Goal: Task Accomplishment & Management: Manage account settings

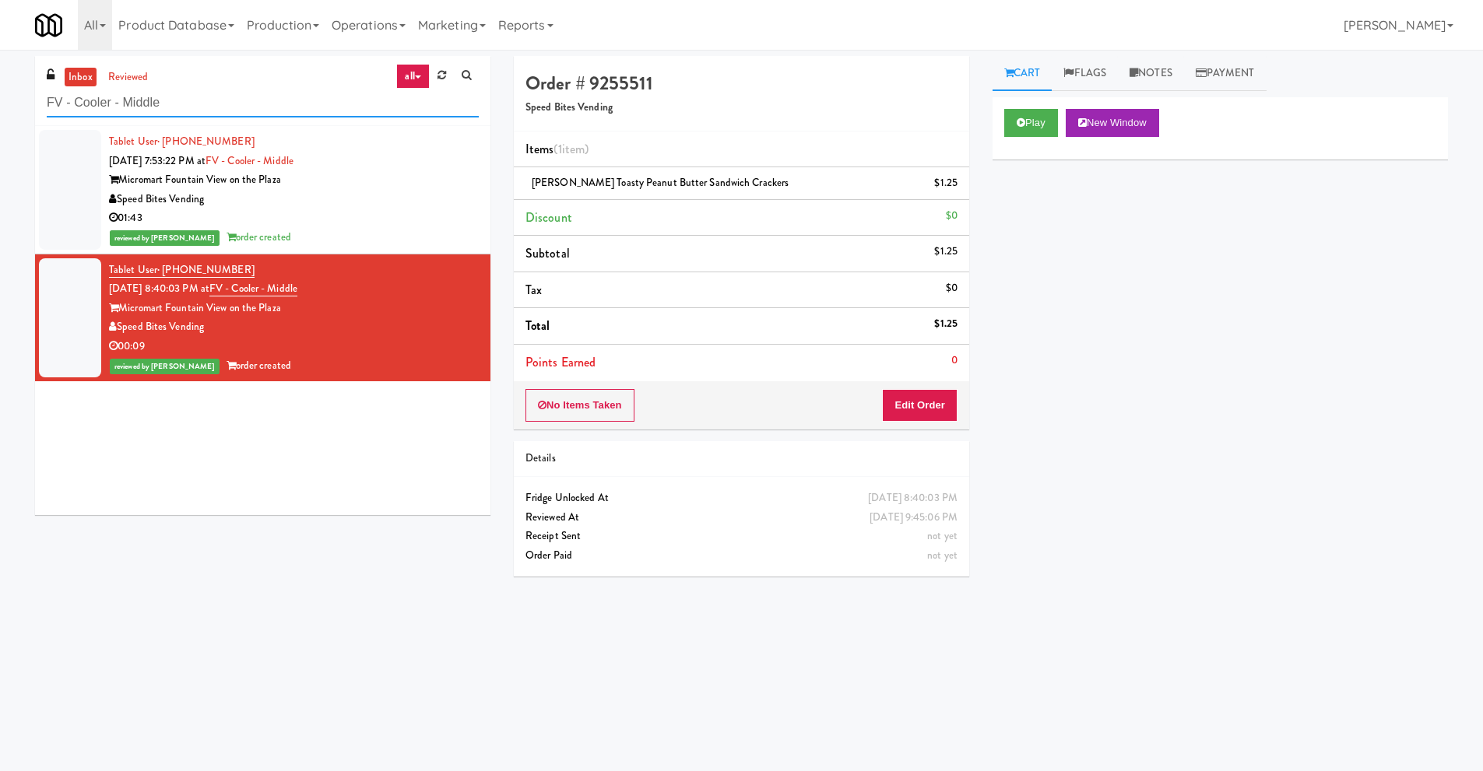
drag, startPoint x: 130, startPoint y: 104, endPoint x: 0, endPoint y: 108, distance: 130.0
click at [0, 108] on div "inbox reviewed all all unclear take inventory issue suspicious failed recent FV…" at bounding box center [741, 368] width 1483 height 625
paste input "Centra - Main Floor"
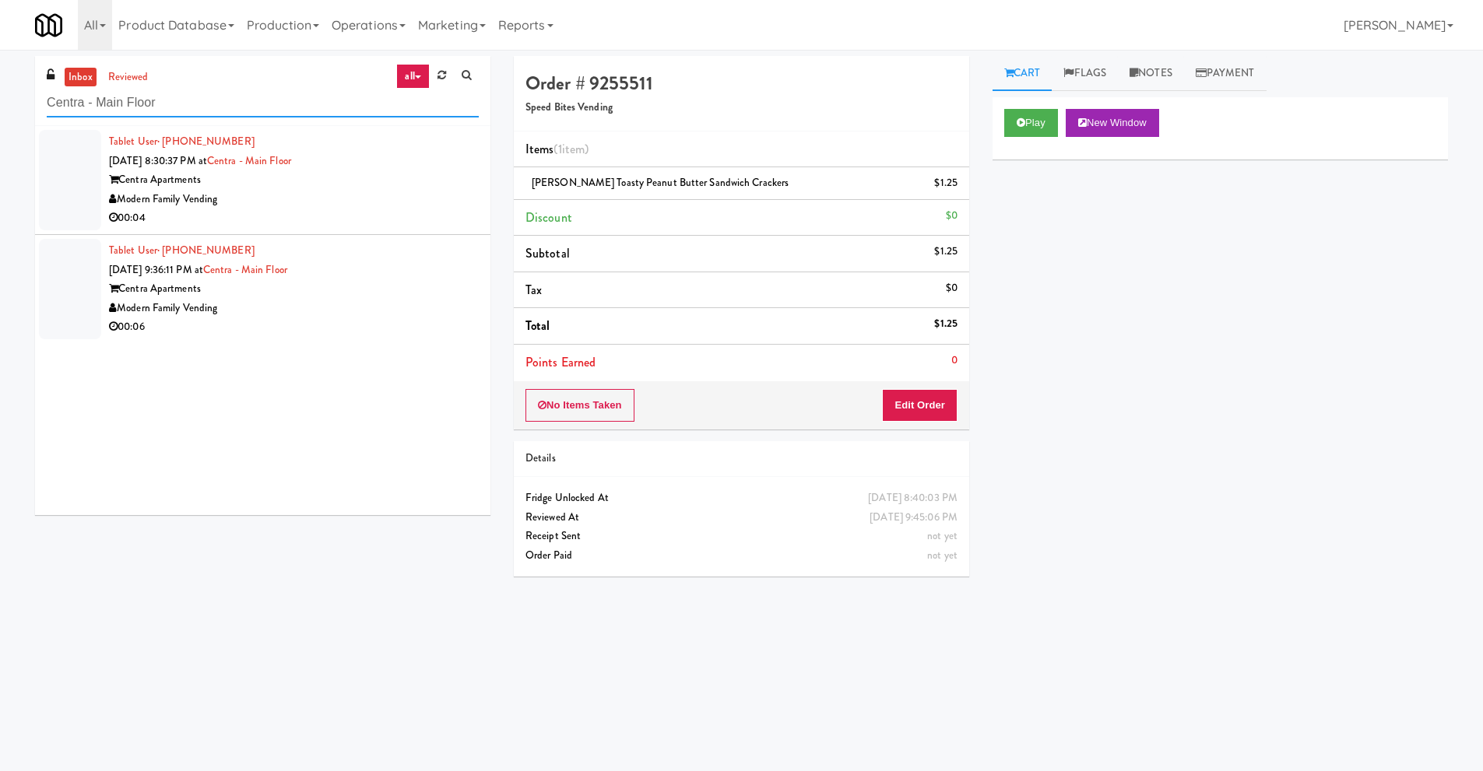
type input "Centra - Main Floor"
click at [320, 182] on div "Centra Apartments" at bounding box center [294, 179] width 370 height 19
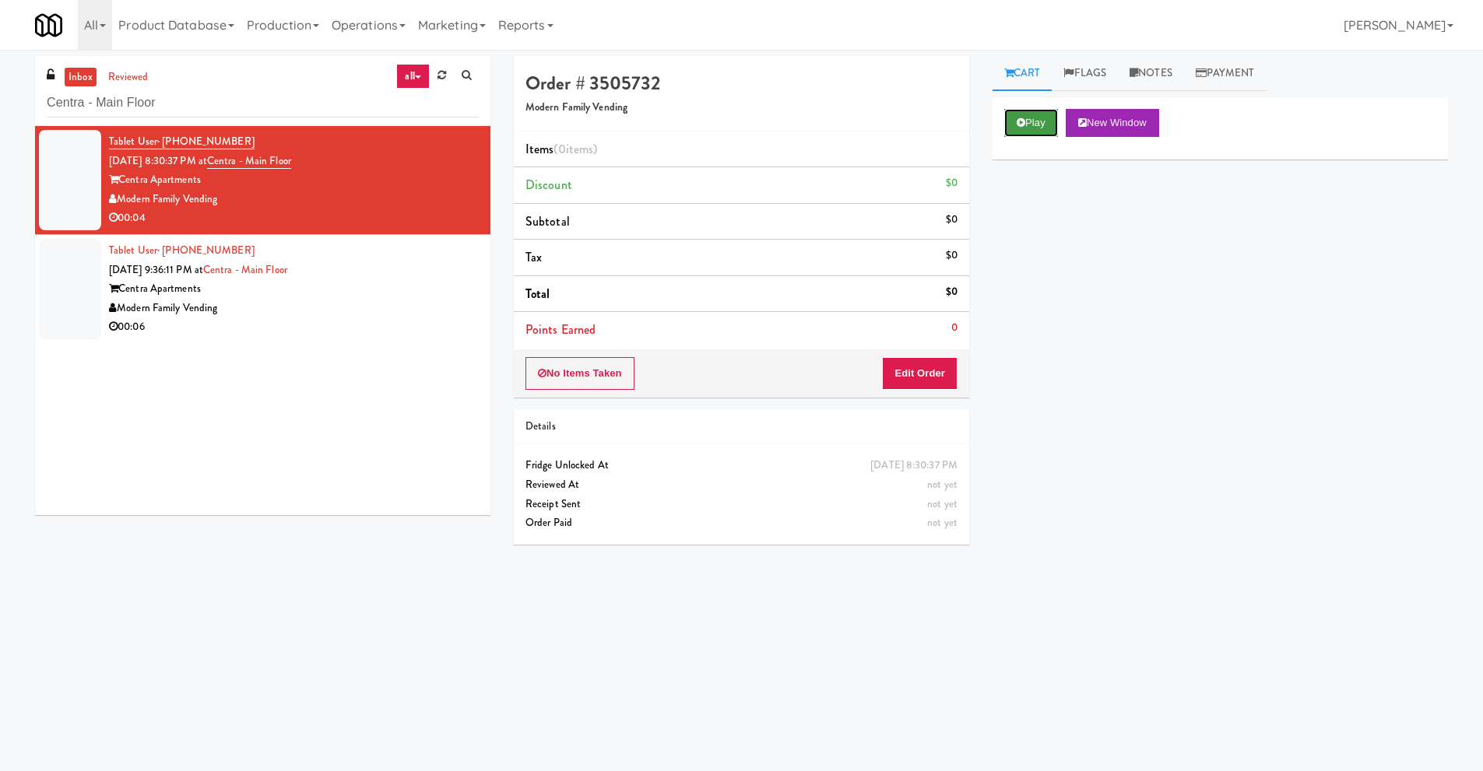
click at [1034, 128] on button "Play" at bounding box center [1031, 123] width 54 height 28
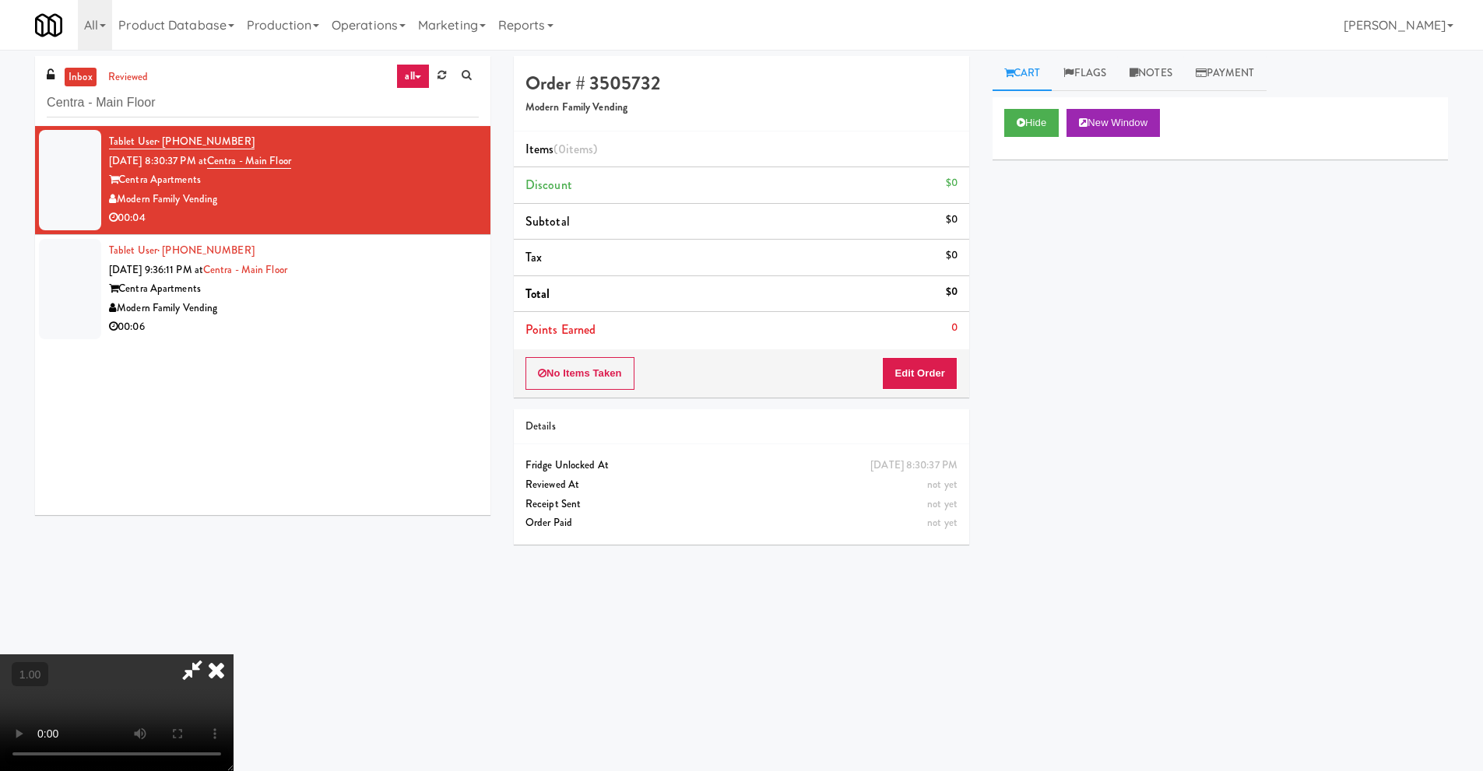
click at [191, 654] on video at bounding box center [116, 712] width 233 height 117
click at [939, 372] on button "Edit Order" at bounding box center [919, 373] width 75 height 33
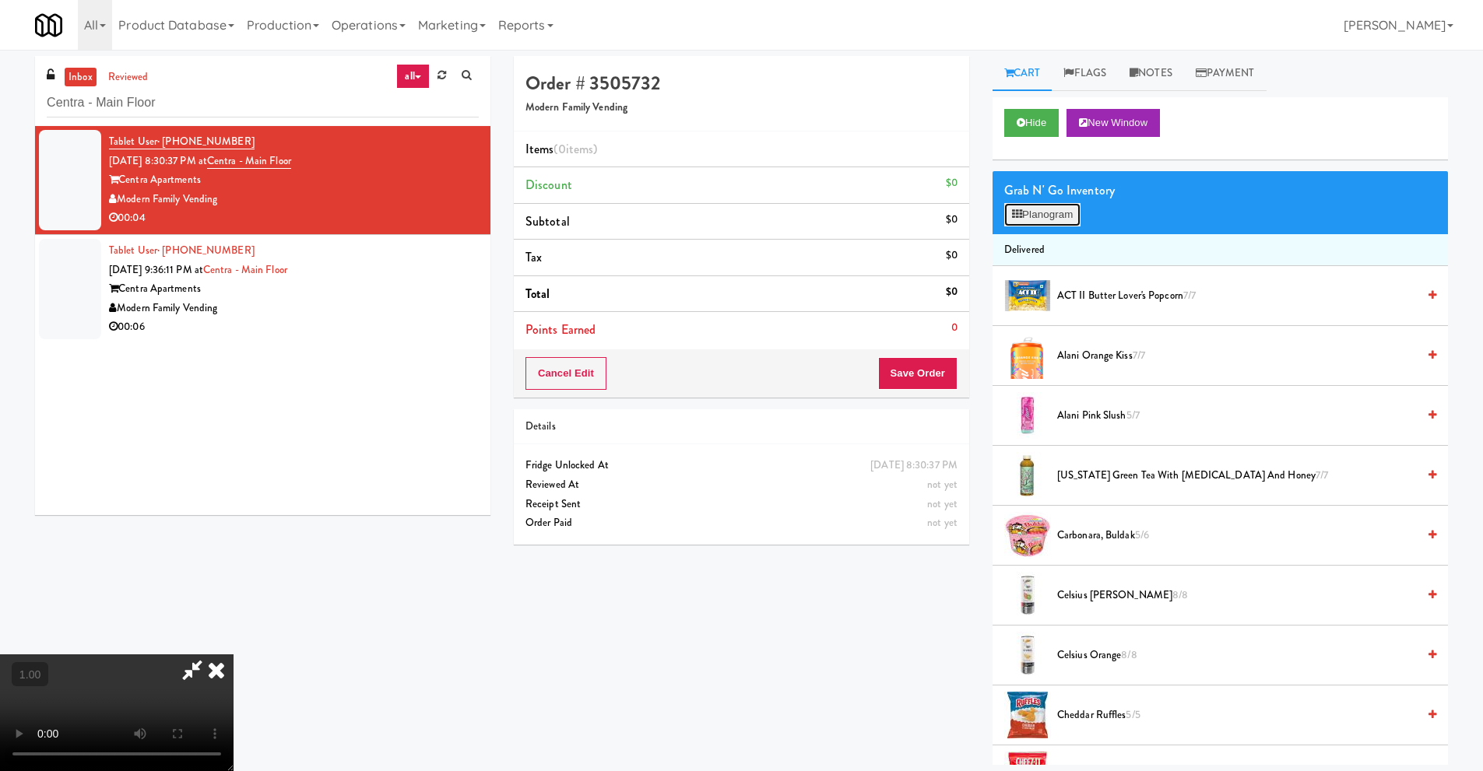
click at [1052, 217] on button "Planogram" at bounding box center [1042, 214] width 76 height 23
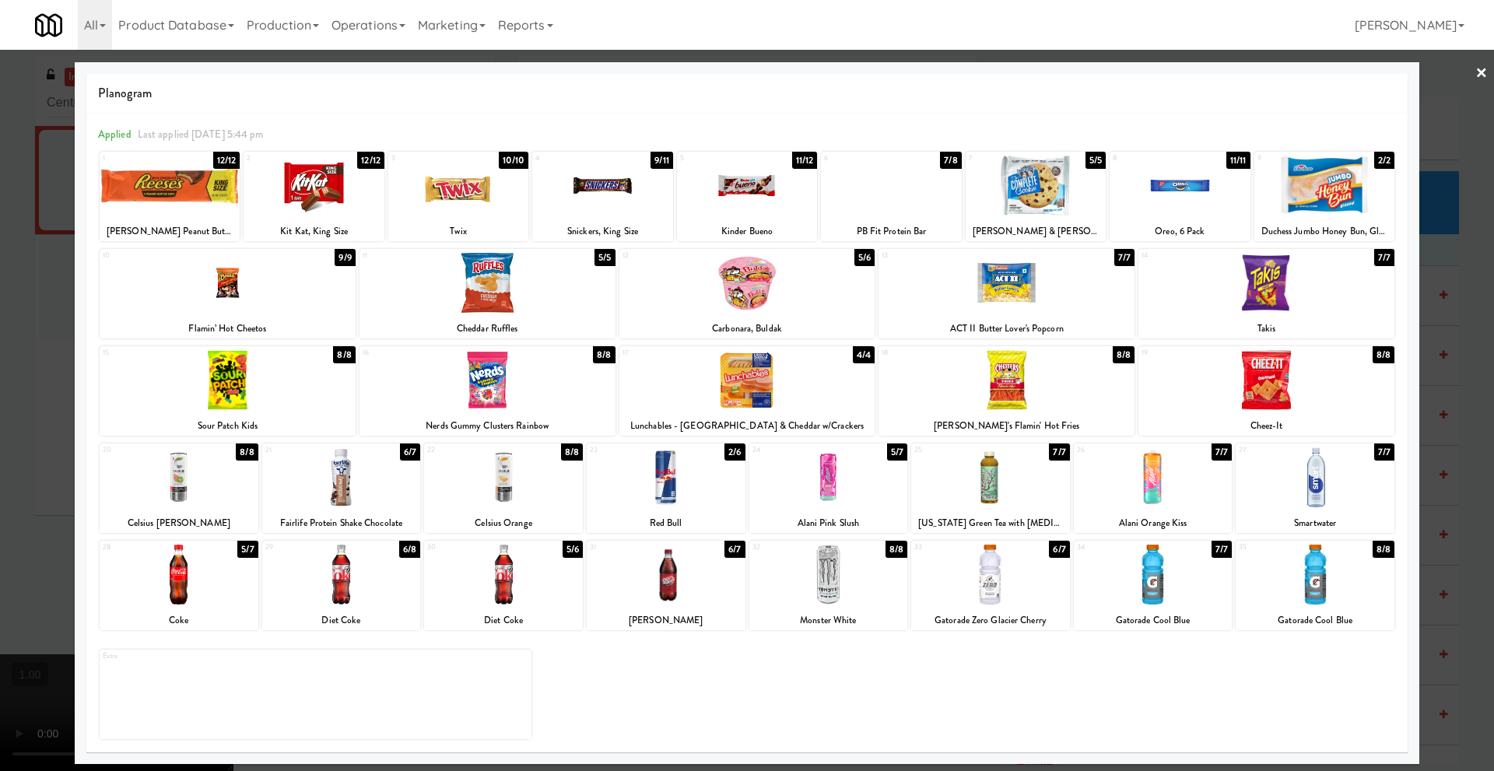
click at [184, 591] on div at bounding box center [179, 575] width 159 height 60
click at [1482, 72] on link "×" at bounding box center [1482, 74] width 12 height 48
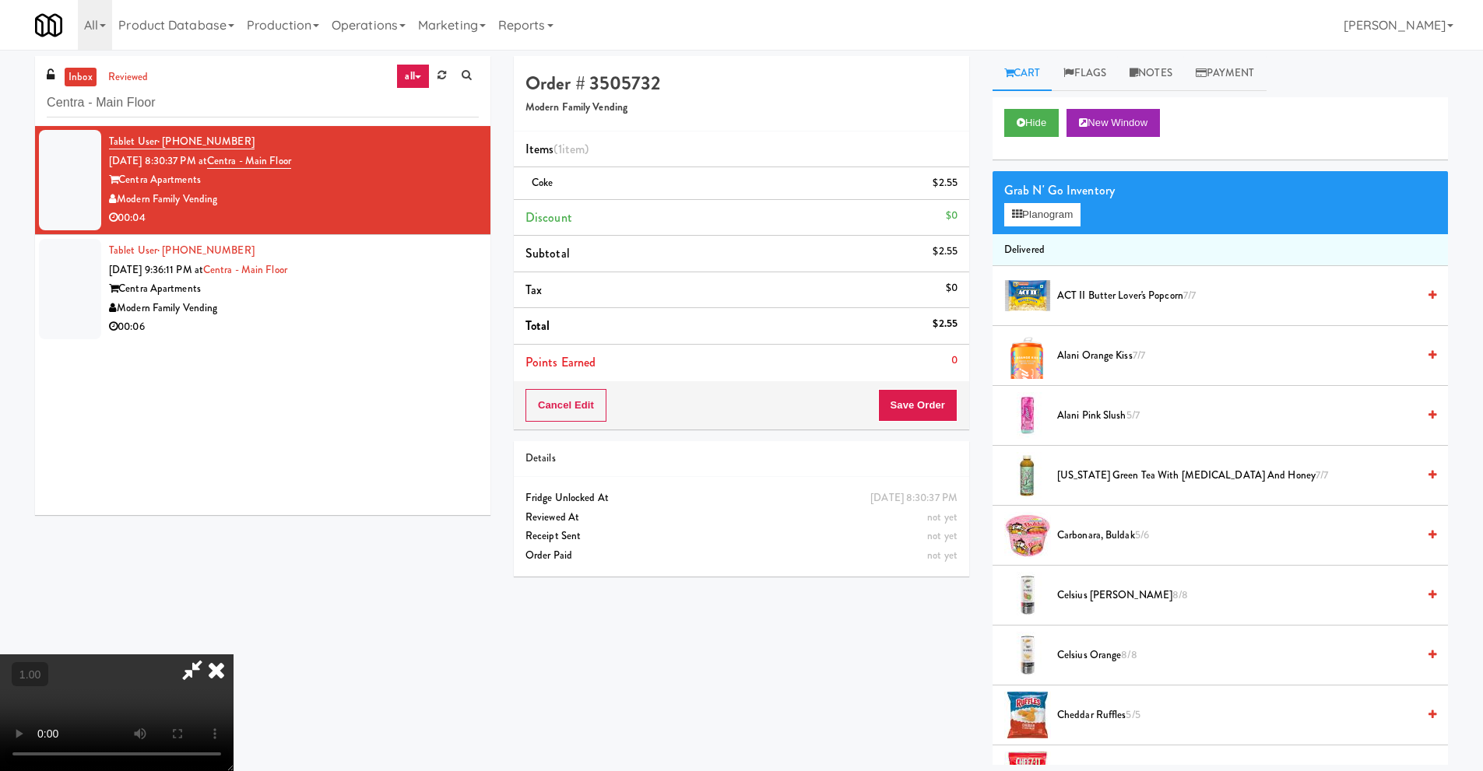
click at [233, 654] on icon at bounding box center [216, 669] width 34 height 31
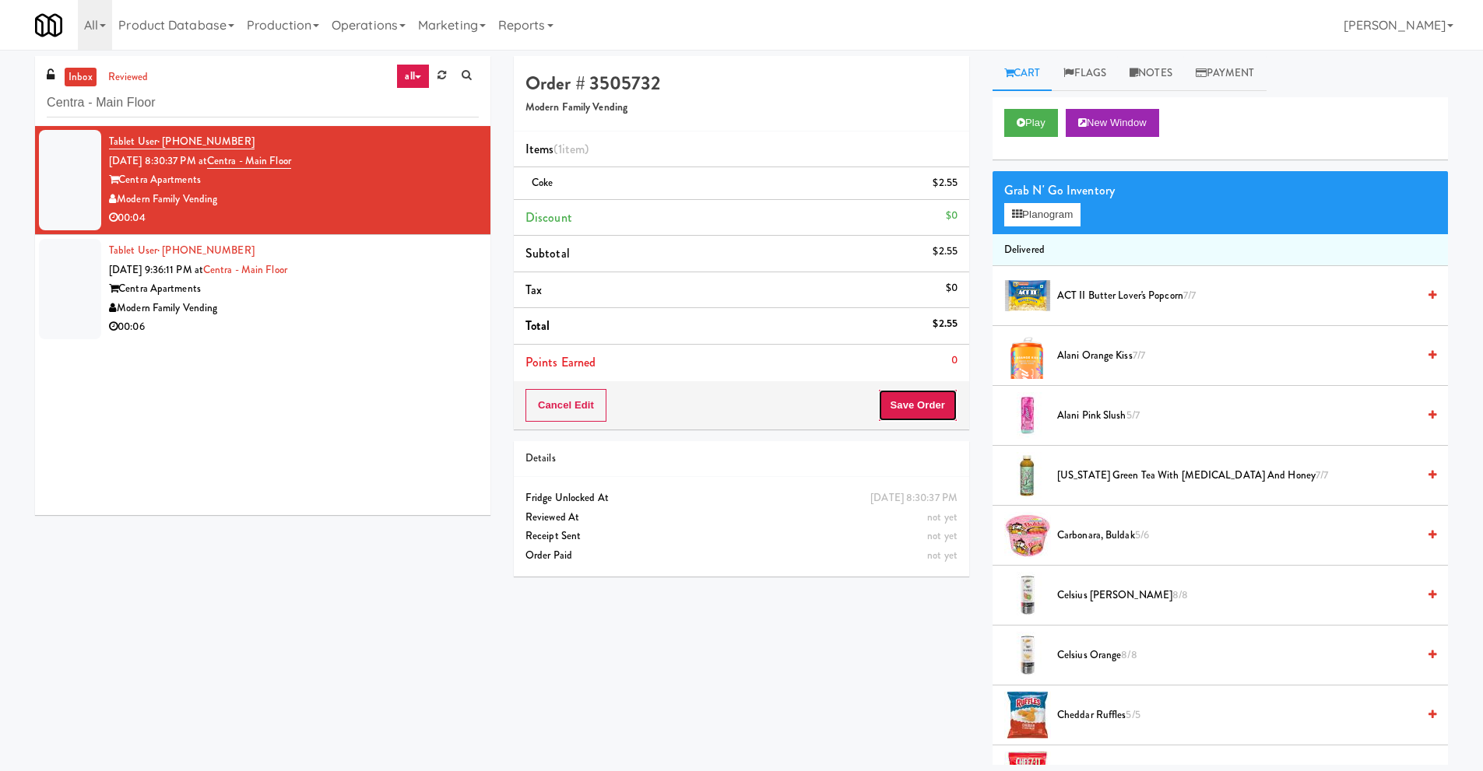
click at [907, 407] on button "Save Order" at bounding box center [917, 405] width 79 height 33
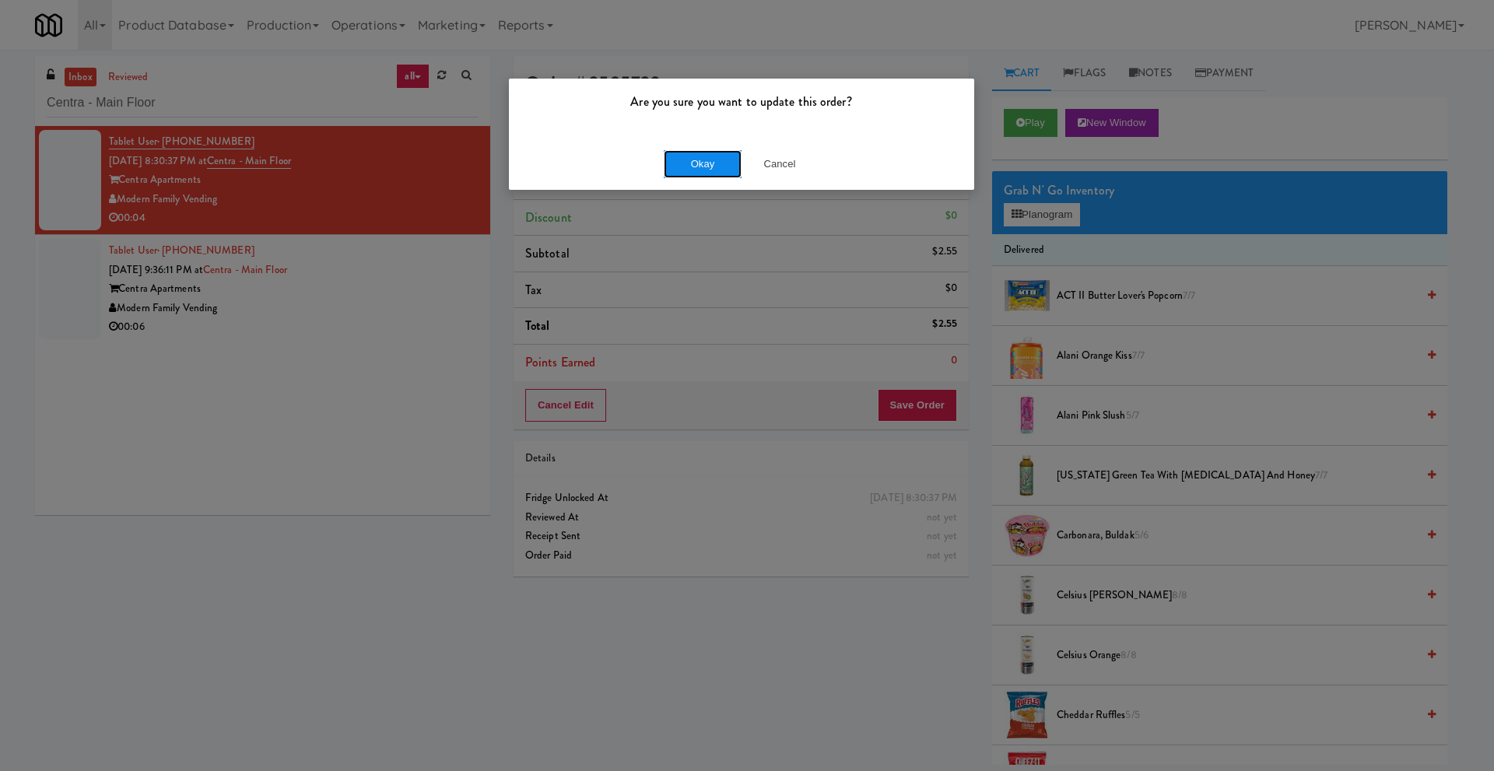
click at [695, 167] on button "Okay" at bounding box center [703, 164] width 78 height 28
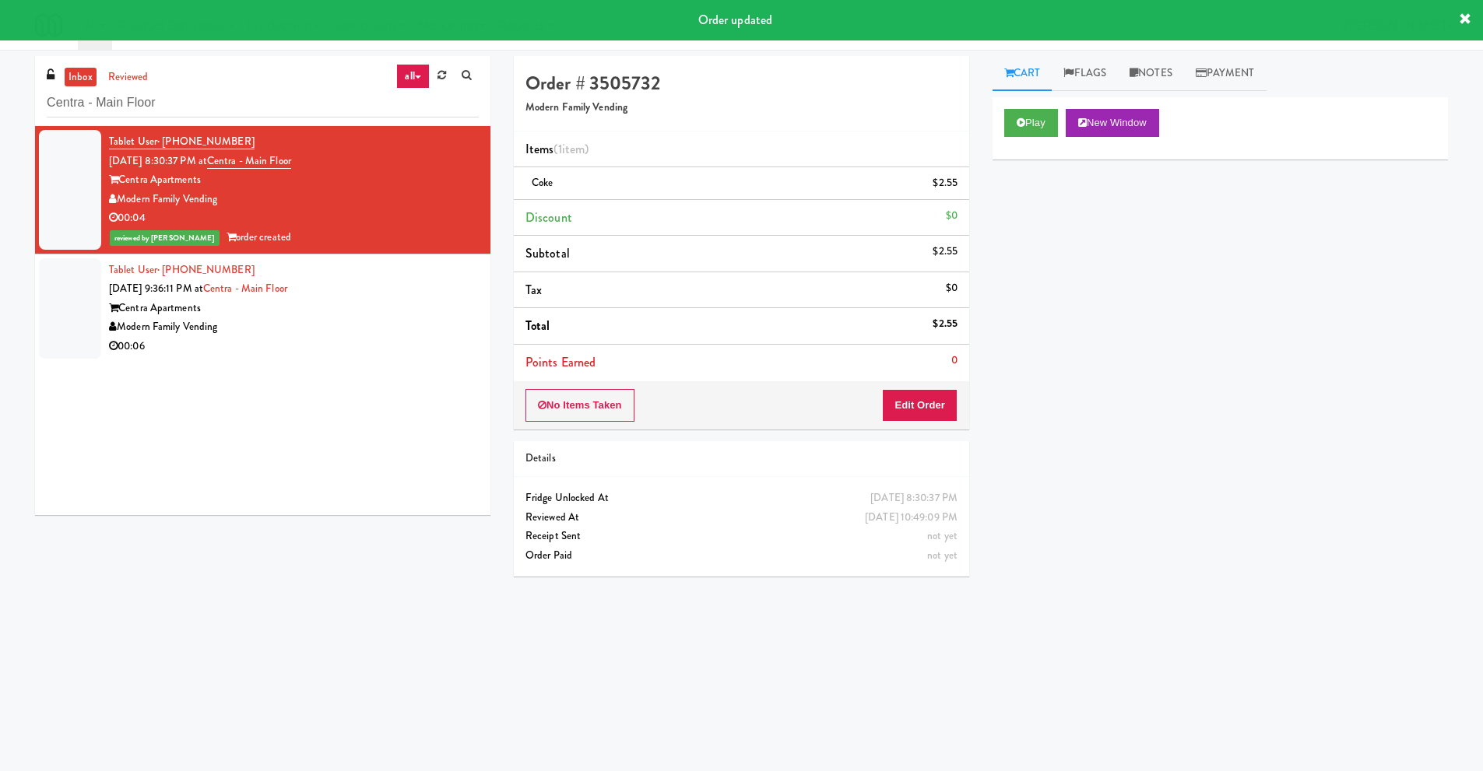
click at [216, 314] on div "Centra Apartments" at bounding box center [294, 308] width 370 height 19
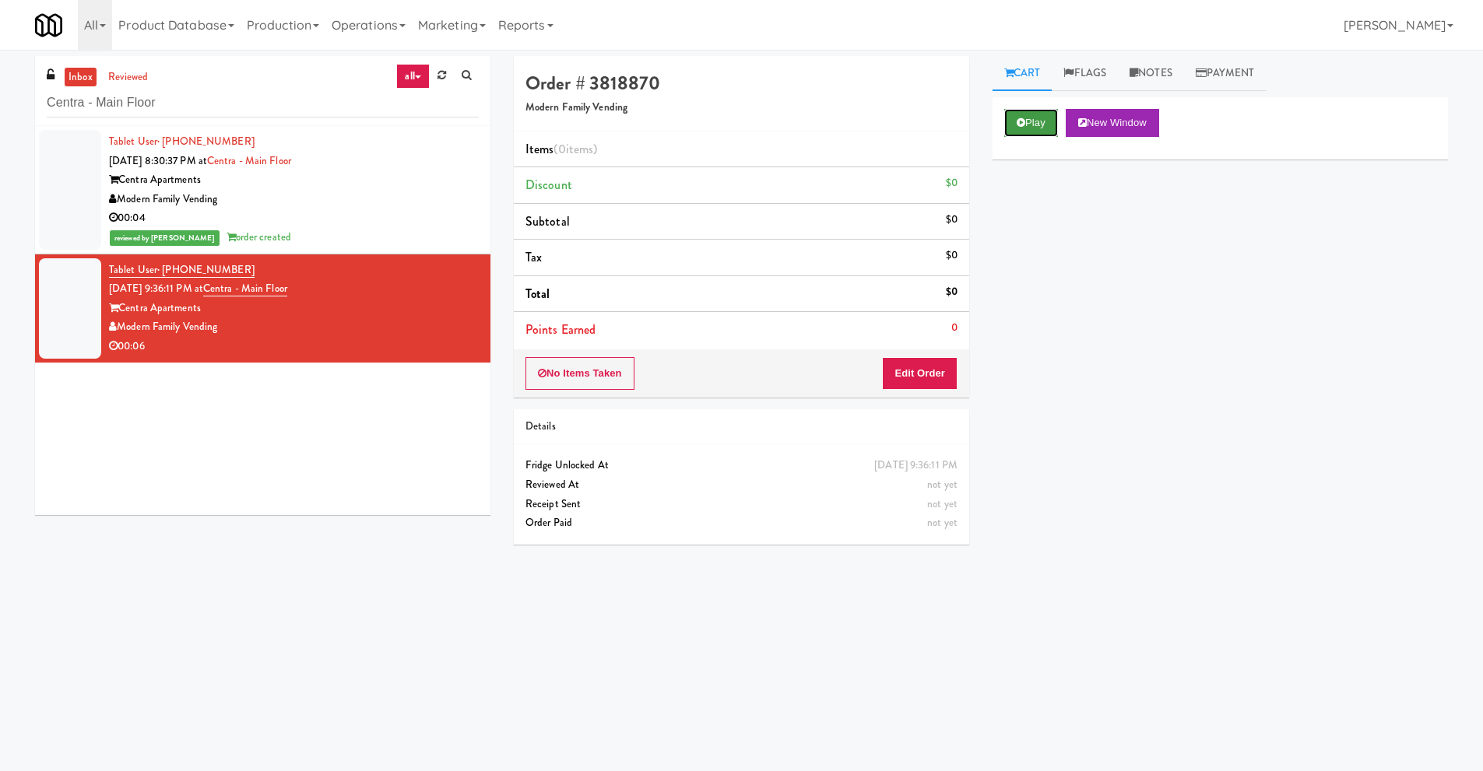
click at [1023, 118] on icon at bounding box center [1020, 123] width 9 height 10
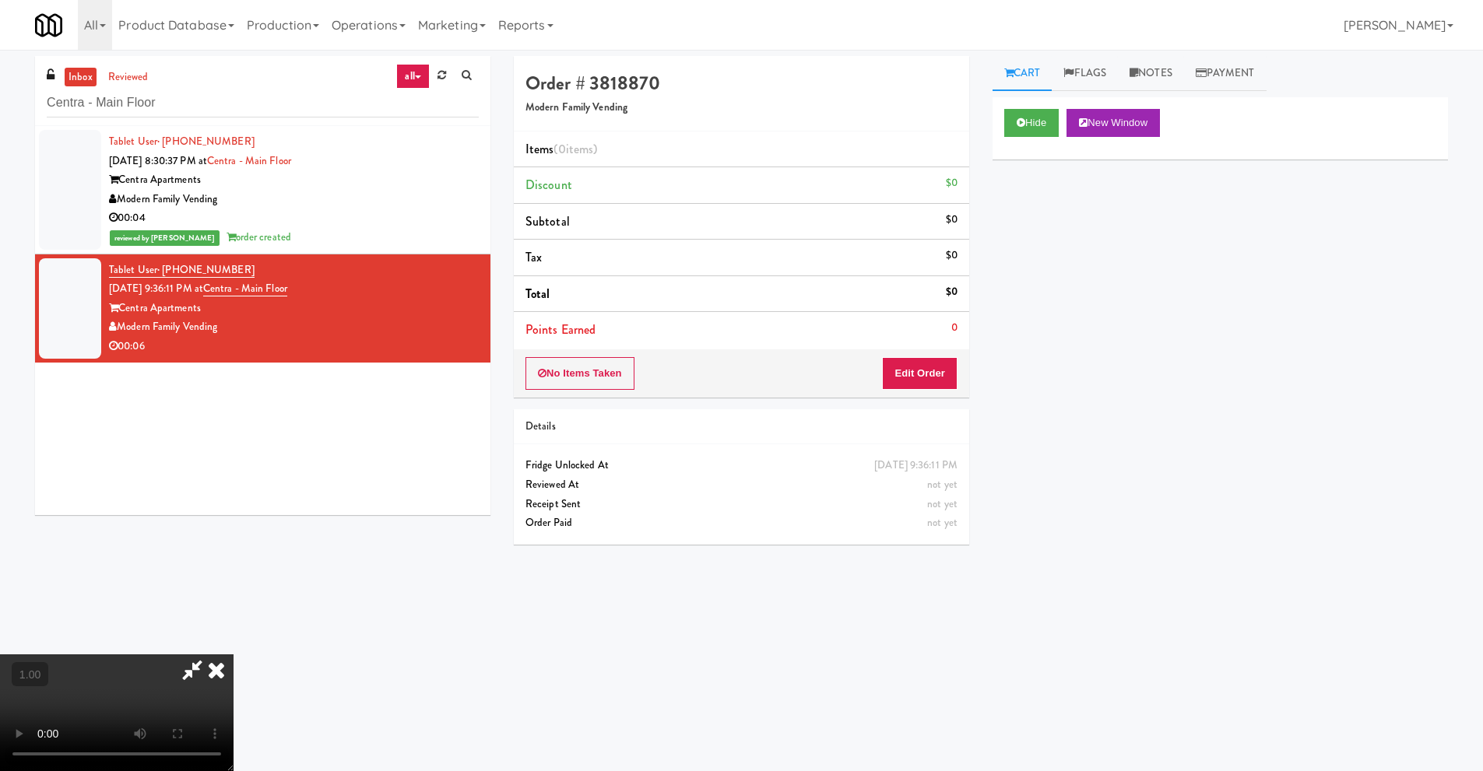
click at [233, 654] on video at bounding box center [116, 712] width 233 height 117
click at [233, 654] on icon at bounding box center [216, 669] width 34 height 31
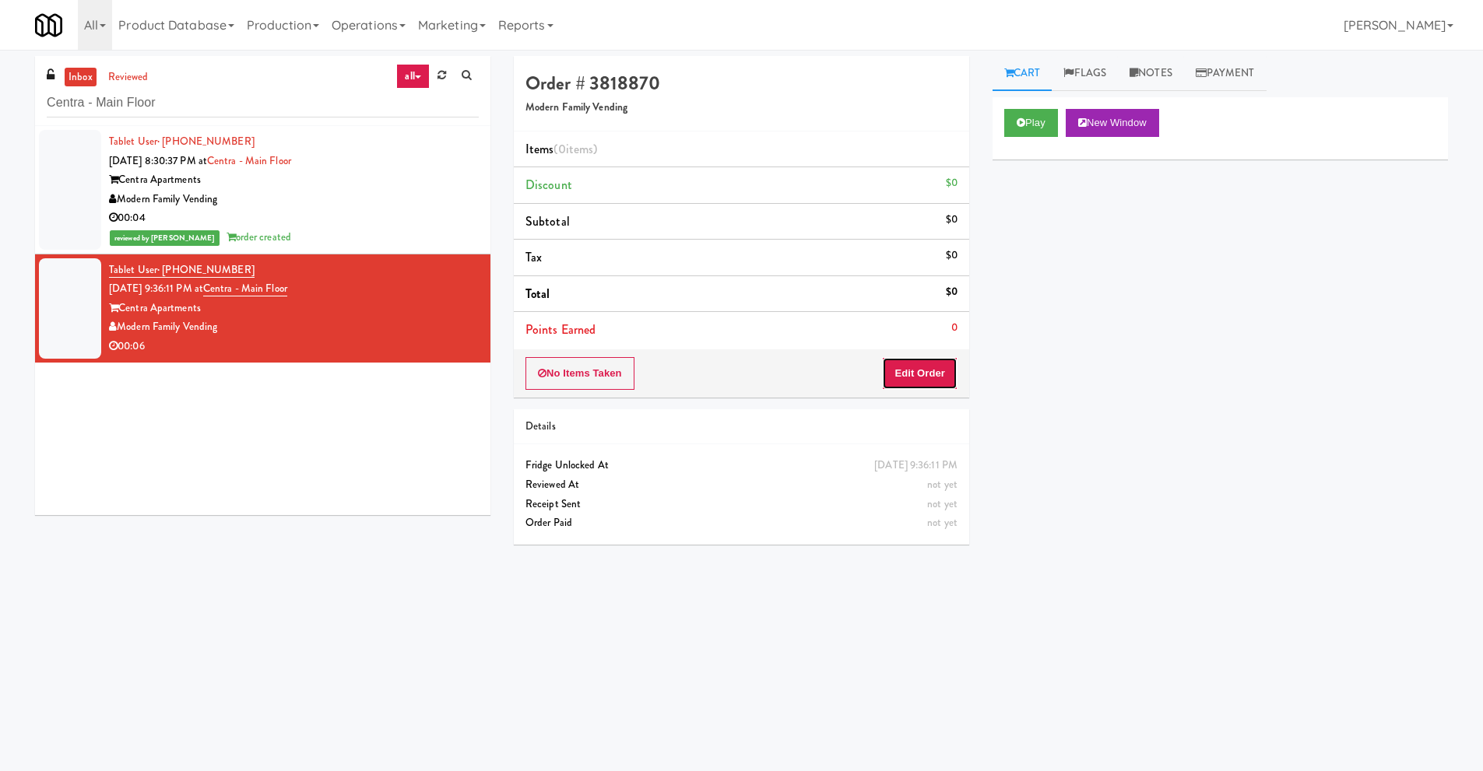
click at [923, 379] on button "Edit Order" at bounding box center [919, 373] width 75 height 33
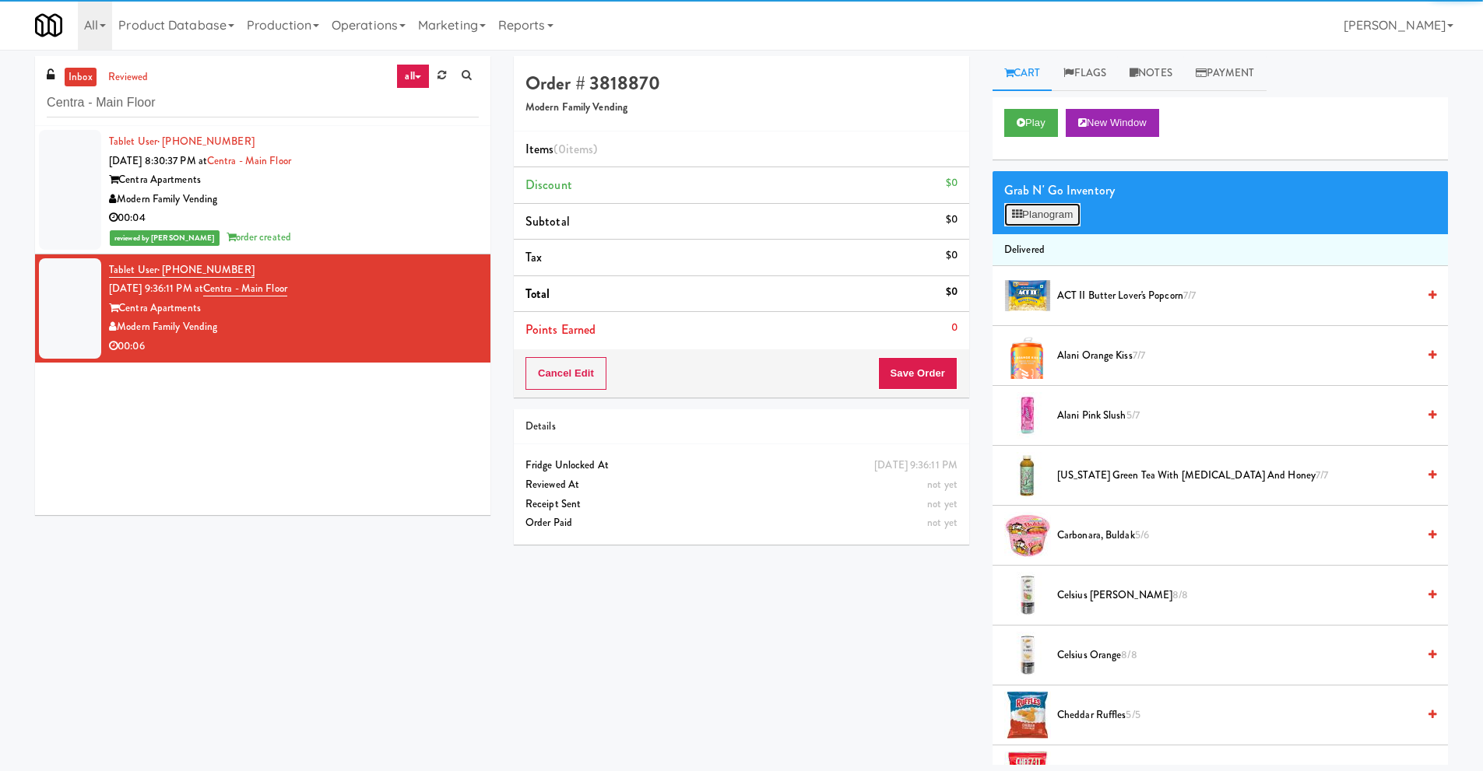
click at [1068, 213] on button "Planogram" at bounding box center [1042, 214] width 76 height 23
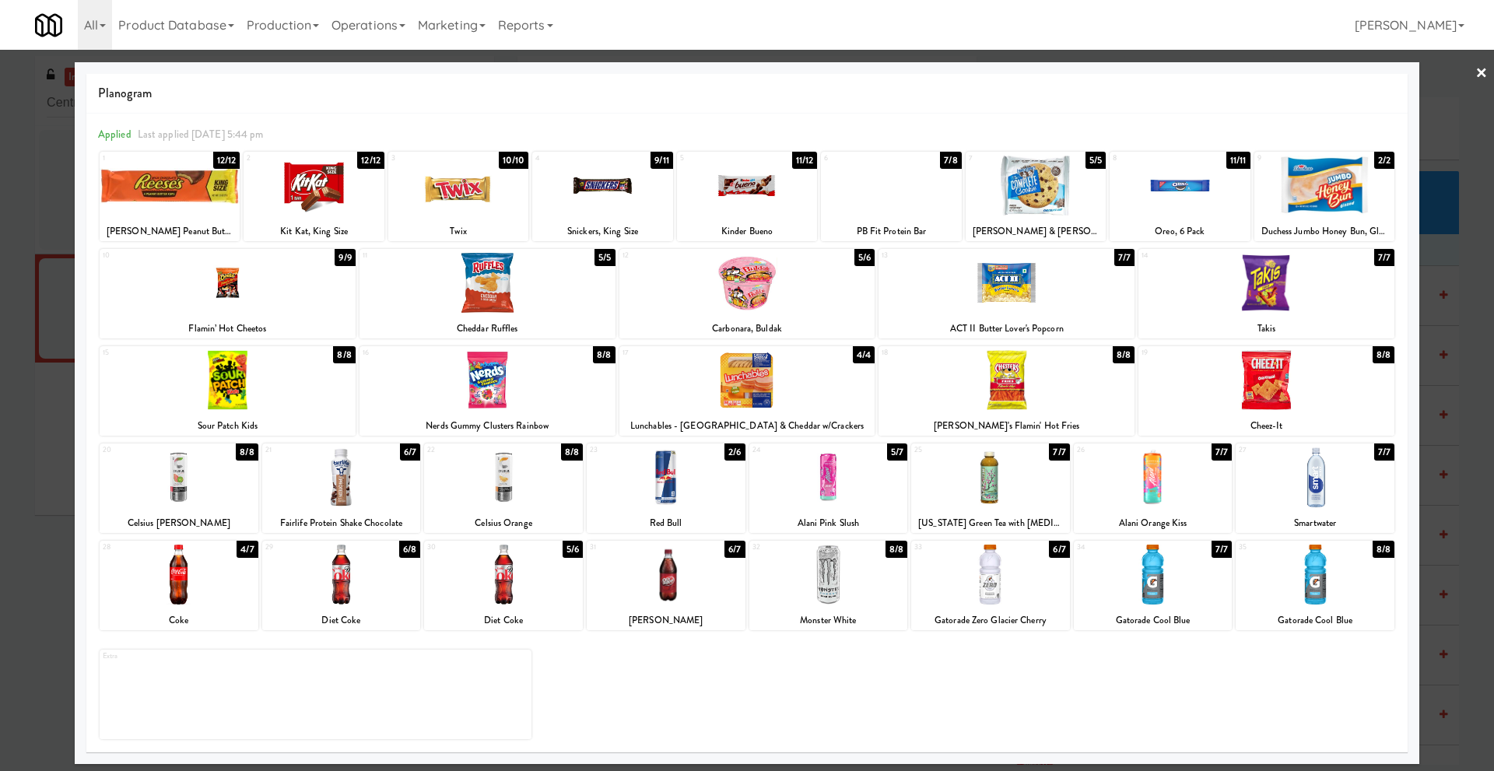
click at [356, 599] on div at bounding box center [341, 575] width 159 height 60
click at [1480, 71] on link "×" at bounding box center [1482, 74] width 12 height 48
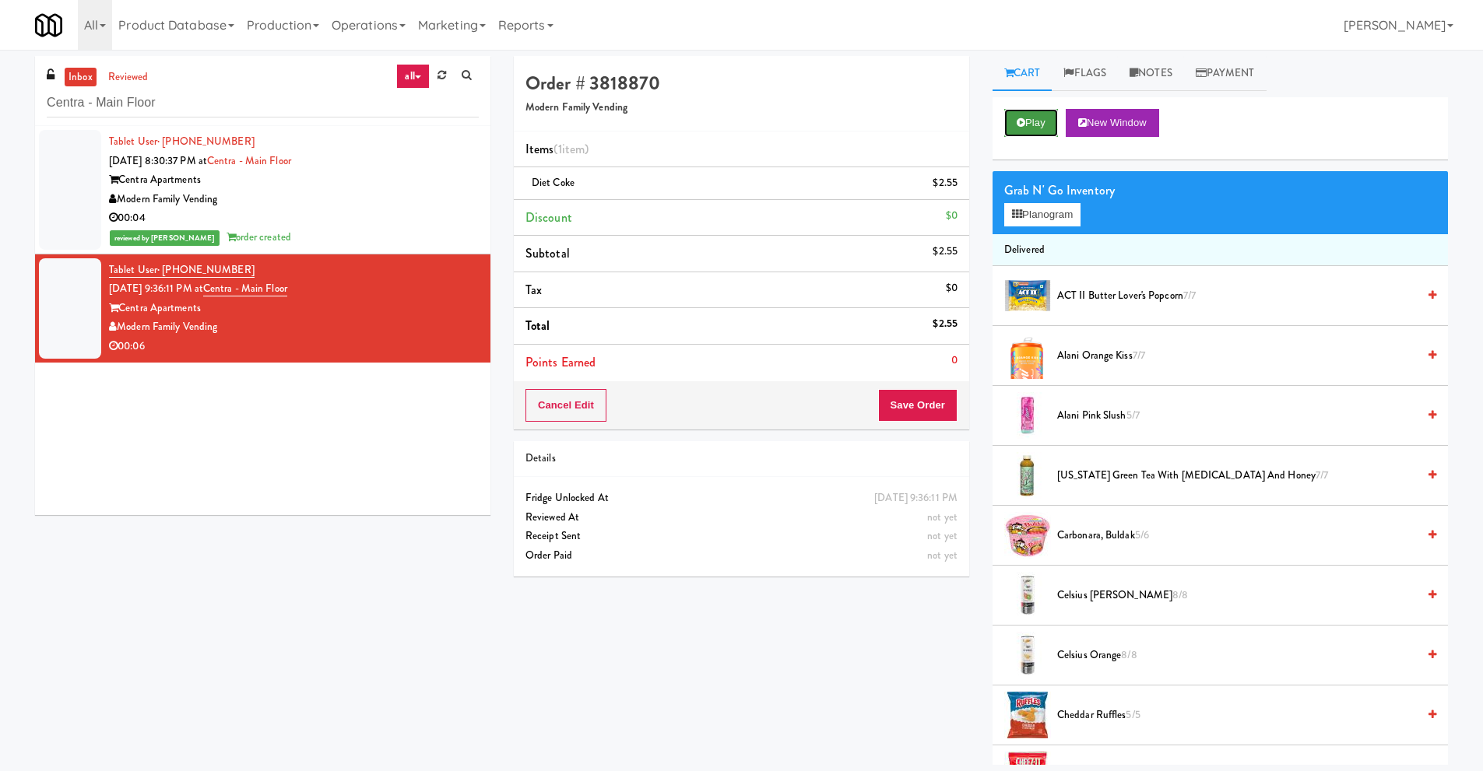
click at [1025, 121] on button "Play" at bounding box center [1031, 123] width 54 height 28
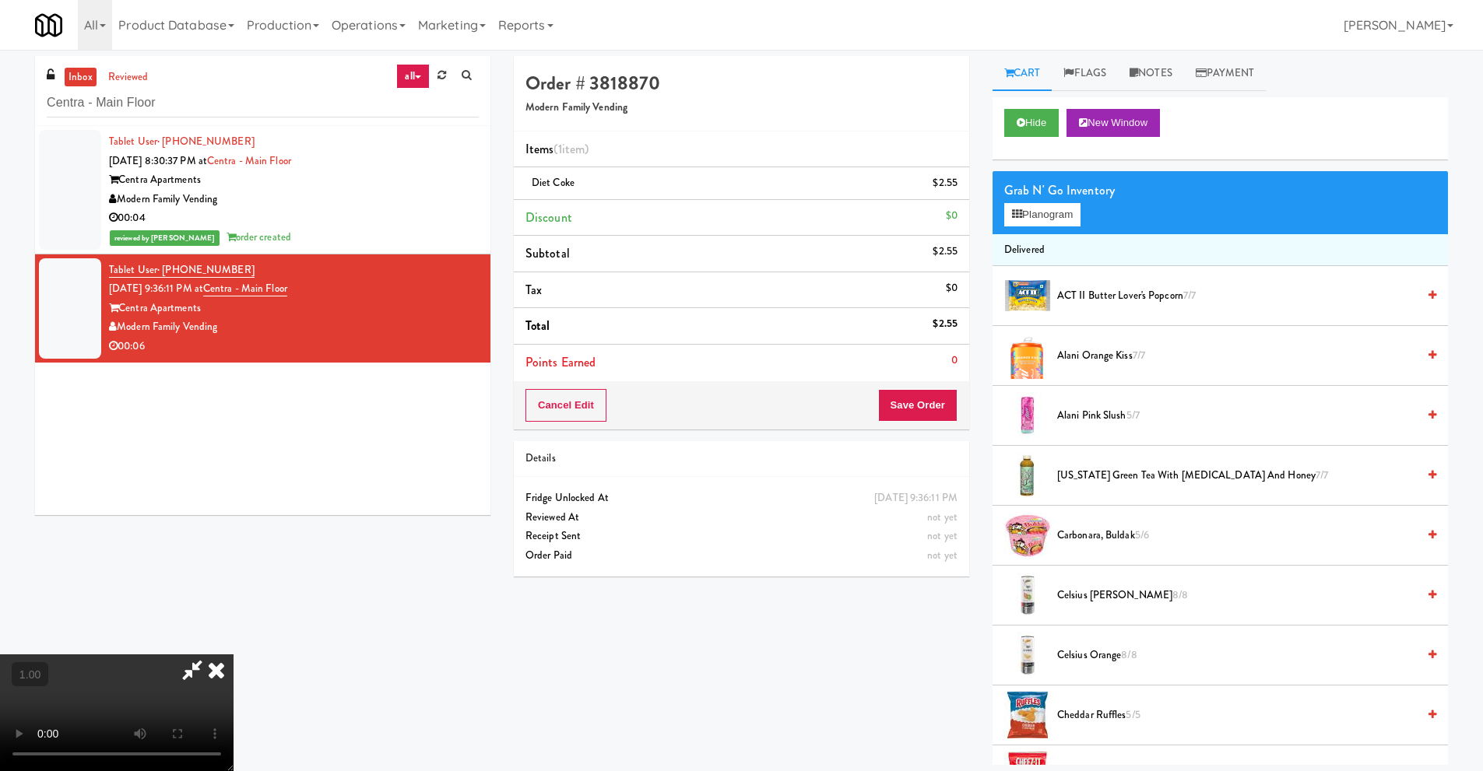
click at [167, 685] on video at bounding box center [116, 712] width 233 height 117
click at [233, 654] on icon at bounding box center [216, 669] width 34 height 31
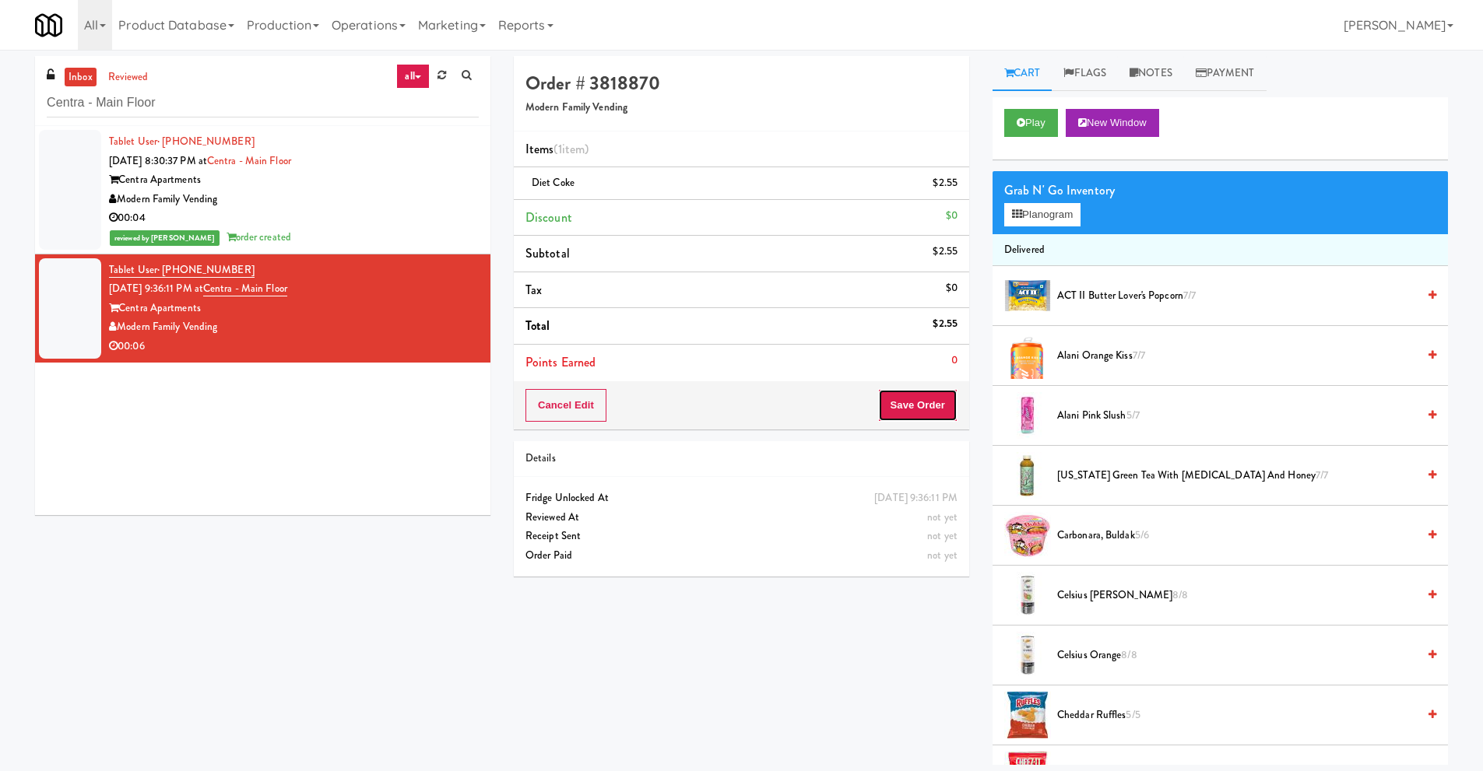
click at [907, 405] on button "Save Order" at bounding box center [917, 405] width 79 height 33
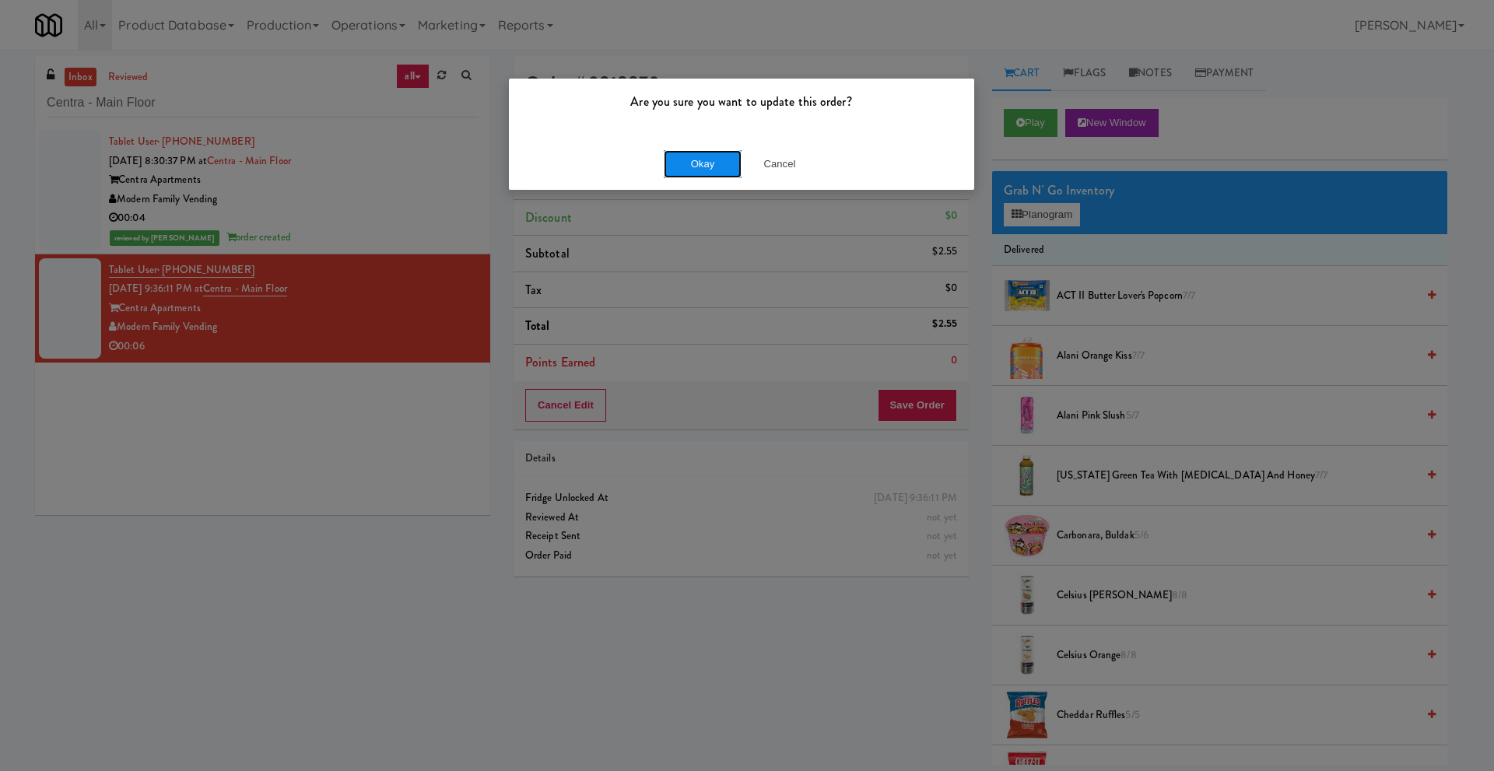
click at [711, 171] on button "Okay" at bounding box center [703, 164] width 78 height 28
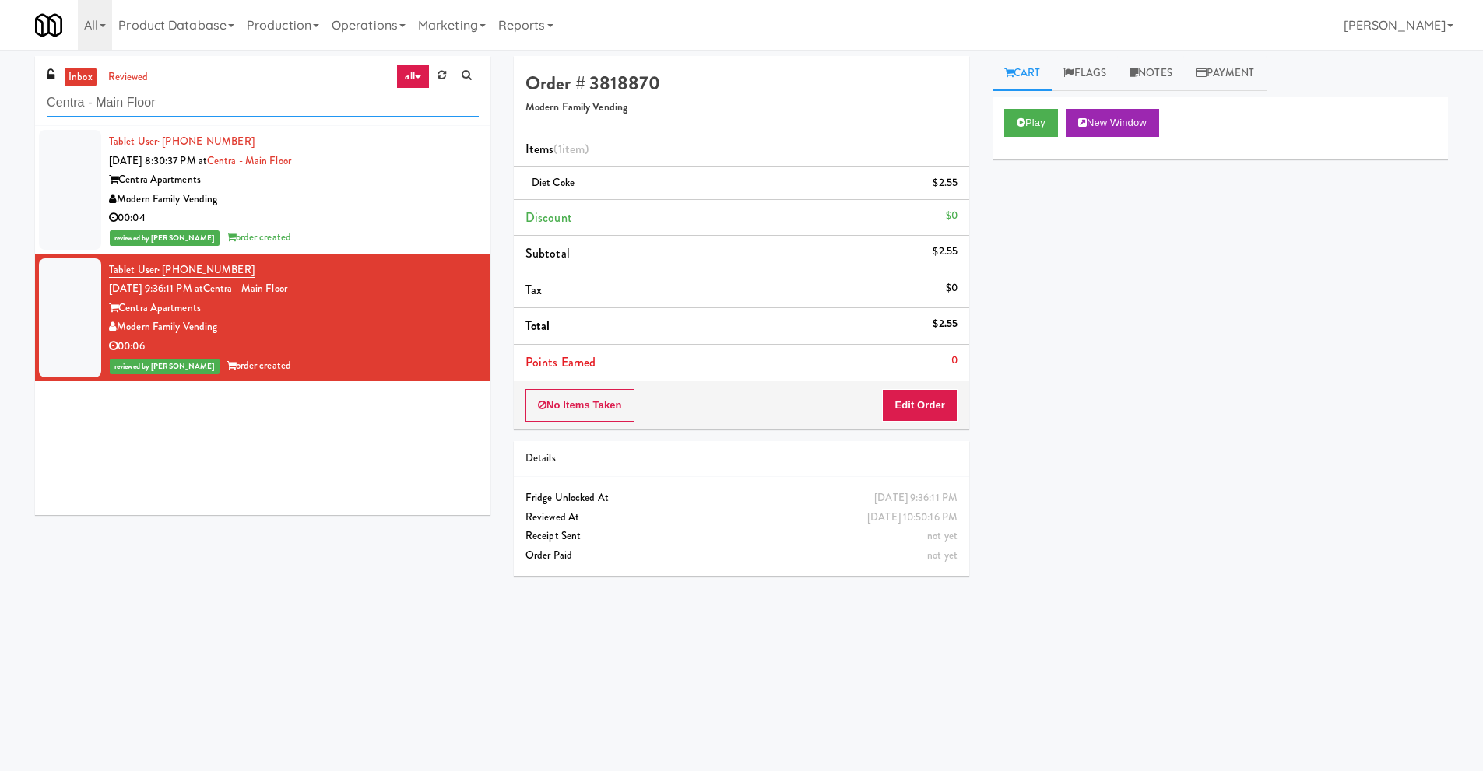
drag, startPoint x: 167, startPoint y: 104, endPoint x: 0, endPoint y: 106, distance: 166.6
click at [0, 107] on div "inbox reviewed all all unclear take inventory issue suspicious failed recent Ce…" at bounding box center [741, 368] width 1483 height 625
paste input "[PERSON_NAME][GEOGRAPHIC_DATA]"
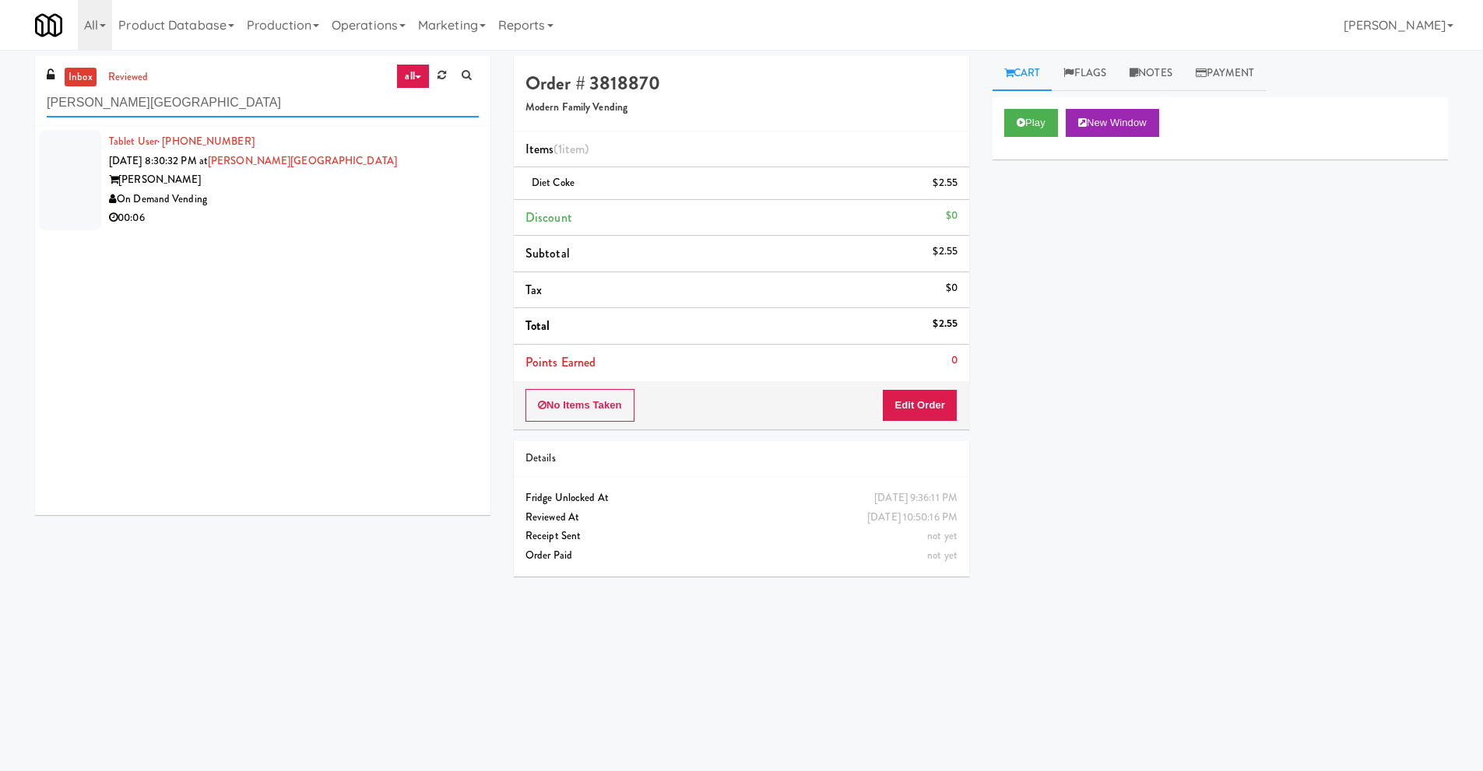
type input "[PERSON_NAME][GEOGRAPHIC_DATA]"
click at [285, 198] on div "On Demand Vending" at bounding box center [294, 199] width 370 height 19
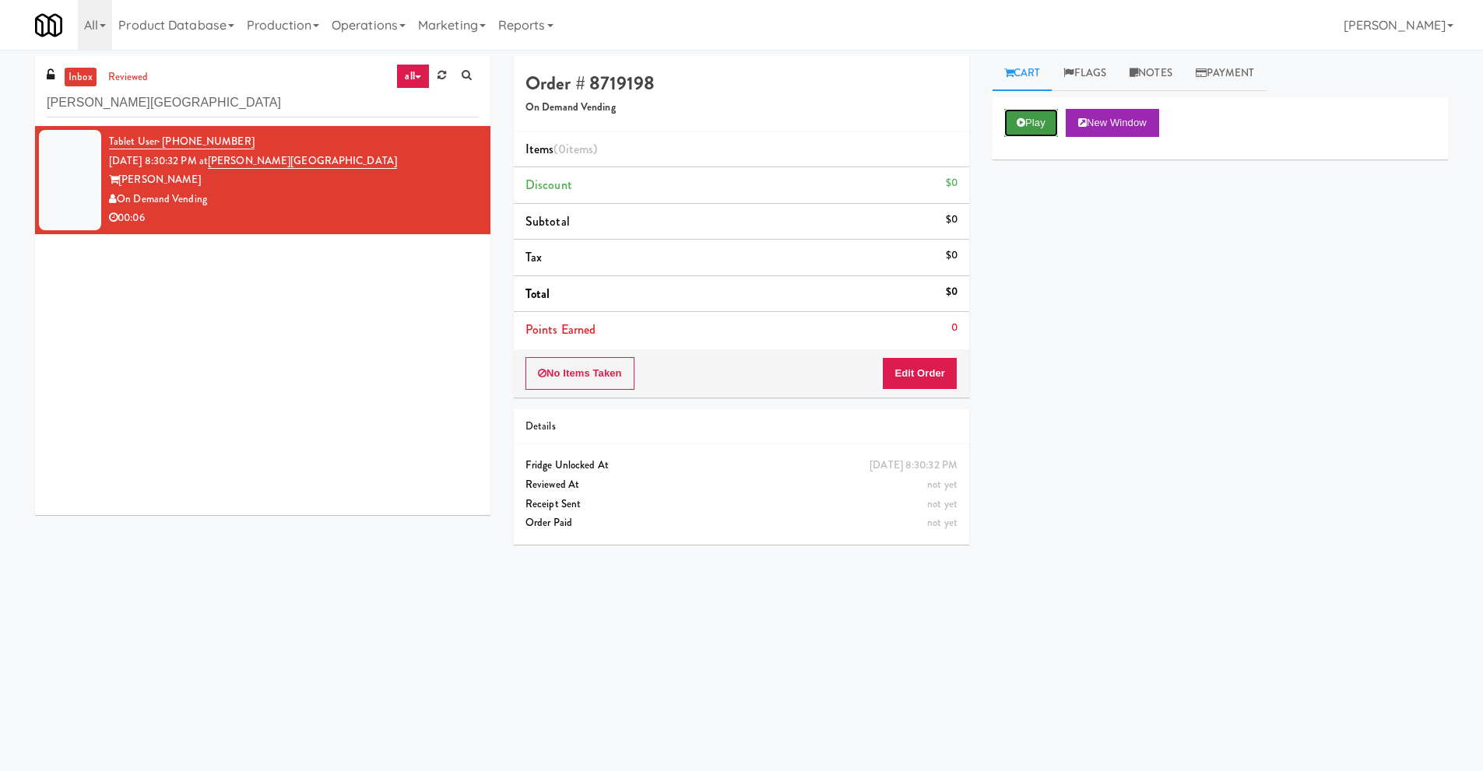
click at [1025, 124] on button "Play" at bounding box center [1031, 123] width 54 height 28
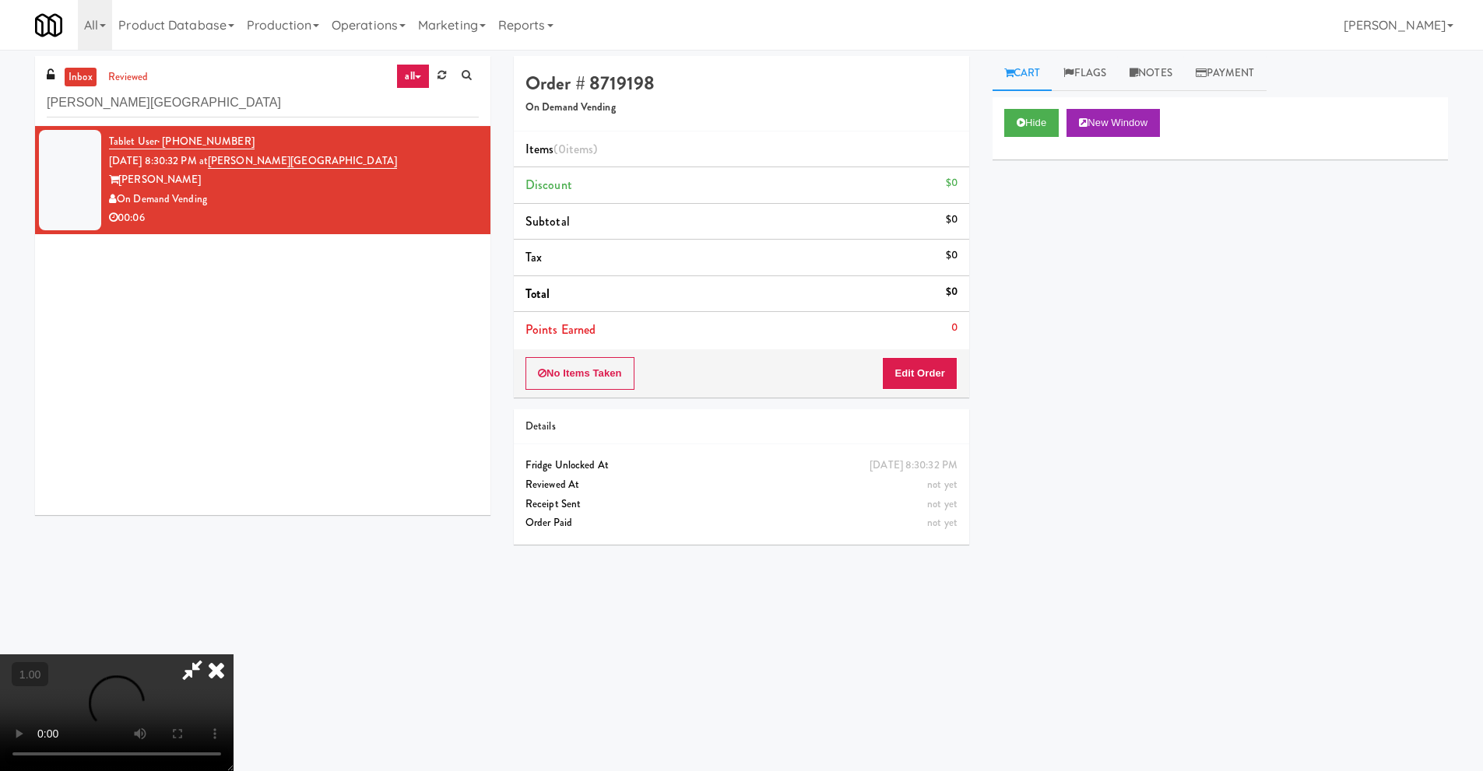
click at [188, 669] on icon at bounding box center [192, 669] width 36 height 31
click at [233, 654] on video at bounding box center [116, 712] width 233 height 117
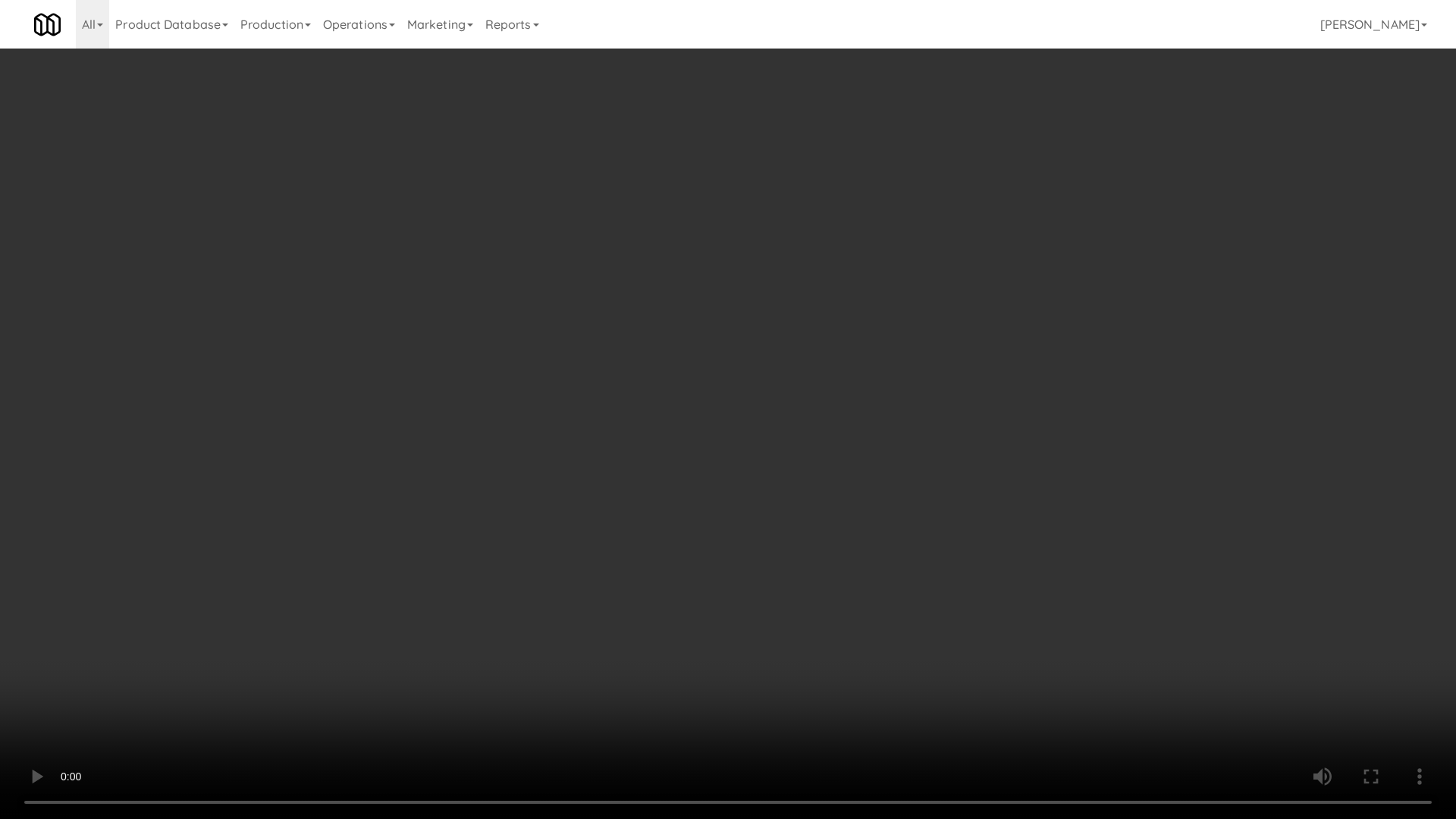
click at [240, 670] on video at bounding box center [728, 410] width 1456 height 819
click at [265, 606] on video at bounding box center [728, 410] width 1456 height 819
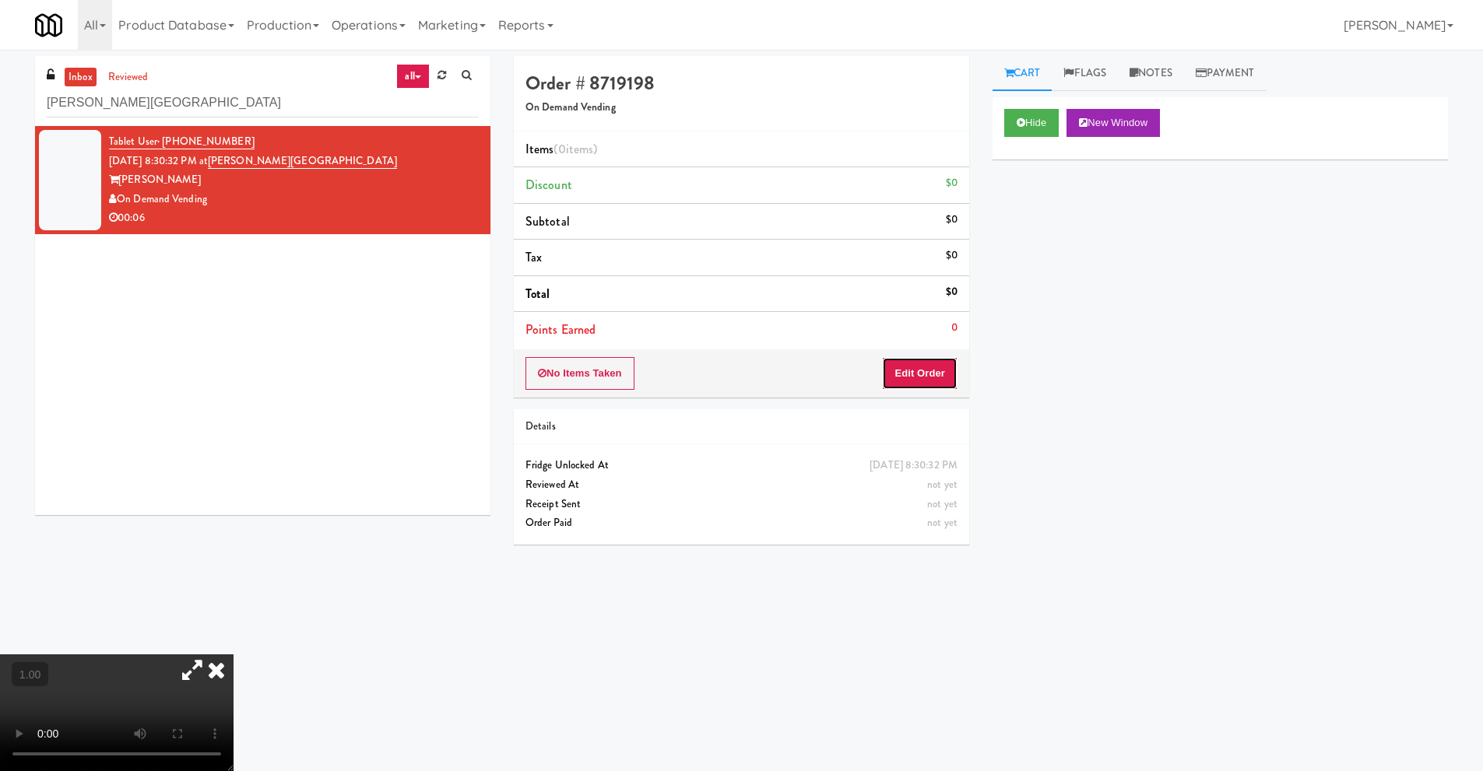
click at [914, 379] on button "Edit Order" at bounding box center [919, 373] width 75 height 33
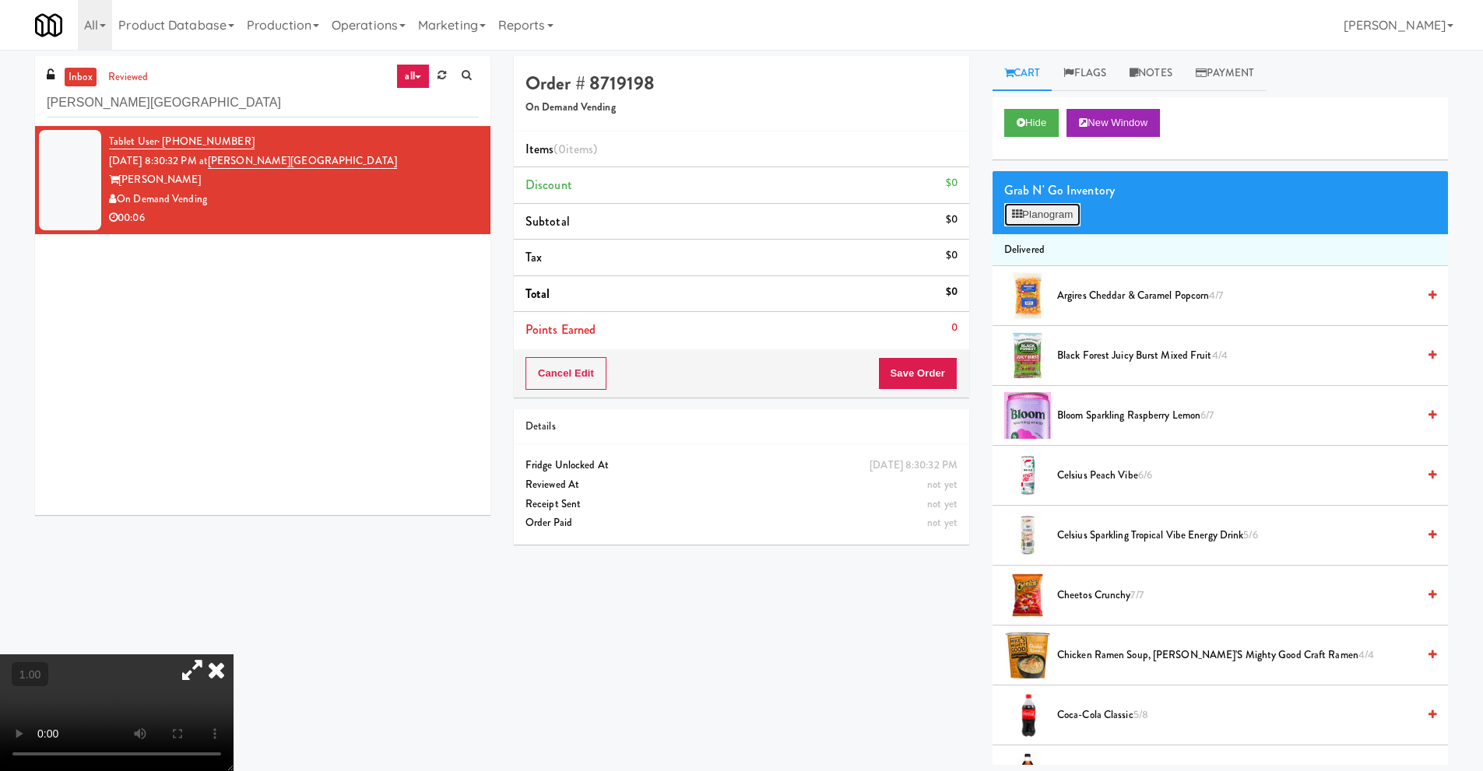
click at [1053, 216] on button "Planogram" at bounding box center [1042, 214] width 76 height 23
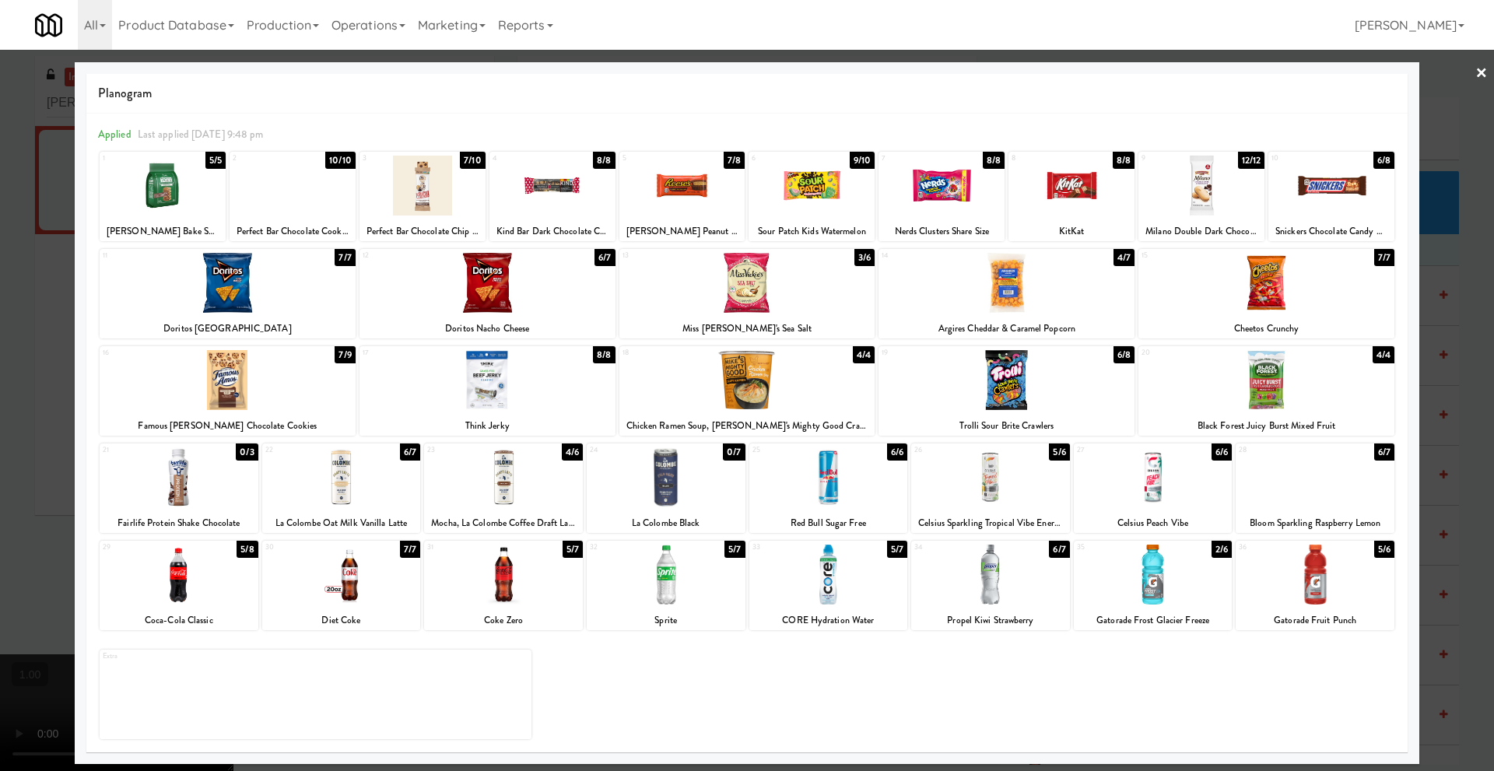
click at [193, 600] on div at bounding box center [179, 575] width 159 height 60
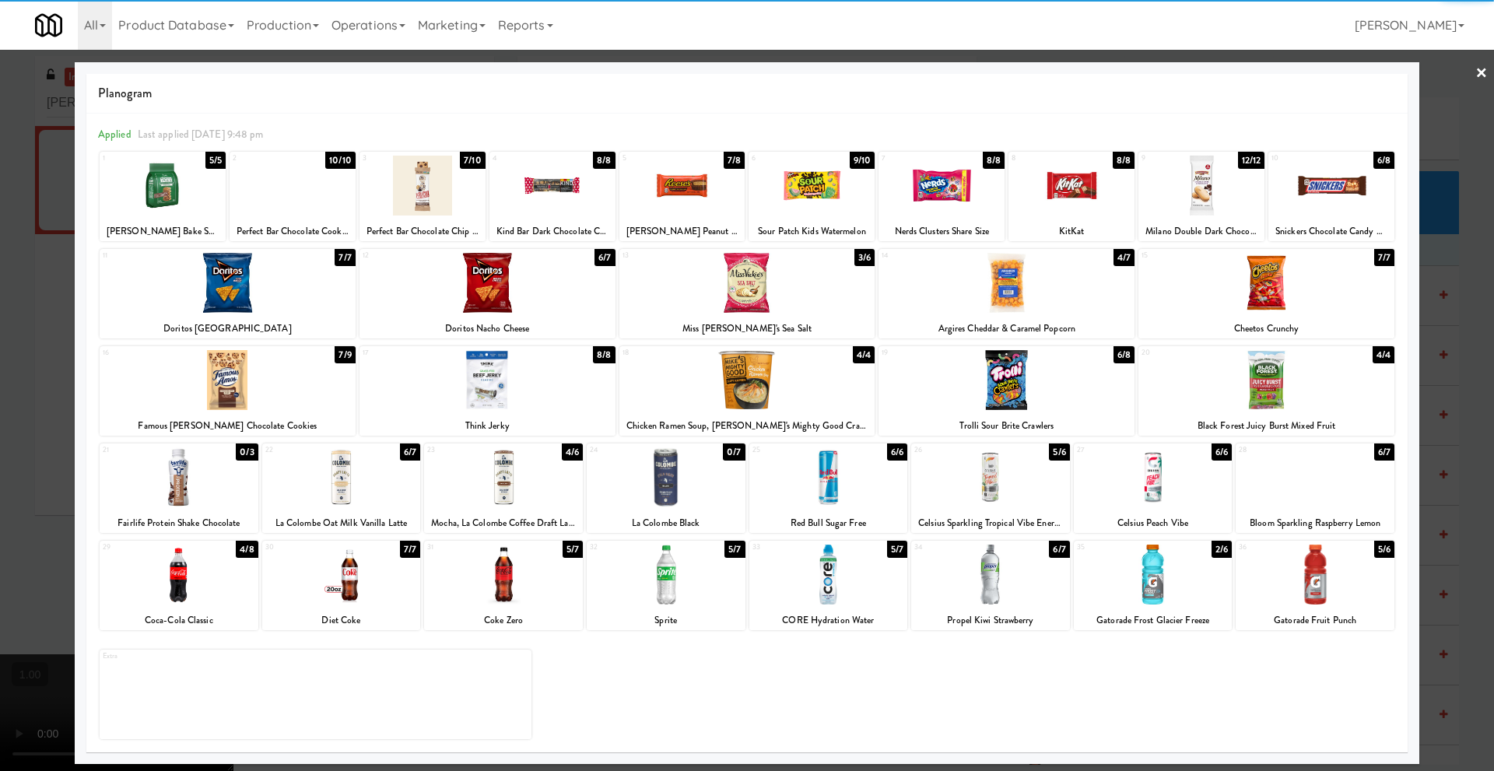
click at [193, 600] on div at bounding box center [179, 575] width 159 height 60
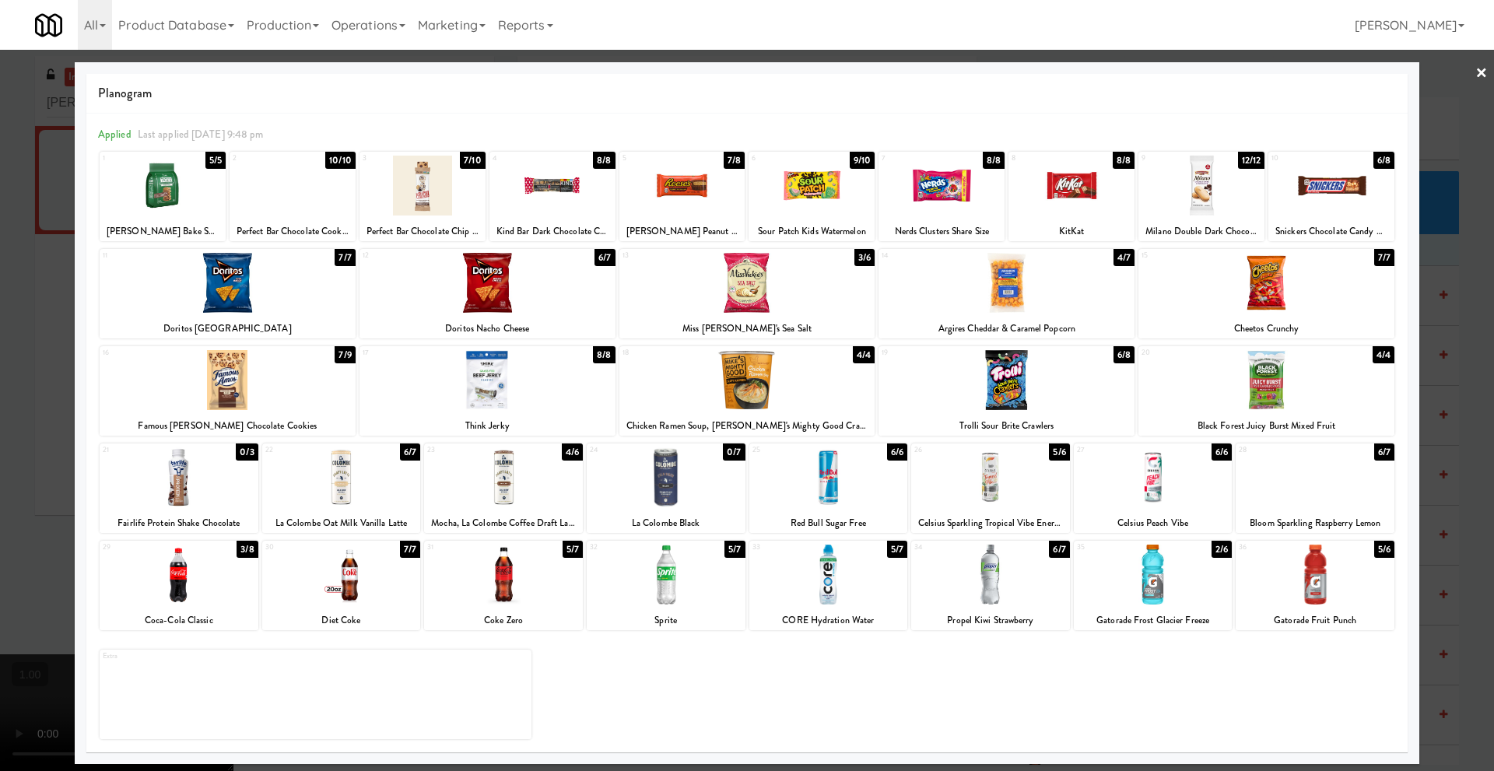
click at [1482, 73] on link "×" at bounding box center [1482, 74] width 12 height 48
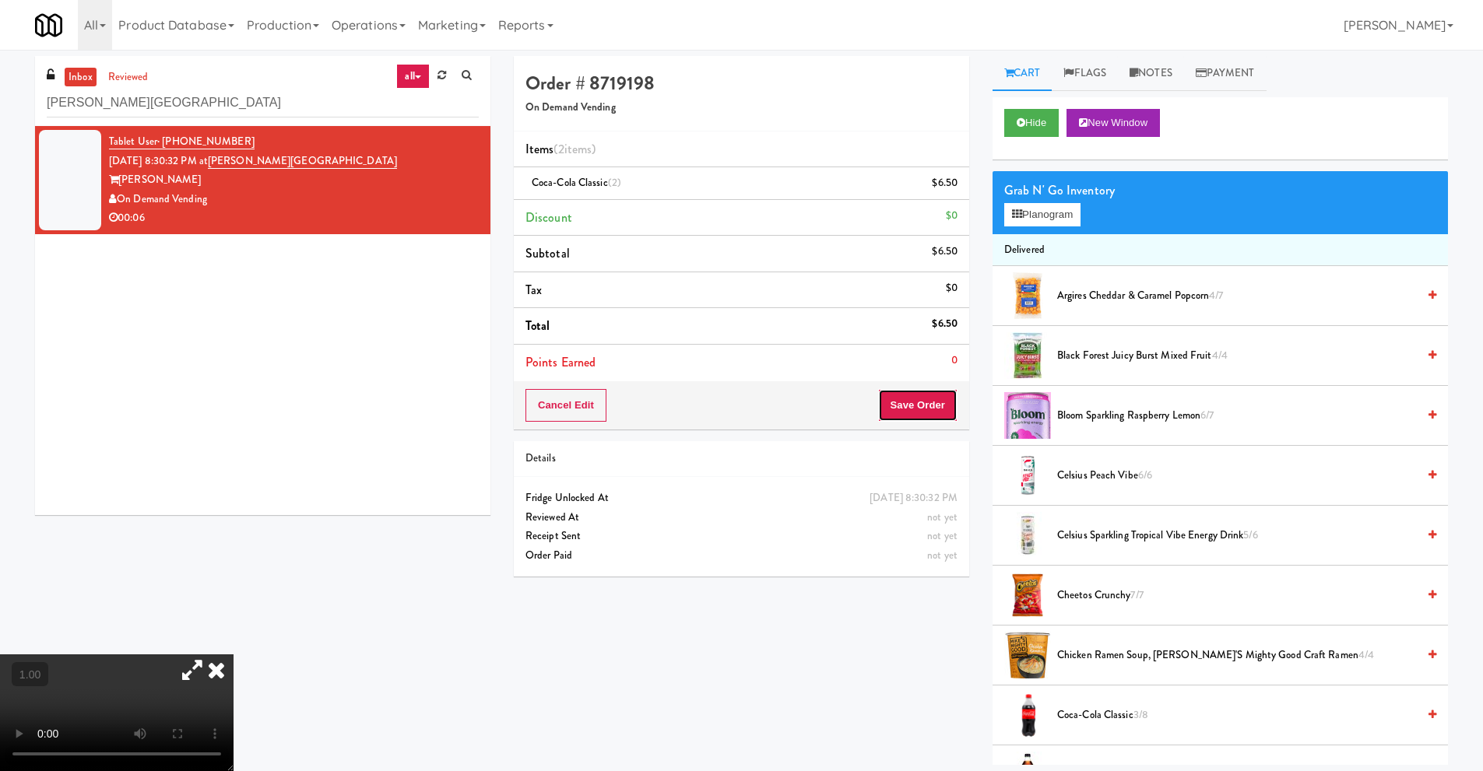
click at [930, 412] on button "Save Order" at bounding box center [917, 405] width 79 height 33
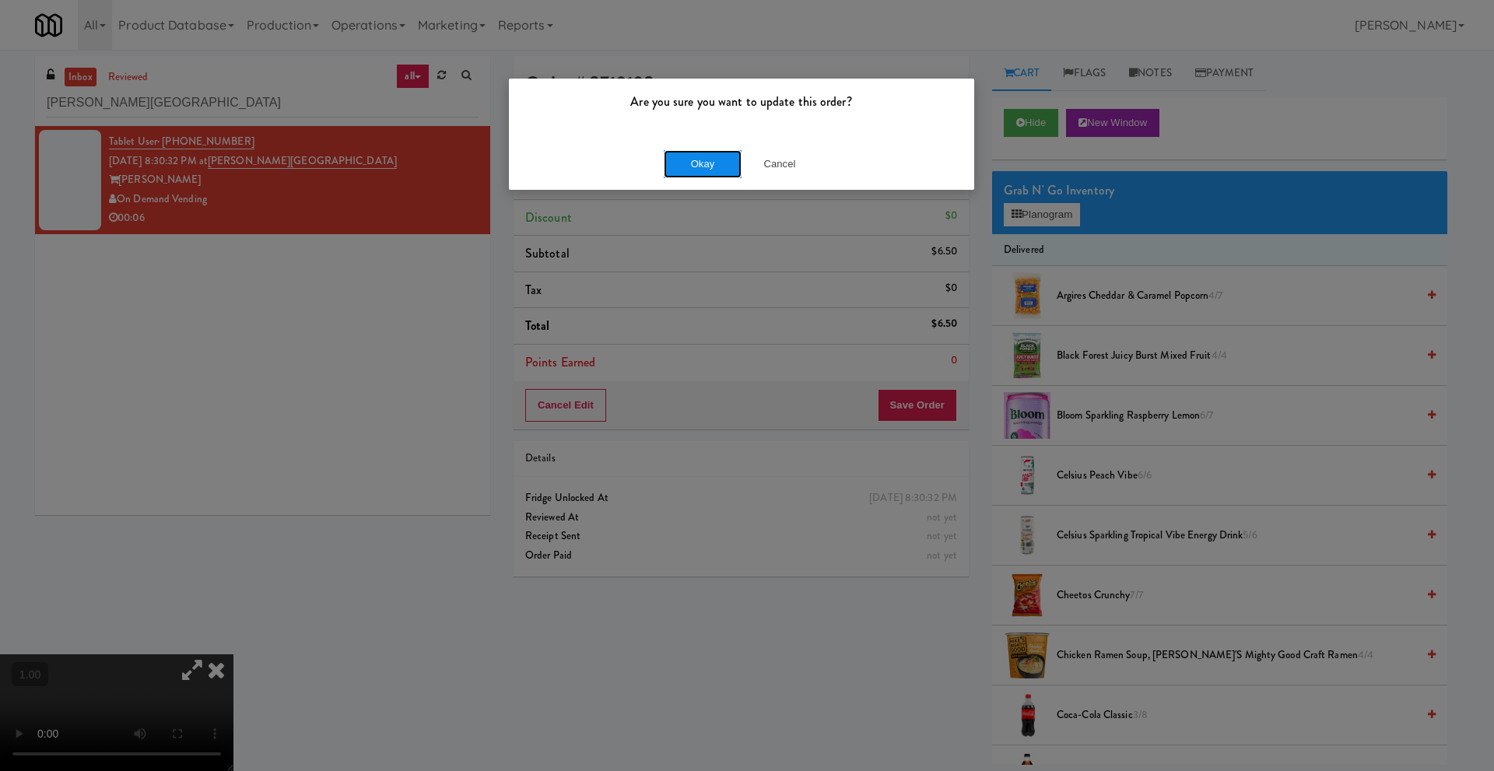
click at [679, 159] on button "Okay" at bounding box center [703, 164] width 78 height 28
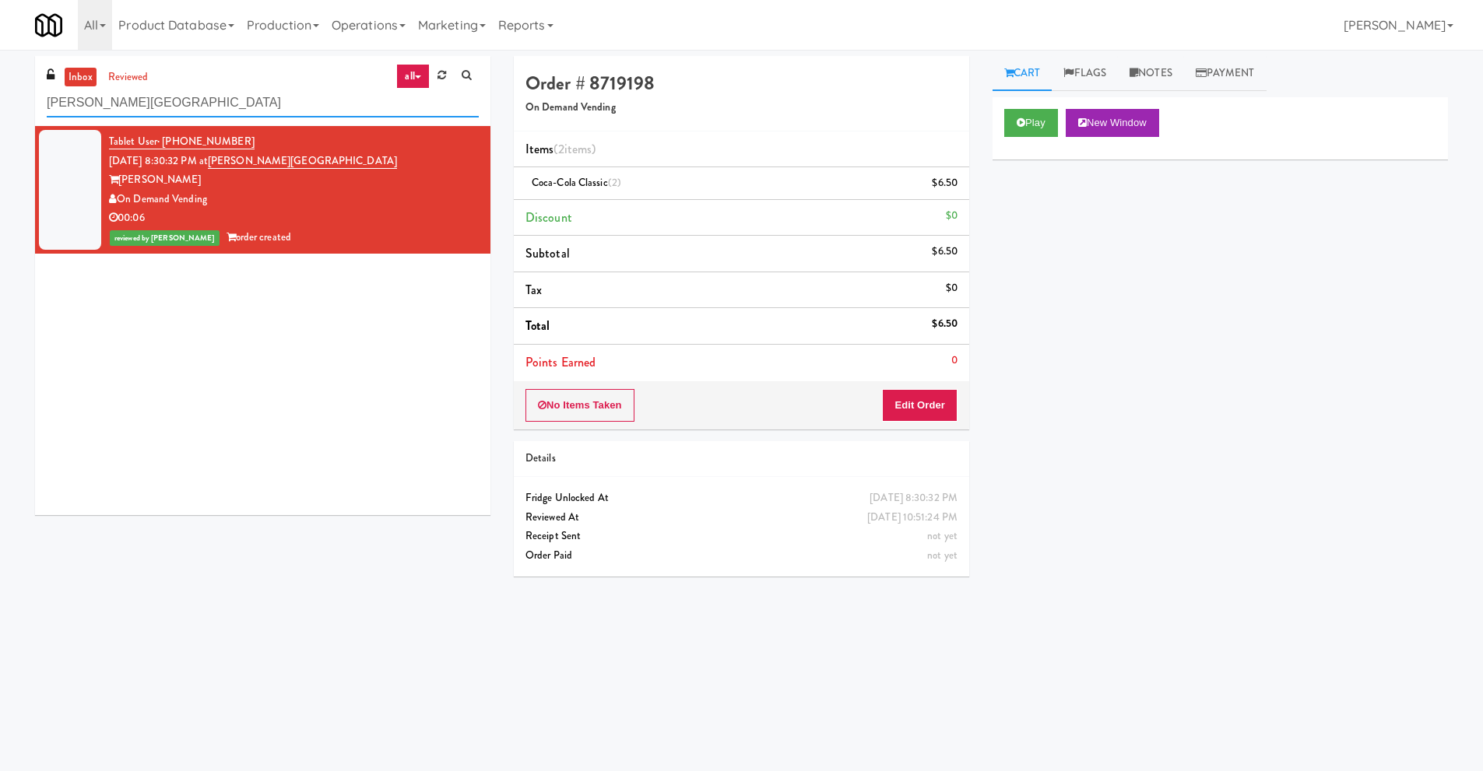
drag, startPoint x: 46, startPoint y: 113, endPoint x: 7, endPoint y: 111, distance: 39.0
click at [12, 113] on div "inbox reviewed all all unclear take inventory issue suspicious failed recent [P…" at bounding box center [741, 368] width 1483 height 625
paste input "5 Mockingbird"
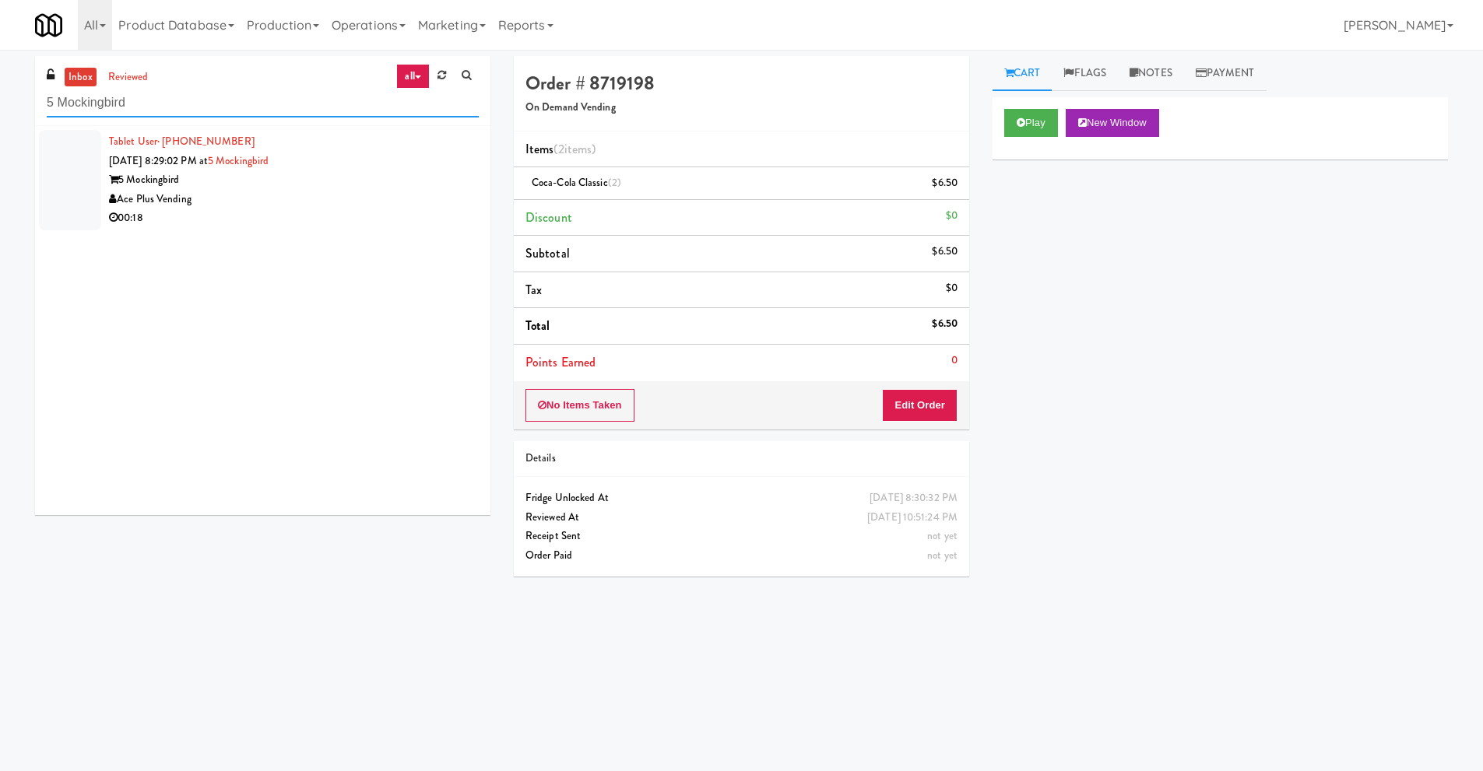
type input "5 Mockingbird"
click at [208, 165] on span "[DATE] 8:29:02 PM at" at bounding box center [158, 160] width 99 height 15
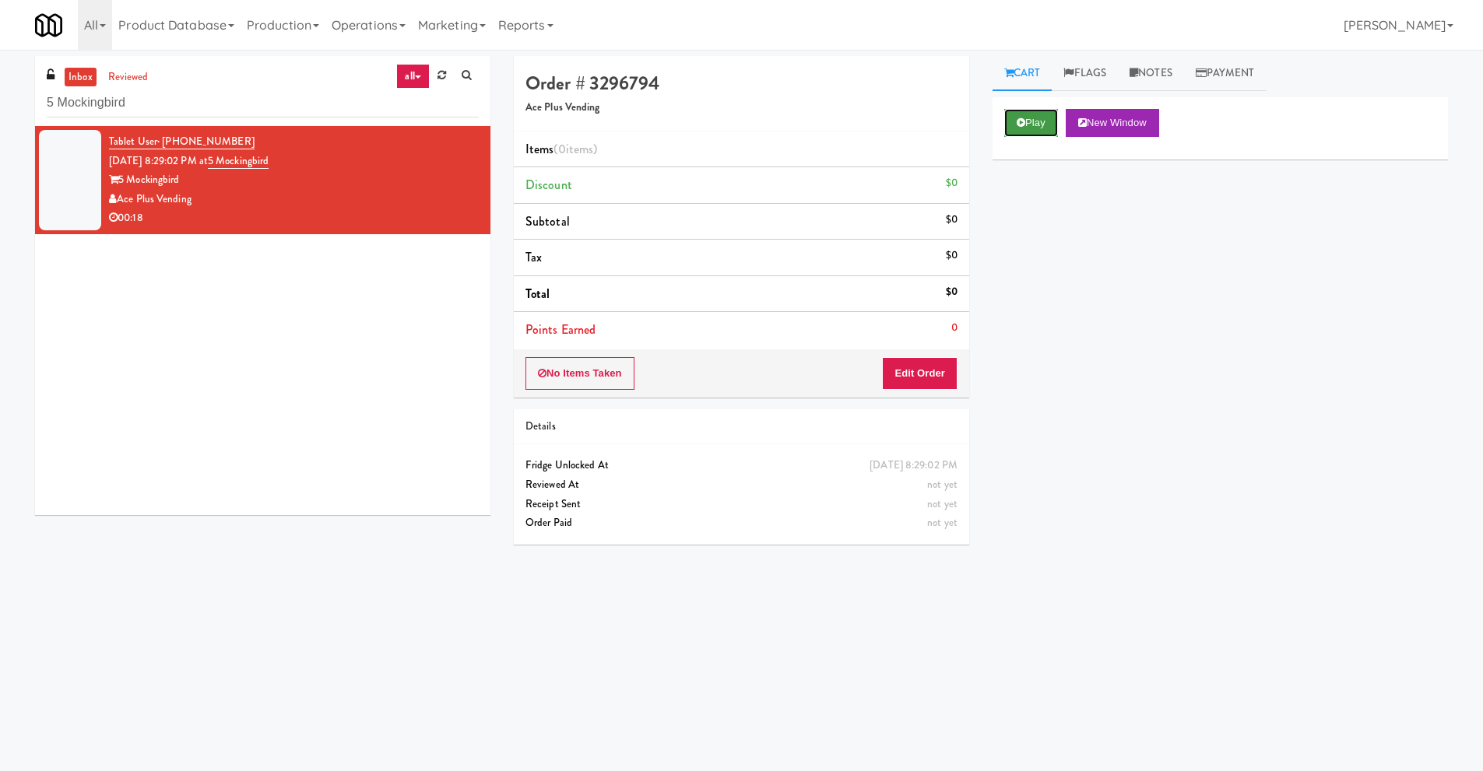
click at [1041, 128] on button "Play" at bounding box center [1031, 123] width 54 height 28
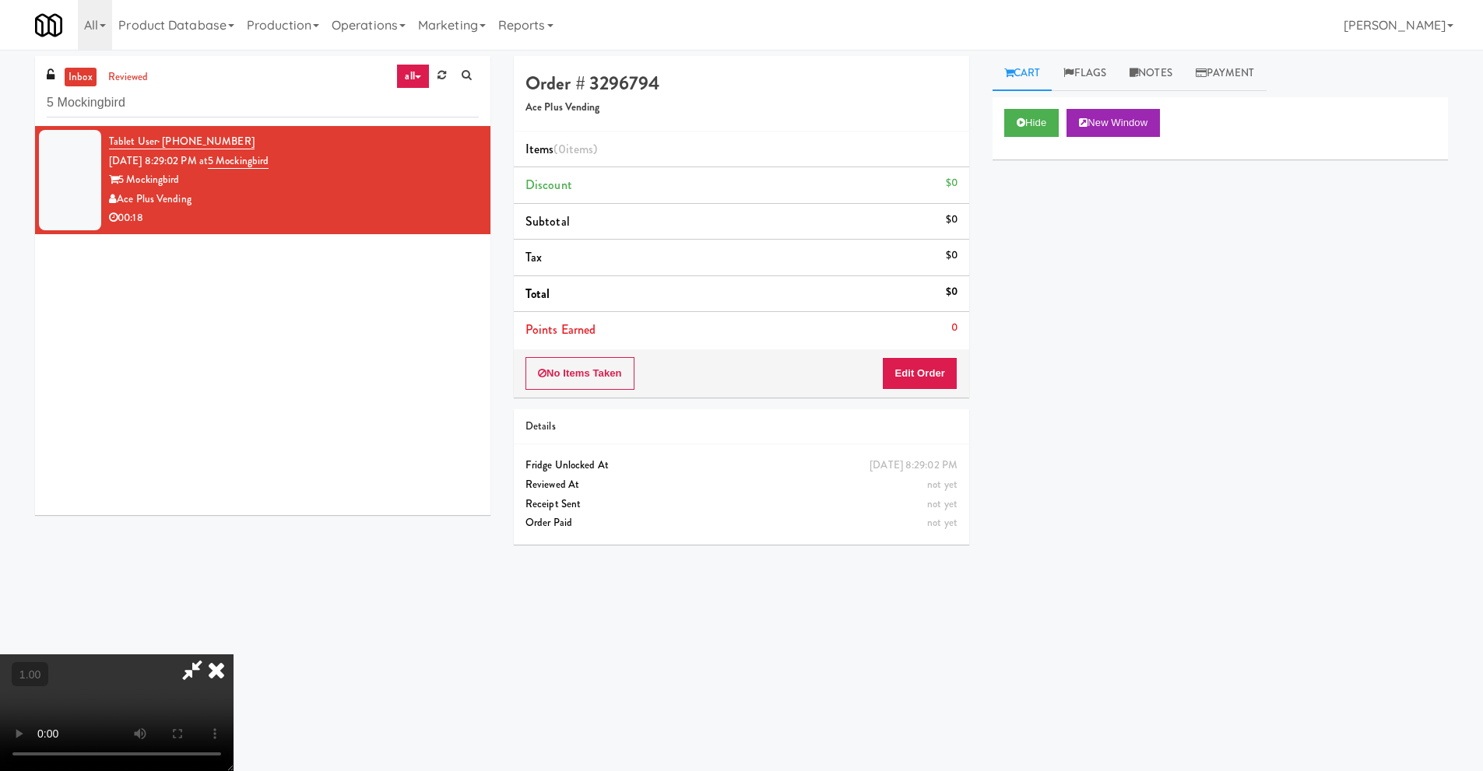
click at [188, 669] on icon at bounding box center [192, 669] width 36 height 31
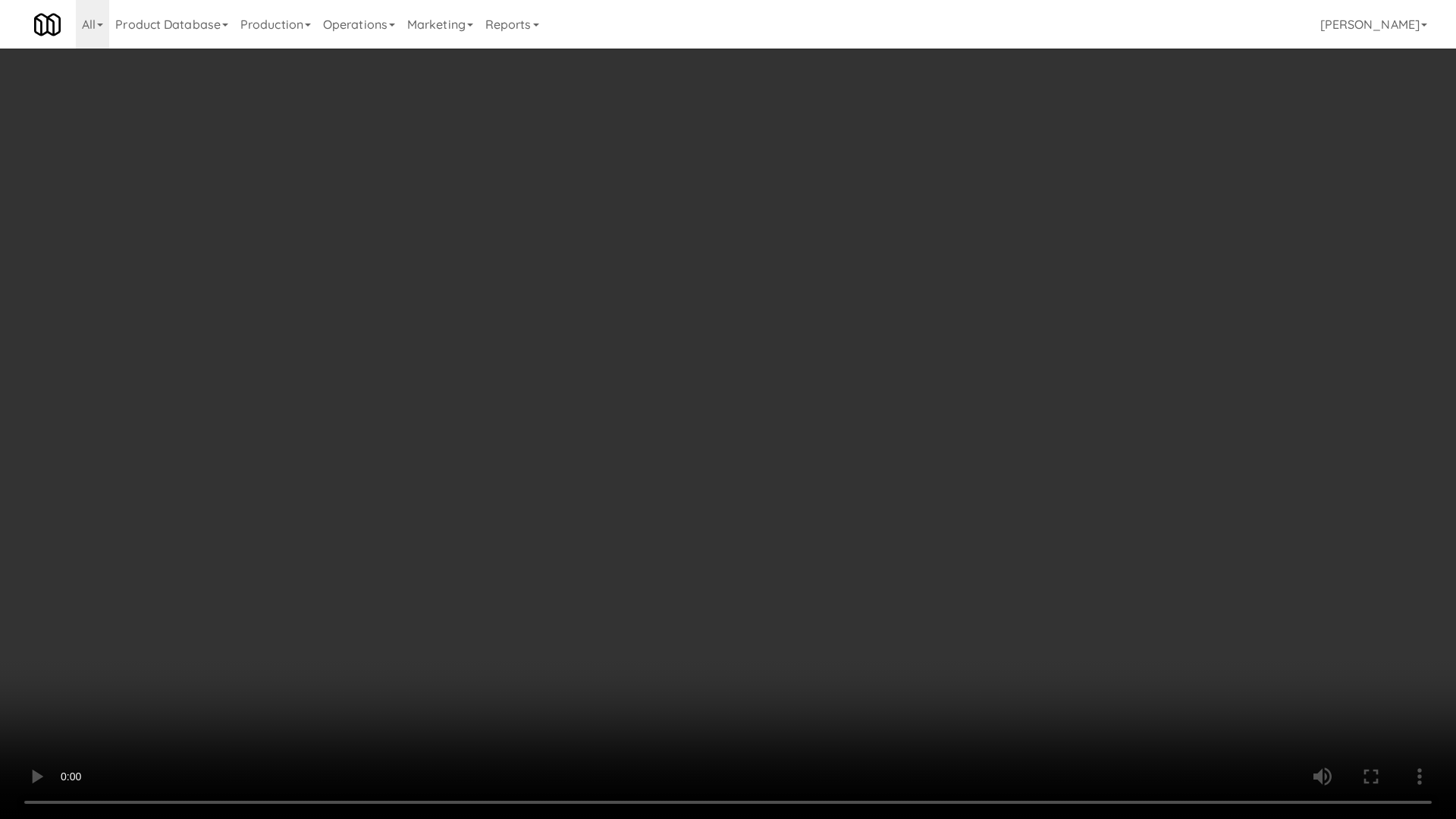
click at [647, 448] on video at bounding box center [728, 410] width 1456 height 819
click at [603, 481] on video at bounding box center [728, 410] width 1456 height 819
click at [538, 453] on video at bounding box center [728, 410] width 1456 height 819
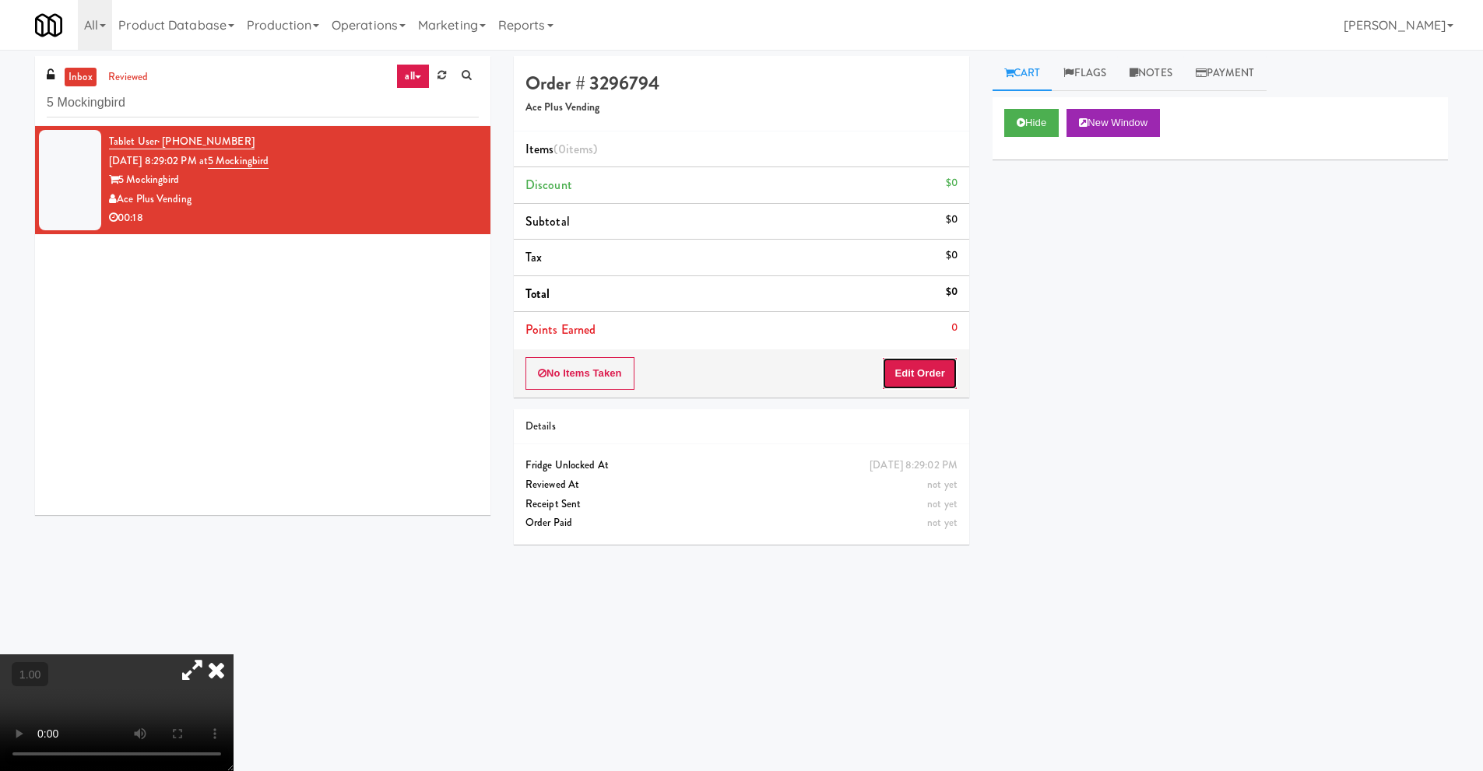
click at [929, 369] on button "Edit Order" at bounding box center [919, 373] width 75 height 33
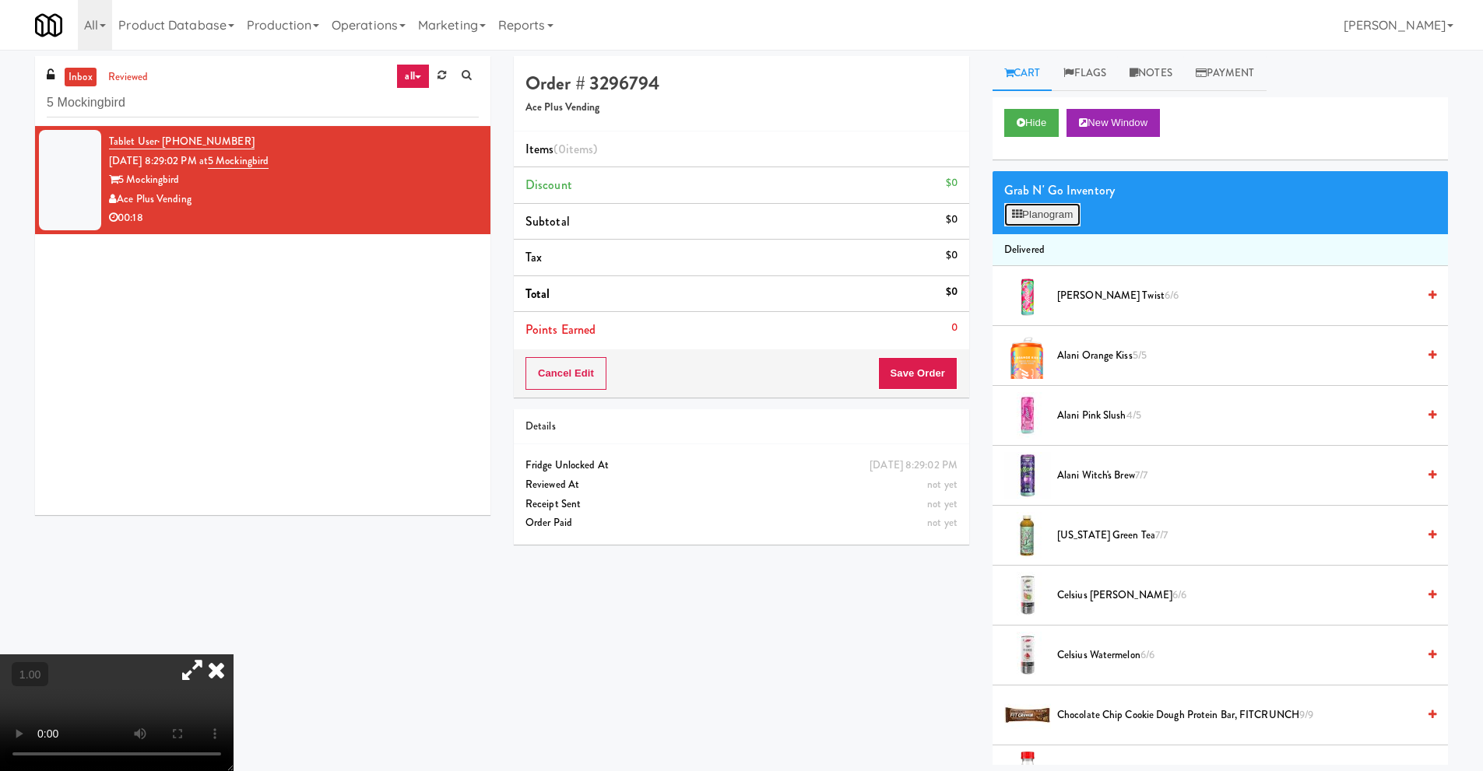
click at [1066, 214] on button "Planogram" at bounding box center [1042, 214] width 76 height 23
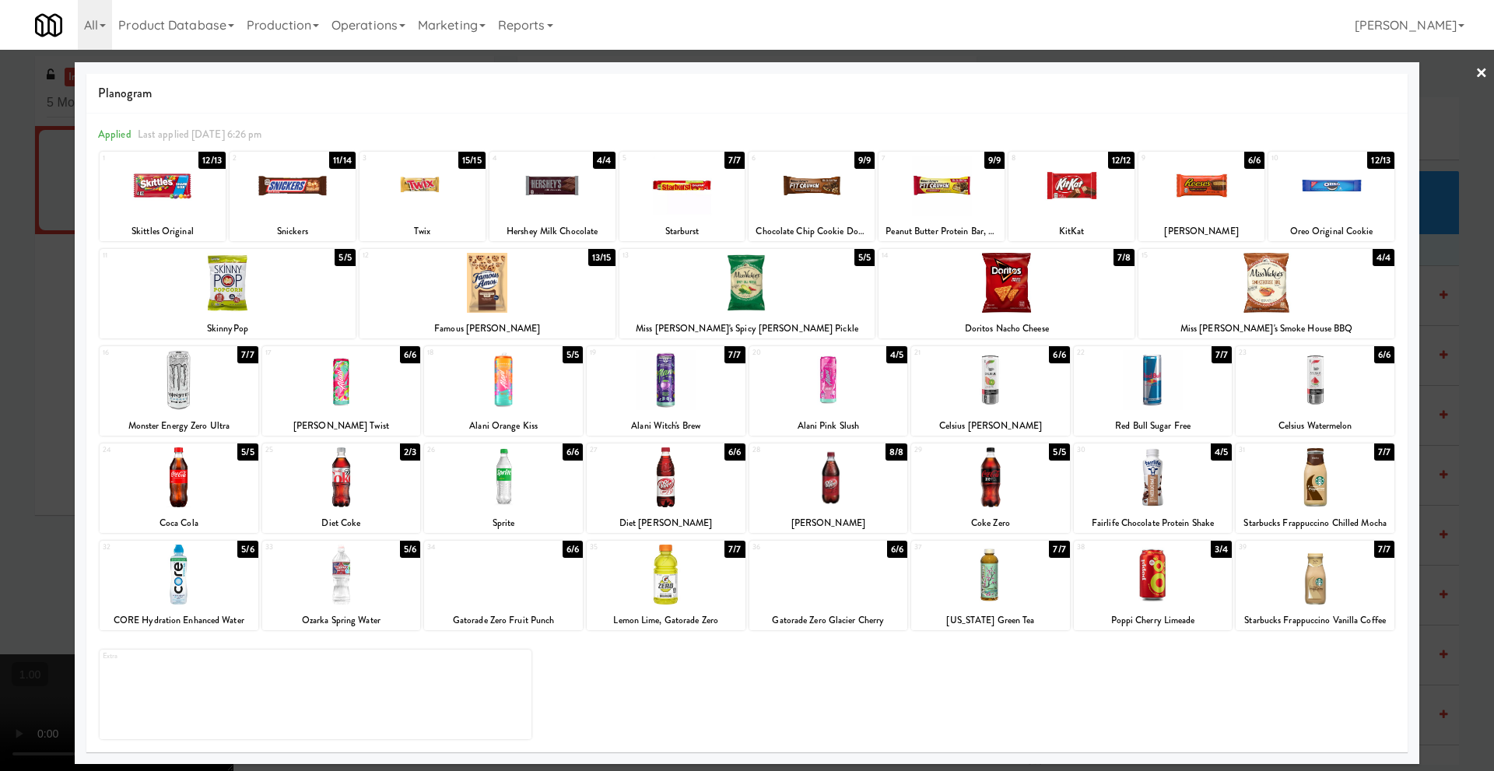
click at [1482, 76] on link "×" at bounding box center [1482, 74] width 12 height 48
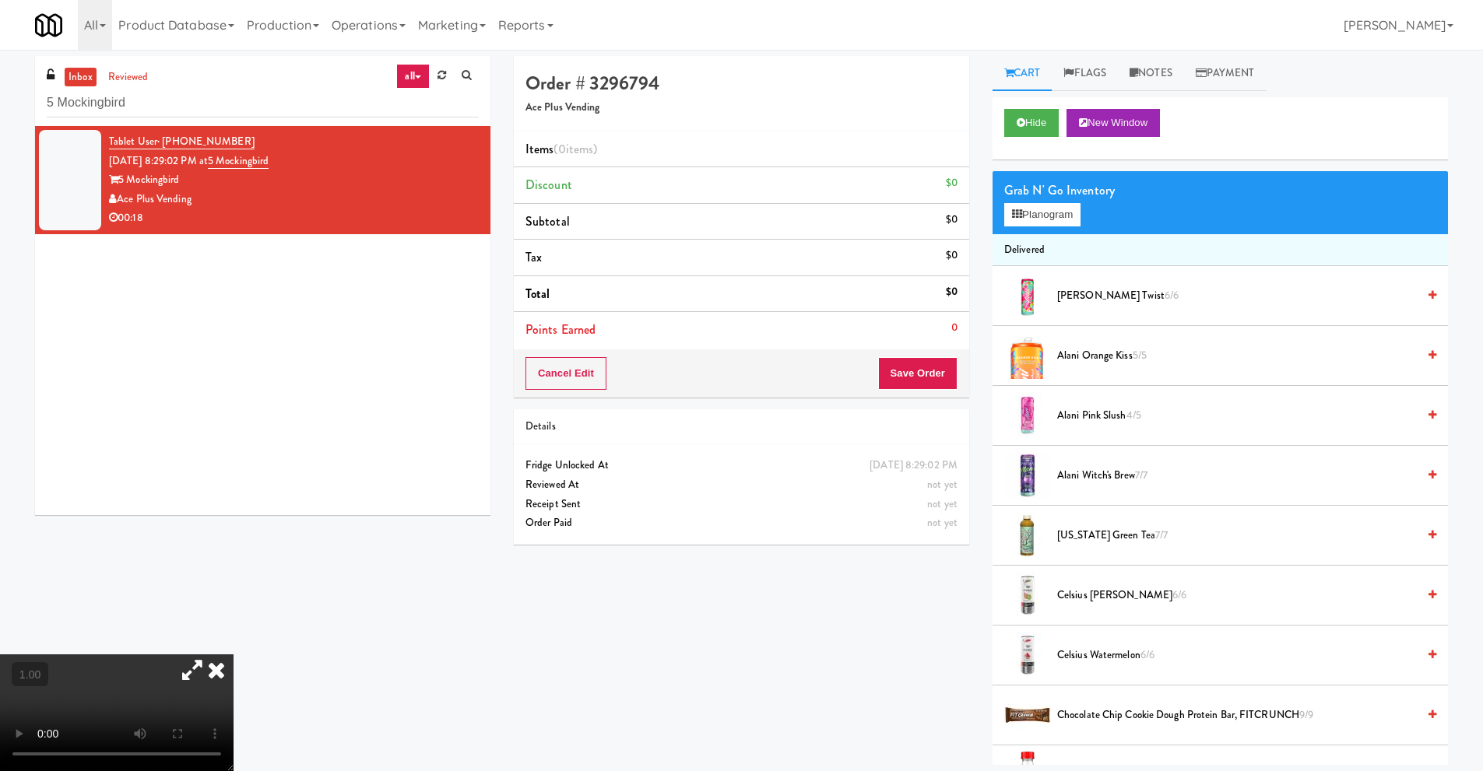
click at [222, 654] on video at bounding box center [116, 712] width 233 height 117
click at [233, 654] on icon at bounding box center [216, 669] width 34 height 31
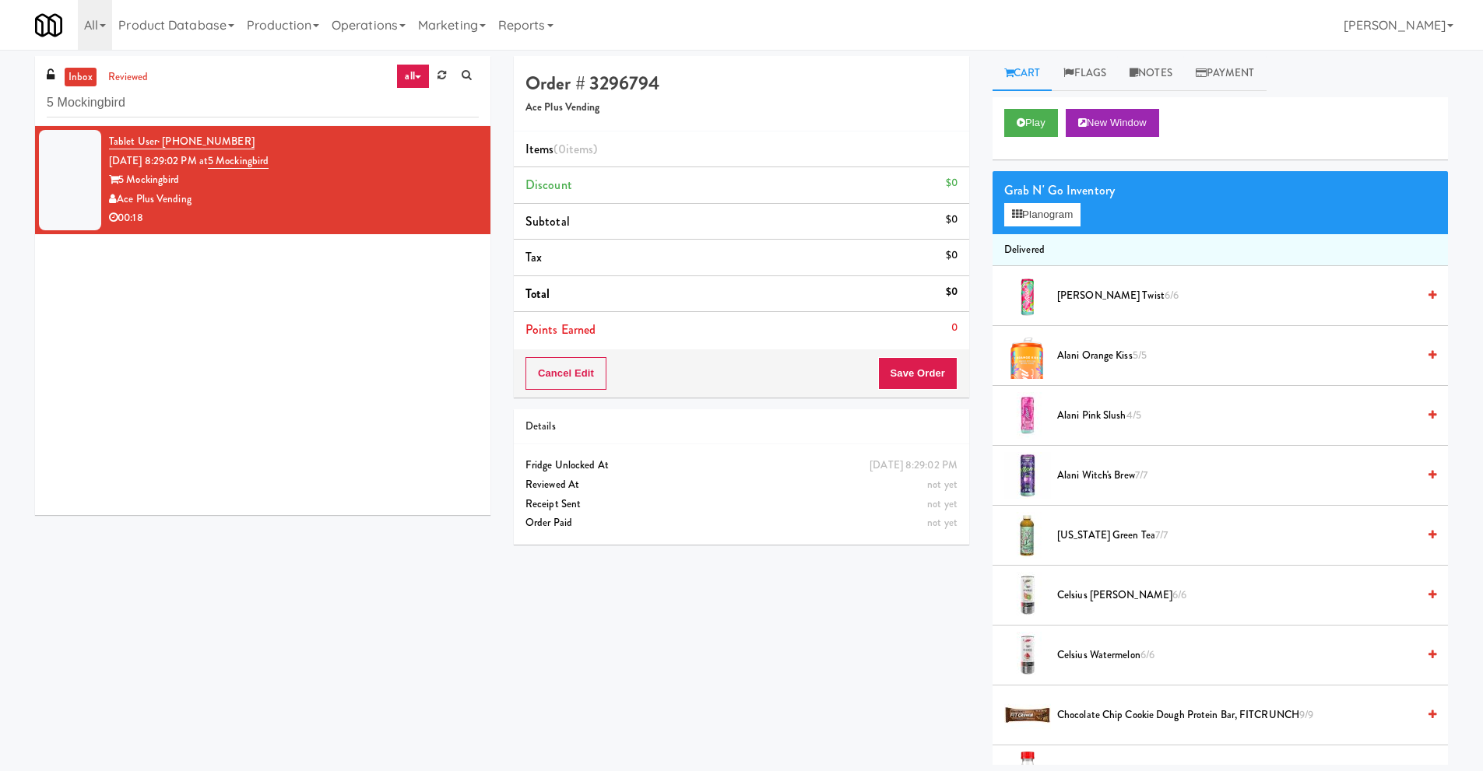
click at [1095, 210] on div "Grab N' Go Inventory Planogram" at bounding box center [1219, 202] width 455 height 63
click at [1079, 216] on button "Planogram" at bounding box center [1042, 214] width 76 height 23
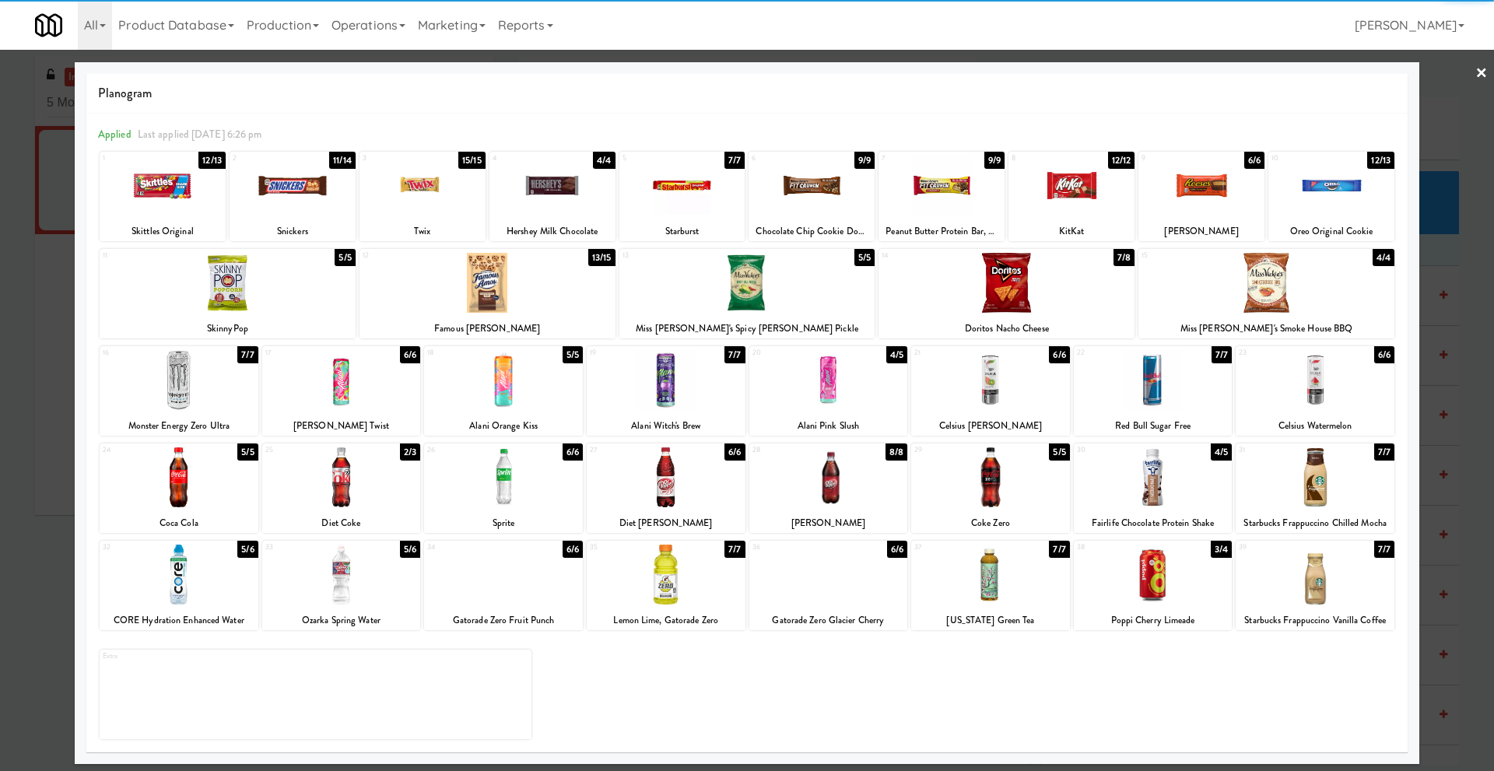
click at [359, 404] on div at bounding box center [341, 380] width 159 height 60
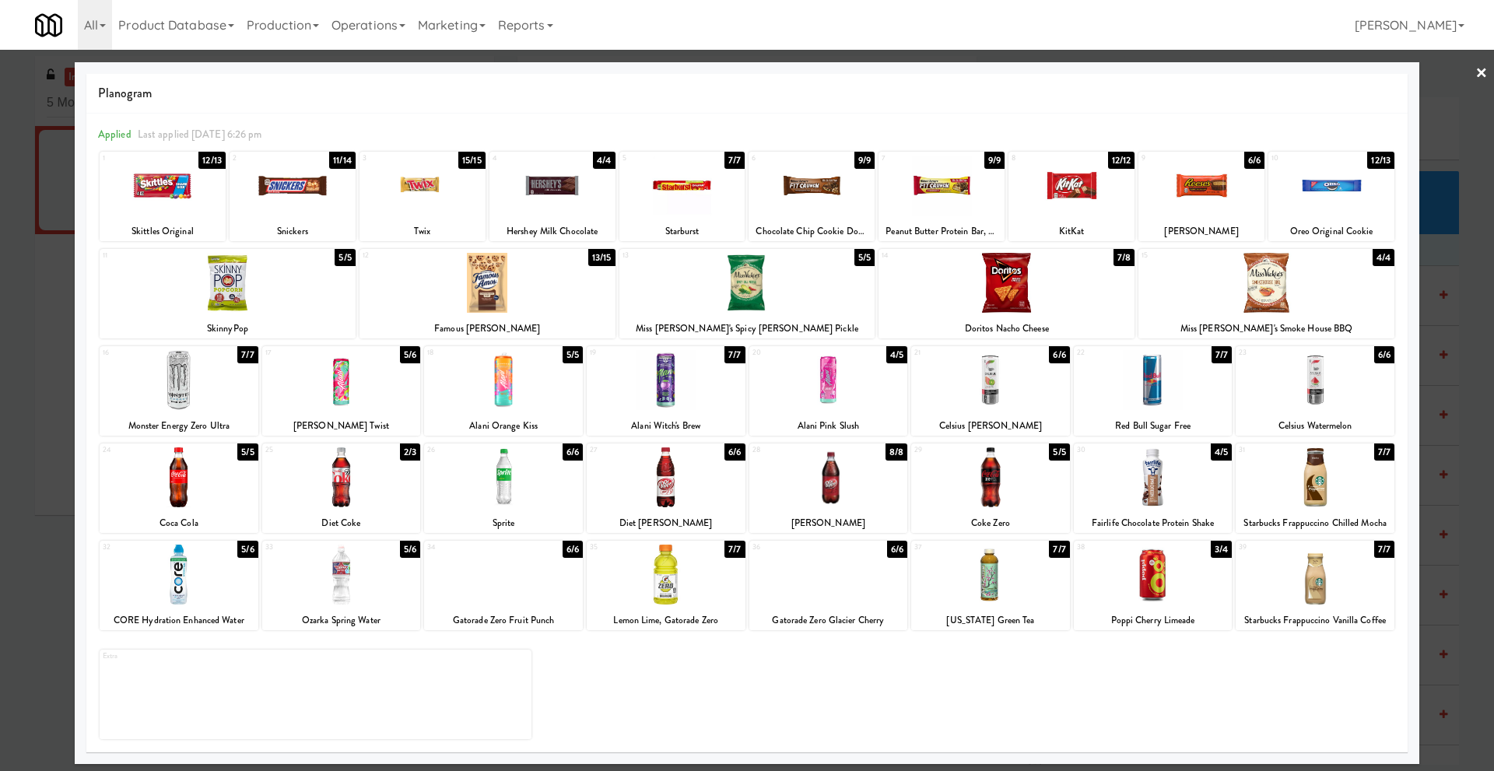
click at [1480, 76] on link "×" at bounding box center [1482, 74] width 12 height 48
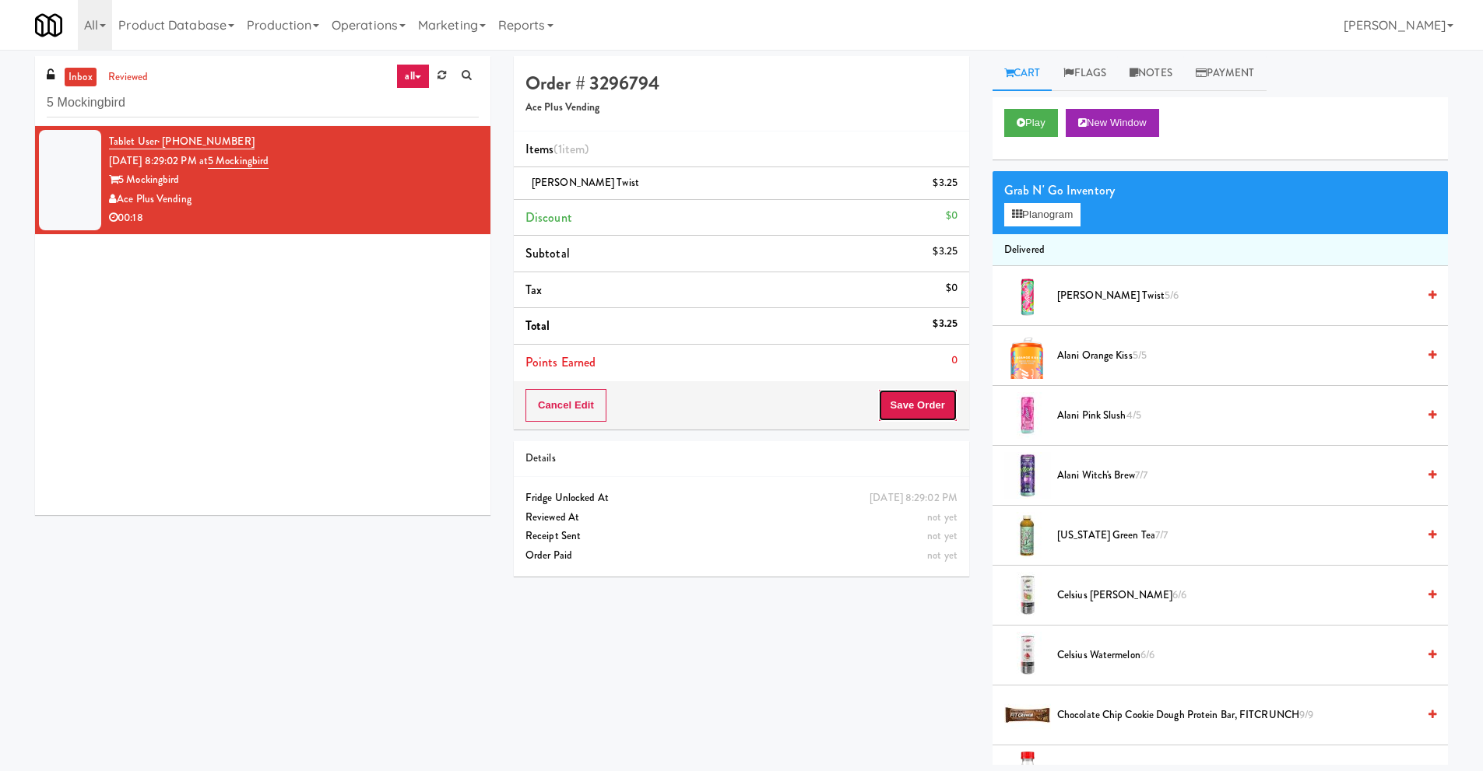
click at [905, 404] on button "Save Order" at bounding box center [917, 405] width 79 height 33
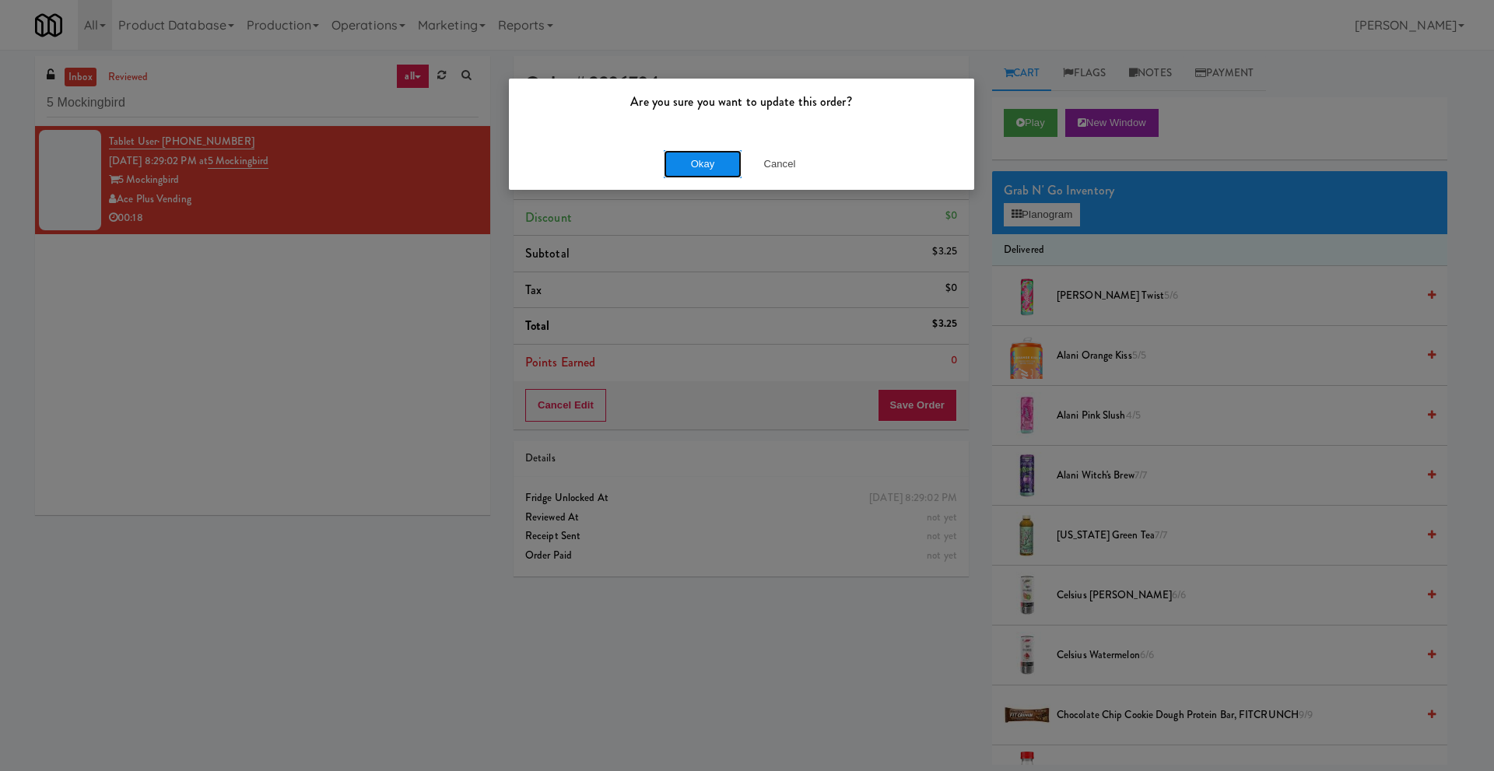
click at [714, 167] on button "Okay" at bounding box center [703, 164] width 78 height 28
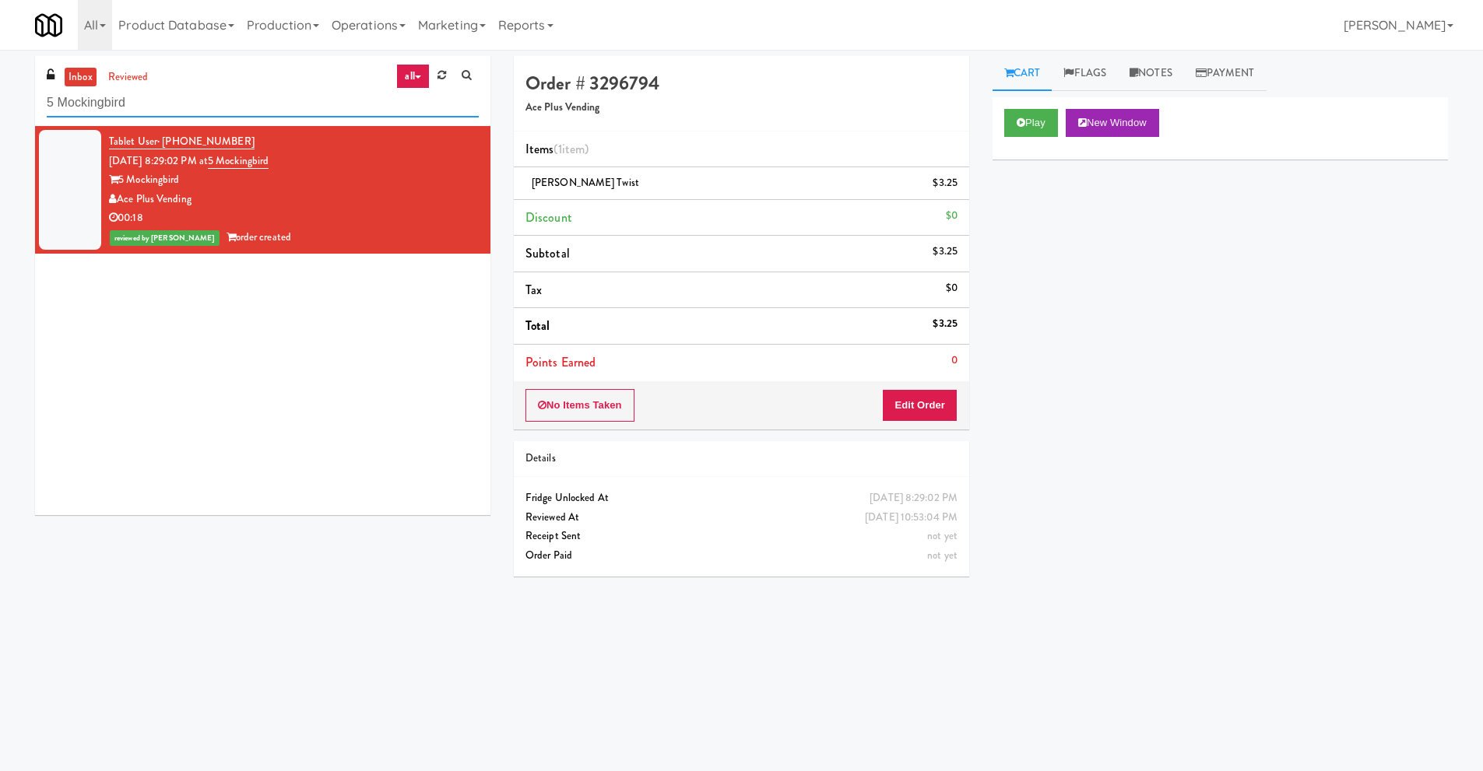
drag, startPoint x: 132, startPoint y: 110, endPoint x: 0, endPoint y: 100, distance: 131.9
click at [0, 100] on div "inbox reviewed all all unclear take inventory issue suspicious failed recent 5 …" at bounding box center [741, 368] width 1483 height 625
paste input "[PERSON_NAME] - Right"
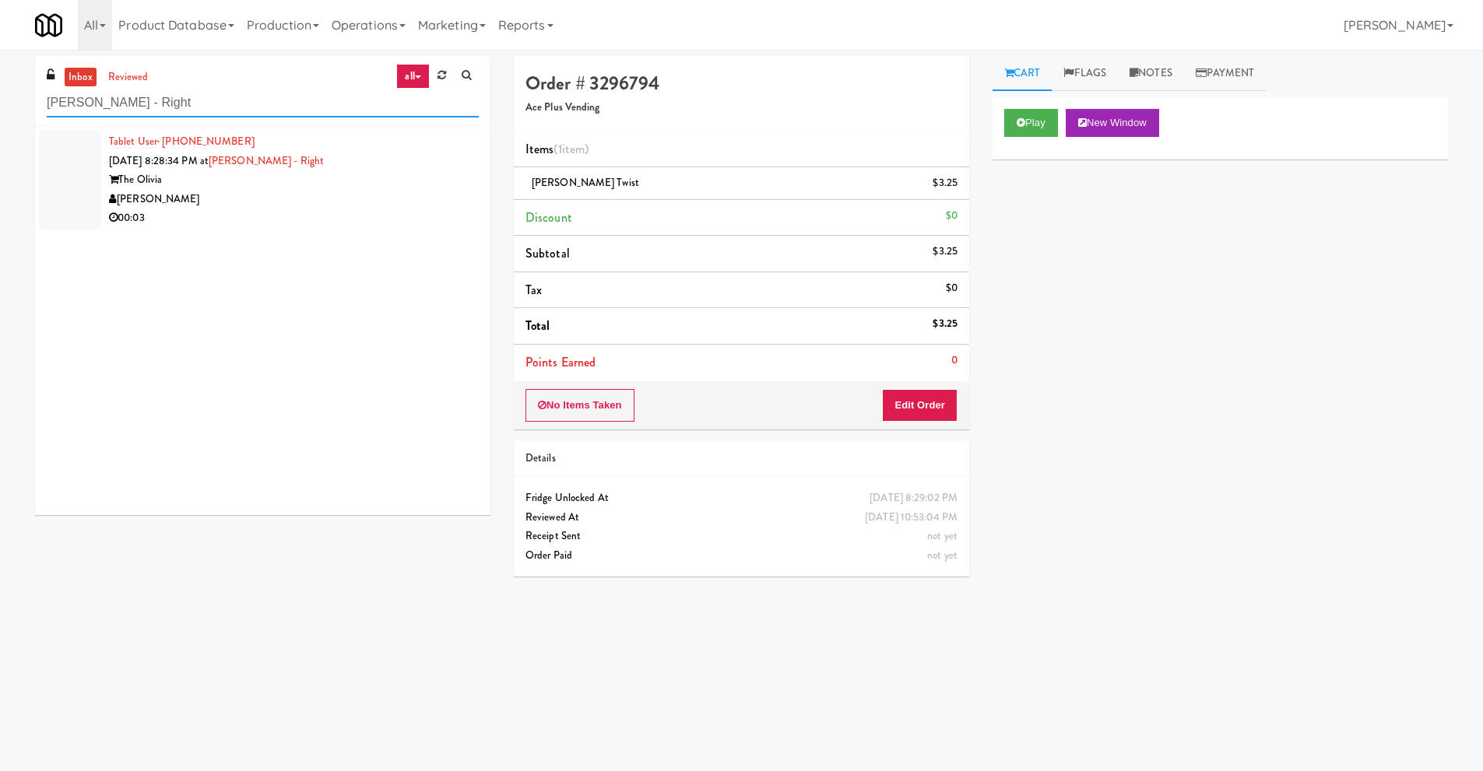
type input "[PERSON_NAME] - Right"
click at [212, 201] on div "[PERSON_NAME]" at bounding box center [294, 199] width 370 height 19
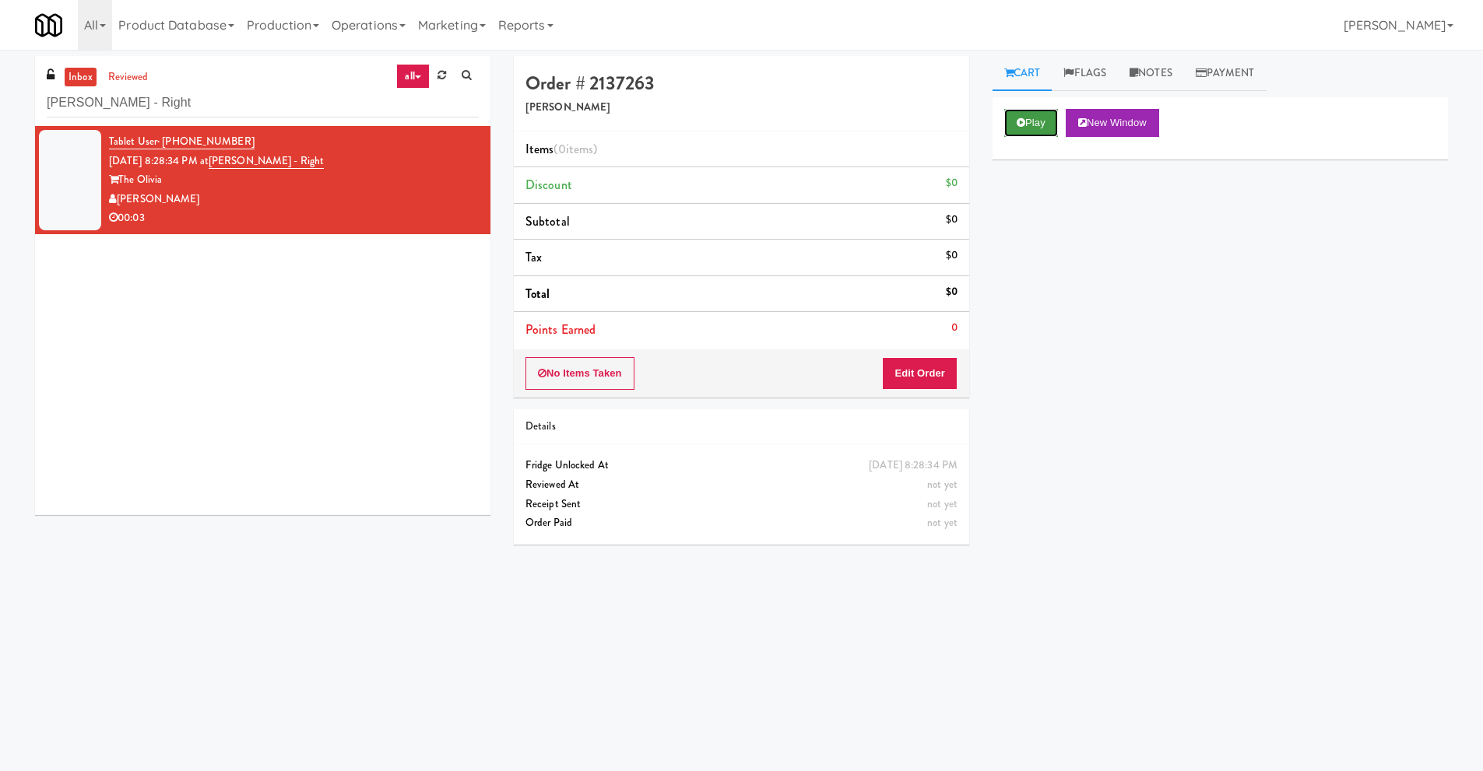
click at [1022, 123] on icon at bounding box center [1020, 123] width 9 height 10
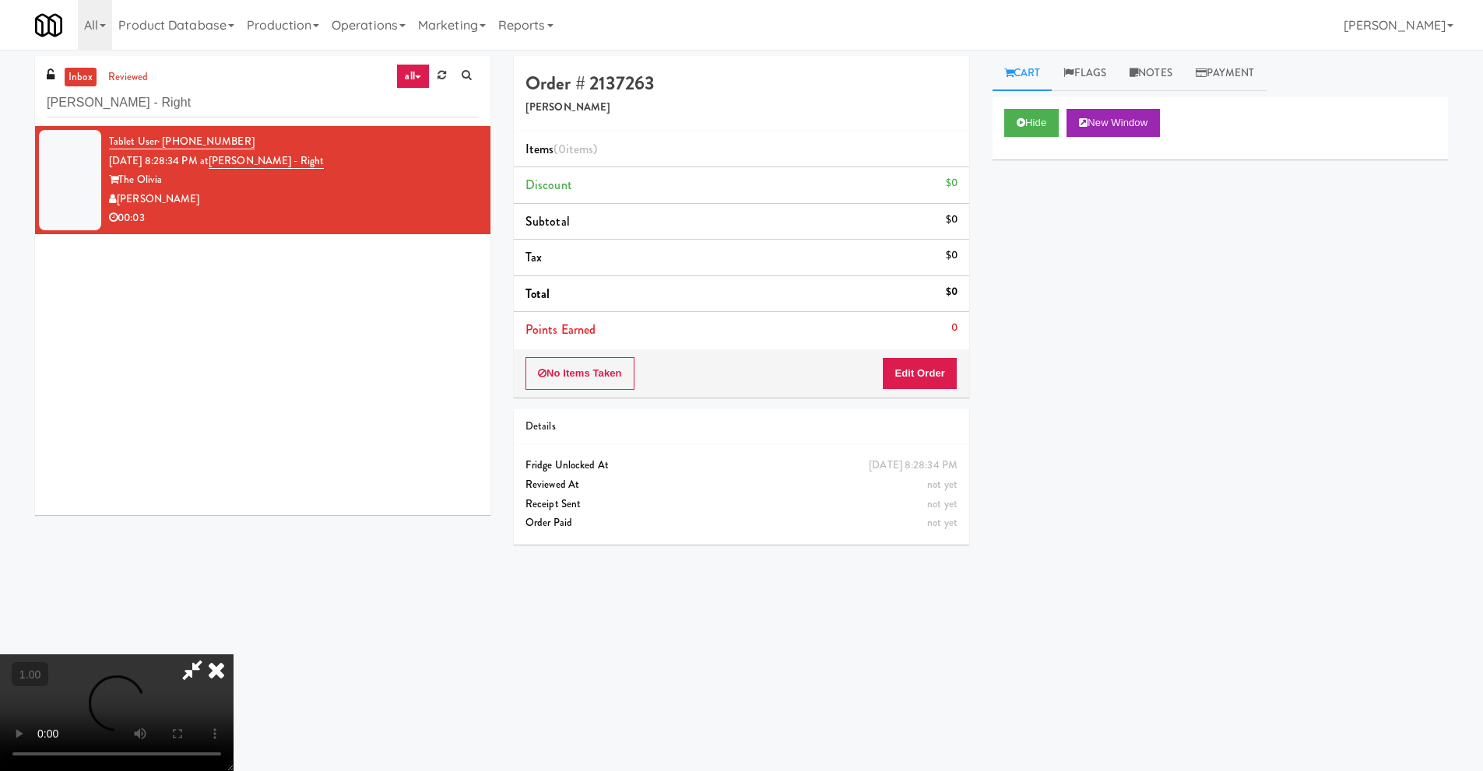
click at [233, 654] on video at bounding box center [116, 712] width 233 height 117
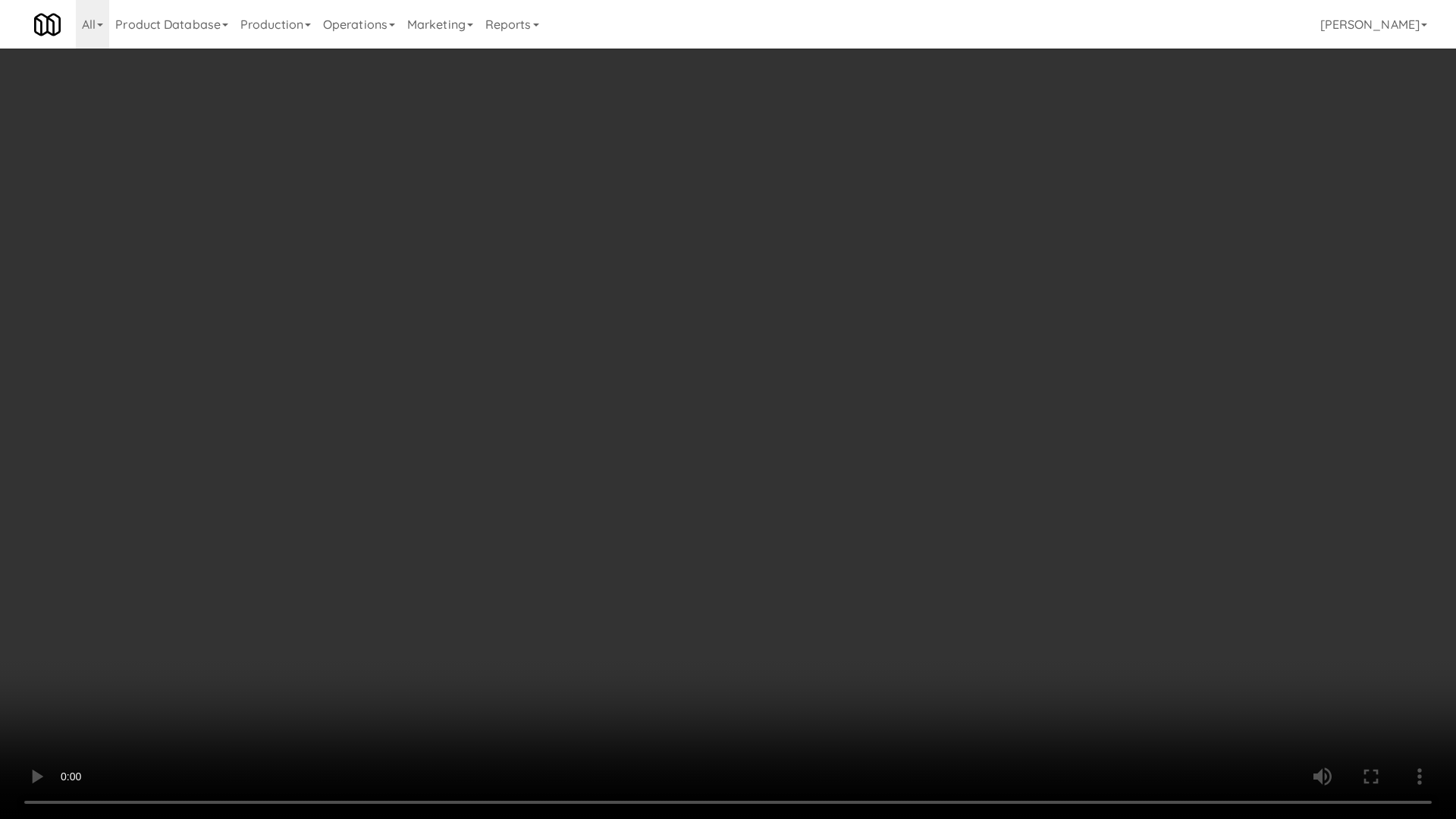
click at [437, 475] on video at bounding box center [728, 410] width 1456 height 819
click at [333, 457] on video at bounding box center [728, 410] width 1456 height 819
click at [334, 603] on video at bounding box center [728, 410] width 1456 height 819
click at [434, 547] on video at bounding box center [728, 410] width 1456 height 819
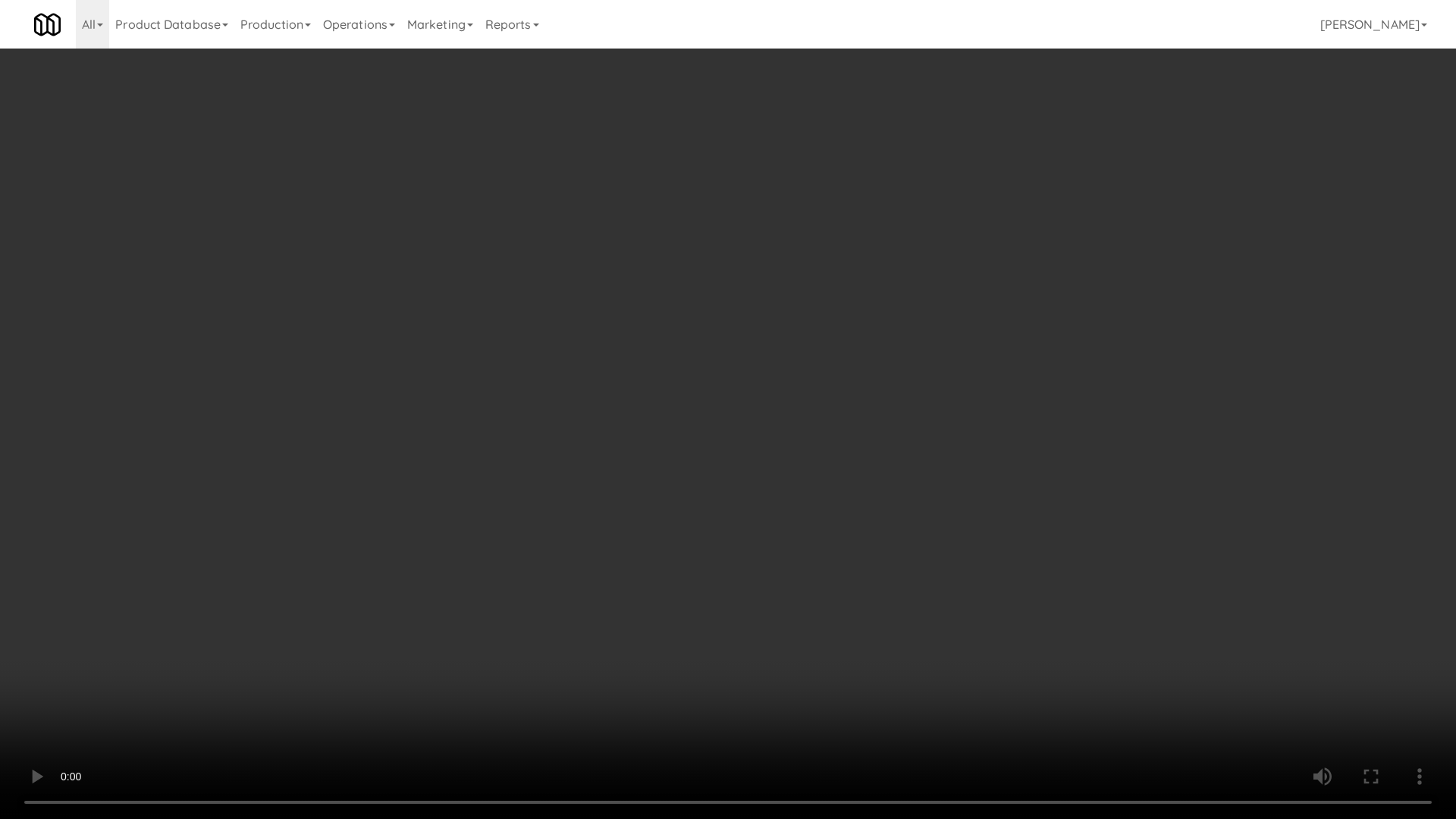
click at [473, 528] on video at bounding box center [728, 410] width 1456 height 819
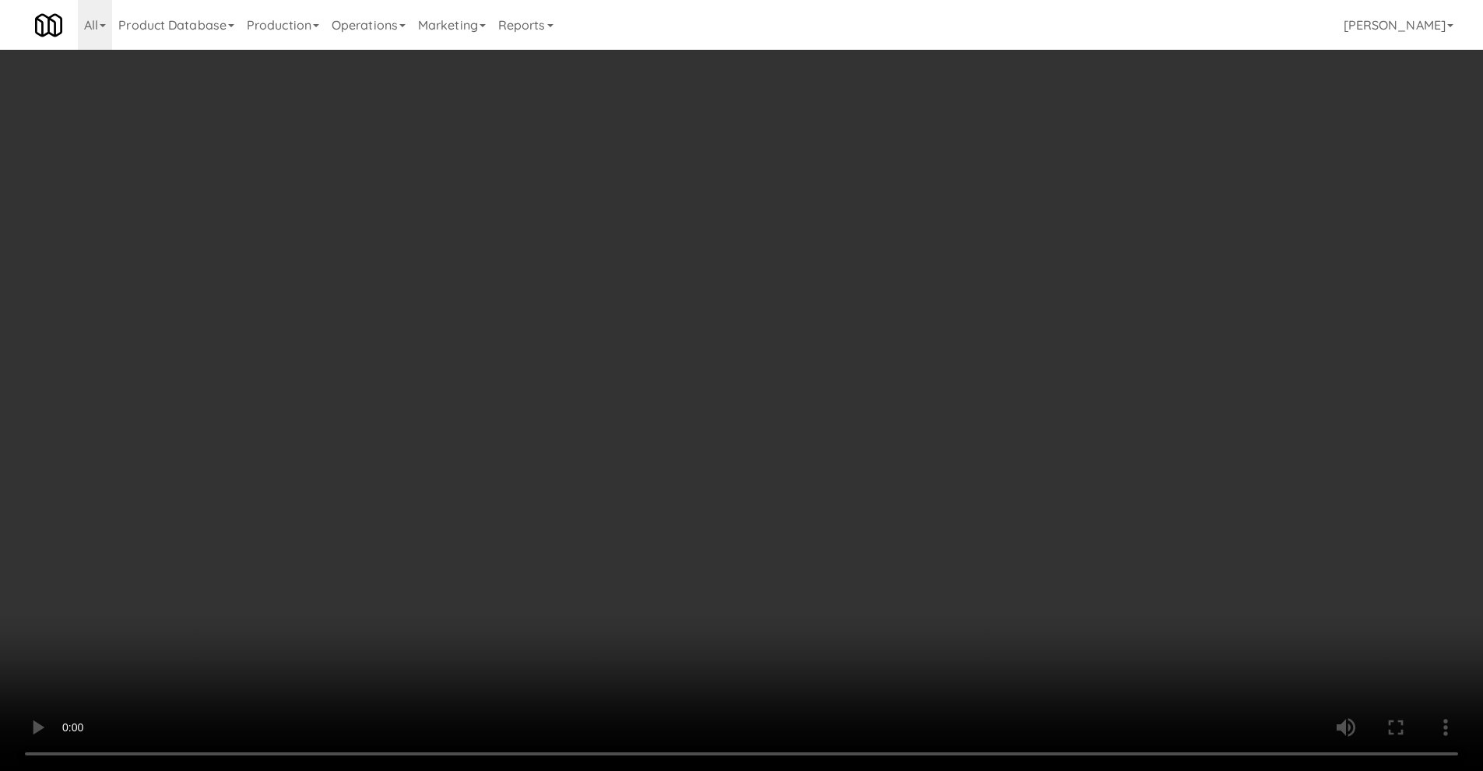
click at [372, 639] on video at bounding box center [741, 385] width 1483 height 771
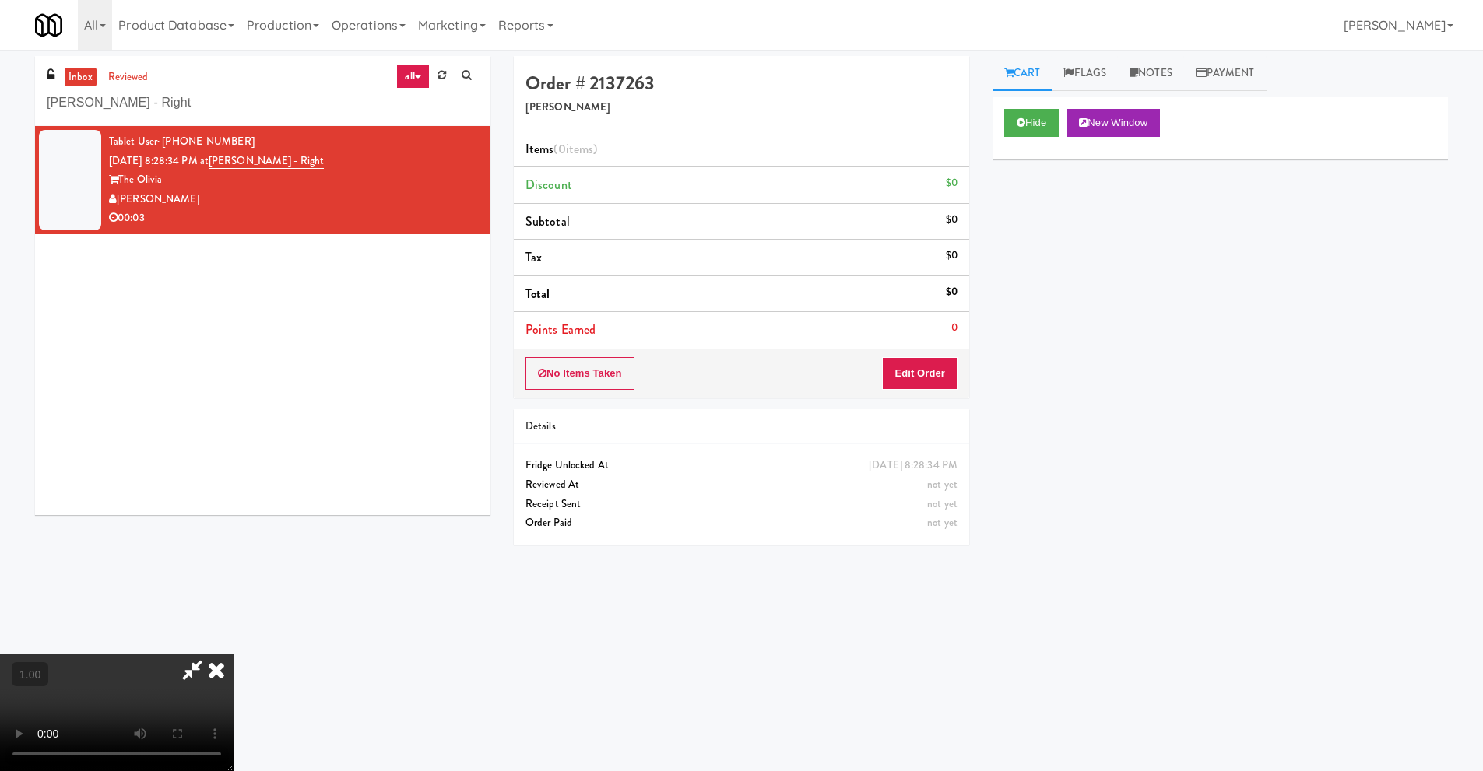
click at [210, 654] on icon at bounding box center [192, 669] width 36 height 31
click at [927, 377] on button "Edit Order" at bounding box center [919, 373] width 75 height 33
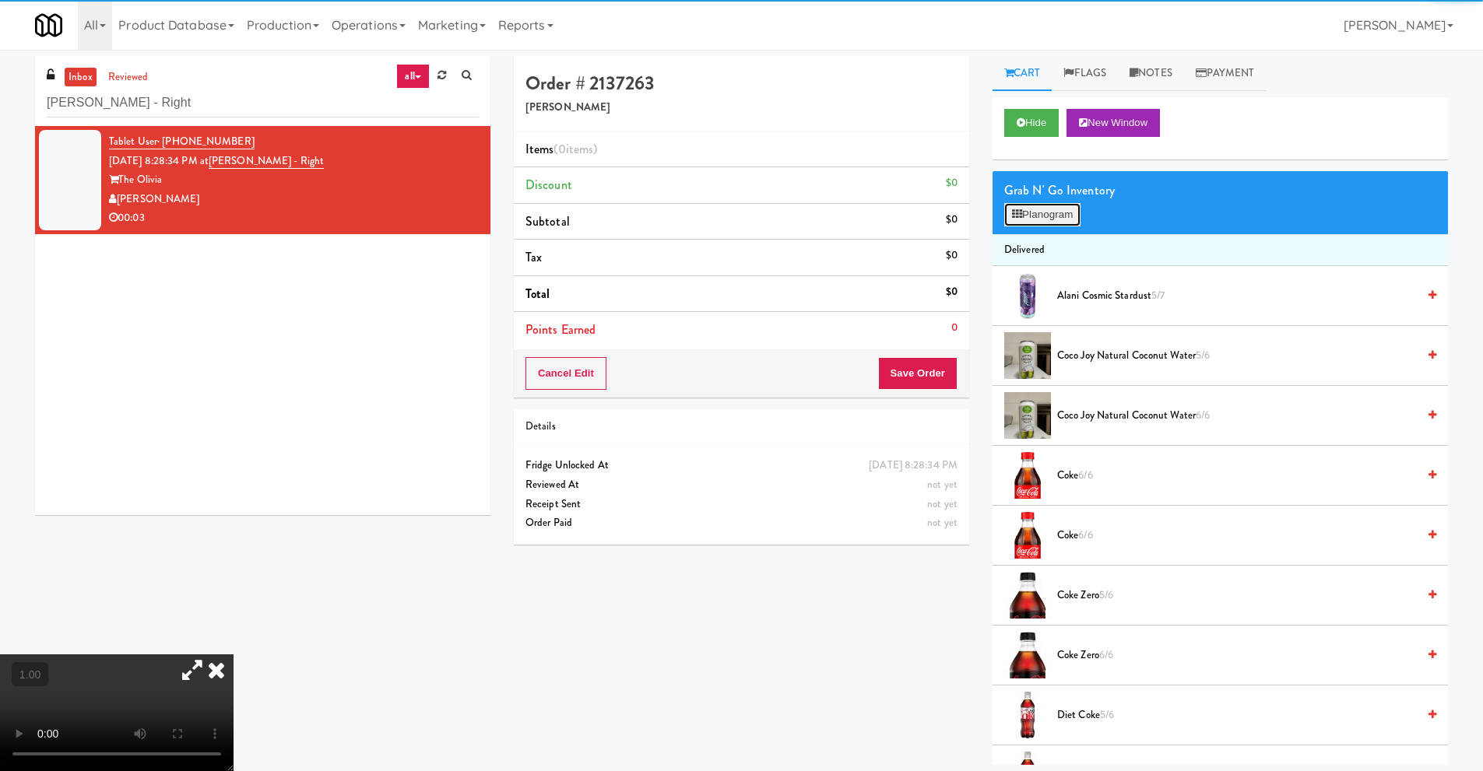
click at [1062, 217] on button "Planogram" at bounding box center [1042, 214] width 76 height 23
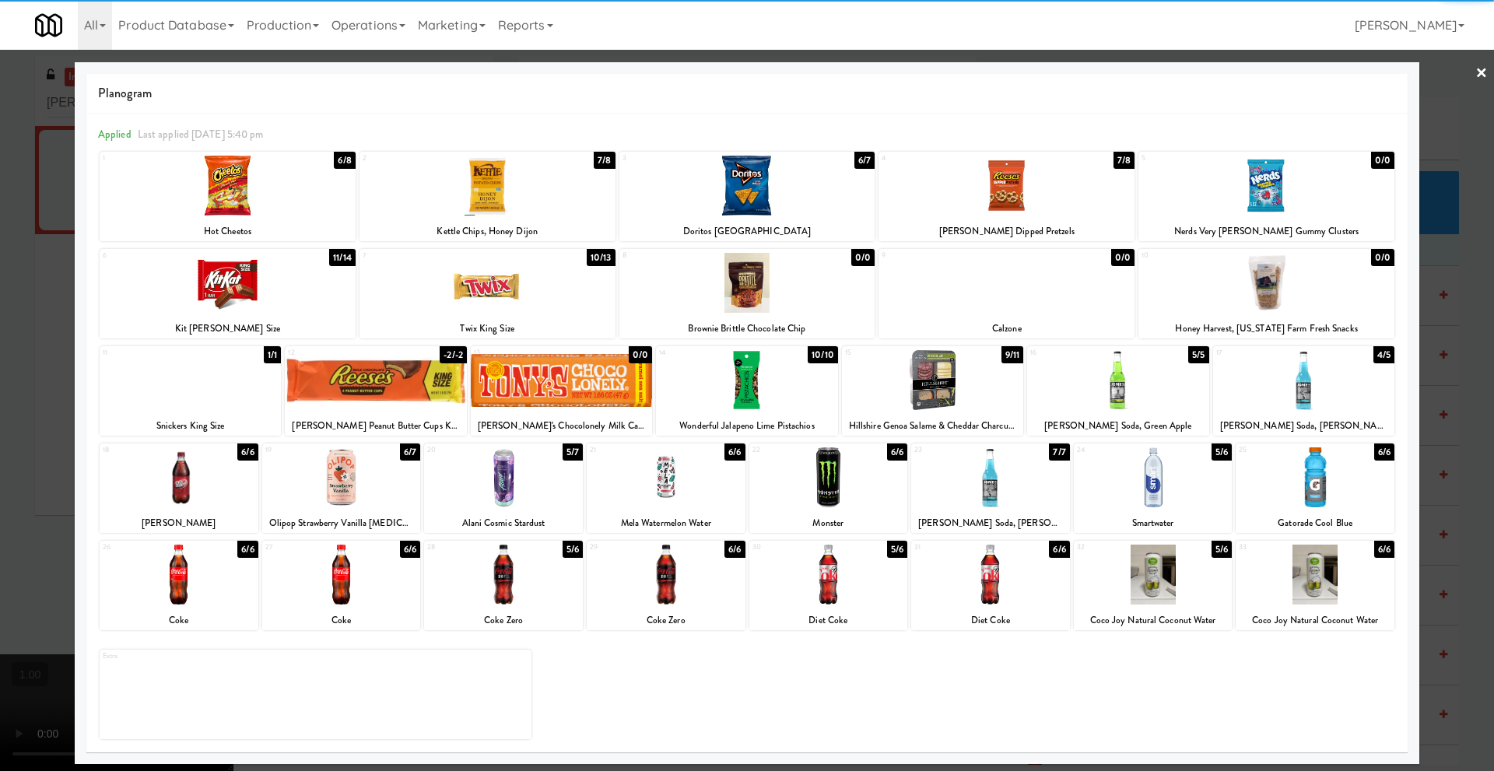
click at [361, 591] on div at bounding box center [341, 575] width 159 height 60
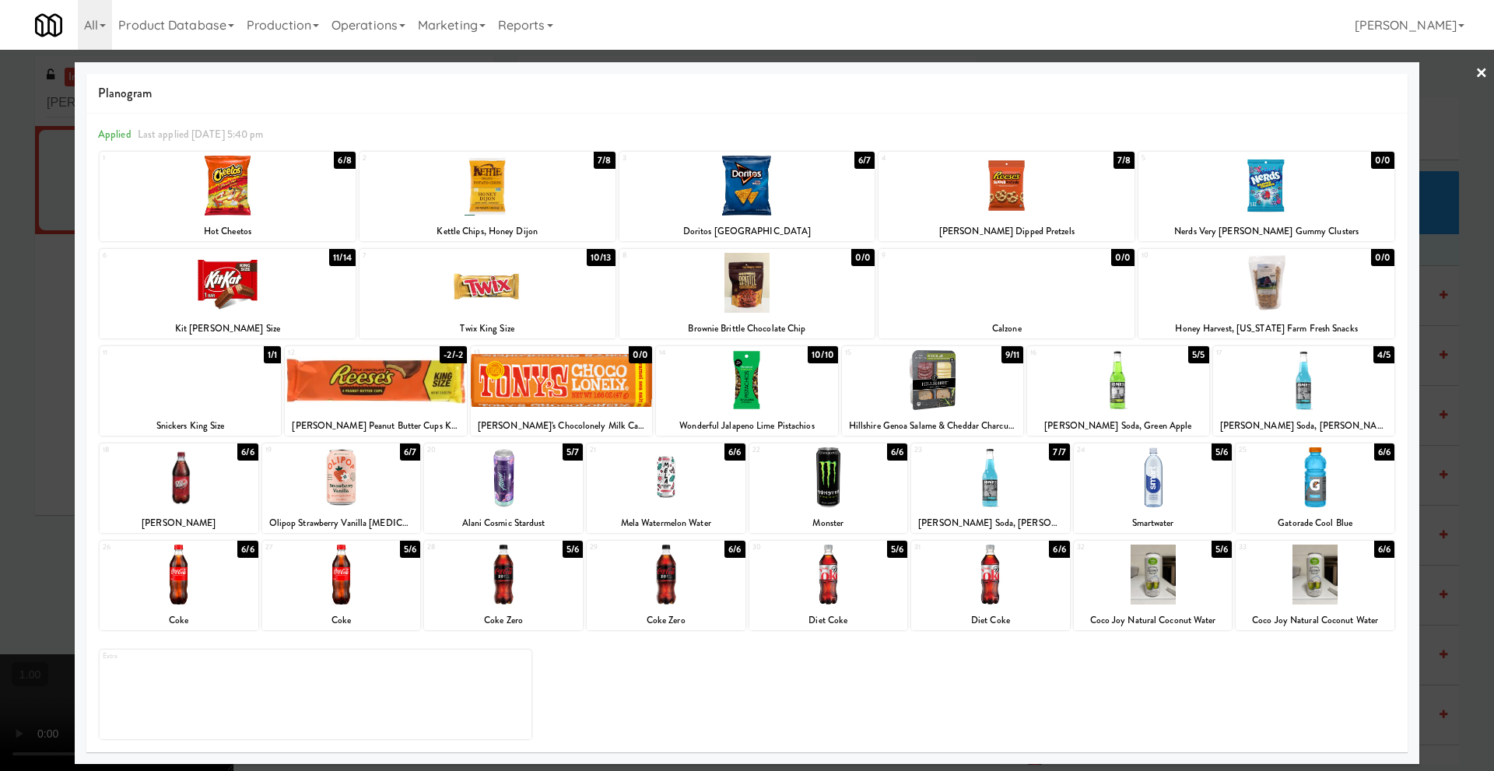
click at [1482, 75] on link "×" at bounding box center [1482, 74] width 12 height 48
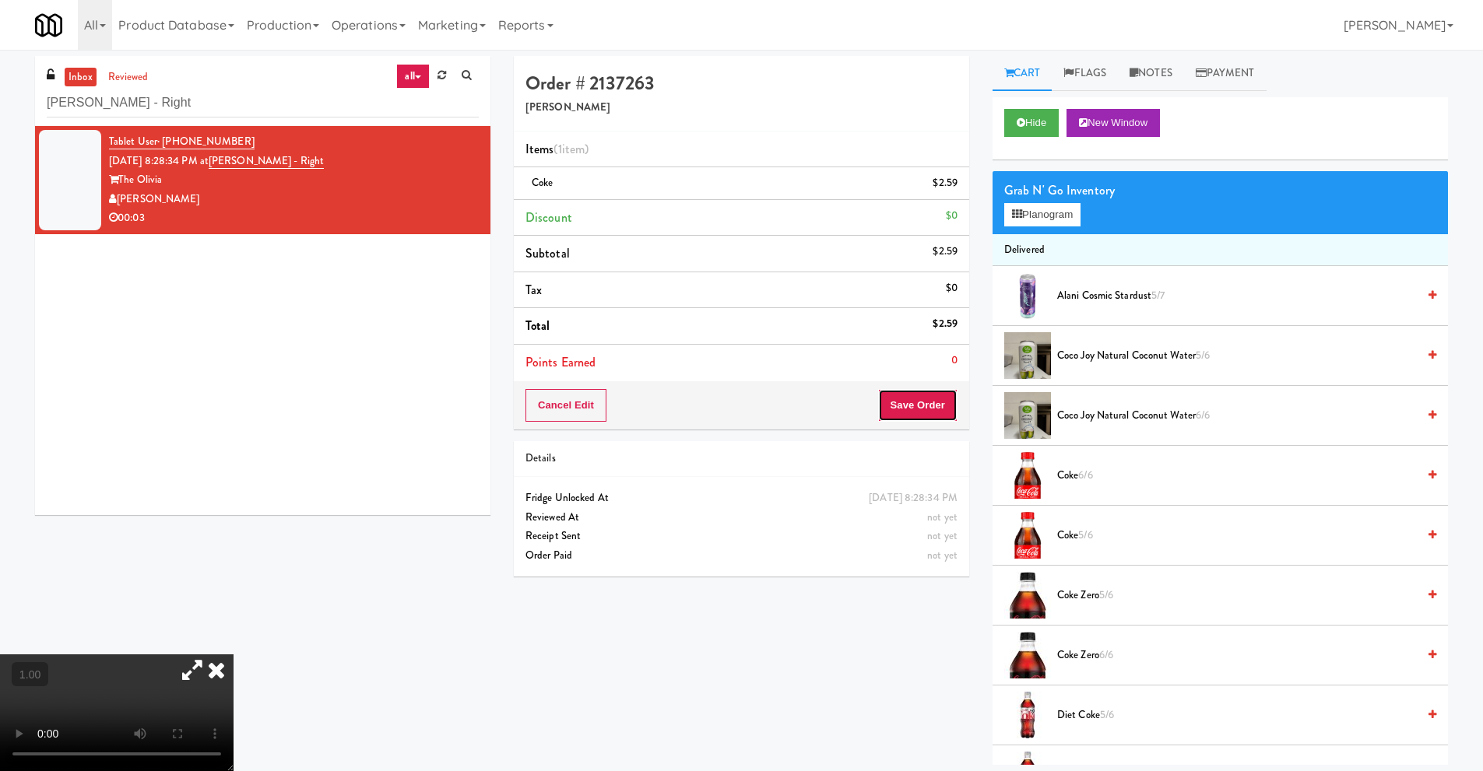
click at [896, 405] on button "Save Order" at bounding box center [917, 405] width 79 height 33
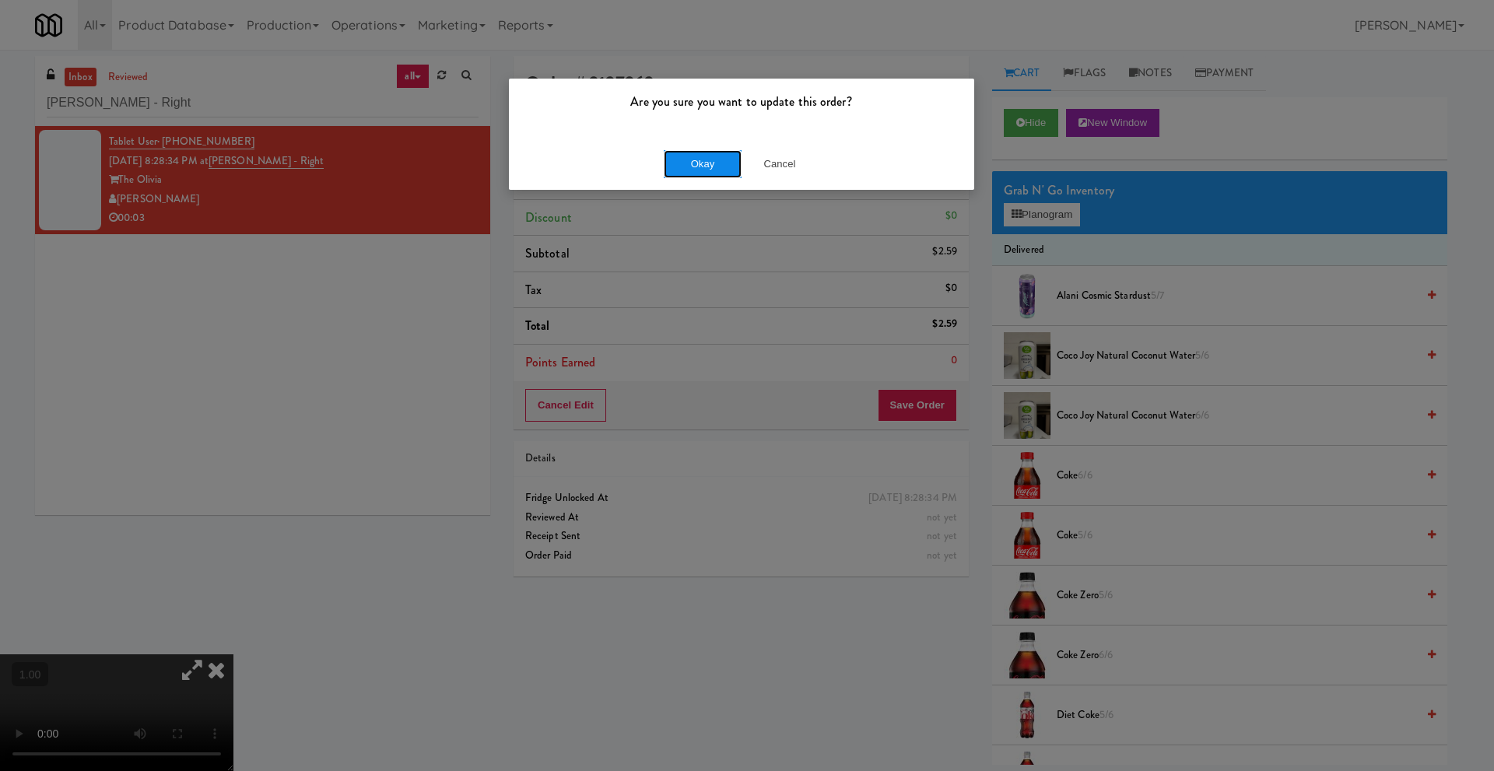
click at [705, 161] on button "Okay" at bounding box center [703, 164] width 78 height 28
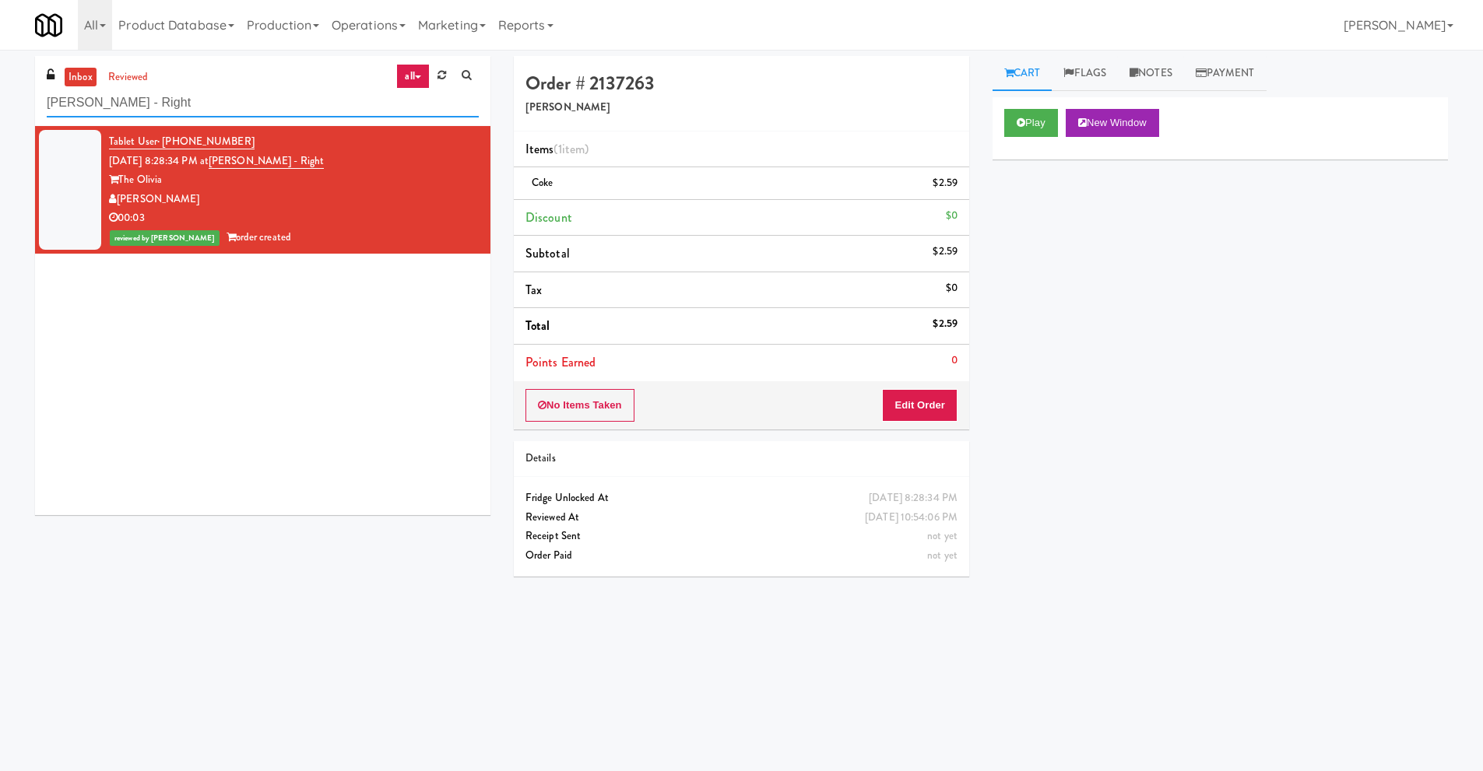
drag, startPoint x: 177, startPoint y: 112, endPoint x: 0, endPoint y: 77, distance: 180.9
click at [0, 76] on div "inbox reviewed all all unclear take inventory issue suspicious failed recent [P…" at bounding box center [741, 368] width 1483 height 625
paste input "Destinations Lynnwood - Combo"
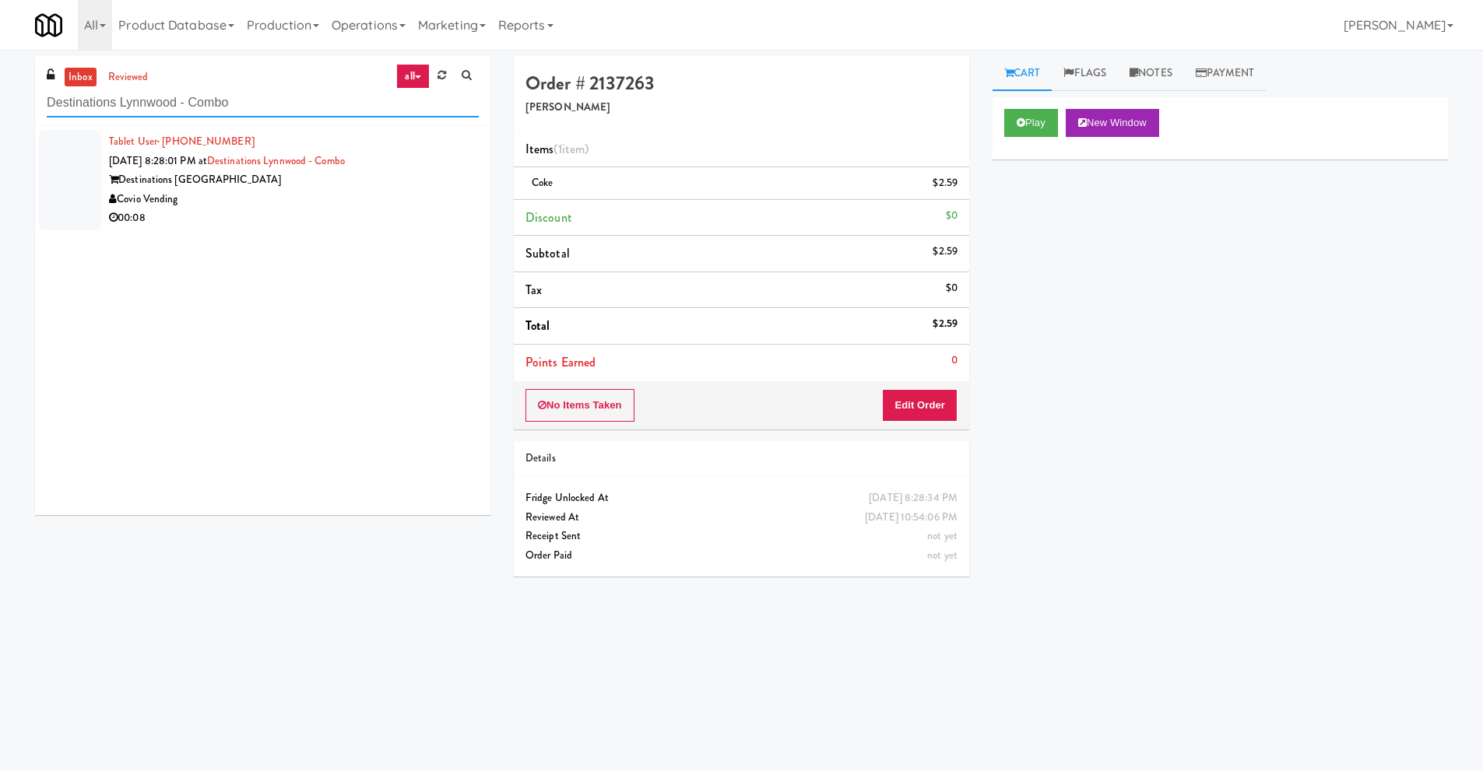
type input "Destinations Lynnwood - Combo"
click at [235, 188] on div "Destinations [GEOGRAPHIC_DATA]" at bounding box center [294, 179] width 370 height 19
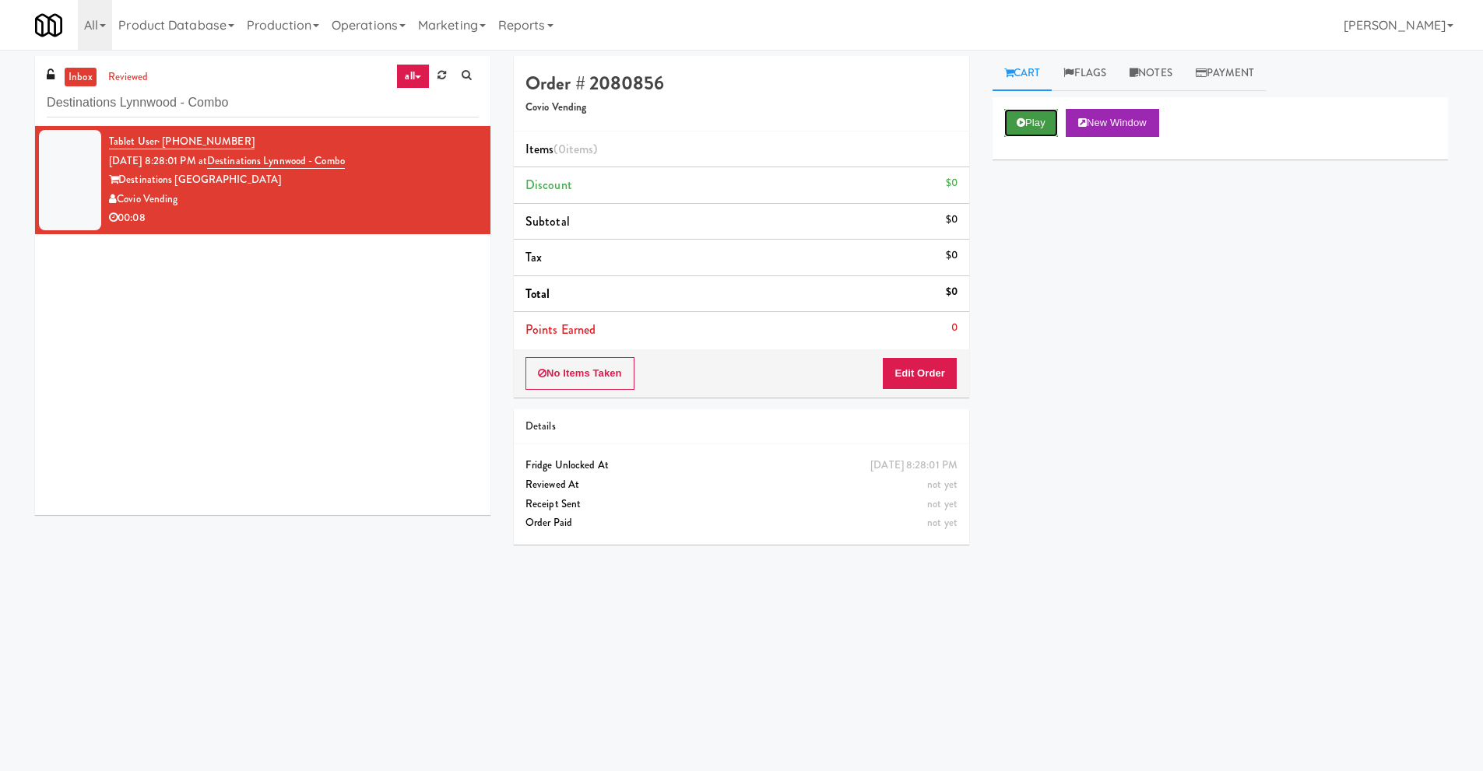
click at [1041, 124] on button "Play" at bounding box center [1031, 123] width 54 height 28
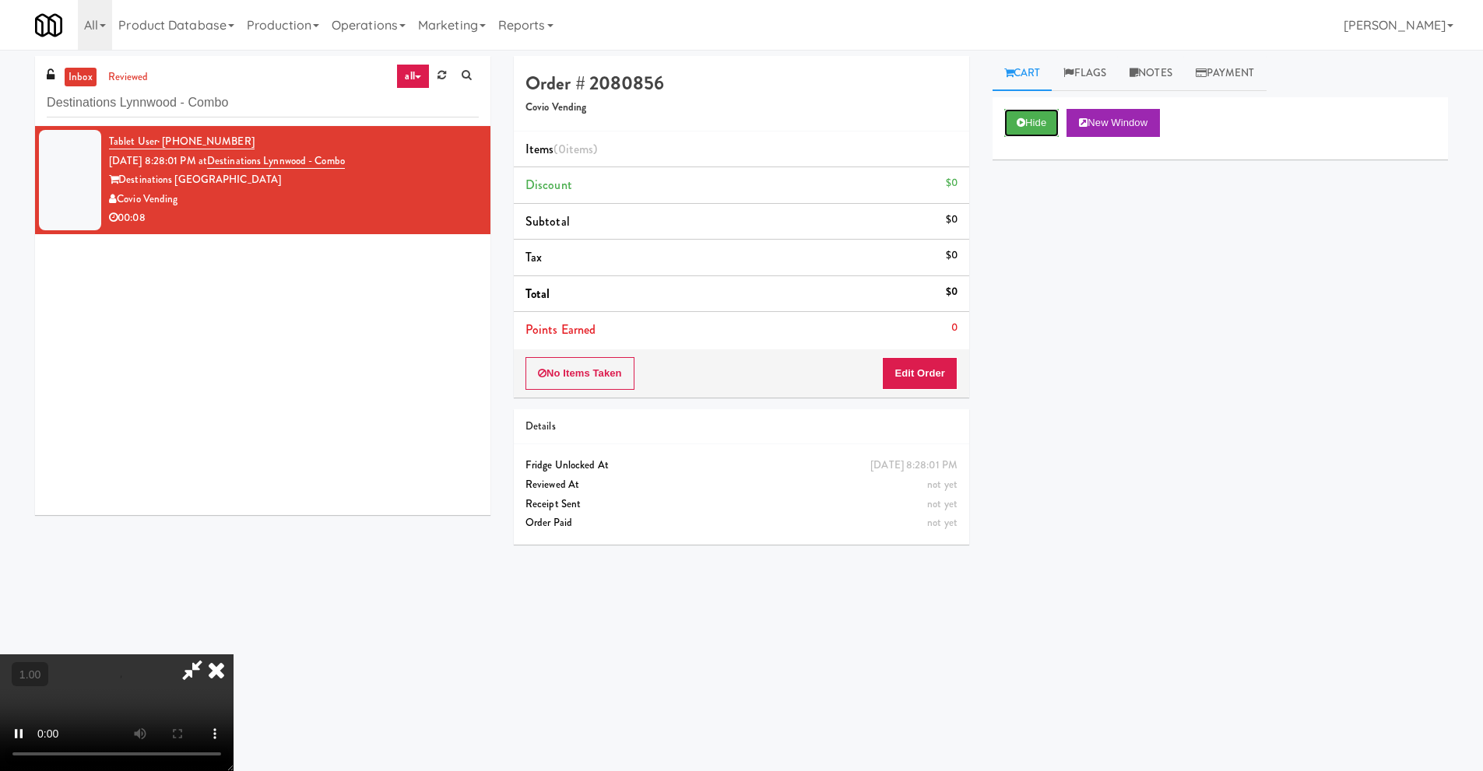
scroll to position [205, 0]
click at [233, 654] on video at bounding box center [116, 712] width 233 height 117
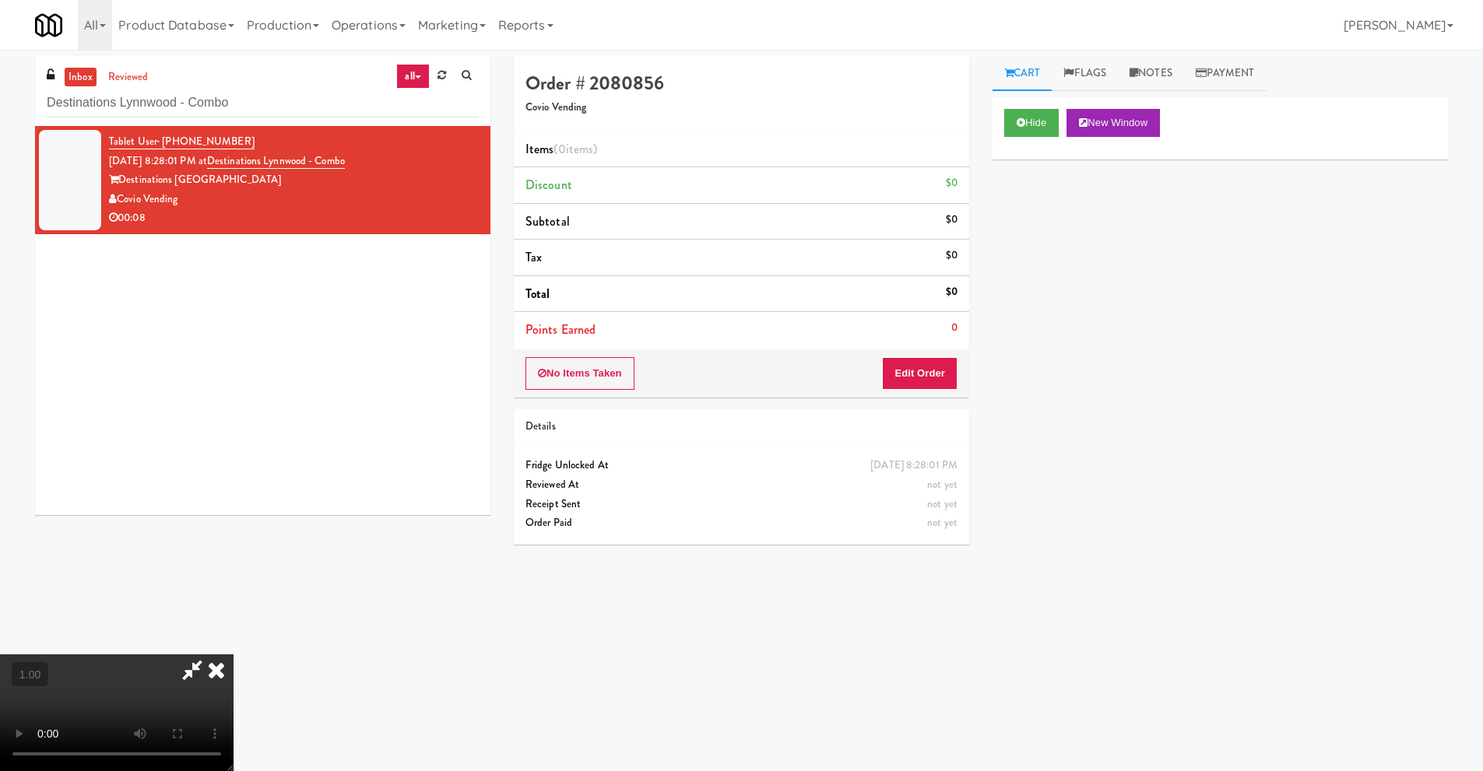
click at [233, 654] on video at bounding box center [116, 712] width 233 height 117
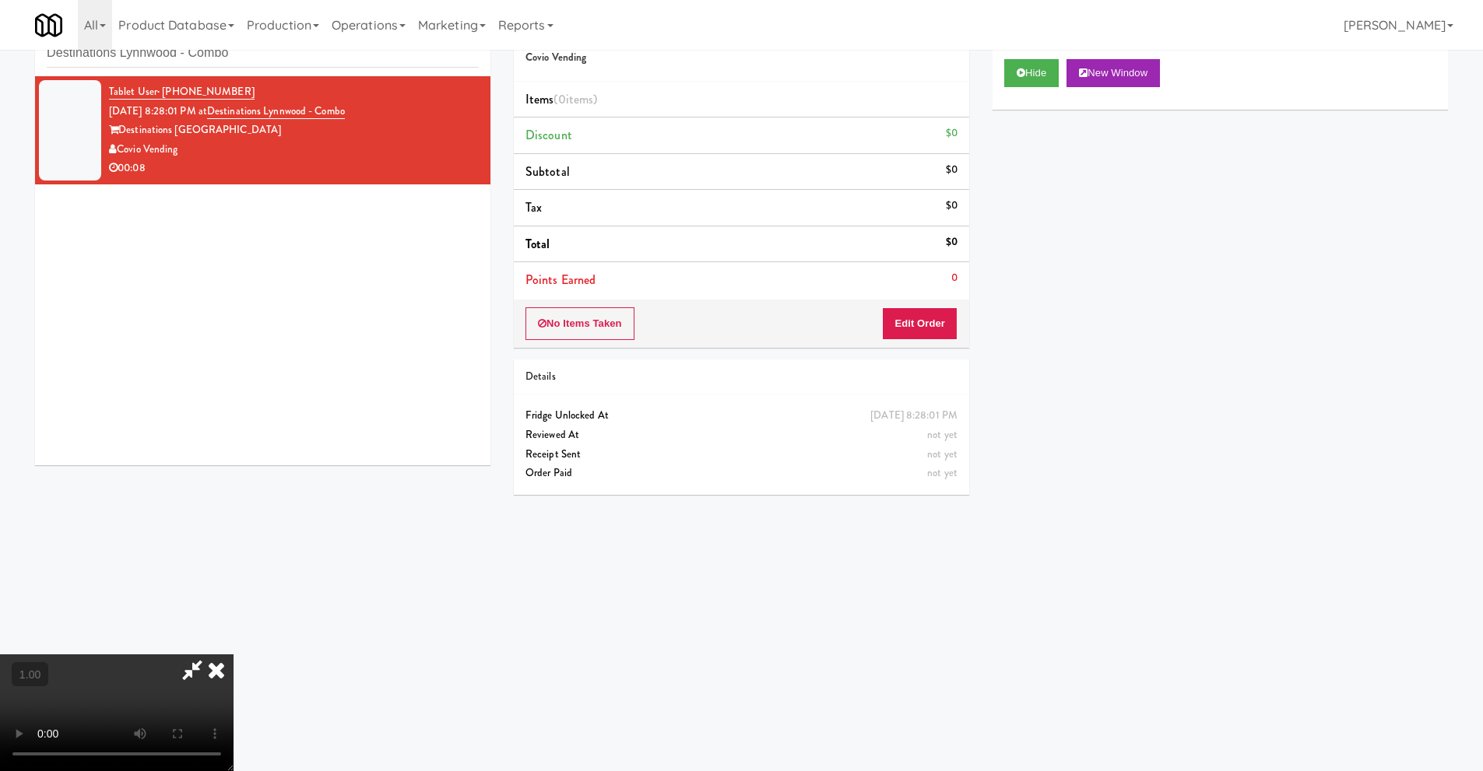
click at [233, 654] on video at bounding box center [116, 712] width 233 height 117
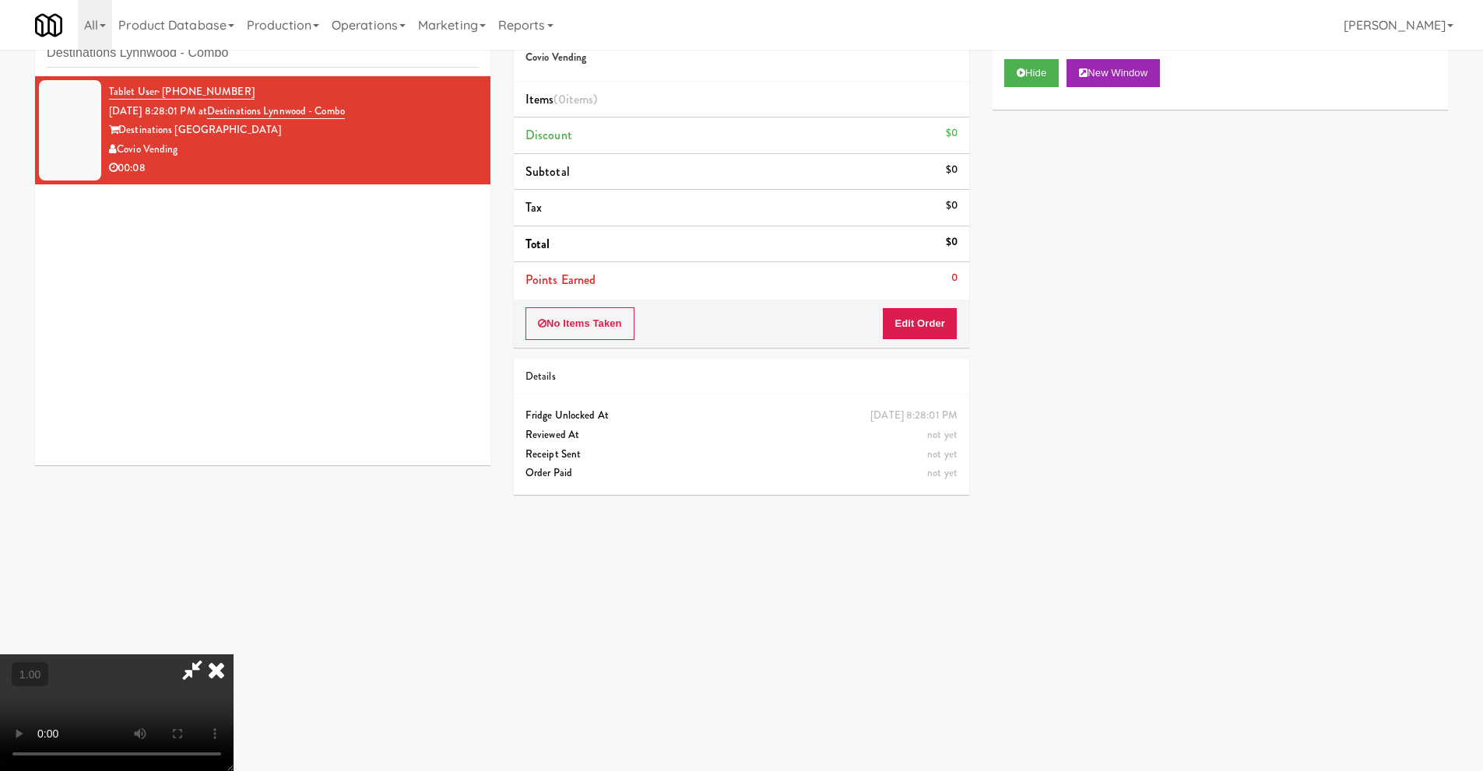
scroll to position [50, 0]
click at [233, 654] on video at bounding box center [116, 712] width 233 height 117
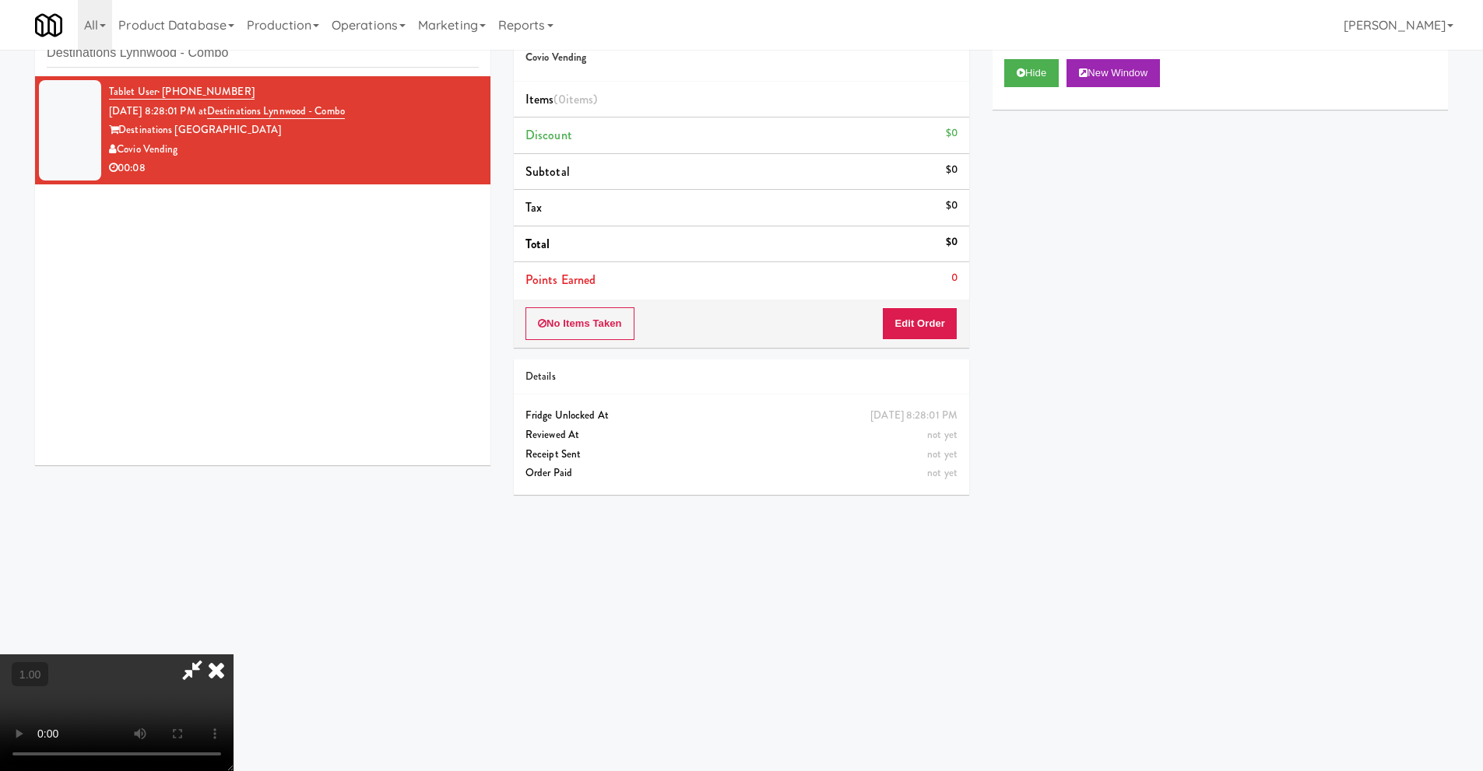
click at [233, 654] on video at bounding box center [116, 712] width 233 height 117
click at [920, 326] on button "Edit Order" at bounding box center [919, 323] width 75 height 33
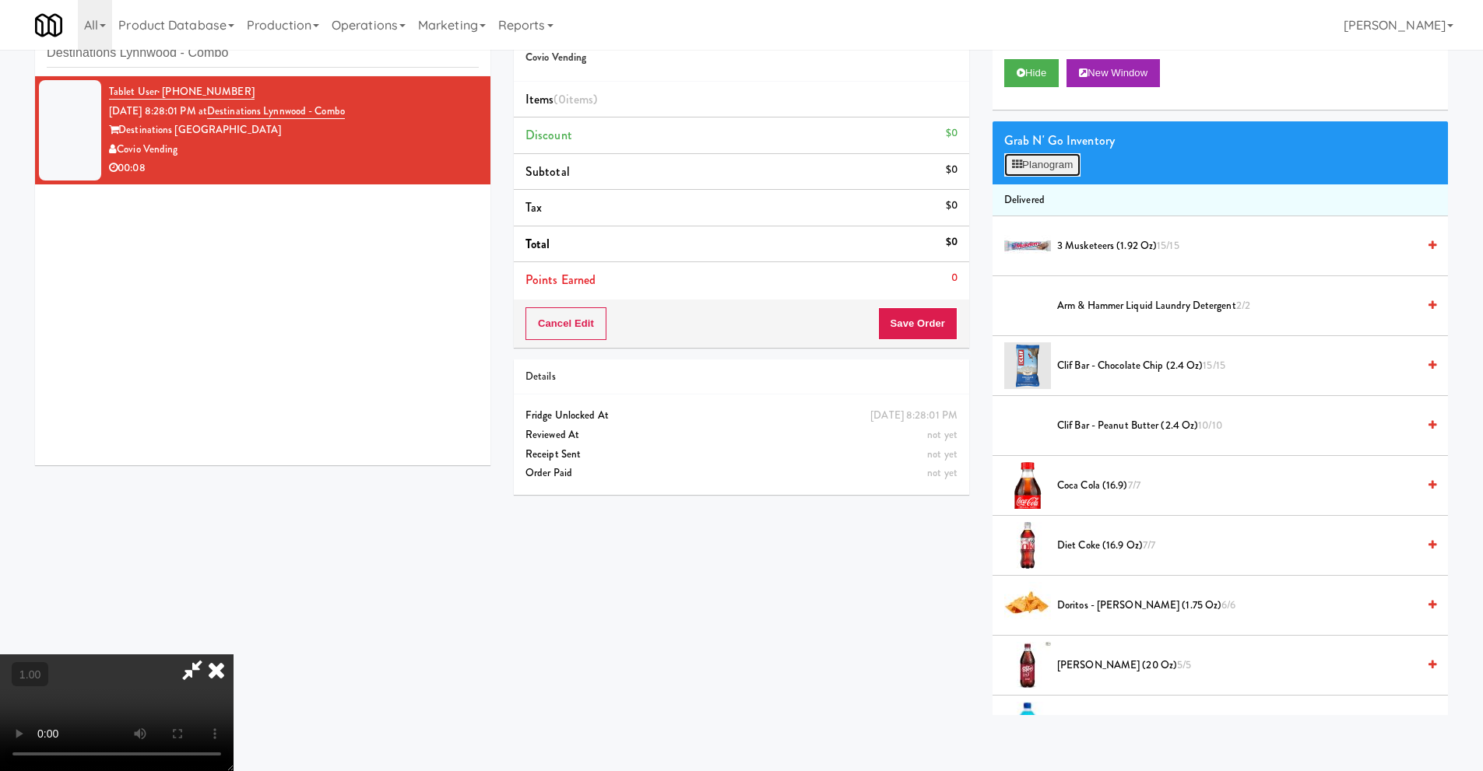
click at [1075, 160] on button "Planogram" at bounding box center [1042, 164] width 76 height 23
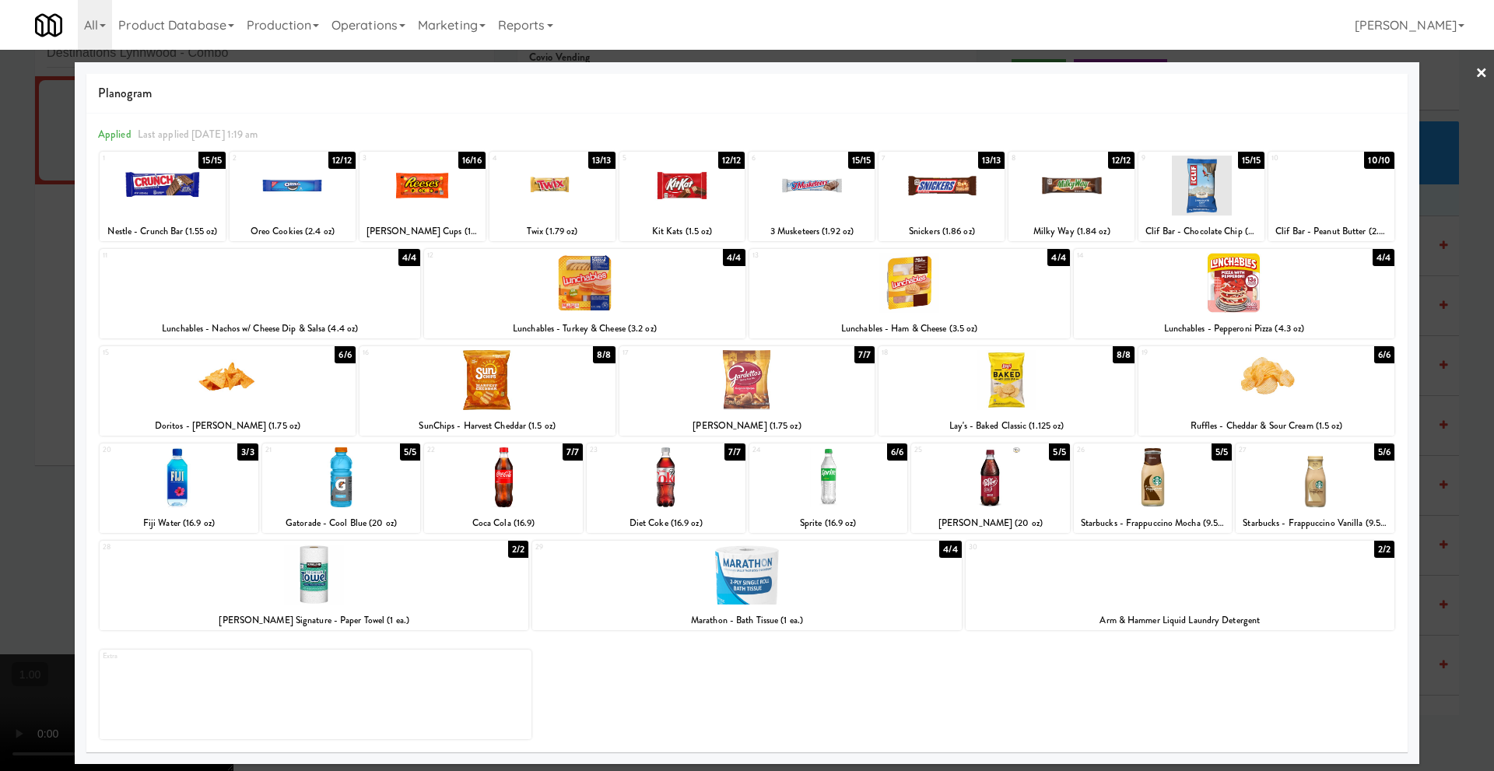
click at [943, 202] on div at bounding box center [942, 186] width 126 height 60
click at [1482, 77] on link "×" at bounding box center [1482, 74] width 12 height 48
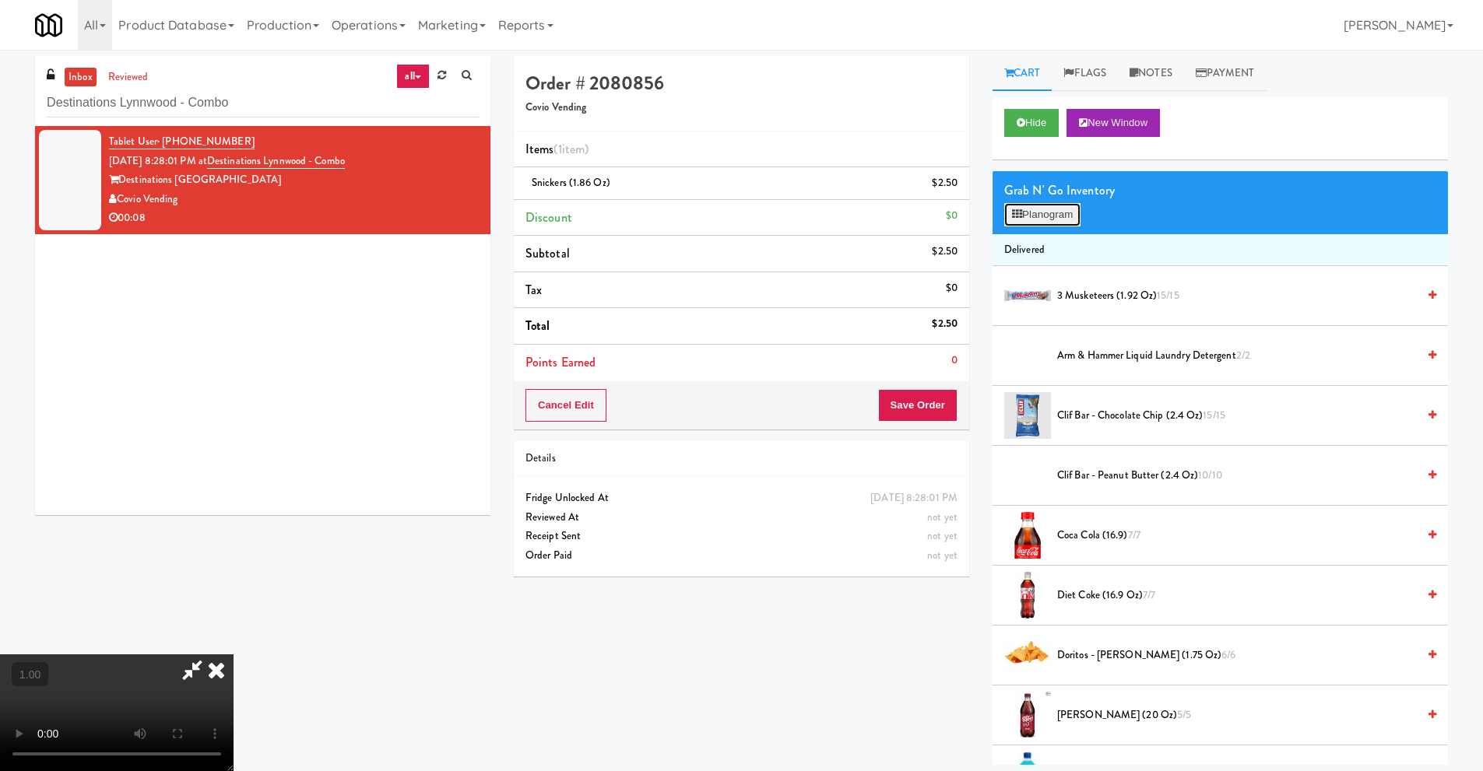
click at [1044, 215] on button "Planogram" at bounding box center [1042, 214] width 76 height 23
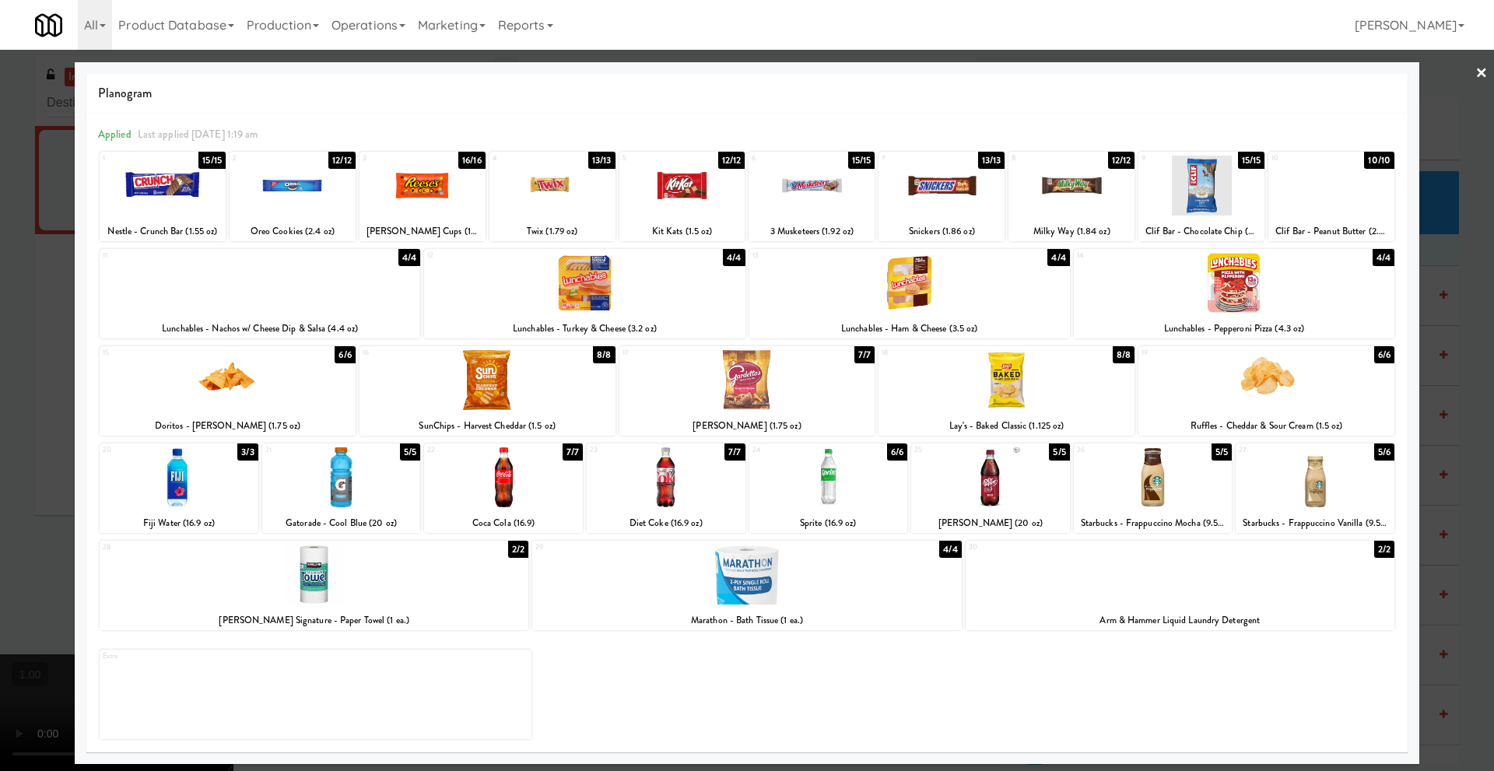
click at [1482, 75] on link "×" at bounding box center [1482, 74] width 12 height 48
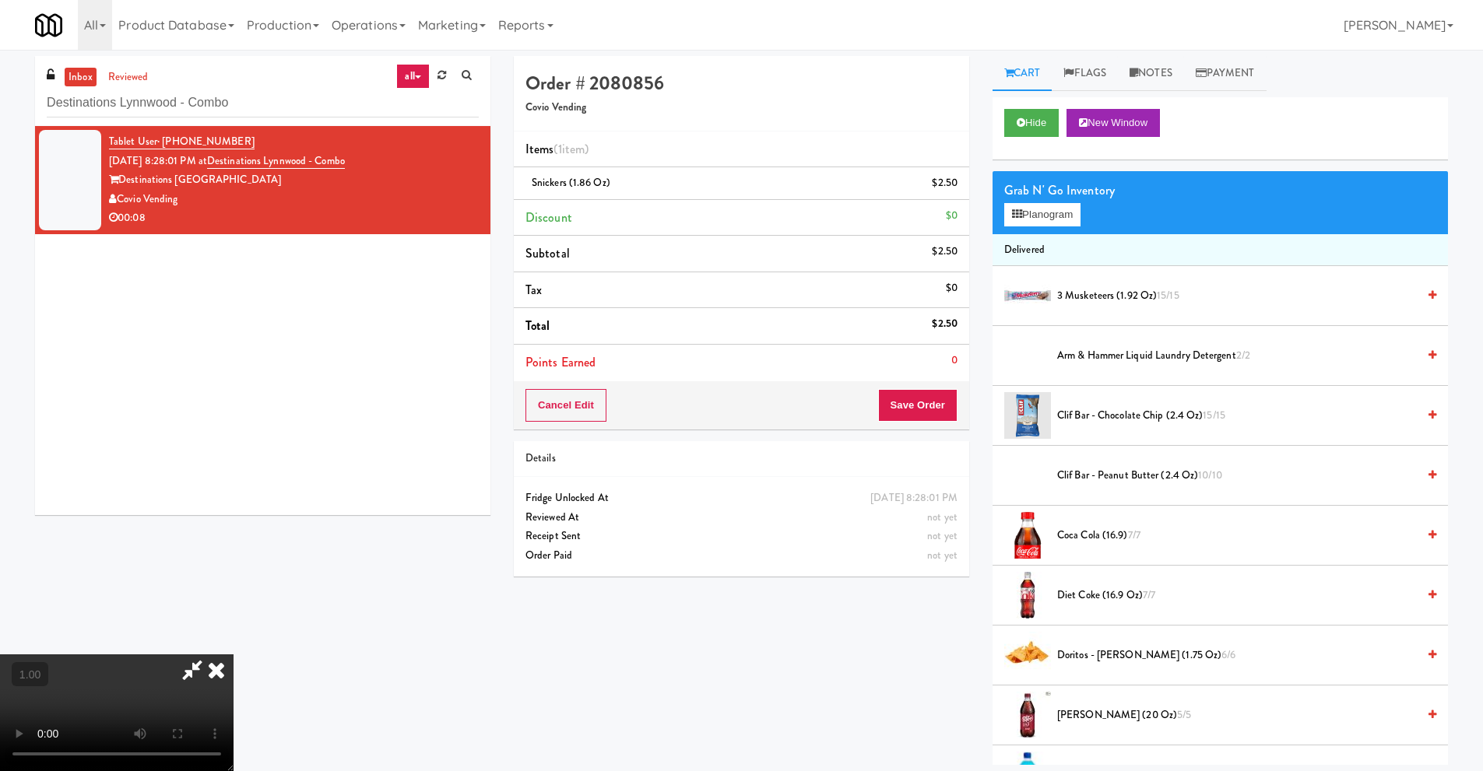
click at [233, 654] on icon at bounding box center [216, 669] width 34 height 31
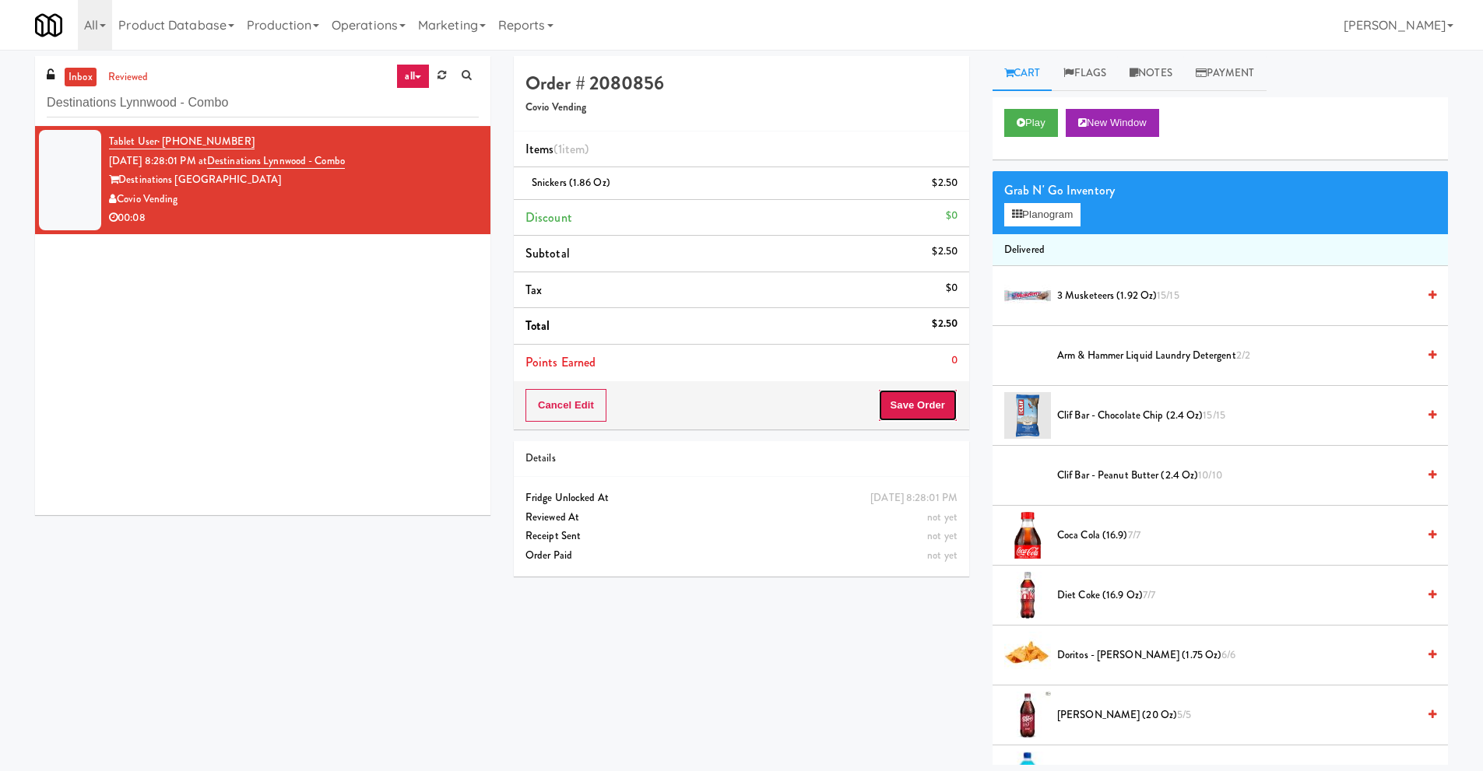
click at [899, 403] on button "Save Order" at bounding box center [917, 405] width 79 height 33
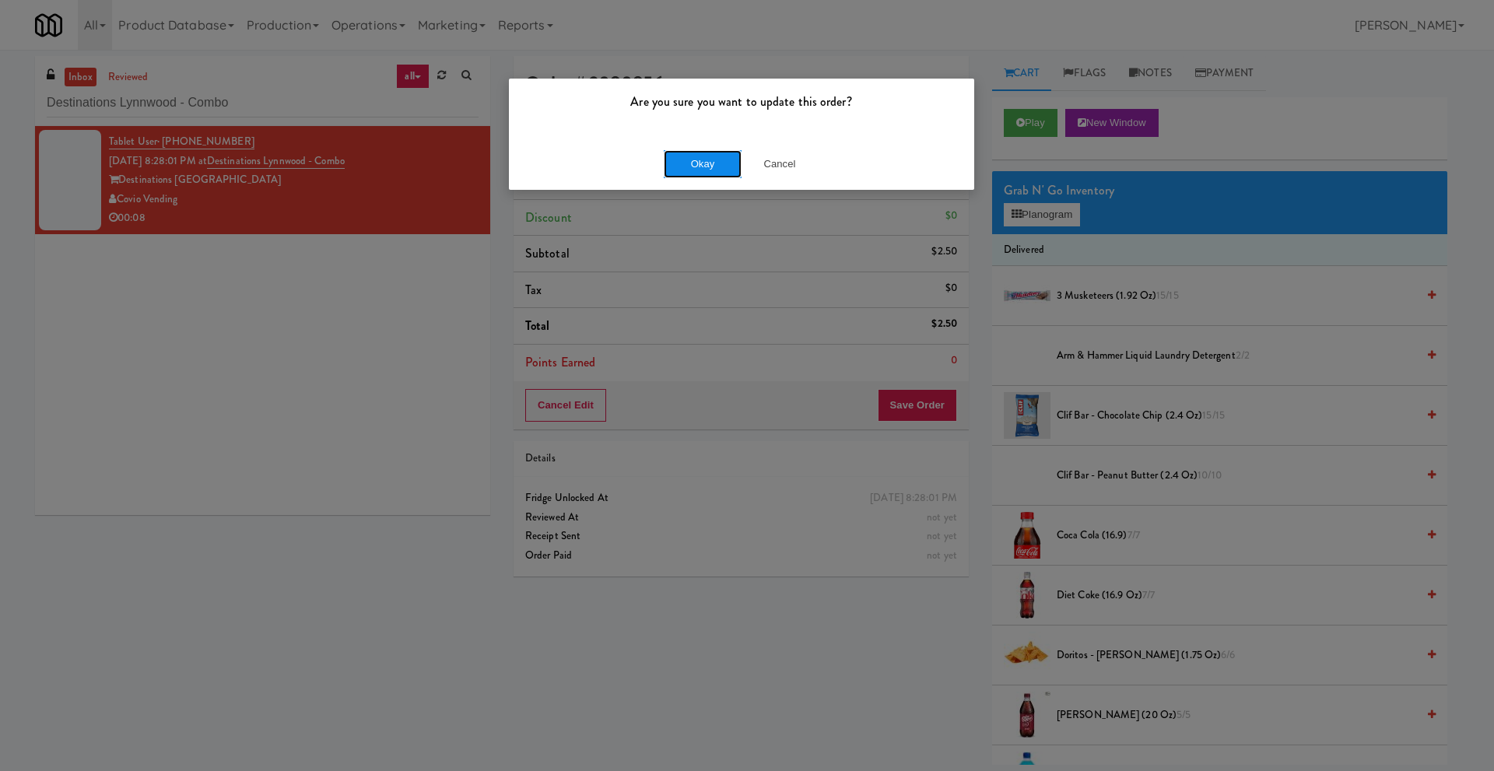
click at [706, 166] on button "Okay" at bounding box center [703, 164] width 78 height 28
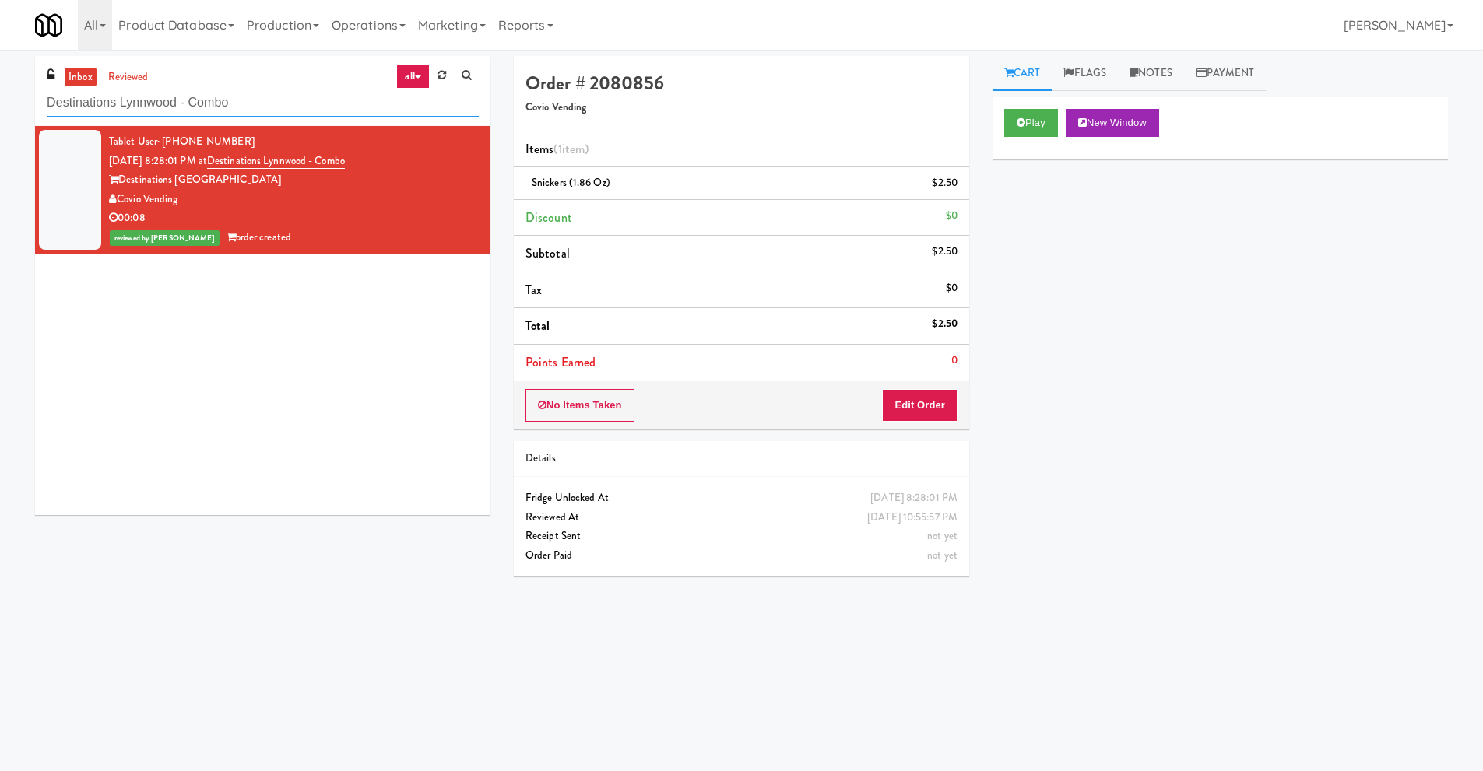
drag, startPoint x: 243, startPoint y: 102, endPoint x: 0, endPoint y: 105, distance: 242.8
click at [0, 105] on div "inbox reviewed all all unclear take inventory issue suspicious failed recent De…" at bounding box center [741, 368] width 1483 height 625
paste input "Spring & [PERSON_NAME] - Combo Cooler A"
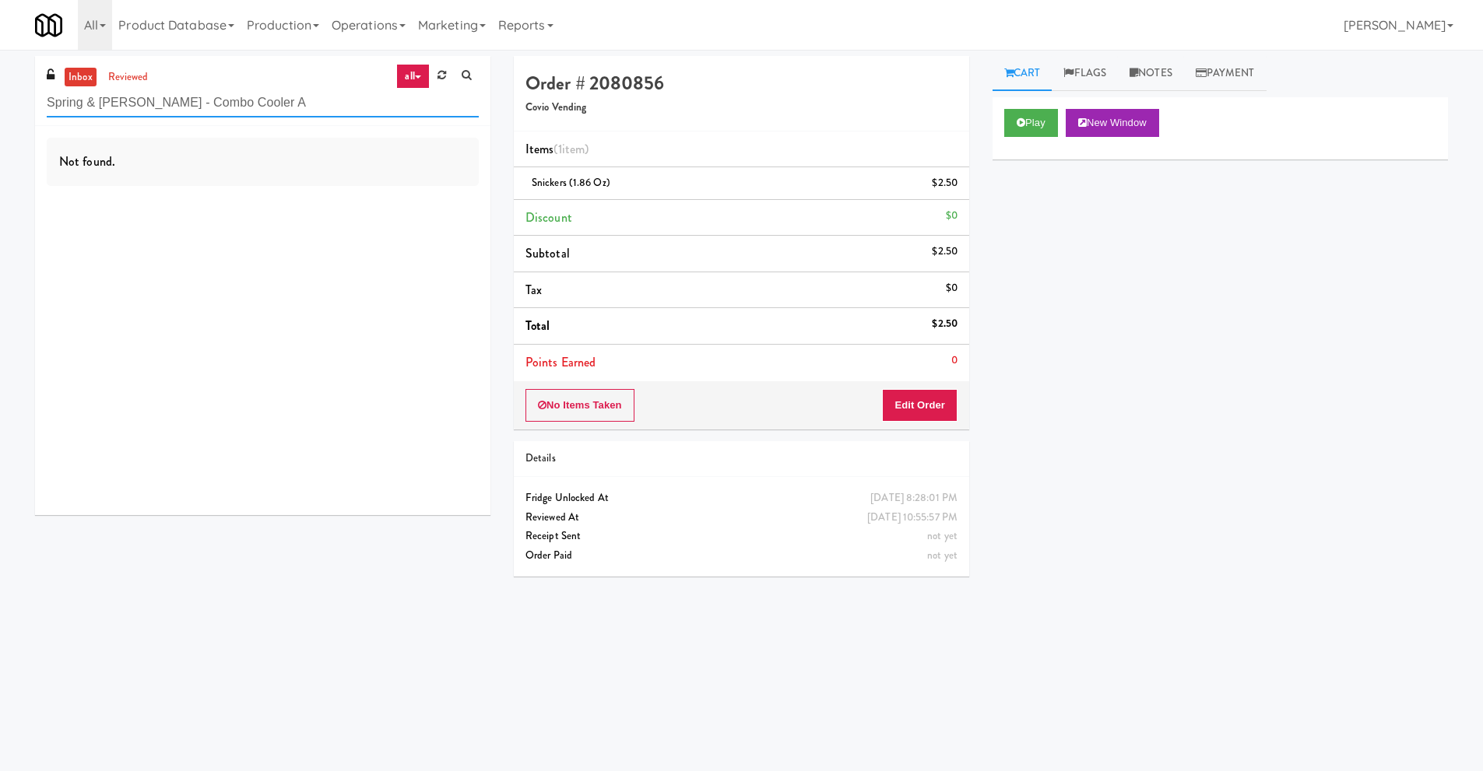
drag, startPoint x: 288, startPoint y: 108, endPoint x: 0, endPoint y: 109, distance: 287.9
click at [0, 109] on div "inbox reviewed all all unclear take inventory issue suspicious failed recent Sp…" at bounding box center [741, 368] width 1483 height 625
type input "Spring & [PERSON_NAME] - Combo Cooler A"
paste input "Westgate on University - Snack"
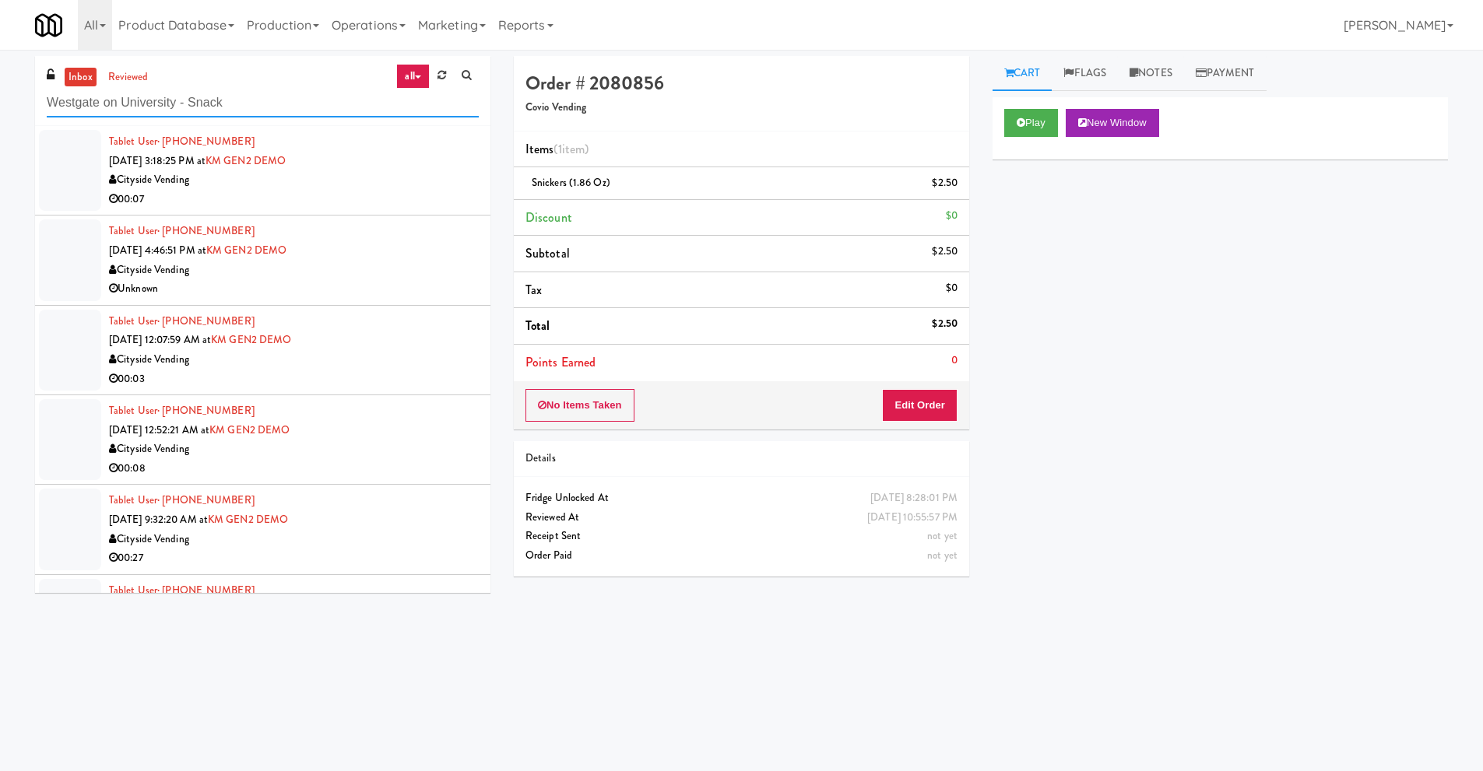
type input "Westgate on University - Snack"
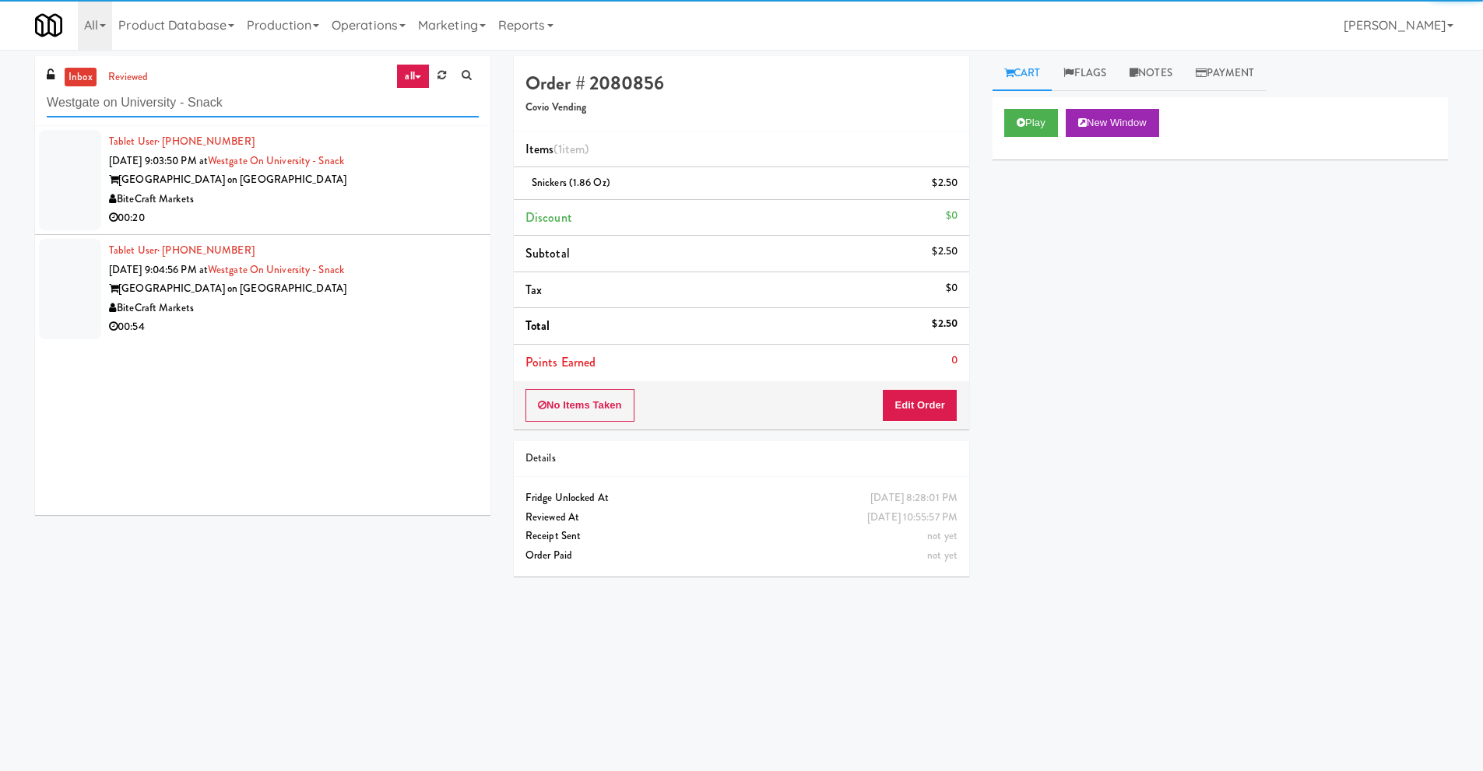
drag, startPoint x: 240, startPoint y: 107, endPoint x: 0, endPoint y: 72, distance: 242.1
click at [0, 72] on div "inbox reviewed all all unclear take inventory issue suspicious failed recent We…" at bounding box center [741, 368] width 1483 height 625
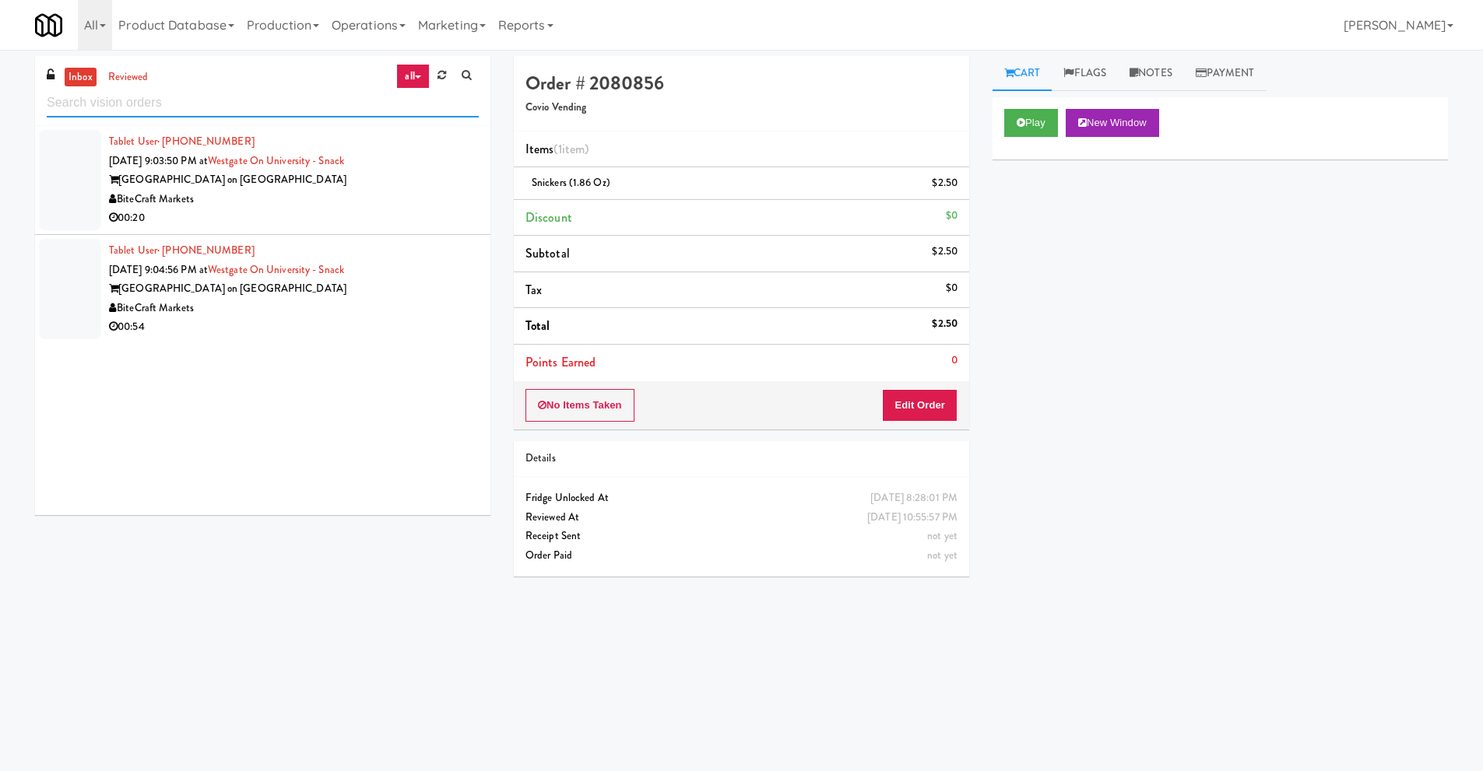
paste input "Commerce Building Combo"
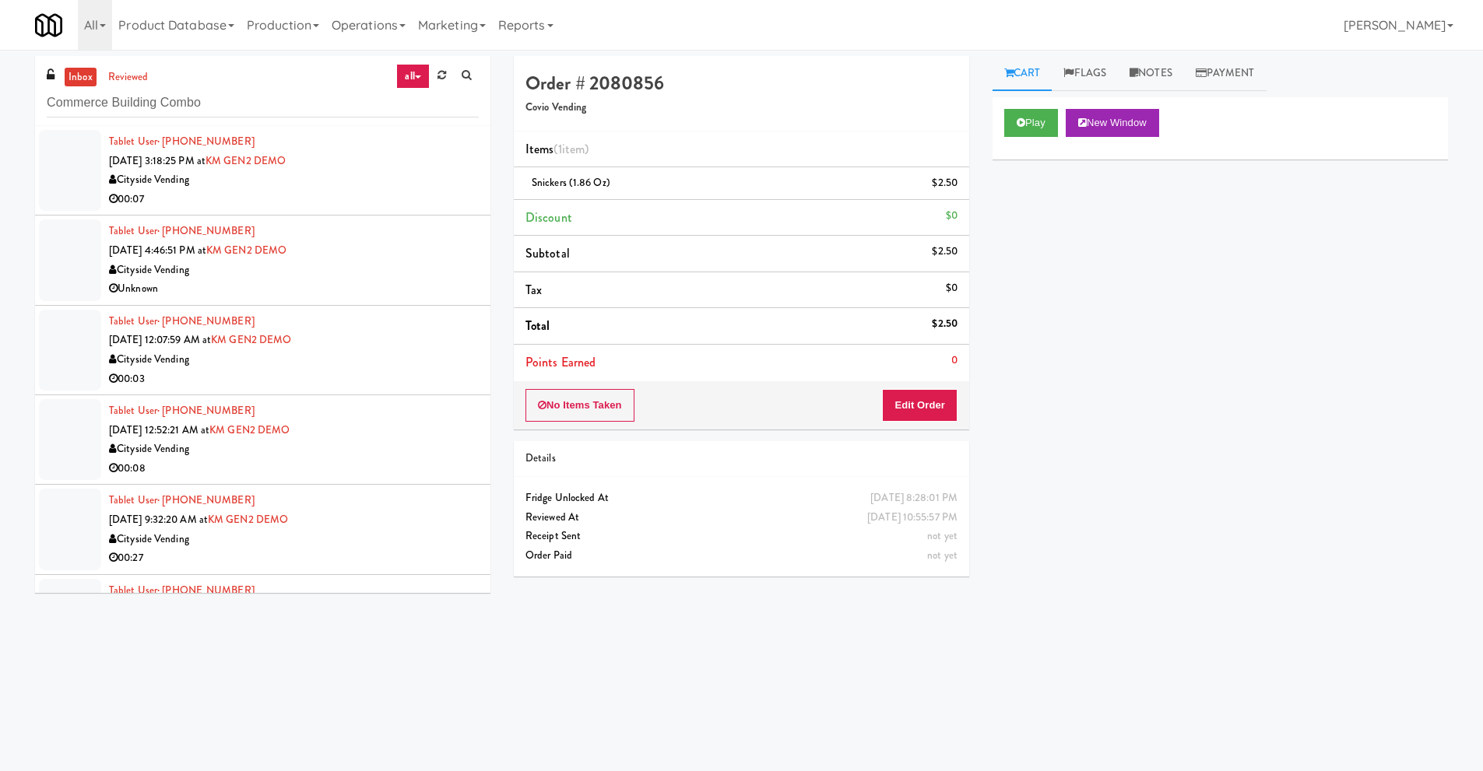
click at [214, 178] on div "Cityside Vending" at bounding box center [294, 179] width 370 height 19
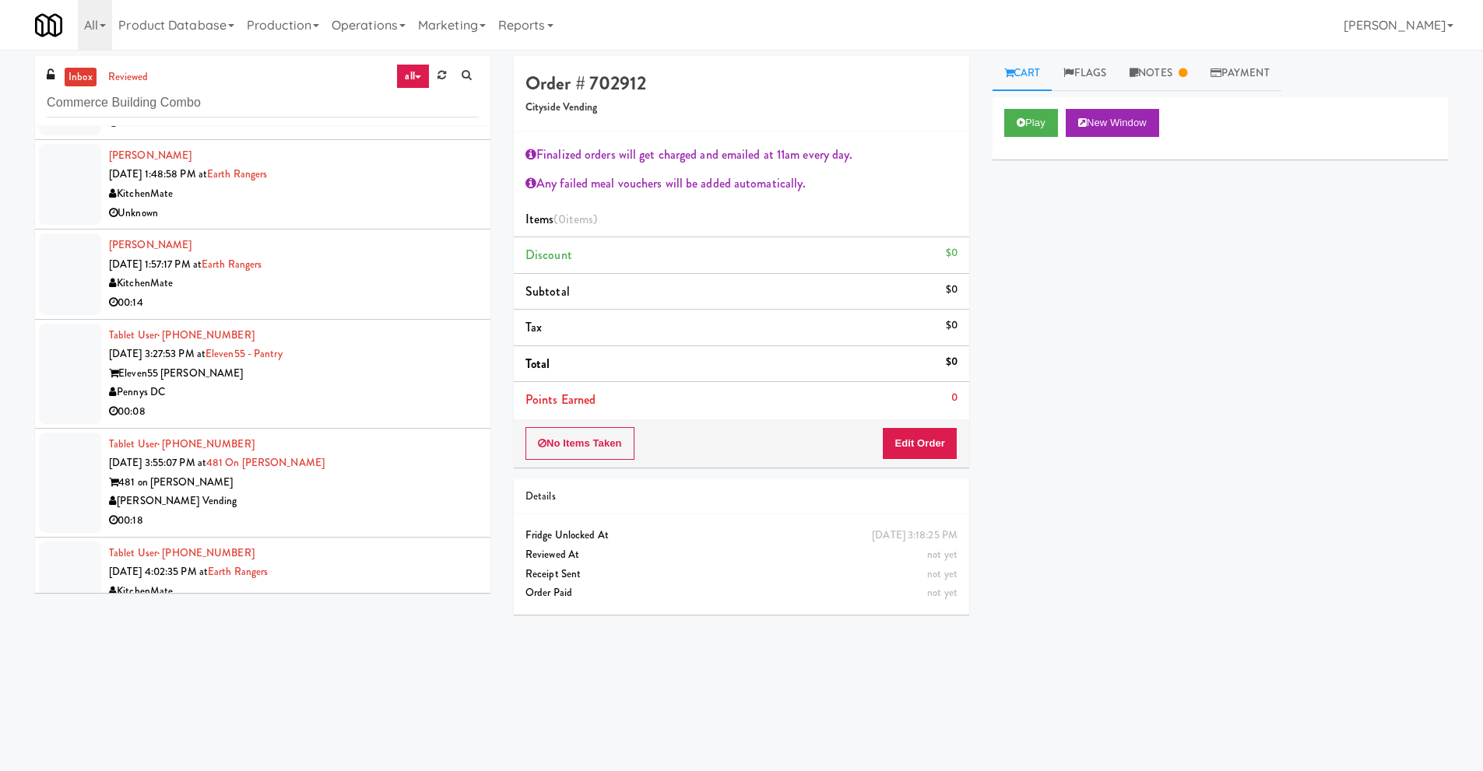
scroll to position [3220, 0]
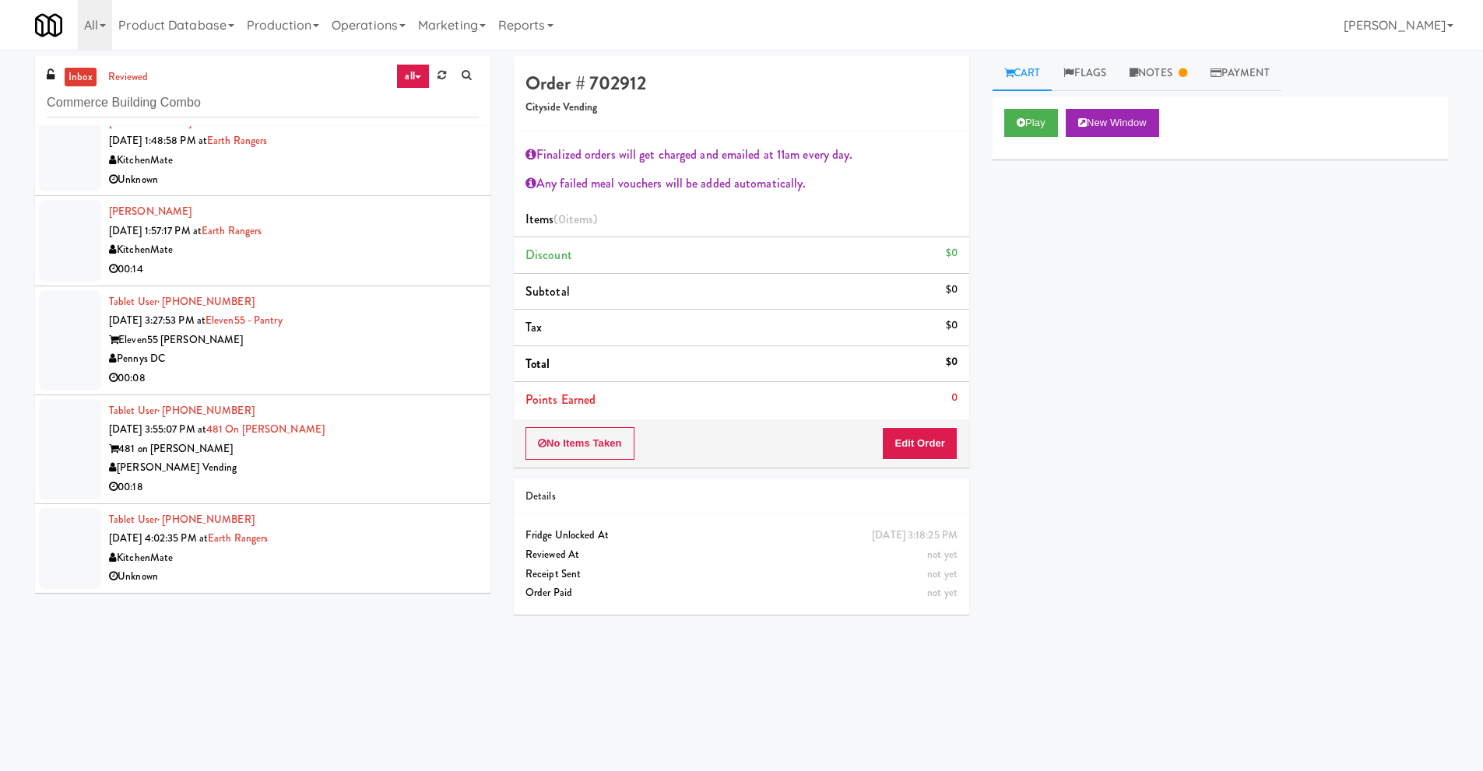
click at [163, 558] on div "KitchenMate" at bounding box center [294, 558] width 370 height 19
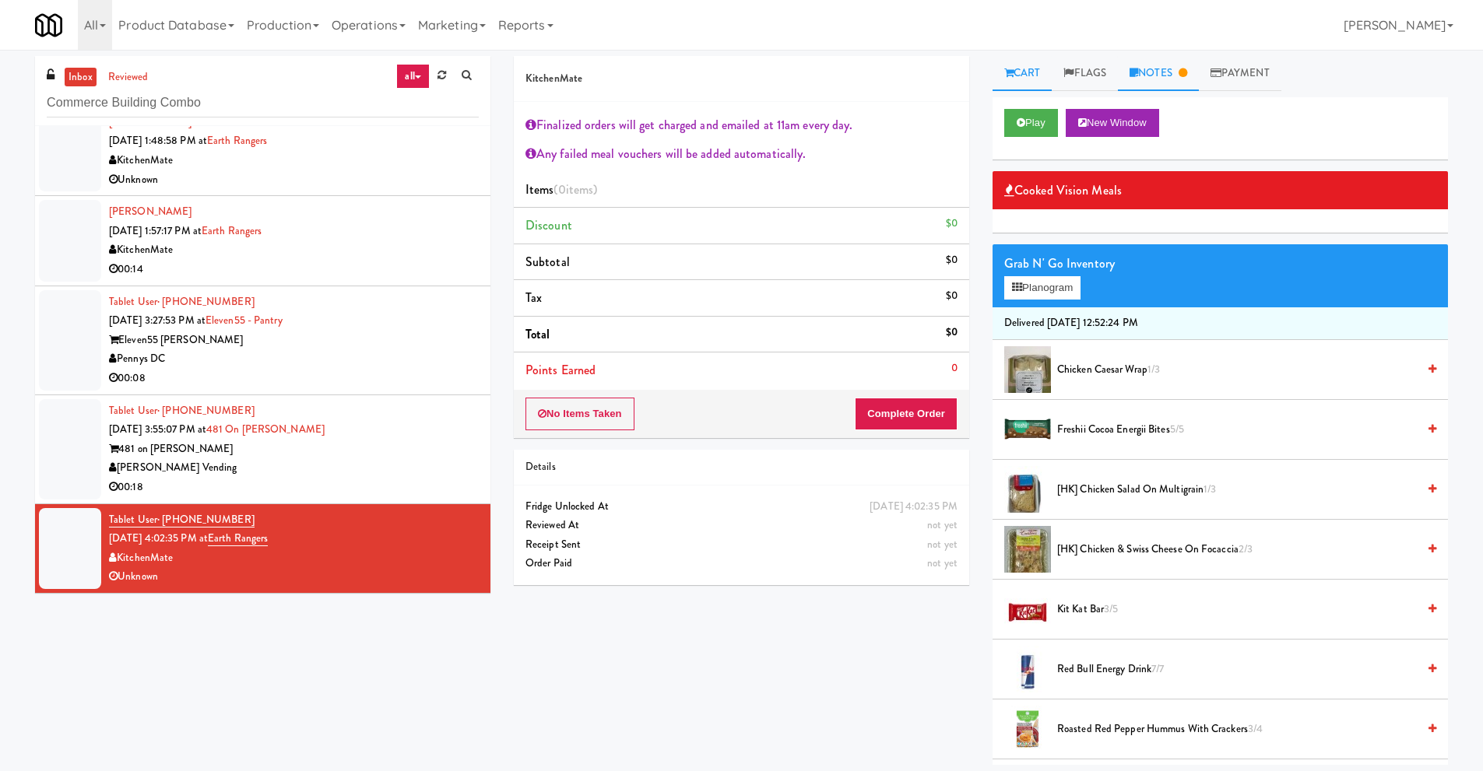
click at [1166, 71] on link "Notes" at bounding box center [1158, 73] width 81 height 35
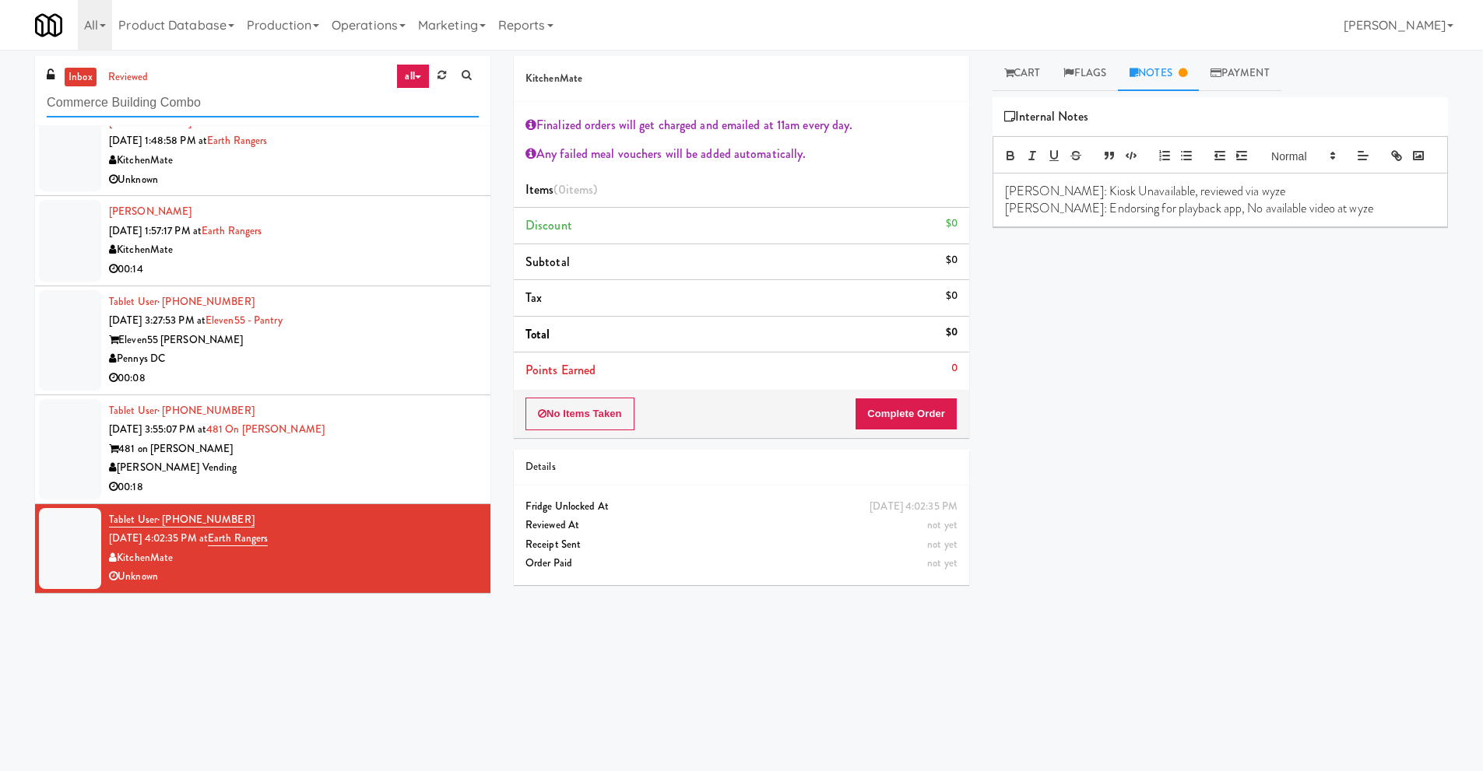
drag, startPoint x: 200, startPoint y: 97, endPoint x: 0, endPoint y: 96, distance: 200.0
click at [0, 96] on div "inbox reviewed all all unclear take inventory issue suspicious failed recent Co…" at bounding box center [741, 368] width 1483 height 625
paste input "Riverwalk at [GEOGRAPHIC_DATA]"
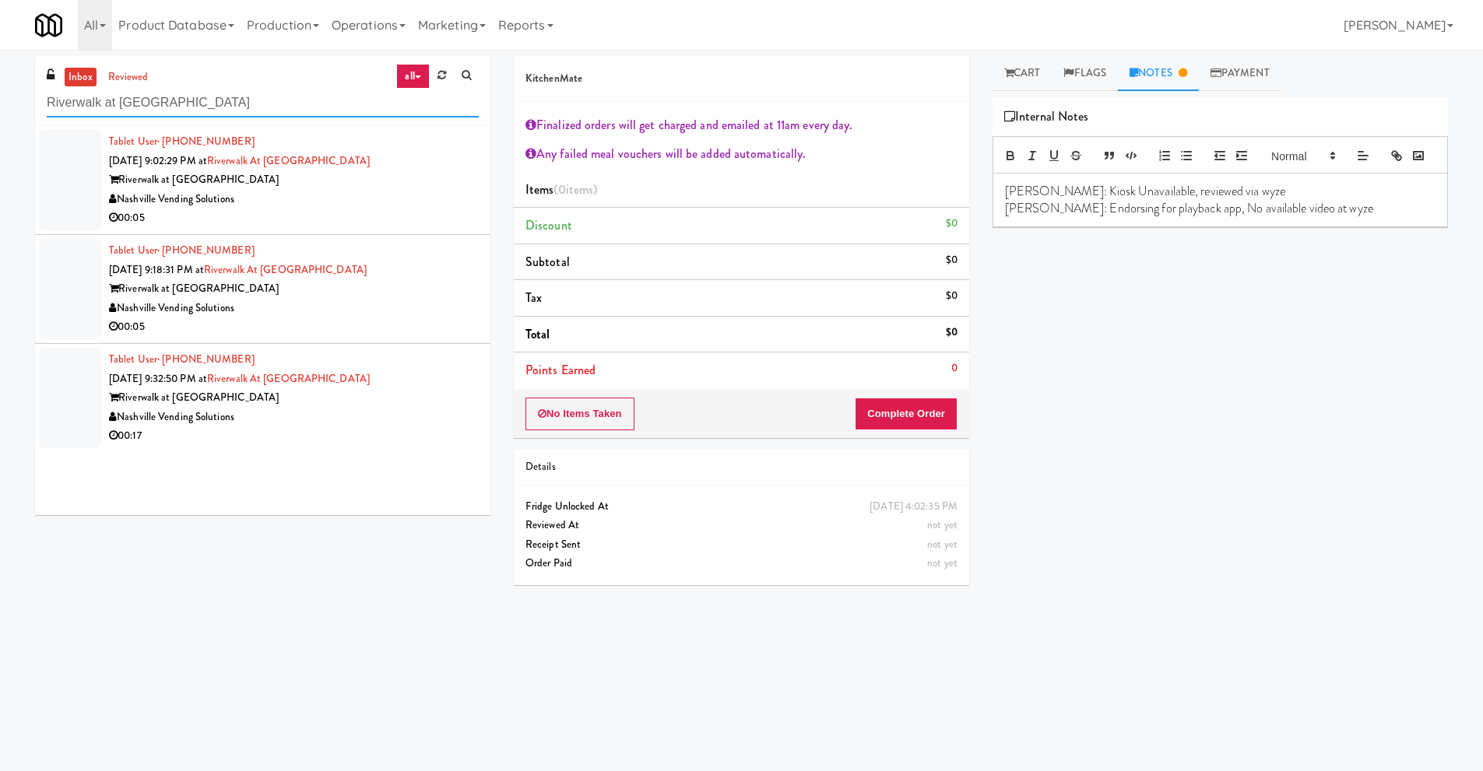
type input "Riverwalk at [GEOGRAPHIC_DATA]"
click at [268, 206] on div "Nashville Vending Solutions" at bounding box center [294, 199] width 370 height 19
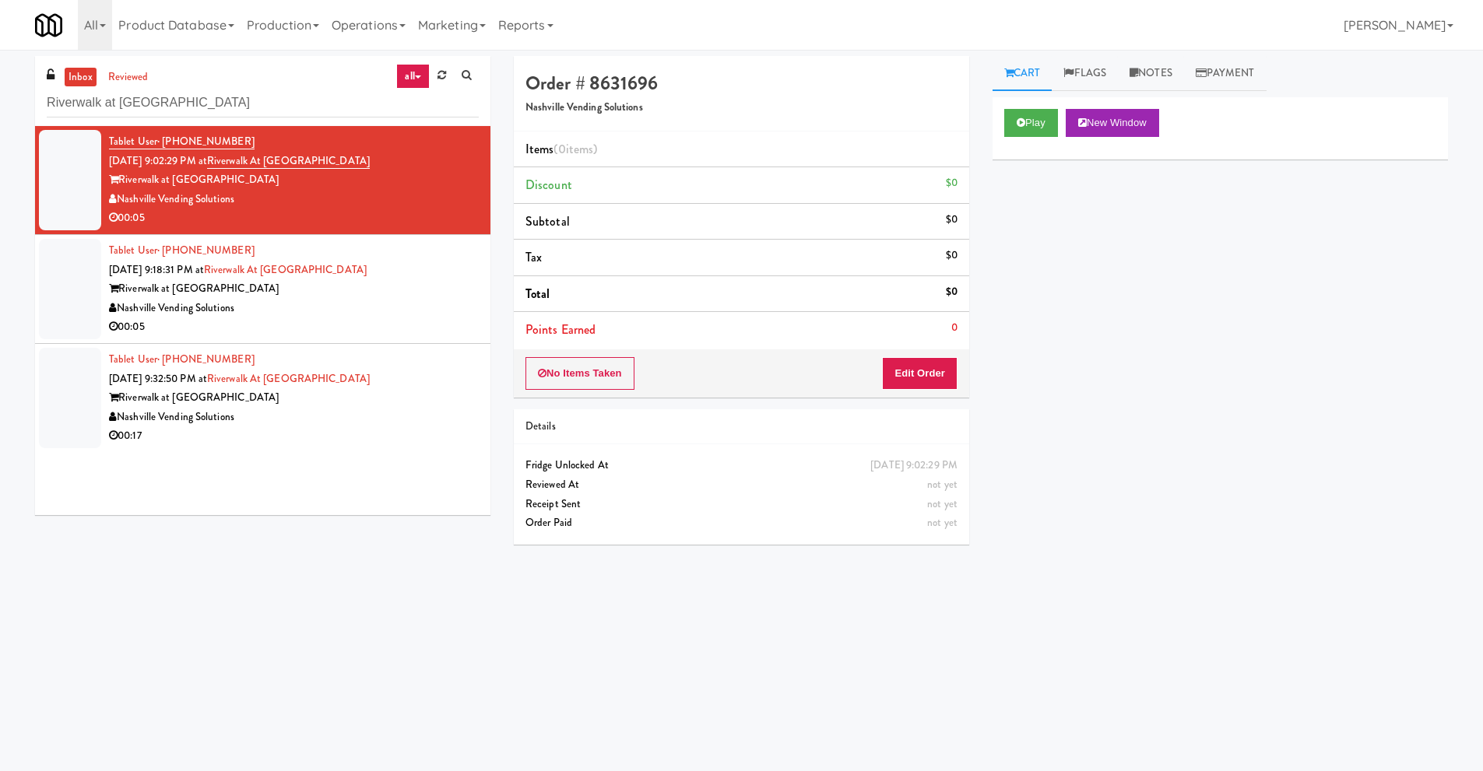
click at [240, 289] on div "Riverwalk at [GEOGRAPHIC_DATA]" at bounding box center [294, 288] width 370 height 19
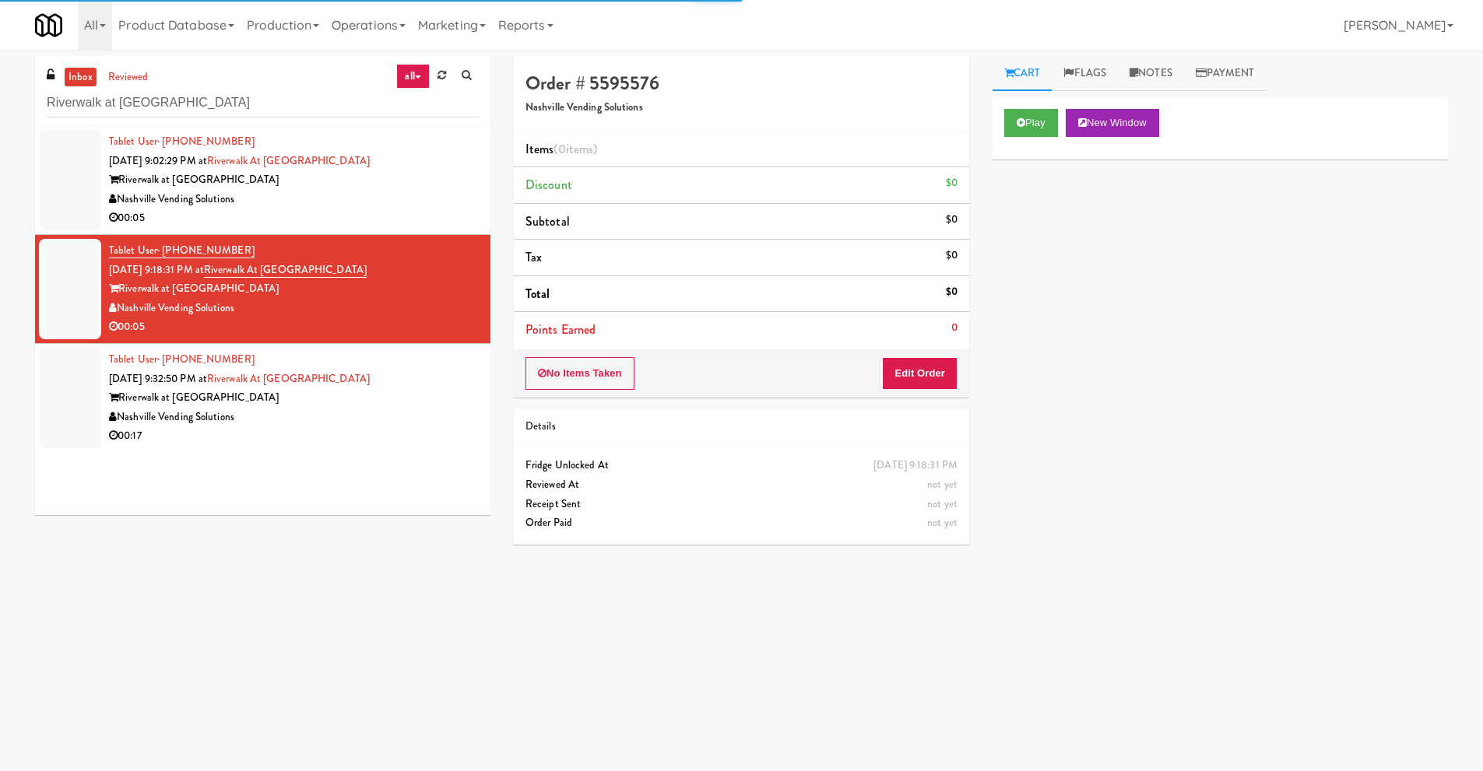
click at [284, 186] on div "Riverwalk at [GEOGRAPHIC_DATA]" at bounding box center [294, 179] width 370 height 19
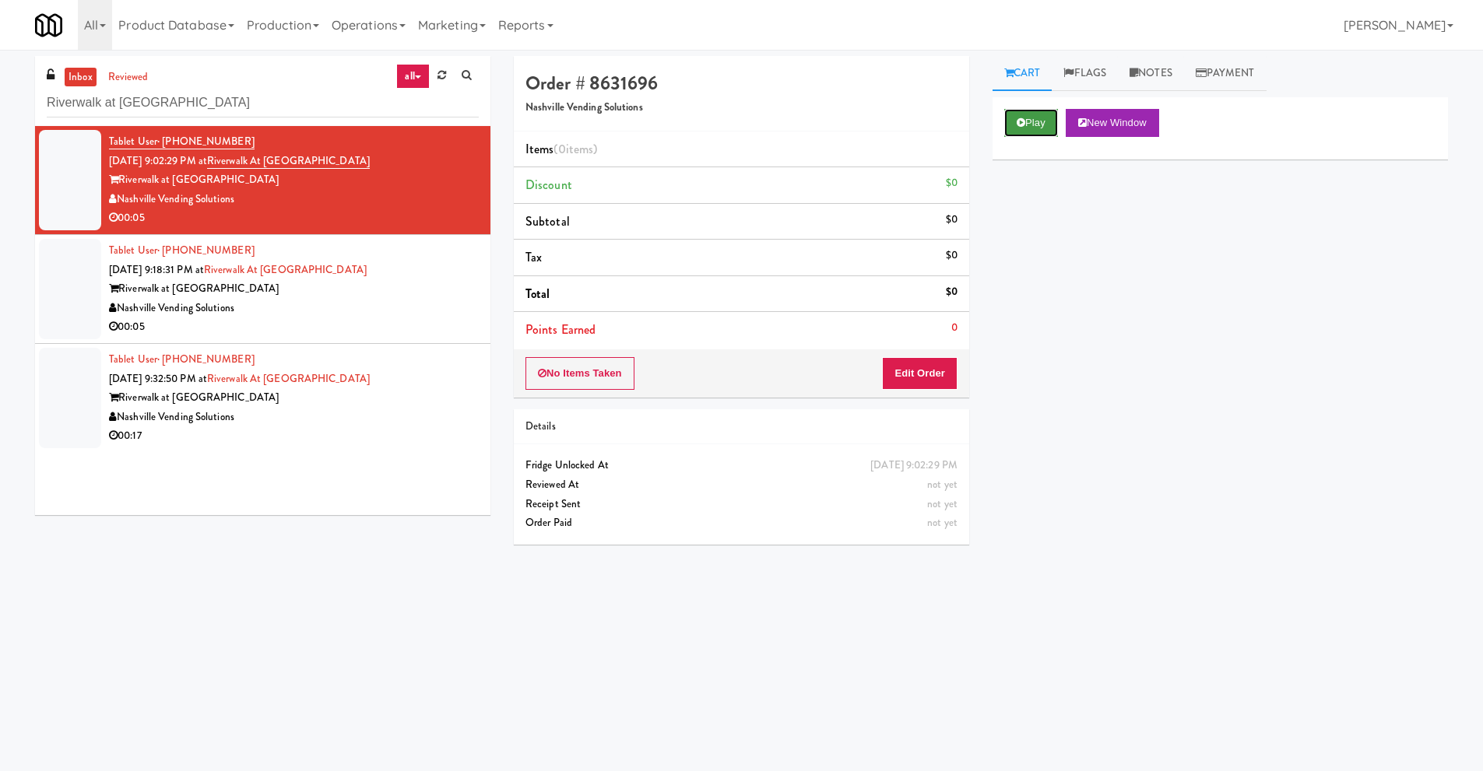
click at [1024, 122] on icon at bounding box center [1020, 123] width 9 height 10
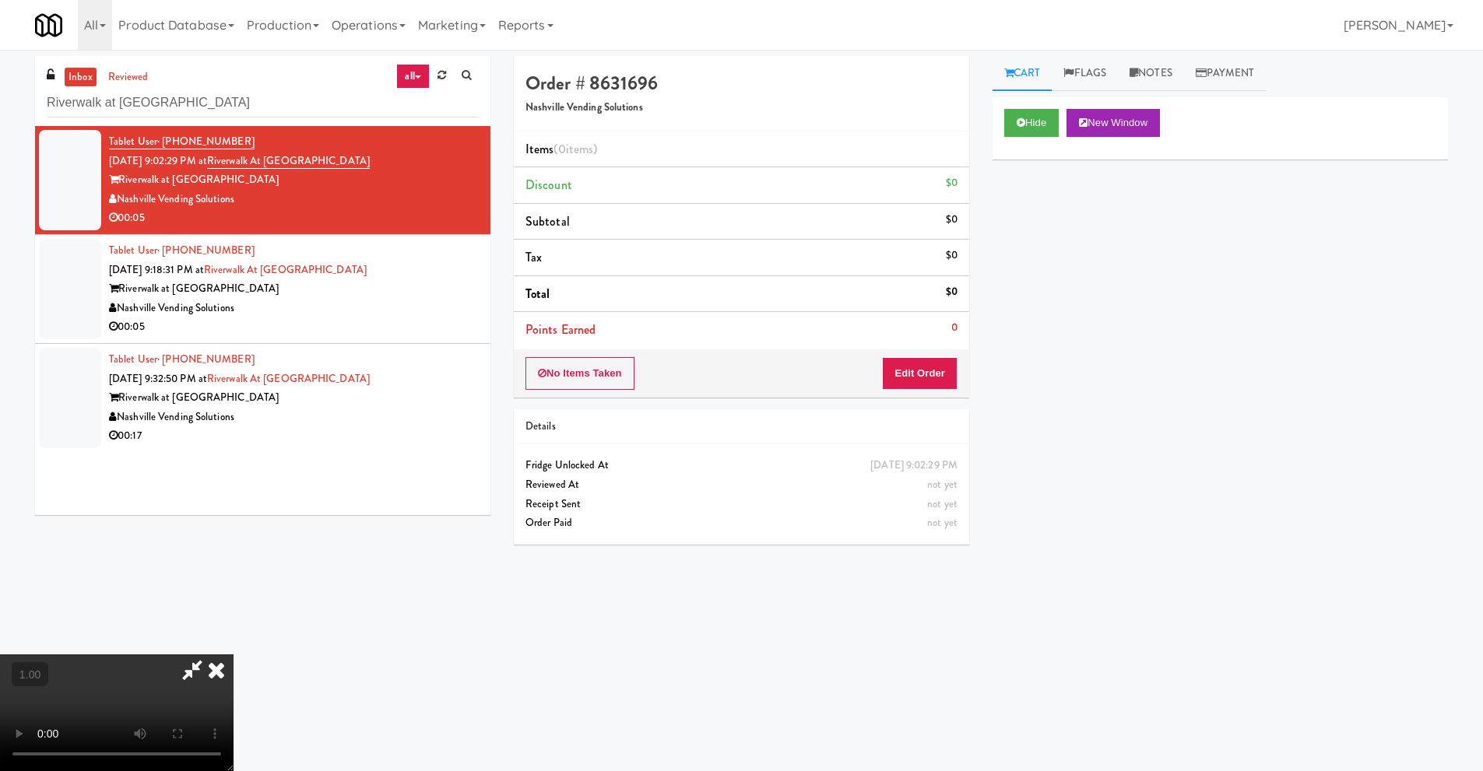
click at [233, 654] on video at bounding box center [116, 712] width 233 height 117
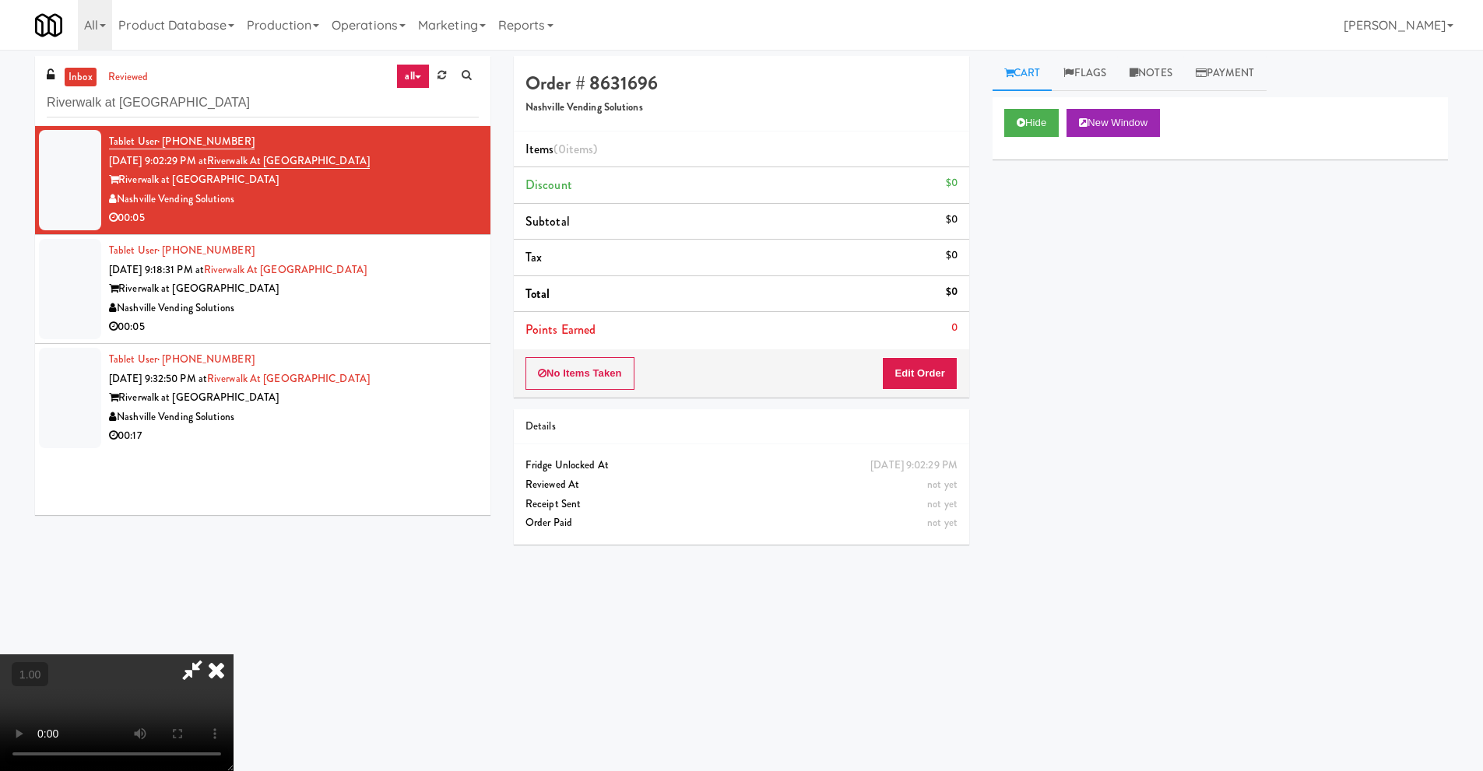
click at [233, 654] on video at bounding box center [116, 712] width 233 height 117
click at [233, 654] on icon at bounding box center [216, 669] width 34 height 31
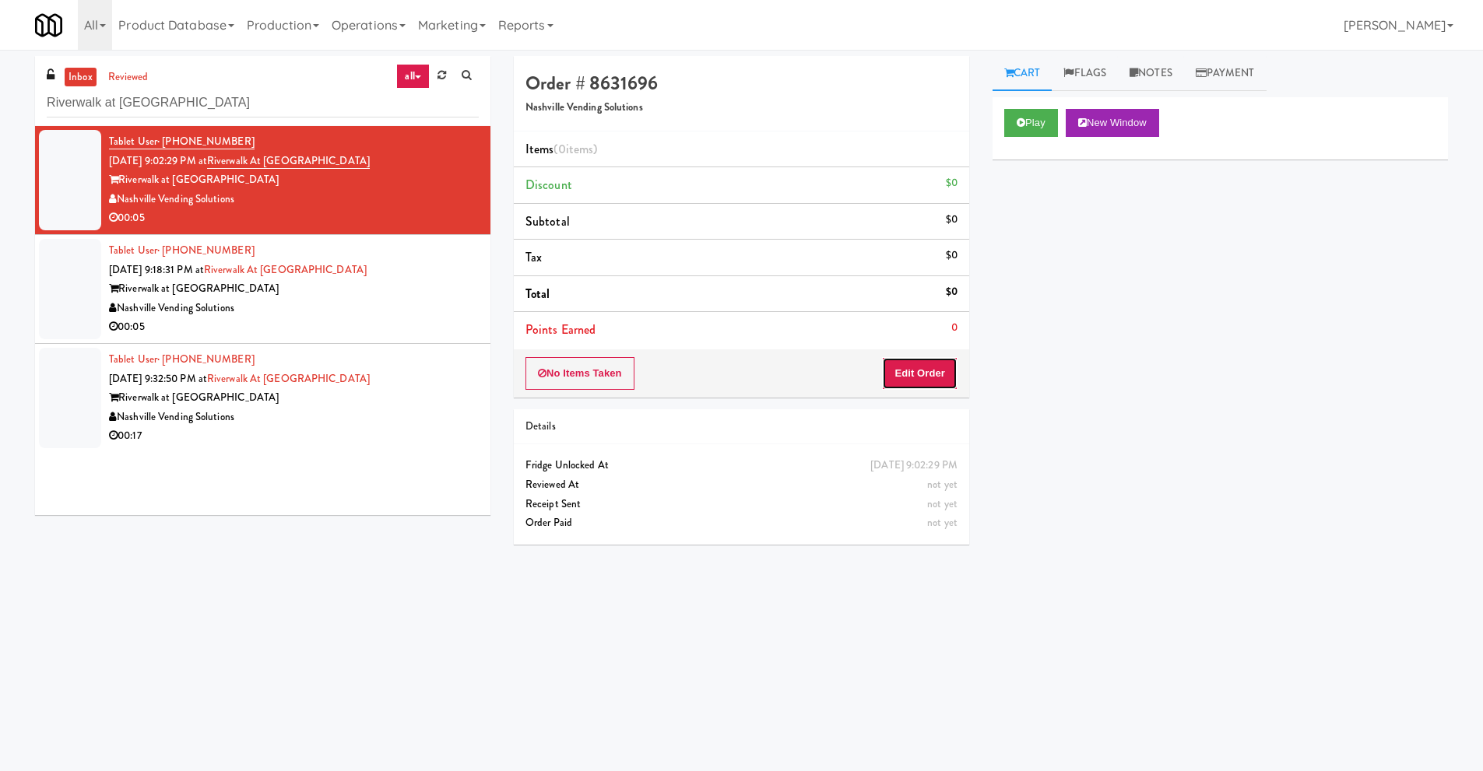
click at [903, 375] on button "Edit Order" at bounding box center [919, 373] width 75 height 33
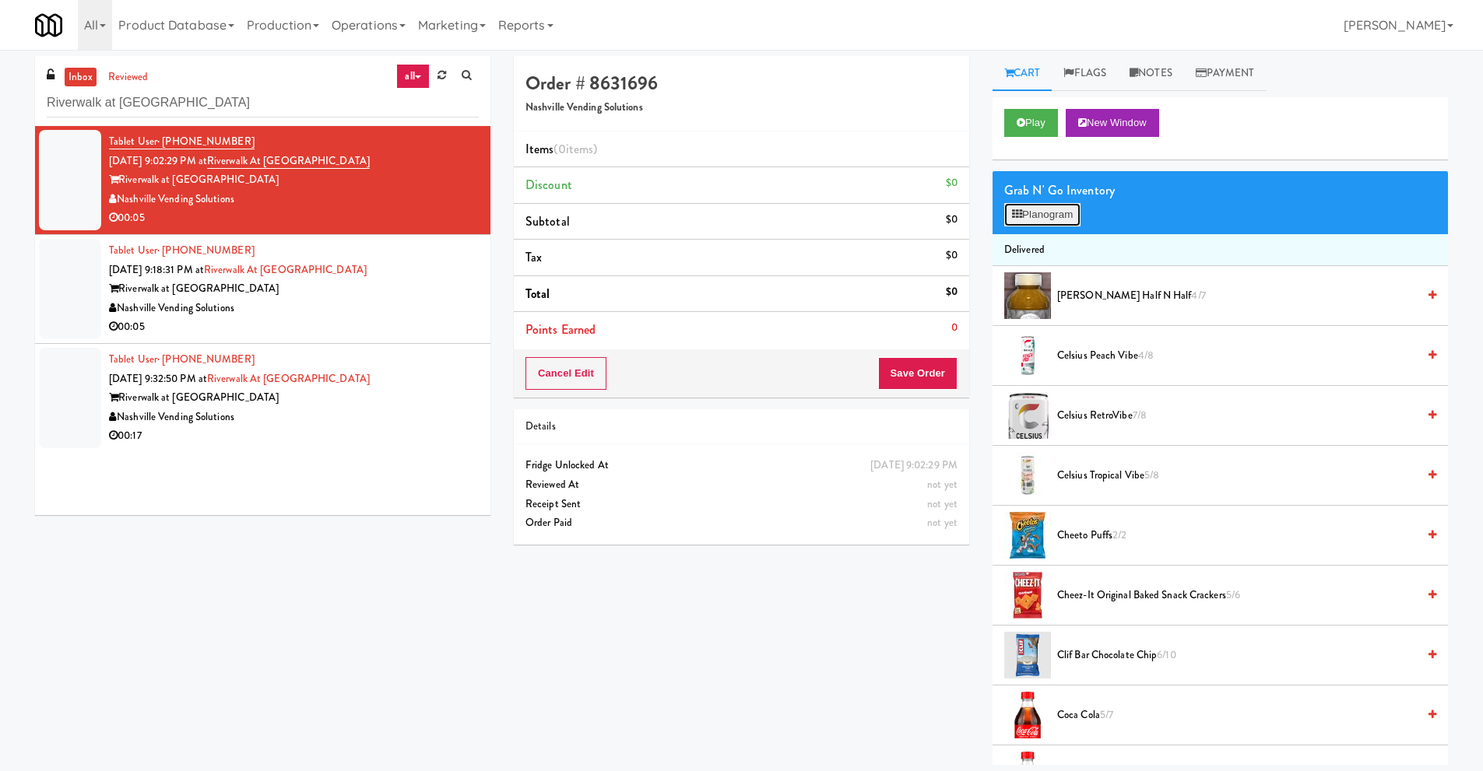
click at [1069, 219] on button "Planogram" at bounding box center [1042, 214] width 76 height 23
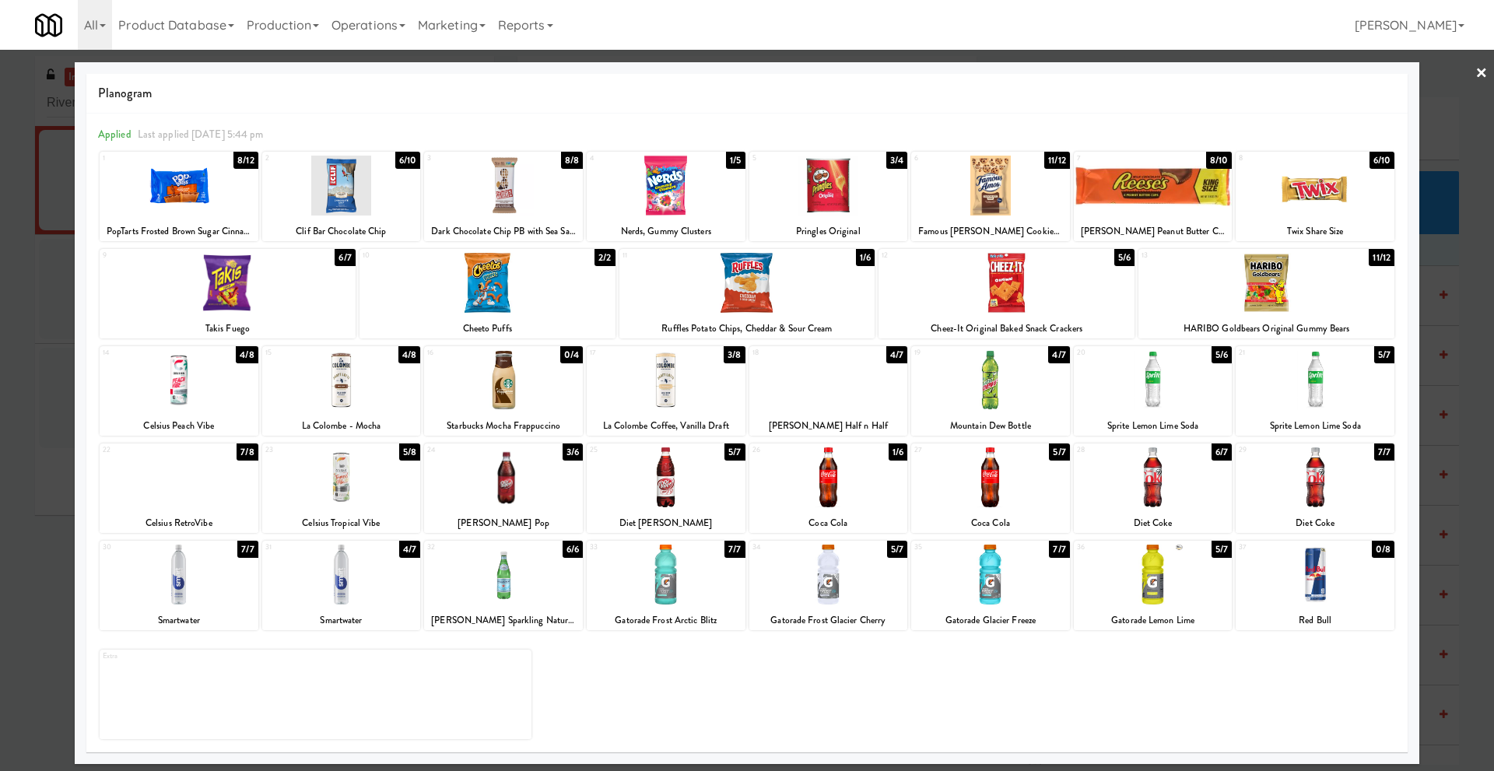
click at [1482, 76] on link "×" at bounding box center [1482, 74] width 12 height 48
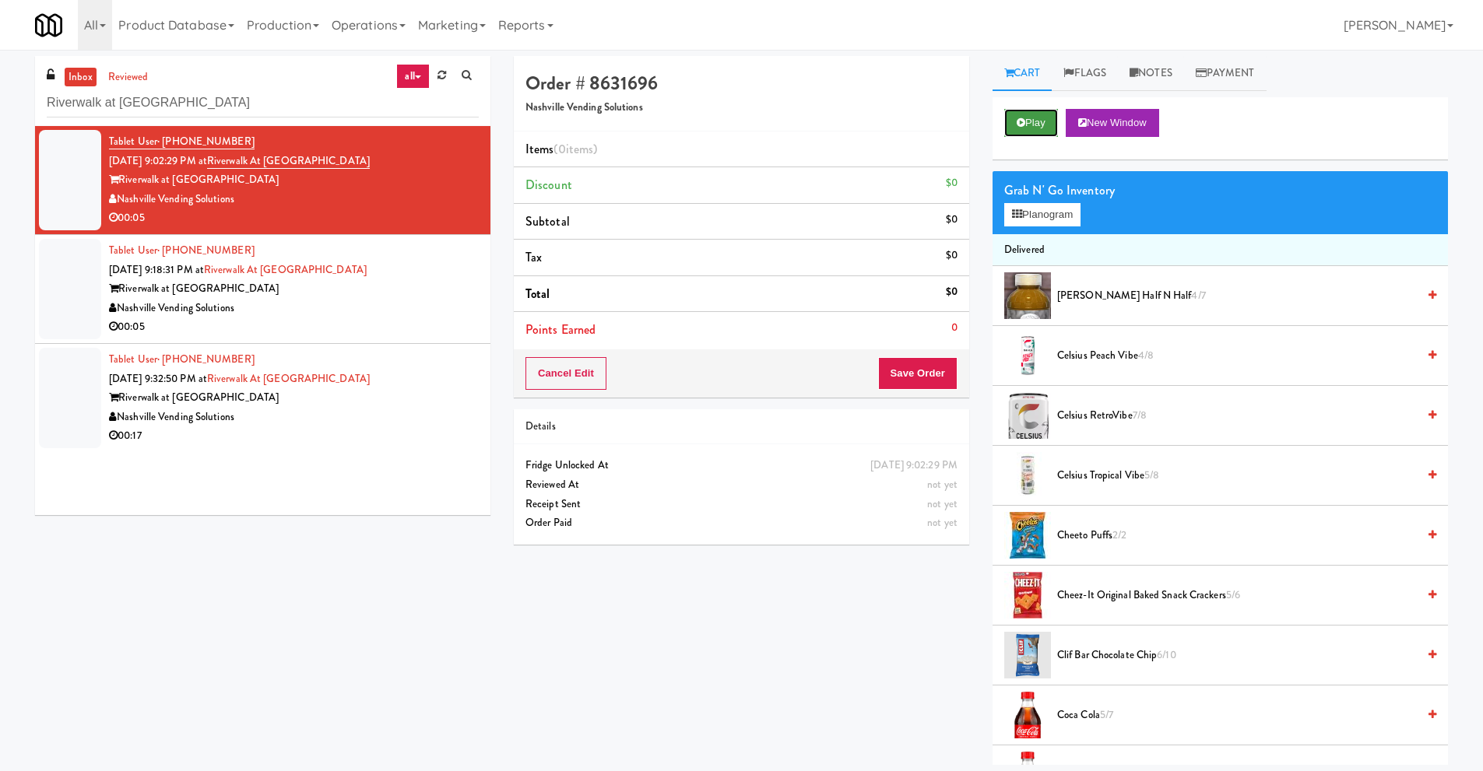
click at [1037, 118] on button "Play" at bounding box center [1031, 123] width 54 height 28
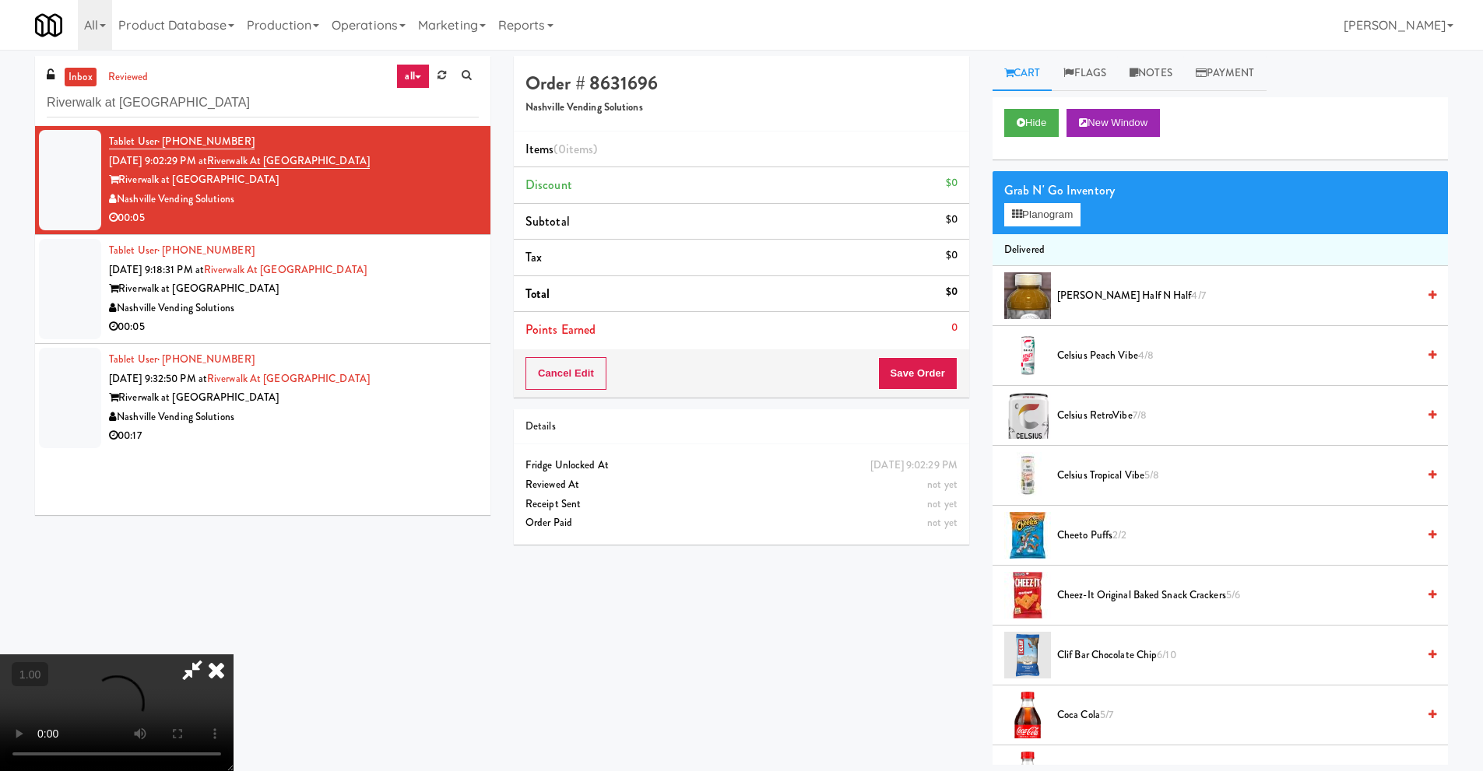
click at [189, 672] on icon at bounding box center [192, 669] width 36 height 31
click at [1038, 218] on button "Planogram" at bounding box center [1042, 214] width 76 height 23
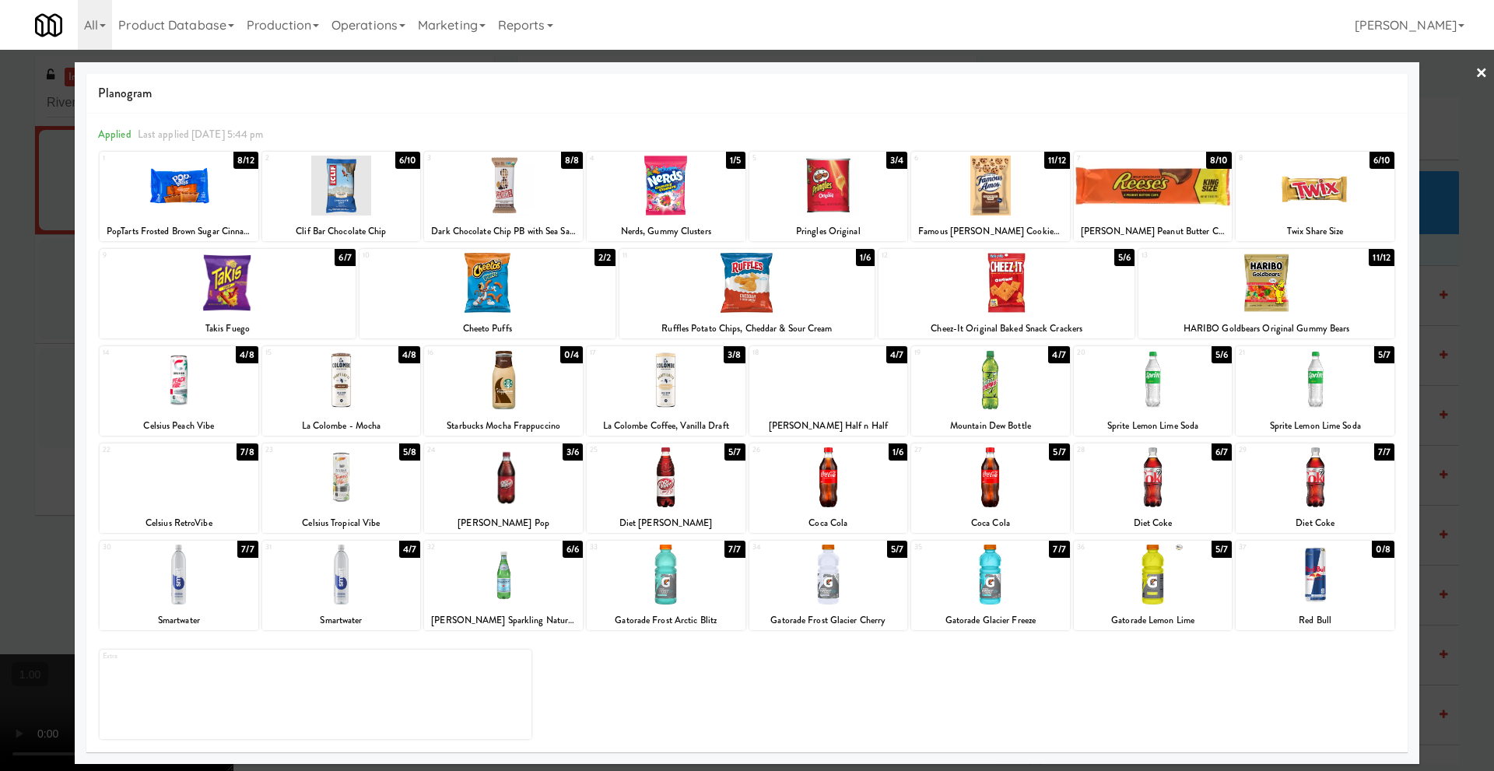
click at [1482, 68] on link "×" at bounding box center [1482, 74] width 12 height 48
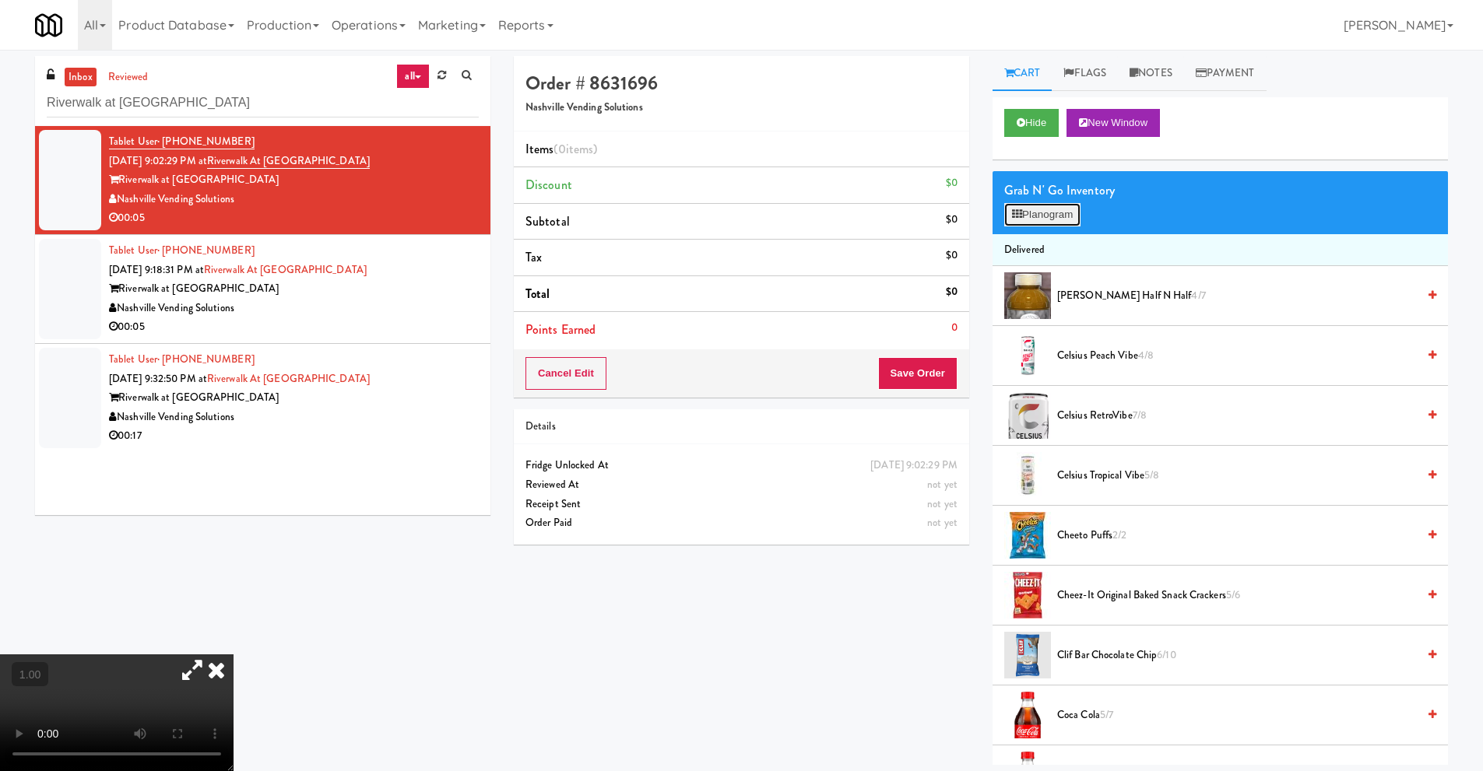
click at [1048, 219] on button "Planogram" at bounding box center [1042, 214] width 76 height 23
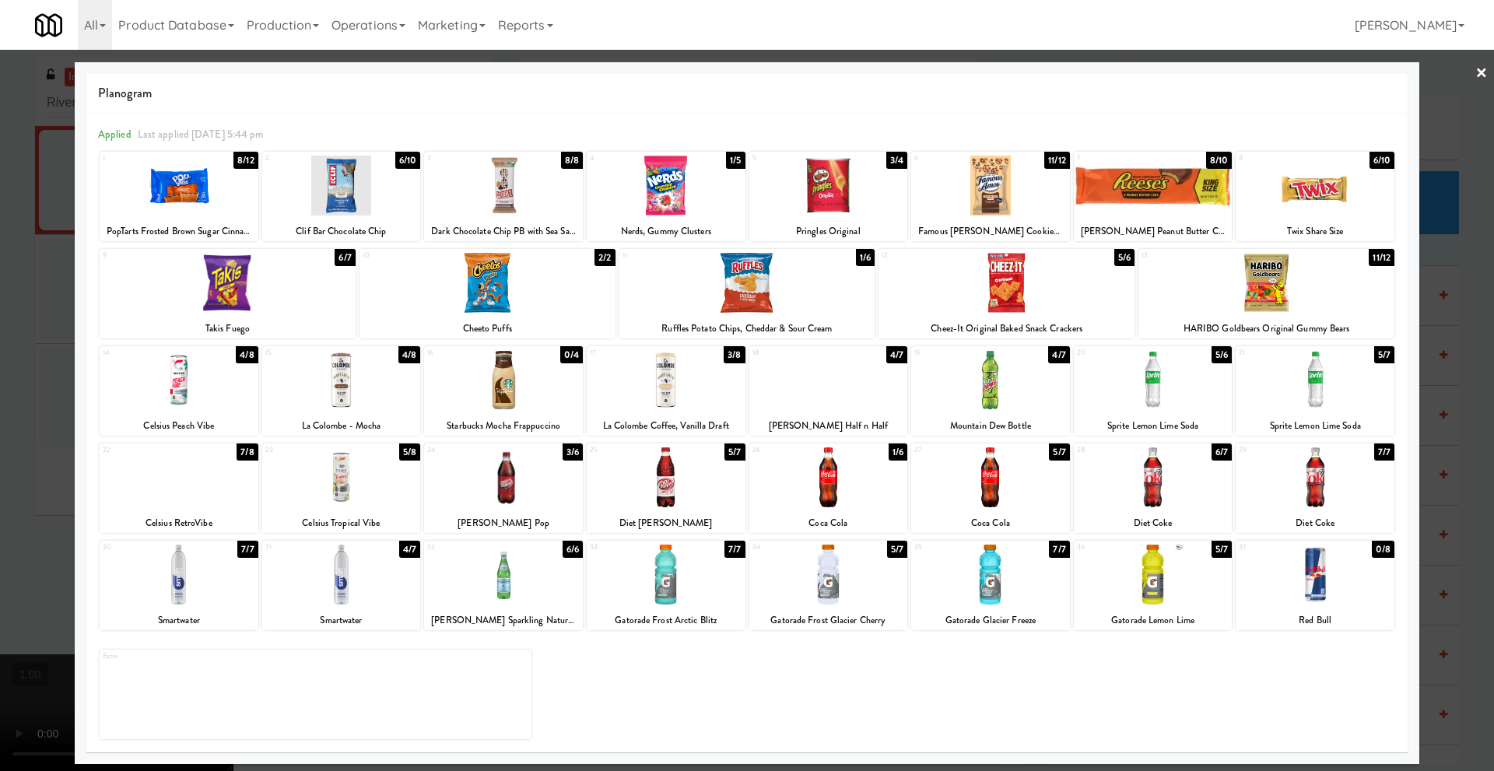
click at [968, 188] on div at bounding box center [990, 186] width 159 height 60
click at [1482, 75] on link "×" at bounding box center [1482, 74] width 12 height 48
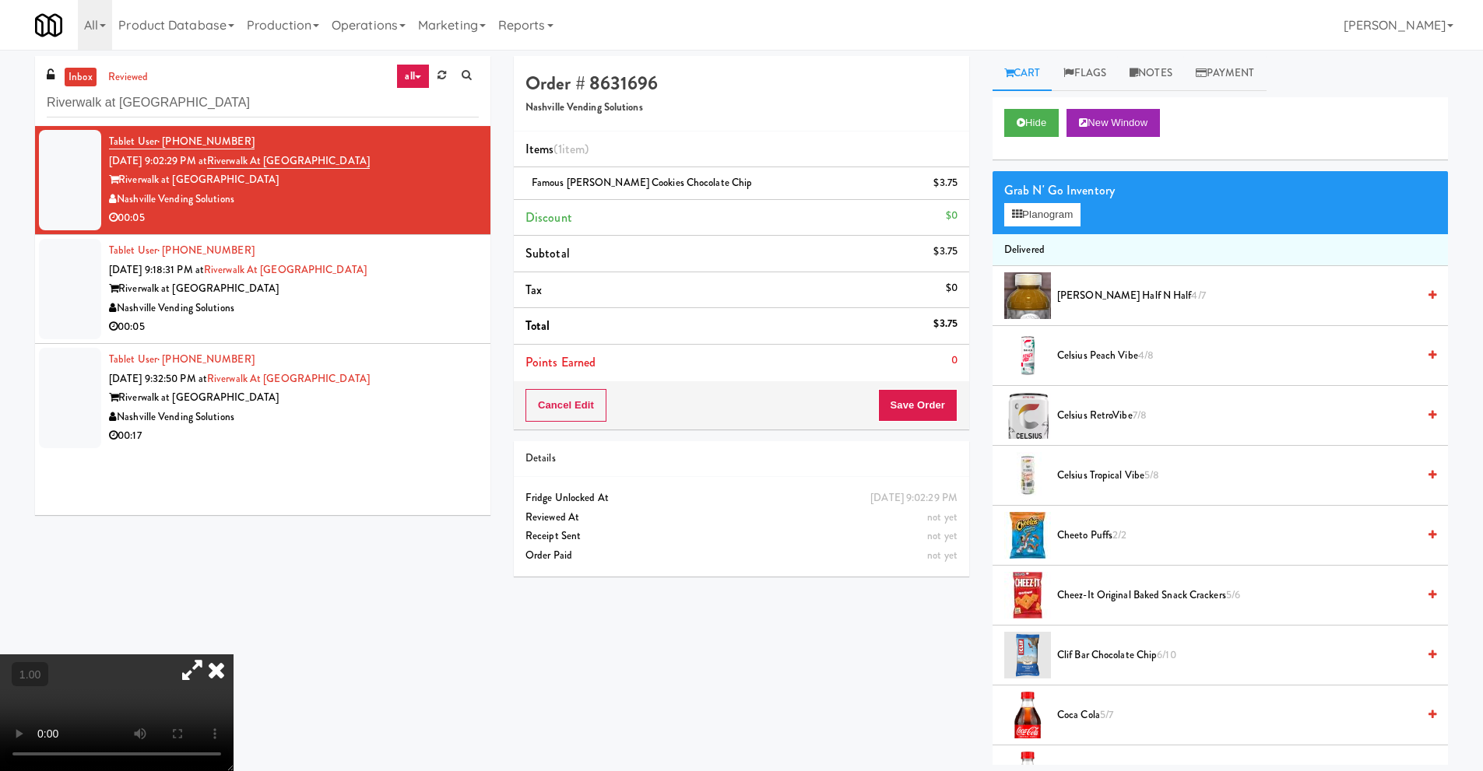
click at [233, 654] on icon at bounding box center [216, 669] width 34 height 31
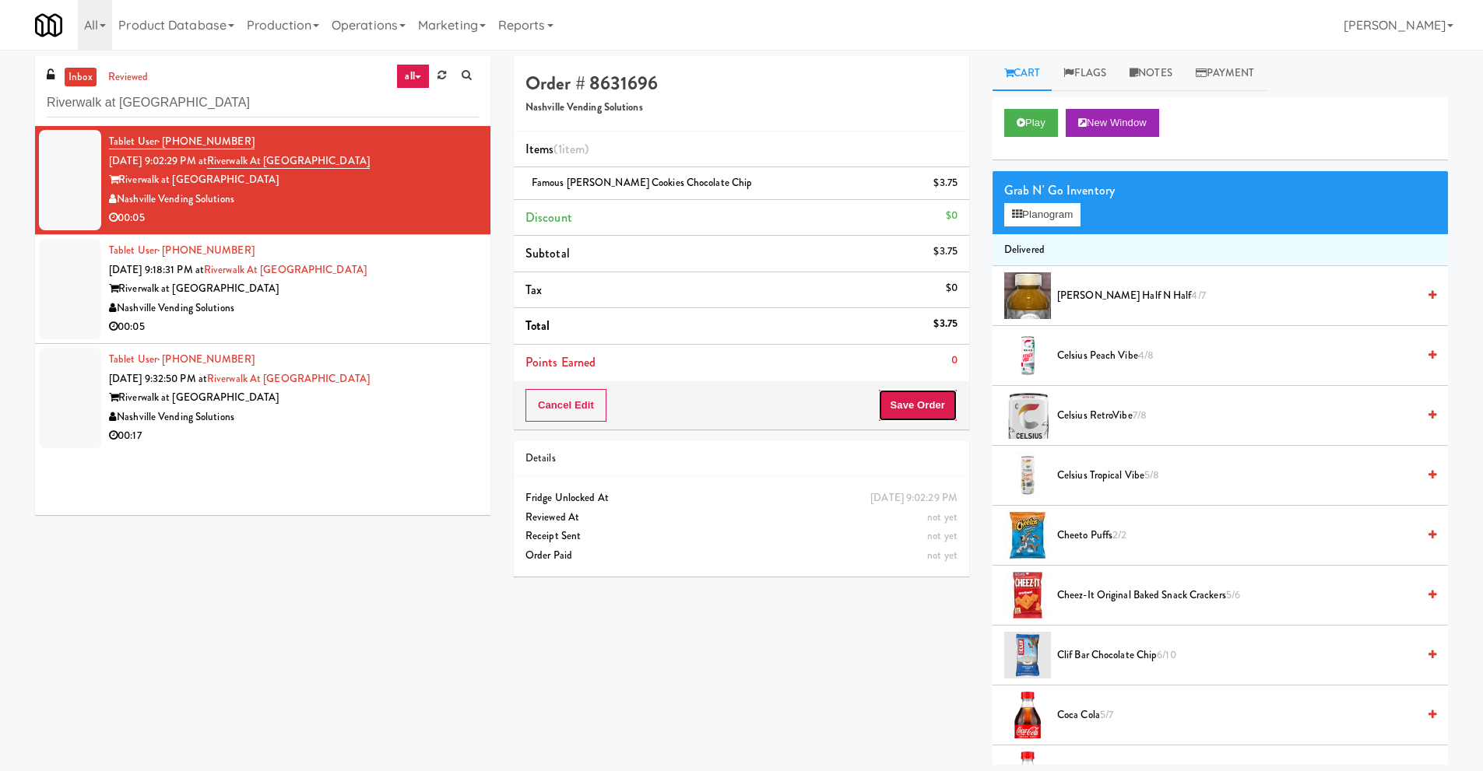
click at [919, 401] on button "Save Order" at bounding box center [917, 405] width 79 height 33
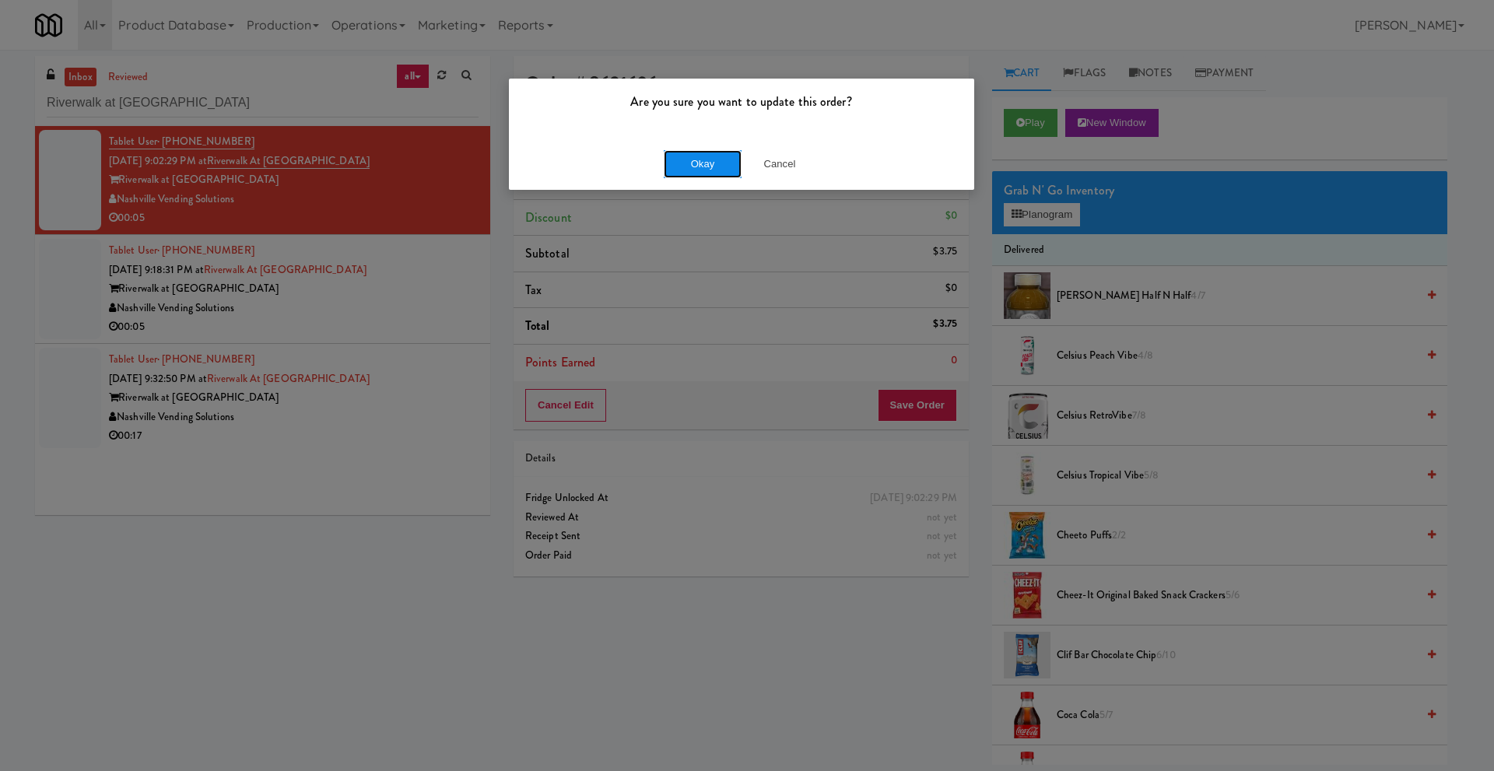
click at [694, 164] on button "Okay" at bounding box center [703, 164] width 78 height 28
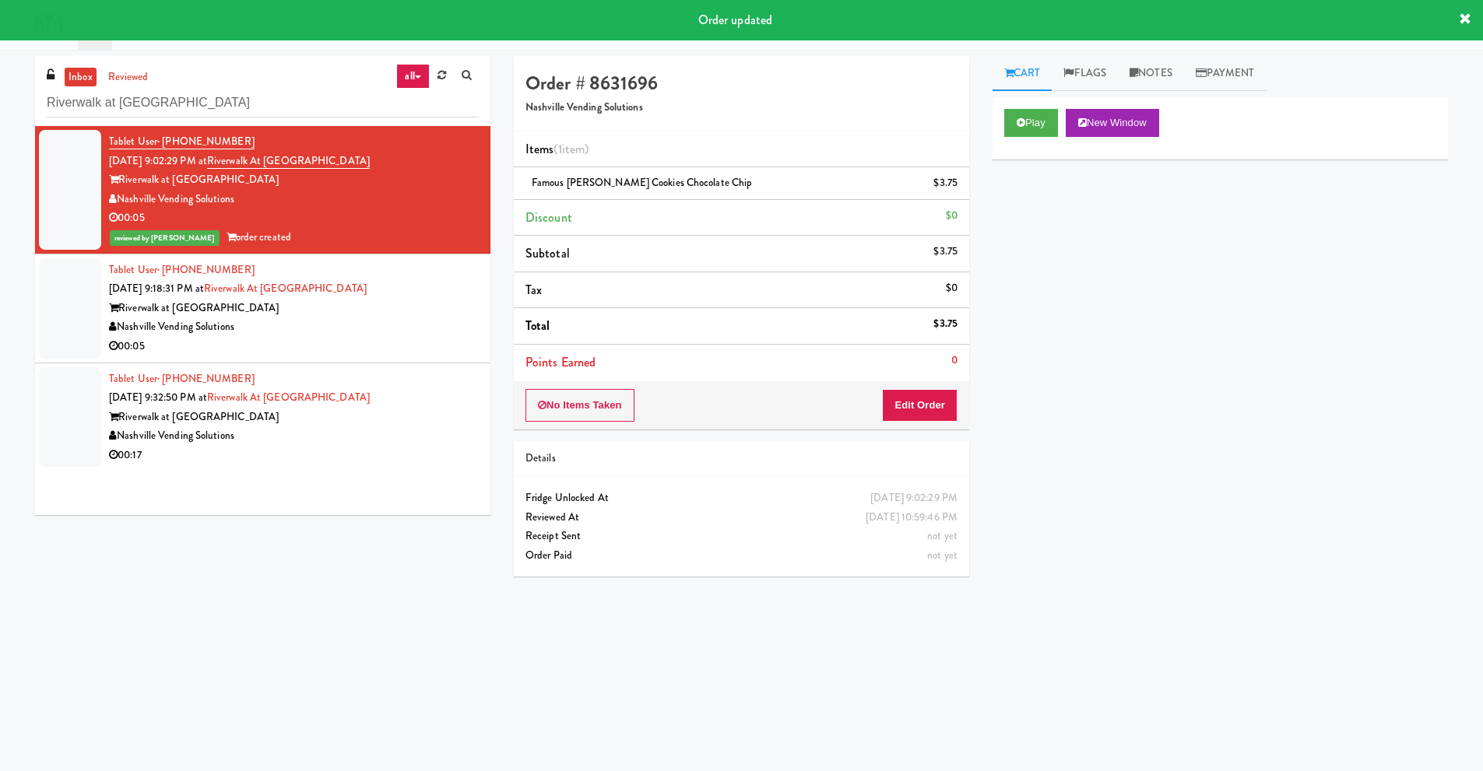
click at [244, 312] on div "Riverwalk at [GEOGRAPHIC_DATA]" at bounding box center [294, 308] width 370 height 19
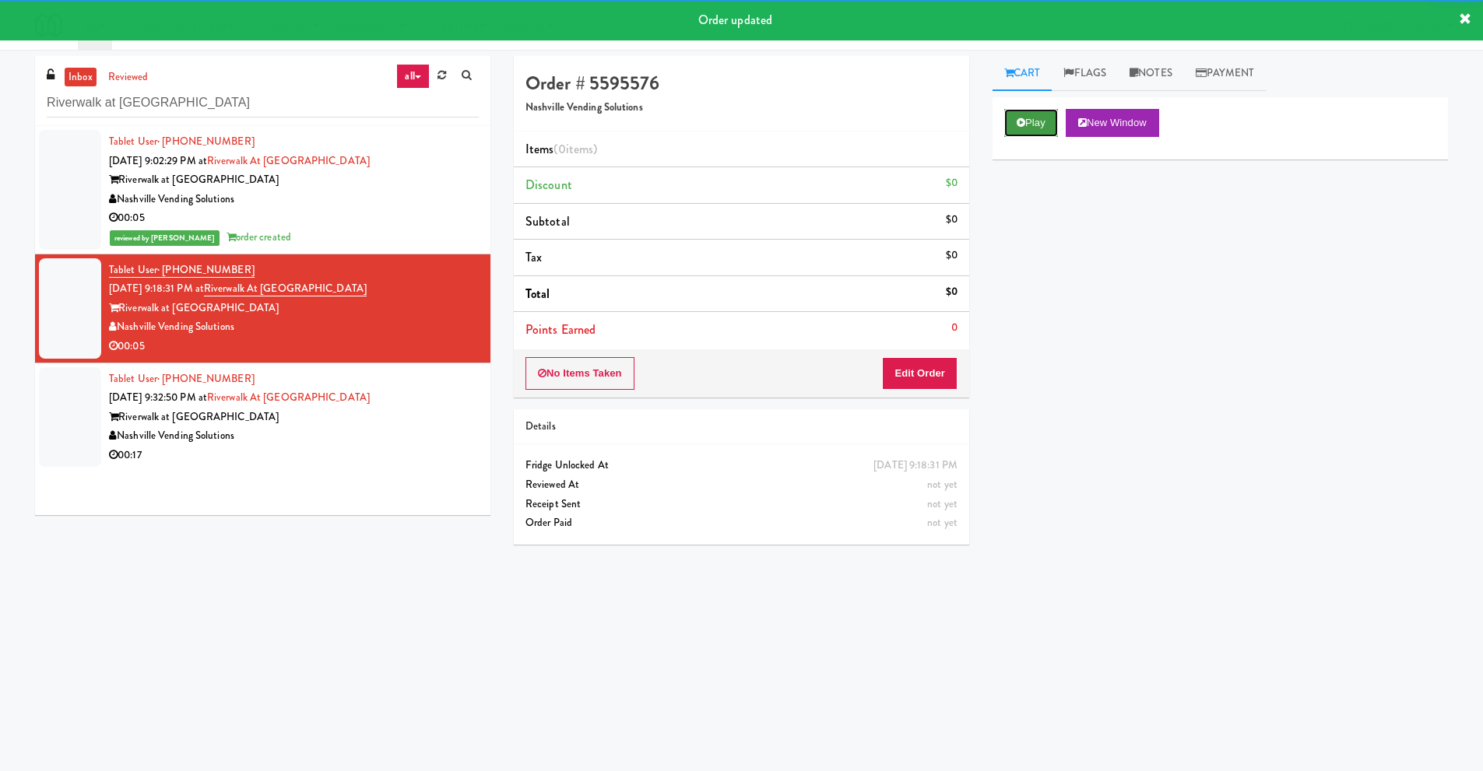
click at [1030, 125] on button "Play" at bounding box center [1031, 123] width 54 height 28
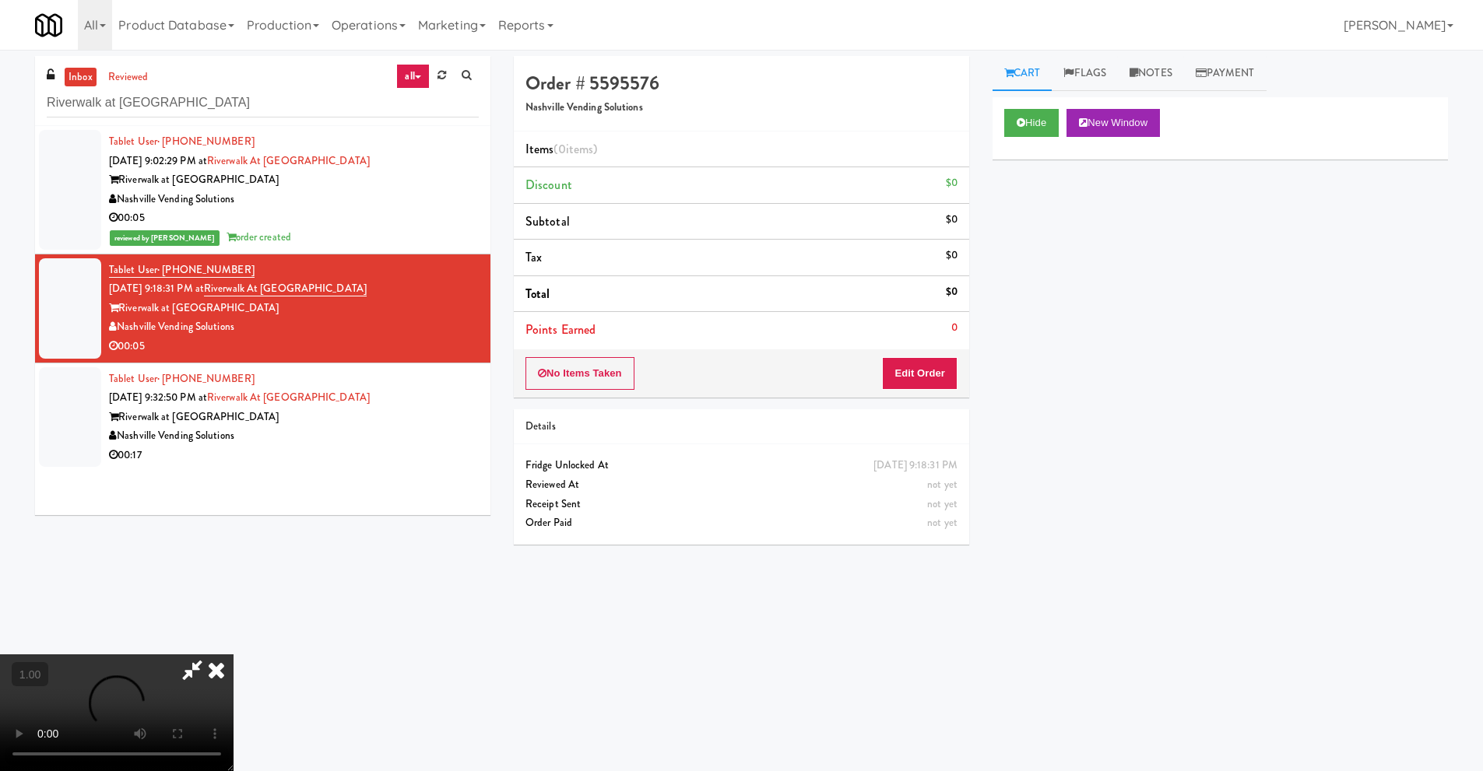
click at [190, 675] on icon at bounding box center [192, 669] width 36 height 31
click at [233, 654] on video at bounding box center [116, 712] width 233 height 117
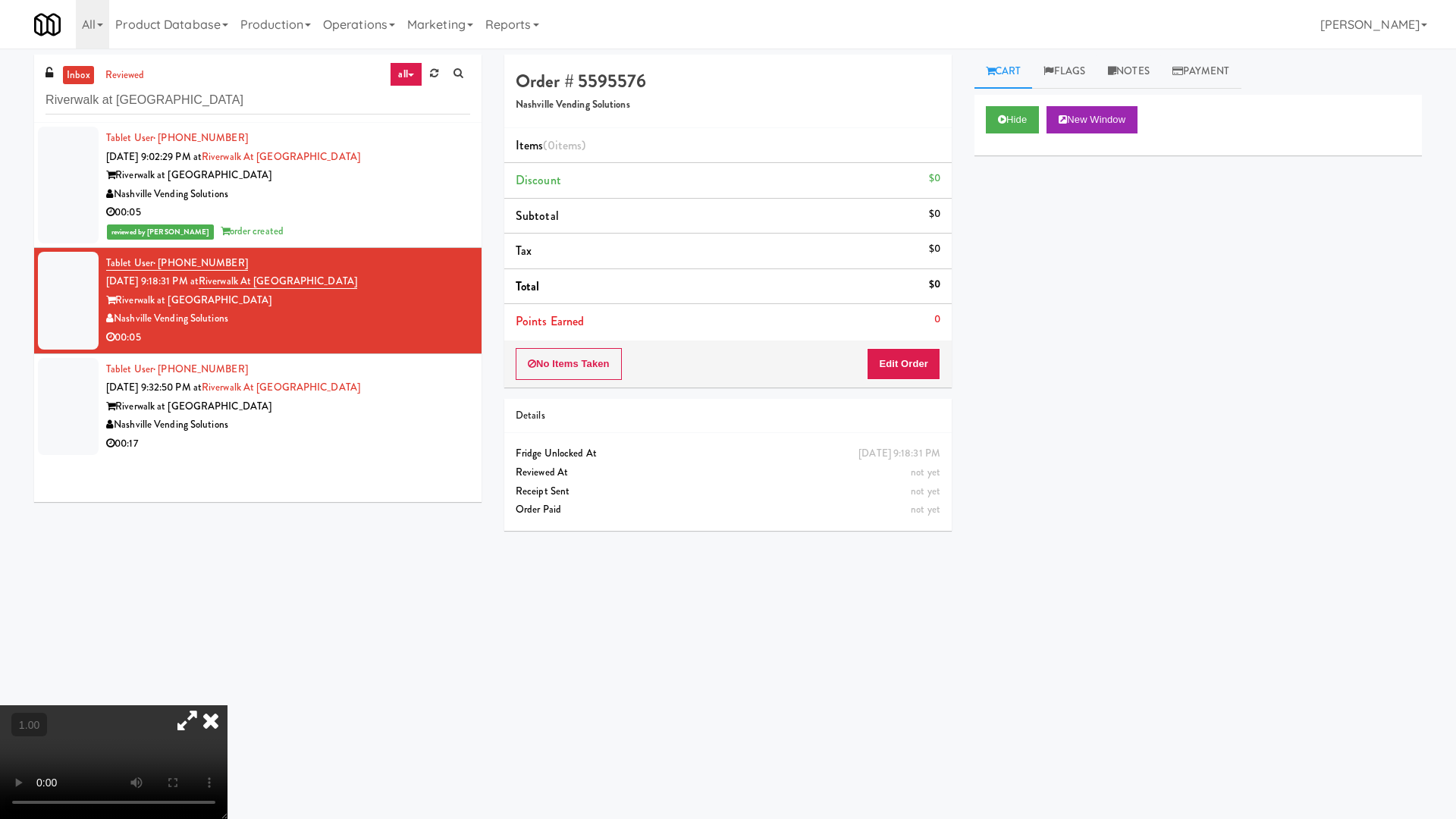
click at [227, 706] on video at bounding box center [113, 762] width 227 height 114
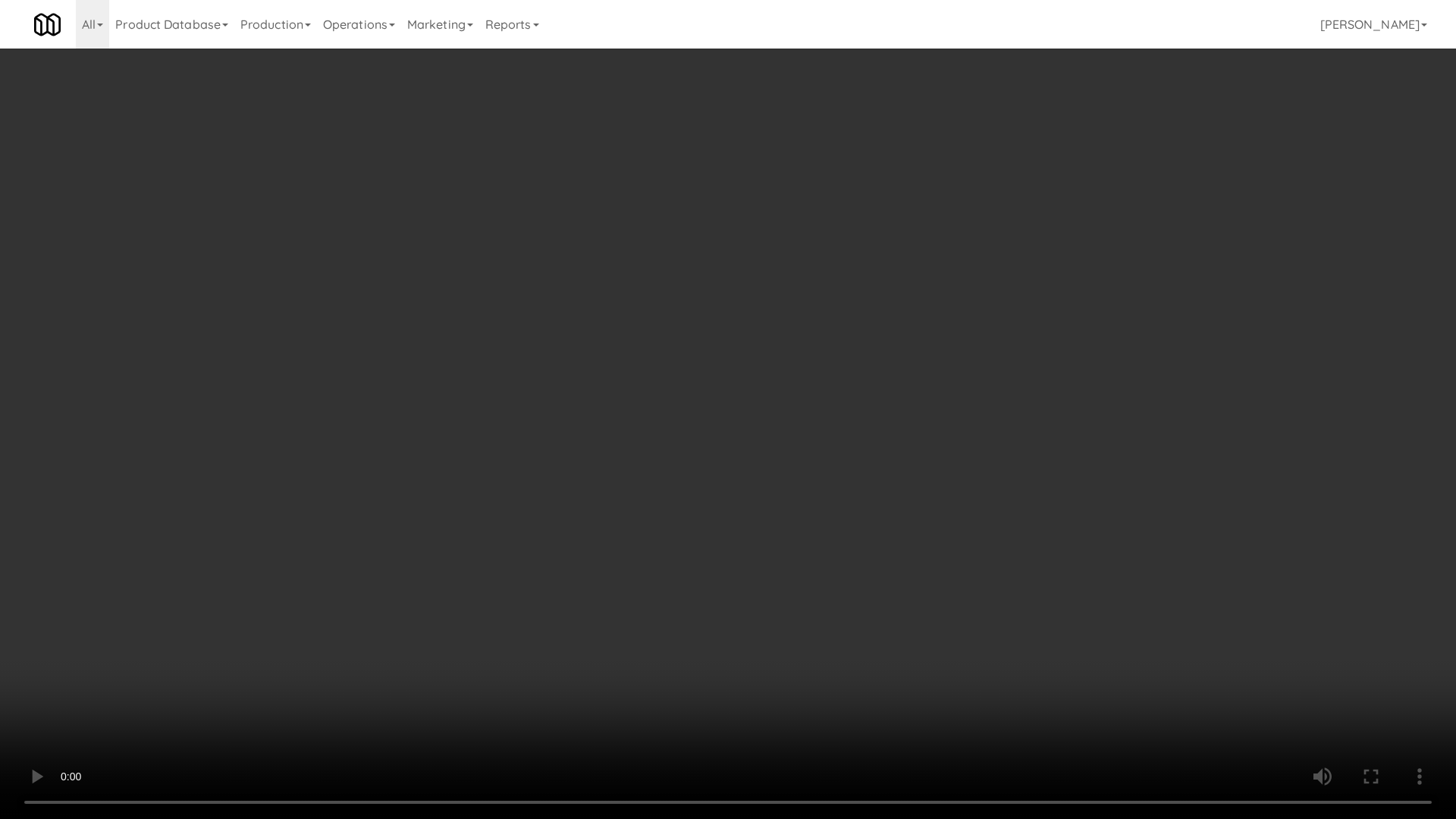
click at [550, 494] on video at bounding box center [728, 410] width 1456 height 819
click at [649, 686] on video at bounding box center [728, 410] width 1456 height 819
click at [652, 594] on video at bounding box center [728, 410] width 1456 height 819
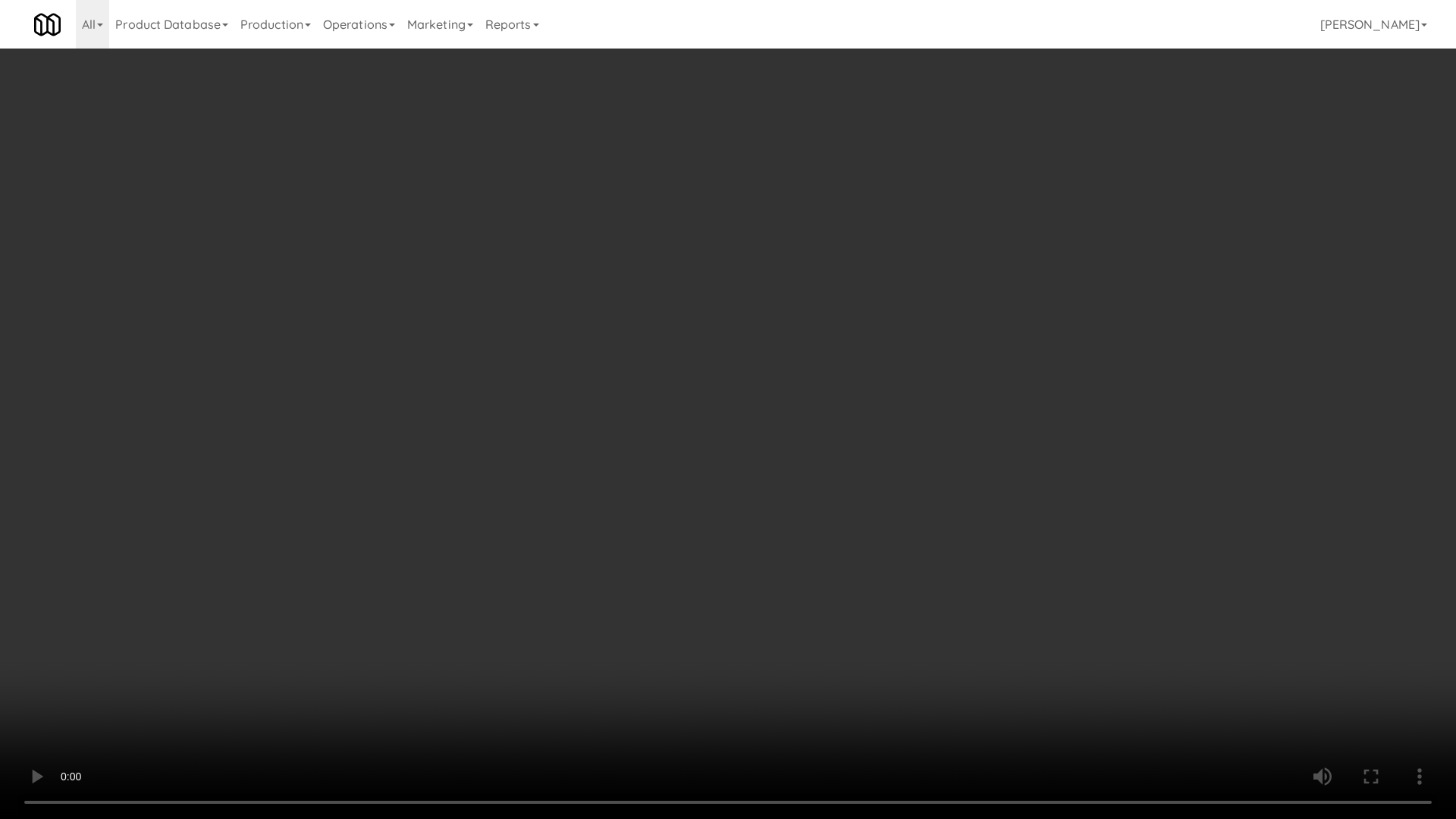
click at [652, 594] on video at bounding box center [728, 410] width 1456 height 819
click at [755, 501] on video at bounding box center [728, 410] width 1456 height 819
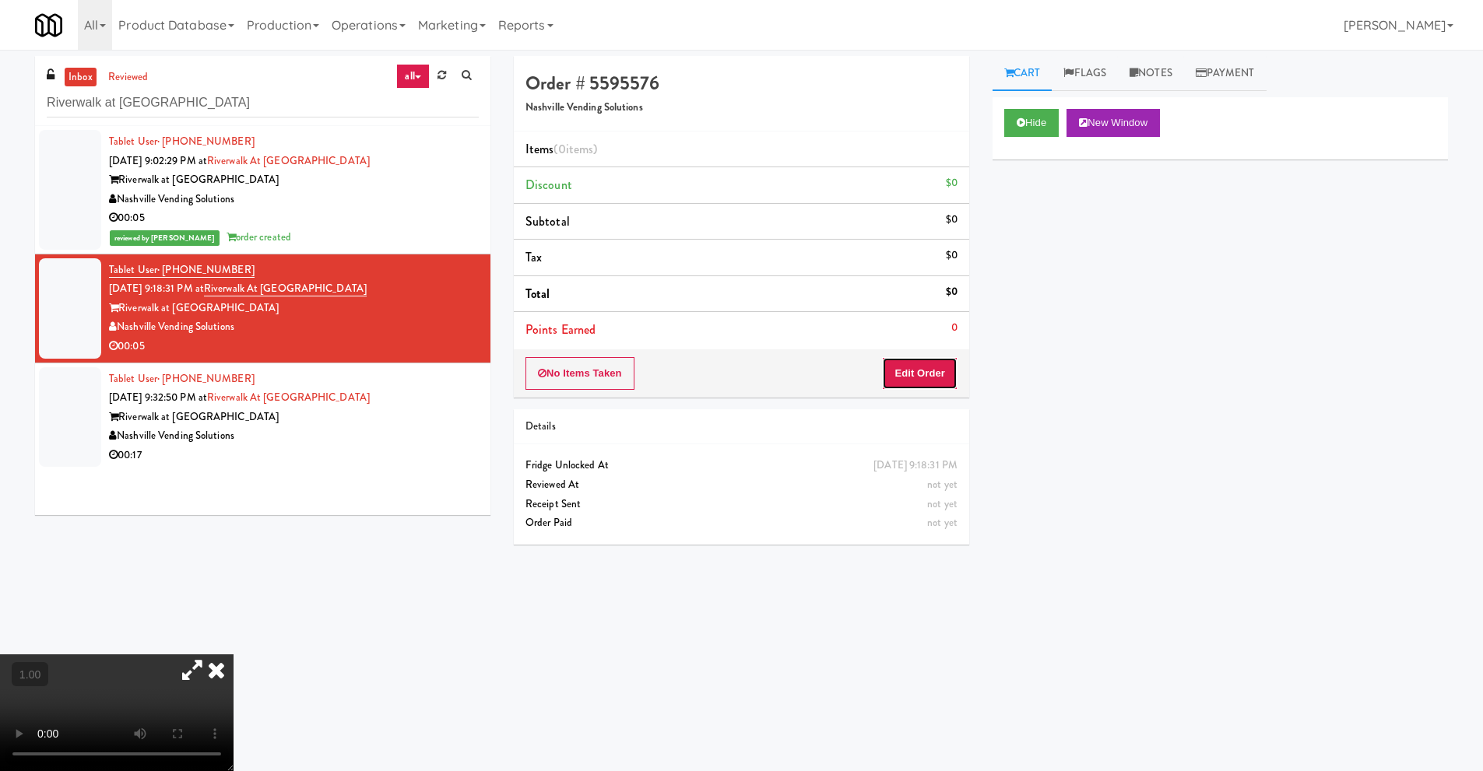
click at [904, 370] on button "Edit Order" at bounding box center [919, 373] width 75 height 33
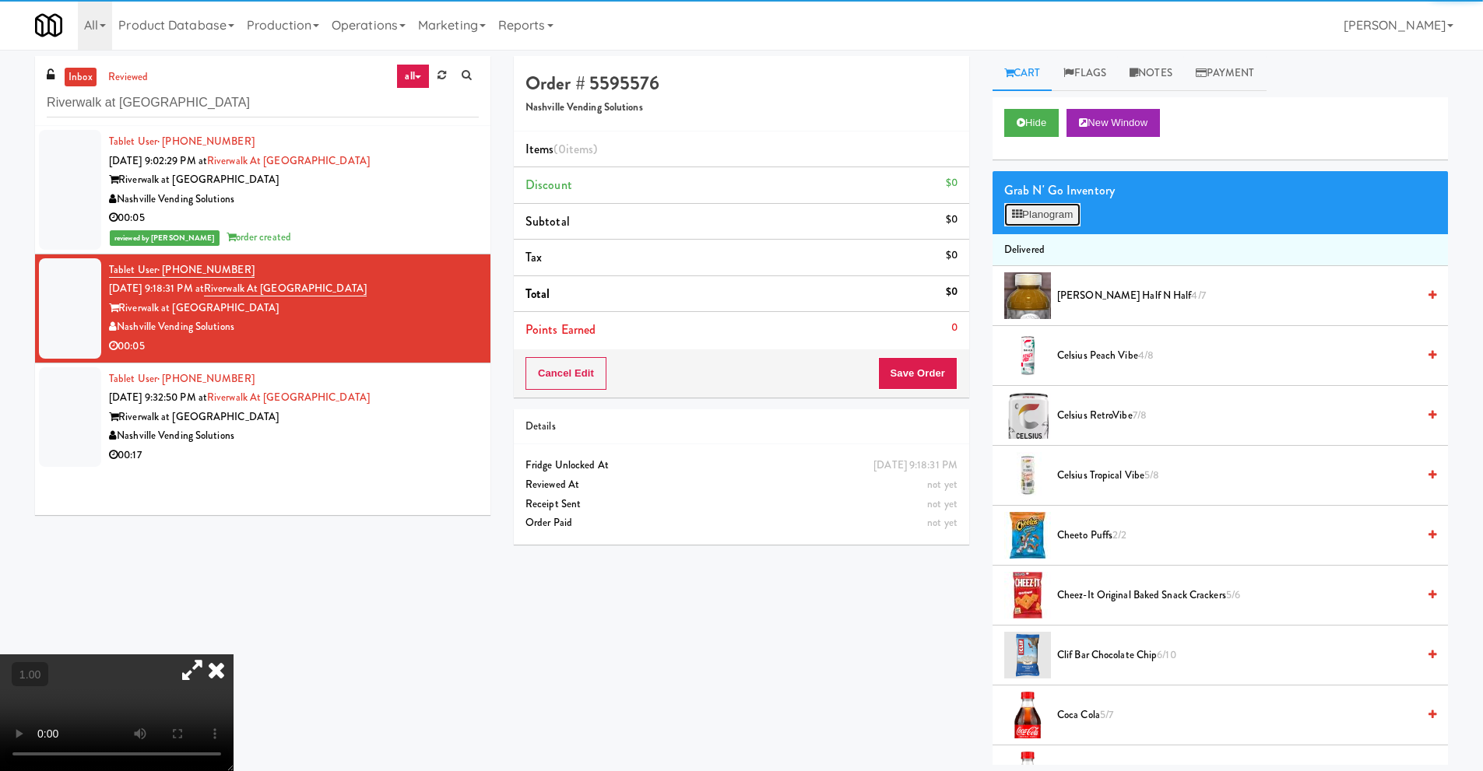
click at [1049, 209] on button "Planogram" at bounding box center [1042, 214] width 76 height 23
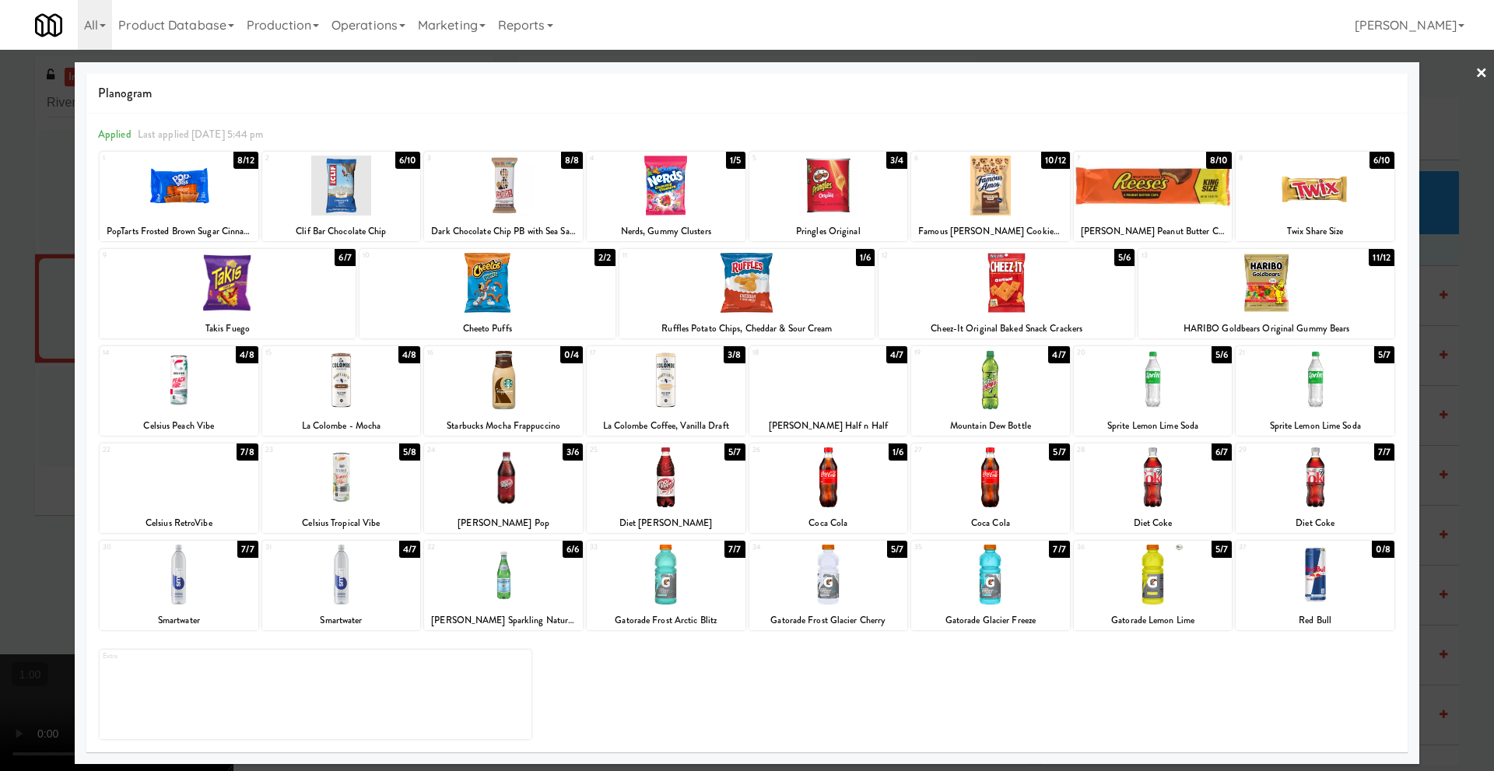
click at [1482, 72] on link "×" at bounding box center [1482, 74] width 12 height 48
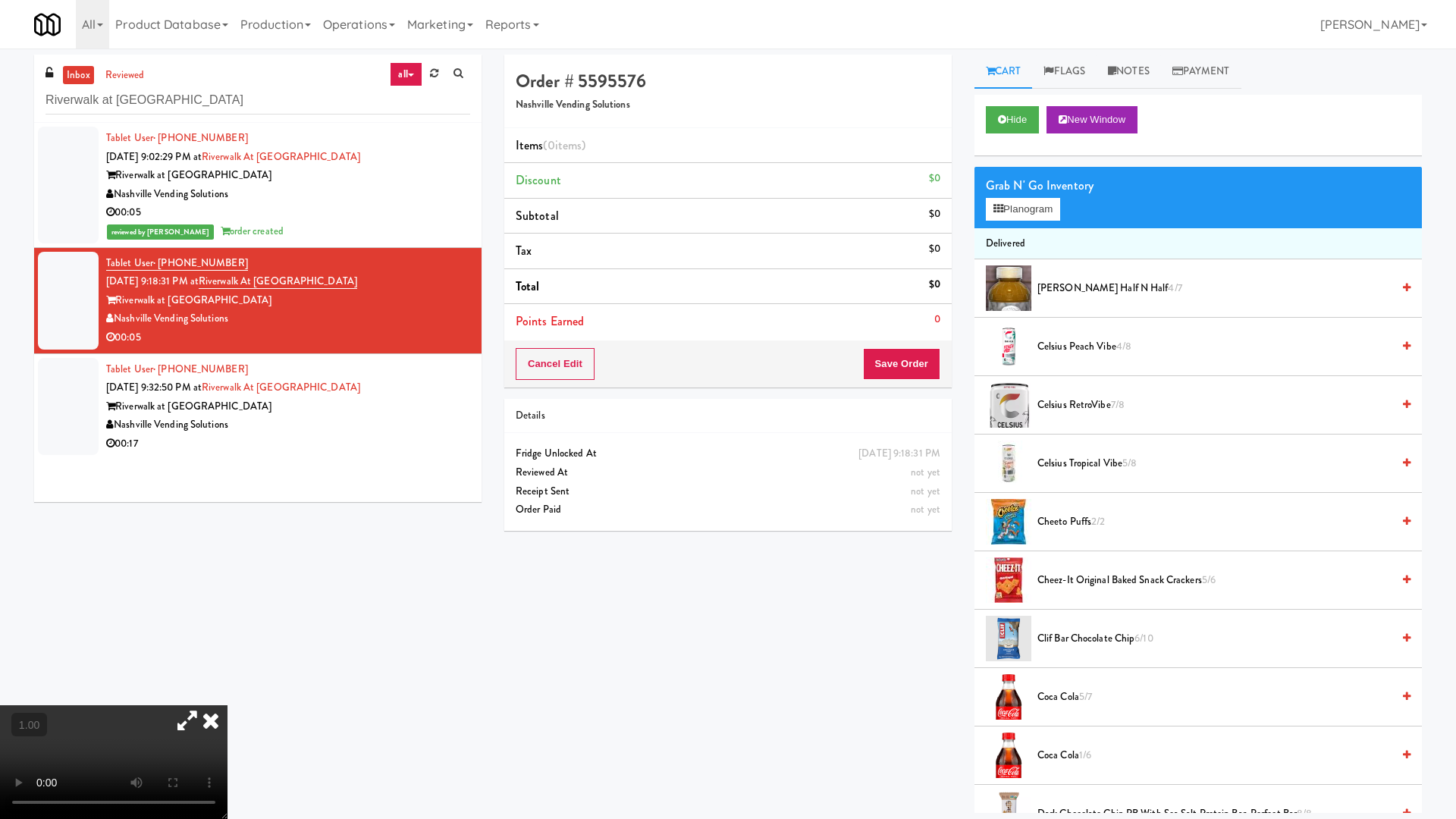
click at [227, 706] on video at bounding box center [113, 762] width 227 height 114
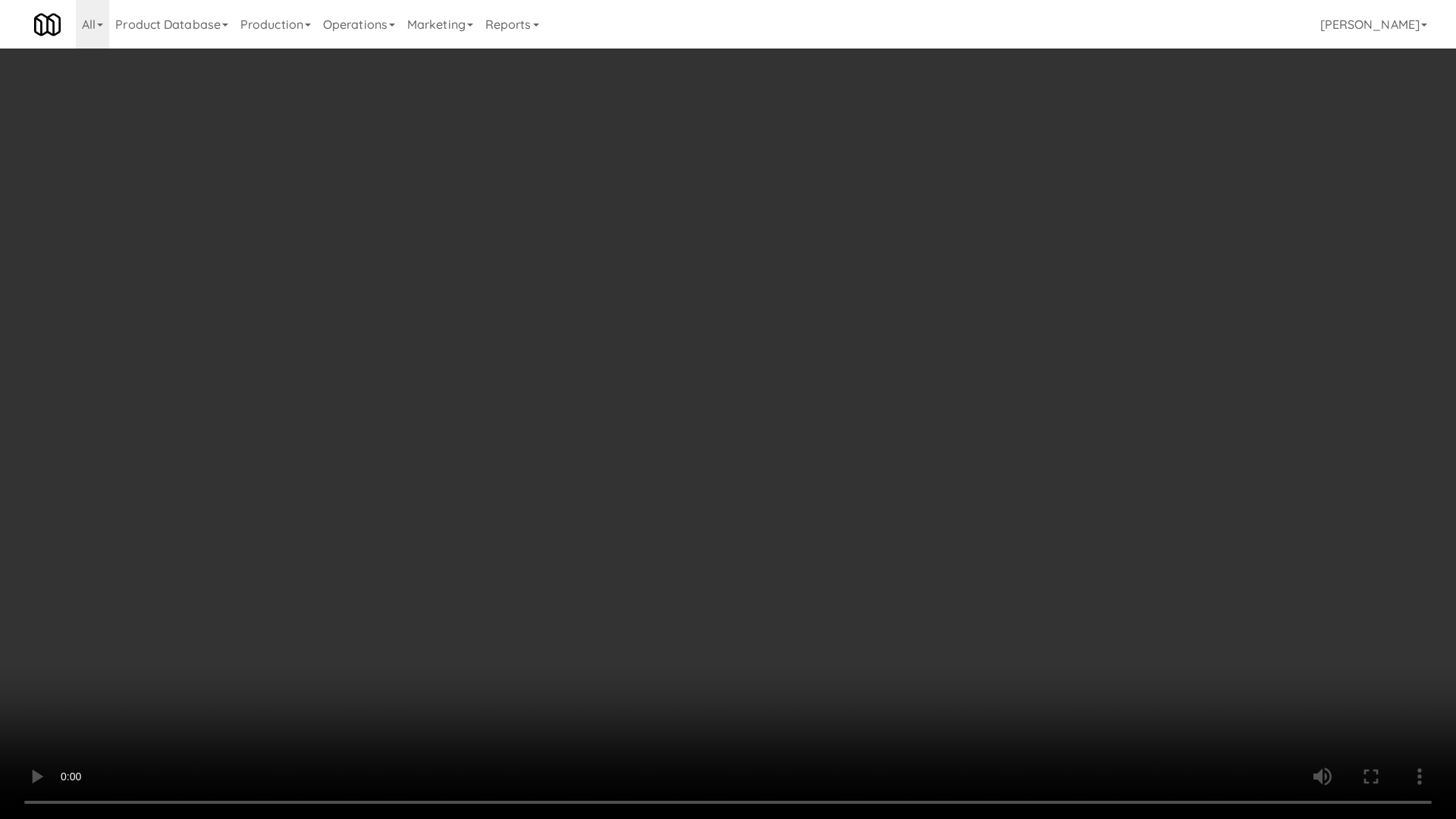
click at [1015, 337] on video at bounding box center [728, 410] width 1456 height 819
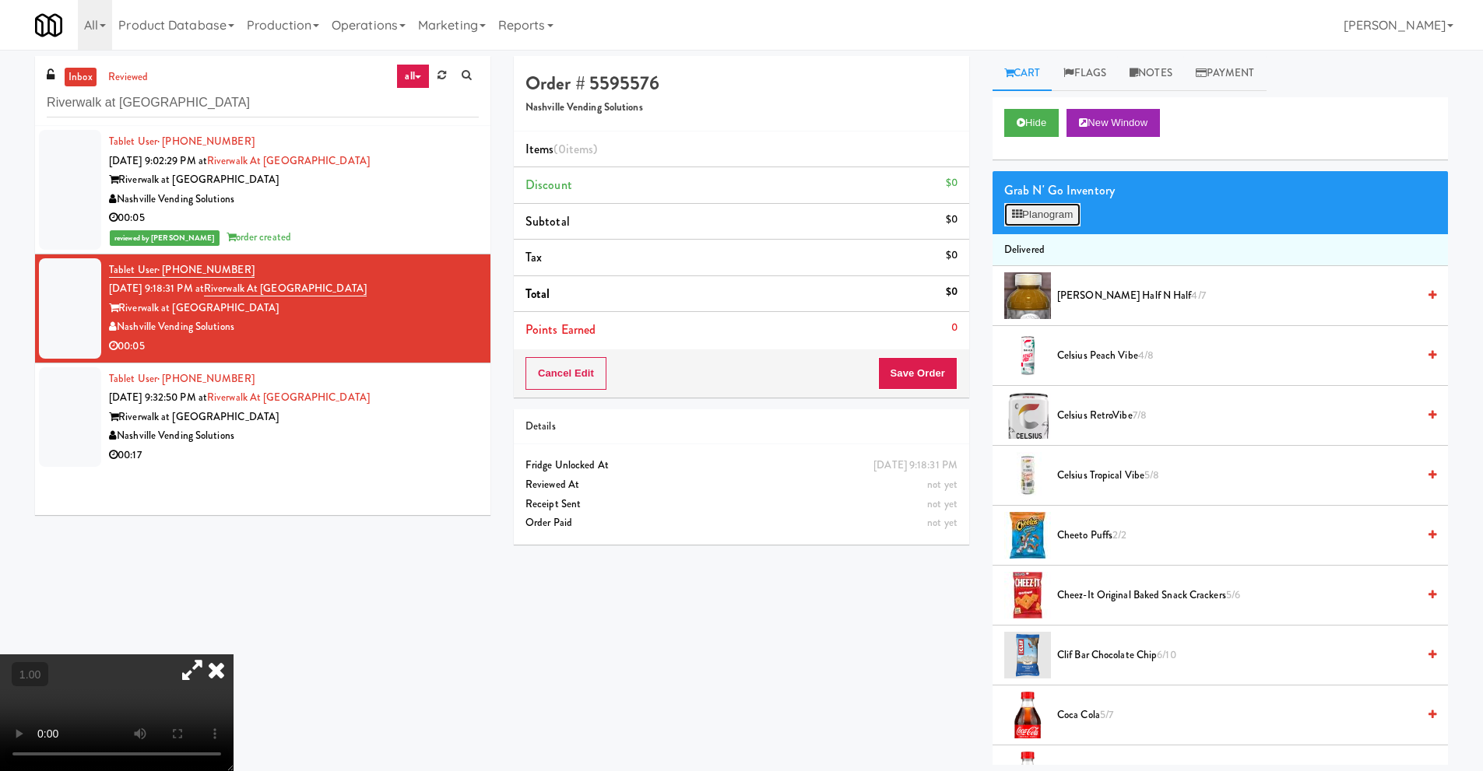
click at [1044, 217] on button "Planogram" at bounding box center [1042, 214] width 76 height 23
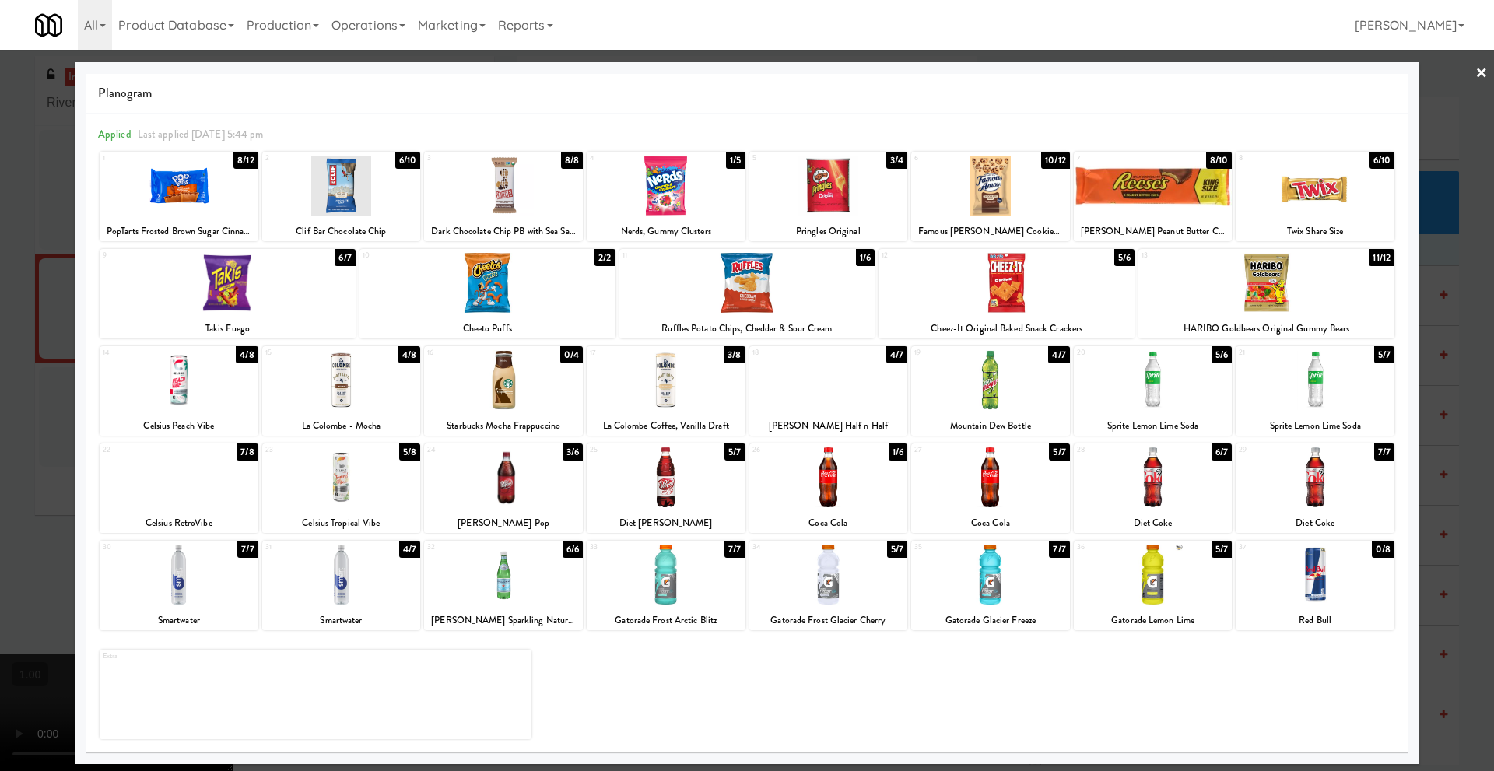
click at [1480, 75] on link "×" at bounding box center [1482, 74] width 12 height 48
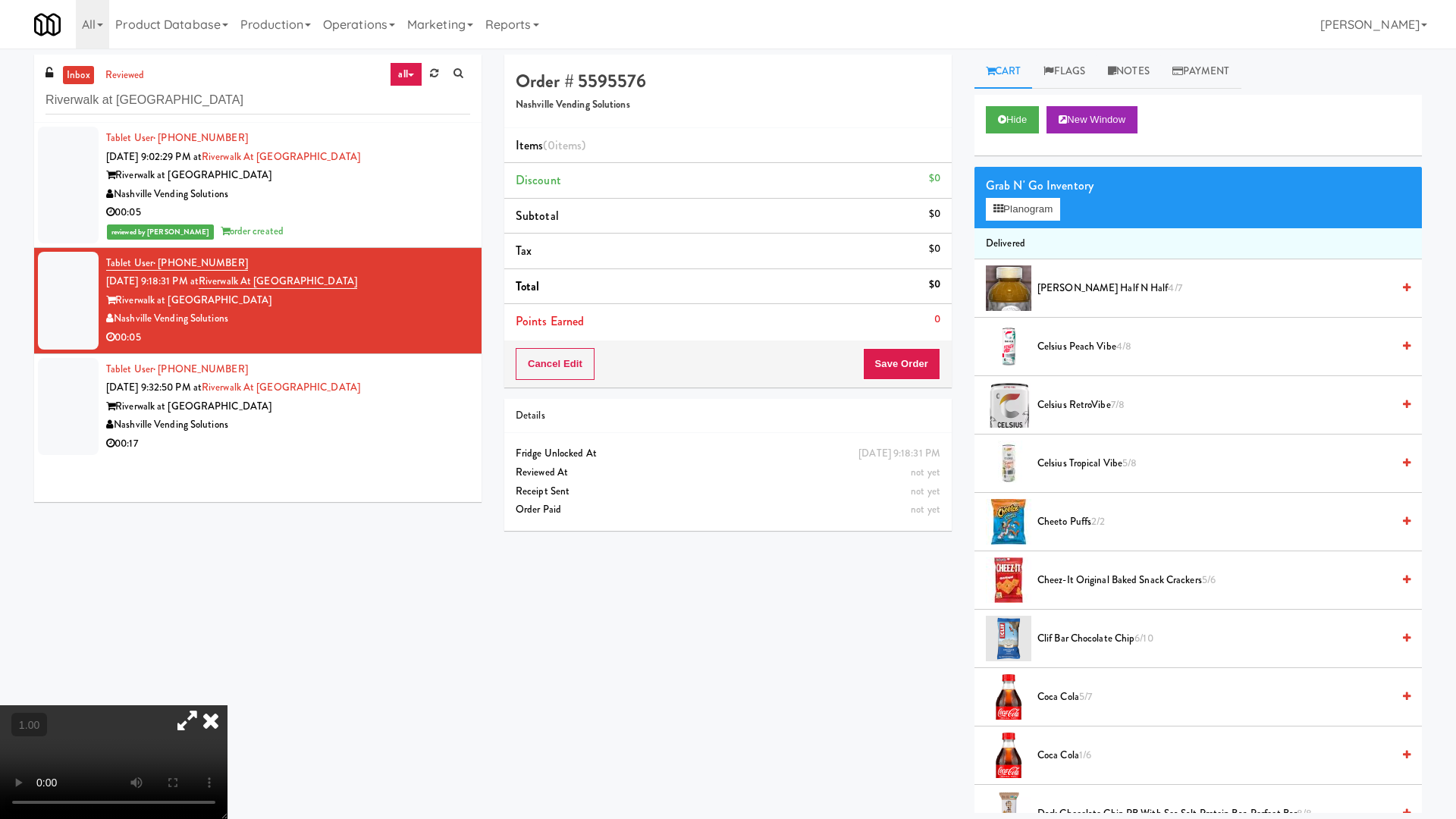
click at [227, 706] on video at bounding box center [113, 762] width 227 height 114
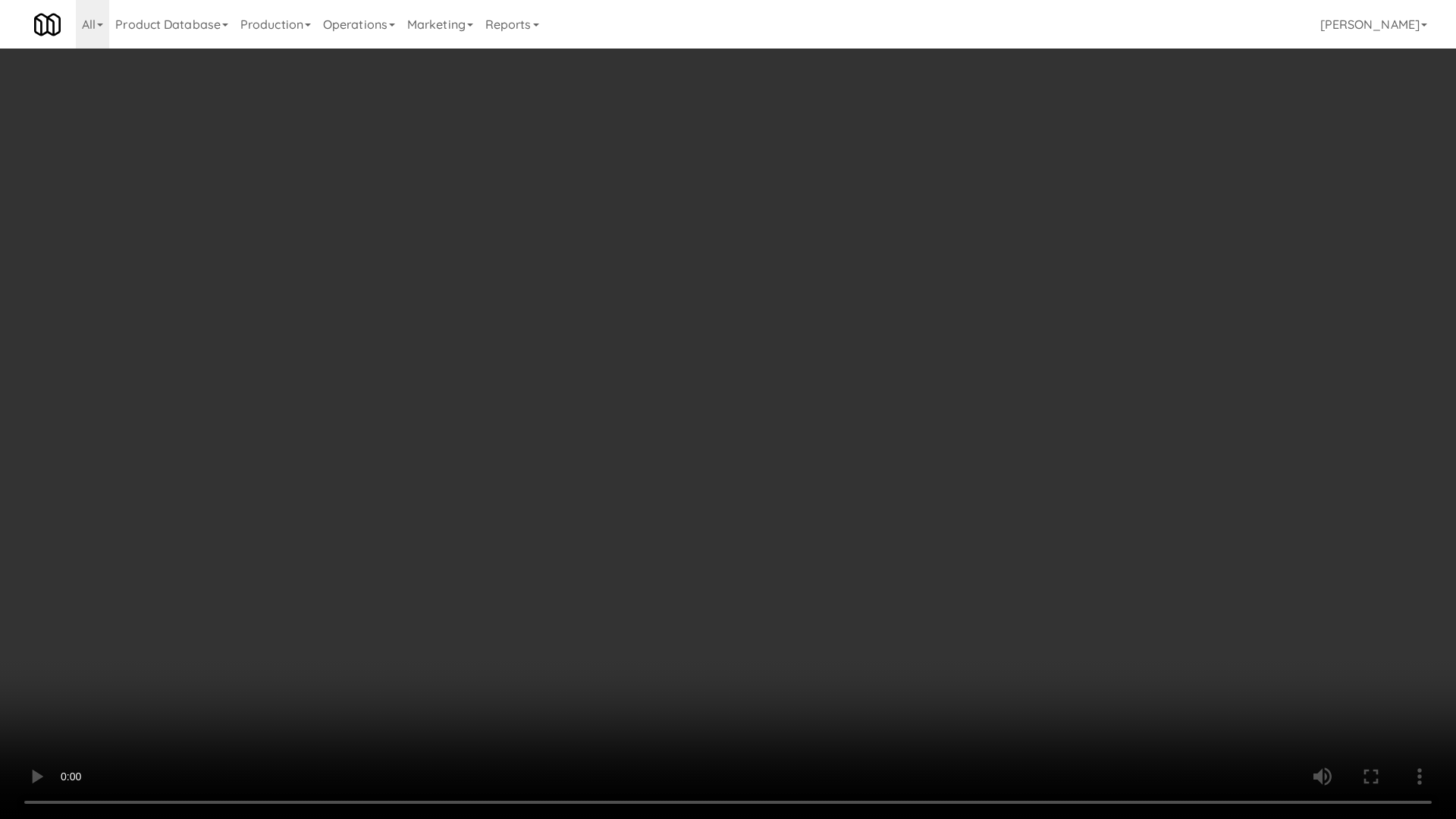
click at [1054, 425] on video at bounding box center [728, 410] width 1456 height 819
click at [493, 298] on video at bounding box center [728, 410] width 1456 height 819
click at [476, 304] on video at bounding box center [728, 410] width 1456 height 819
click at [903, 303] on video at bounding box center [728, 410] width 1456 height 819
click at [898, 559] on video at bounding box center [728, 410] width 1456 height 819
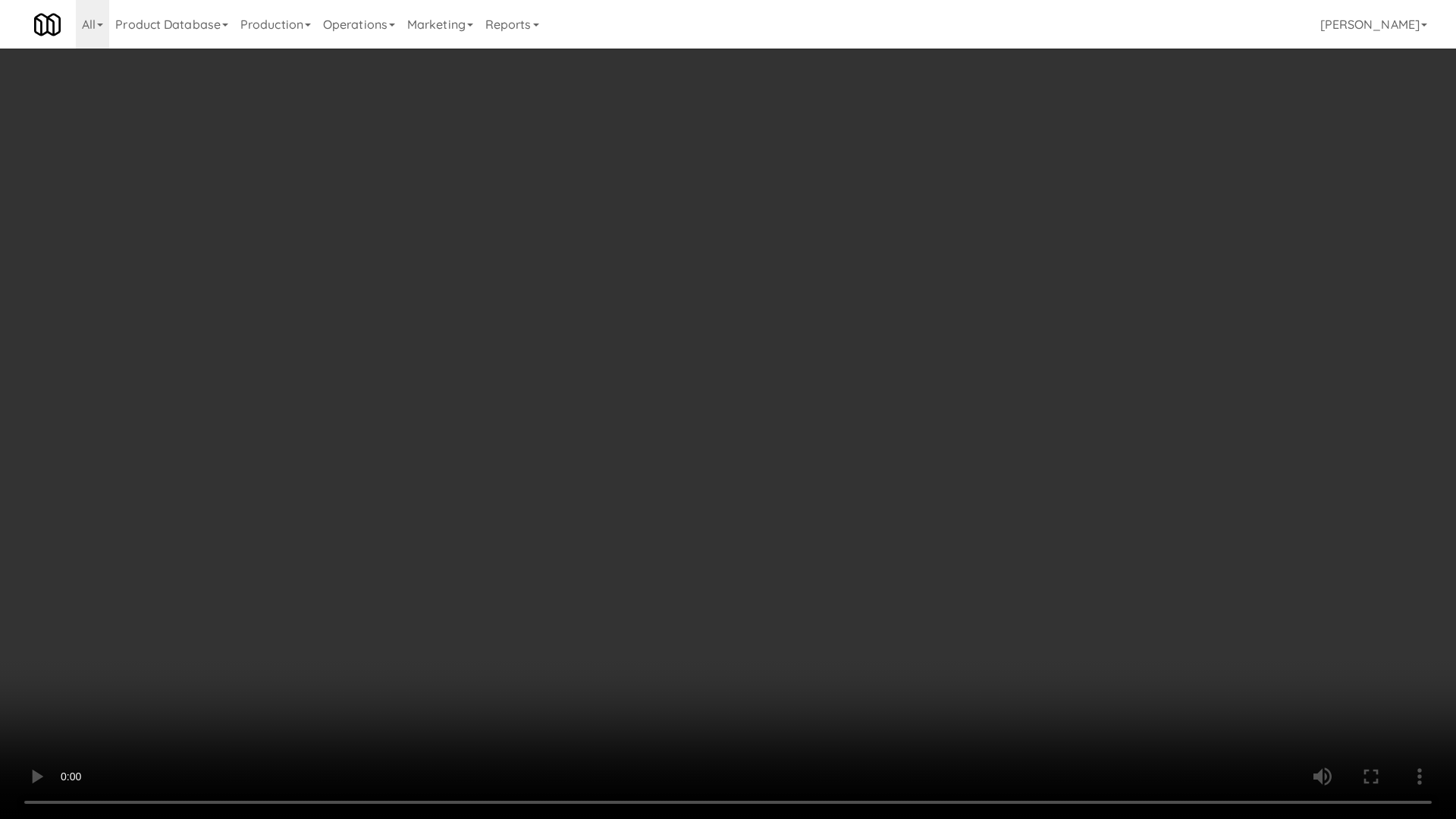
click at [1019, 292] on video at bounding box center [728, 410] width 1456 height 819
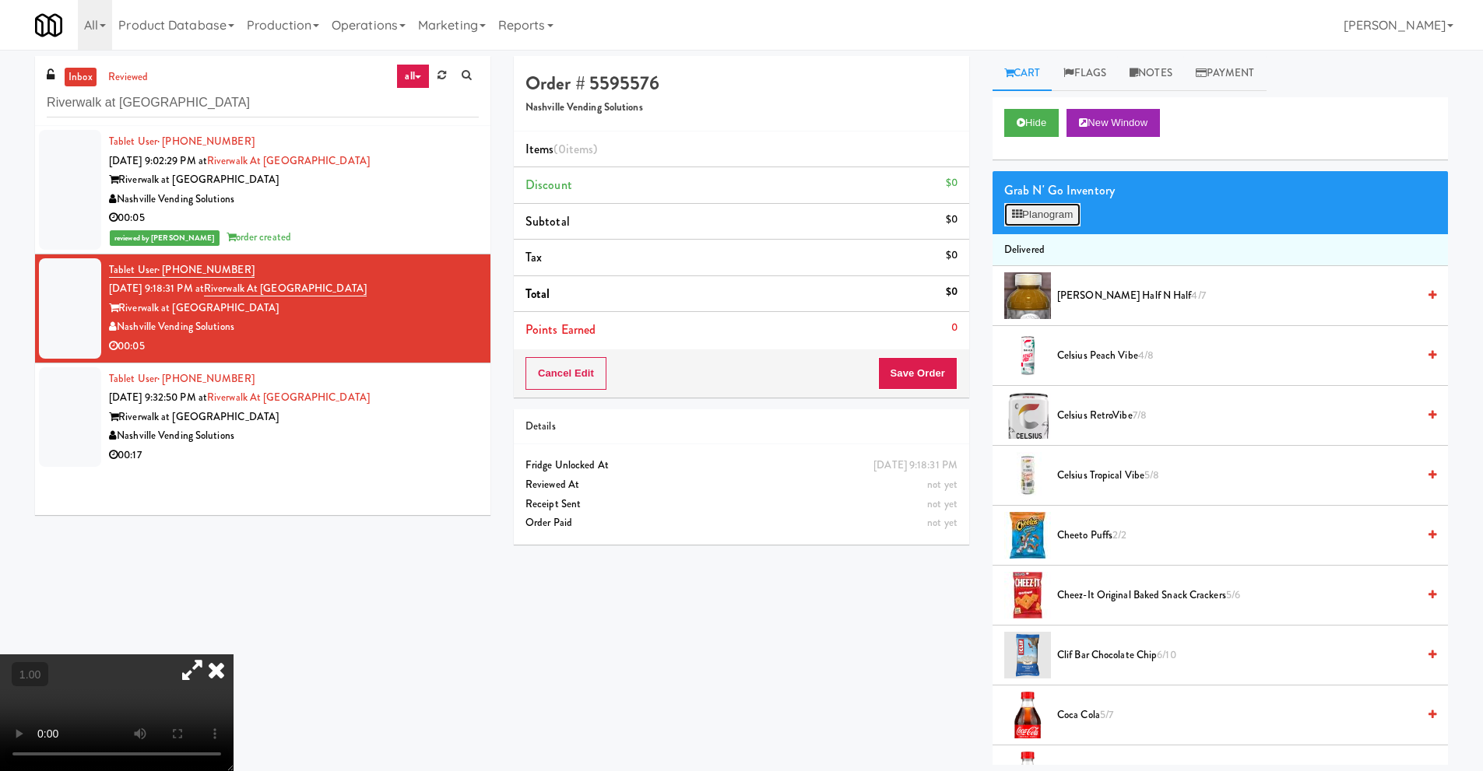
click at [1062, 226] on button "Planogram" at bounding box center [1042, 214] width 76 height 23
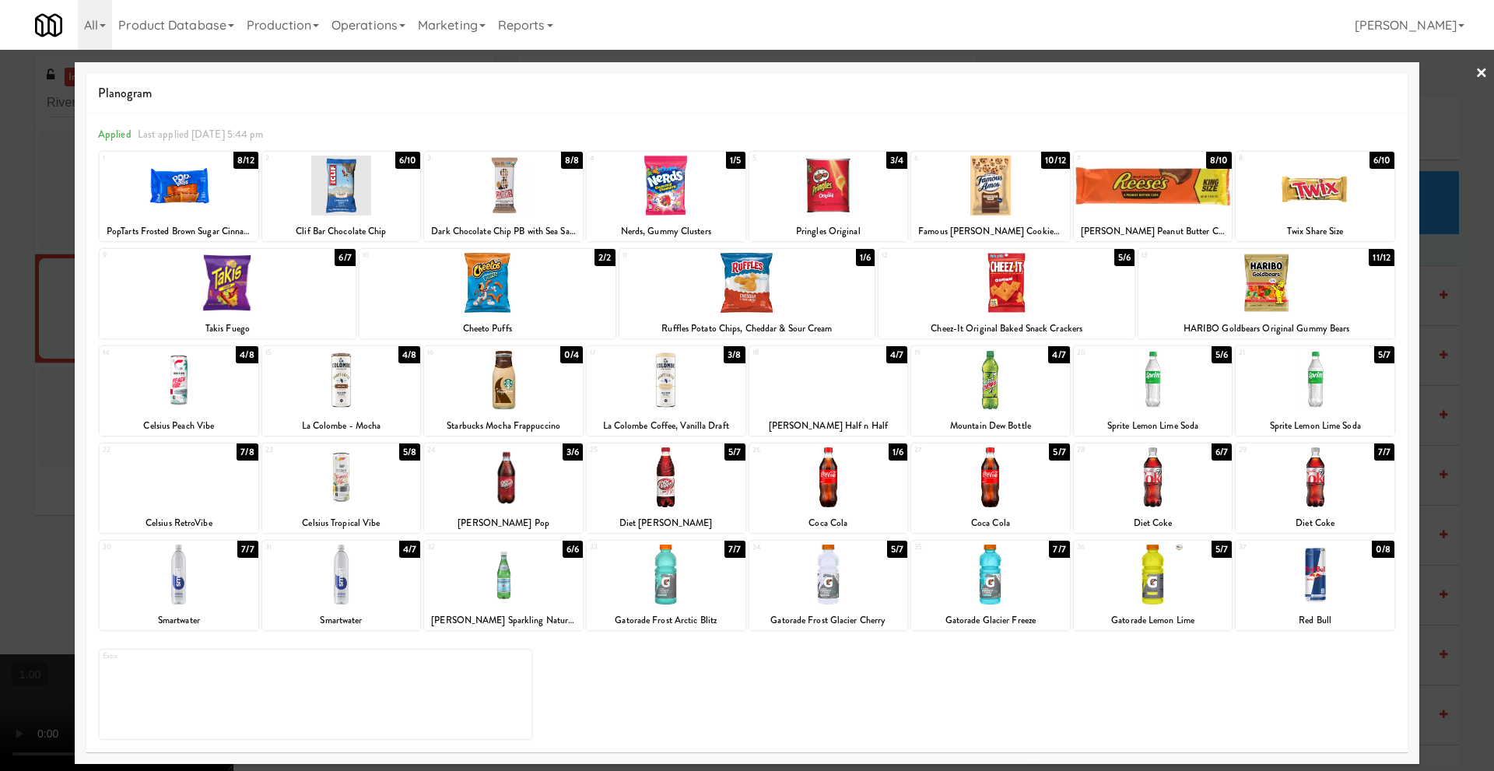
click at [845, 499] on div at bounding box center [828, 477] width 159 height 60
click at [1479, 72] on link "×" at bounding box center [1482, 74] width 12 height 48
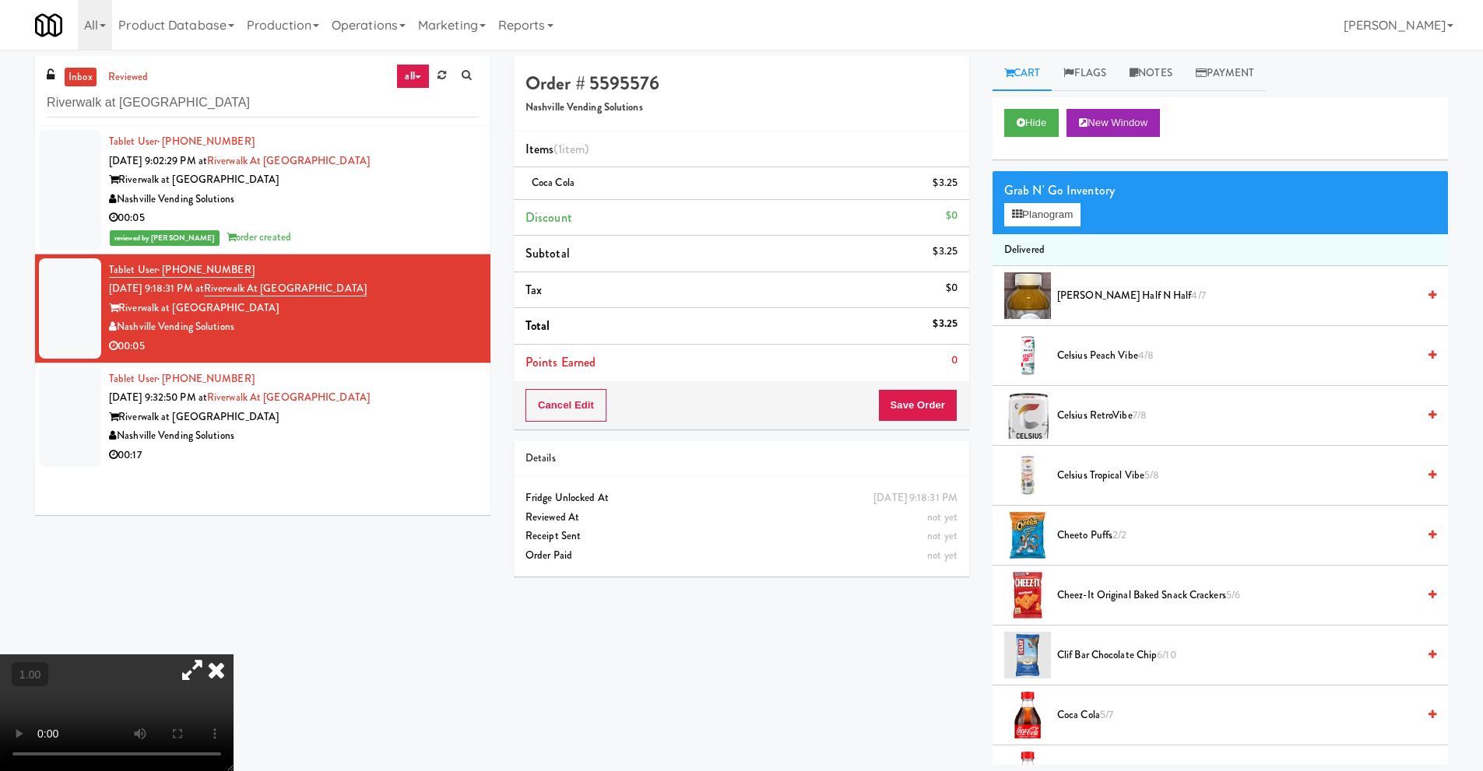
click at [233, 654] on icon at bounding box center [216, 669] width 34 height 31
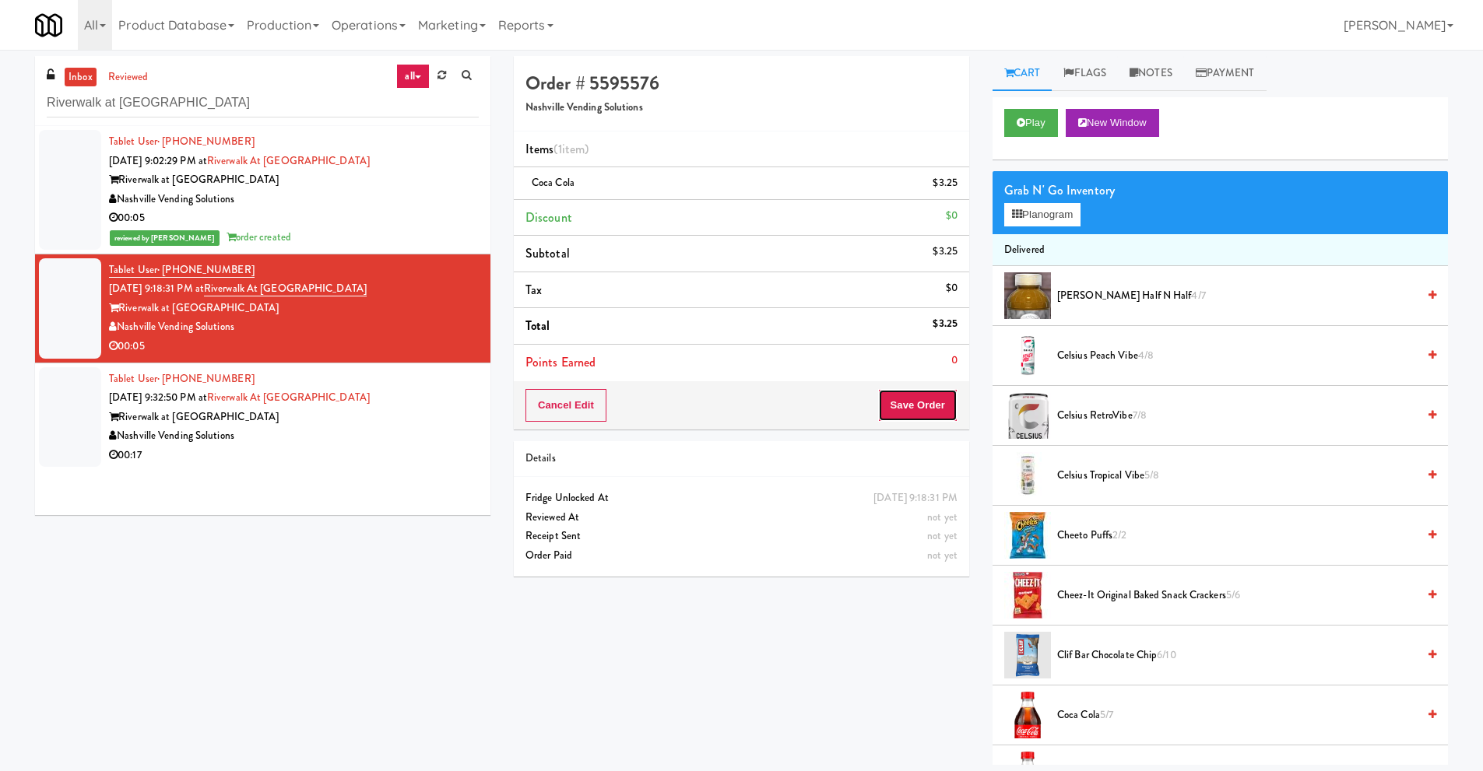
click at [927, 406] on button "Save Order" at bounding box center [917, 405] width 79 height 33
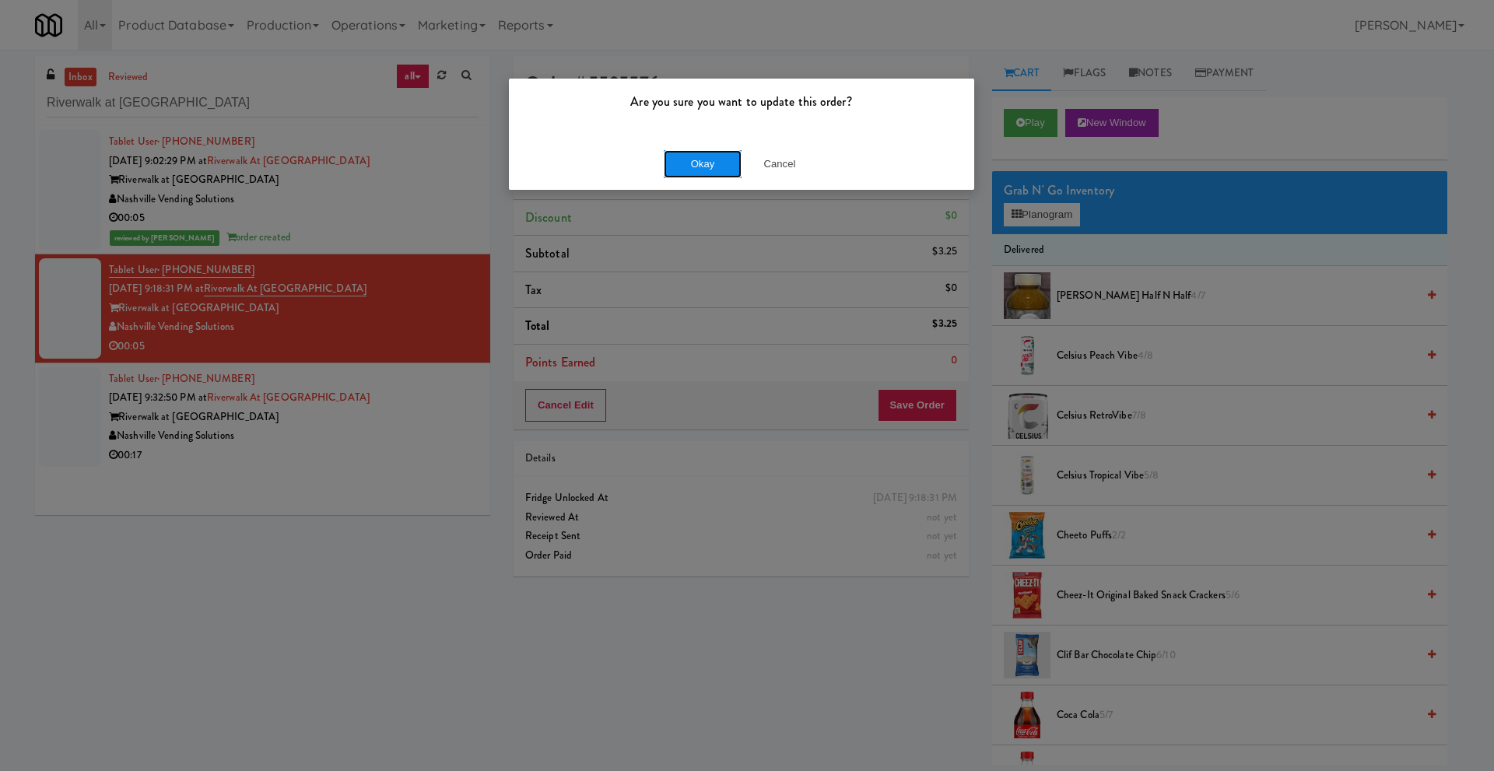
click at [689, 169] on button "Okay" at bounding box center [703, 164] width 78 height 28
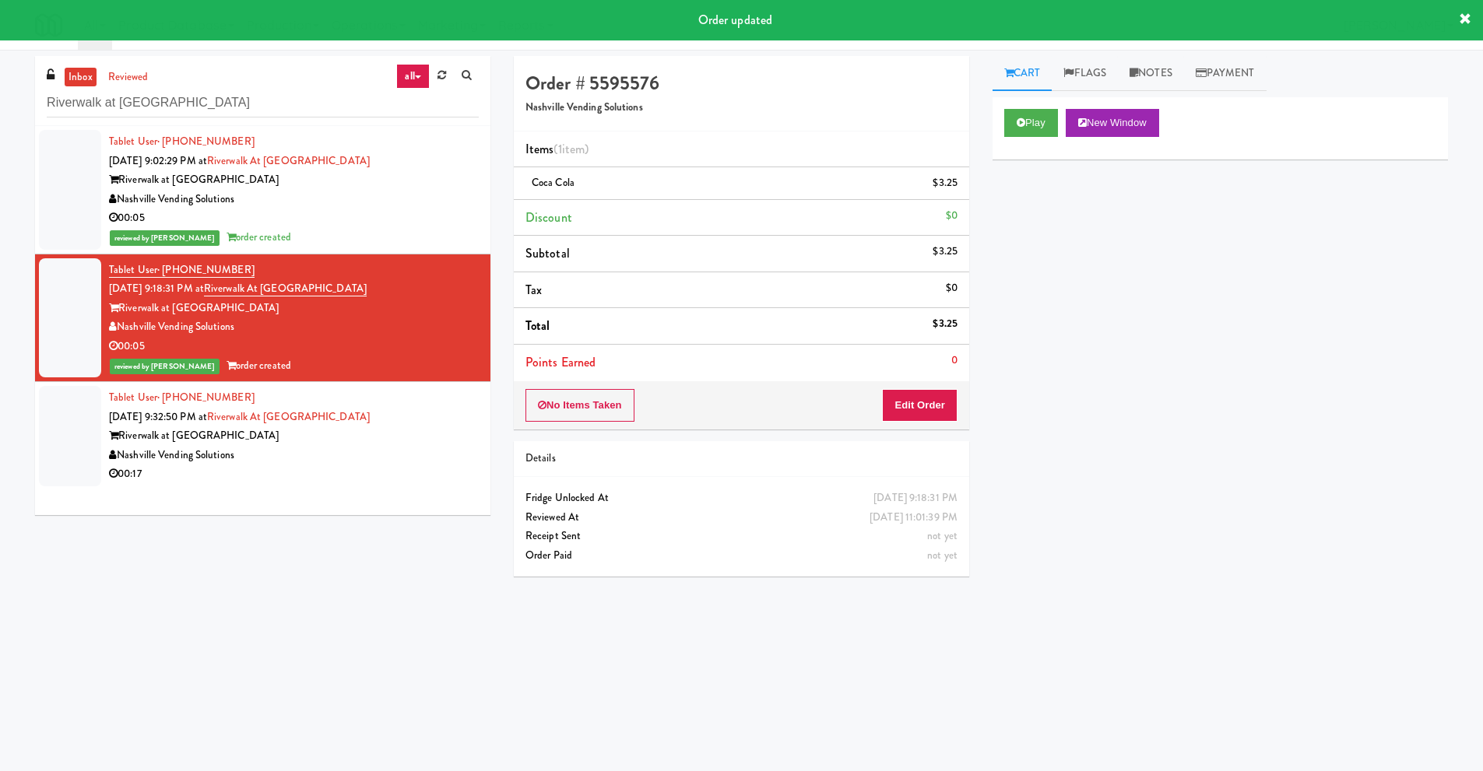
click at [307, 434] on div "Riverwalk at [GEOGRAPHIC_DATA]" at bounding box center [294, 435] width 370 height 19
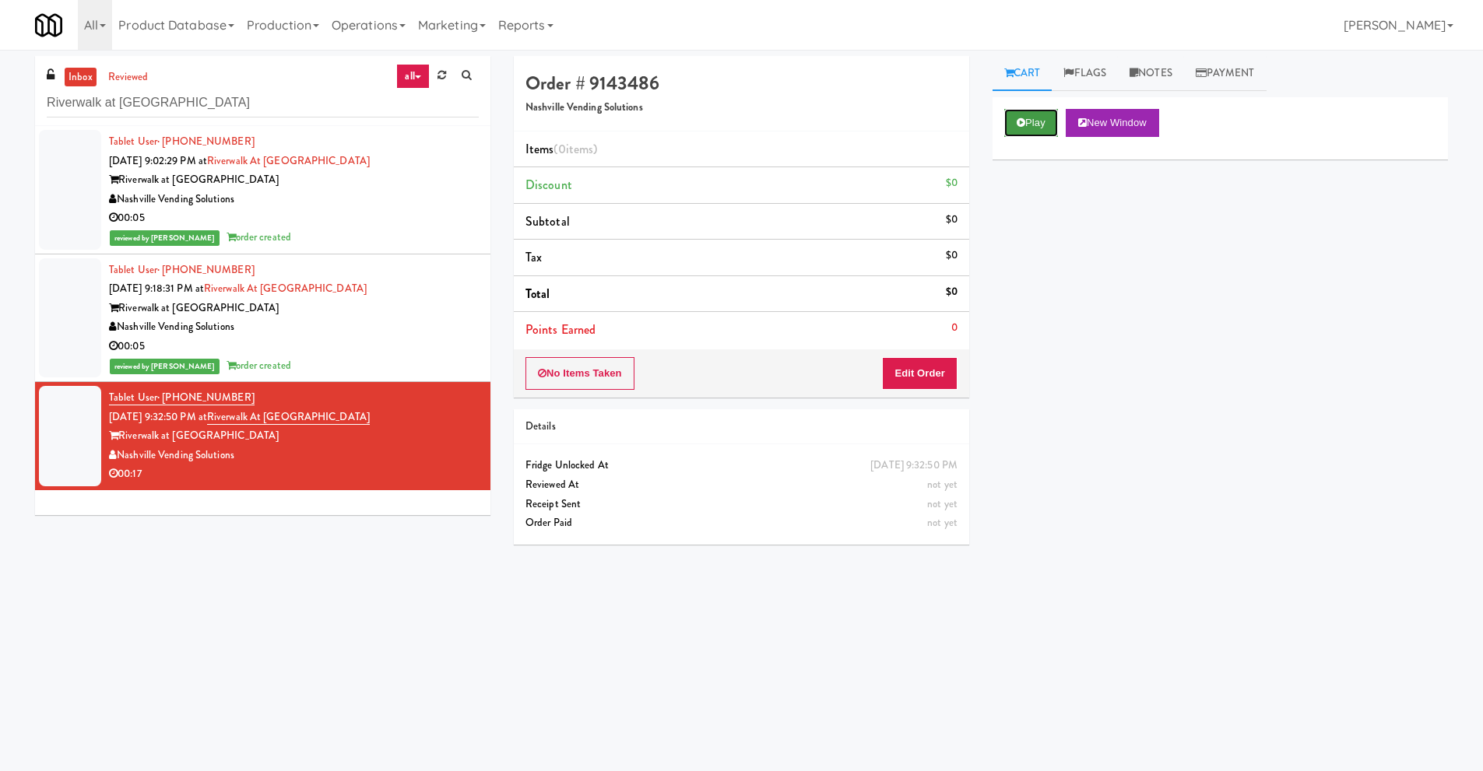
click at [1019, 128] on button "Play" at bounding box center [1031, 123] width 54 height 28
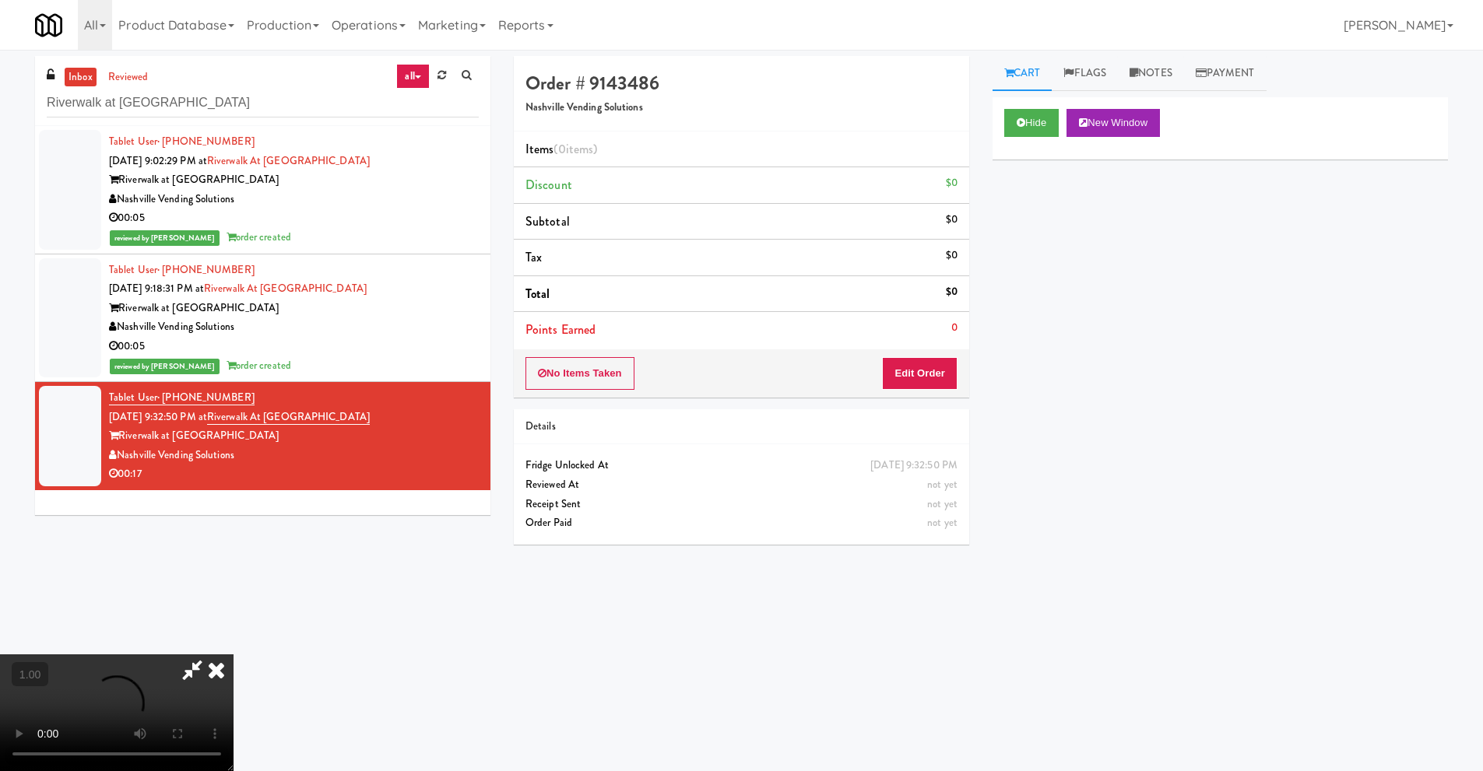
click at [186, 671] on icon at bounding box center [192, 669] width 36 height 31
click at [233, 654] on video at bounding box center [116, 712] width 233 height 117
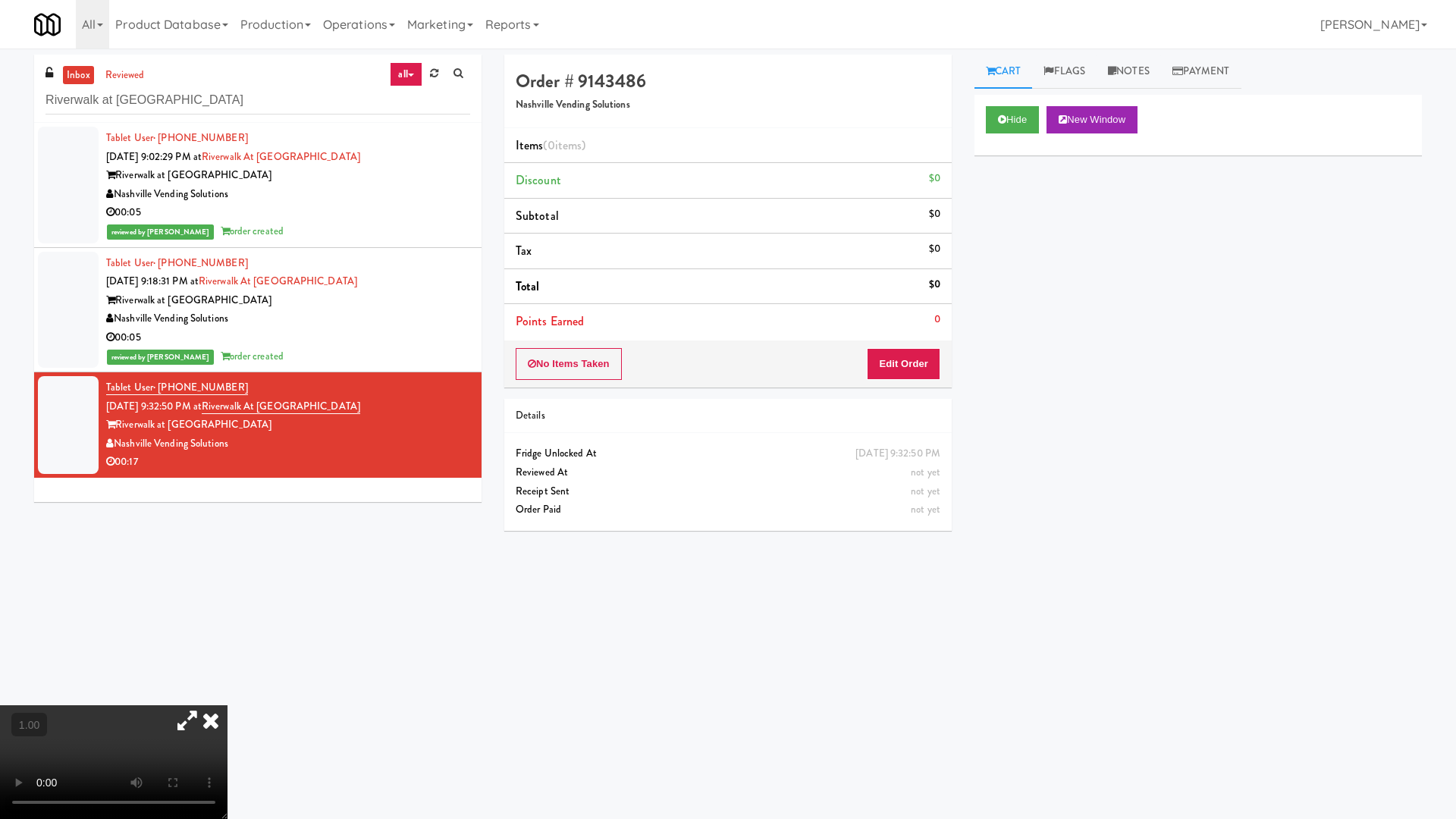
click at [227, 706] on video at bounding box center [113, 762] width 227 height 114
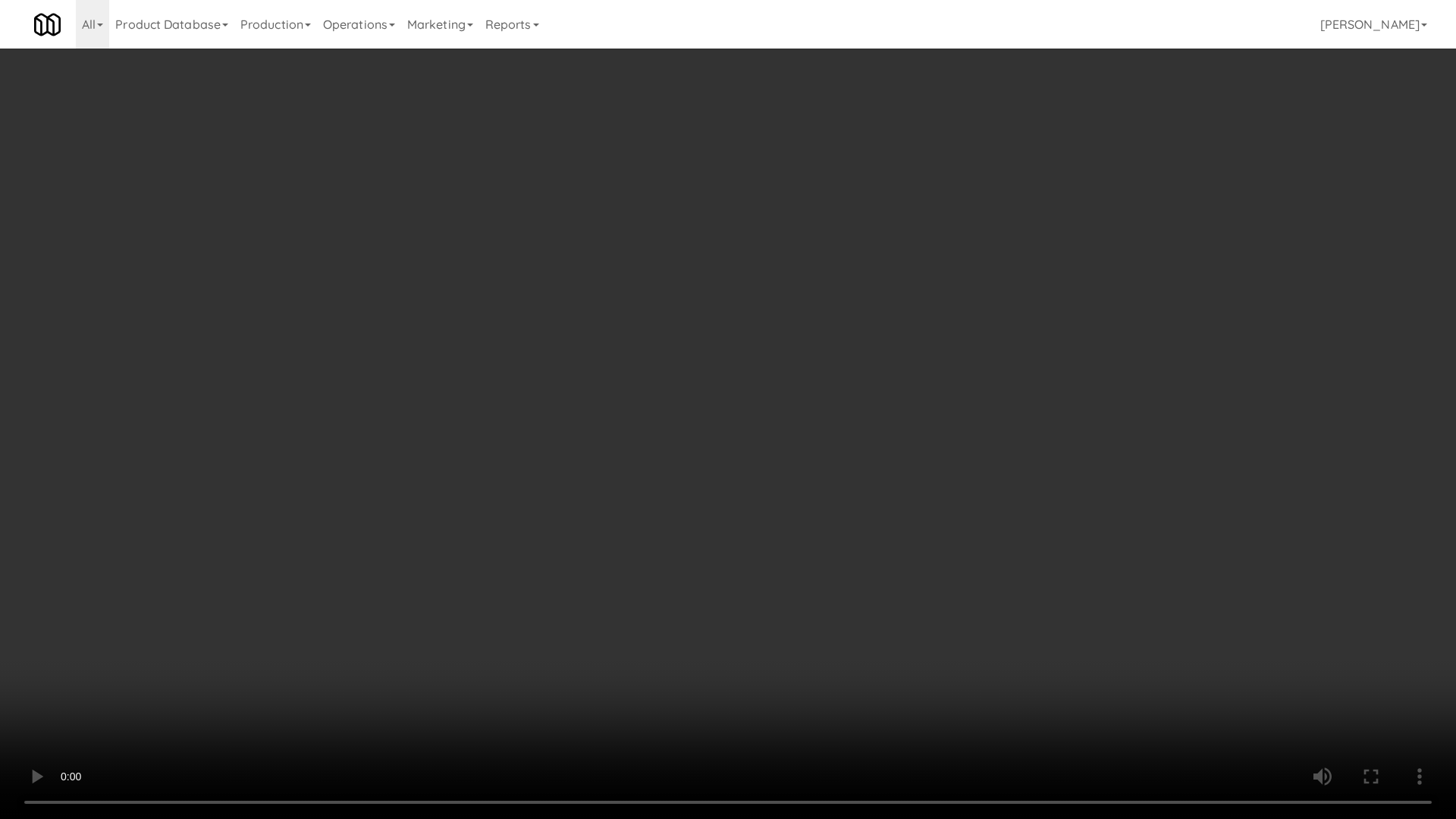
click at [629, 467] on video at bounding box center [728, 410] width 1456 height 819
click at [630, 466] on video at bounding box center [728, 410] width 1456 height 819
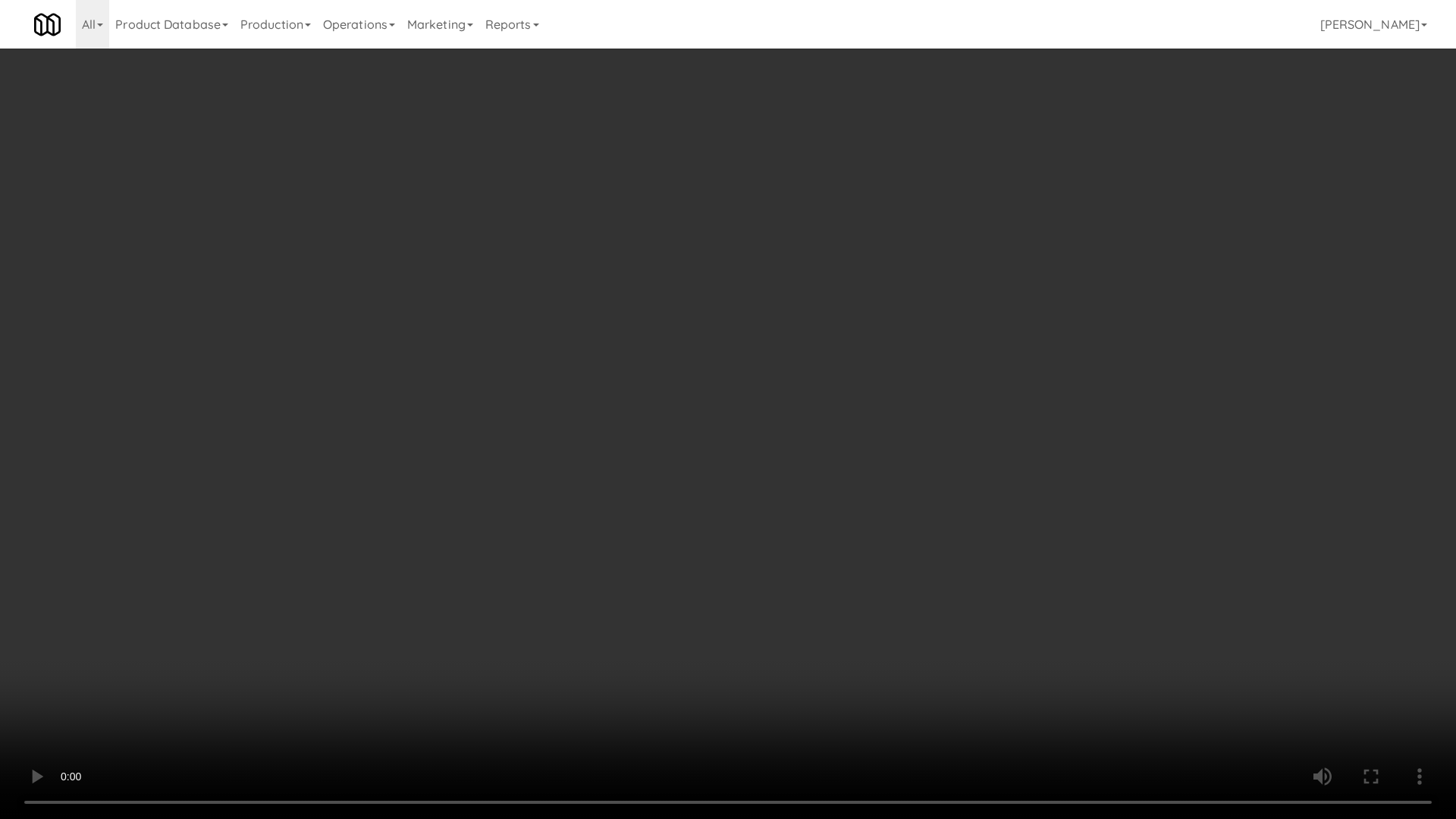
click at [630, 466] on video at bounding box center [728, 410] width 1456 height 819
click at [636, 431] on video at bounding box center [728, 410] width 1456 height 819
click at [723, 409] on video at bounding box center [728, 410] width 1456 height 819
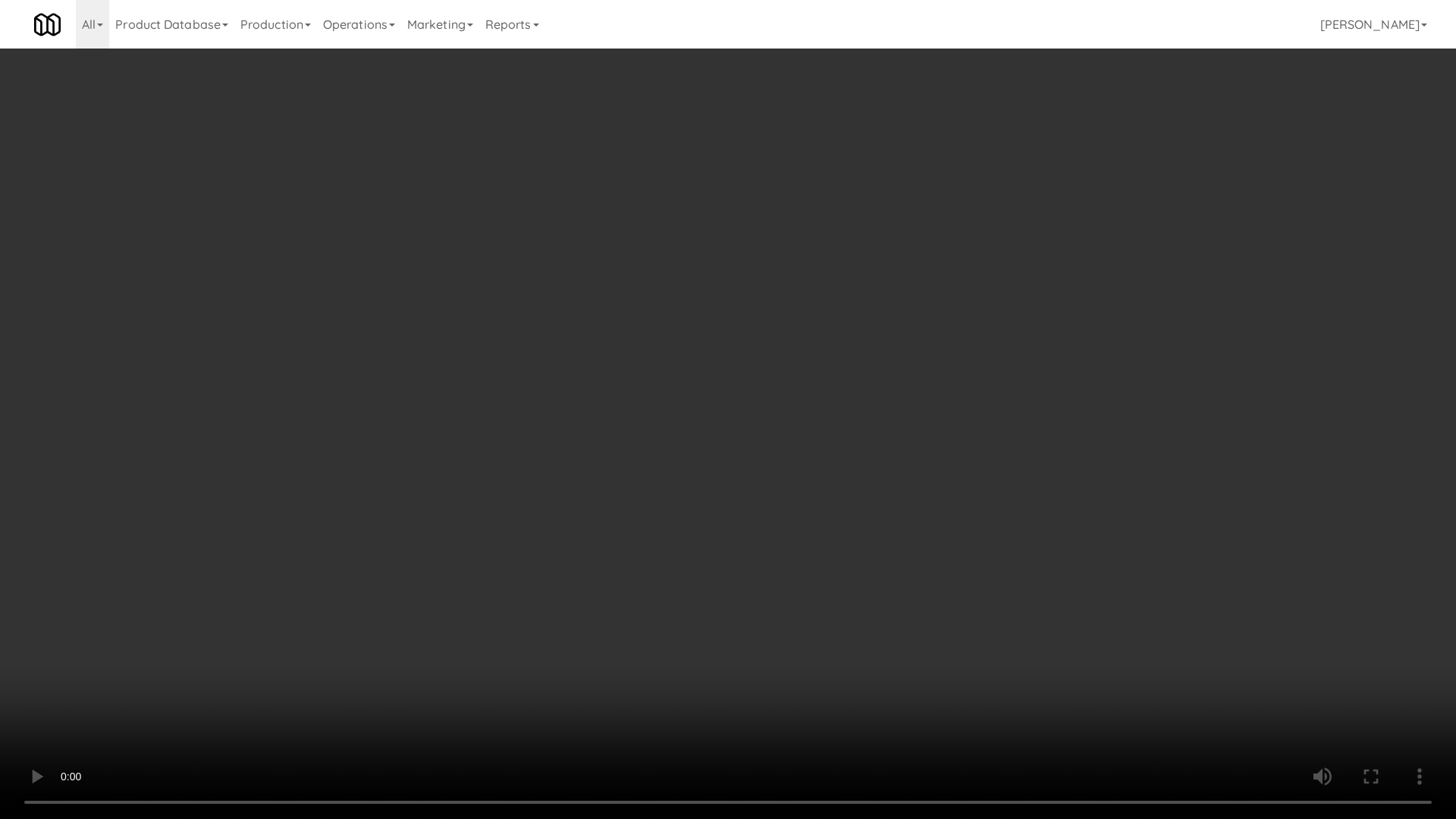
click at [693, 409] on video at bounding box center [728, 410] width 1456 height 819
click at [671, 569] on video at bounding box center [728, 410] width 1456 height 819
click at [565, 682] on video at bounding box center [728, 410] width 1456 height 819
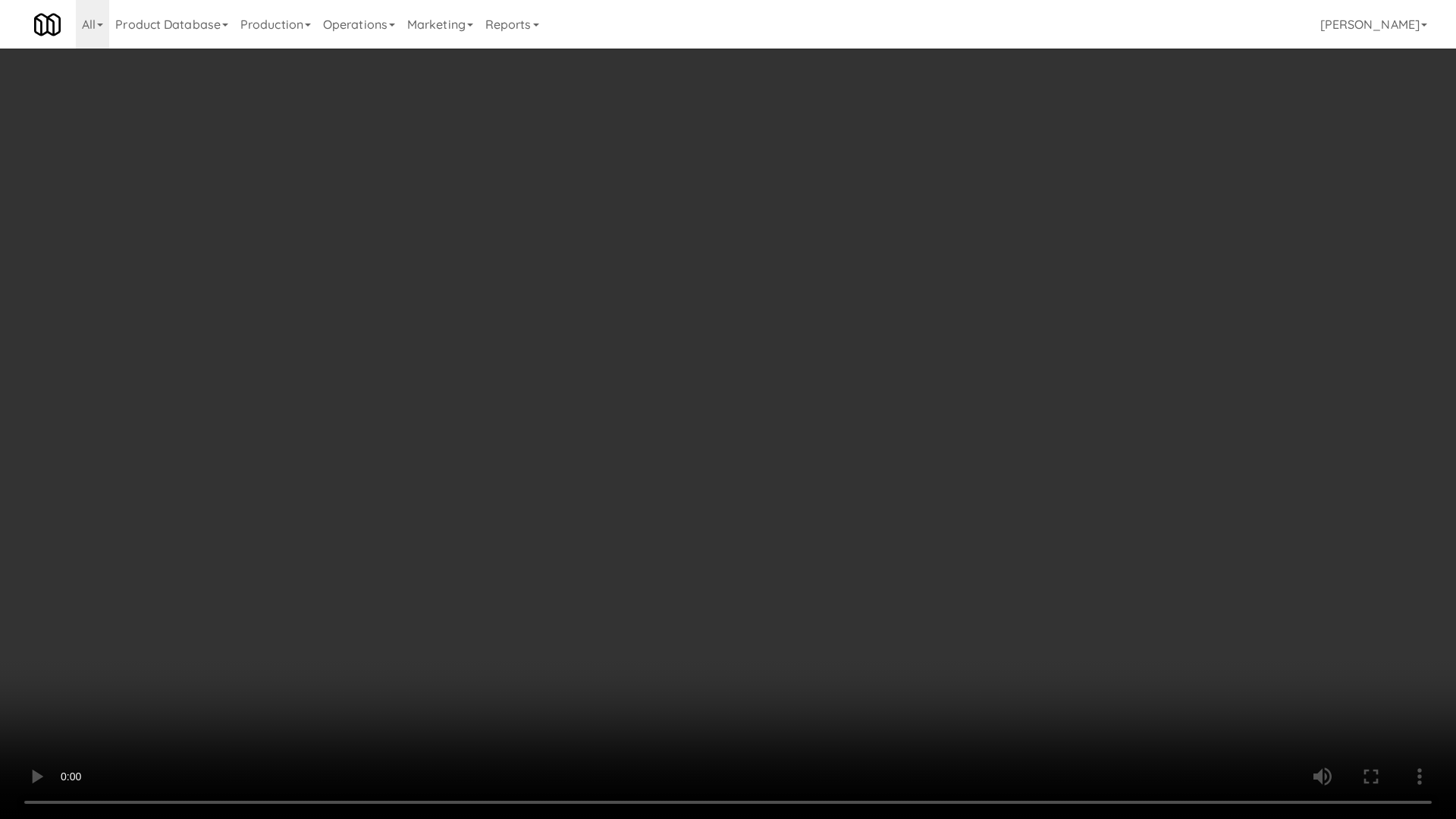
click at [740, 648] on video at bounding box center [728, 410] width 1456 height 819
click at [791, 333] on video at bounding box center [728, 410] width 1456 height 819
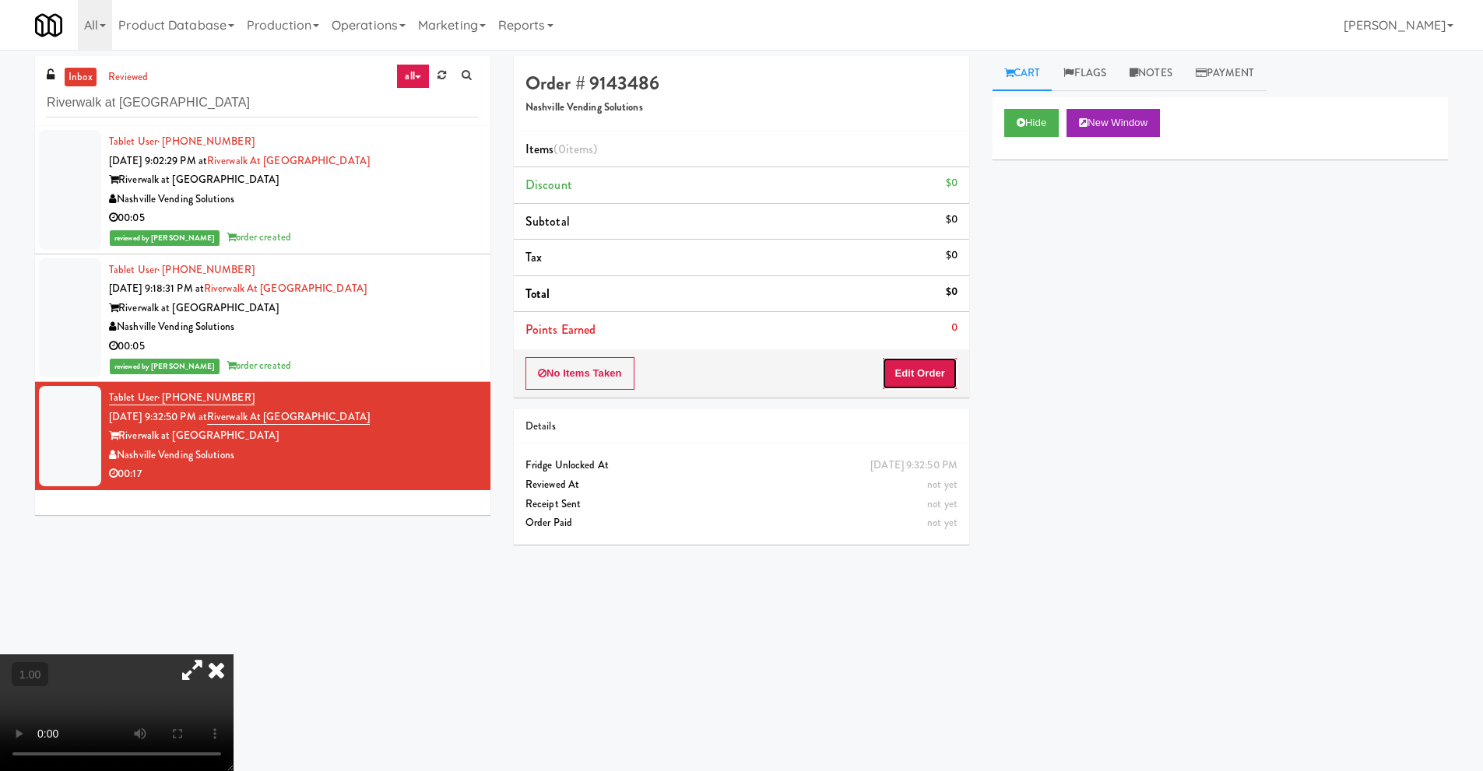
click at [931, 373] on button "Edit Order" at bounding box center [919, 373] width 75 height 33
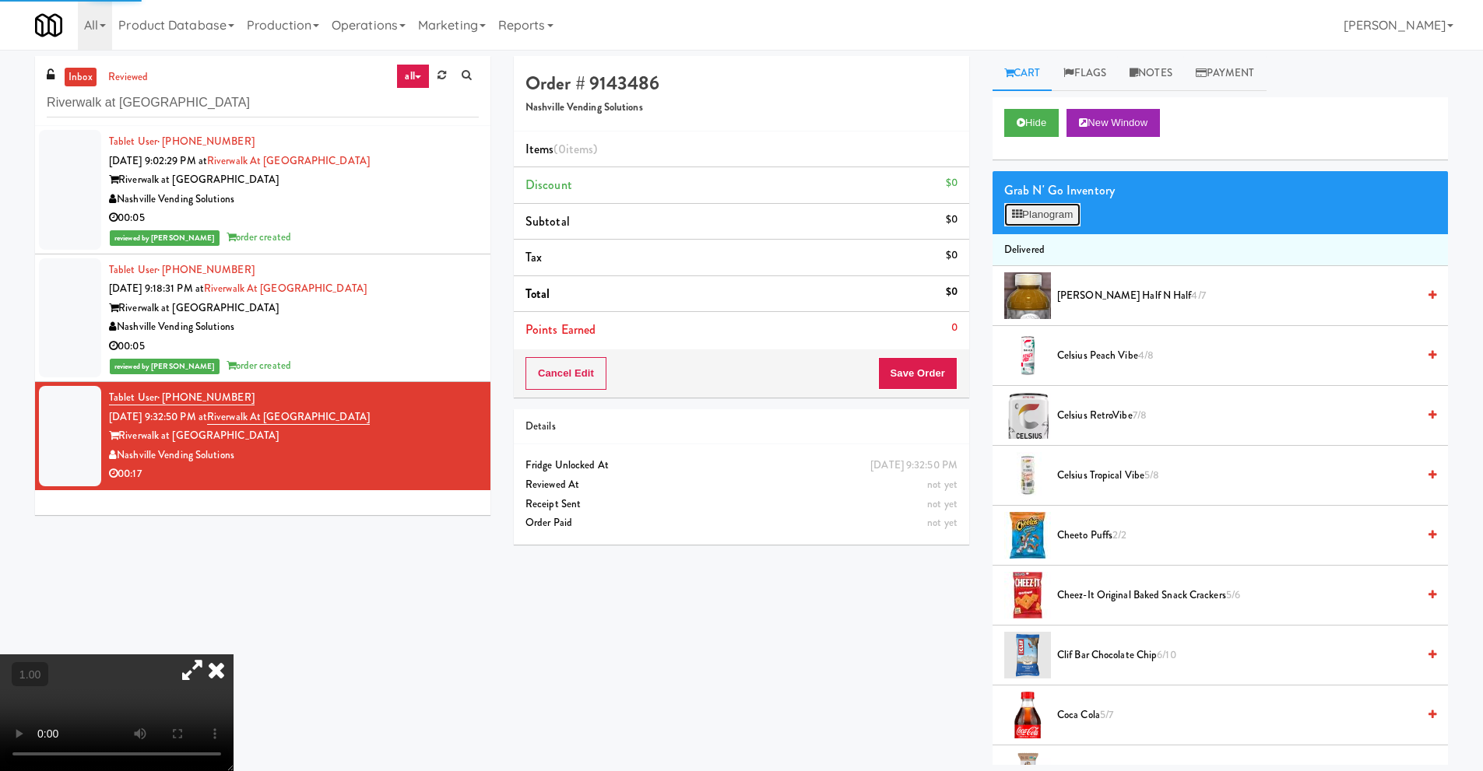
click at [1058, 218] on button "Planogram" at bounding box center [1042, 214] width 76 height 23
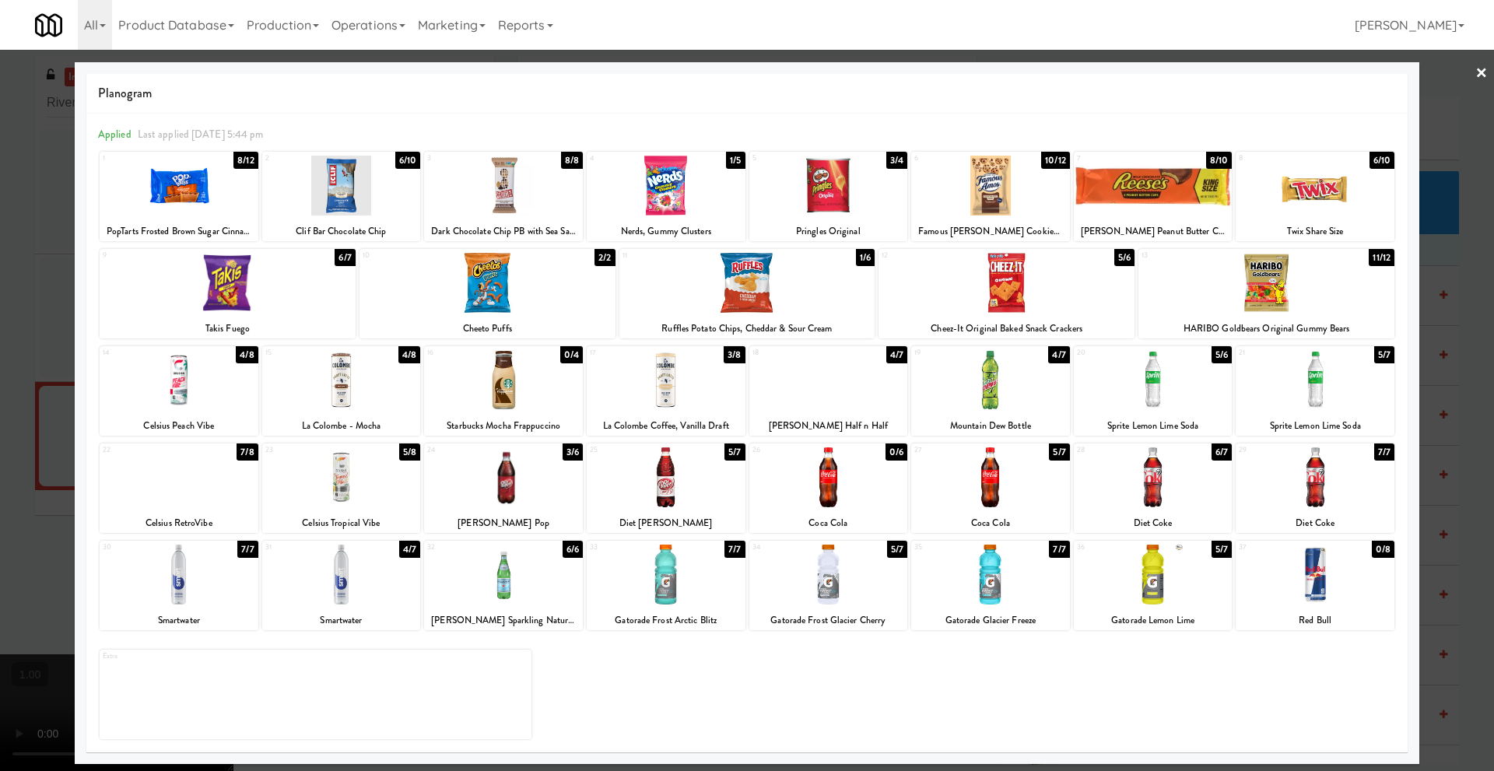
click at [1482, 72] on link "×" at bounding box center [1482, 74] width 12 height 48
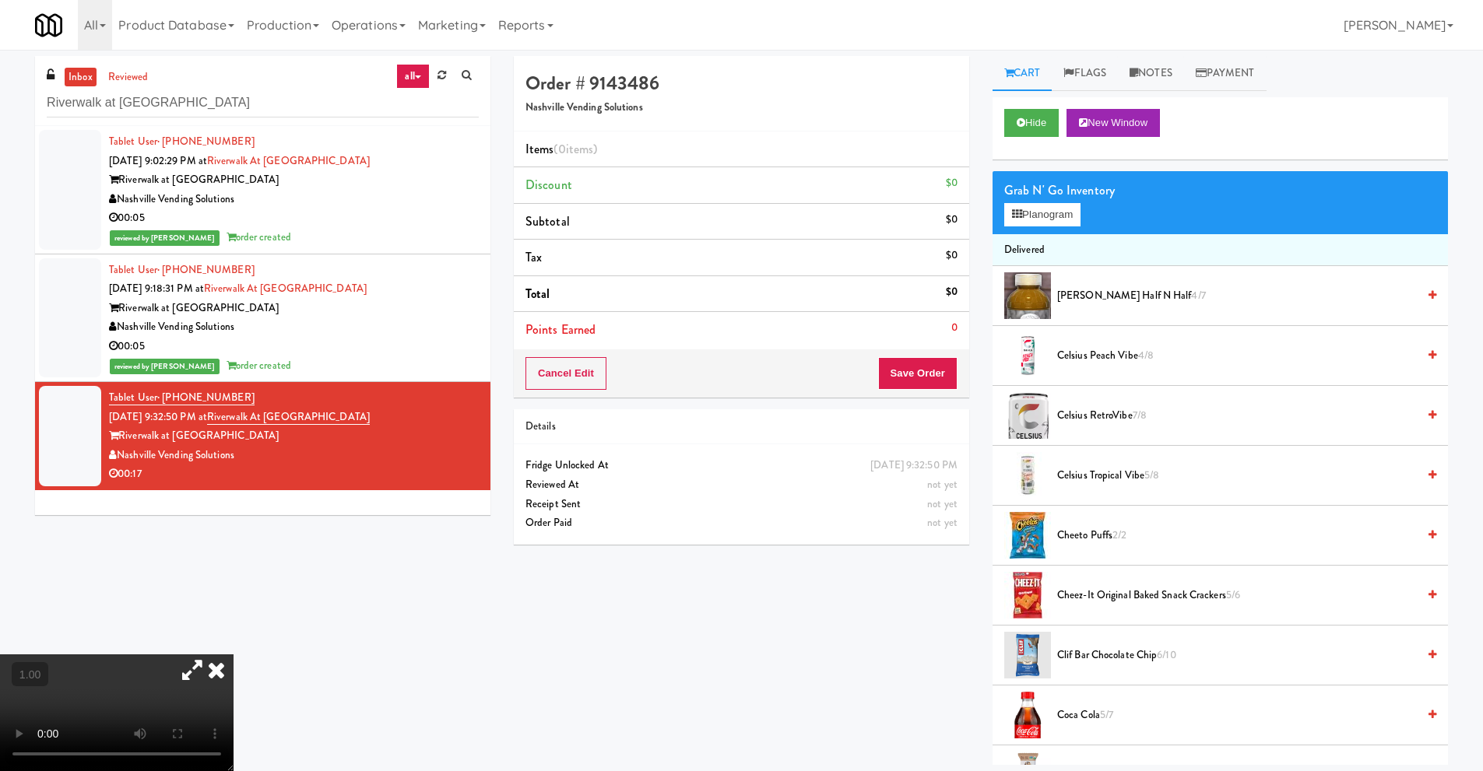
click at [175, 654] on video at bounding box center [116, 712] width 233 height 117
click at [1048, 220] on button "Planogram" at bounding box center [1042, 214] width 76 height 23
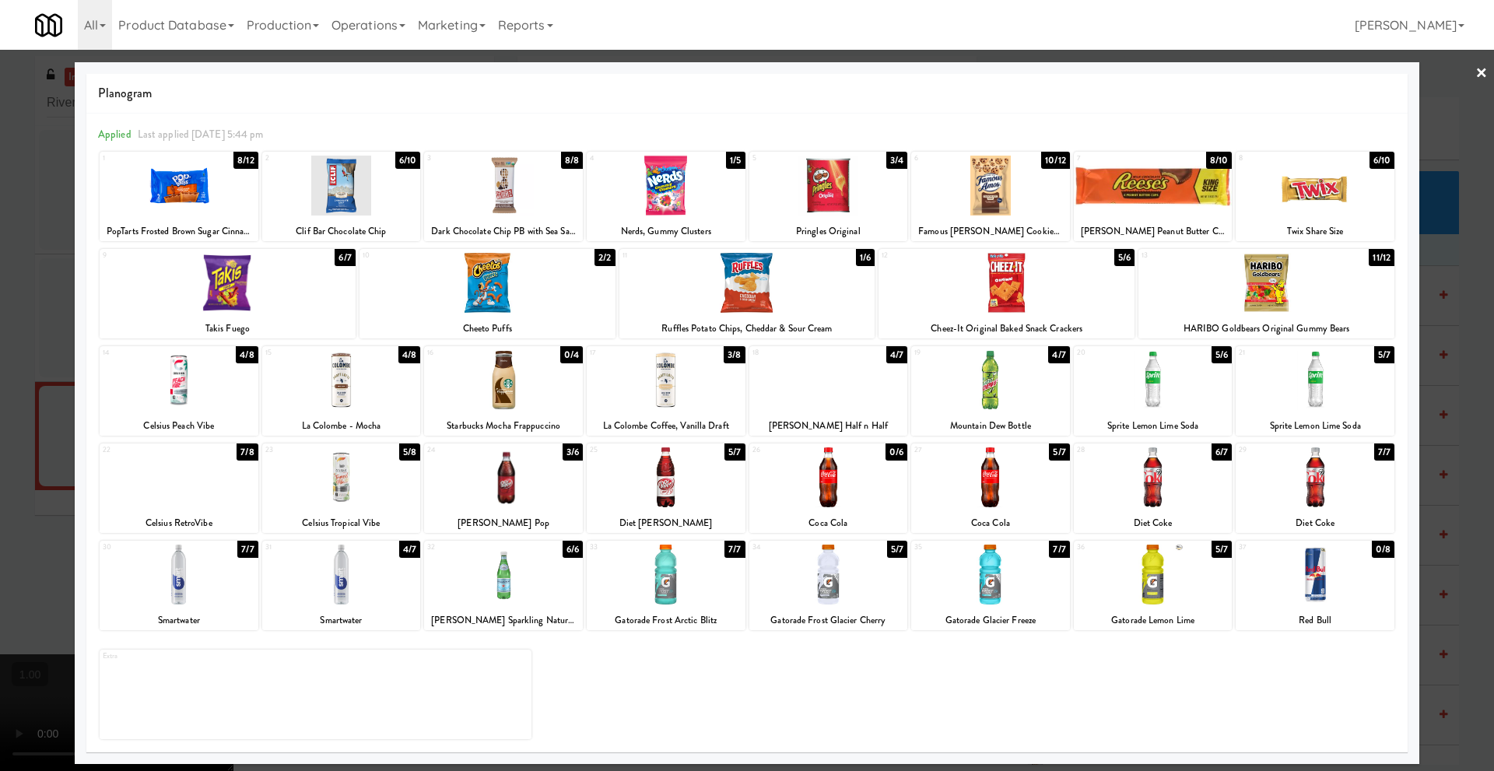
click at [180, 198] on div at bounding box center [179, 186] width 159 height 60
click at [1479, 72] on link "×" at bounding box center [1482, 74] width 12 height 48
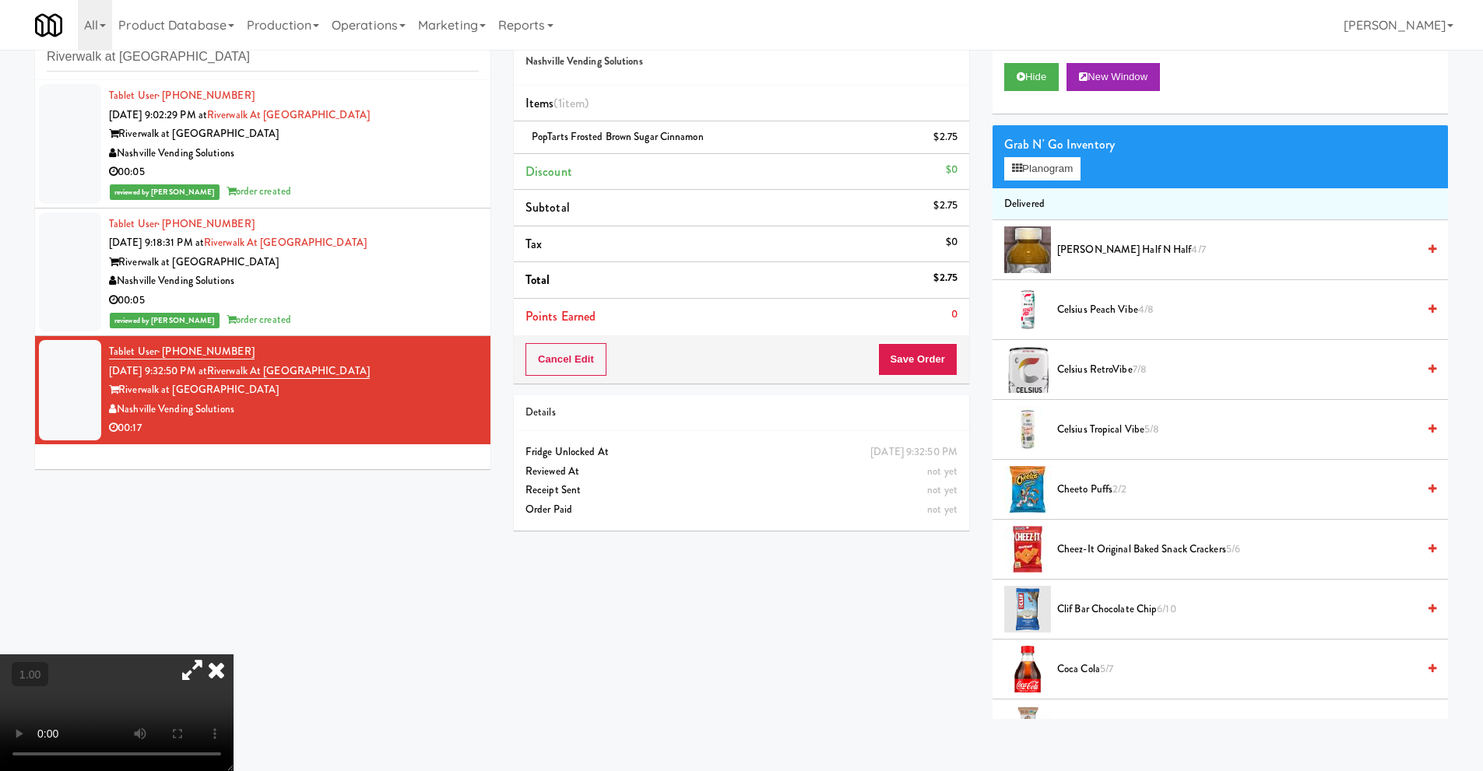
scroll to position [50, 0]
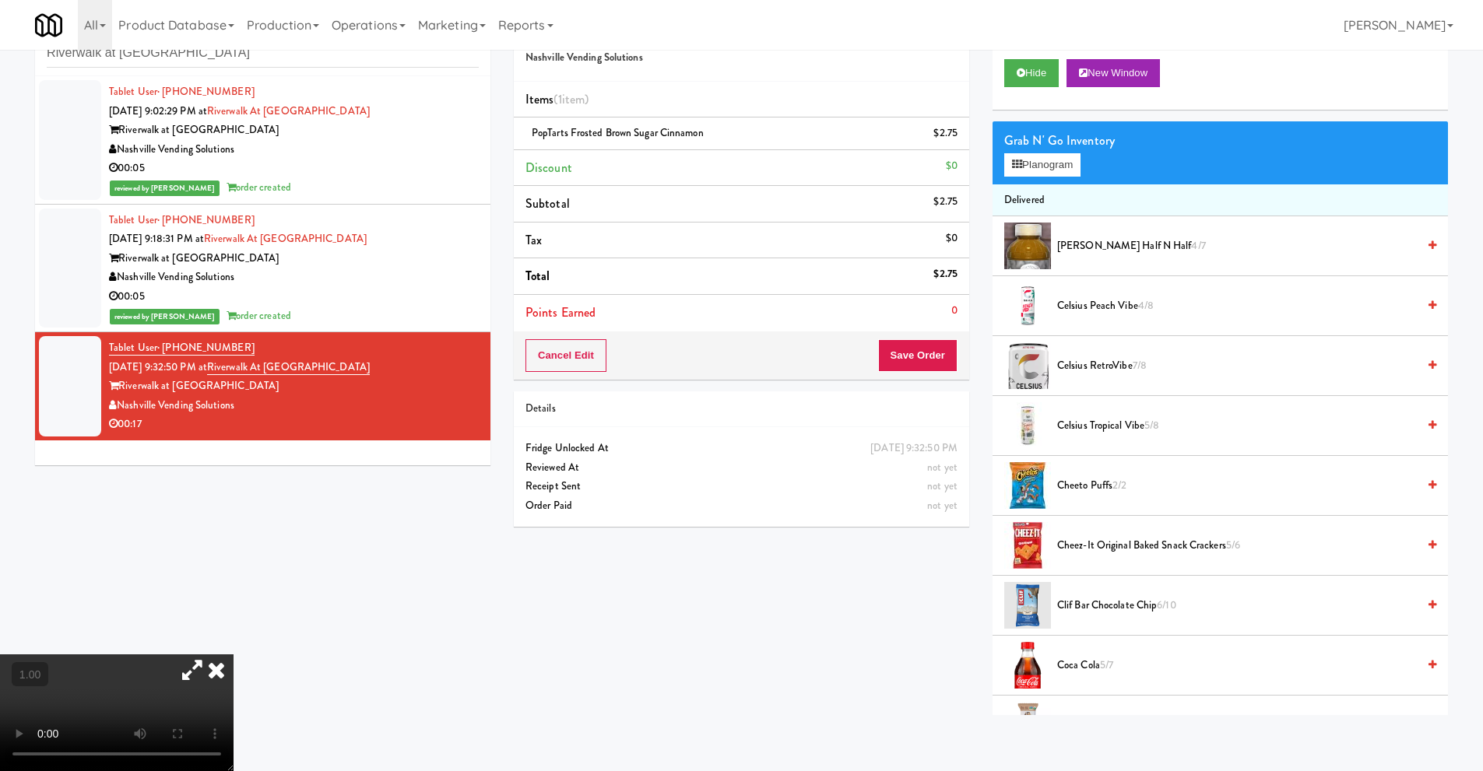
click at [198, 654] on video at bounding box center [116, 712] width 233 height 117
click at [233, 654] on video at bounding box center [116, 712] width 233 height 117
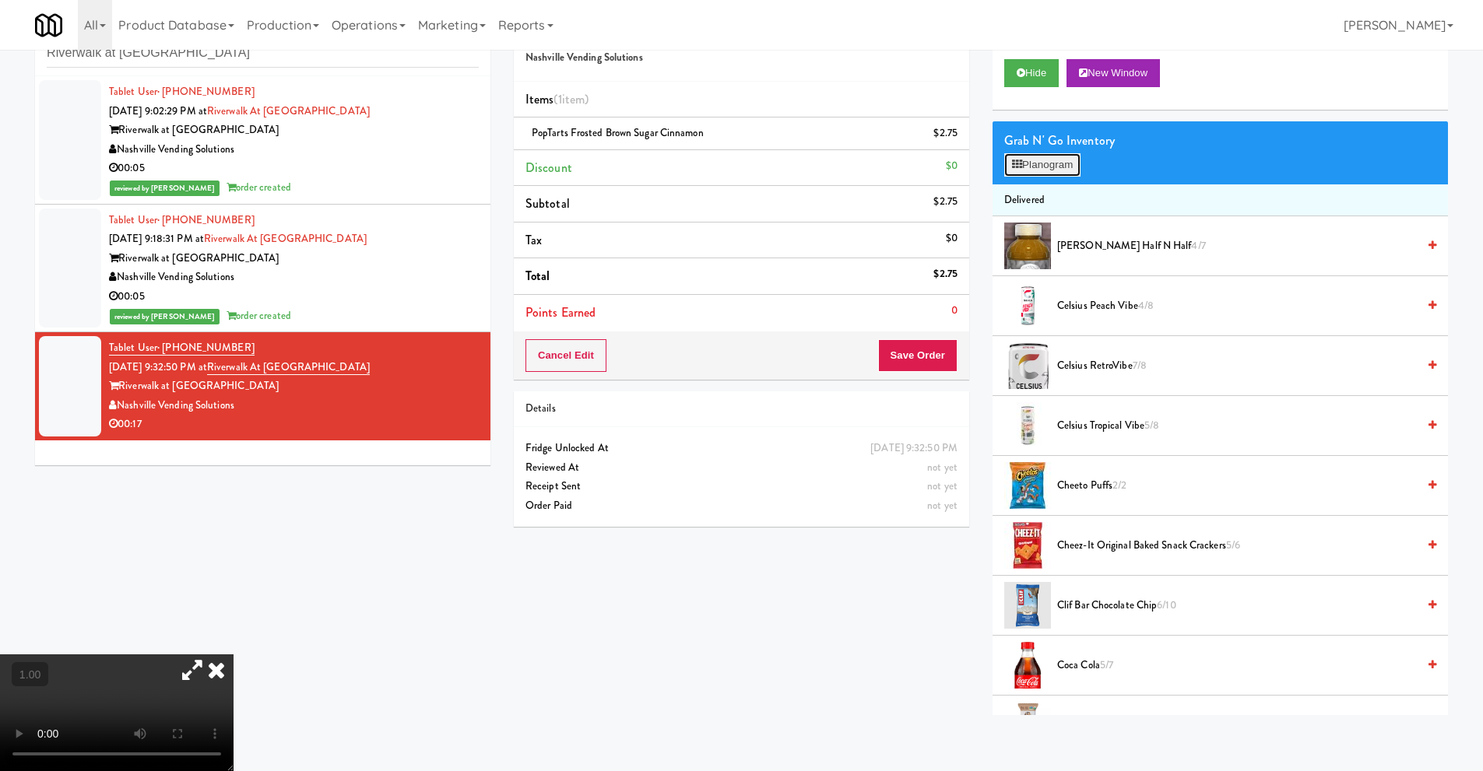
click at [1065, 170] on button "Planogram" at bounding box center [1042, 164] width 76 height 23
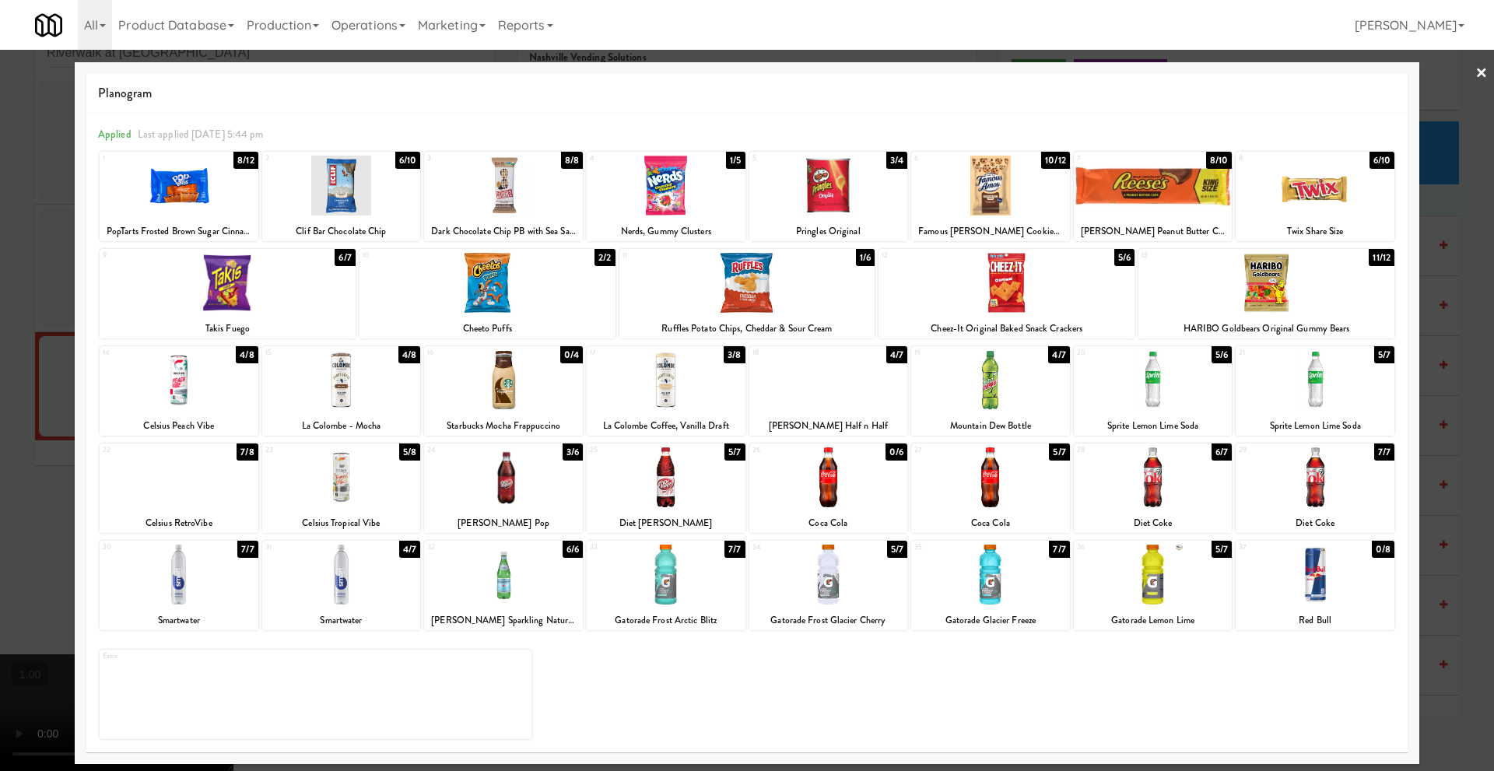
click at [816, 201] on div at bounding box center [828, 186] width 159 height 60
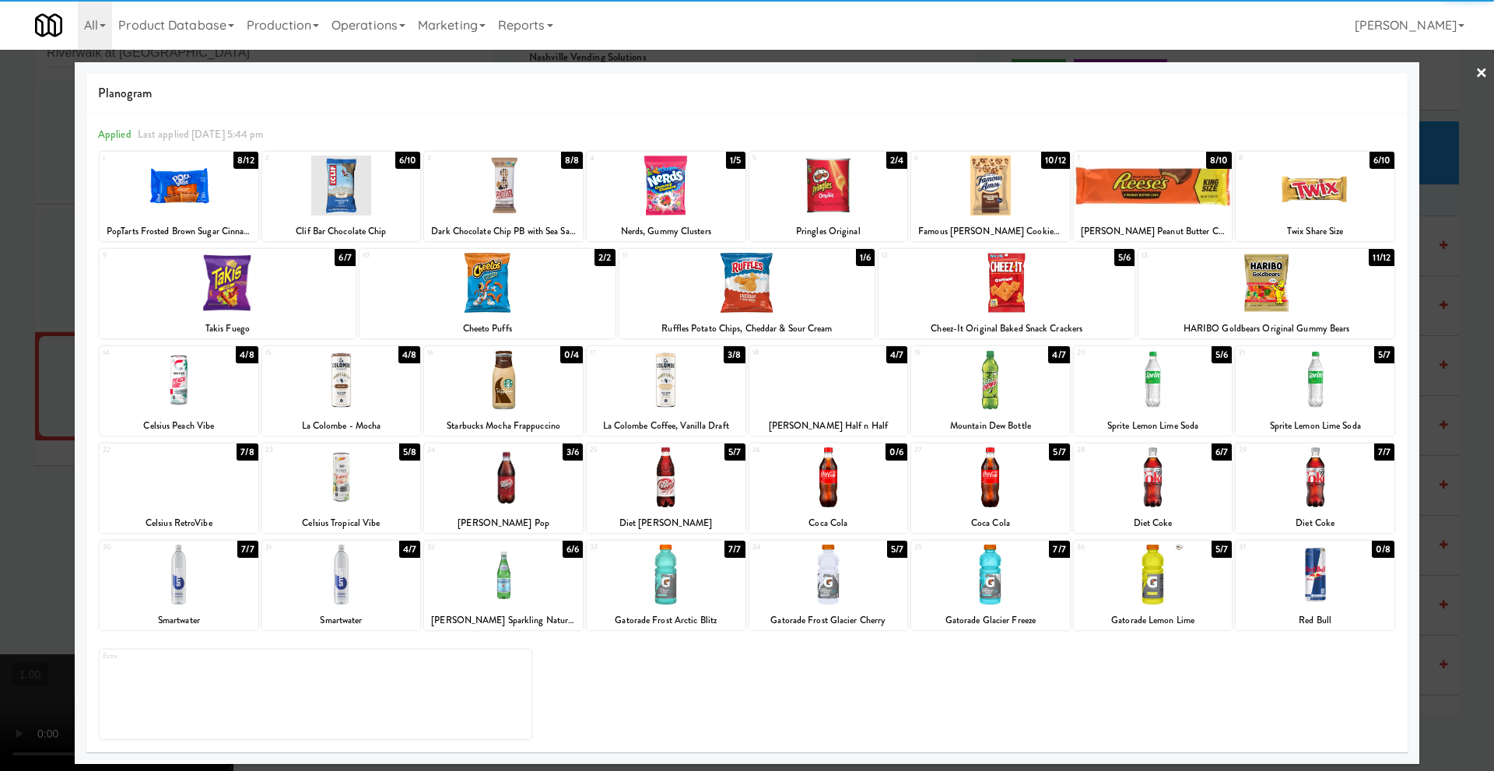
click at [653, 209] on div at bounding box center [666, 186] width 159 height 60
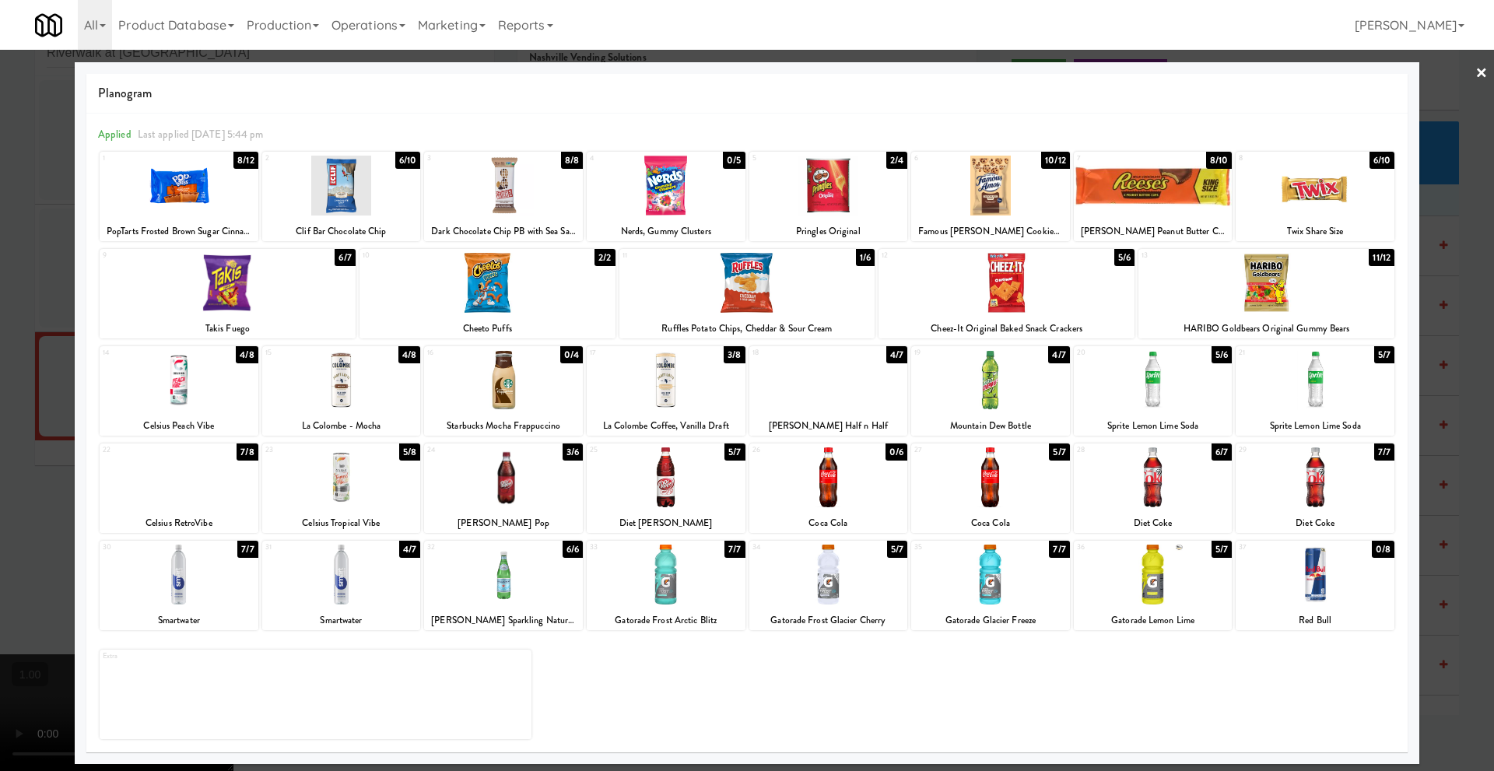
click at [1477, 74] on link "×" at bounding box center [1482, 74] width 12 height 48
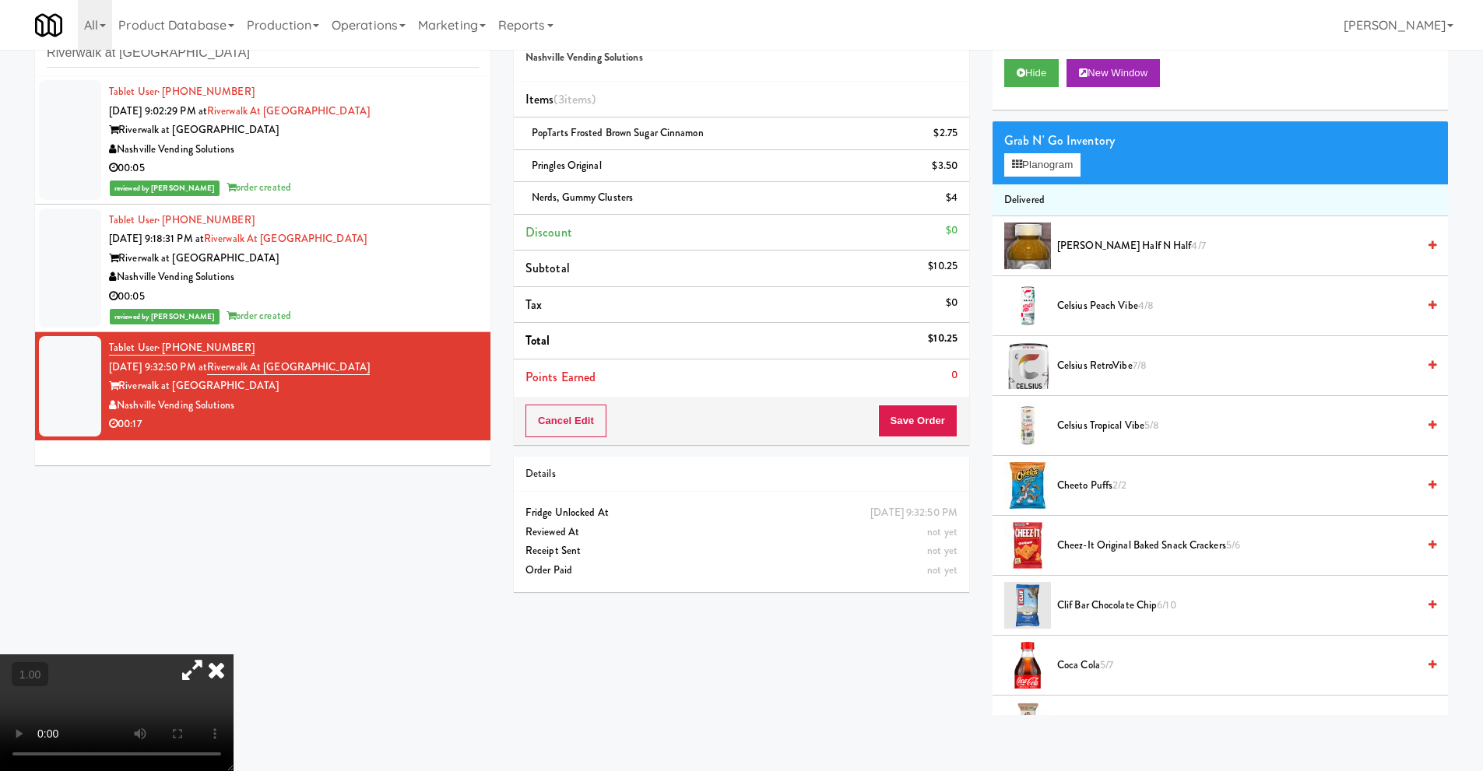
click at [233, 654] on icon at bounding box center [216, 669] width 34 height 31
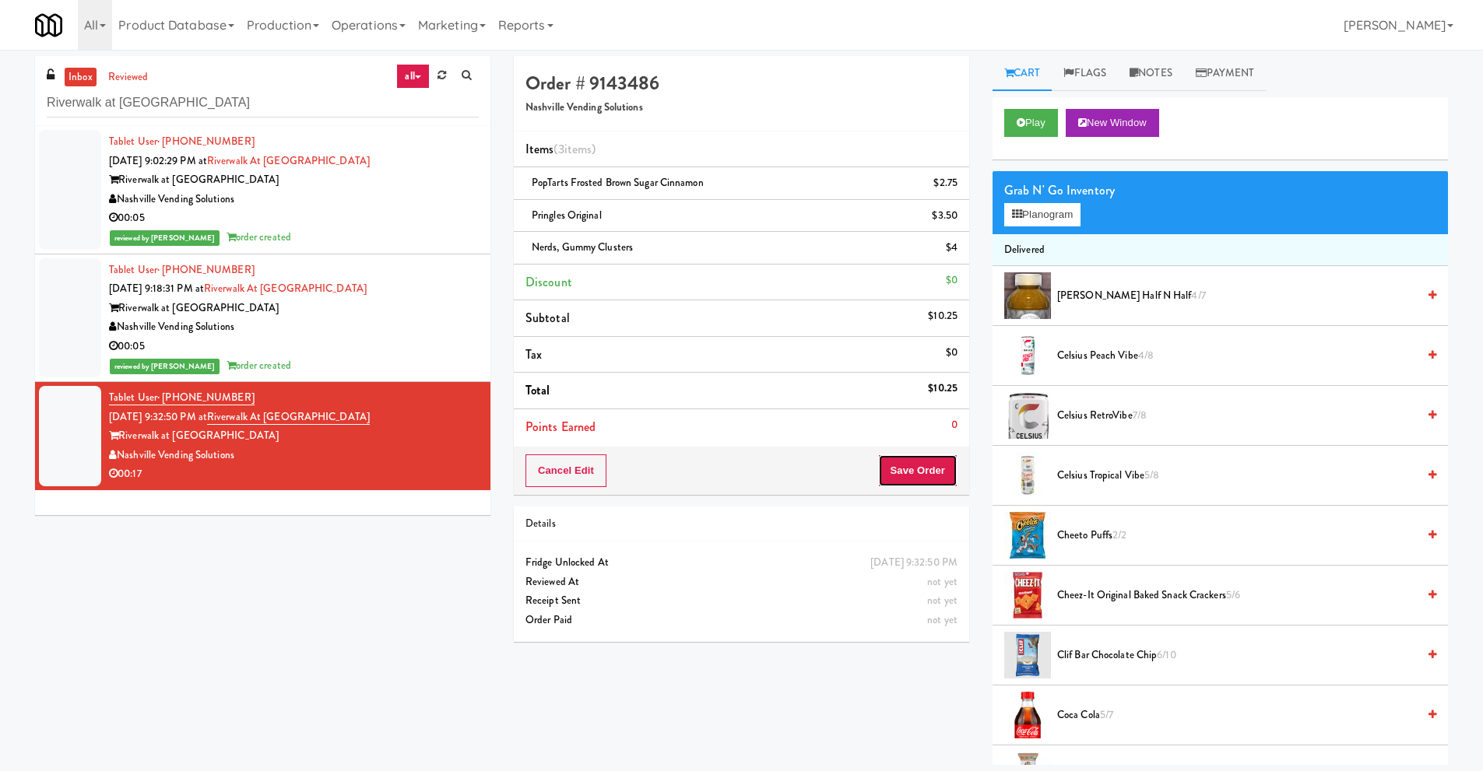
click at [892, 483] on button "Save Order" at bounding box center [917, 470] width 79 height 33
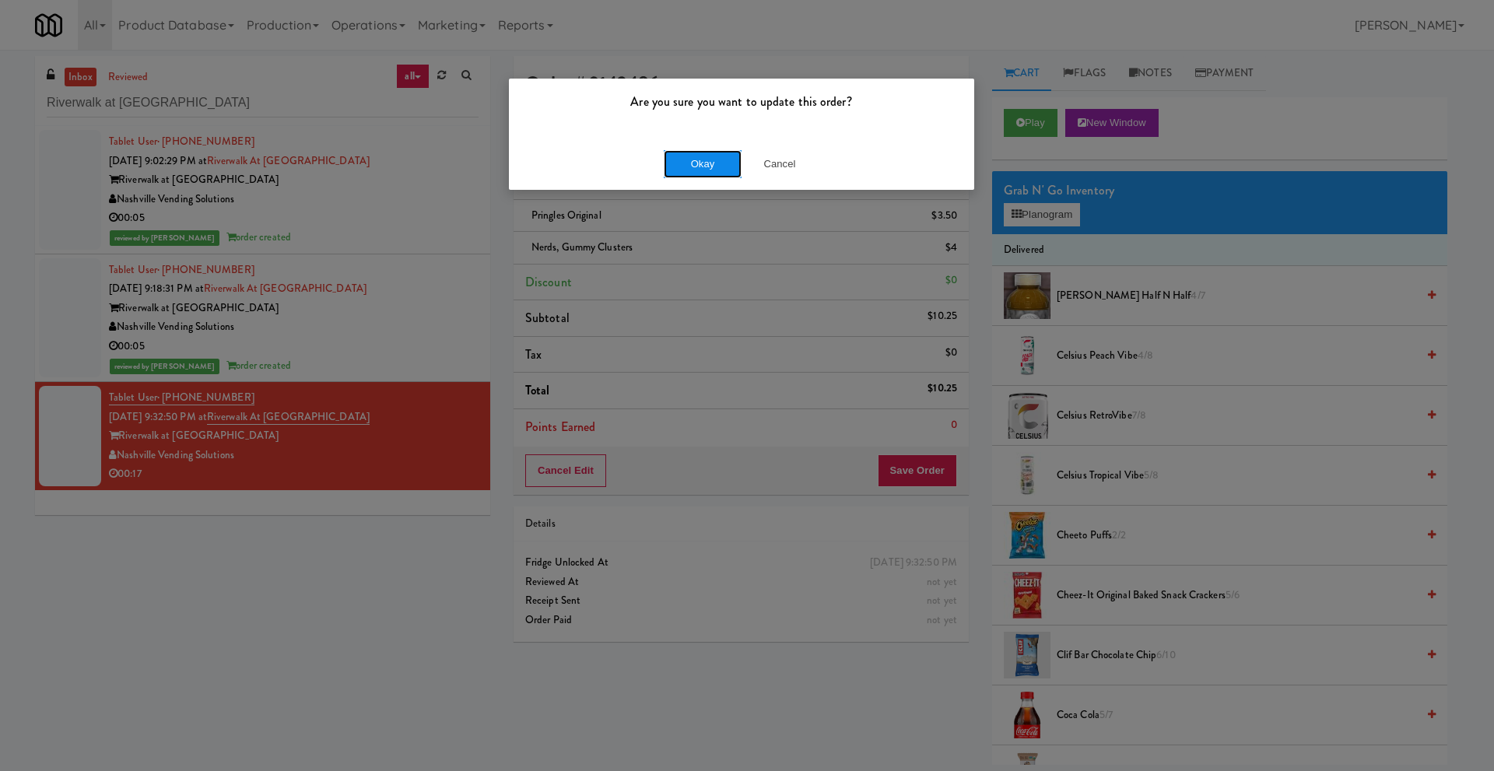
click at [711, 159] on button "Okay" at bounding box center [703, 164] width 78 height 28
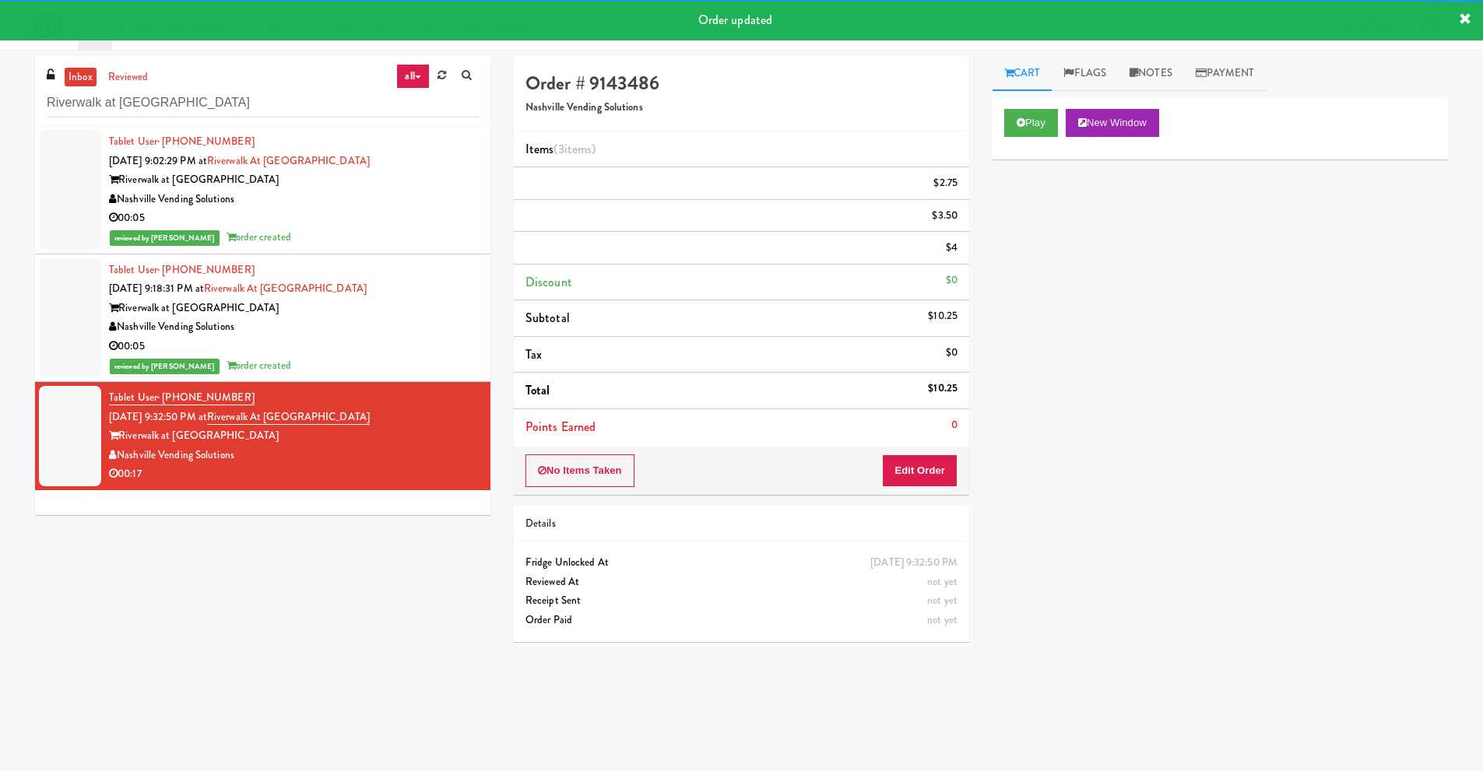
click at [244, 451] on div "Nashville Vending Solutions" at bounding box center [294, 455] width 370 height 19
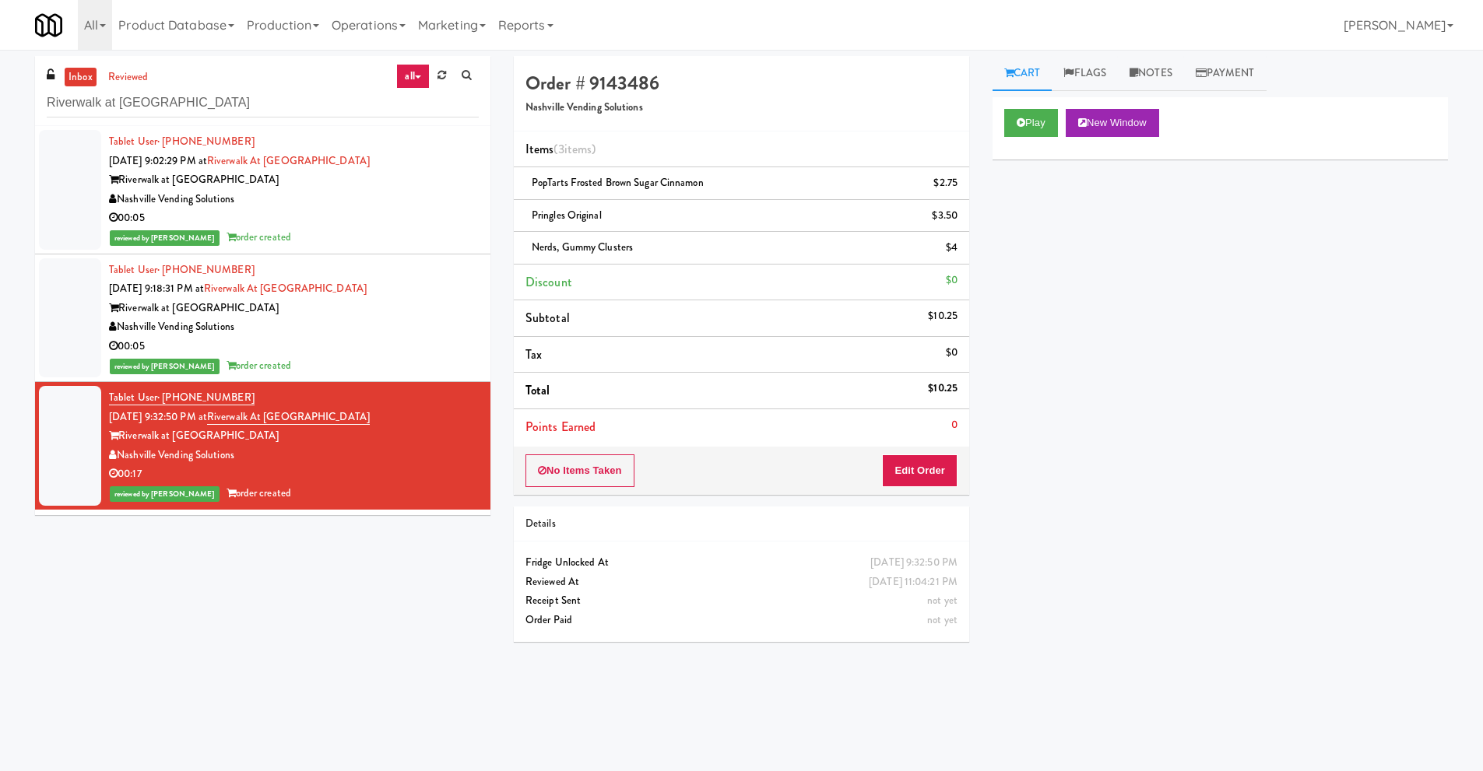
click at [269, 595] on div "inbox reviewed all all unclear take inventory issue suspicious failed recent Ri…" at bounding box center [741, 368] width 1436 height 625
click at [324, 339] on div "00:05" at bounding box center [294, 346] width 370 height 19
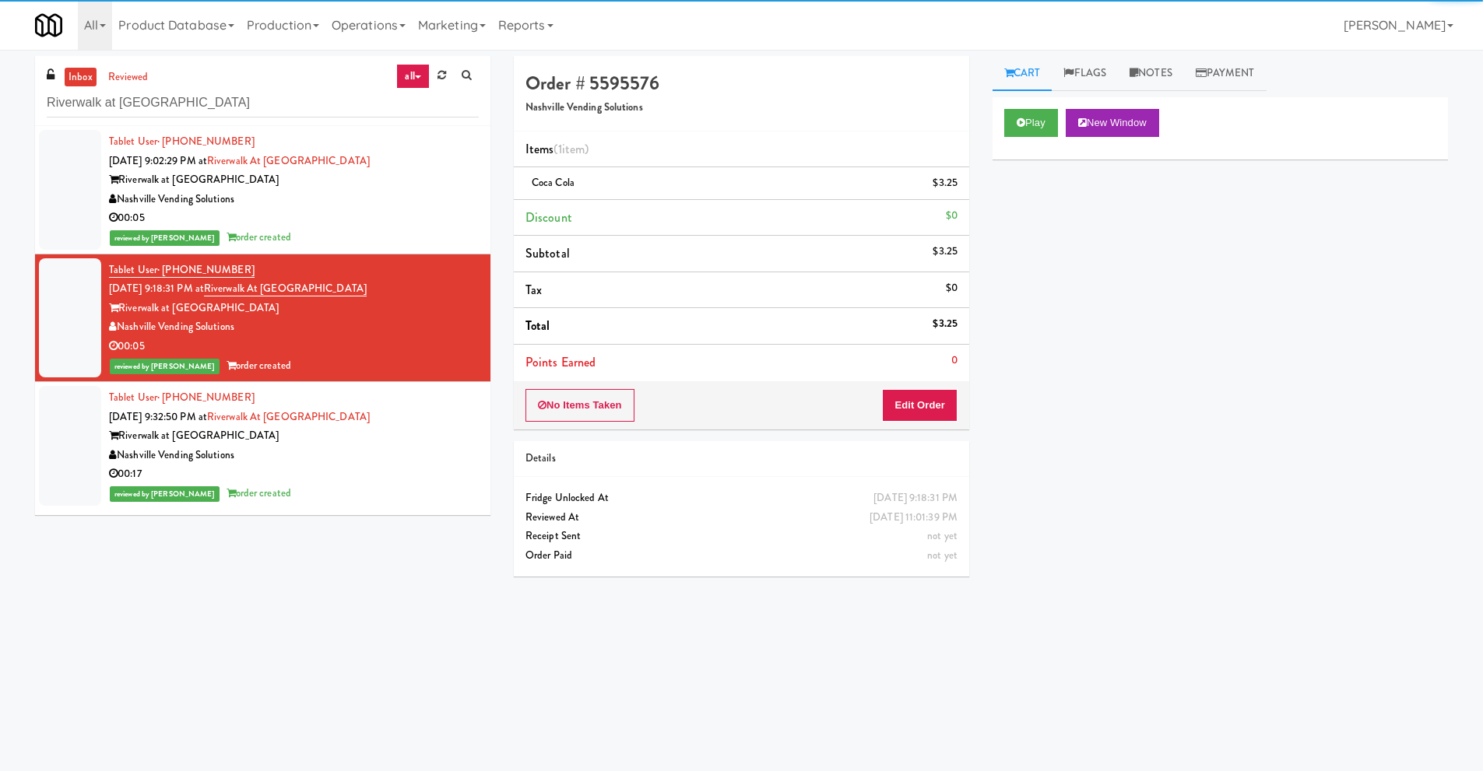
click at [346, 464] on div "Nashville Vending Solutions" at bounding box center [294, 455] width 370 height 19
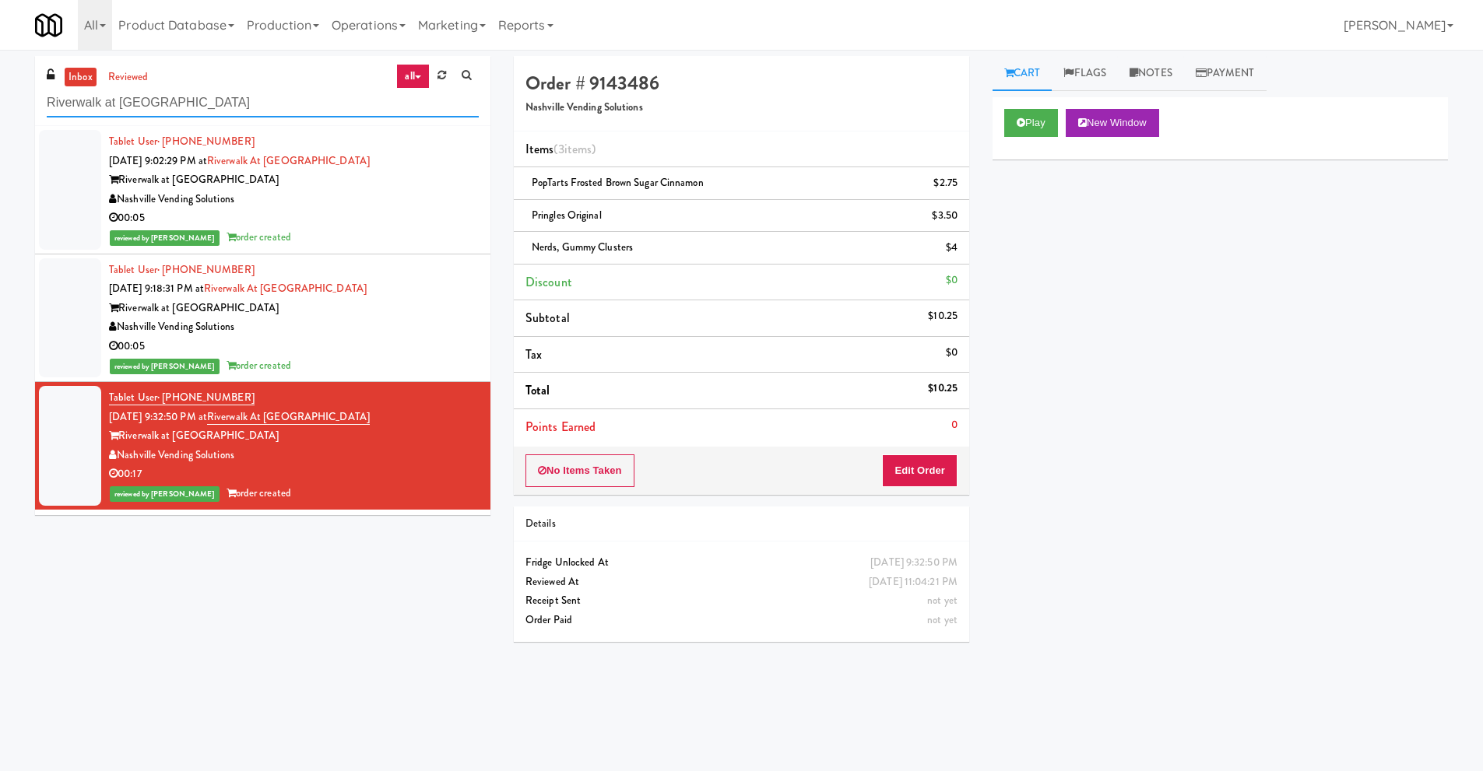
drag, startPoint x: 304, startPoint y: 102, endPoint x: 0, endPoint y: 103, distance: 304.3
click at [0, 103] on div "inbox reviewed all all unclear take inventory issue suspicious failed recent Ri…" at bounding box center [741, 368] width 1483 height 625
paste input "CrossFit Anaheim - Cooler"
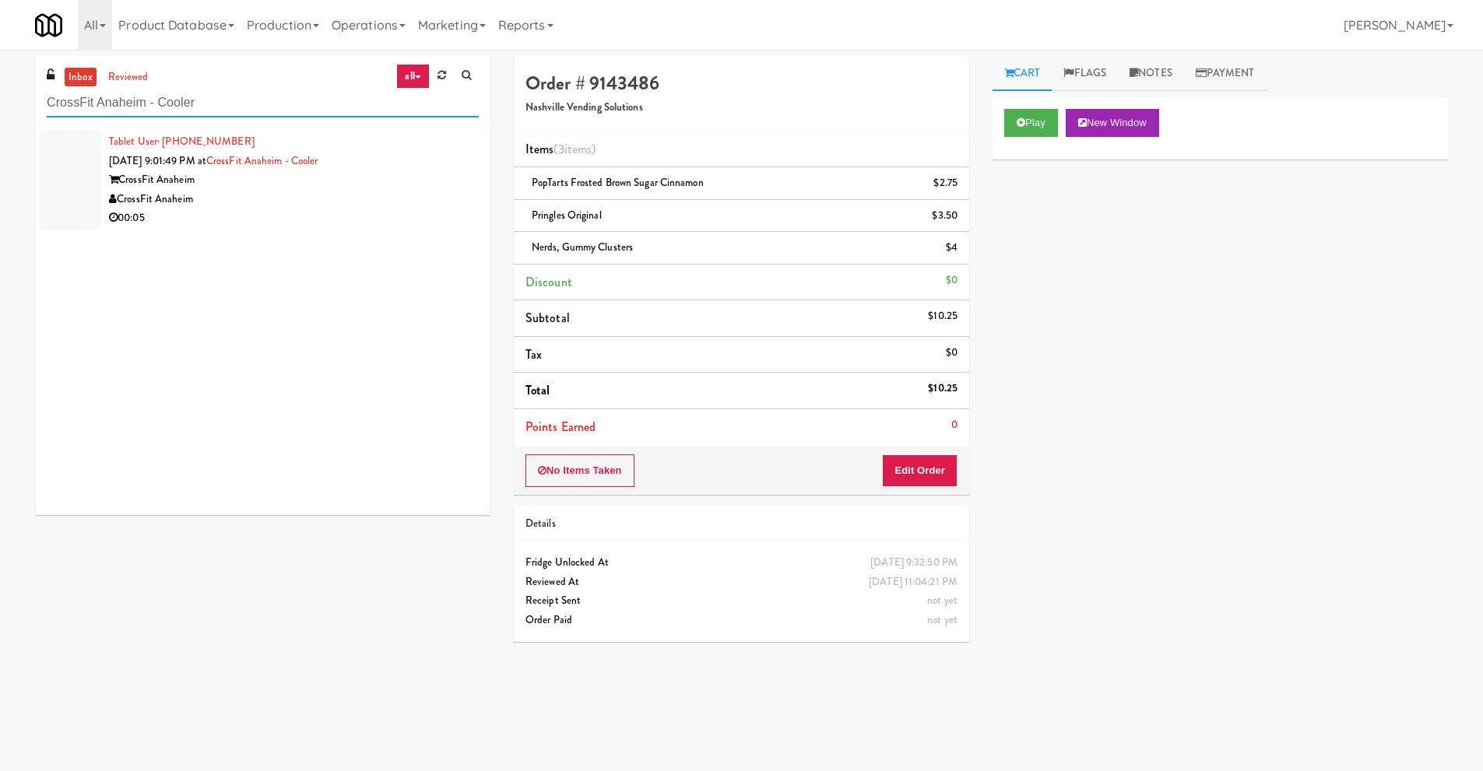
type input "CrossFit Anaheim - Cooler"
click at [248, 181] on div "CrossFit Anaheim" at bounding box center [294, 179] width 370 height 19
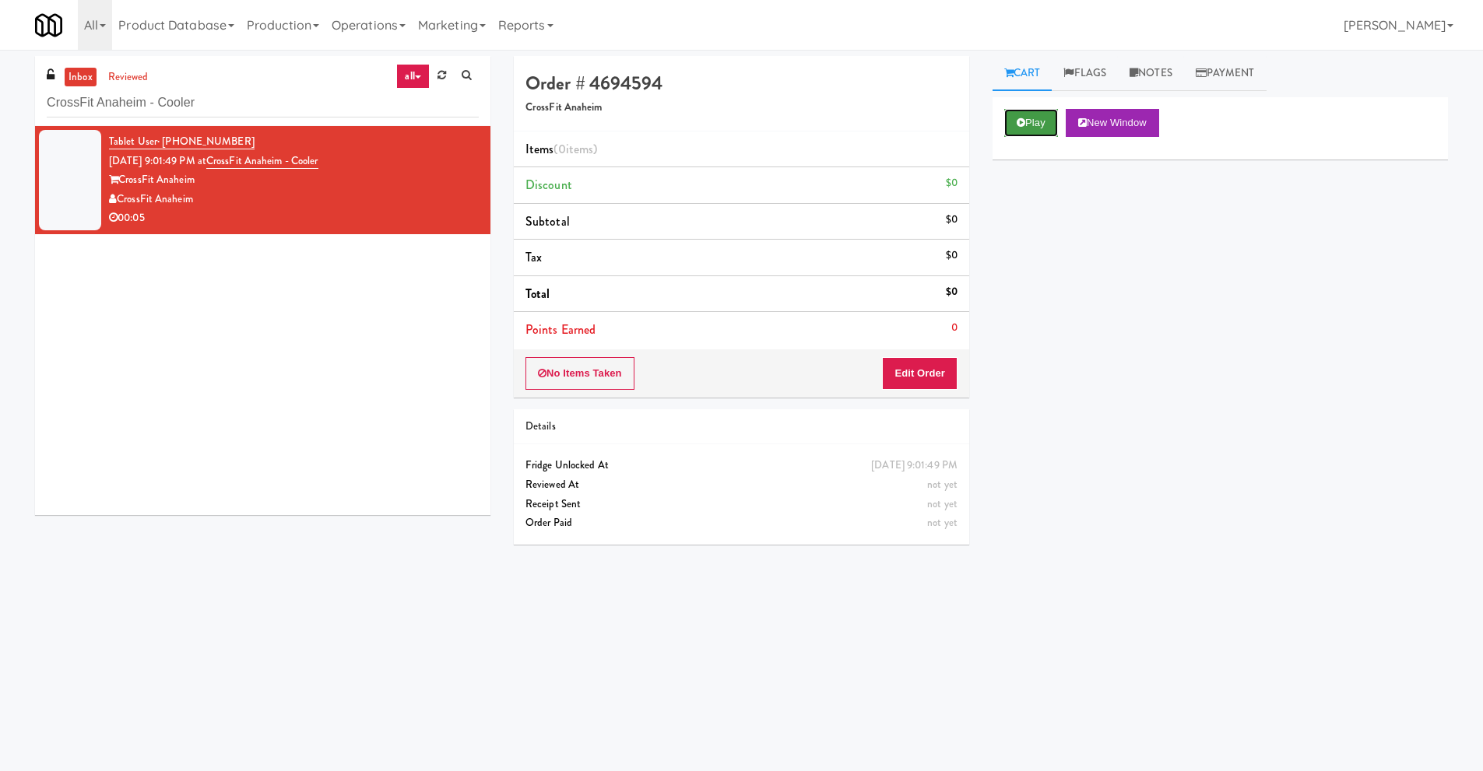
click at [1039, 122] on button "Play" at bounding box center [1031, 123] width 54 height 28
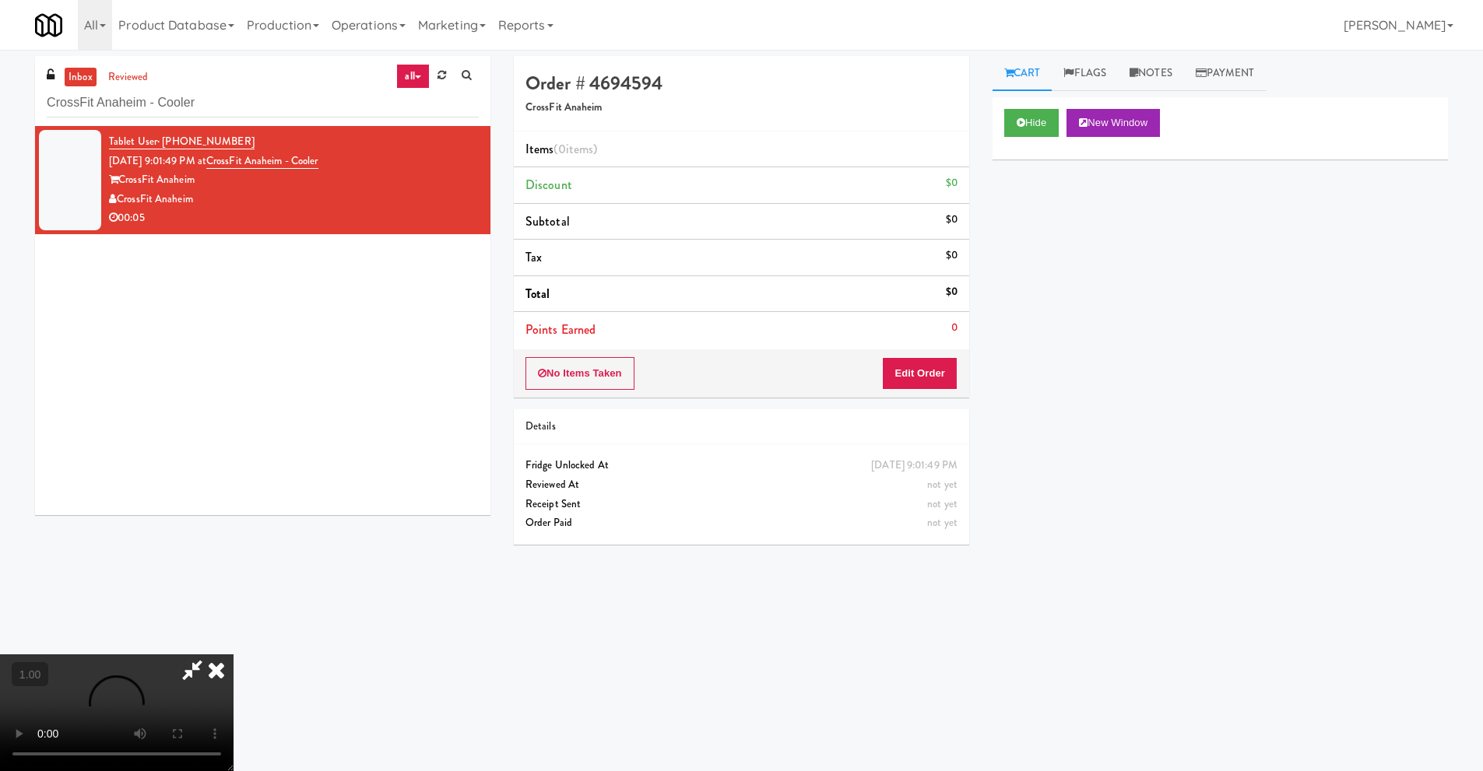
click at [188, 678] on icon at bounding box center [192, 669] width 36 height 31
click at [233, 654] on video at bounding box center [116, 712] width 233 height 117
click at [165, 698] on video at bounding box center [116, 712] width 233 height 117
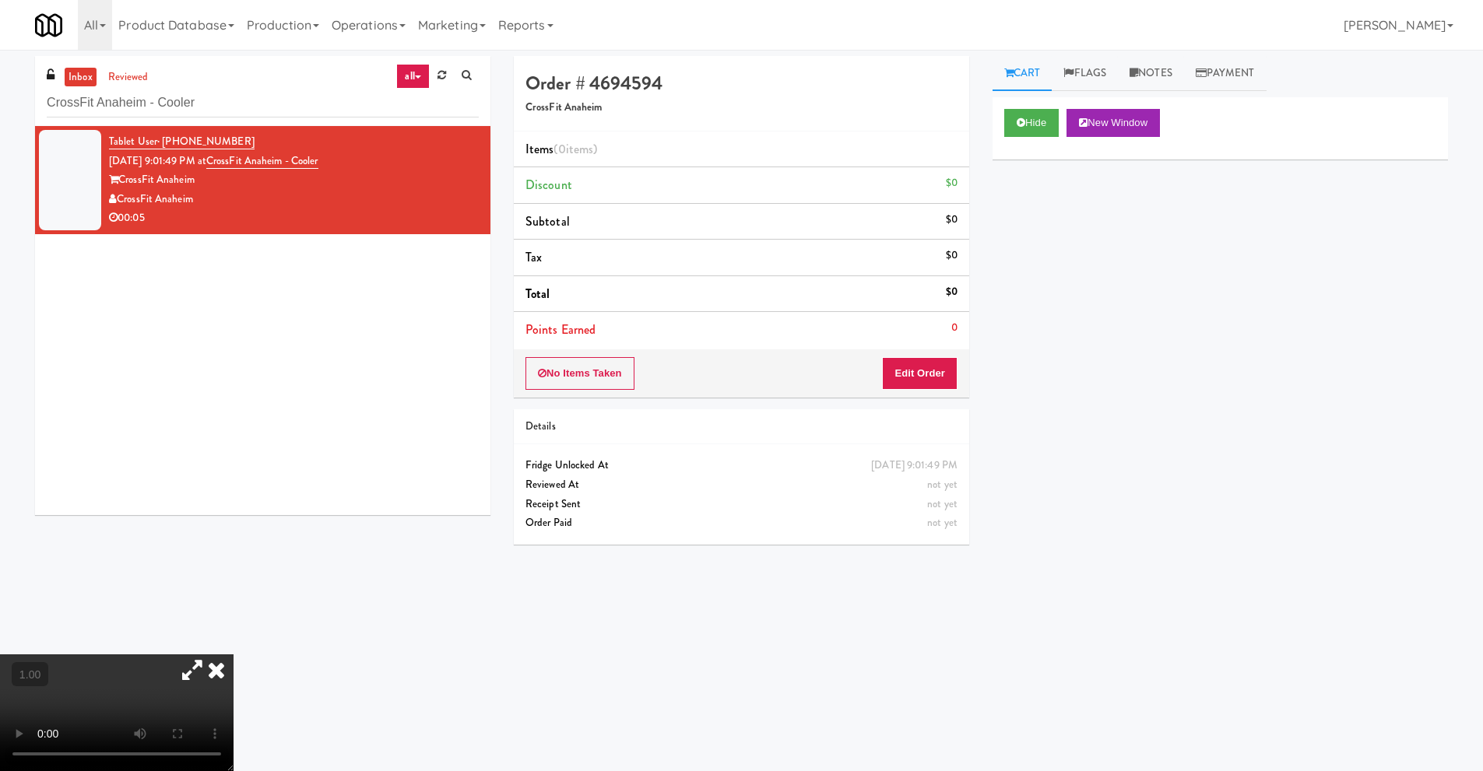
click at [165, 698] on video at bounding box center [116, 712] width 233 height 117
click at [209, 654] on video at bounding box center [116, 712] width 233 height 117
click at [1181, 73] on link "Notes" at bounding box center [1151, 73] width 66 height 35
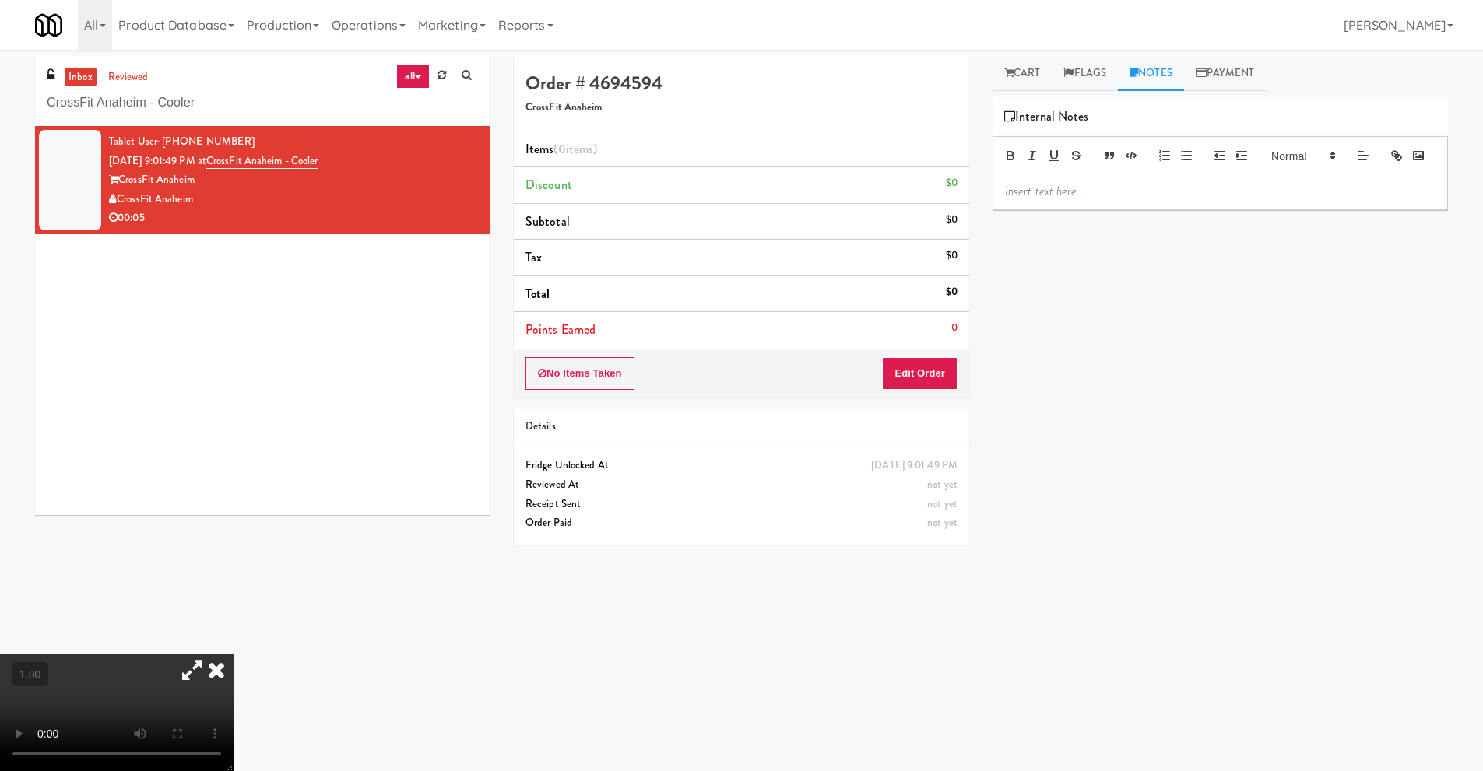
click at [1053, 200] on p at bounding box center [1220, 191] width 430 height 17
click at [233, 654] on icon at bounding box center [216, 669] width 34 height 31
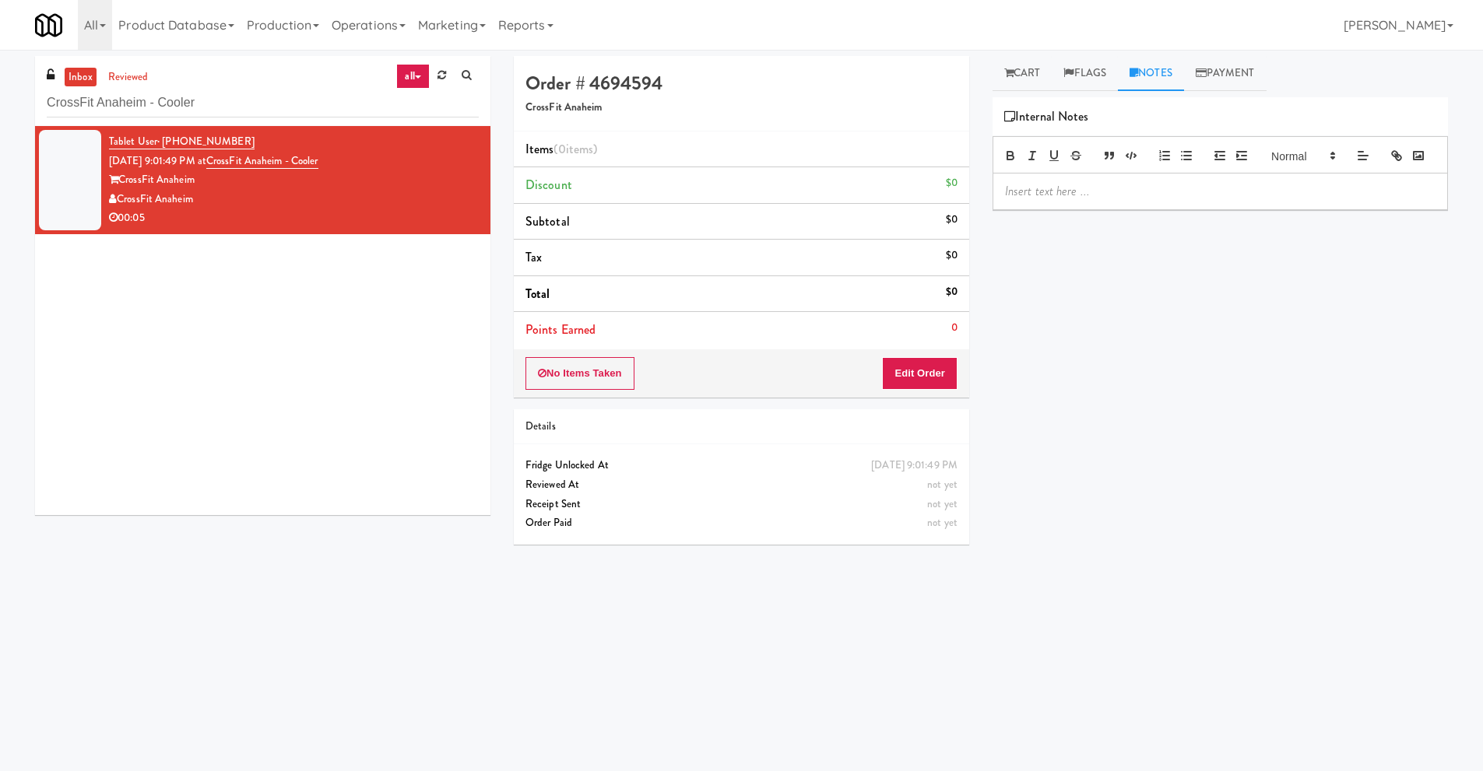
click at [1169, 200] on p at bounding box center [1220, 191] width 430 height 17
click at [1028, 200] on span "Mark: #DisabledCamera #TopRight" at bounding box center [1092, 191] width 174 height 18
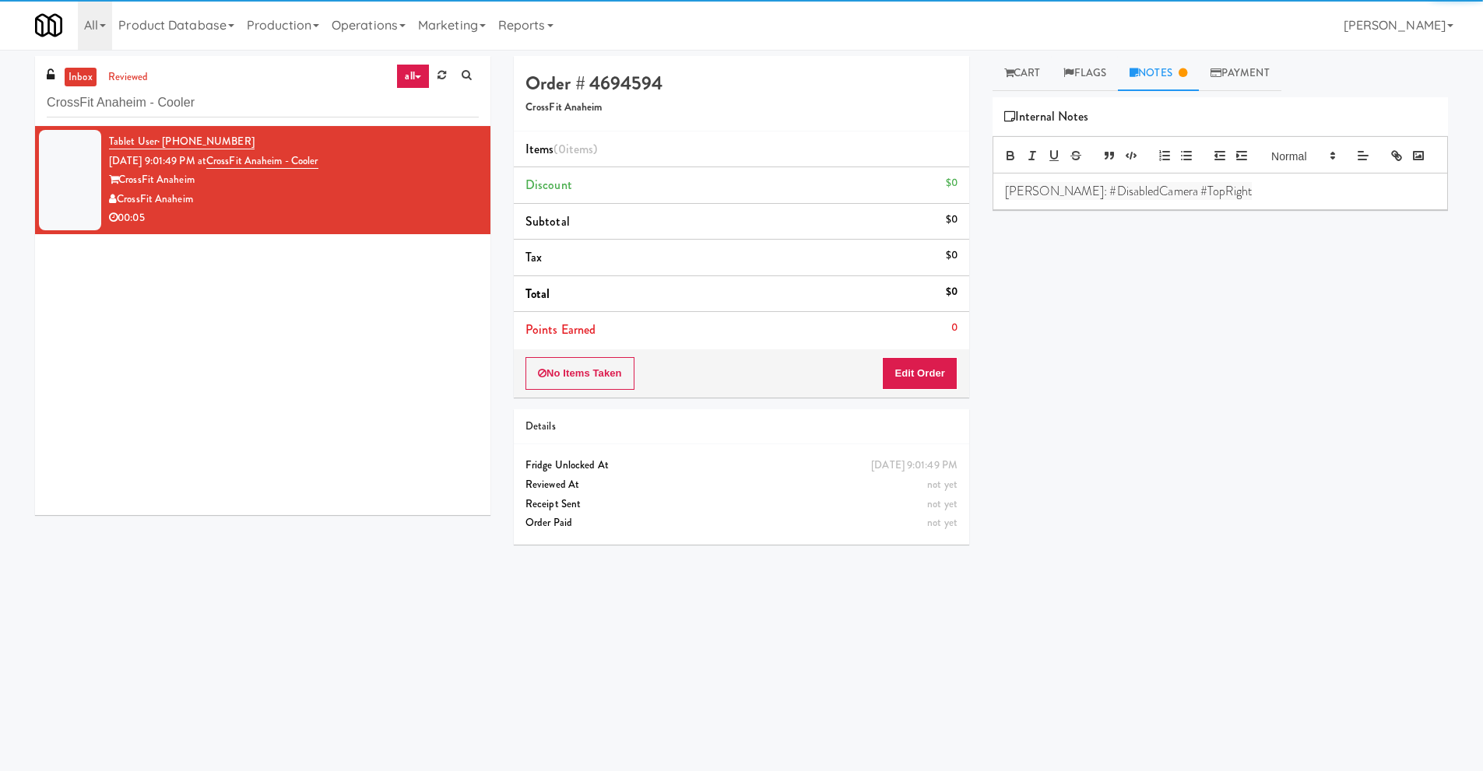
click at [1114, 373] on div "Play New Window Primary Flag Clear Flag if unable to determine what was taken o…" at bounding box center [1219, 389] width 455 height 584
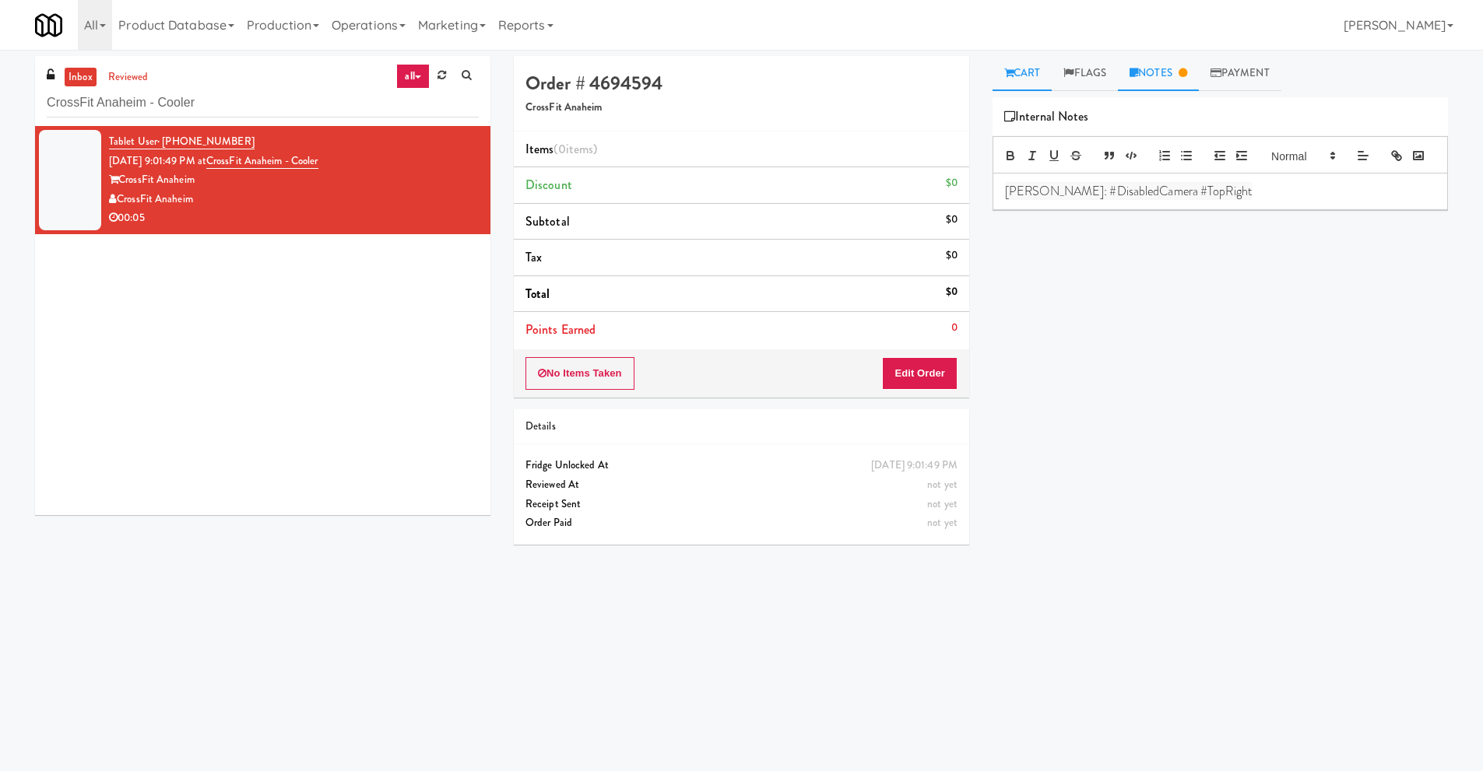
click at [1030, 76] on link "Cart" at bounding box center [1022, 73] width 60 height 35
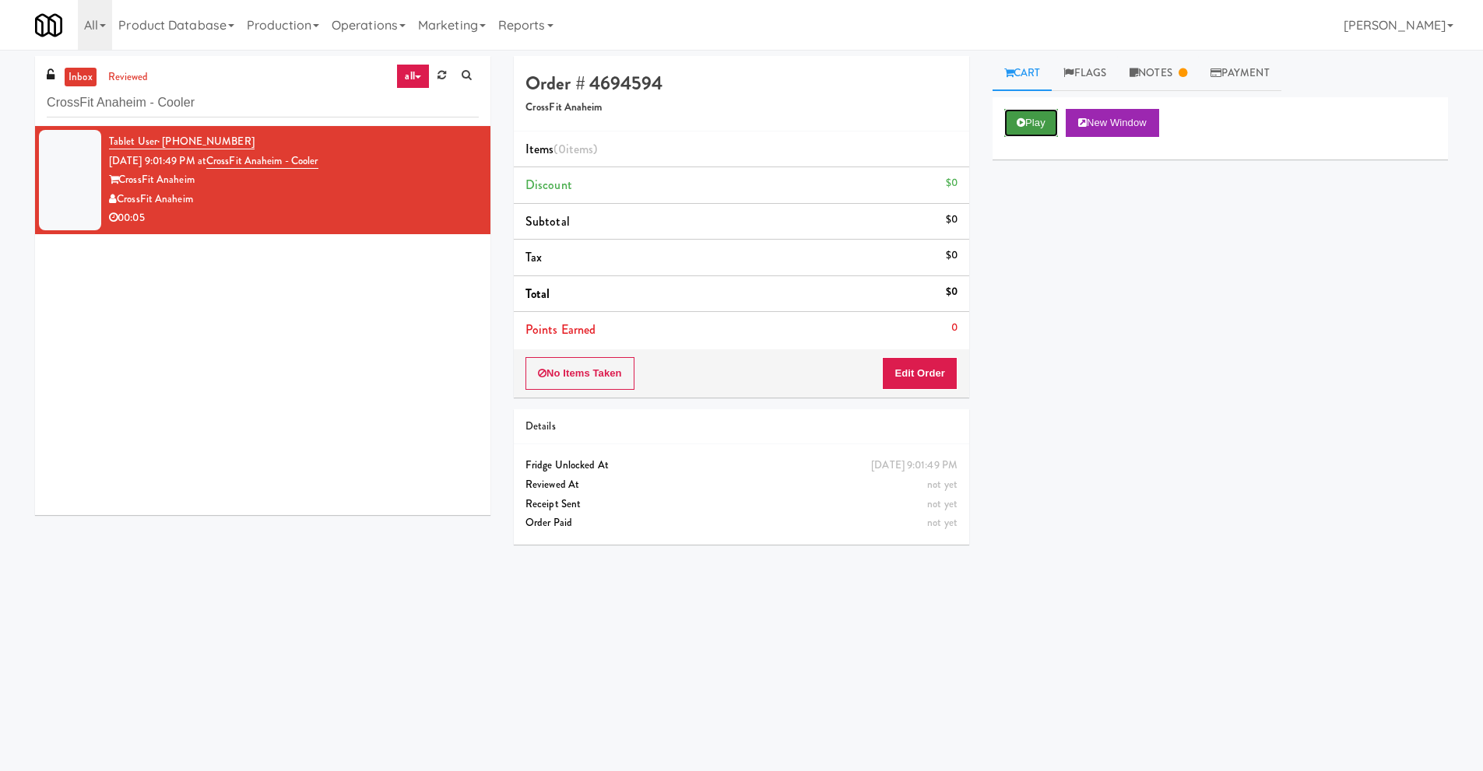
click at [1030, 118] on button "Play" at bounding box center [1031, 123] width 54 height 28
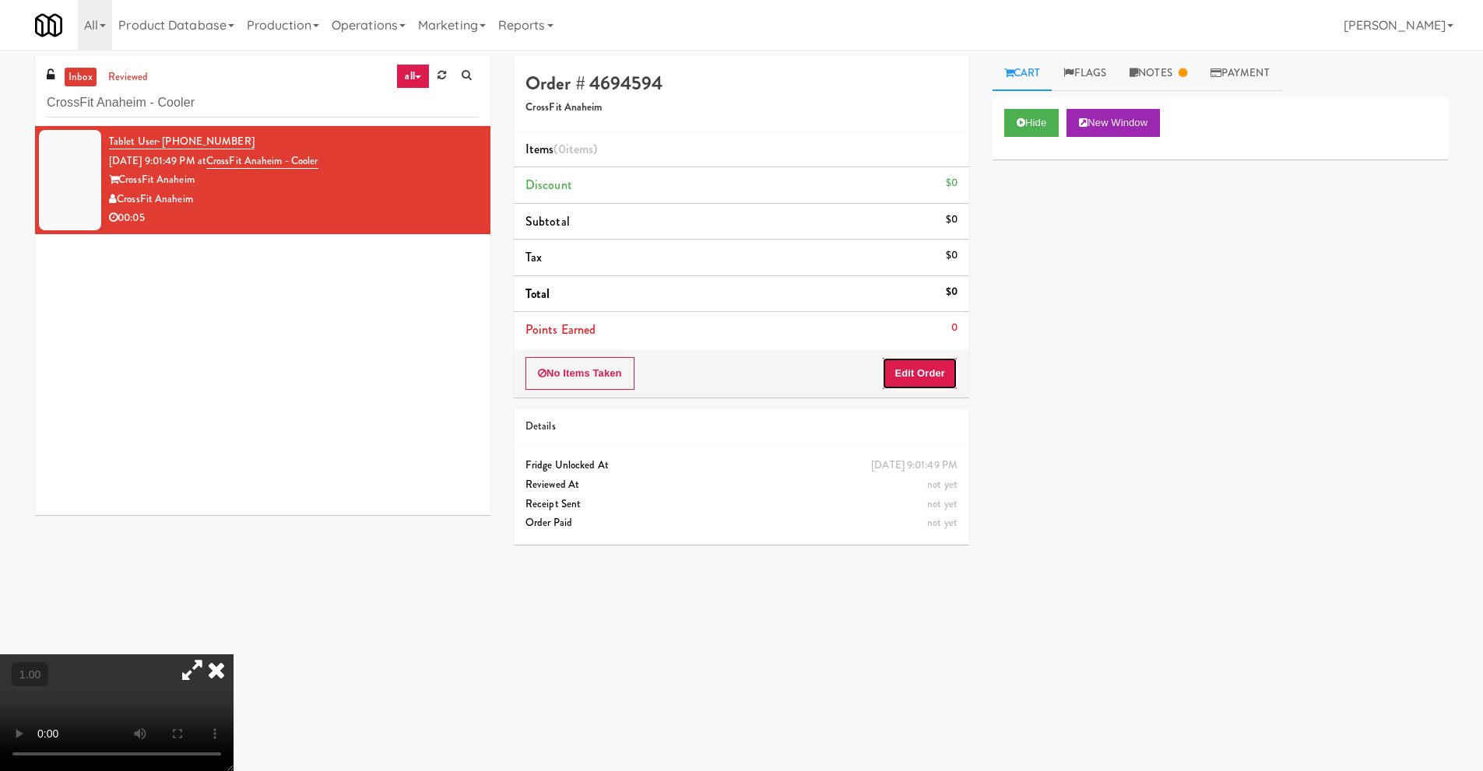
click at [917, 373] on button "Edit Order" at bounding box center [919, 373] width 75 height 33
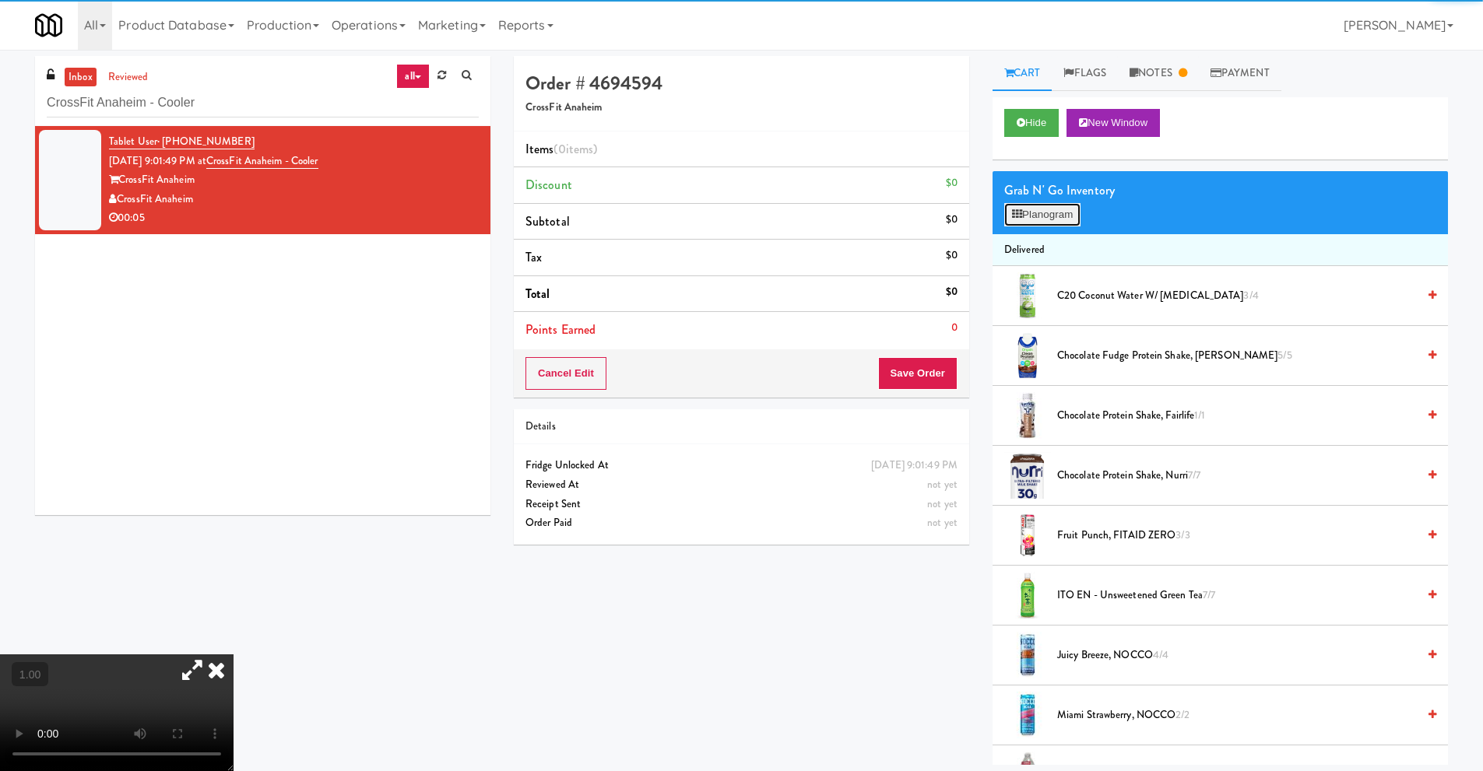
click at [1049, 219] on button "Planogram" at bounding box center [1042, 214] width 76 height 23
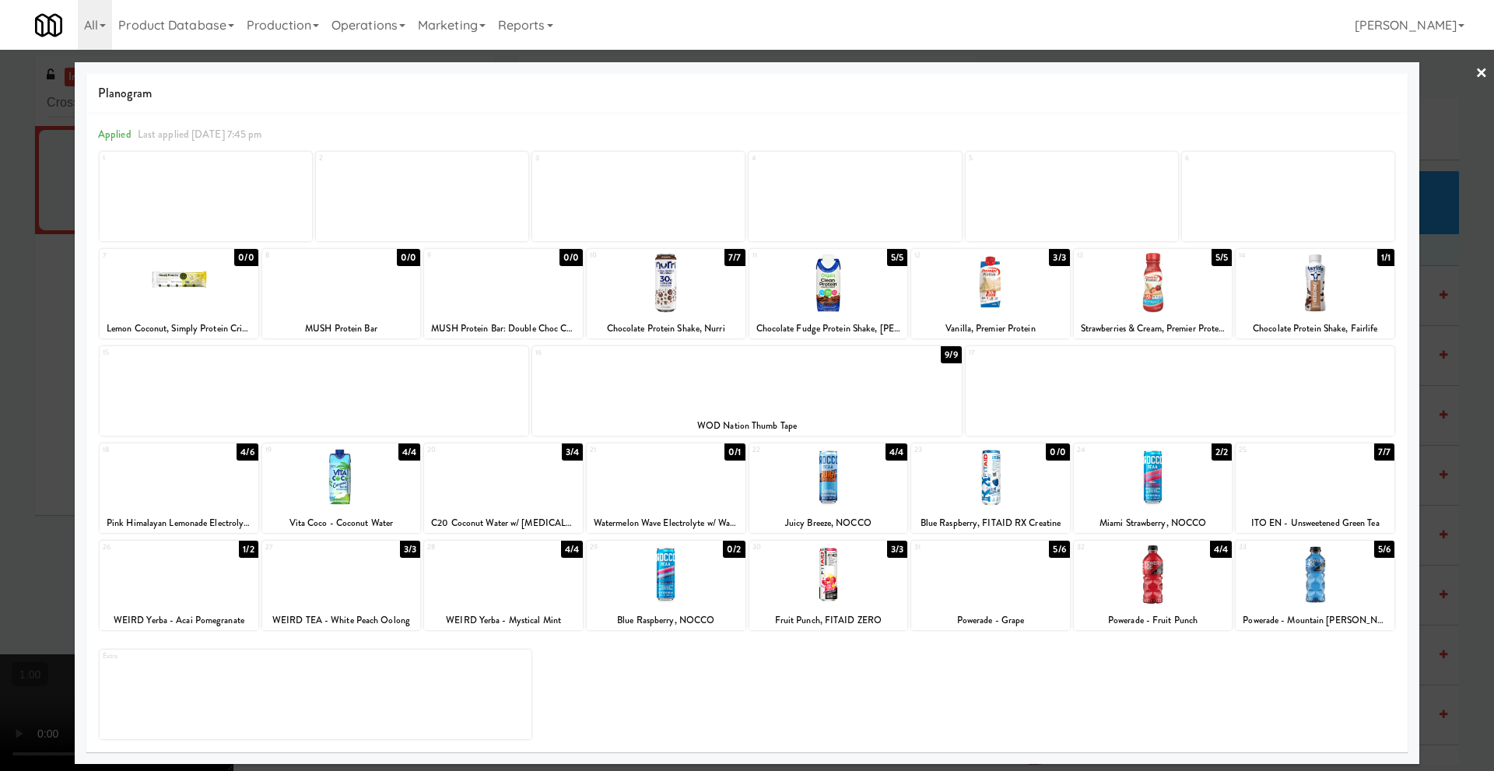
click at [1482, 74] on link "×" at bounding box center [1482, 74] width 12 height 48
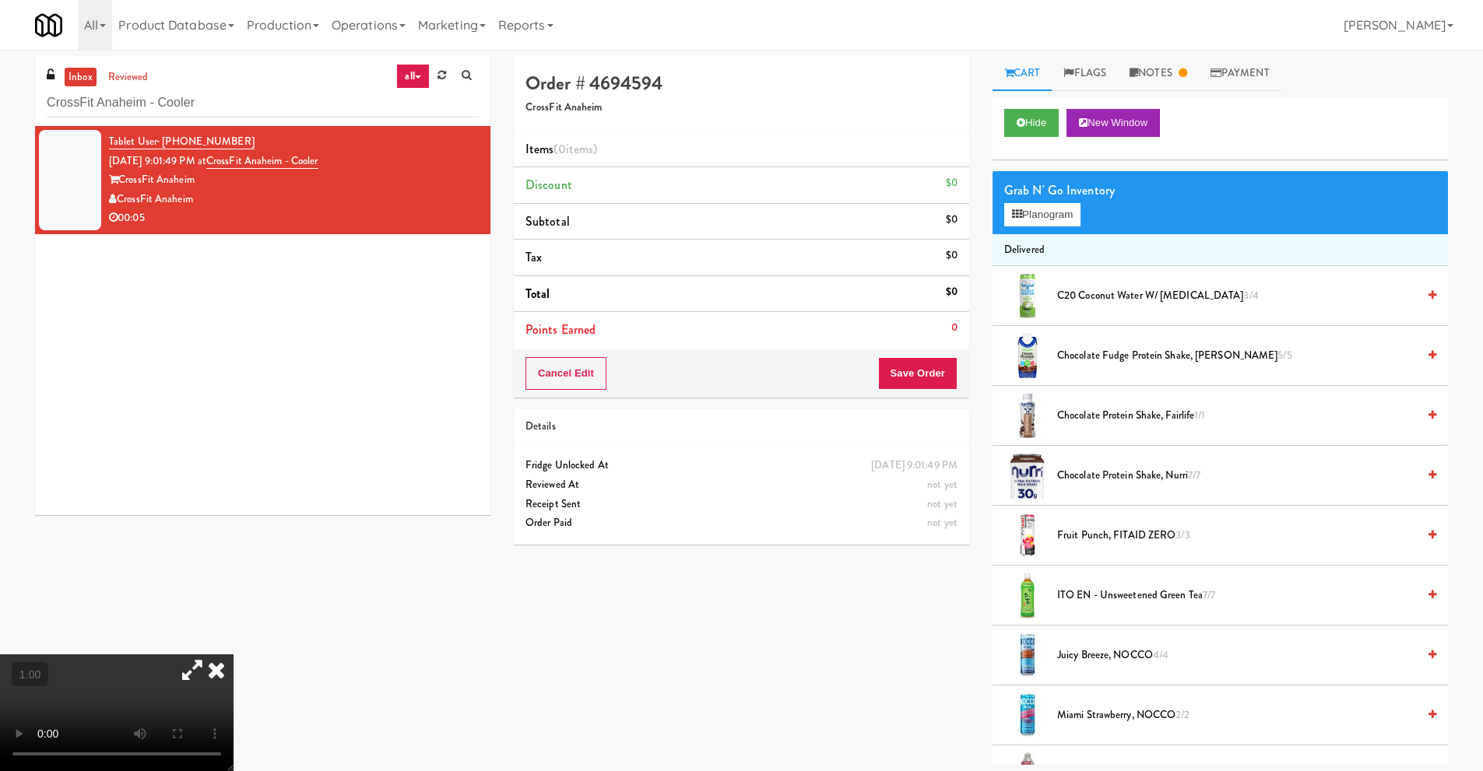
click at [74, 654] on video at bounding box center [116, 712] width 233 height 117
click at [151, 654] on video at bounding box center [116, 712] width 233 height 117
click at [233, 654] on icon at bounding box center [216, 669] width 34 height 31
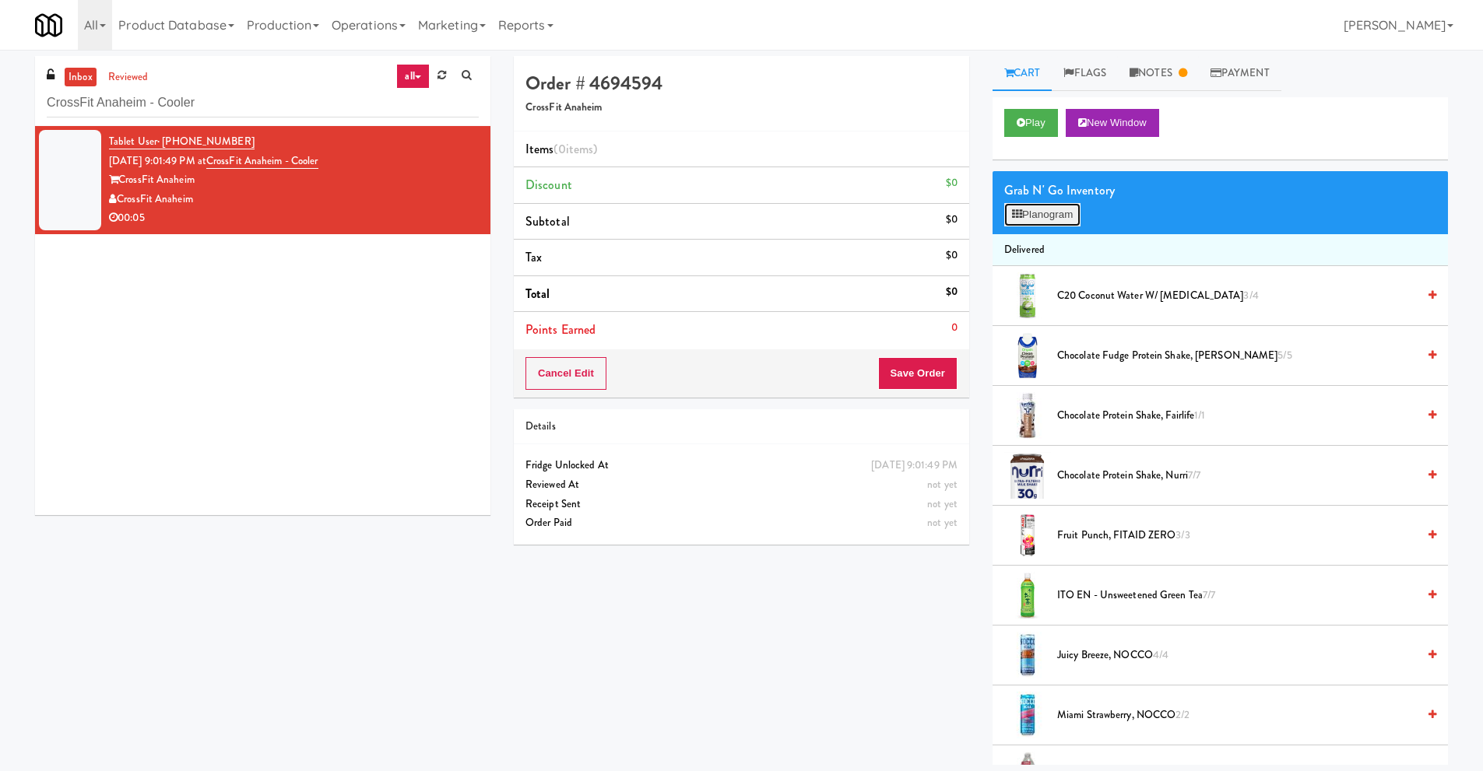
click at [1028, 208] on button "Planogram" at bounding box center [1042, 214] width 76 height 23
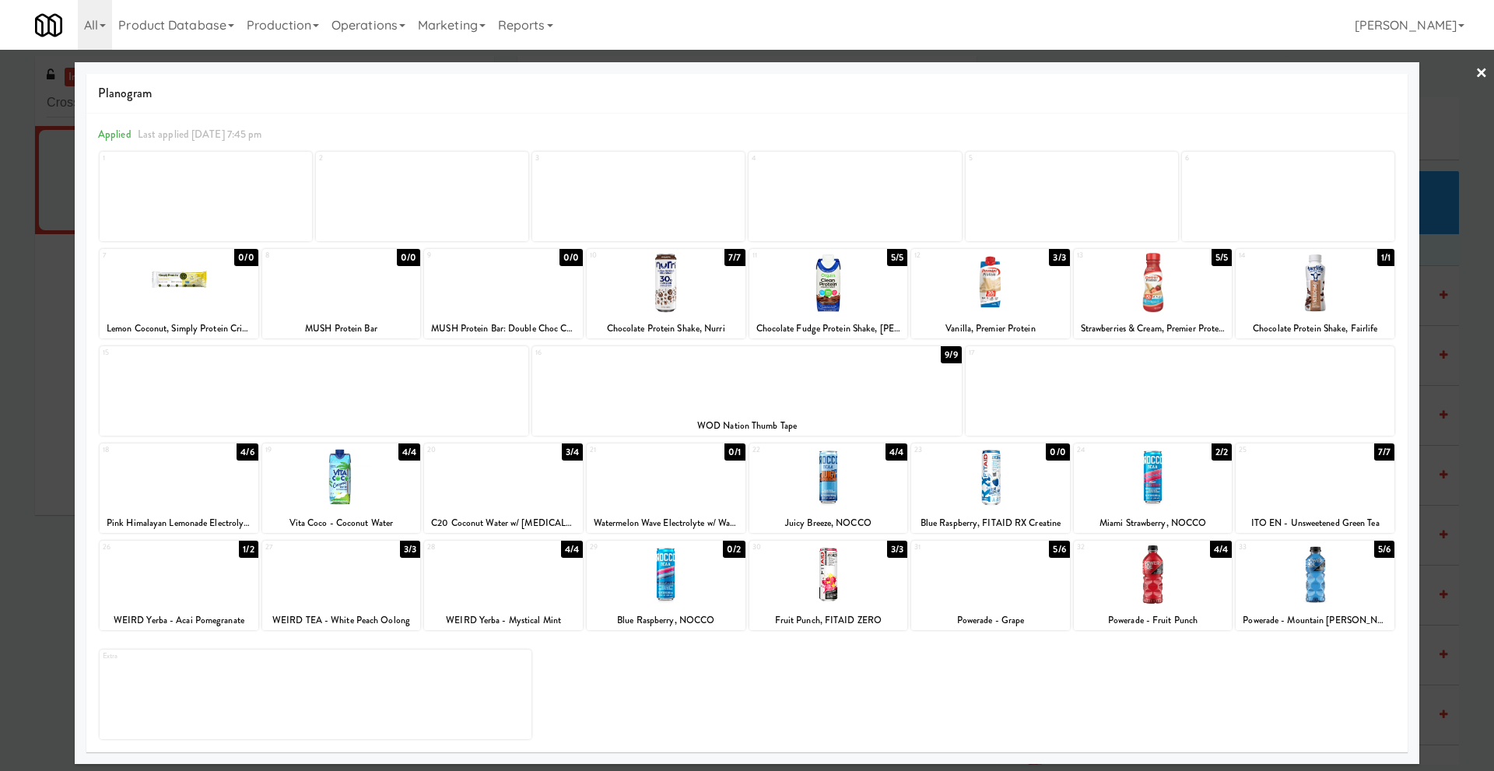
click at [1482, 73] on link "×" at bounding box center [1482, 74] width 12 height 48
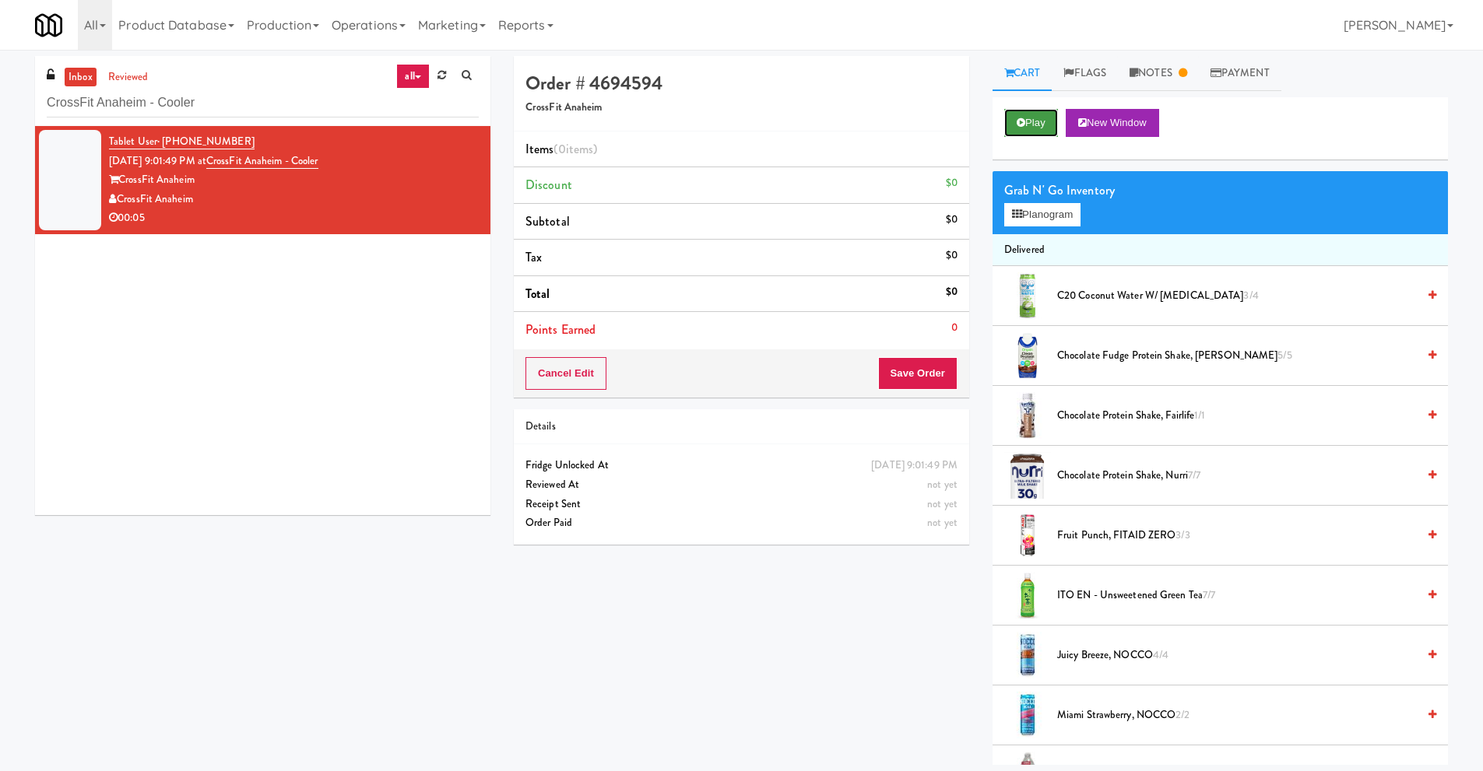
click at [1025, 125] on button "Play" at bounding box center [1031, 123] width 54 height 28
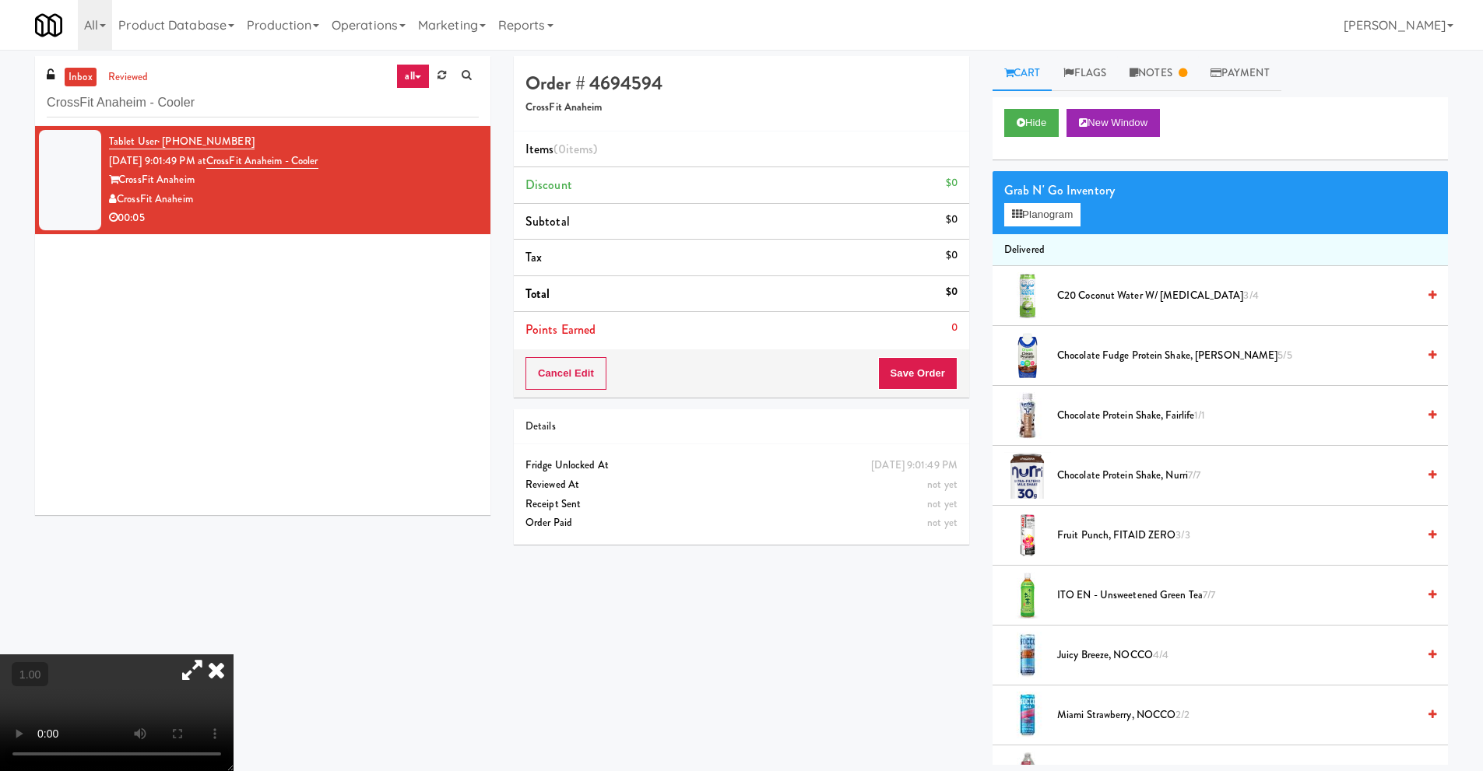
click at [118, 654] on video at bounding box center [116, 712] width 233 height 117
click at [167, 654] on video at bounding box center [116, 712] width 233 height 117
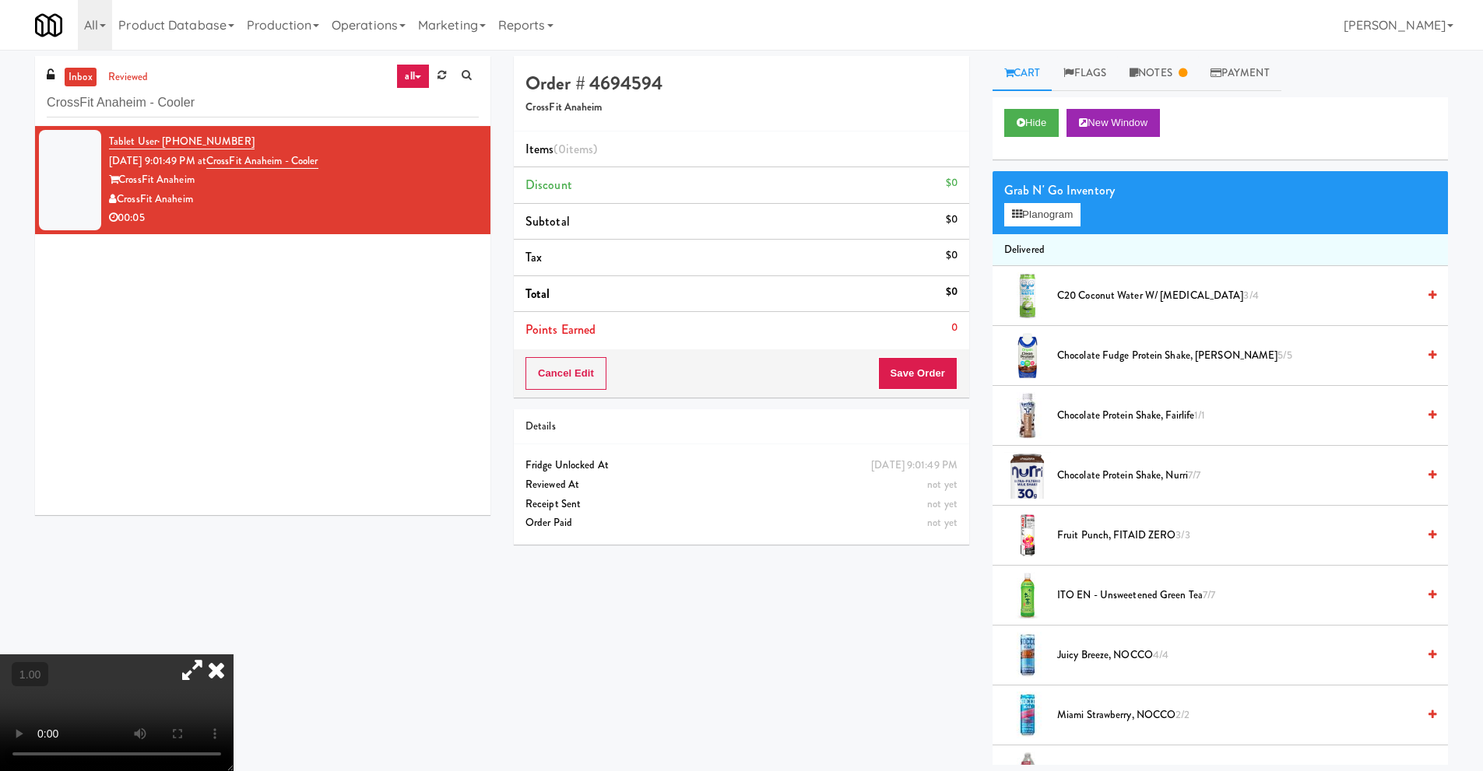
click at [167, 654] on video at bounding box center [116, 712] width 233 height 117
click at [152, 654] on video at bounding box center [116, 712] width 233 height 117
click at [189, 665] on video at bounding box center [116, 712] width 233 height 117
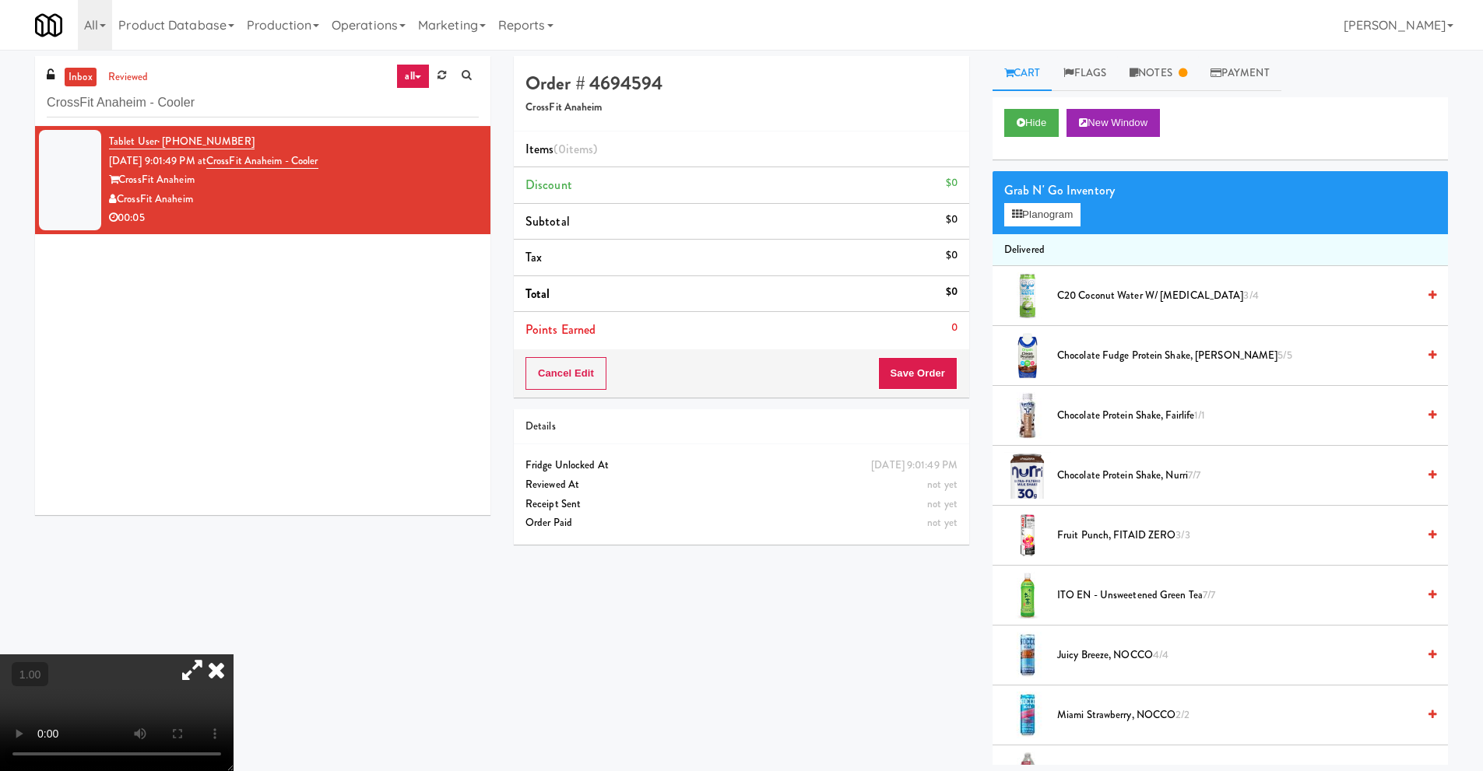
click at [211, 689] on video at bounding box center [116, 712] width 233 height 117
click at [214, 687] on video at bounding box center [116, 712] width 233 height 117
click at [1016, 209] on icon at bounding box center [1017, 214] width 10 height 10
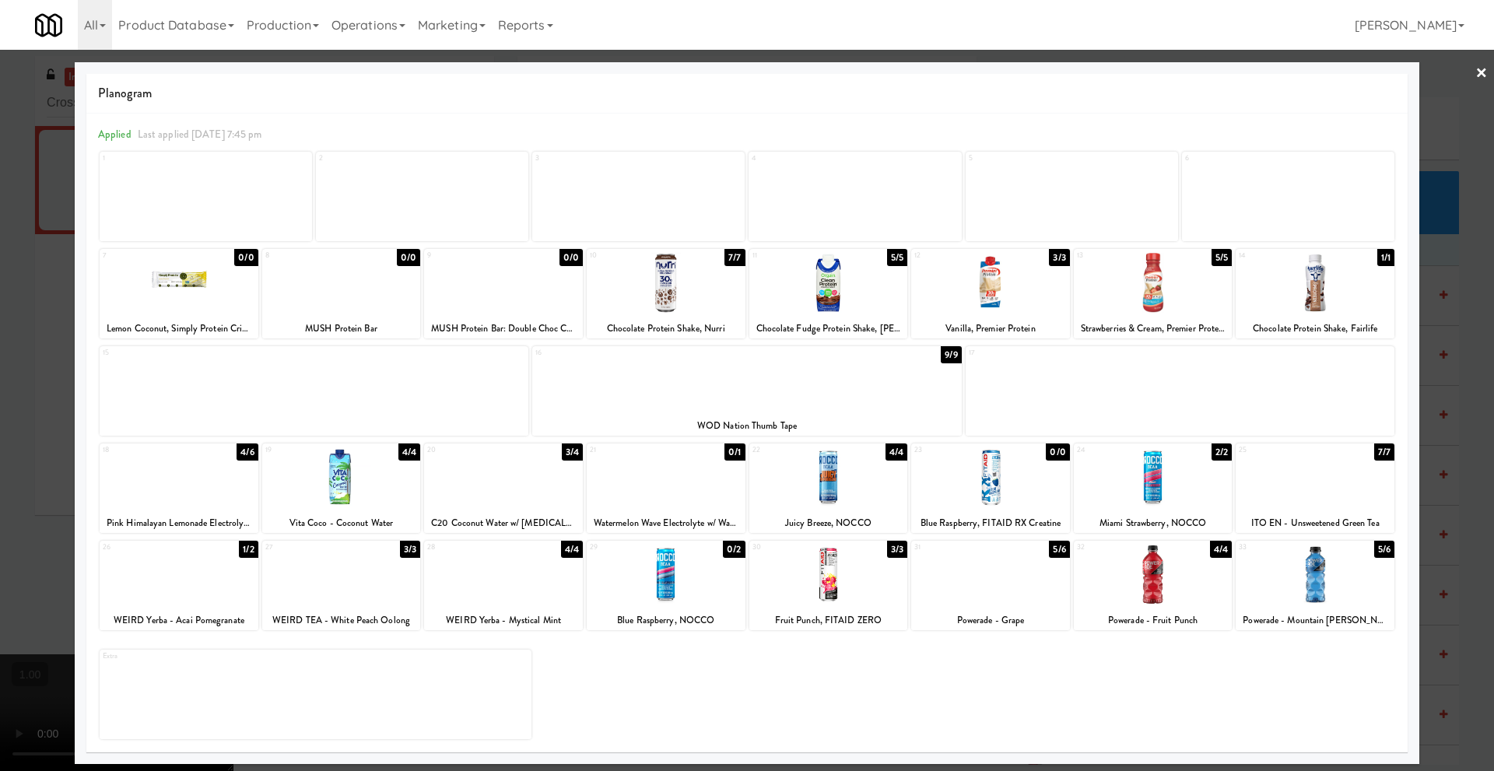
click at [819, 580] on div at bounding box center [828, 575] width 159 height 60
click at [1482, 74] on link "×" at bounding box center [1482, 74] width 12 height 48
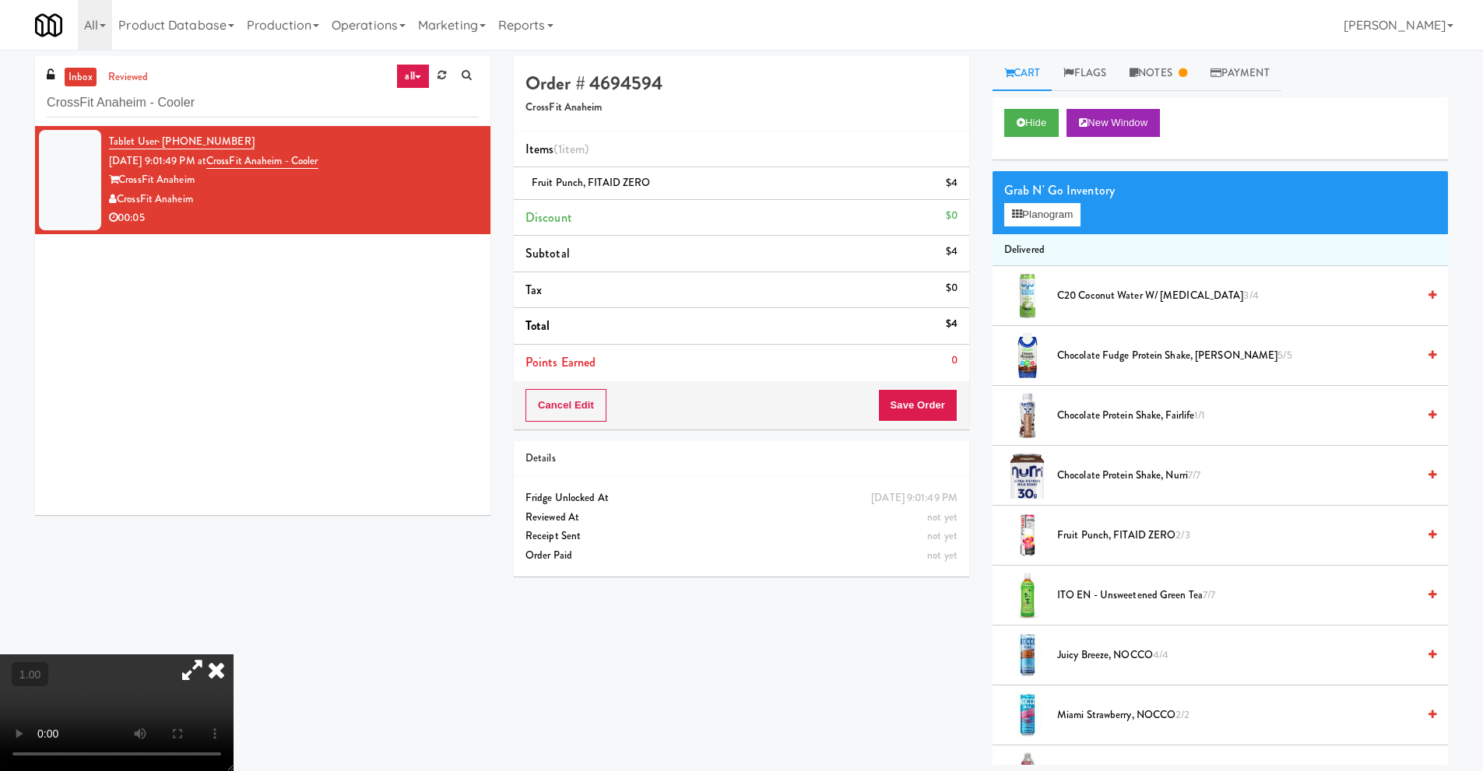
click at [233, 654] on icon at bounding box center [216, 669] width 34 height 31
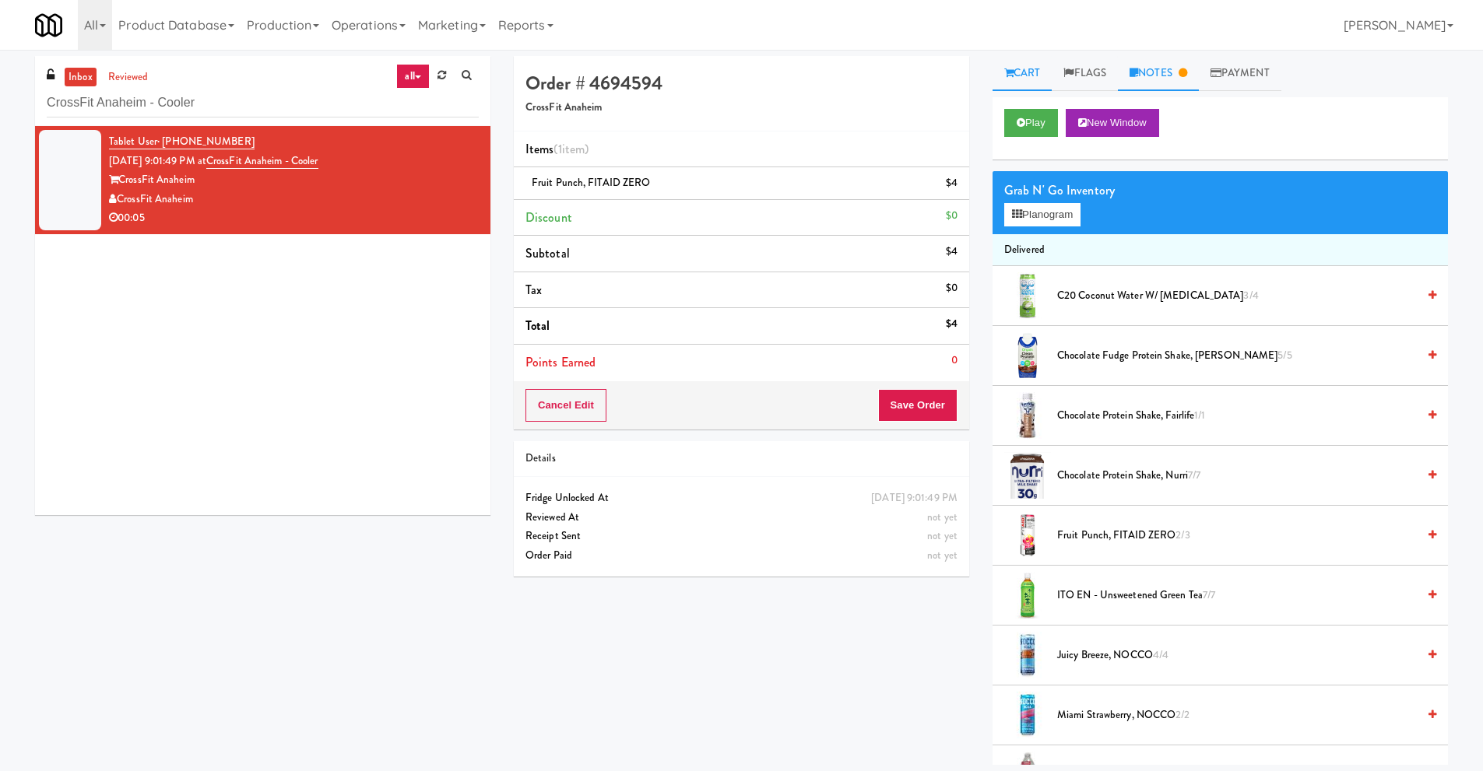
click at [1170, 74] on link "Notes" at bounding box center [1158, 73] width 81 height 35
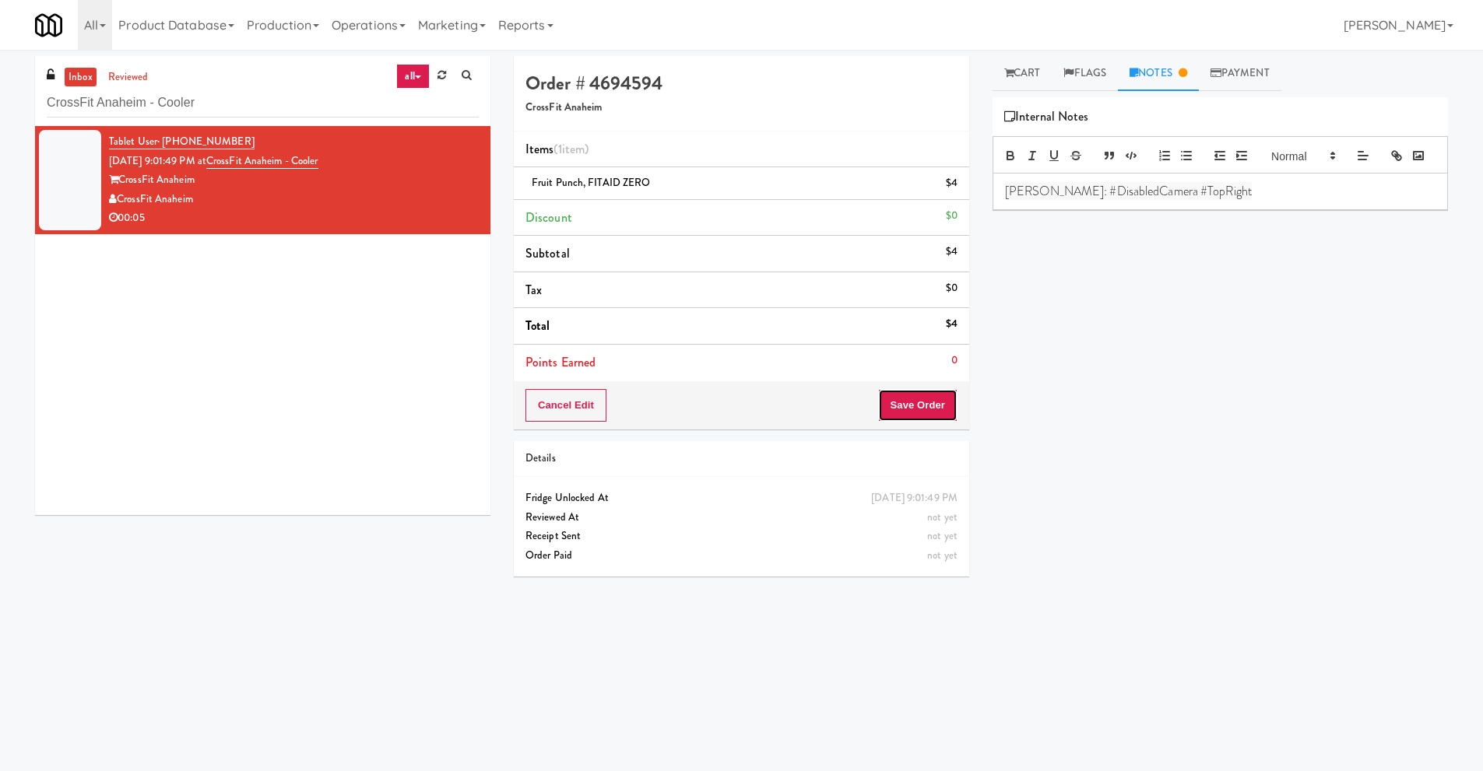
click at [892, 409] on button "Save Order" at bounding box center [917, 405] width 79 height 33
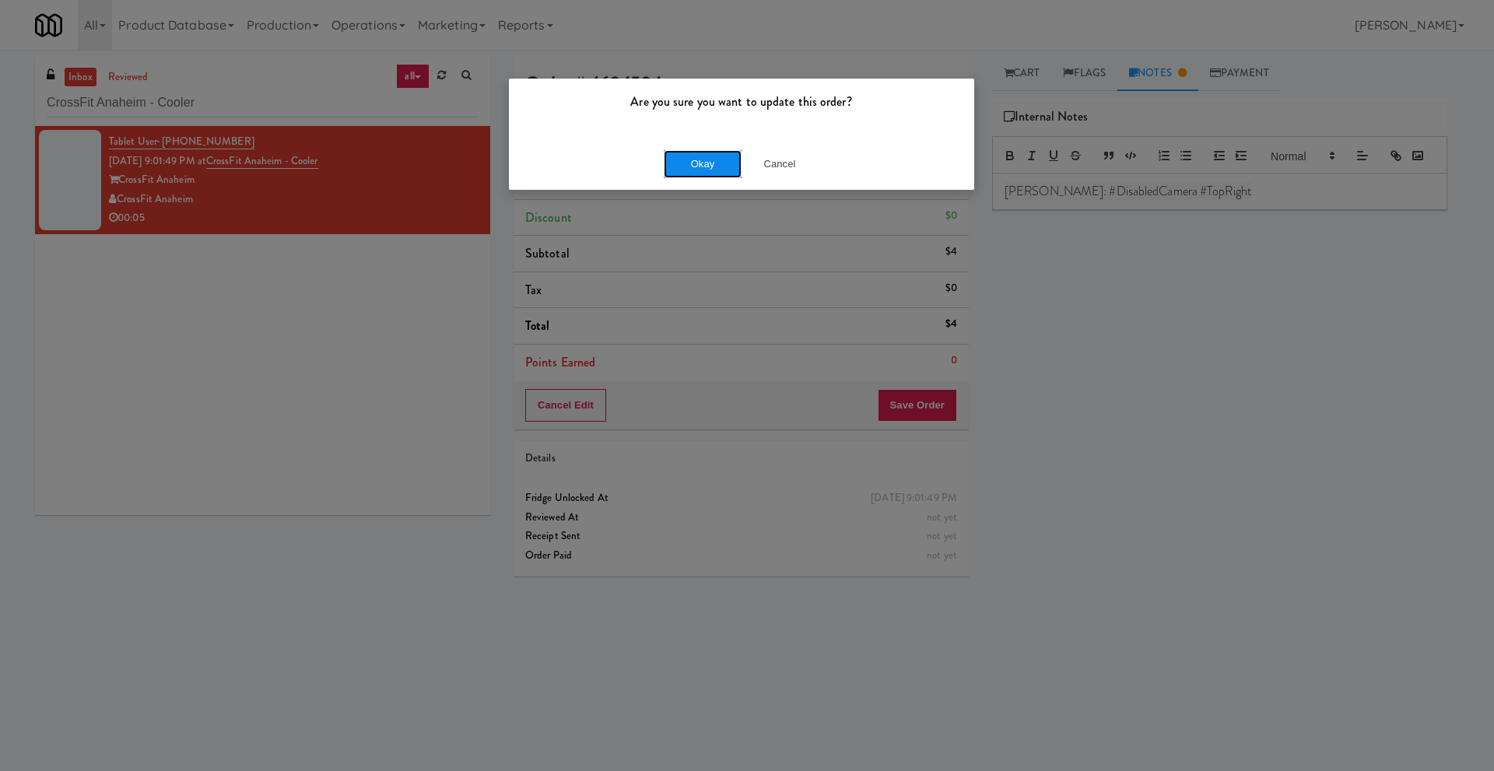
click at [713, 166] on button "Okay" at bounding box center [703, 164] width 78 height 28
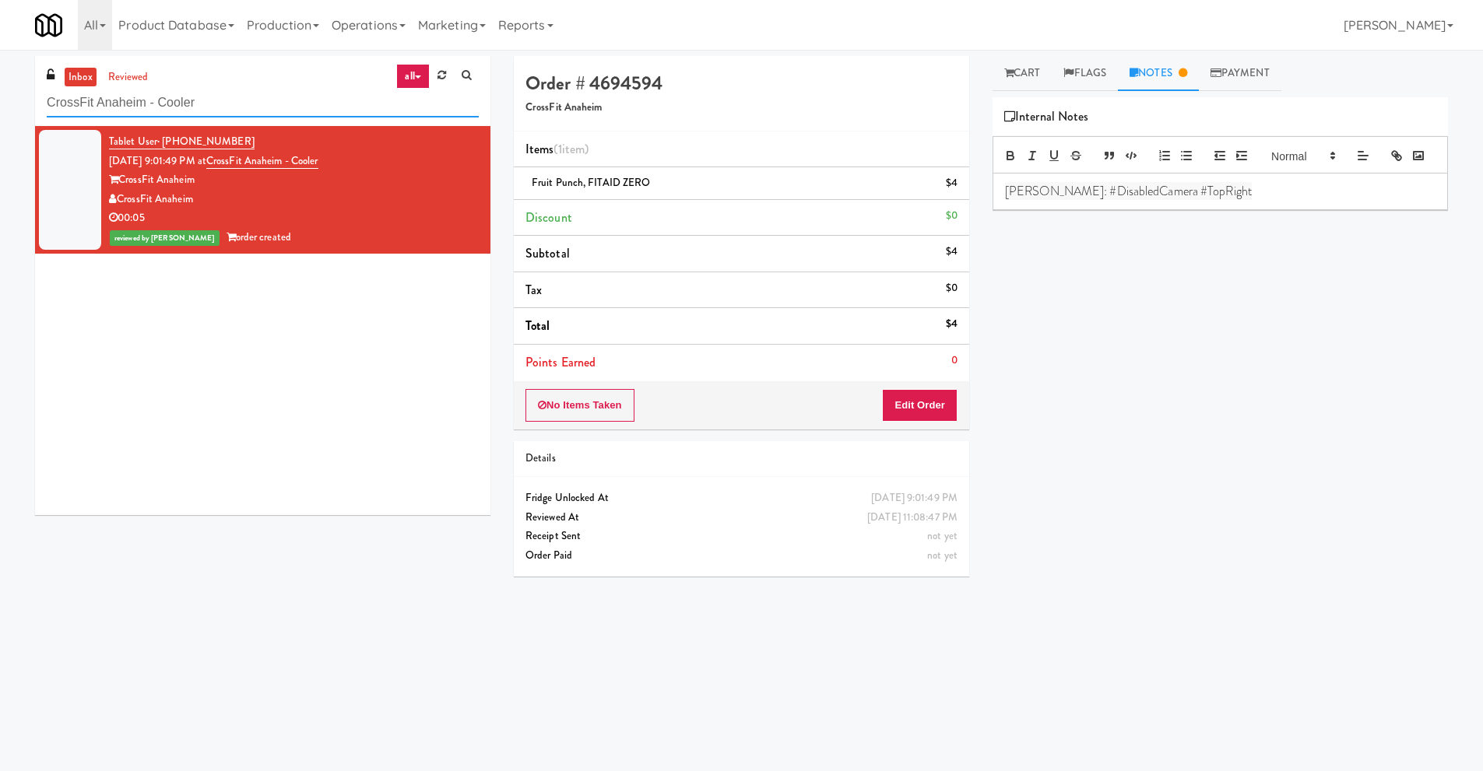
drag, startPoint x: 245, startPoint y: 100, endPoint x: 0, endPoint y: 86, distance: 245.6
click at [0, 86] on div "inbox reviewed all all unclear take inventory issue suspicious failed recent Cr…" at bounding box center [741, 368] width 1483 height 625
paste input "The 87 - Pantry - Right"
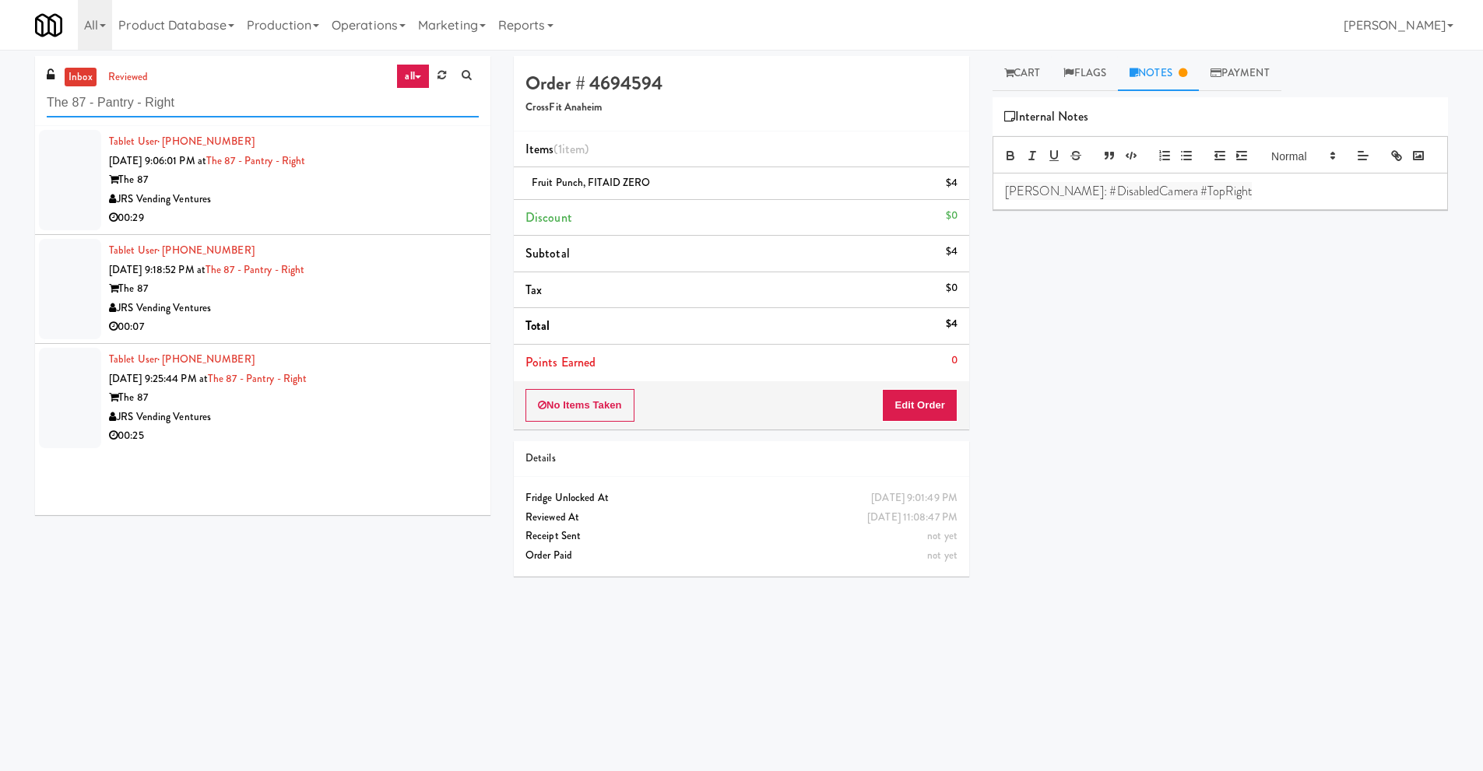
type input "The 87 - Pantry - Right"
click at [219, 107] on input "The 87 - Pantry - Right" at bounding box center [263, 103] width 432 height 29
click at [239, 110] on input "The 87 - Pantry - Right" at bounding box center [263, 103] width 432 height 29
click at [247, 187] on div "The 87" at bounding box center [294, 179] width 370 height 19
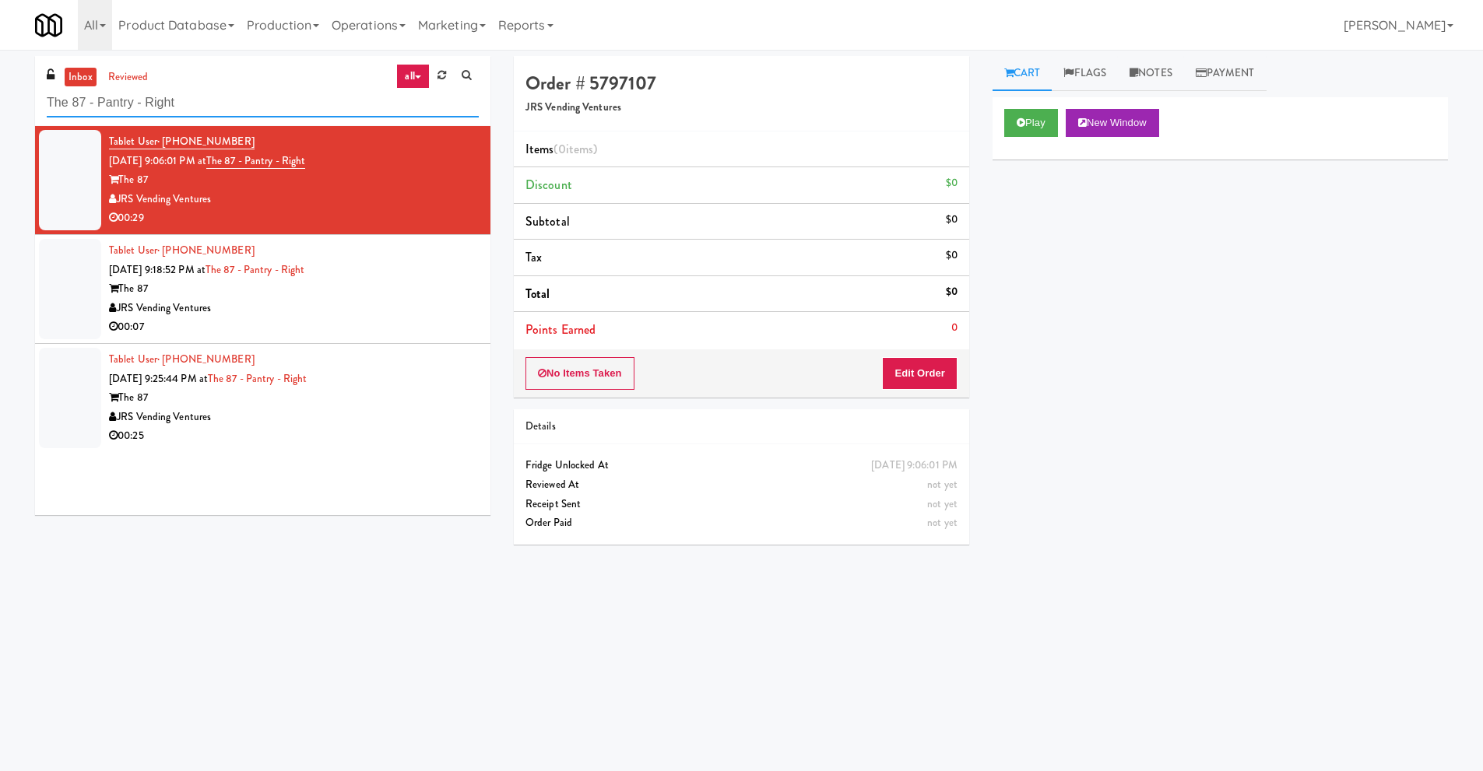
click at [210, 101] on input "The 87 - Pantry - Right" at bounding box center [263, 103] width 432 height 29
click at [214, 198] on div "JRS Vending Ventures" at bounding box center [294, 199] width 370 height 19
click at [1030, 128] on button "Play" at bounding box center [1031, 123] width 54 height 28
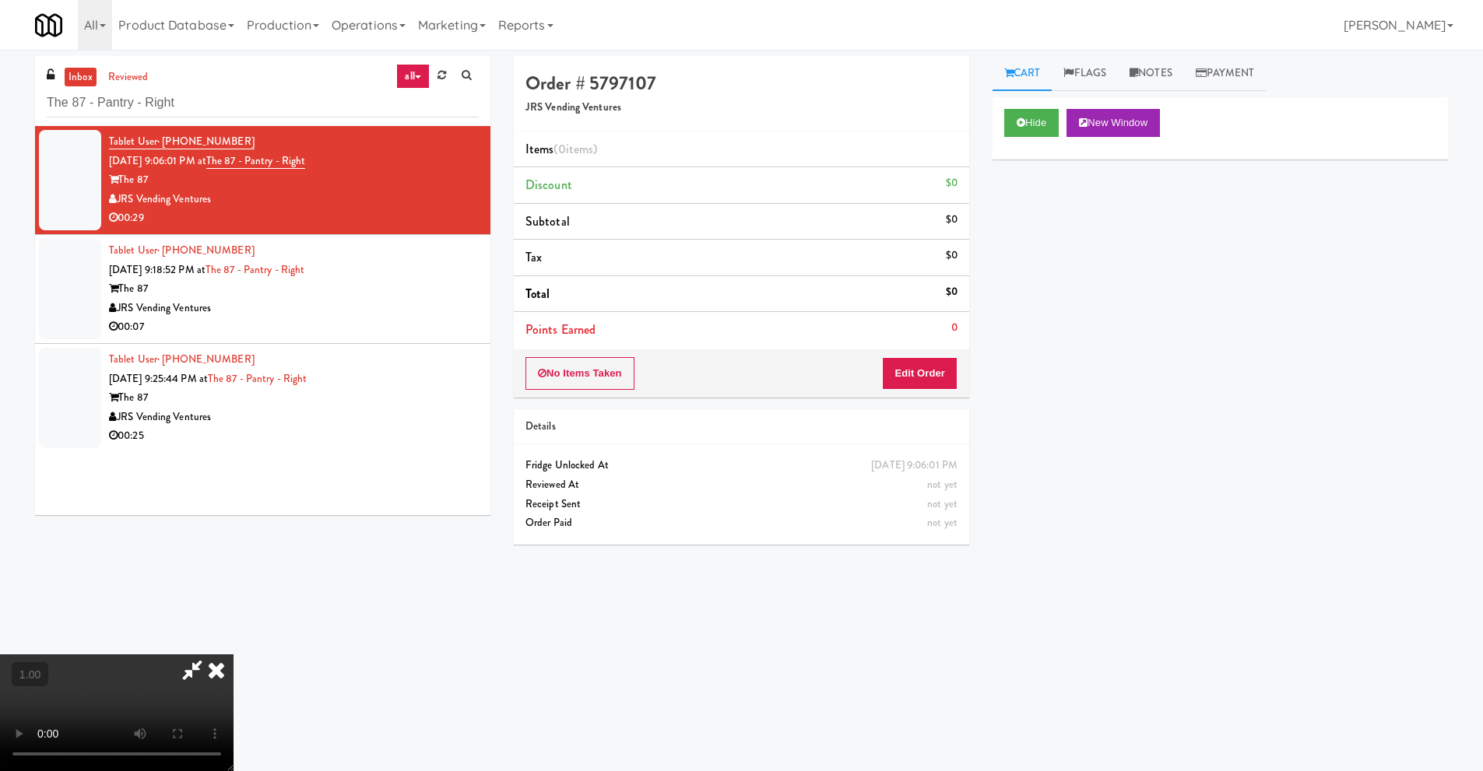
click at [233, 654] on video at bounding box center [116, 712] width 233 height 117
click at [212, 662] on video at bounding box center [116, 712] width 233 height 117
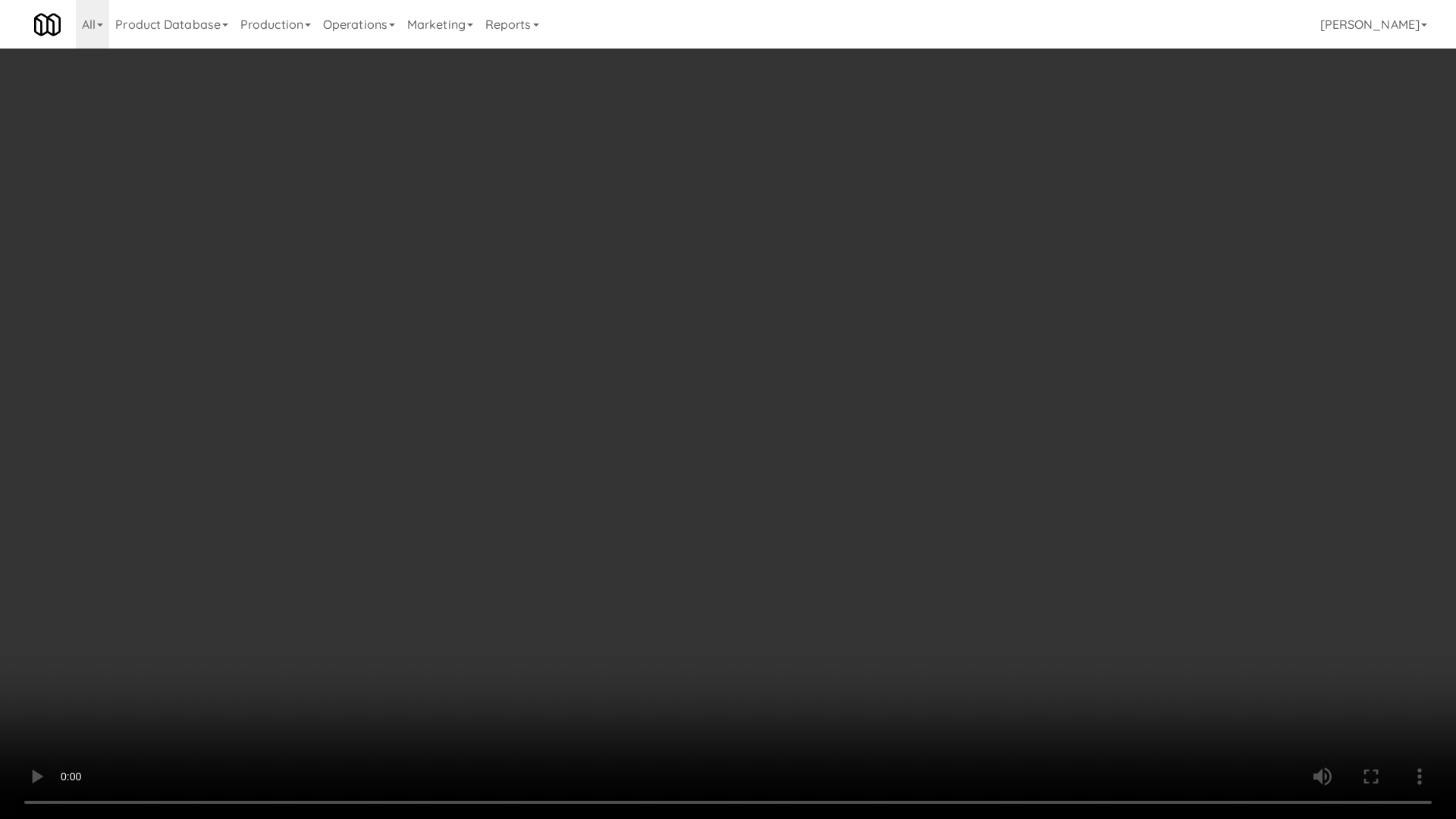
click at [614, 252] on video at bounding box center [728, 410] width 1456 height 819
click at [429, 367] on video at bounding box center [728, 410] width 1456 height 819
click at [581, 447] on video at bounding box center [728, 410] width 1456 height 819
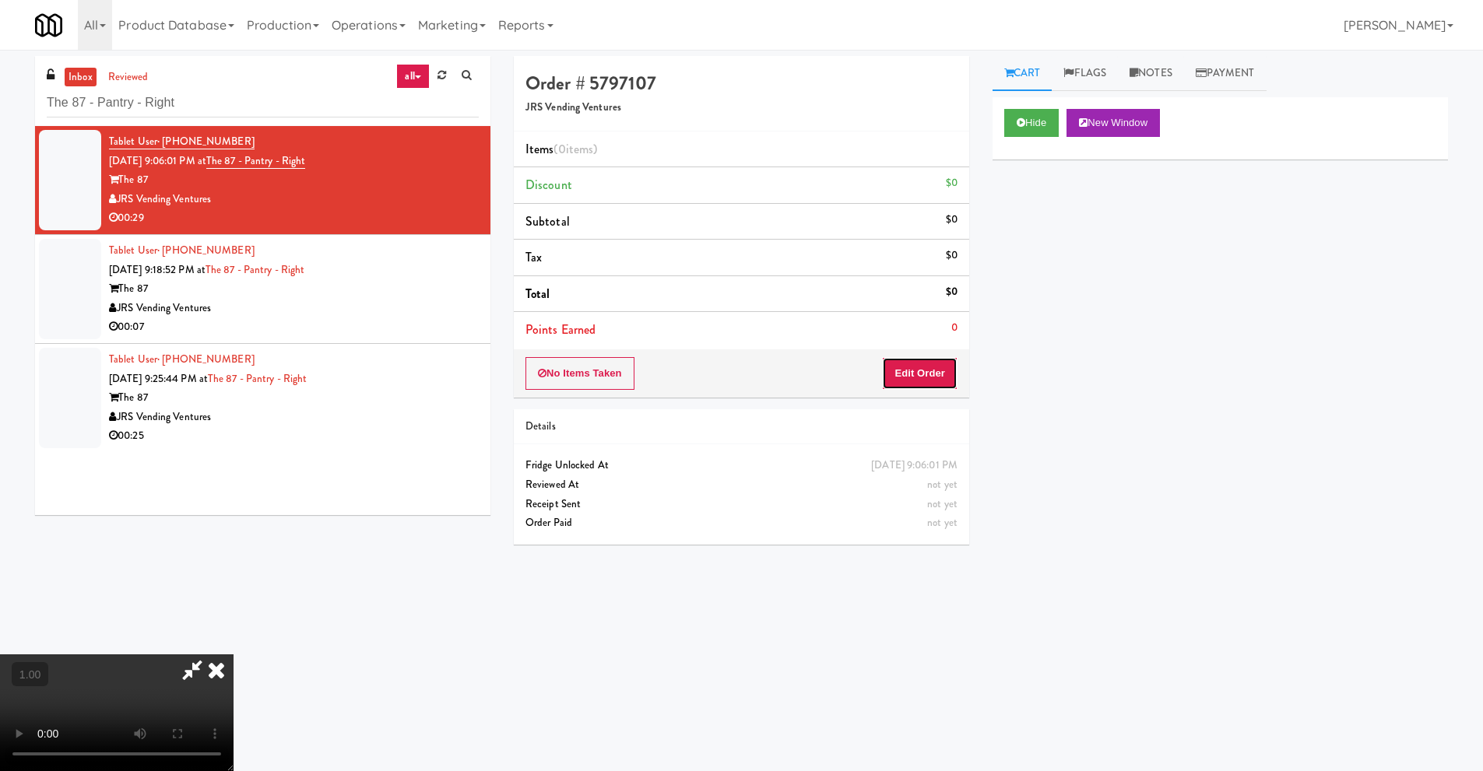
click at [939, 371] on button "Edit Order" at bounding box center [919, 373] width 75 height 33
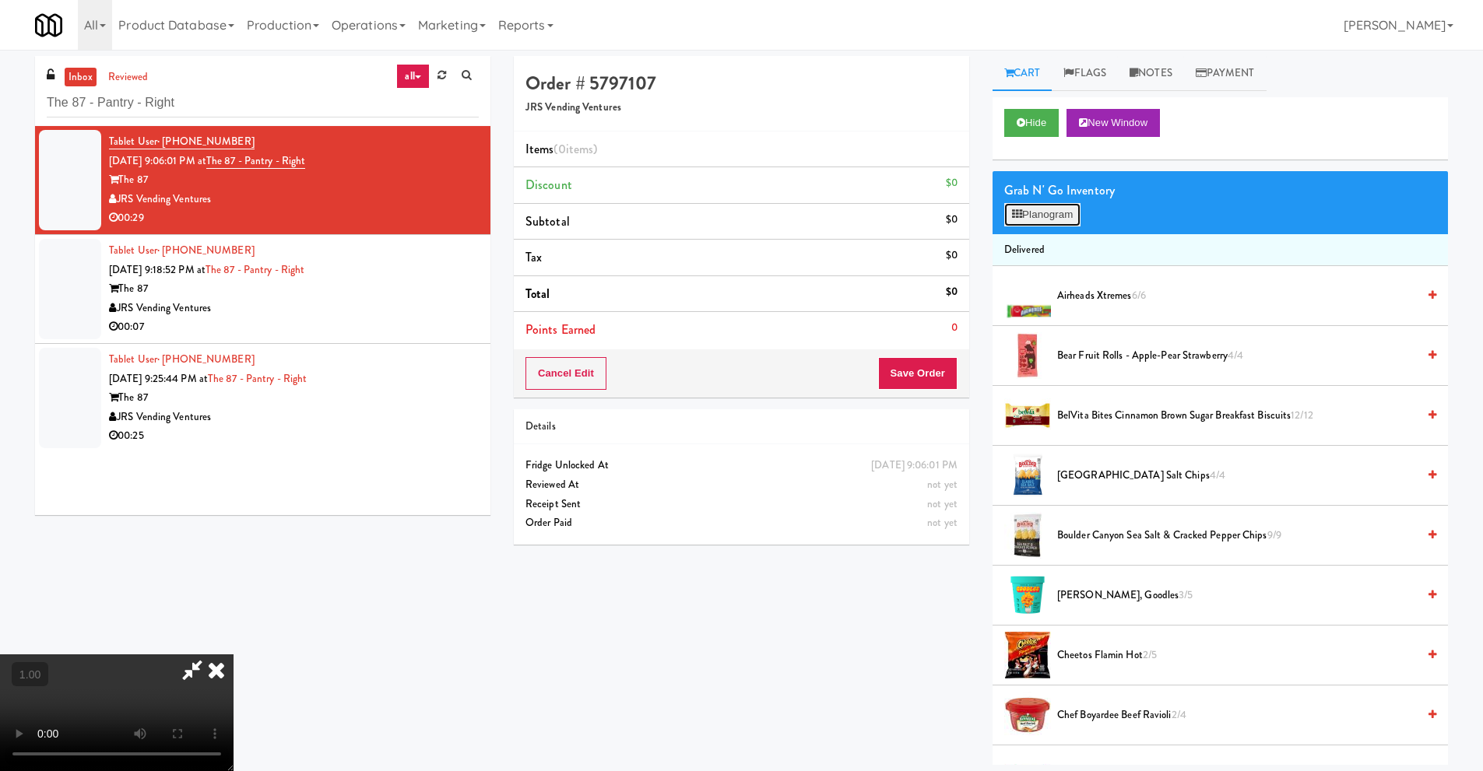
click at [1066, 214] on button "Planogram" at bounding box center [1042, 214] width 76 height 23
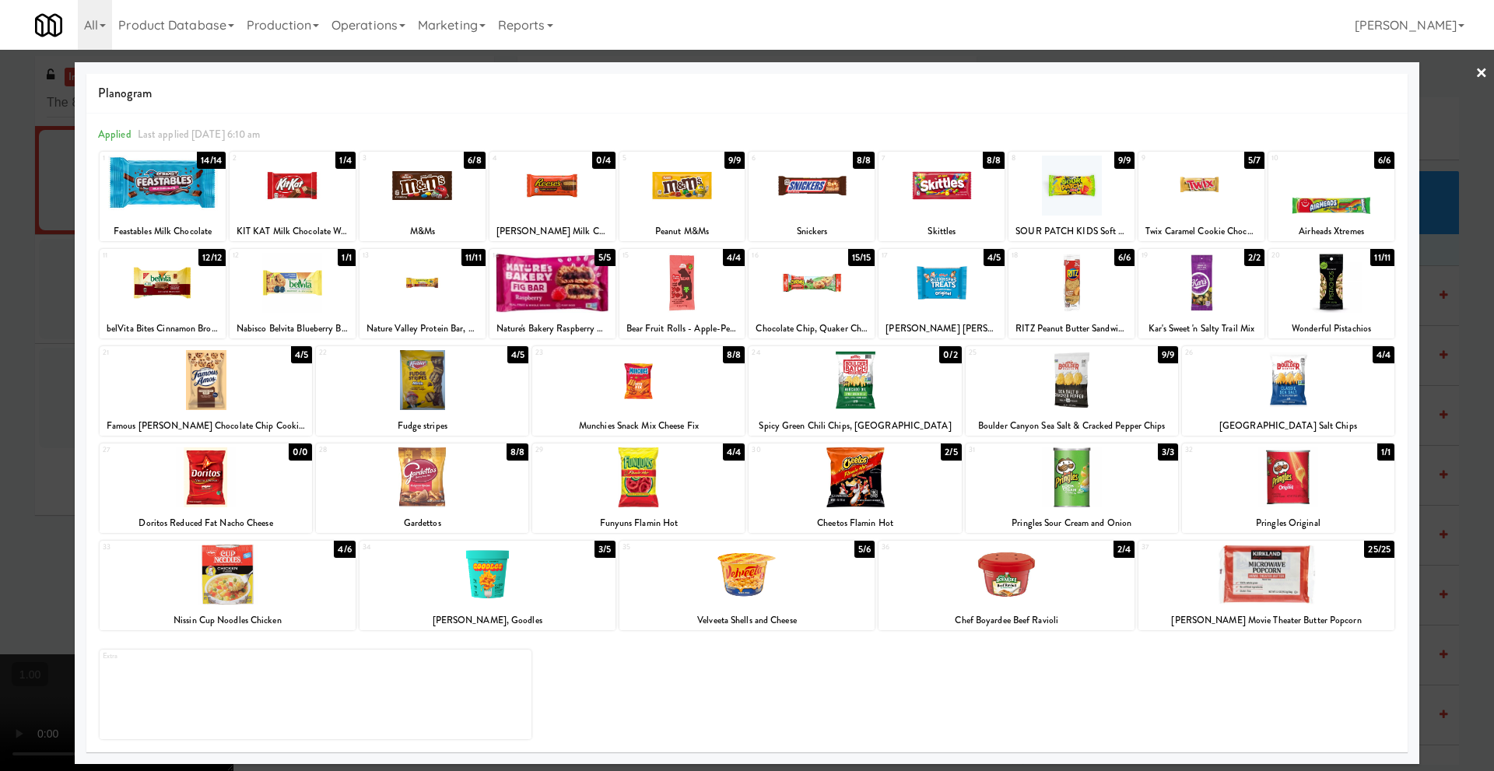
click at [1200, 195] on div at bounding box center [1202, 186] width 126 height 60
click at [149, 202] on div at bounding box center [163, 186] width 126 height 60
click at [1482, 71] on link "×" at bounding box center [1482, 74] width 12 height 48
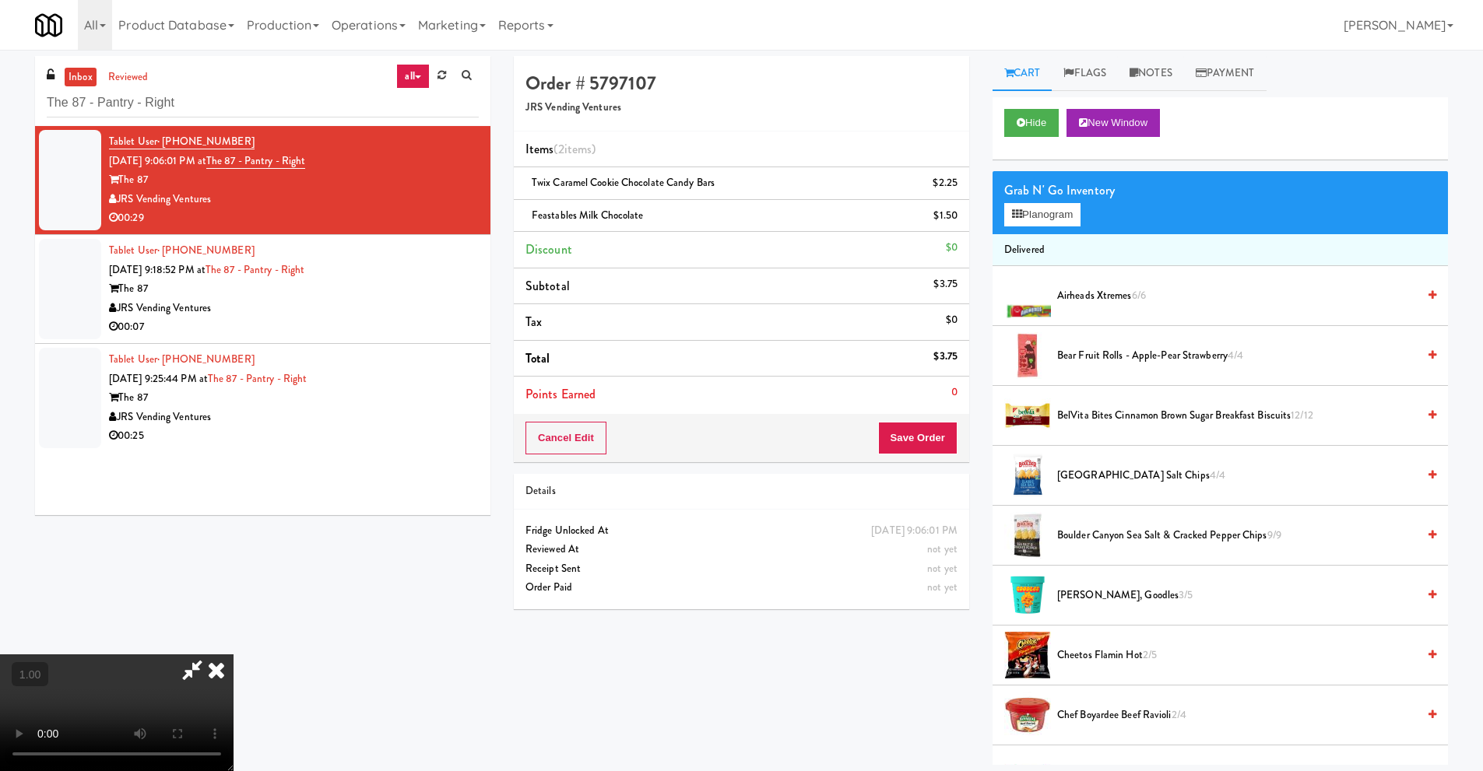
click at [233, 654] on video at bounding box center [116, 712] width 233 height 117
click at [1070, 214] on button "Planogram" at bounding box center [1042, 214] width 76 height 23
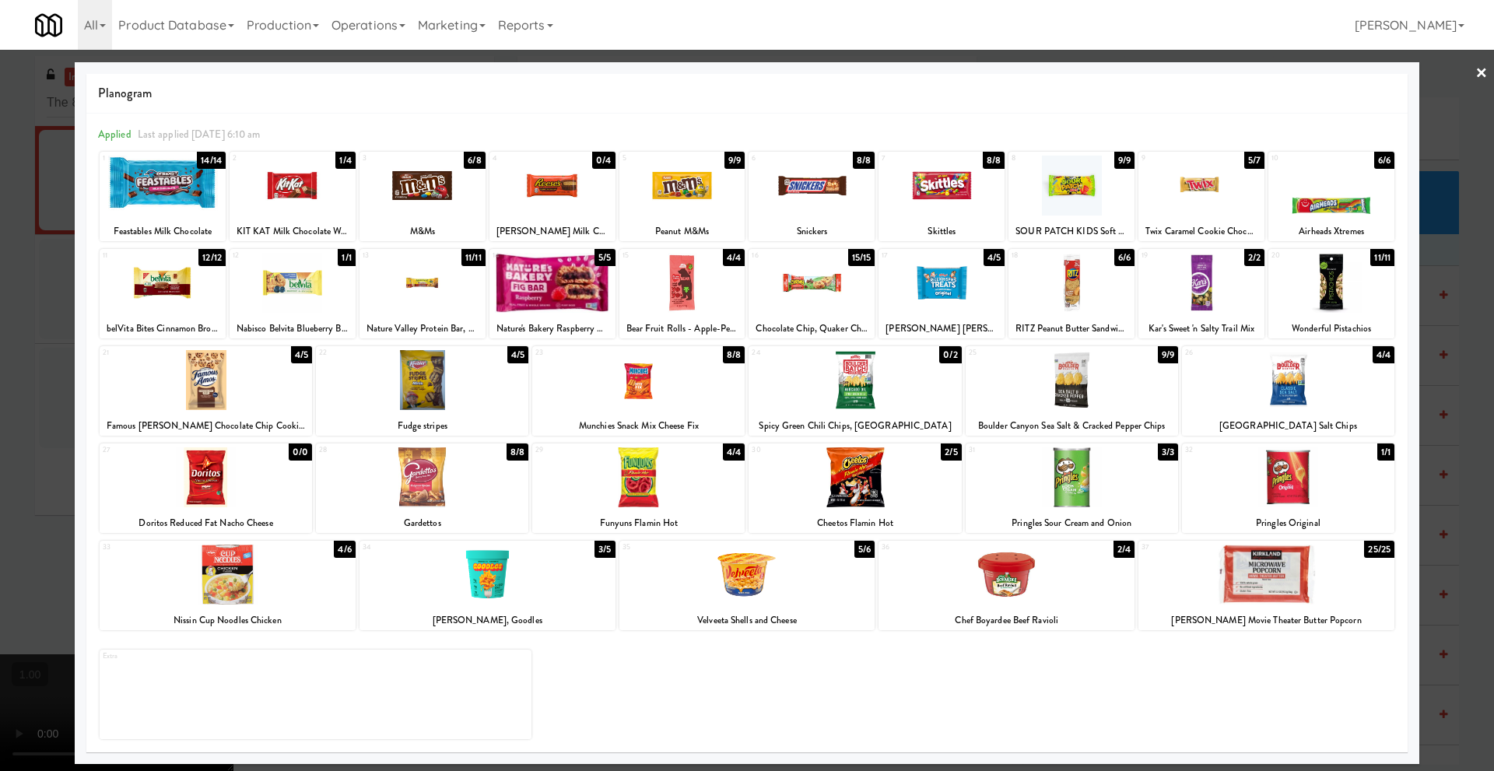
click at [1482, 72] on link "×" at bounding box center [1482, 74] width 12 height 48
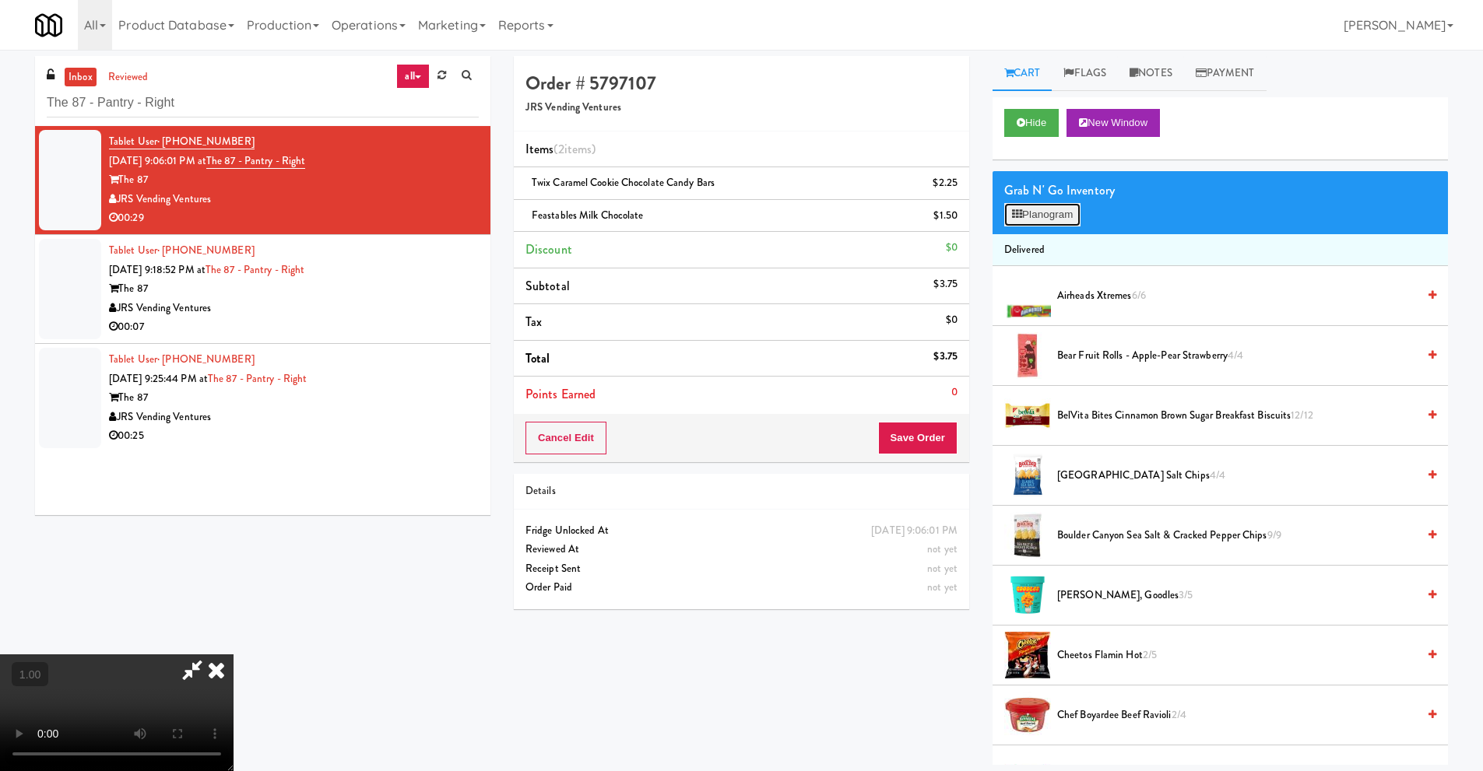
click at [1066, 212] on button "Planogram" at bounding box center [1042, 214] width 76 height 23
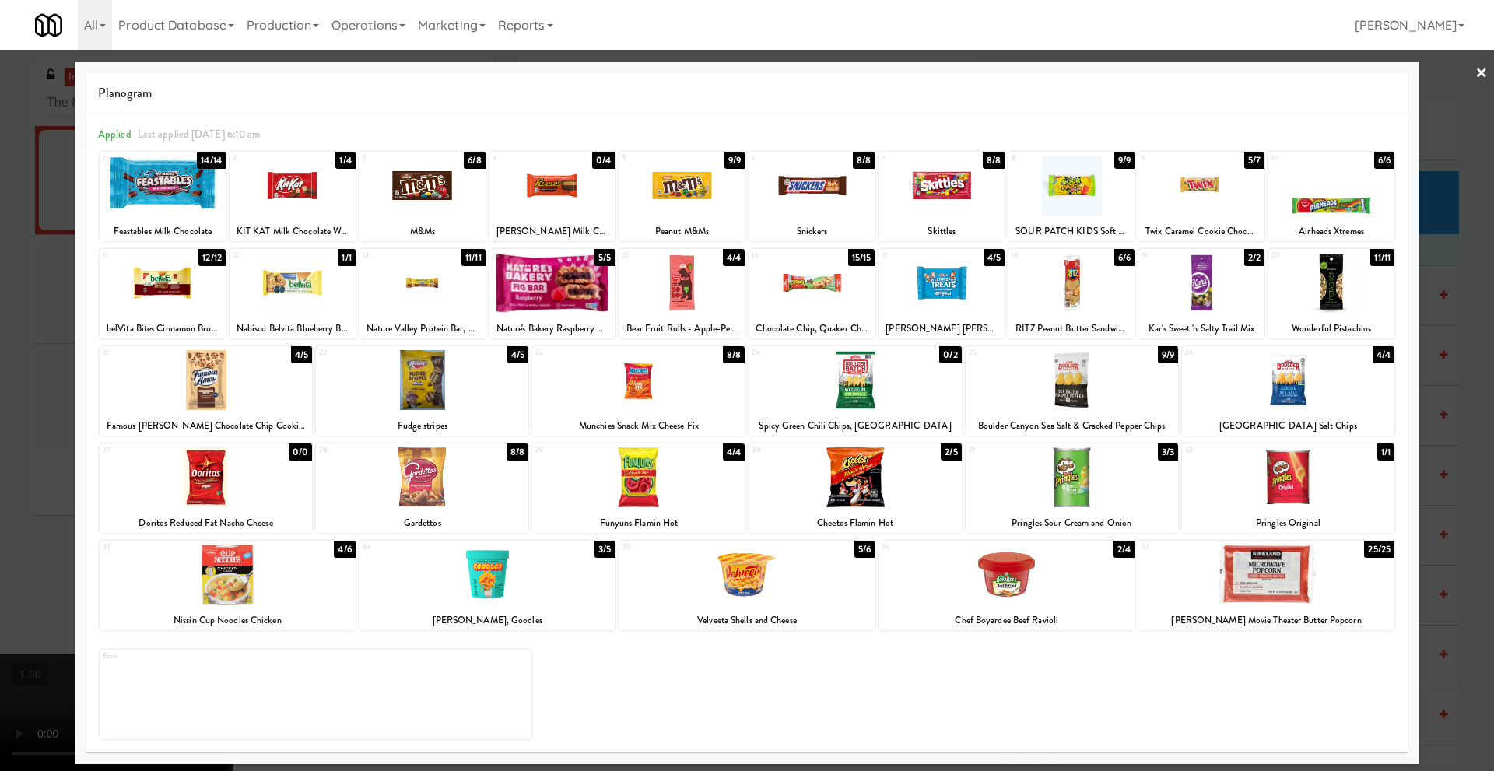
click at [1482, 76] on link "×" at bounding box center [1482, 74] width 12 height 48
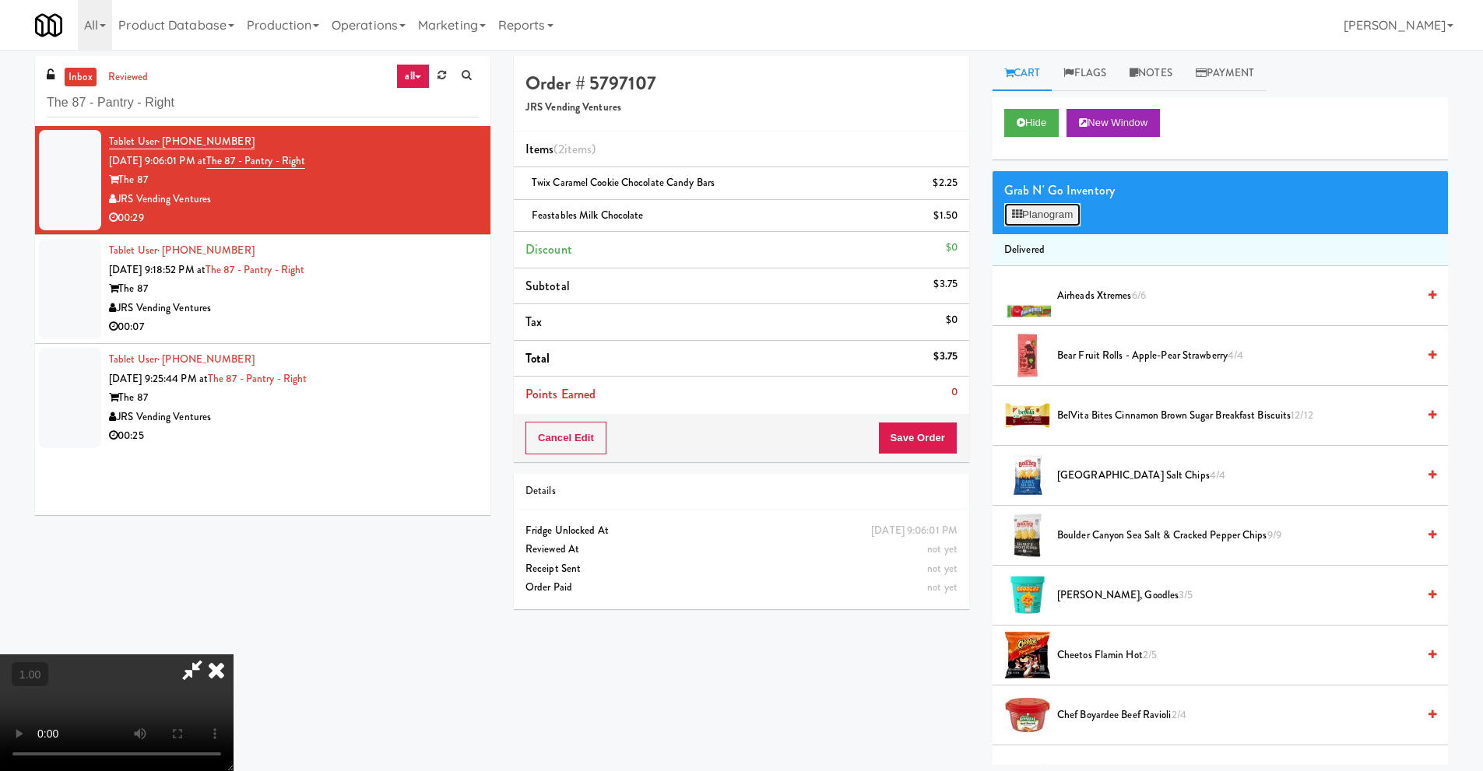
click at [1052, 222] on button "Planogram" at bounding box center [1042, 214] width 76 height 23
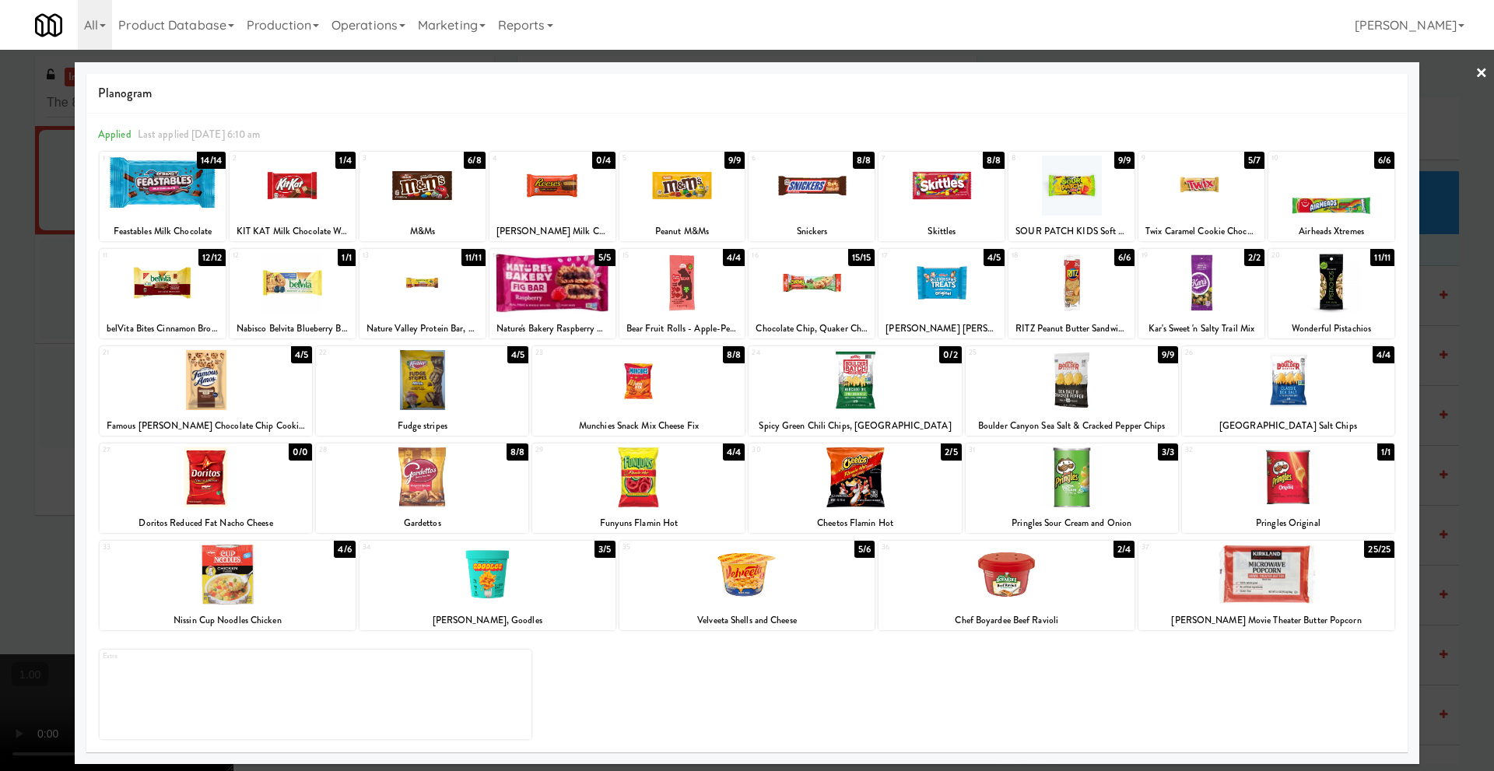
click at [928, 287] on div at bounding box center [942, 283] width 126 height 60
click at [1480, 73] on link "×" at bounding box center [1482, 74] width 12 height 48
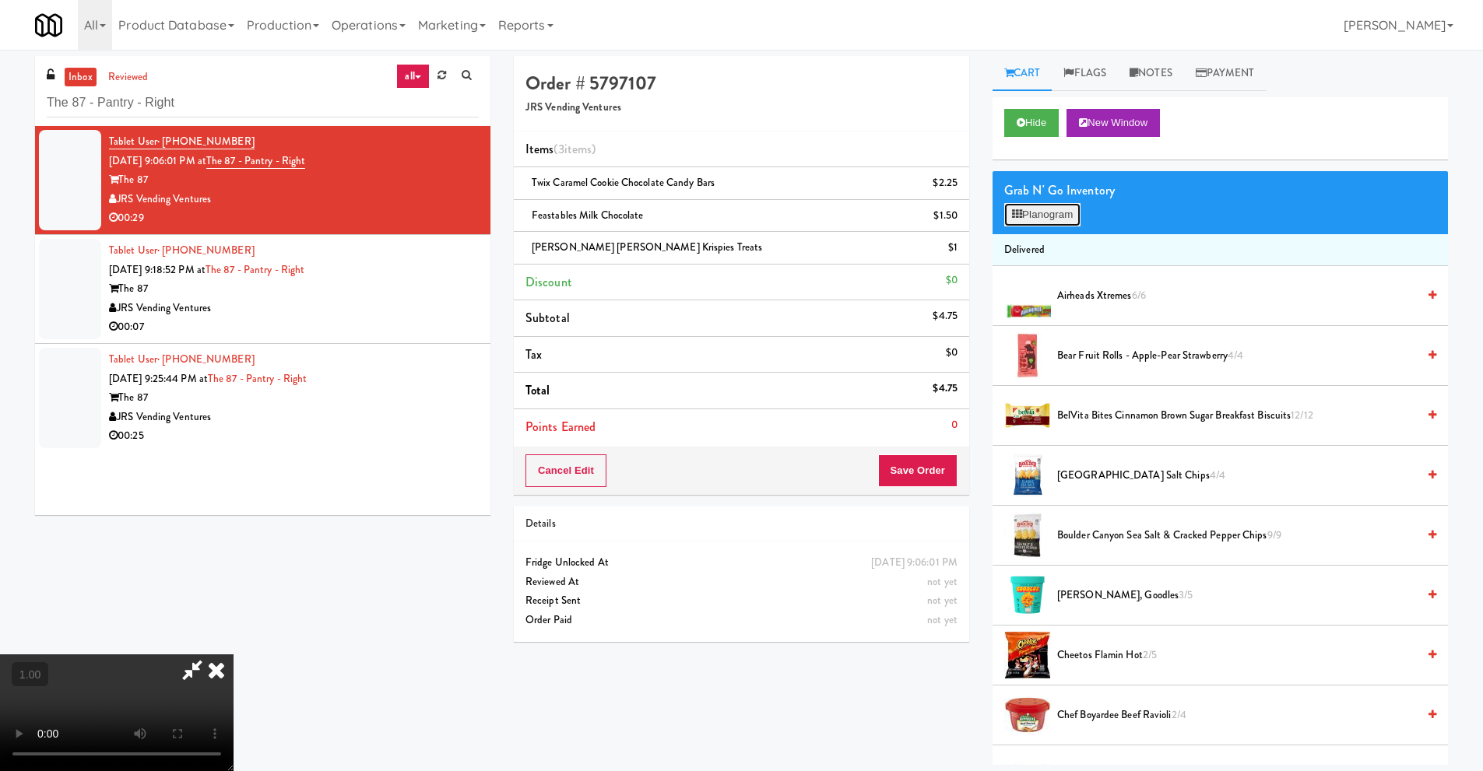
click at [1070, 216] on button "Planogram" at bounding box center [1042, 214] width 76 height 23
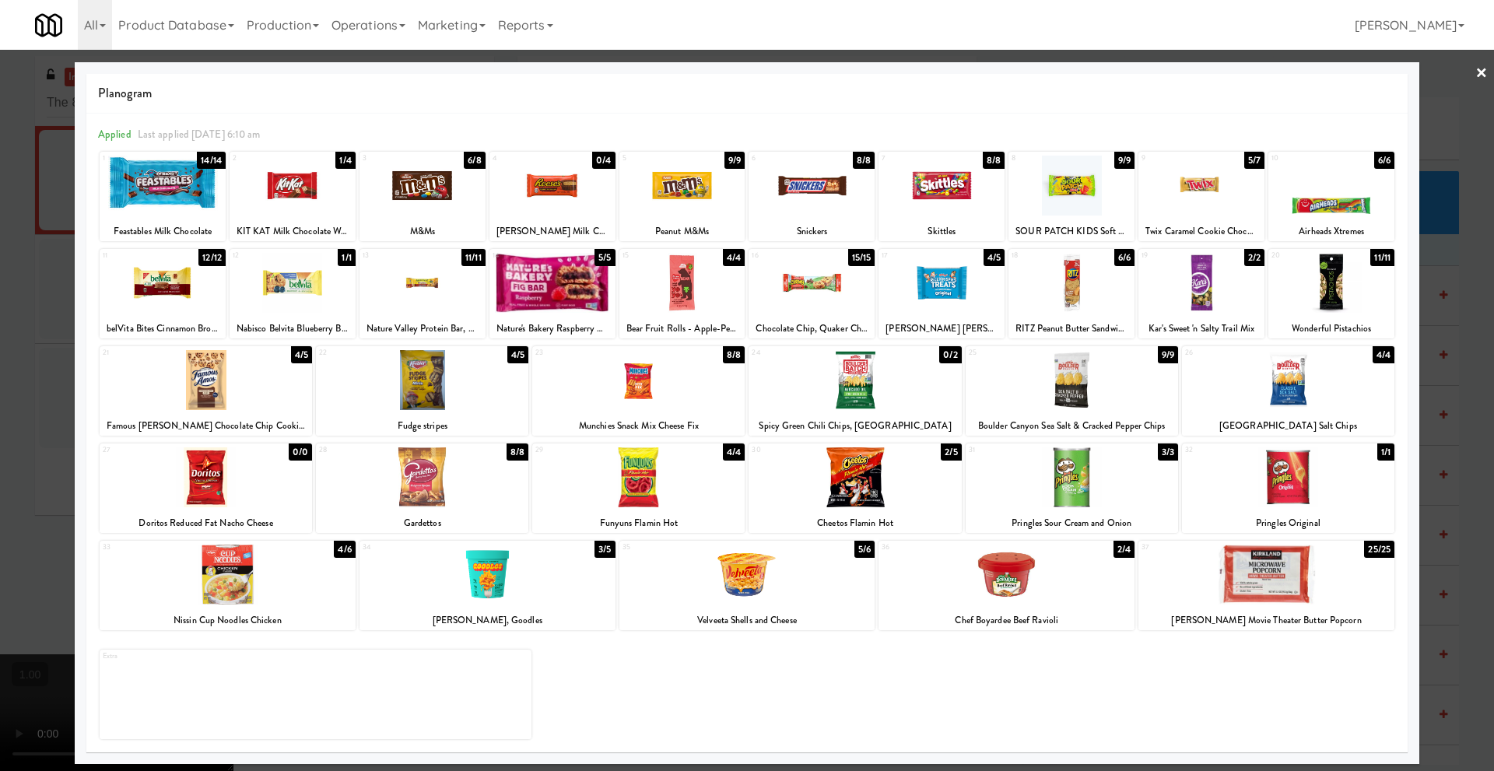
click at [1209, 203] on div at bounding box center [1202, 186] width 126 height 60
click at [1482, 74] on link "×" at bounding box center [1482, 74] width 12 height 48
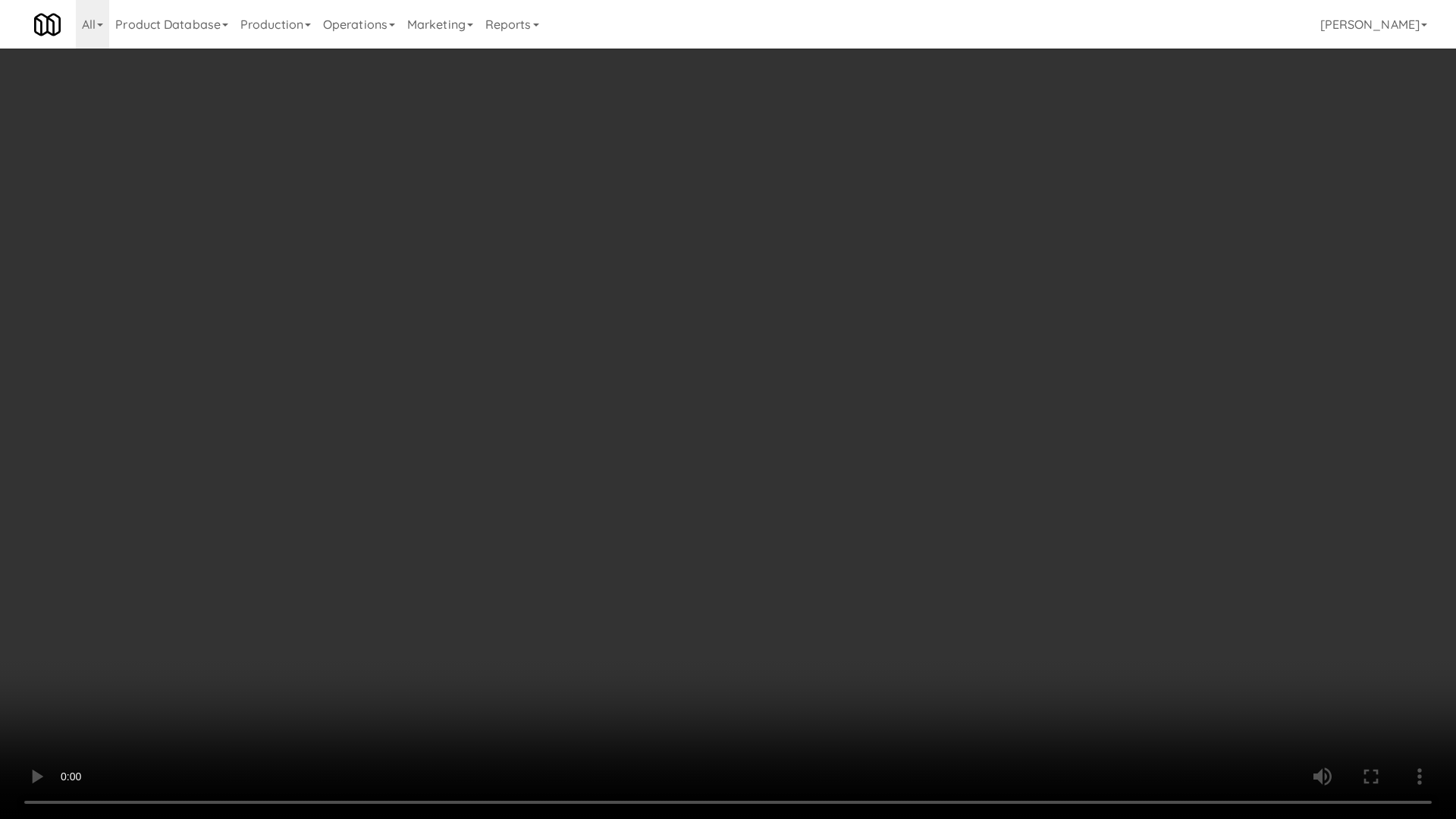
click at [496, 469] on video at bounding box center [728, 410] width 1456 height 819
click at [498, 467] on video at bounding box center [728, 410] width 1456 height 819
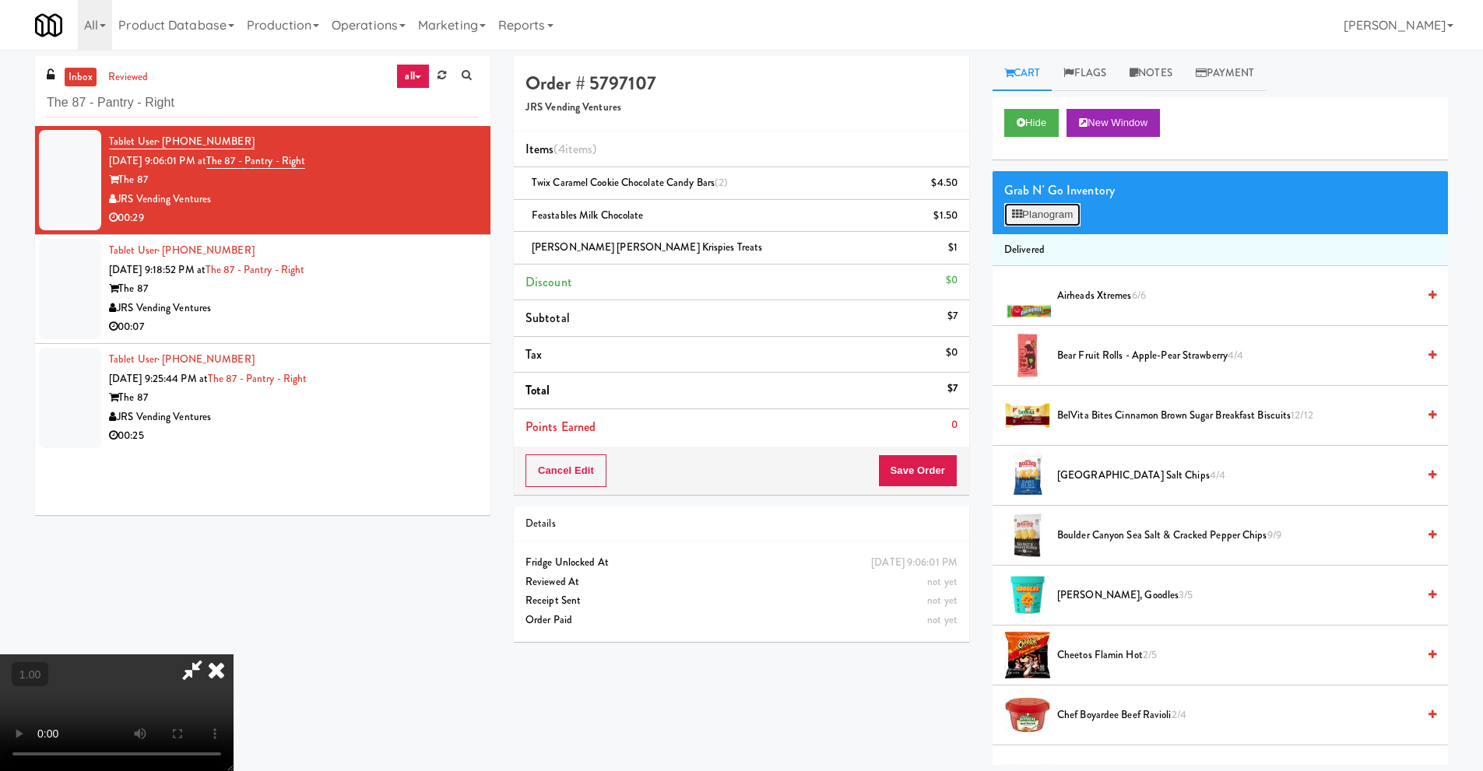
click at [1052, 214] on button "Planogram" at bounding box center [1042, 214] width 76 height 23
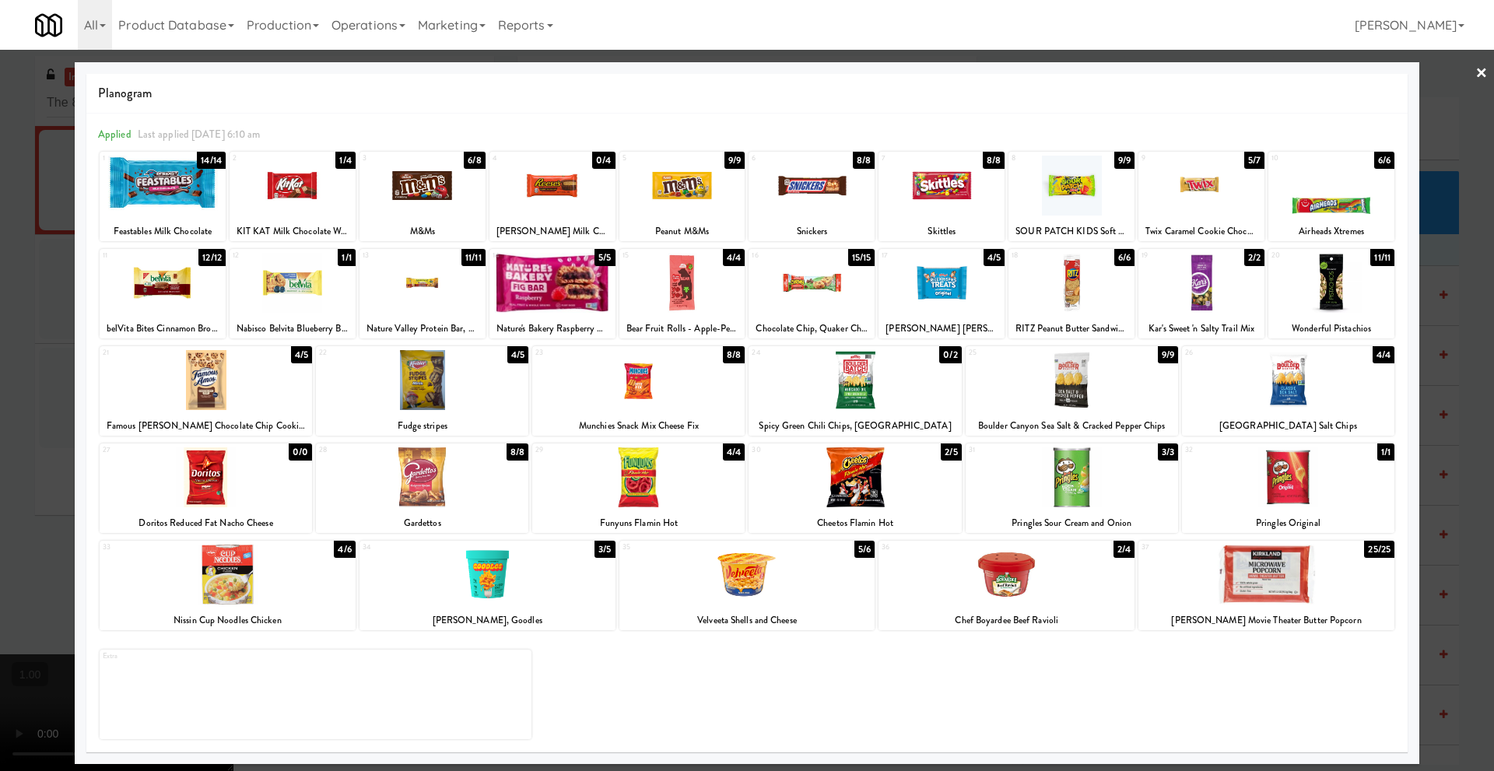
click at [1482, 72] on link "×" at bounding box center [1482, 74] width 12 height 48
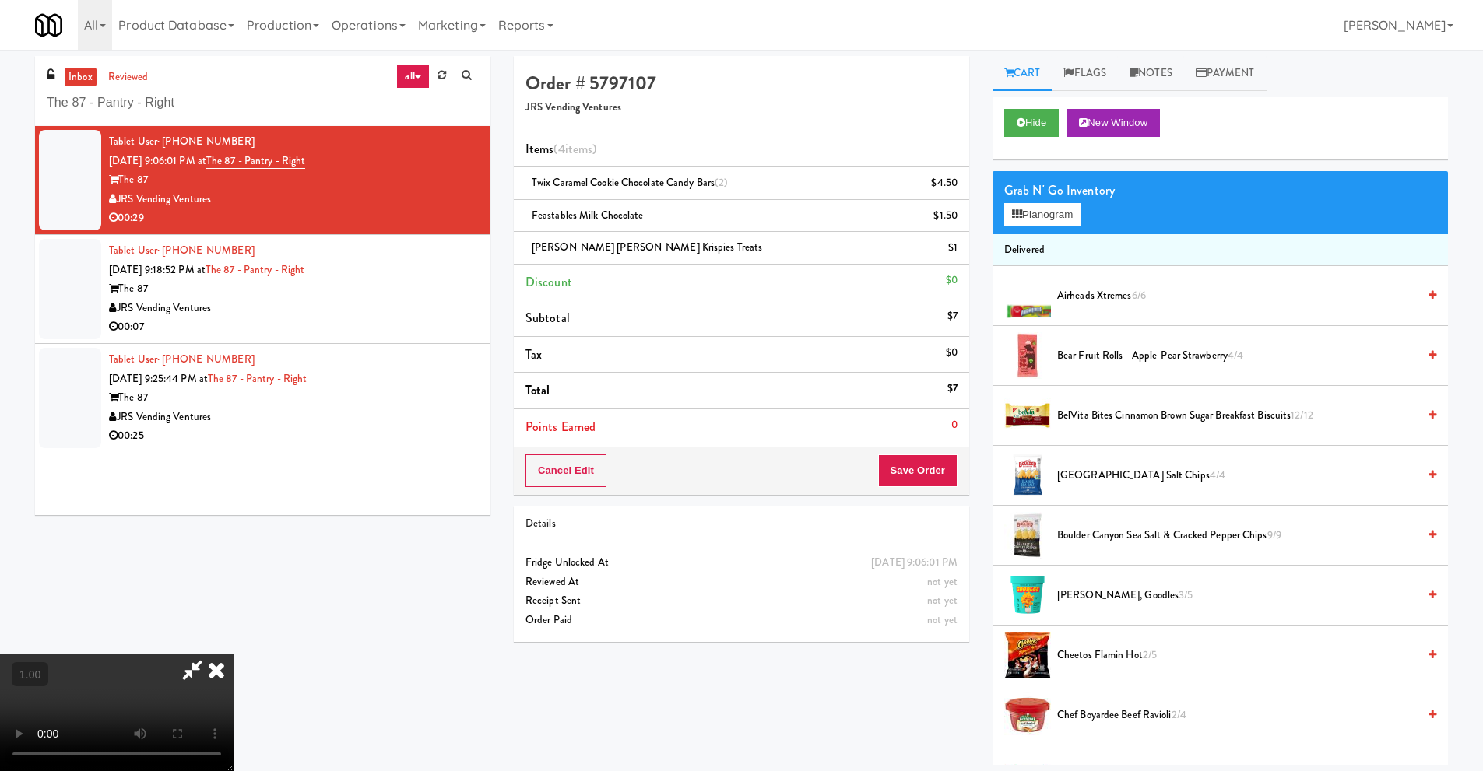
click at [233, 654] on icon at bounding box center [216, 669] width 34 height 31
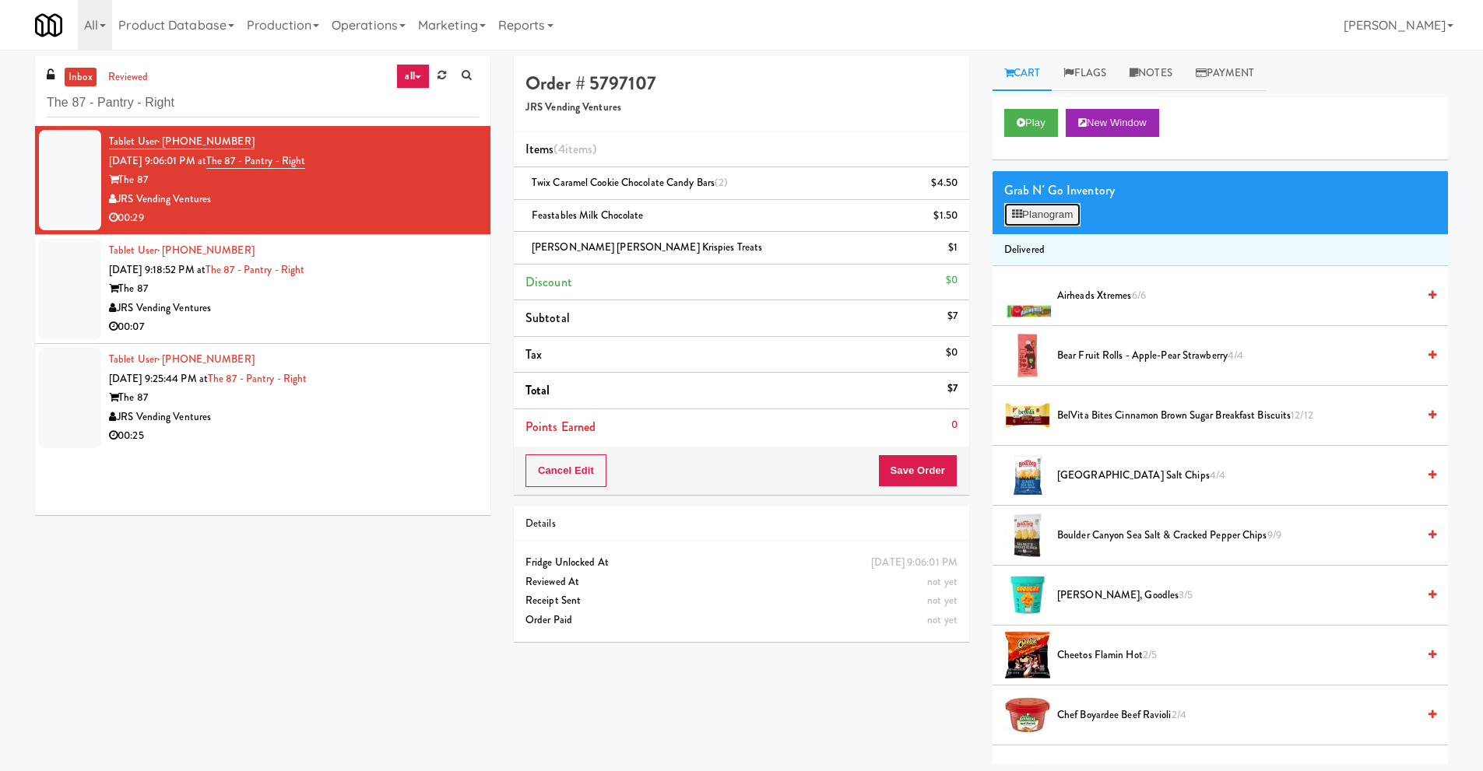
click at [1037, 215] on button "Planogram" at bounding box center [1042, 214] width 76 height 23
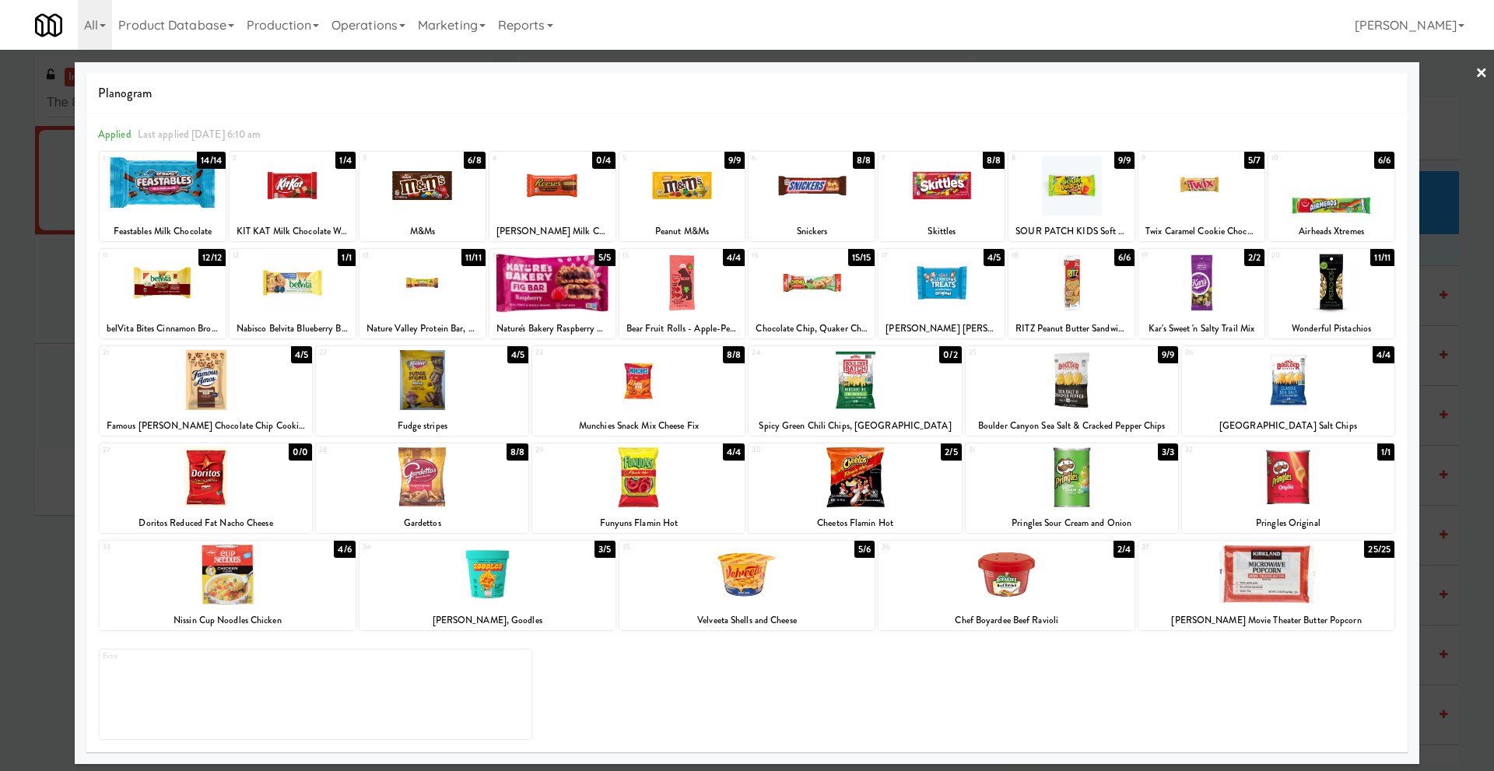
click at [1476, 70] on link "×" at bounding box center [1482, 74] width 12 height 48
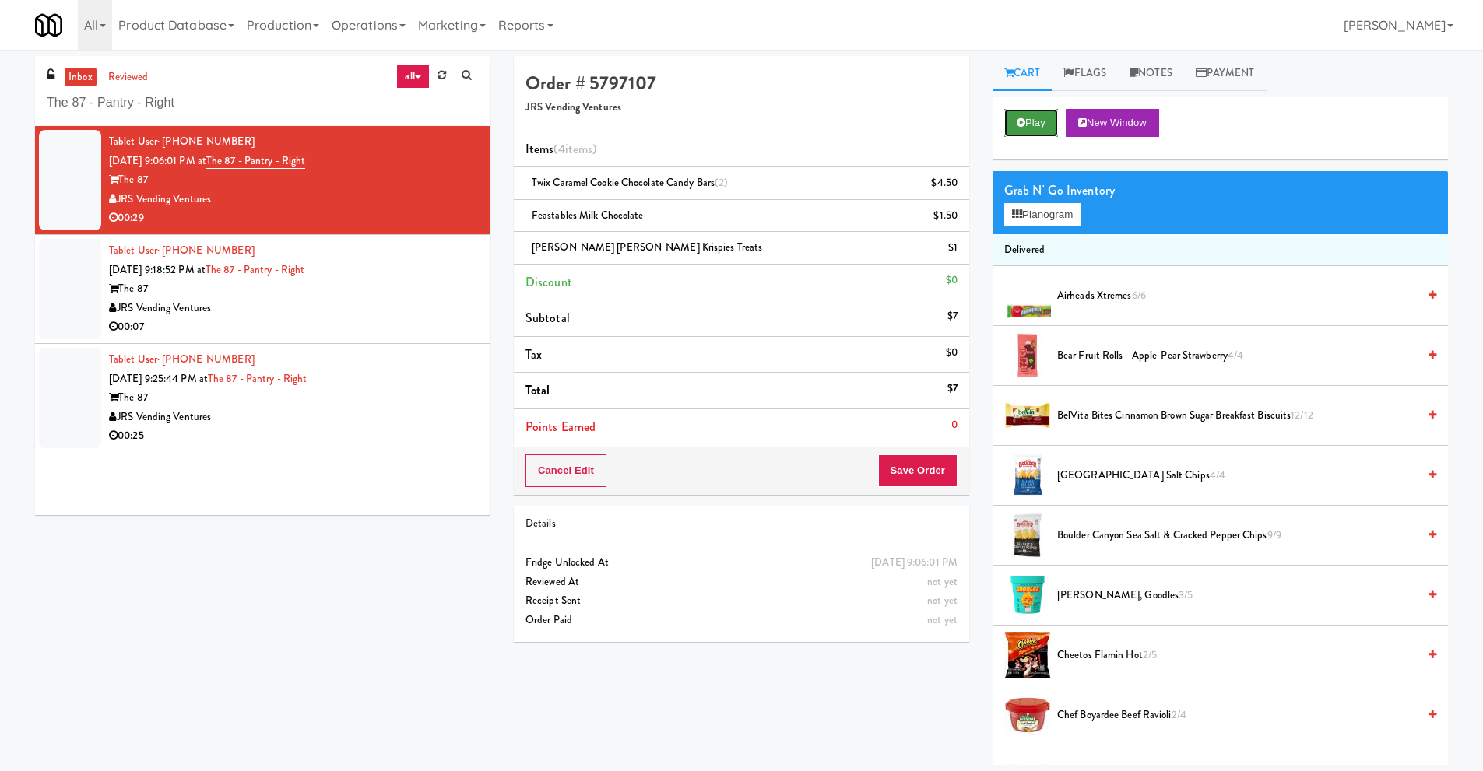
click at [1032, 117] on button "Play" at bounding box center [1031, 123] width 54 height 28
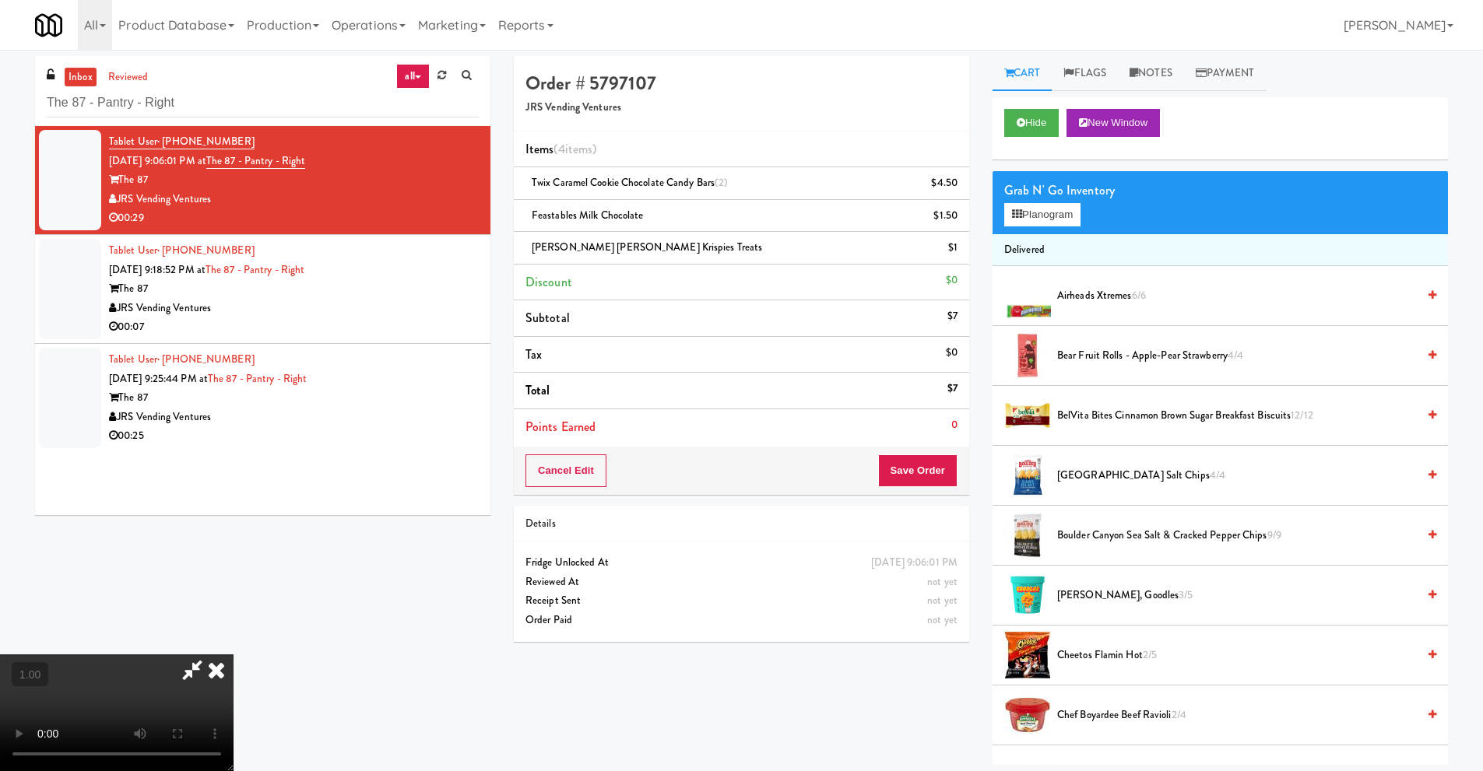
click at [210, 654] on icon at bounding box center [192, 669] width 36 height 31
click at [907, 473] on button "Save Order" at bounding box center [917, 470] width 79 height 33
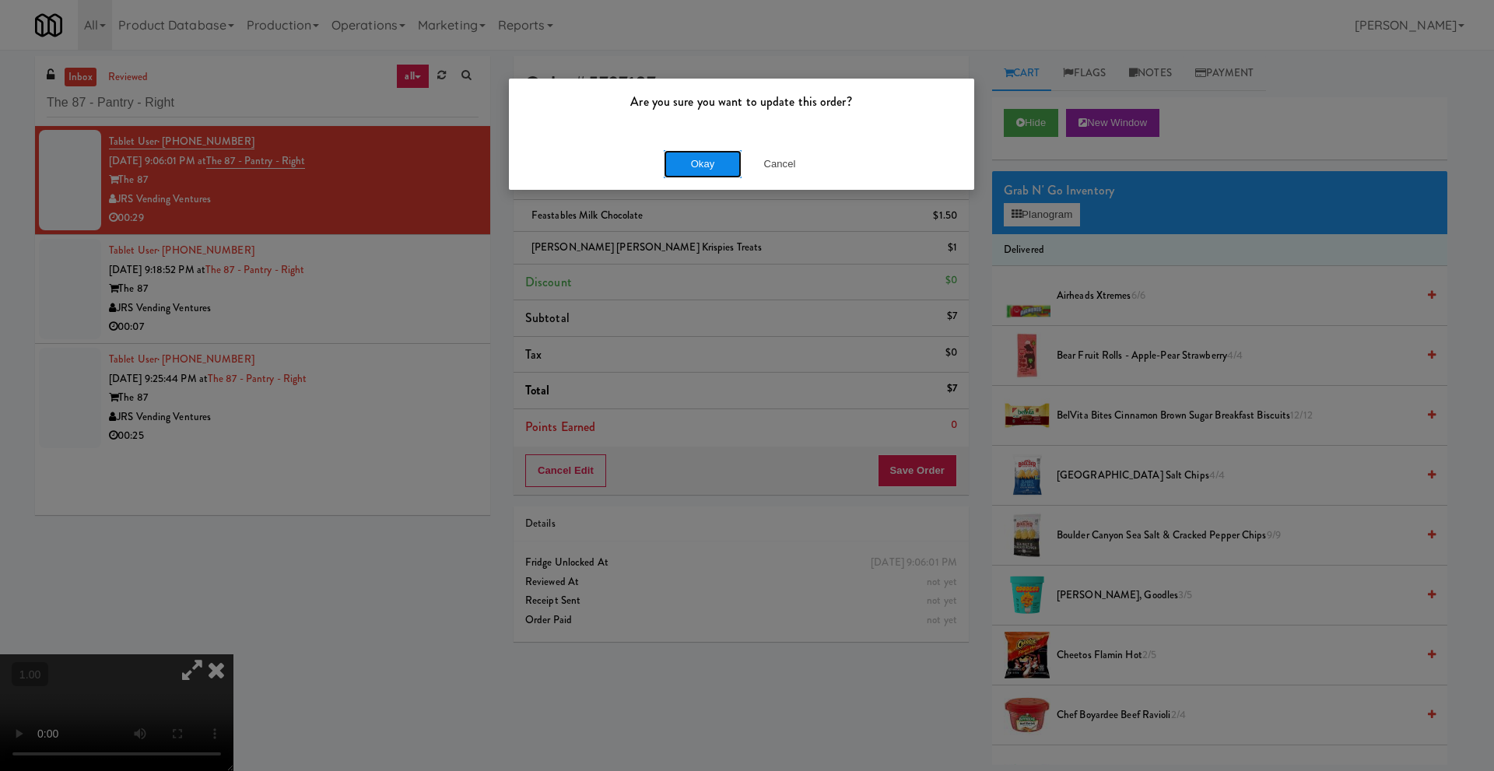
click at [703, 171] on button "Okay" at bounding box center [703, 164] width 78 height 28
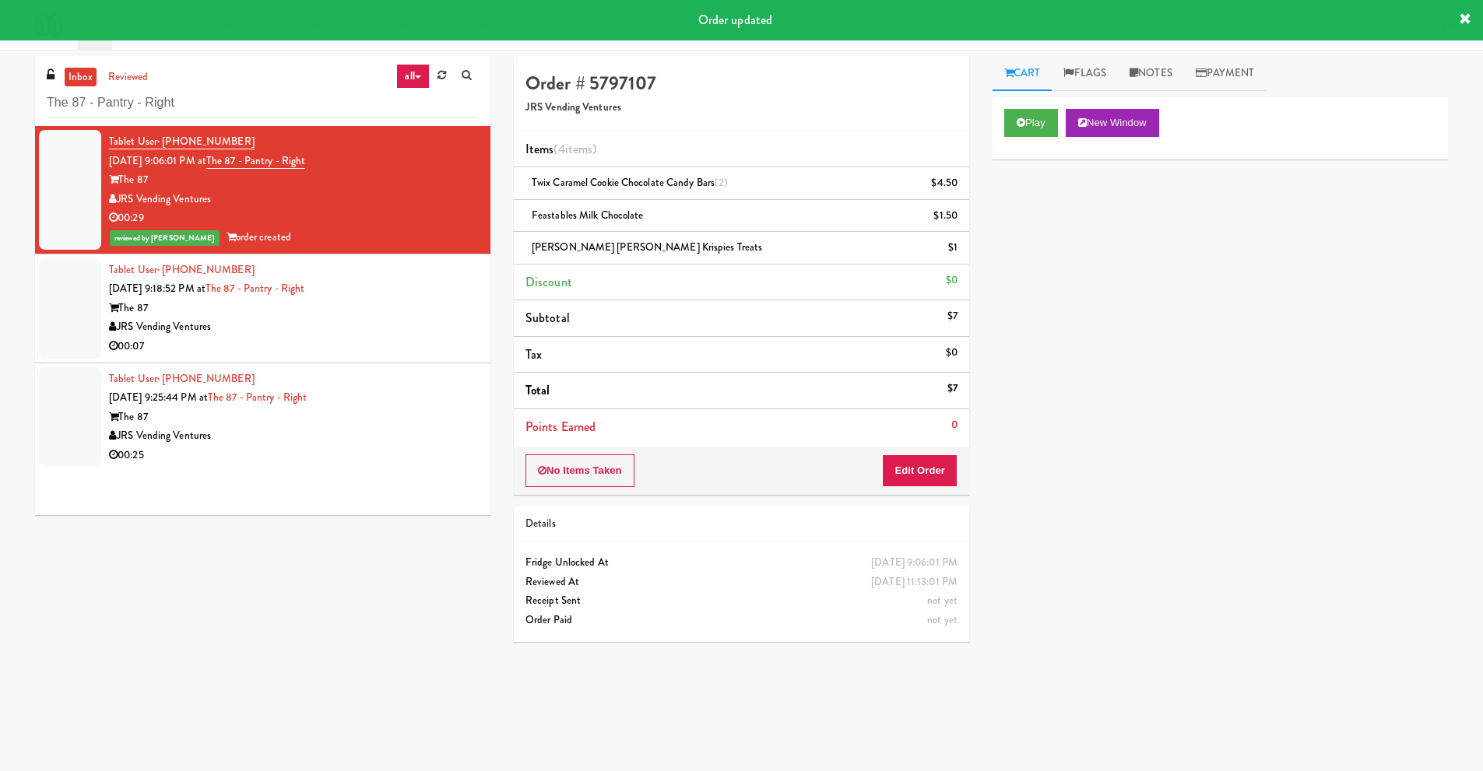
click at [206, 314] on div "The 87" at bounding box center [294, 308] width 370 height 19
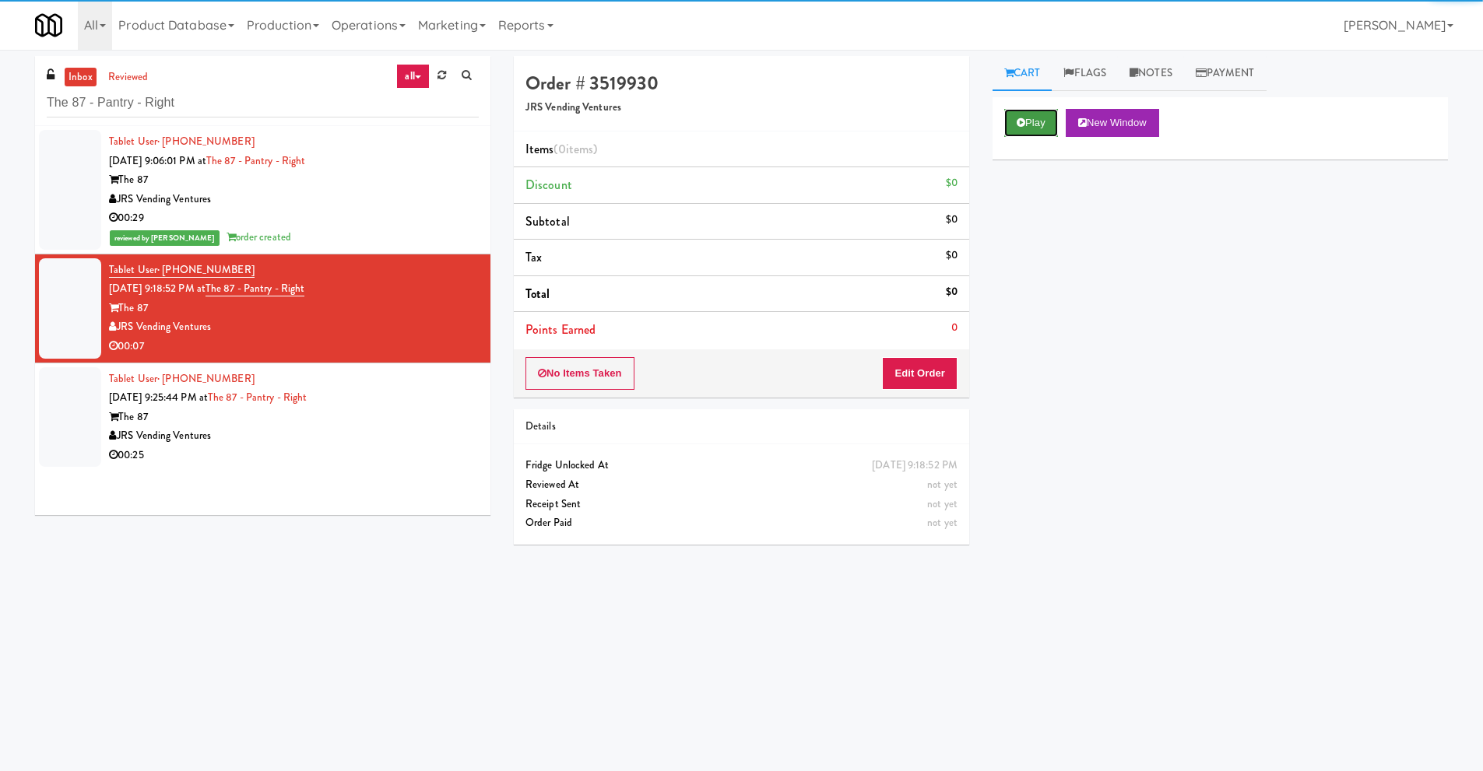
click at [1023, 119] on icon at bounding box center [1020, 123] width 9 height 10
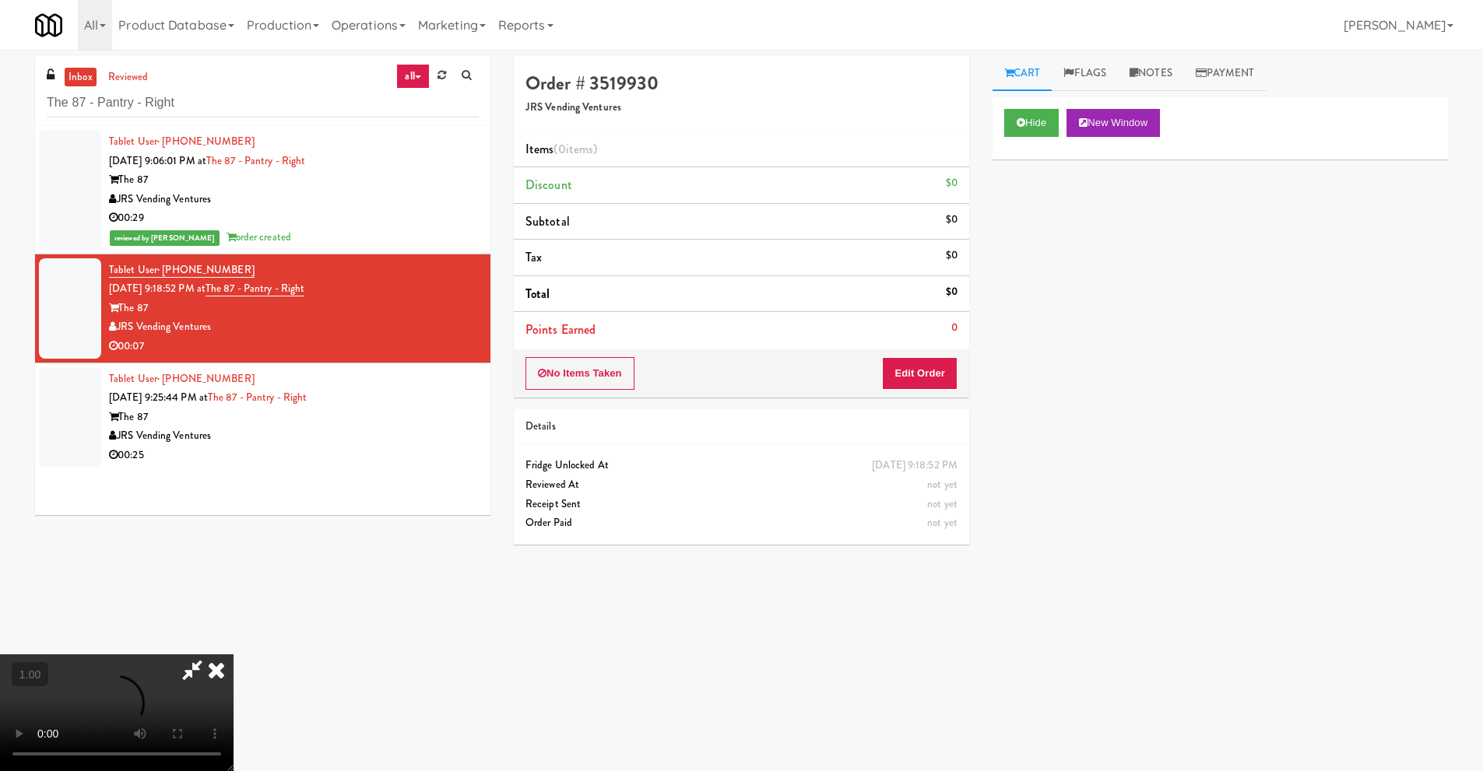
click at [187, 669] on icon at bounding box center [192, 669] width 36 height 31
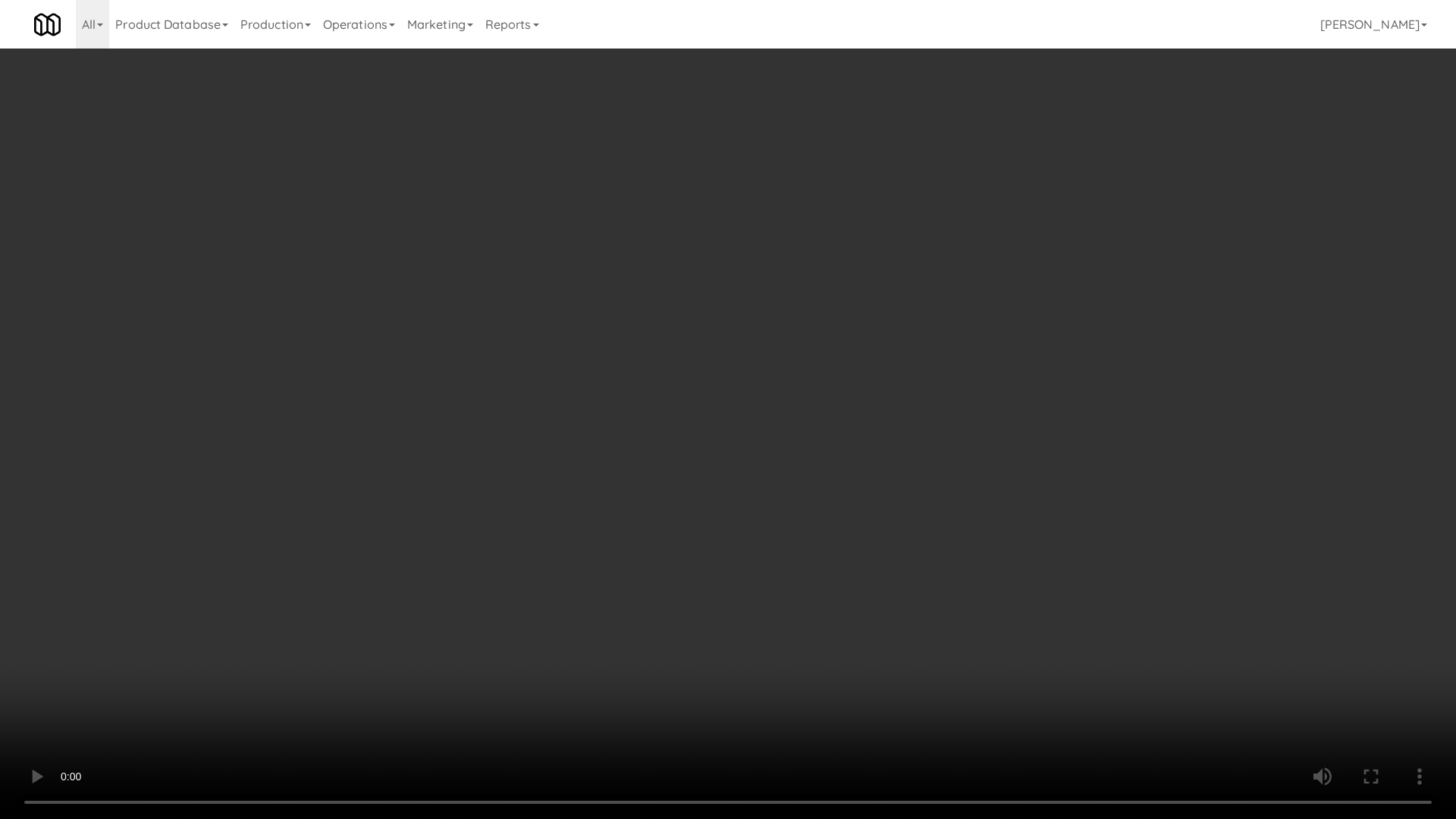
click at [600, 426] on video at bounding box center [728, 410] width 1456 height 819
click at [373, 512] on video at bounding box center [728, 410] width 1456 height 819
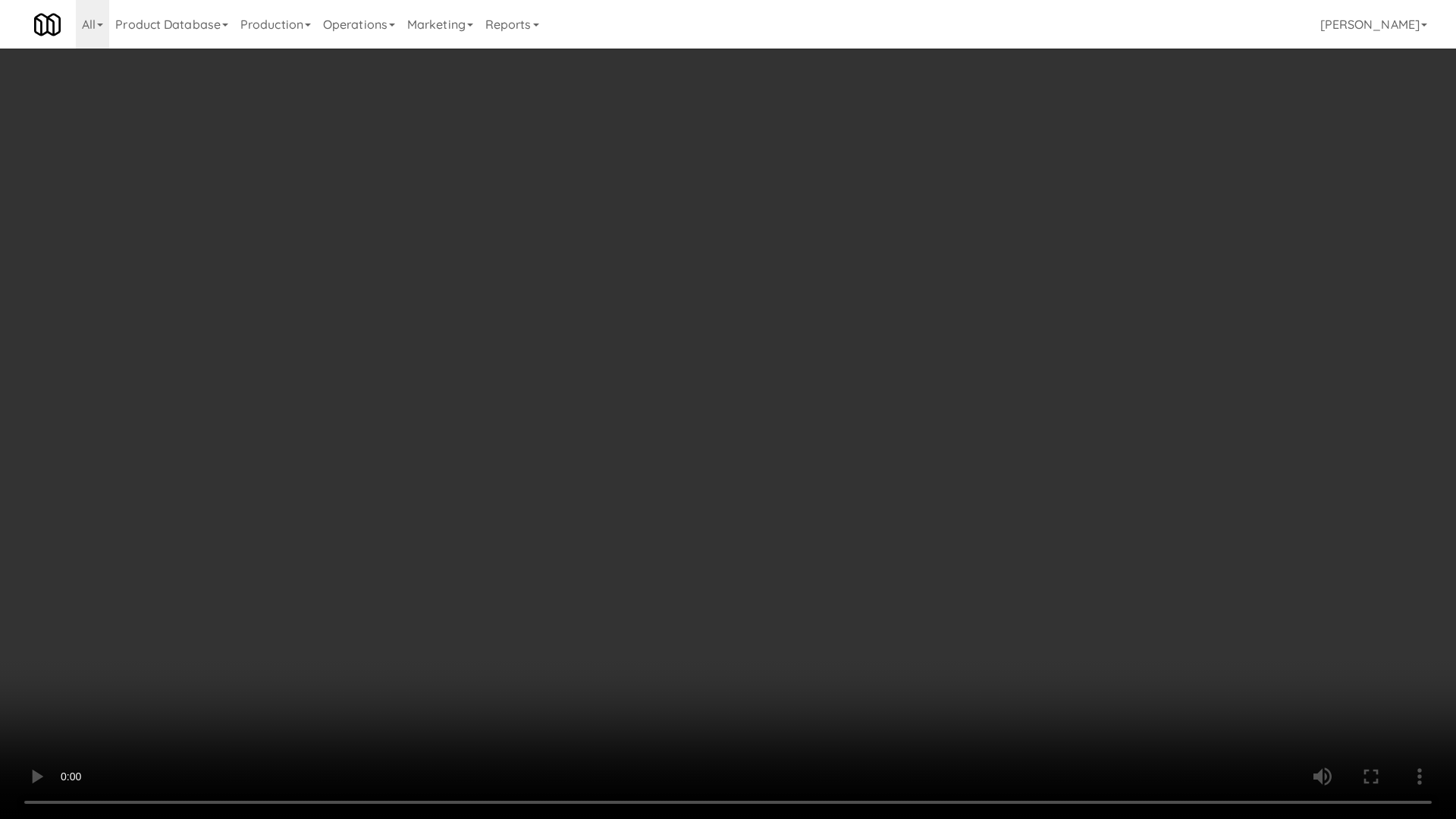
click at [655, 330] on video at bounding box center [728, 410] width 1456 height 819
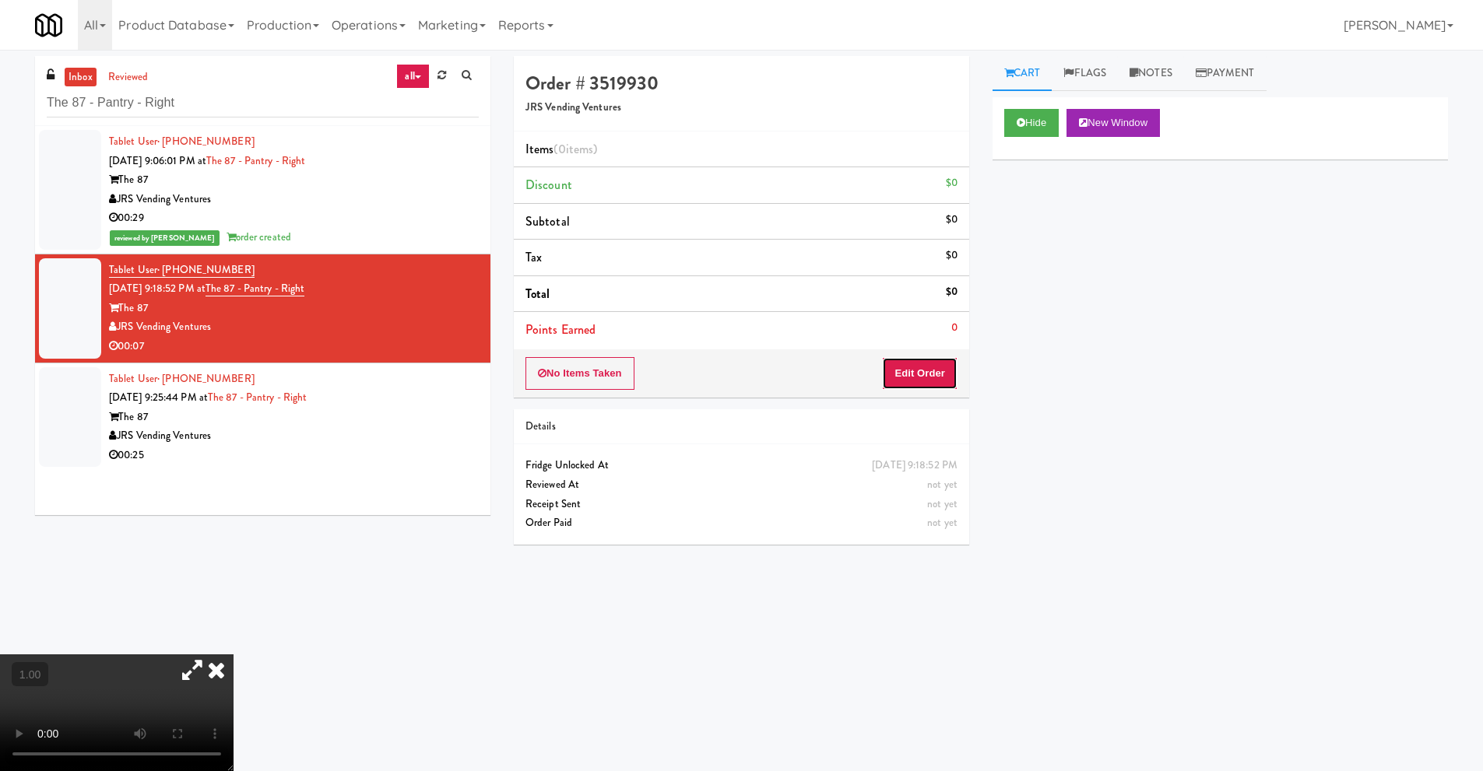
click at [928, 369] on button "Edit Order" at bounding box center [919, 373] width 75 height 33
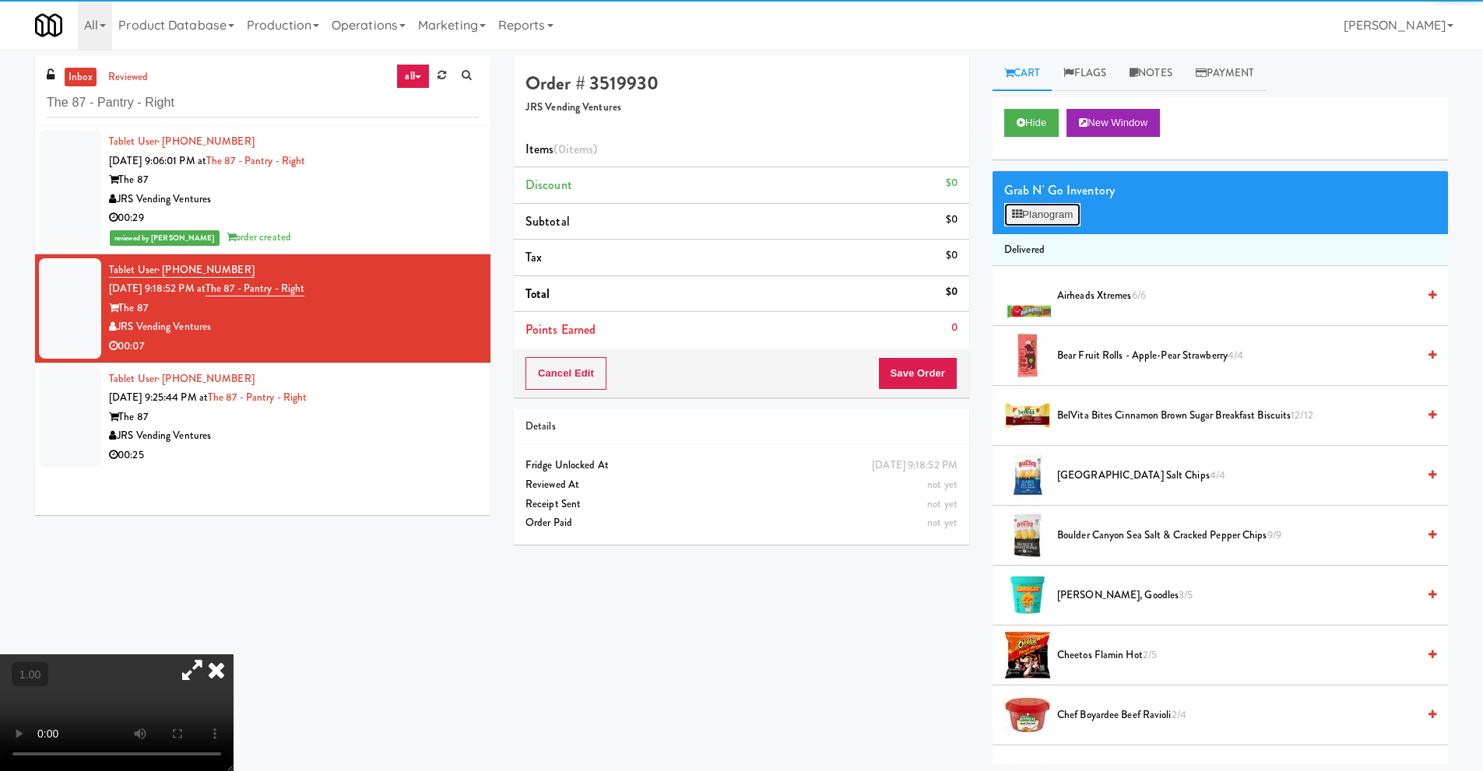
click at [1062, 218] on button "Planogram" at bounding box center [1042, 214] width 76 height 23
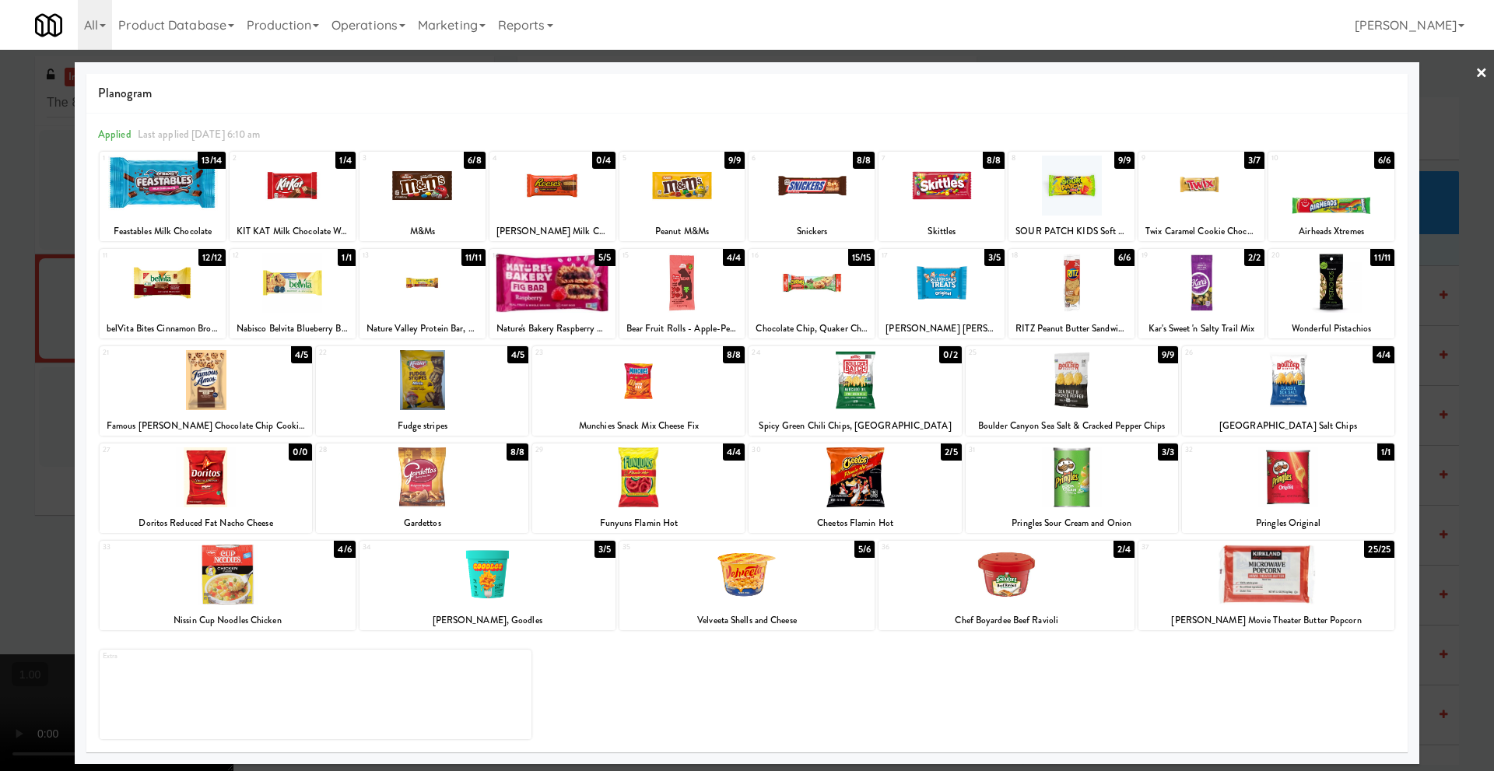
click at [206, 378] on div at bounding box center [206, 380] width 212 height 60
click at [1482, 74] on link "×" at bounding box center [1482, 74] width 12 height 48
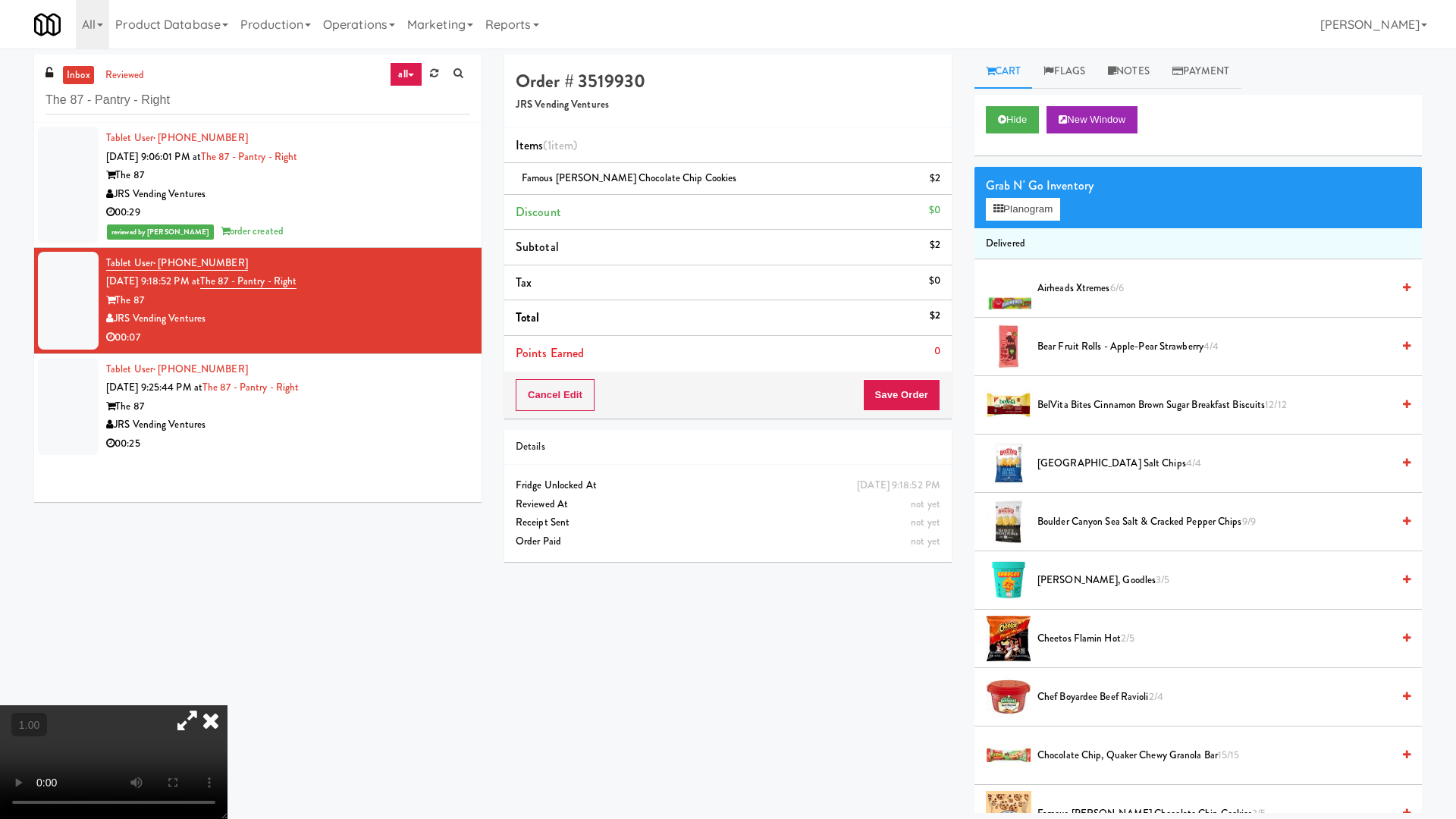
click at [227, 706] on video at bounding box center [113, 762] width 227 height 114
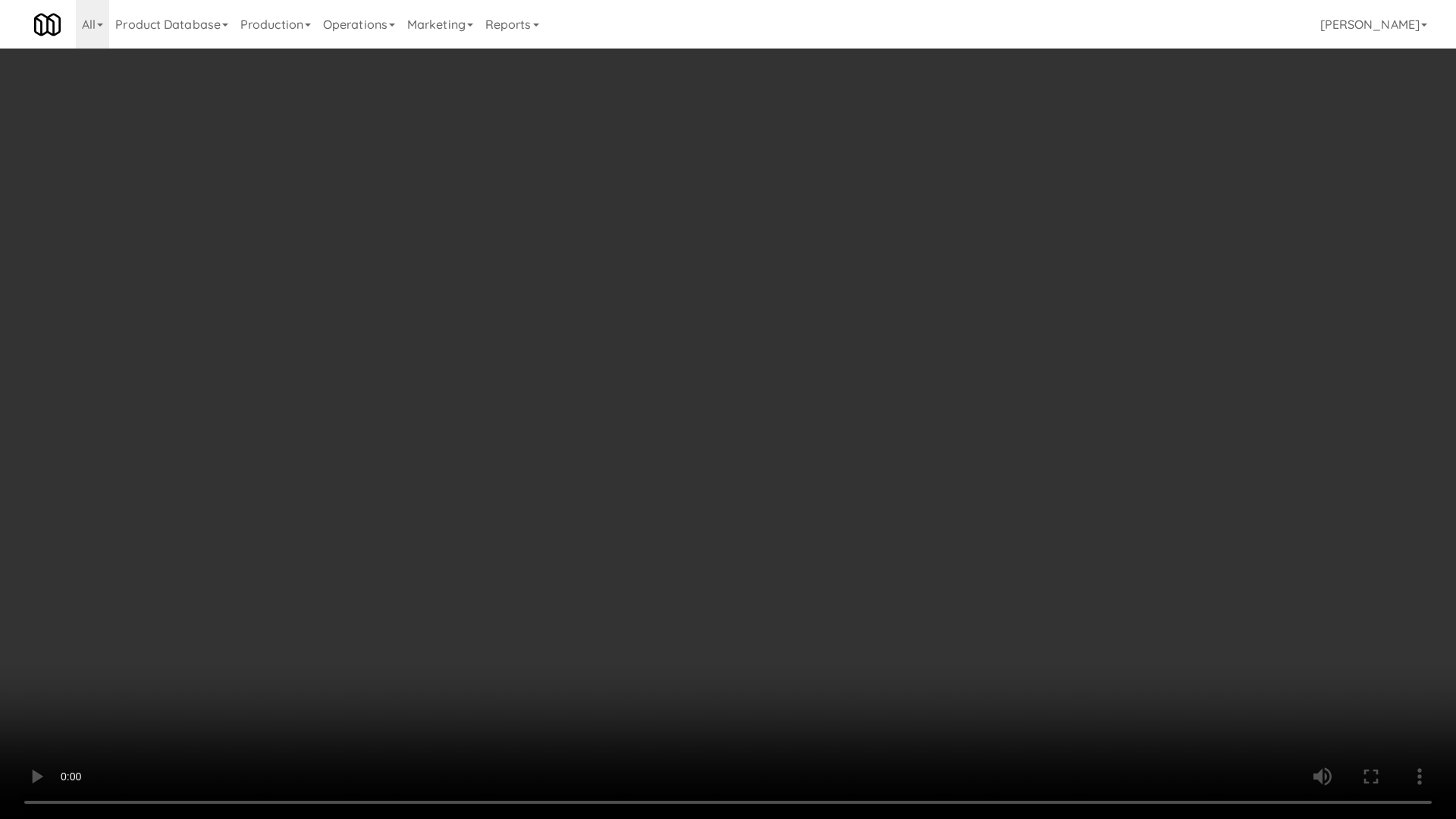
click at [346, 317] on video at bounding box center [728, 410] width 1456 height 819
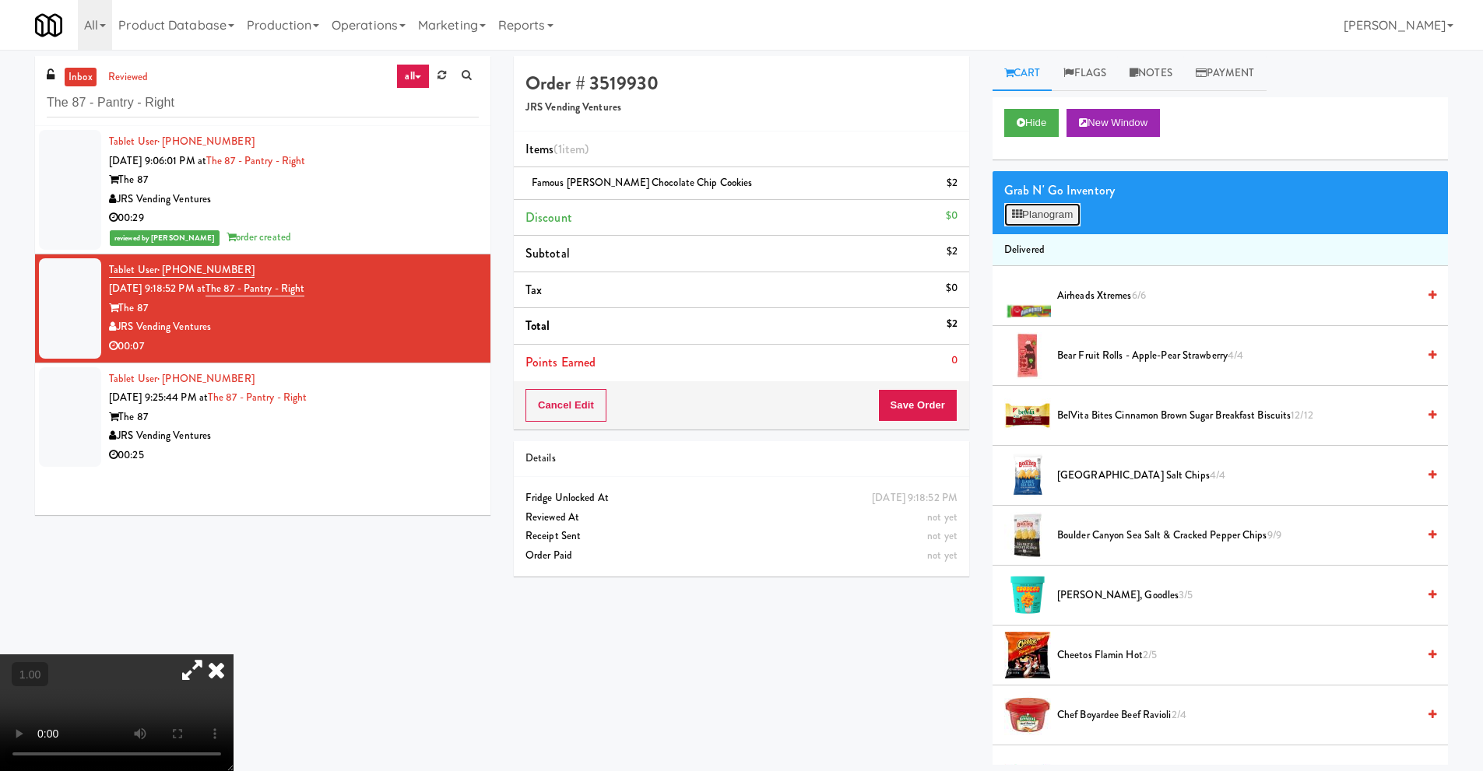
click at [1030, 223] on button "Planogram" at bounding box center [1042, 214] width 76 height 23
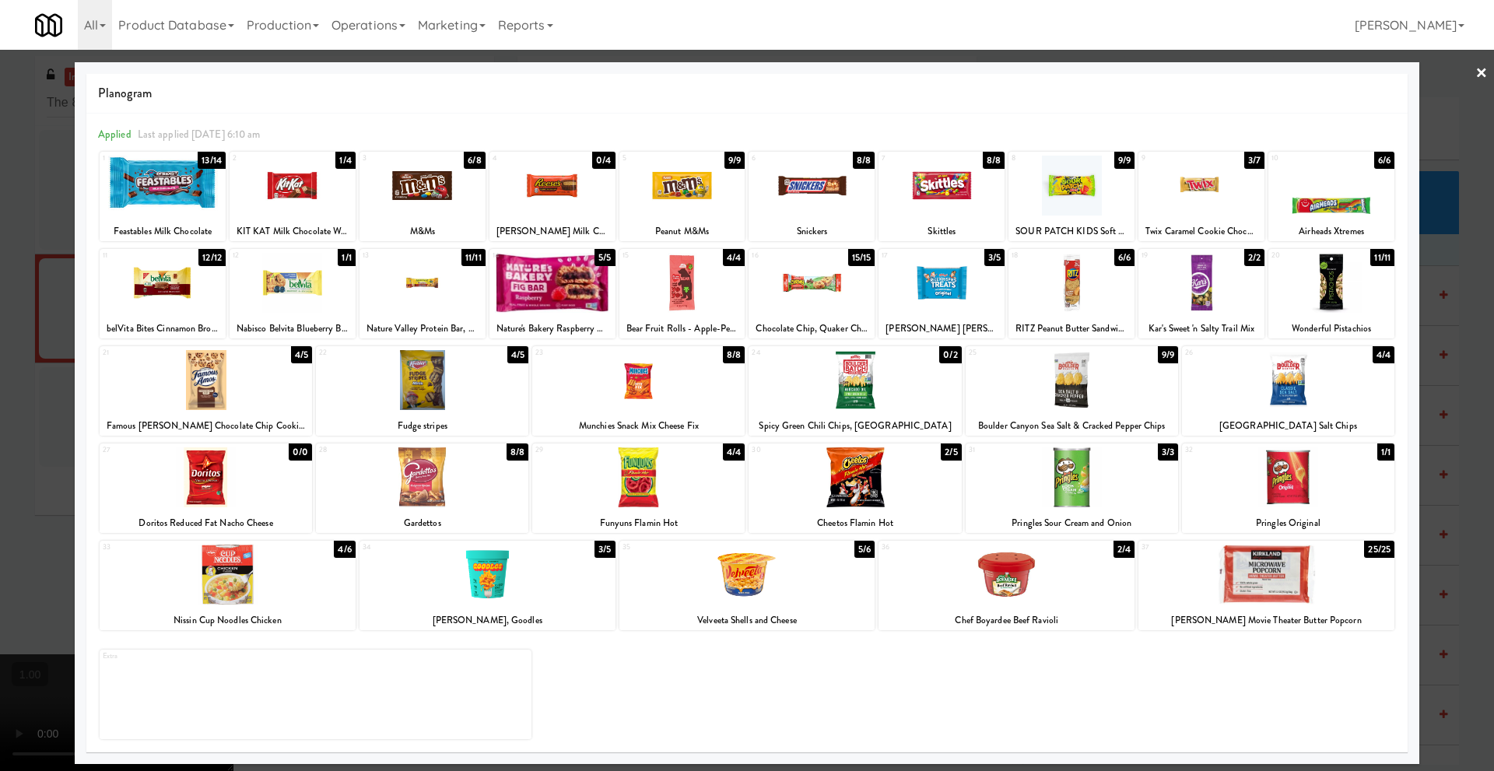
click at [1479, 72] on link "×" at bounding box center [1482, 74] width 12 height 48
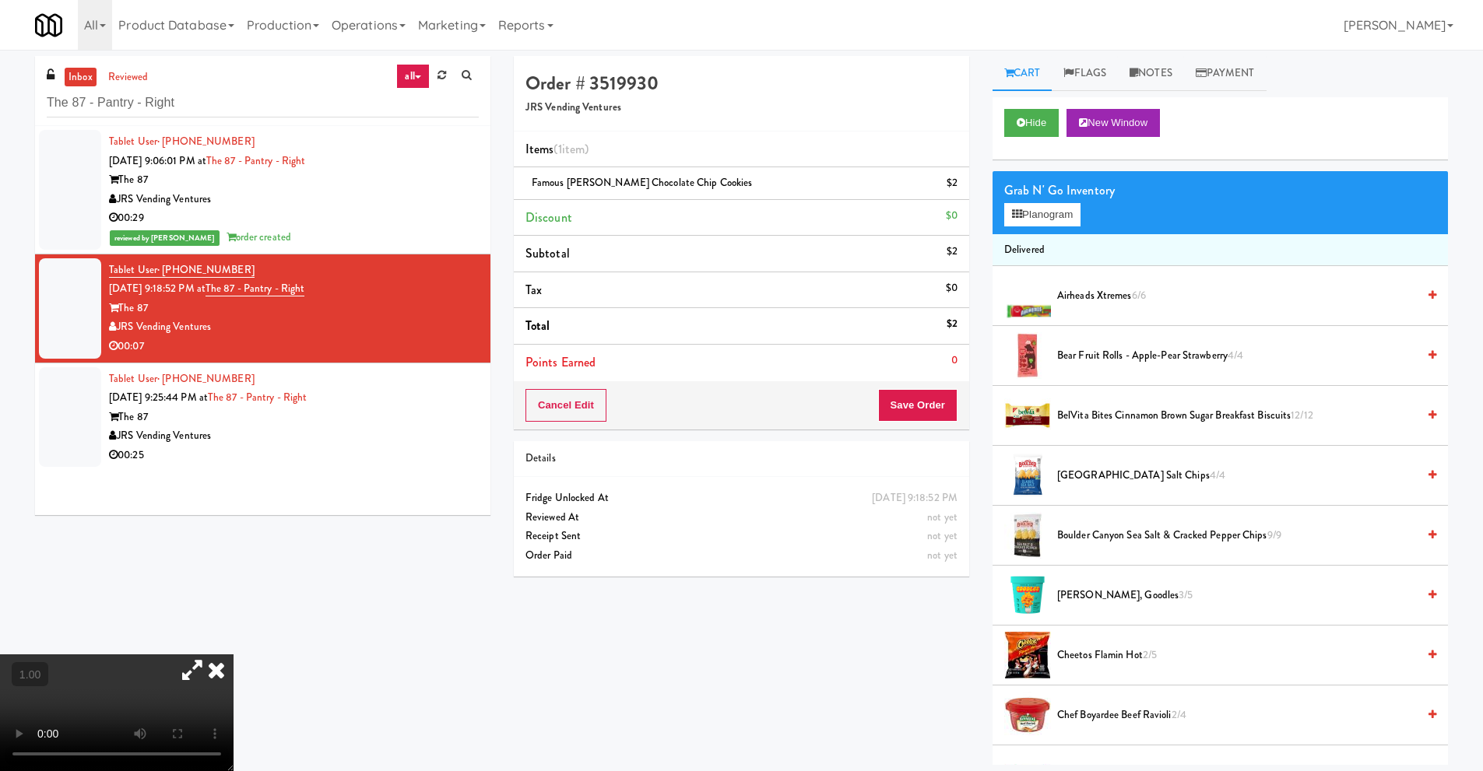
click at [233, 654] on video at bounding box center [116, 712] width 233 height 117
click at [919, 416] on button "Save Order" at bounding box center [917, 405] width 79 height 33
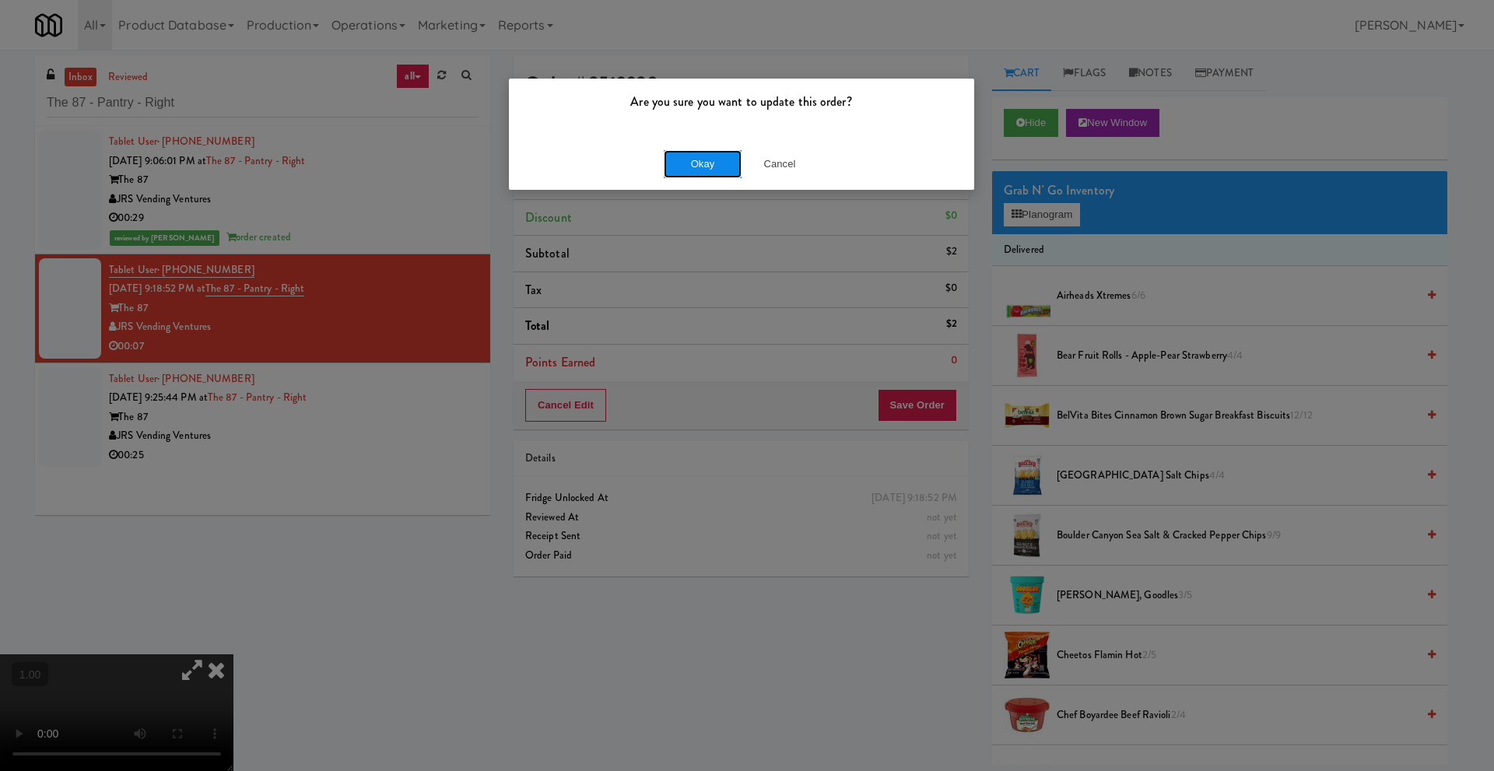
click at [697, 163] on button "Okay" at bounding box center [703, 164] width 78 height 28
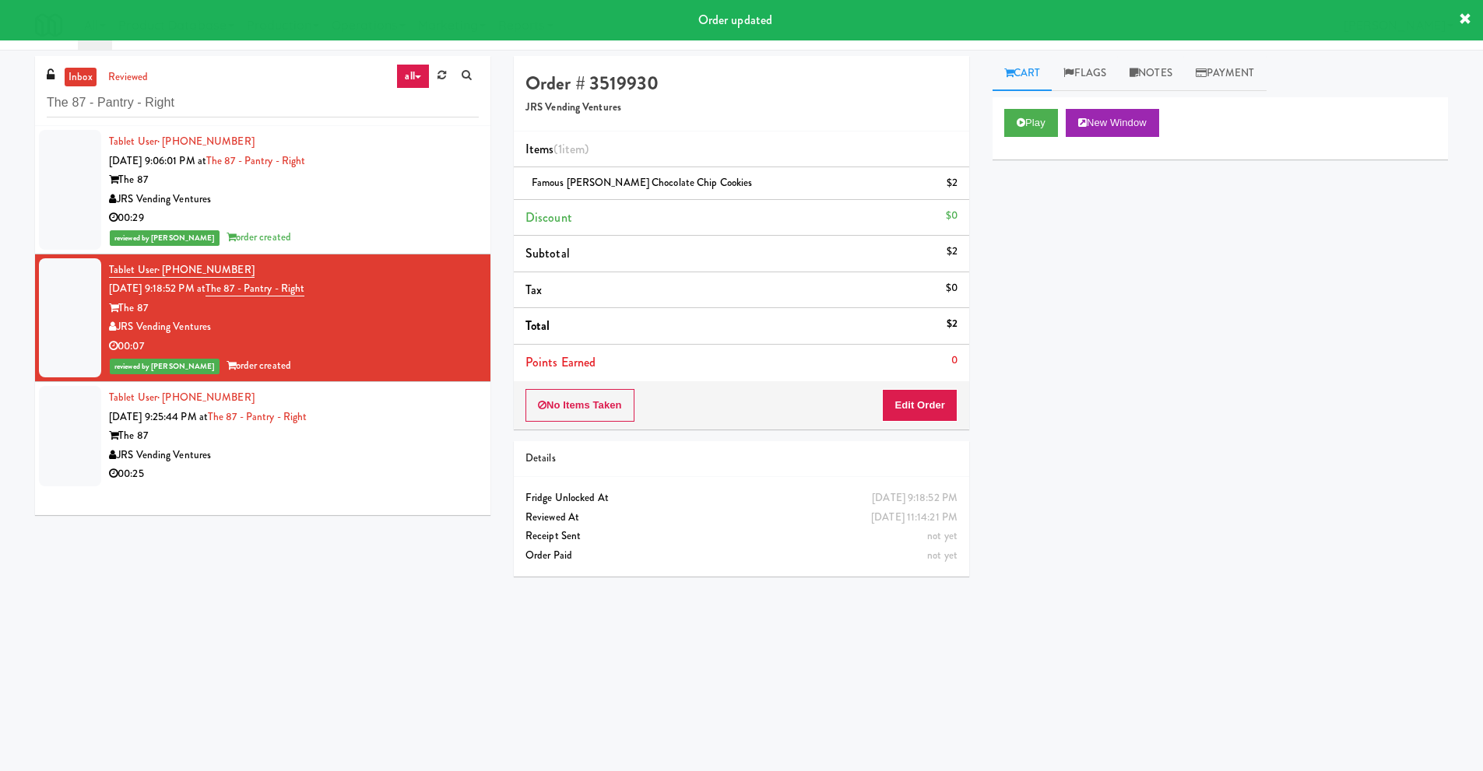
click at [318, 353] on div "00:07" at bounding box center [294, 346] width 370 height 19
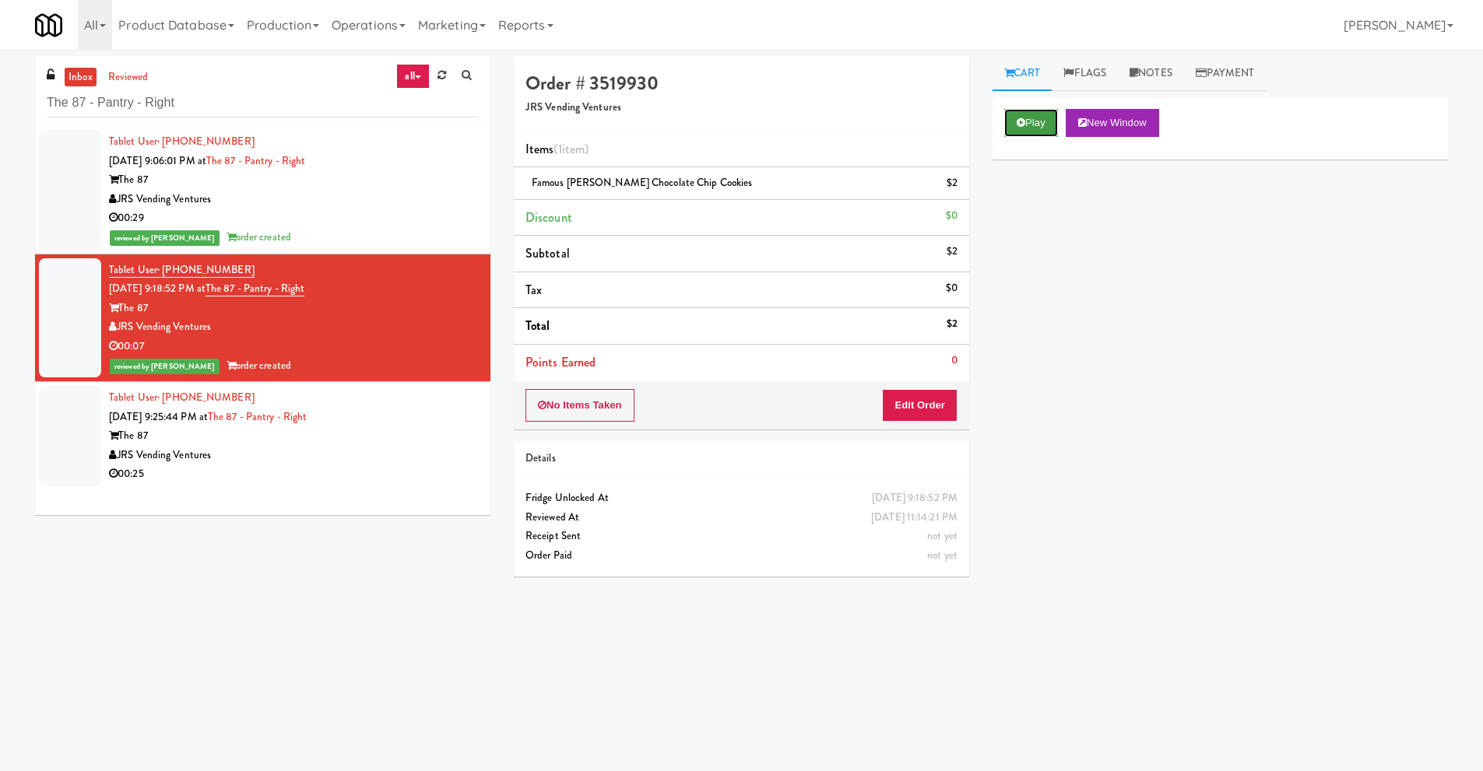
click at [1020, 124] on icon at bounding box center [1020, 123] width 9 height 10
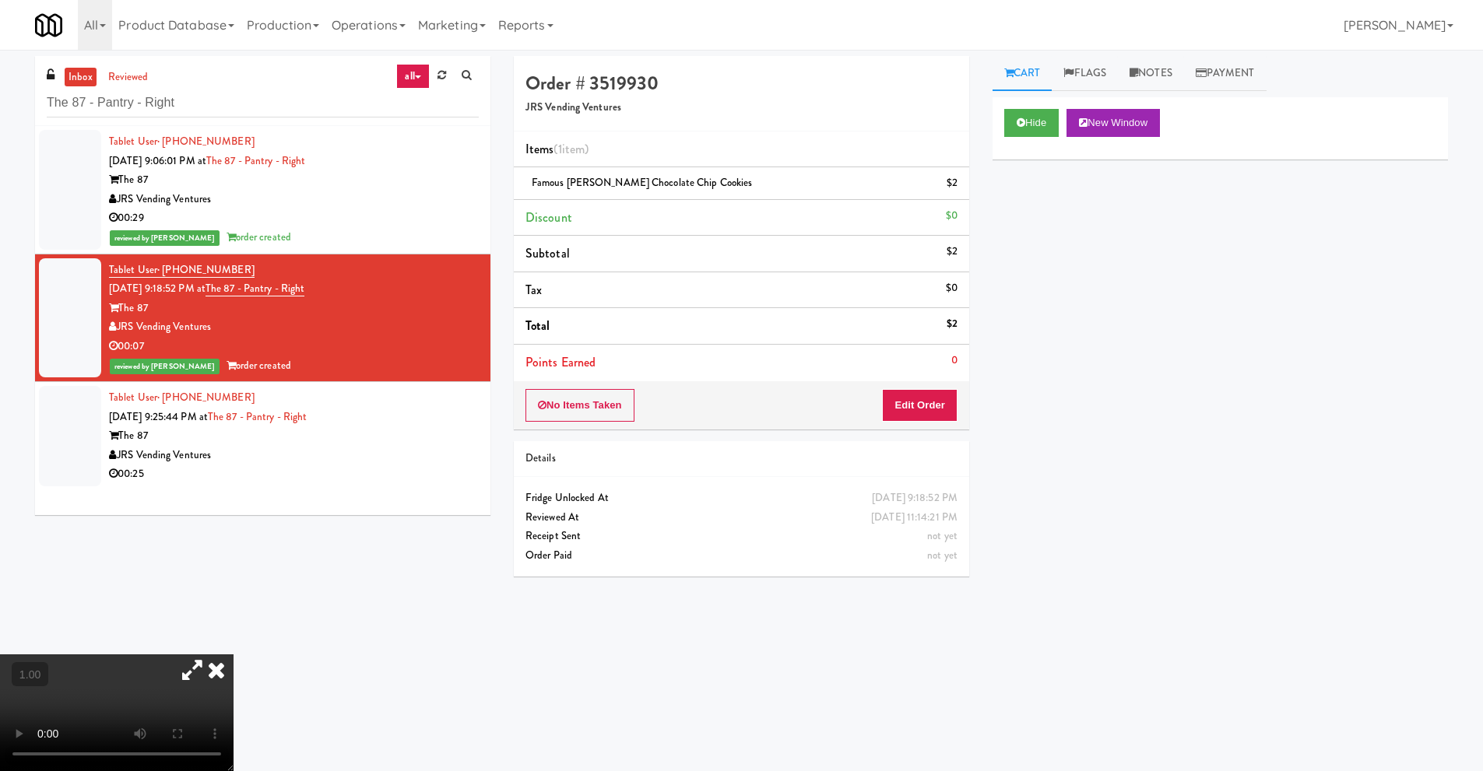
click at [233, 654] on icon at bounding box center [216, 669] width 34 height 31
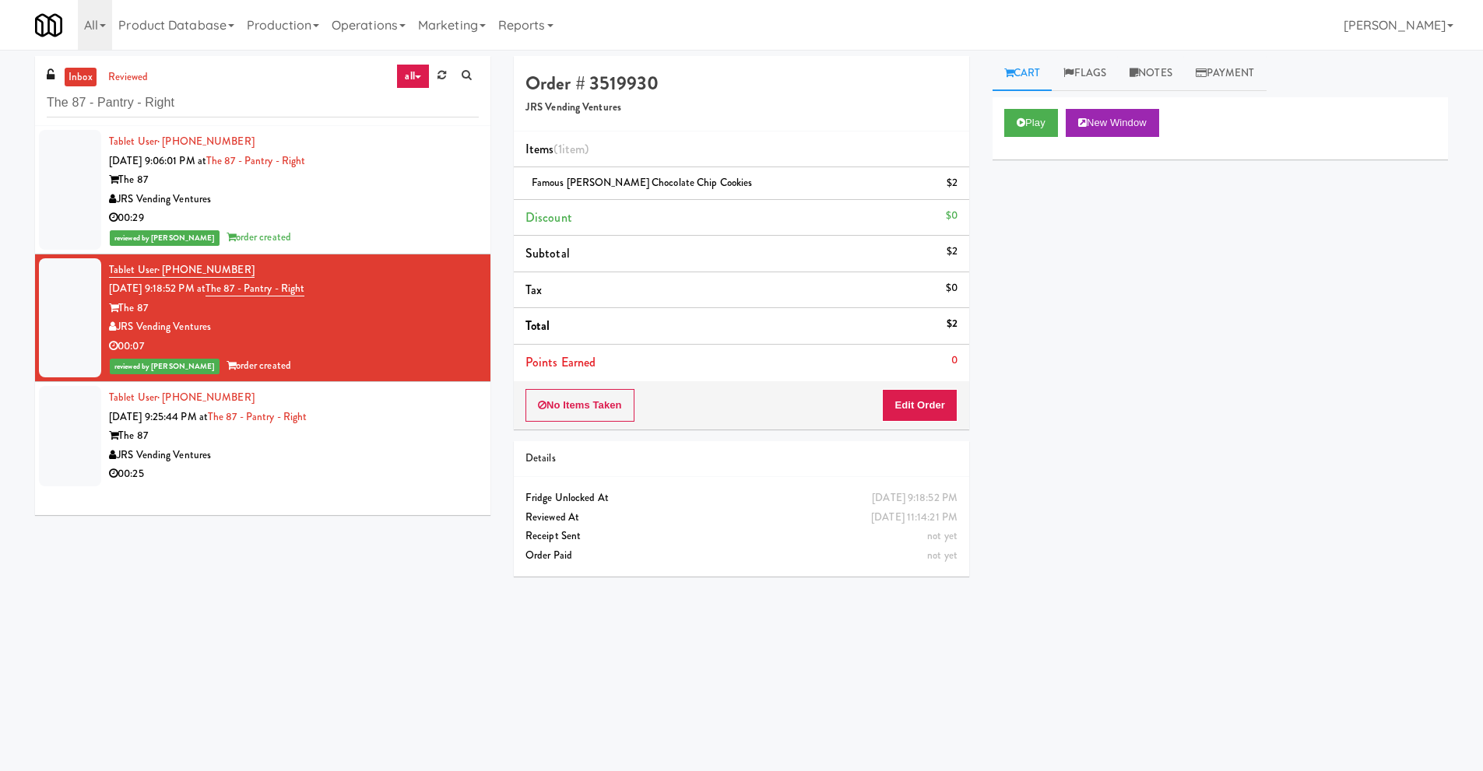
click at [265, 451] on div "JRS Vending Ventures" at bounding box center [294, 455] width 370 height 19
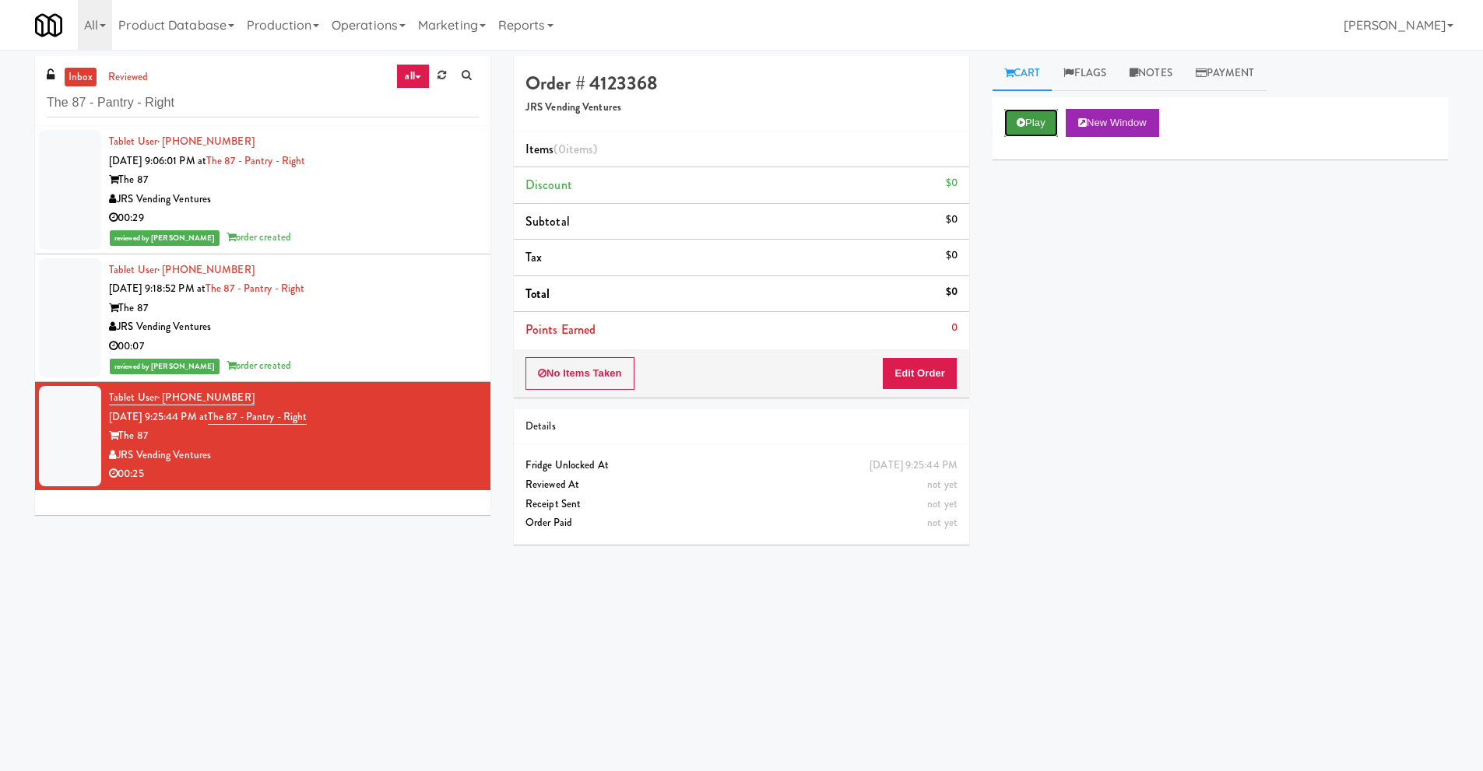
click at [1031, 114] on button "Play" at bounding box center [1031, 123] width 54 height 28
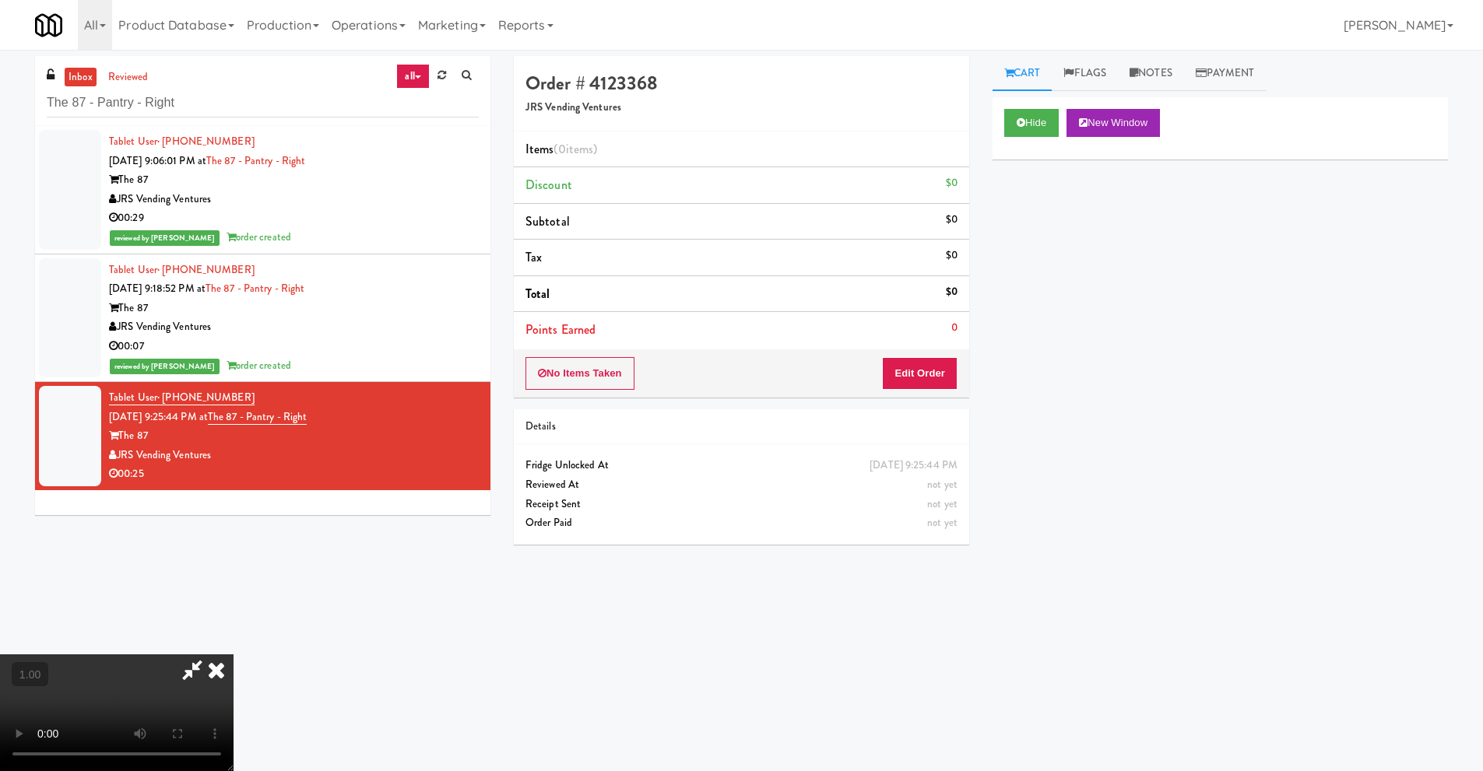
click at [233, 654] on video at bounding box center [116, 712] width 233 height 117
click at [942, 374] on button "Edit Order" at bounding box center [919, 373] width 75 height 33
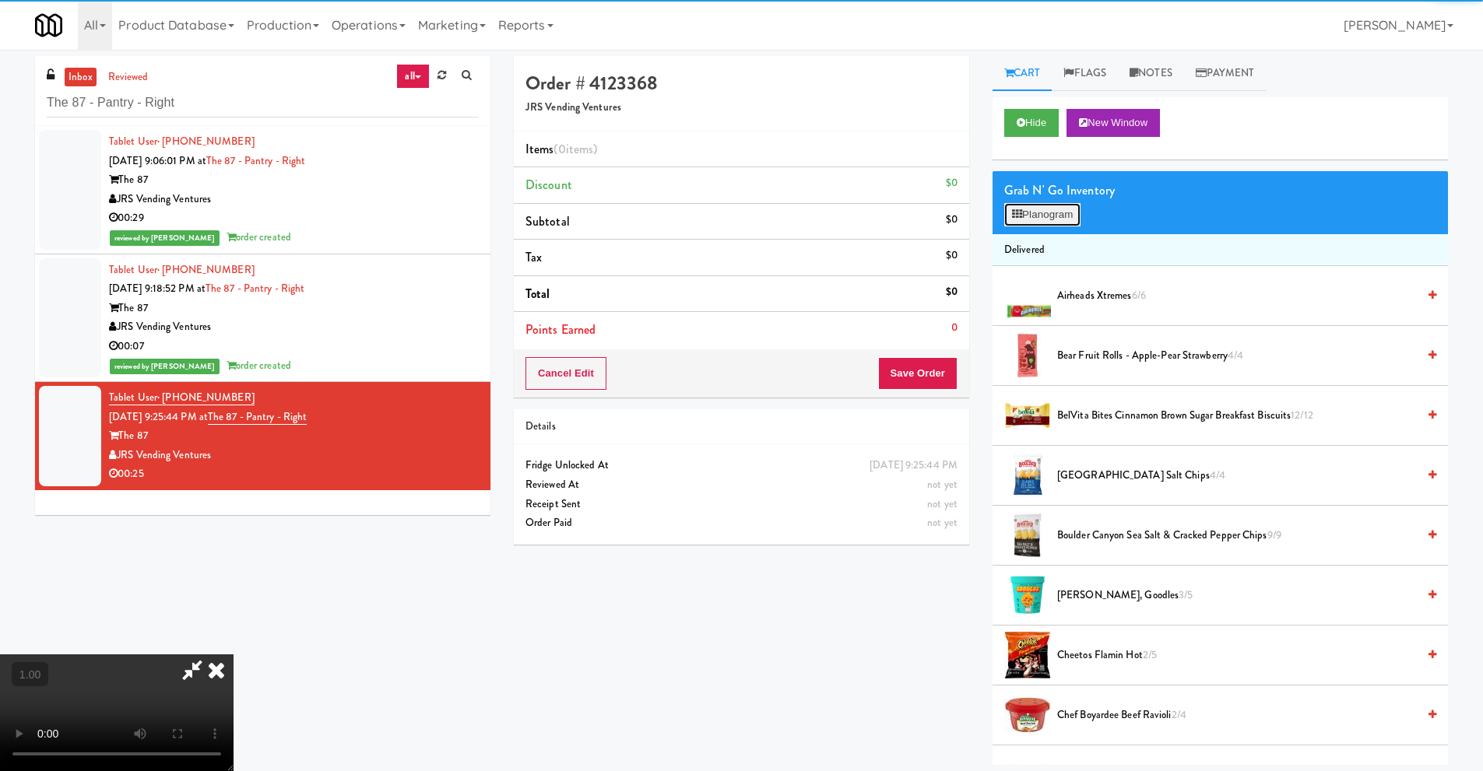
click at [1056, 209] on button "Planogram" at bounding box center [1042, 214] width 76 height 23
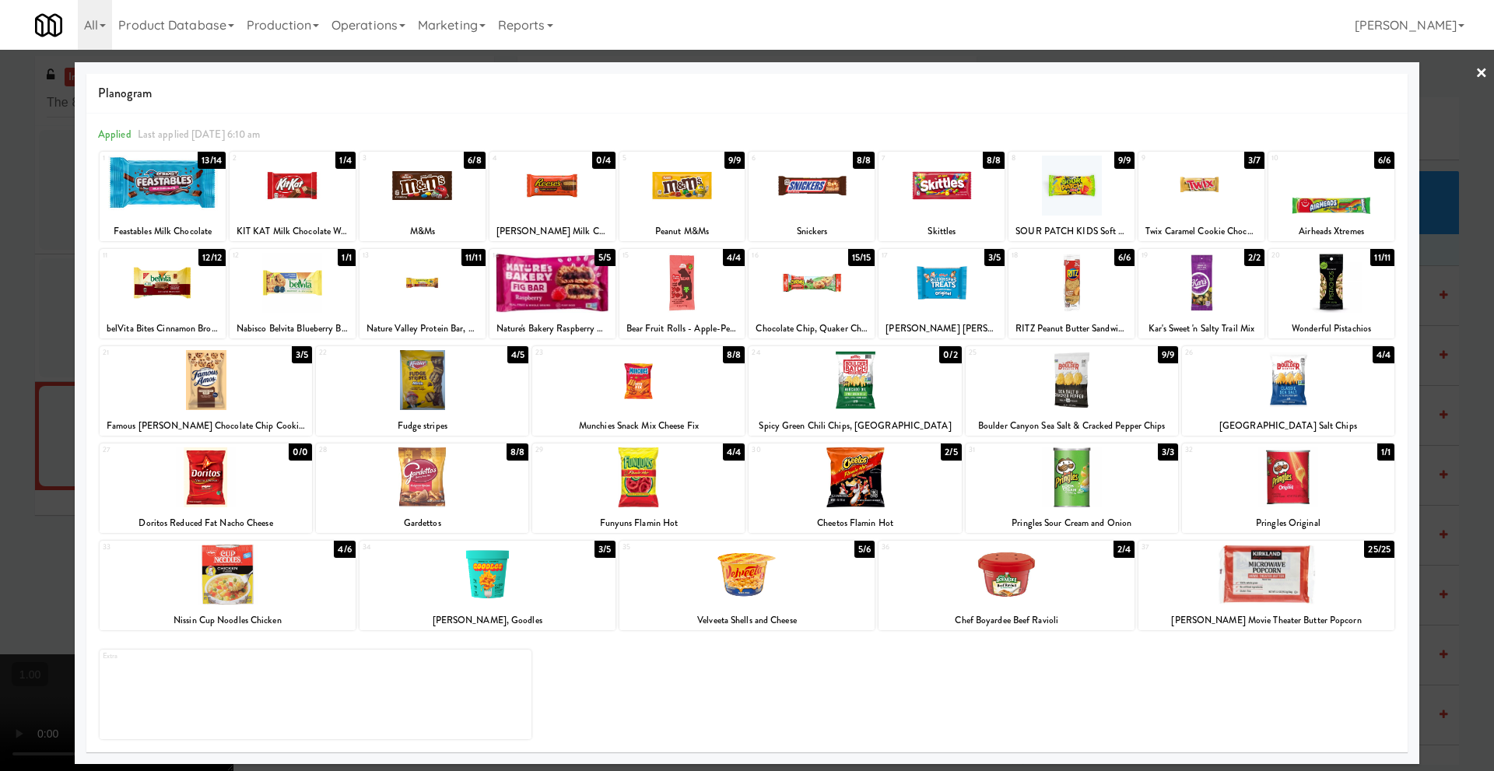
click at [1482, 75] on link "×" at bounding box center [1482, 74] width 12 height 48
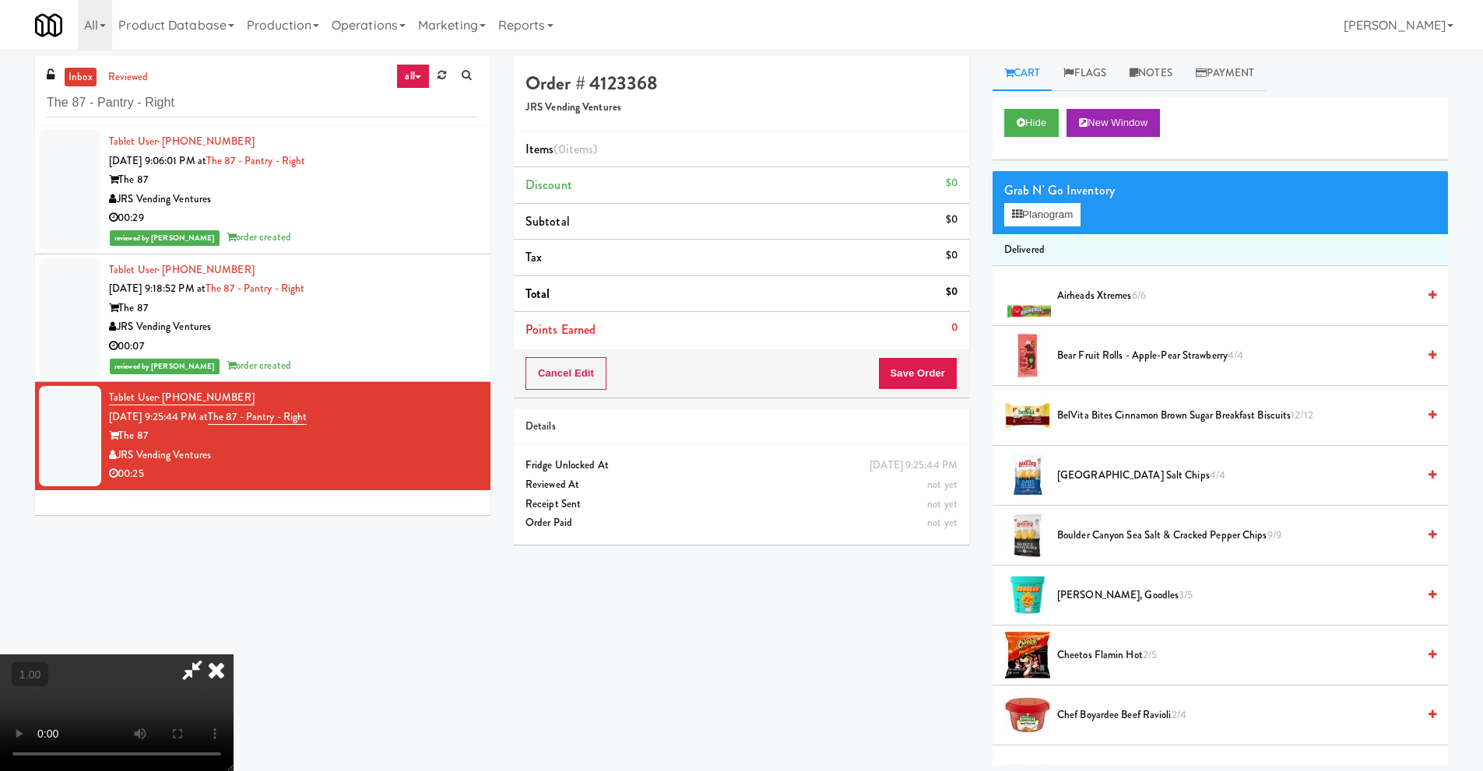
click at [233, 654] on icon at bounding box center [216, 669] width 34 height 31
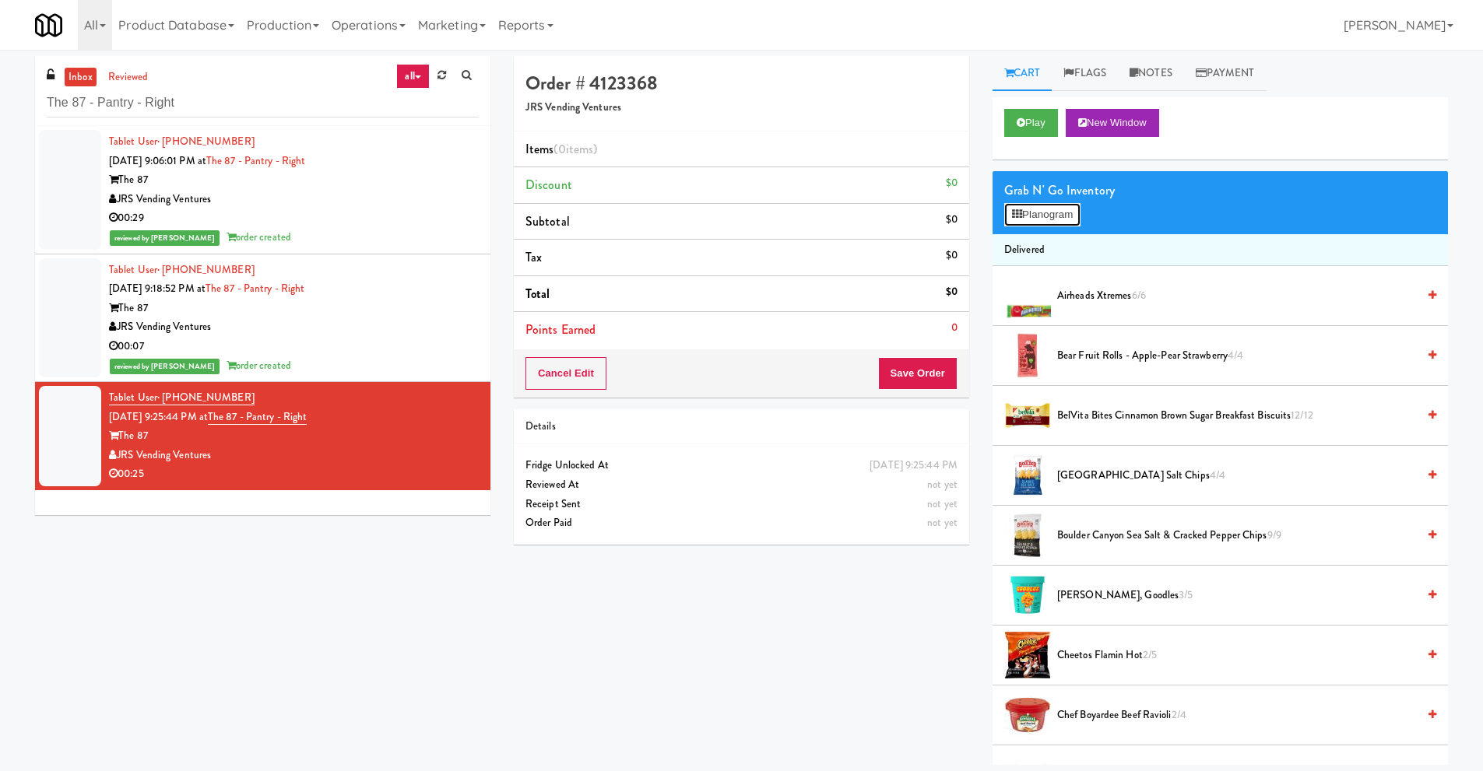
click at [1053, 215] on button "Planogram" at bounding box center [1042, 214] width 76 height 23
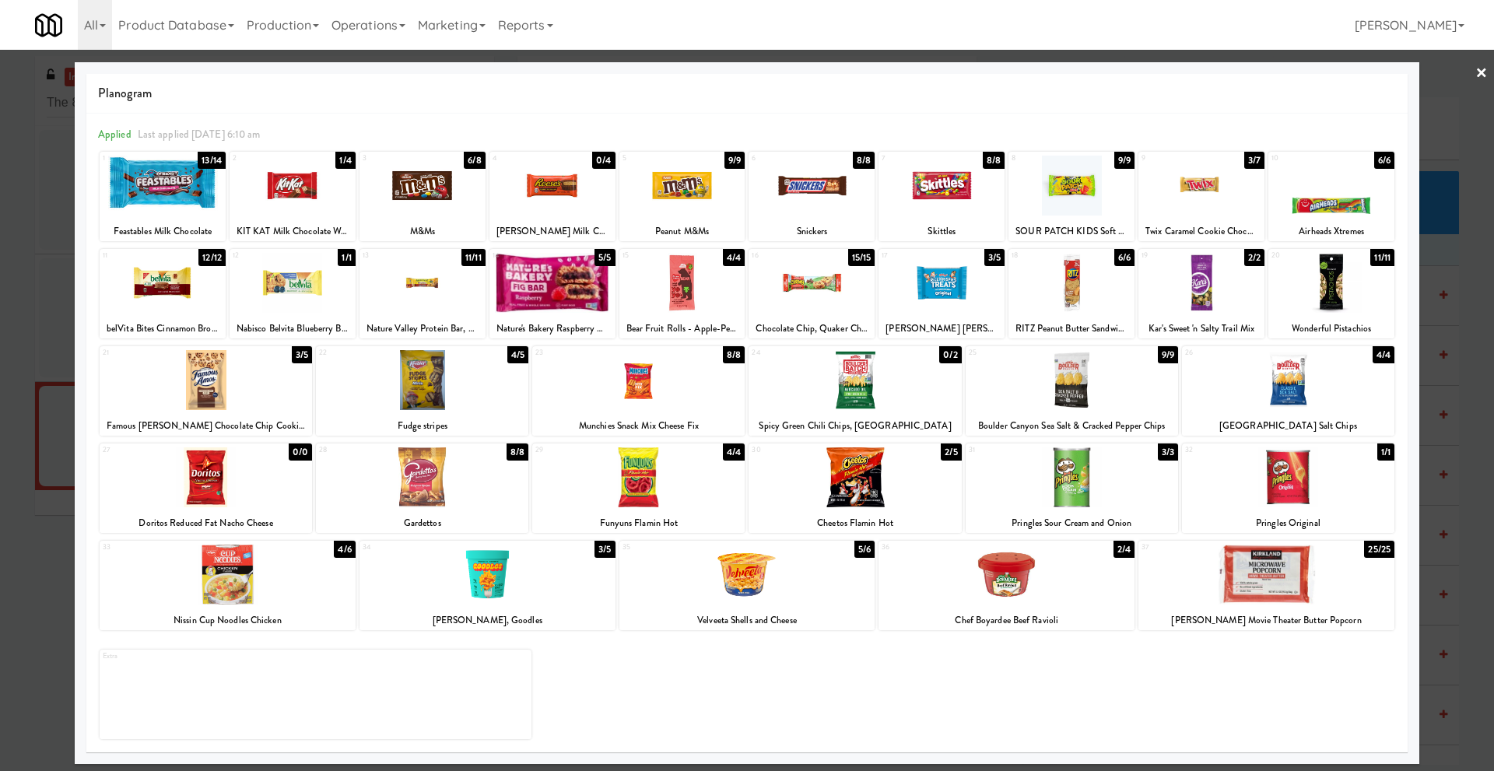
click at [1482, 75] on link "×" at bounding box center [1482, 74] width 12 height 48
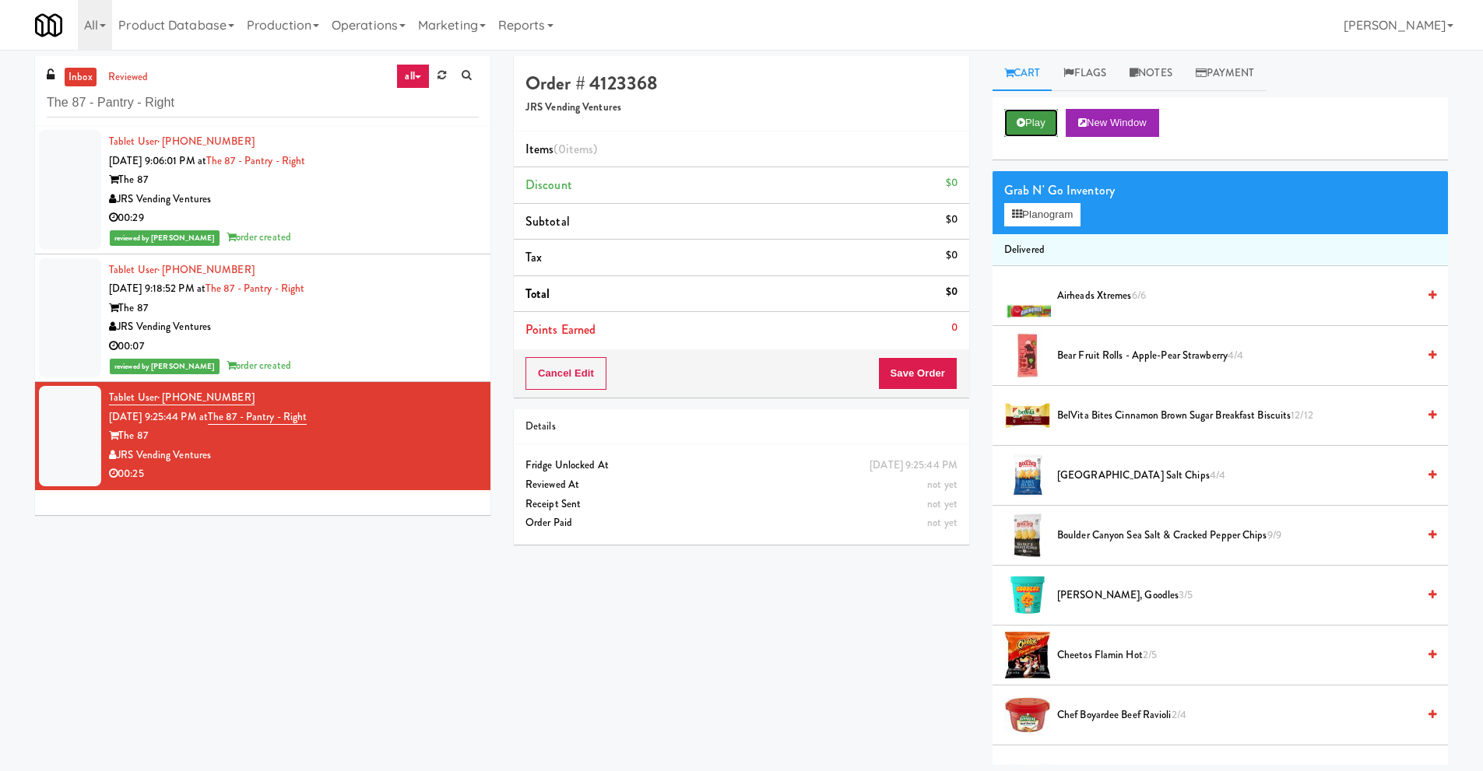
click at [1037, 125] on button "Play" at bounding box center [1031, 123] width 54 height 28
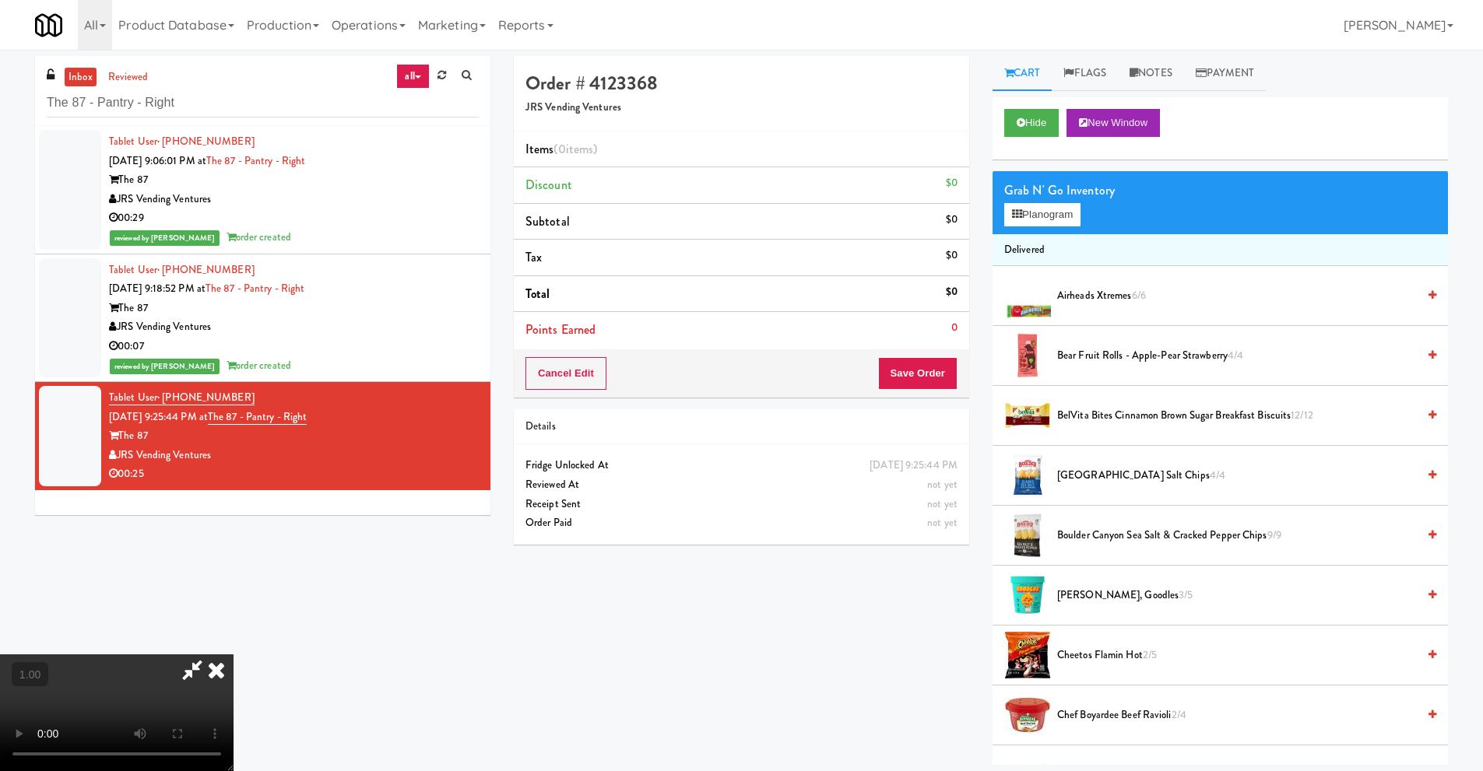
click at [233, 654] on icon at bounding box center [216, 669] width 34 height 31
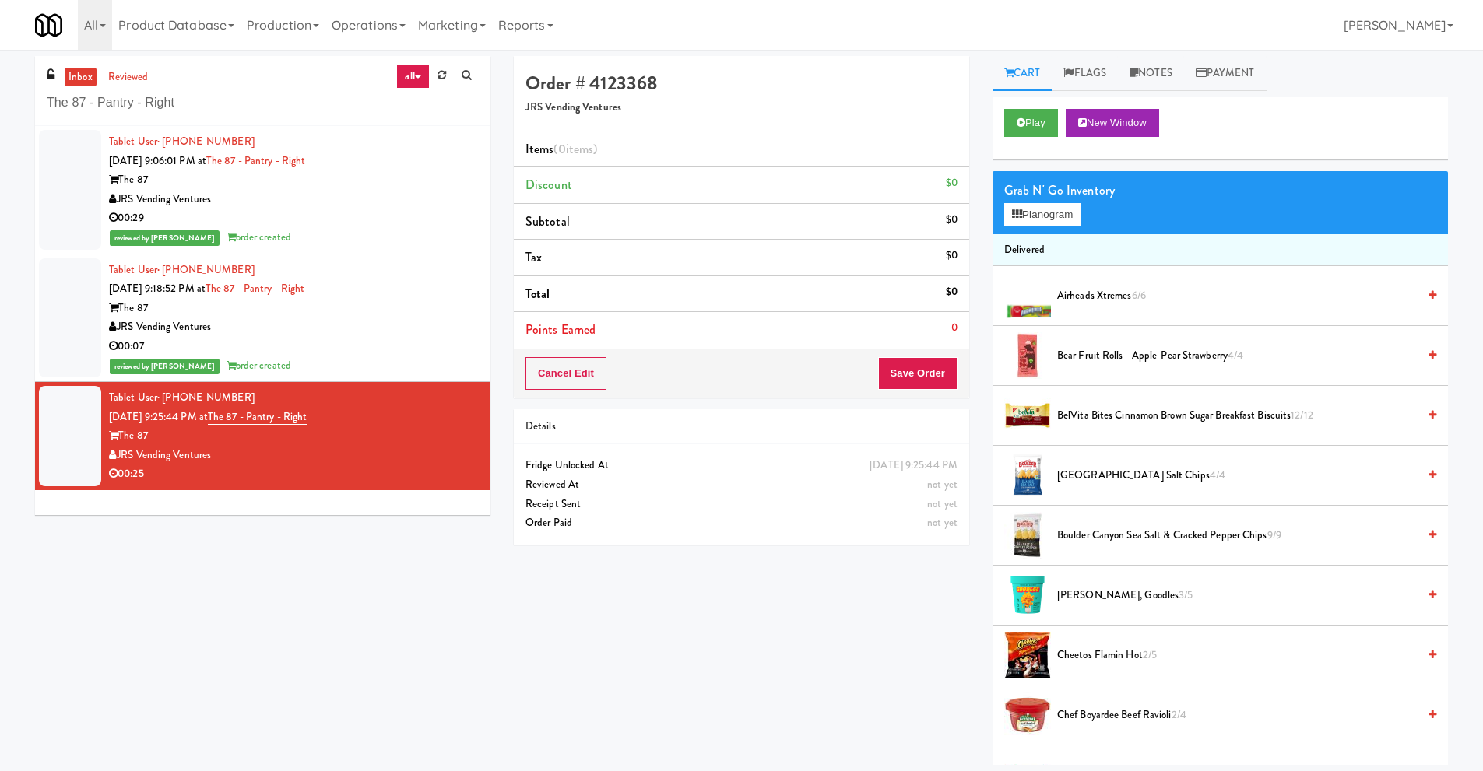
click at [159, 436] on div "The 87" at bounding box center [294, 435] width 370 height 19
click at [1041, 115] on button "Play" at bounding box center [1031, 123] width 54 height 28
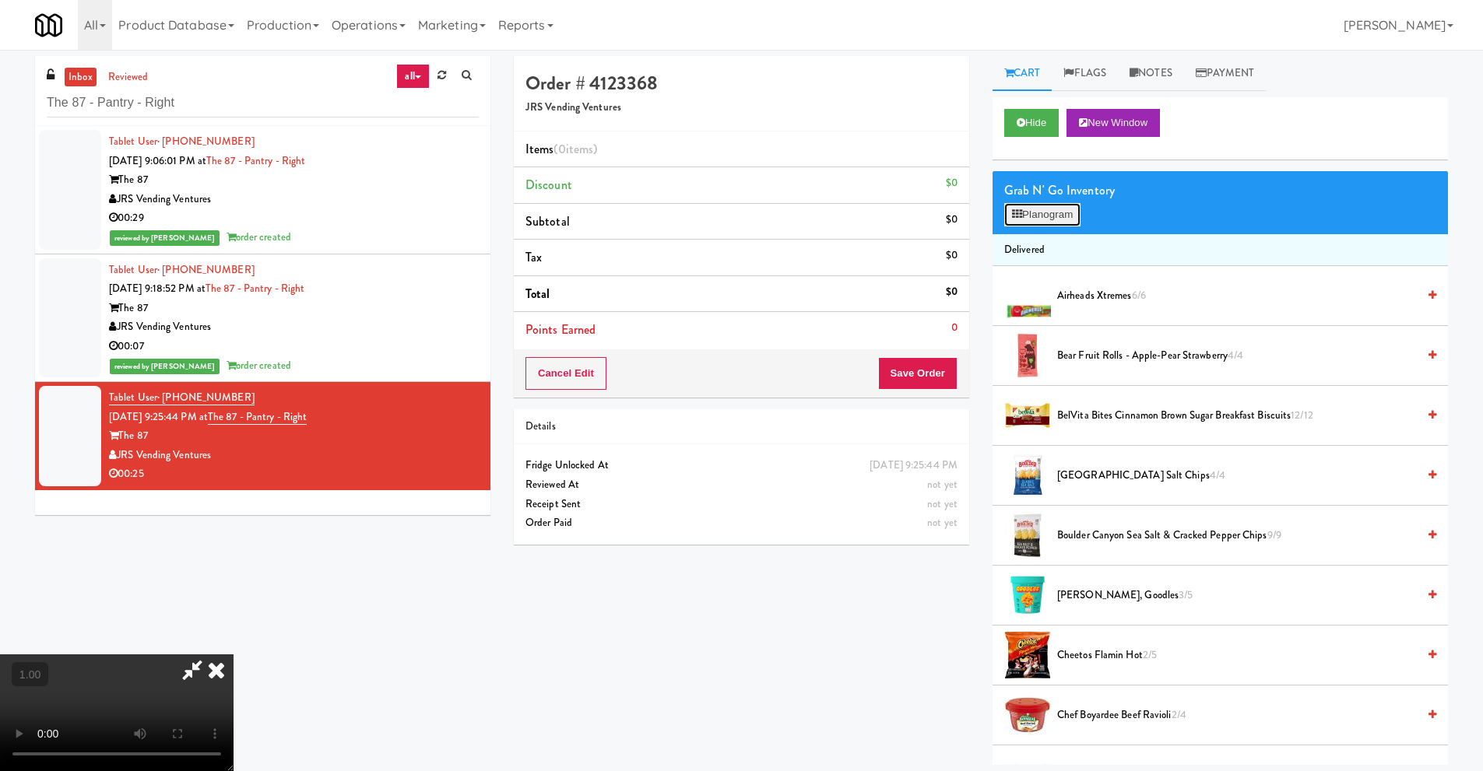
click at [1033, 216] on button "Planogram" at bounding box center [1042, 214] width 76 height 23
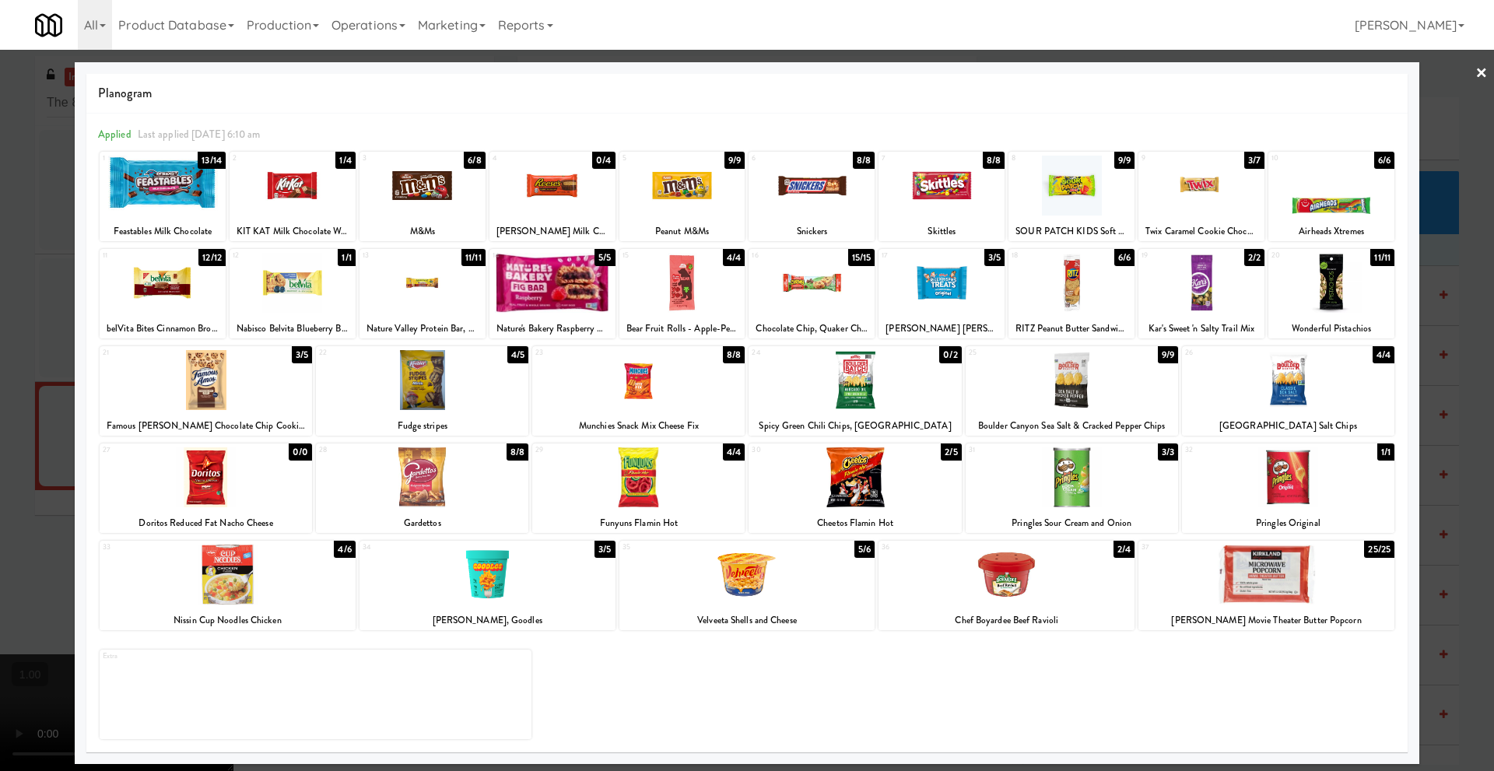
click at [1482, 73] on link "×" at bounding box center [1482, 74] width 12 height 48
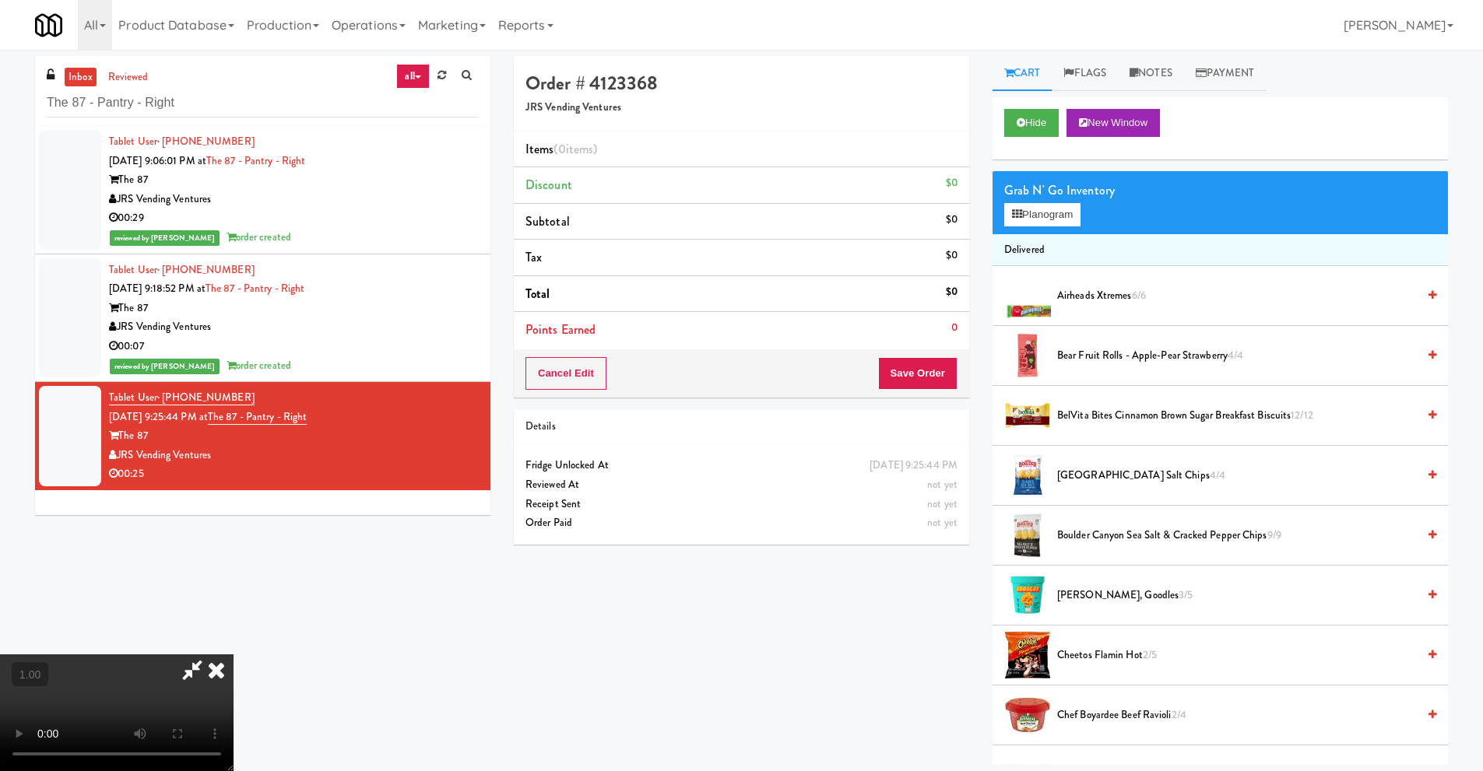
click at [233, 654] on icon at bounding box center [216, 669] width 34 height 31
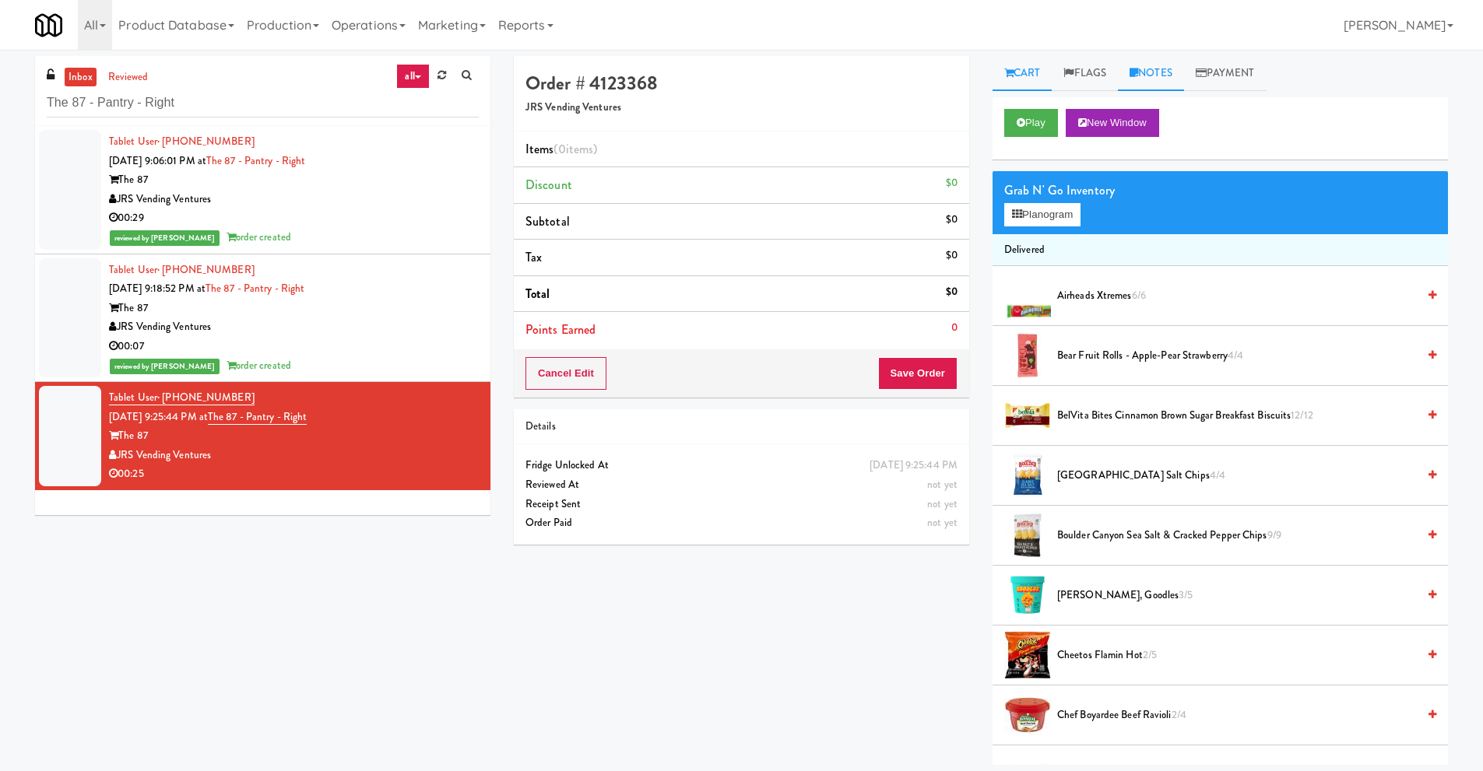
click at [1168, 62] on link "Notes" at bounding box center [1151, 73] width 66 height 35
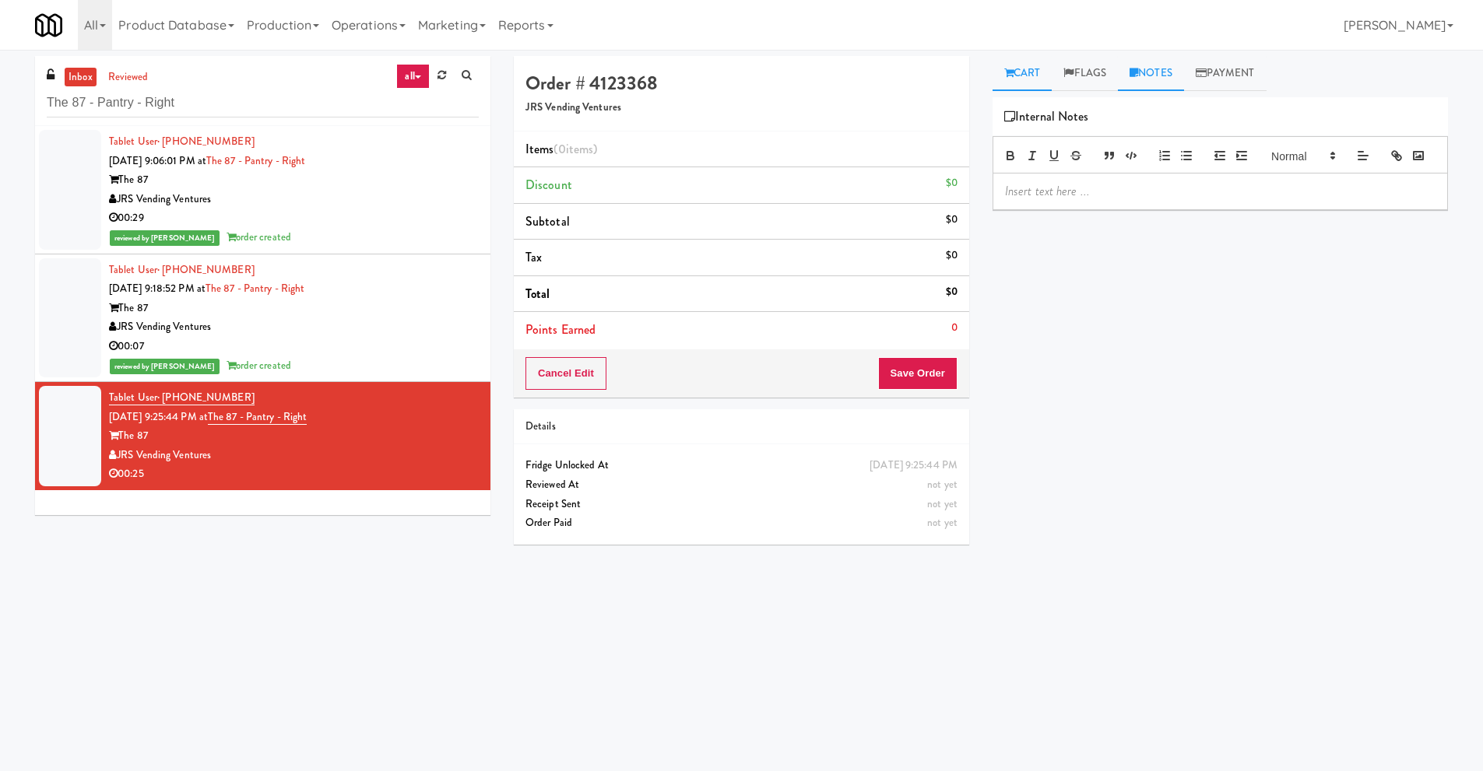
click at [1016, 79] on link "Cart" at bounding box center [1022, 73] width 60 height 35
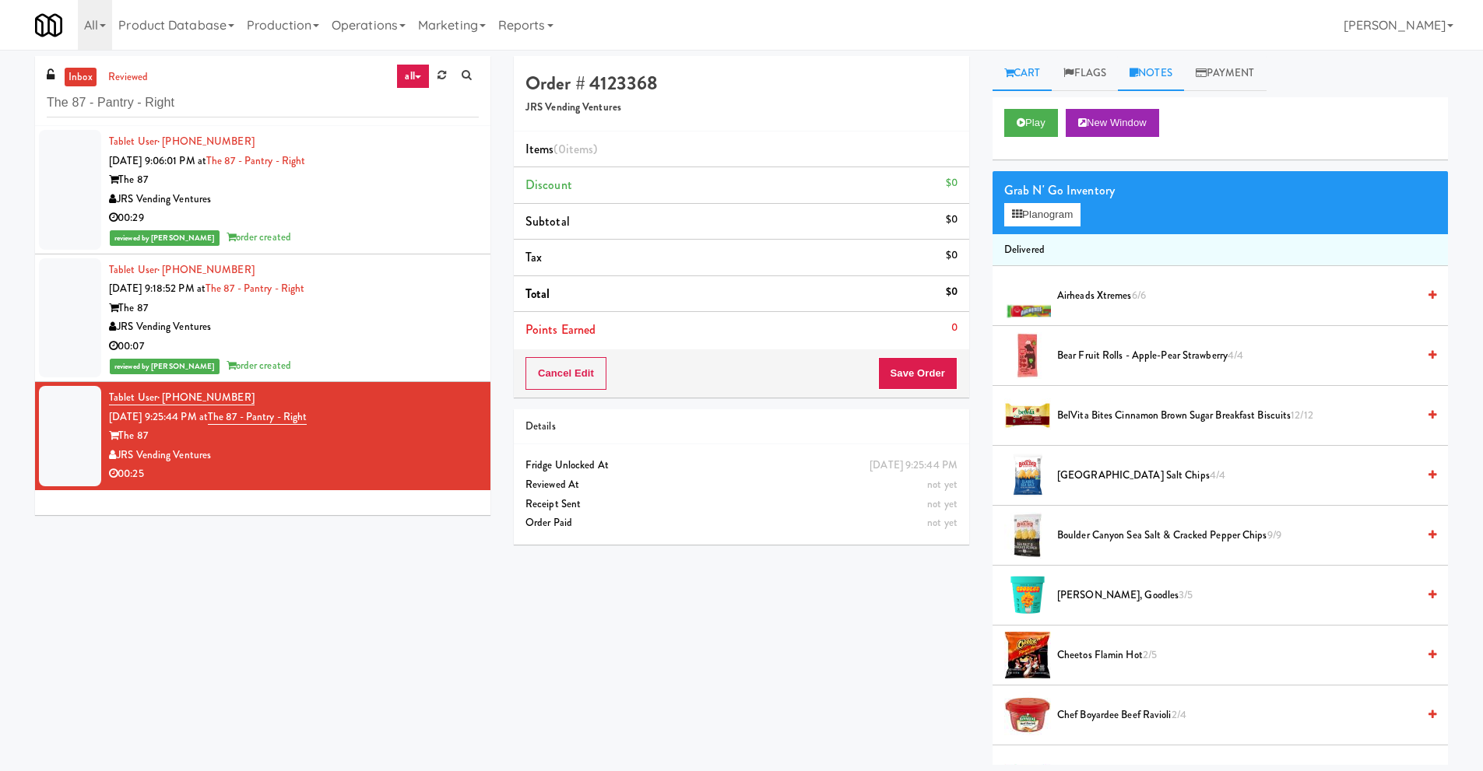
click at [1161, 76] on link "Notes" at bounding box center [1151, 73] width 66 height 35
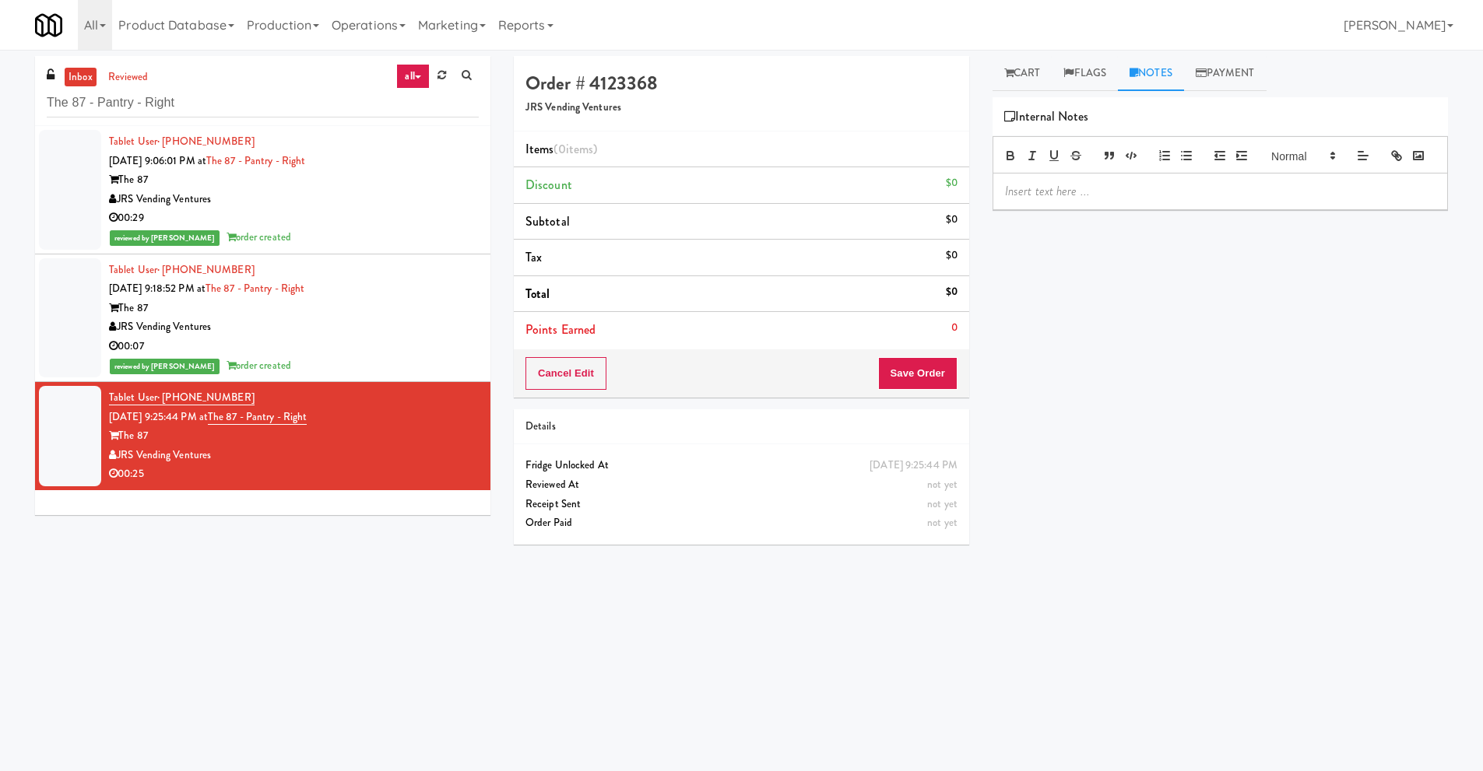
click at [1093, 200] on p at bounding box center [1220, 191] width 430 height 17
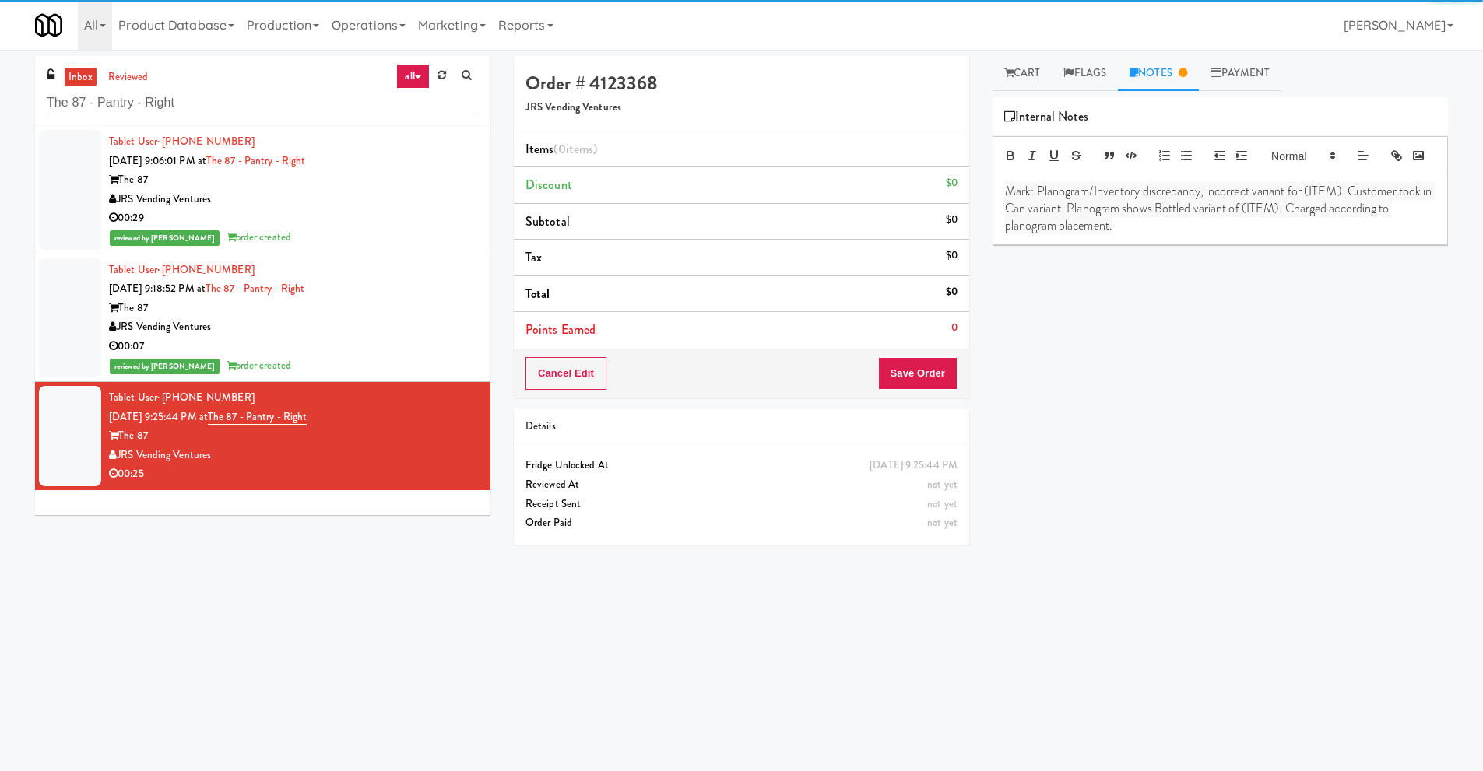
click at [1030, 216] on span "Mark: Planogram/Inventory discrepancy, incorrect variant for (ITEM). Customer t…" at bounding box center [1220, 208] width 430 height 53
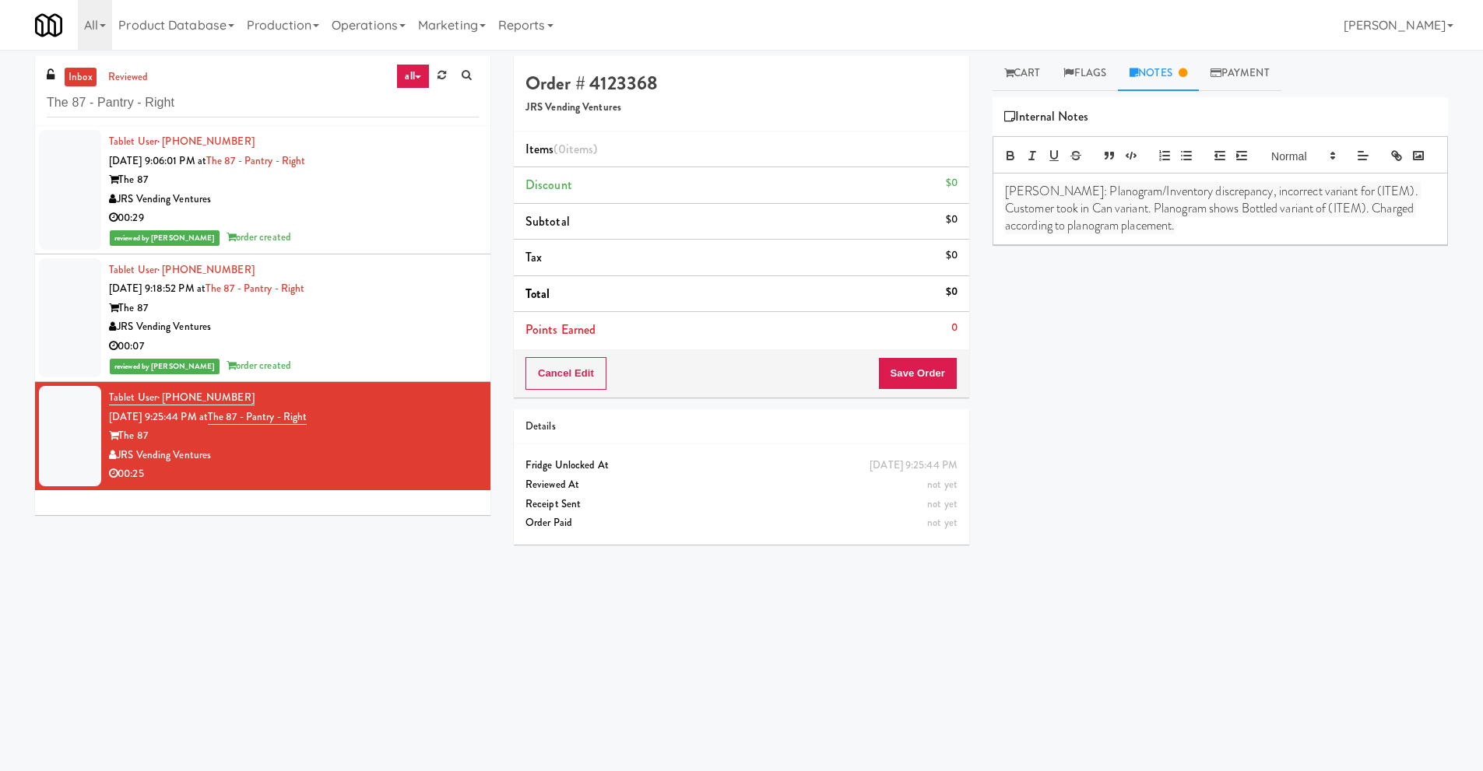
click at [1188, 212] on span "[PERSON_NAME]: Planogram/Inventory discrepancy, incorrect variant for (ITEM). C…" at bounding box center [1213, 208] width 416 height 53
click at [1352, 212] on span "[PERSON_NAME]: Planogram/Inventory discrepancy, incorrect variant for (ITEM). C…" at bounding box center [1213, 208] width 416 height 53
click at [1395, 212] on span "[PERSON_NAME]: Planogram/Inventory discrepancy, incorrect variant for (Pringles…" at bounding box center [1218, 208] width 426 height 53
click at [1031, 232] on span "[PERSON_NAME]: Planogram/Inventory discrepancy, incorrect variant for (Pringles…" at bounding box center [1218, 208] width 426 height 53
click at [1028, 233] on span "[PERSON_NAME]: Planogram/Inventory discrepancy, incorrect variant for (Pringles…" at bounding box center [1218, 208] width 426 height 53
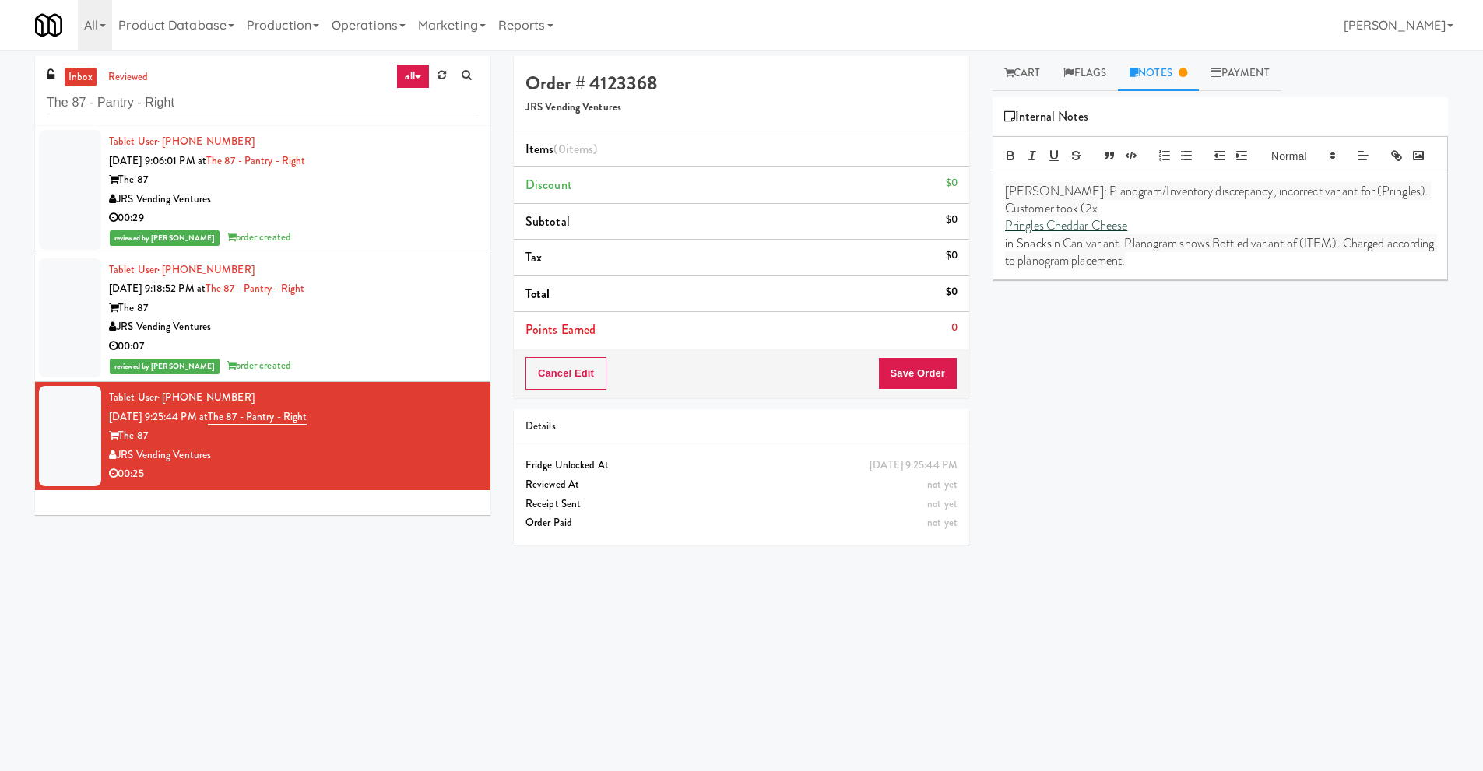
click at [1028, 217] on span "[PERSON_NAME]: Planogram/Inventory discrepancy, incorrect variant for (Pringles…" at bounding box center [1218, 199] width 426 height 35
click at [1373, 214] on span "[PERSON_NAME]: Planogram/Inventory discrepancy, incorrect variant for (Pringles…" at bounding box center [1218, 199] width 426 height 35
click at [1083, 217] on span "﻿ Customer took (2x" at bounding box center [1051, 208] width 93 height 18
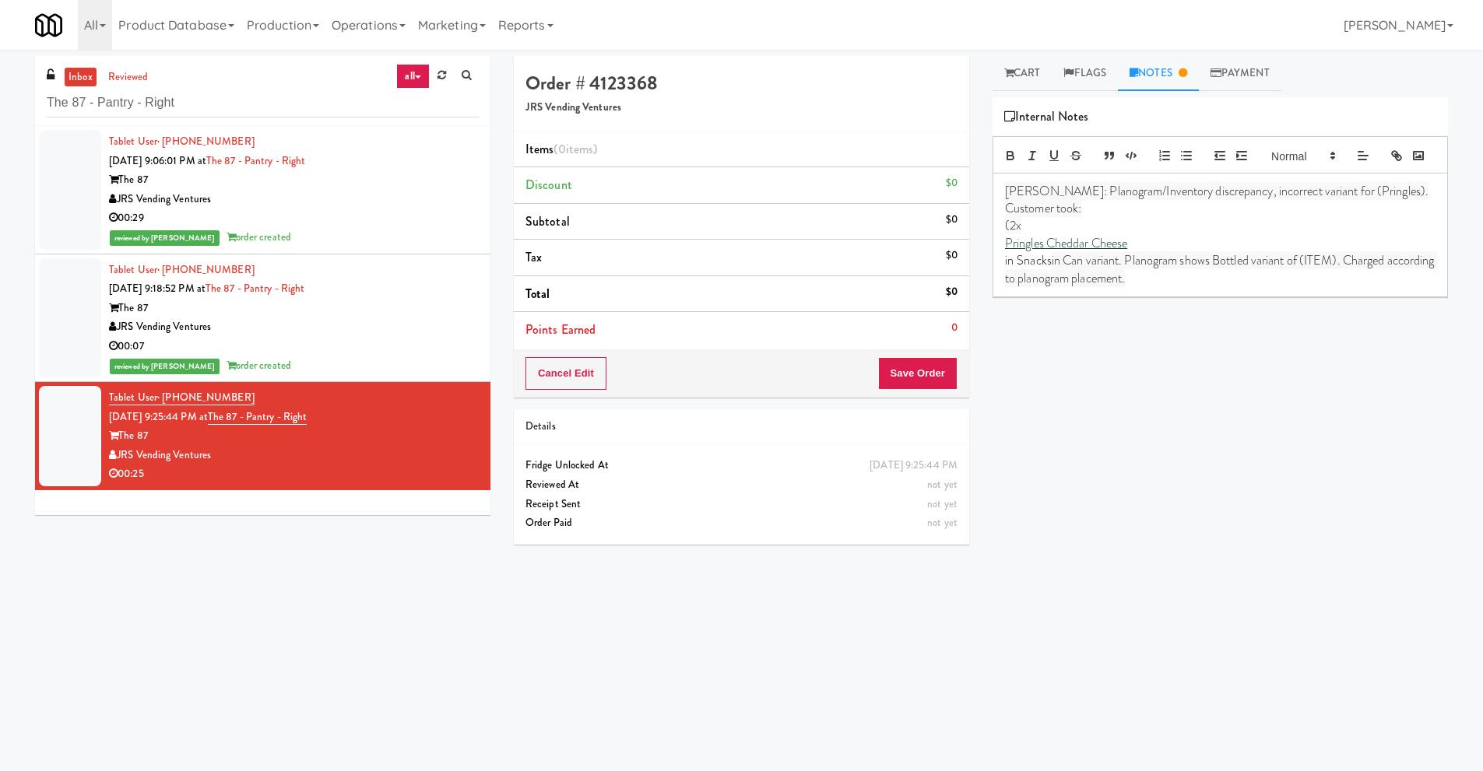
click at [1005, 252] on p "Pringles Cheddar Cheese" at bounding box center [1220, 243] width 430 height 17
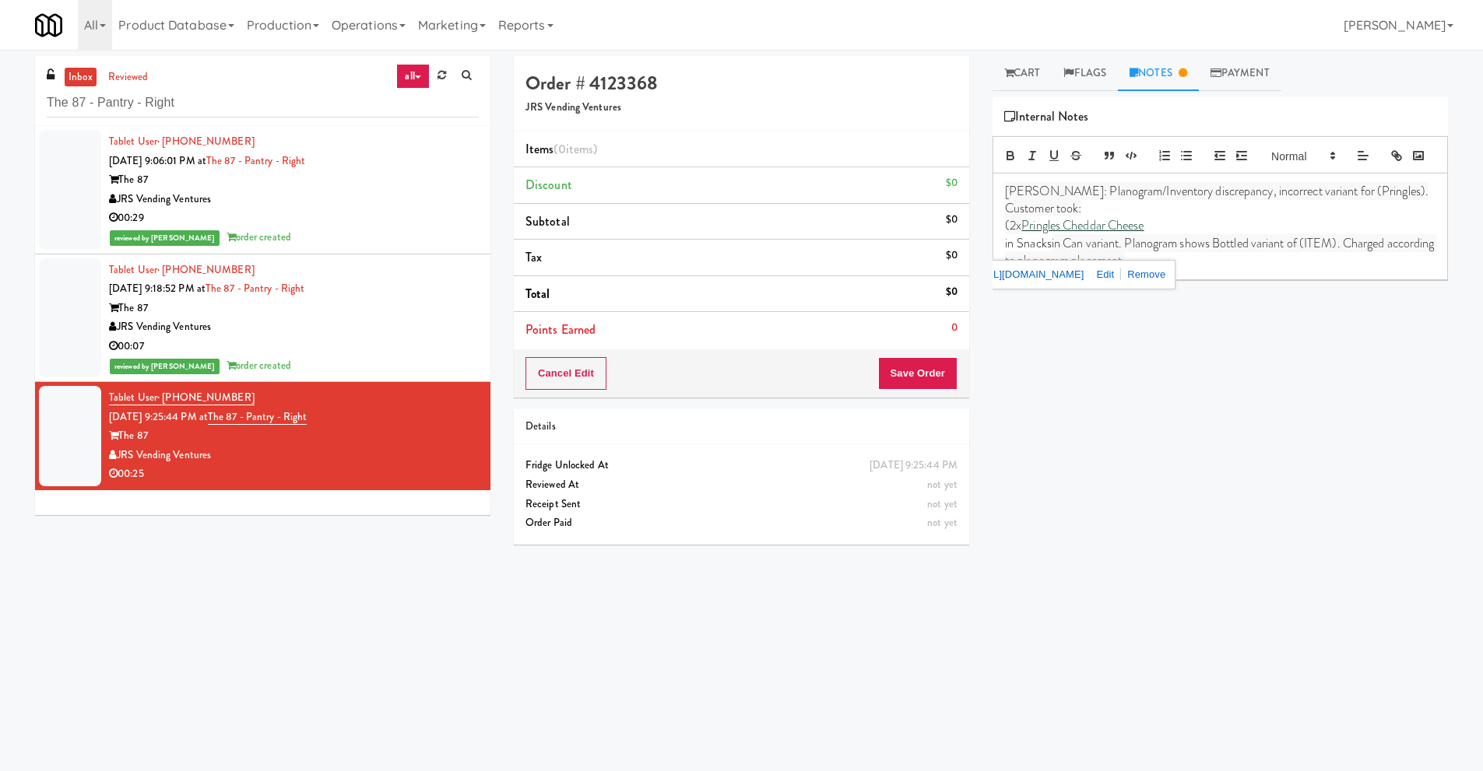
click at [1010, 234] on span "(2x" at bounding box center [1013, 225] width 16 height 18
click at [1195, 264] on span "in Can variant. Planogram shows Bottled variant of (ITEM). Charged according to…" at bounding box center [1221, 251] width 432 height 35
click at [1159, 217] on p "Customer took:" at bounding box center [1220, 208] width 430 height 17
click at [1156, 234] on p "2x Pringles Cheddar Cheese" at bounding box center [1220, 225] width 430 height 17
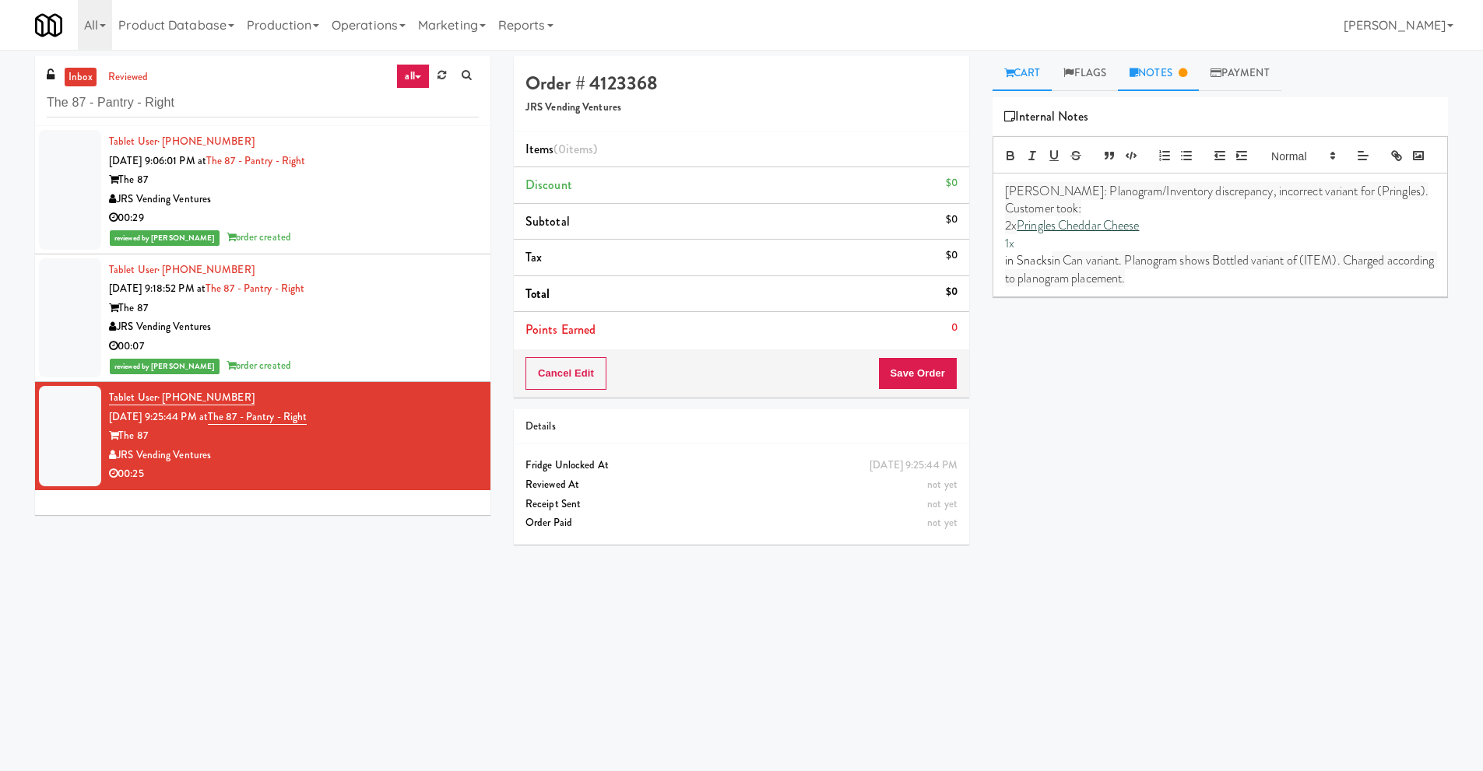
click at [1014, 76] on link "Cart" at bounding box center [1022, 73] width 60 height 35
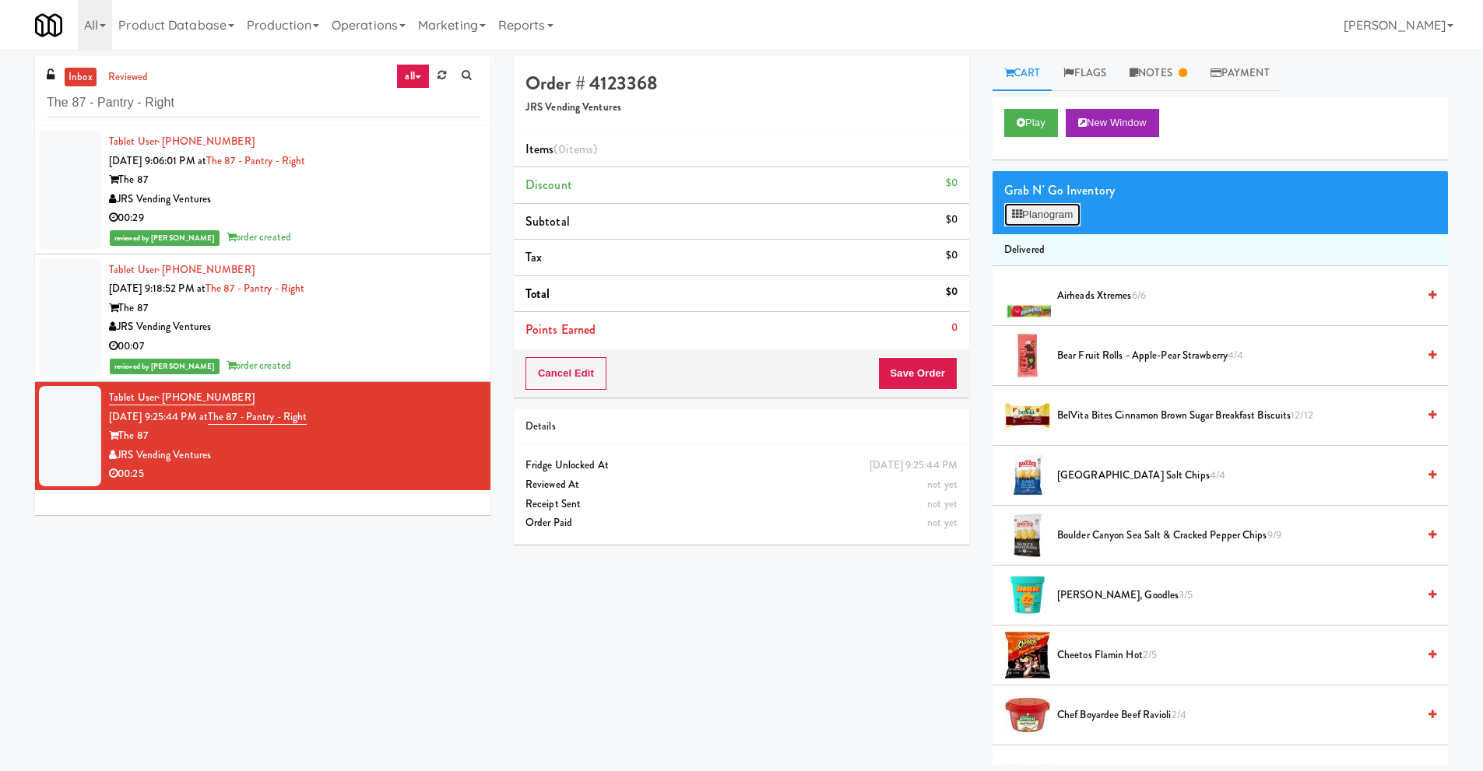
click at [1051, 222] on button "Planogram" at bounding box center [1042, 214] width 76 height 23
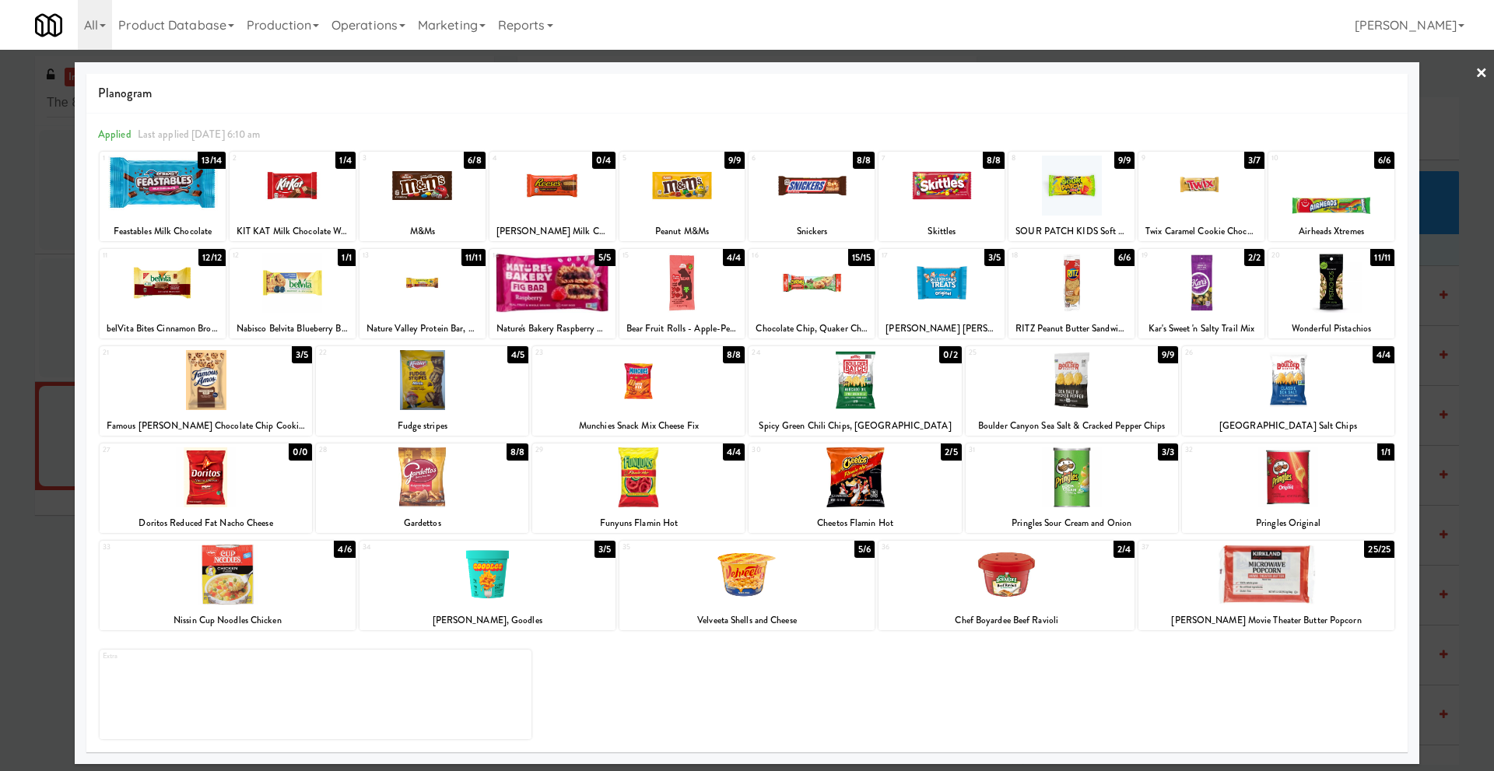
click at [1482, 75] on link "×" at bounding box center [1482, 74] width 12 height 48
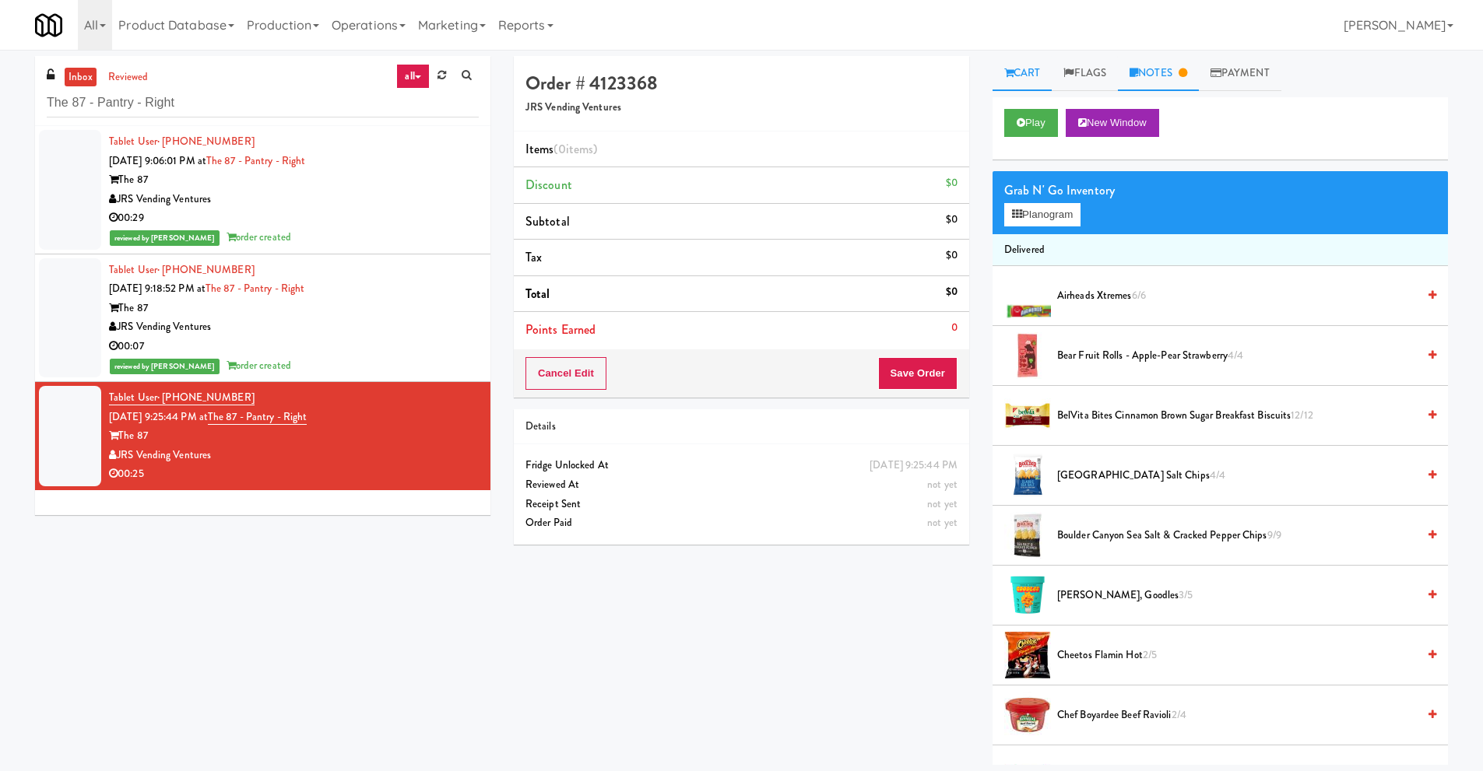
click at [1166, 78] on link "Notes" at bounding box center [1158, 73] width 81 height 35
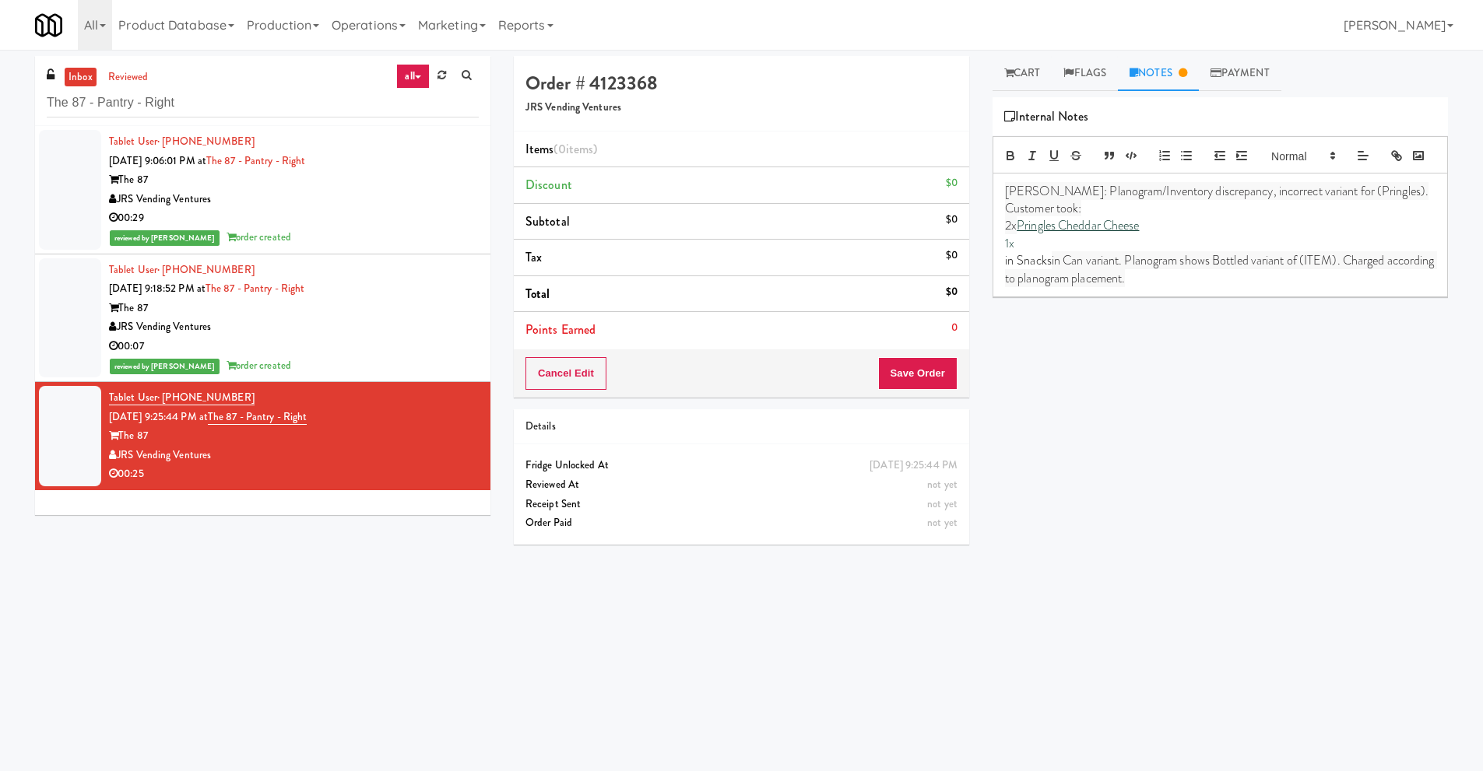
drag, startPoint x: 1004, startPoint y: 217, endPoint x: 1195, endPoint y: 315, distance: 215.1
click at [1195, 297] on div "[PERSON_NAME]: Planogram/Inventory discrepancy, incorrect variant for (Pringles…" at bounding box center [1220, 235] width 454 height 123
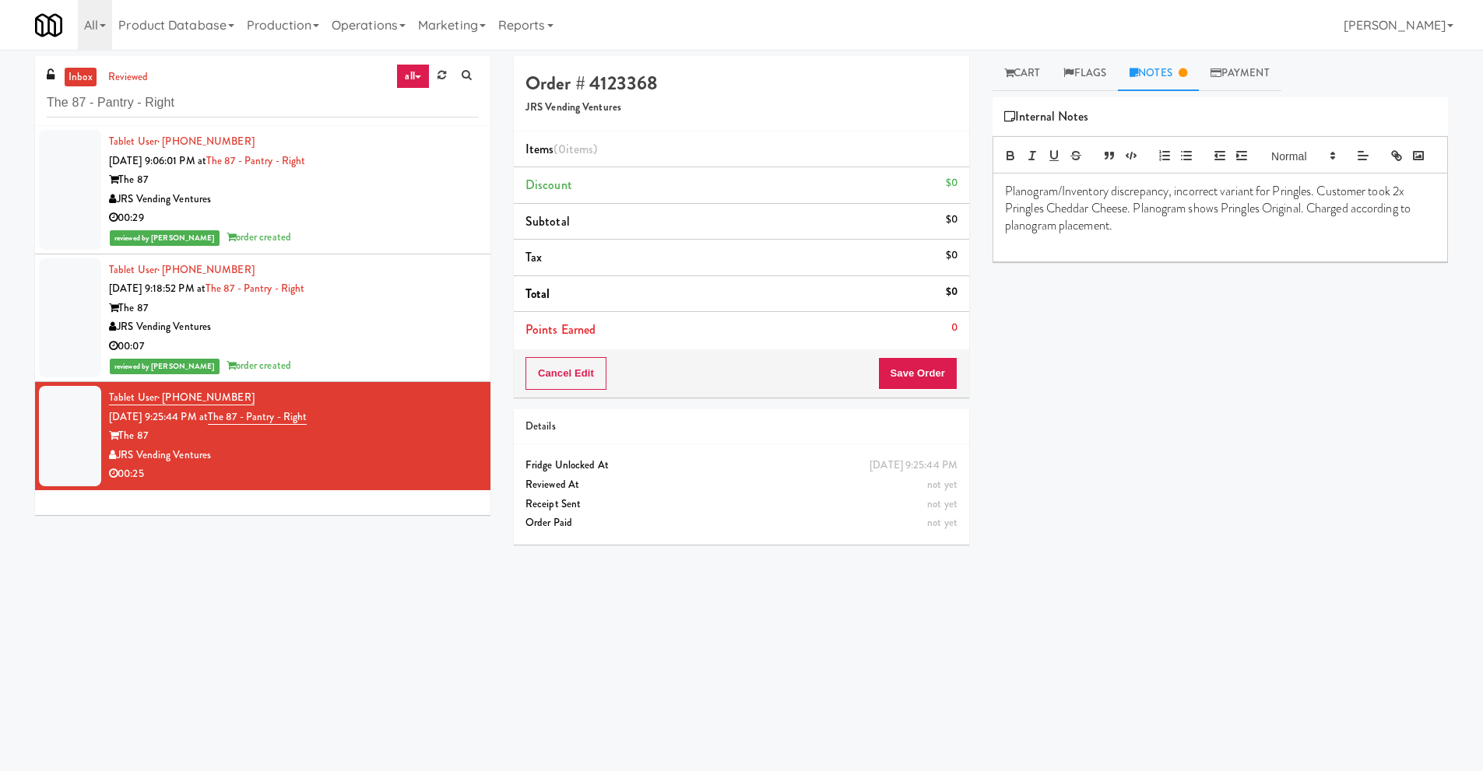
click at [999, 212] on div "Planogram/Inventory discrepancy, incorrect variant for Pringles. Customer took …" at bounding box center [1220, 218] width 454 height 89
click at [1258, 235] on p "[PERSON_NAME]: Planogram/Inventory discrepancy, incorrect variant for Pringles.…" at bounding box center [1220, 209] width 430 height 52
click at [1021, 69] on link "Cart" at bounding box center [1022, 73] width 60 height 35
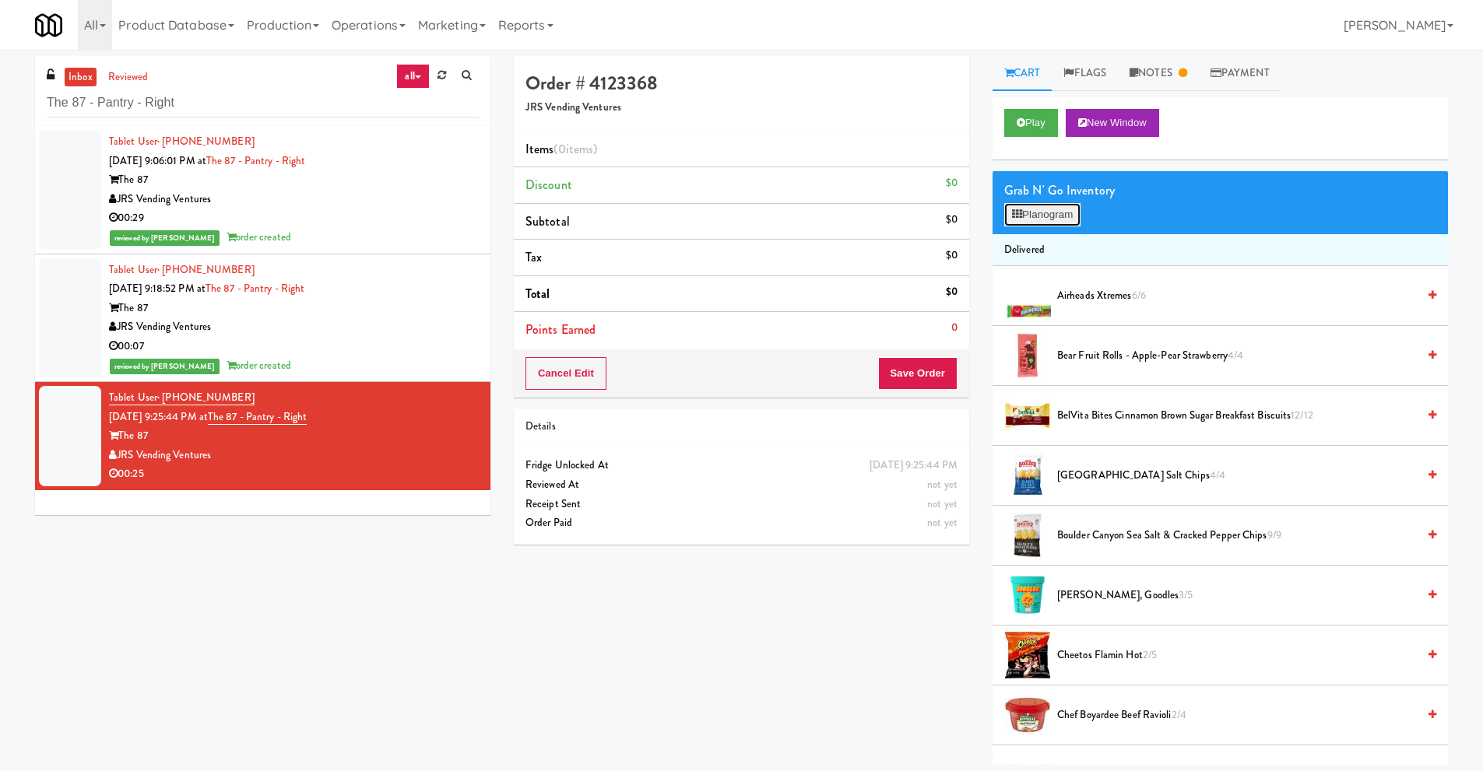
click at [1038, 215] on button "Planogram" at bounding box center [1042, 214] width 76 height 23
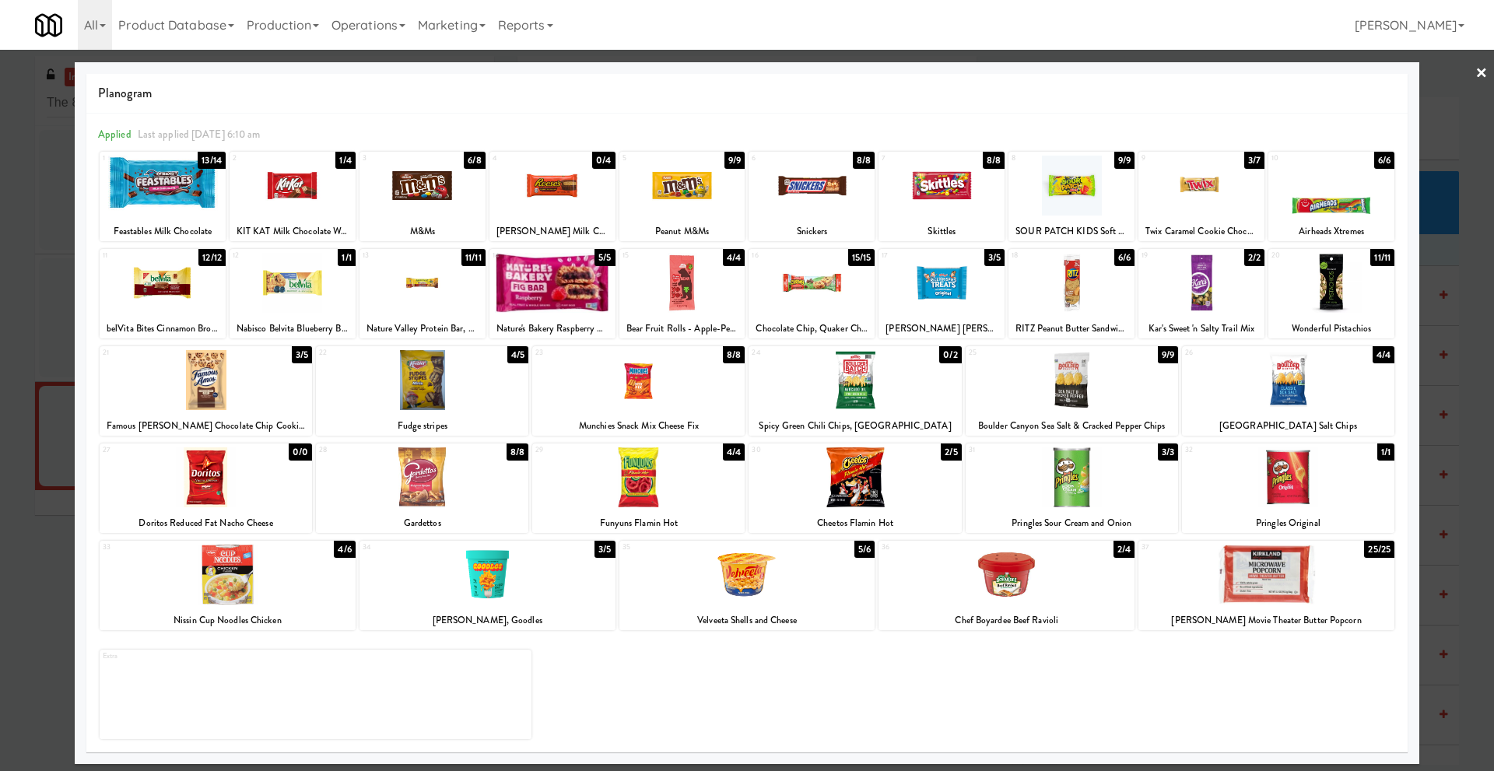
click at [1481, 75] on link "×" at bounding box center [1482, 74] width 12 height 48
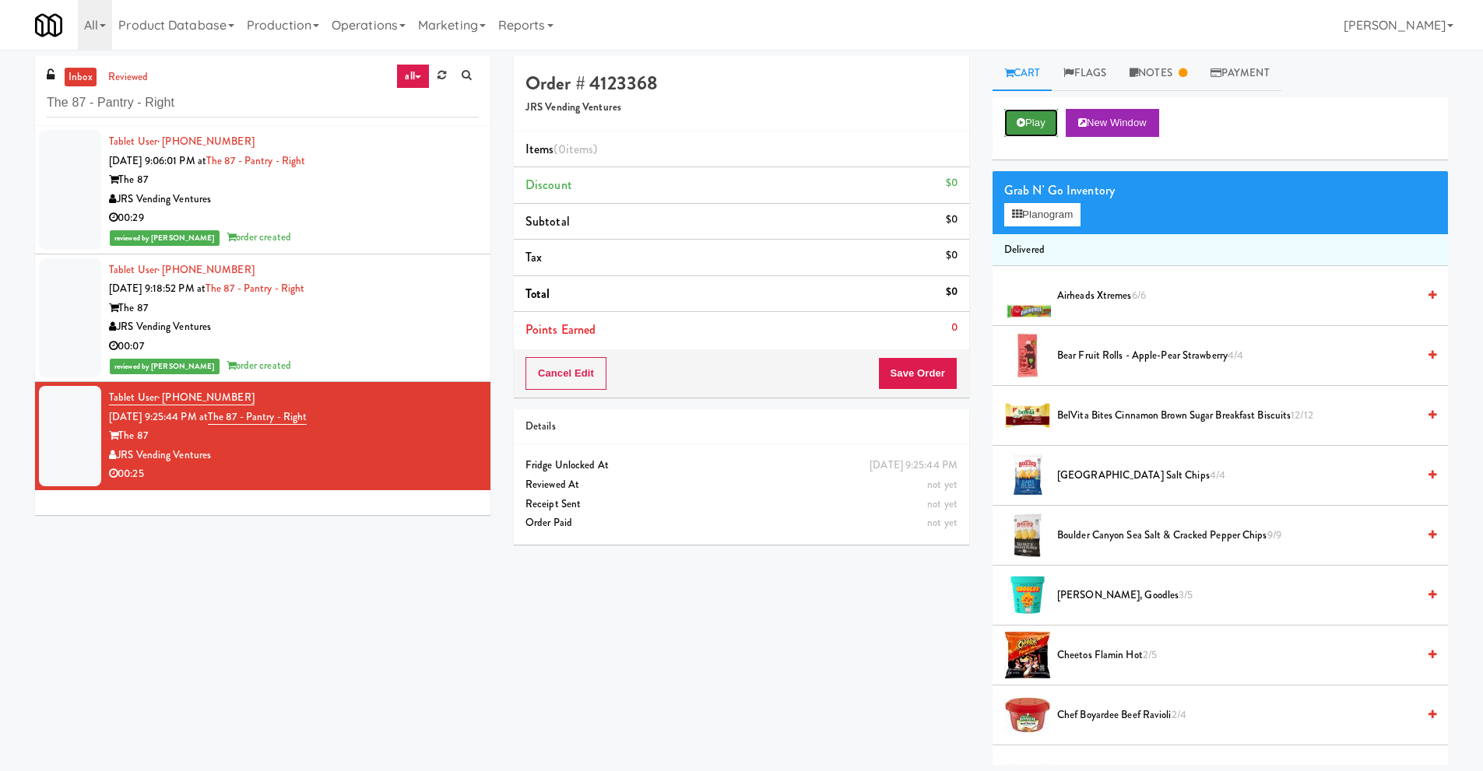
click at [1037, 129] on button "Play" at bounding box center [1031, 123] width 54 height 28
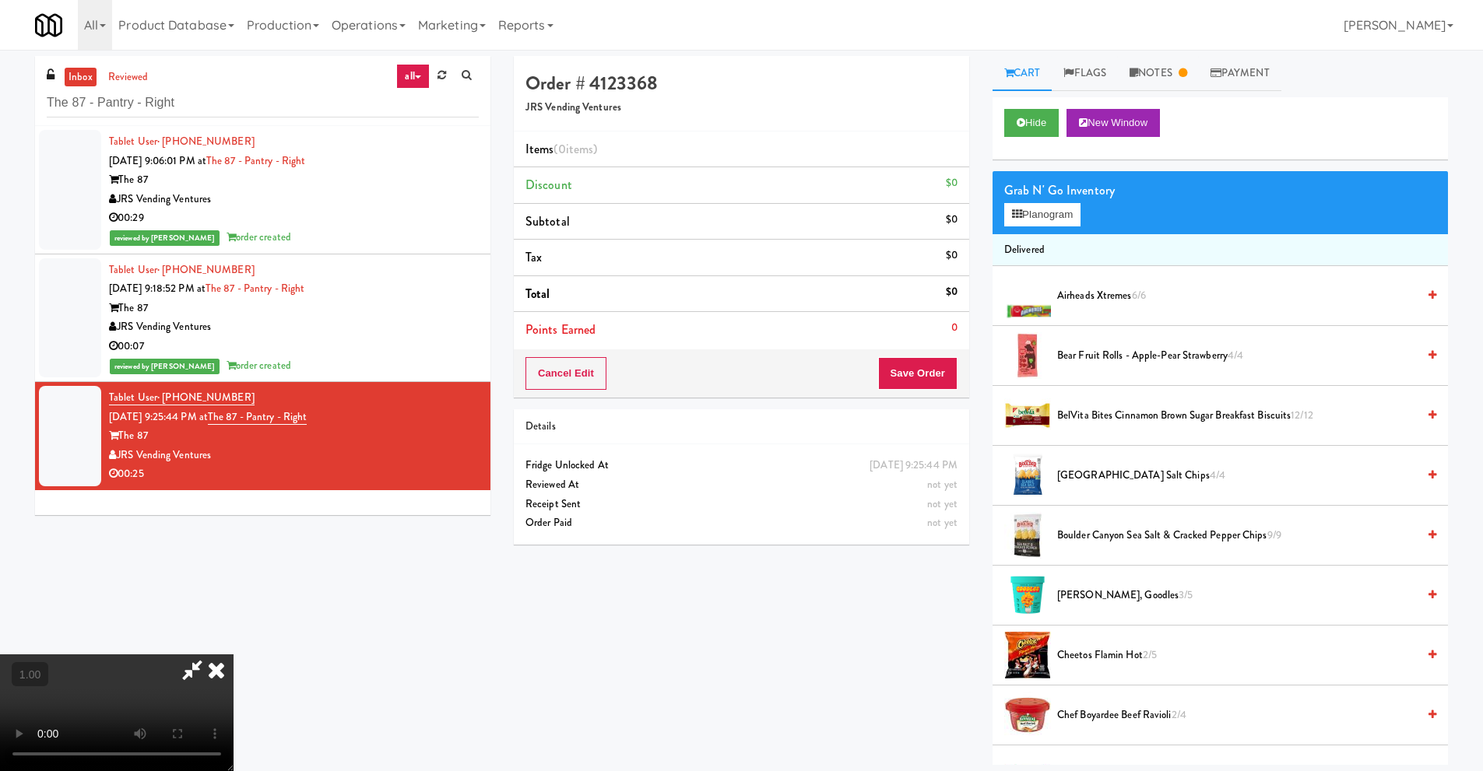
click at [233, 654] on icon at bounding box center [216, 669] width 34 height 31
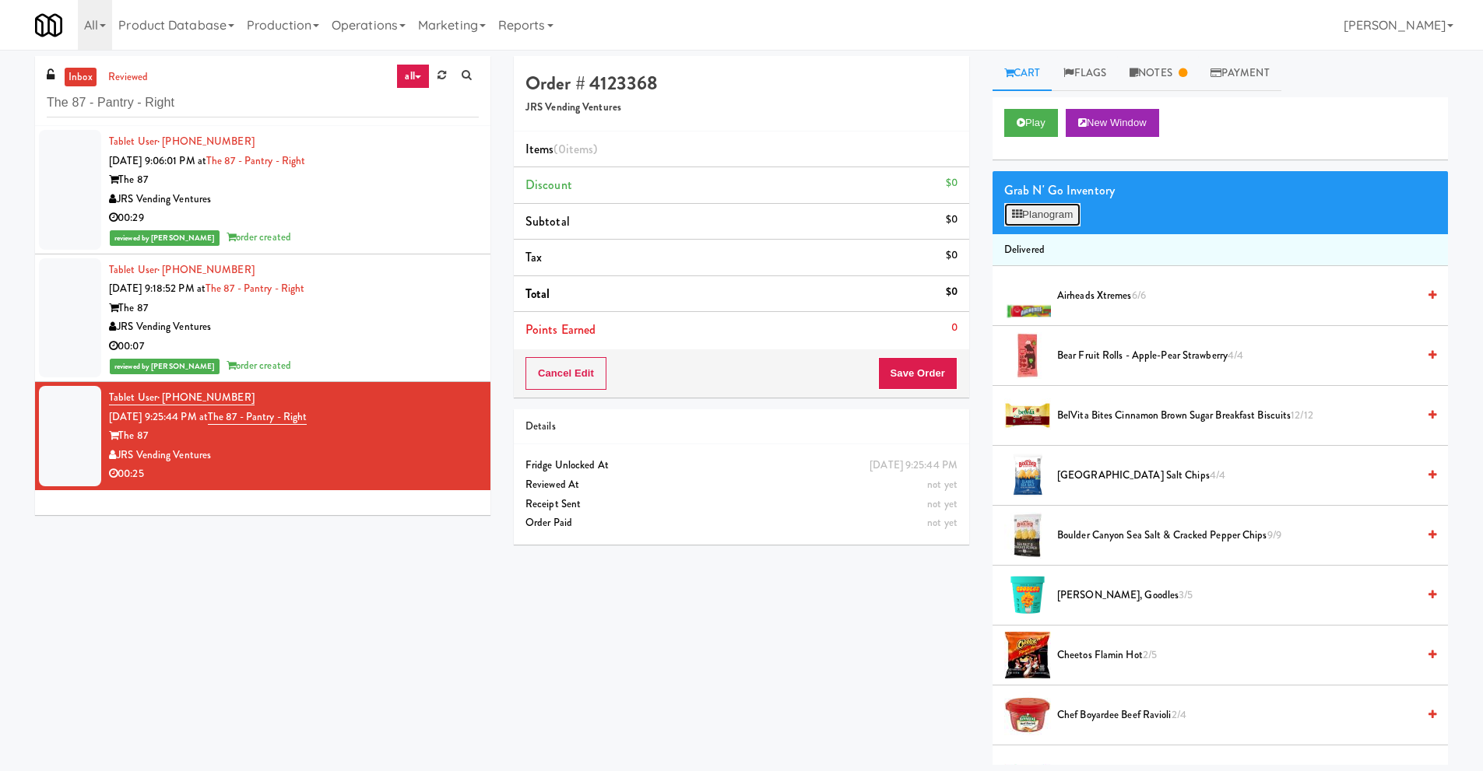
click at [1039, 216] on button "Planogram" at bounding box center [1042, 214] width 76 height 23
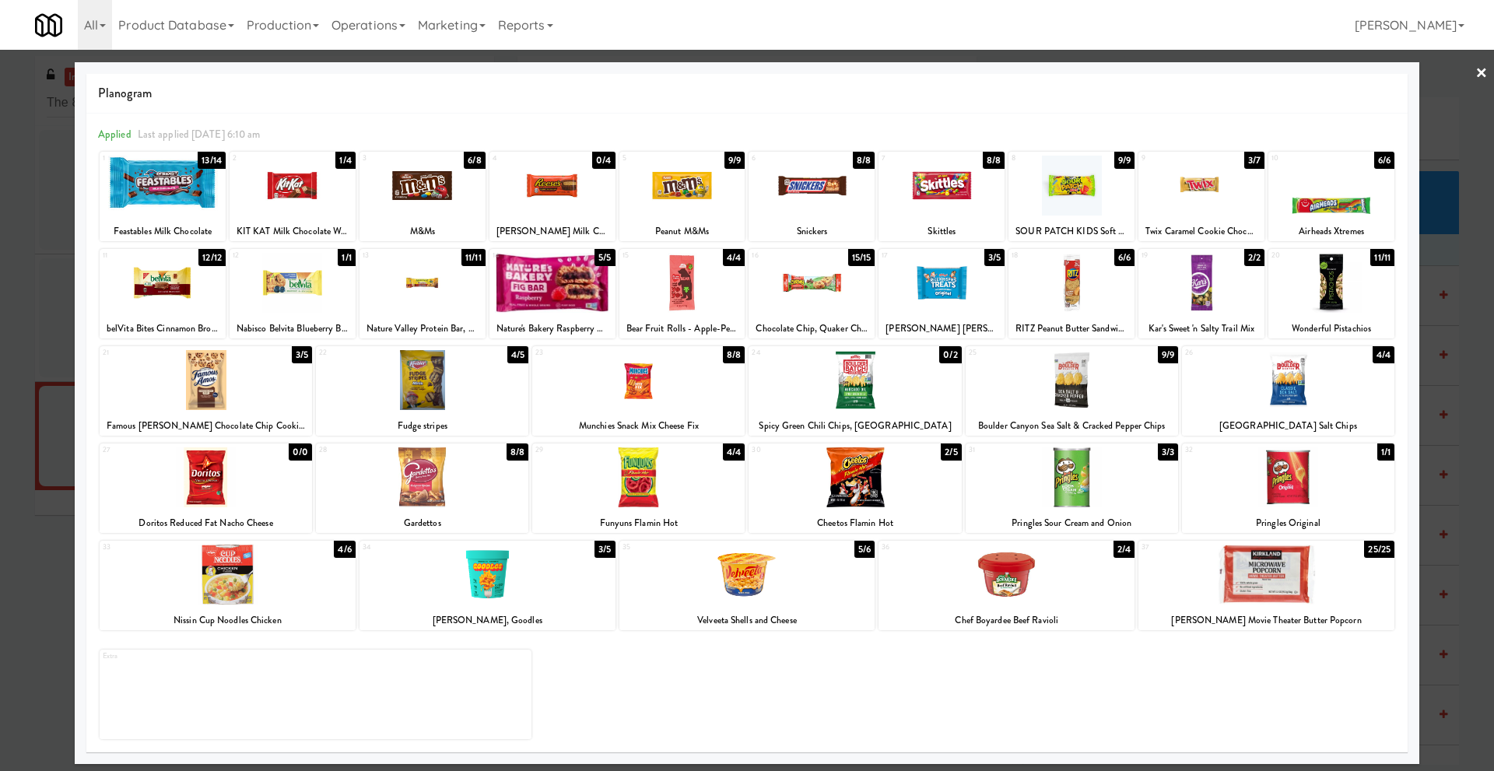
click at [1047, 493] on div at bounding box center [1072, 477] width 212 height 60
click at [1262, 477] on div at bounding box center [1288, 477] width 212 height 60
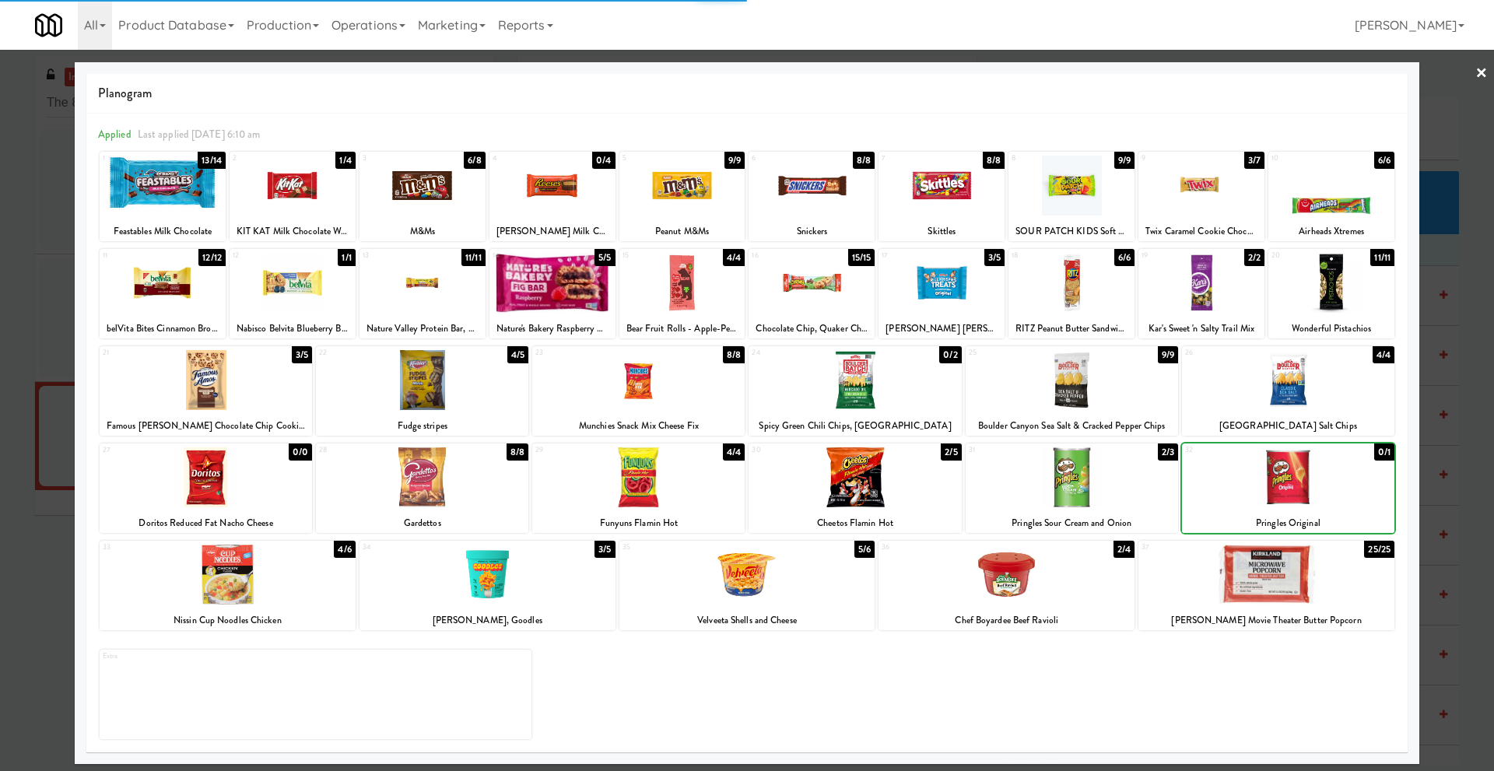
click at [1262, 477] on div at bounding box center [1288, 477] width 212 height 60
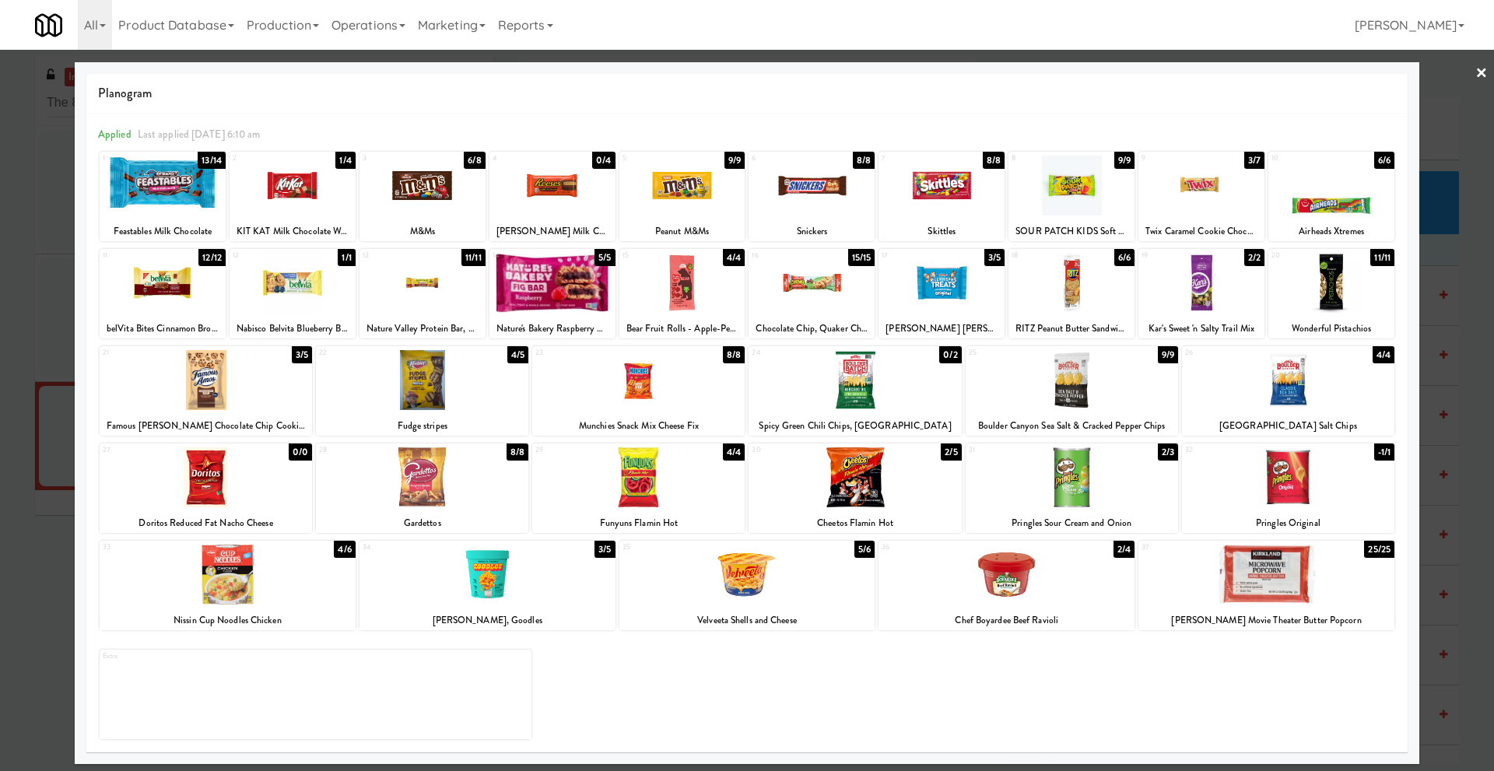
click at [1479, 71] on link "×" at bounding box center [1482, 74] width 12 height 48
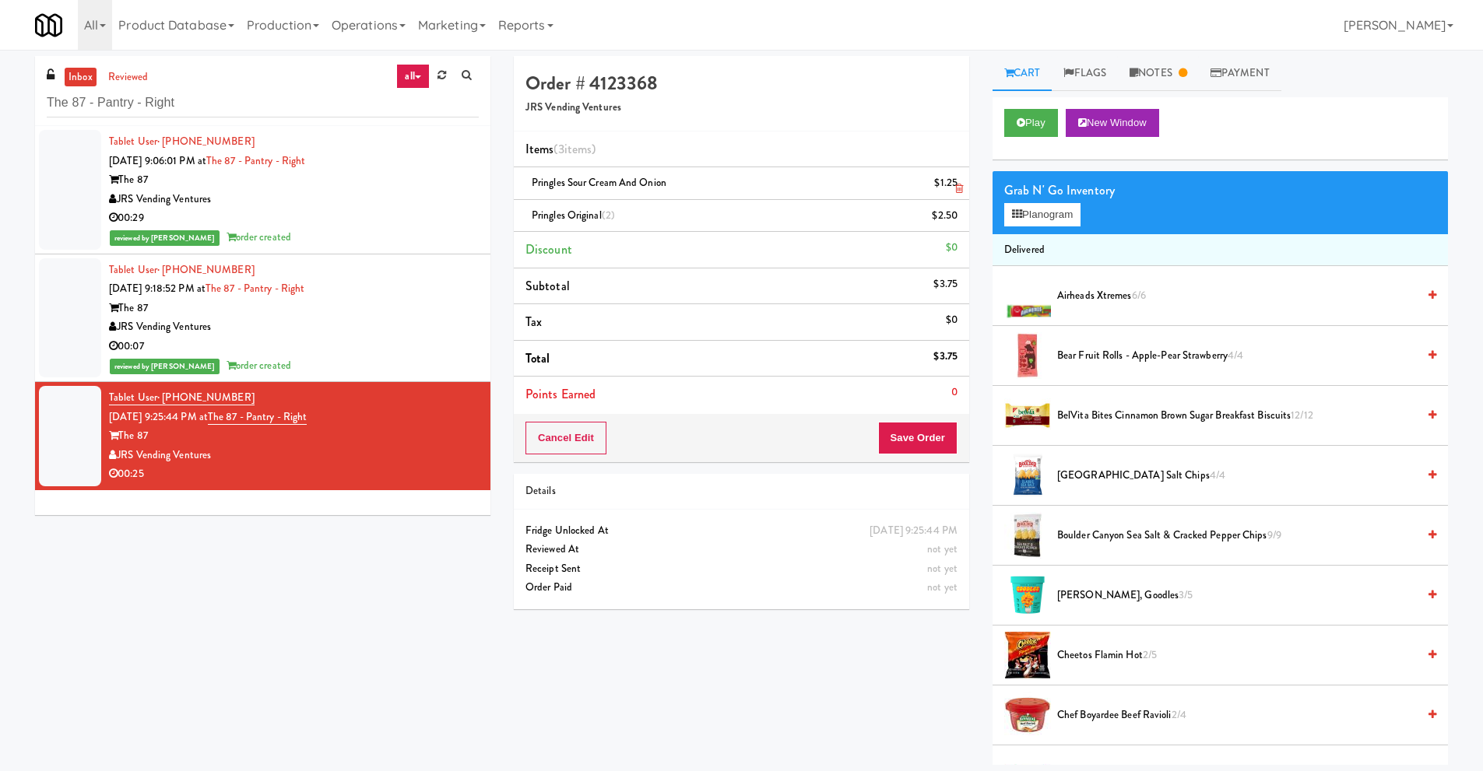
click at [956, 186] on icon at bounding box center [959, 189] width 8 height 10
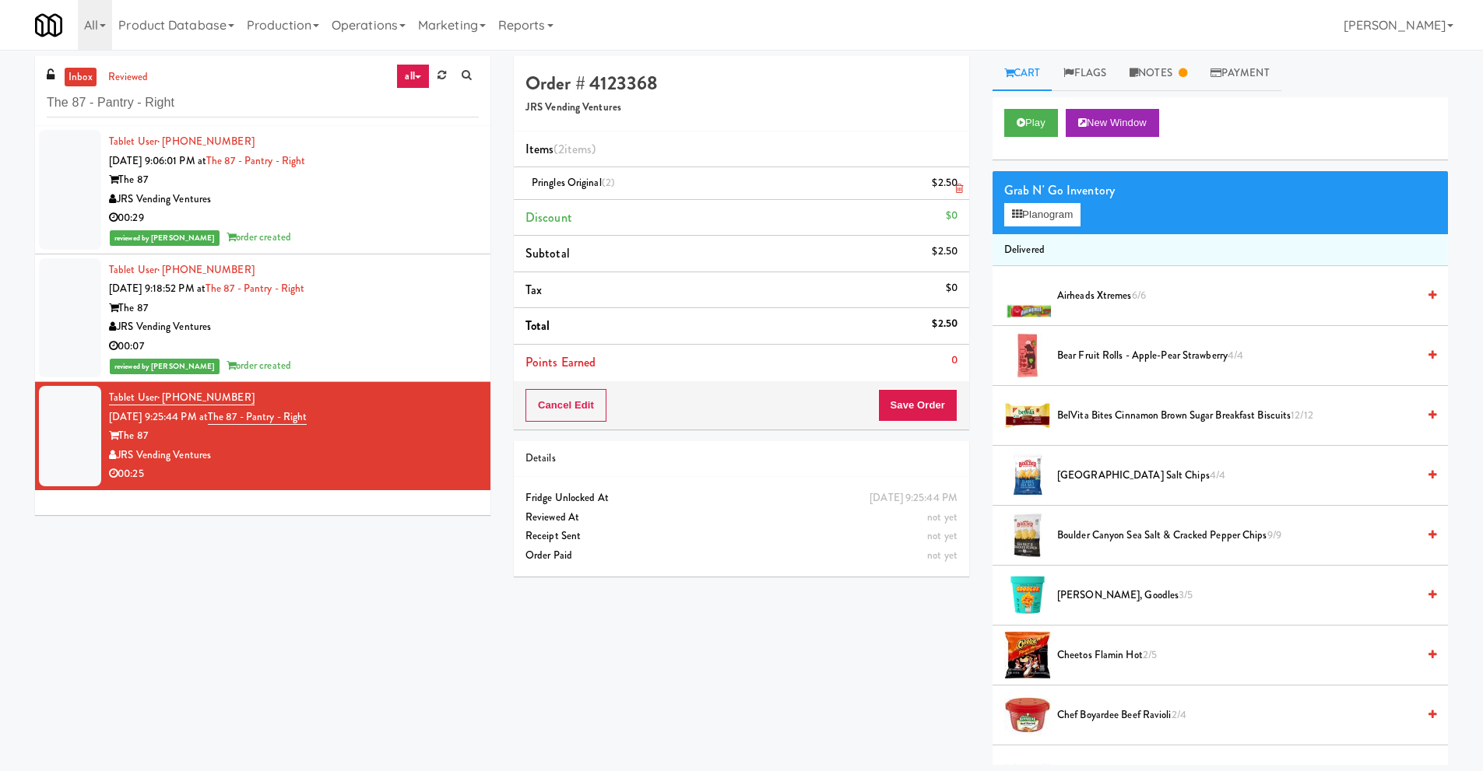
click at [956, 187] on icon at bounding box center [959, 189] width 8 height 10
click at [960, 186] on icon at bounding box center [959, 189] width 8 height 10
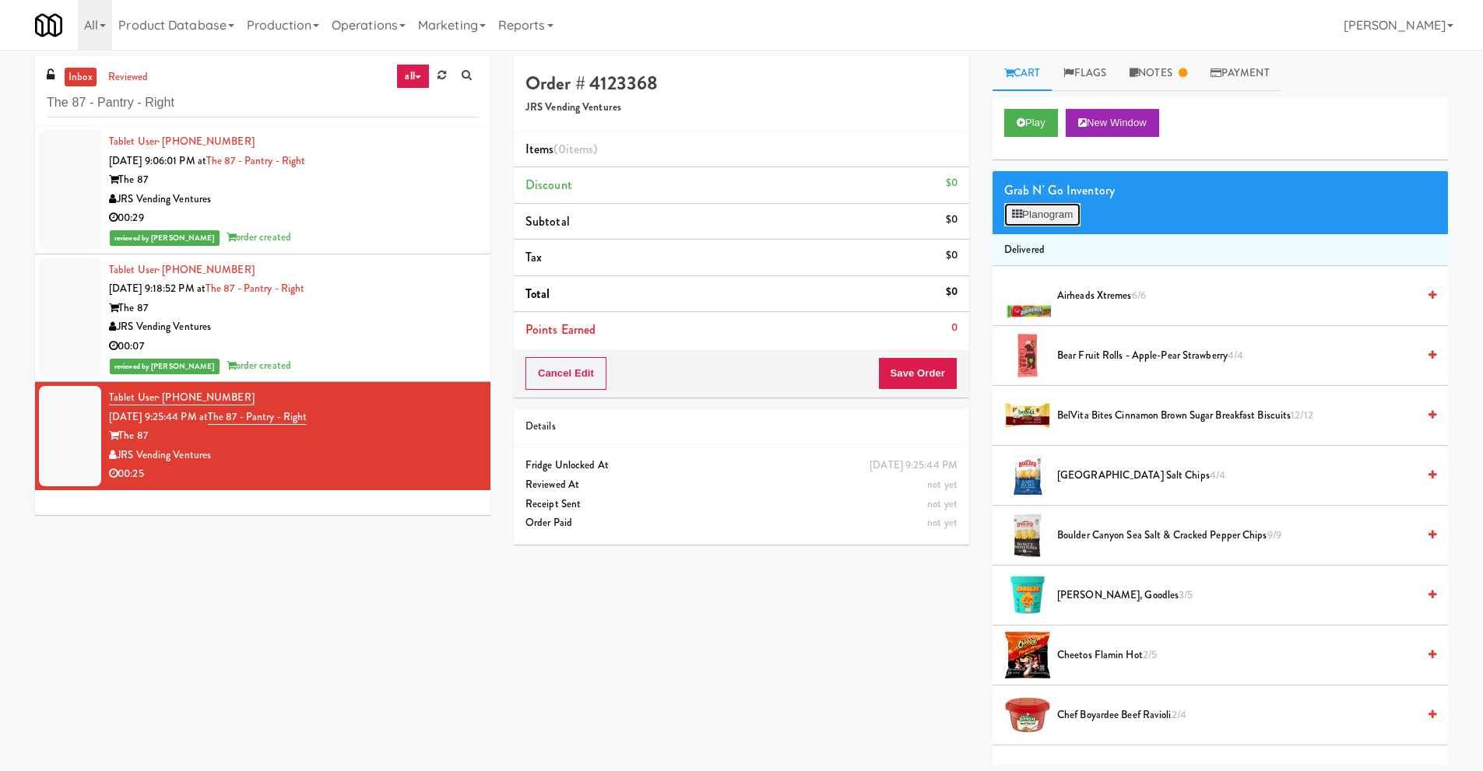
click at [1037, 212] on button "Planogram" at bounding box center [1042, 214] width 76 height 23
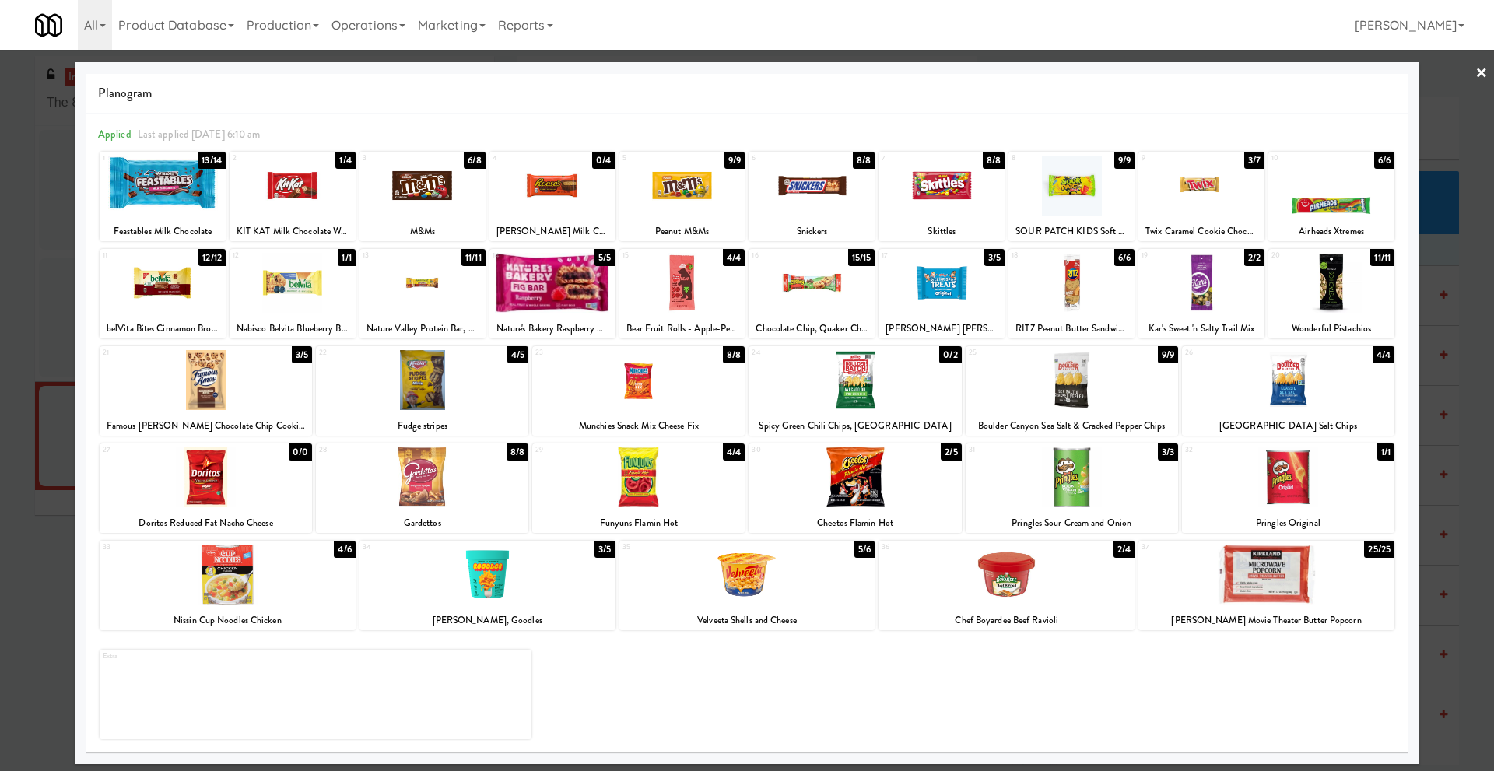
click at [1057, 492] on div at bounding box center [1072, 477] width 212 height 60
click at [1313, 479] on div at bounding box center [1288, 477] width 212 height 60
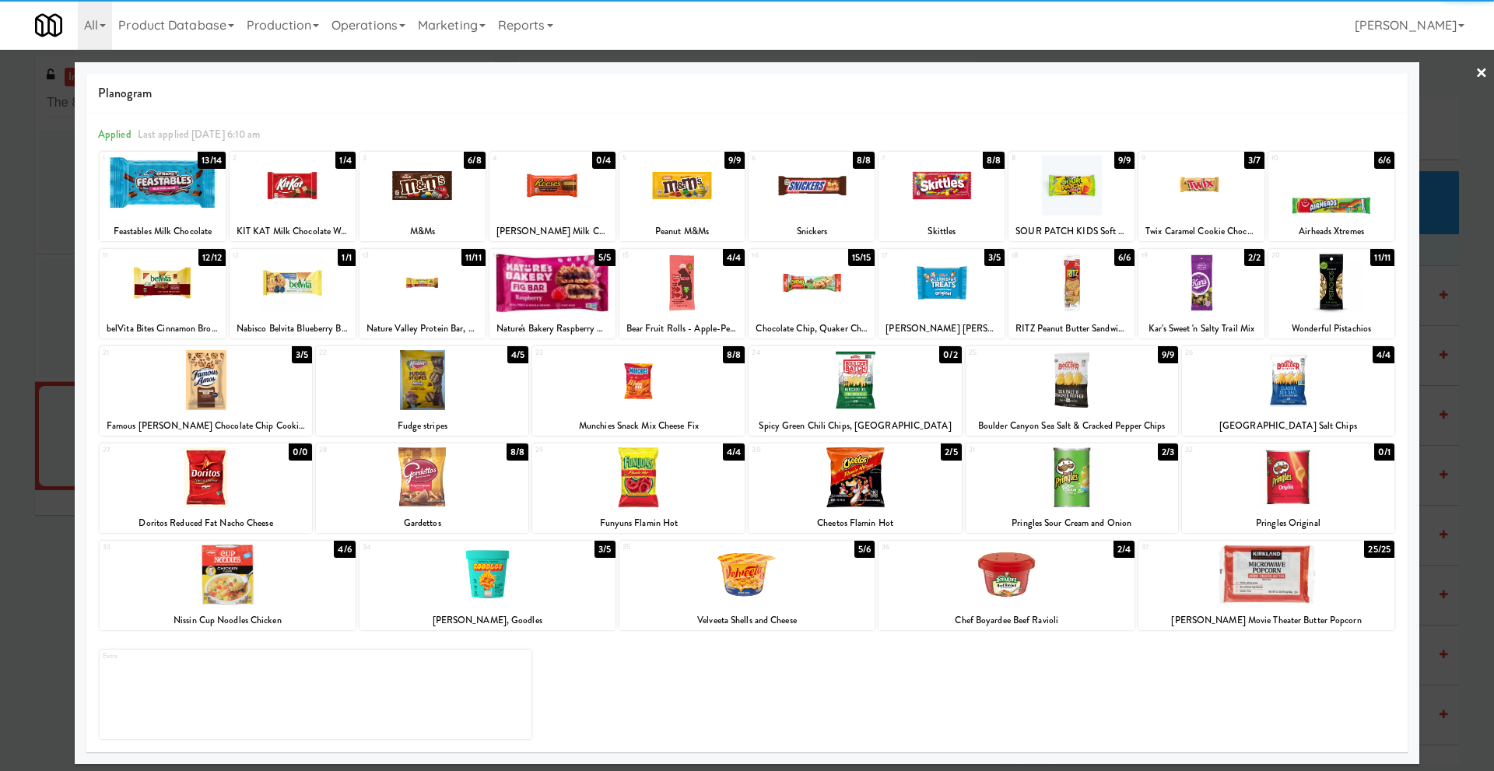
click at [1313, 479] on div at bounding box center [1288, 477] width 212 height 60
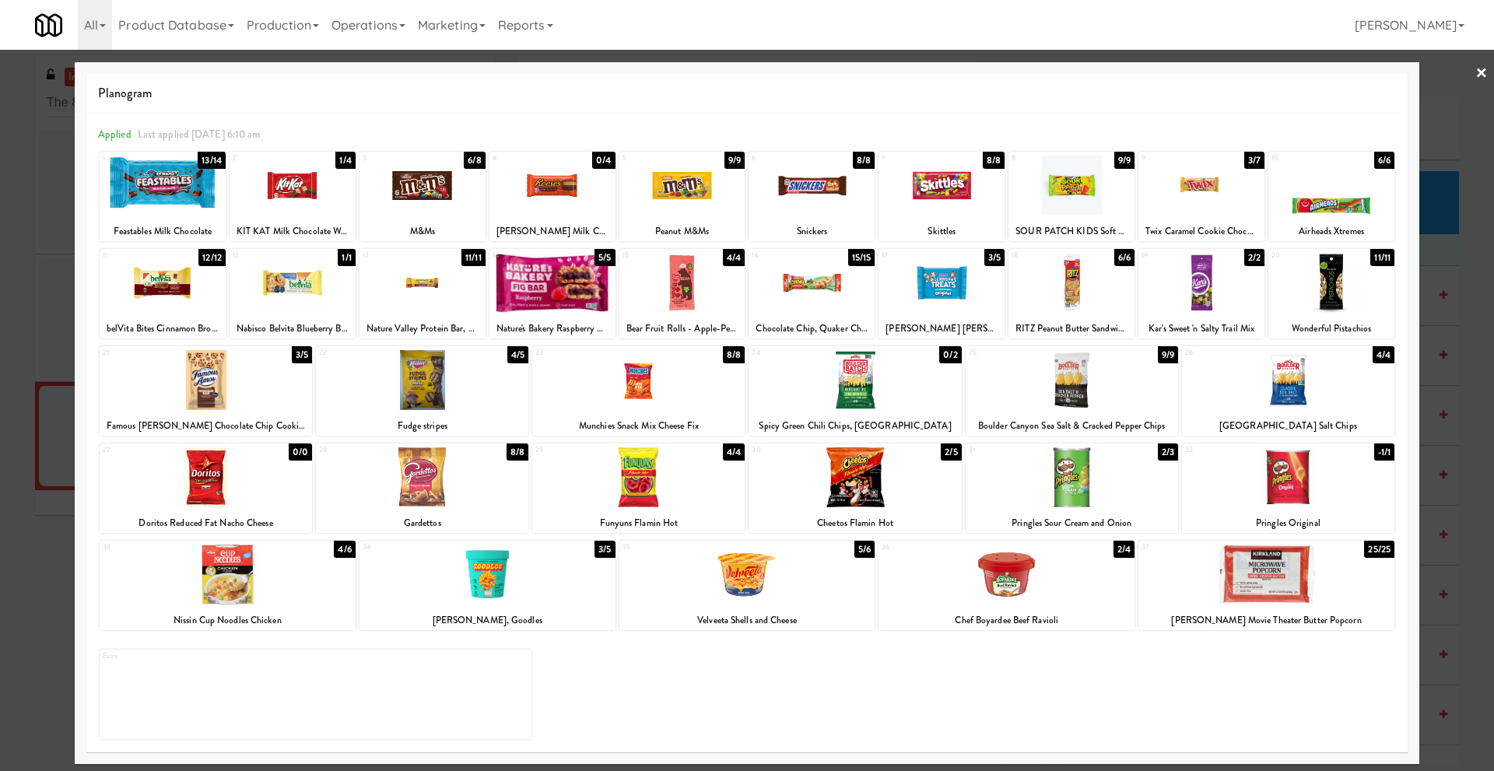
click at [1481, 75] on link "×" at bounding box center [1482, 74] width 12 height 48
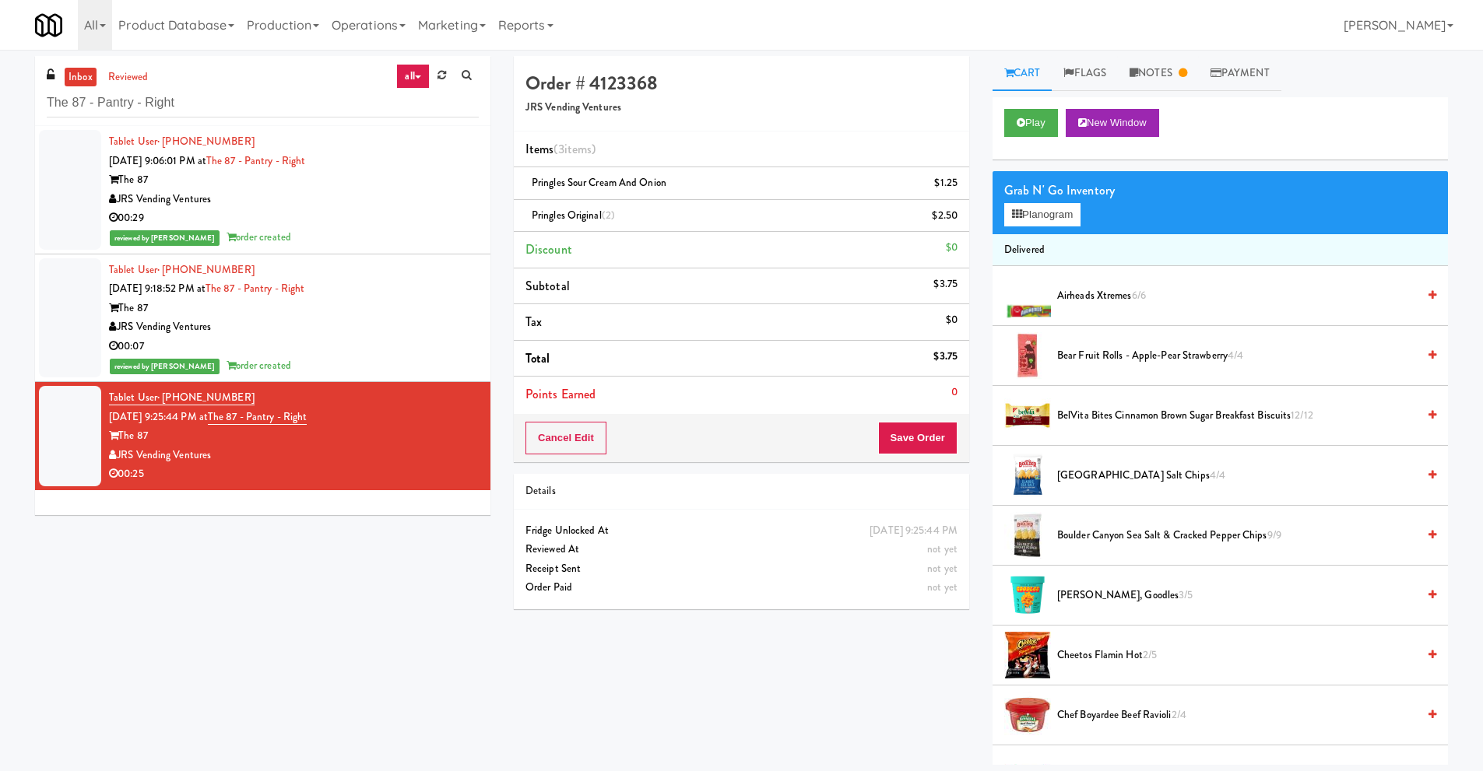
drag, startPoint x: 221, startPoint y: 454, endPoint x: 119, endPoint y: 456, distance: 102.0
click at [119, 456] on div "JRS Vending Ventures" at bounding box center [294, 455] width 370 height 19
copy div "JRS Vending Ventures"
click at [914, 439] on button "Save Order" at bounding box center [917, 438] width 79 height 33
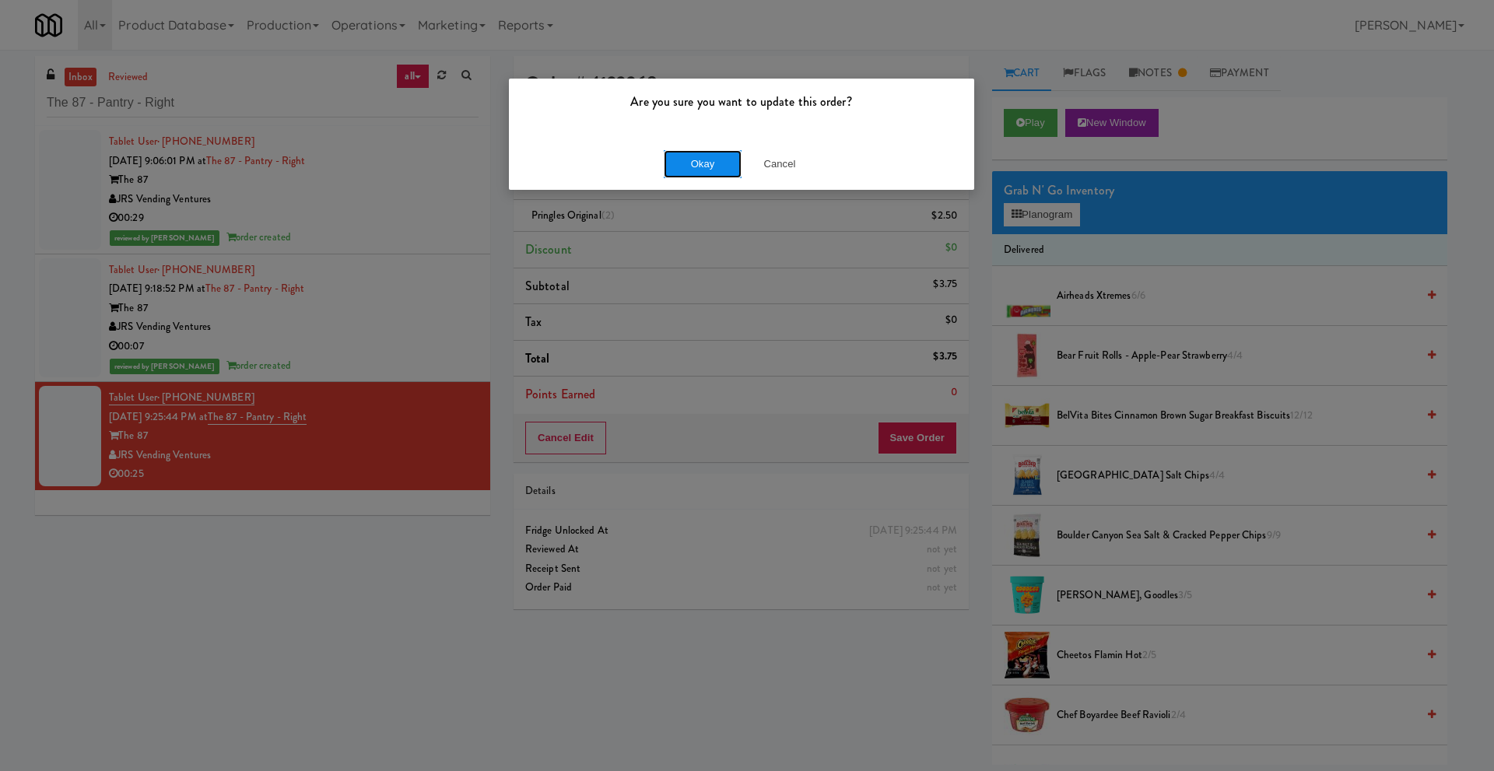
click at [700, 172] on button "Okay" at bounding box center [703, 164] width 78 height 28
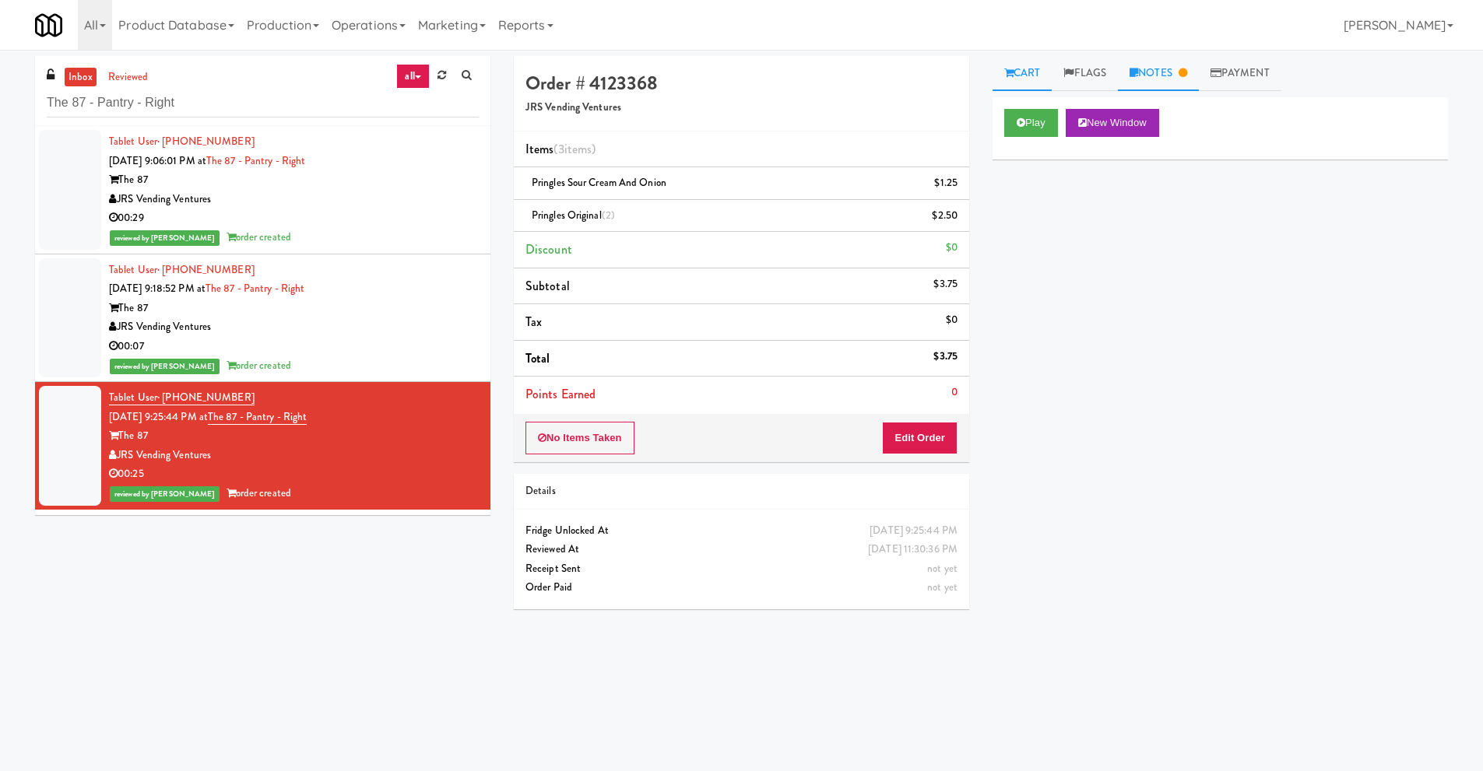
click at [1164, 75] on link "Notes" at bounding box center [1158, 73] width 81 height 35
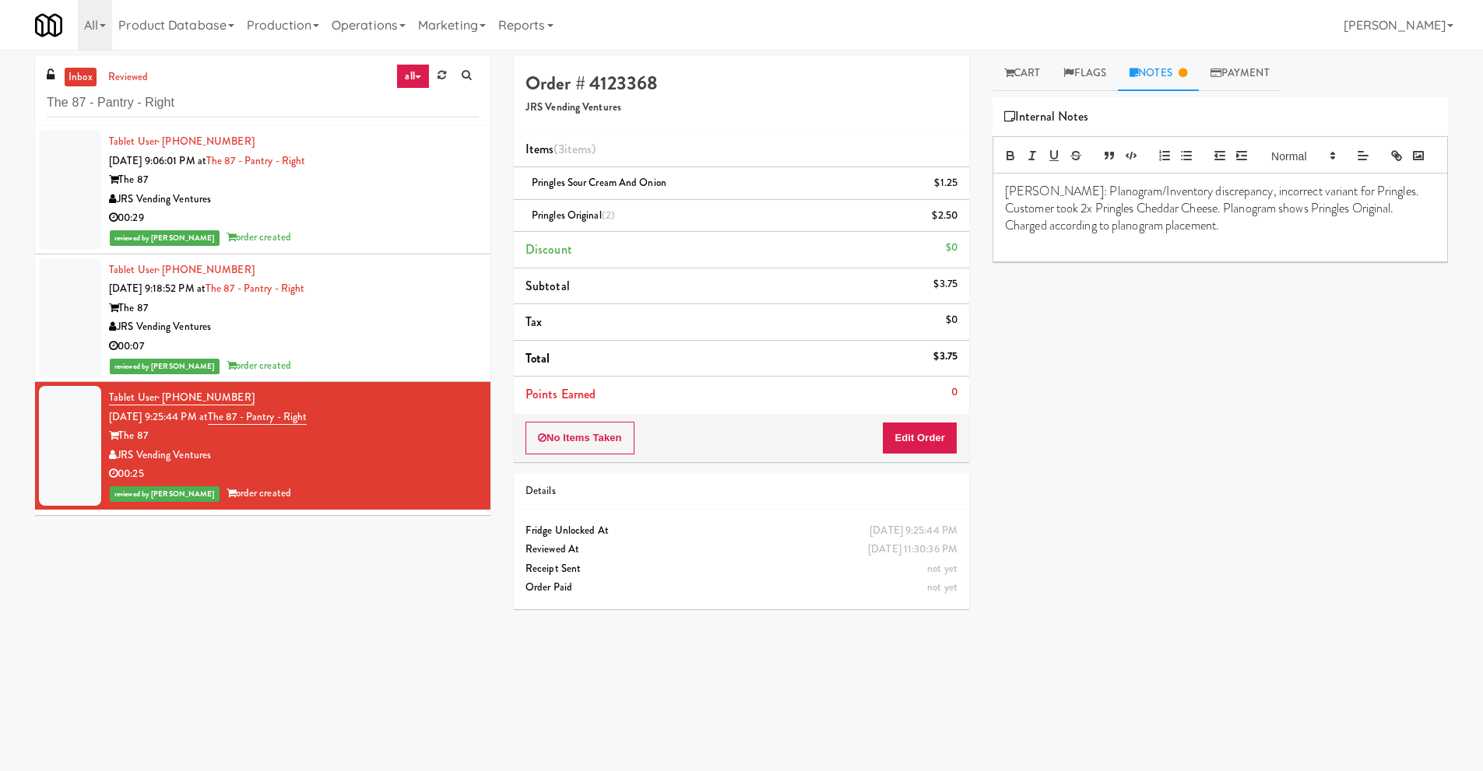
click at [1197, 235] on p "[PERSON_NAME]: Planogram/Inventory discrepancy, incorrect variant for Pringles.…" at bounding box center [1220, 209] width 430 height 52
drag, startPoint x: 1111, startPoint y: 286, endPoint x: 964, endPoint y: 287, distance: 147.1
click at [964, 287] on div "Order # 4123368 JRS Vending Ventures Items (3 items ) Pringles Sour Cream and O…" at bounding box center [980, 368] width 957 height 625
click at [1002, 280] on div "[PERSON_NAME]: Planogram/Inventory discrepancy, incorrect variant for Pringles.…" at bounding box center [1220, 235] width 454 height 123
drag, startPoint x: 1125, startPoint y: 280, endPoint x: 986, endPoint y: 288, distance: 138.7
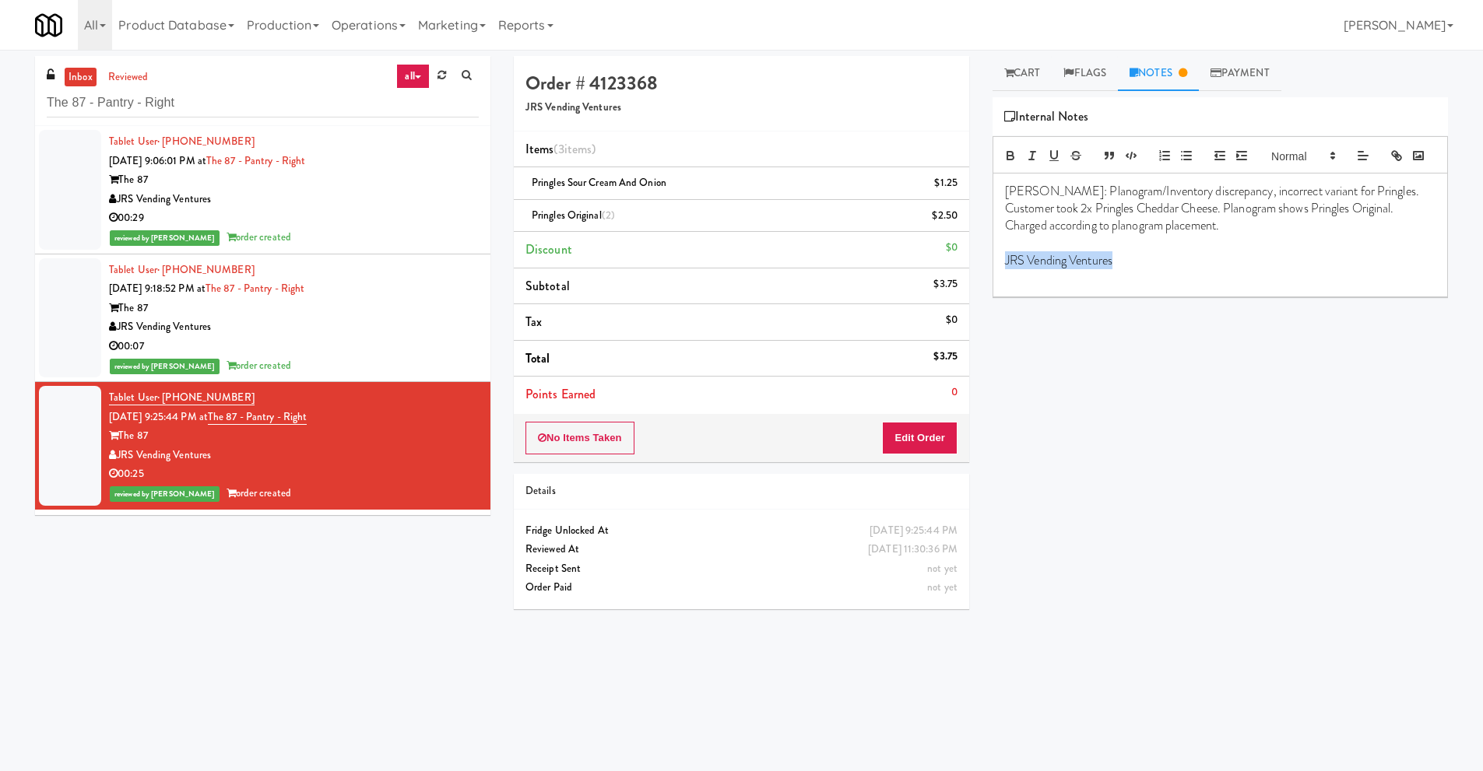
click at [986, 288] on div "Cart Flags Notes Payment Play New Window Primary Flag Clear Flag if unable to d…" at bounding box center [1220, 368] width 479 height 625
click at [1147, 418] on div "Play New Window Primary Flag Clear Flag if unable to determine what was taken o…" at bounding box center [1219, 389] width 455 height 584
click at [293, 582] on div "inbox reviewed all all unclear take inventory issue suspicious failed recent Th…" at bounding box center [741, 368] width 1436 height 625
drag, startPoint x: 228, startPoint y: 414, endPoint x: 357, endPoint y: 427, distance: 129.9
click at [357, 427] on div "Tablet User · (803) 891-9353 [DATE] 9:25:44 PM at The 87 - Pantry - Right The 8…" at bounding box center [294, 445] width 370 height 115
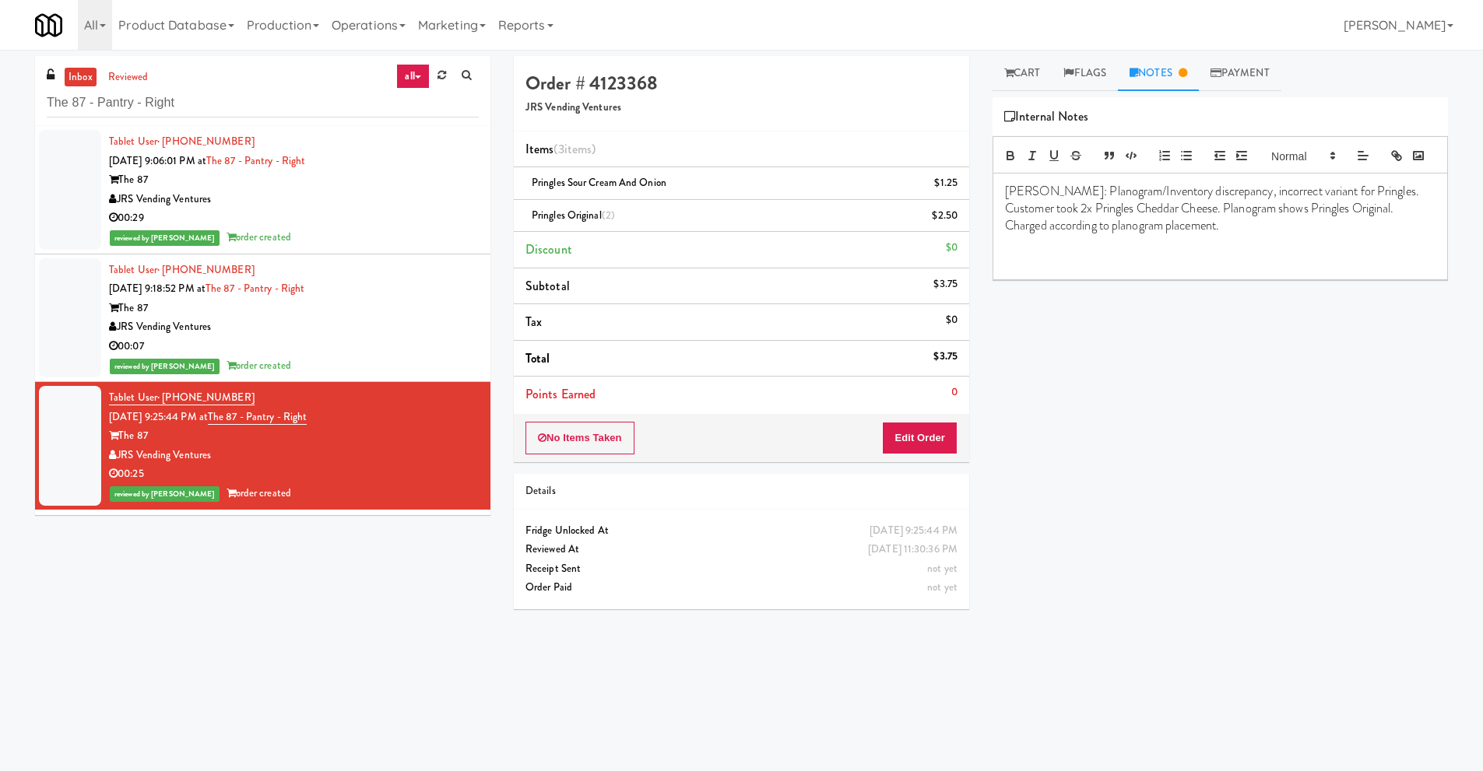
drag, startPoint x: 310, startPoint y: 590, endPoint x: 298, endPoint y: 584, distance: 13.2
click at [311, 590] on div "inbox reviewed all all unclear take inventory issue suspicious failed recent Th…" at bounding box center [741, 368] width 1436 height 625
drag, startPoint x: 229, startPoint y: 411, endPoint x: 346, endPoint y: 423, distance: 117.3
click at [346, 423] on div "Tablet User · (803) 891-9353 [DATE] 9:25:44 PM at The 87 - Pantry - Right The 8…" at bounding box center [294, 445] width 370 height 115
copy span "The 87 - Pantry - Right"
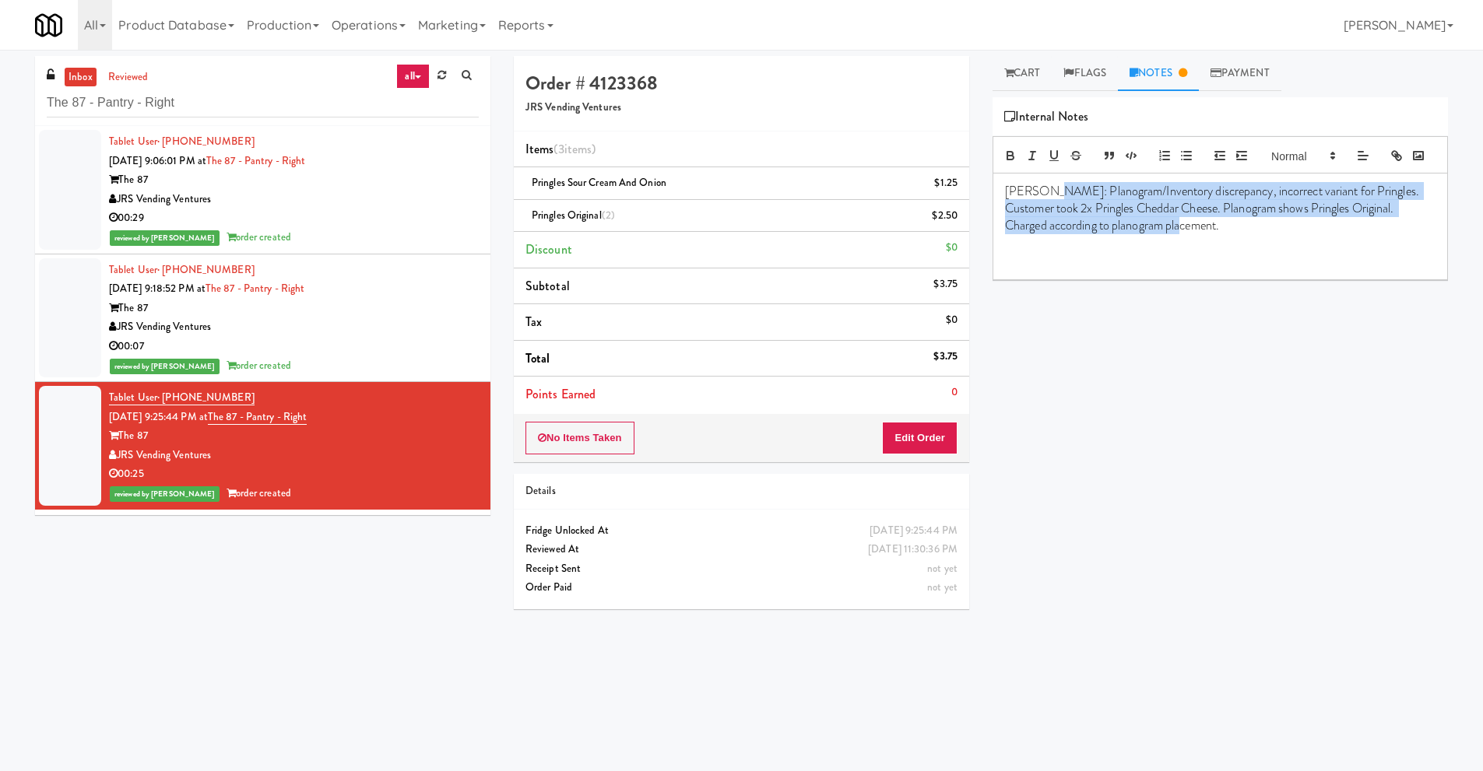
drag, startPoint x: 1049, startPoint y: 215, endPoint x: 1223, endPoint y: 255, distance: 179.0
click at [1223, 235] on p "[PERSON_NAME]: Planogram/Inventory discrepancy, incorrect variant for Pringles.…" at bounding box center [1220, 209] width 430 height 52
copy p "Planogram/Inventory discrepancy, incorrect variant for Pringles. Customer took …"
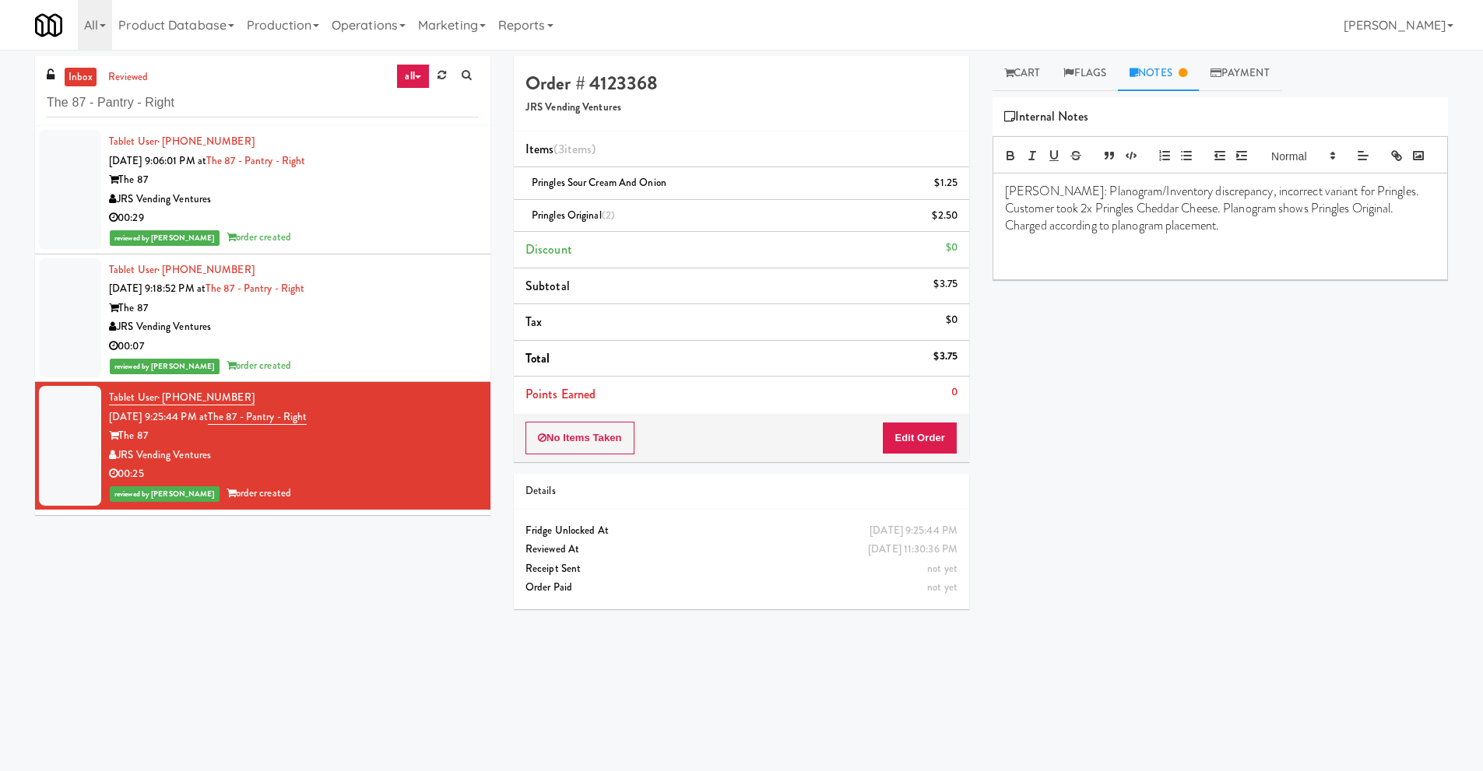
click at [146, 434] on div "The 87" at bounding box center [294, 435] width 370 height 19
click at [233, 441] on div "The 87" at bounding box center [294, 435] width 370 height 19
click at [1030, 69] on link "Cart" at bounding box center [1022, 73] width 60 height 35
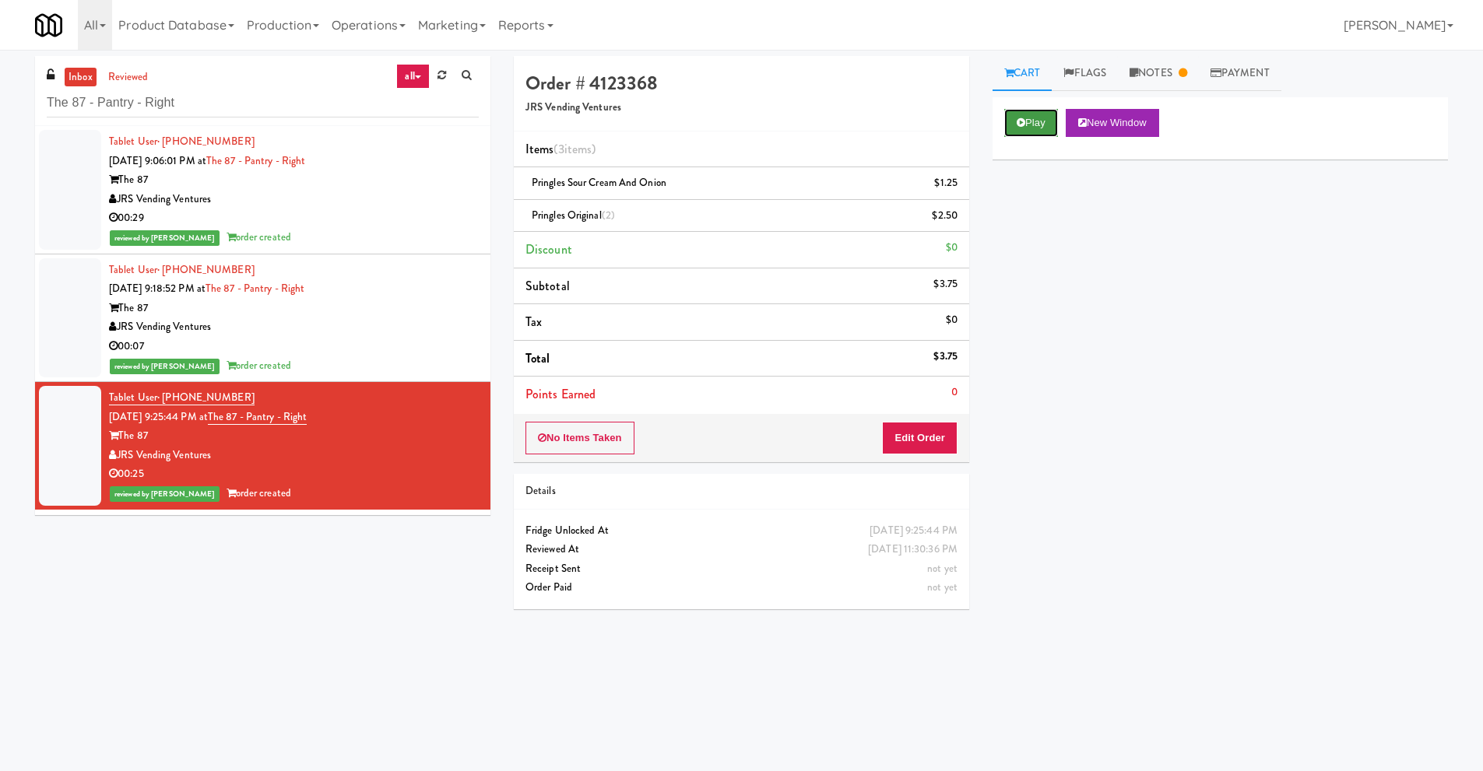
click at [1028, 119] on button "Play" at bounding box center [1031, 123] width 54 height 28
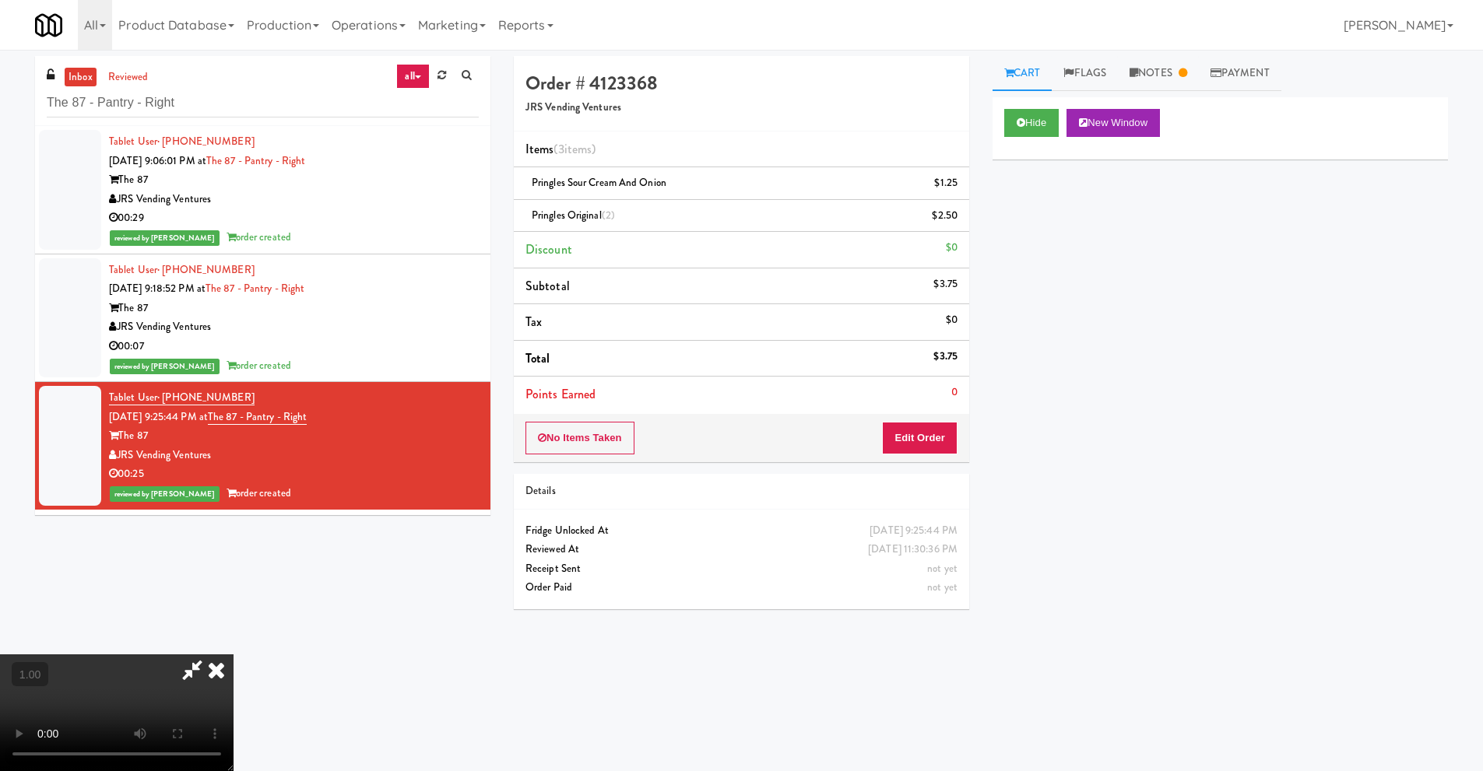
click at [233, 654] on video at bounding box center [116, 712] width 233 height 117
click at [233, 654] on icon at bounding box center [216, 669] width 34 height 31
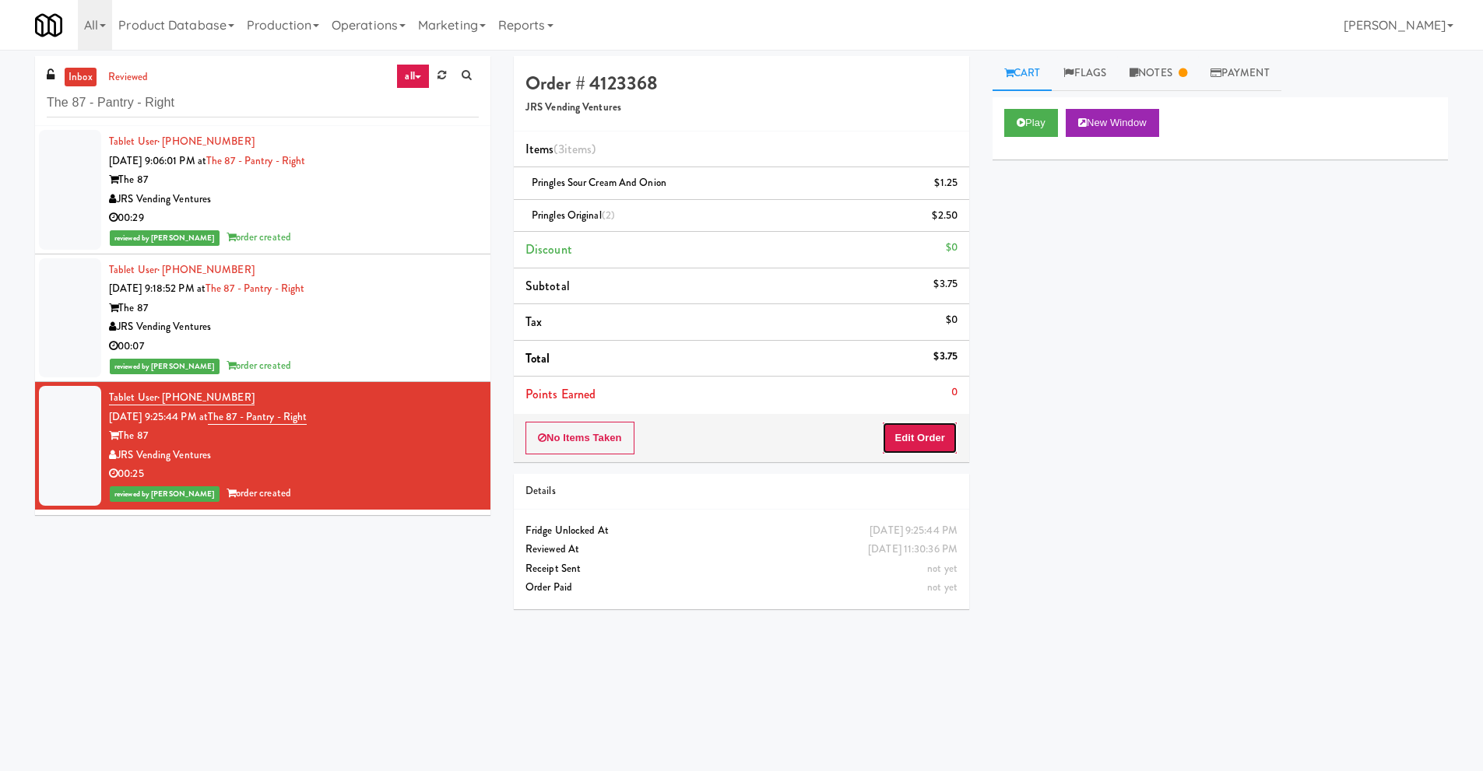
click at [924, 438] on button "Edit Order" at bounding box center [919, 438] width 75 height 33
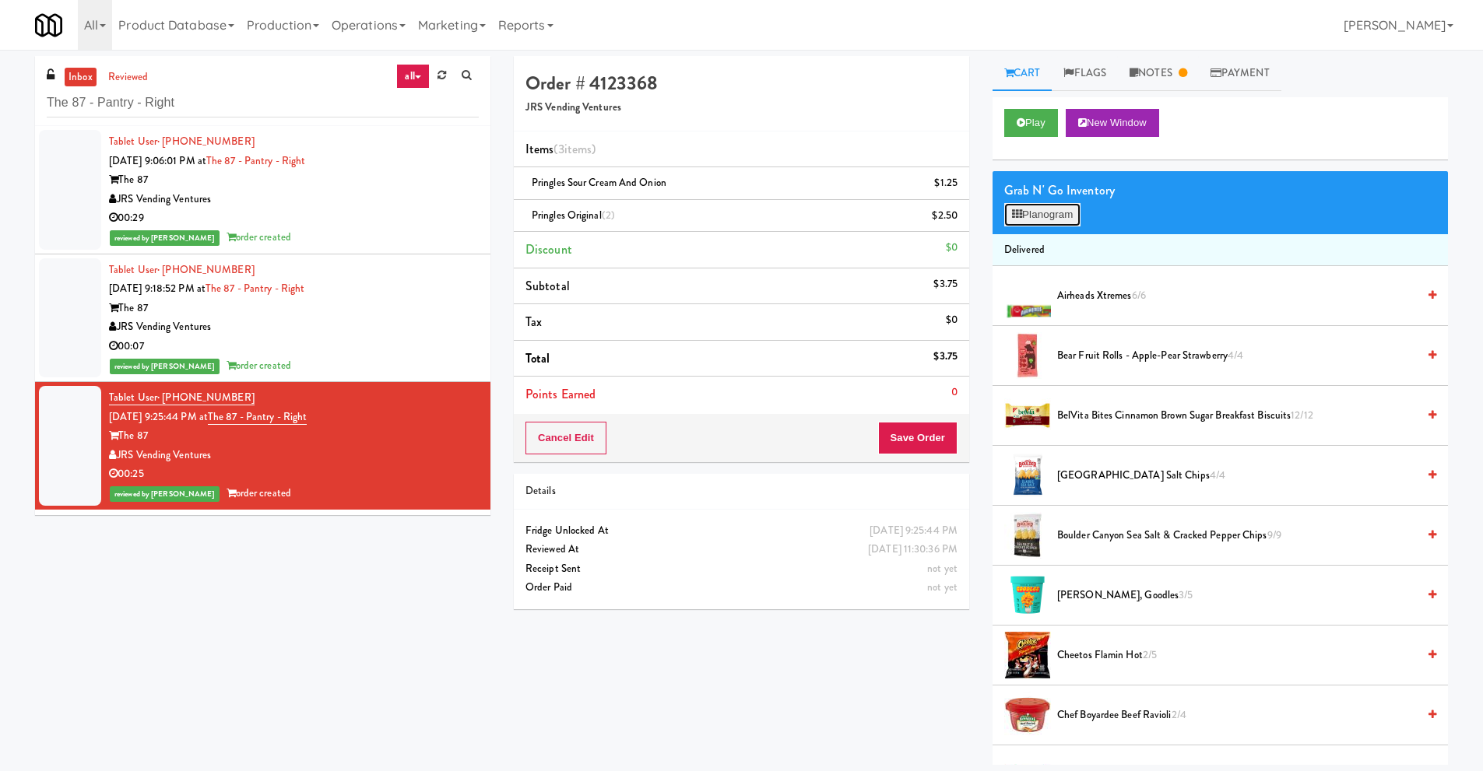
click at [1069, 213] on button "Planogram" at bounding box center [1042, 214] width 76 height 23
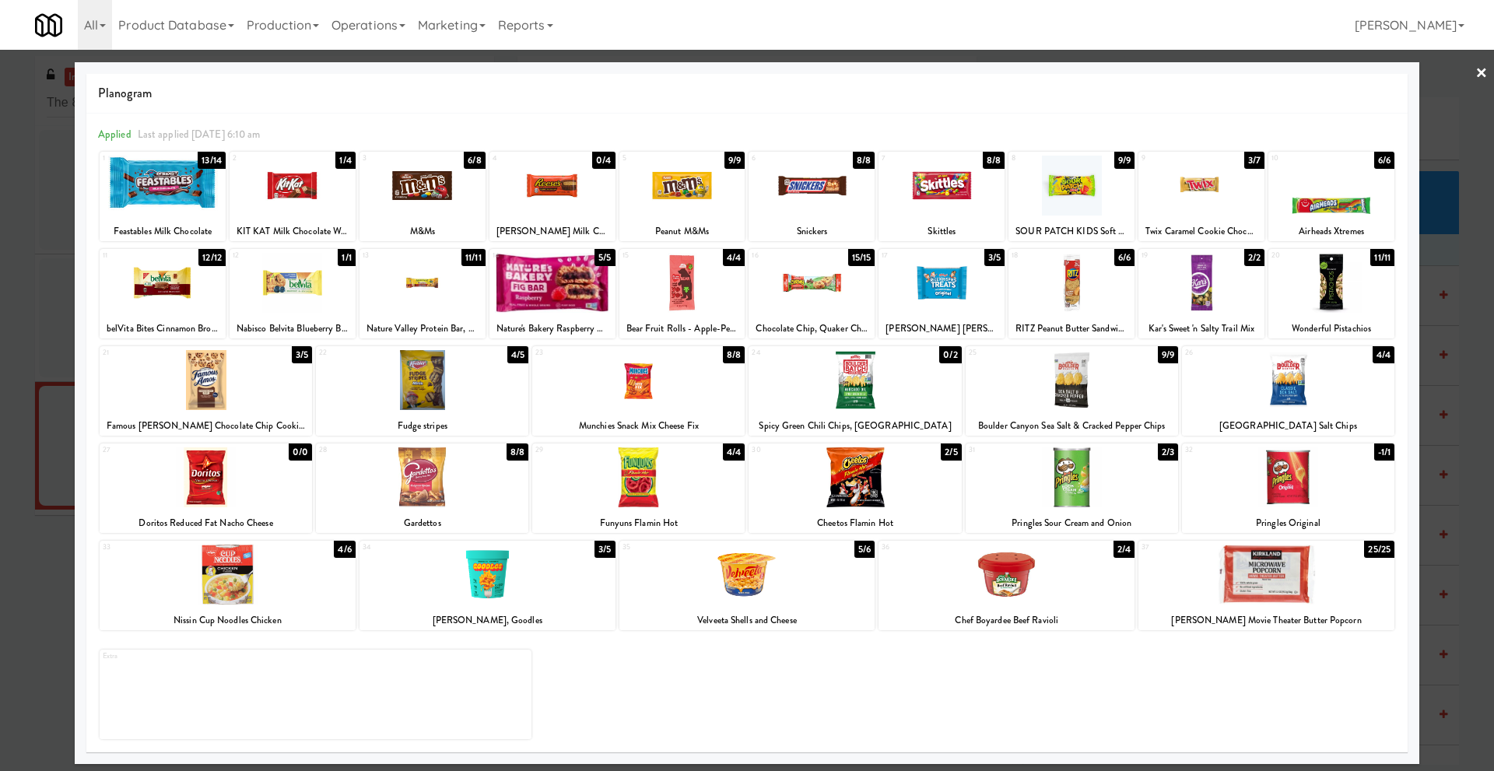
click at [1482, 72] on link "×" at bounding box center [1482, 74] width 12 height 48
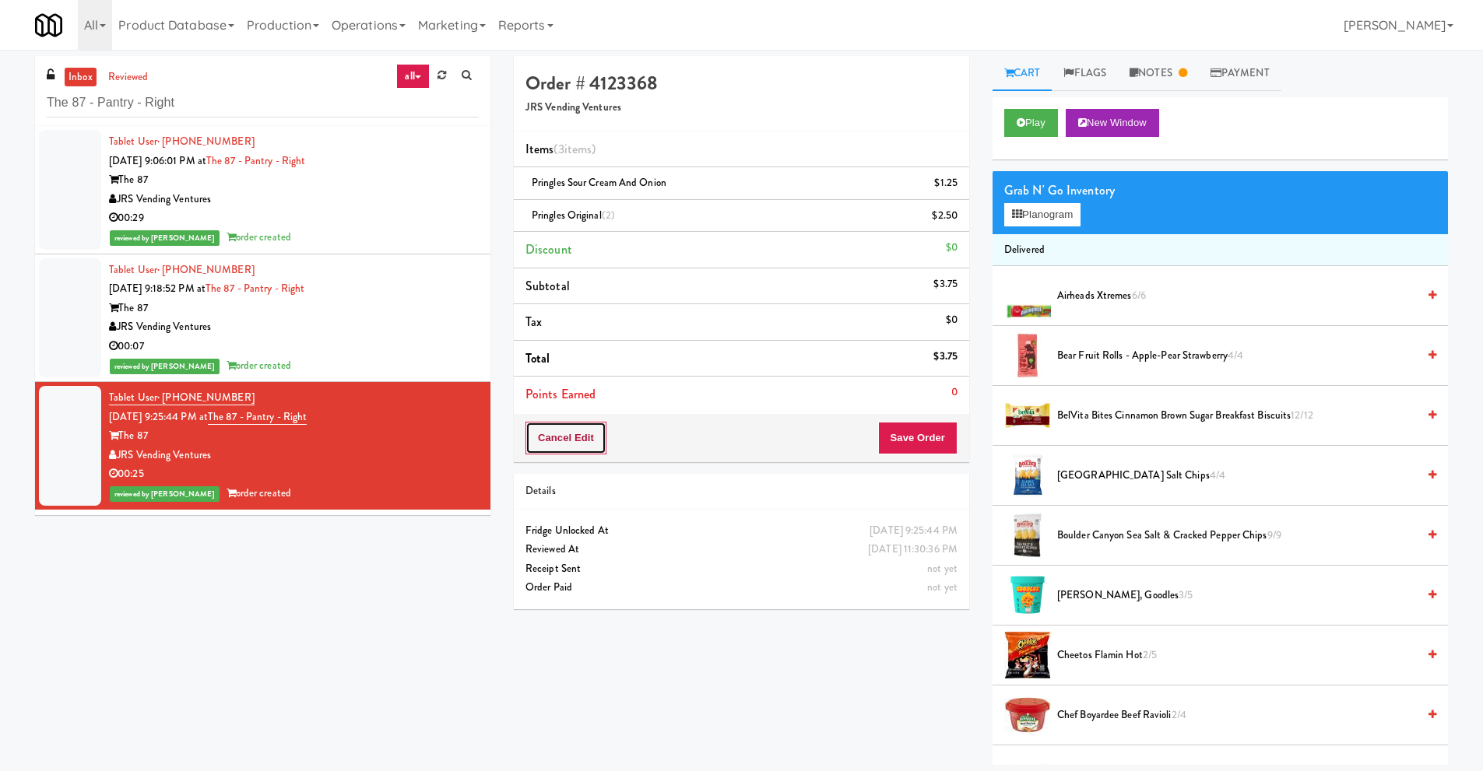
click at [564, 438] on button "Cancel Edit" at bounding box center [565, 438] width 81 height 33
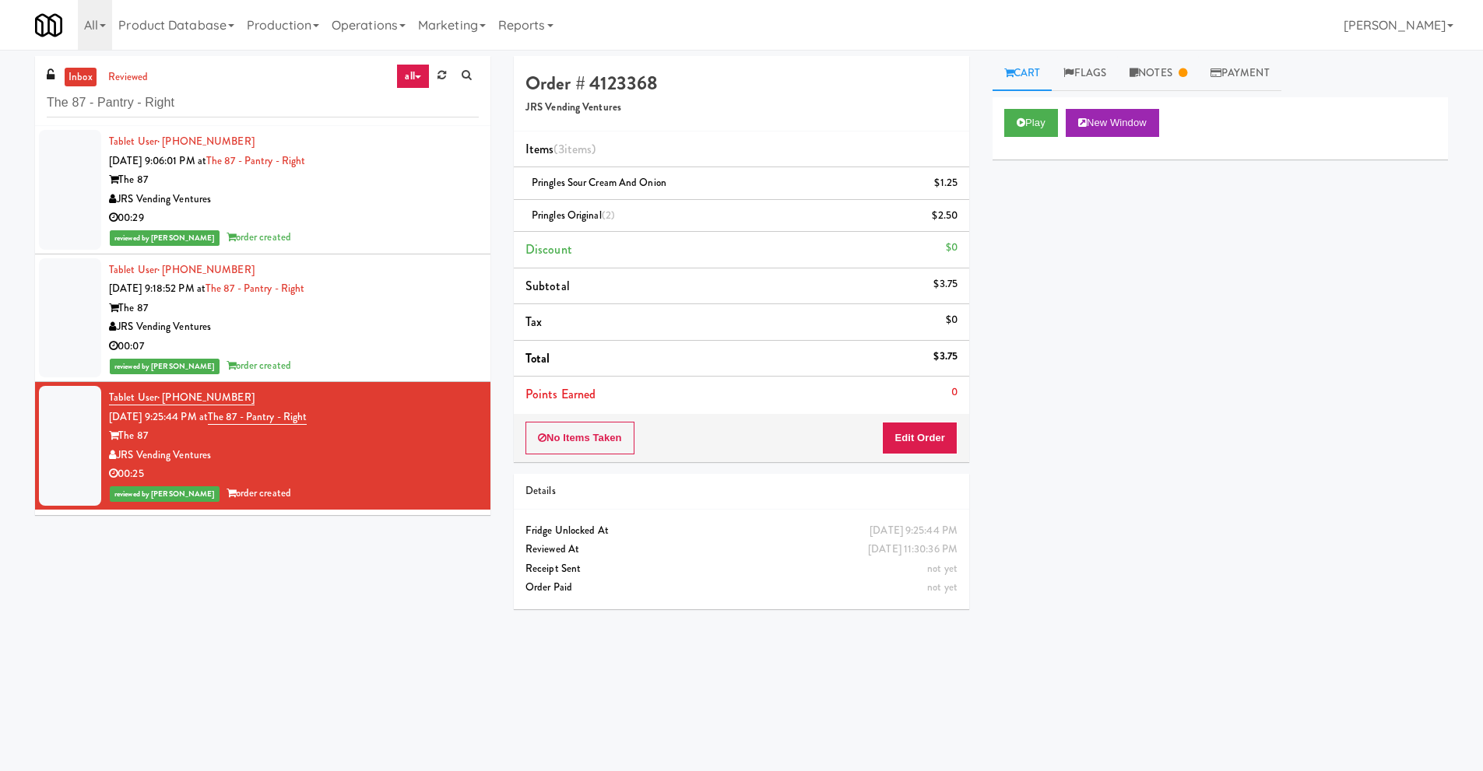
click at [1135, 298] on div "Play New Window Primary Flag Clear Flag if unable to determine what was taken o…" at bounding box center [1219, 389] width 455 height 584
drag, startPoint x: 102, startPoint y: 120, endPoint x: 0, endPoint y: 128, distance: 102.2
click at [0, 127] on div "inbox reviewed all all unclear take inventory issue suspicious failed recent Th…" at bounding box center [741, 368] width 1483 height 625
paste input "Cortellucci [PERSON_NAME][GEOGRAPHIC_DATA] - near Emergency"
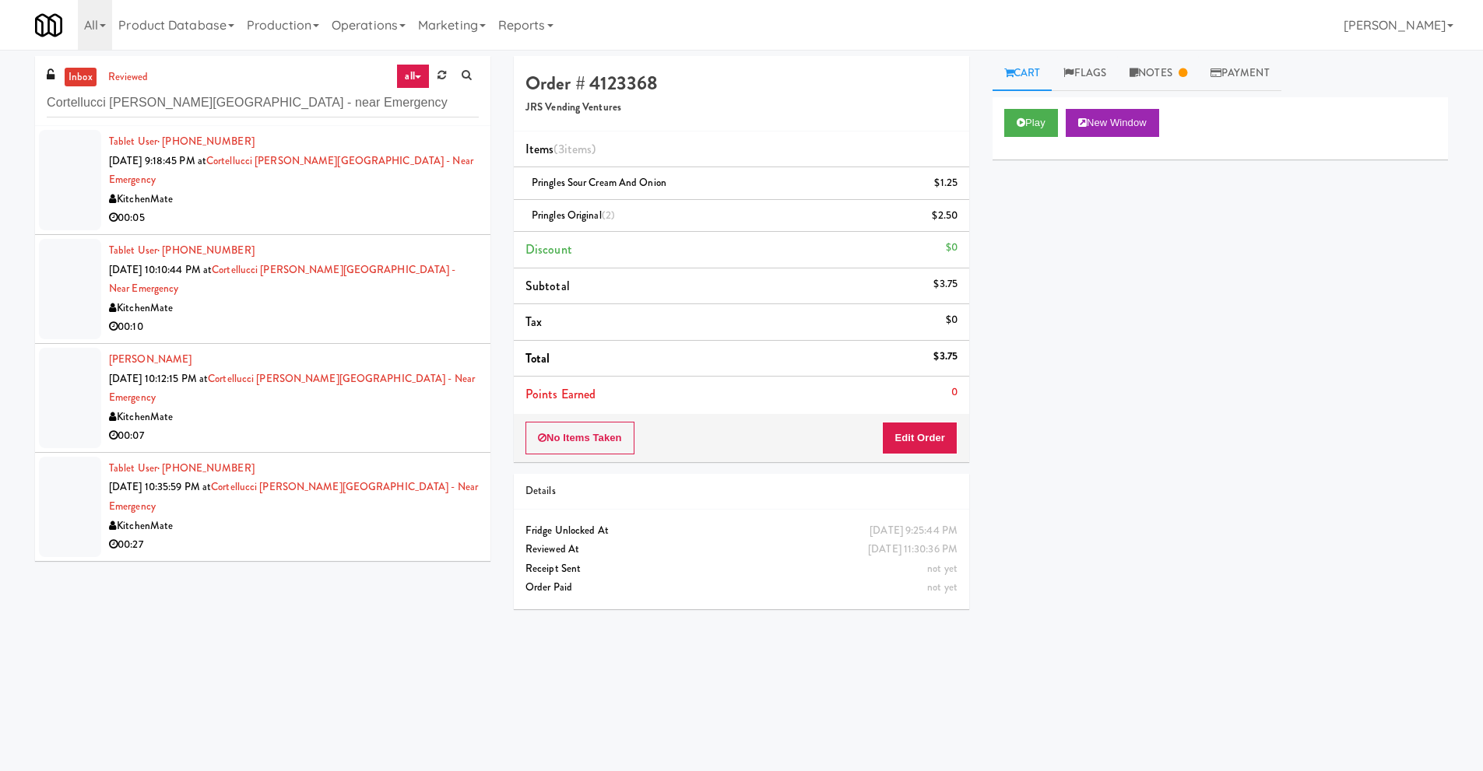
click at [277, 190] on div "KitchenMate" at bounding box center [294, 199] width 370 height 19
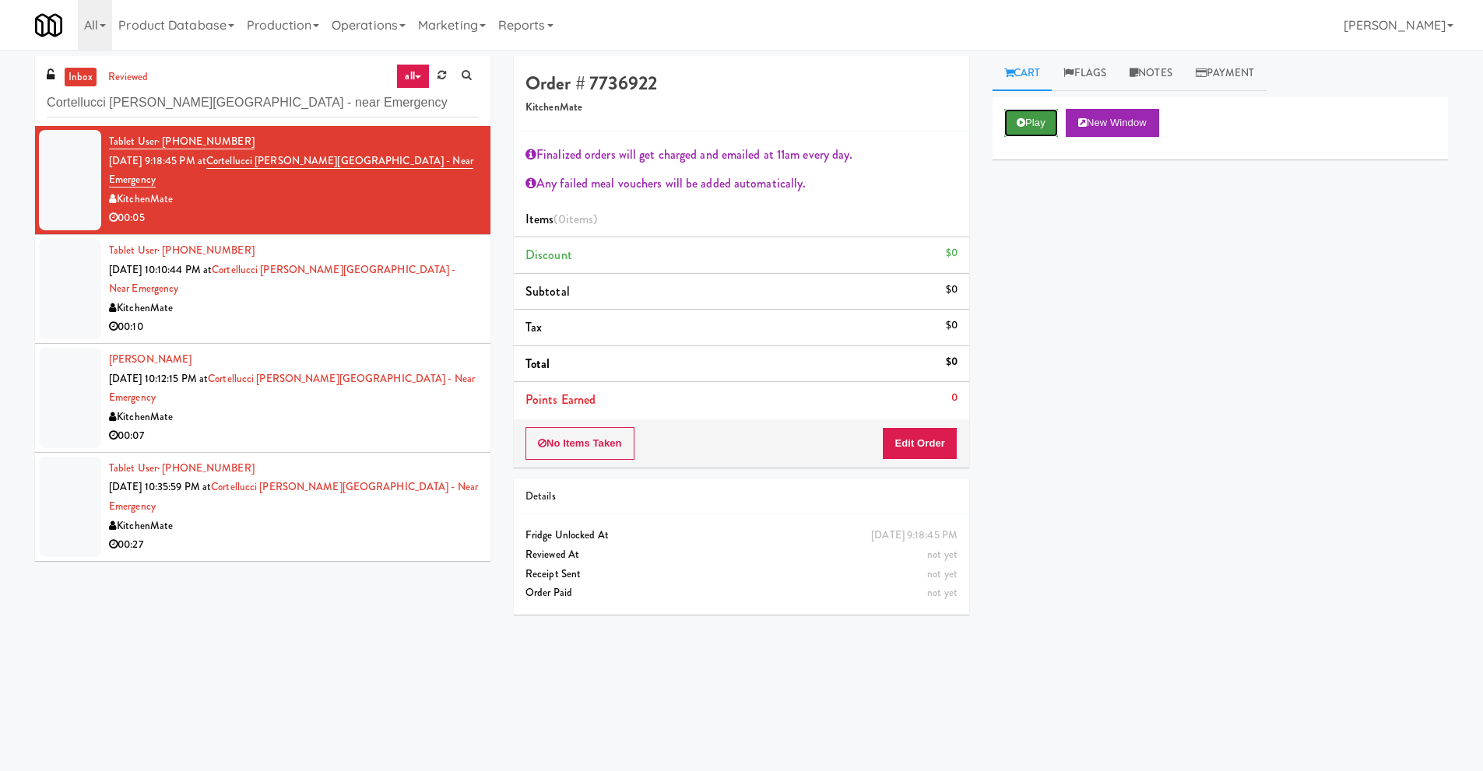
click at [1023, 125] on icon at bounding box center [1020, 123] width 9 height 10
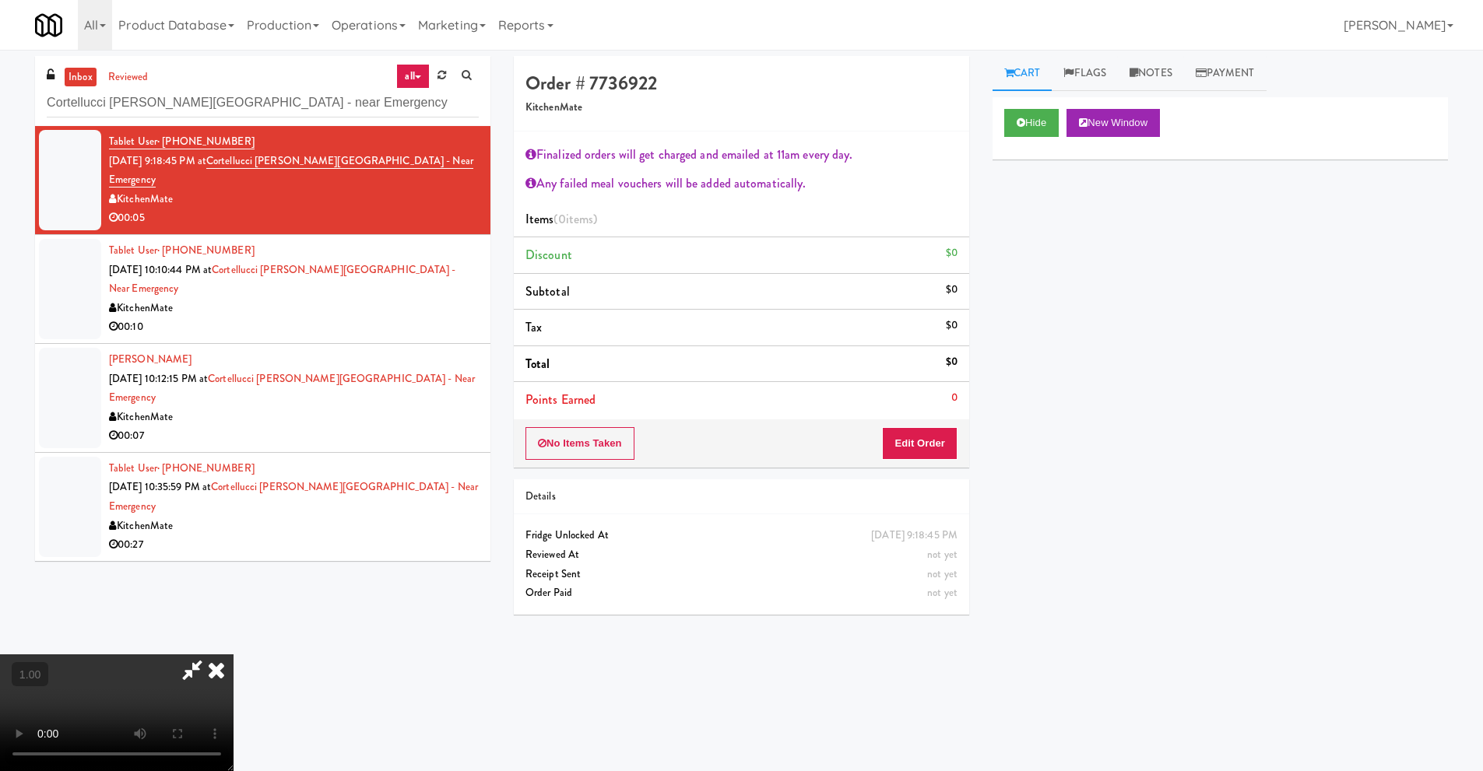
click at [233, 654] on icon at bounding box center [216, 669] width 34 height 31
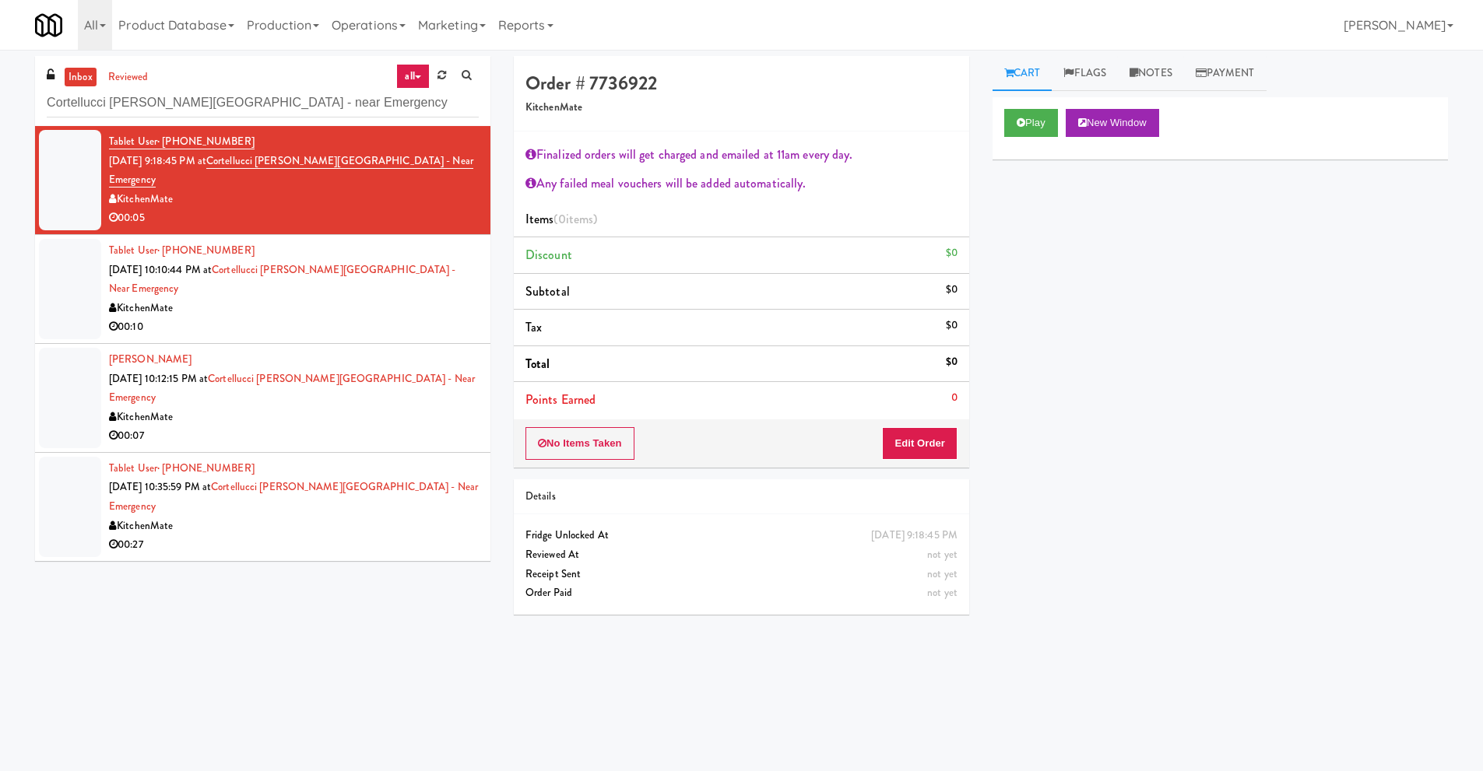
click at [206, 555] on div "inbox reviewed all all unclear take inventory issue suspicious failed recent Co…" at bounding box center [741, 368] width 1436 height 625
drag, startPoint x: 325, startPoint y: 97, endPoint x: 0, endPoint y: 109, distance: 324.7
click at [0, 109] on div "inbox reviewed all all unclear take inventory issue suspicious failed recent Co…" at bounding box center [741, 368] width 1483 height 625
paste input "SC Lobby Cooler"
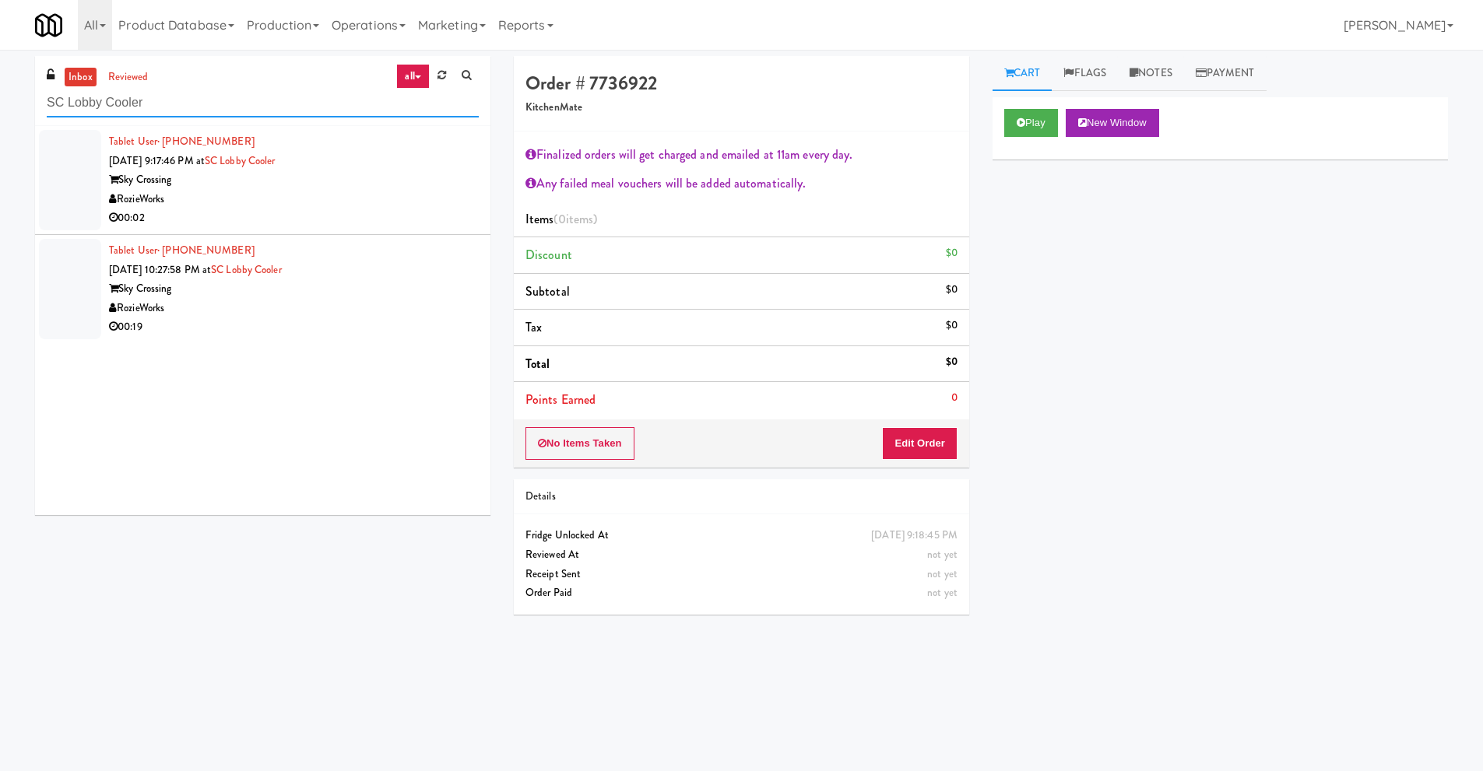
type input "SC Lobby Cooler"
click at [251, 191] on div "RozieWorks" at bounding box center [294, 199] width 370 height 19
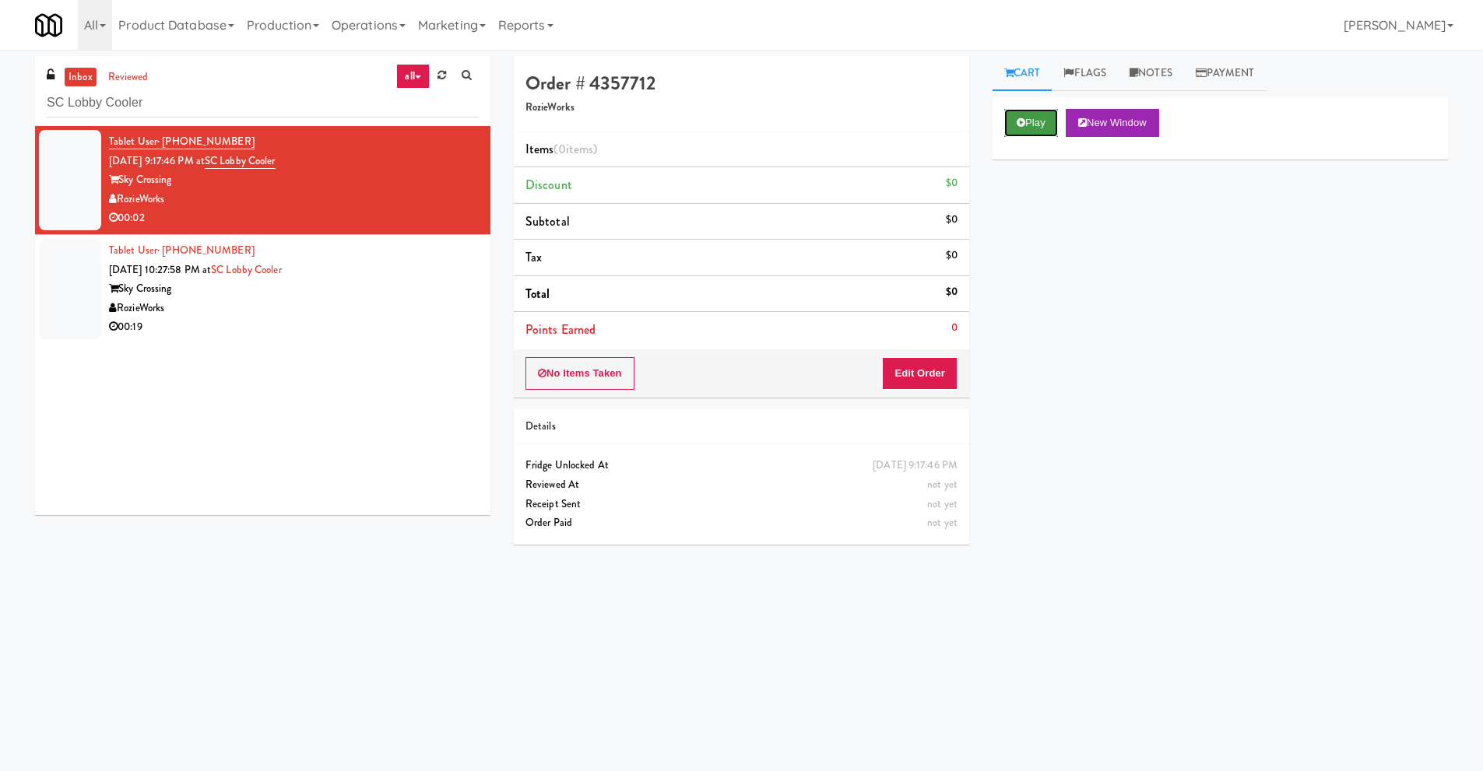
click at [1023, 132] on button "Play" at bounding box center [1031, 123] width 54 height 28
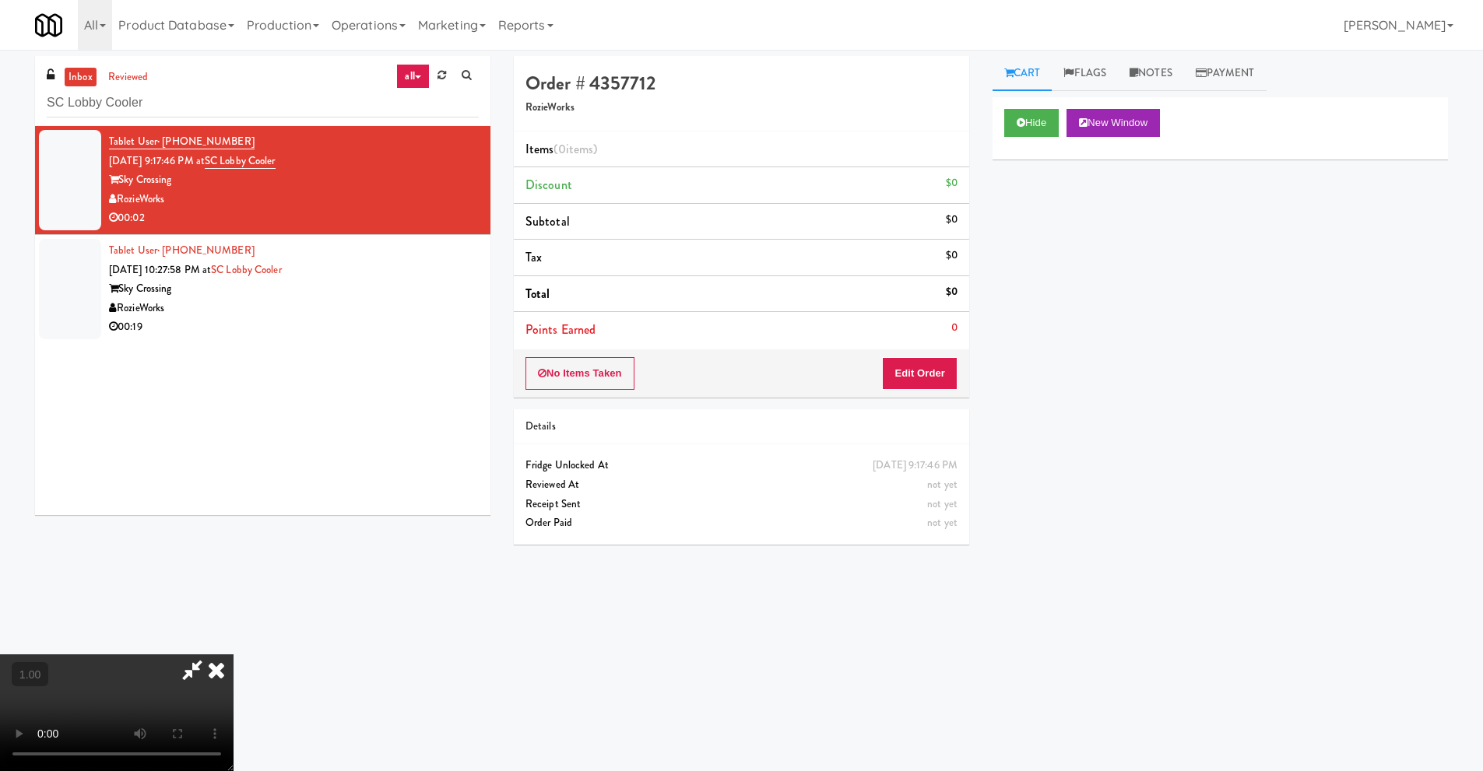
click at [233, 654] on video at bounding box center [116, 712] width 233 height 117
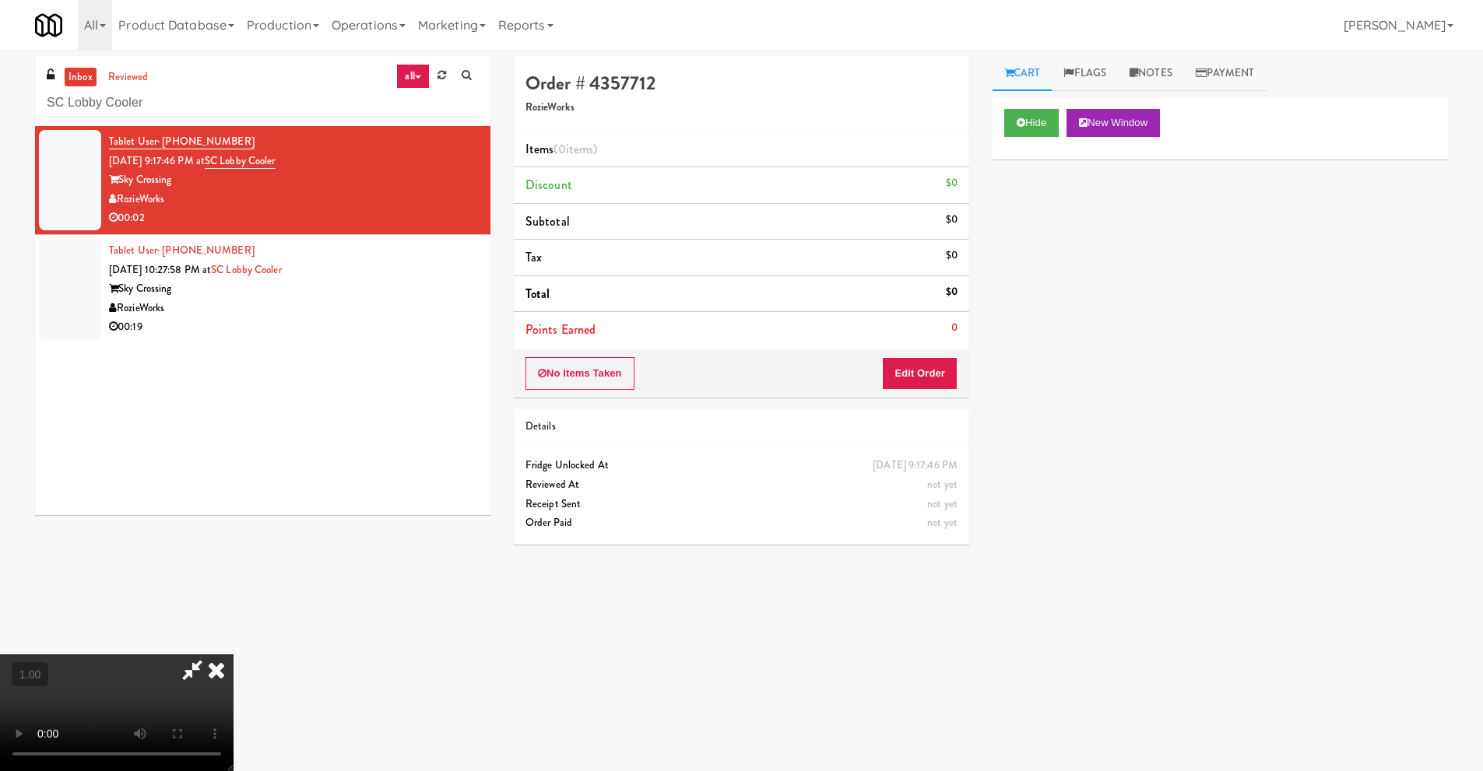
scroll to position [0, 0]
click at [233, 654] on icon at bounding box center [216, 669] width 34 height 31
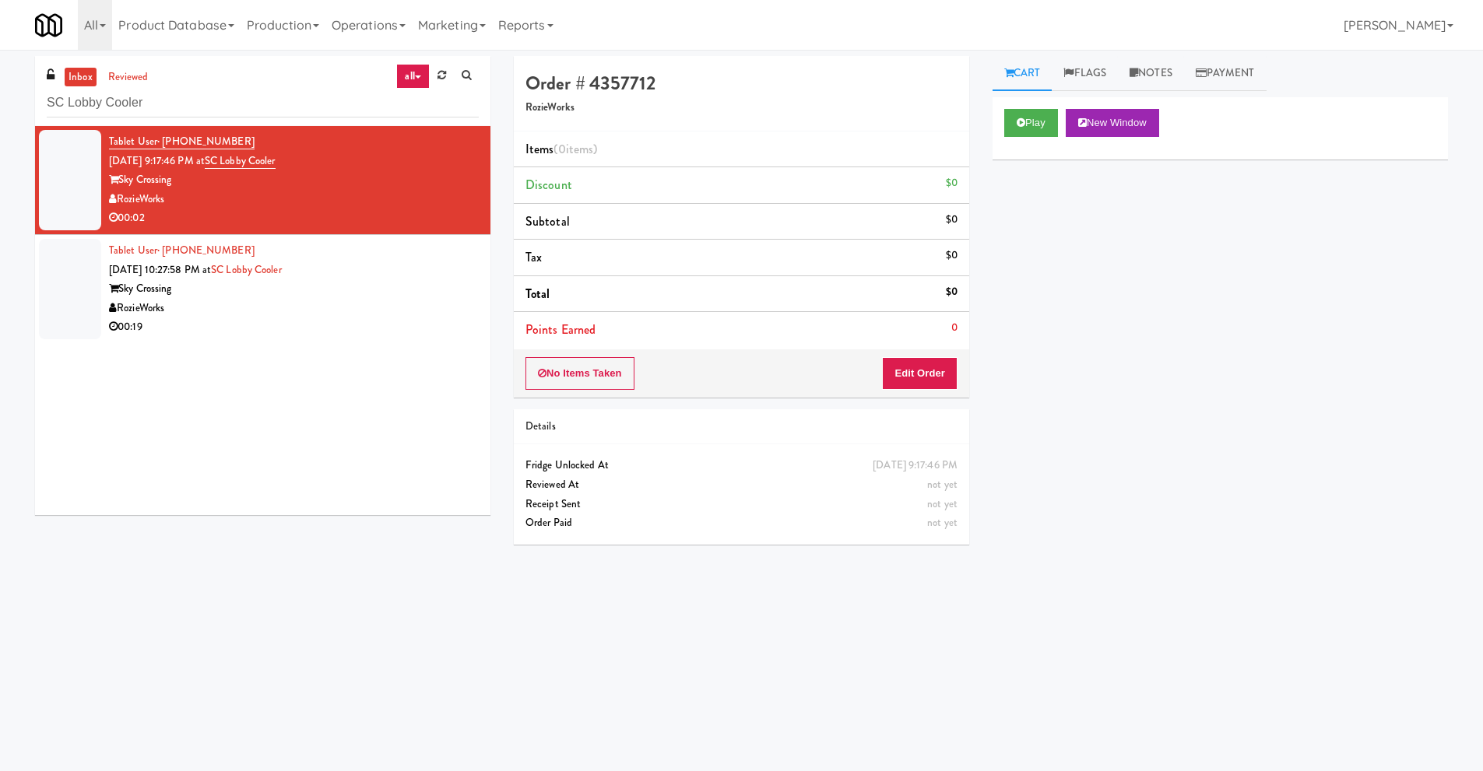
click at [1072, 262] on div "Play New Window Primary Flag Clear Flag if unable to determine what was taken o…" at bounding box center [1219, 389] width 455 height 584
click at [1162, 70] on link "Notes" at bounding box center [1151, 73] width 66 height 35
click at [1028, 74] on link "Cart" at bounding box center [1022, 73] width 60 height 35
click at [1026, 265] on div "Play New Window Primary Flag Clear Flag if unable to determine what was taken o…" at bounding box center [1219, 389] width 455 height 584
click at [223, 313] on div "RozieWorks" at bounding box center [294, 308] width 370 height 19
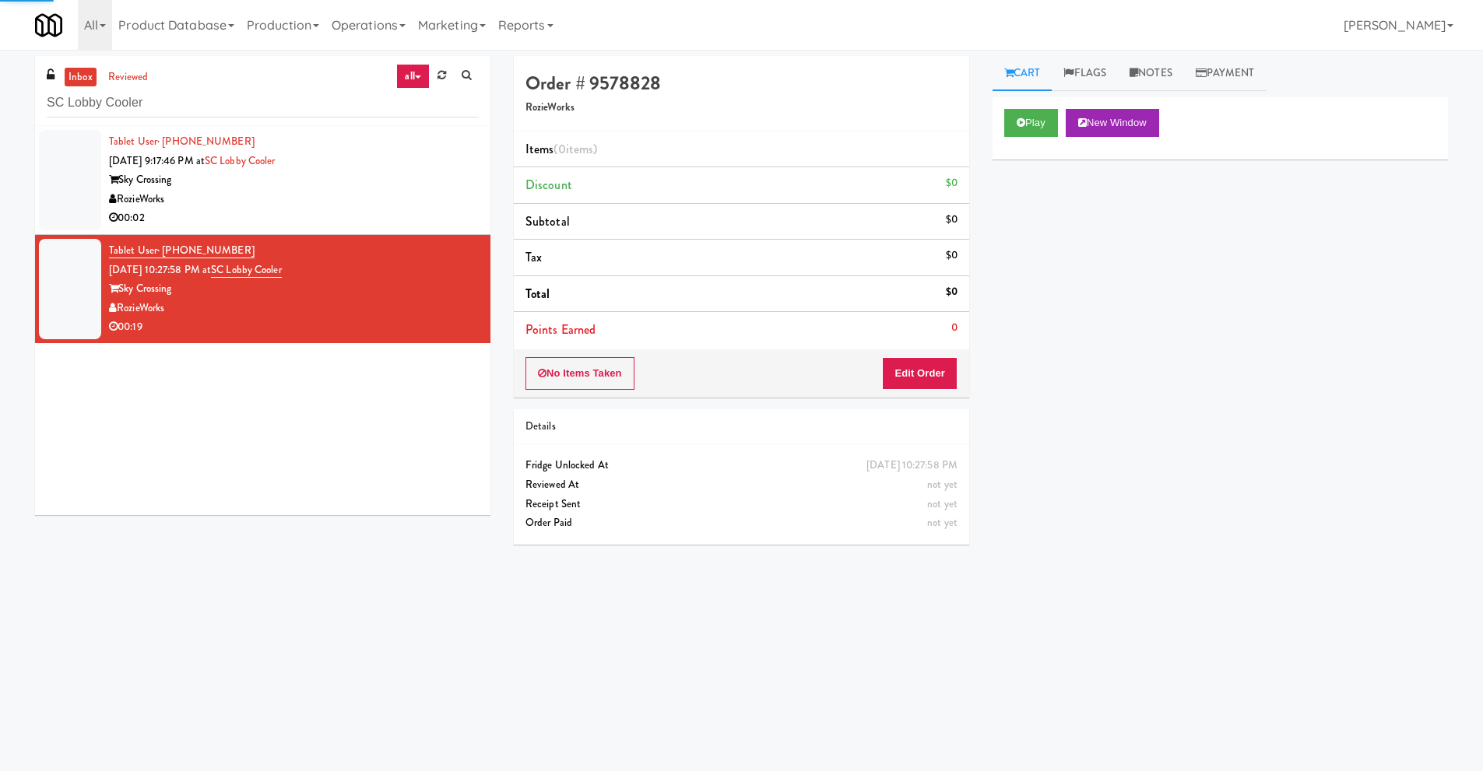
click at [297, 186] on div "Sky Crossing" at bounding box center [294, 179] width 370 height 19
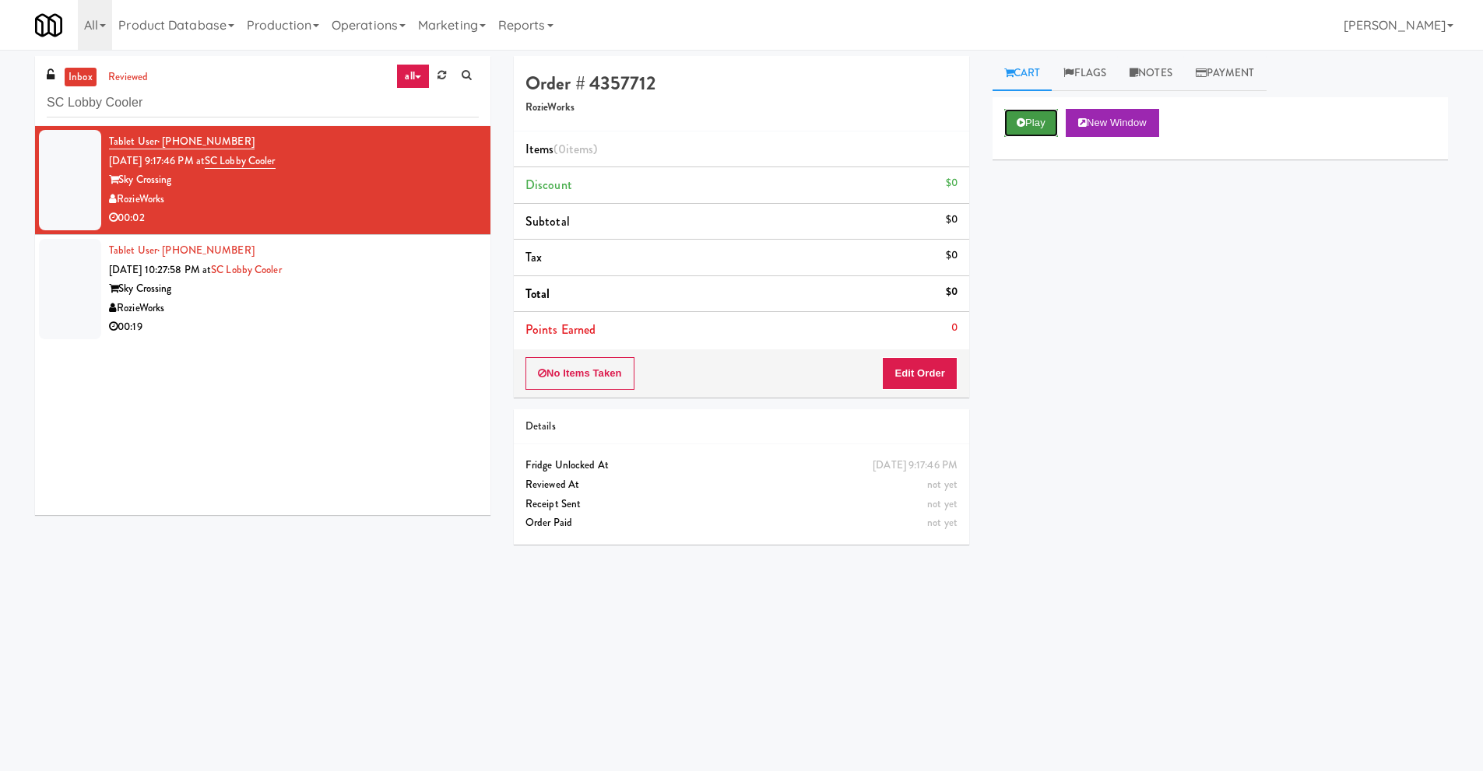
click at [1046, 130] on button "Play" at bounding box center [1031, 123] width 54 height 28
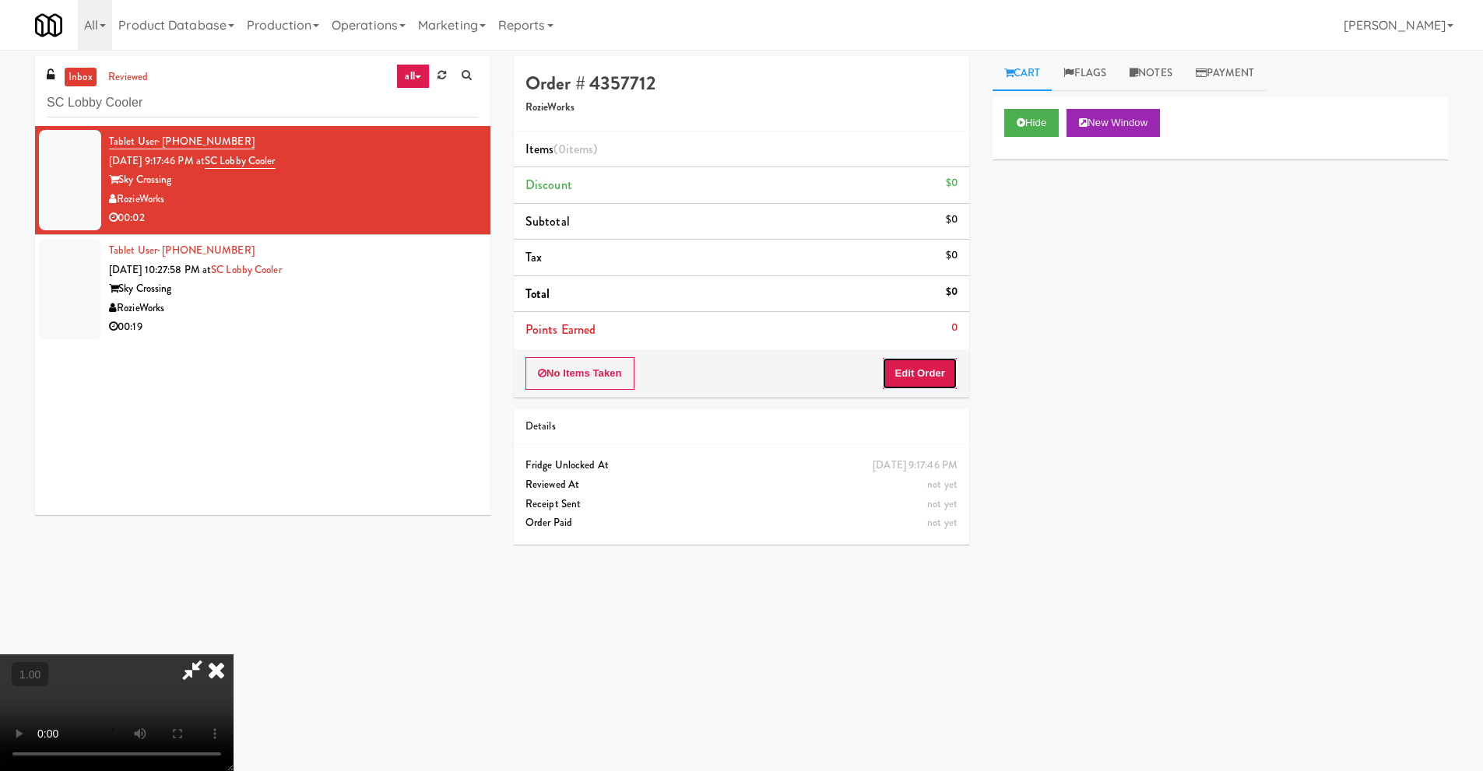
click at [921, 370] on button "Edit Order" at bounding box center [919, 373] width 75 height 33
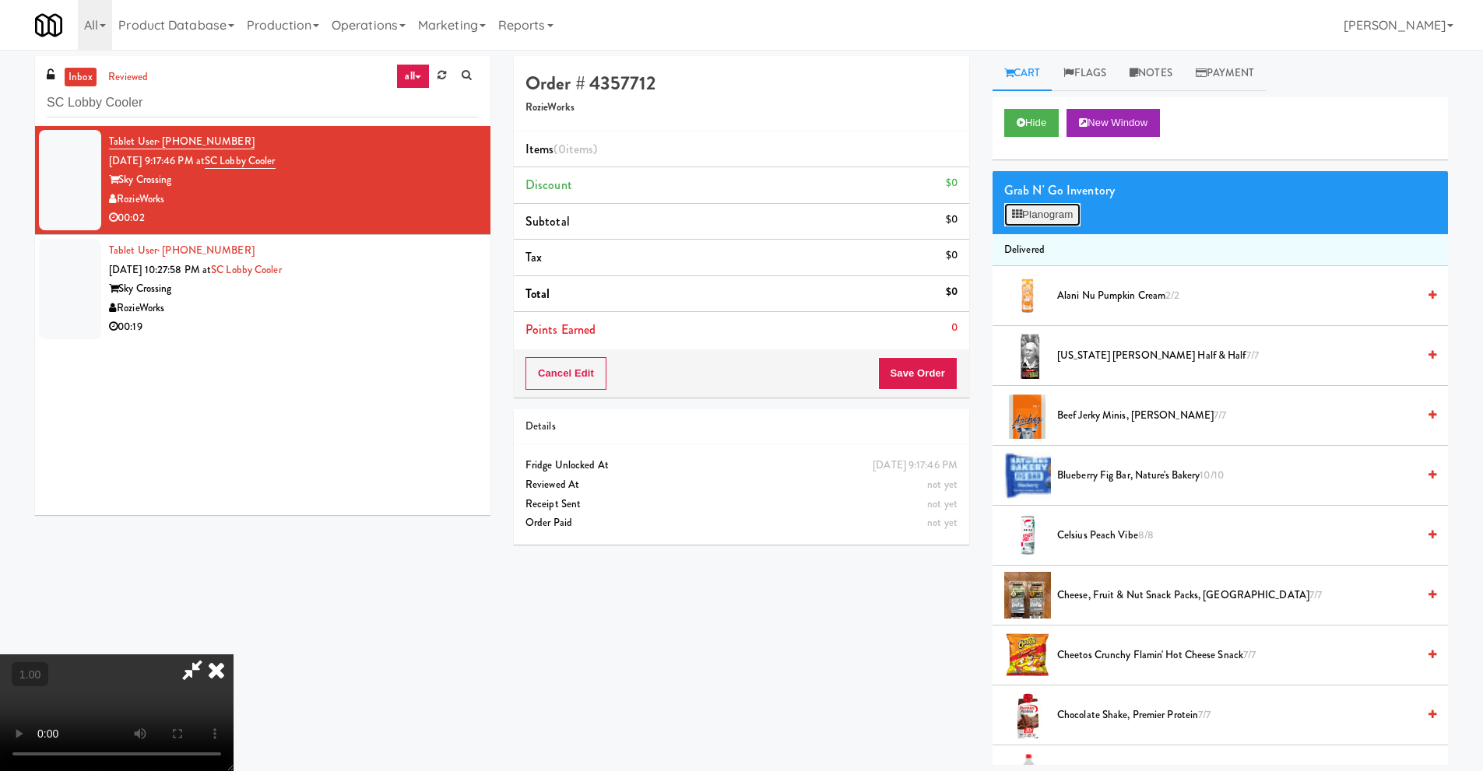
click at [1039, 218] on button "Planogram" at bounding box center [1042, 214] width 76 height 23
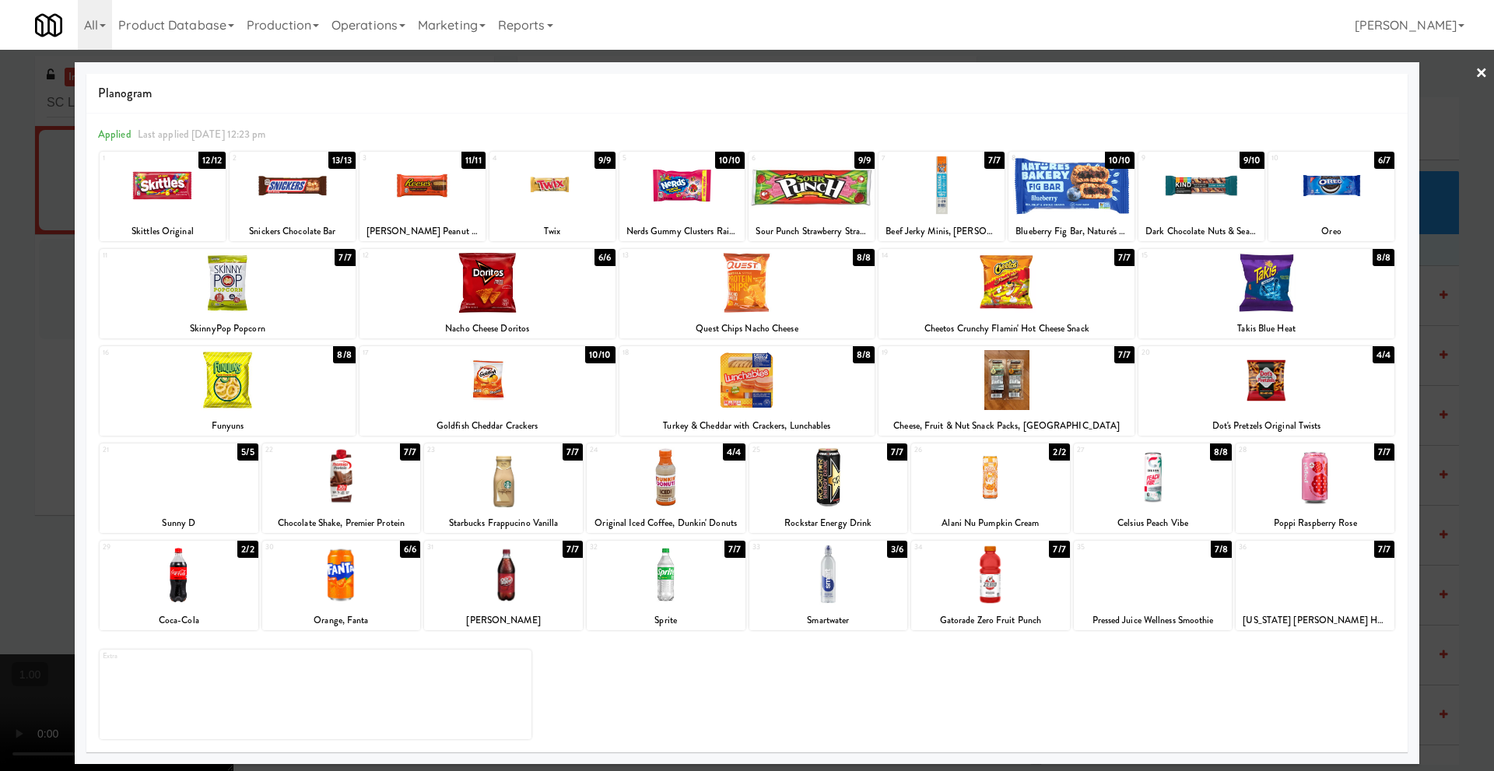
click at [352, 595] on div at bounding box center [341, 575] width 159 height 60
click at [1479, 72] on link "×" at bounding box center [1482, 74] width 12 height 48
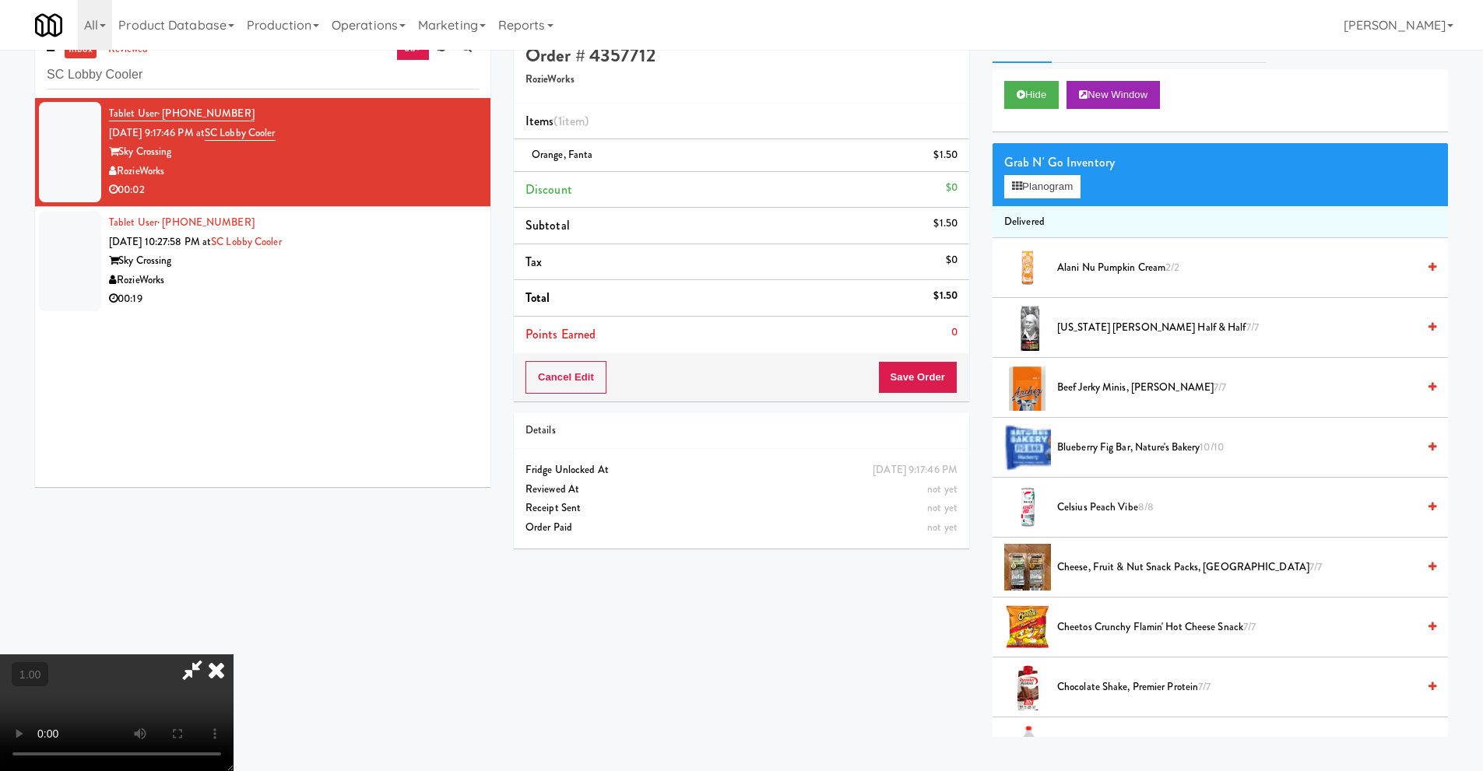
scroll to position [50, 0]
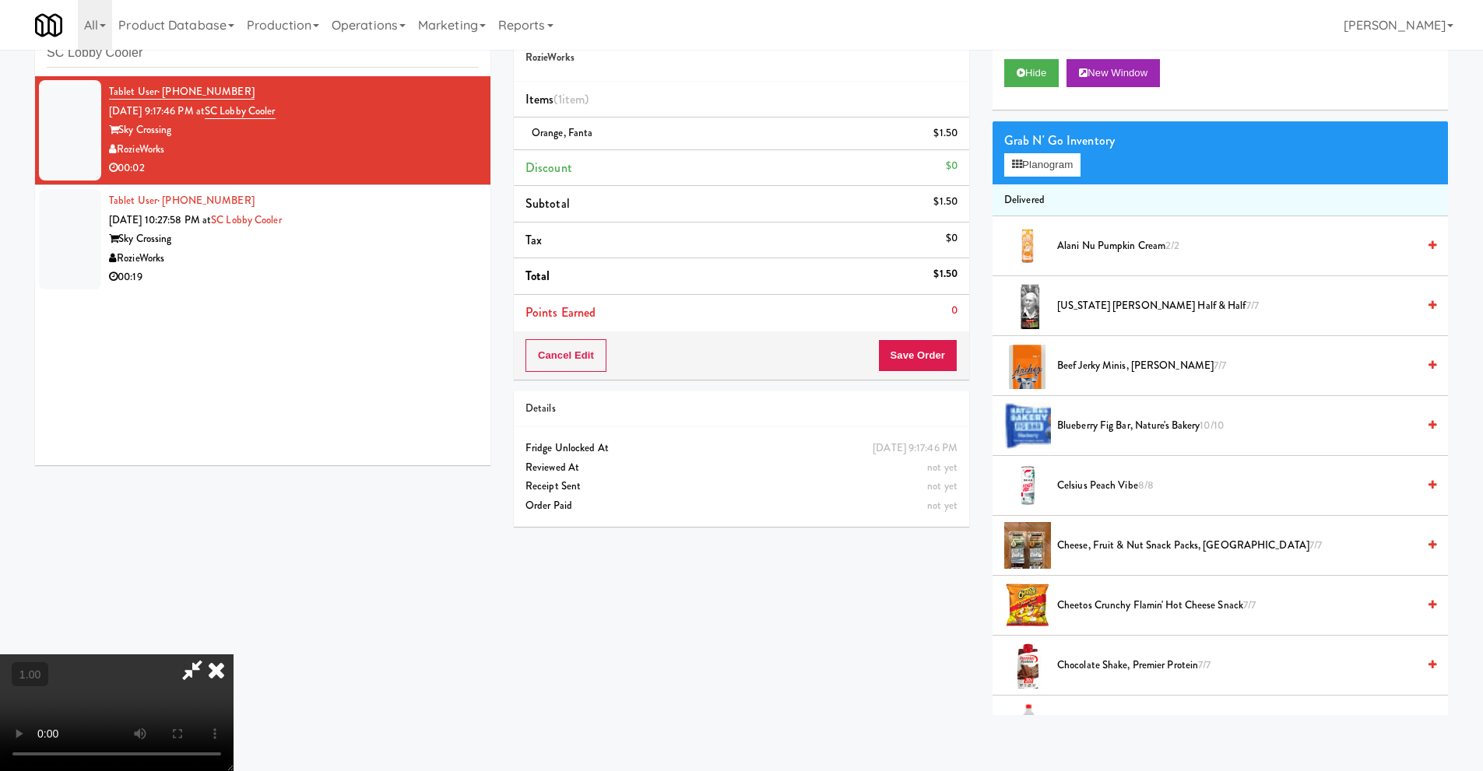
click at [233, 654] on video at bounding box center [116, 712] width 233 height 117
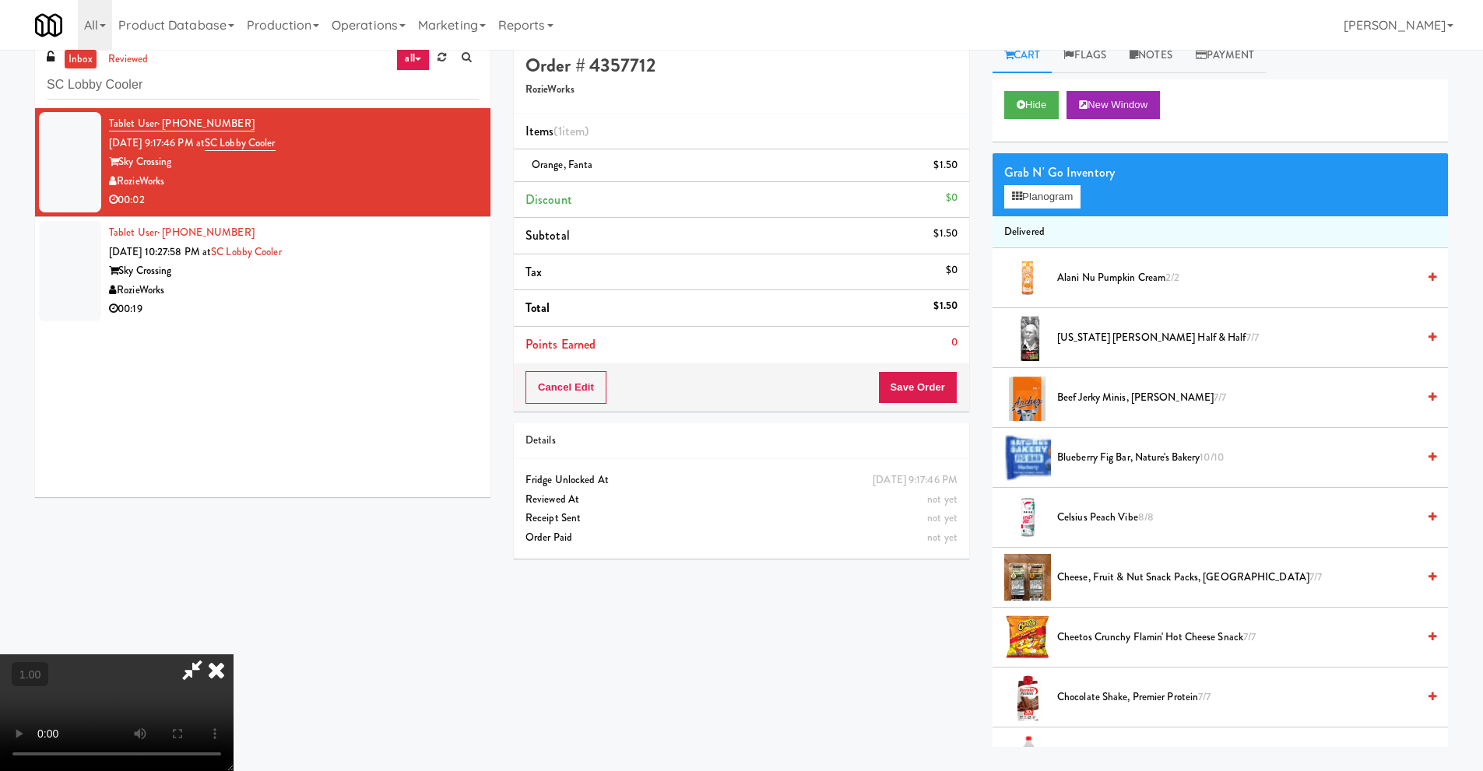
scroll to position [0, 0]
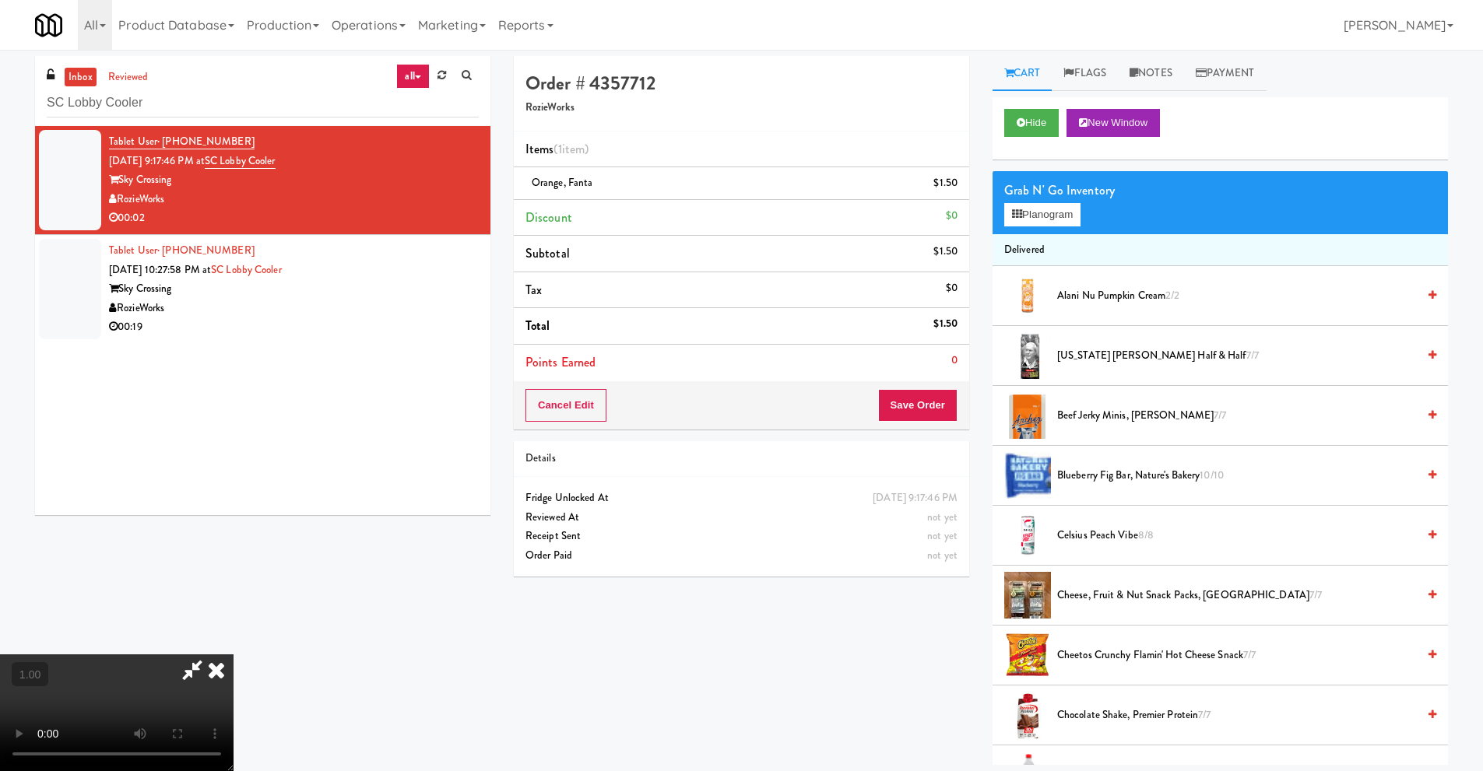
click at [233, 654] on icon at bounding box center [216, 669] width 34 height 31
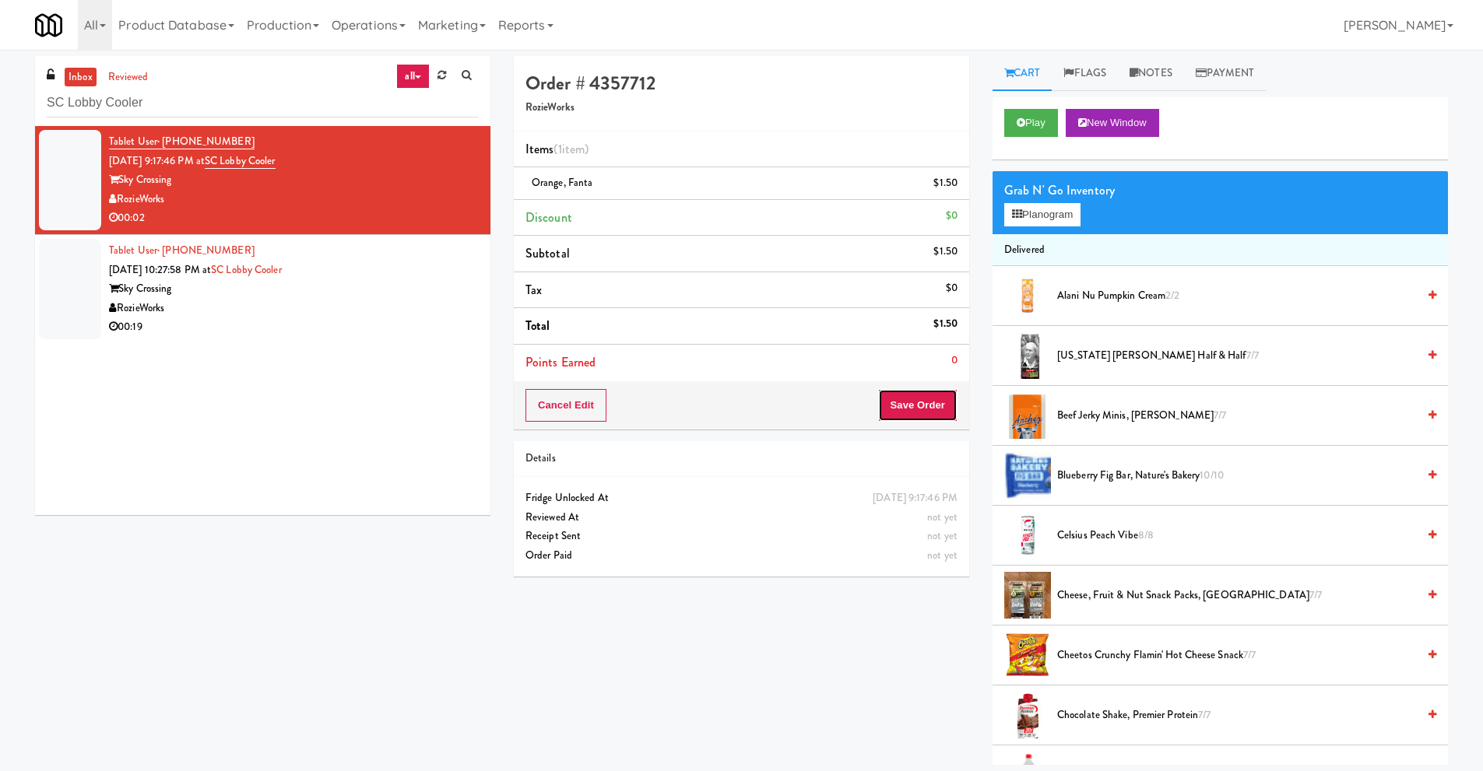
click at [915, 405] on button "Save Order" at bounding box center [917, 405] width 79 height 33
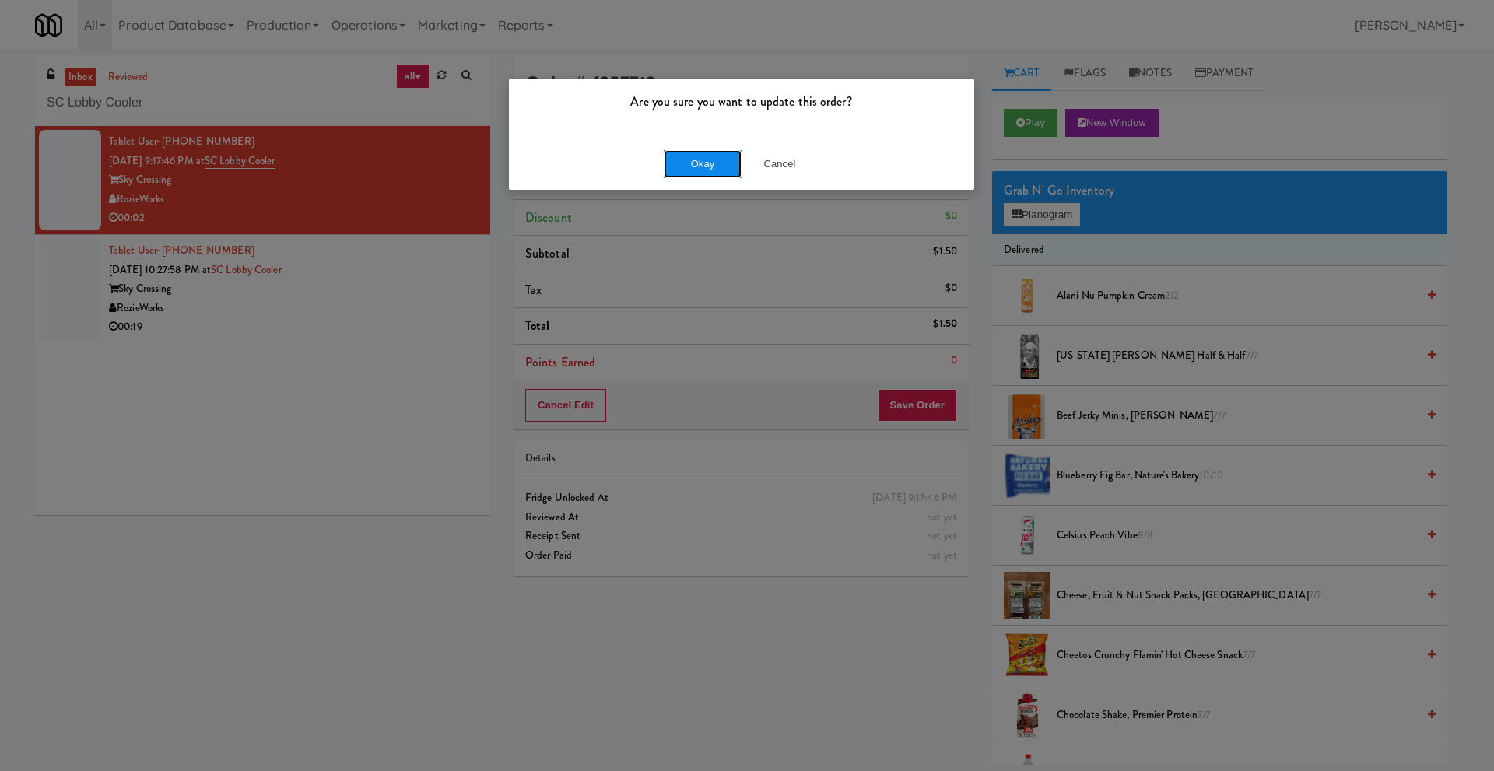
click at [712, 163] on button "Okay" at bounding box center [703, 164] width 78 height 28
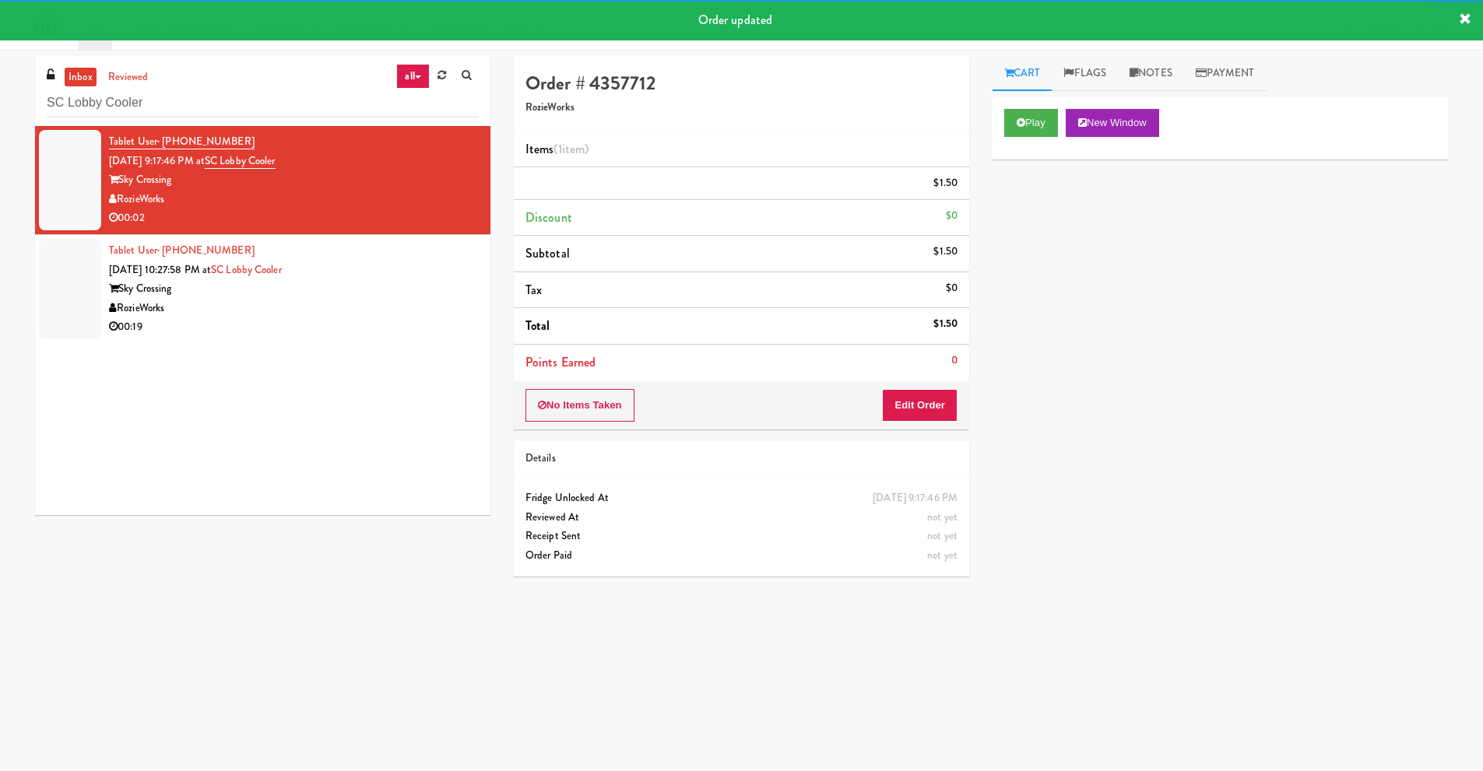
click at [294, 297] on div "Tablet User · (602) 309-2239 [DATE] 10:27:58 PM at SC Lobby Cooler Sky Crossing…" at bounding box center [294, 289] width 370 height 96
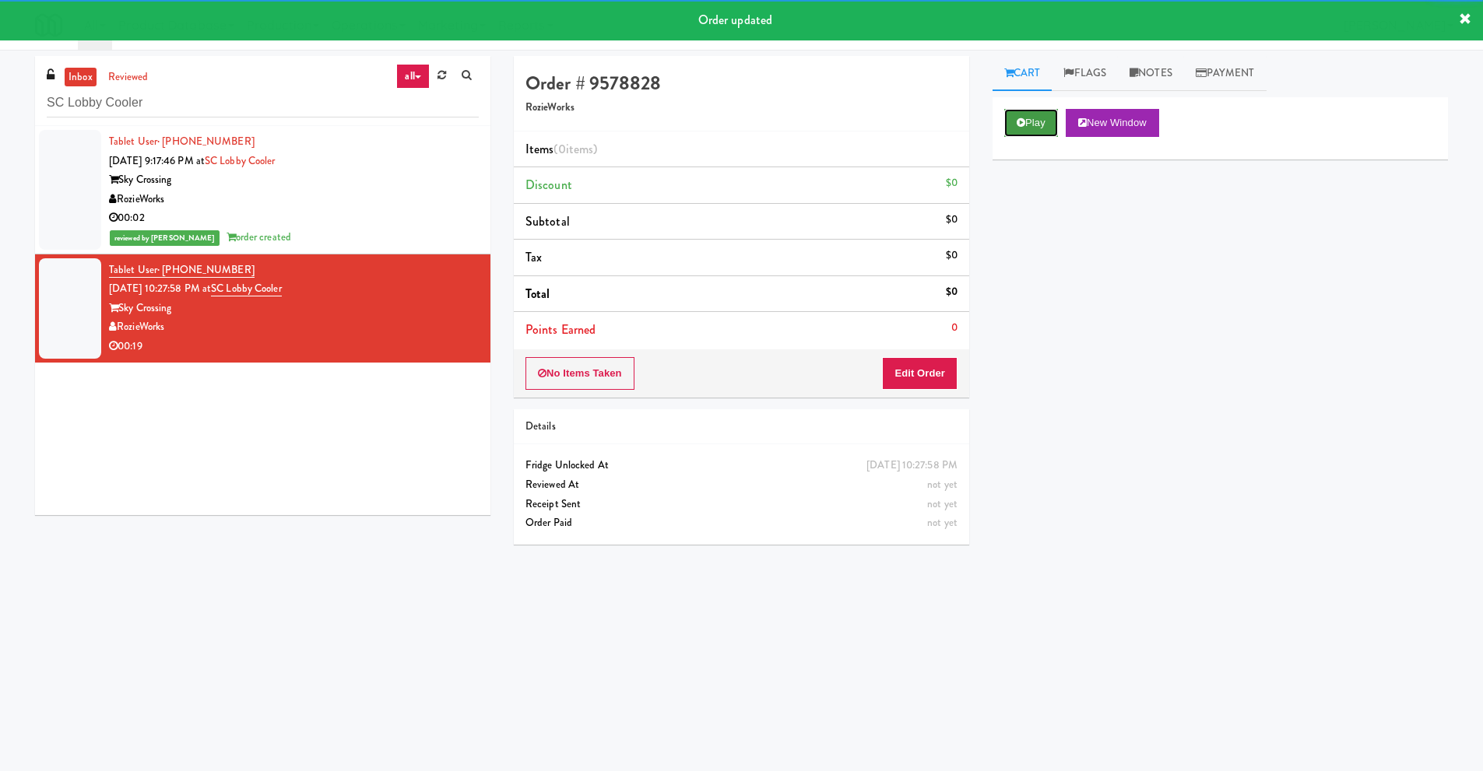
click at [1037, 132] on button "Play" at bounding box center [1031, 123] width 54 height 28
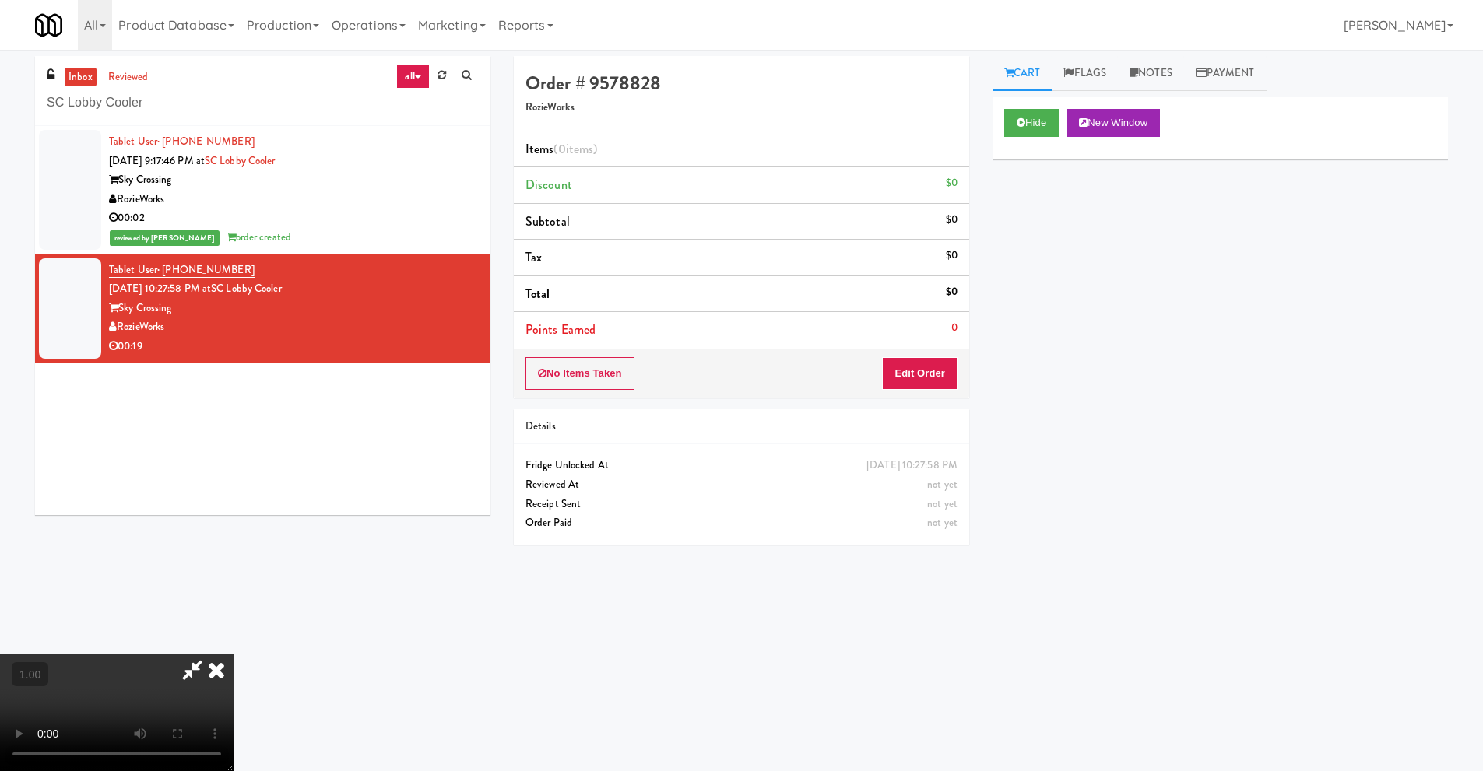
scroll to position [128, 0]
click at [233, 654] on video at bounding box center [116, 712] width 233 height 117
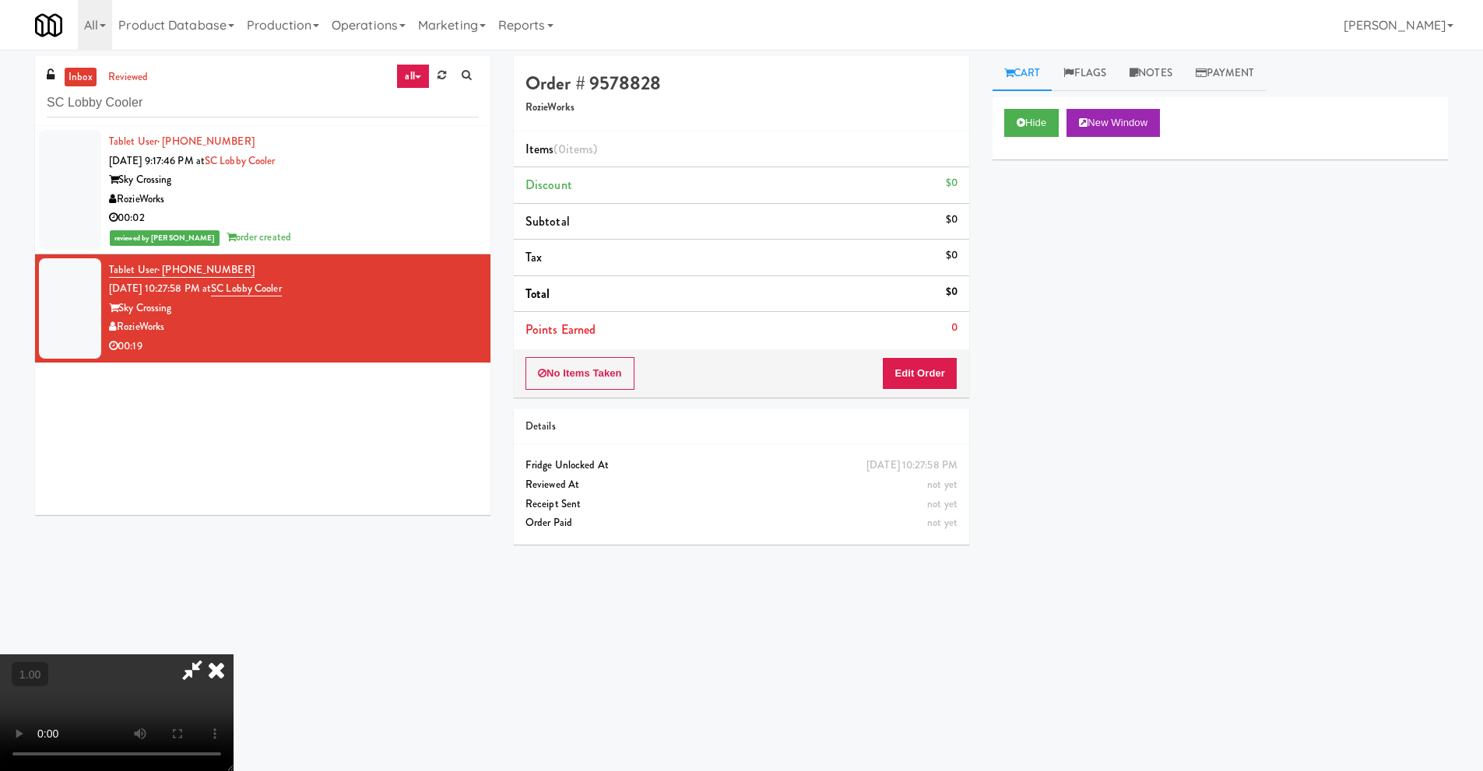
click at [233, 654] on video at bounding box center [116, 712] width 233 height 117
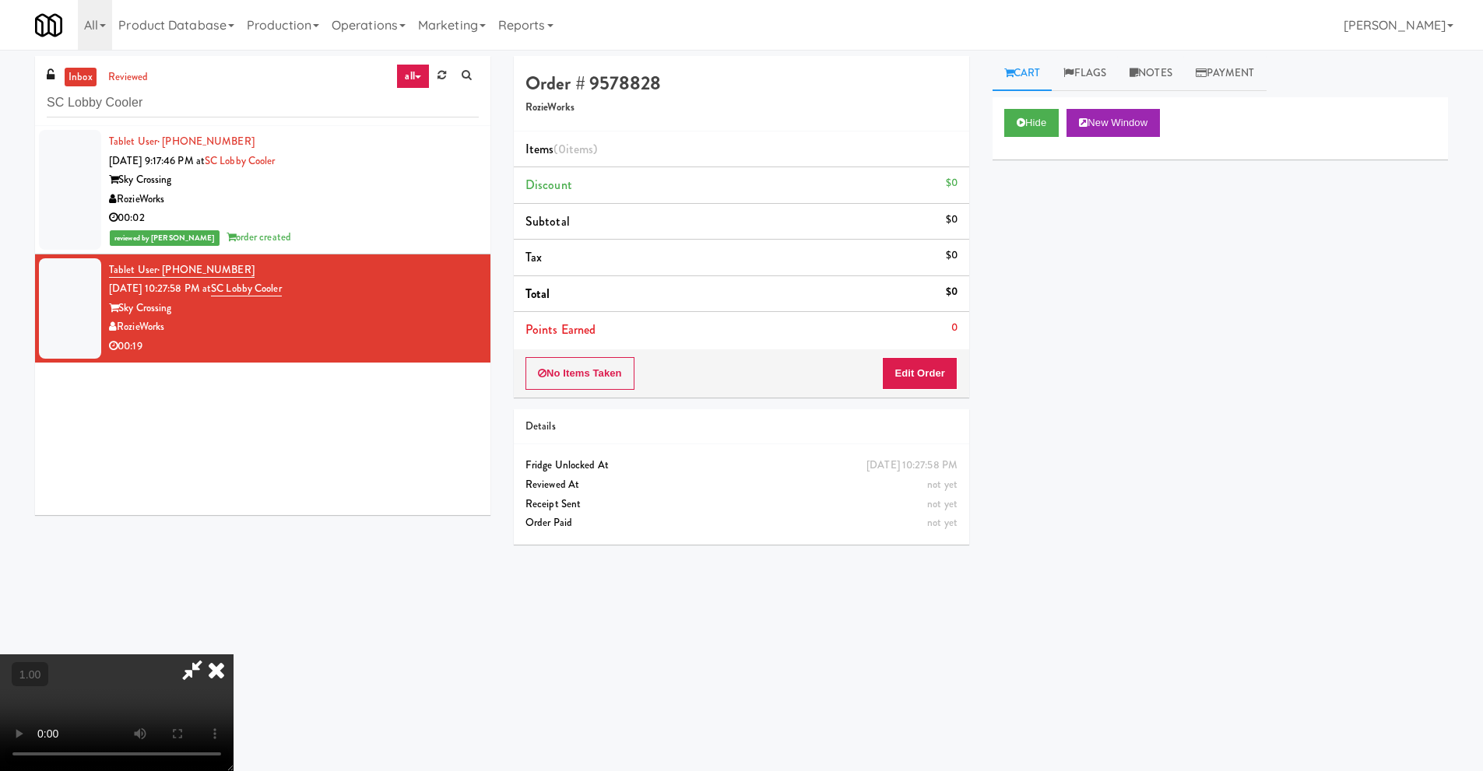
click at [233, 654] on video at bounding box center [116, 712] width 233 height 117
click at [210, 654] on icon at bounding box center [192, 669] width 36 height 31
click at [911, 374] on button "Edit Order" at bounding box center [919, 373] width 75 height 33
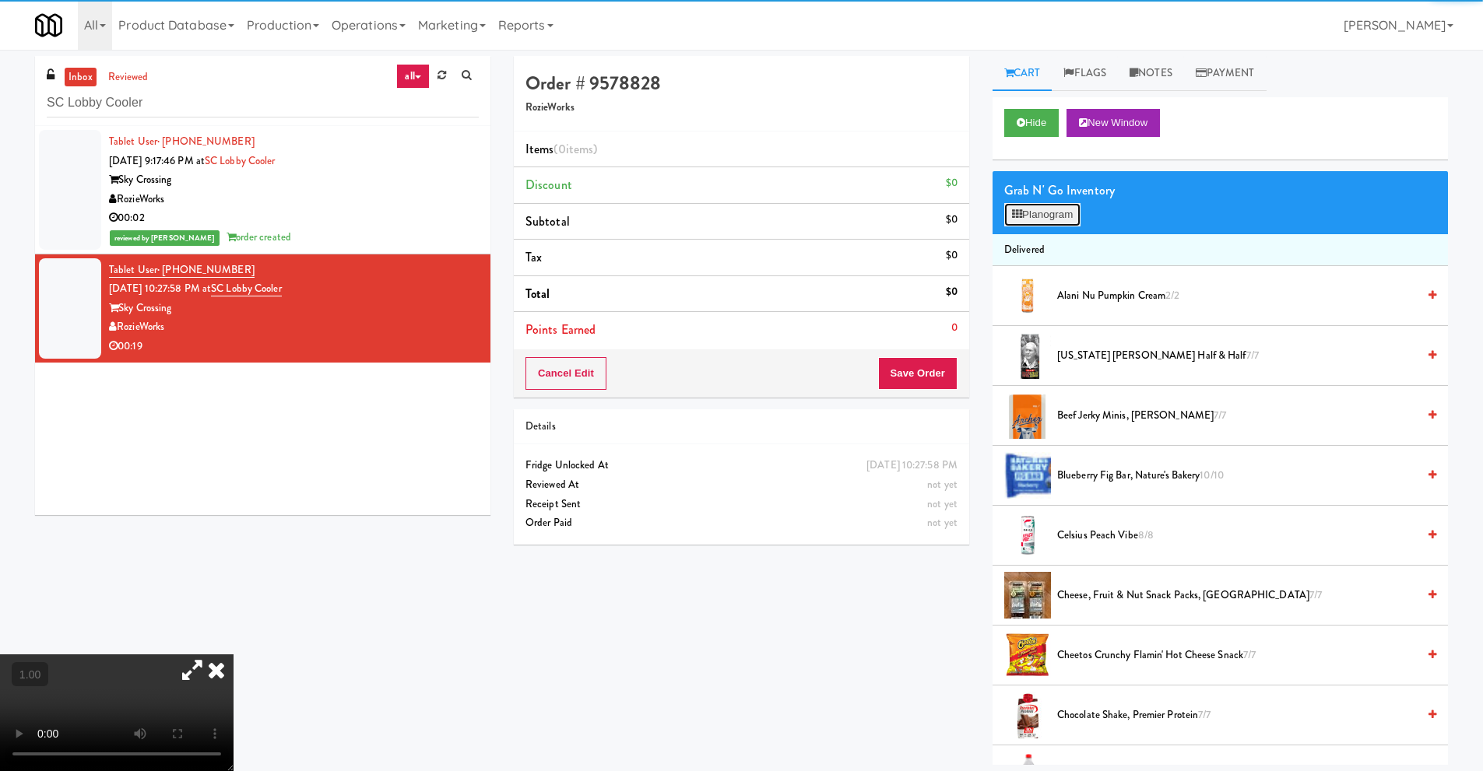
click at [1068, 213] on button "Planogram" at bounding box center [1042, 214] width 76 height 23
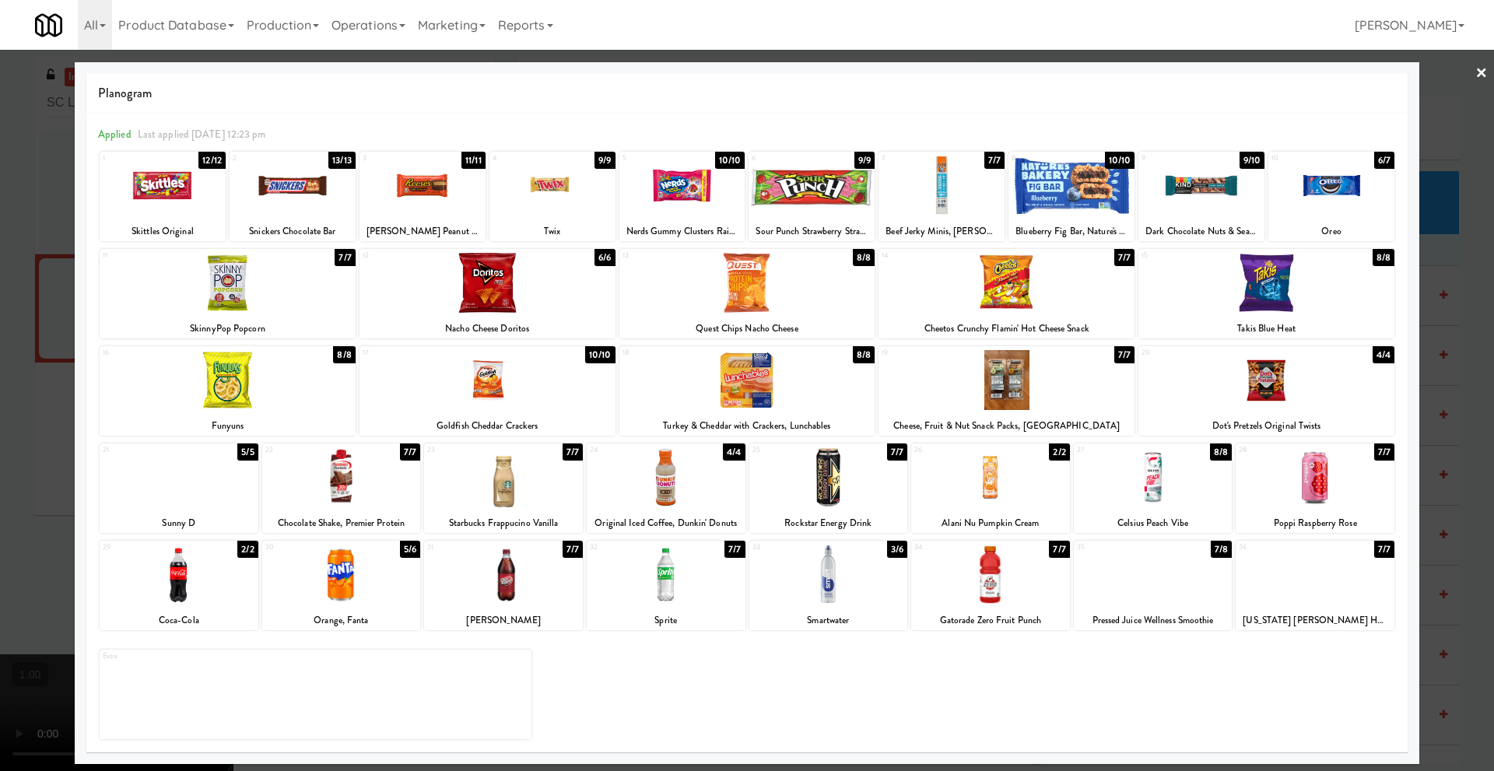
click at [1482, 74] on div at bounding box center [747, 385] width 1494 height 771
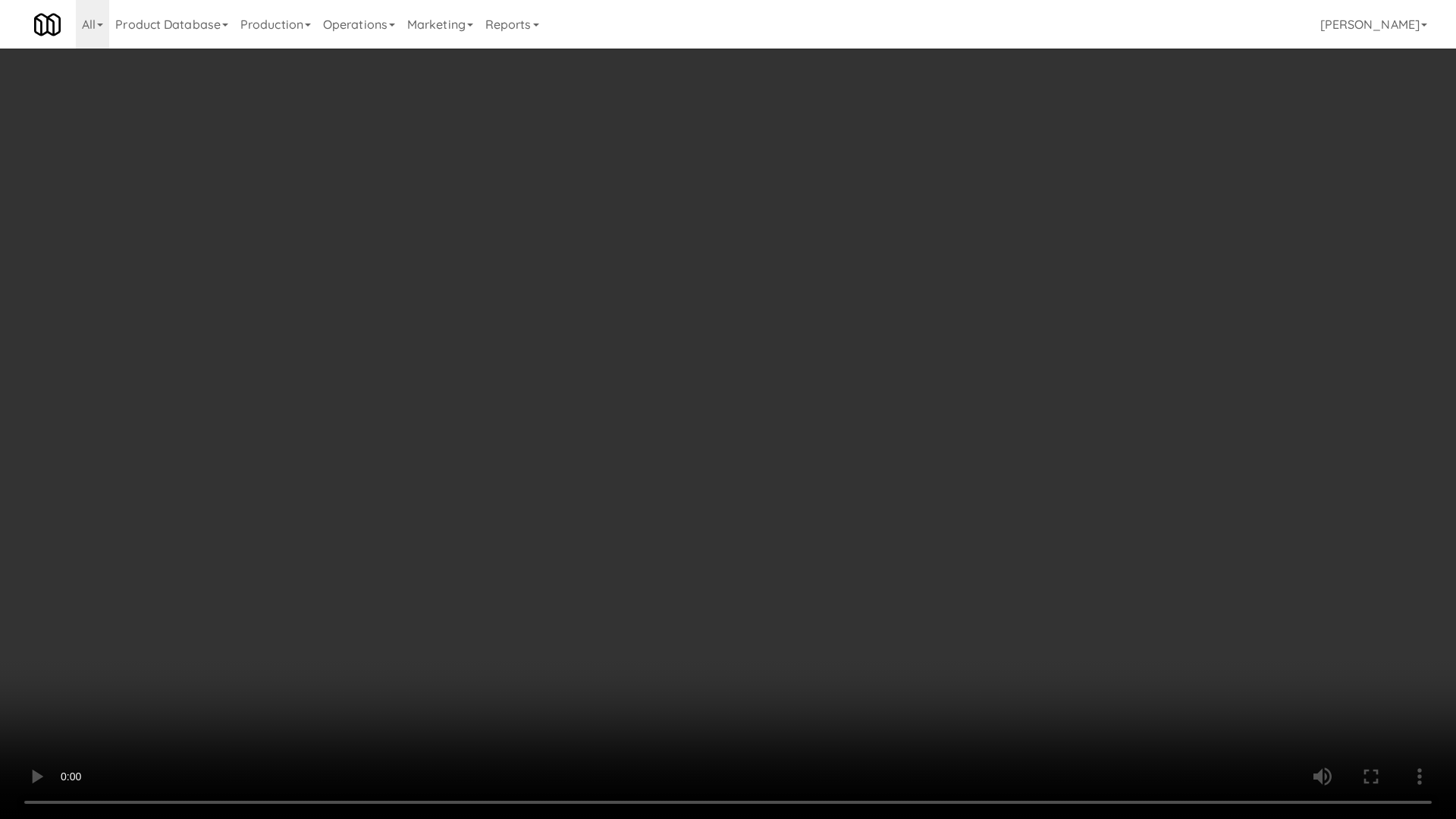
click at [661, 500] on video at bounding box center [728, 410] width 1456 height 819
click at [651, 502] on video at bounding box center [728, 410] width 1456 height 819
click at [625, 536] on video at bounding box center [728, 410] width 1456 height 819
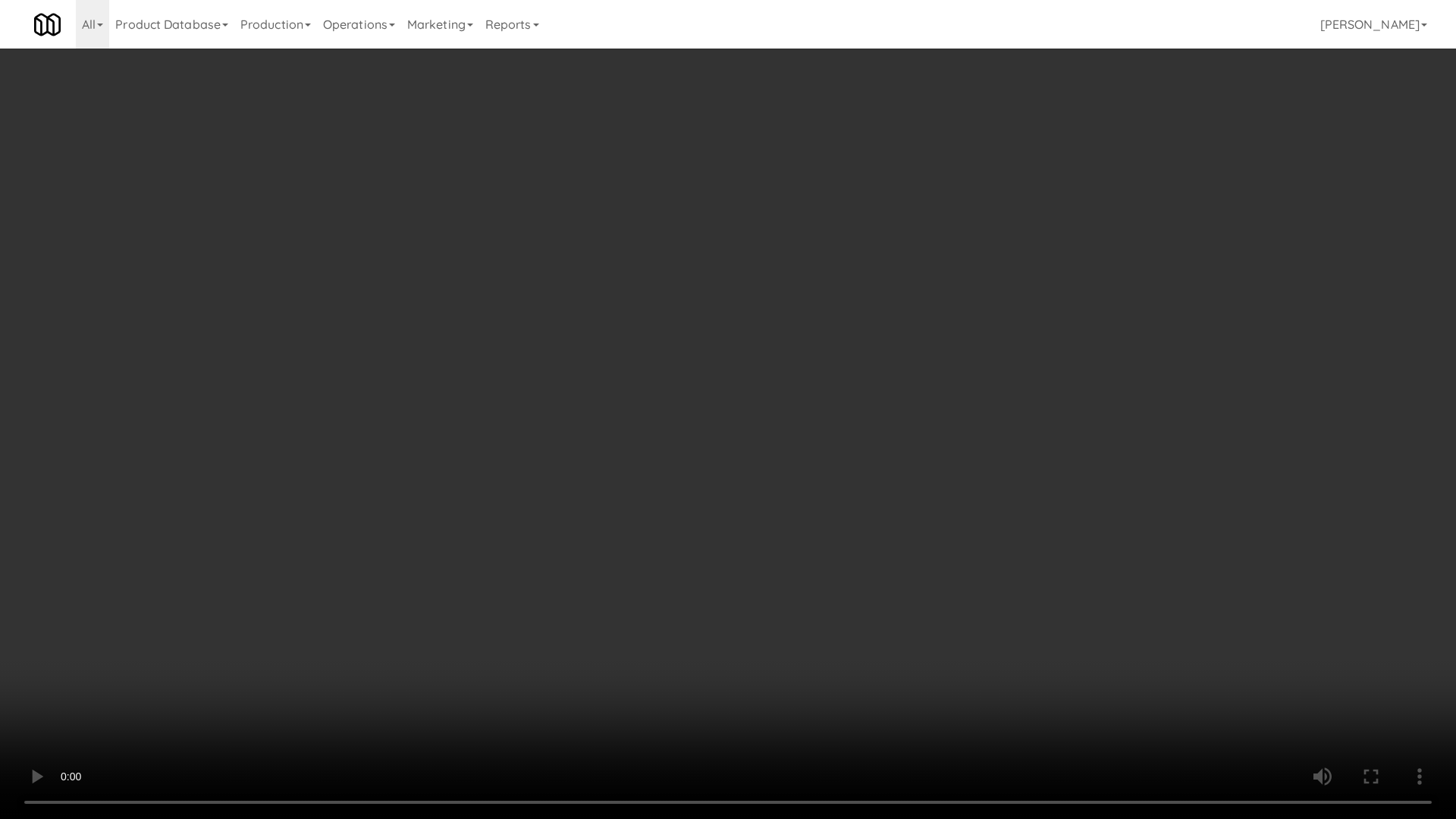
click at [625, 536] on video at bounding box center [728, 410] width 1456 height 819
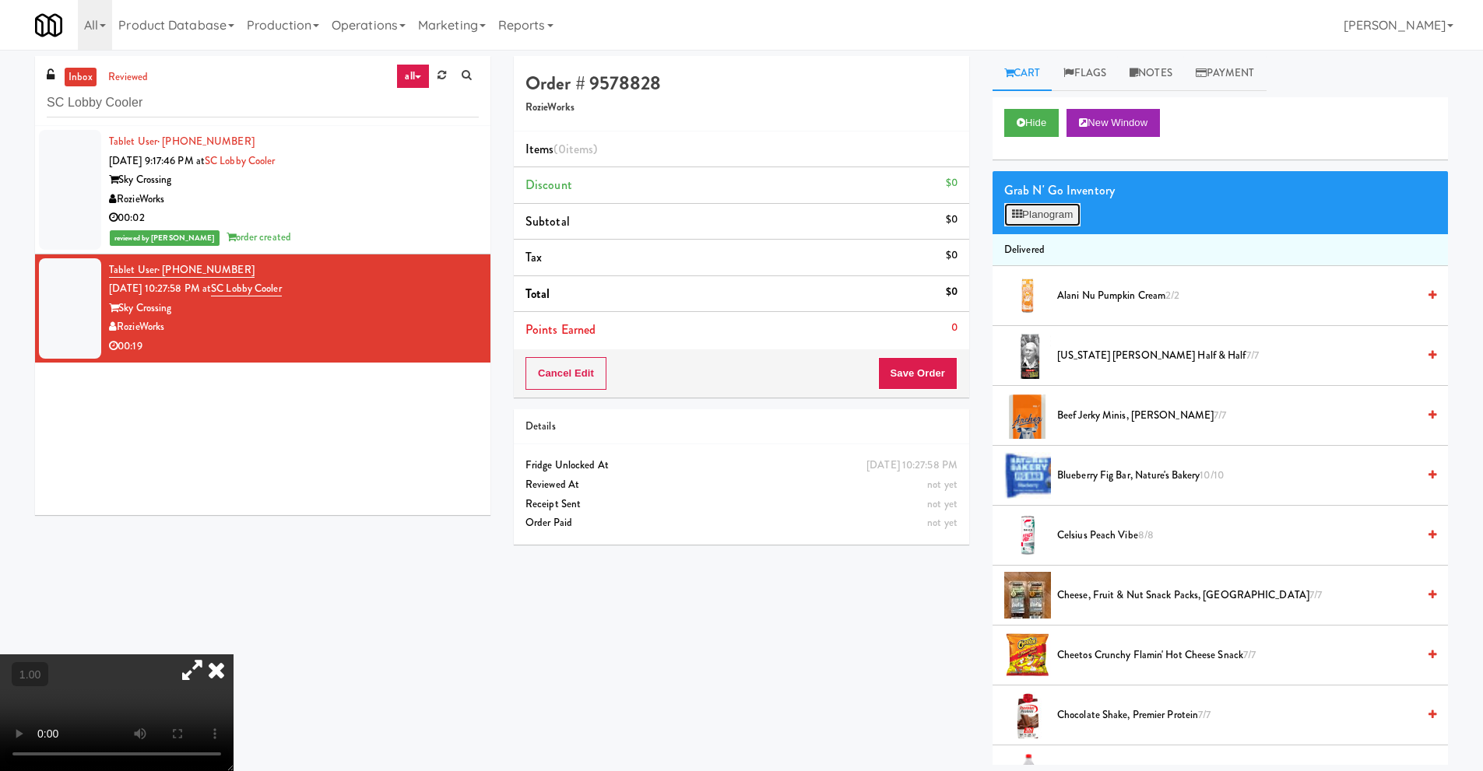
click at [1065, 216] on button "Planogram" at bounding box center [1042, 214] width 76 height 23
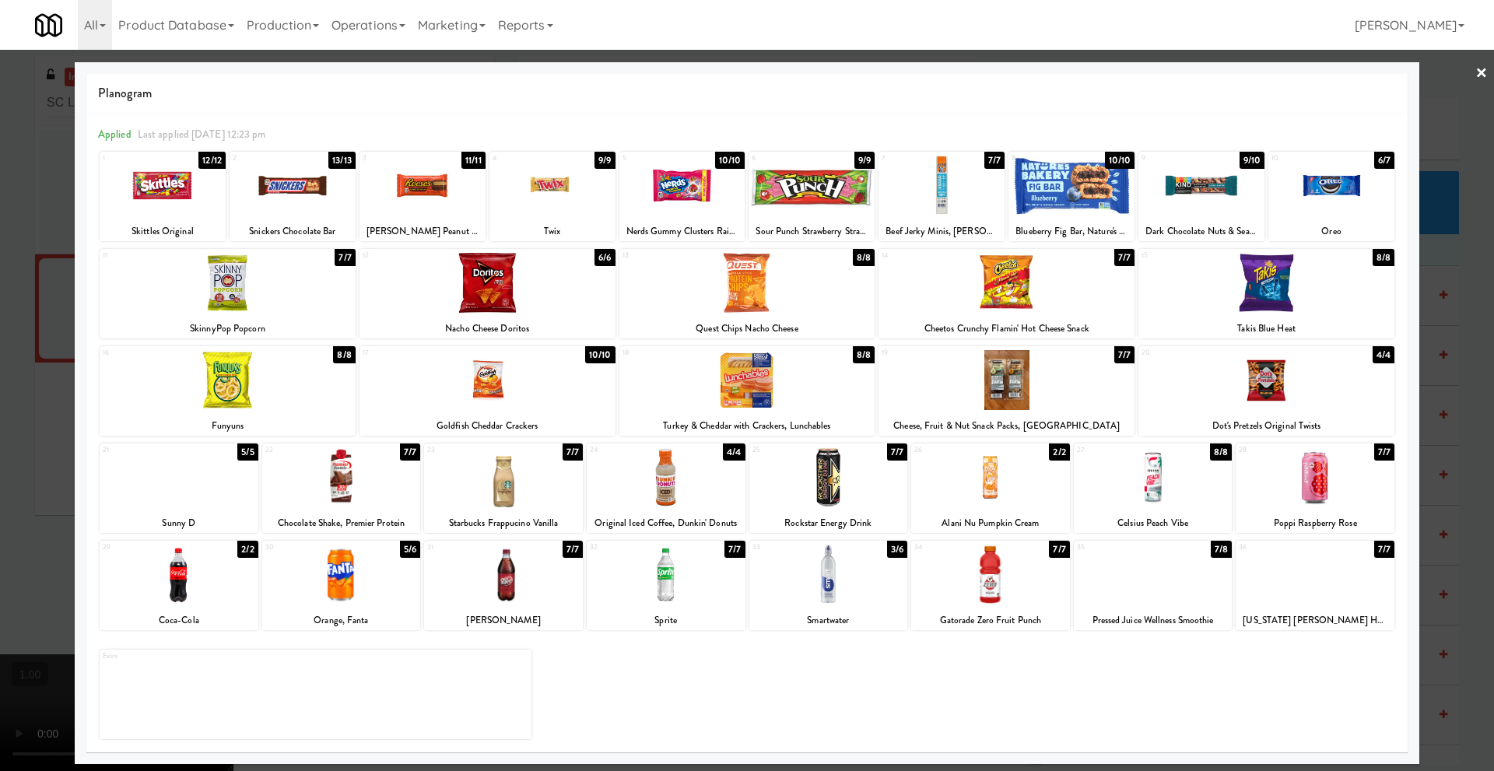
click at [497, 379] on div at bounding box center [488, 380] width 256 height 60
click at [1479, 72] on link "×" at bounding box center [1482, 74] width 12 height 48
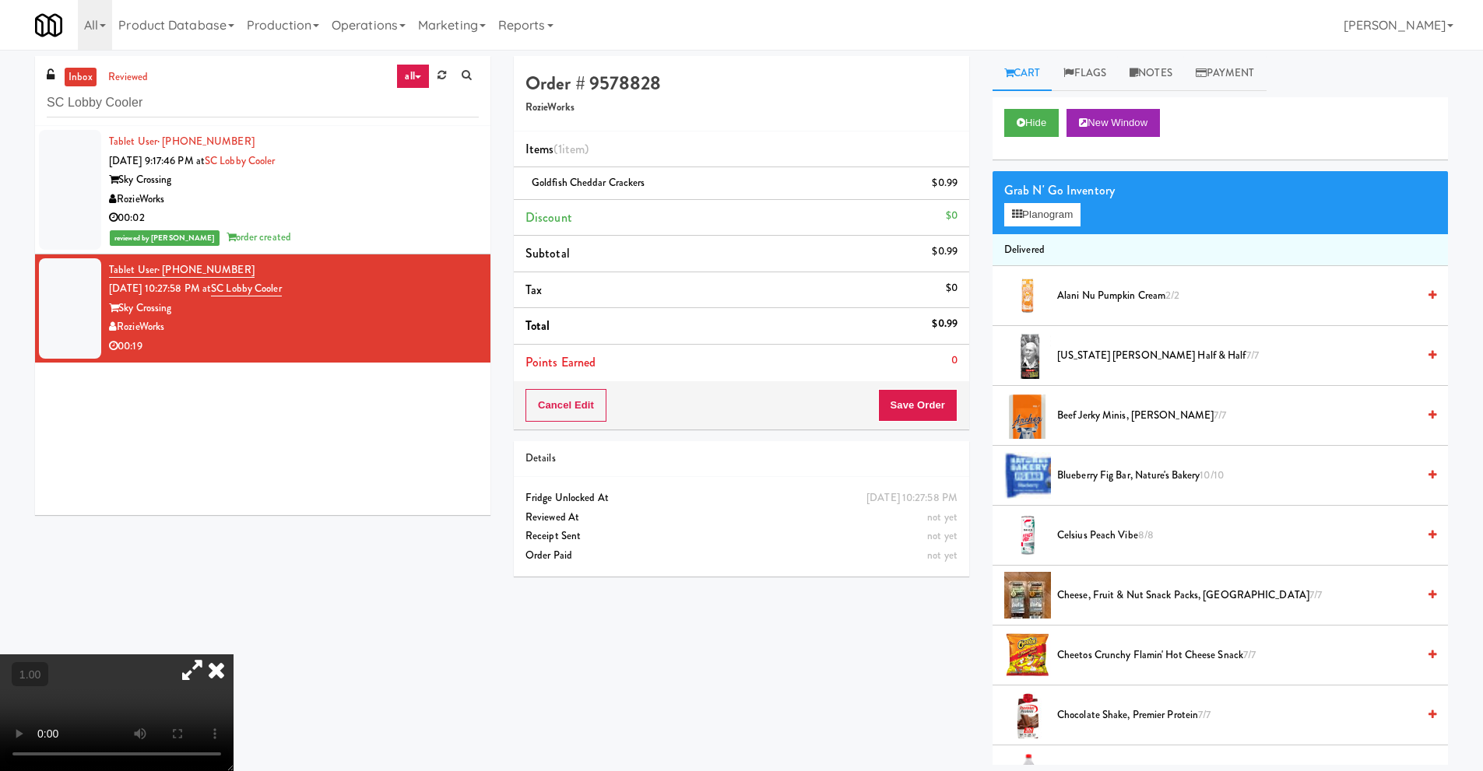
click at [233, 654] on icon at bounding box center [216, 669] width 34 height 31
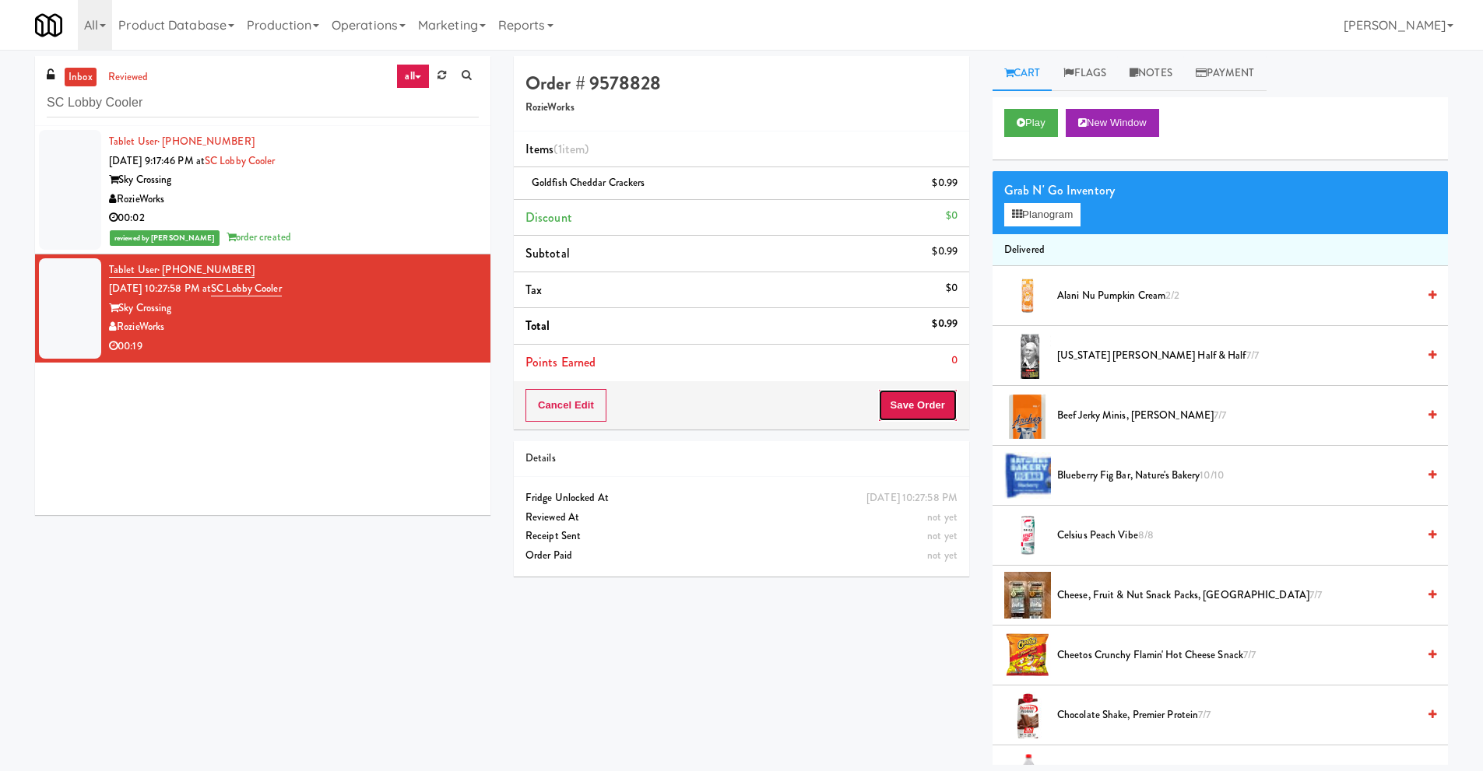
click at [907, 402] on button "Save Order" at bounding box center [917, 405] width 79 height 33
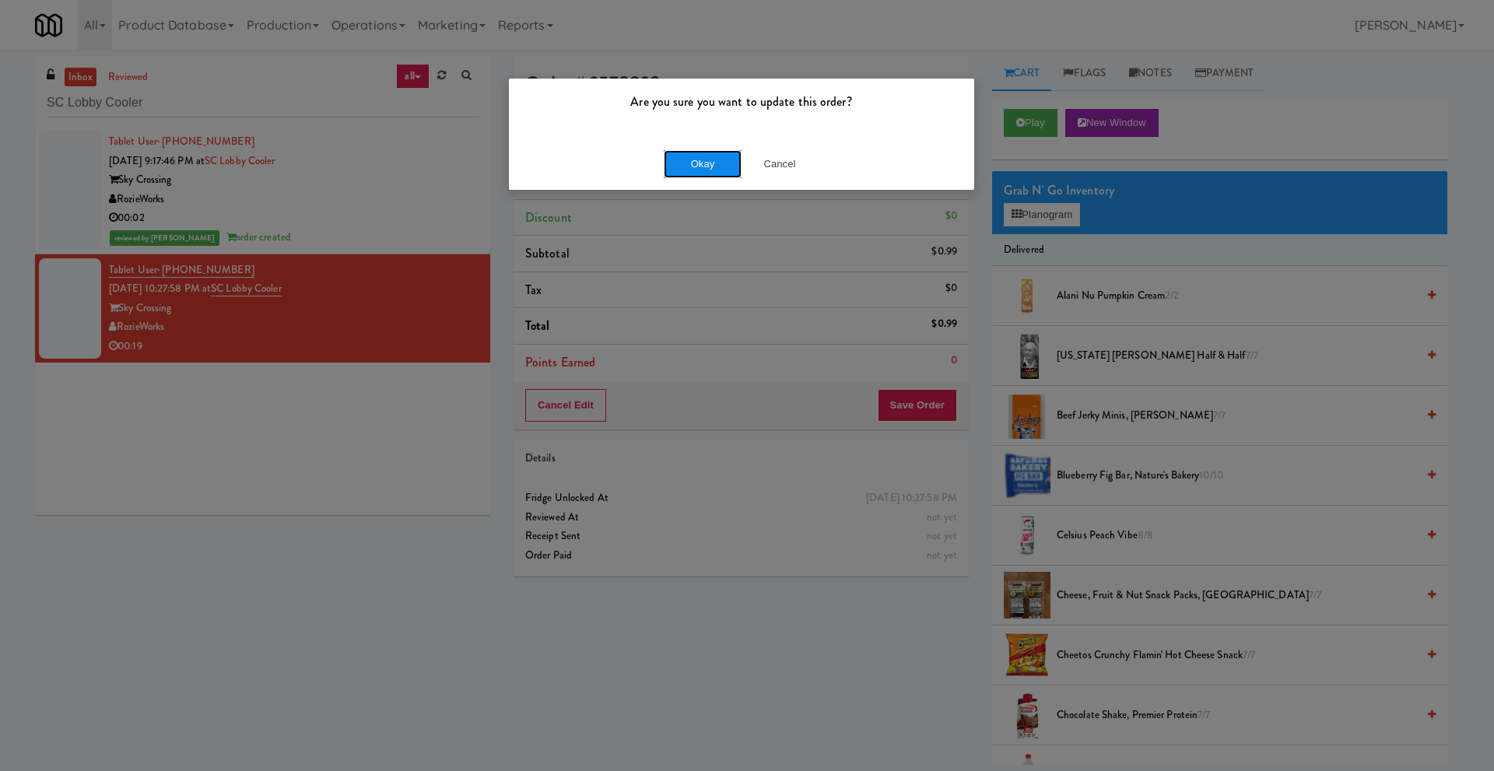
click at [704, 166] on button "Okay" at bounding box center [703, 164] width 78 height 28
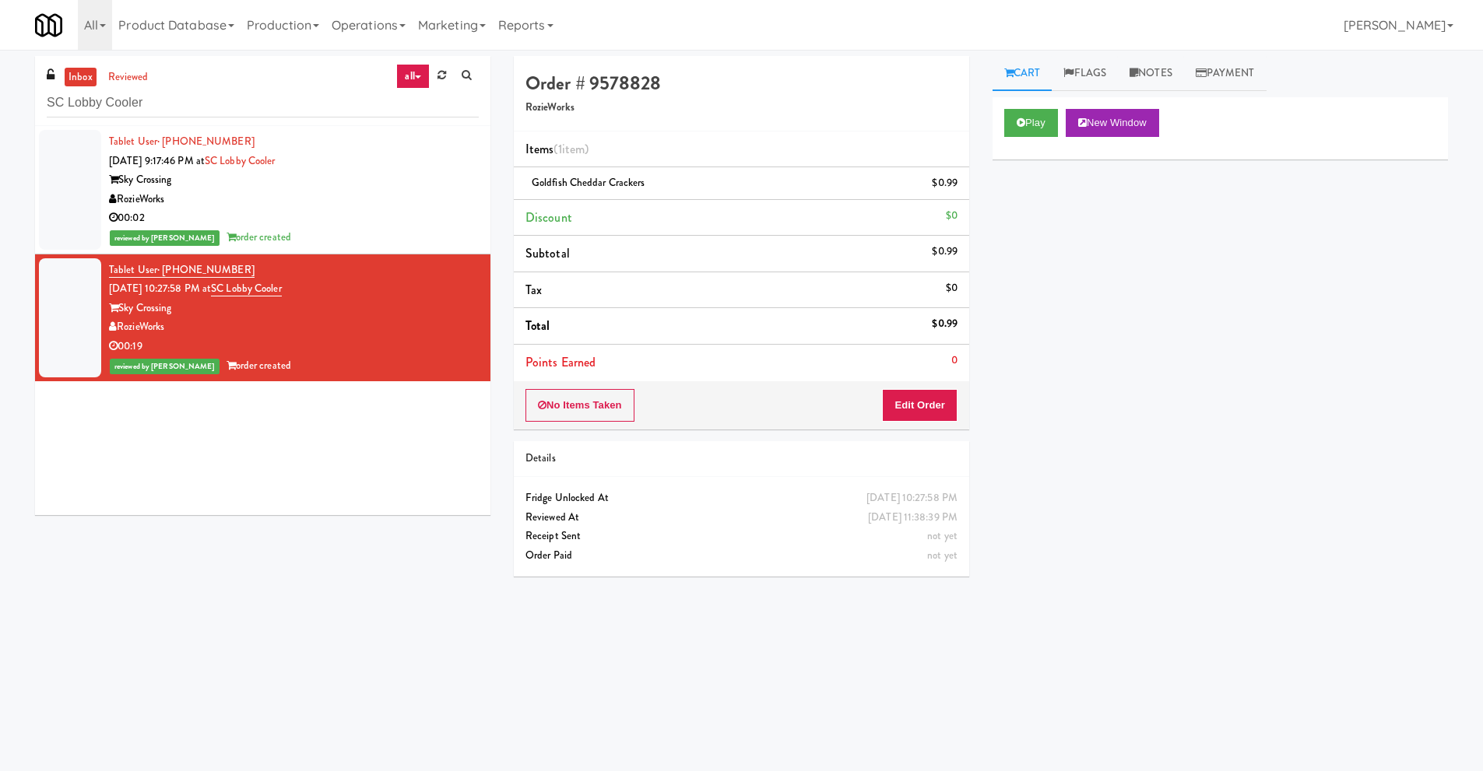
click at [1176, 385] on div "Play New Window Primary Flag Clear Flag if unable to determine what was taken o…" at bounding box center [1219, 389] width 455 height 584
drag, startPoint x: 181, startPoint y: 97, endPoint x: 0, endPoint y: 99, distance: 180.6
click at [0, 99] on div "inbox reviewed all all unclear take inventory issue suspicious failed recent SC…" at bounding box center [741, 368] width 1483 height 625
paste input "Reotown Apartments - Cooler 2"
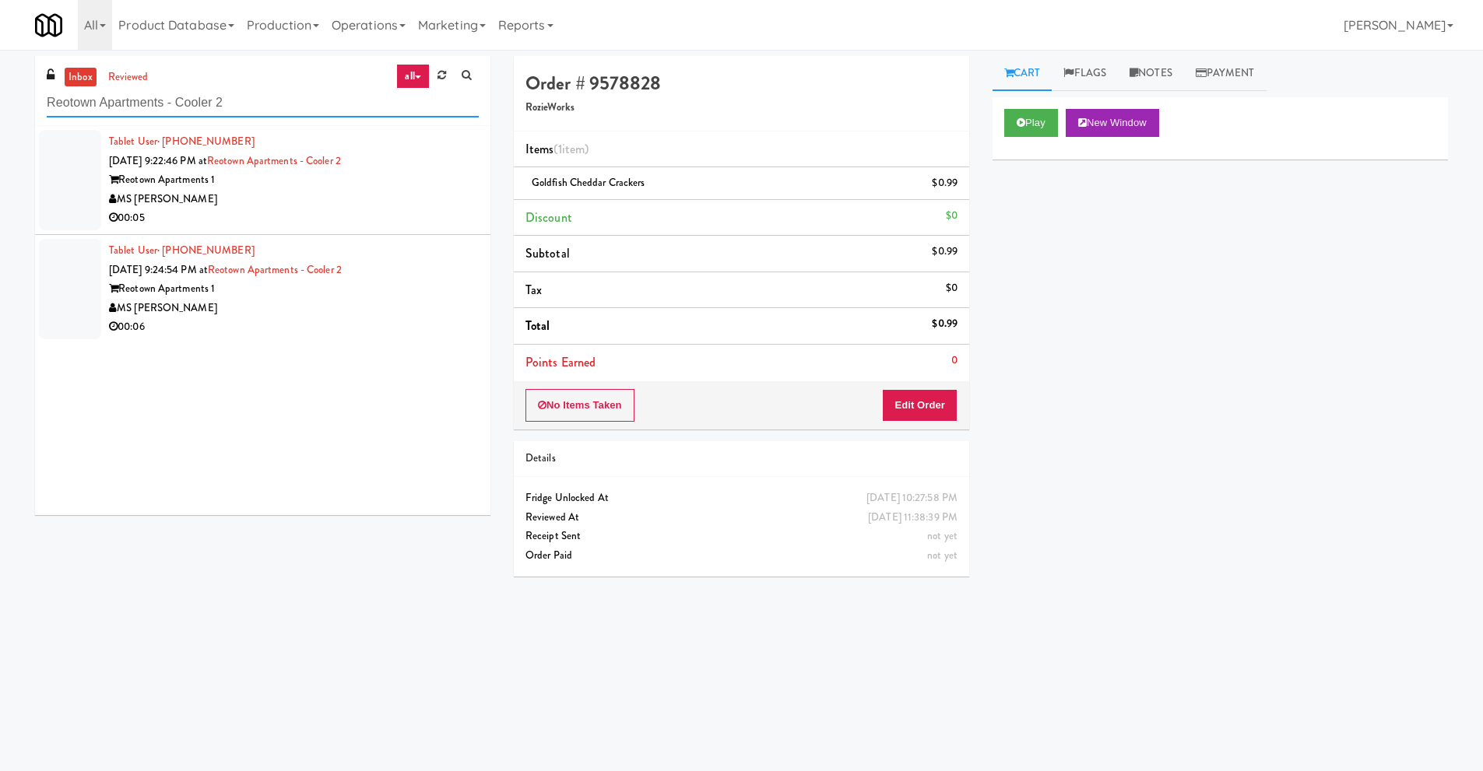
type input "Reotown Apartments - Cooler 2"
click at [303, 195] on div "MS [PERSON_NAME]" at bounding box center [294, 199] width 370 height 19
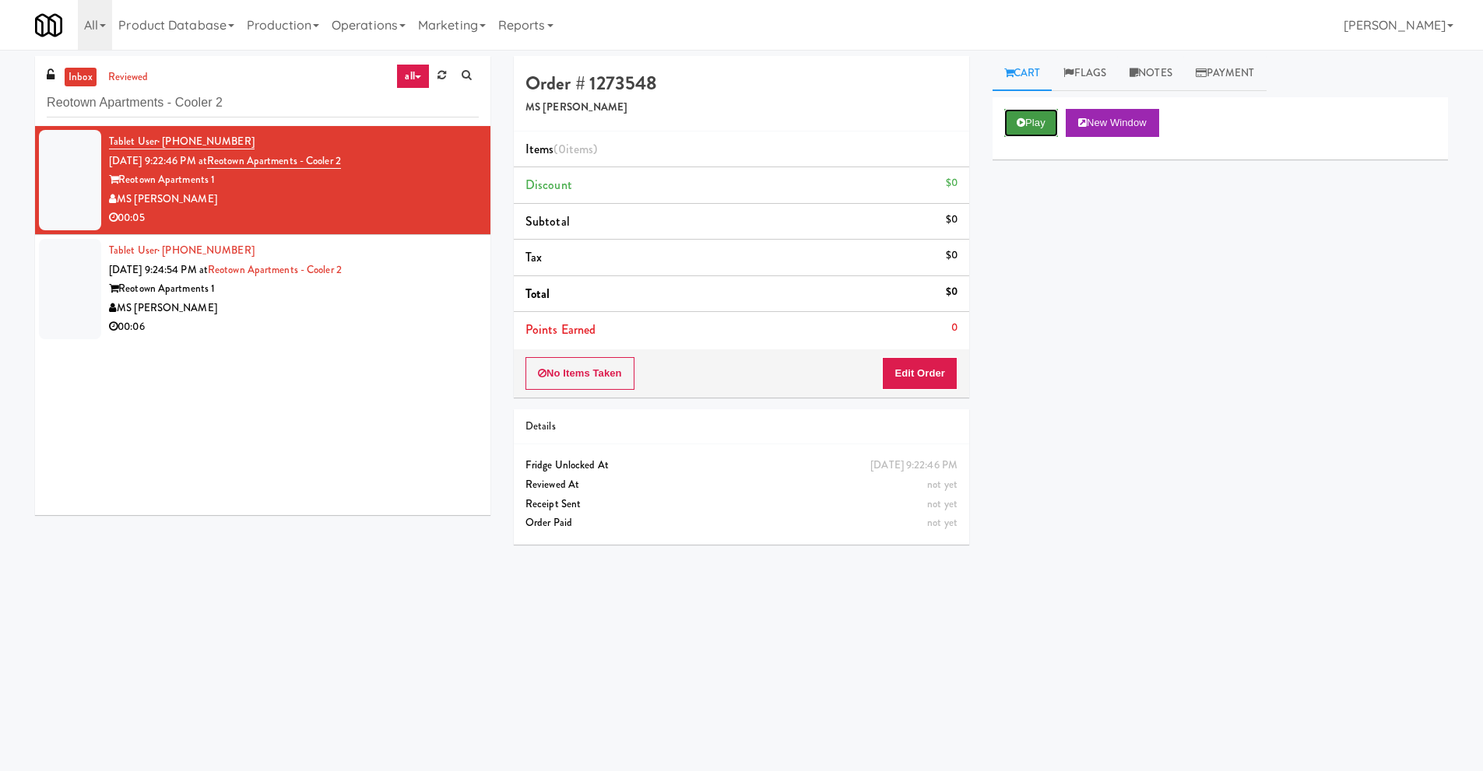
click at [1029, 121] on button "Play" at bounding box center [1031, 123] width 54 height 28
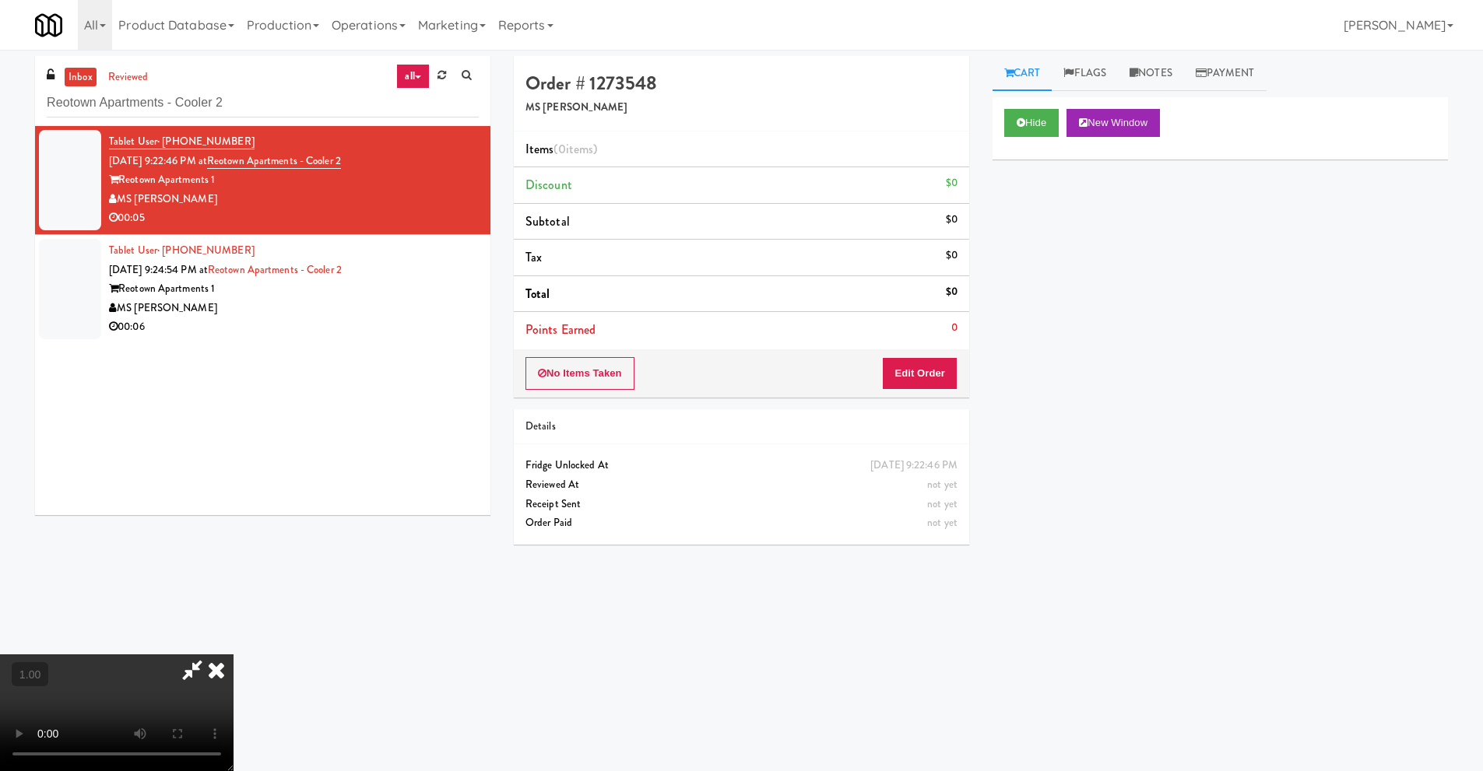
click at [178, 735] on video at bounding box center [116, 712] width 233 height 117
click at [233, 654] on video at bounding box center [116, 712] width 233 height 117
click at [233, 654] on icon at bounding box center [216, 669] width 34 height 31
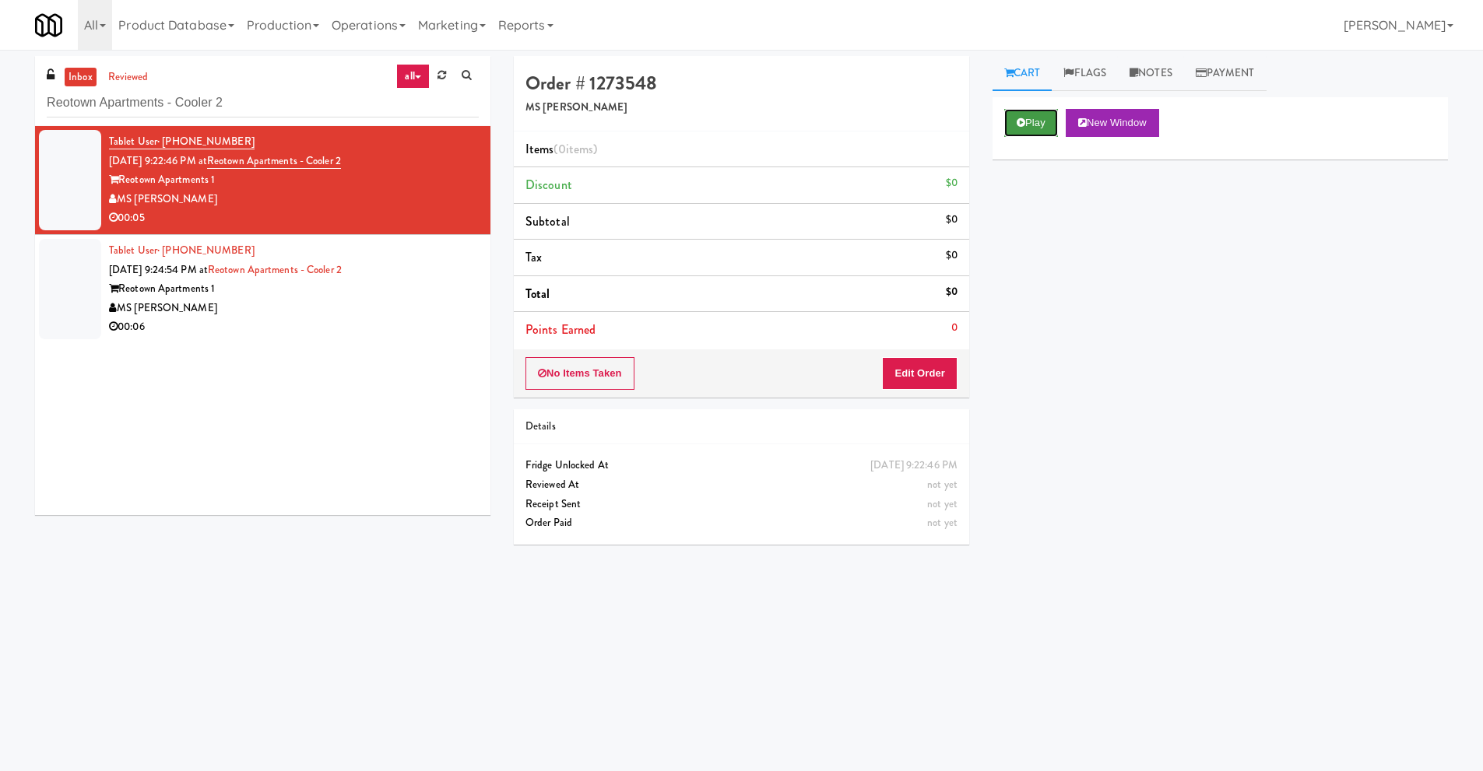
click at [1026, 126] on button "Play" at bounding box center [1031, 123] width 54 height 28
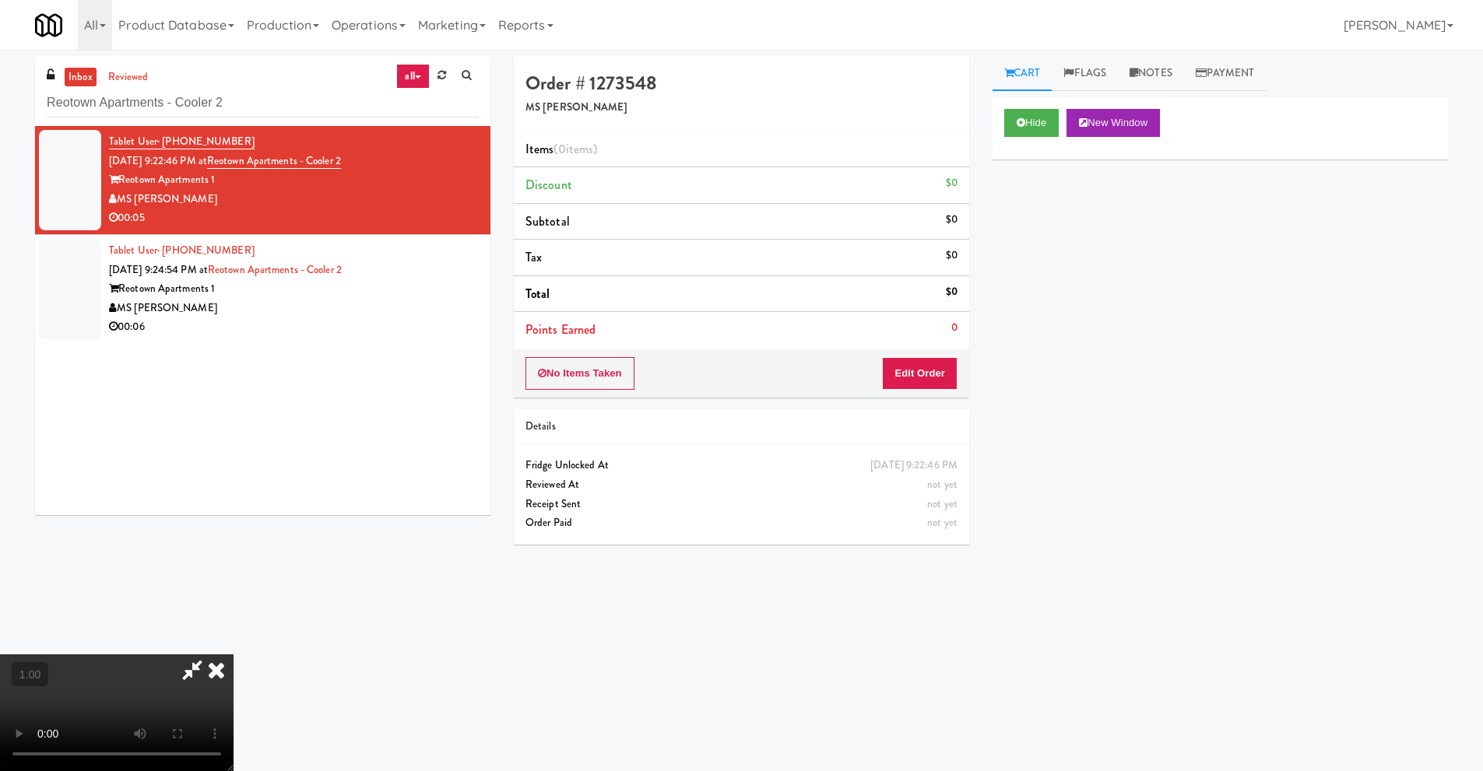
click at [177, 737] on video at bounding box center [116, 712] width 233 height 117
click at [233, 654] on video at bounding box center [116, 712] width 233 height 117
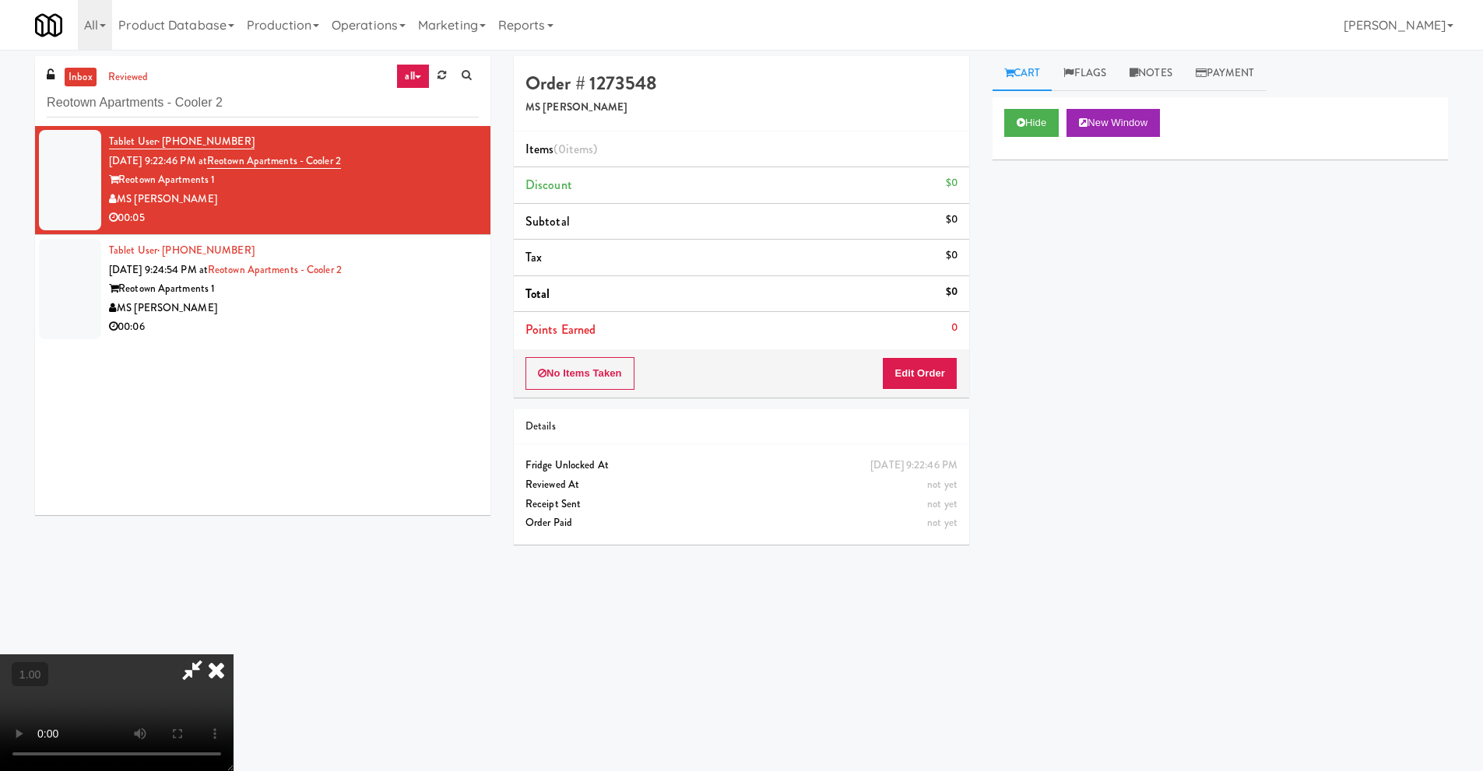
click at [233, 654] on video at bounding box center [116, 712] width 233 height 117
click at [233, 654] on icon at bounding box center [216, 669] width 34 height 31
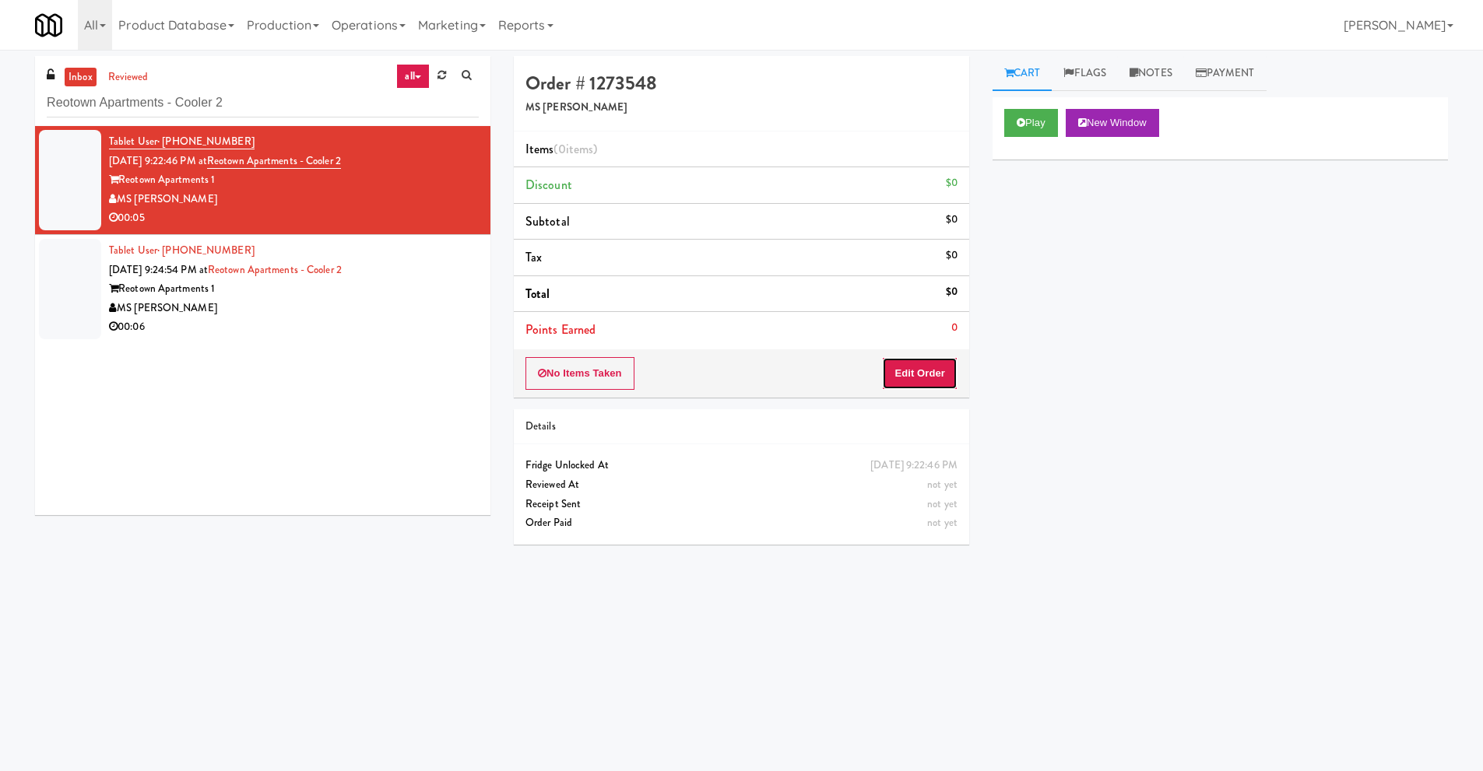
click at [914, 373] on button "Edit Order" at bounding box center [919, 373] width 75 height 33
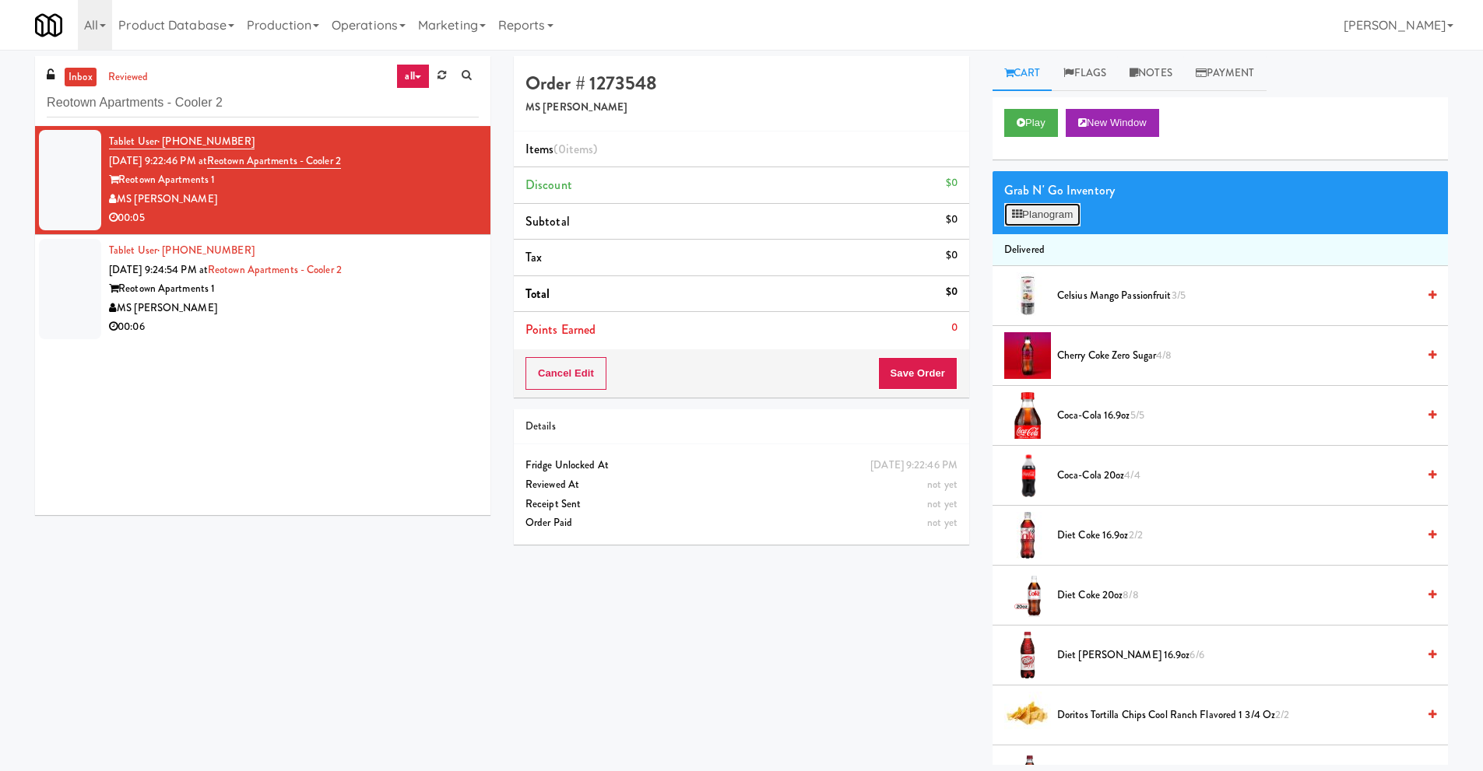
click at [1069, 217] on button "Planogram" at bounding box center [1042, 214] width 76 height 23
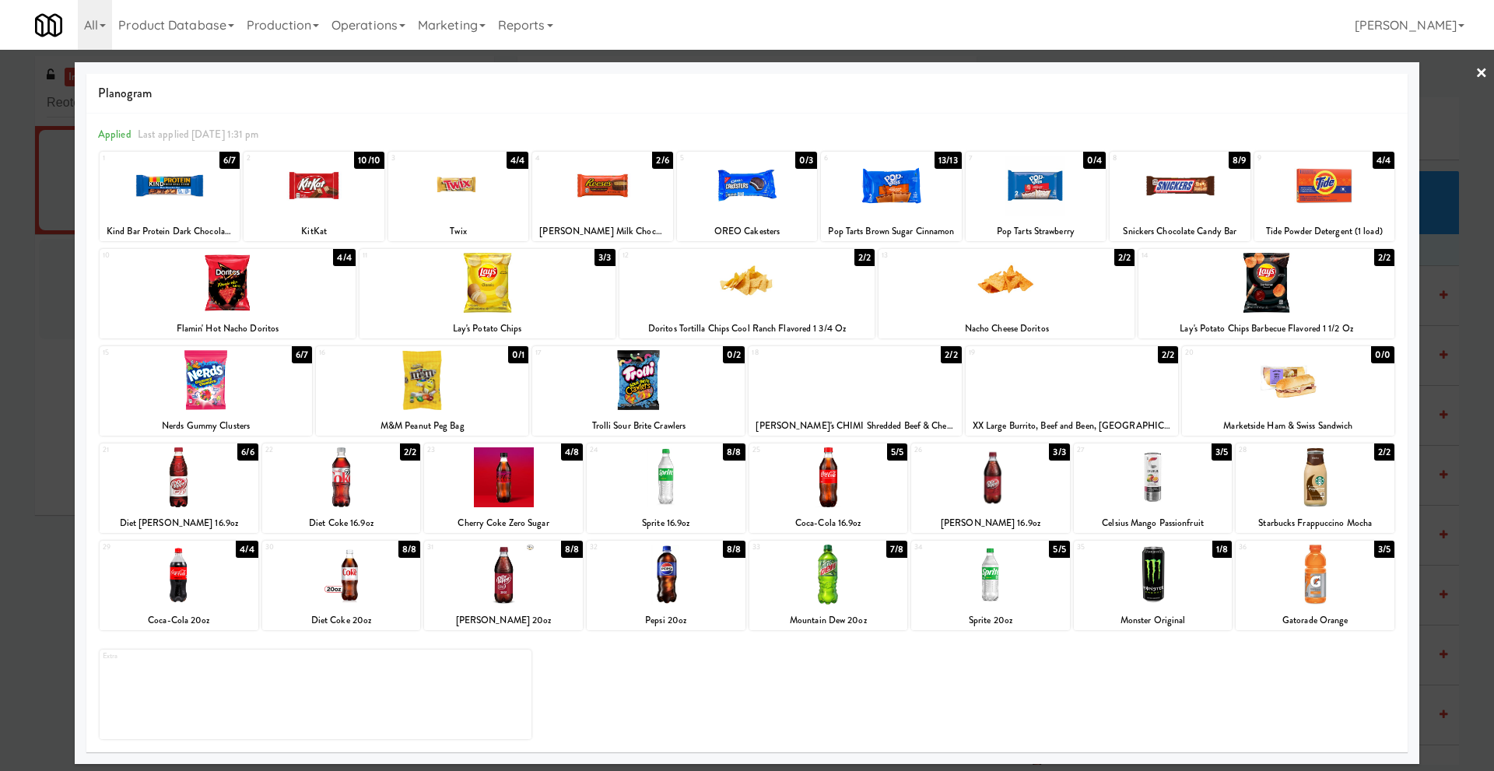
click at [1482, 72] on link "×" at bounding box center [1482, 74] width 12 height 48
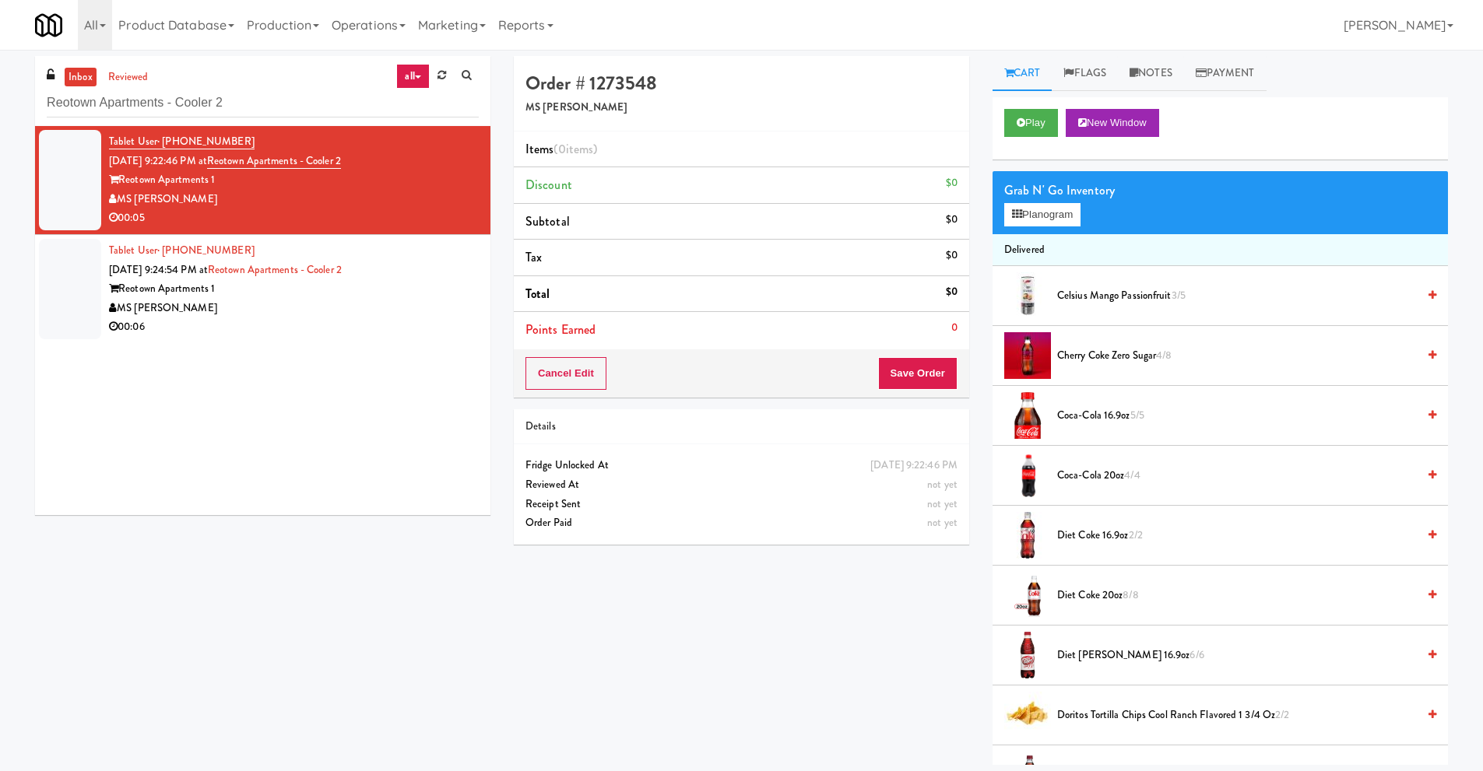
click at [340, 178] on div "Reotown Apartments 1" at bounding box center [294, 179] width 370 height 19
click at [1045, 219] on button "Planogram" at bounding box center [1042, 214] width 76 height 23
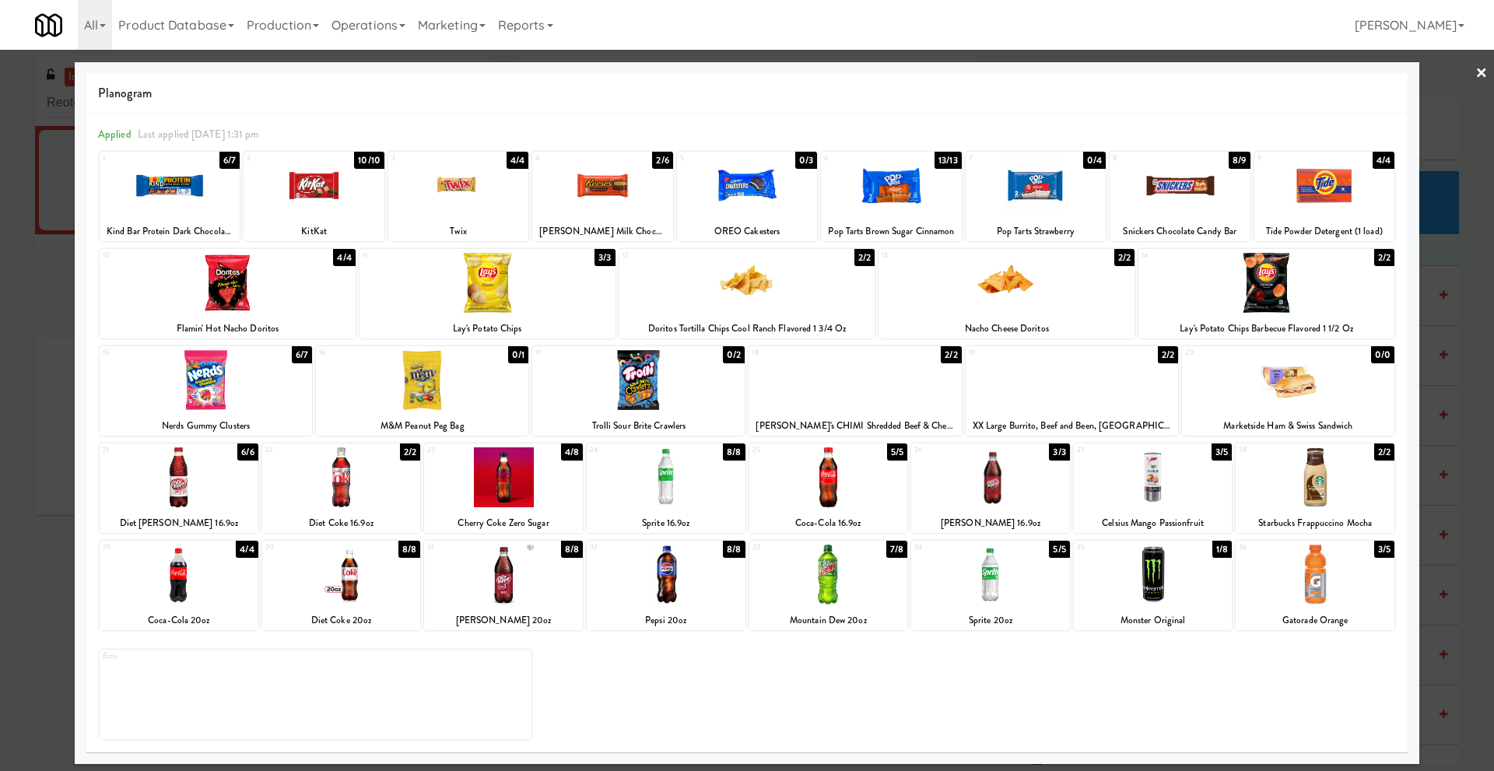
click at [1482, 74] on link "×" at bounding box center [1482, 74] width 12 height 48
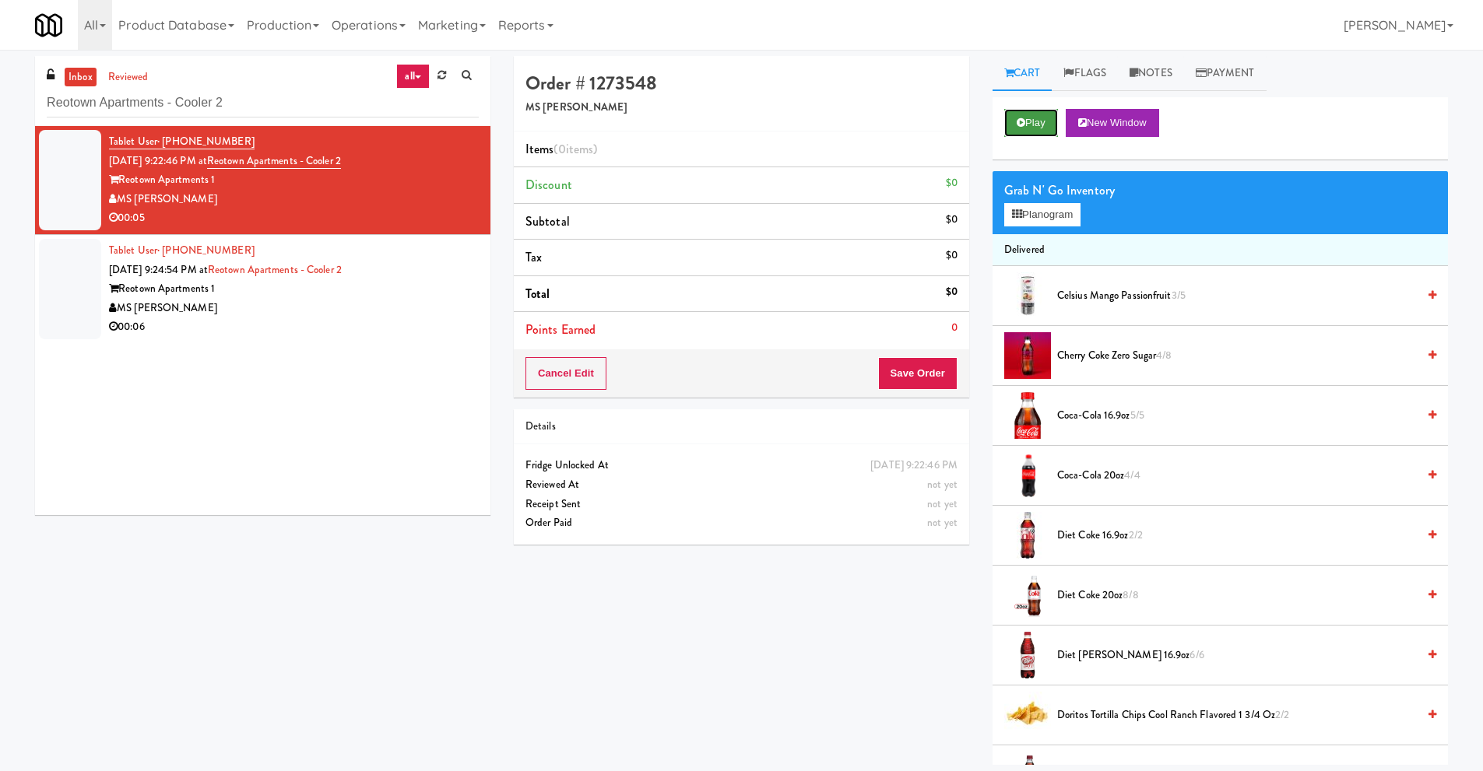
click at [1013, 126] on button "Play" at bounding box center [1031, 123] width 54 height 28
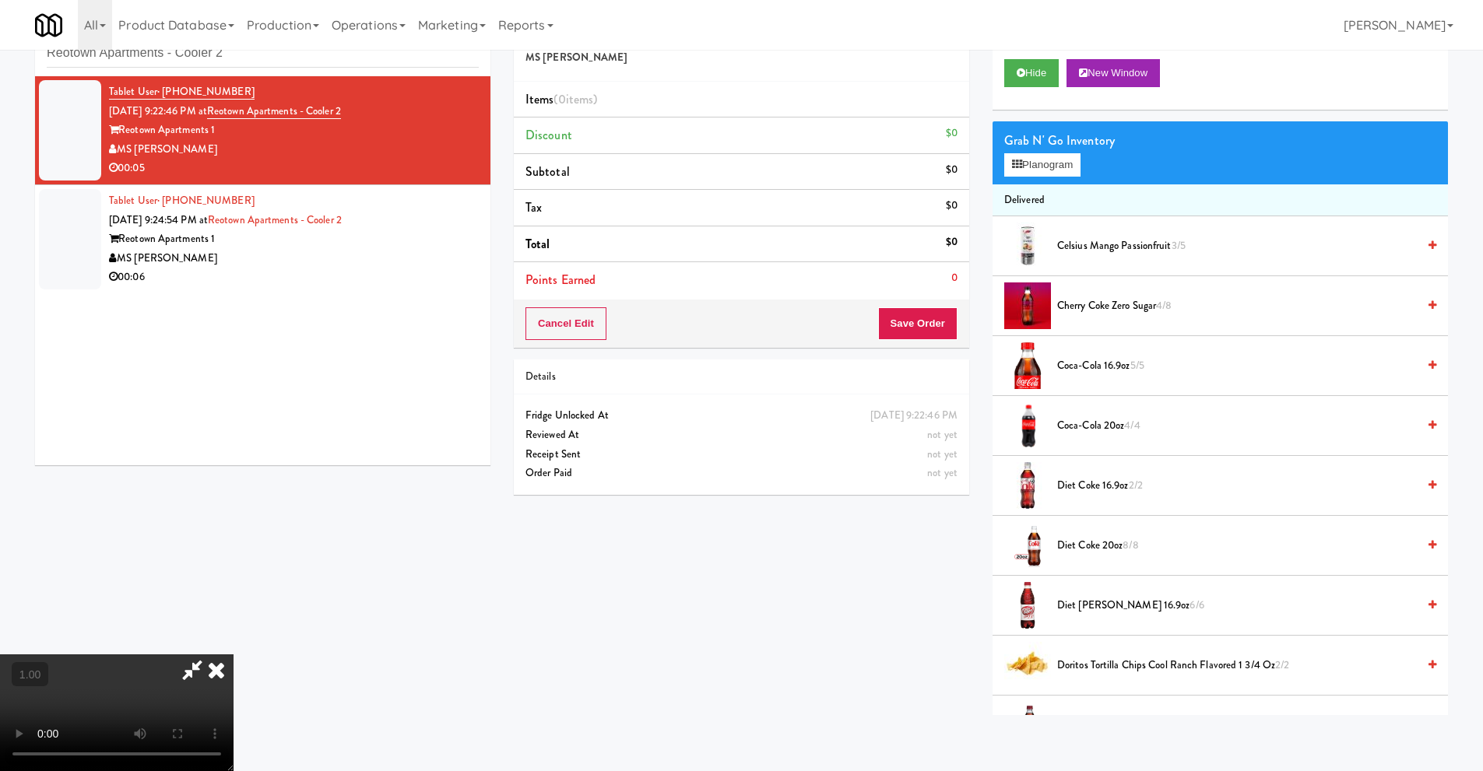
scroll to position [50, 0]
click at [233, 654] on video at bounding box center [116, 712] width 233 height 117
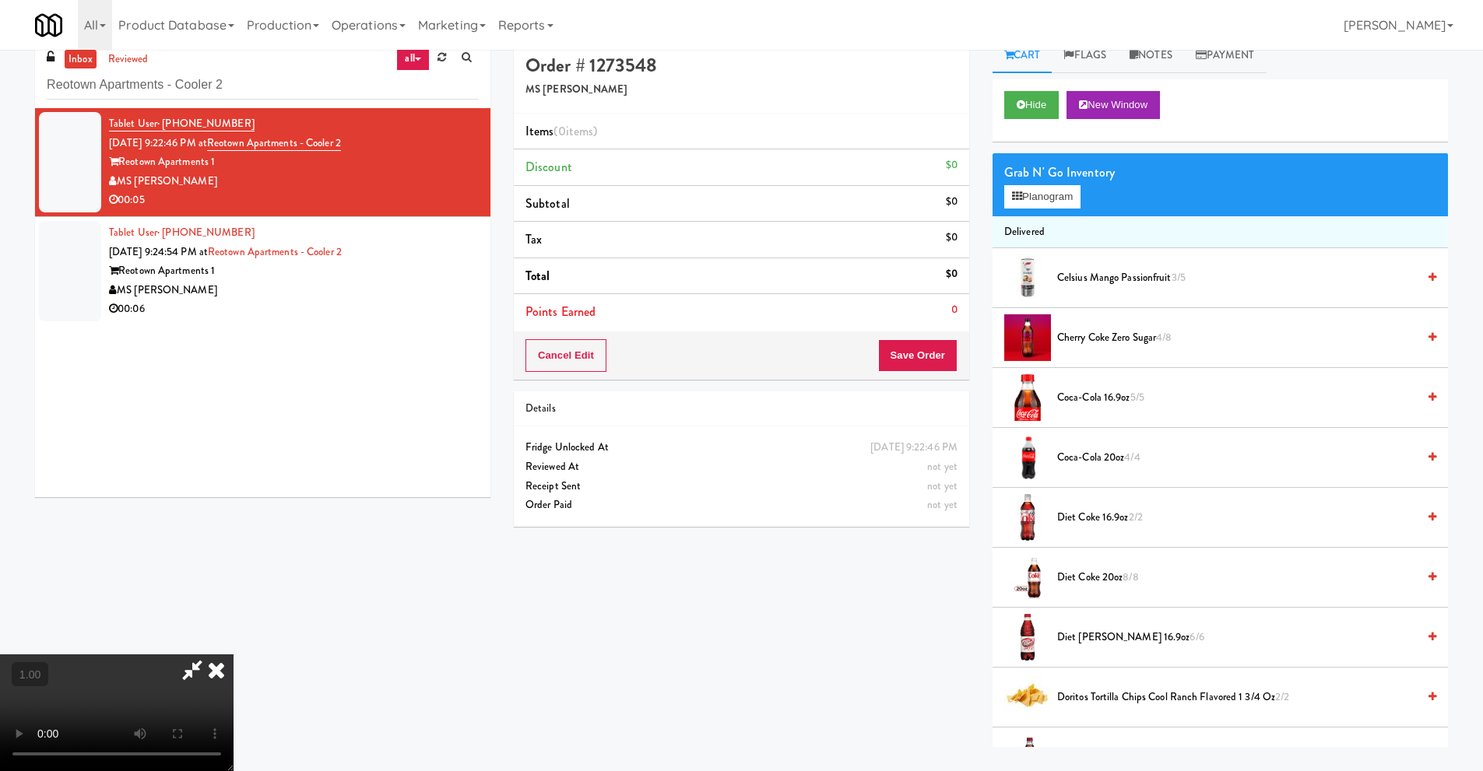
scroll to position [0, 0]
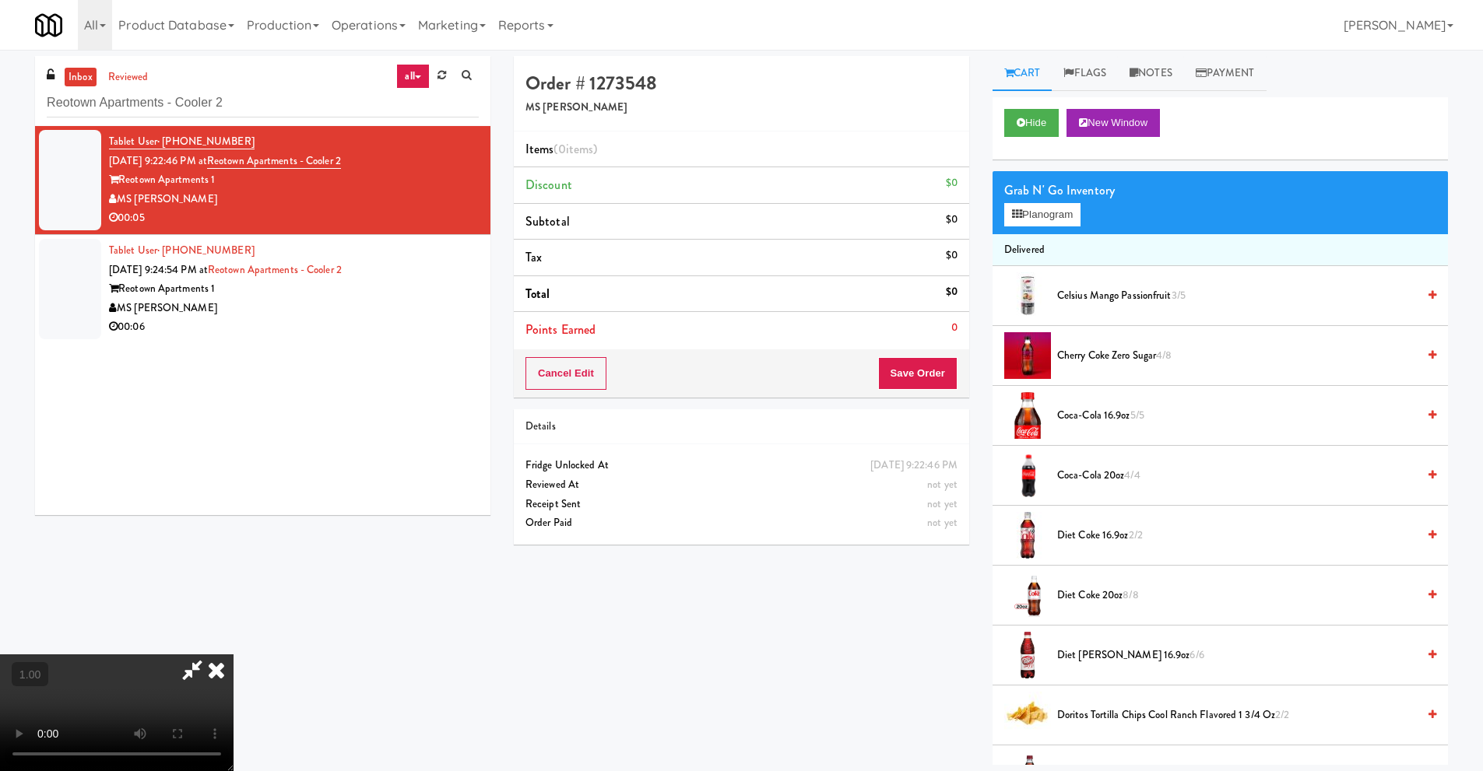
click at [233, 654] on icon at bounding box center [216, 669] width 34 height 31
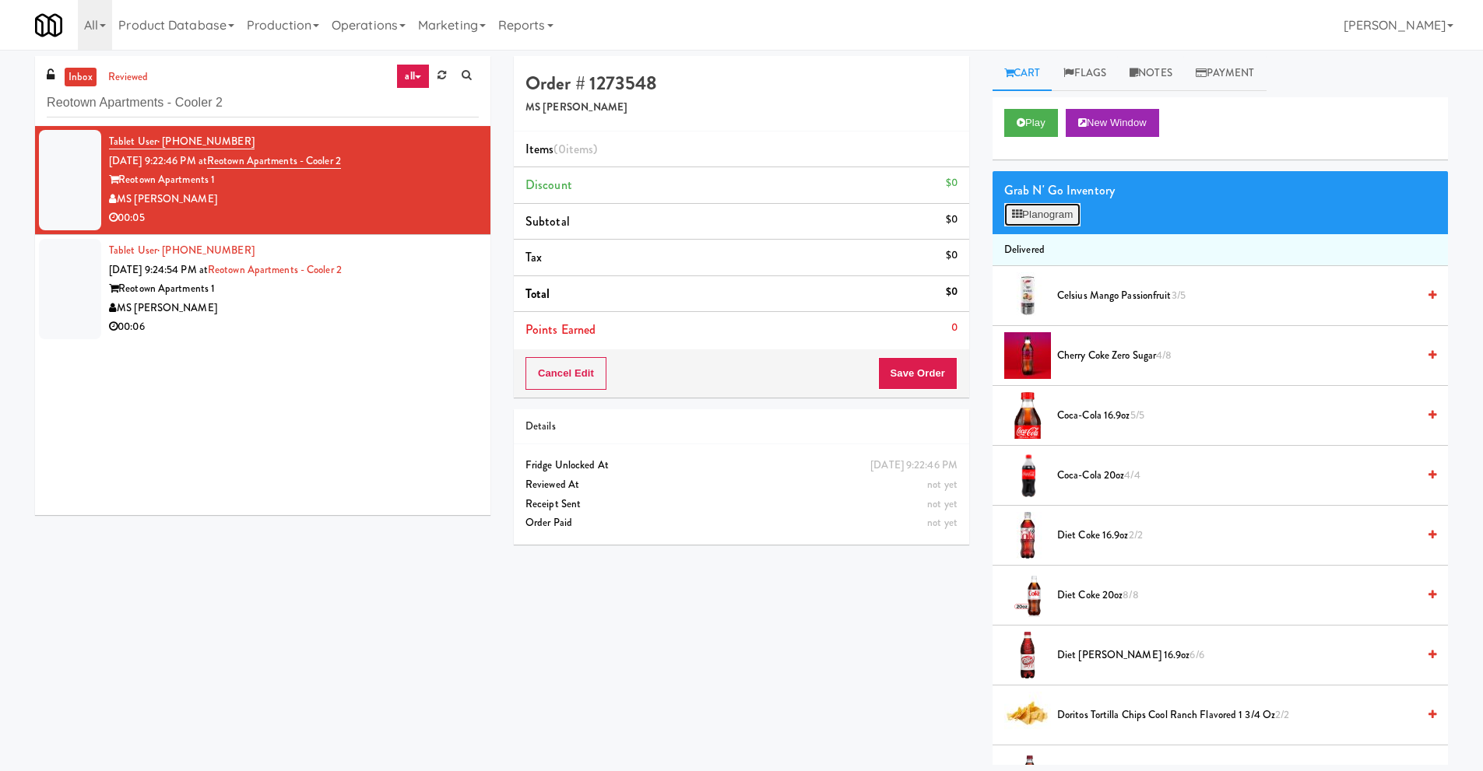
click at [1023, 215] on button "Planogram" at bounding box center [1042, 214] width 76 height 23
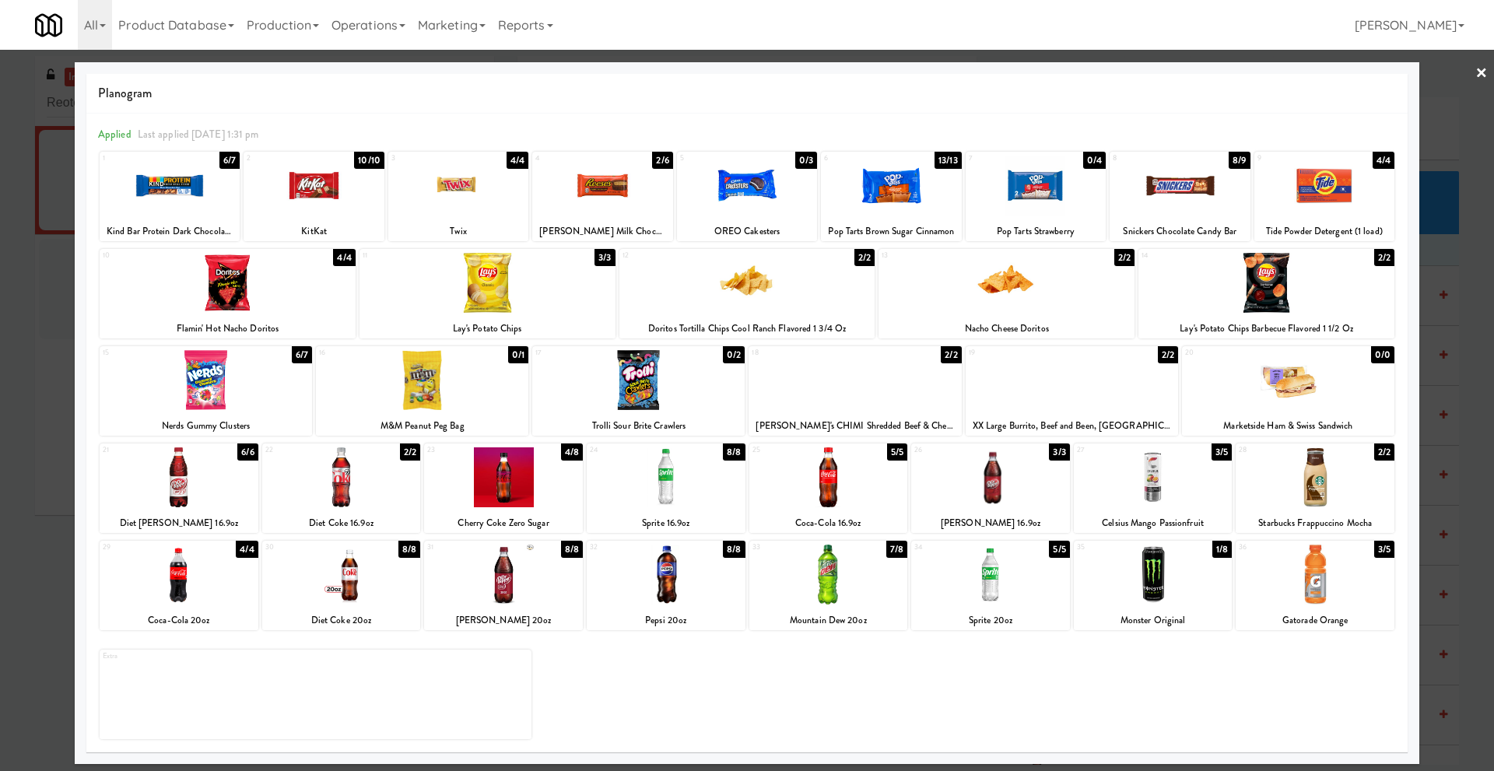
click at [516, 501] on div at bounding box center [503, 477] width 159 height 60
click at [1482, 76] on link "×" at bounding box center [1482, 74] width 12 height 48
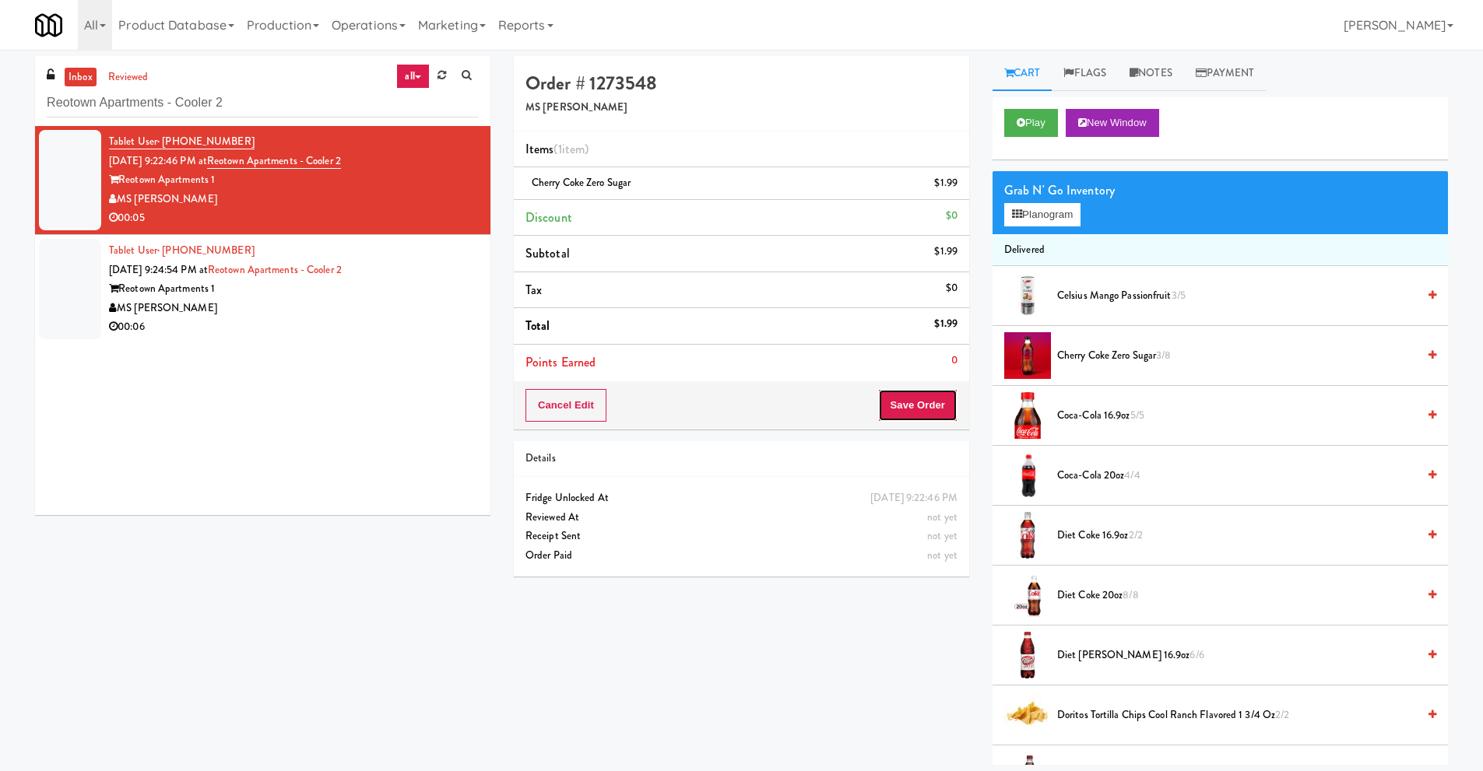
click at [917, 412] on button "Save Order" at bounding box center [917, 405] width 79 height 33
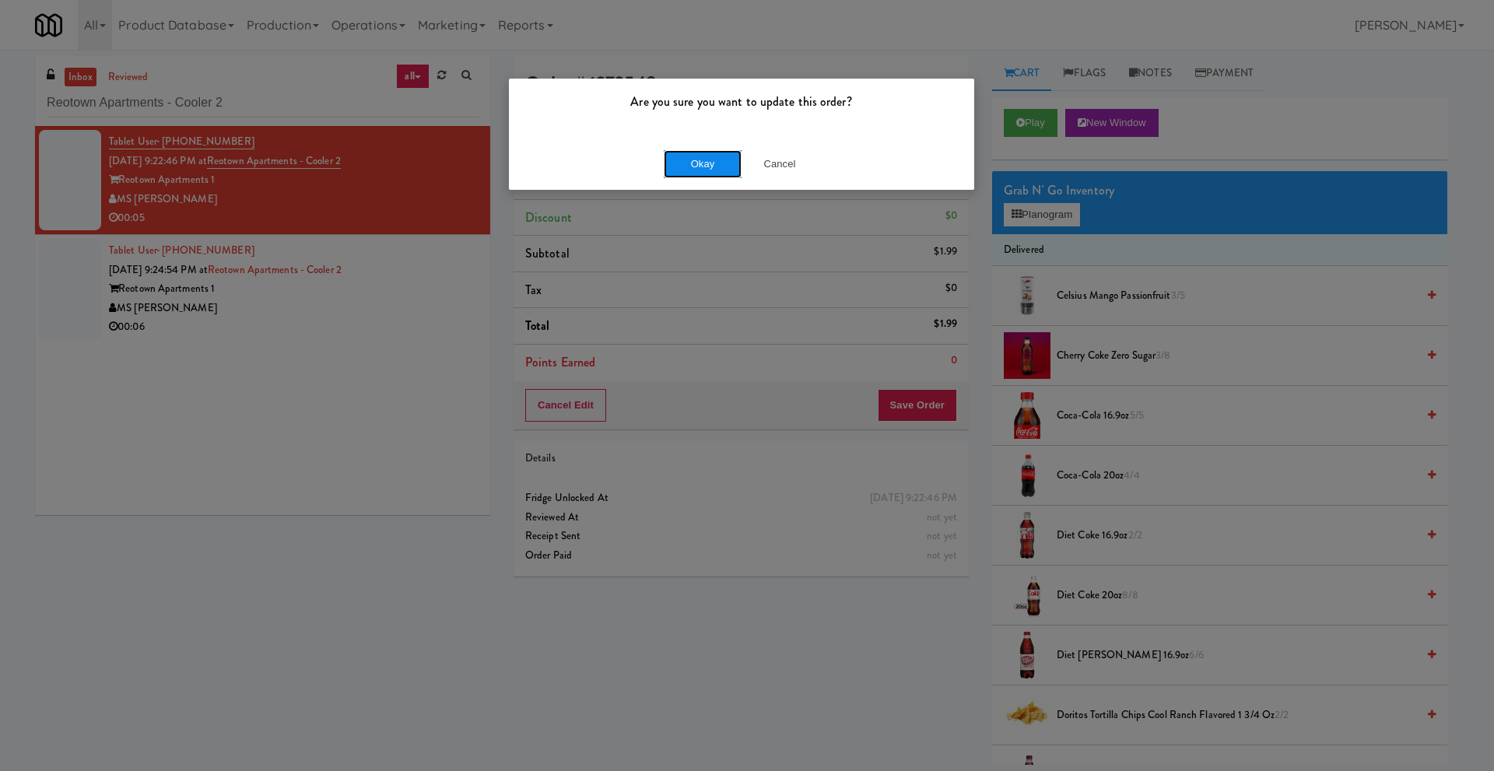
click at [711, 165] on button "Okay" at bounding box center [703, 164] width 78 height 28
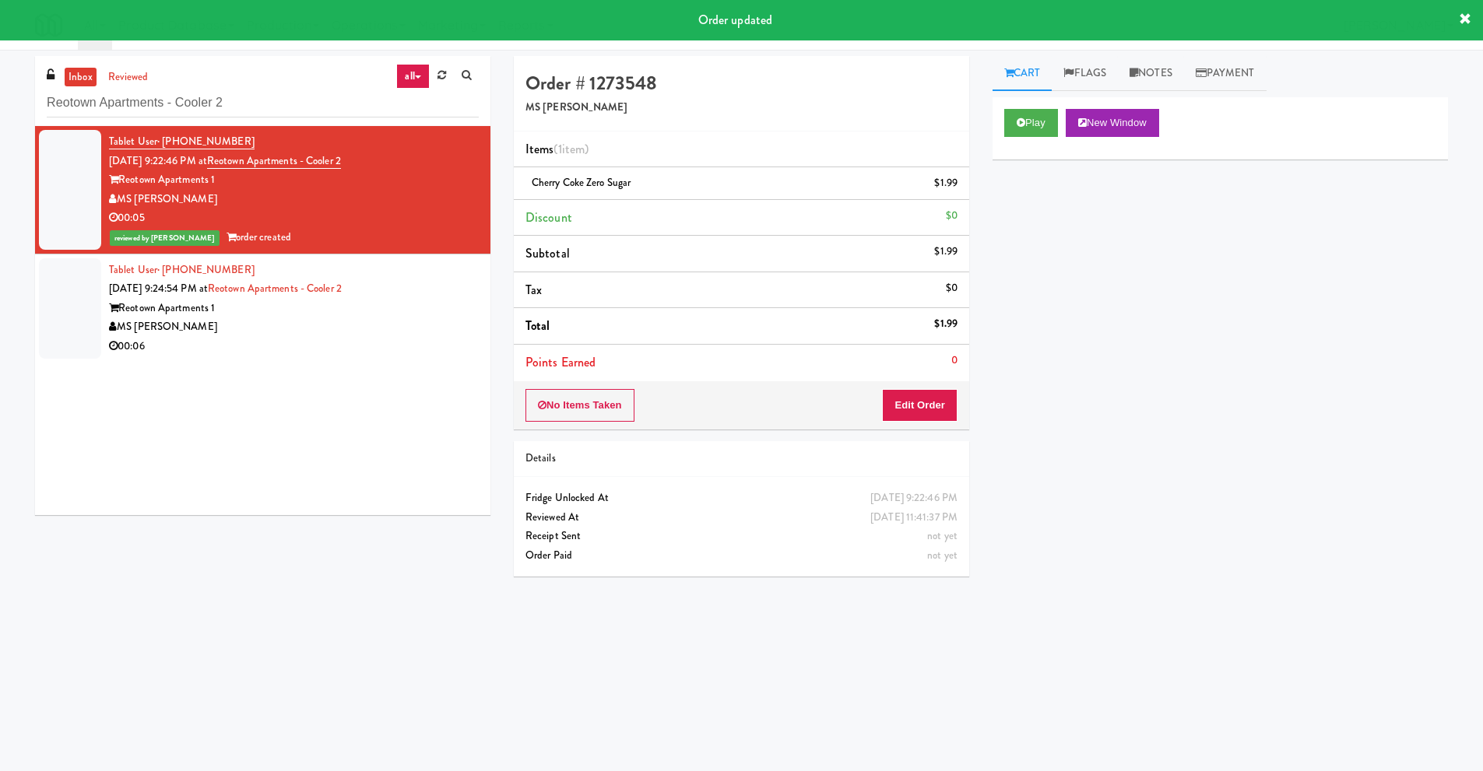
click at [283, 303] on div "Reotown Apartments 1" at bounding box center [294, 308] width 370 height 19
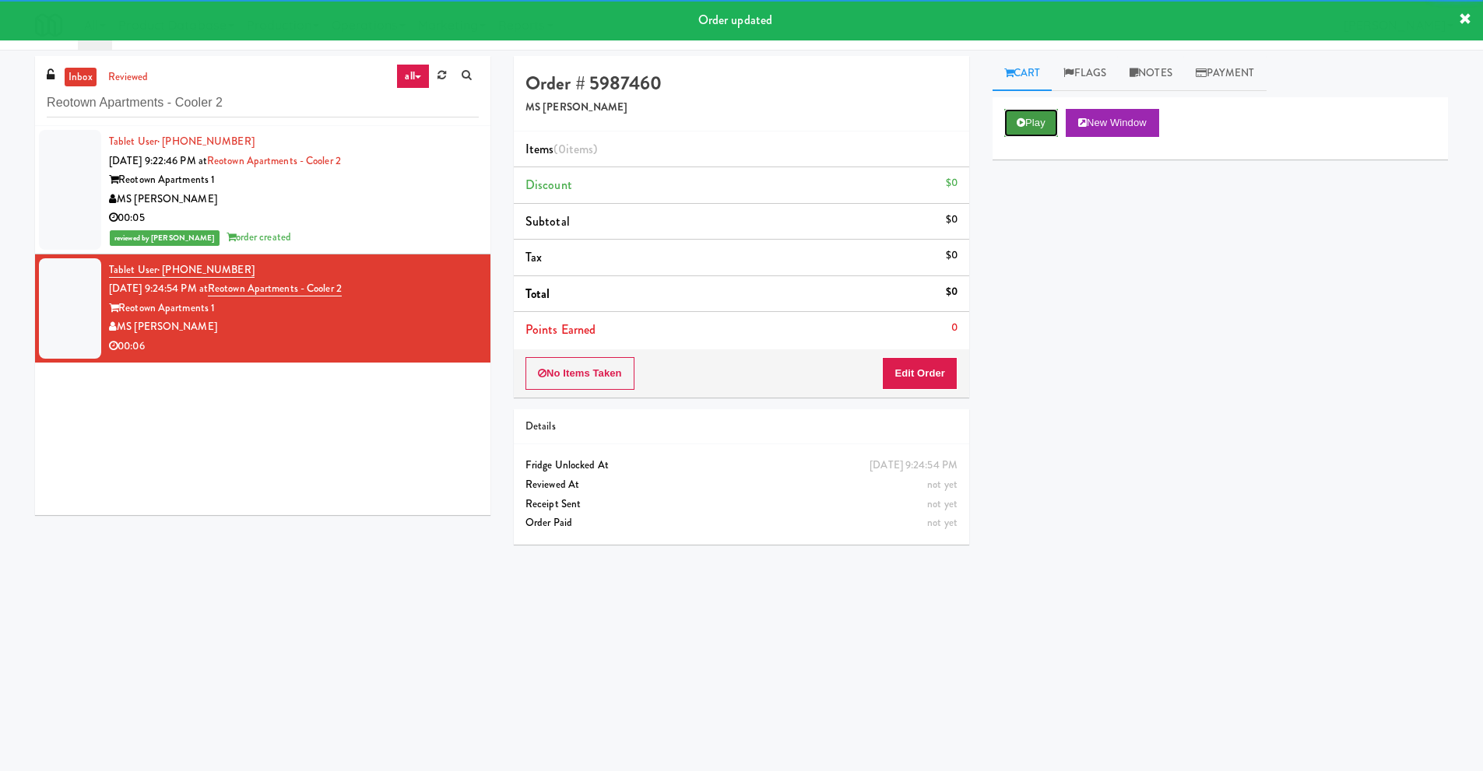
click at [1025, 128] on button "Play" at bounding box center [1031, 123] width 54 height 28
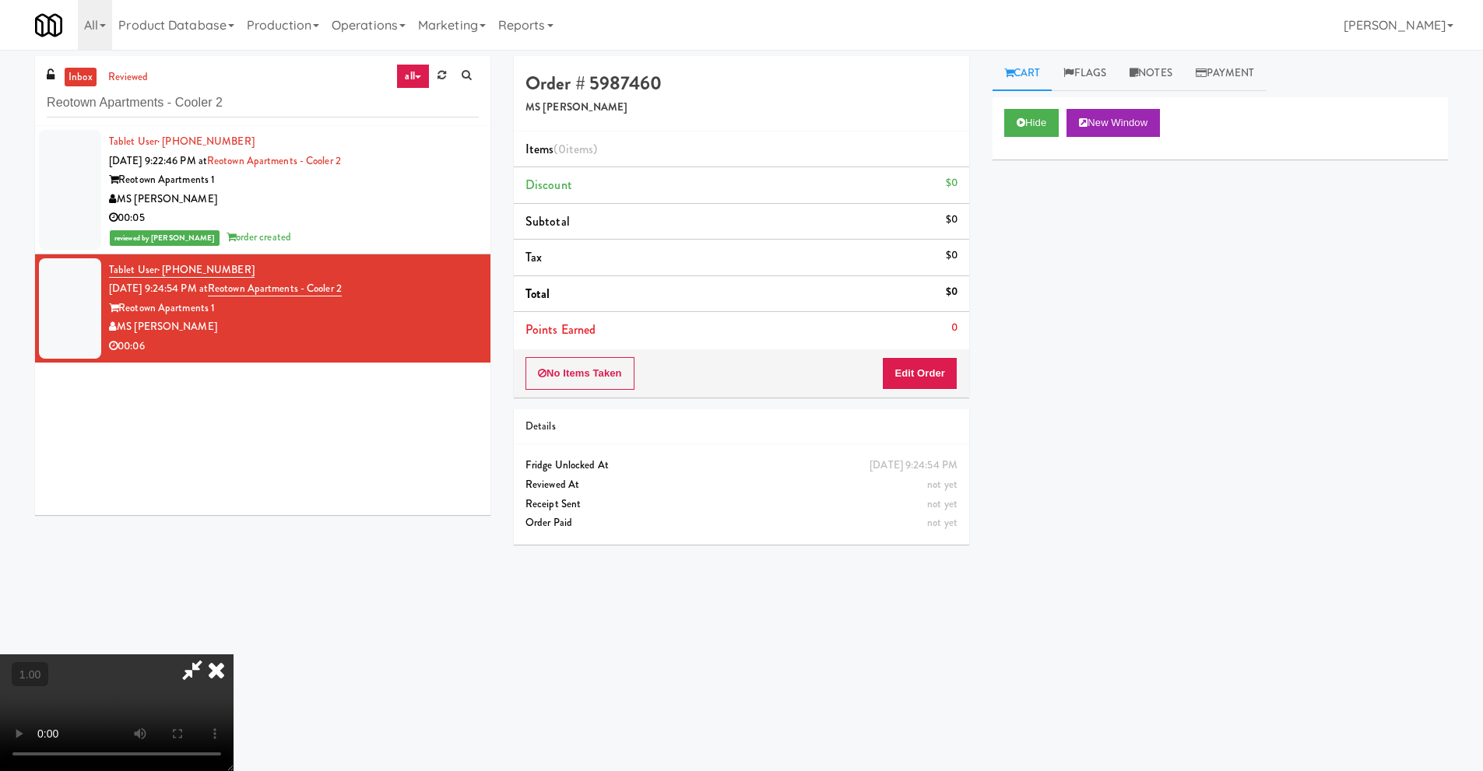
click at [233, 654] on video at bounding box center [116, 712] width 233 height 117
click at [233, 654] on icon at bounding box center [216, 669] width 34 height 31
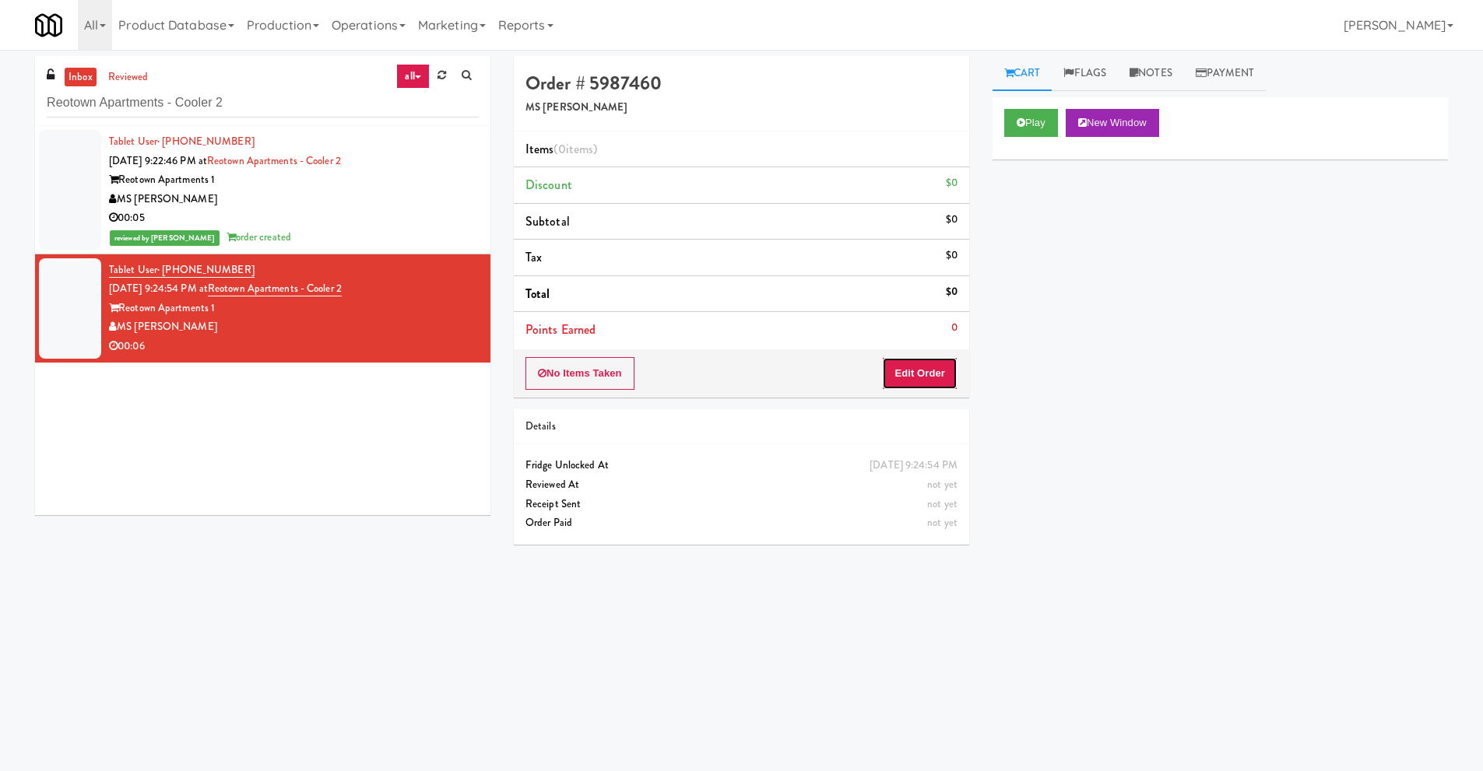
click at [910, 372] on button "Edit Order" at bounding box center [919, 373] width 75 height 33
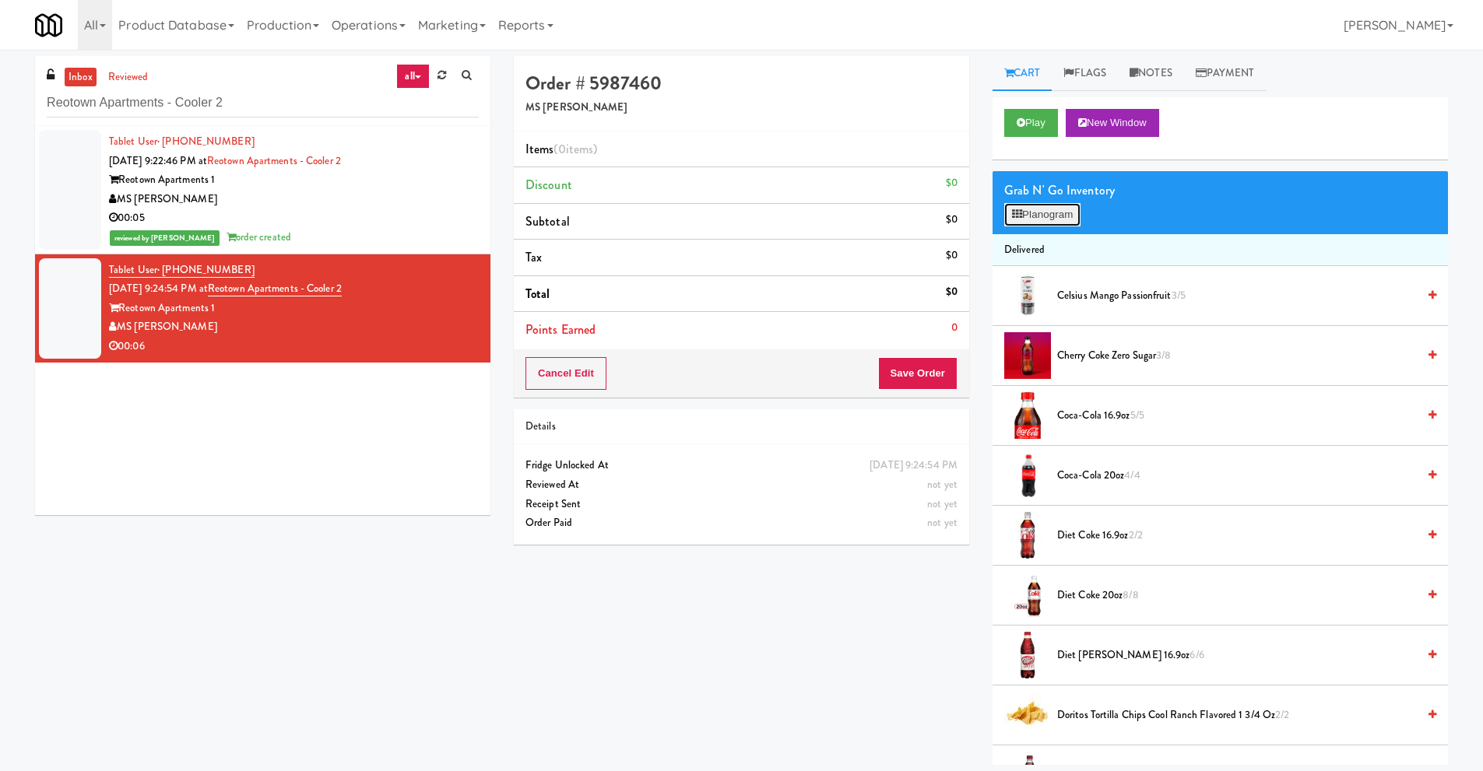
click at [1048, 205] on button "Planogram" at bounding box center [1042, 214] width 76 height 23
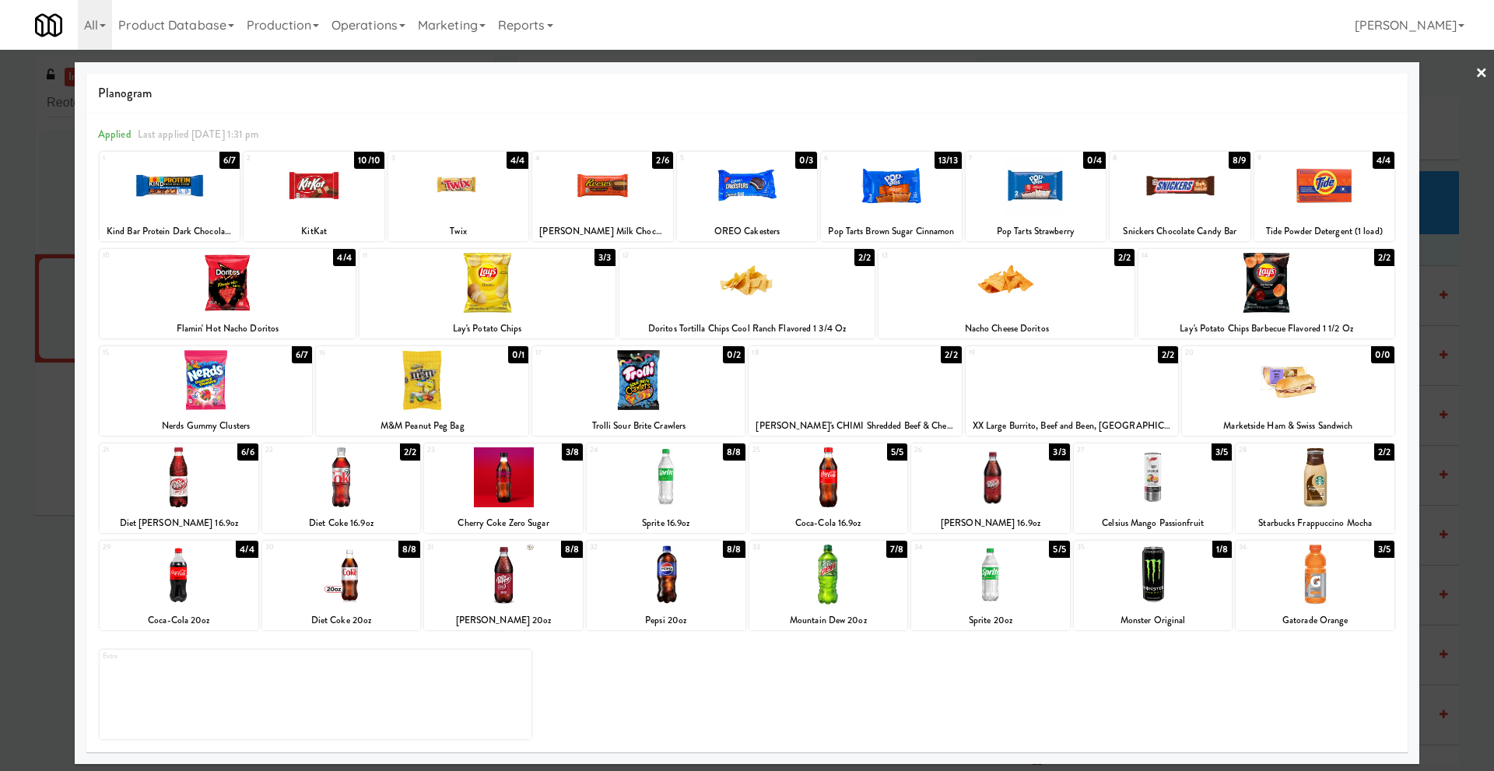
click at [1476, 73] on link "×" at bounding box center [1482, 74] width 12 height 48
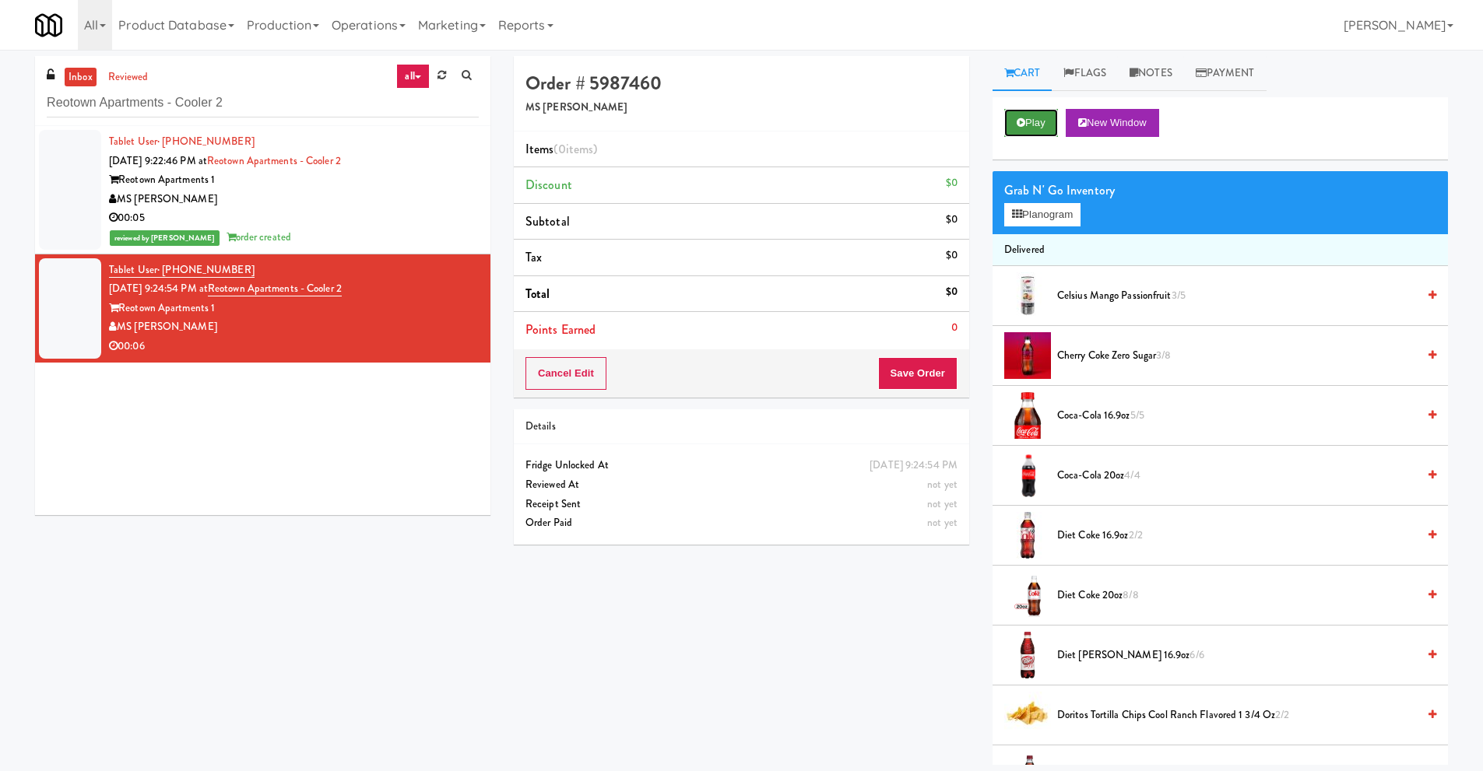
click at [1024, 132] on button "Play" at bounding box center [1031, 123] width 54 height 28
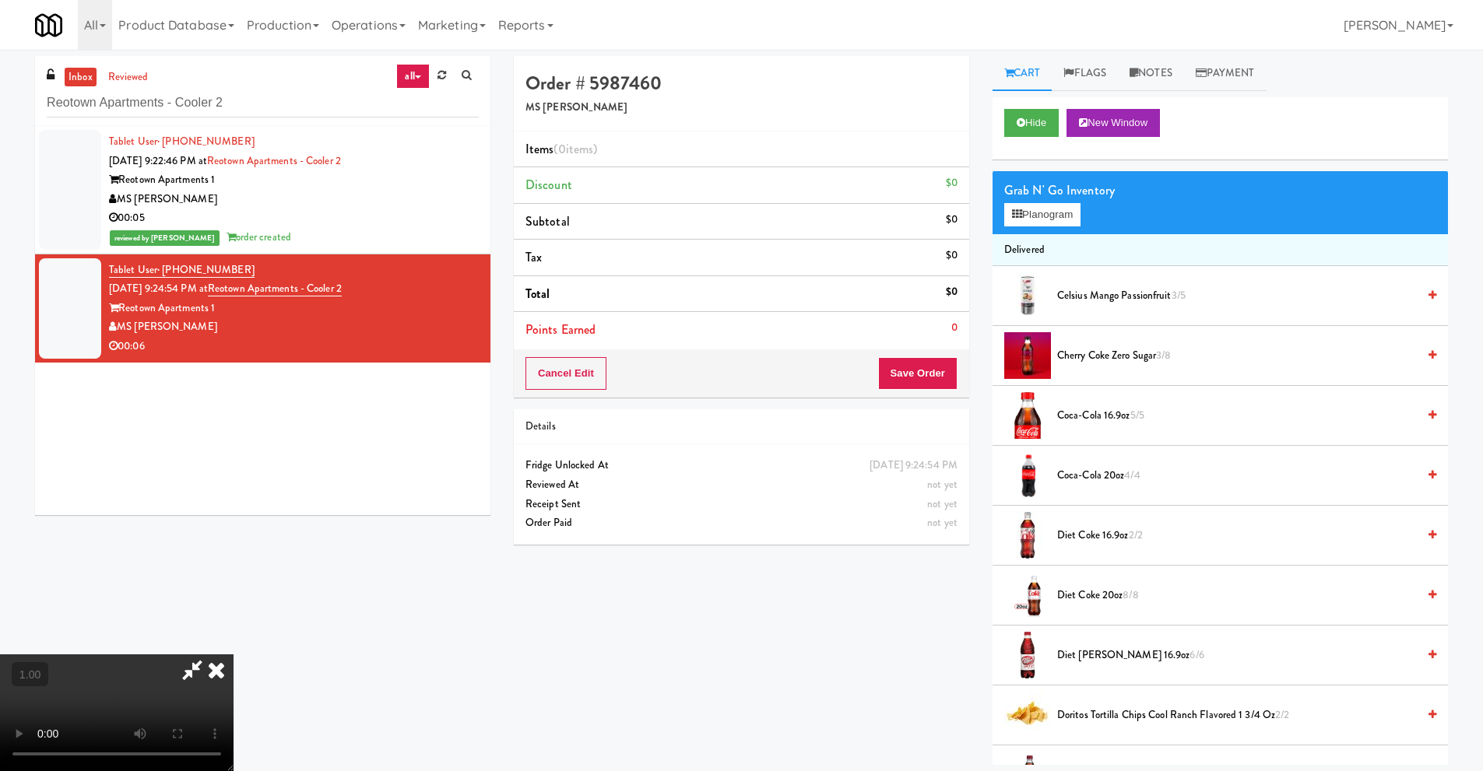
click at [233, 654] on video at bounding box center [116, 712] width 233 height 117
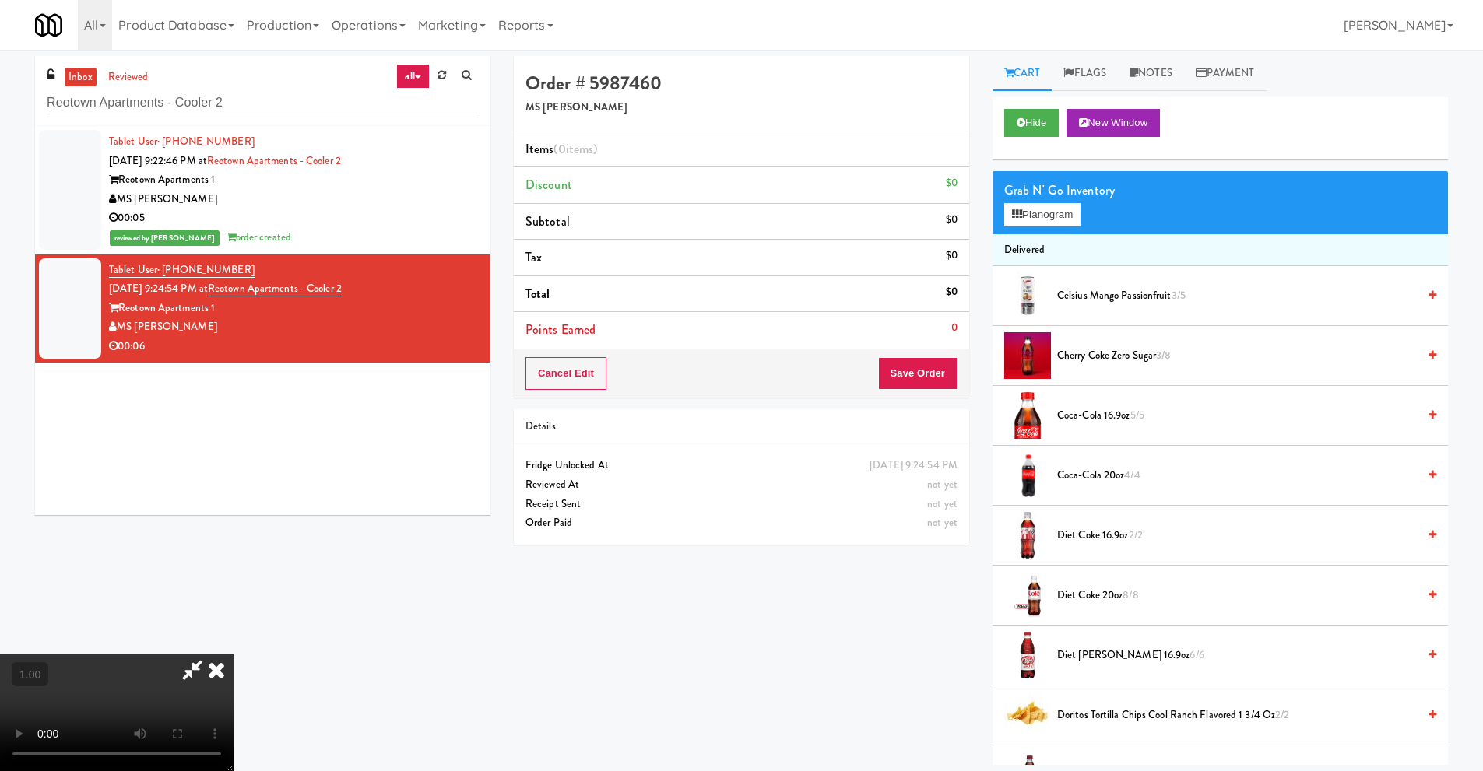
click at [233, 654] on video at bounding box center [116, 712] width 233 height 117
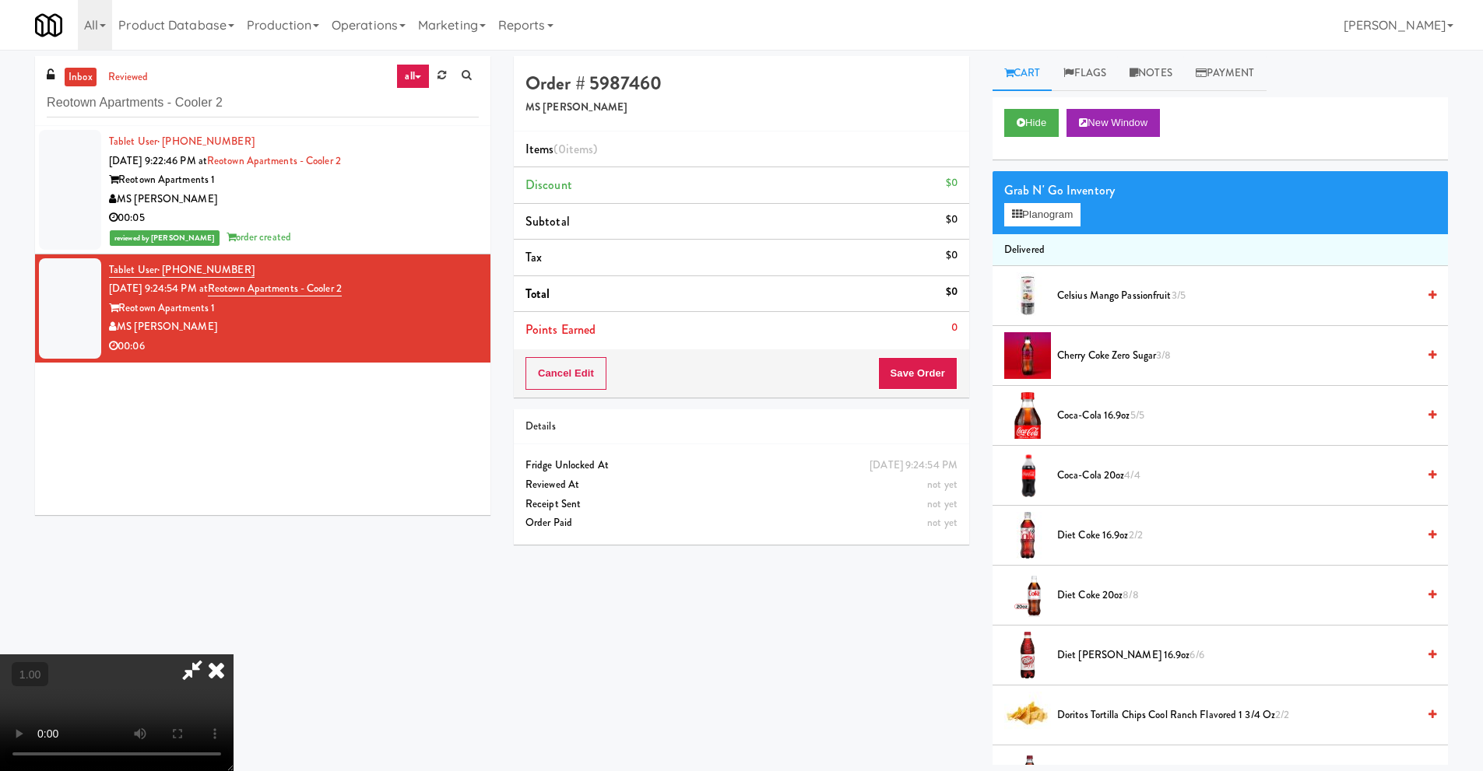
click at [233, 654] on video at bounding box center [116, 712] width 233 height 117
click at [233, 654] on icon at bounding box center [216, 669] width 34 height 31
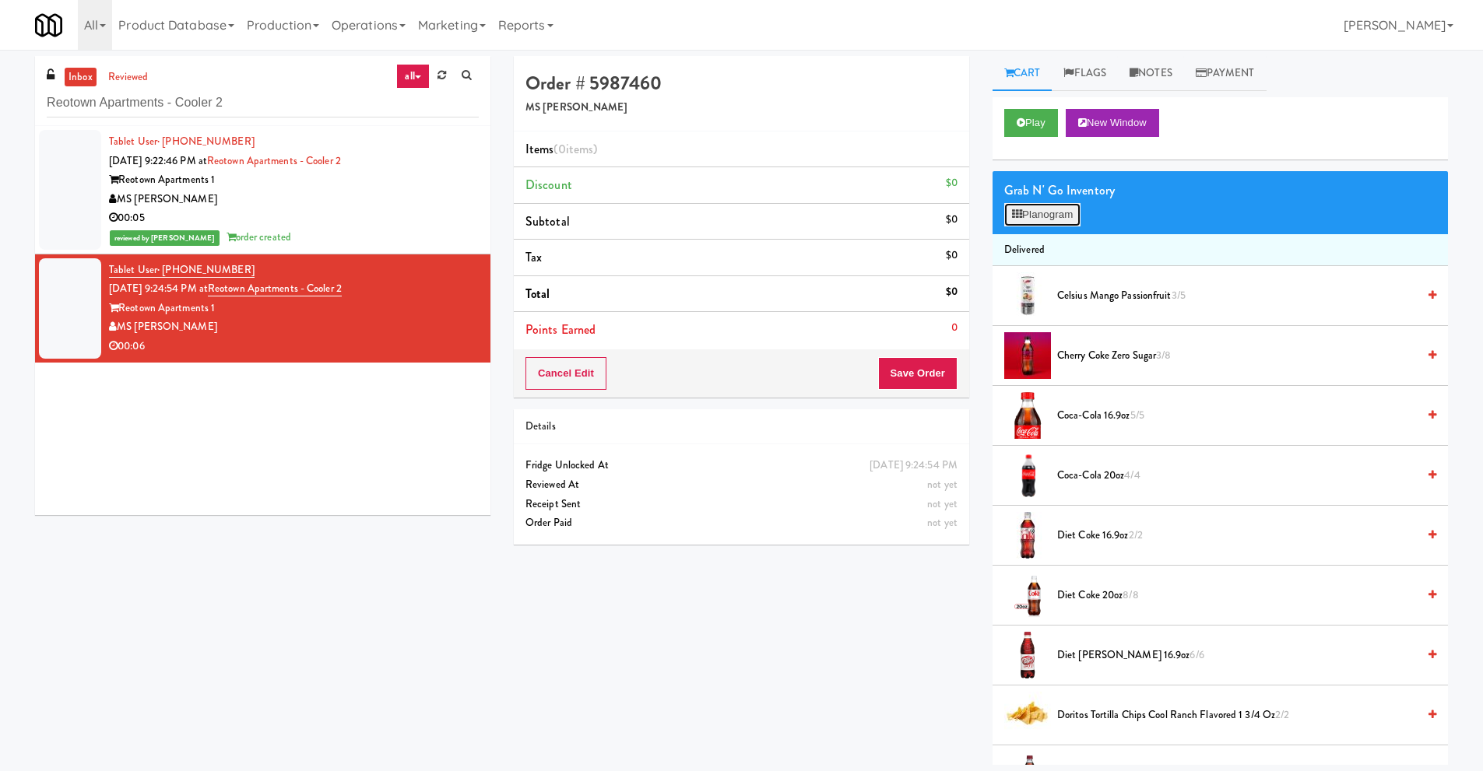
click at [1078, 222] on button "Planogram" at bounding box center [1042, 214] width 76 height 23
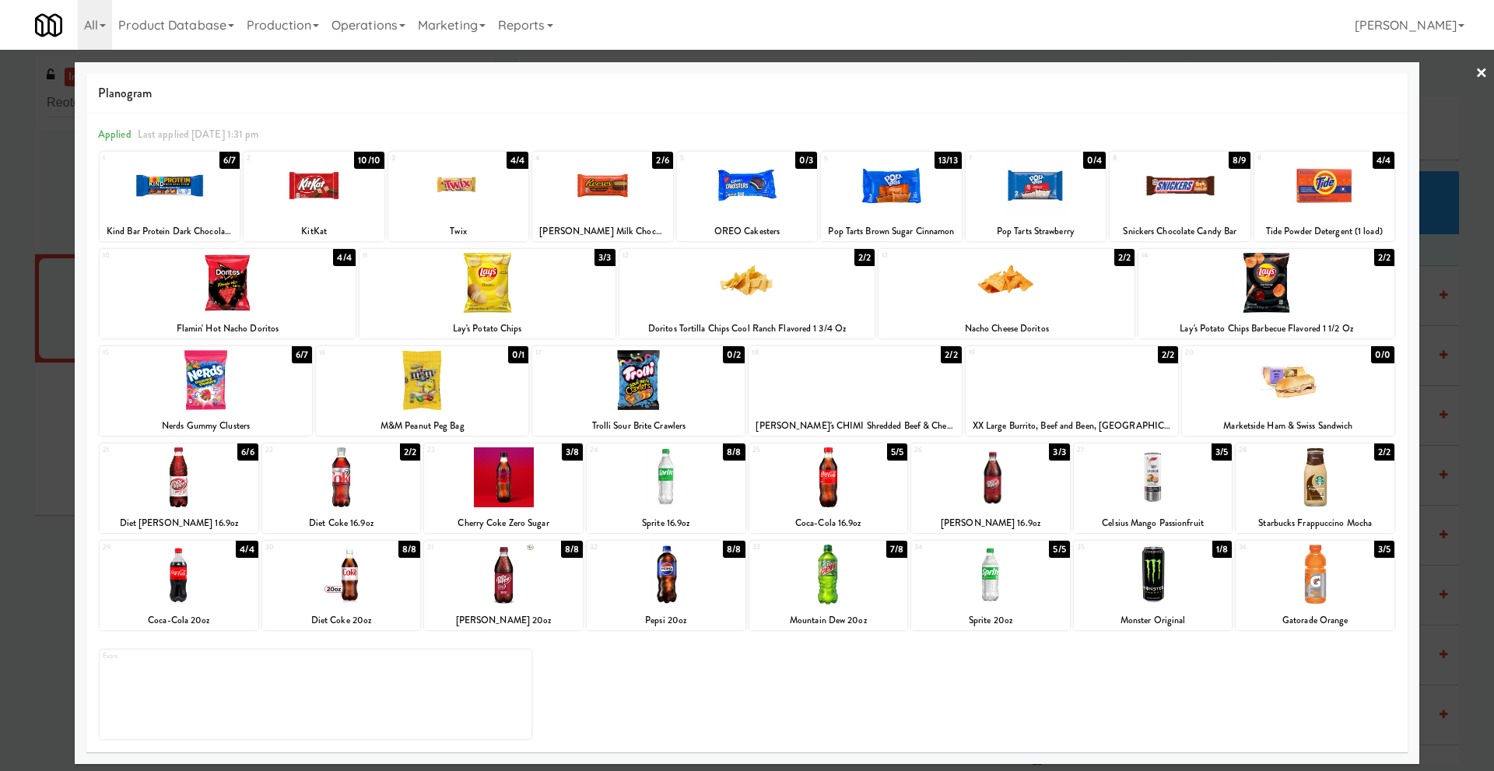
click at [674, 486] on div at bounding box center [666, 477] width 159 height 60
click at [330, 205] on div at bounding box center [314, 186] width 140 height 60
click at [1482, 68] on link "×" at bounding box center [1482, 74] width 12 height 48
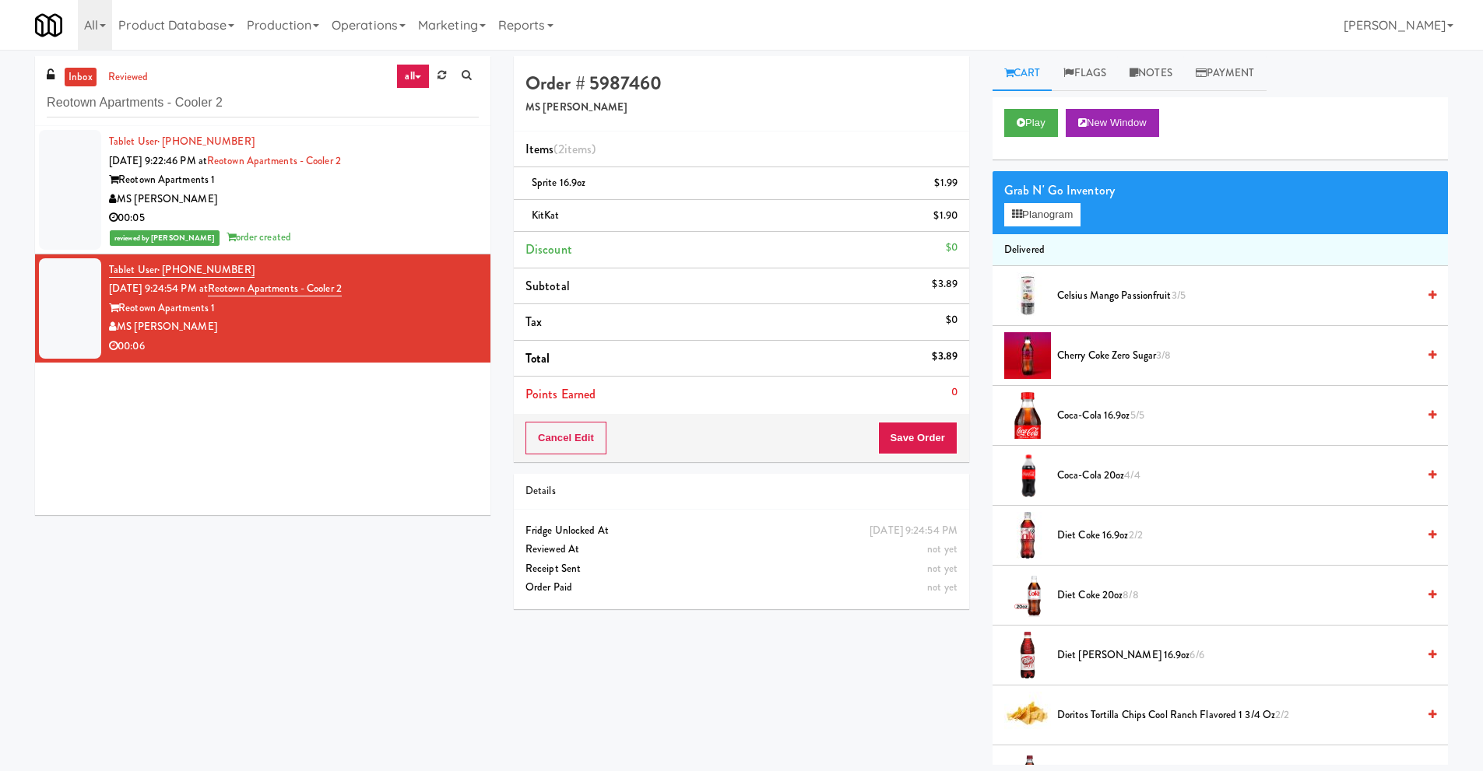
click at [231, 311] on div "Reotown Apartments 1" at bounding box center [294, 308] width 370 height 19
click at [1034, 126] on button "Play" at bounding box center [1031, 123] width 54 height 28
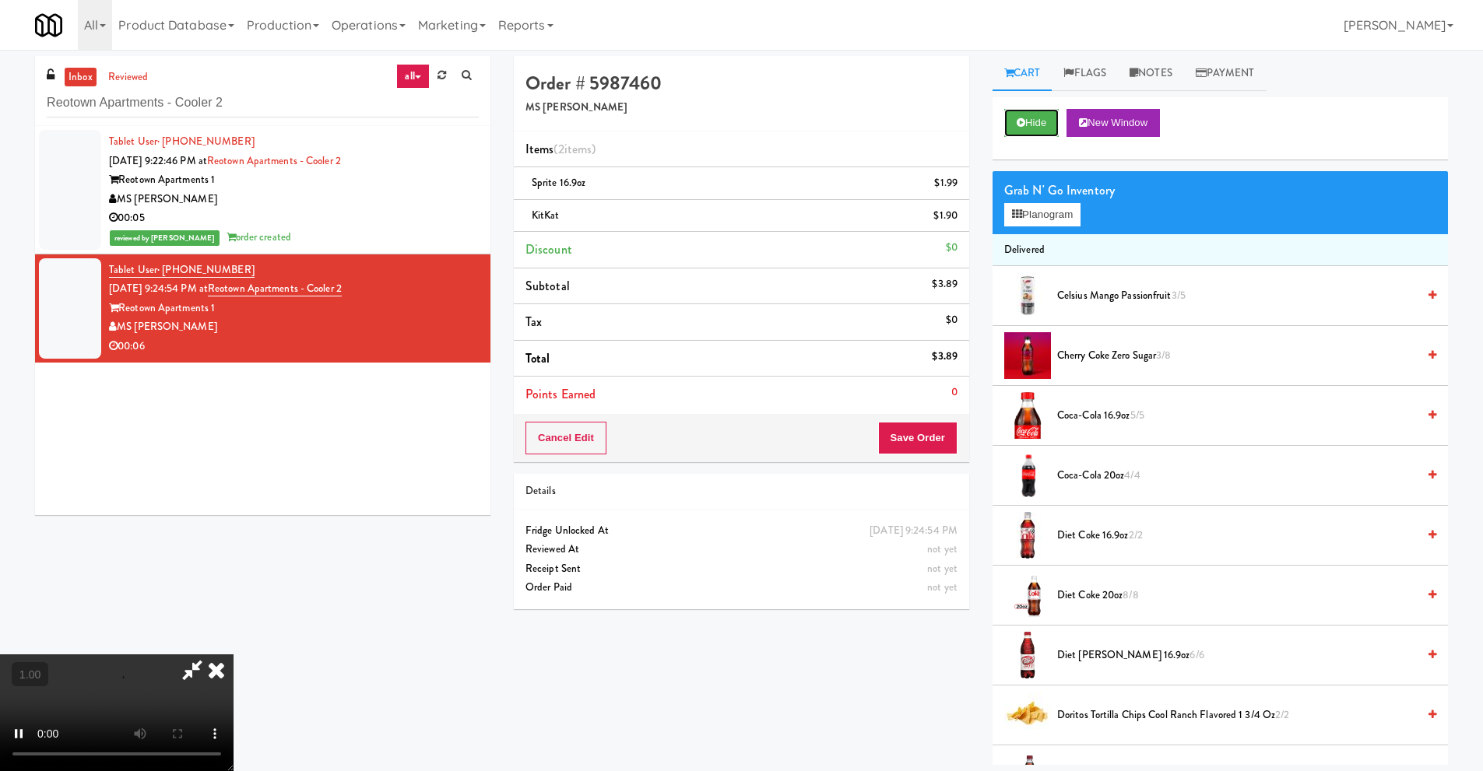
scroll to position [205, 0]
click at [233, 654] on video at bounding box center [116, 712] width 233 height 117
click at [233, 654] on icon at bounding box center [216, 669] width 34 height 31
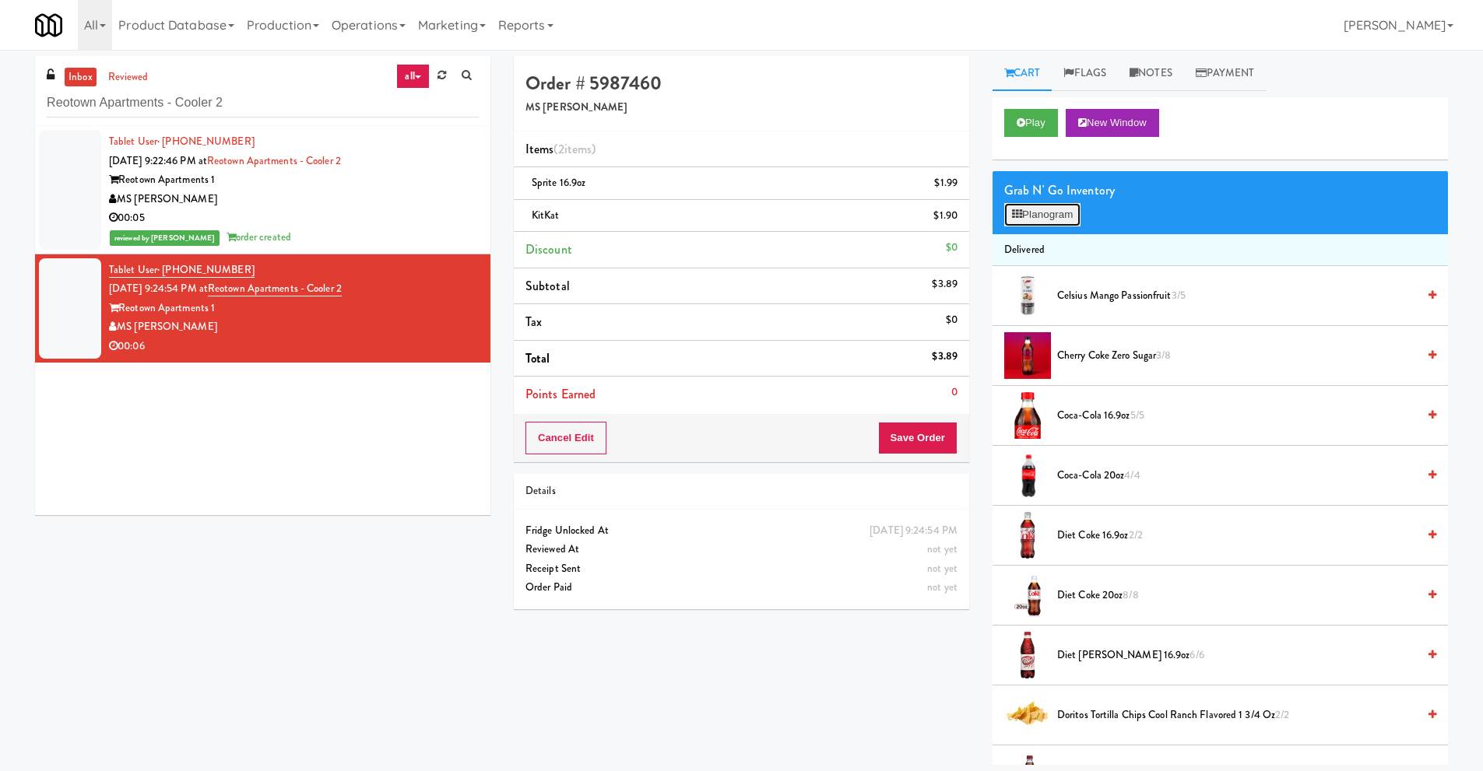
click at [1037, 213] on button "Planogram" at bounding box center [1042, 214] width 76 height 23
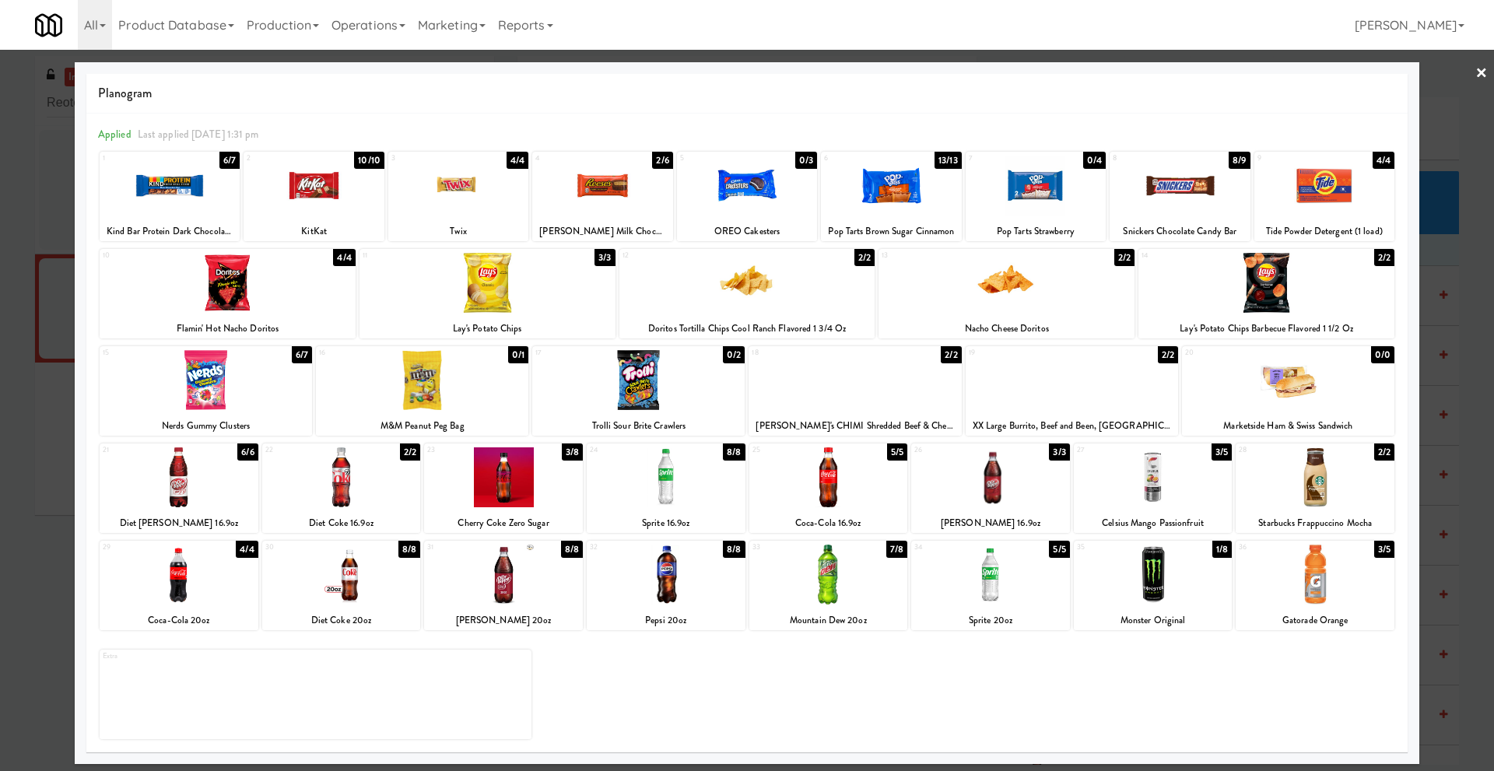
click at [1479, 71] on link "×" at bounding box center [1482, 74] width 12 height 48
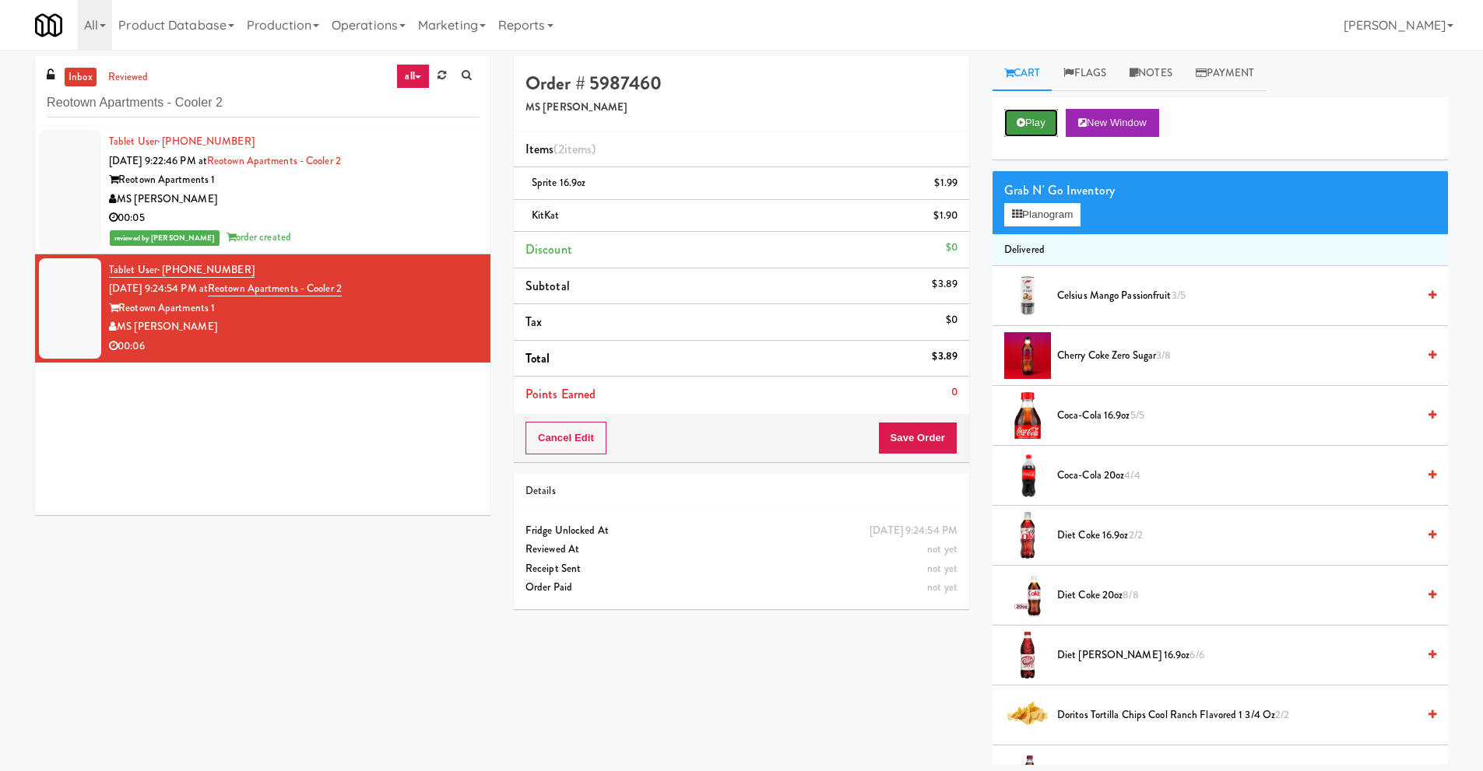
click at [1047, 125] on button "Play" at bounding box center [1031, 123] width 54 height 28
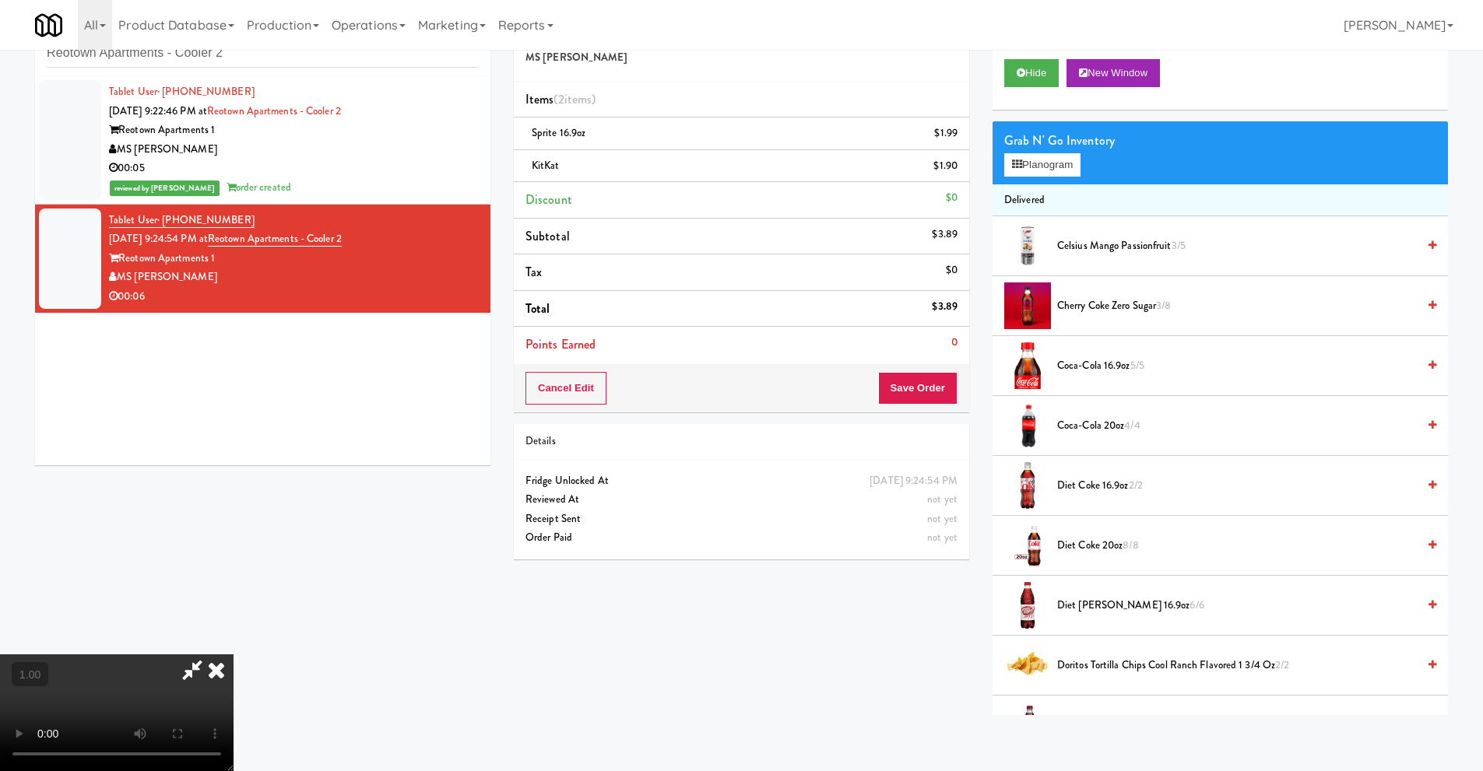
click at [233, 654] on icon at bounding box center [216, 669] width 34 height 31
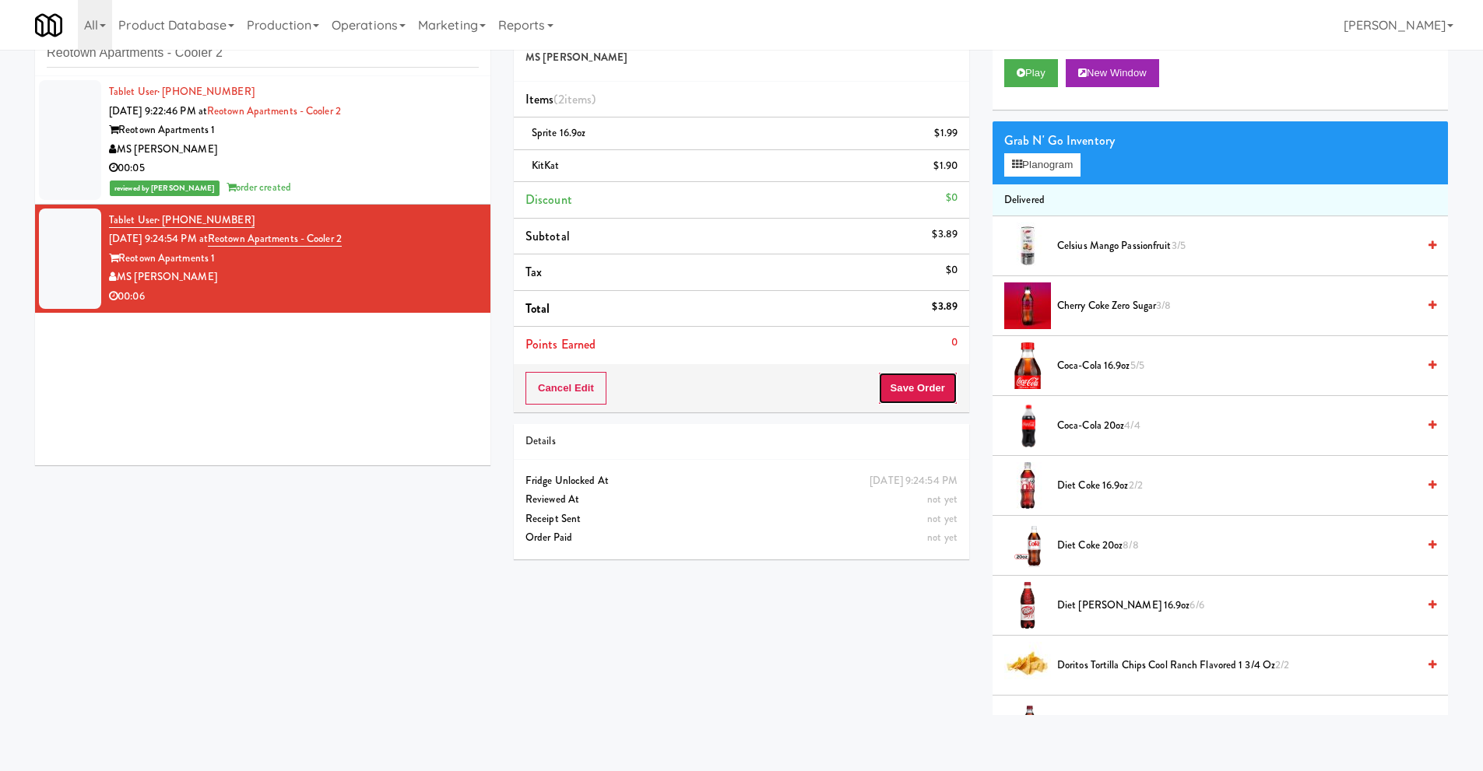
click at [901, 388] on button "Save Order" at bounding box center [917, 388] width 79 height 33
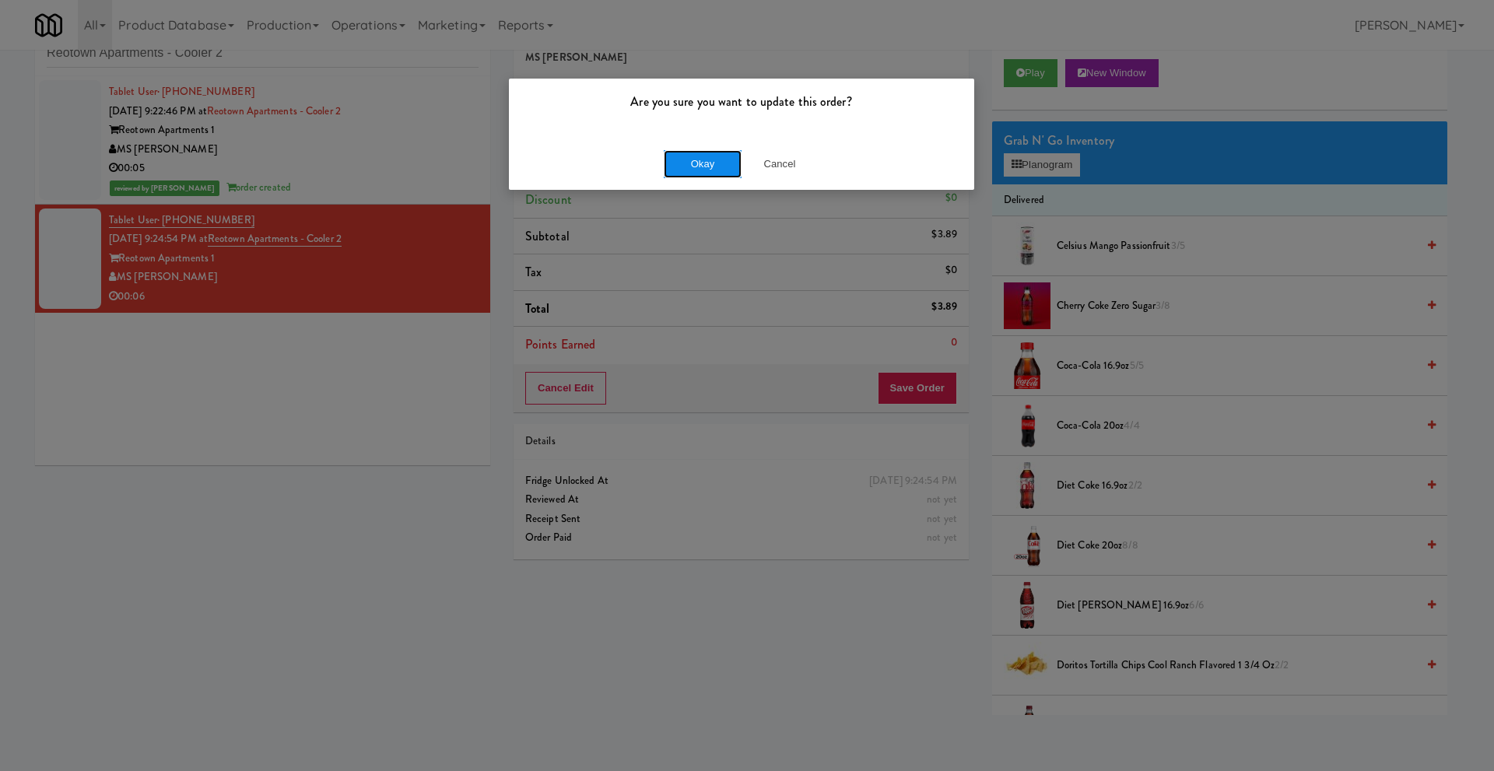
click at [718, 161] on button "Okay" at bounding box center [703, 164] width 78 height 28
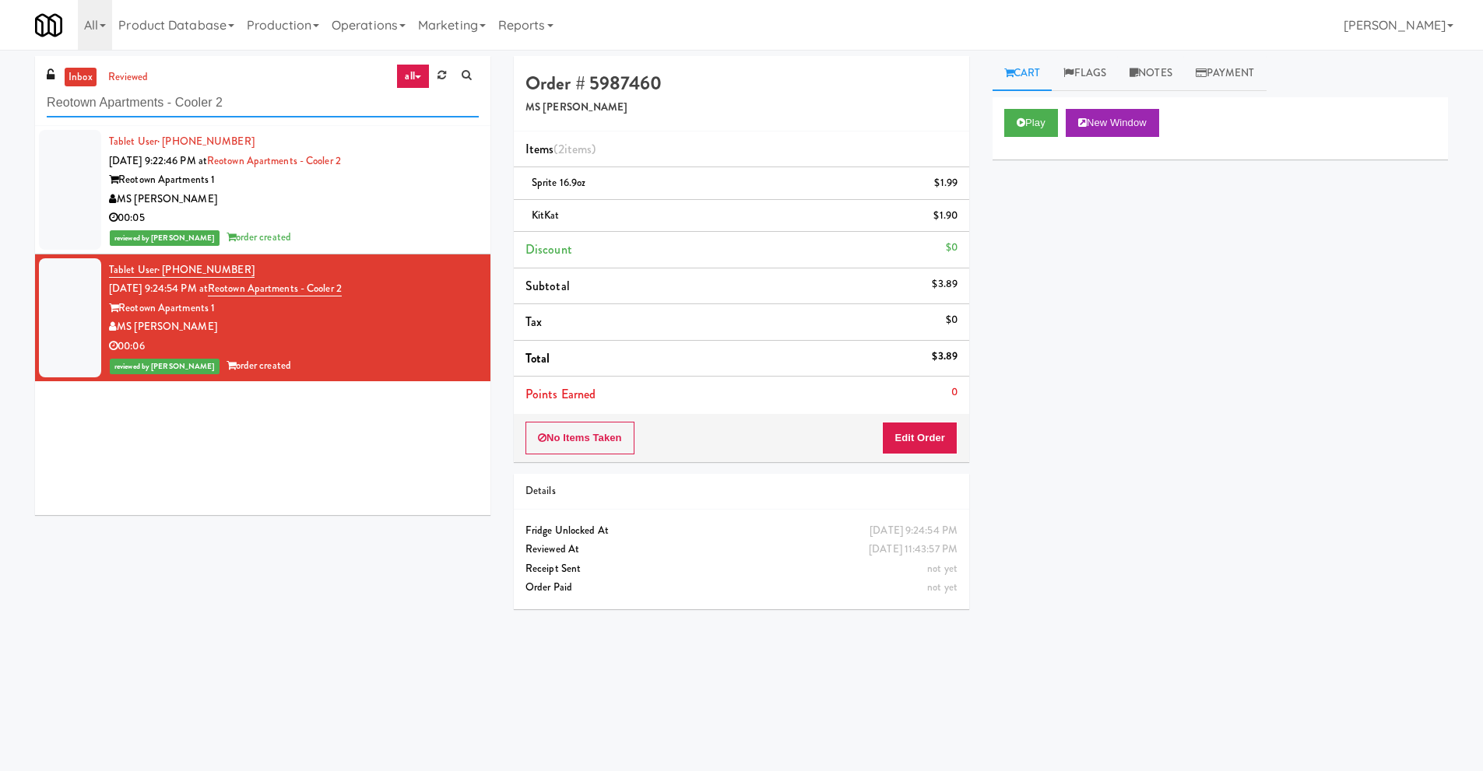
drag, startPoint x: 115, startPoint y: 79, endPoint x: 0, endPoint y: 84, distance: 115.3
click at [0, 83] on div "inbox reviewed all all unclear take inventory issue suspicious failed recent Re…" at bounding box center [741, 368] width 1483 height 625
paste input "Hilltop - Combo"
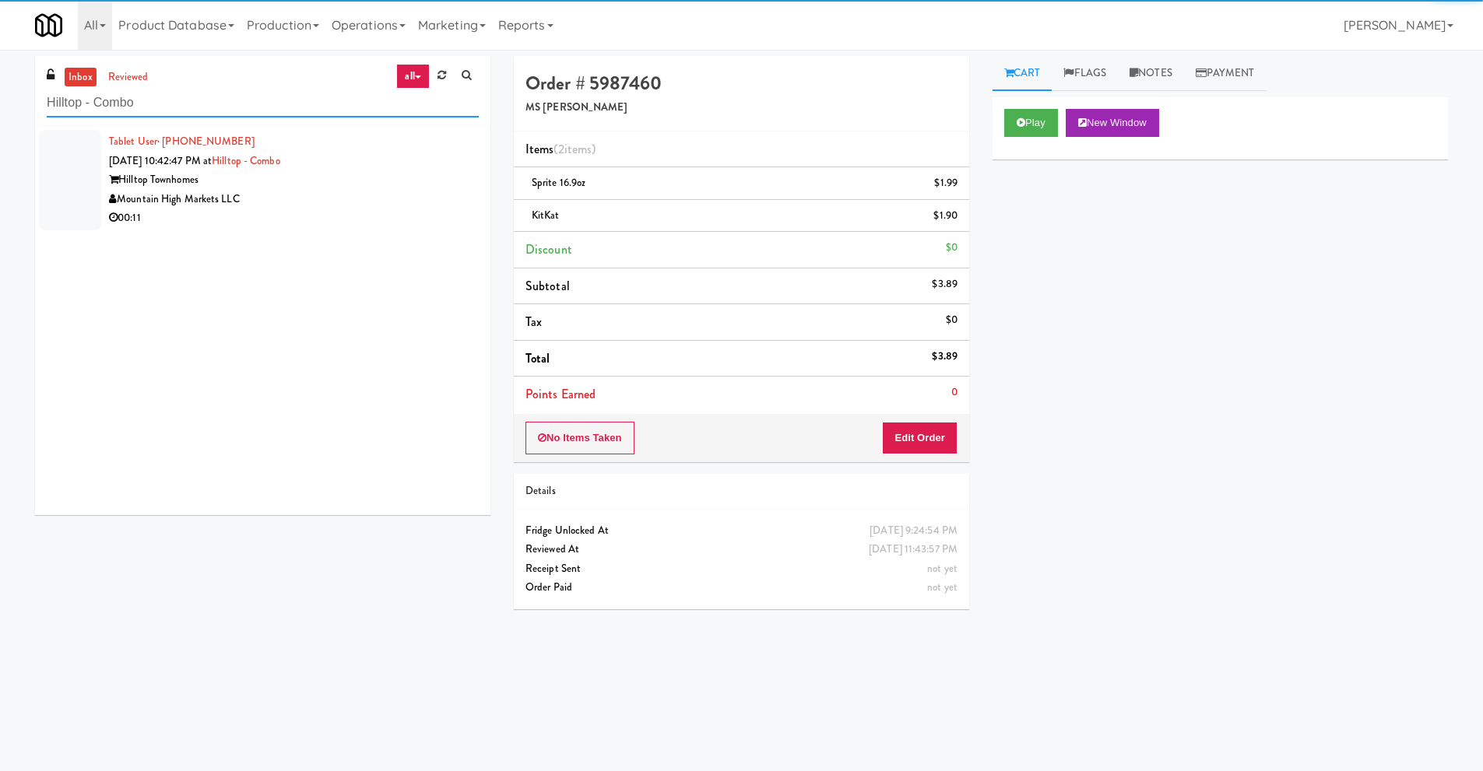
type input "Hilltop - Combo"
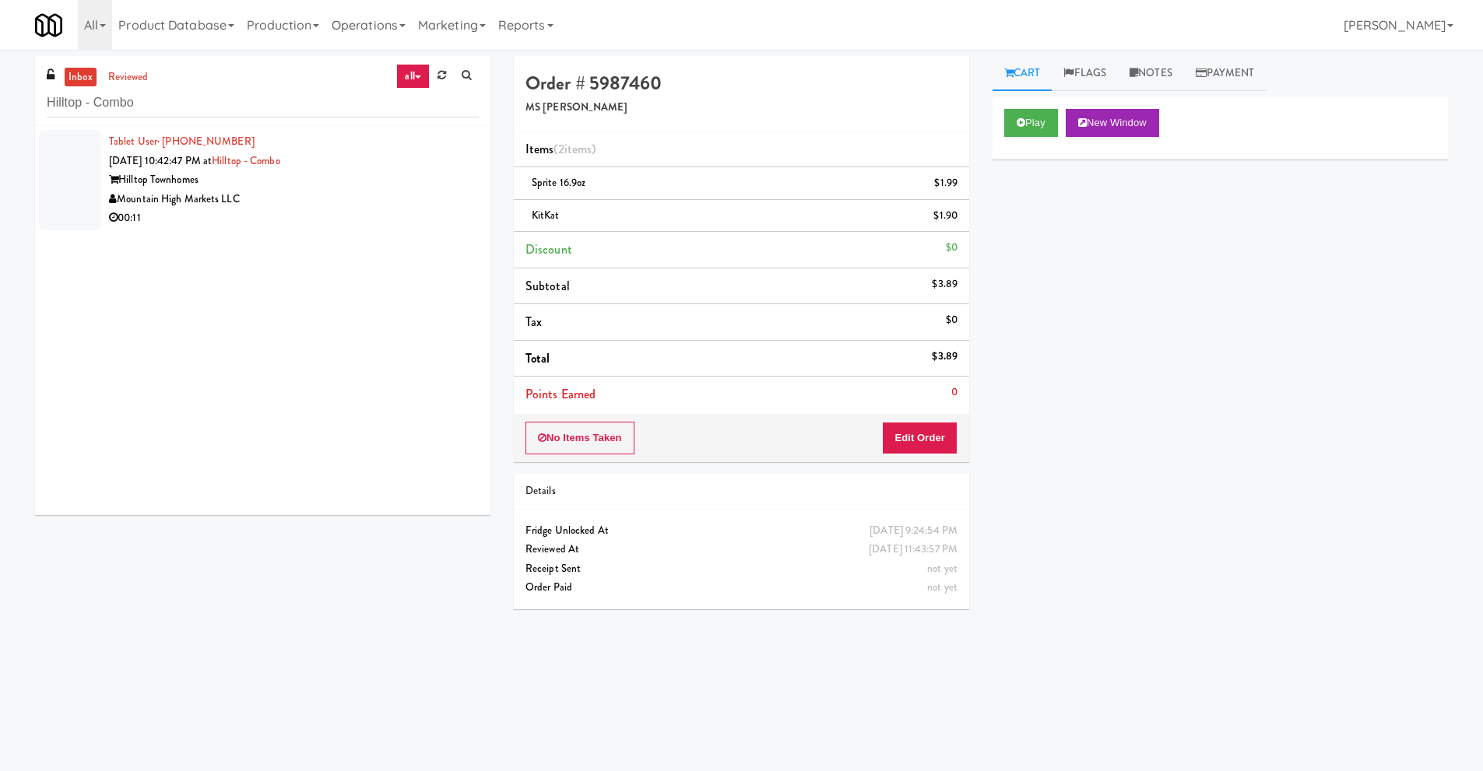
click at [150, 180] on div "Hilltop Townhomes" at bounding box center [294, 179] width 370 height 19
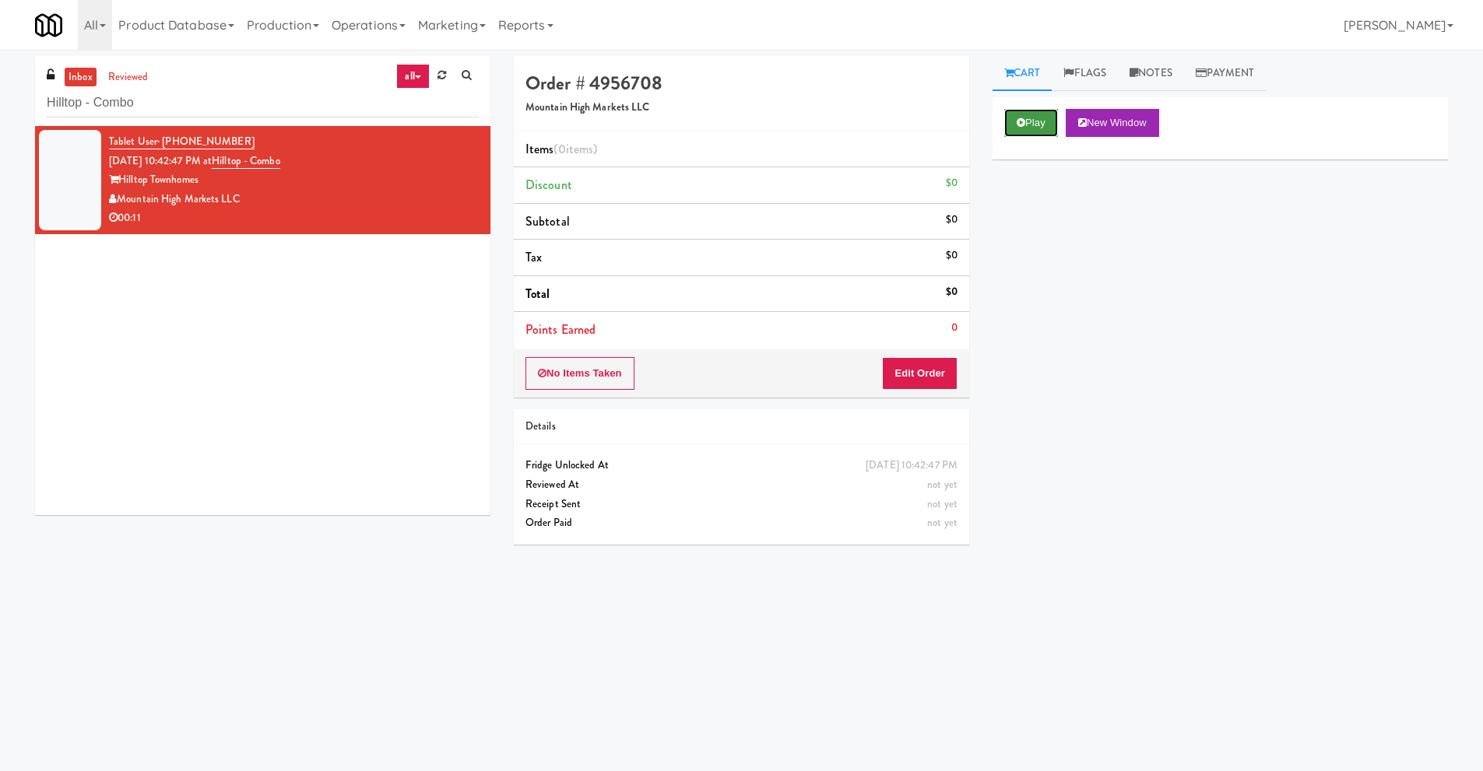
click at [1049, 126] on button "Play" at bounding box center [1031, 123] width 54 height 28
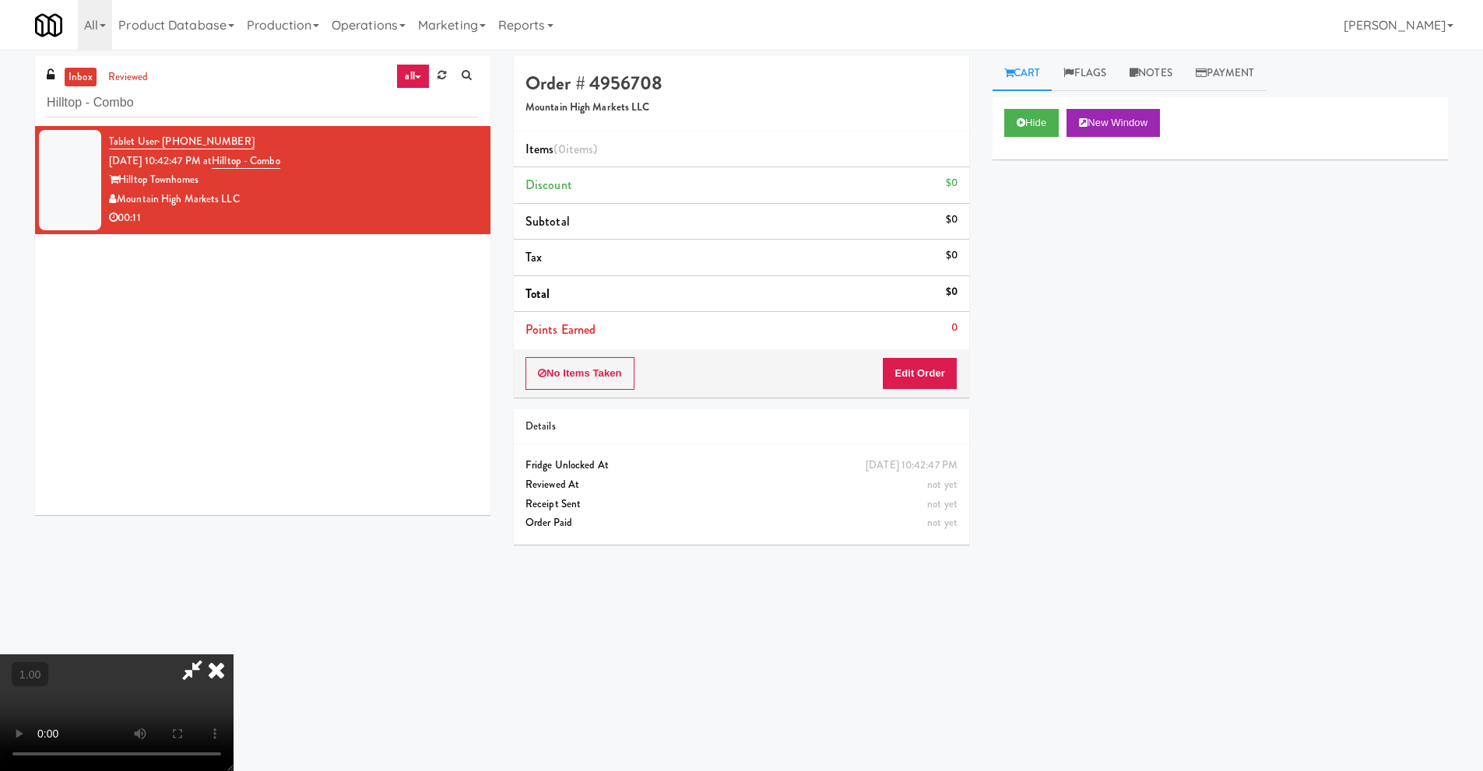
click at [233, 654] on video at bounding box center [116, 712] width 233 height 117
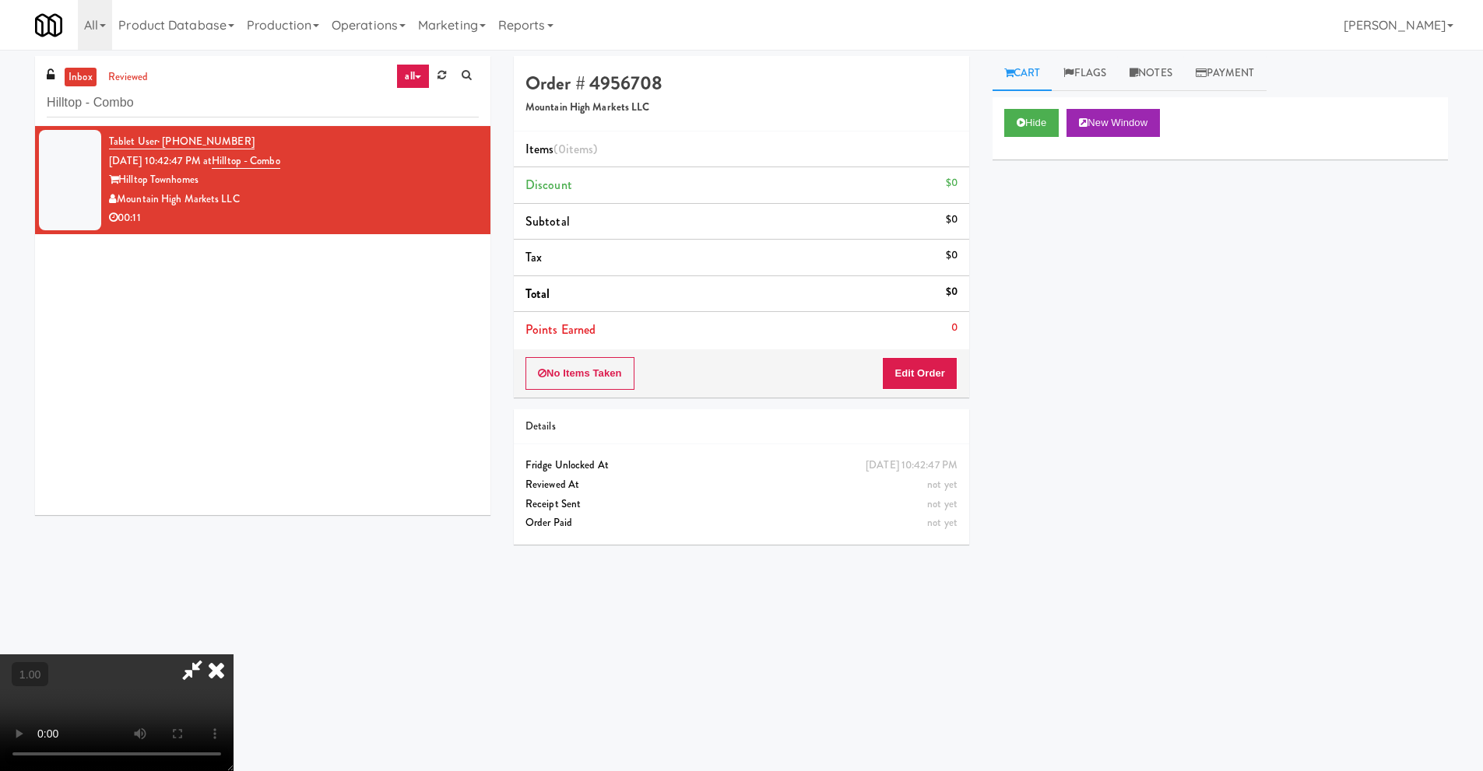
click at [233, 654] on video at bounding box center [116, 712] width 233 height 117
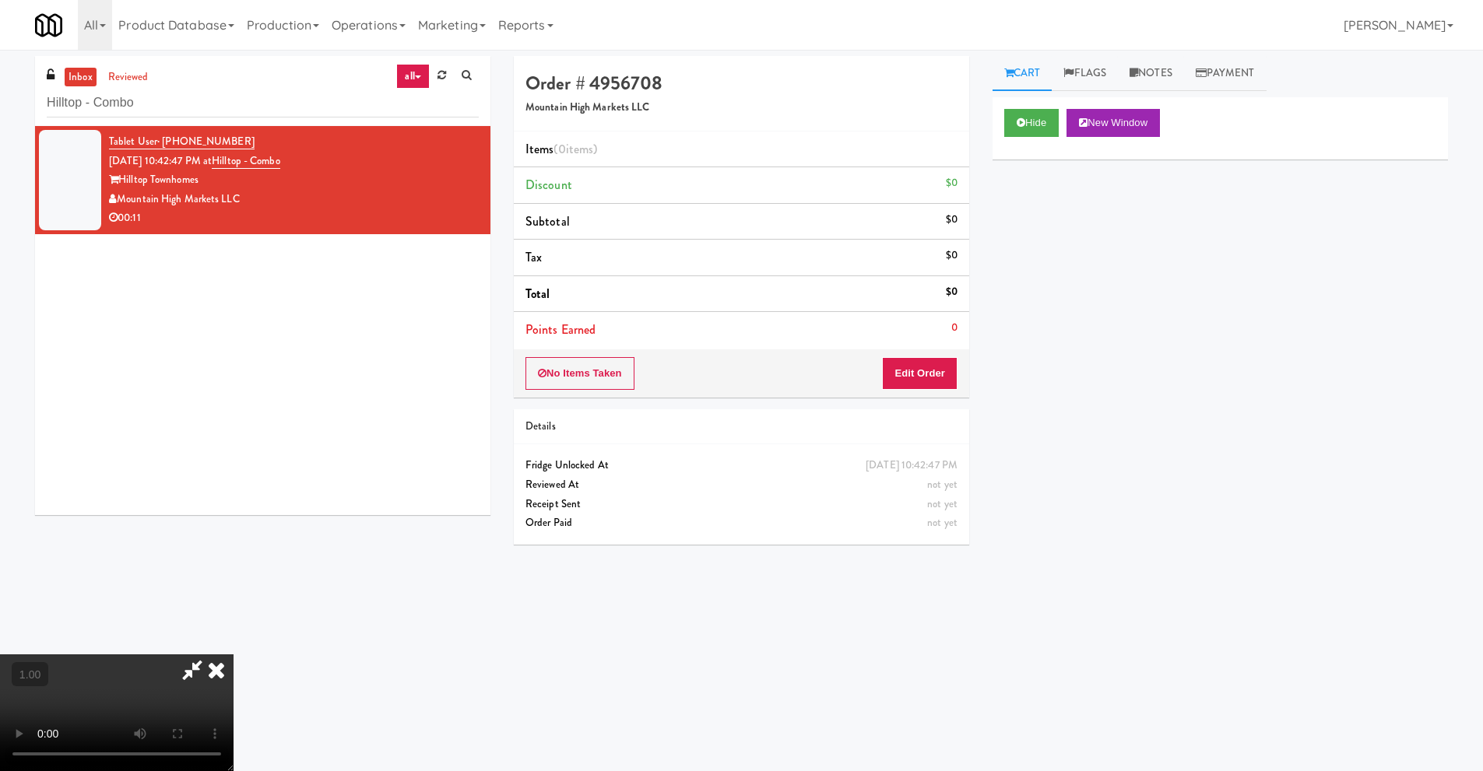
click at [233, 654] on video at bounding box center [116, 712] width 233 height 117
click at [233, 654] on icon at bounding box center [216, 669] width 34 height 31
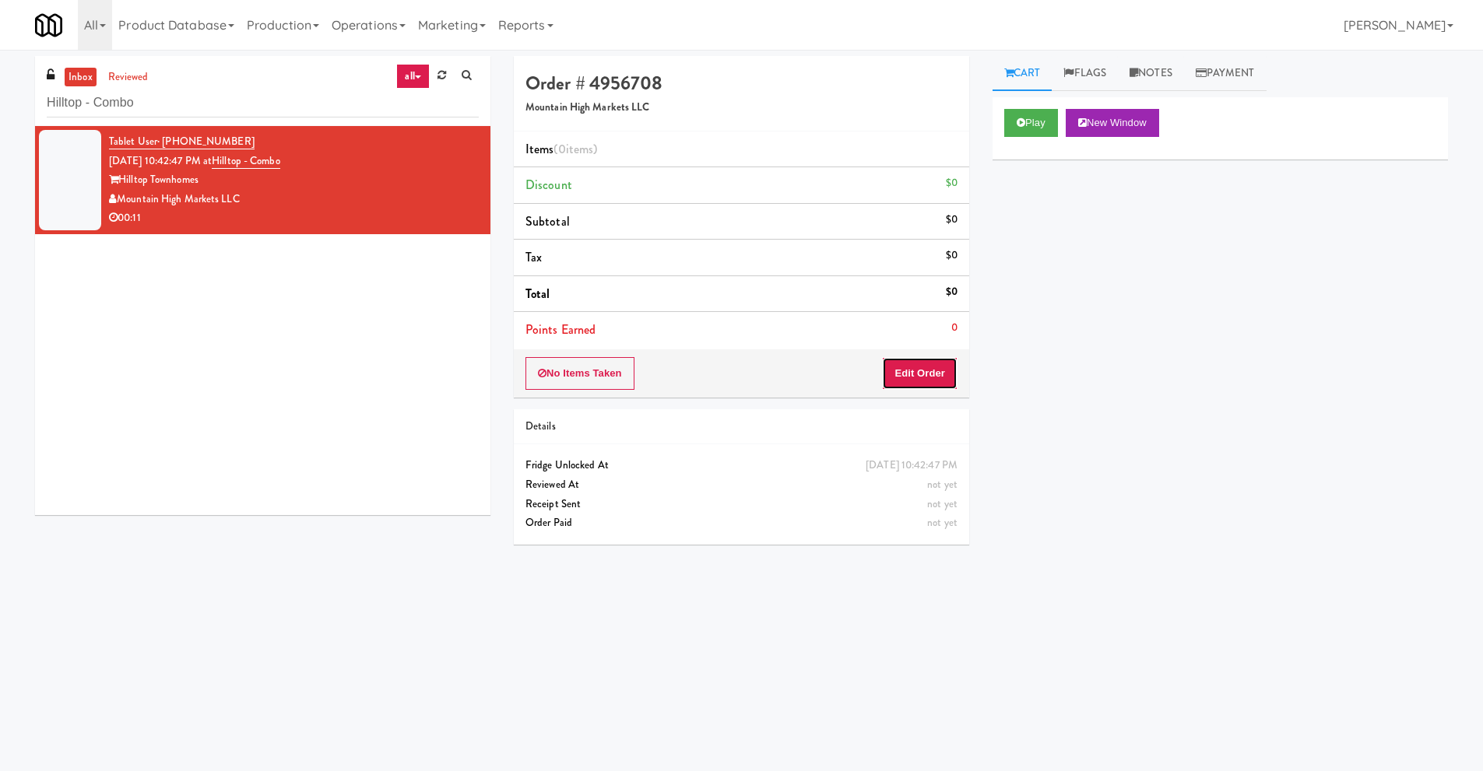
click at [907, 374] on button "Edit Order" at bounding box center [919, 373] width 75 height 33
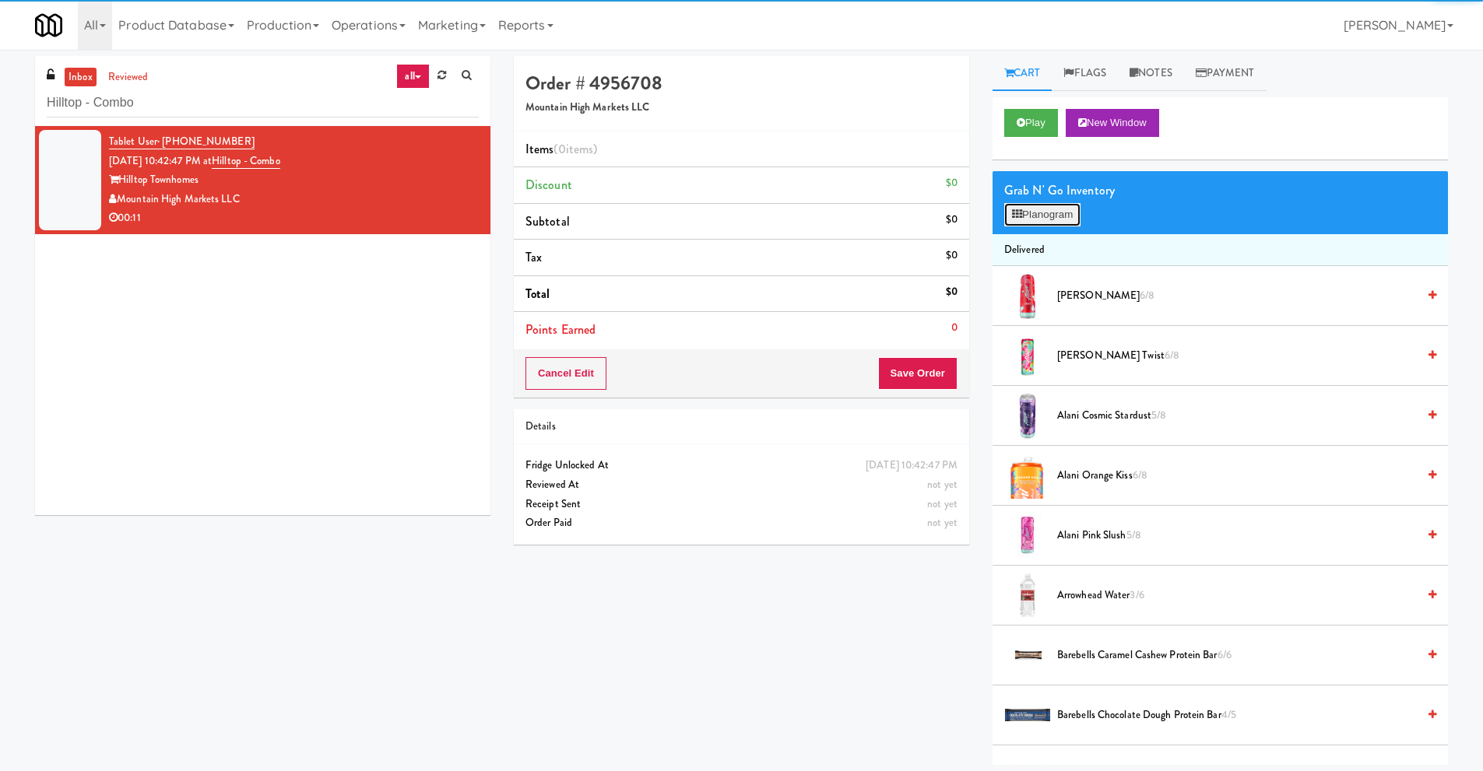
click at [1055, 213] on button "Planogram" at bounding box center [1042, 214] width 76 height 23
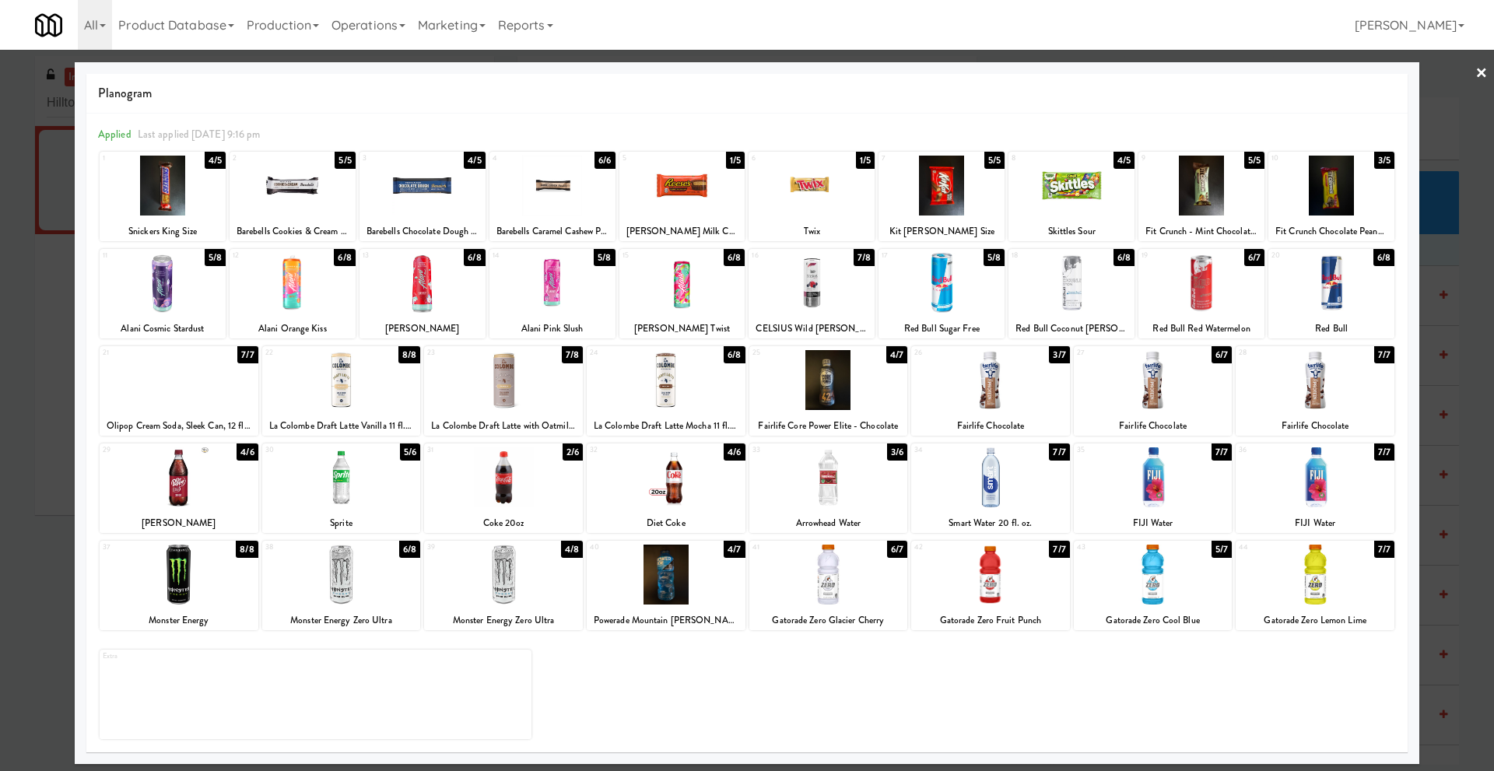
click at [1478, 70] on link "×" at bounding box center [1482, 74] width 12 height 48
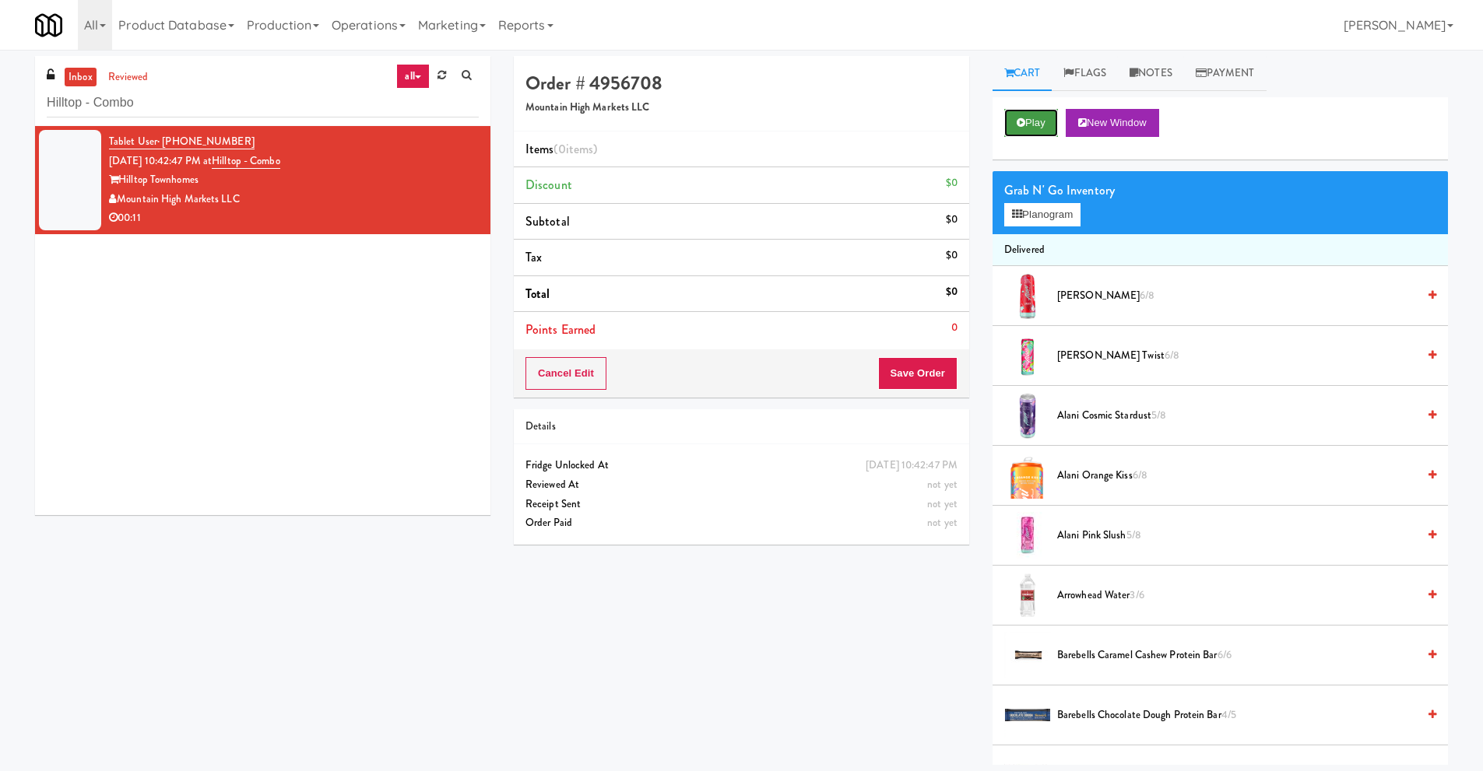
click at [1026, 132] on button "Play" at bounding box center [1031, 123] width 54 height 28
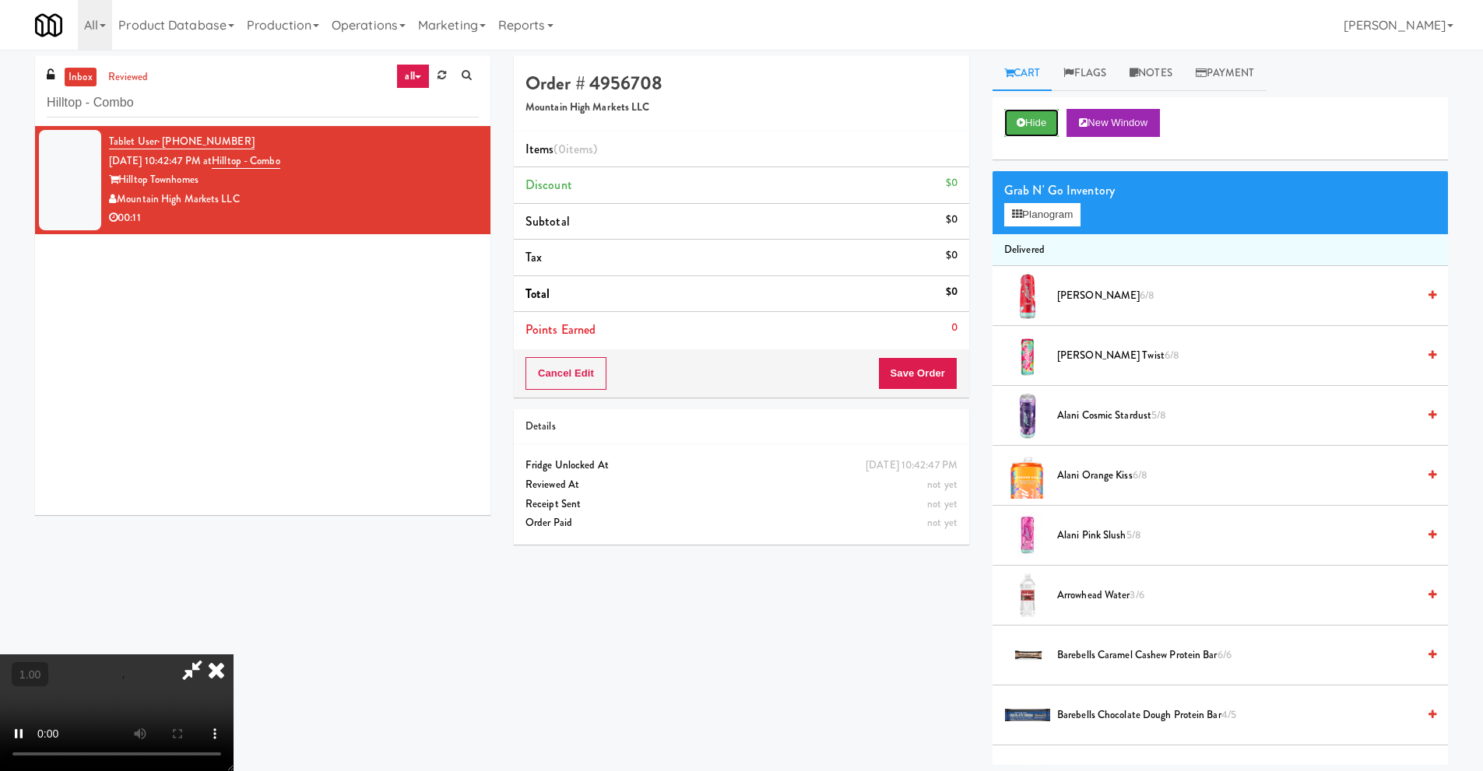
scroll to position [78, 0]
click at [233, 654] on video at bounding box center [116, 712] width 233 height 117
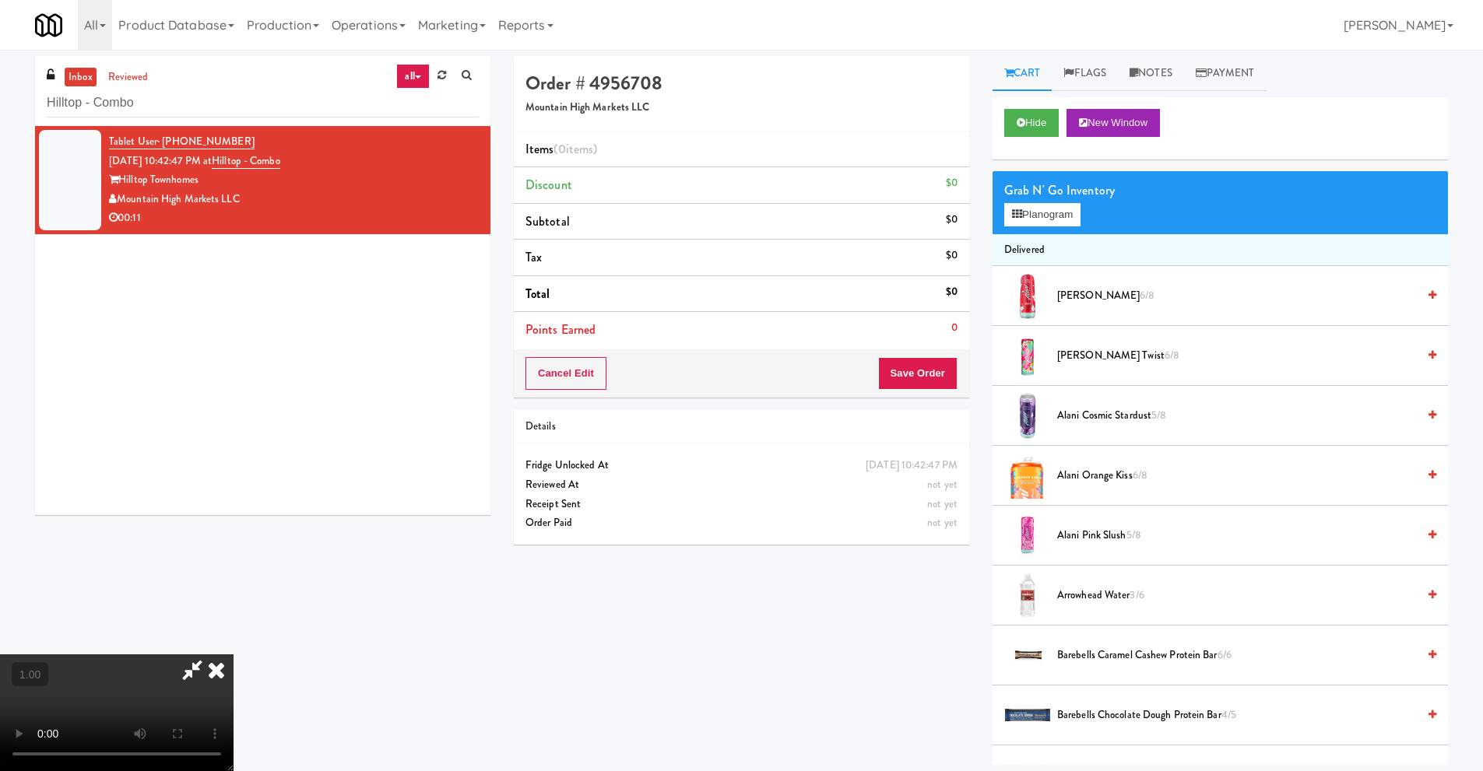
click at [233, 654] on video at bounding box center [116, 712] width 233 height 117
click at [233, 654] on icon at bounding box center [216, 669] width 34 height 31
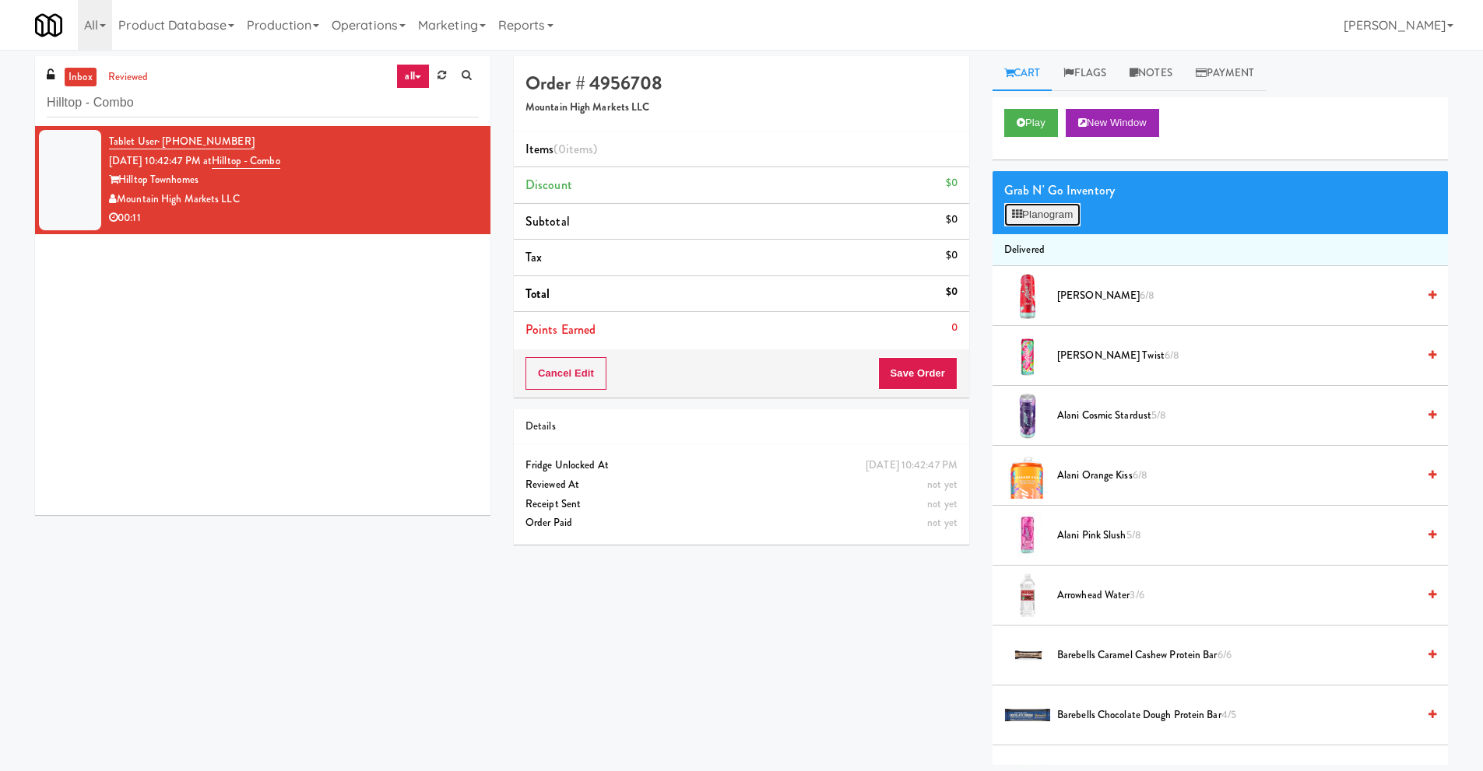
click at [1040, 217] on button "Planogram" at bounding box center [1042, 214] width 76 height 23
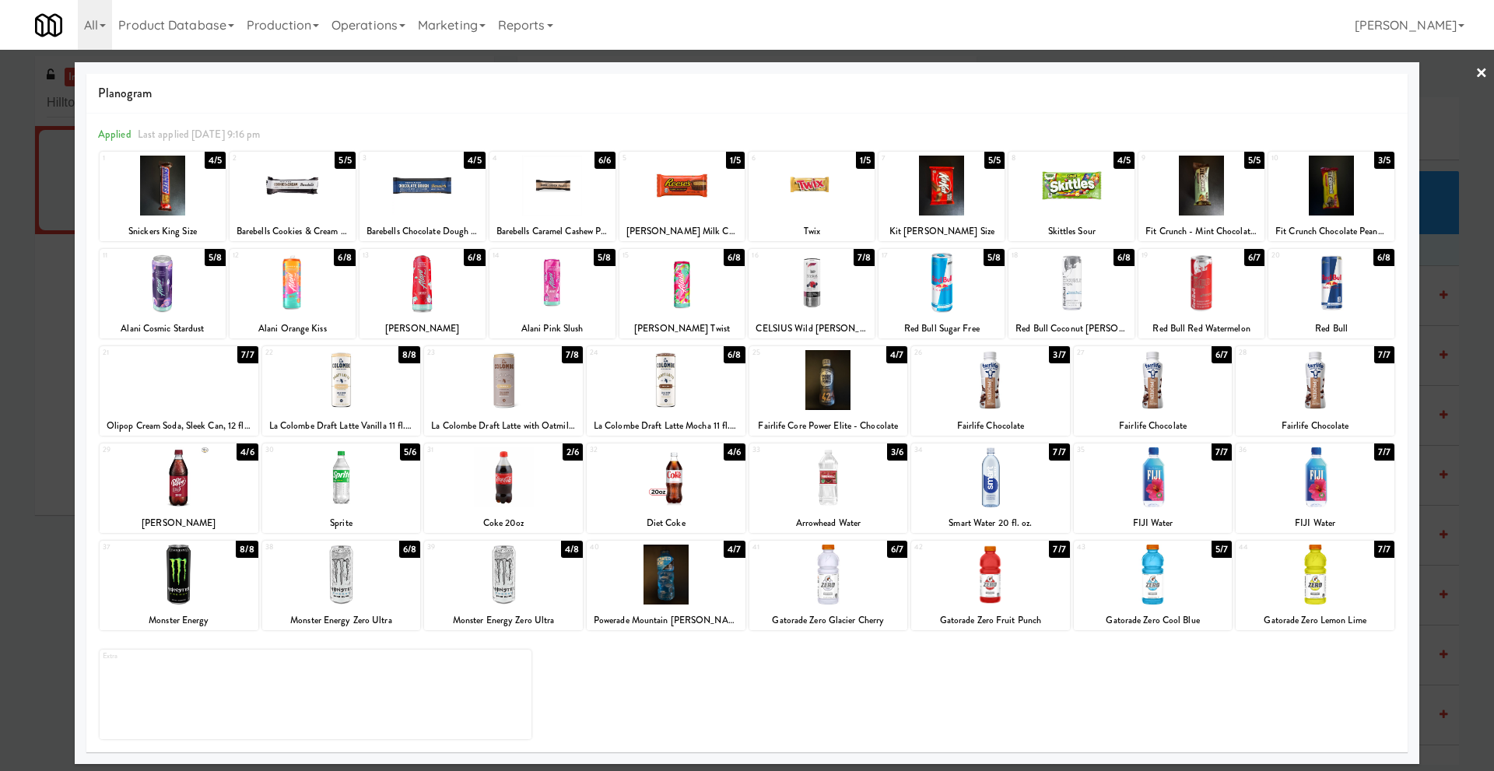
click at [1482, 79] on link "×" at bounding box center [1482, 74] width 12 height 48
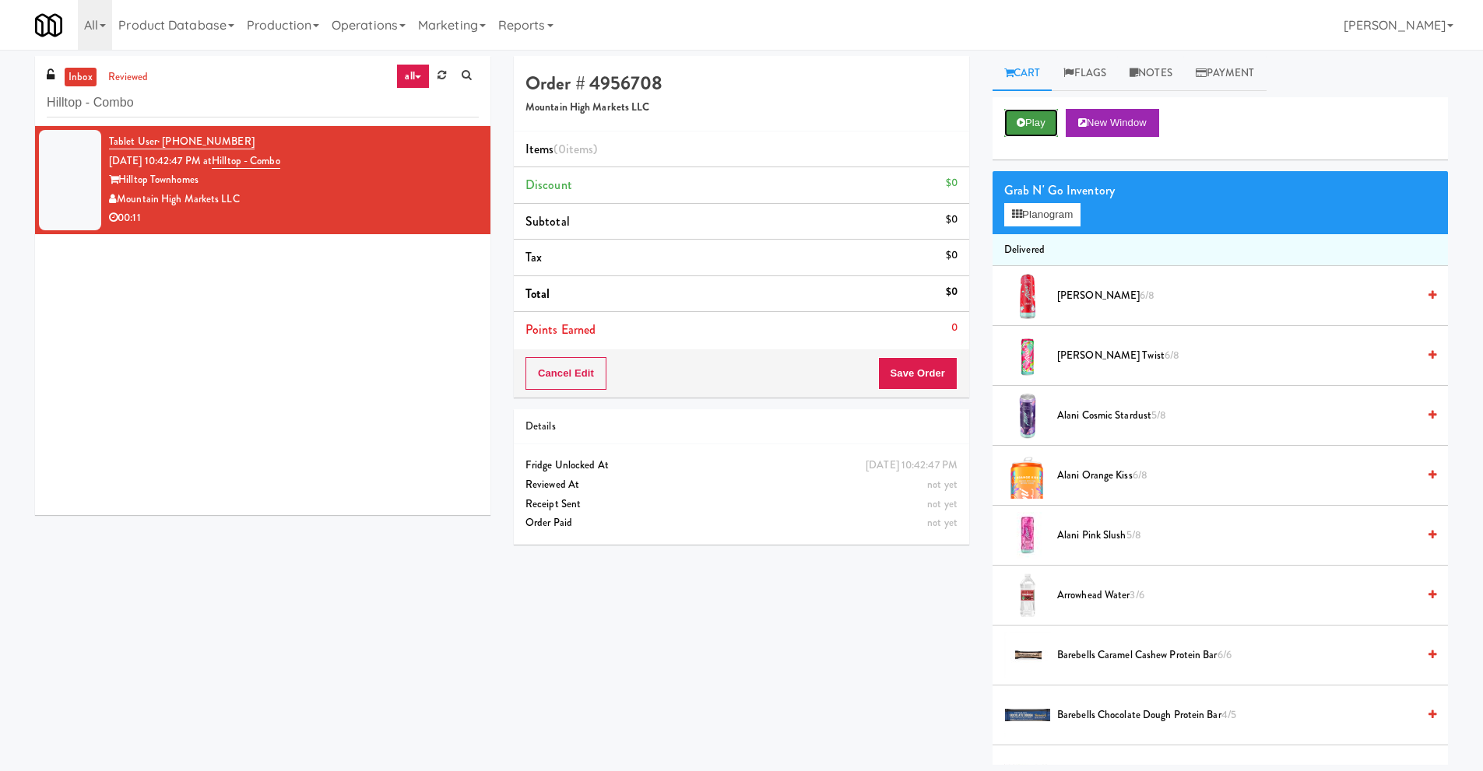
click at [1030, 126] on button "Play" at bounding box center [1031, 123] width 54 height 28
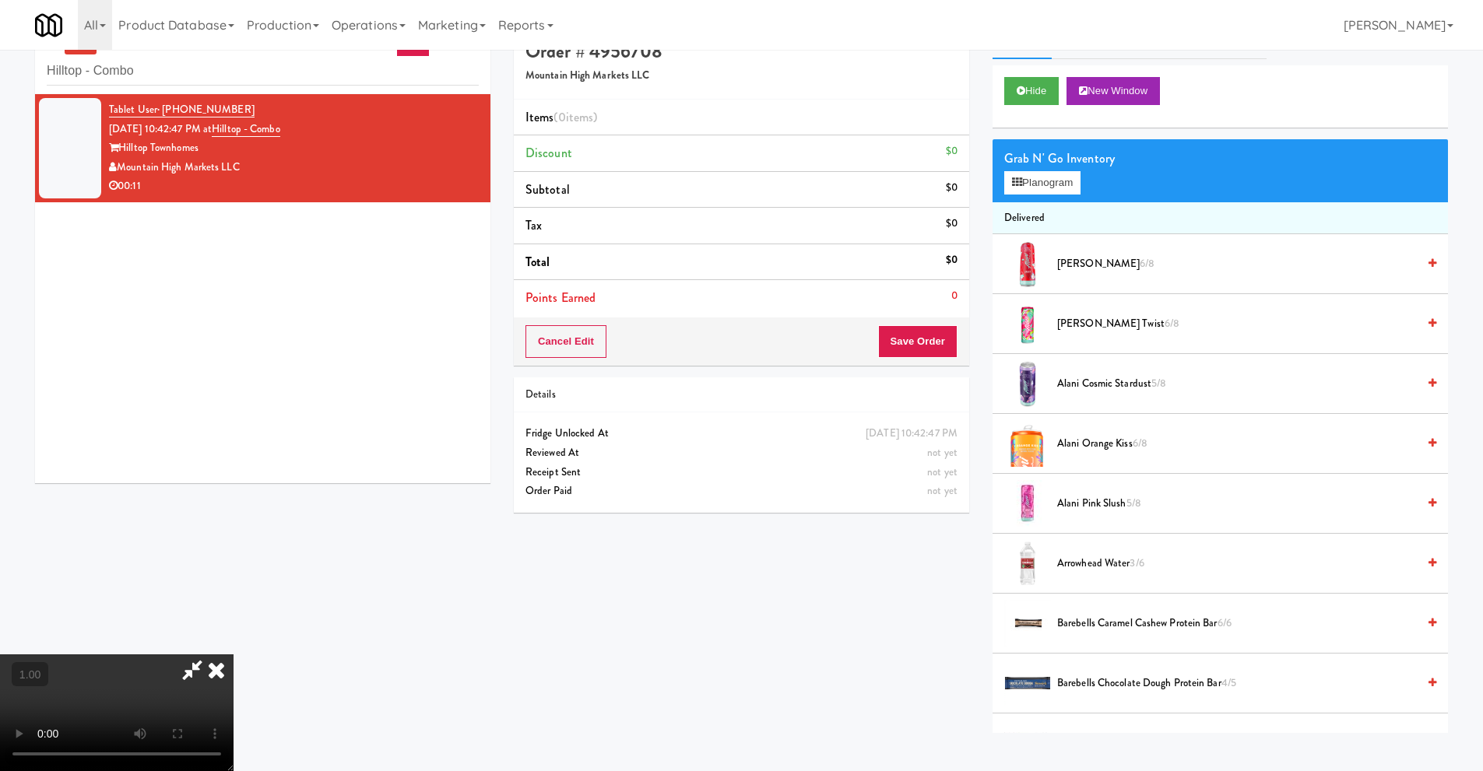
scroll to position [50, 0]
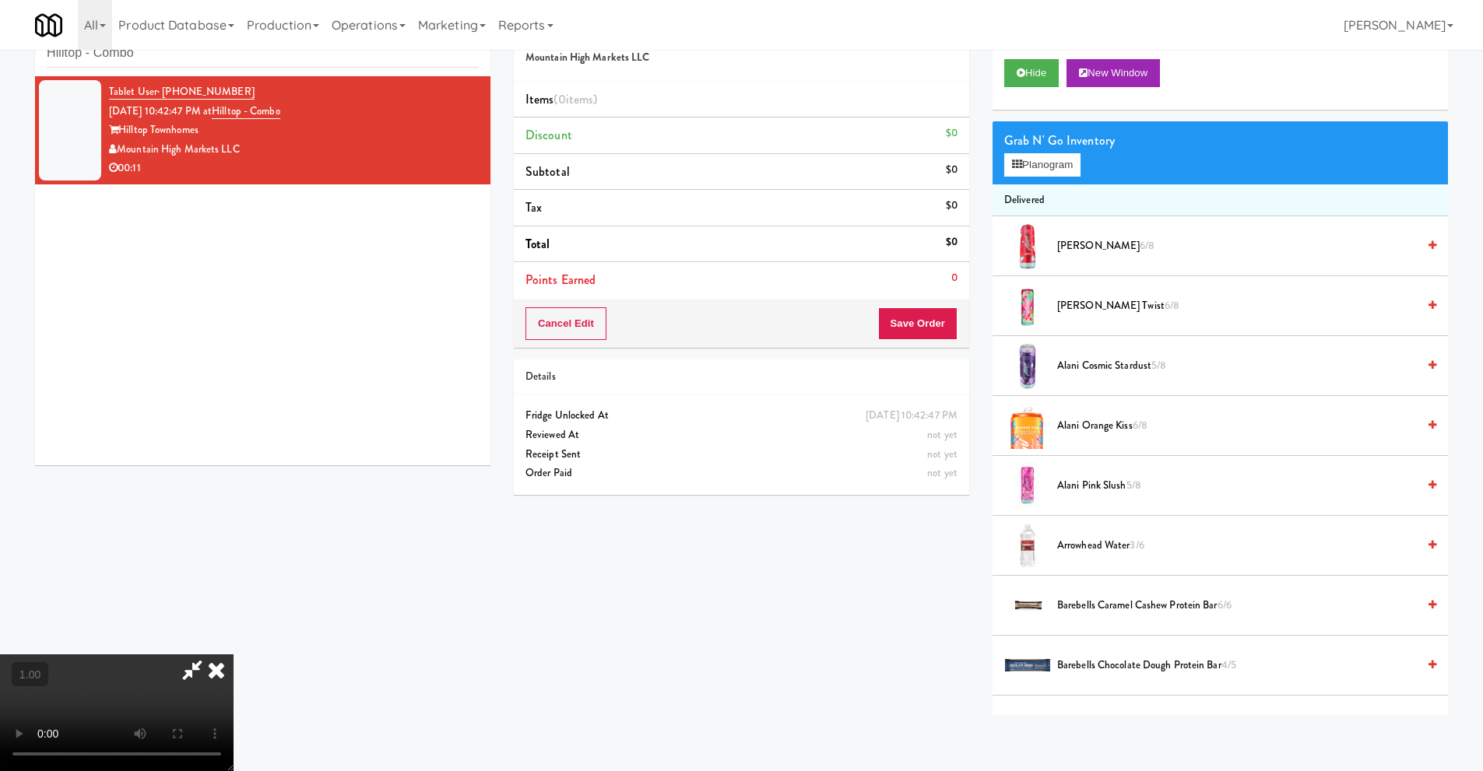
click at [233, 654] on video at bounding box center [116, 712] width 233 height 117
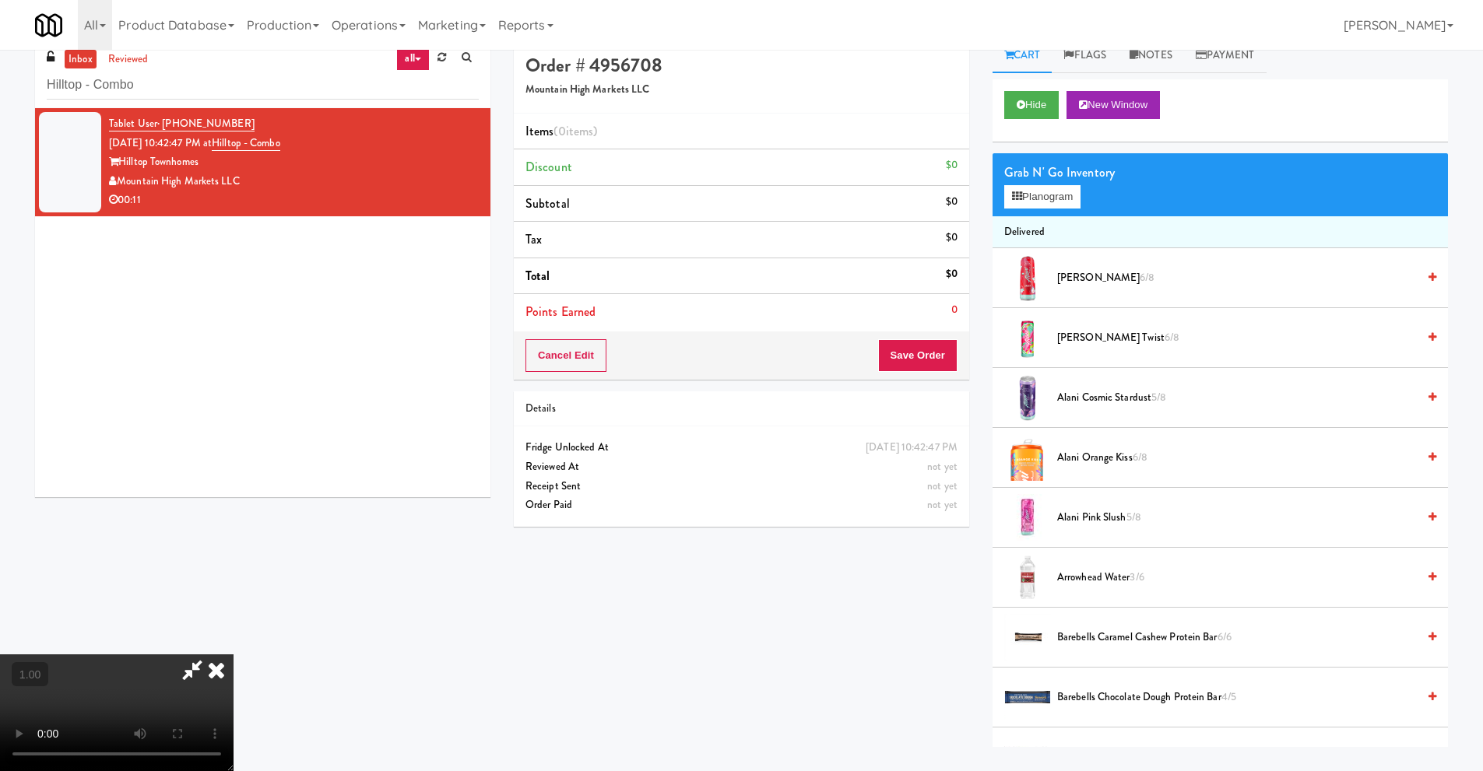
scroll to position [0, 0]
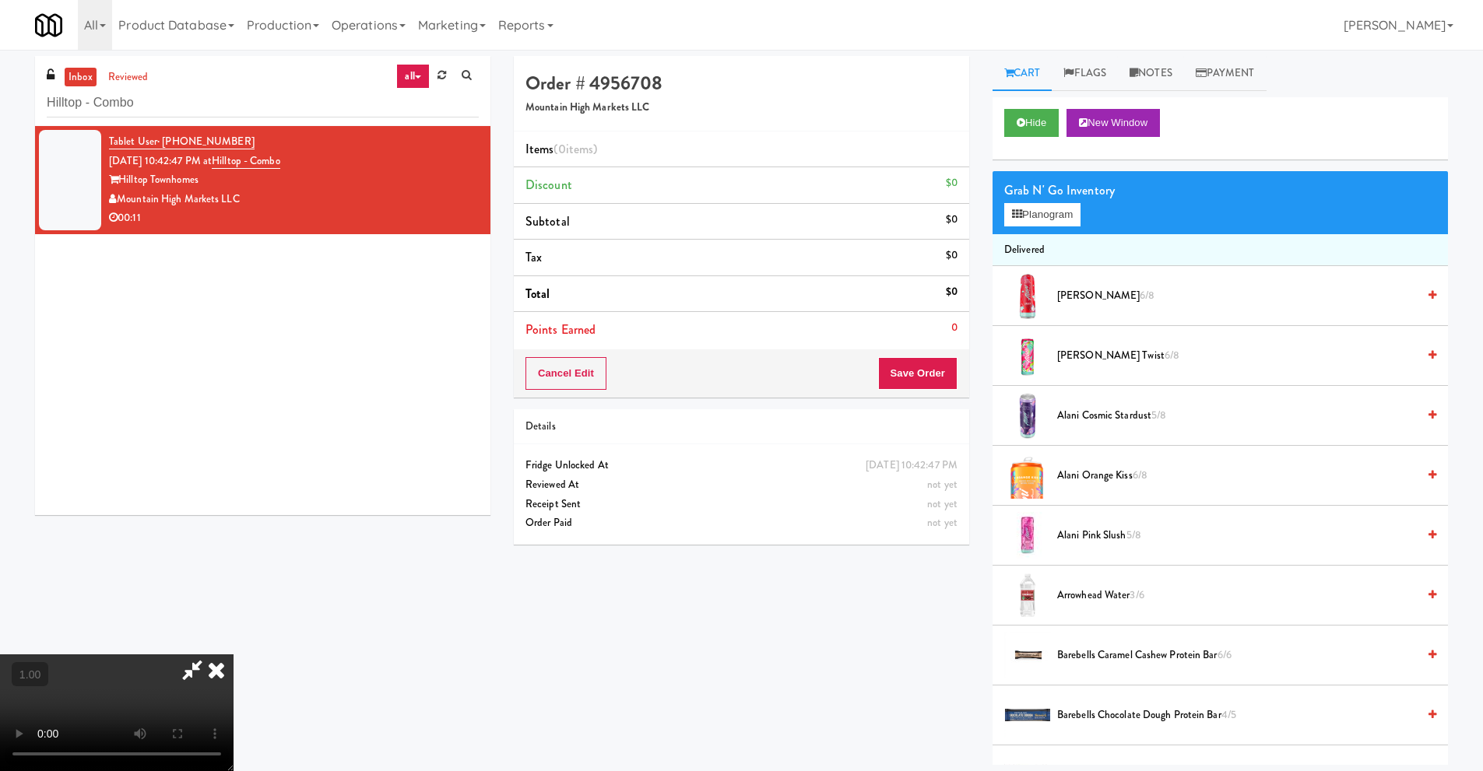
click at [233, 654] on icon at bounding box center [216, 669] width 34 height 31
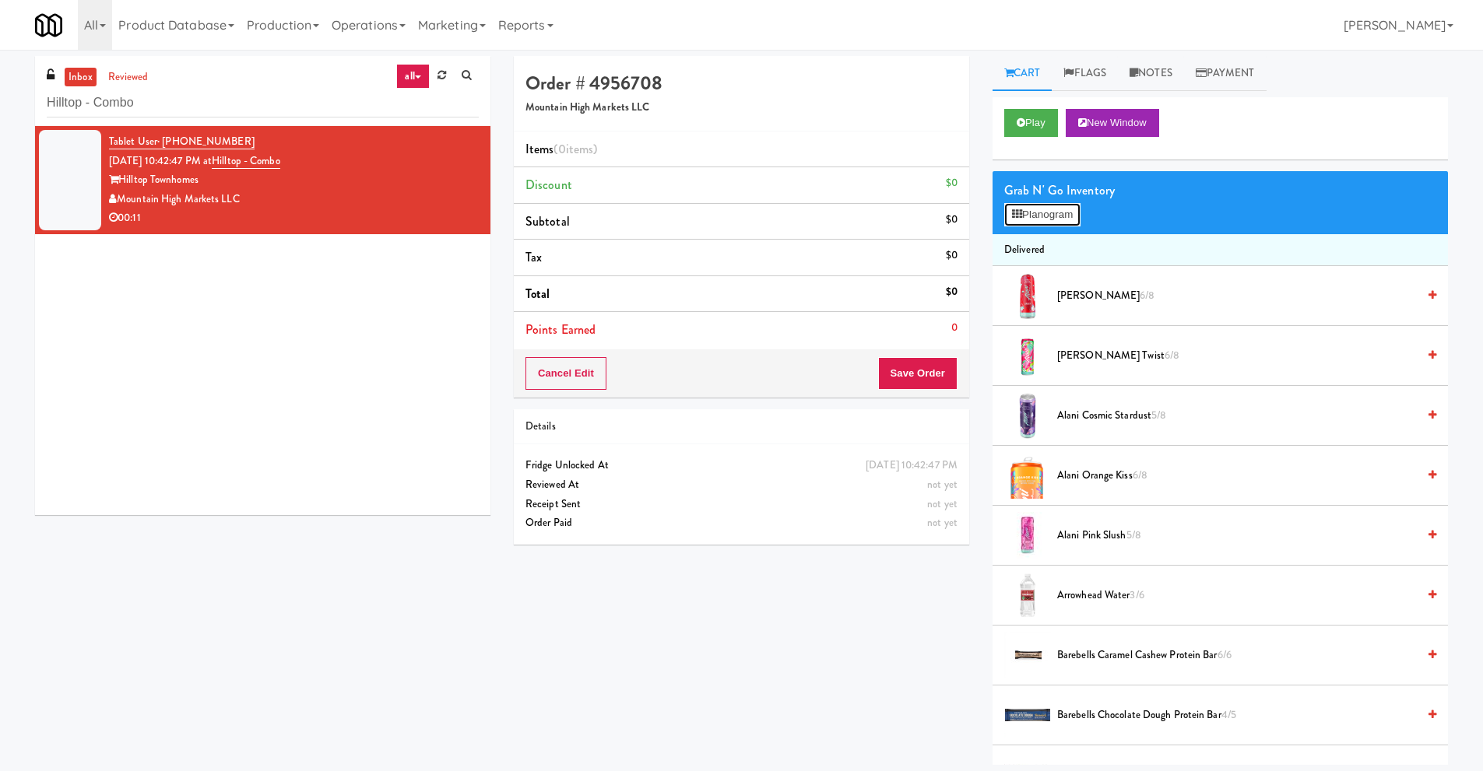
click at [1065, 222] on button "Planogram" at bounding box center [1042, 214] width 76 height 23
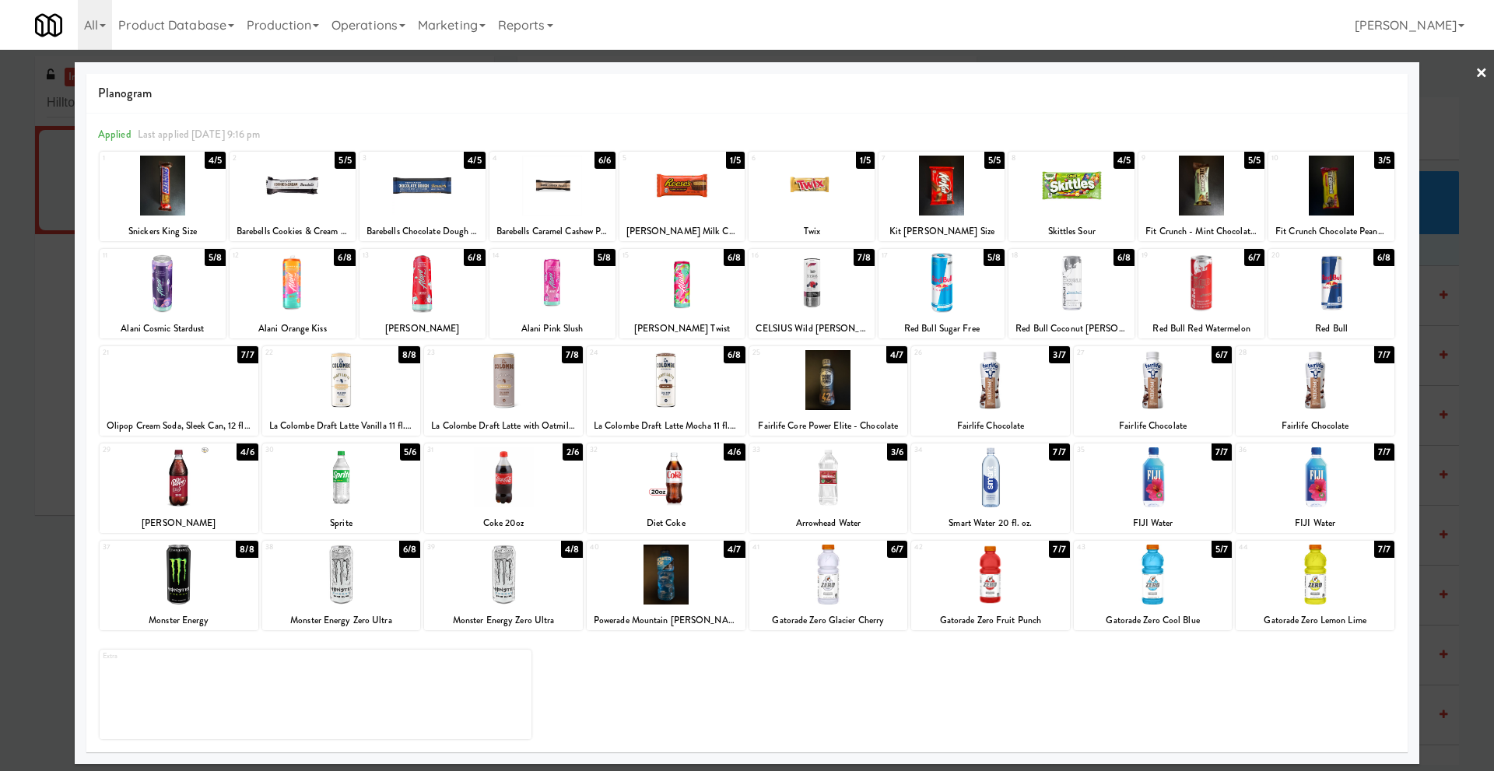
click at [1004, 392] on div at bounding box center [990, 380] width 159 height 60
click at [1481, 73] on link "×" at bounding box center [1482, 74] width 12 height 48
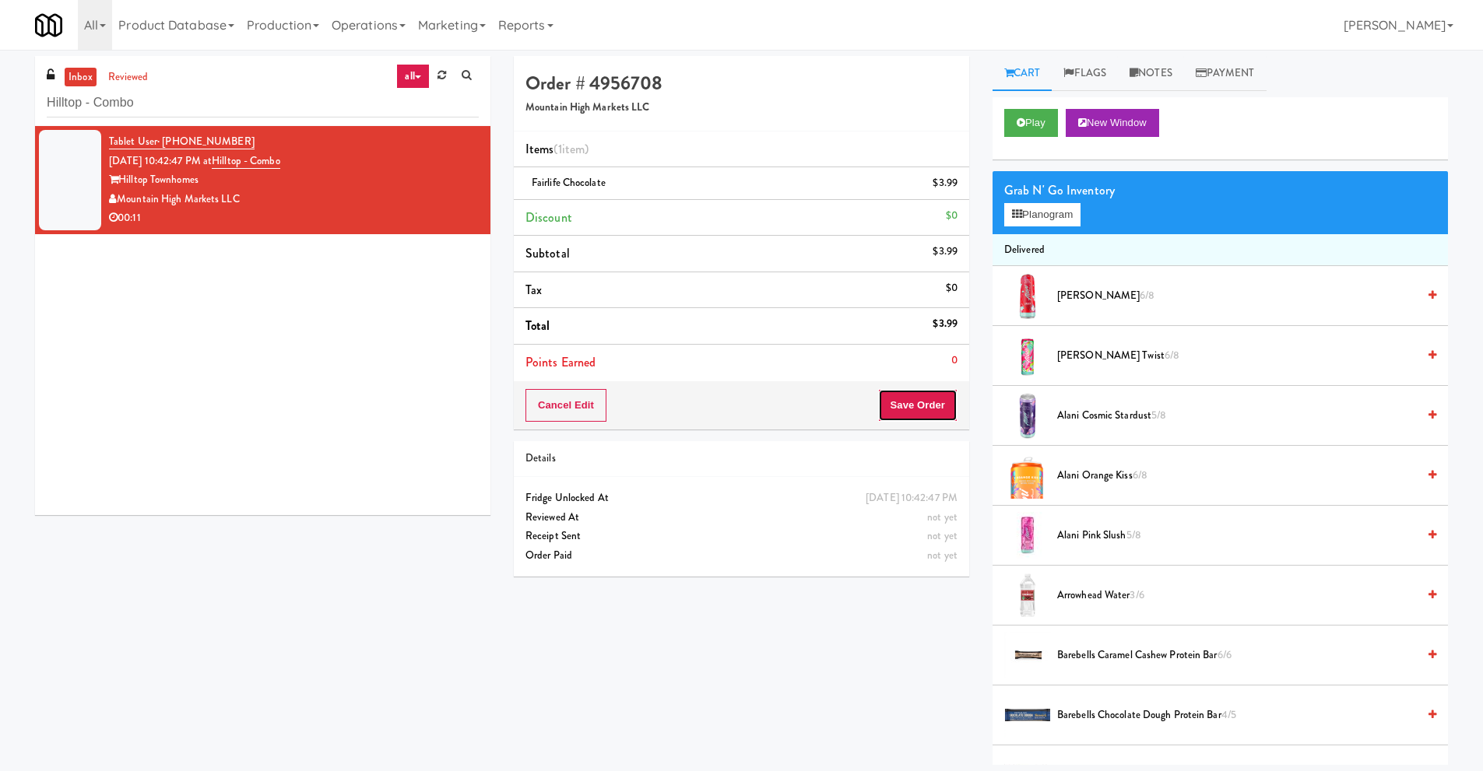
click at [903, 394] on button "Save Order" at bounding box center [917, 405] width 79 height 33
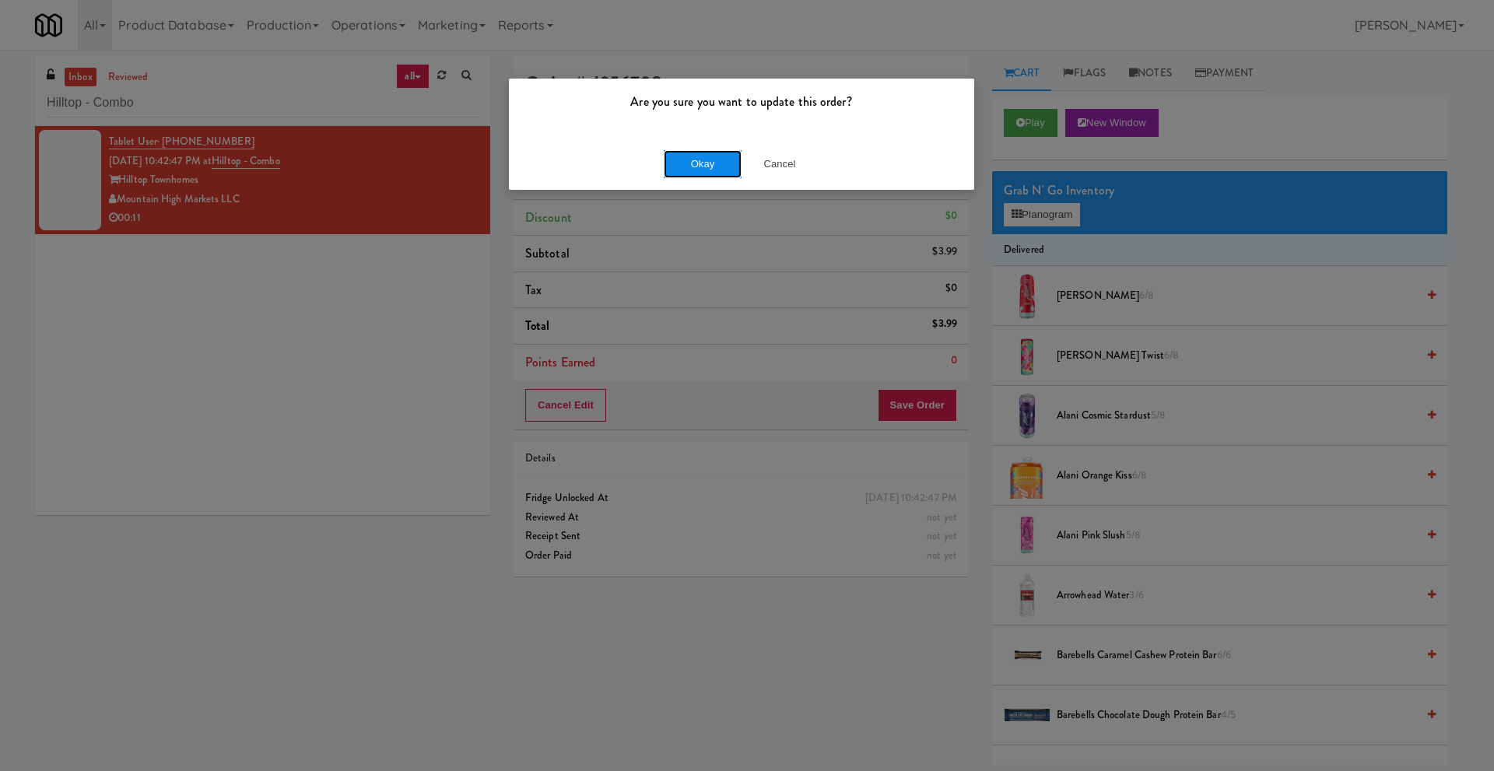
click at [698, 163] on button "Okay" at bounding box center [703, 164] width 78 height 28
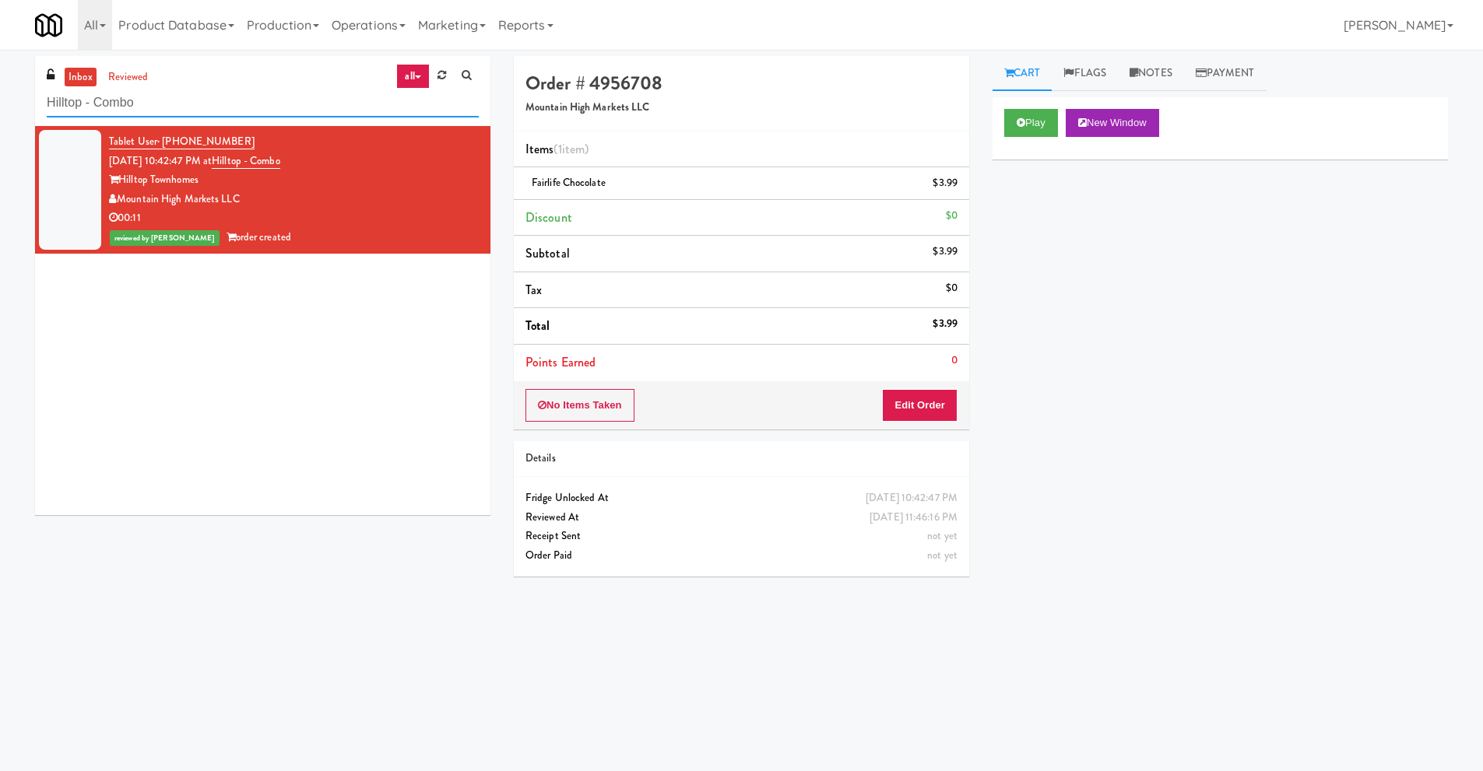
drag, startPoint x: 205, startPoint y: 104, endPoint x: 0, endPoint y: 64, distance: 208.5
click at [0, 64] on div "inbox reviewed all all unclear take inventory issue suspicious failed recent Hi…" at bounding box center [741, 368] width 1483 height 625
paste input "The [PERSON_NAME]"
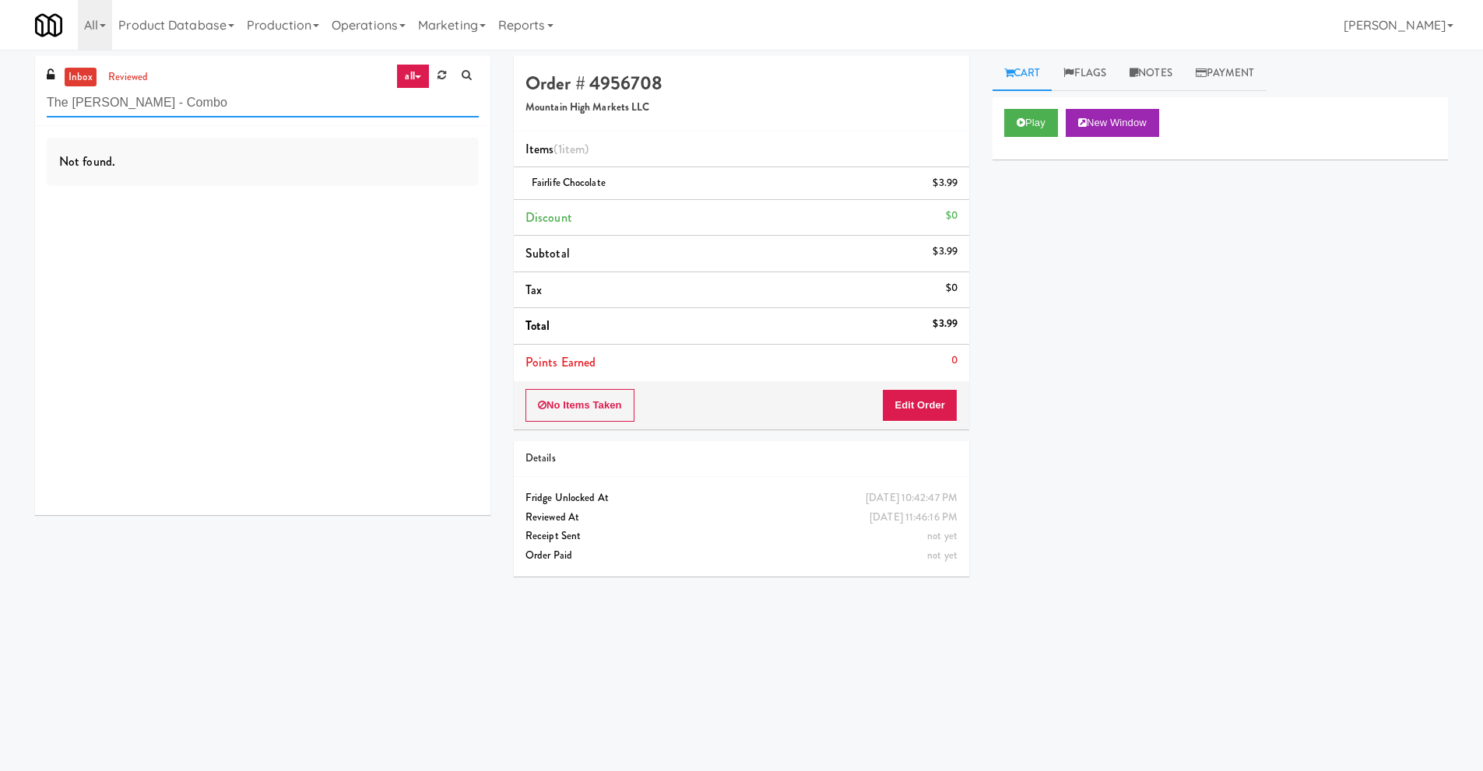
drag, startPoint x: 220, startPoint y: 105, endPoint x: 0, endPoint y: 118, distance: 220.6
click at [0, 118] on div "inbox reviewed all all unclear take inventory issue suspicious failed recent Th…" at bounding box center [741, 368] width 1483 height 625
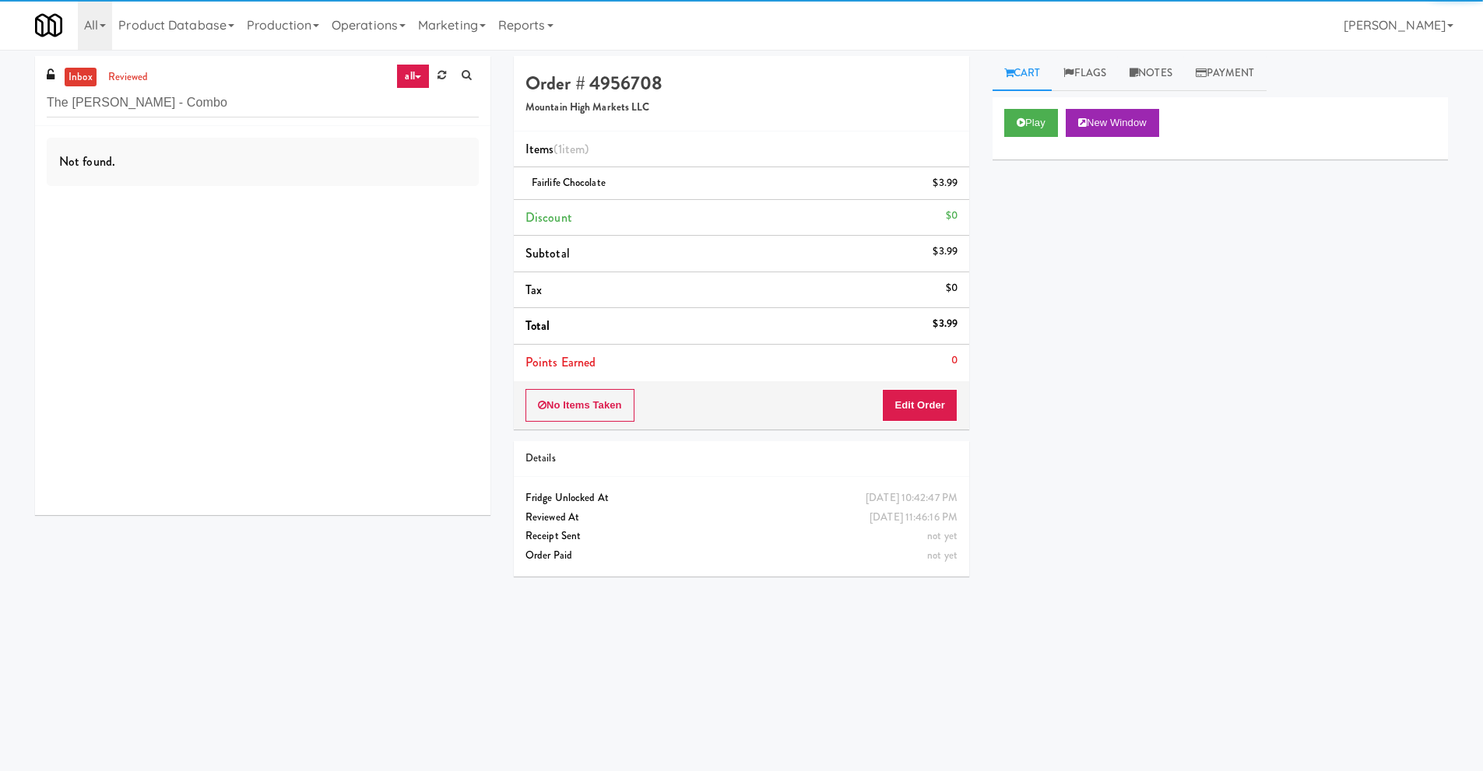
click at [204, 118] on div "inbox reviewed all all unclear take inventory issue suspicious failed recent Th…" at bounding box center [262, 91] width 455 height 70
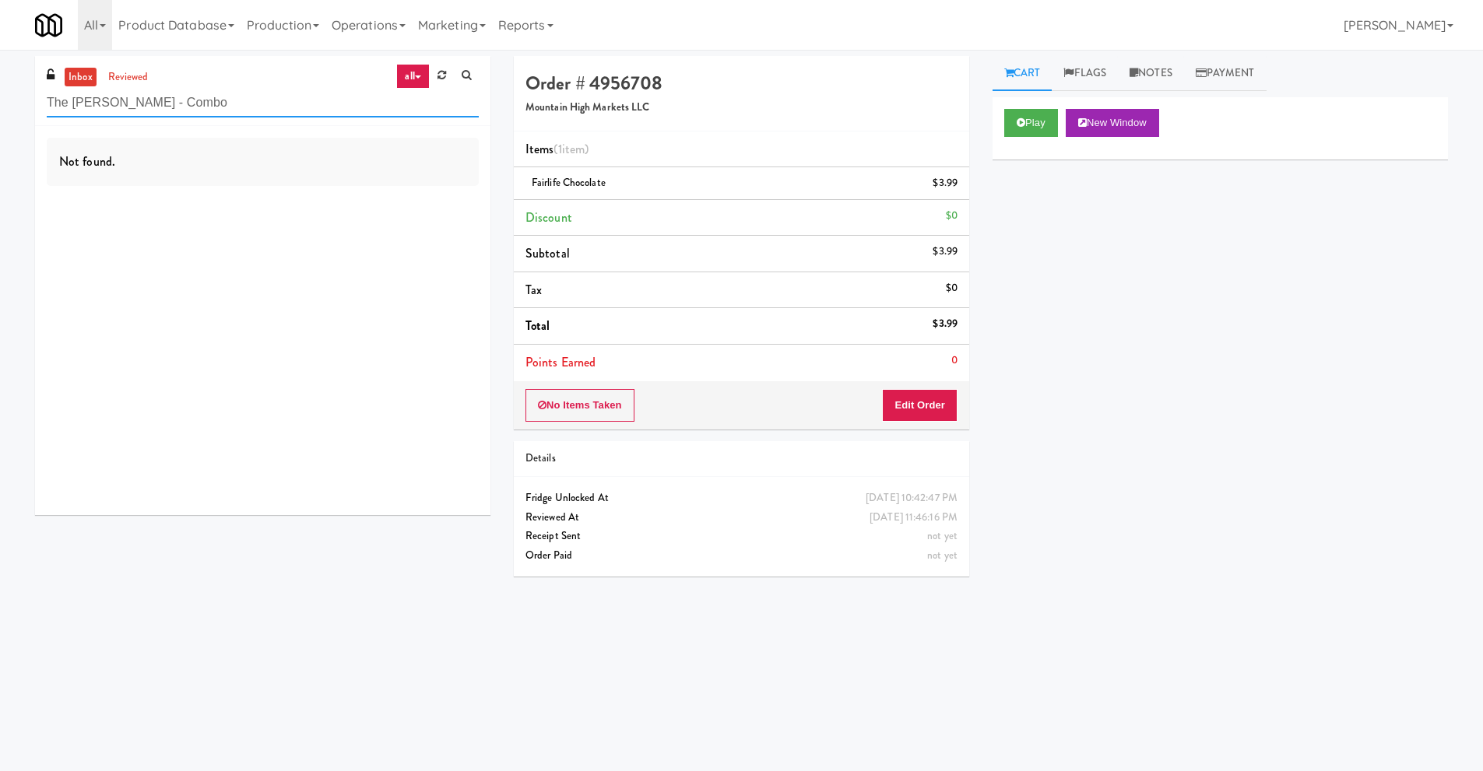
drag, startPoint x: 78, startPoint y: 97, endPoint x: 0, endPoint y: 90, distance: 78.1
click at [0, 90] on div "inbox reviewed all all unclear take inventory issue suspicious failed recent Th…" at bounding box center [741, 368] width 1483 height 625
paste input "Standard - Drink - Left"
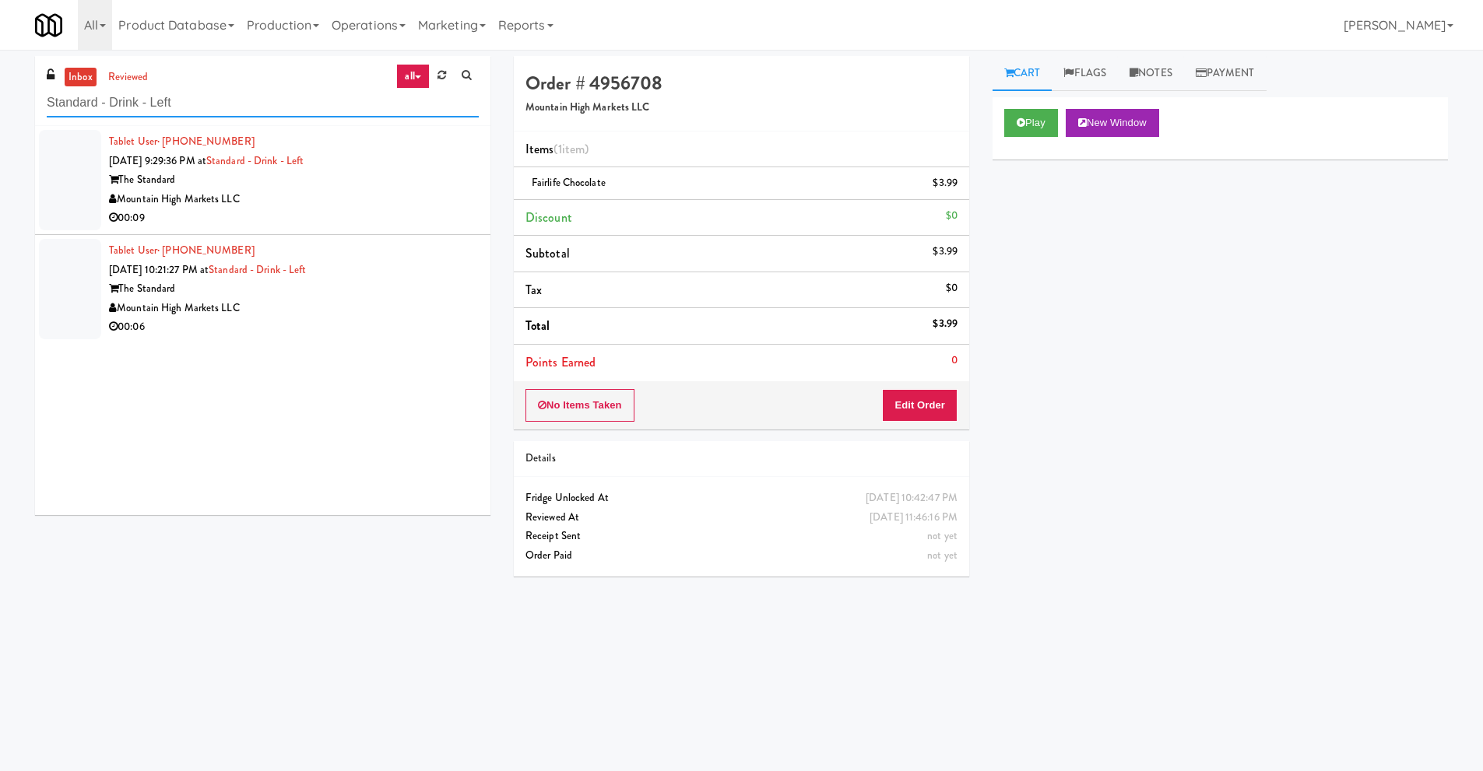
type input "Standard - Drink - Left"
click at [360, 195] on div "Mountain High Markets LLC" at bounding box center [294, 199] width 370 height 19
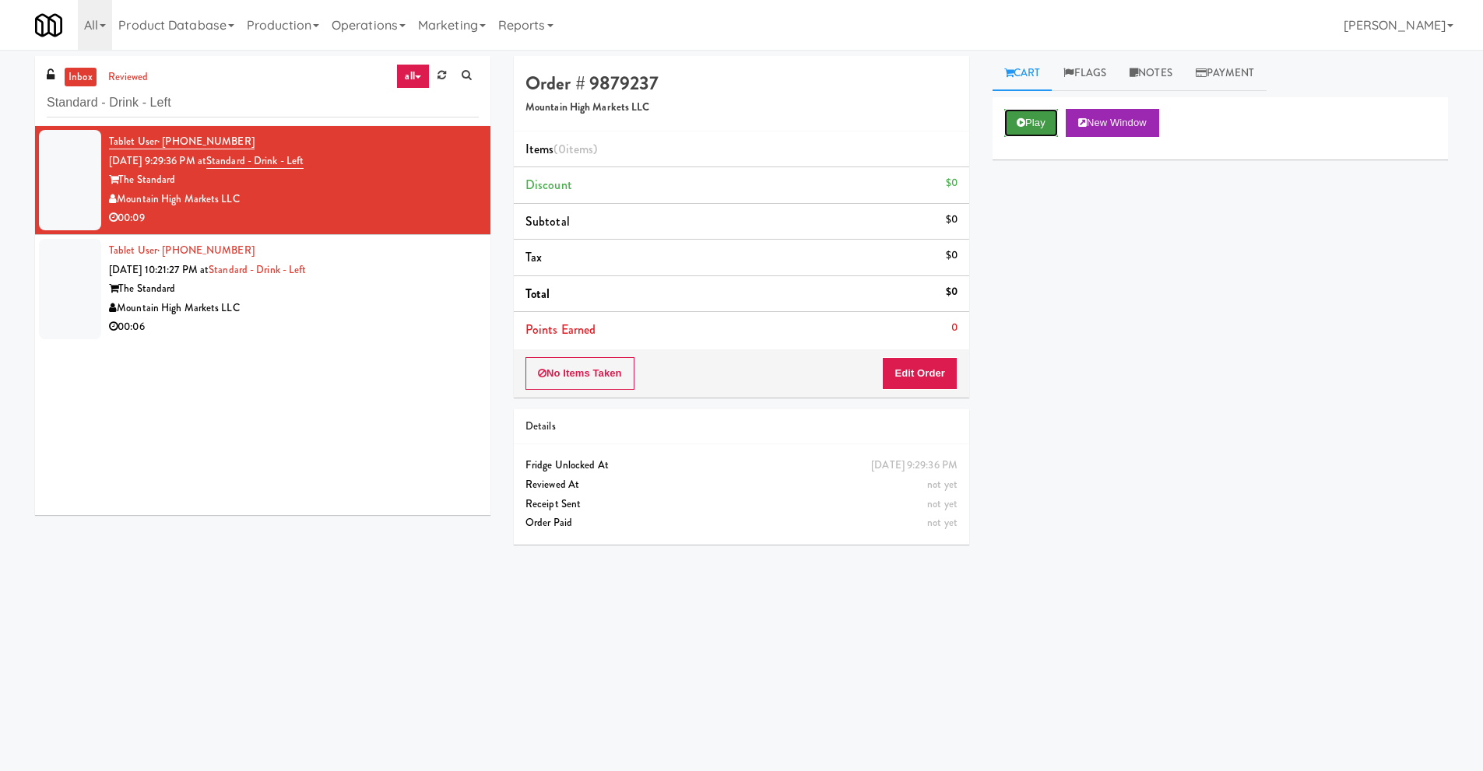
click at [1038, 124] on button "Play" at bounding box center [1031, 123] width 54 height 28
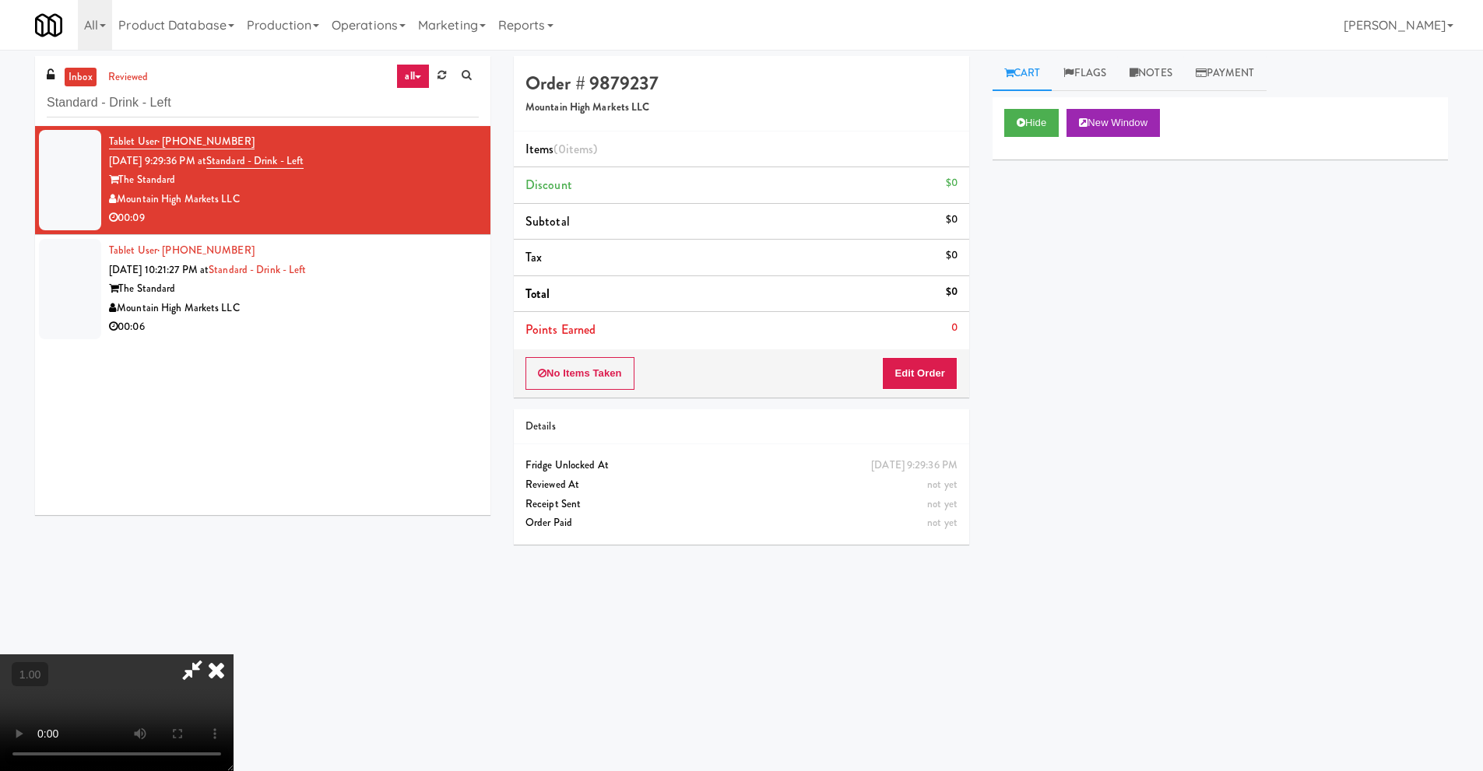
click at [233, 654] on video at bounding box center [116, 712] width 233 height 117
click at [219, 654] on video at bounding box center [116, 712] width 233 height 117
click at [222, 654] on video at bounding box center [116, 712] width 233 height 117
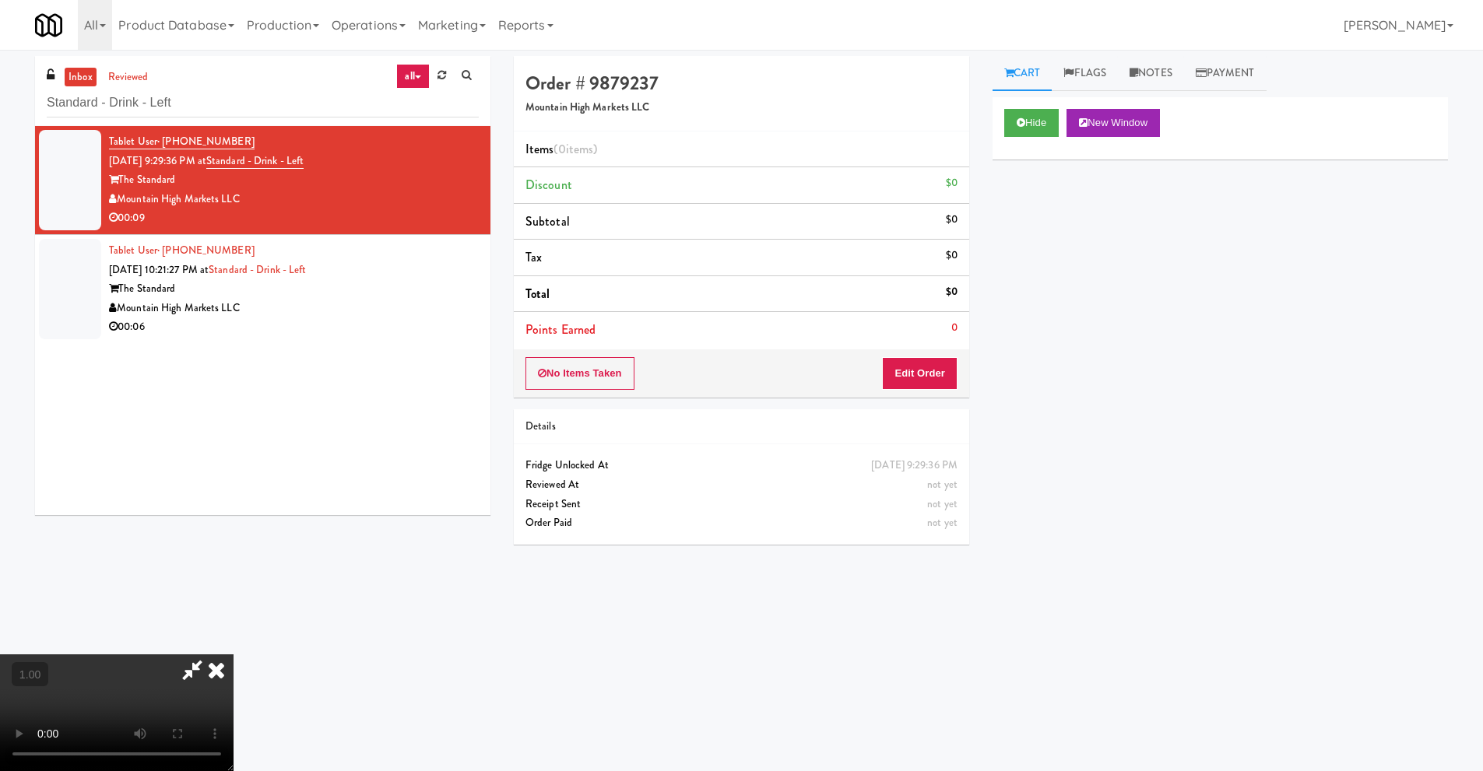
click at [222, 654] on video at bounding box center [116, 712] width 233 height 117
click at [233, 654] on icon at bounding box center [216, 669] width 34 height 31
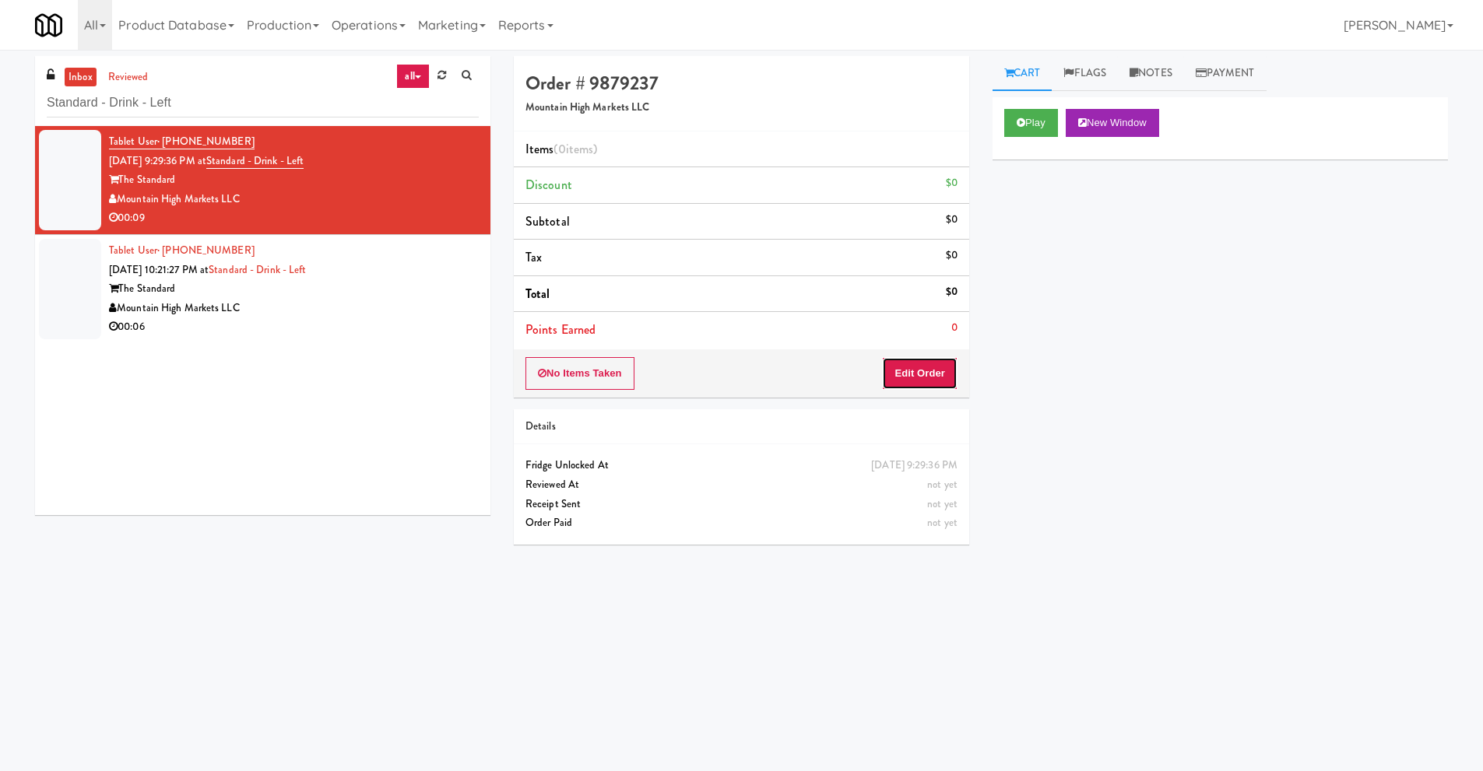
click at [921, 368] on button "Edit Order" at bounding box center [919, 373] width 75 height 33
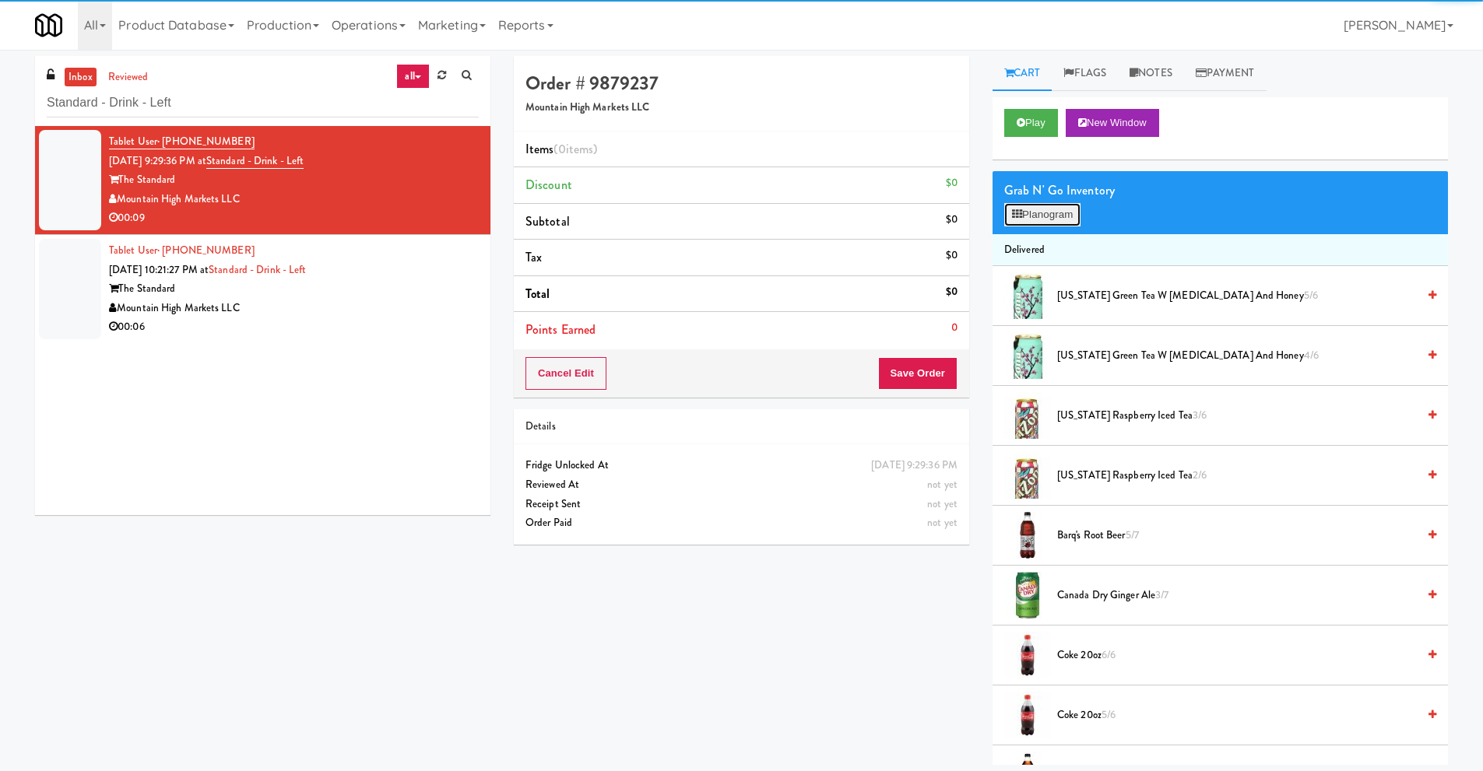
click at [1044, 214] on button "Planogram" at bounding box center [1042, 214] width 76 height 23
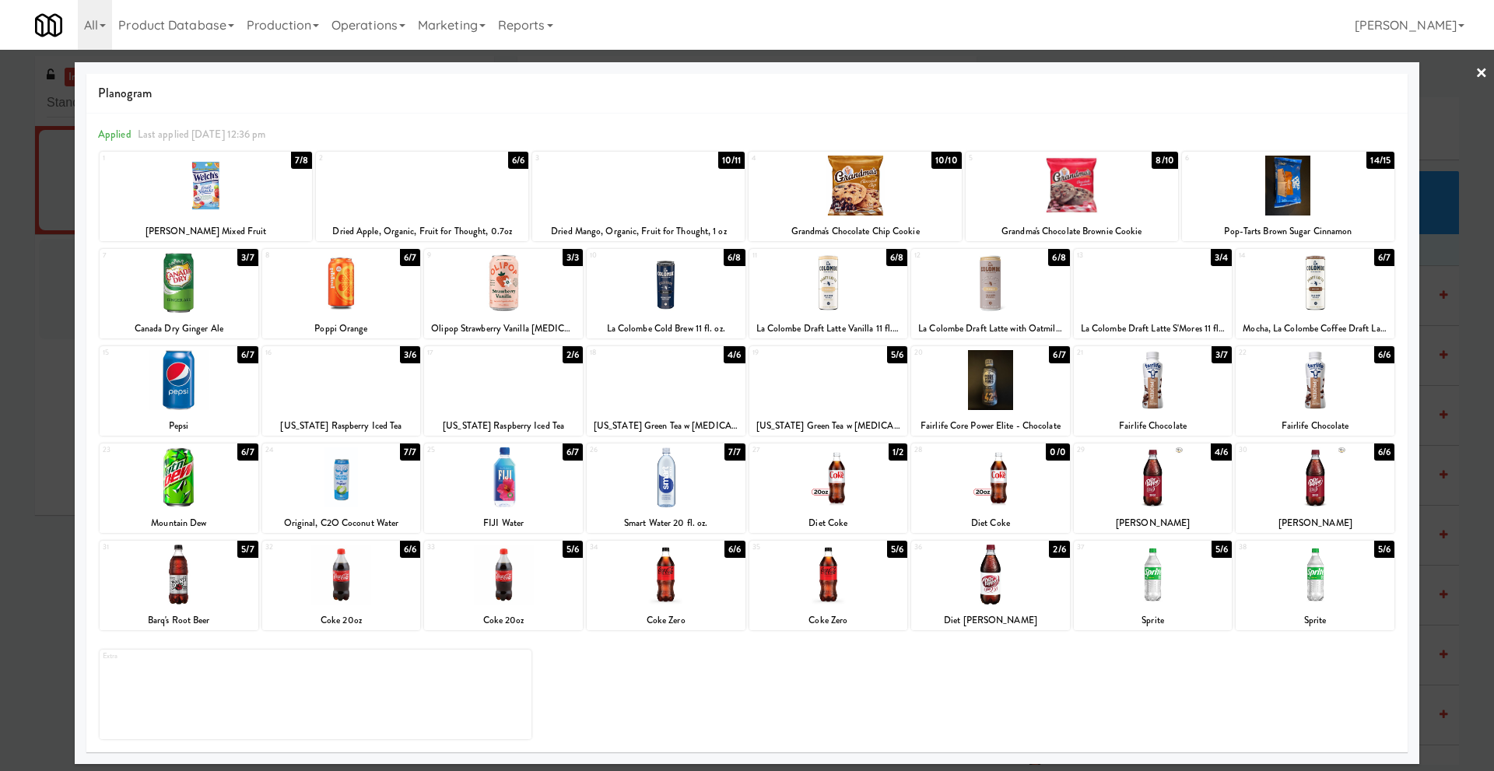
click at [1482, 75] on link "×" at bounding box center [1482, 74] width 12 height 48
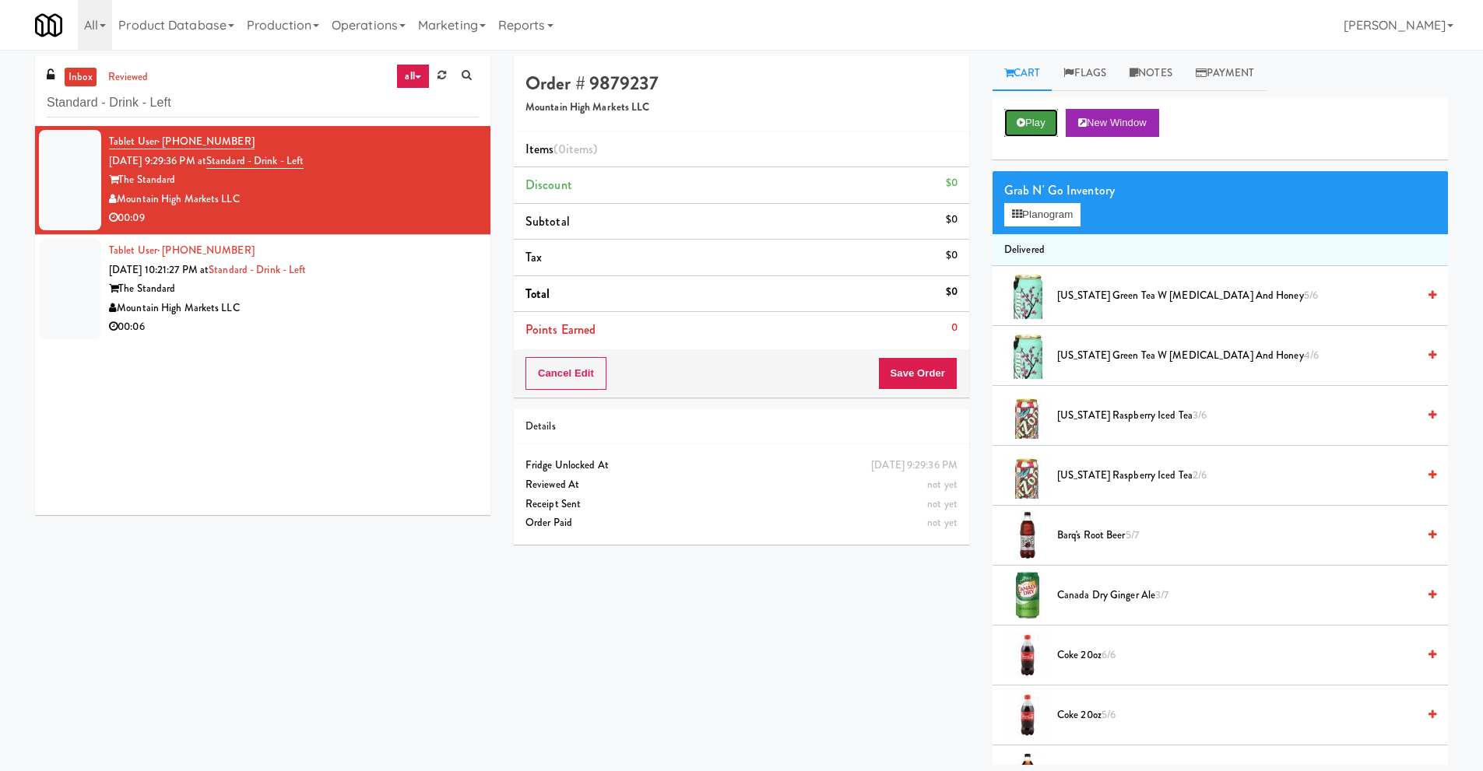
click at [1038, 125] on button "Play" at bounding box center [1031, 123] width 54 height 28
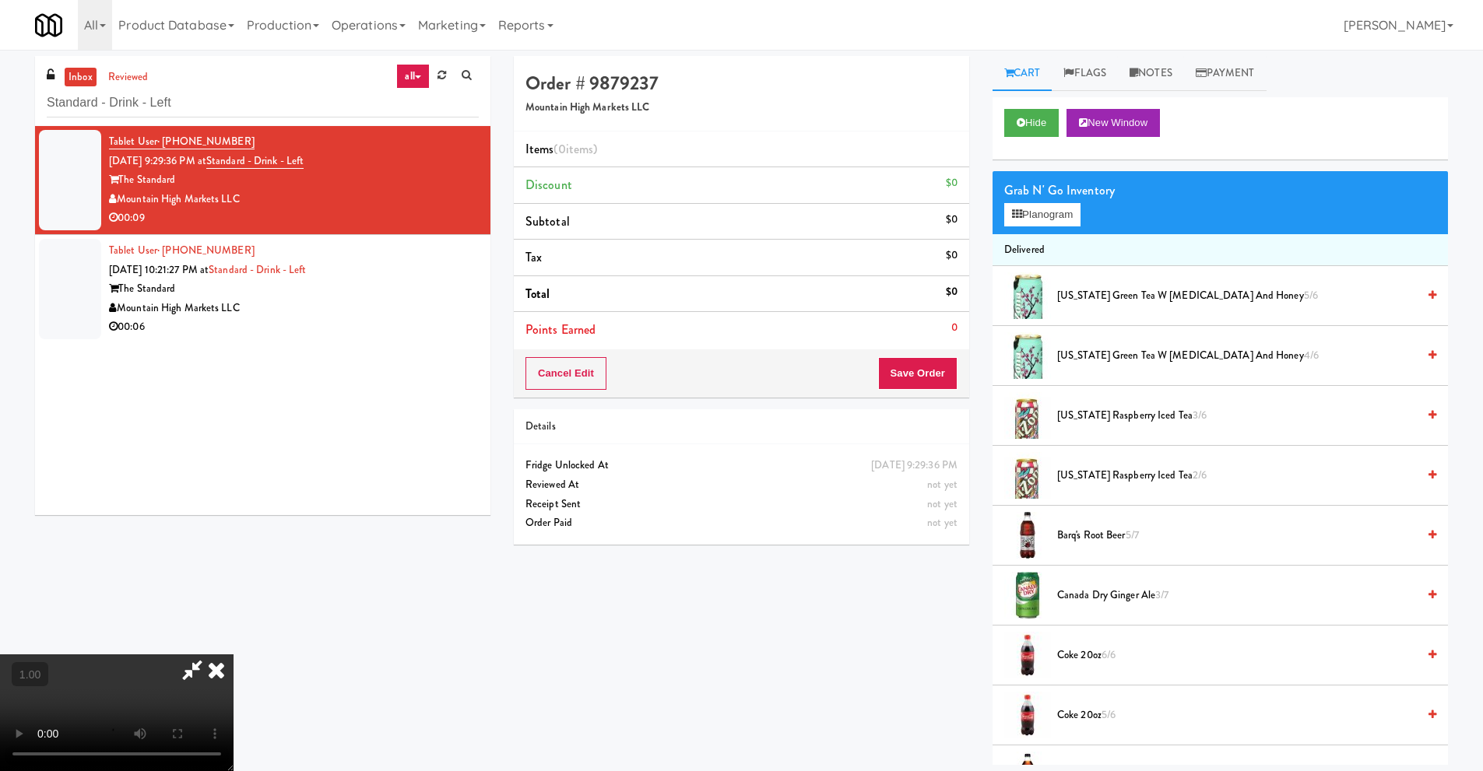
click at [233, 654] on video at bounding box center [116, 712] width 233 height 117
click at [1055, 211] on button "Planogram" at bounding box center [1042, 214] width 76 height 23
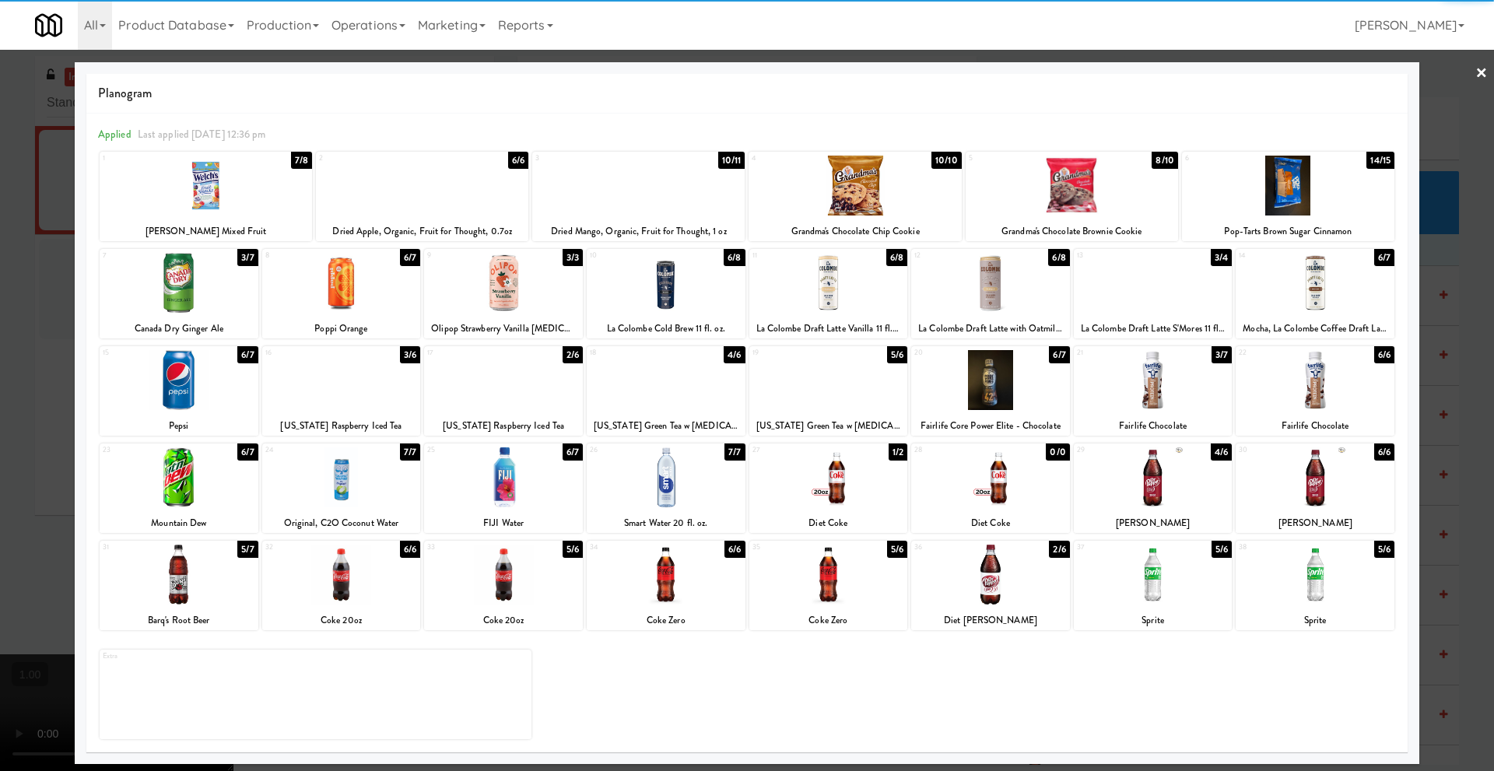
click at [988, 599] on div at bounding box center [990, 575] width 159 height 60
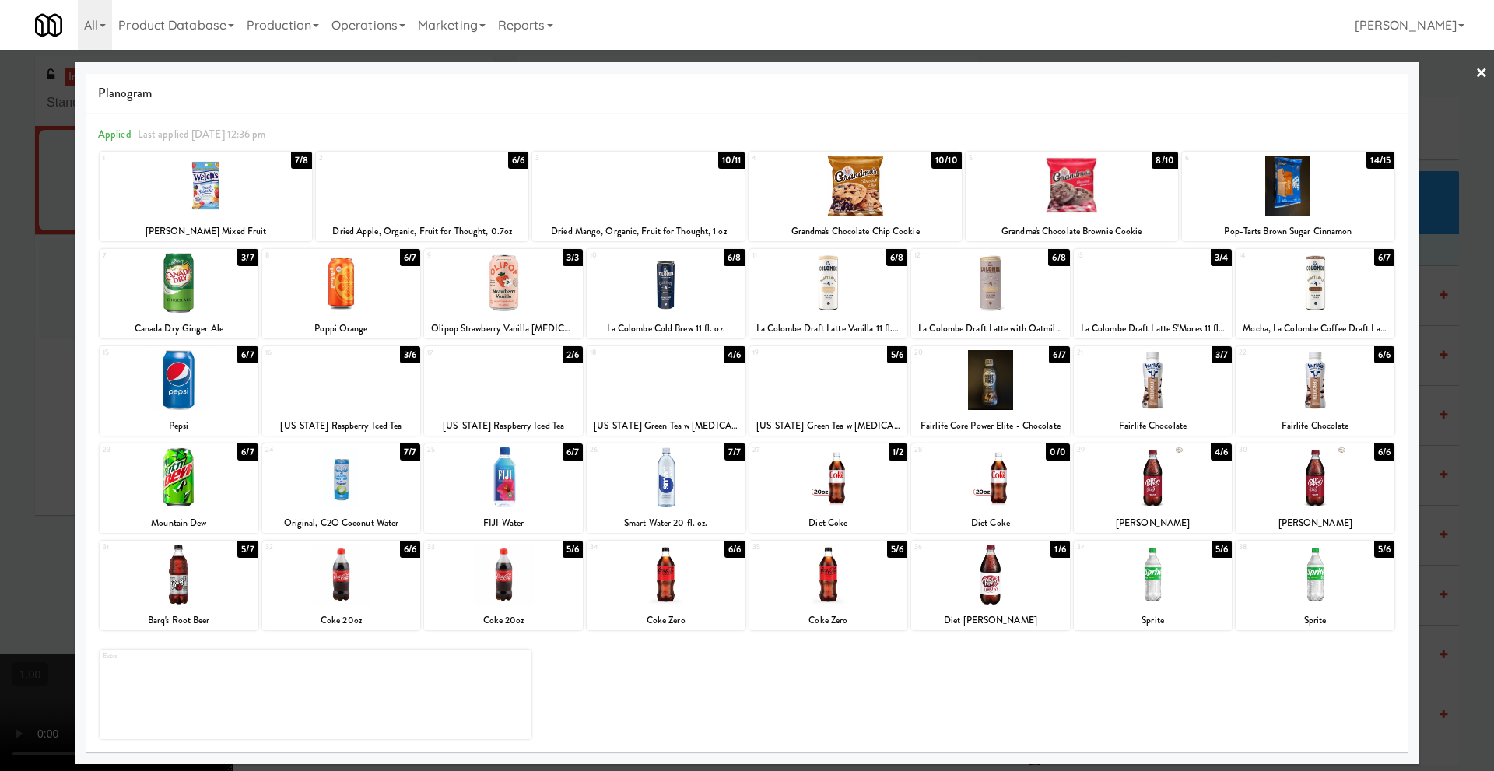
click at [1481, 75] on link "×" at bounding box center [1482, 74] width 12 height 48
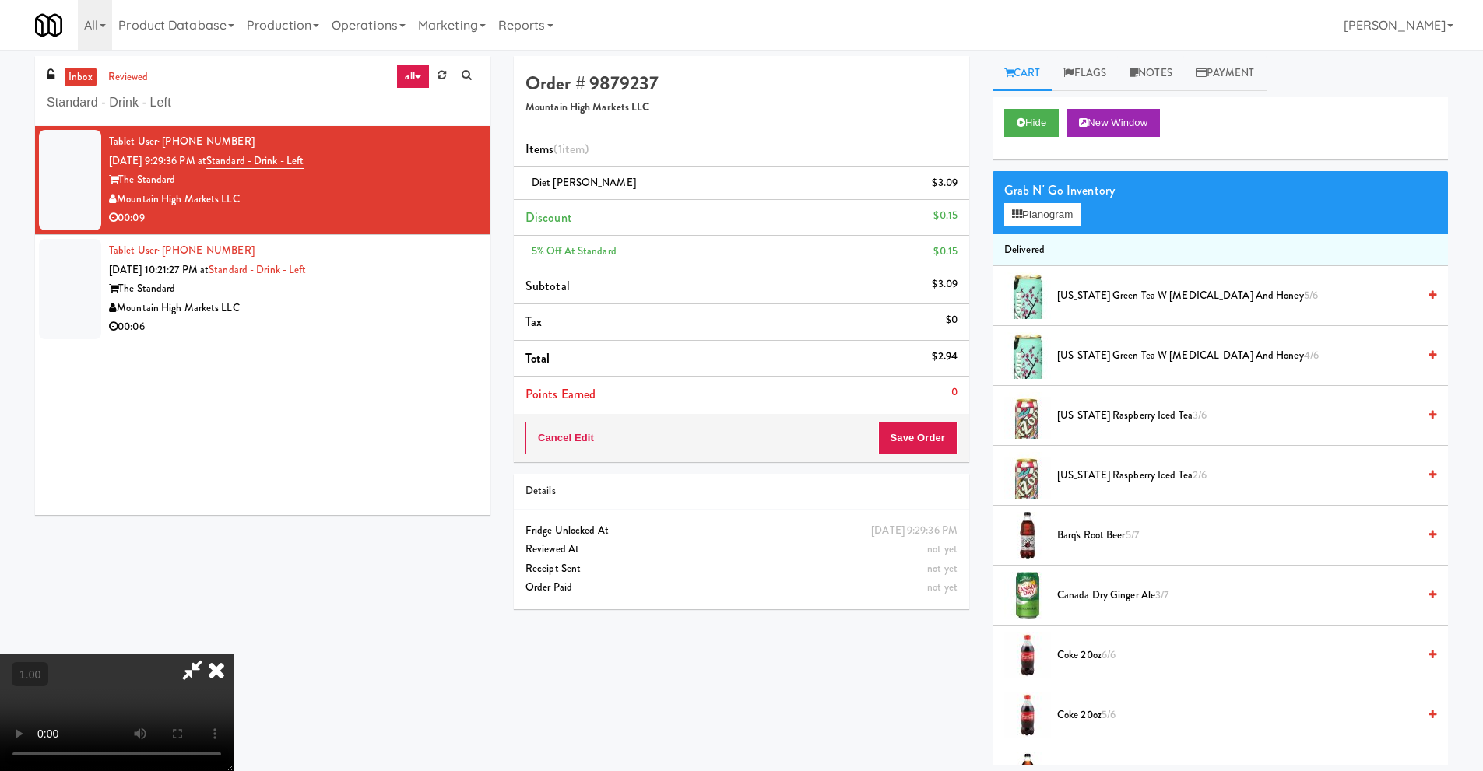
click at [233, 654] on icon at bounding box center [216, 669] width 34 height 31
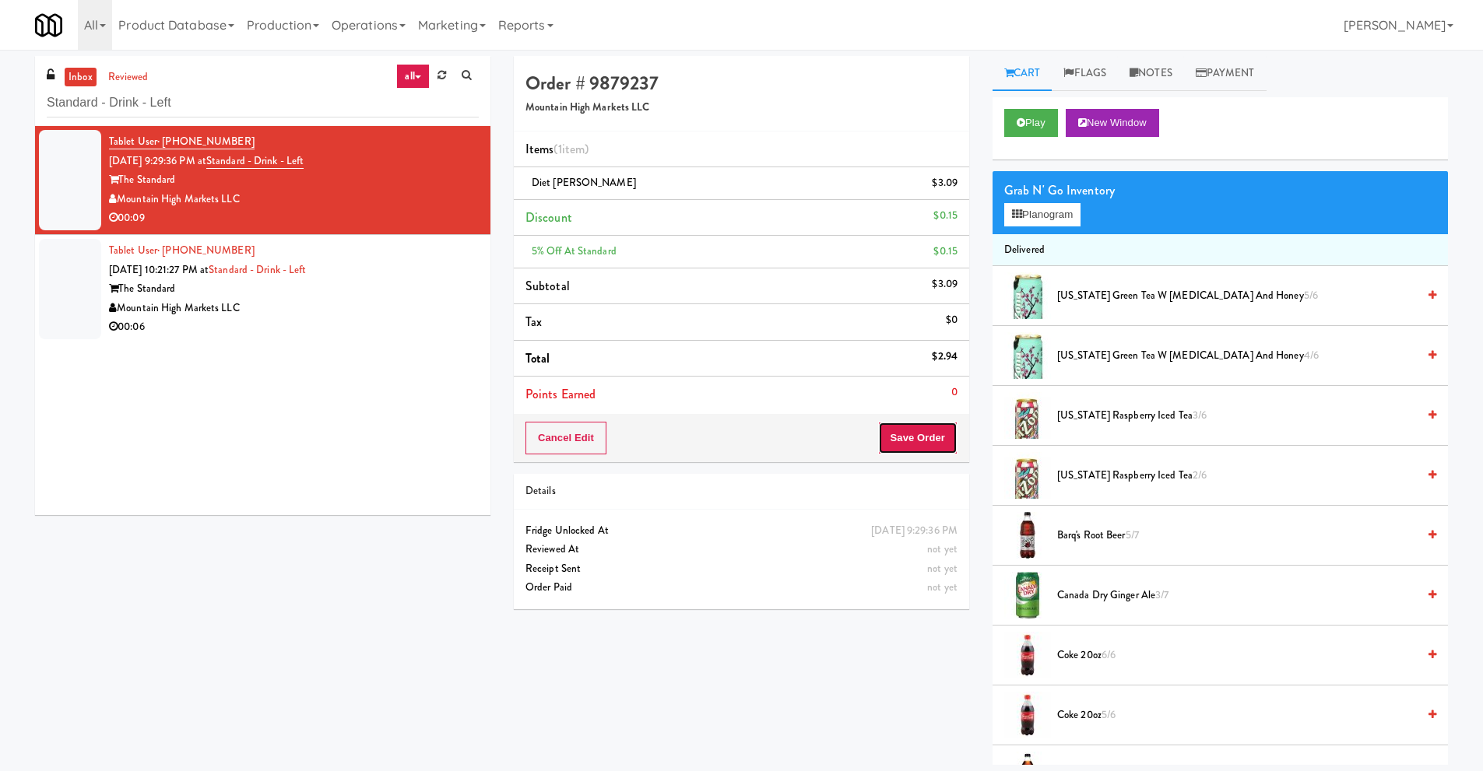
click at [909, 444] on button "Save Order" at bounding box center [917, 438] width 79 height 33
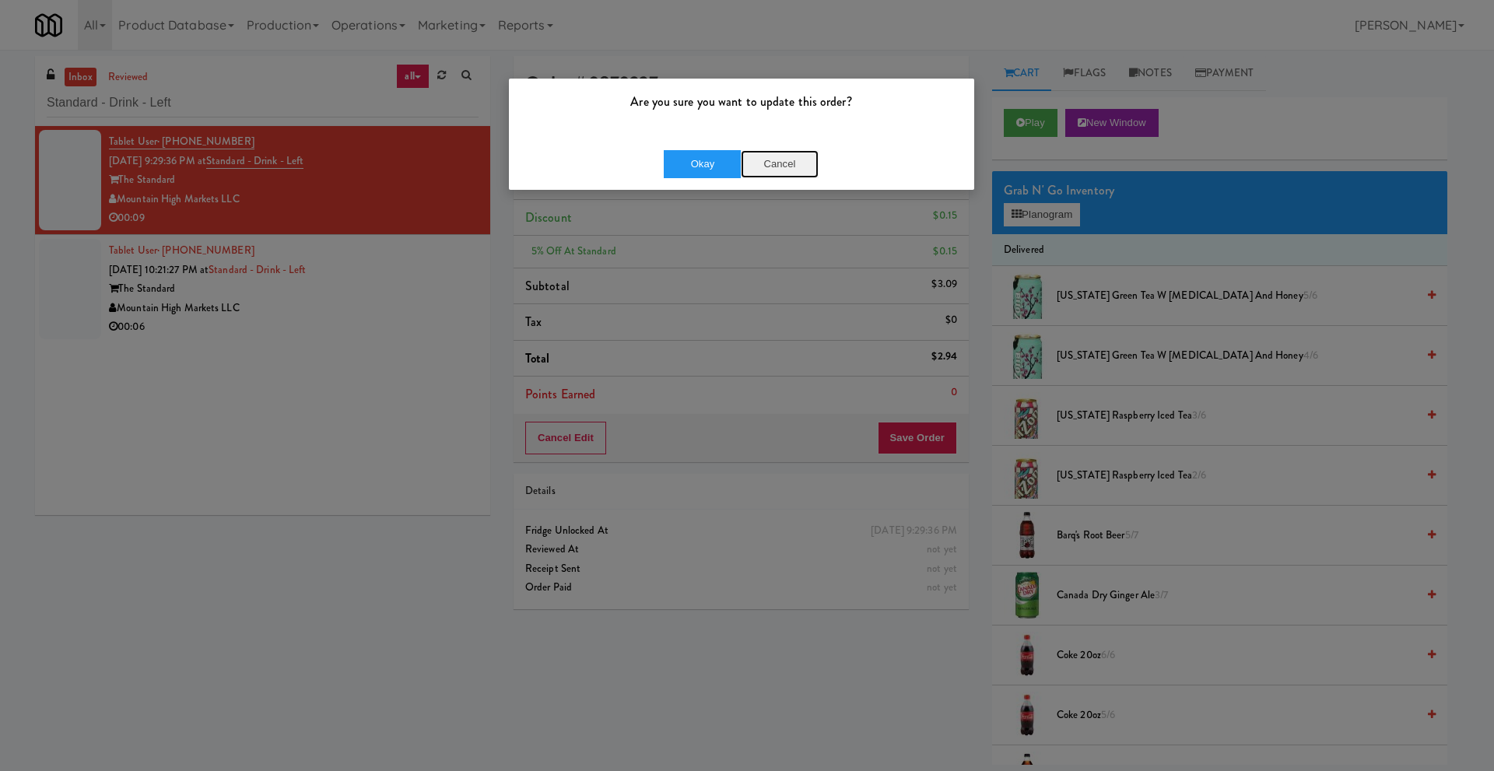
click at [777, 162] on button "Cancel" at bounding box center [780, 164] width 78 height 28
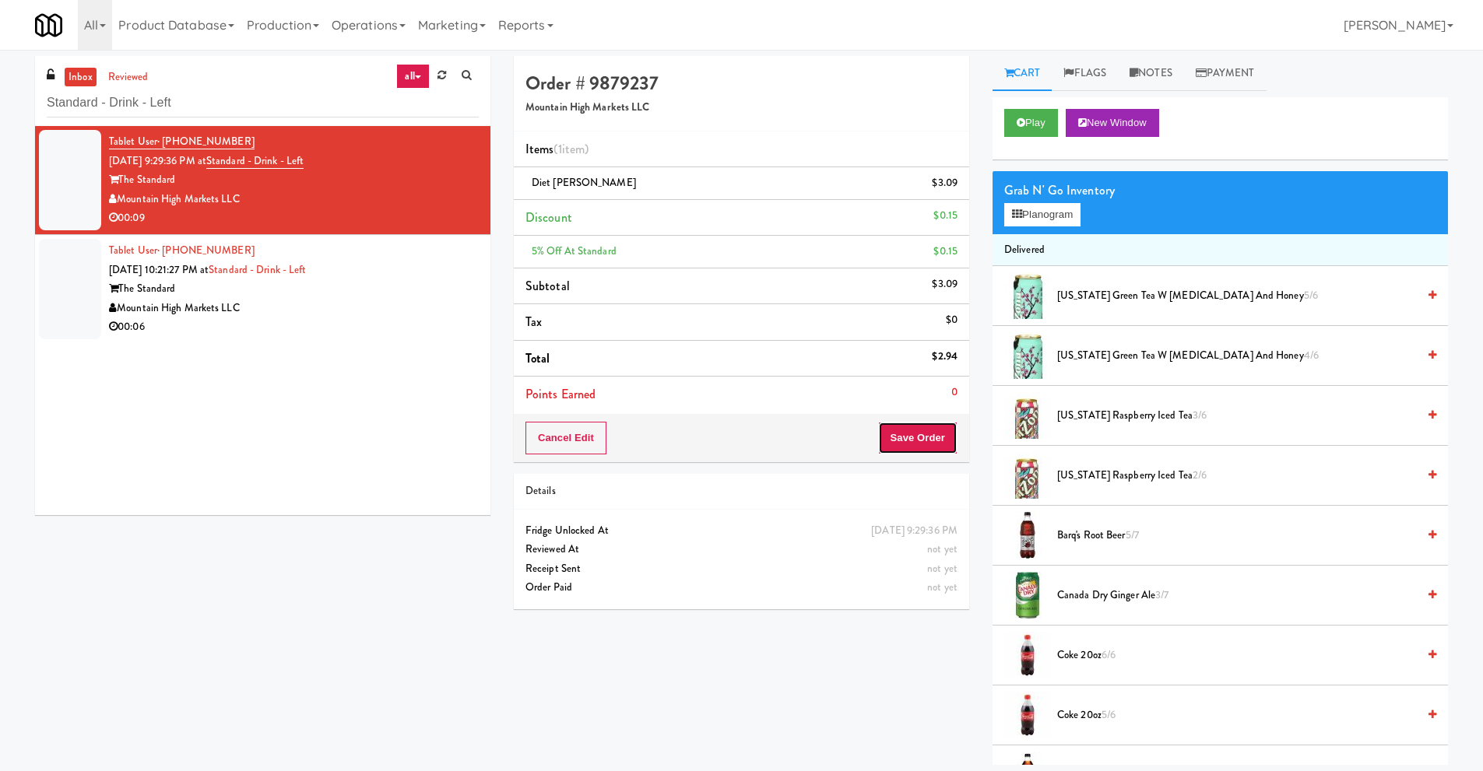
click at [915, 436] on button "Save Order" at bounding box center [917, 438] width 79 height 33
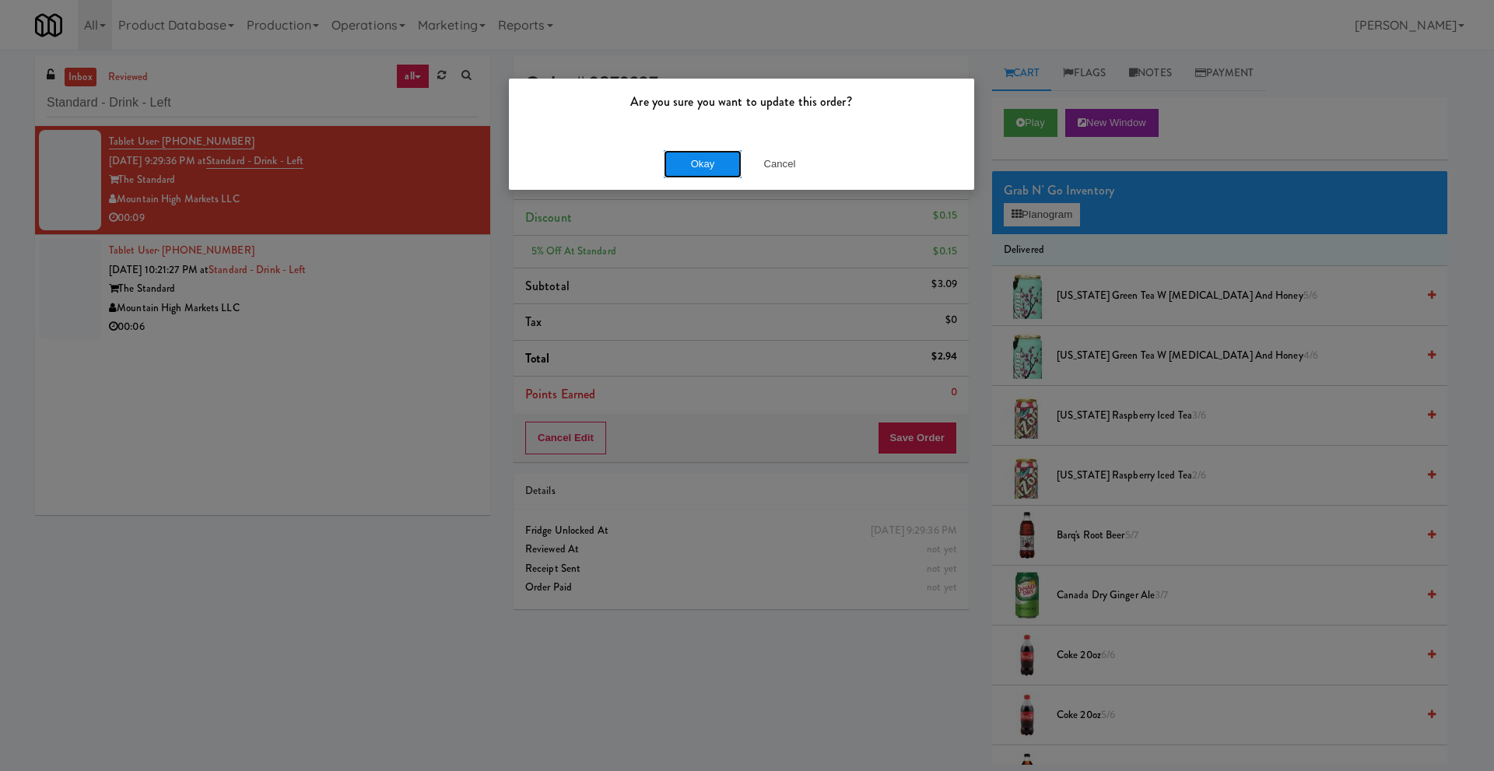
click at [699, 163] on button "Okay" at bounding box center [703, 164] width 78 height 28
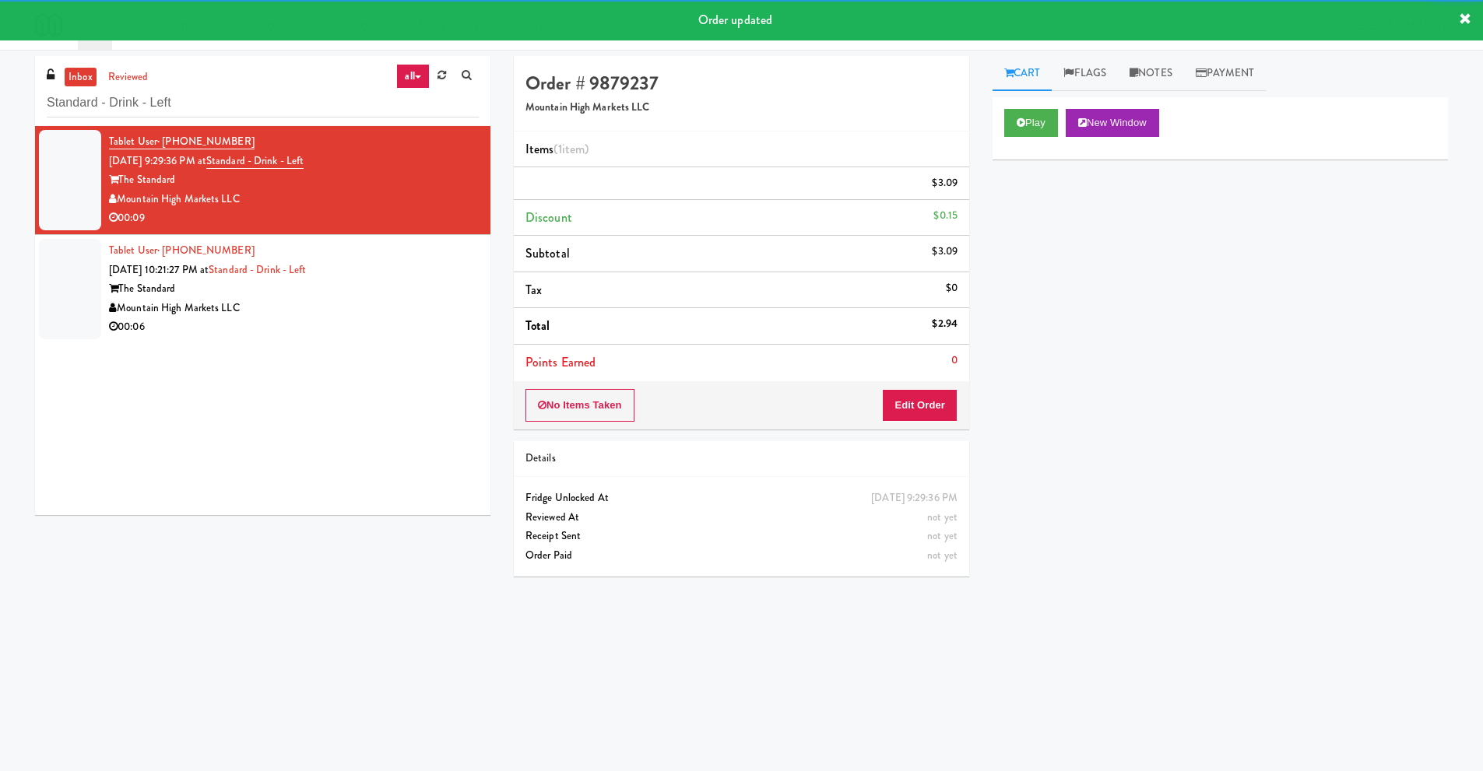
click at [241, 305] on div "Tablet User · (602) 509-9534 [DATE] 10:21:27 PM at Standard - Drink - Left The …" at bounding box center [294, 289] width 370 height 96
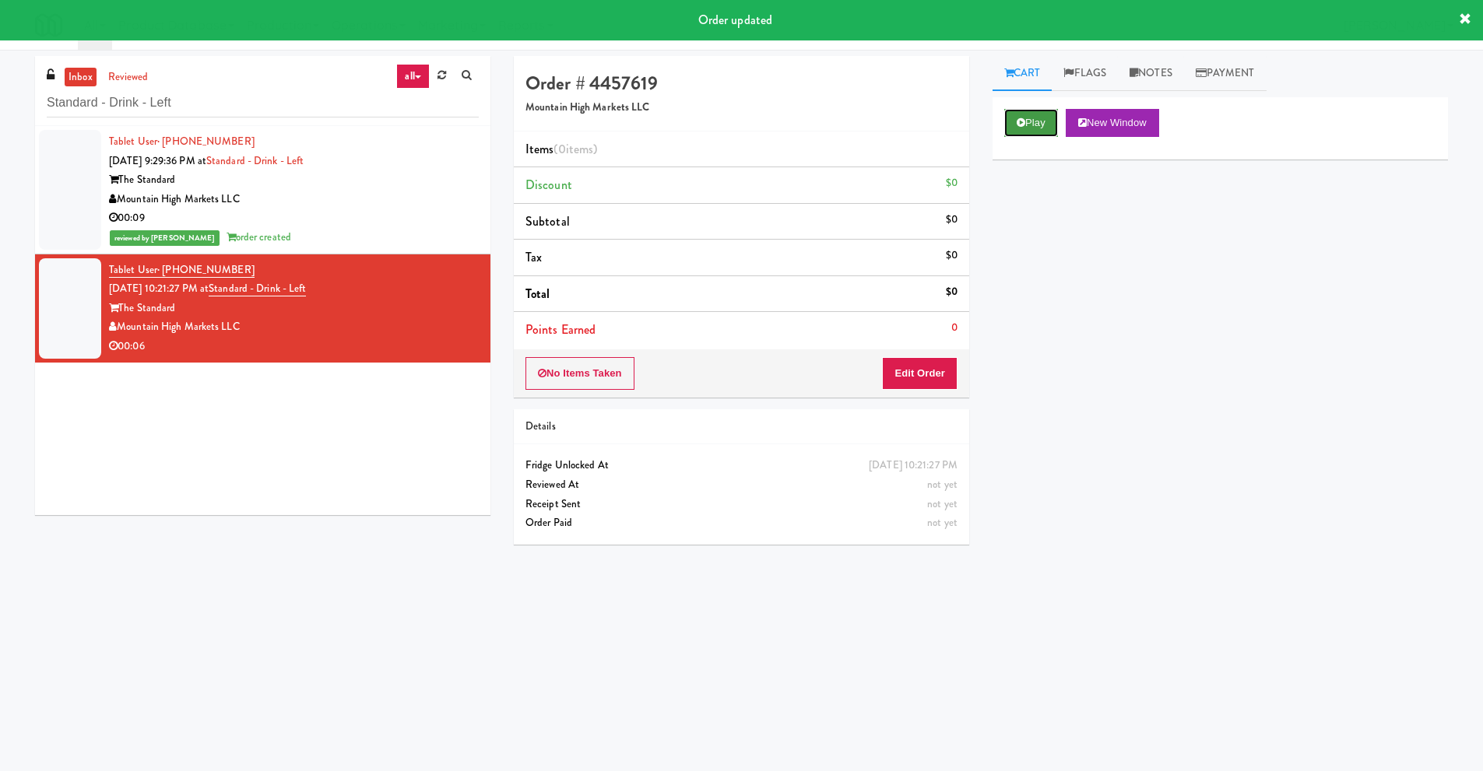
click at [1034, 121] on button "Play" at bounding box center [1031, 123] width 54 height 28
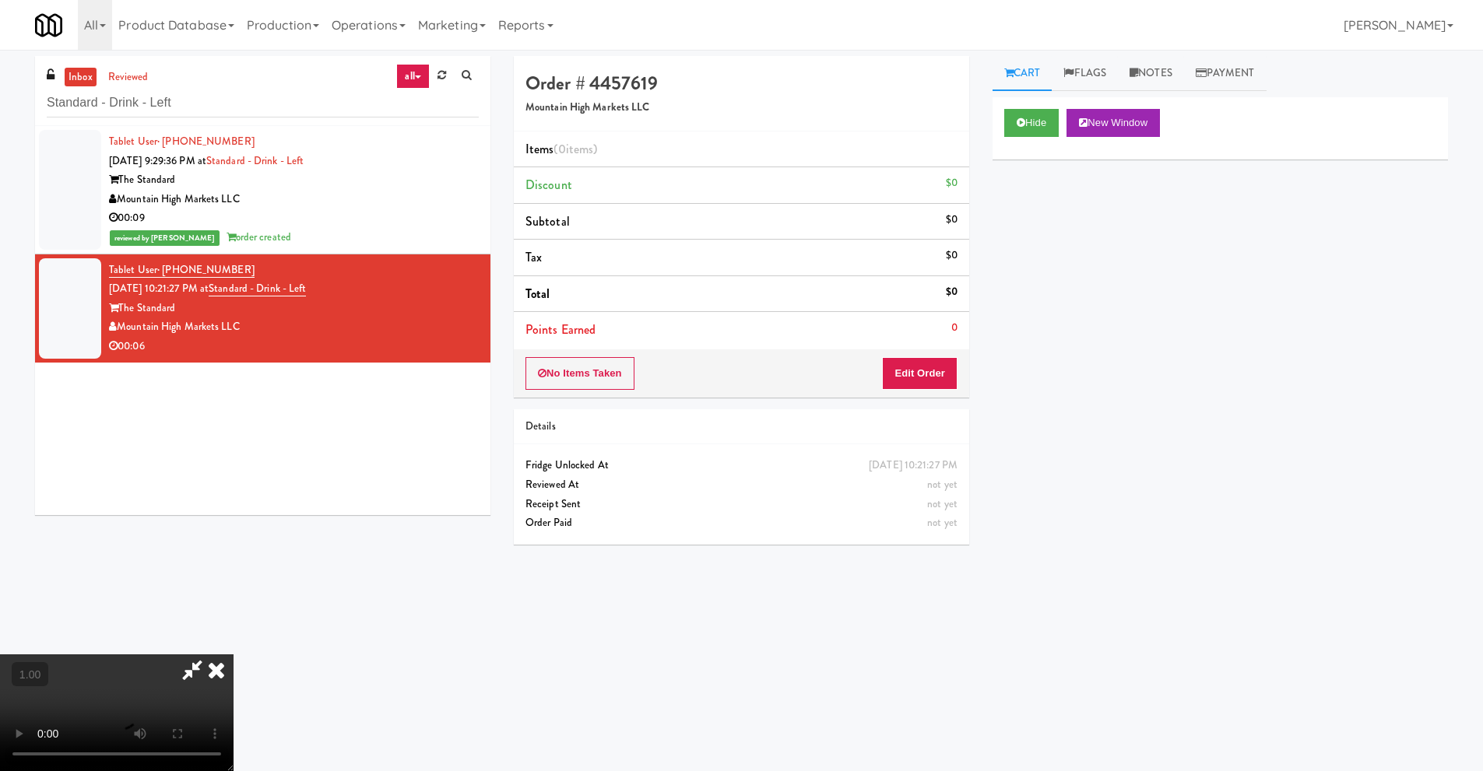
click at [233, 654] on video at bounding box center [116, 712] width 233 height 117
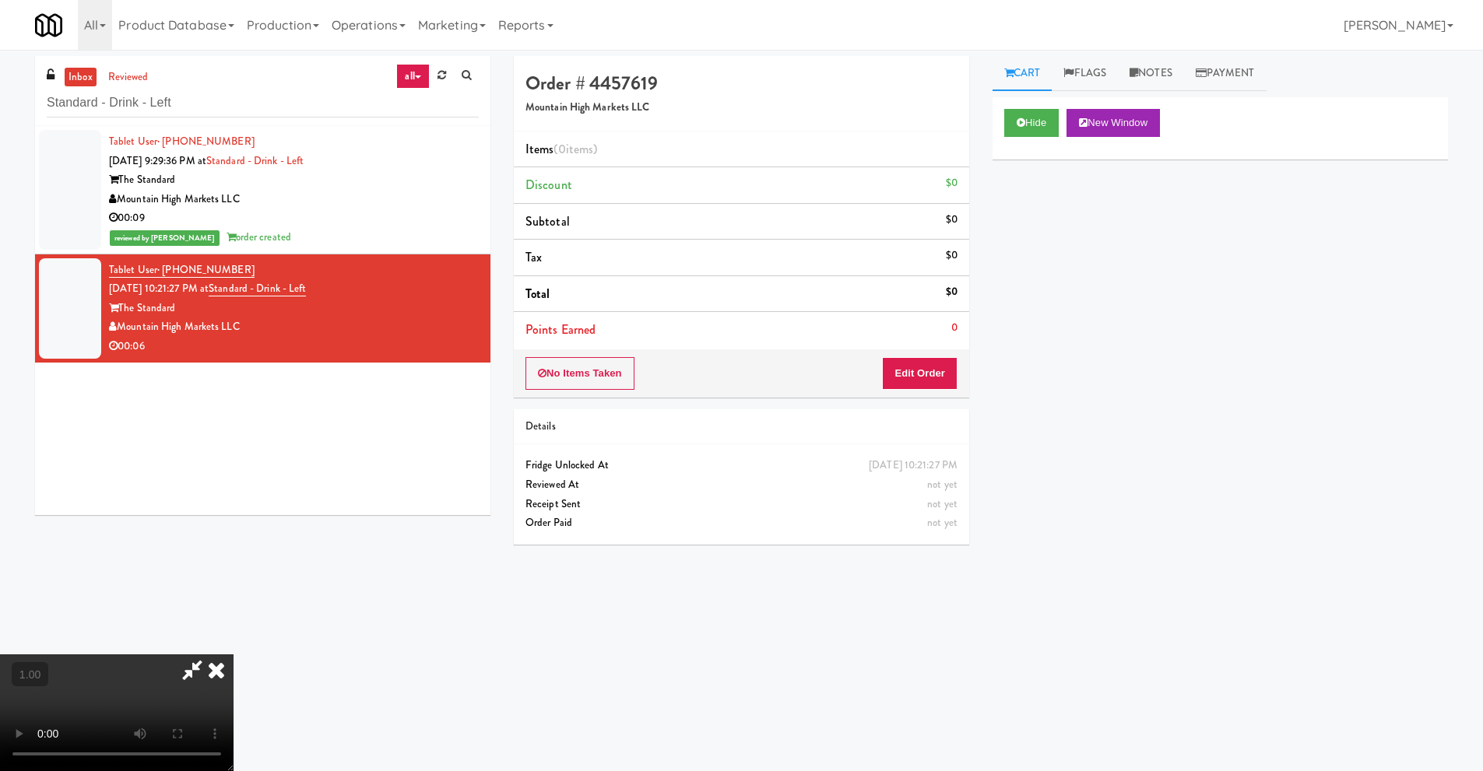
click at [233, 654] on video at bounding box center [116, 712] width 233 height 117
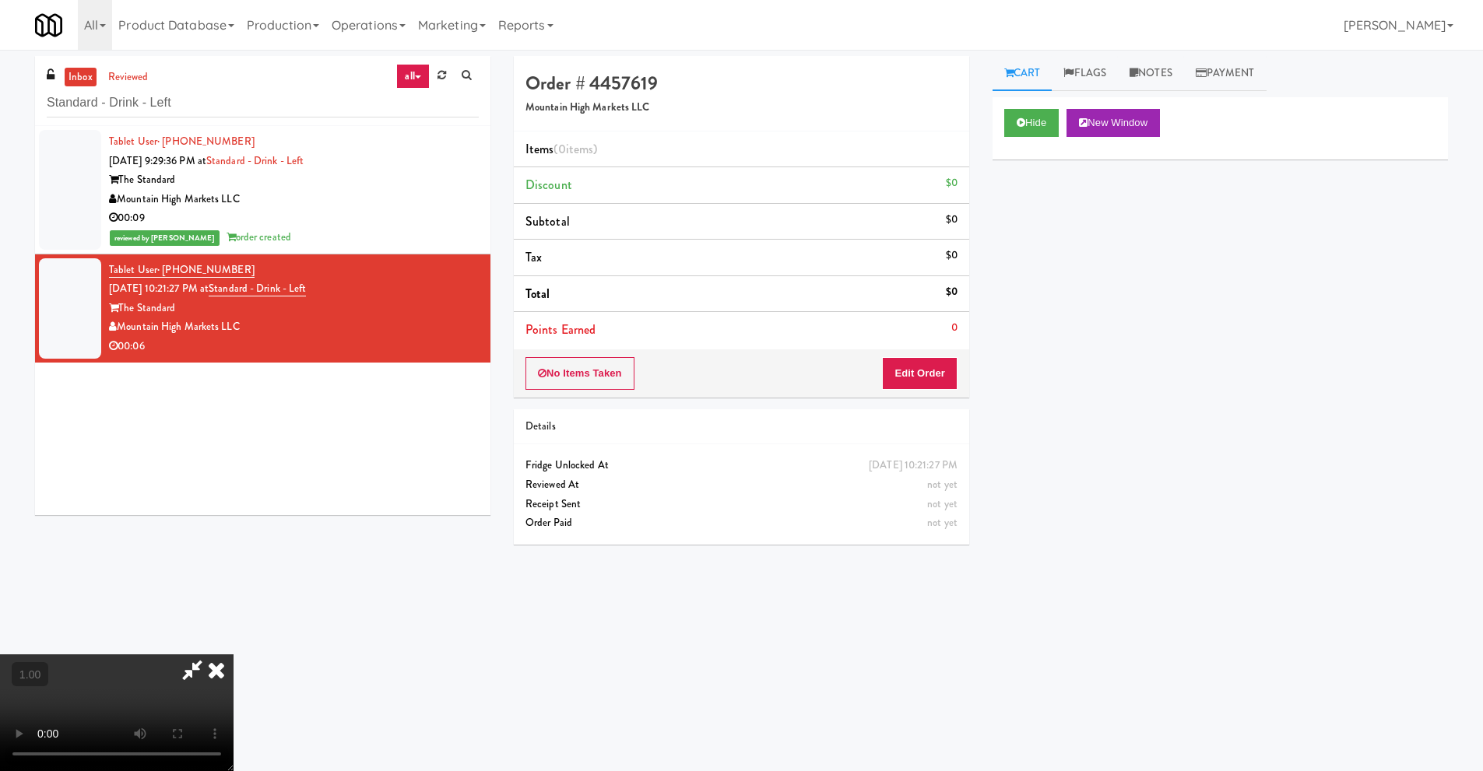
click at [233, 654] on video at bounding box center [116, 712] width 233 height 117
click at [233, 654] on icon at bounding box center [216, 669] width 34 height 31
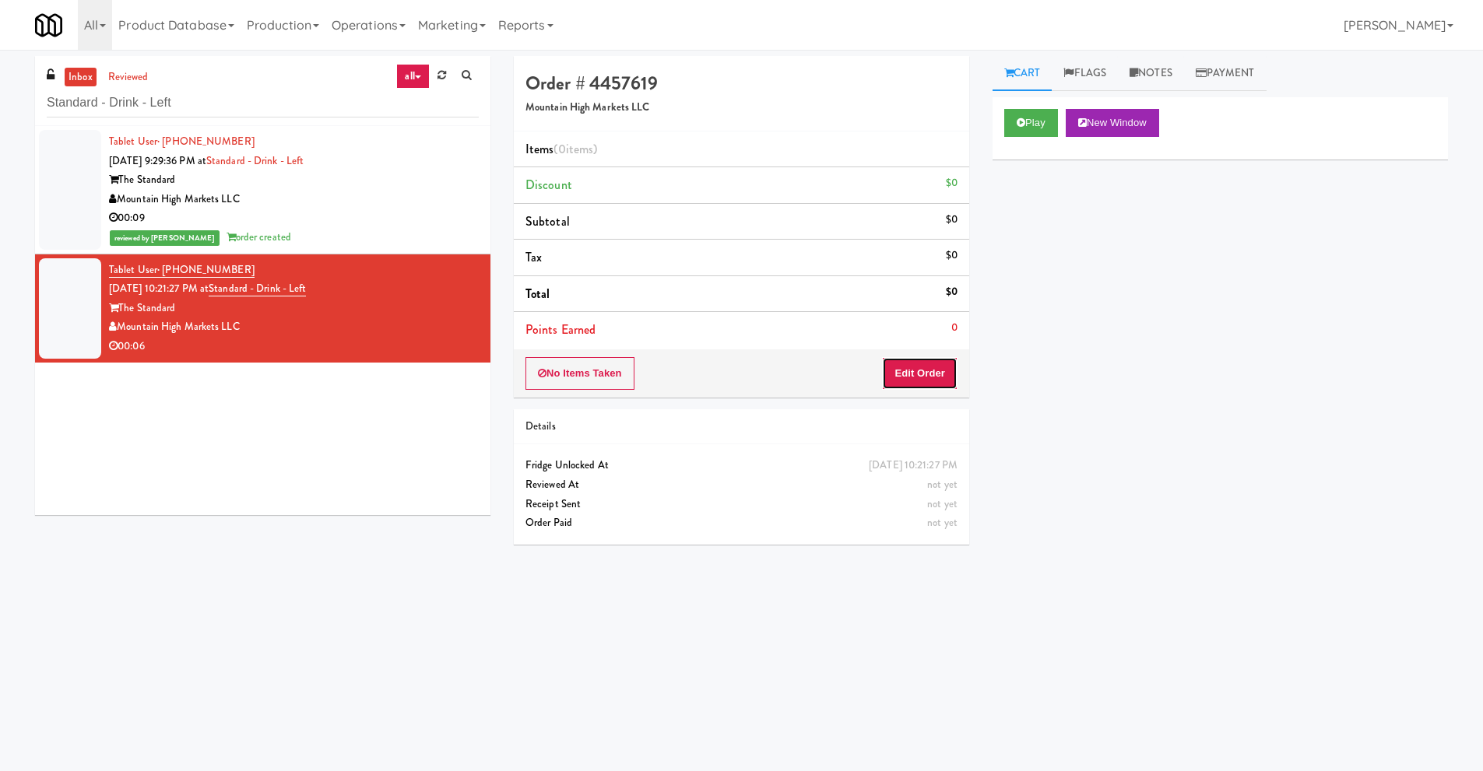
click at [911, 374] on button "Edit Order" at bounding box center [919, 373] width 75 height 33
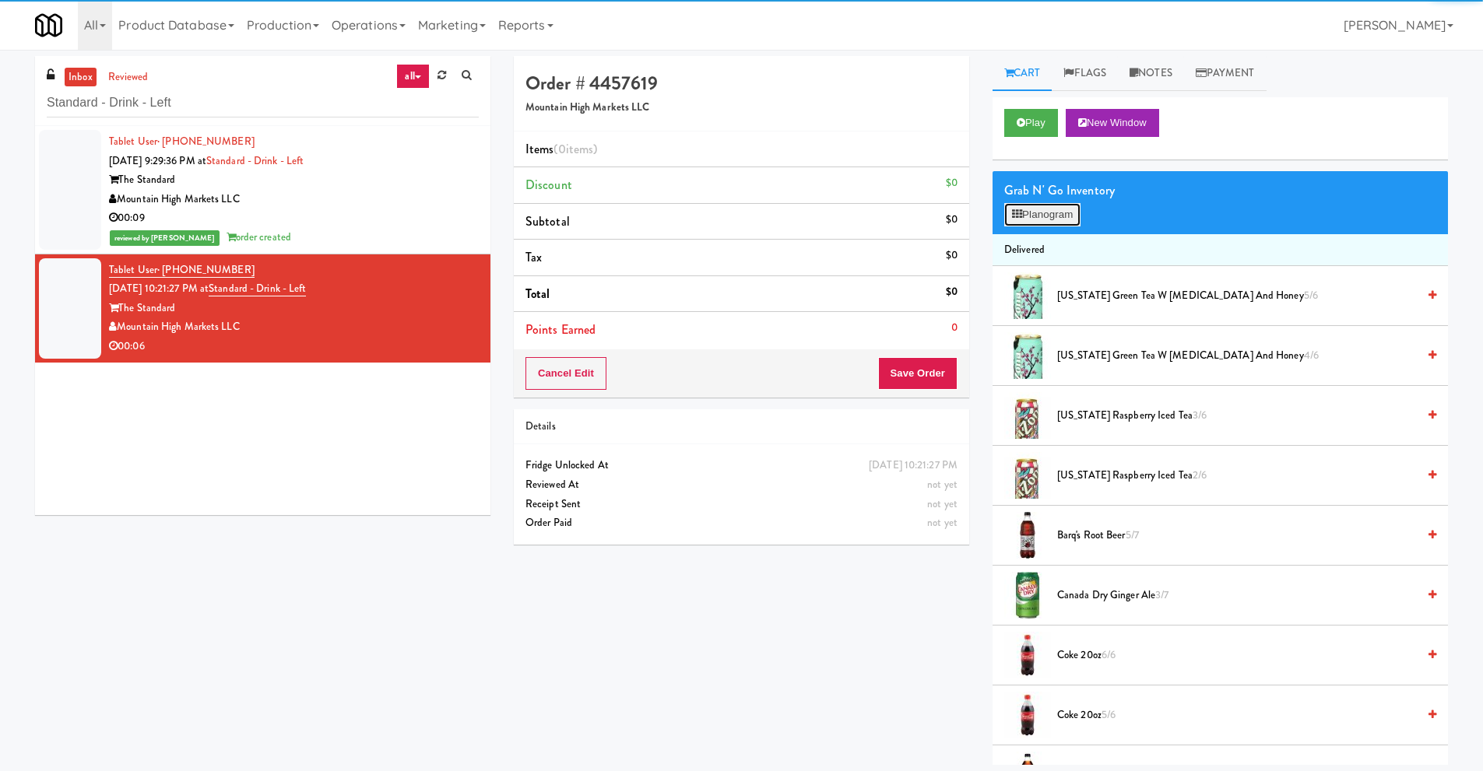
click at [1034, 217] on button "Planogram" at bounding box center [1042, 214] width 76 height 23
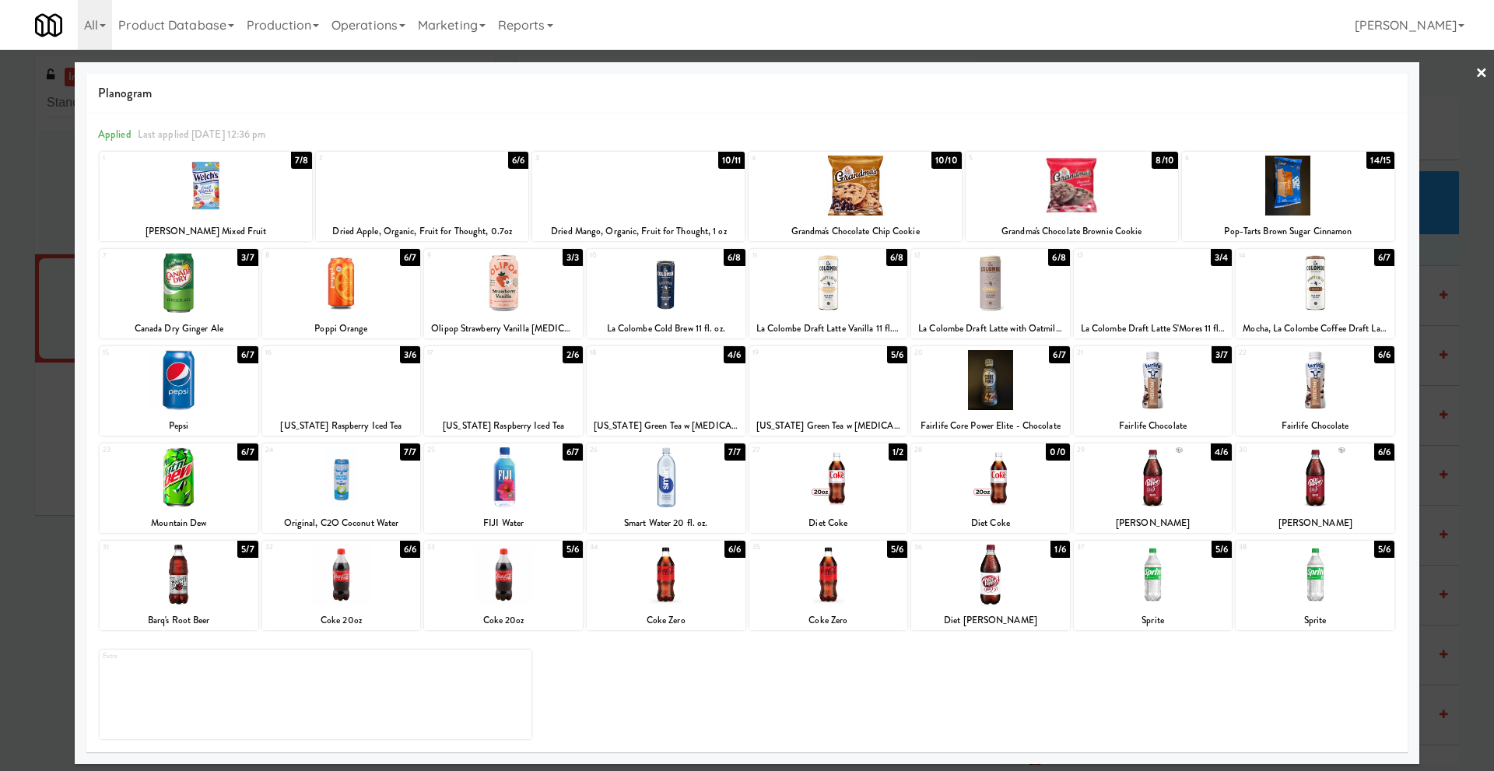
click at [1158, 490] on div at bounding box center [1153, 477] width 159 height 60
click at [1480, 75] on link "×" at bounding box center [1482, 74] width 12 height 48
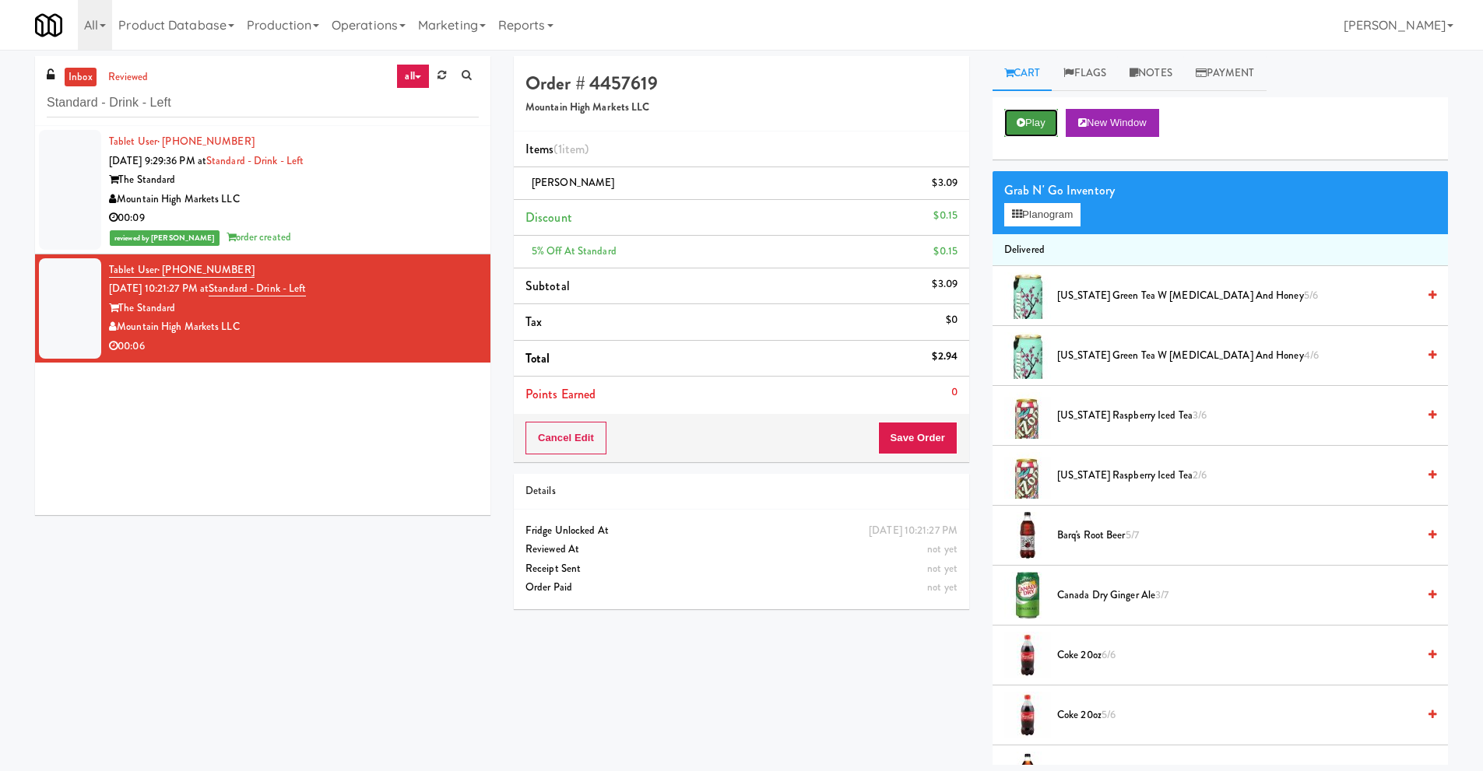
click at [1025, 124] on button "Play" at bounding box center [1031, 123] width 54 height 28
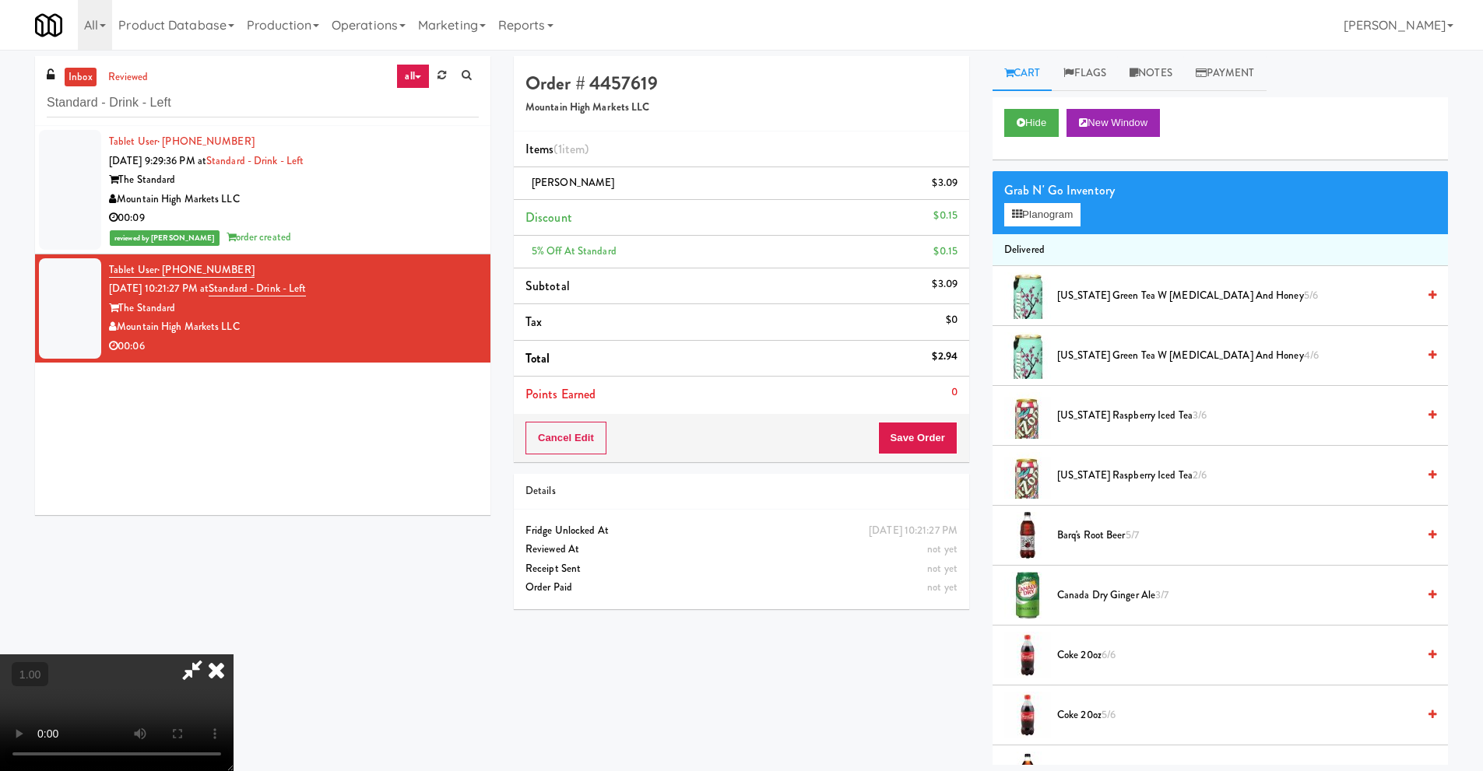
click at [233, 655] on video at bounding box center [116, 712] width 233 height 117
click at [233, 654] on video at bounding box center [116, 712] width 233 height 117
click at [233, 654] on icon at bounding box center [216, 669] width 34 height 31
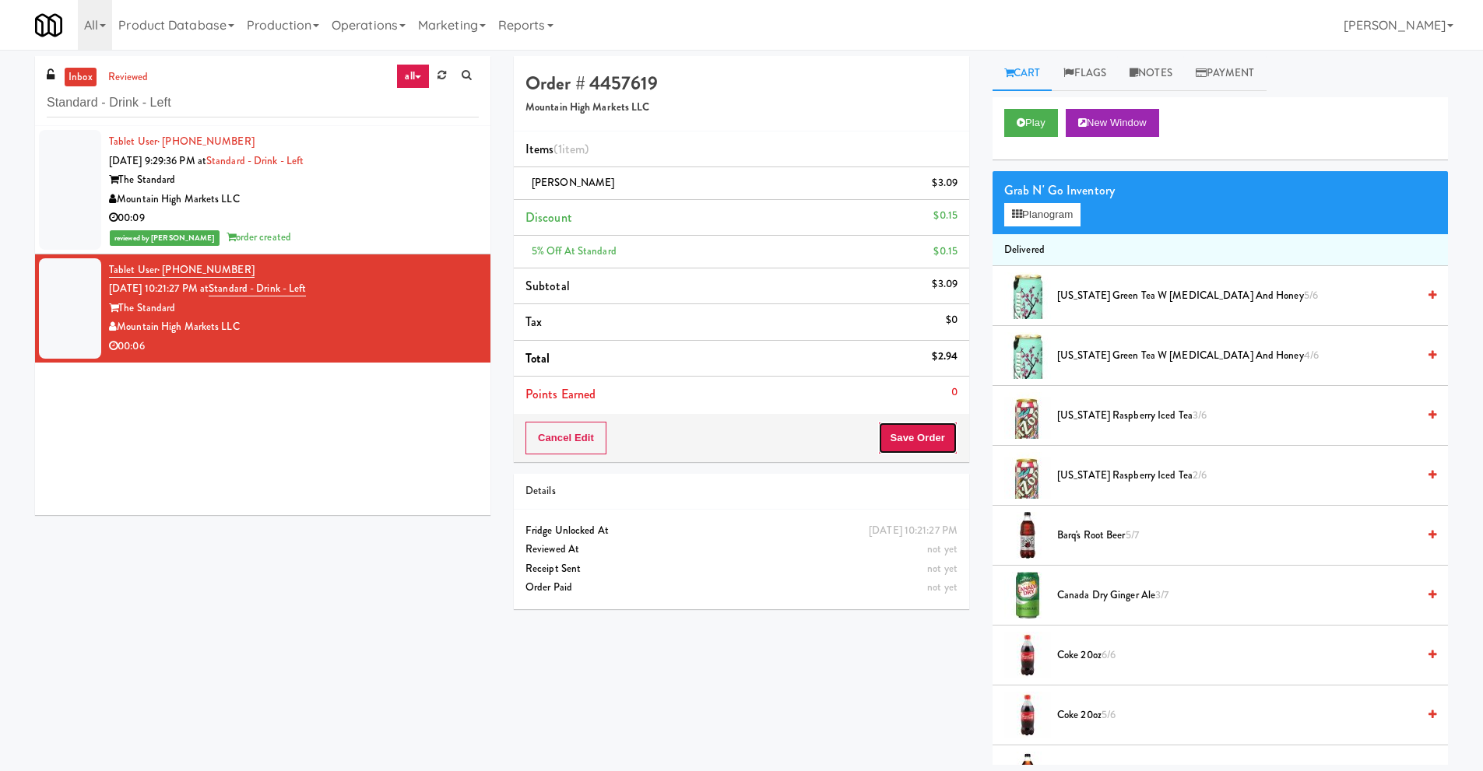
click at [893, 440] on button "Save Order" at bounding box center [917, 438] width 79 height 33
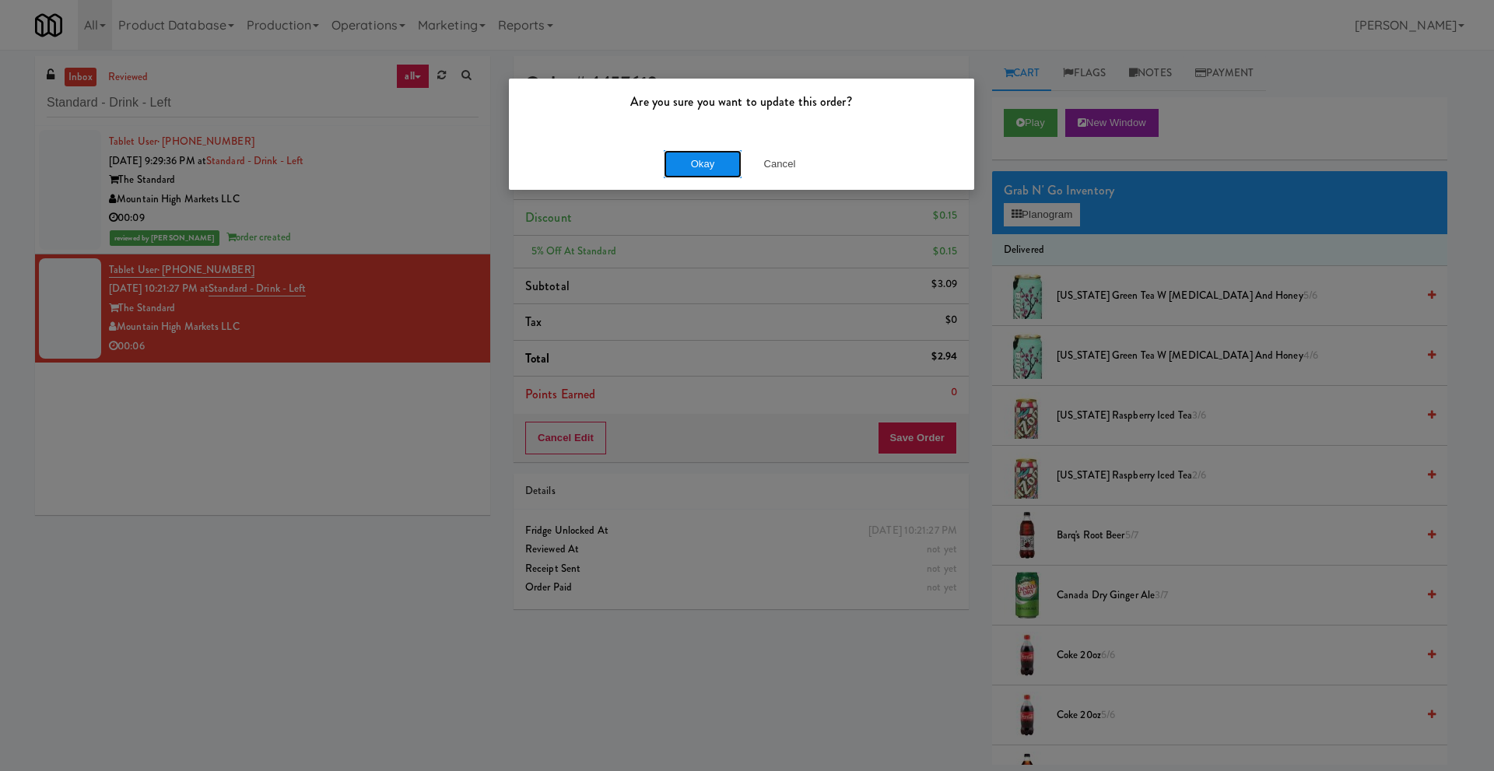
click at [684, 166] on button "Okay" at bounding box center [703, 164] width 78 height 28
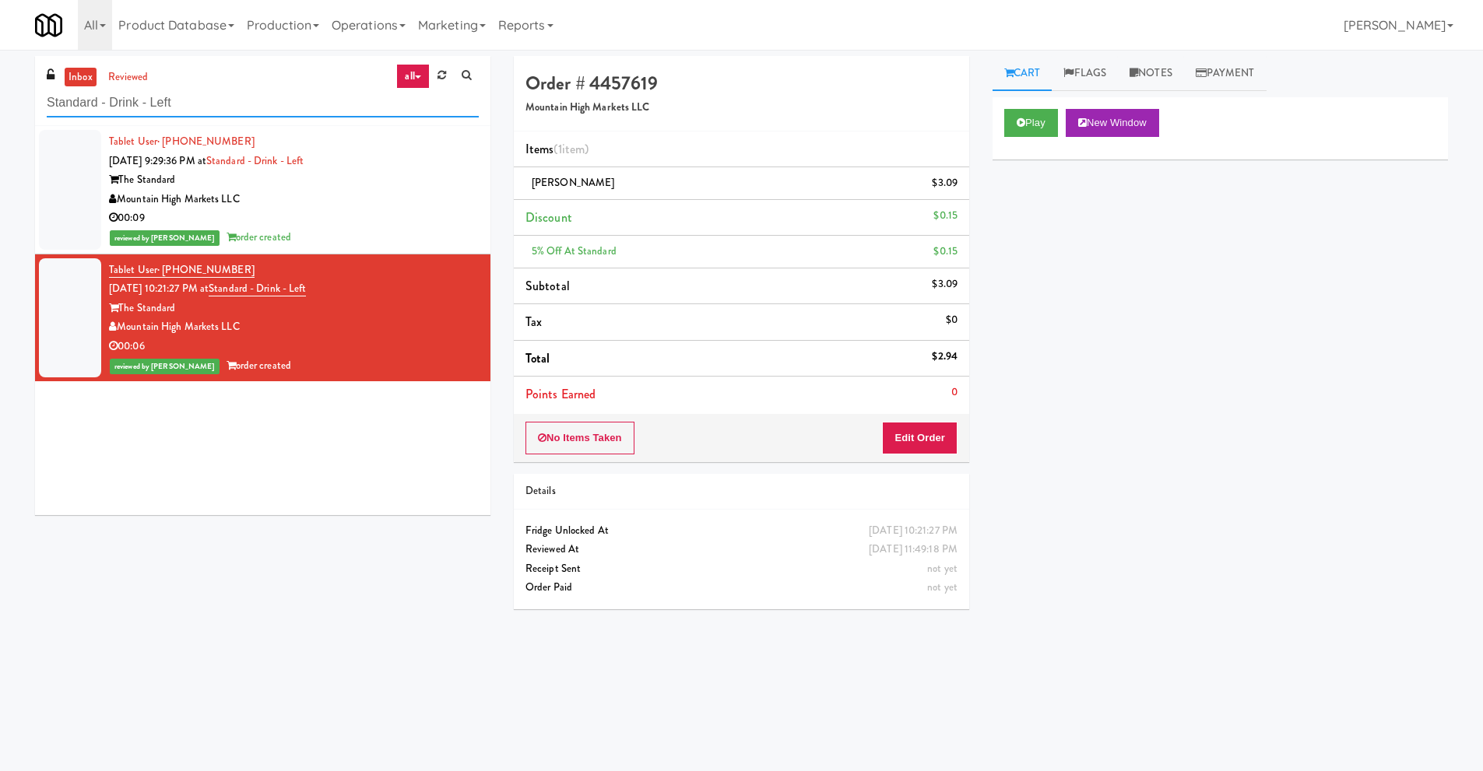
drag, startPoint x: 191, startPoint y: 107, endPoint x: 0, endPoint y: 68, distance: 195.5
click at [0, 68] on div "inbox reviewed all all unclear take inventory issue suspicious failed recent St…" at bounding box center [741, 368] width 1483 height 625
paste input "[PERSON_NAME]"
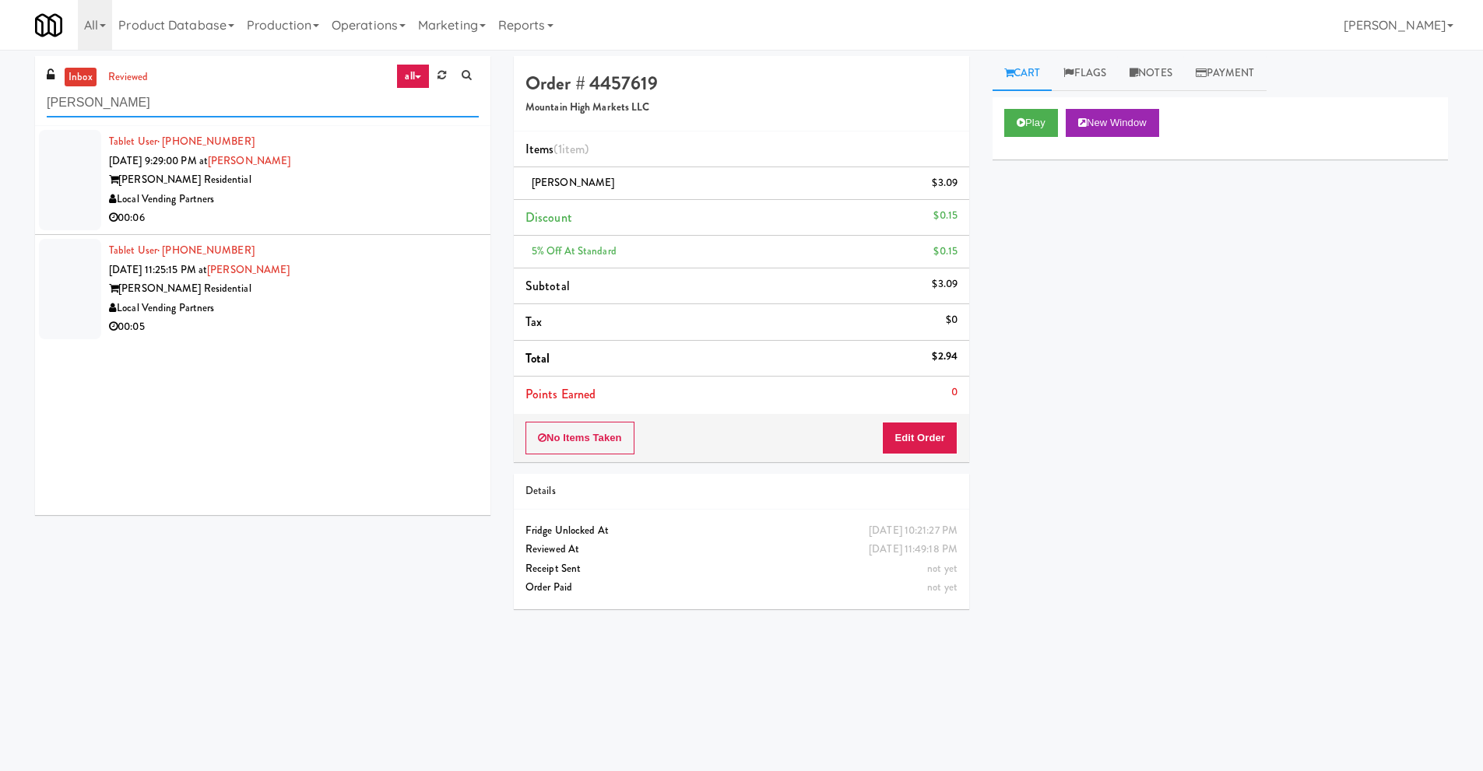
type input "[PERSON_NAME]"
click at [198, 180] on div "[PERSON_NAME] Residential" at bounding box center [294, 179] width 370 height 19
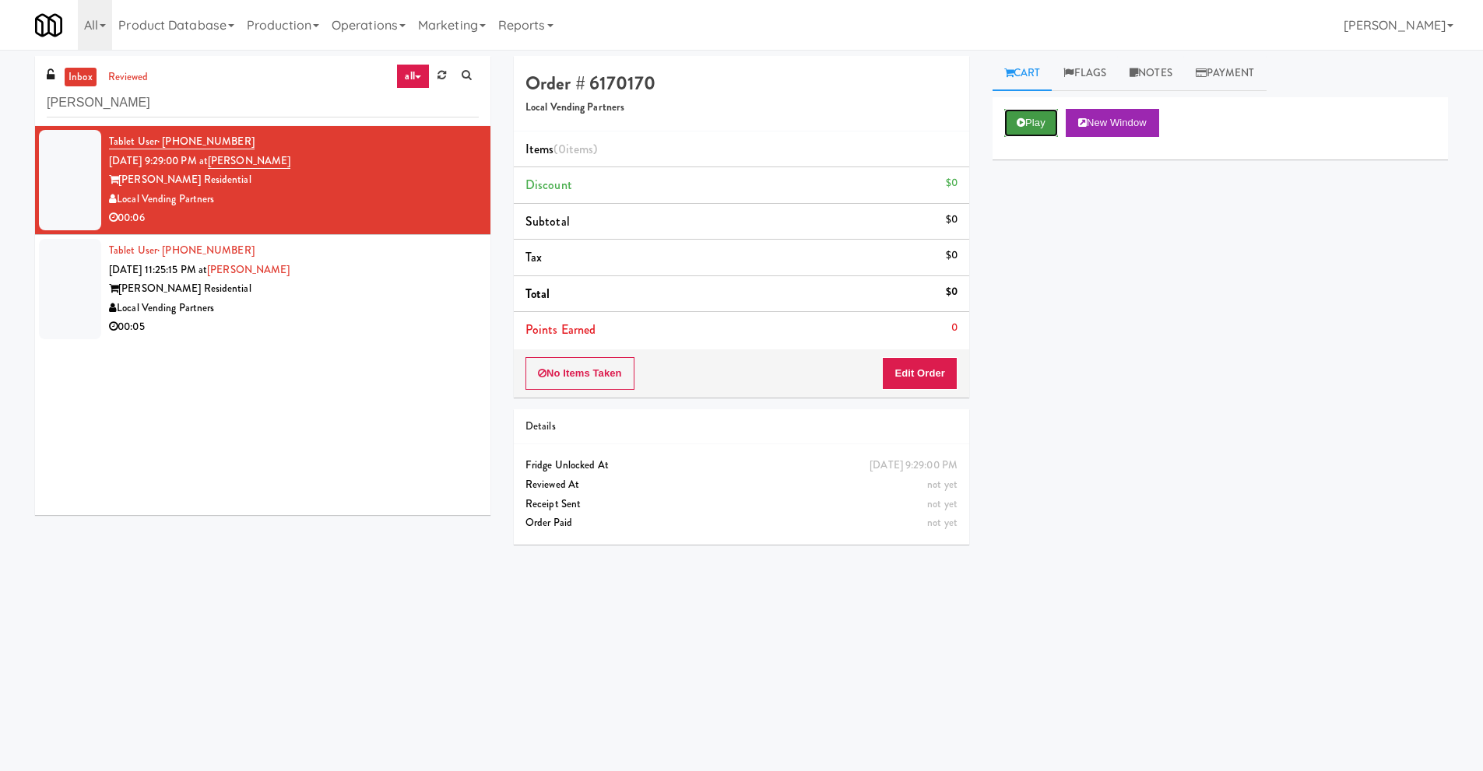
click at [1029, 130] on button "Play" at bounding box center [1031, 123] width 54 height 28
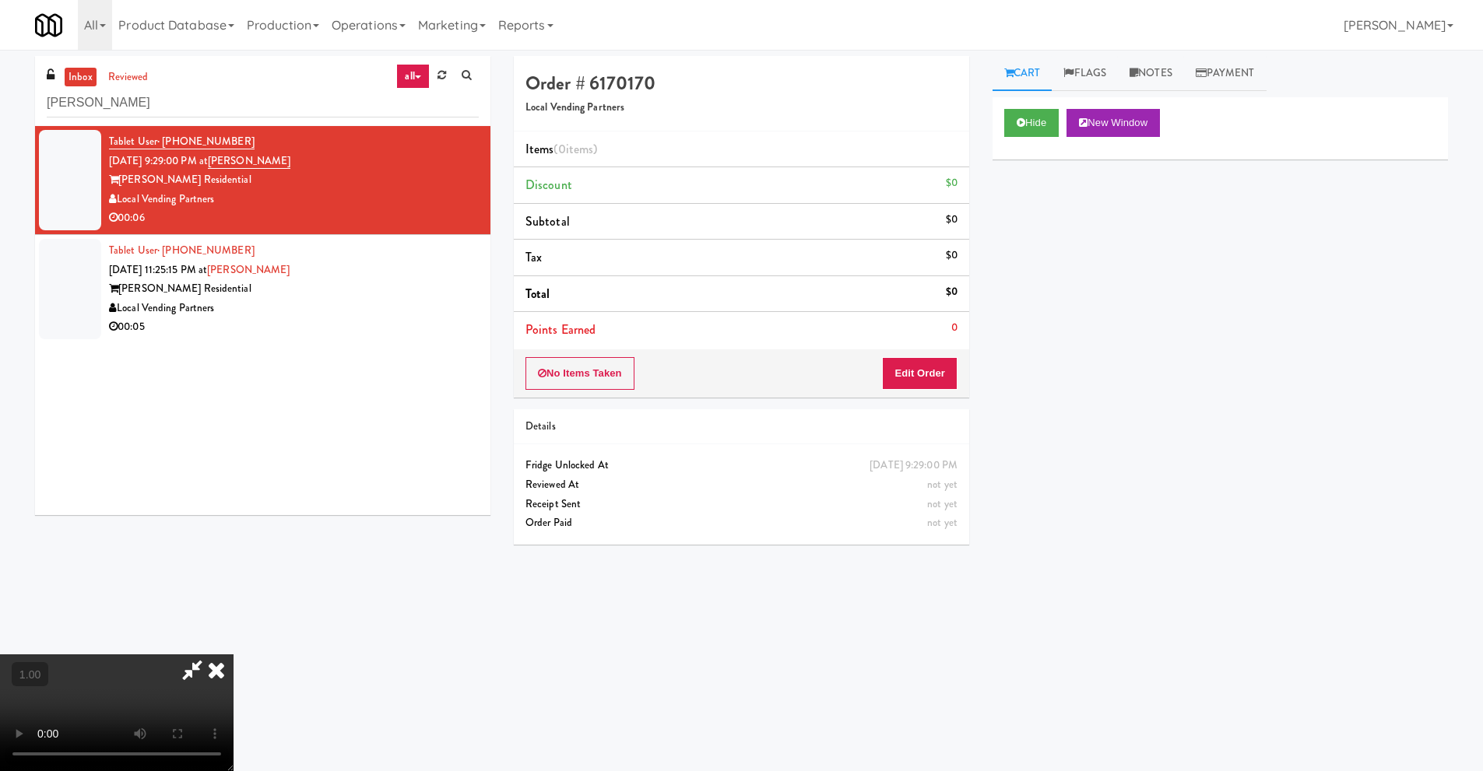
click at [233, 654] on video at bounding box center [116, 712] width 233 height 117
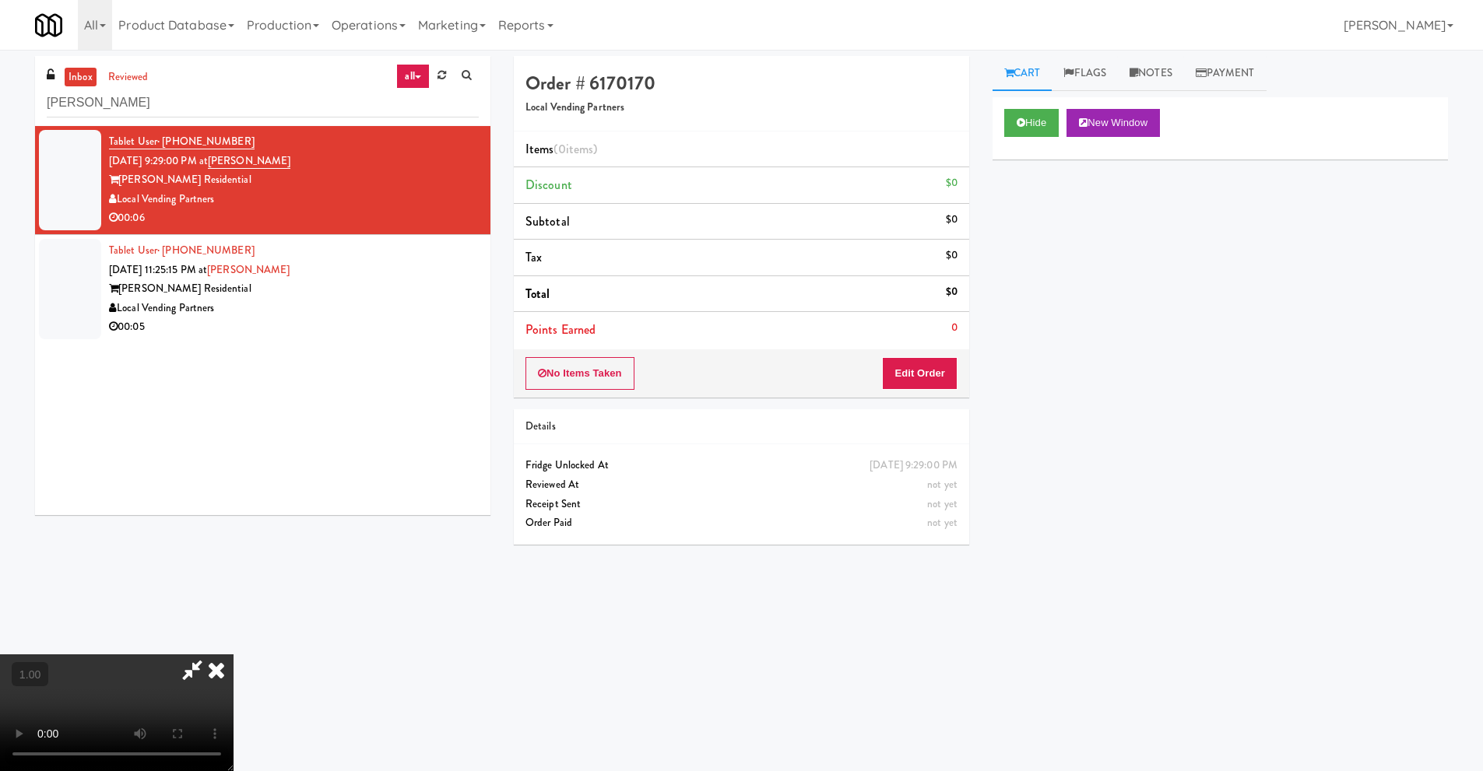
click at [233, 654] on video at bounding box center [116, 712] width 233 height 117
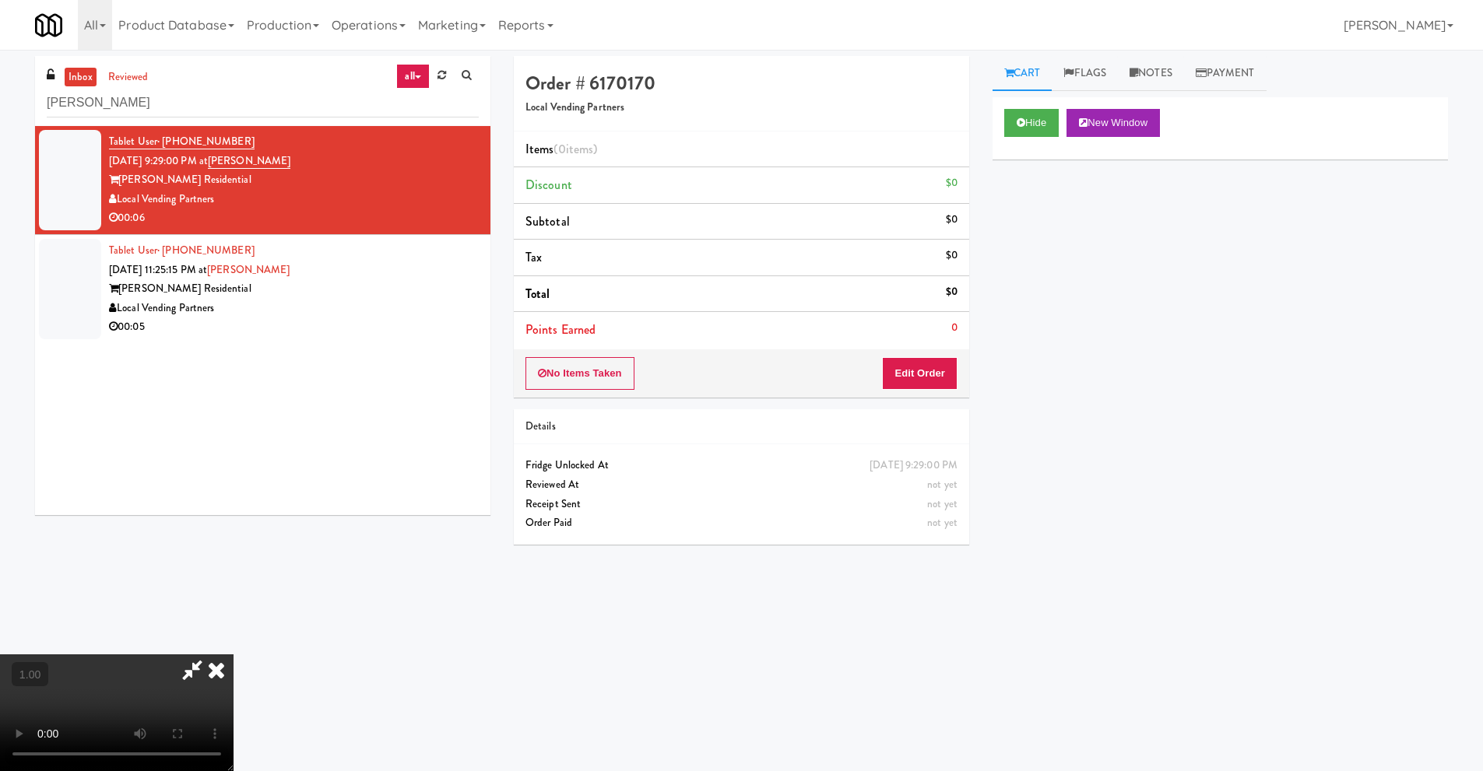
click at [233, 654] on icon at bounding box center [216, 669] width 34 height 31
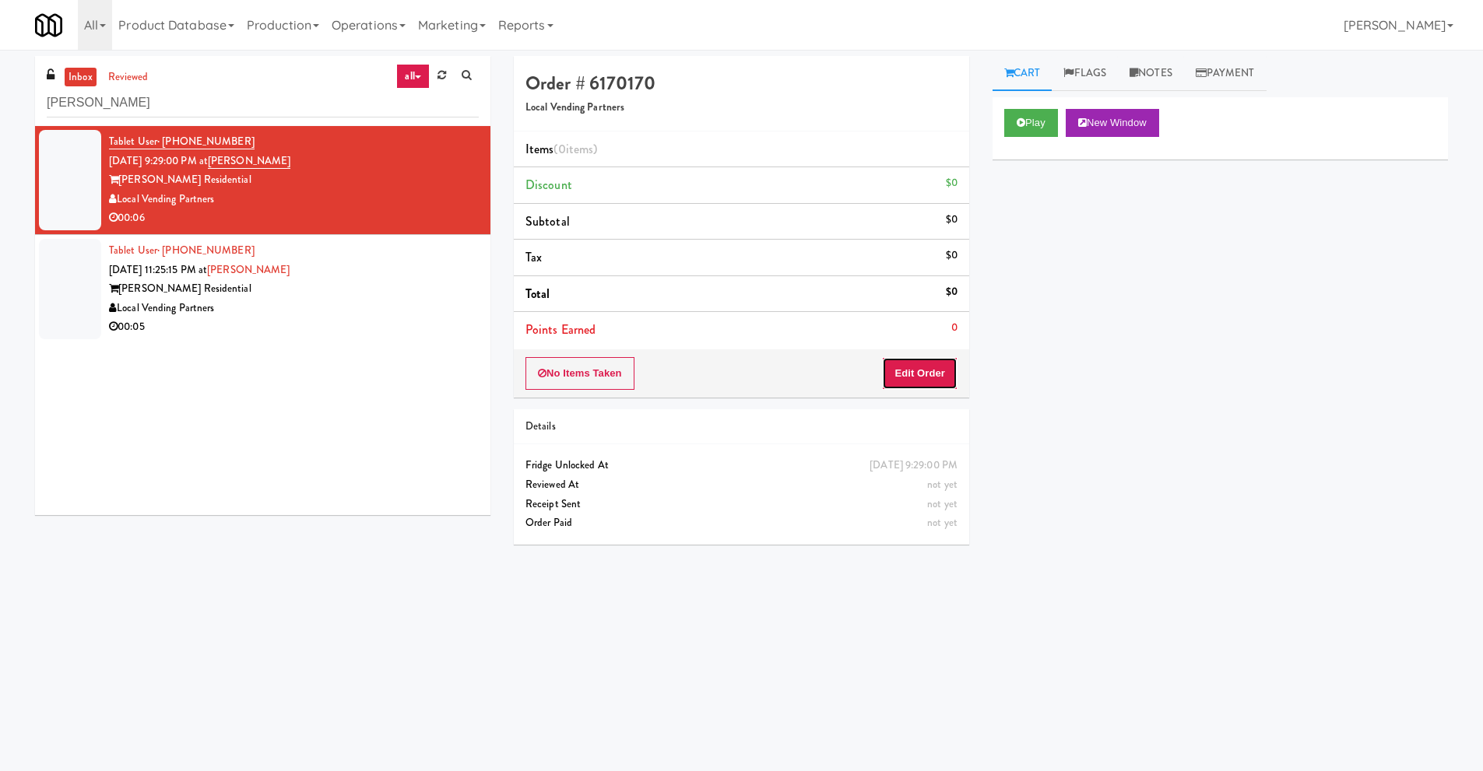
click at [921, 372] on button "Edit Order" at bounding box center [919, 373] width 75 height 33
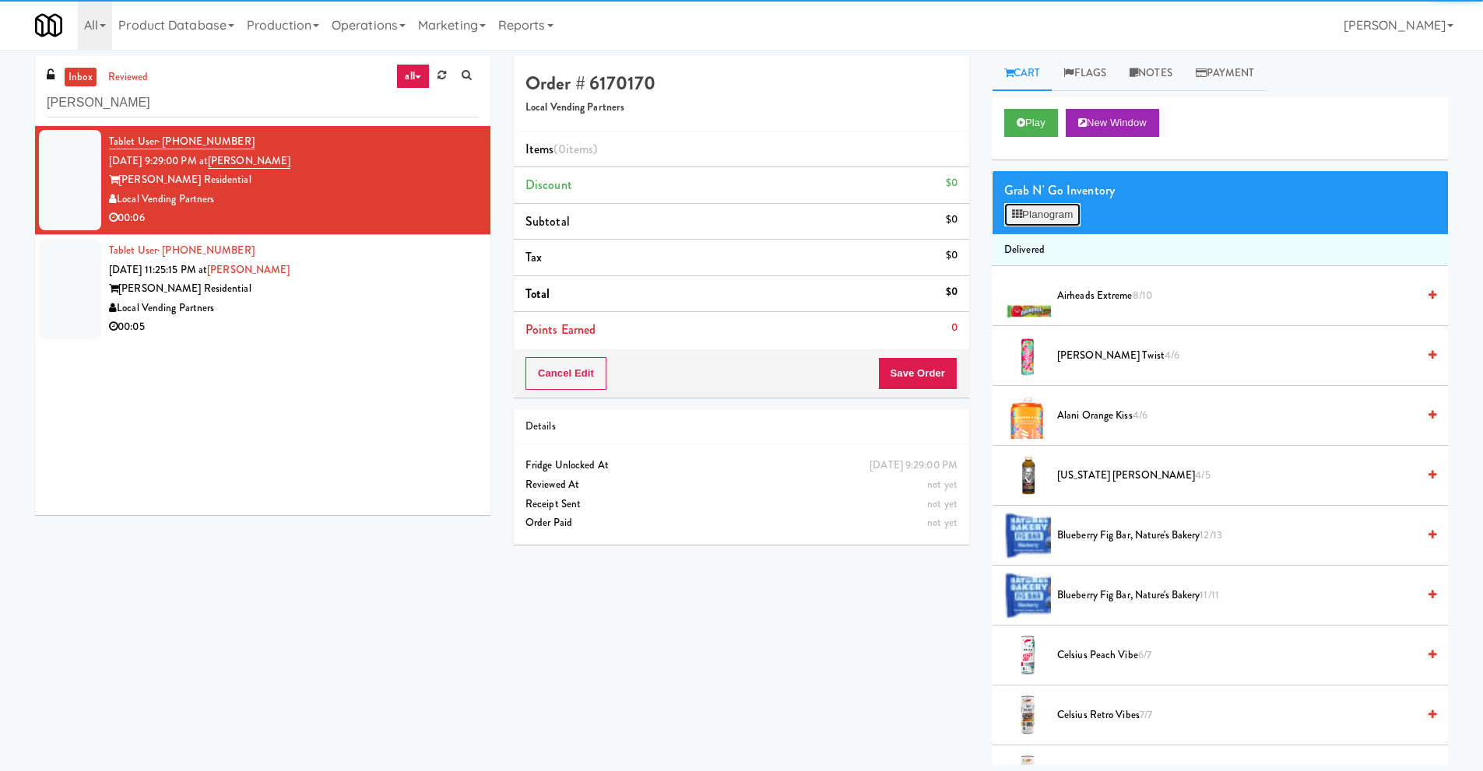
click at [1034, 207] on button "Planogram" at bounding box center [1042, 214] width 76 height 23
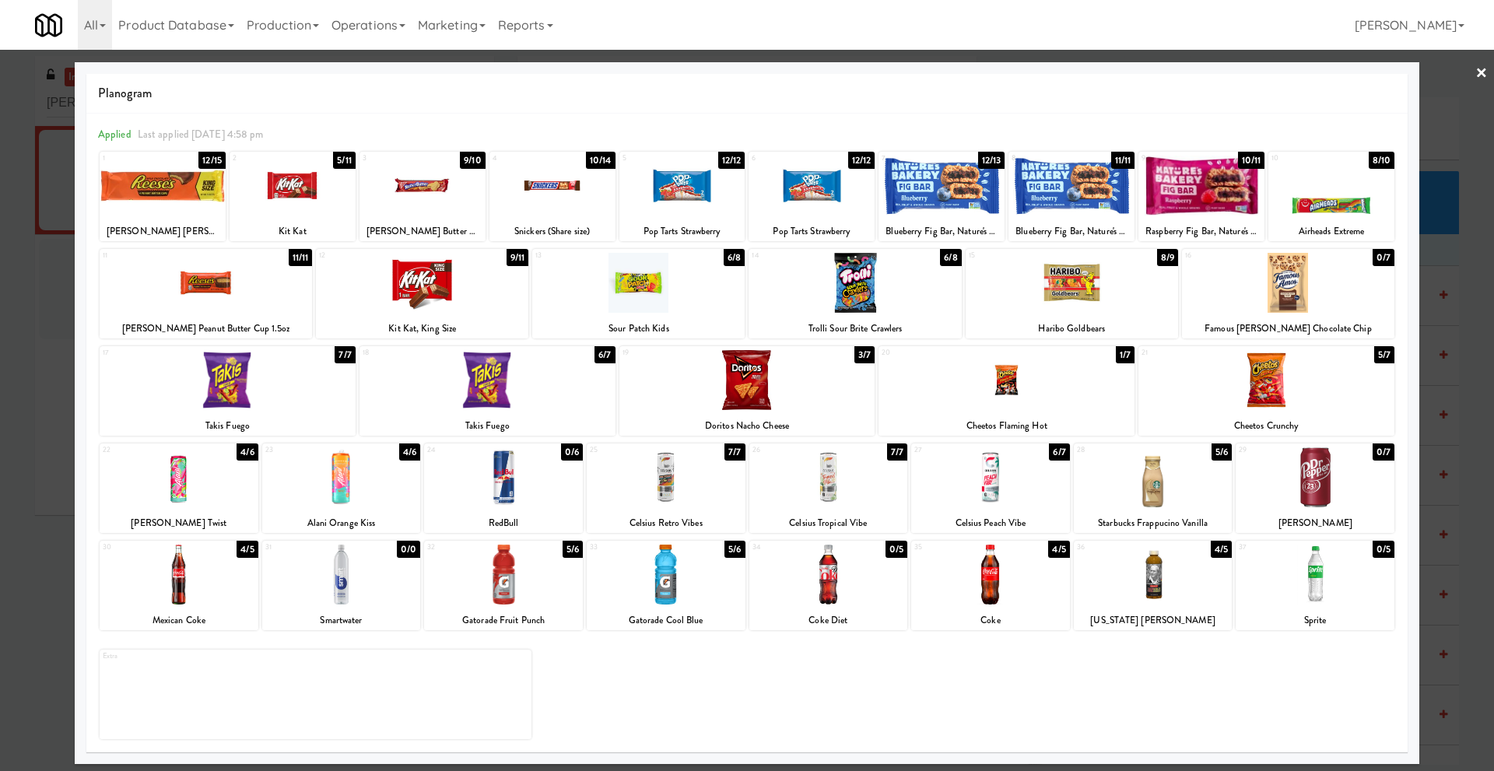
click at [352, 486] on div at bounding box center [341, 477] width 159 height 60
click at [1482, 75] on link "×" at bounding box center [1482, 74] width 12 height 48
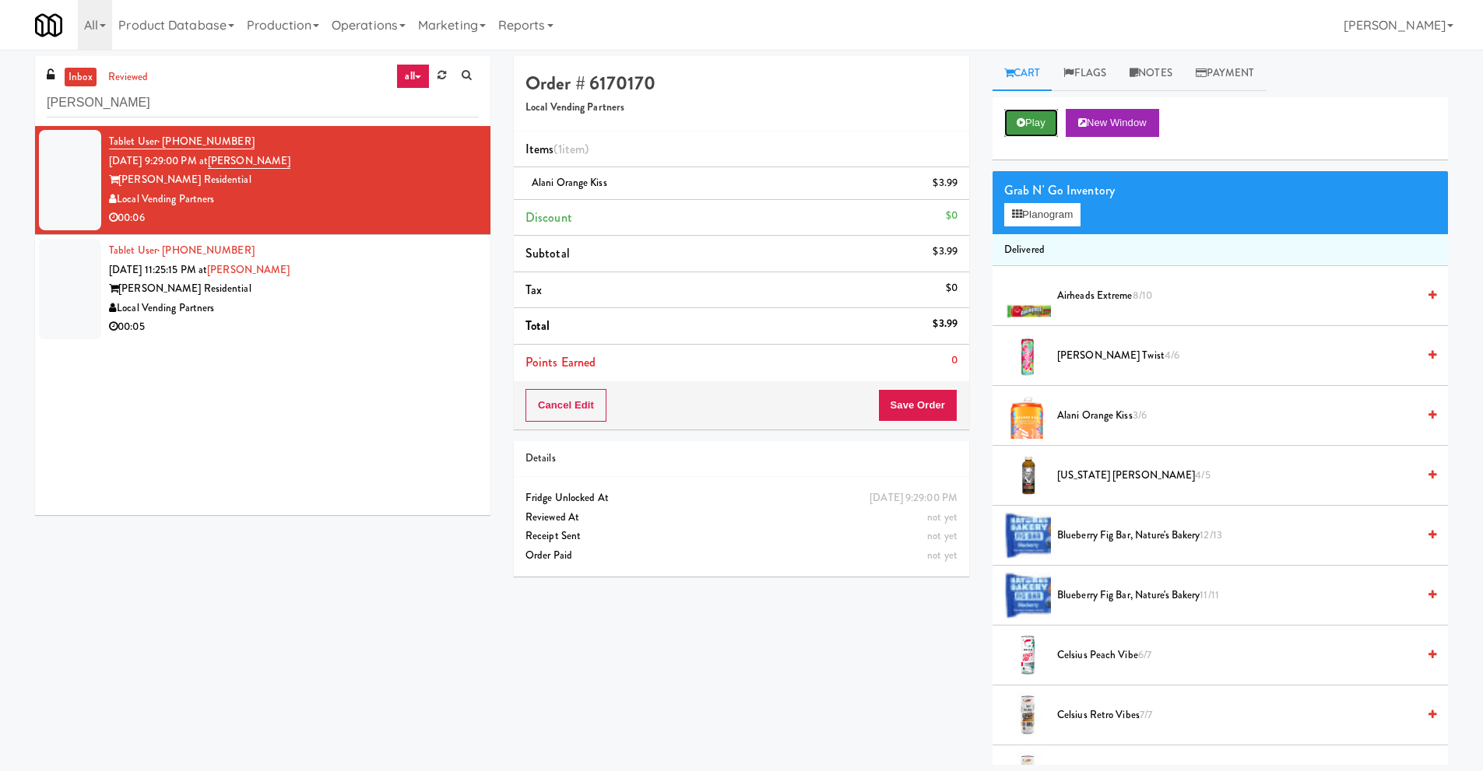
click at [1032, 117] on button "Play" at bounding box center [1031, 123] width 54 height 28
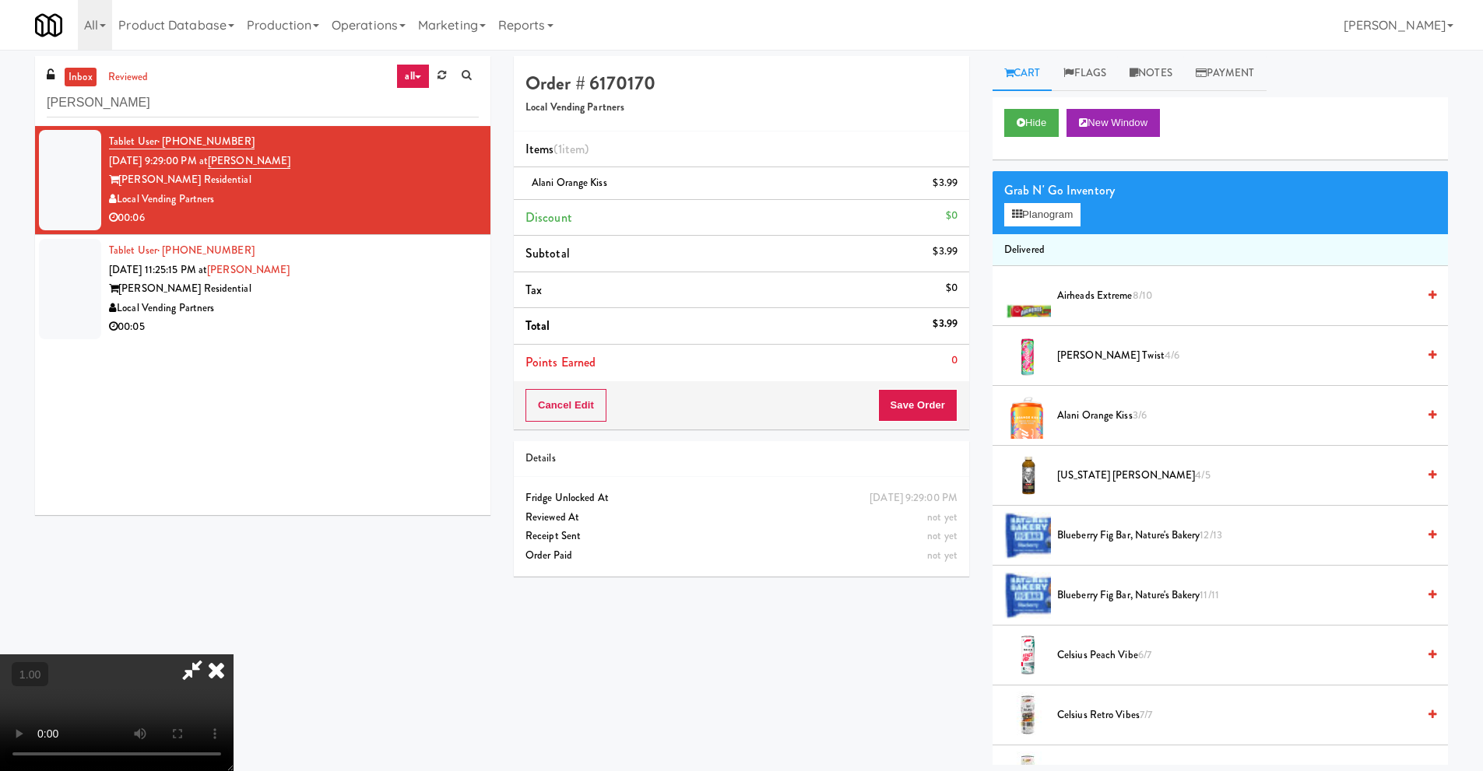
click at [233, 655] on video at bounding box center [116, 712] width 233 height 117
click at [233, 654] on video at bounding box center [116, 712] width 233 height 117
click at [233, 654] on icon at bounding box center [216, 669] width 34 height 31
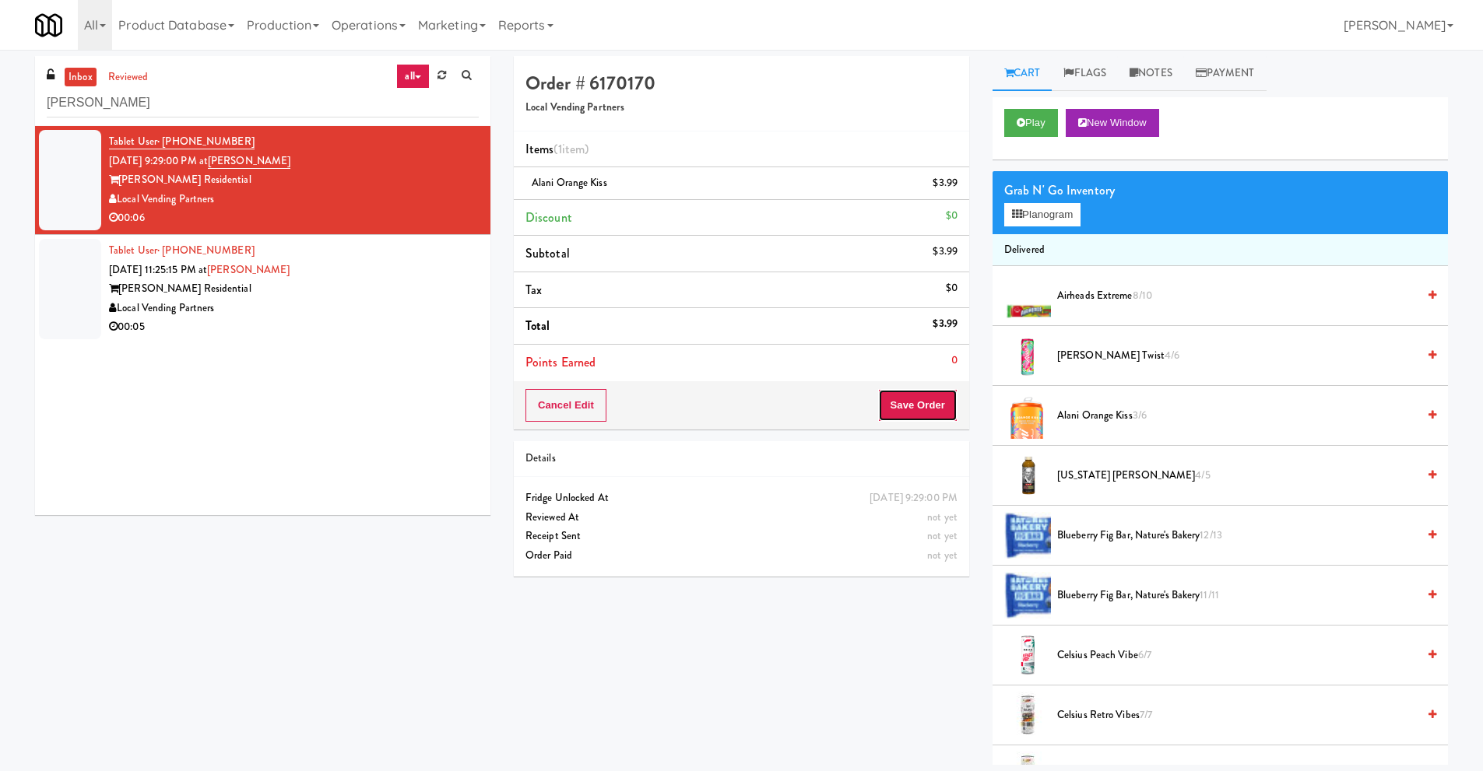
click at [901, 406] on button "Save Order" at bounding box center [917, 405] width 79 height 33
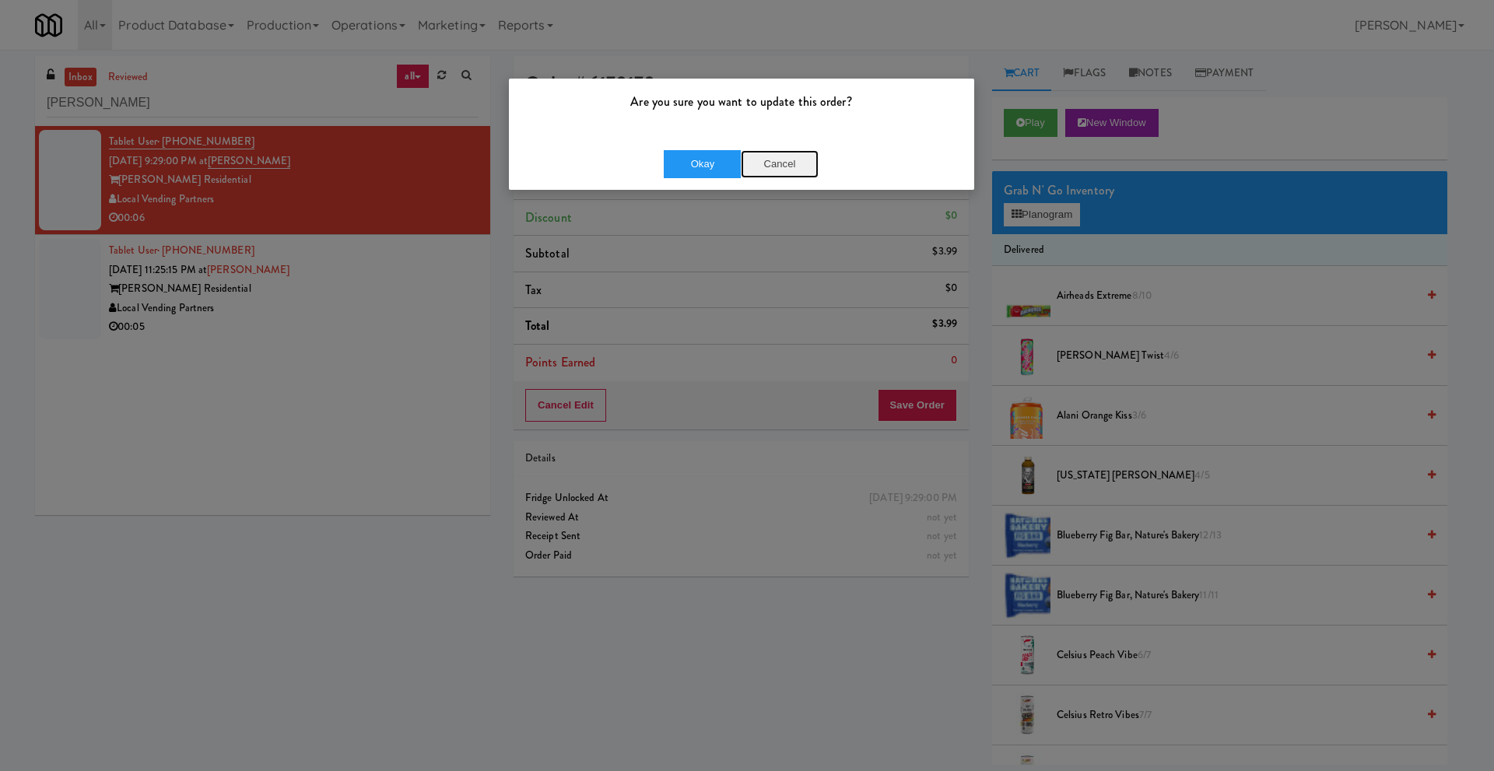
click at [781, 165] on button "Cancel" at bounding box center [780, 164] width 78 height 28
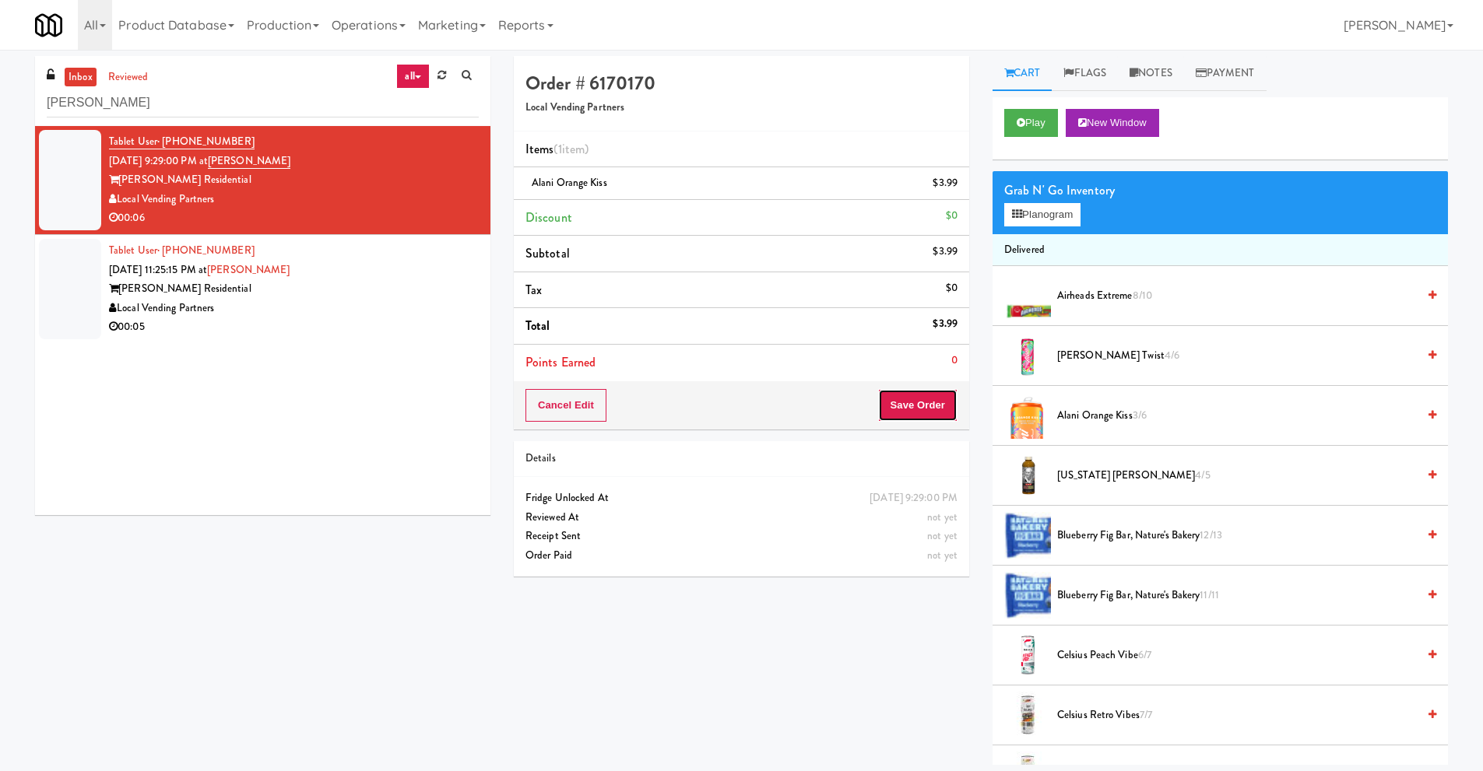
click at [910, 409] on button "Save Order" at bounding box center [917, 405] width 79 height 33
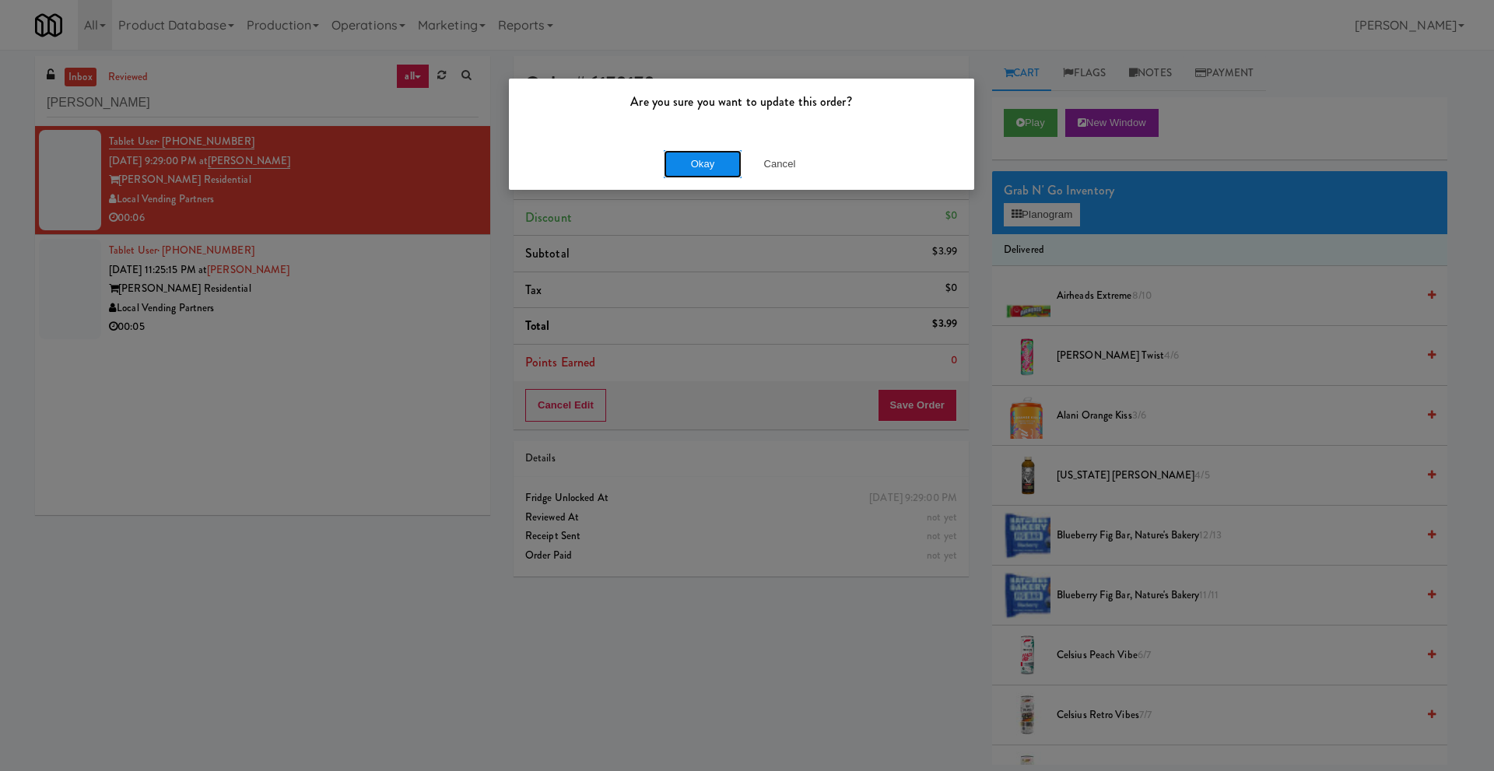
click at [690, 158] on button "Okay" at bounding box center [703, 164] width 78 height 28
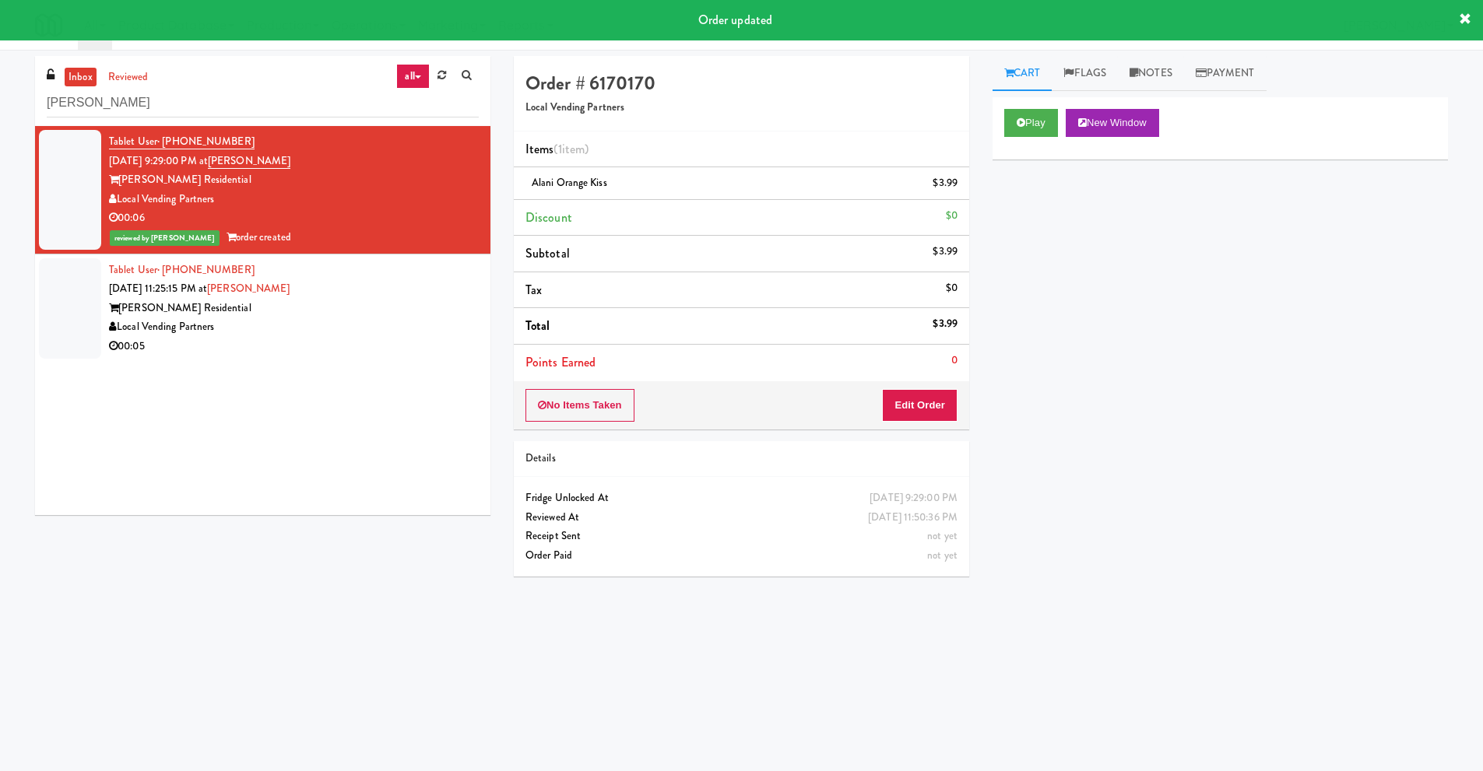
click at [235, 321] on div "Local Vending Partners" at bounding box center [294, 327] width 370 height 19
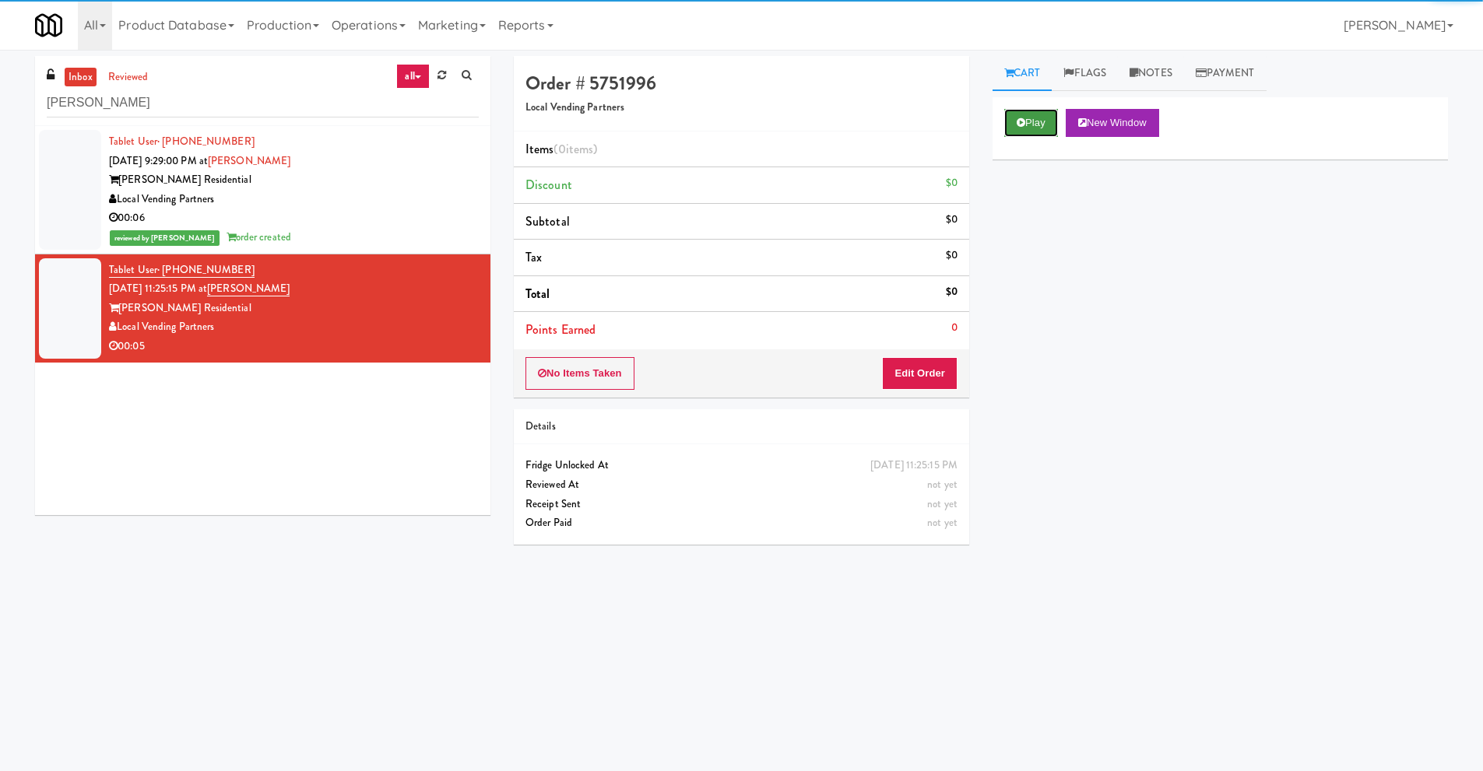
click at [1032, 126] on button "Play" at bounding box center [1031, 123] width 54 height 28
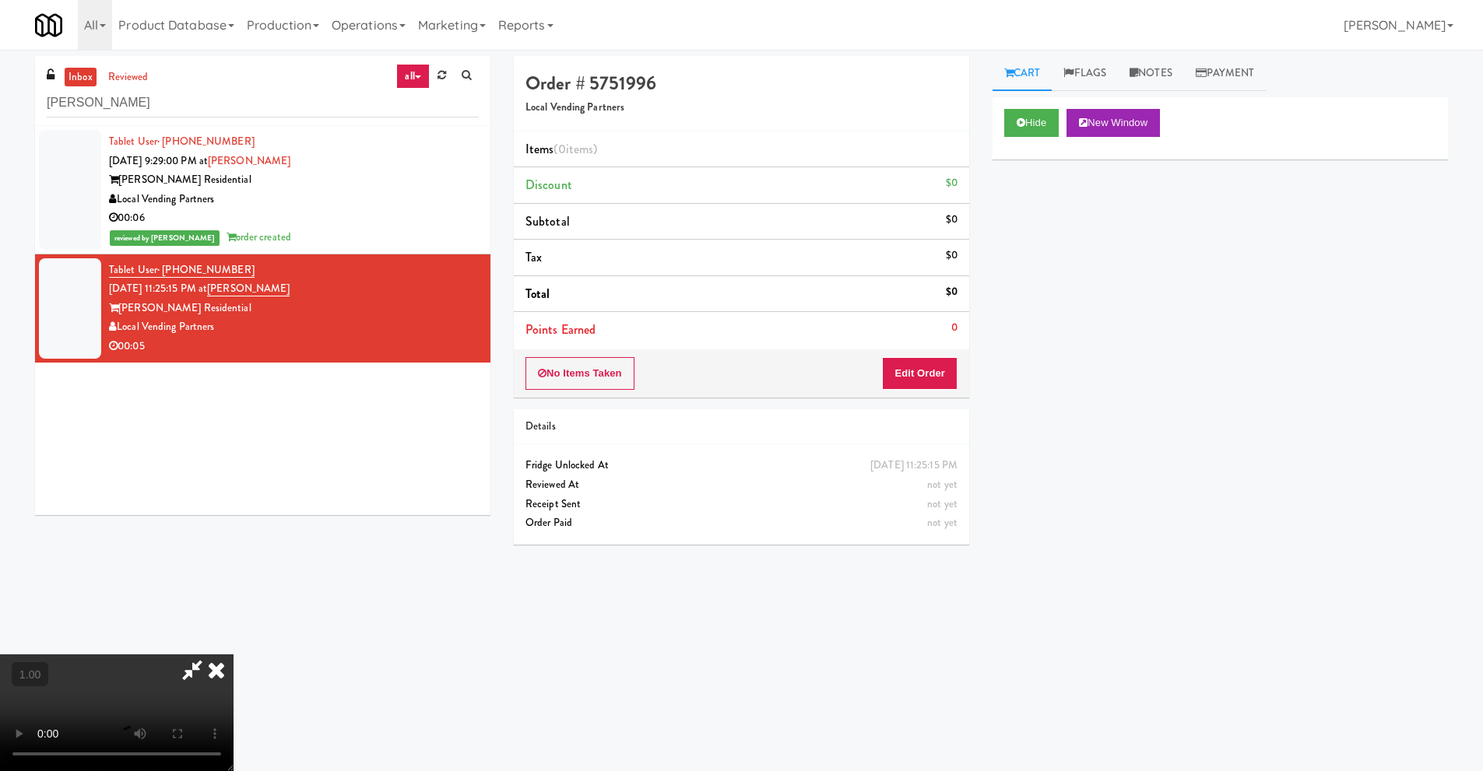
click at [233, 654] on video at bounding box center [116, 712] width 233 height 117
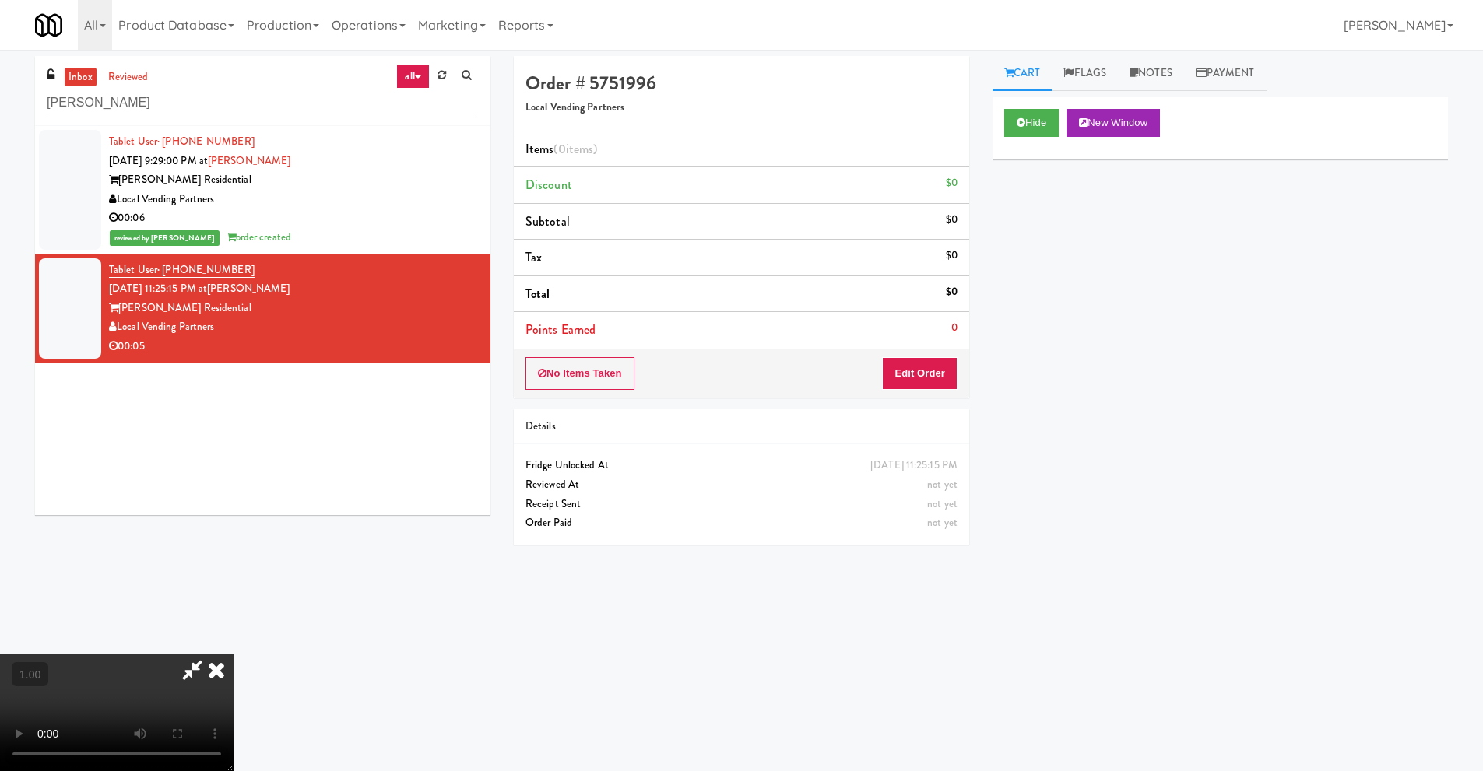
click at [233, 654] on video at bounding box center [116, 712] width 233 height 117
click at [233, 654] on icon at bounding box center [216, 669] width 34 height 31
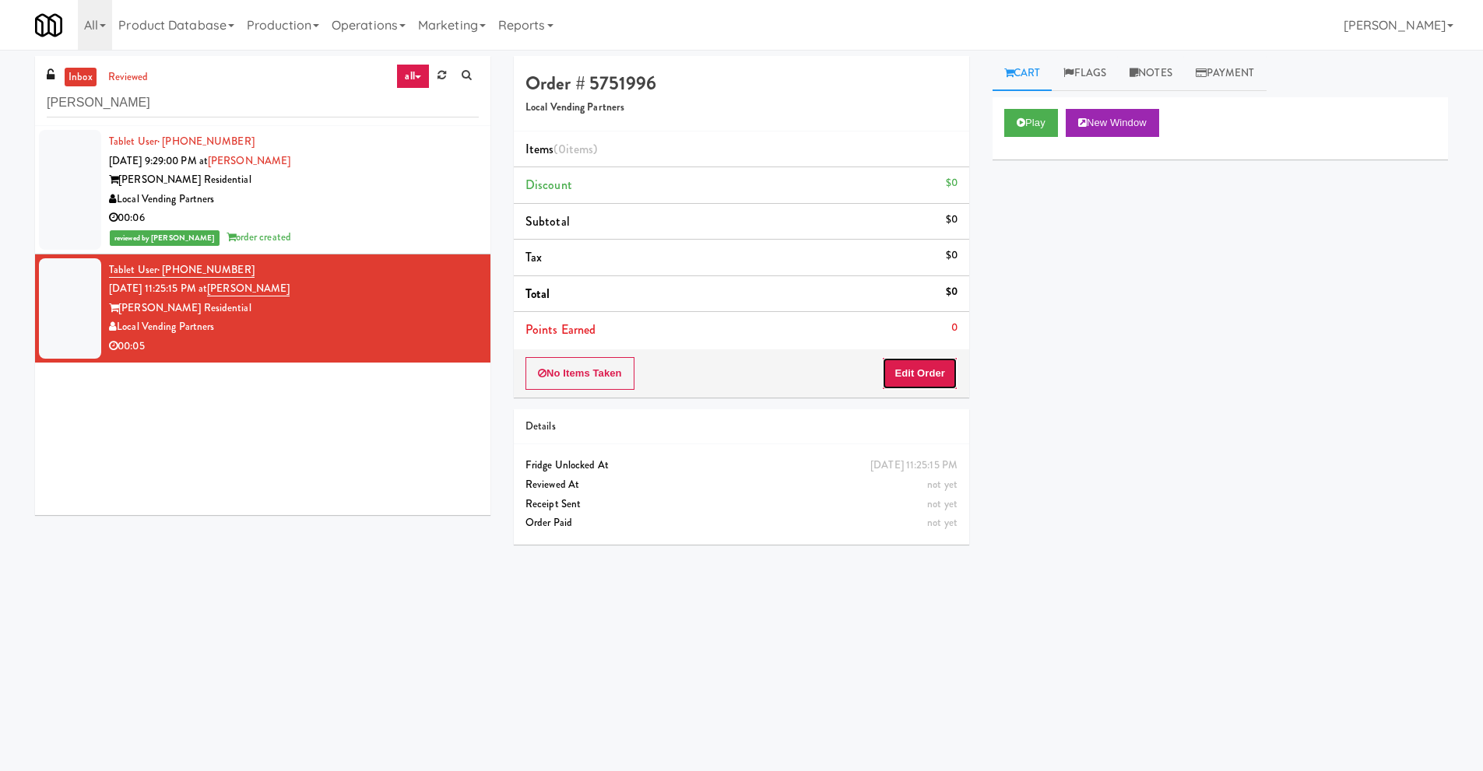
click at [913, 374] on button "Edit Order" at bounding box center [919, 373] width 75 height 33
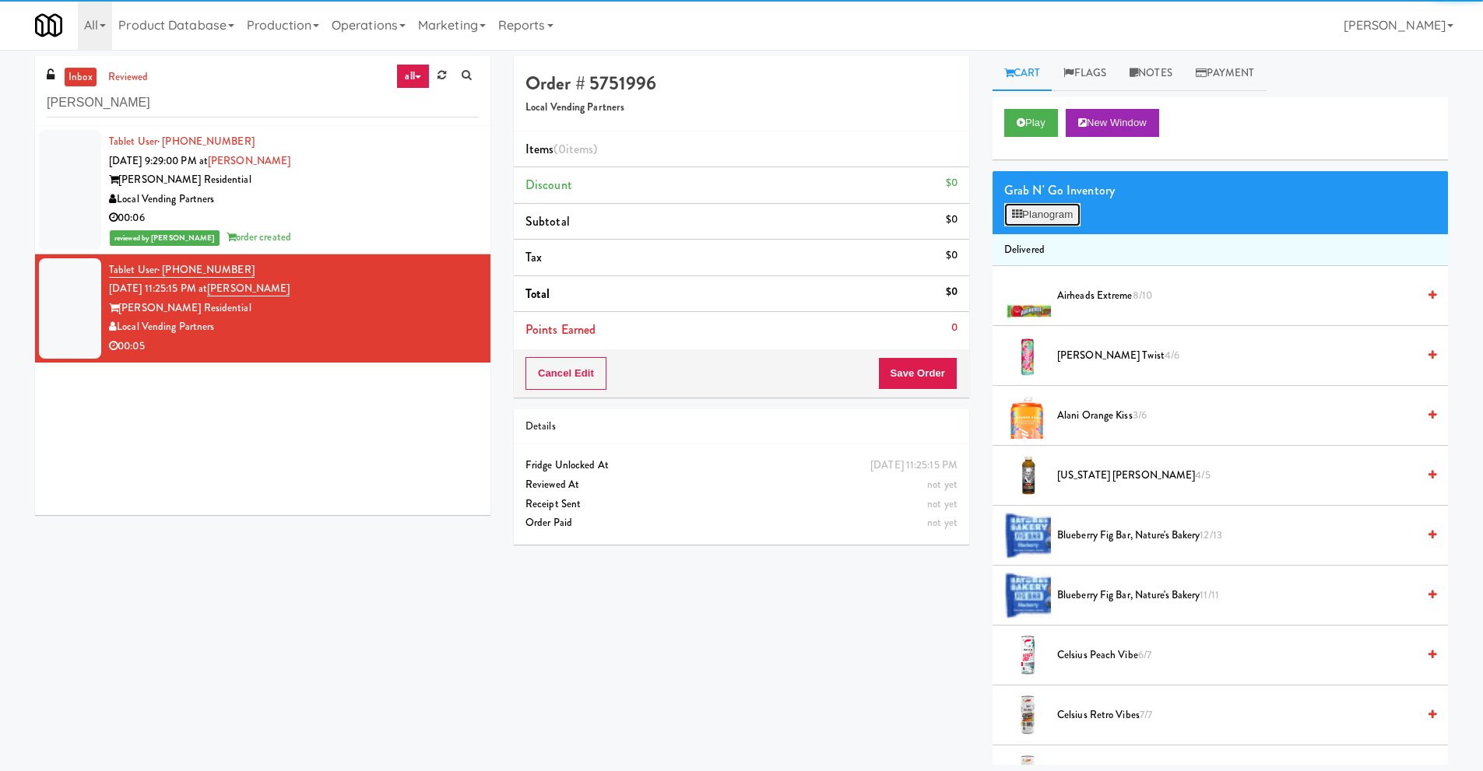
click at [1060, 214] on button "Planogram" at bounding box center [1042, 214] width 76 height 23
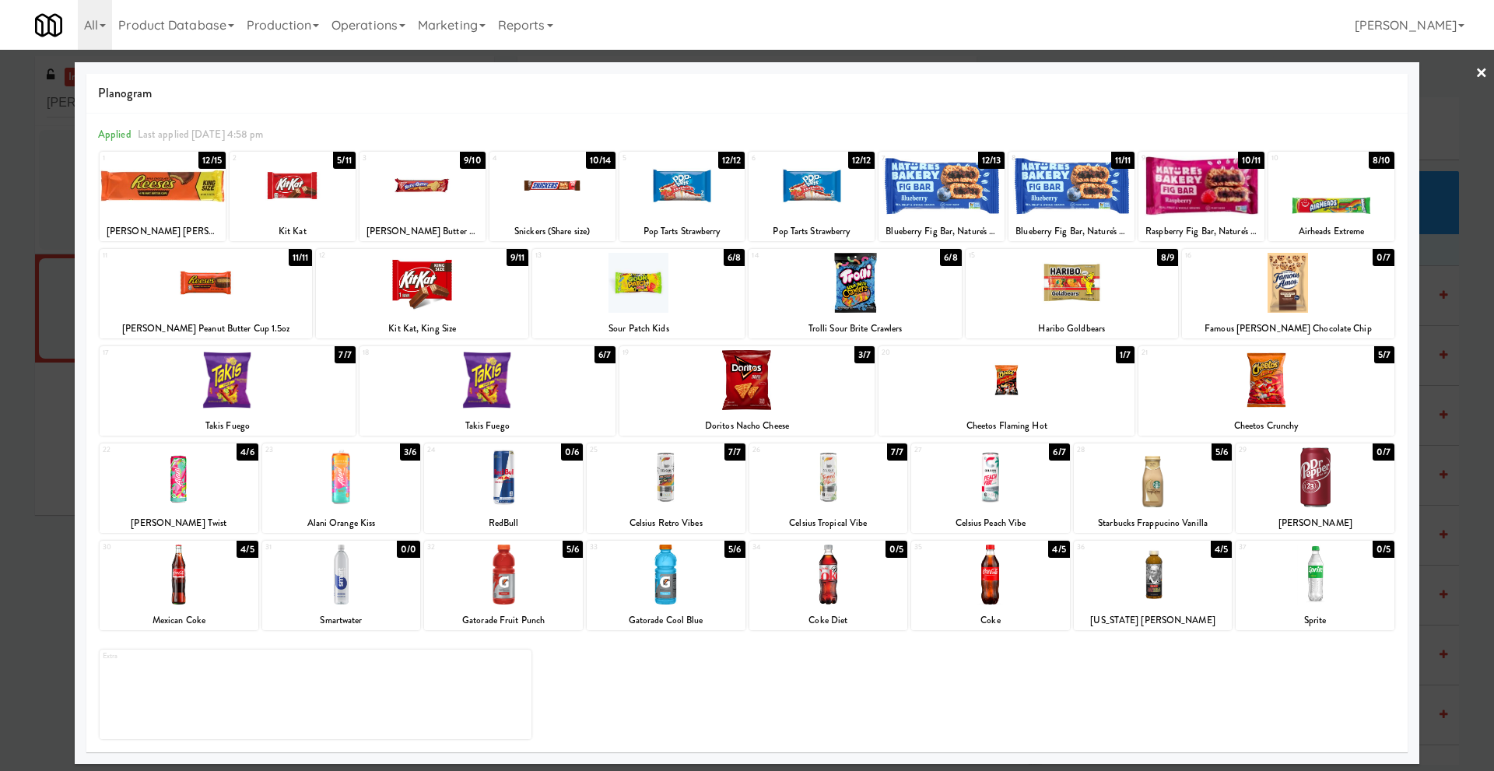
click at [1481, 72] on link "×" at bounding box center [1482, 74] width 12 height 48
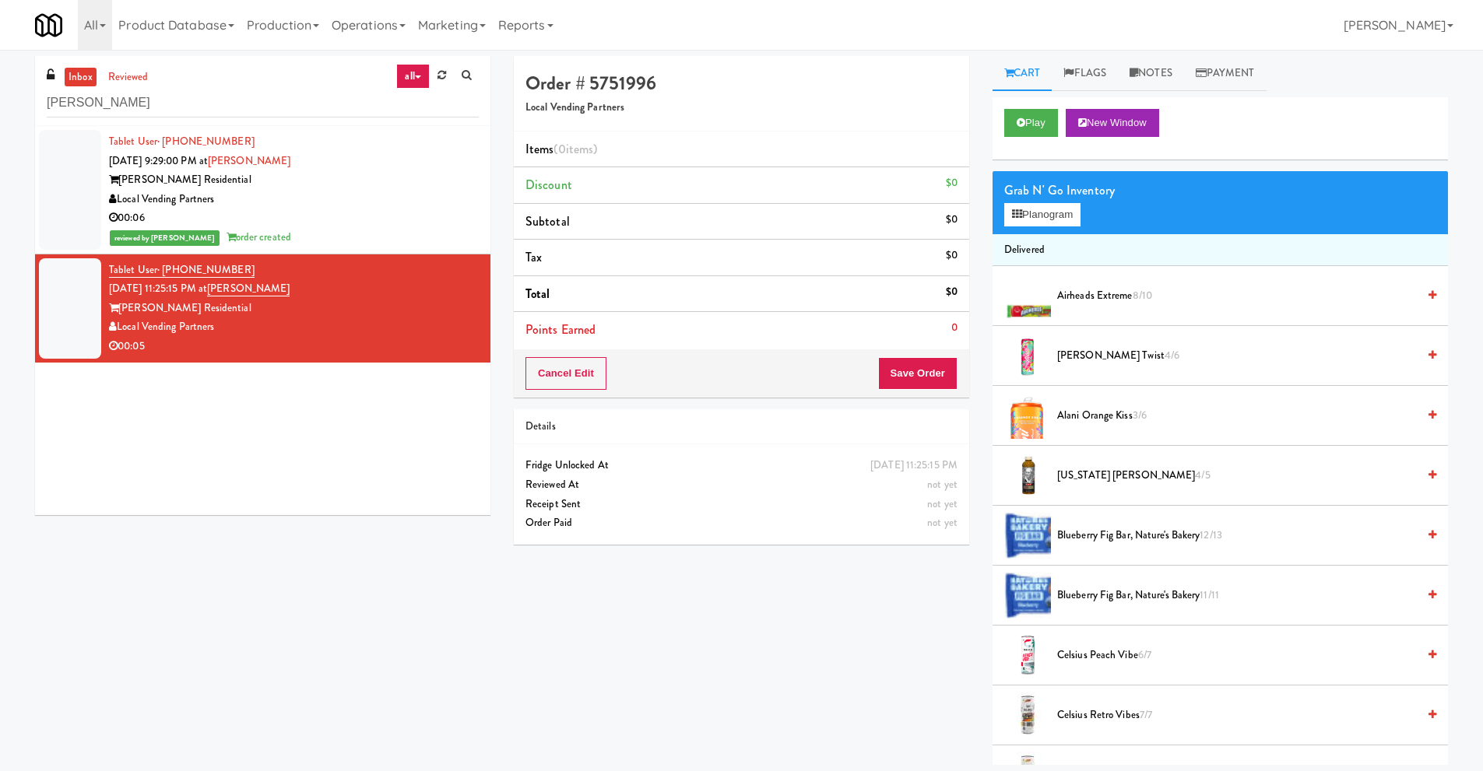
click at [282, 317] on div "[PERSON_NAME] Residential" at bounding box center [294, 308] width 370 height 19
click at [1042, 124] on button "Play" at bounding box center [1031, 123] width 54 height 28
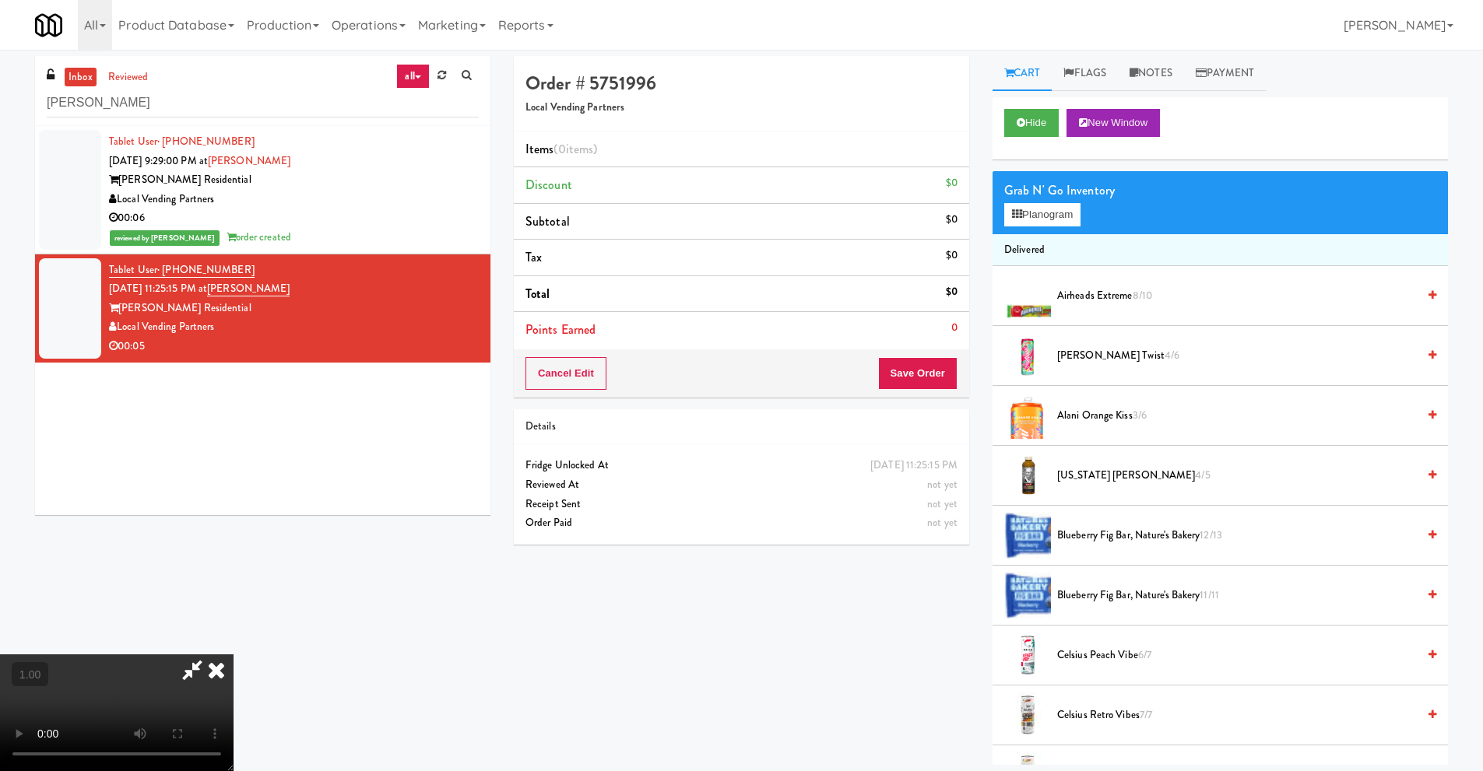
click at [233, 654] on video at bounding box center [116, 712] width 233 height 117
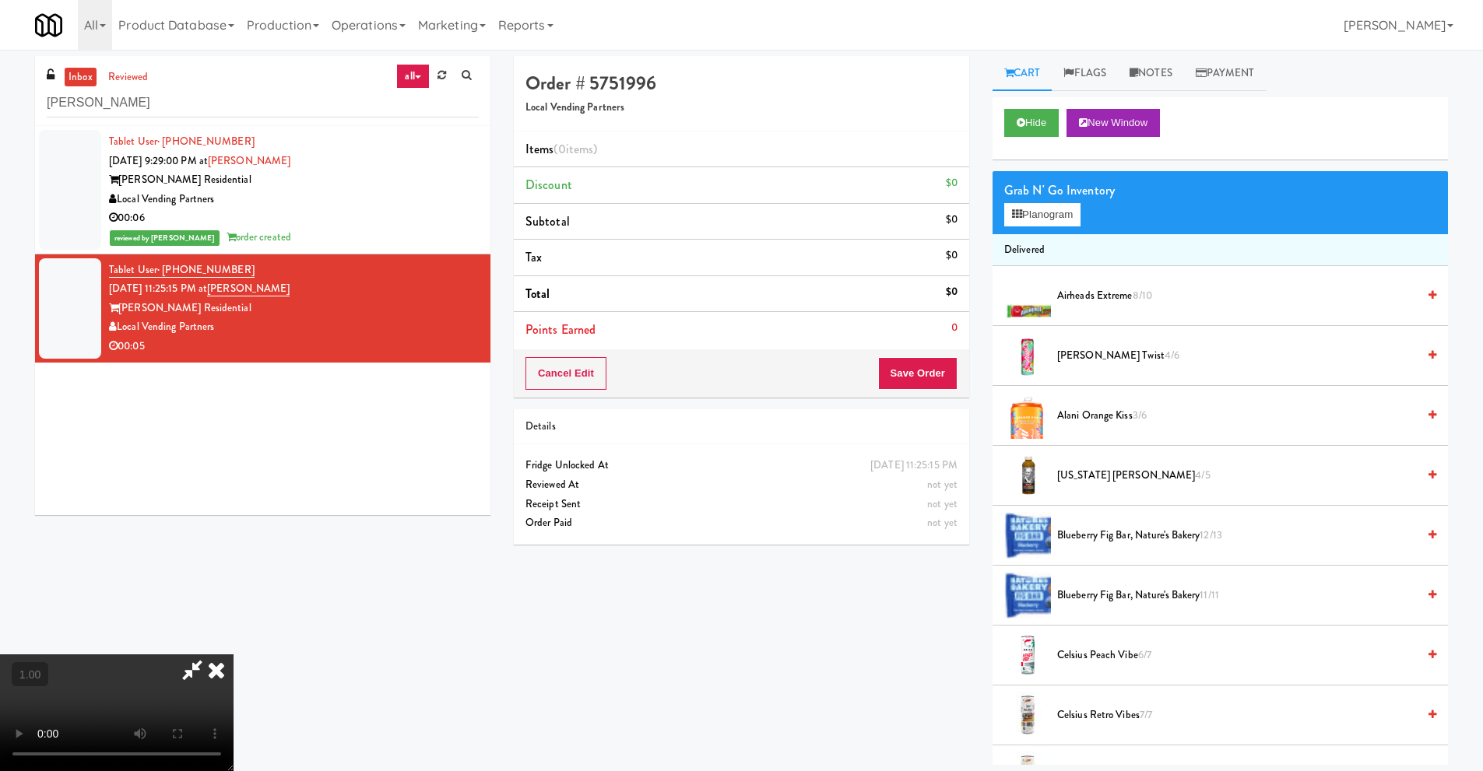
click at [233, 654] on video at bounding box center [116, 712] width 233 height 117
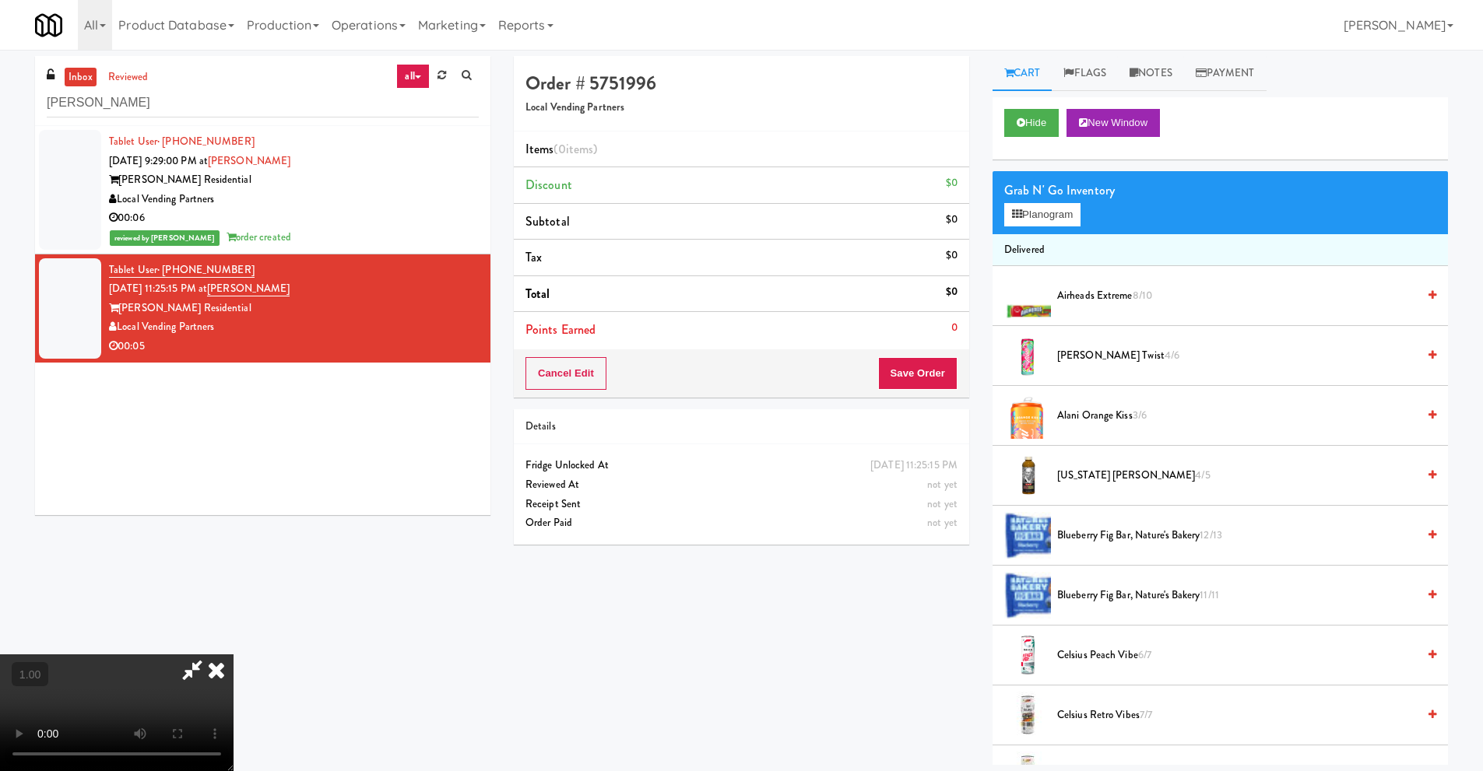
click at [233, 654] on video at bounding box center [116, 712] width 233 height 117
click at [233, 654] on icon at bounding box center [216, 669] width 34 height 31
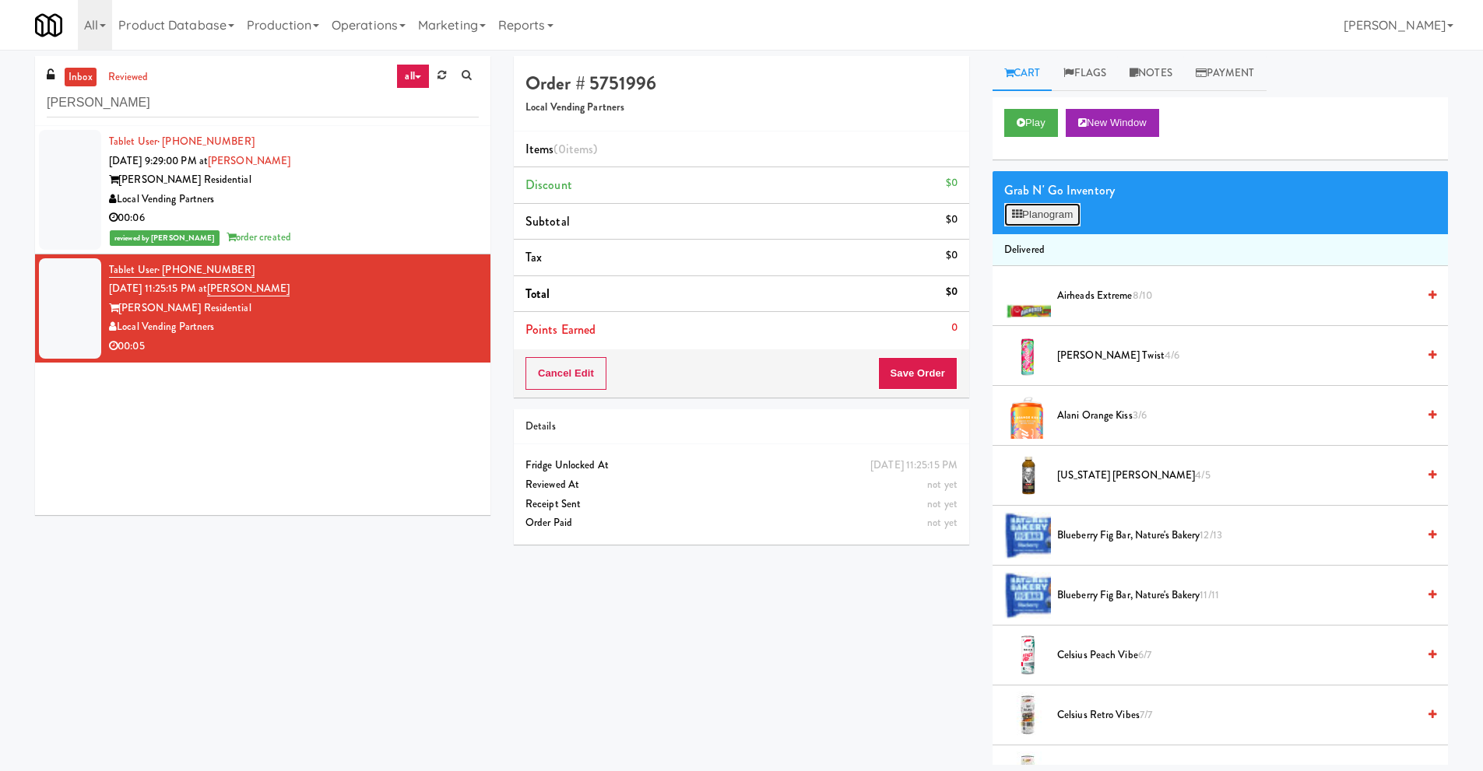
click at [1036, 219] on button "Planogram" at bounding box center [1042, 214] width 76 height 23
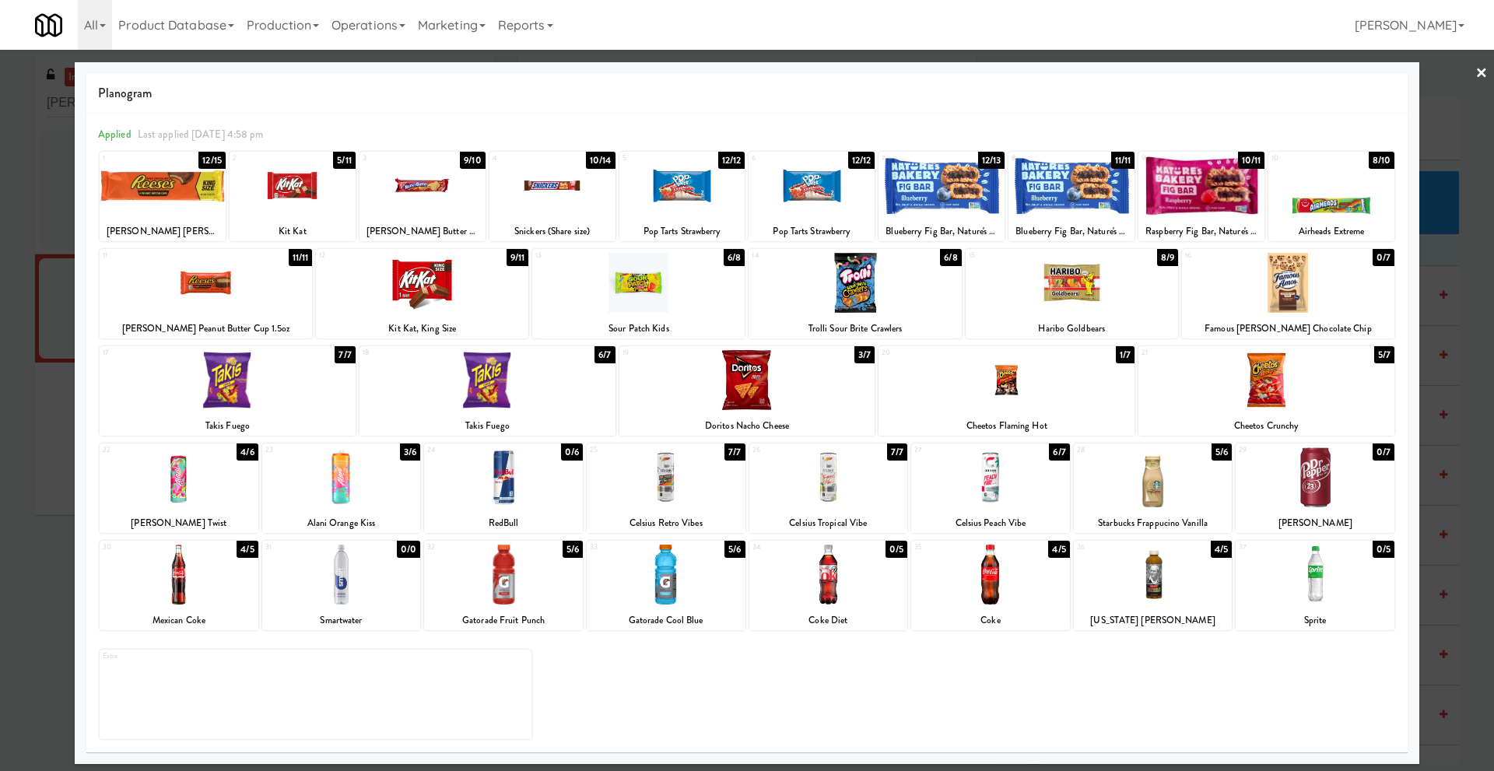
click at [1159, 589] on div at bounding box center [1153, 575] width 159 height 60
click at [1481, 75] on link "×" at bounding box center [1482, 74] width 12 height 48
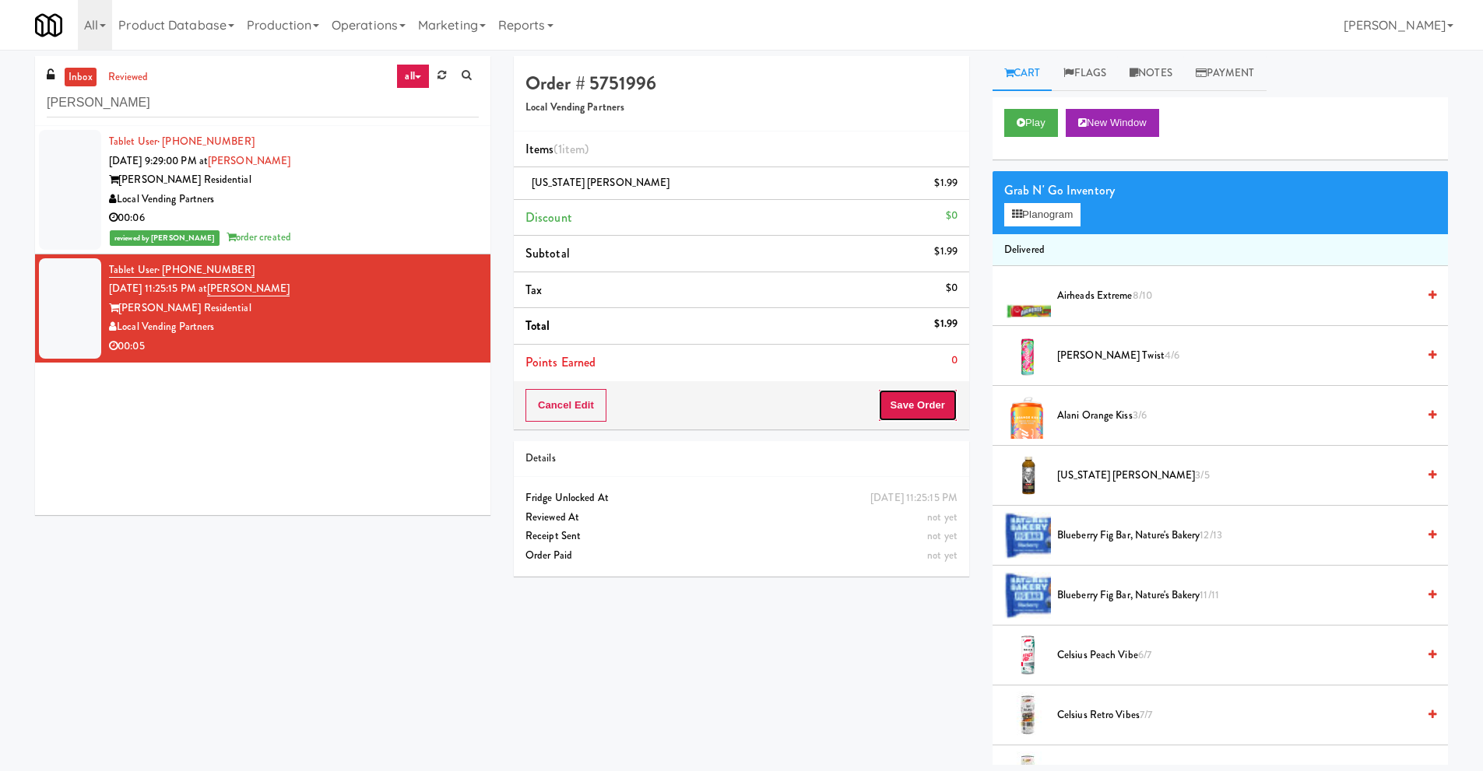
click at [903, 409] on button "Save Order" at bounding box center [917, 405] width 79 height 33
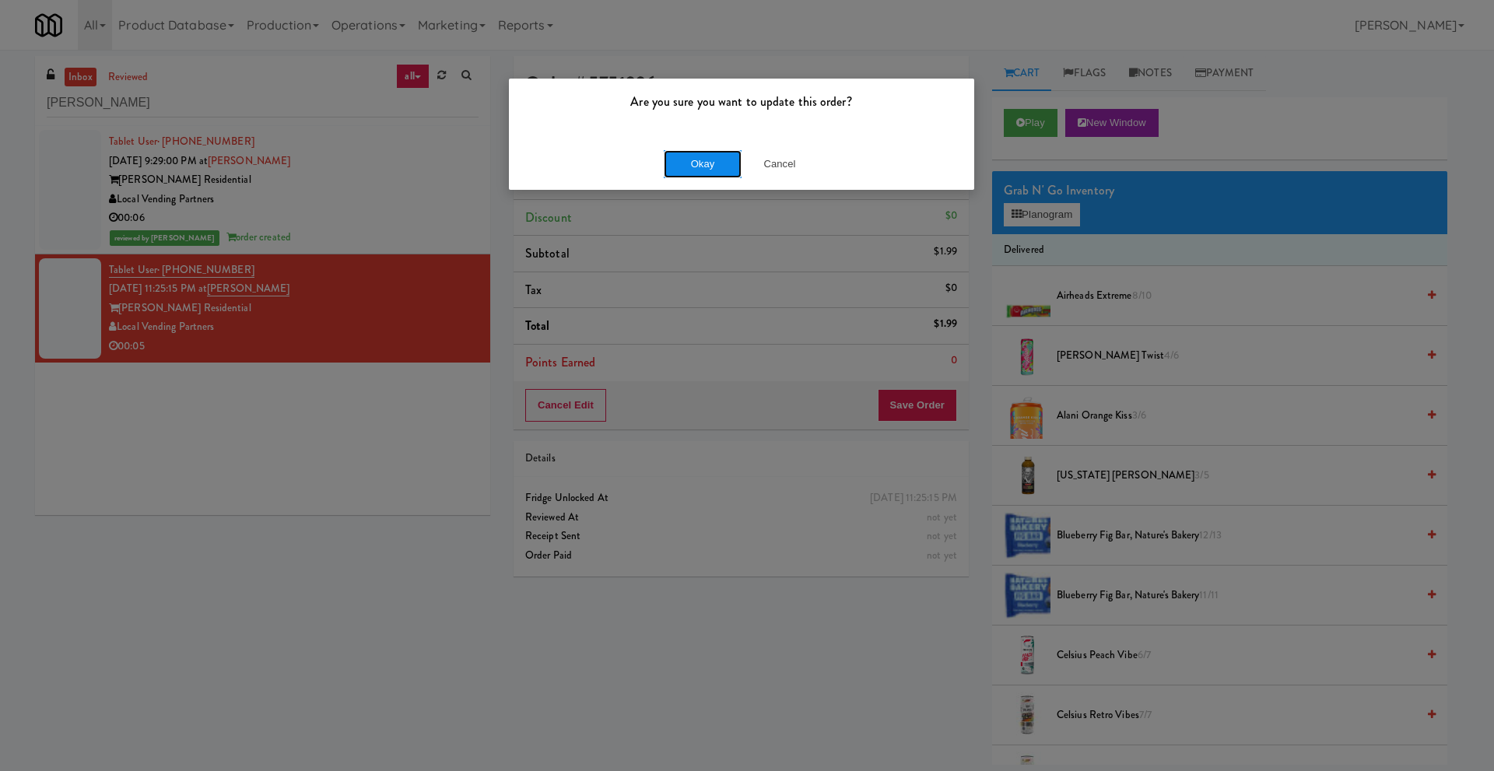
click at [690, 174] on button "Okay" at bounding box center [703, 164] width 78 height 28
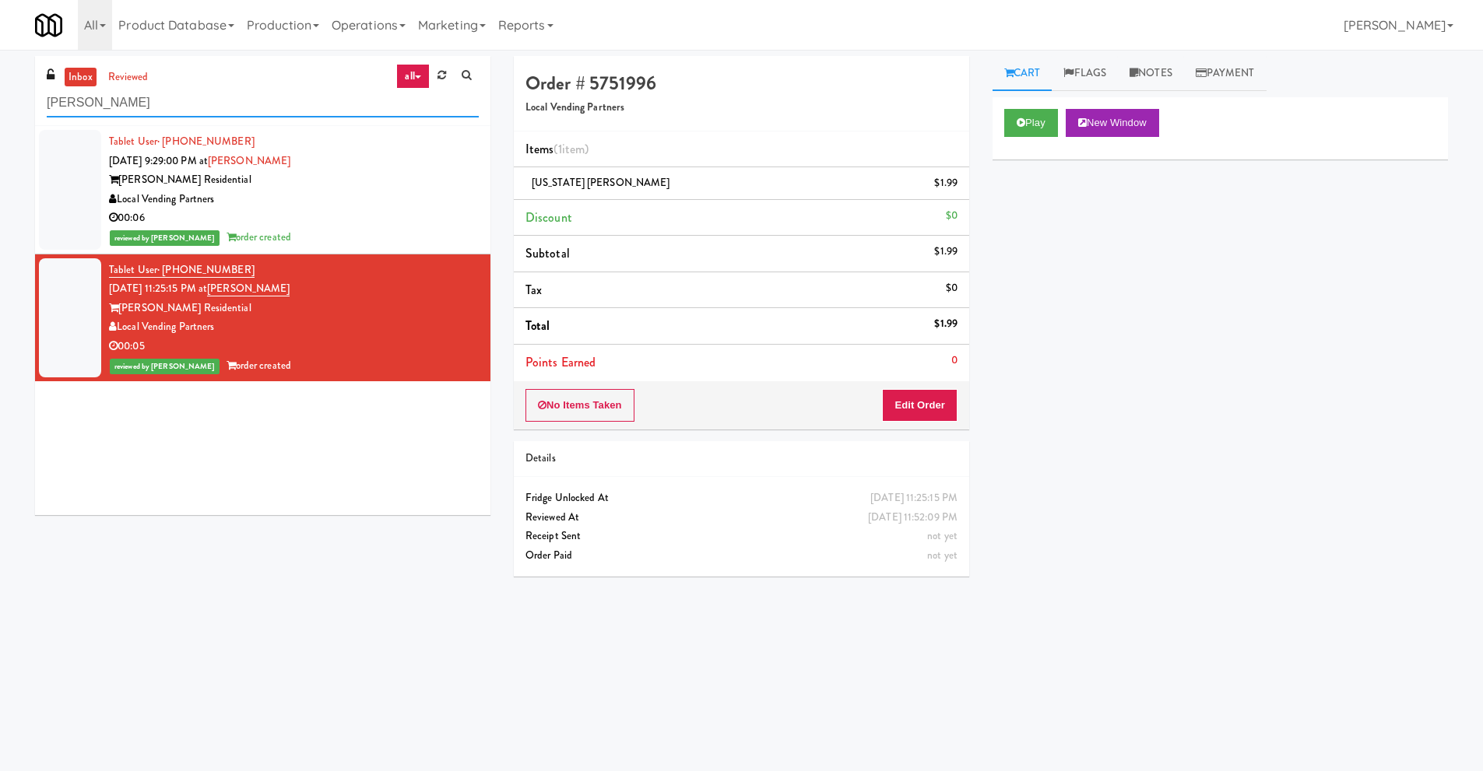
click at [0, 98] on div "inbox reviewed all all unclear take inventory issue suspicious failed recent [P…" at bounding box center [741, 368] width 1483 height 625
paste input "Pantry Bathroom!"
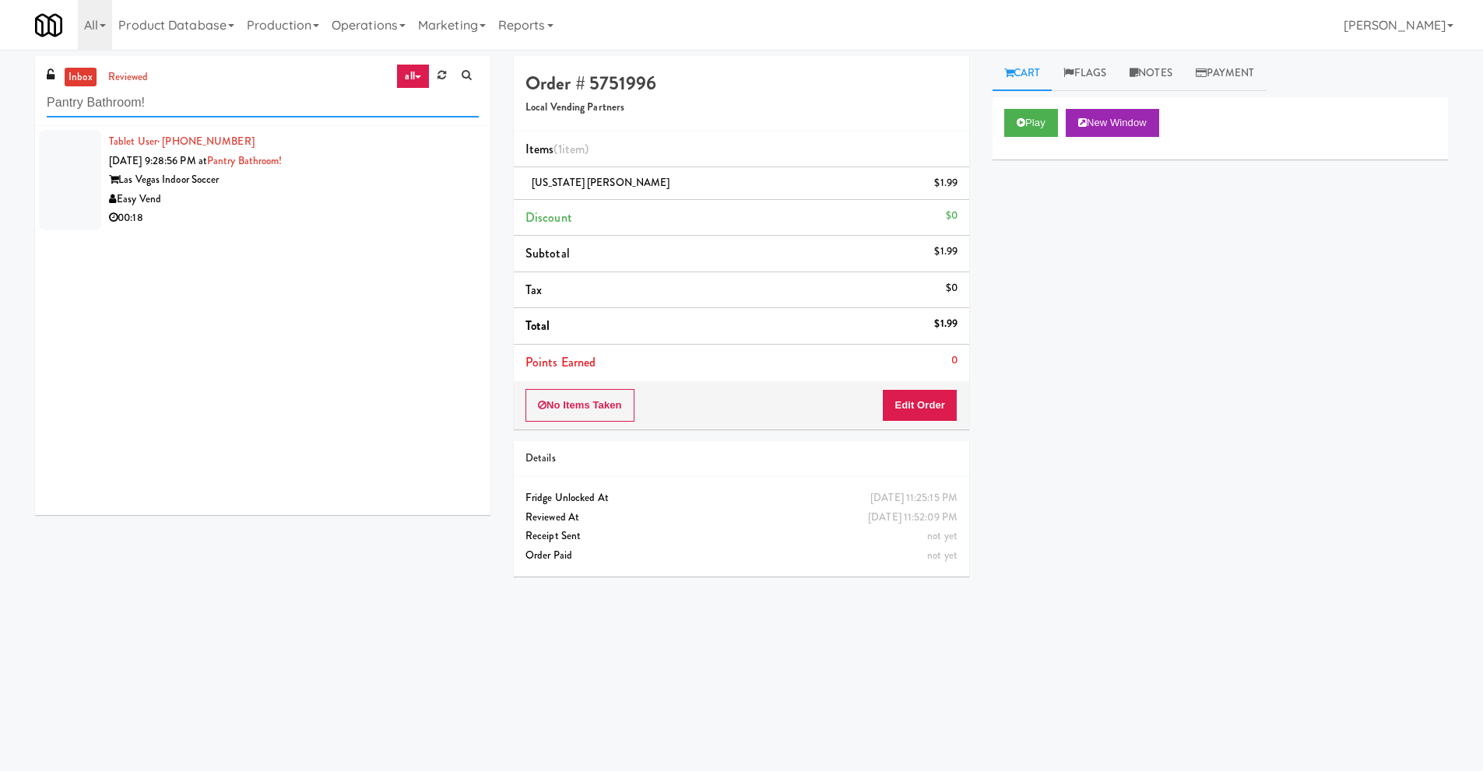
type input "Pantry Bathroom!"
click at [199, 188] on div "Las Vegas Indoor Soccer" at bounding box center [294, 179] width 370 height 19
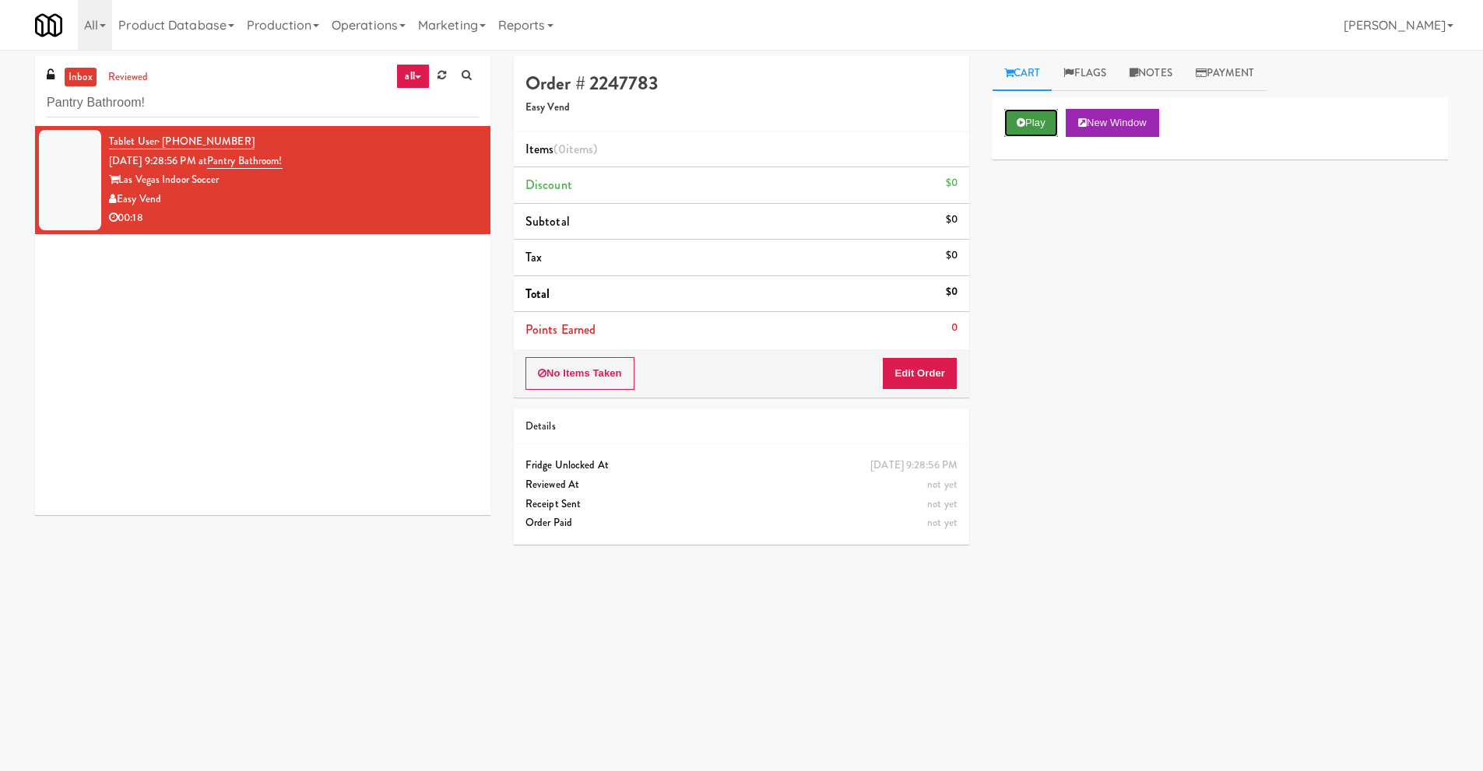
click at [1023, 132] on button "Play" at bounding box center [1031, 123] width 54 height 28
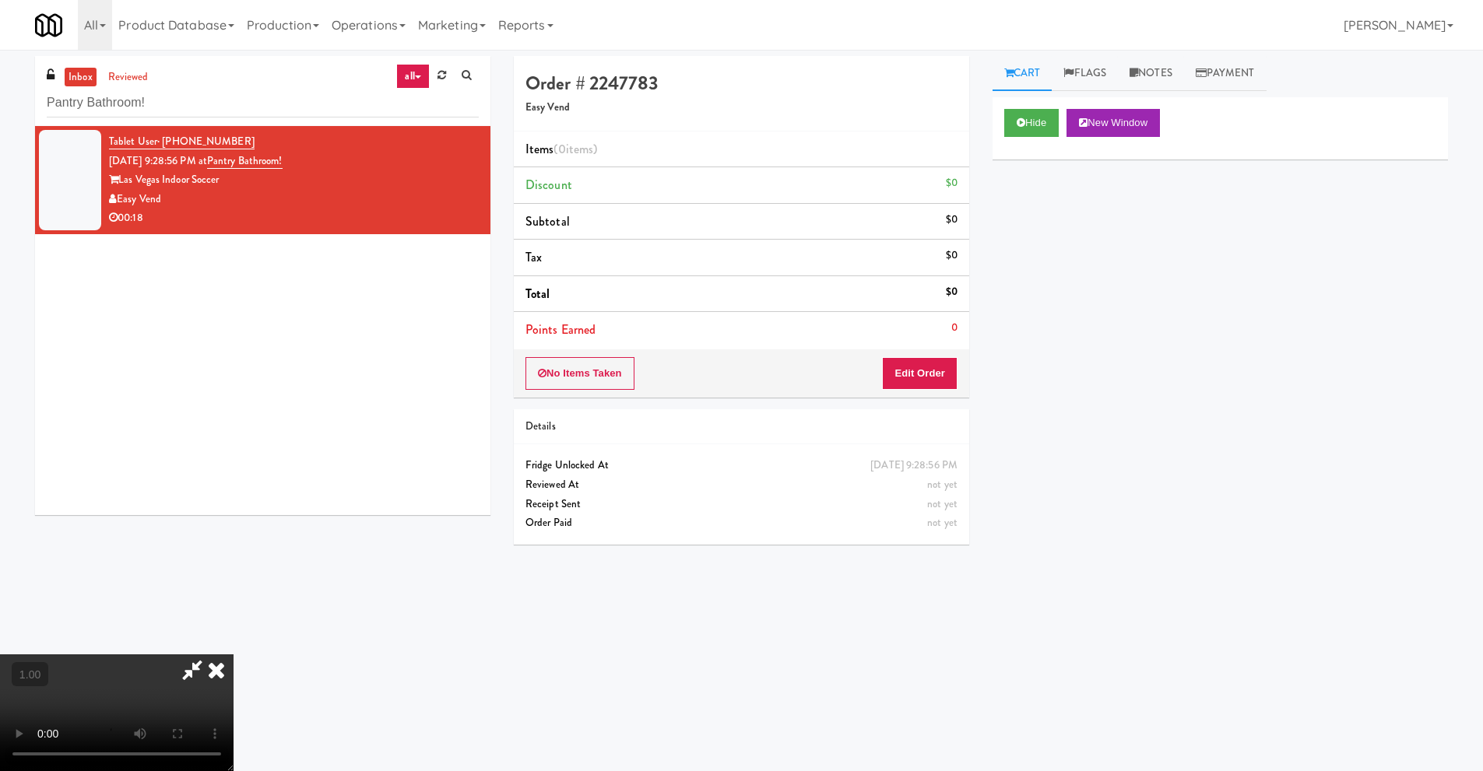
click at [233, 654] on video at bounding box center [116, 712] width 233 height 117
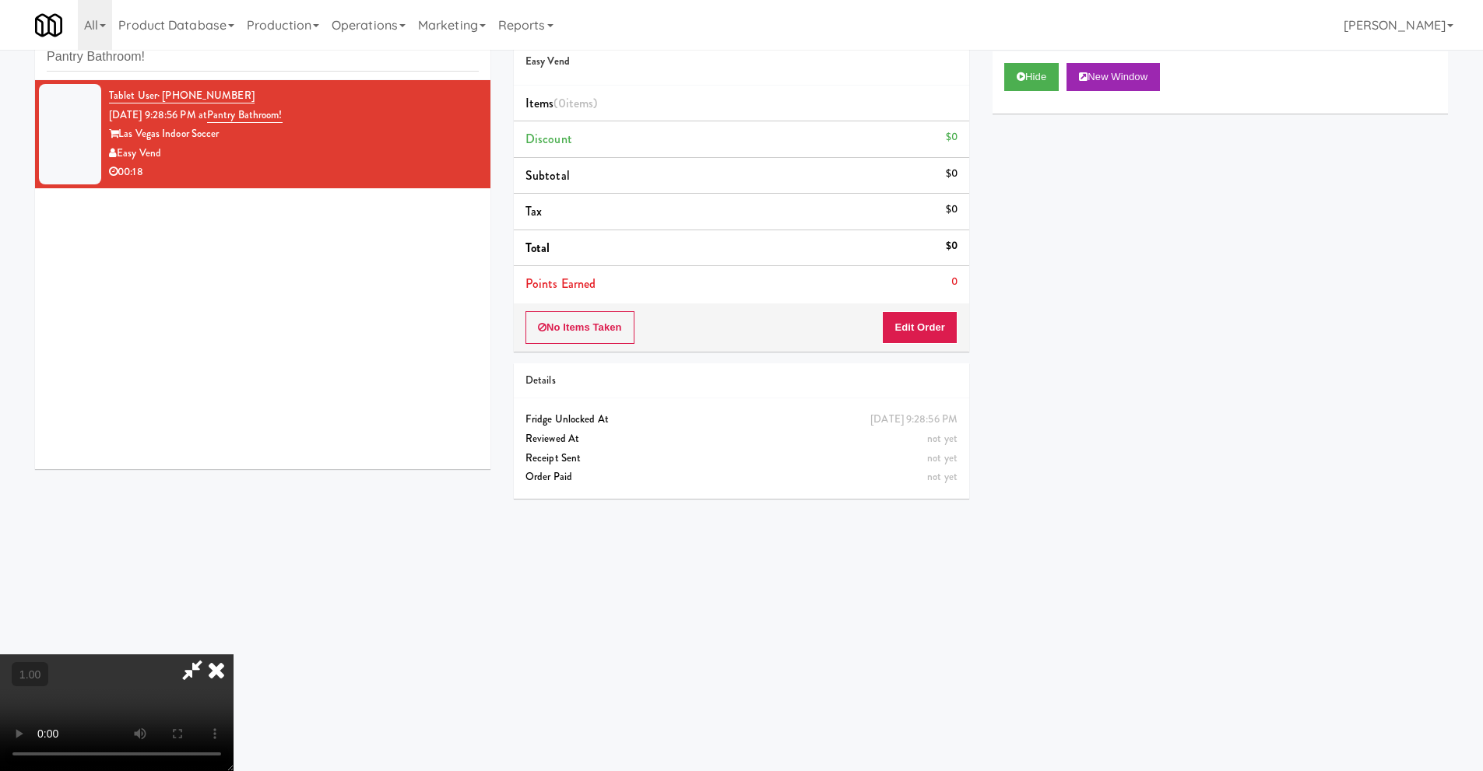
scroll to position [50, 0]
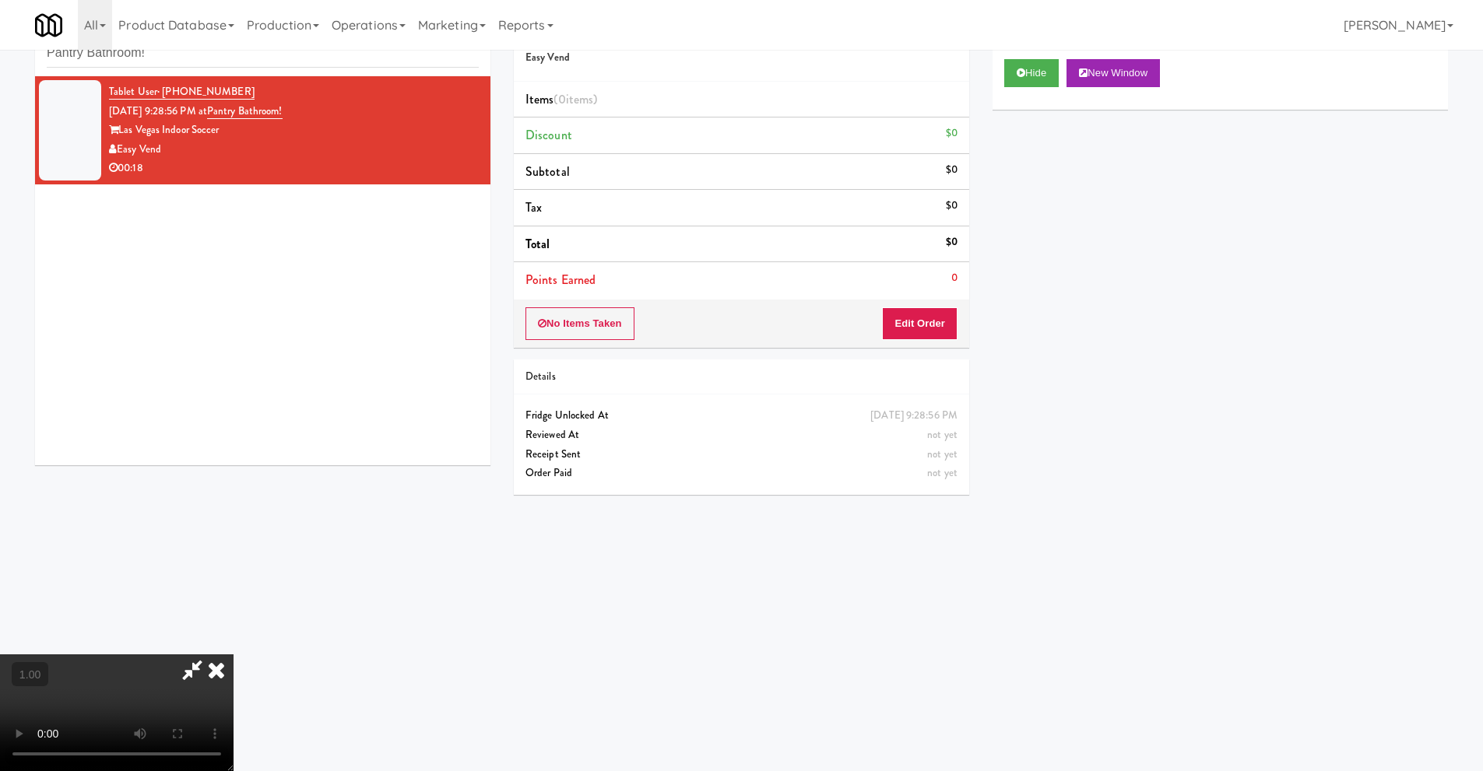
click at [233, 654] on video at bounding box center [116, 712] width 233 height 117
click at [924, 322] on button "Edit Order" at bounding box center [919, 323] width 75 height 33
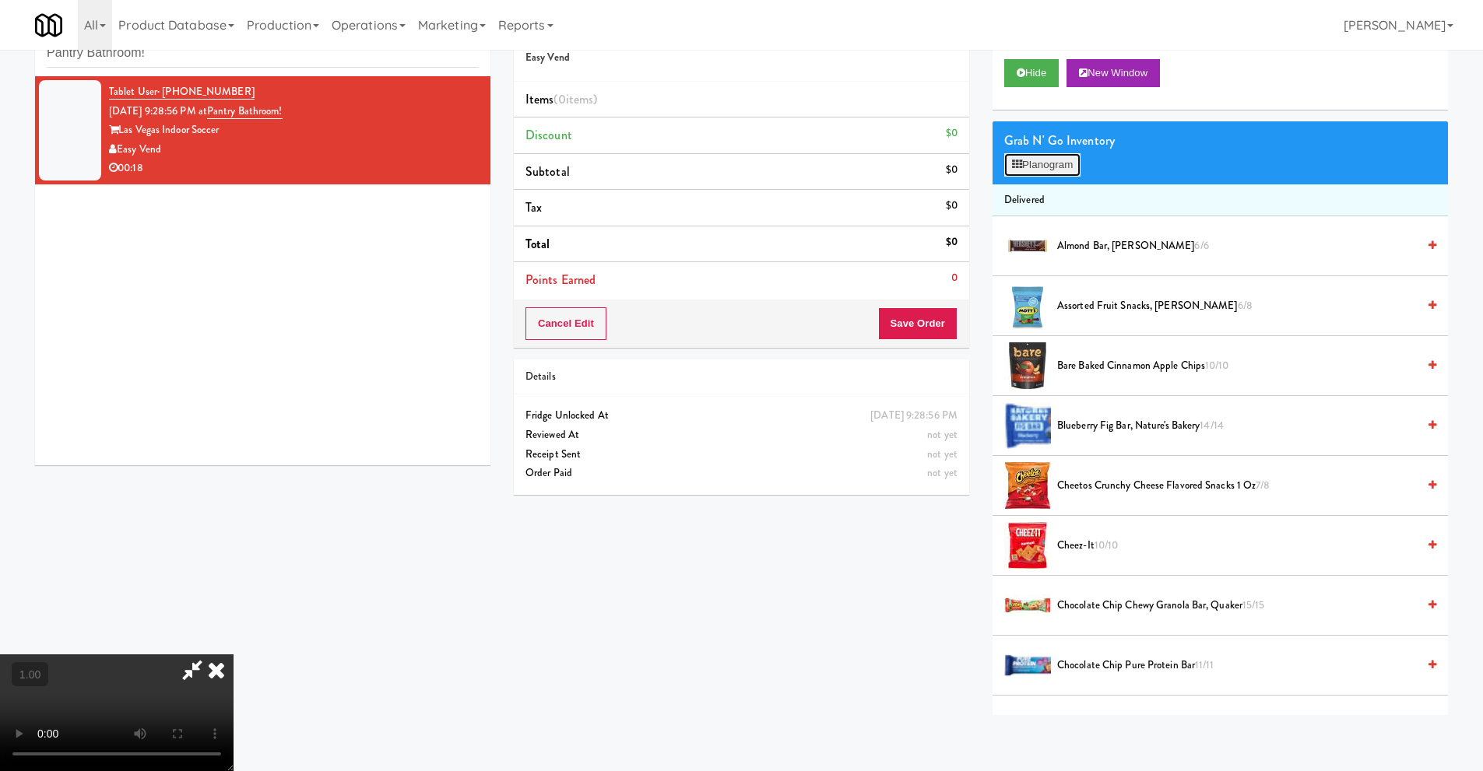
click at [1061, 169] on button "Planogram" at bounding box center [1042, 164] width 76 height 23
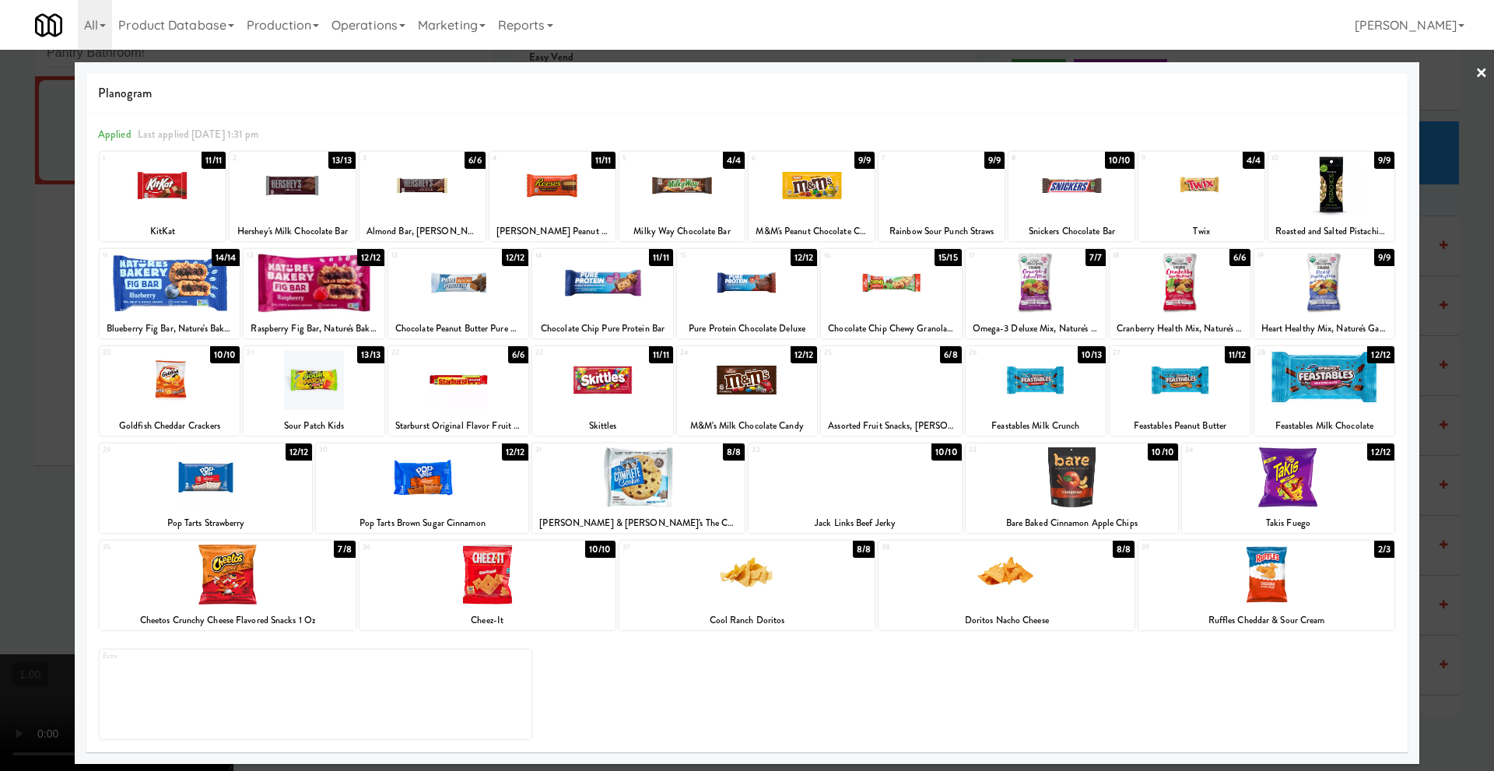
click at [1292, 596] on div at bounding box center [1267, 575] width 256 height 60
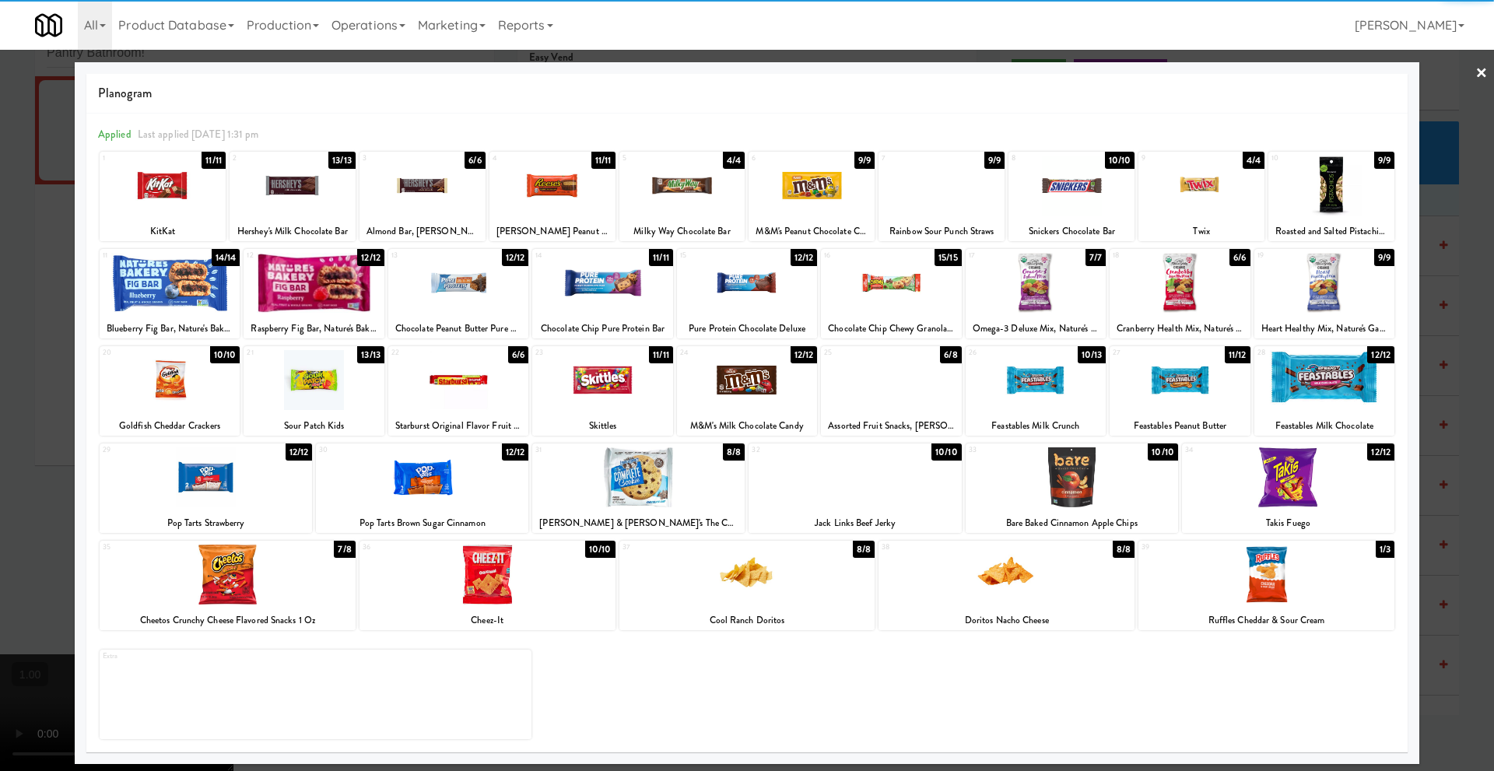
click at [1292, 596] on div at bounding box center [1267, 575] width 256 height 60
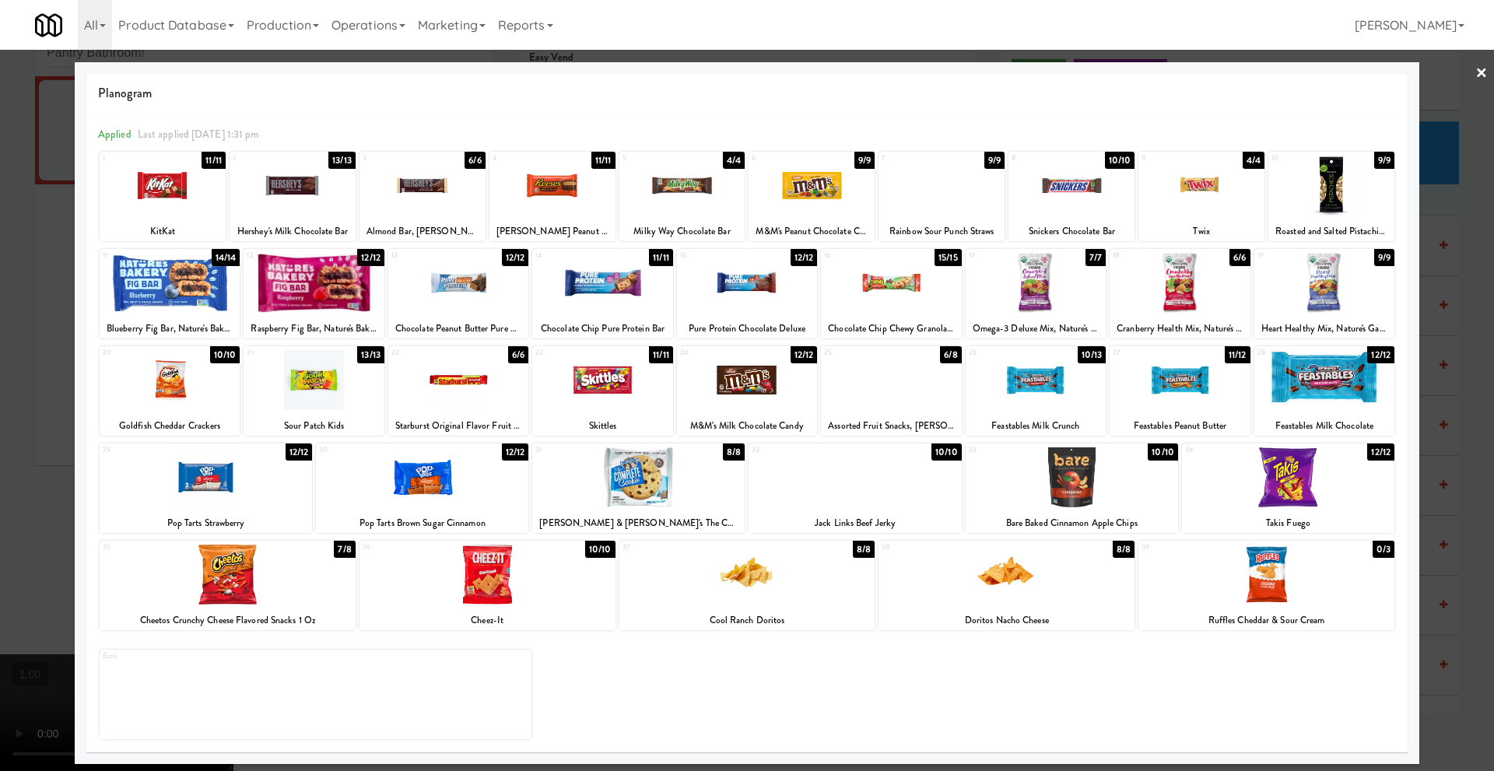
click at [823, 208] on div at bounding box center [812, 186] width 126 height 60
click at [1482, 75] on link "×" at bounding box center [1482, 74] width 12 height 48
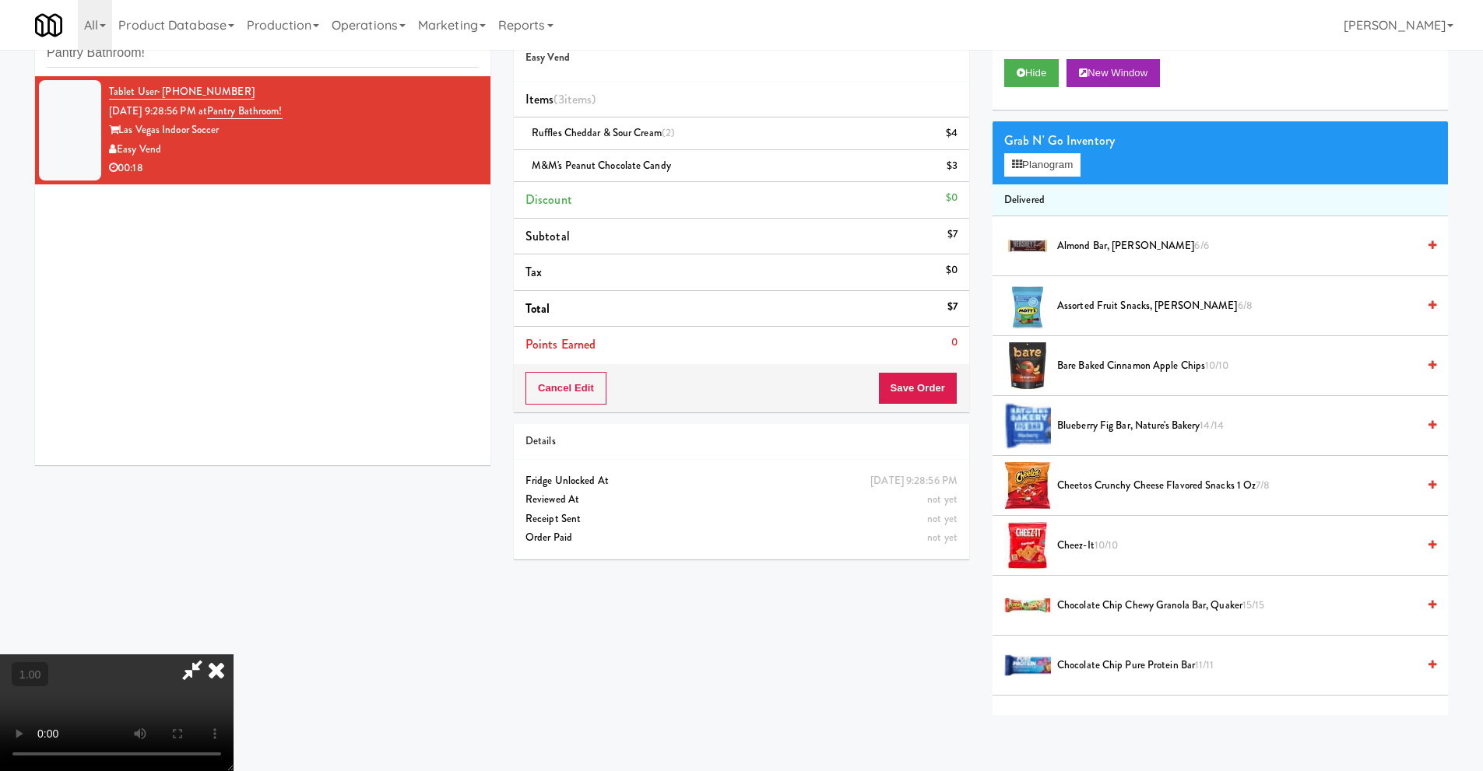
click at [233, 654] on video at bounding box center [116, 712] width 233 height 117
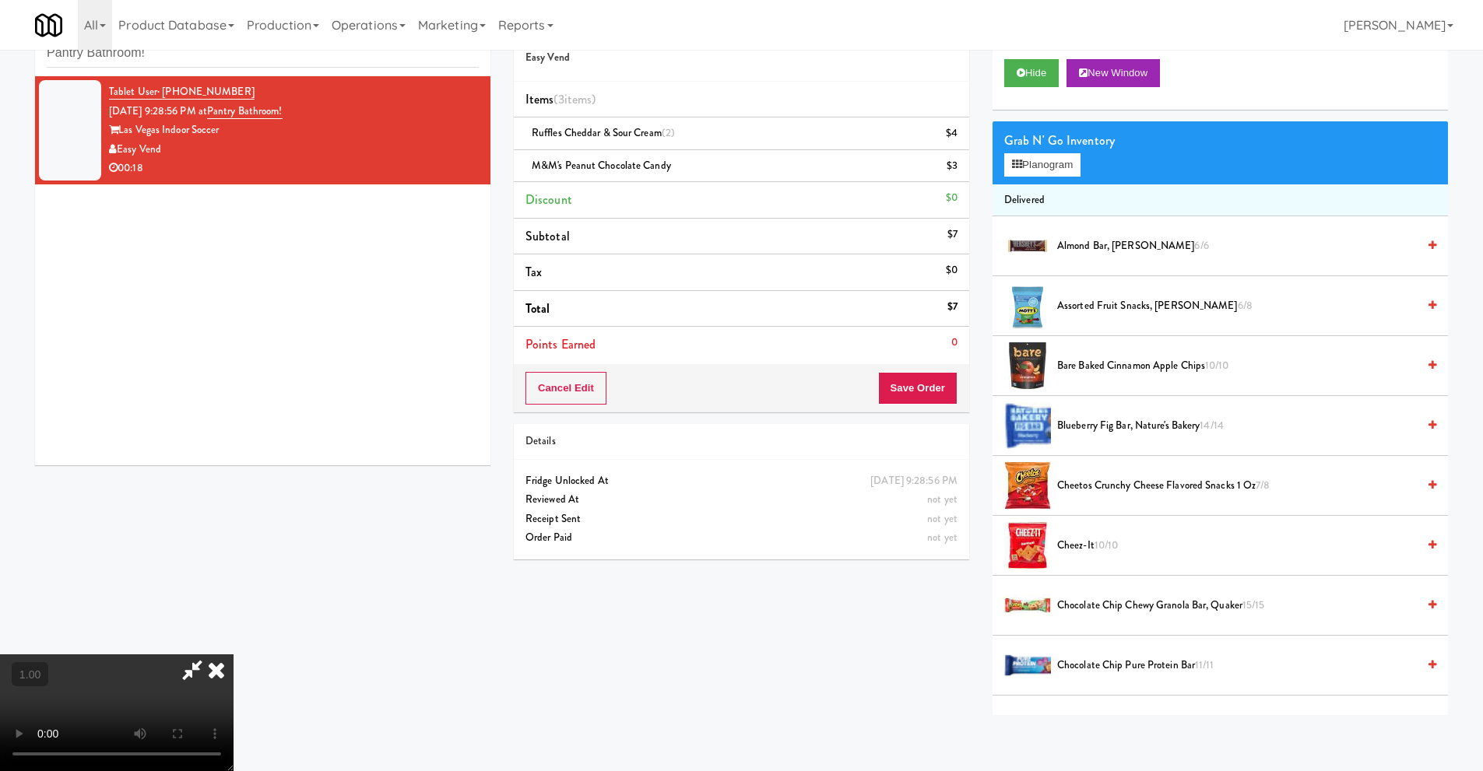
click at [233, 654] on video at bounding box center [116, 712] width 233 height 117
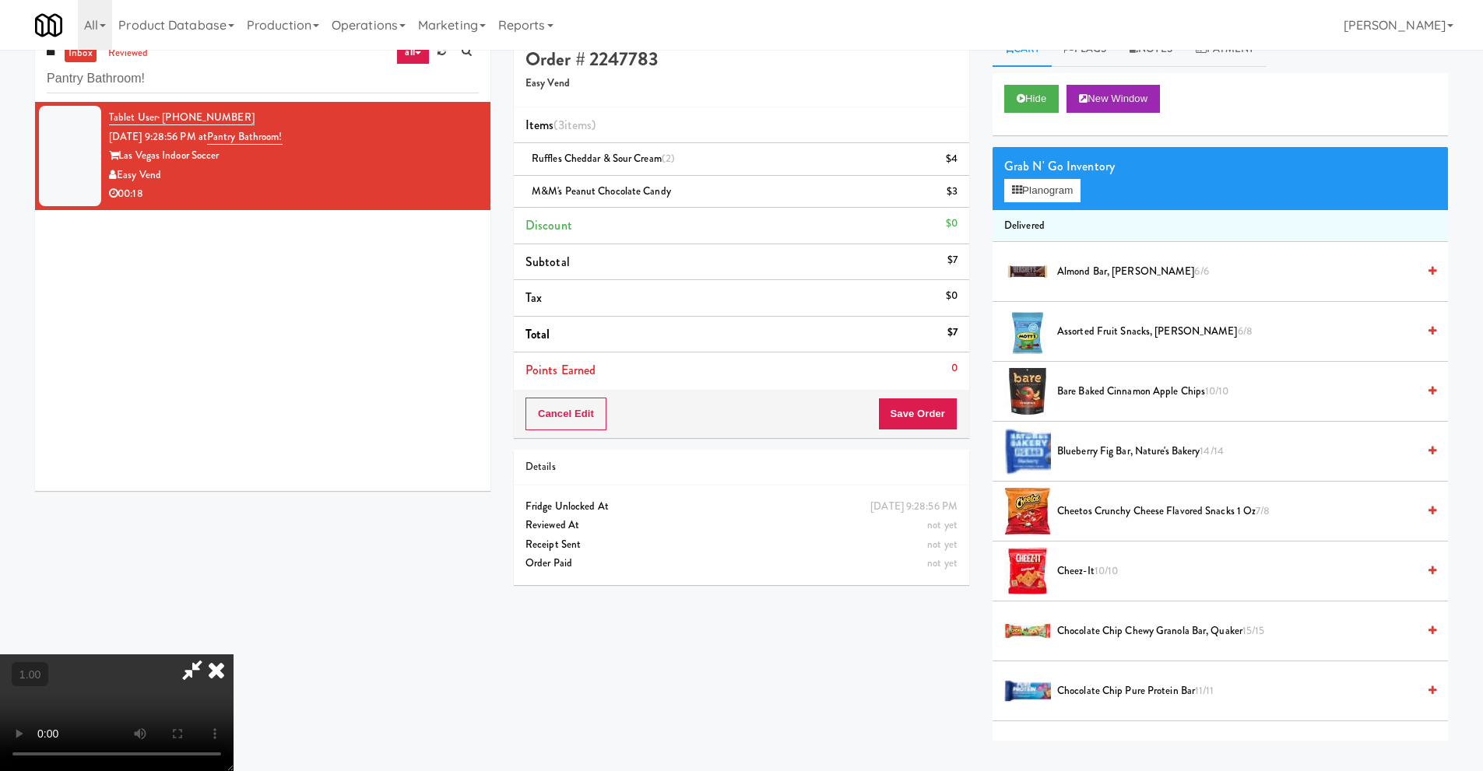
scroll to position [0, 0]
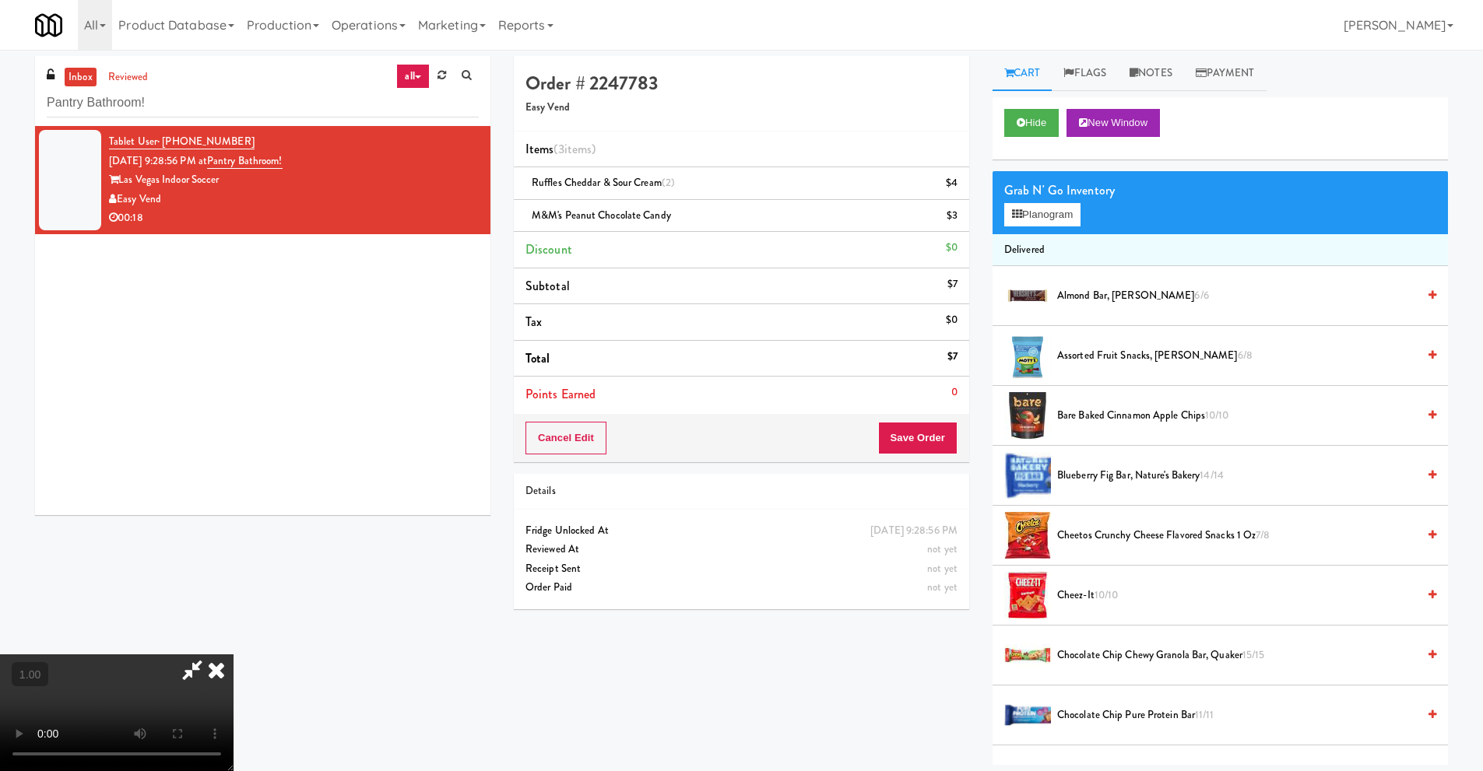
click at [233, 654] on icon at bounding box center [216, 669] width 34 height 31
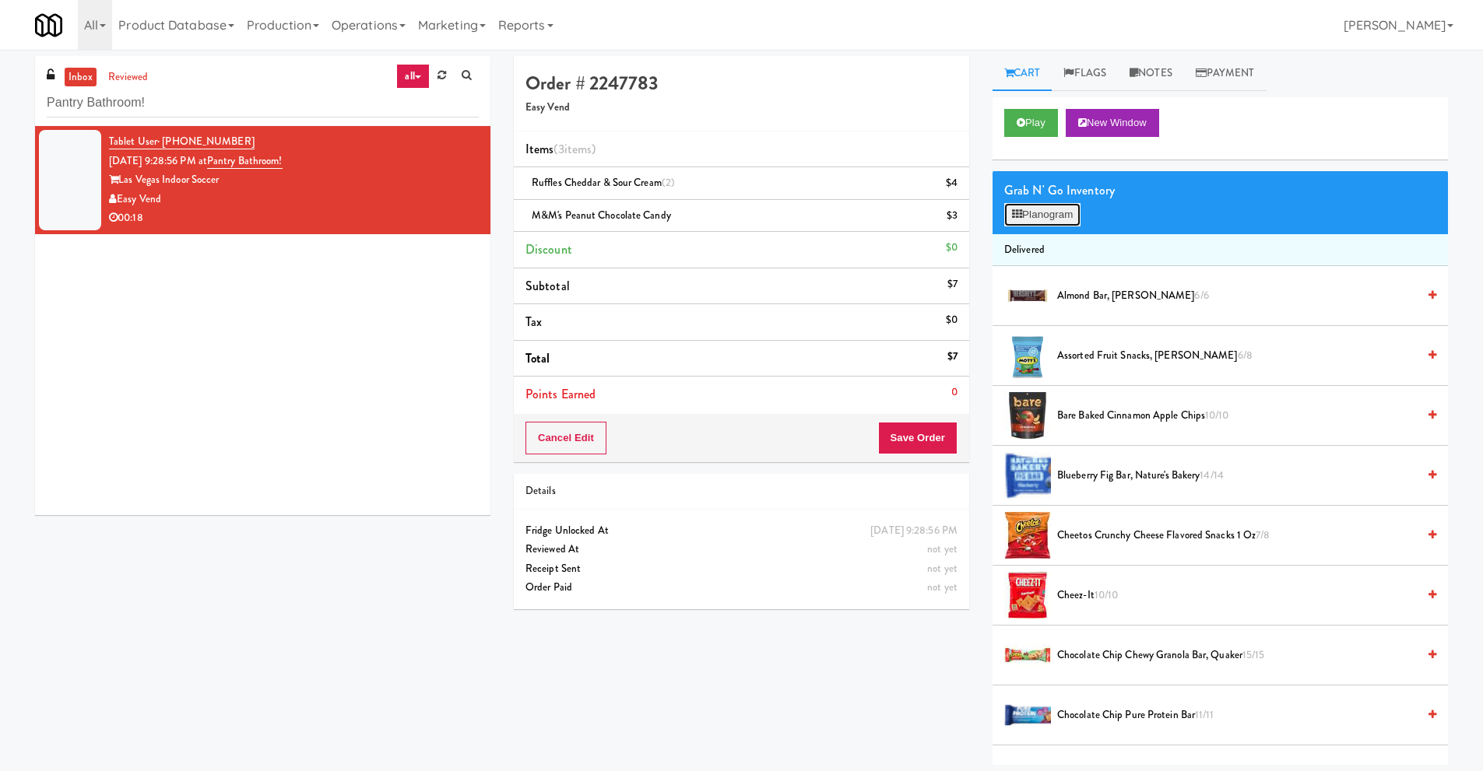
click at [1030, 217] on button "Planogram" at bounding box center [1042, 214] width 76 height 23
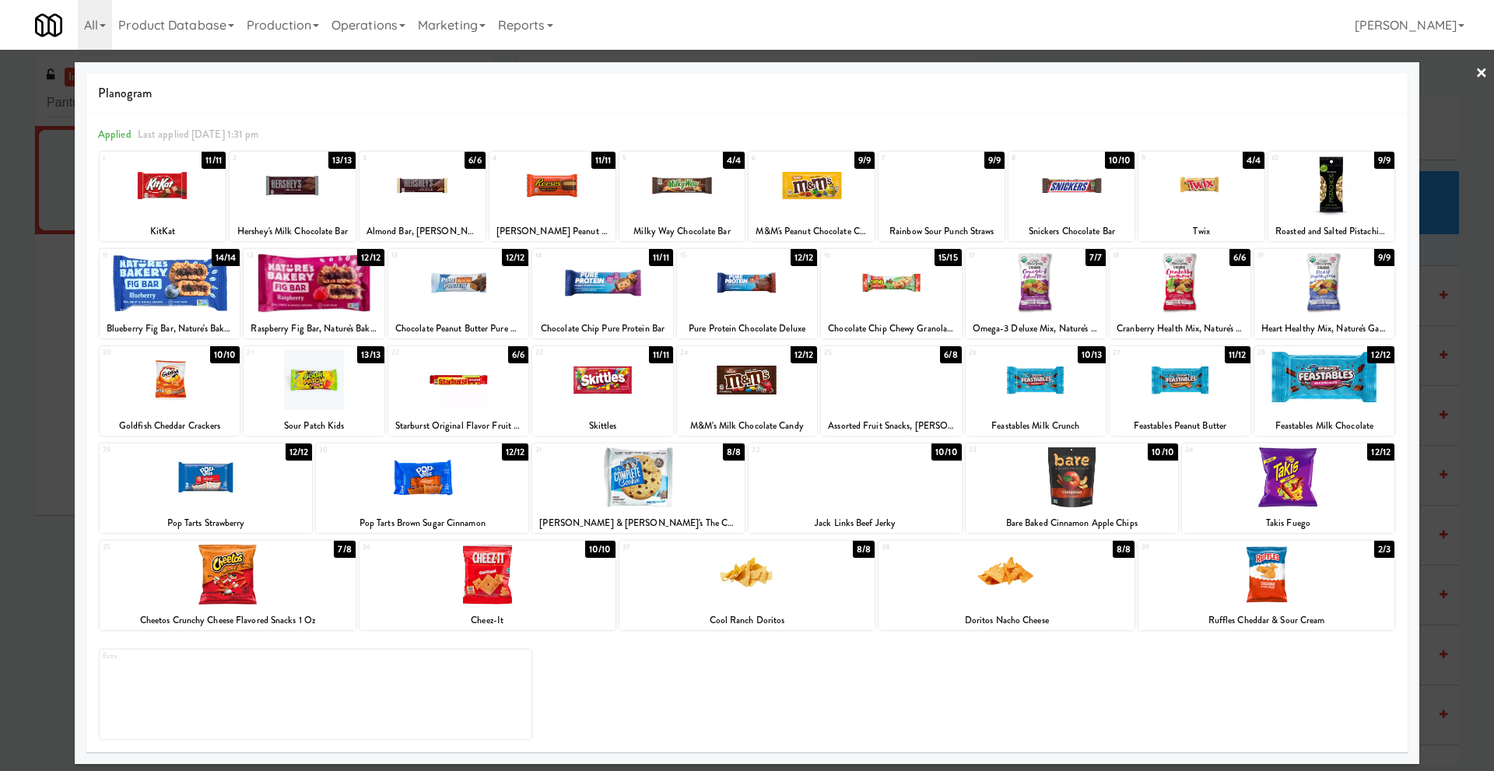
click at [1482, 73] on link "×" at bounding box center [1482, 74] width 12 height 48
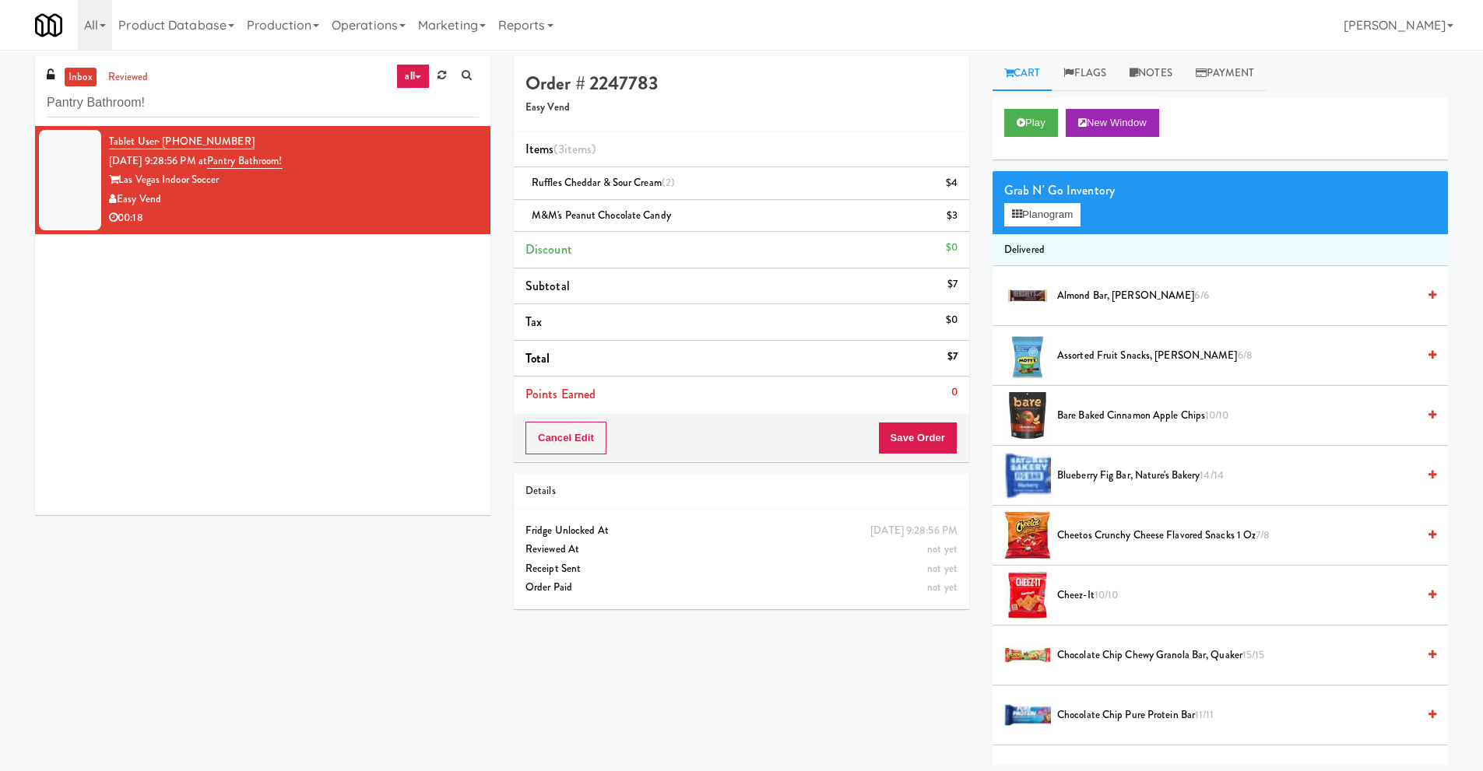
click at [305, 188] on div "Las Vegas Indoor Soccer" at bounding box center [294, 179] width 370 height 19
click at [1023, 114] on button "Play" at bounding box center [1031, 123] width 54 height 28
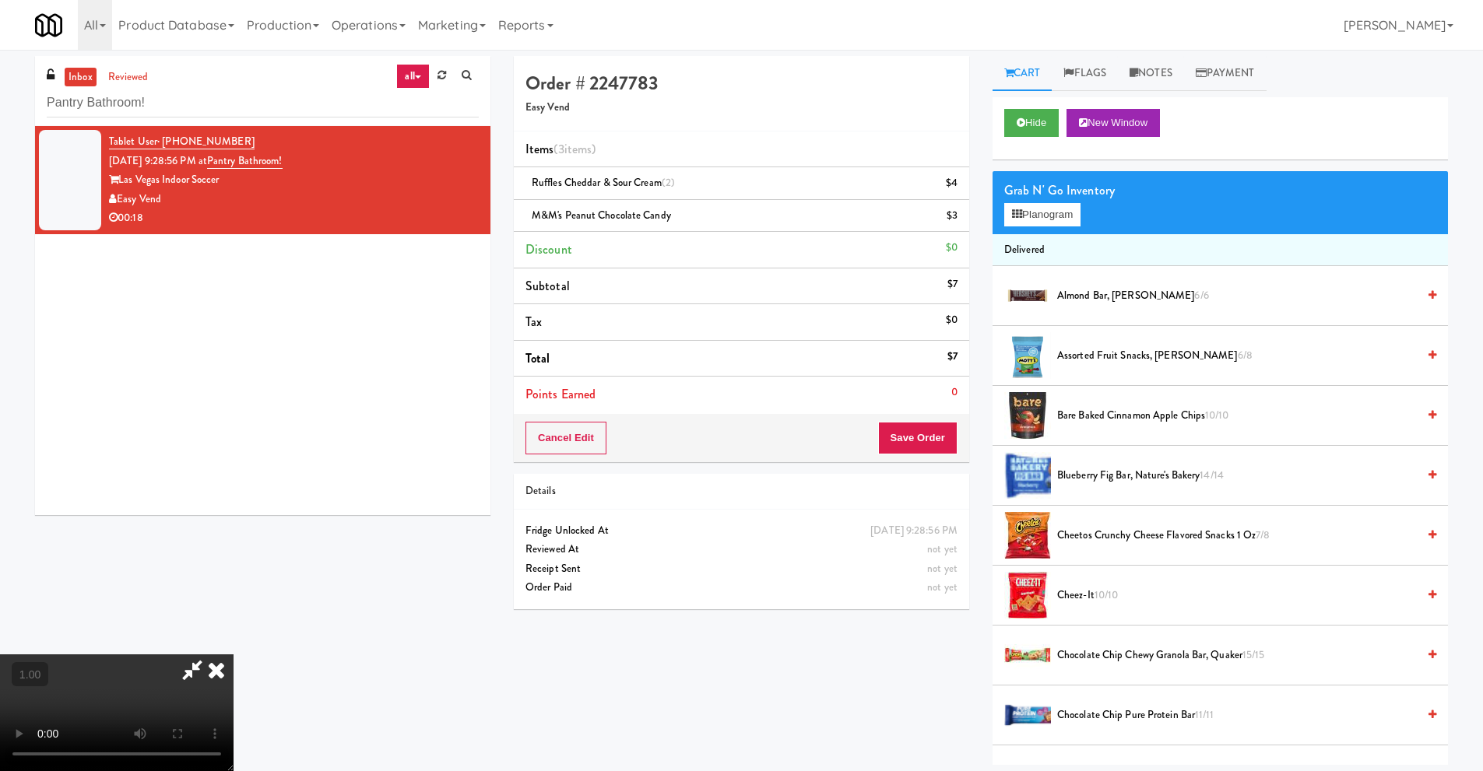
click at [233, 654] on video at bounding box center [116, 712] width 233 height 117
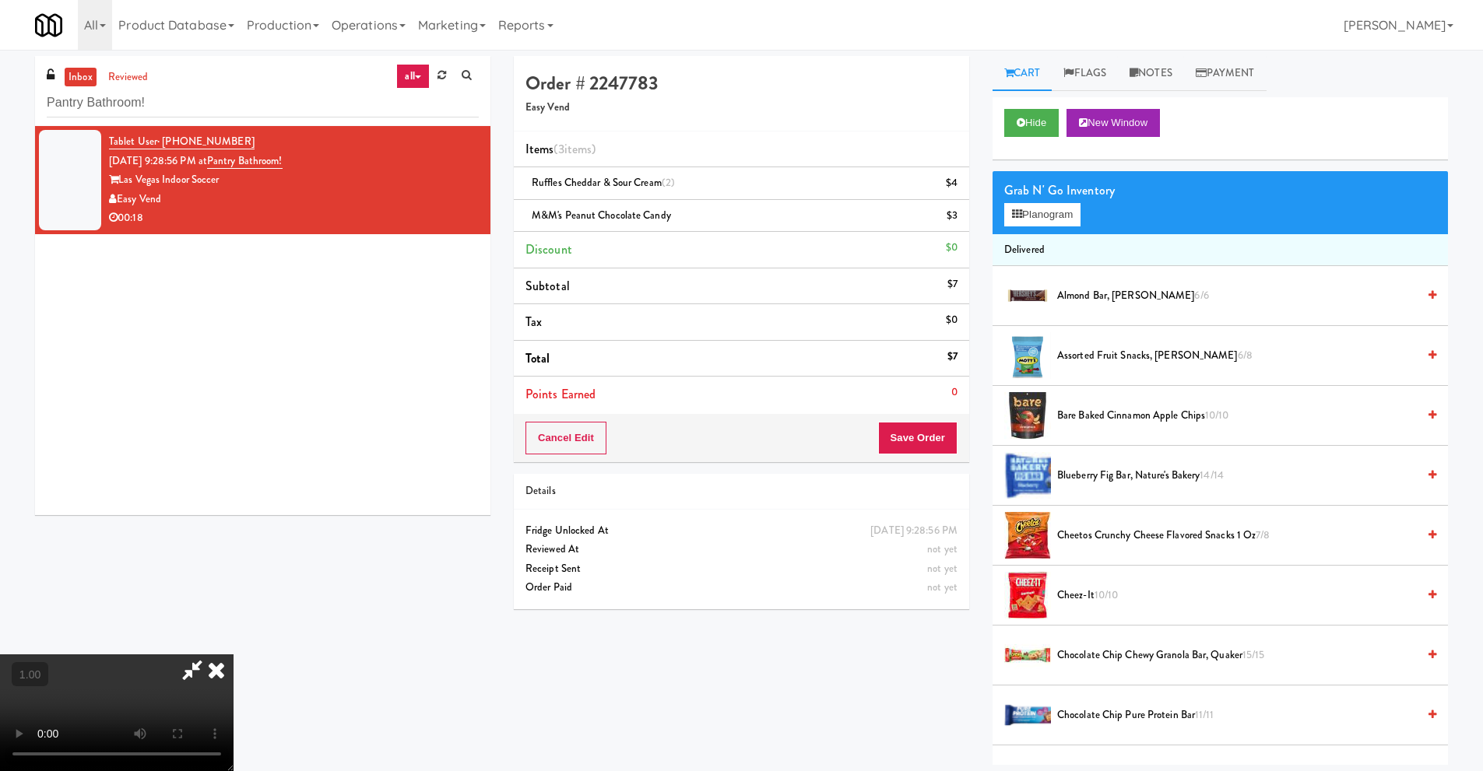
click at [233, 654] on icon at bounding box center [216, 669] width 34 height 31
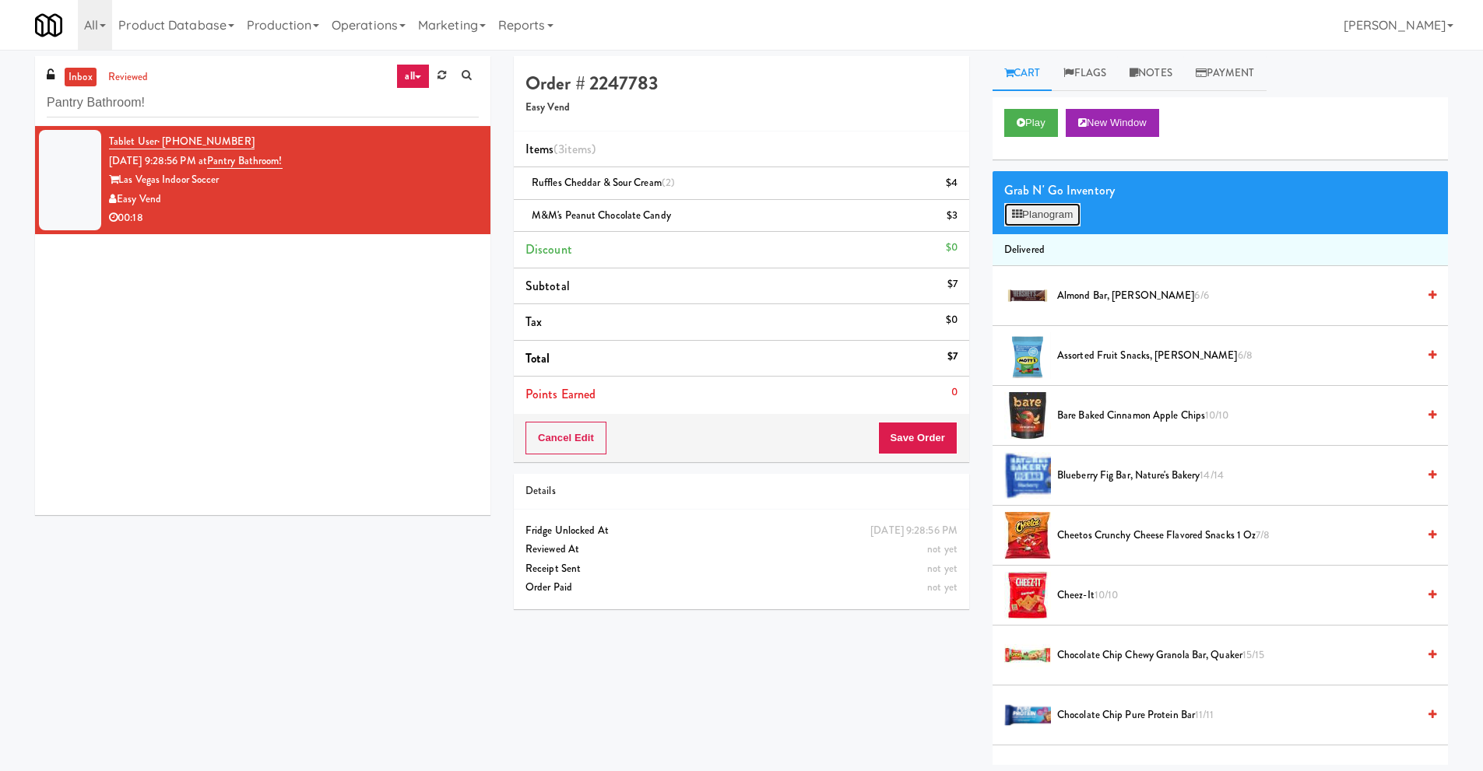
click at [1023, 213] on button "Planogram" at bounding box center [1042, 214] width 76 height 23
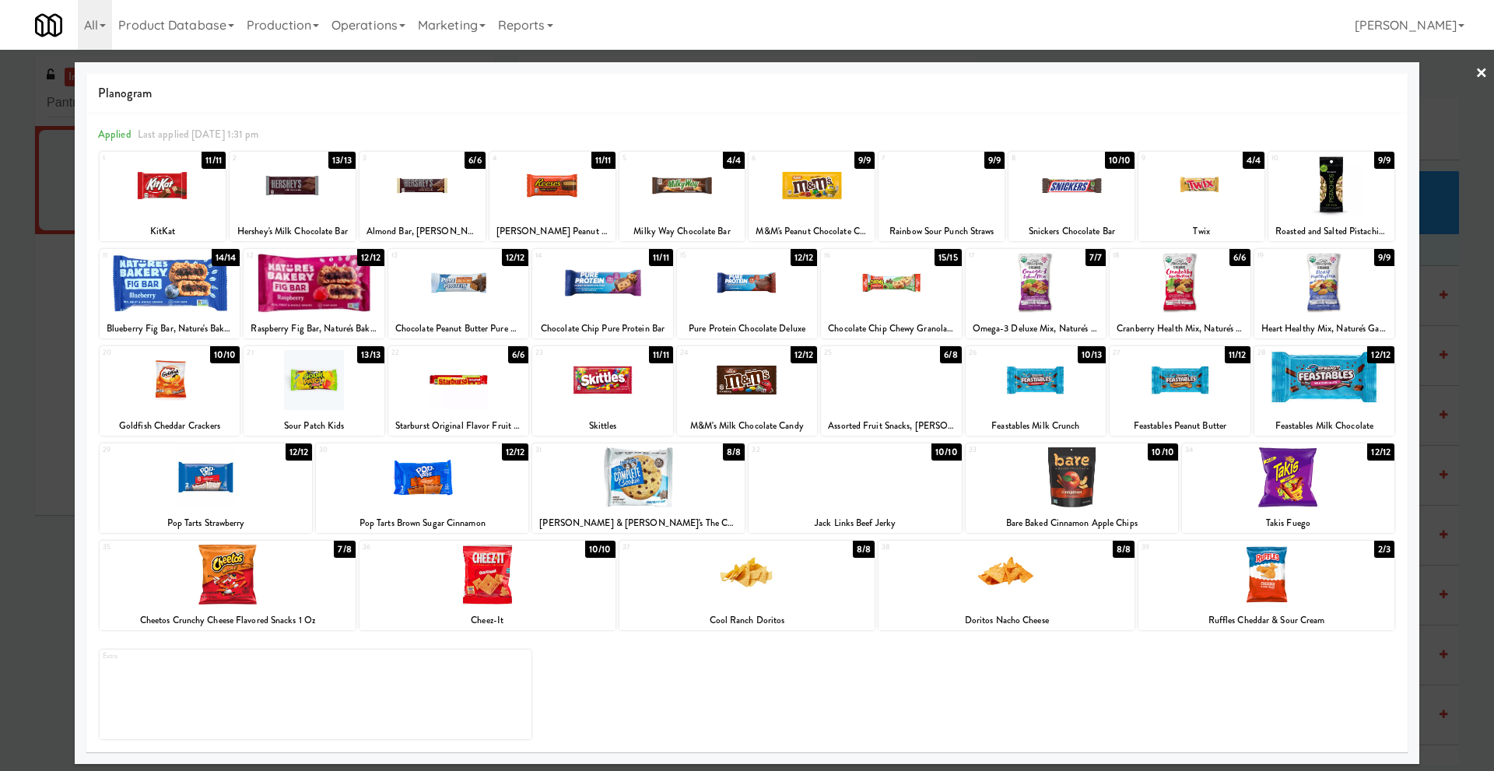
click at [416, 191] on div at bounding box center [423, 186] width 126 height 60
click at [1481, 71] on link "×" at bounding box center [1482, 74] width 12 height 48
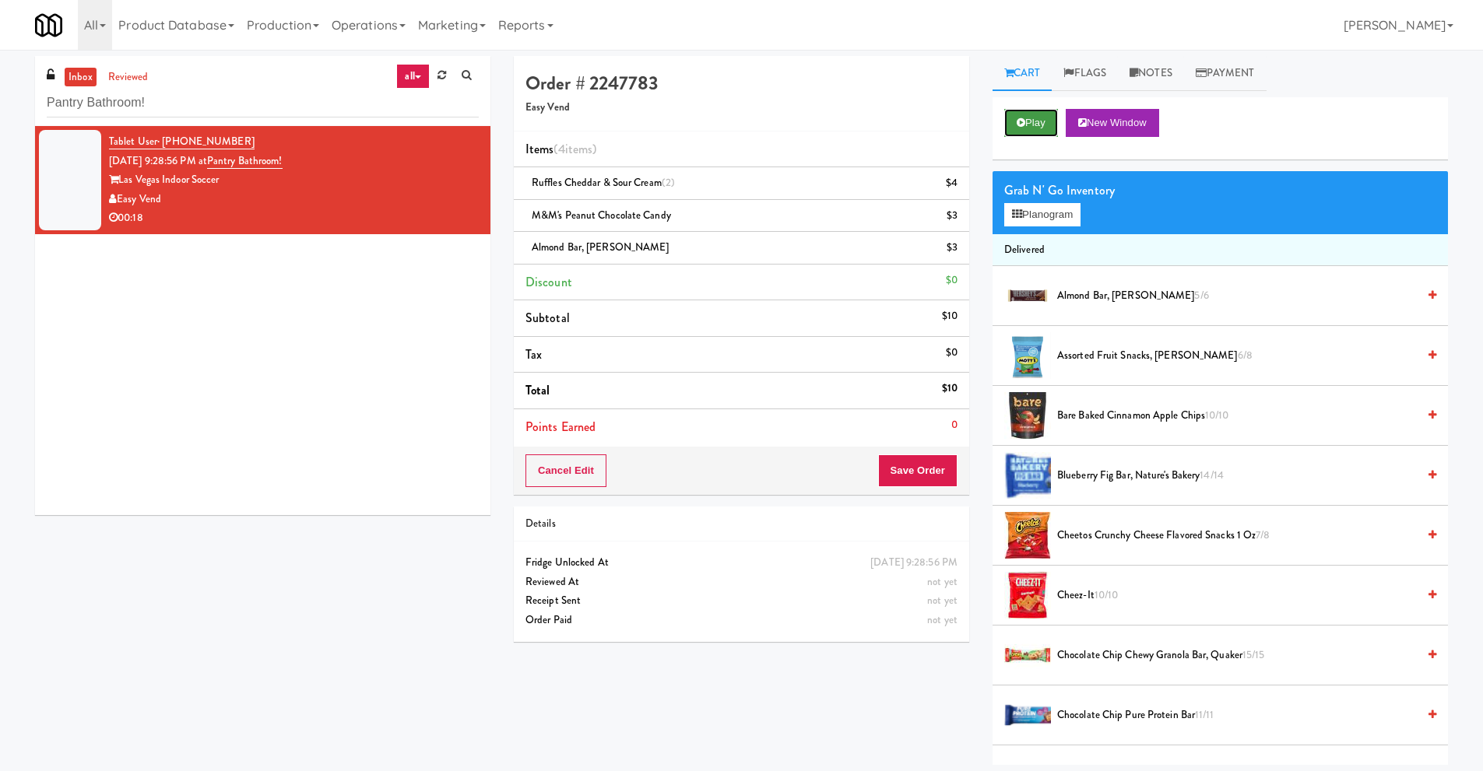
click at [1038, 124] on button "Play" at bounding box center [1031, 123] width 54 height 28
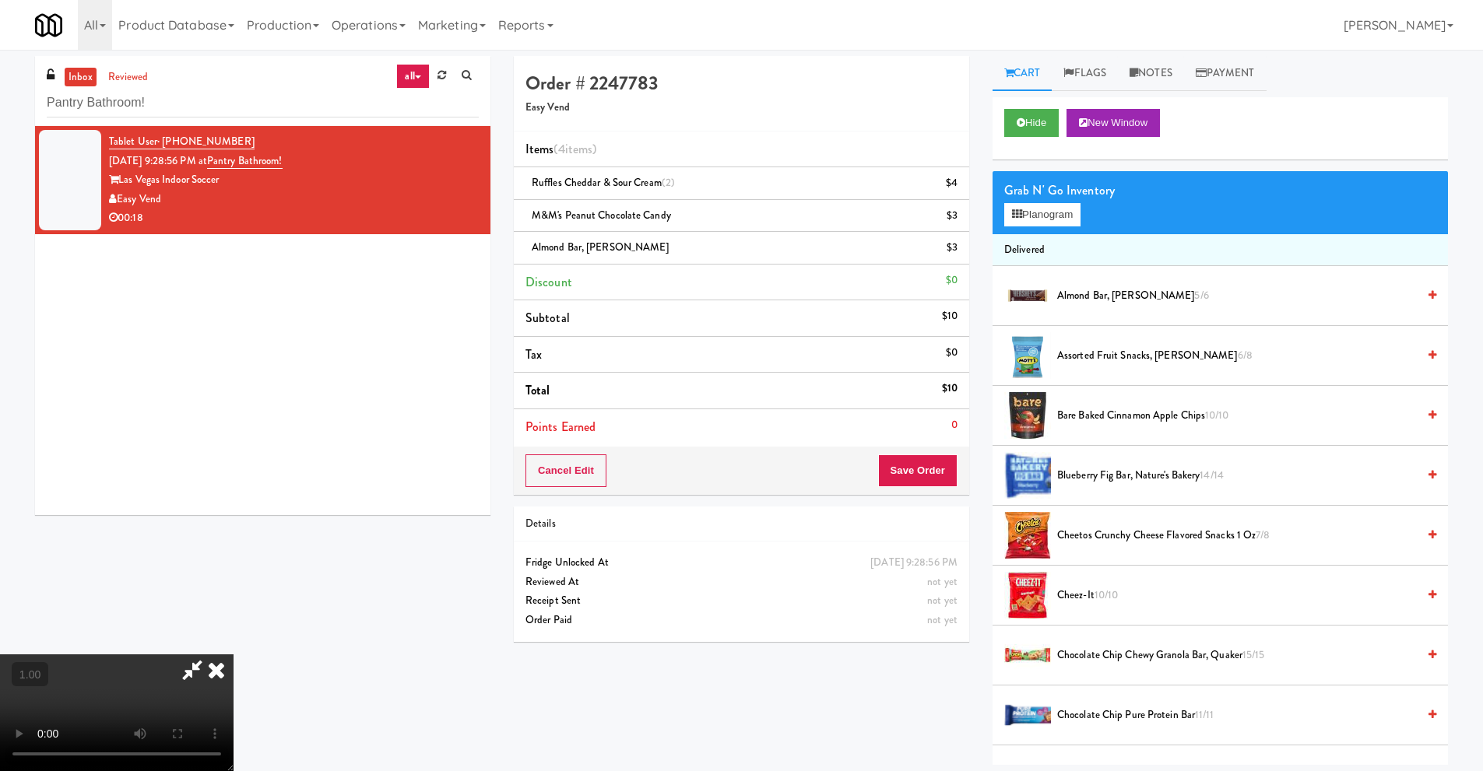
click at [233, 654] on icon at bounding box center [216, 669] width 34 height 31
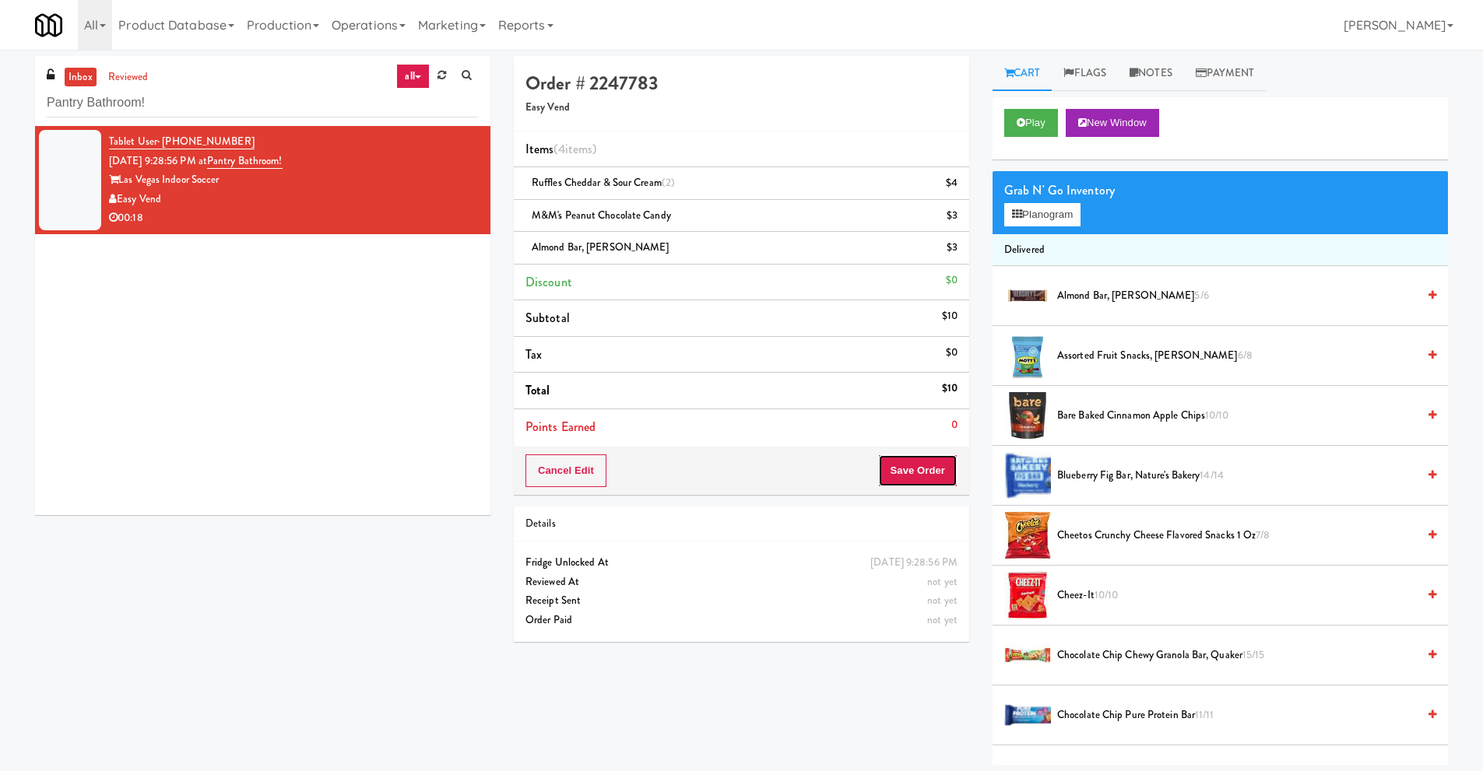
click at [913, 464] on button "Save Order" at bounding box center [917, 470] width 79 height 33
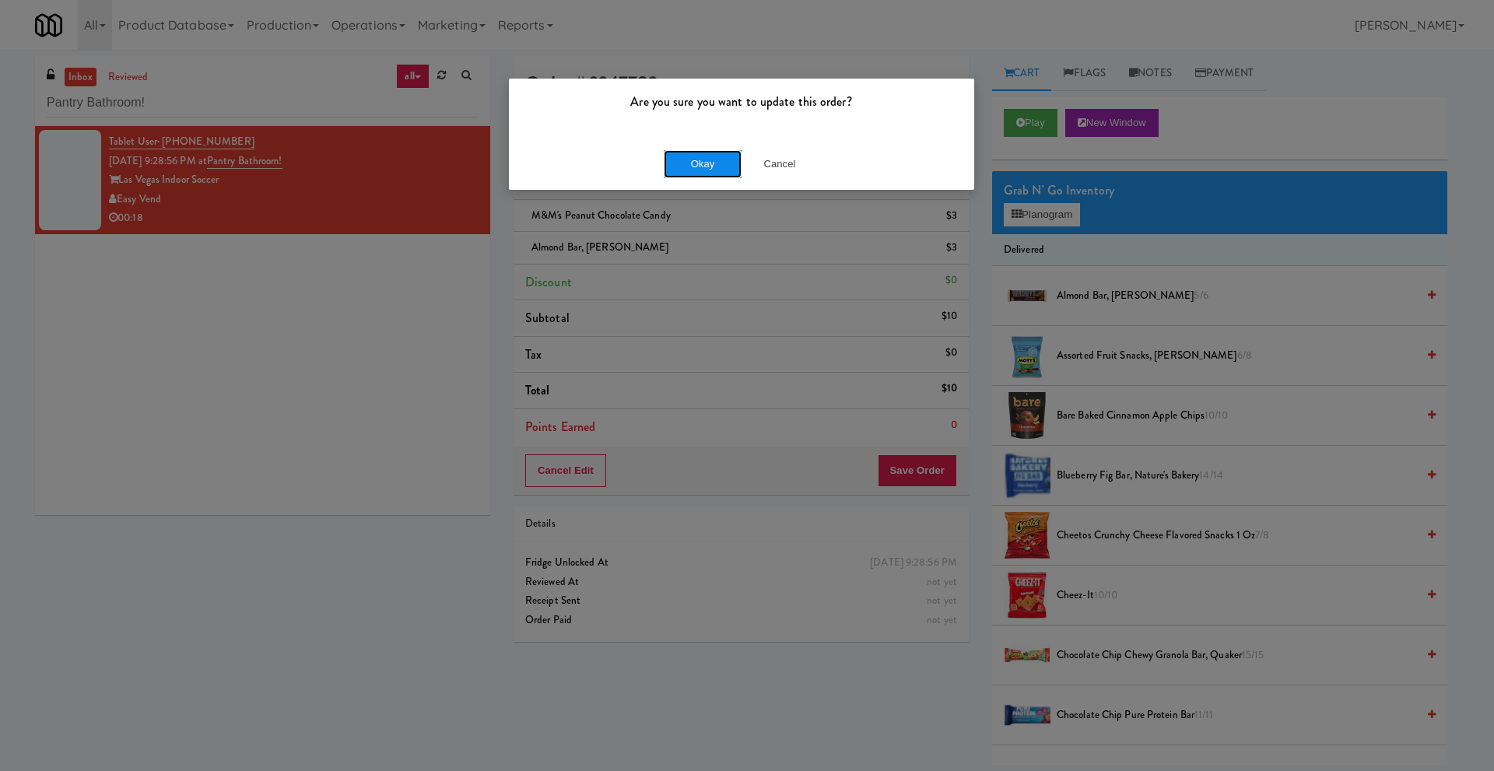
click at [707, 159] on button "Okay" at bounding box center [703, 164] width 78 height 28
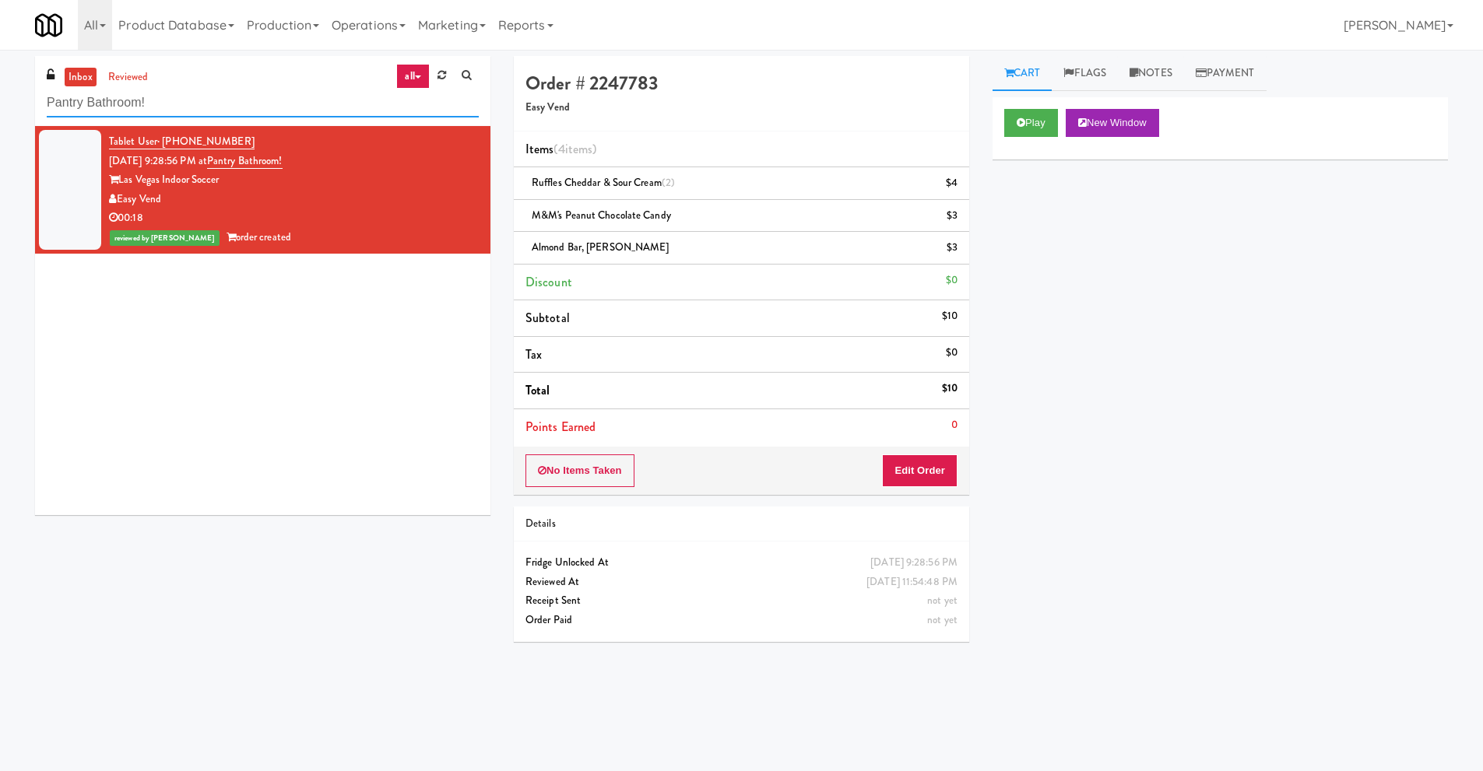
drag, startPoint x: 181, startPoint y: 108, endPoint x: 0, endPoint y: 88, distance: 182.5
click at [0, 88] on div "inbox reviewed all all unclear take inventory issue suspicious failed recent Pa…" at bounding box center [741, 368] width 1483 height 625
paste input "BestMed [PERSON_NAME]"
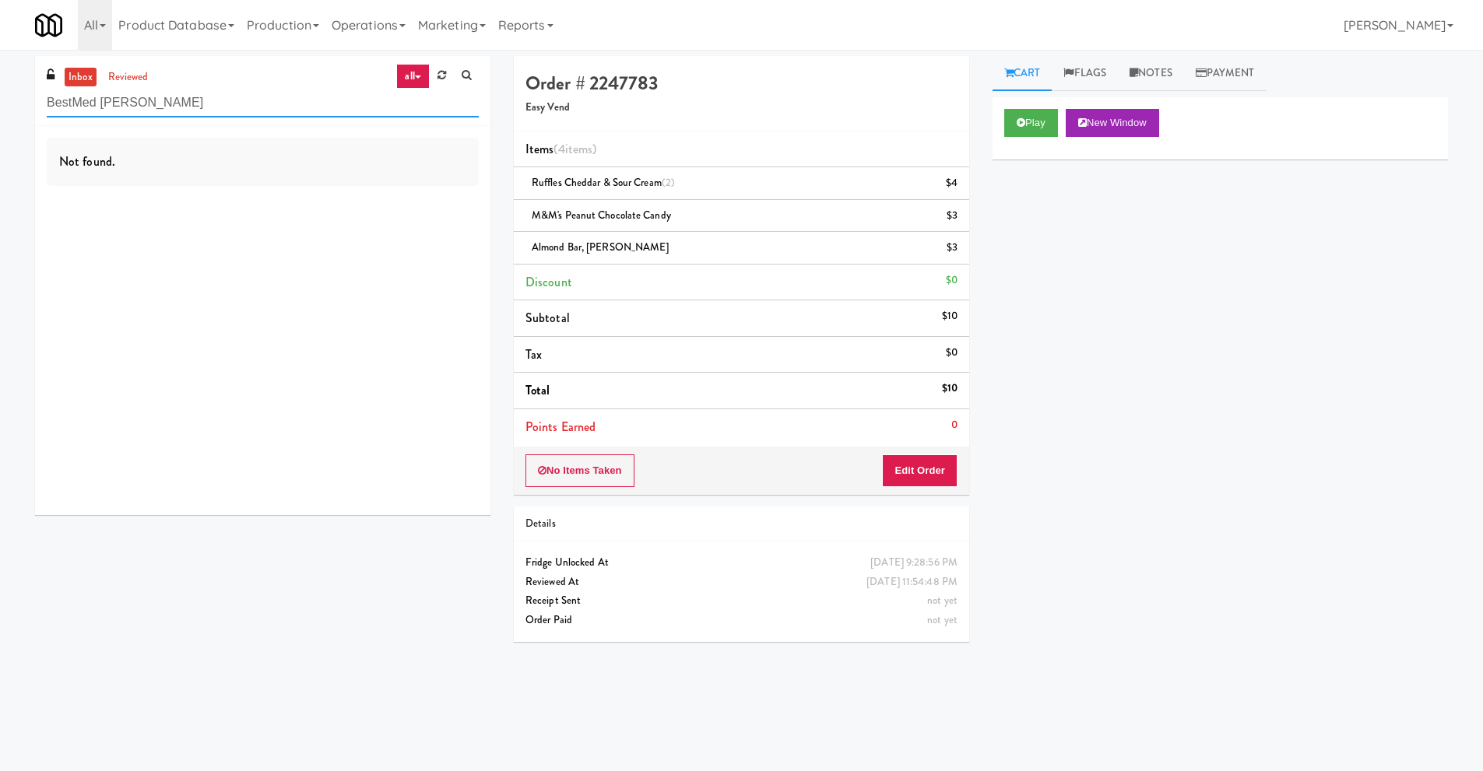
click at [219, 110] on input "BestMed [PERSON_NAME]" at bounding box center [263, 103] width 432 height 29
drag, startPoint x: 192, startPoint y: 108, endPoint x: 0, endPoint y: 107, distance: 192.2
click at [0, 104] on div "inbox reviewed all all unclear take inventory issue suspicious failed recent Be…" at bounding box center [741, 368] width 1483 height 625
paste input "The [PERSON_NAME] - Cooler - Right"
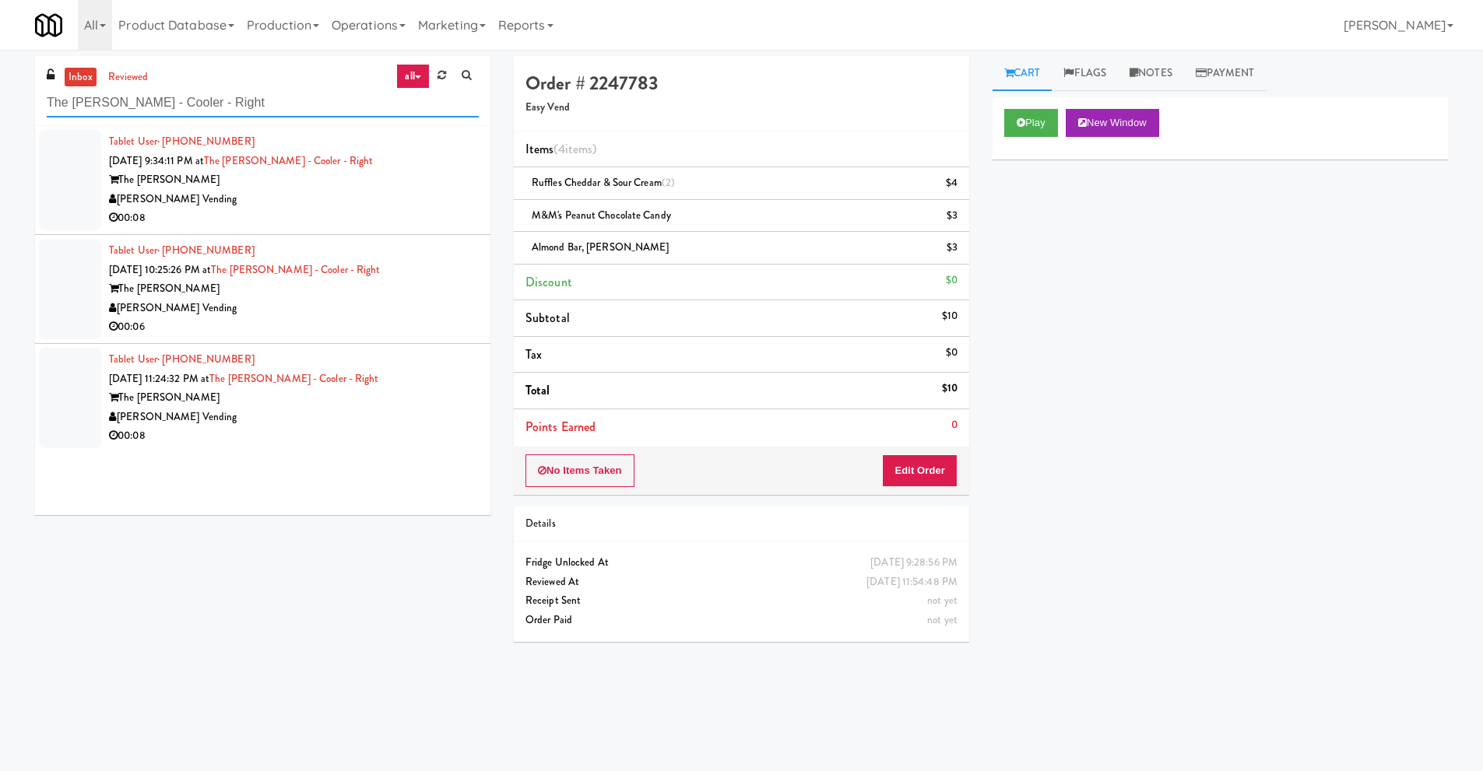
type input "The [PERSON_NAME] - Cooler - Right"
click at [217, 200] on div "[PERSON_NAME] Vending" at bounding box center [294, 199] width 370 height 19
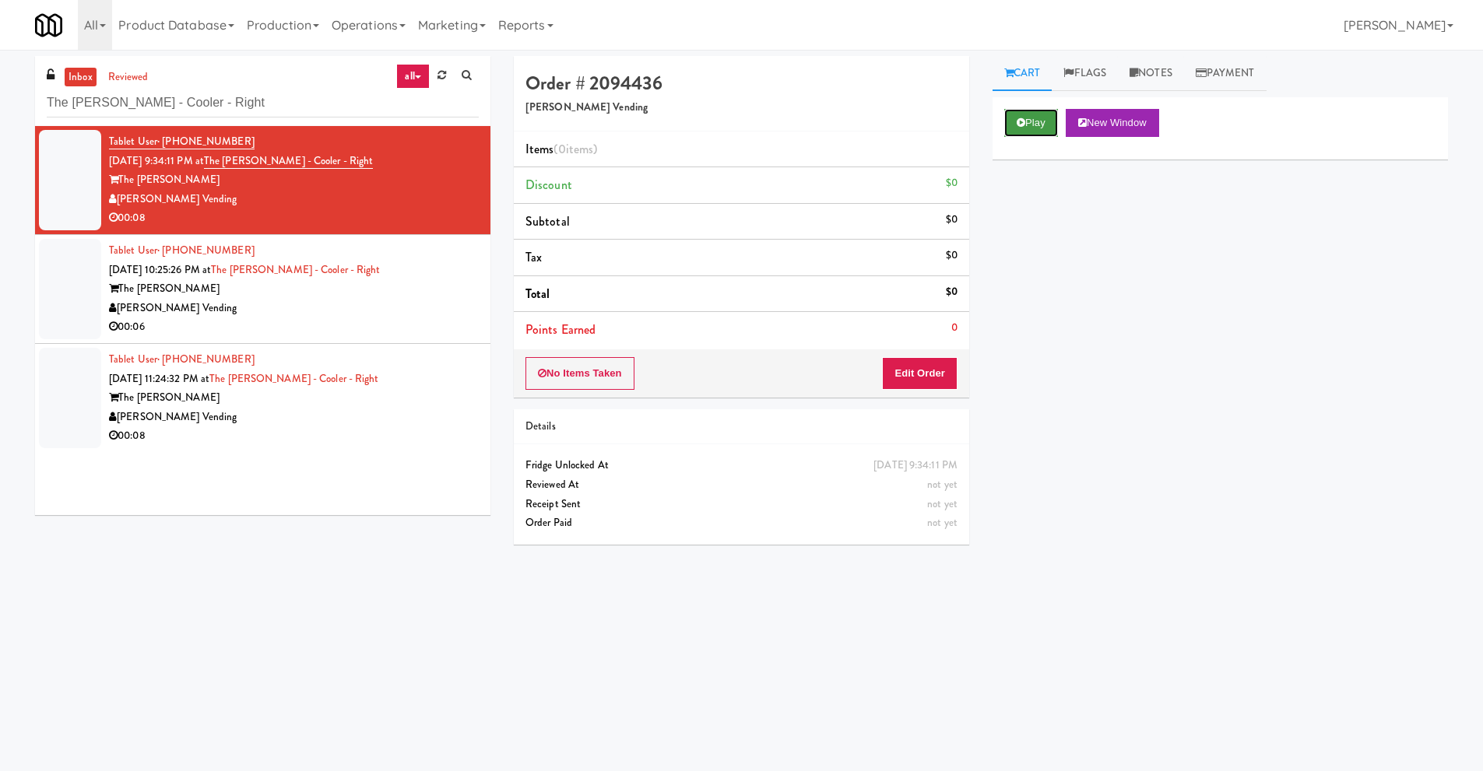
click at [1038, 128] on button "Play" at bounding box center [1031, 123] width 54 height 28
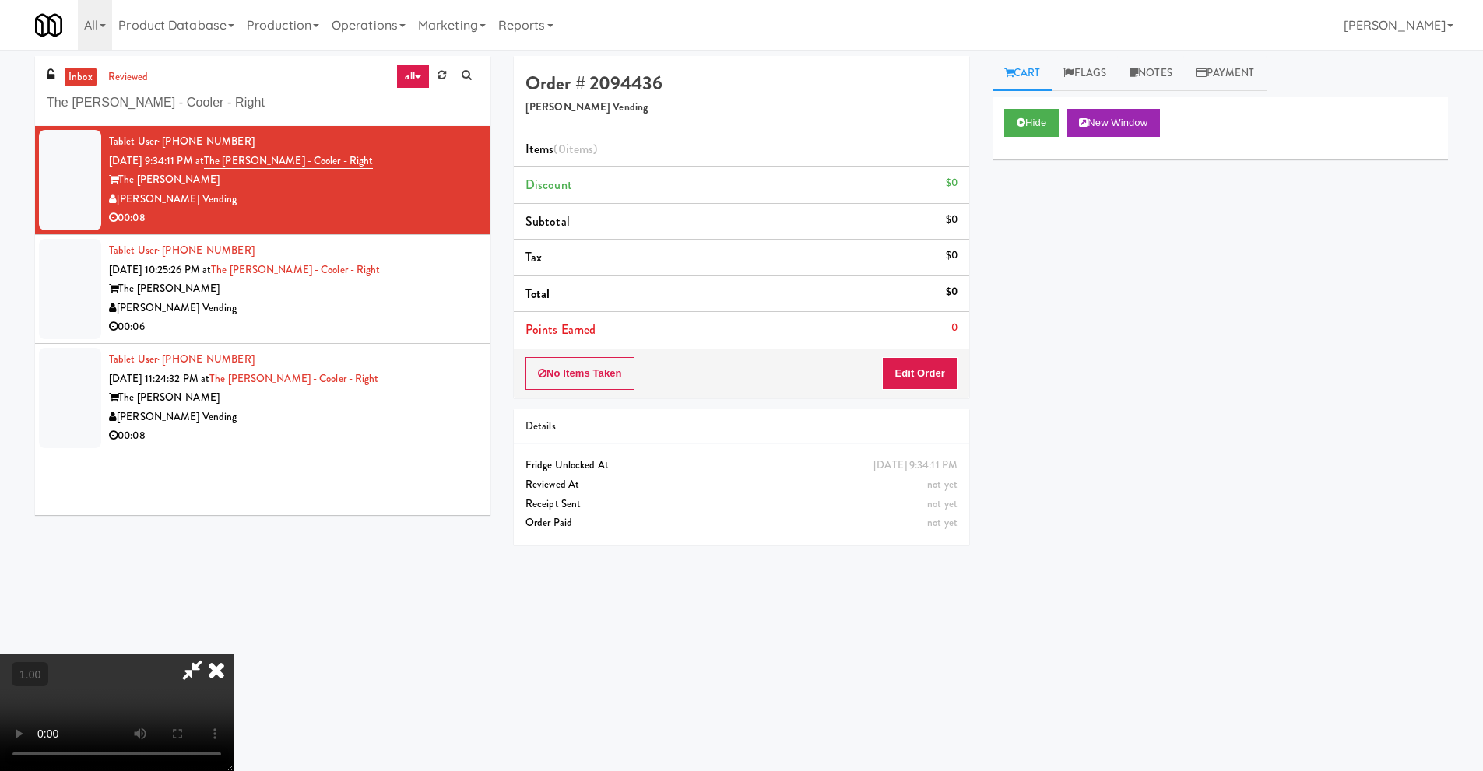
click at [233, 654] on video at bounding box center [116, 712] width 233 height 117
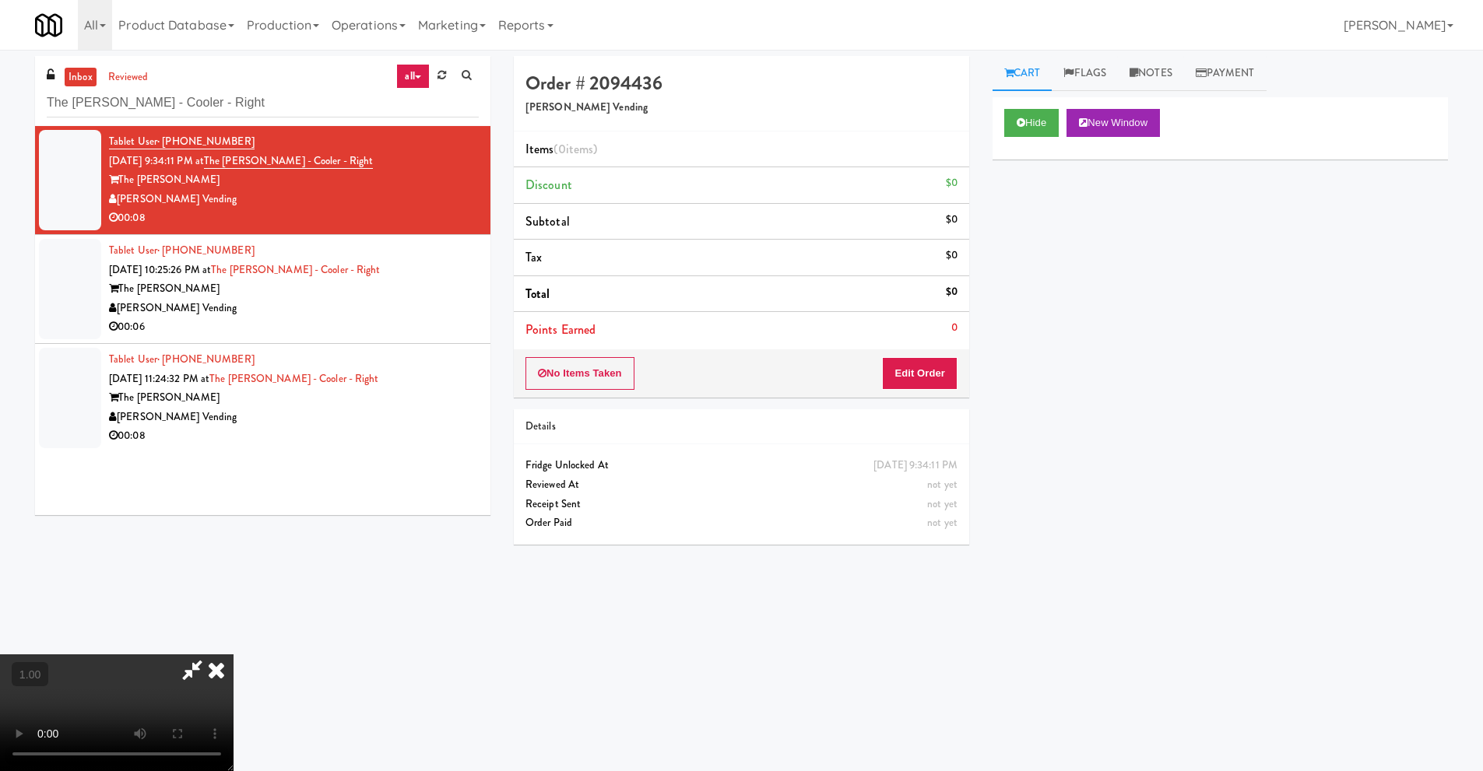
click at [233, 654] on video at bounding box center [116, 712] width 233 height 117
click at [233, 654] on icon at bounding box center [216, 669] width 34 height 31
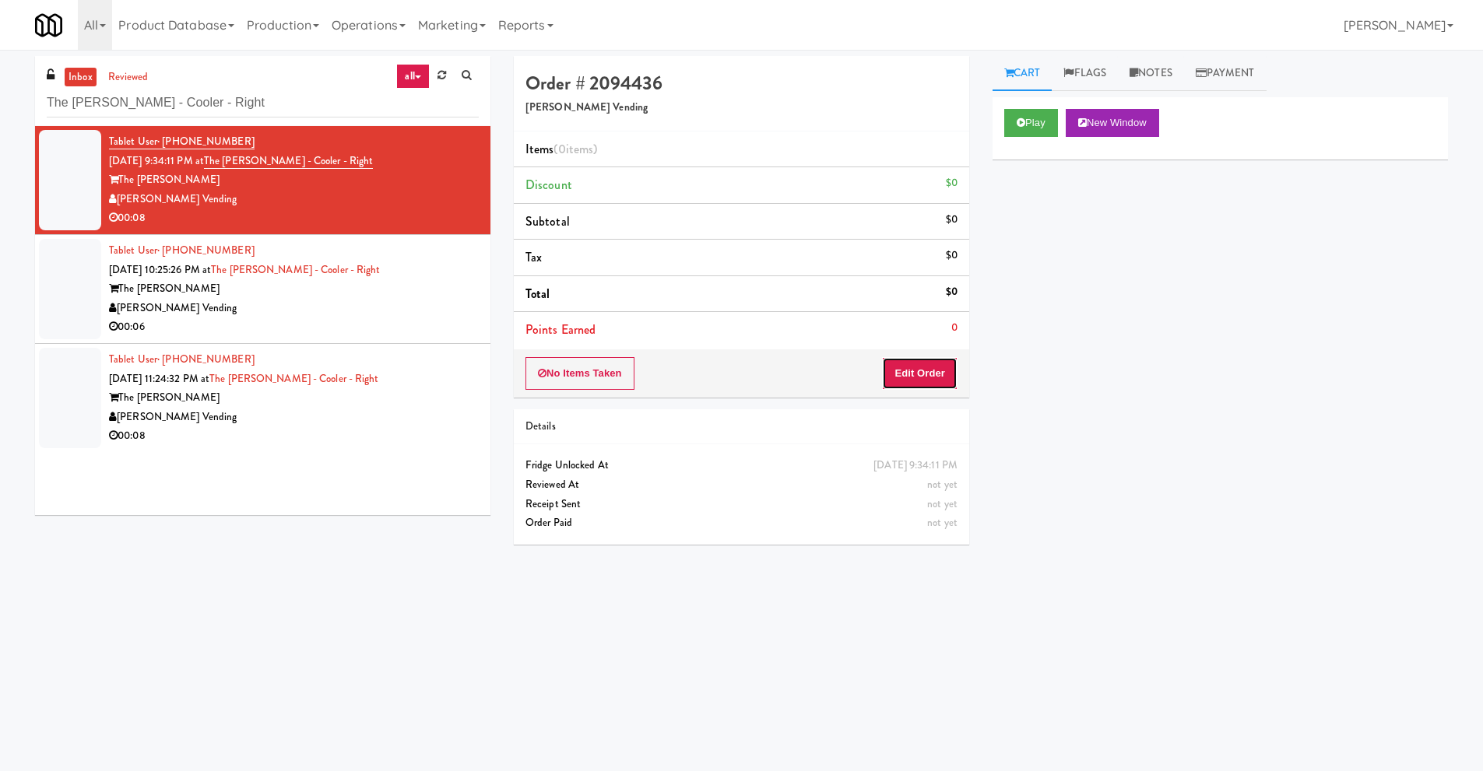
click at [912, 376] on button "Edit Order" at bounding box center [919, 373] width 75 height 33
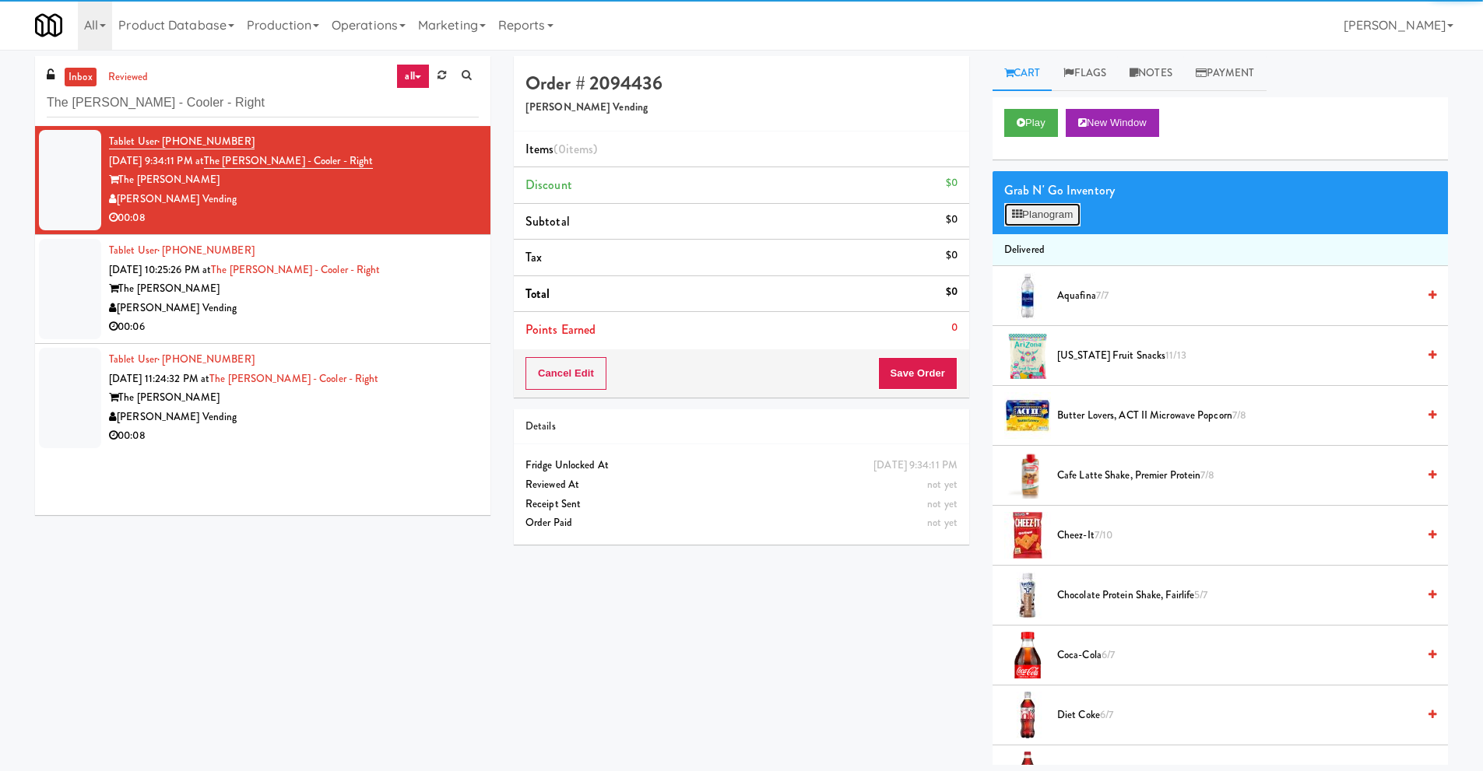
click at [1058, 220] on button "Planogram" at bounding box center [1042, 214] width 76 height 23
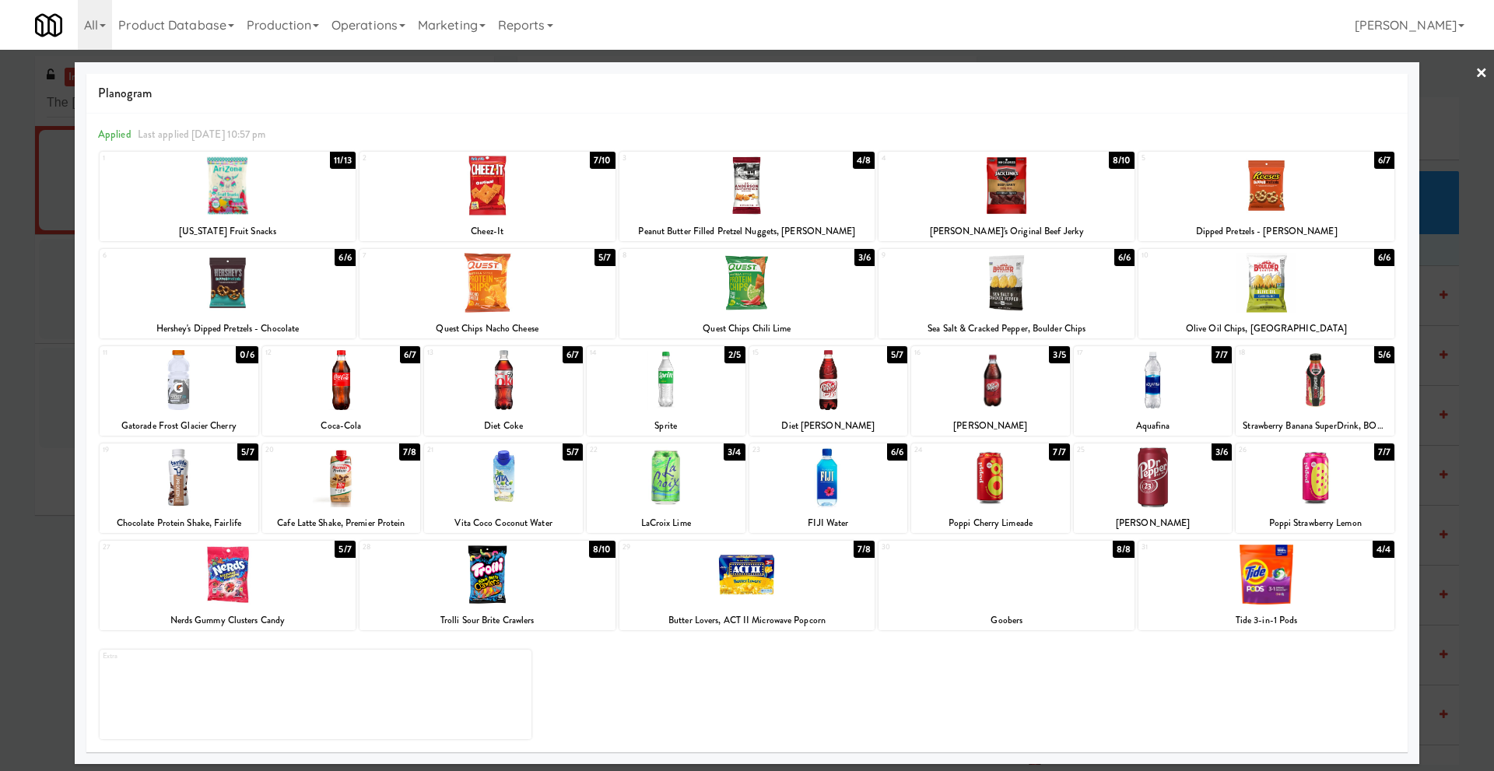
click at [507, 188] on div at bounding box center [488, 186] width 256 height 60
click at [1480, 72] on link "×" at bounding box center [1482, 74] width 12 height 48
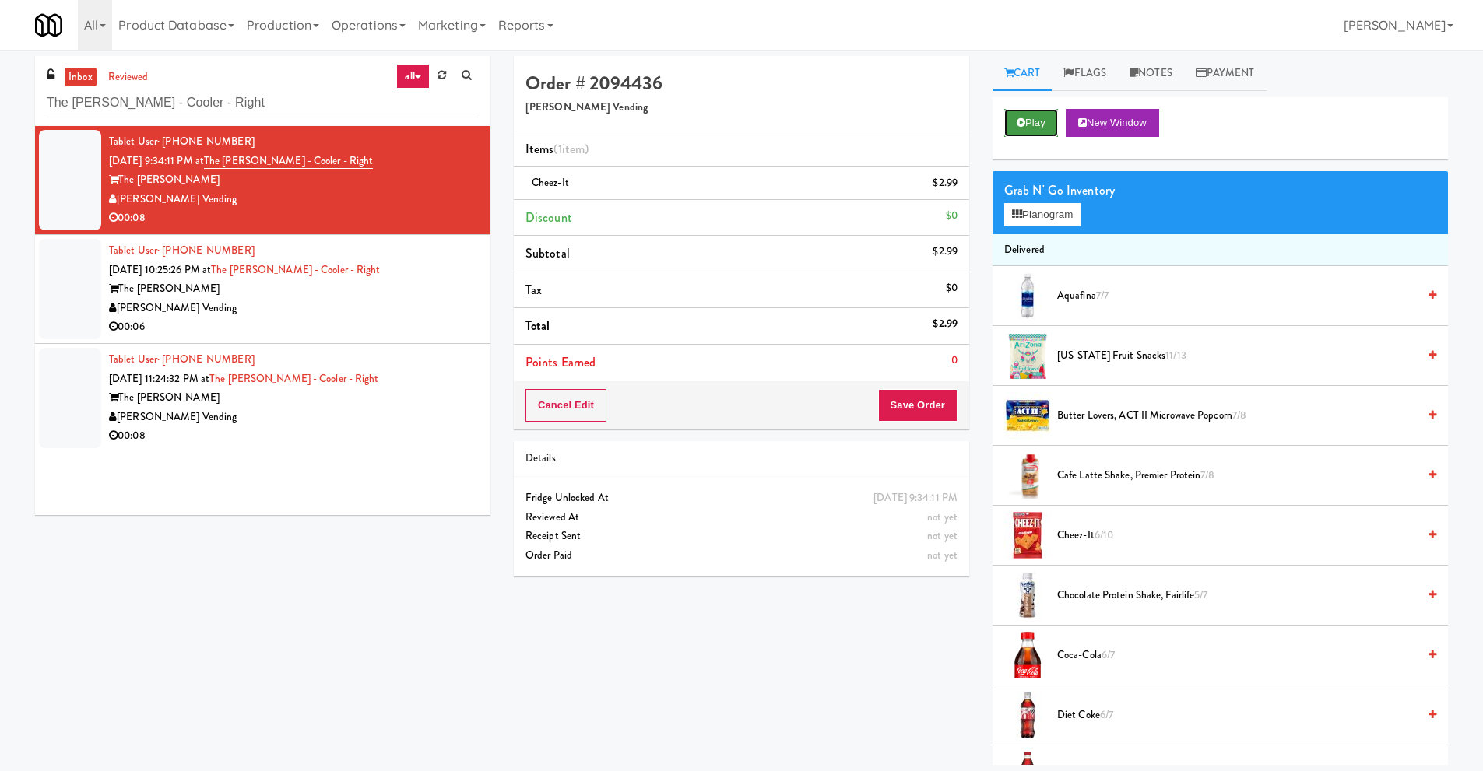
click at [1025, 121] on button "Play" at bounding box center [1031, 123] width 54 height 28
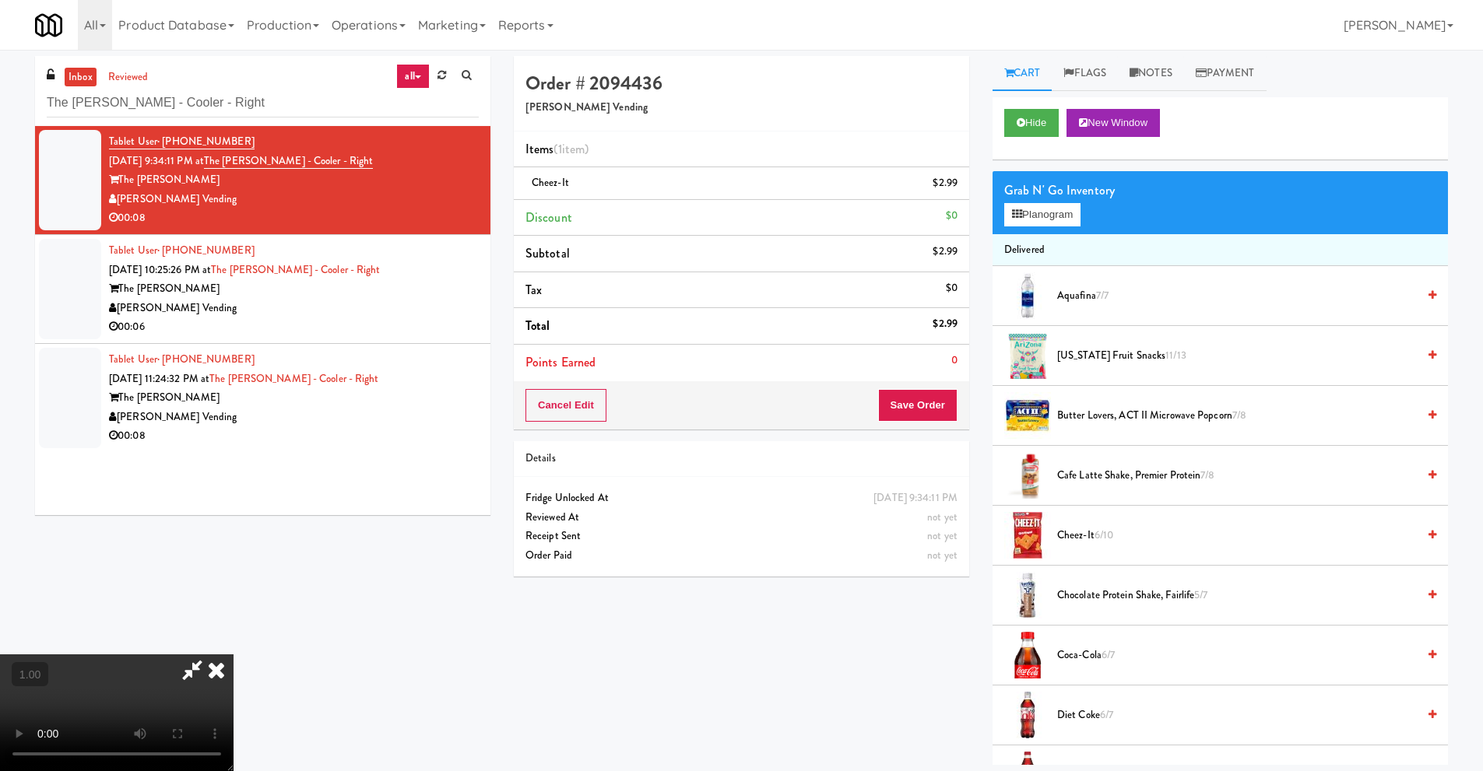
click at [233, 654] on icon at bounding box center [216, 669] width 34 height 31
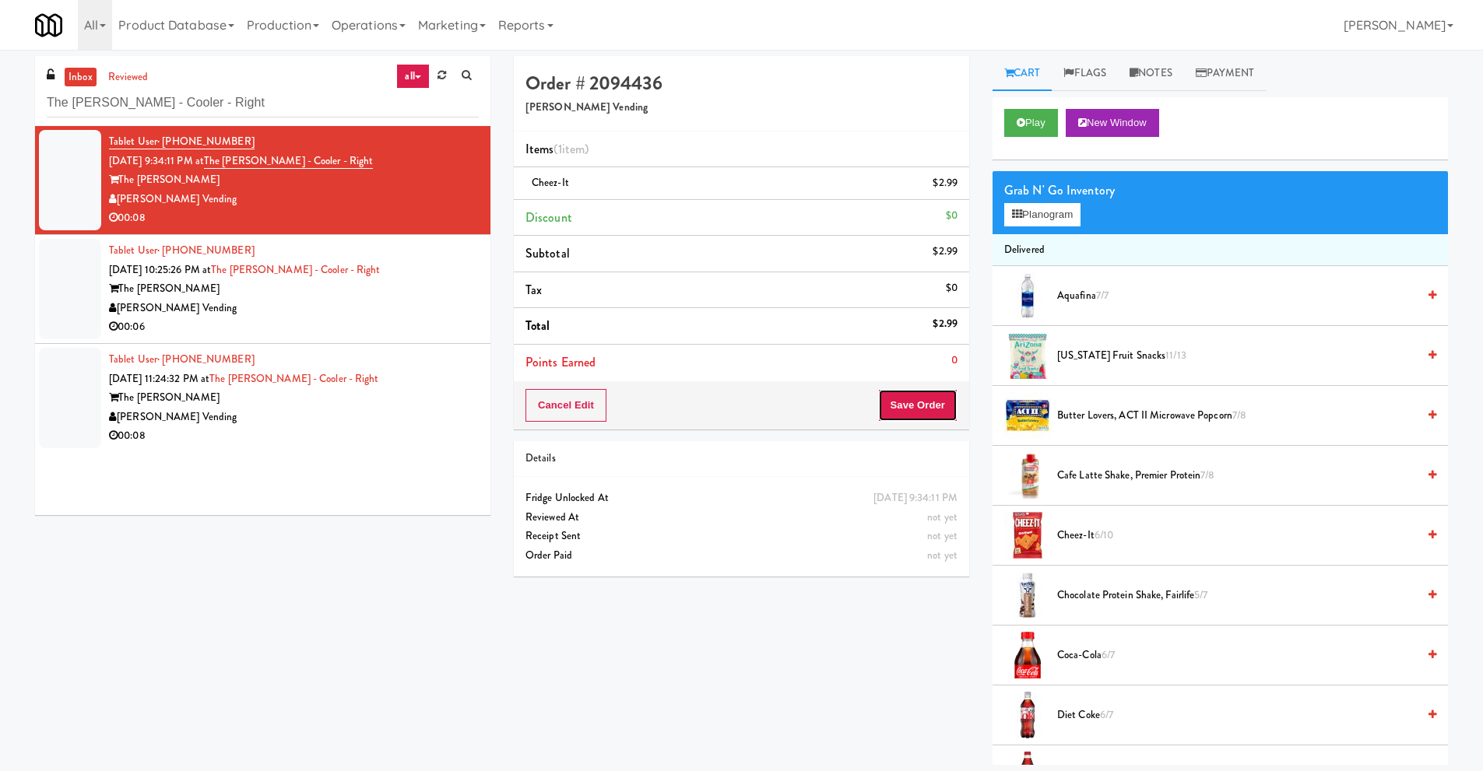
click at [917, 410] on button "Save Order" at bounding box center [917, 405] width 79 height 33
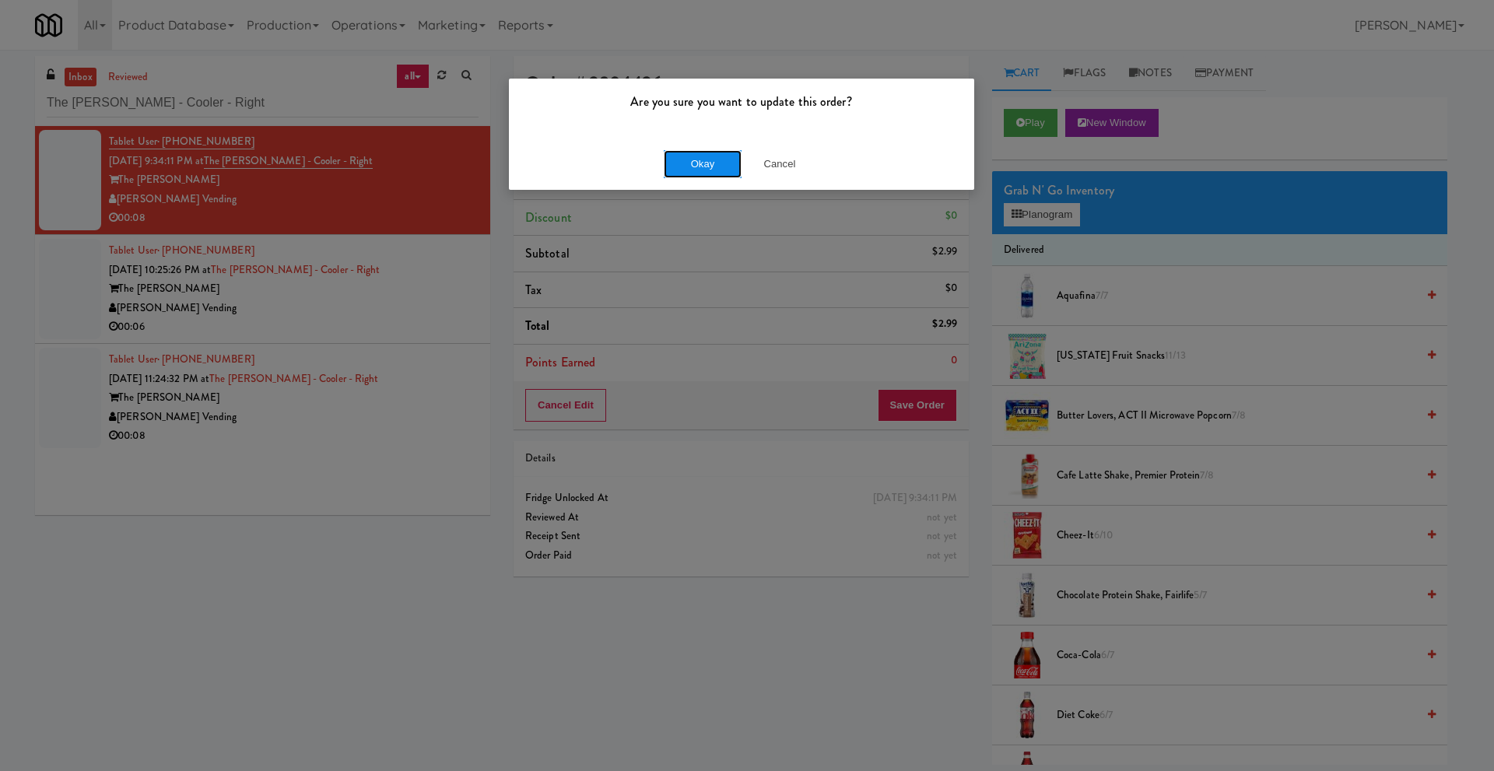
click at [696, 165] on button "Okay" at bounding box center [703, 164] width 78 height 28
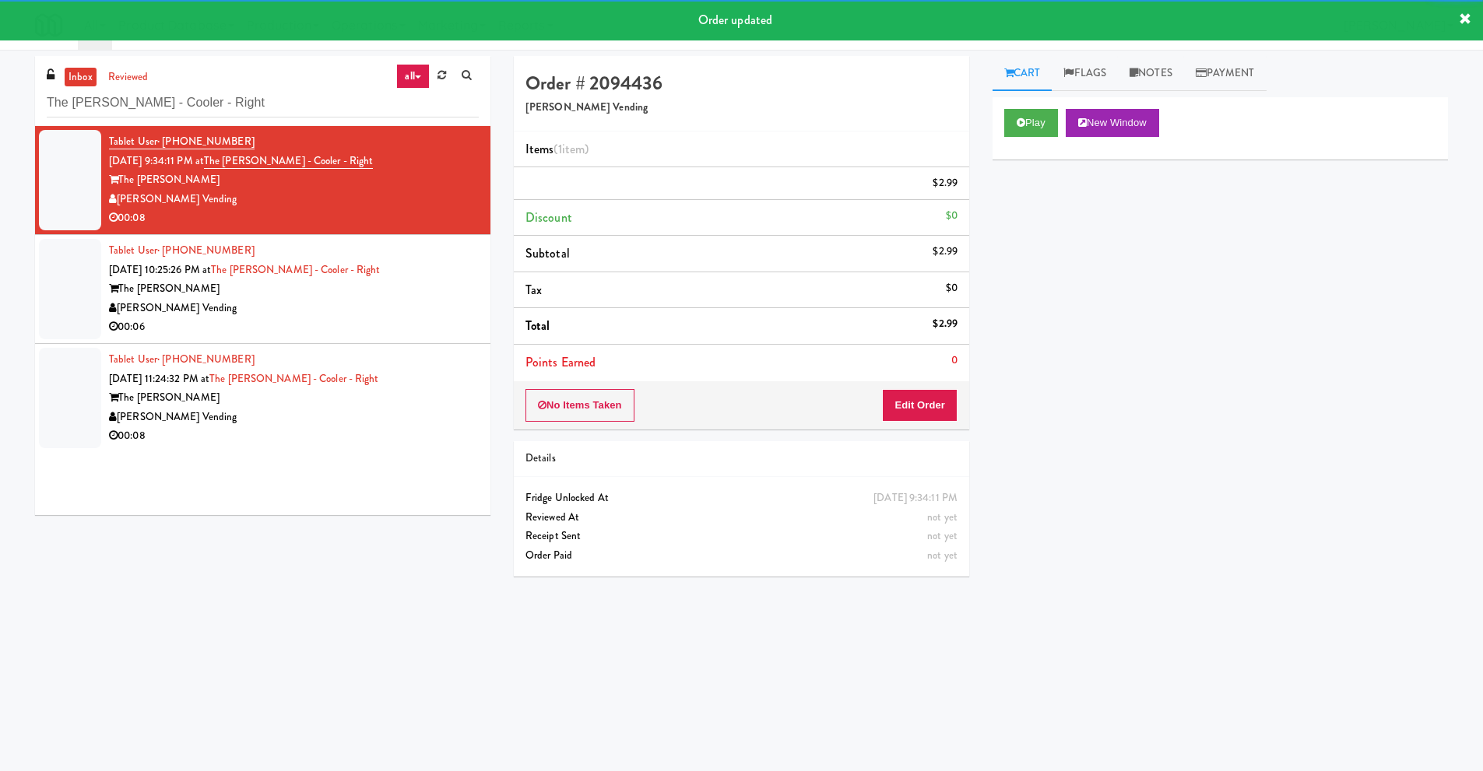
click at [356, 301] on div "[PERSON_NAME] Vending" at bounding box center [294, 308] width 370 height 19
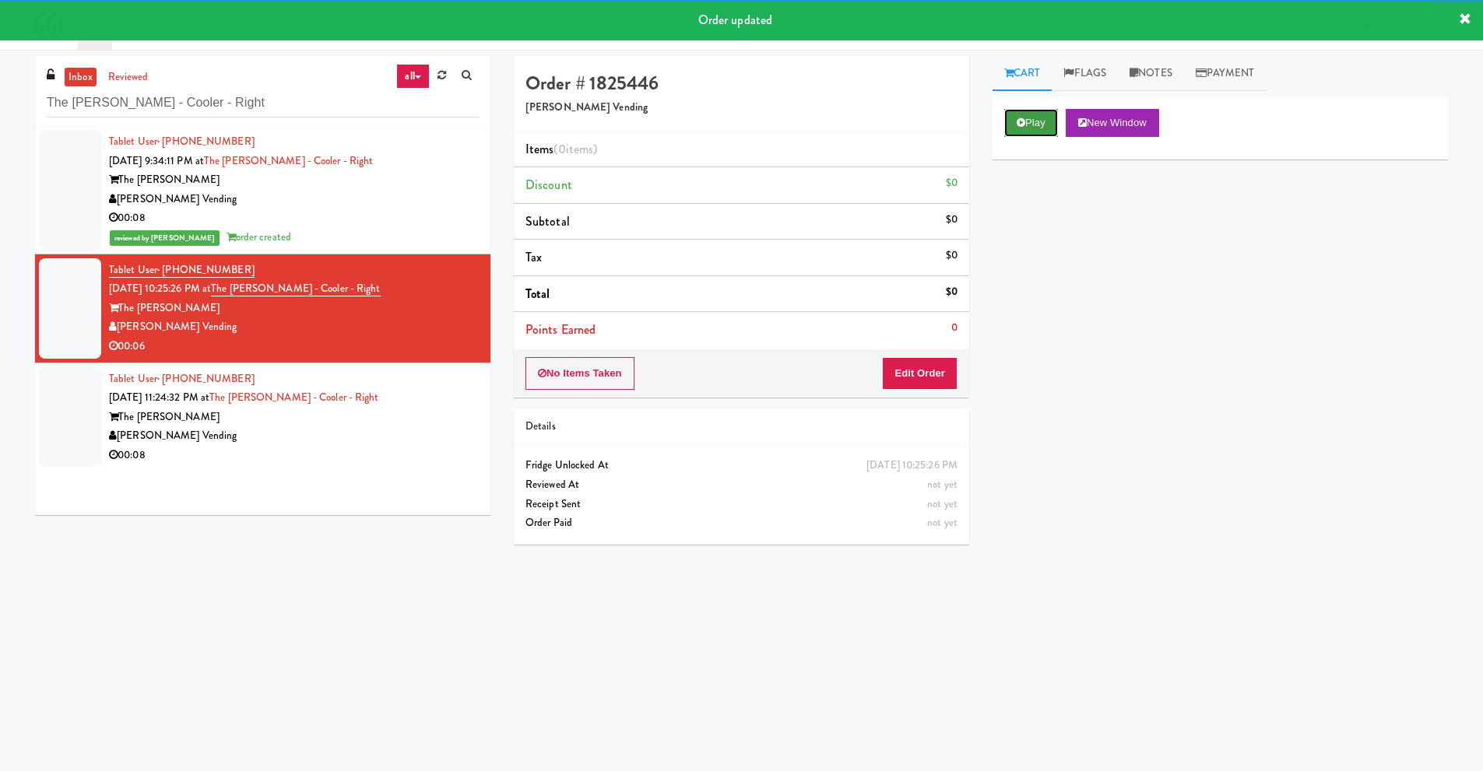
click at [1044, 125] on button "Play" at bounding box center [1031, 123] width 54 height 28
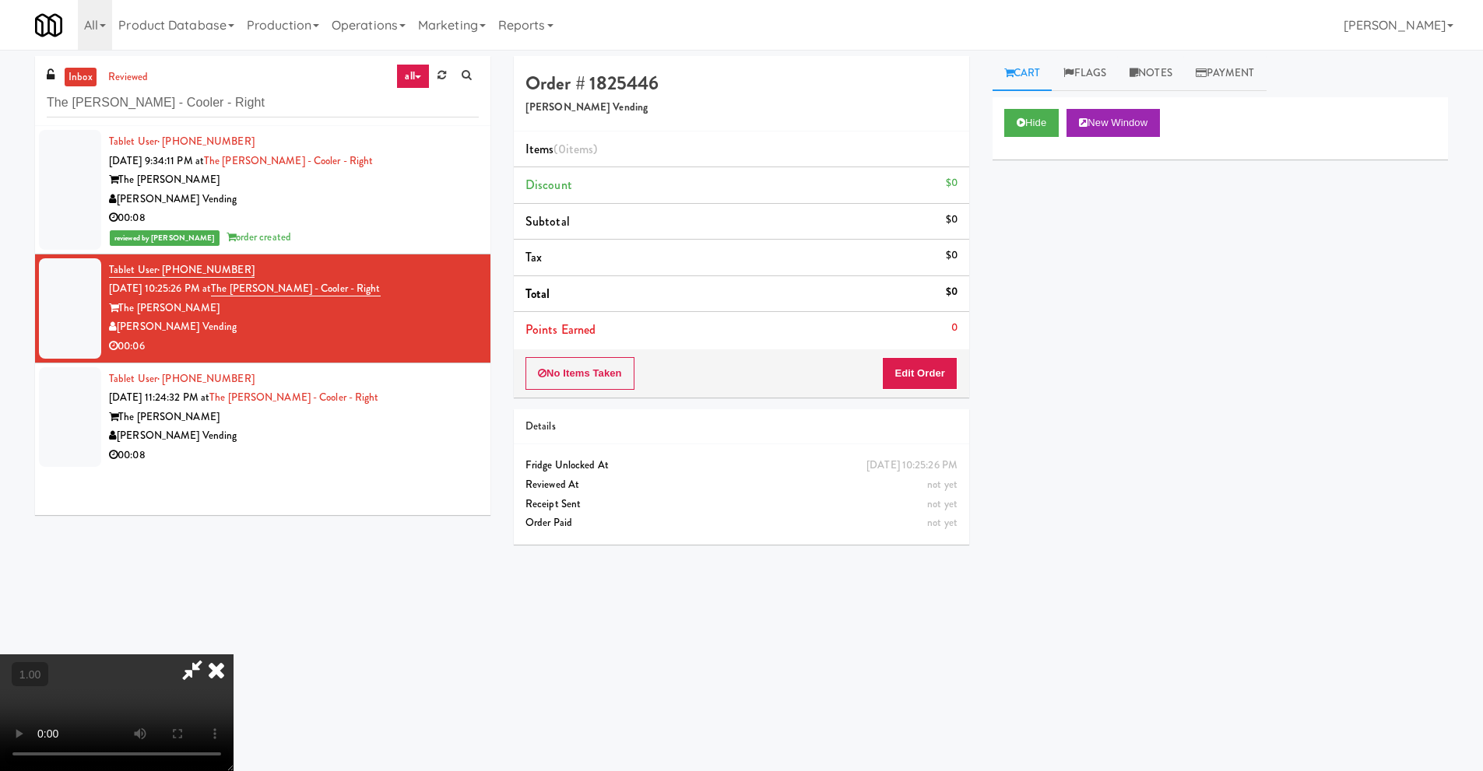
click at [233, 654] on video at bounding box center [116, 712] width 233 height 117
click at [181, 654] on video at bounding box center [116, 712] width 233 height 117
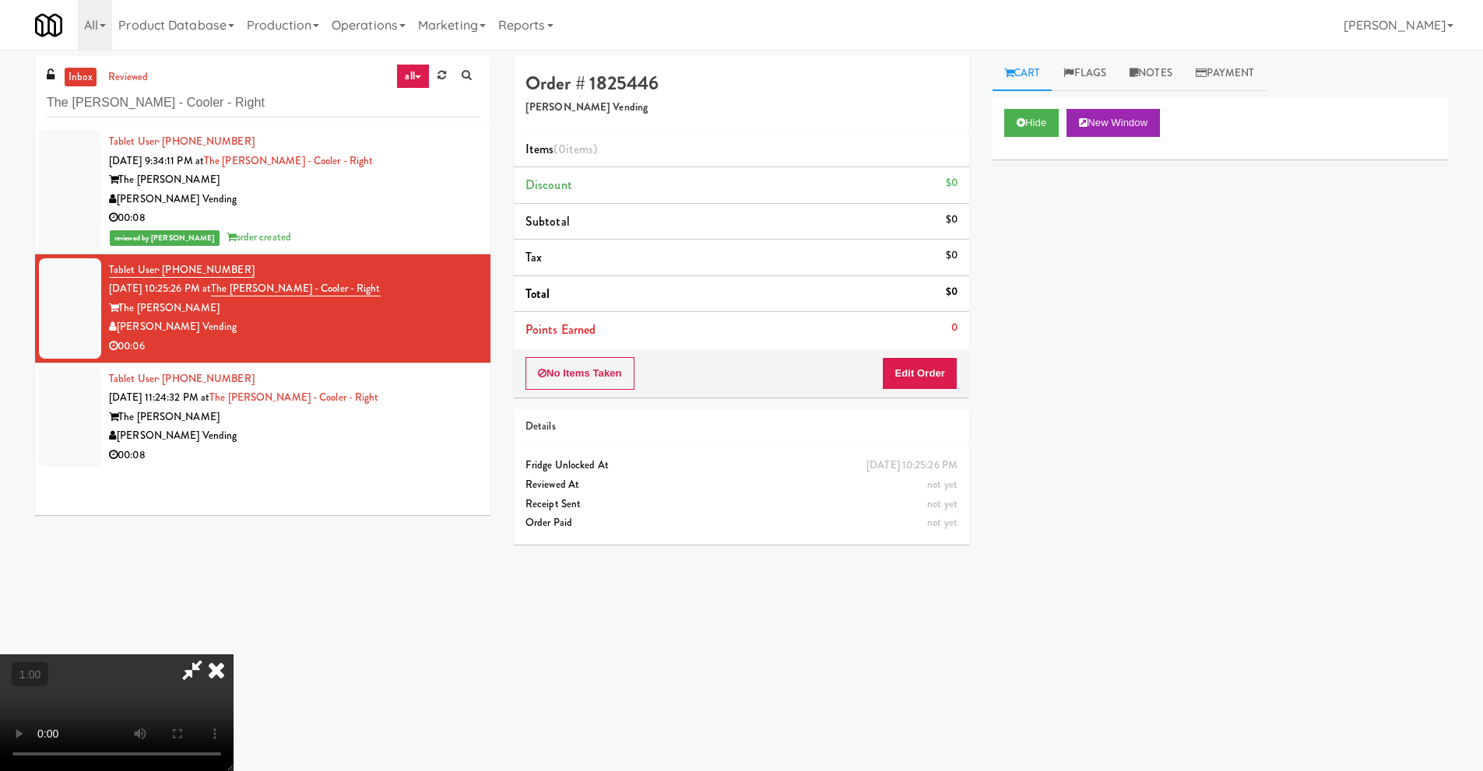
click at [233, 654] on video at bounding box center [116, 712] width 233 height 117
click at [233, 654] on icon at bounding box center [216, 669] width 34 height 31
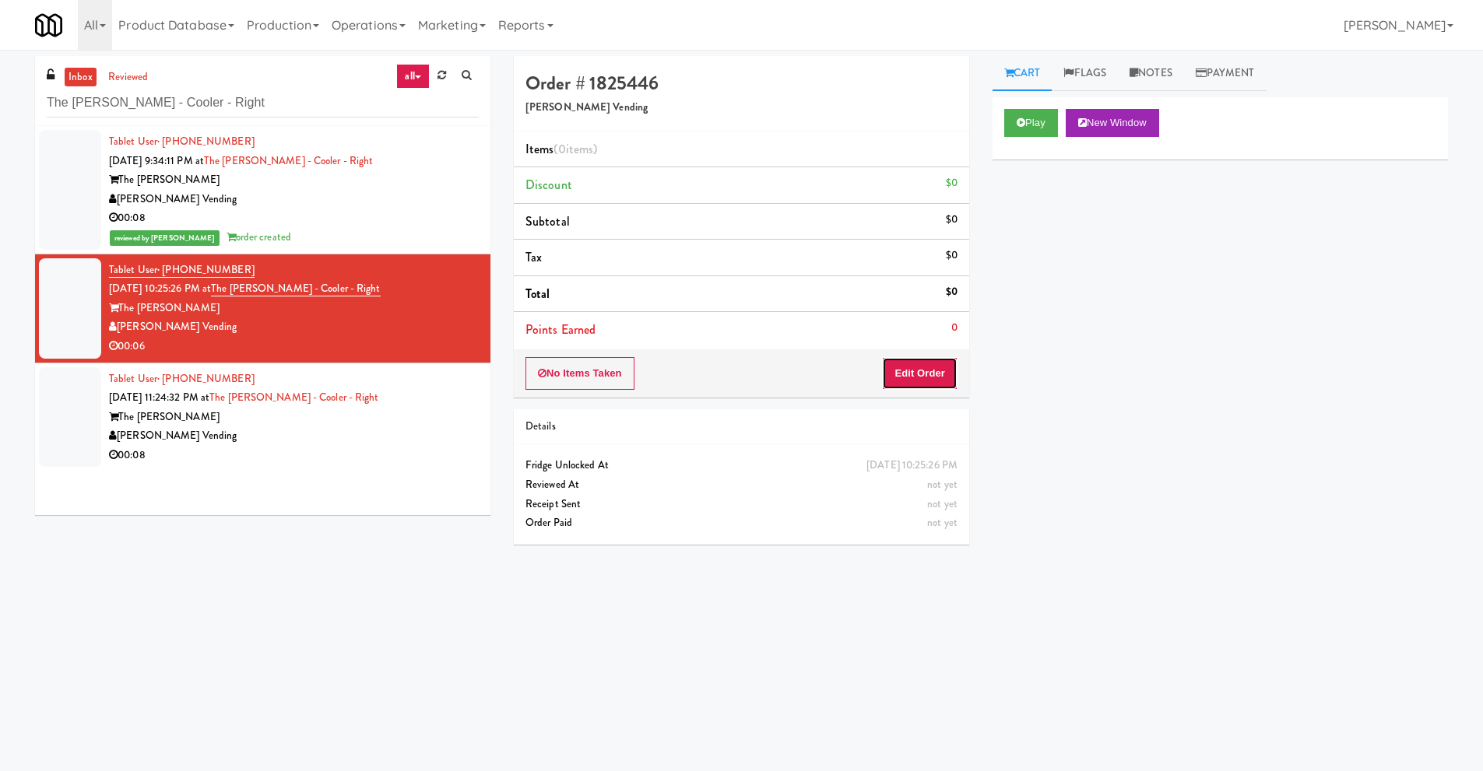
click at [932, 374] on button "Edit Order" at bounding box center [919, 373] width 75 height 33
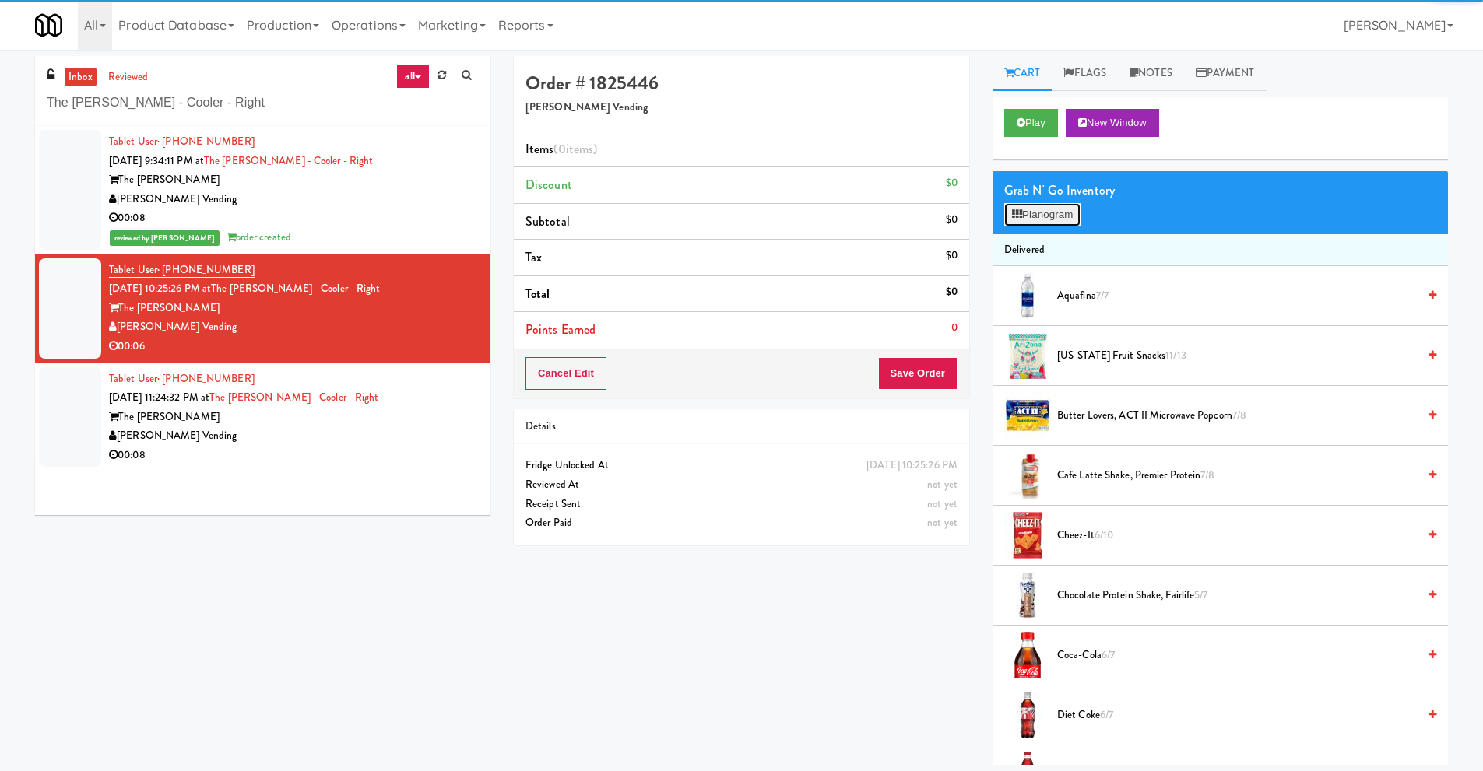
click at [1061, 223] on button "Planogram" at bounding box center [1042, 214] width 76 height 23
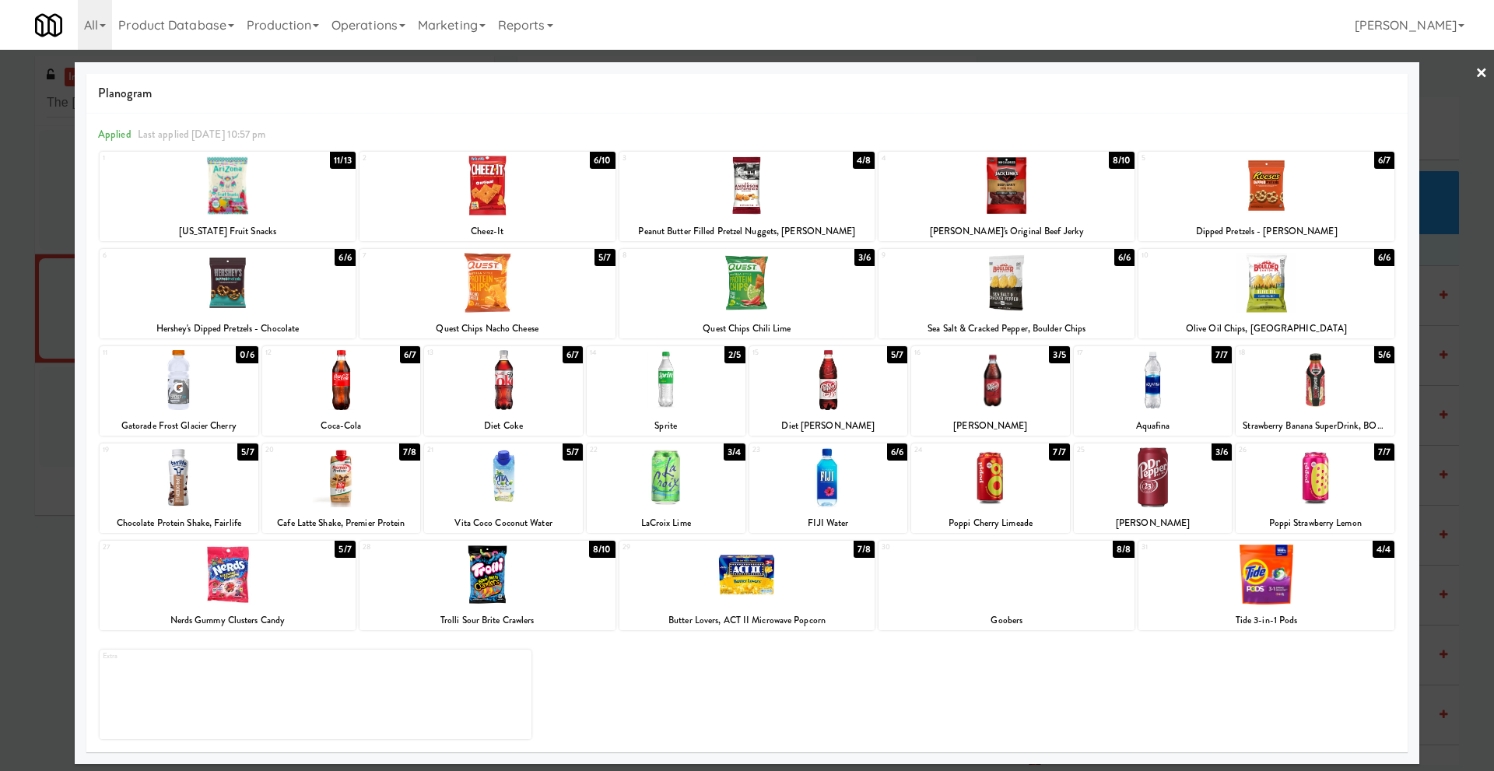
click at [334, 399] on div at bounding box center [341, 380] width 159 height 60
click at [1479, 73] on link "×" at bounding box center [1482, 74] width 12 height 48
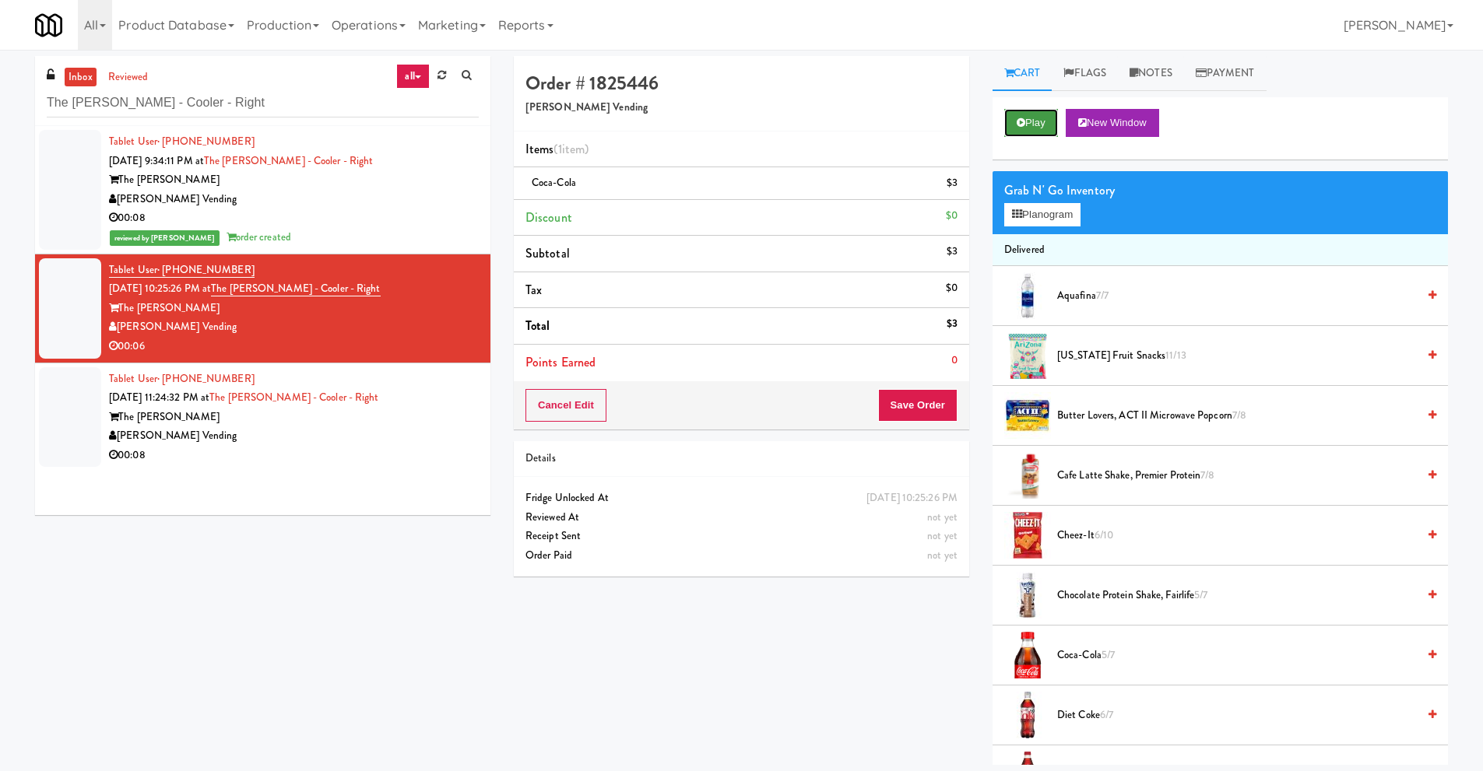
click at [1019, 126] on icon at bounding box center [1020, 123] width 9 height 10
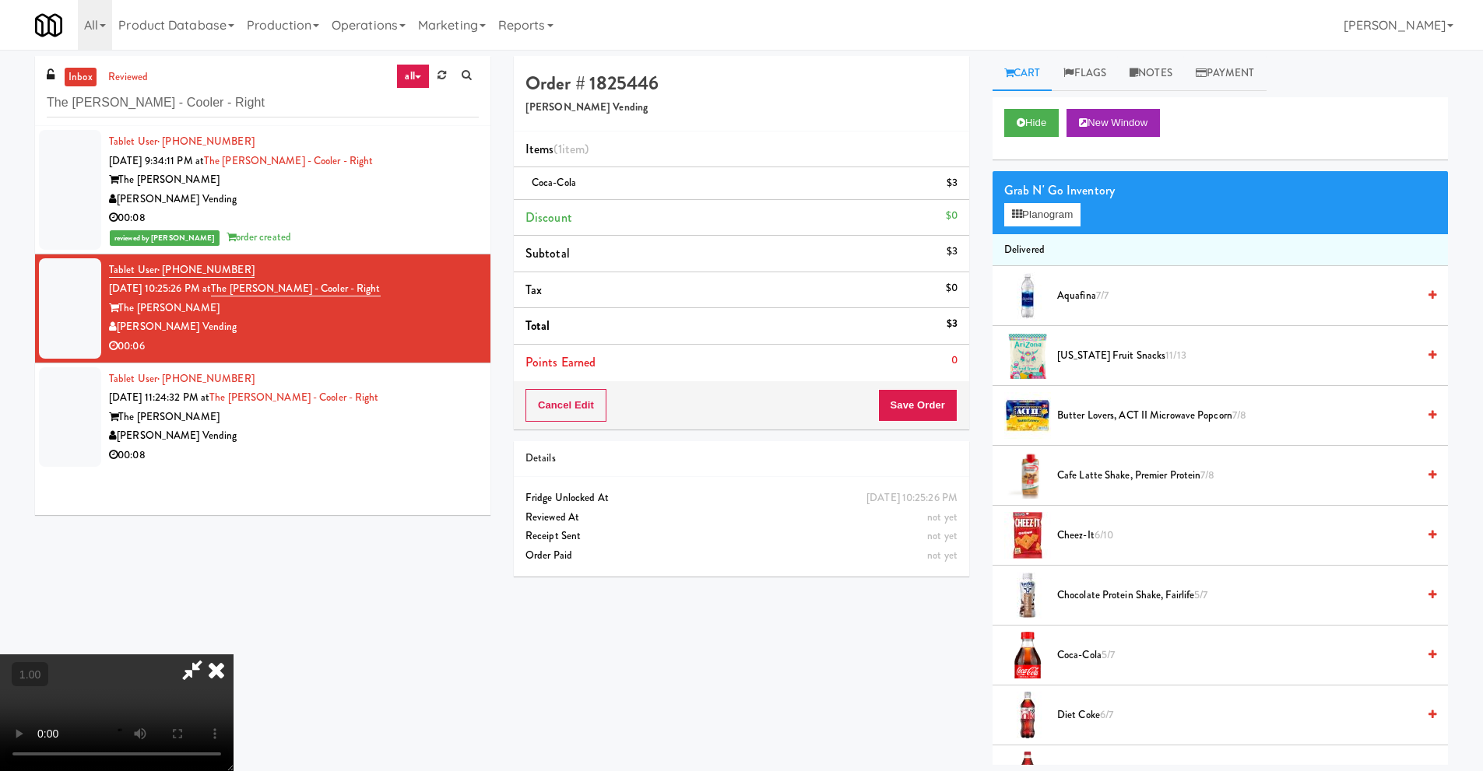
click at [233, 654] on video at bounding box center [116, 712] width 233 height 117
click at [211, 654] on video at bounding box center [116, 712] width 233 height 117
click at [207, 654] on video at bounding box center [116, 712] width 233 height 117
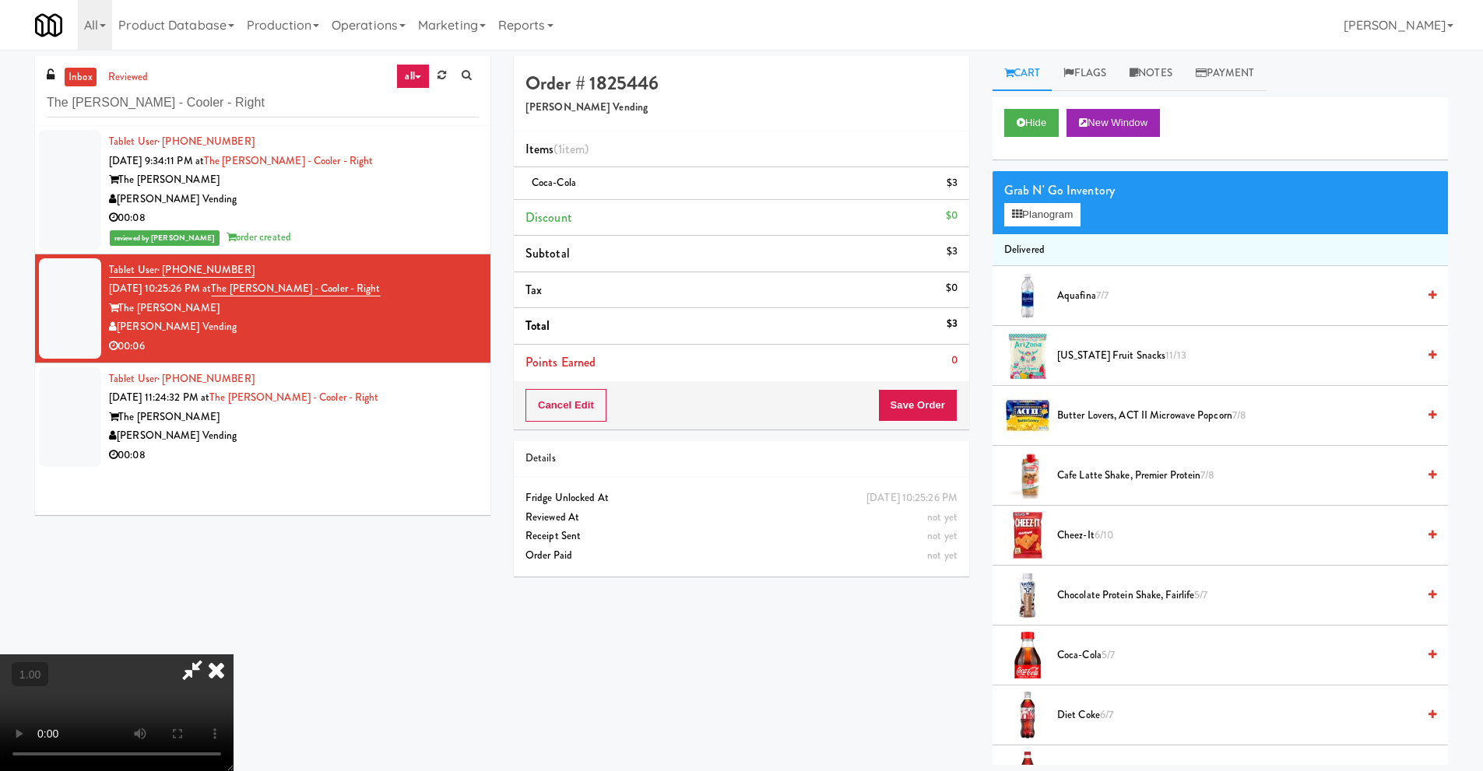
click at [207, 654] on video at bounding box center [116, 712] width 233 height 117
click at [233, 654] on icon at bounding box center [216, 669] width 34 height 31
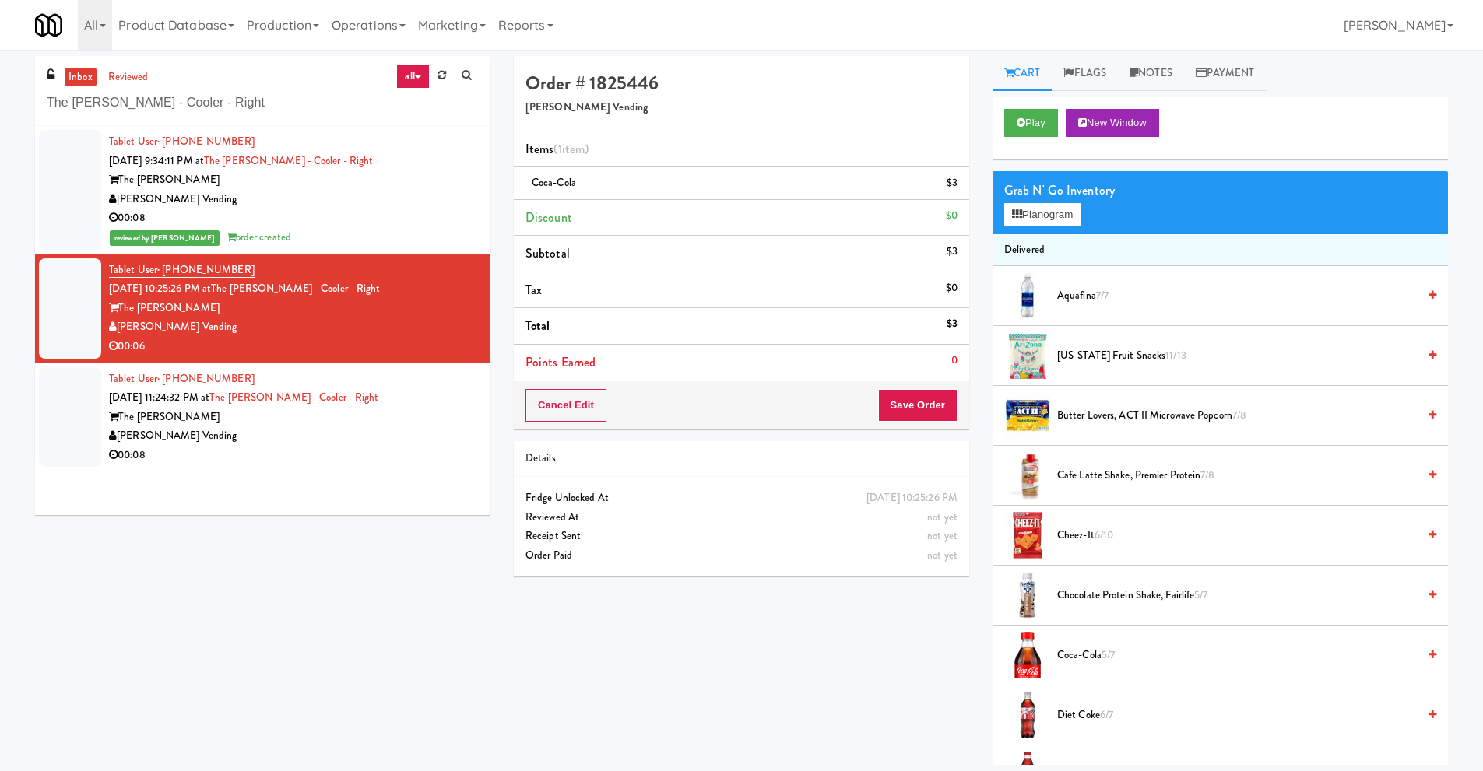
click at [1035, 227] on div "Grab N' Go Inventory Planogram" at bounding box center [1219, 202] width 455 height 63
click at [1051, 219] on button "Planogram" at bounding box center [1042, 214] width 76 height 23
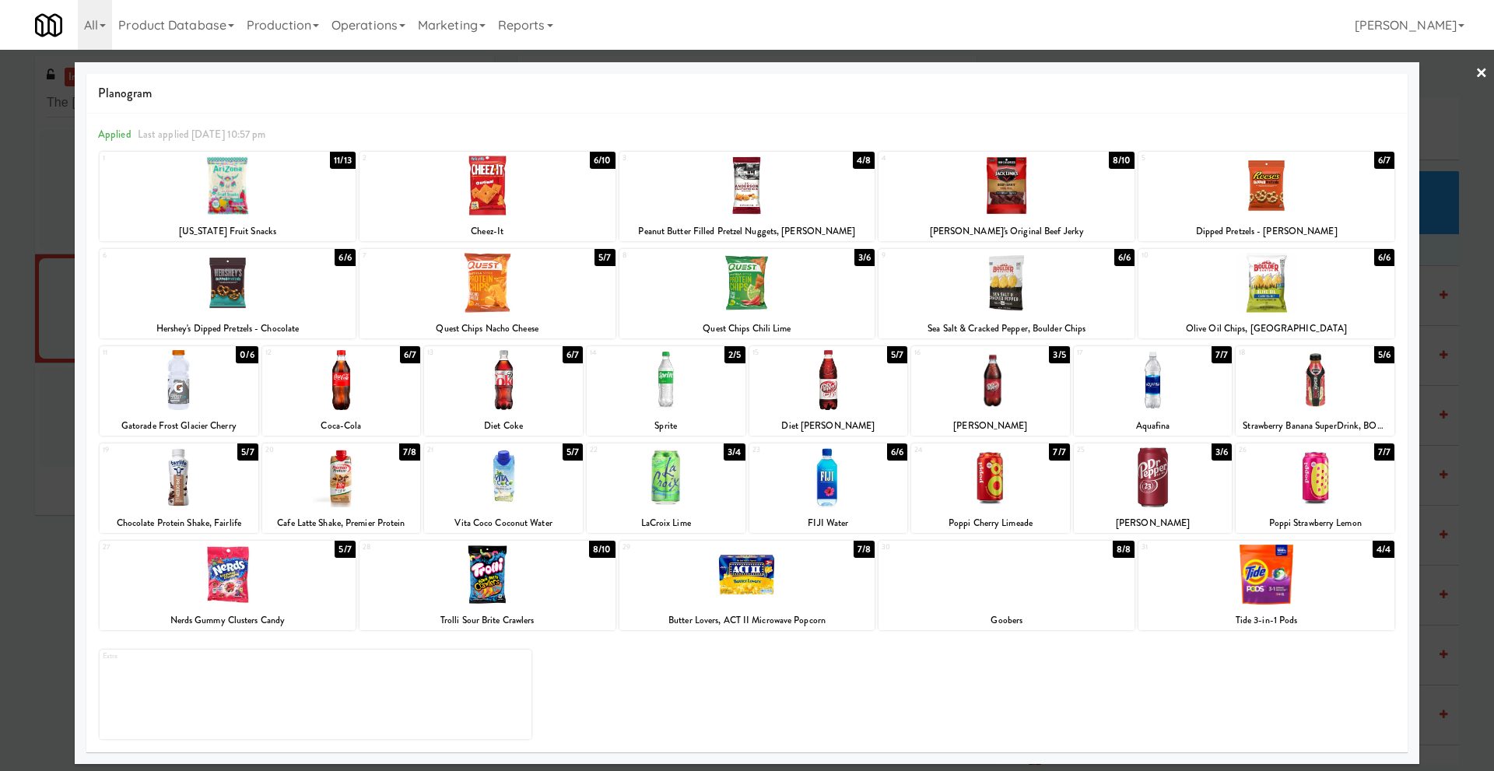
click at [1480, 72] on link "×" at bounding box center [1482, 74] width 12 height 48
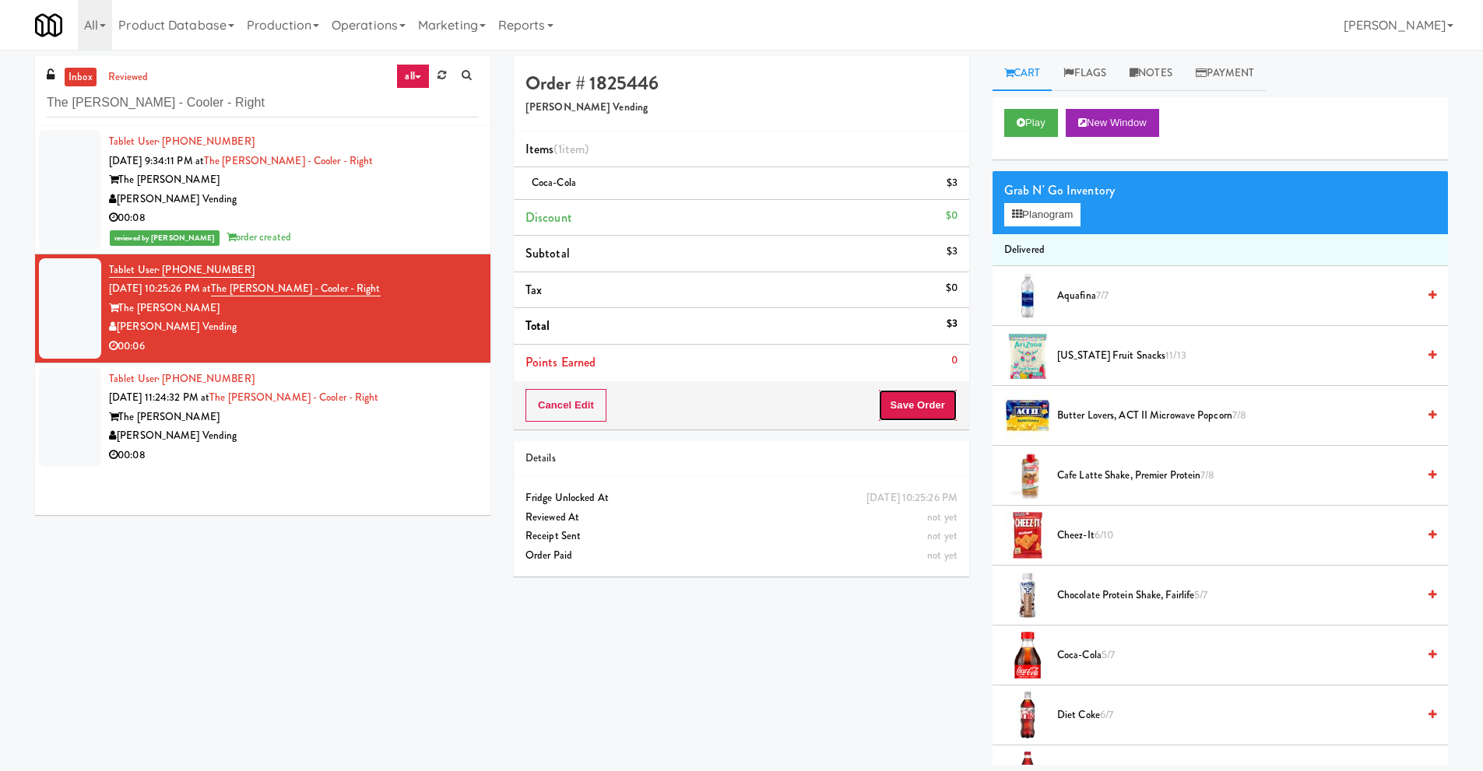
click at [926, 414] on button "Save Order" at bounding box center [917, 405] width 79 height 33
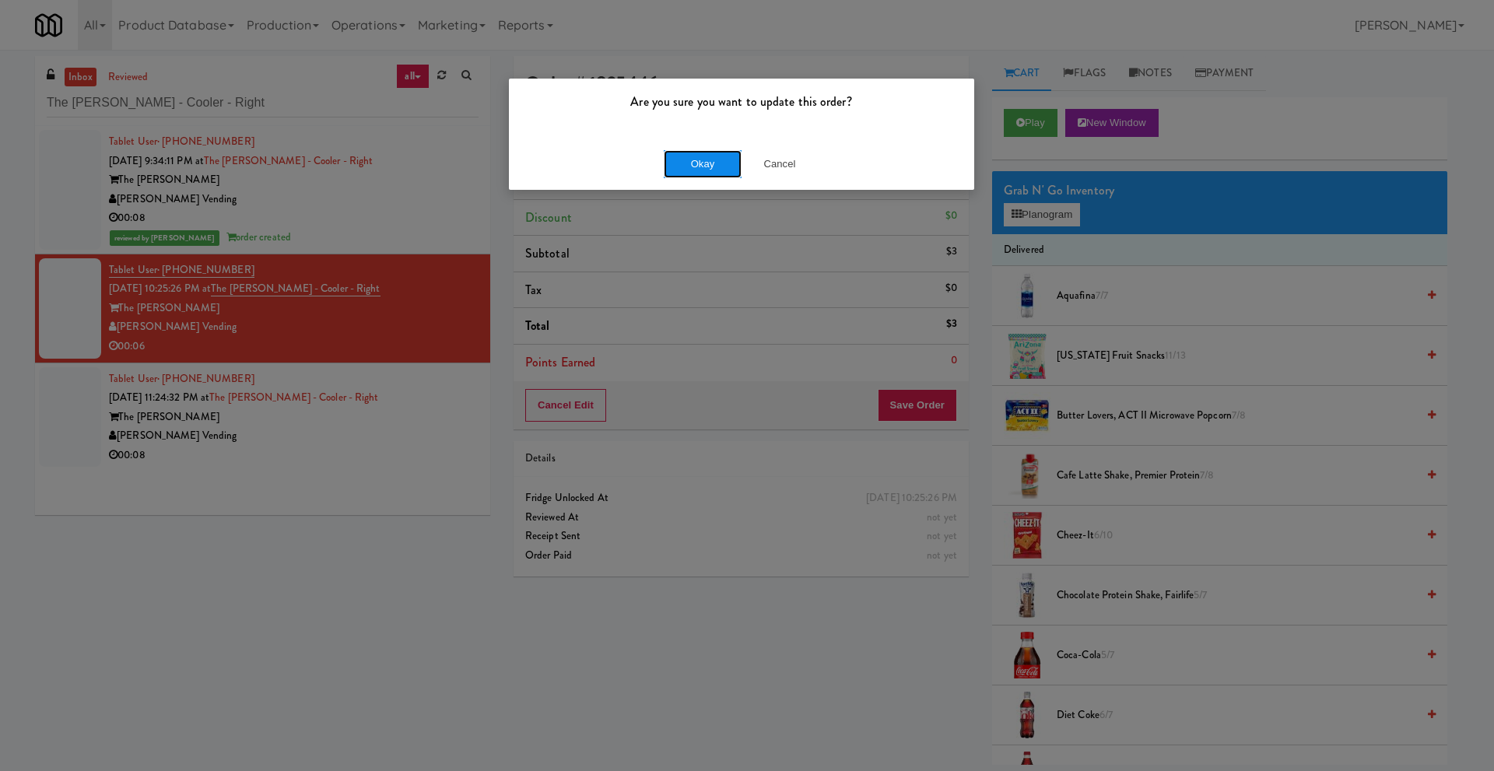
click at [692, 167] on button "Okay" at bounding box center [703, 164] width 78 height 28
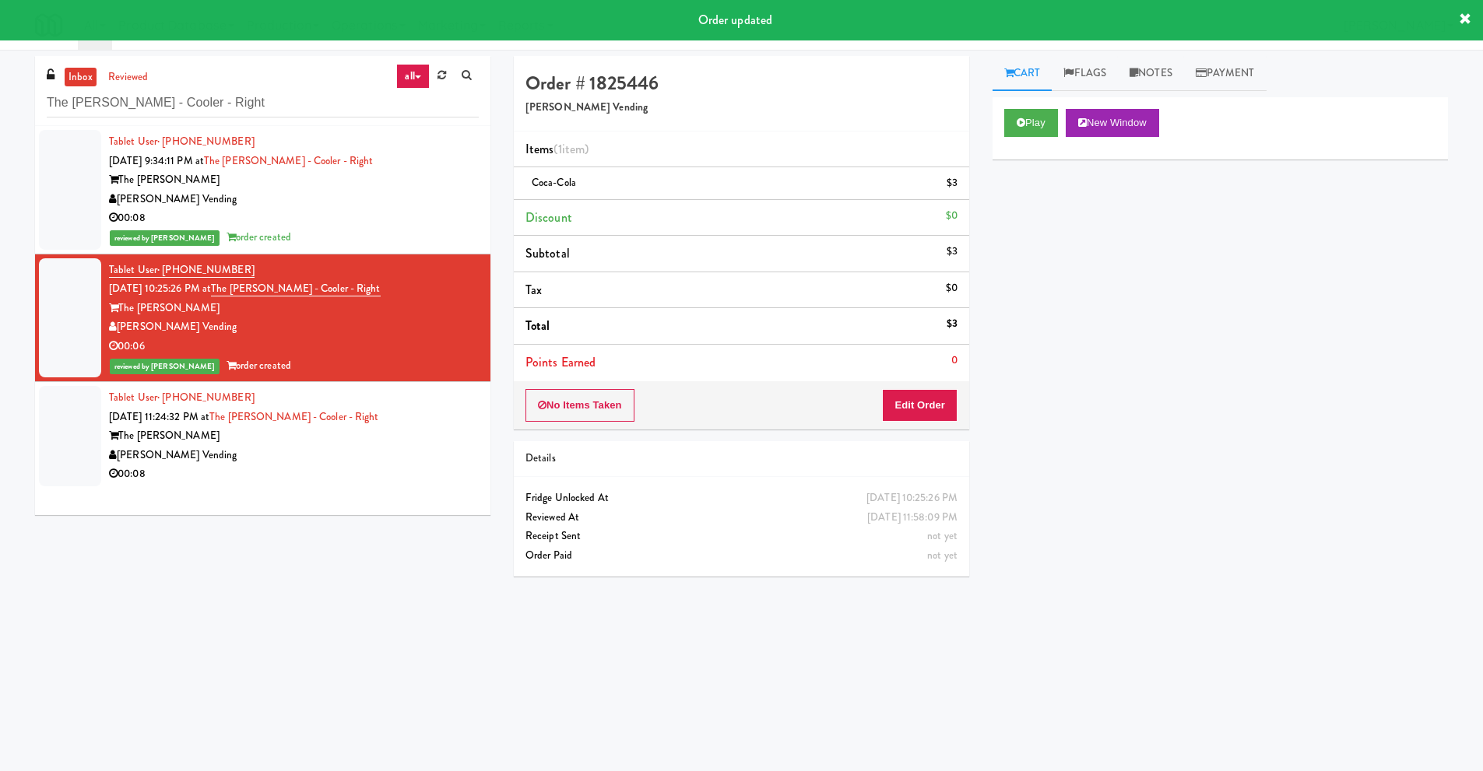
click at [193, 459] on div "[PERSON_NAME] Vending" at bounding box center [294, 455] width 370 height 19
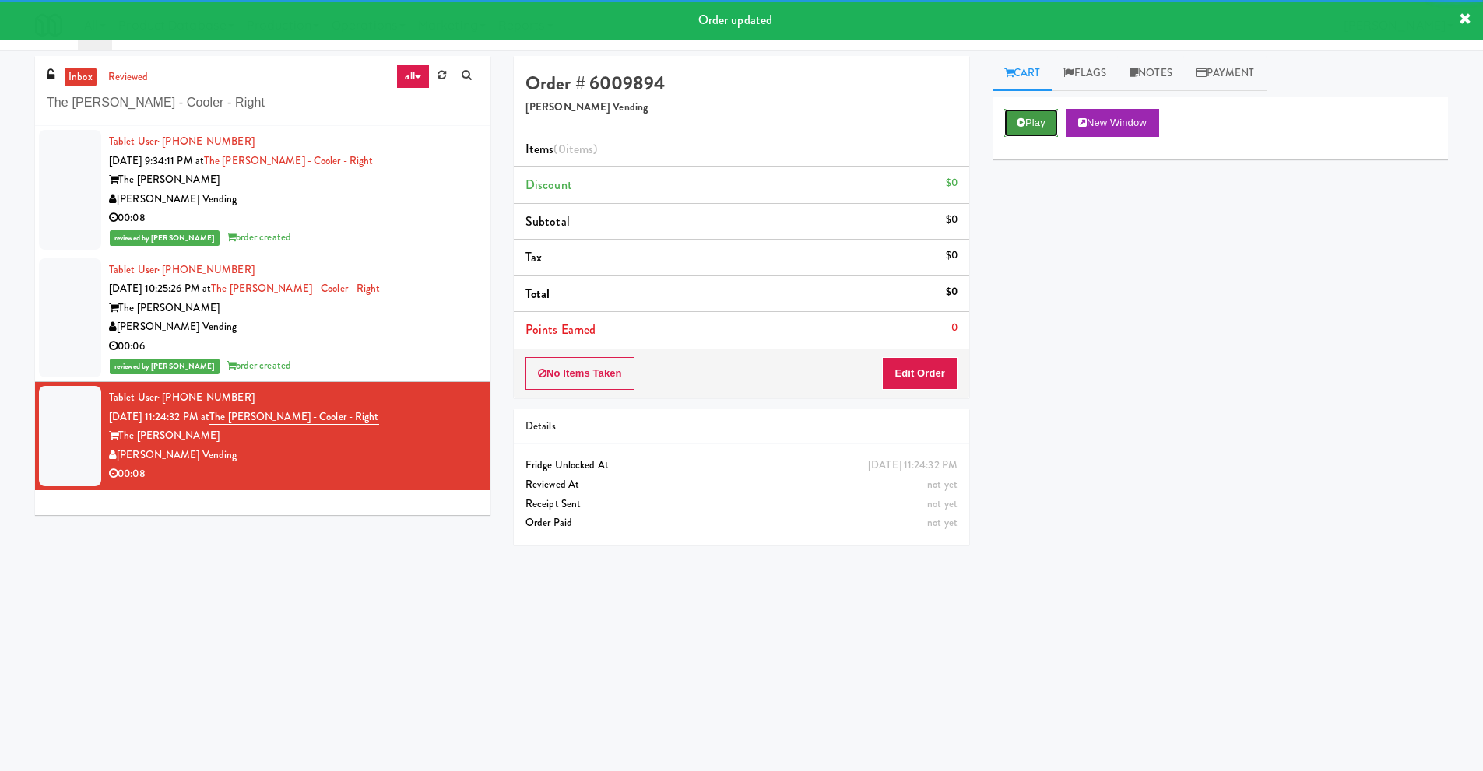
click at [1029, 121] on button "Play" at bounding box center [1031, 123] width 54 height 28
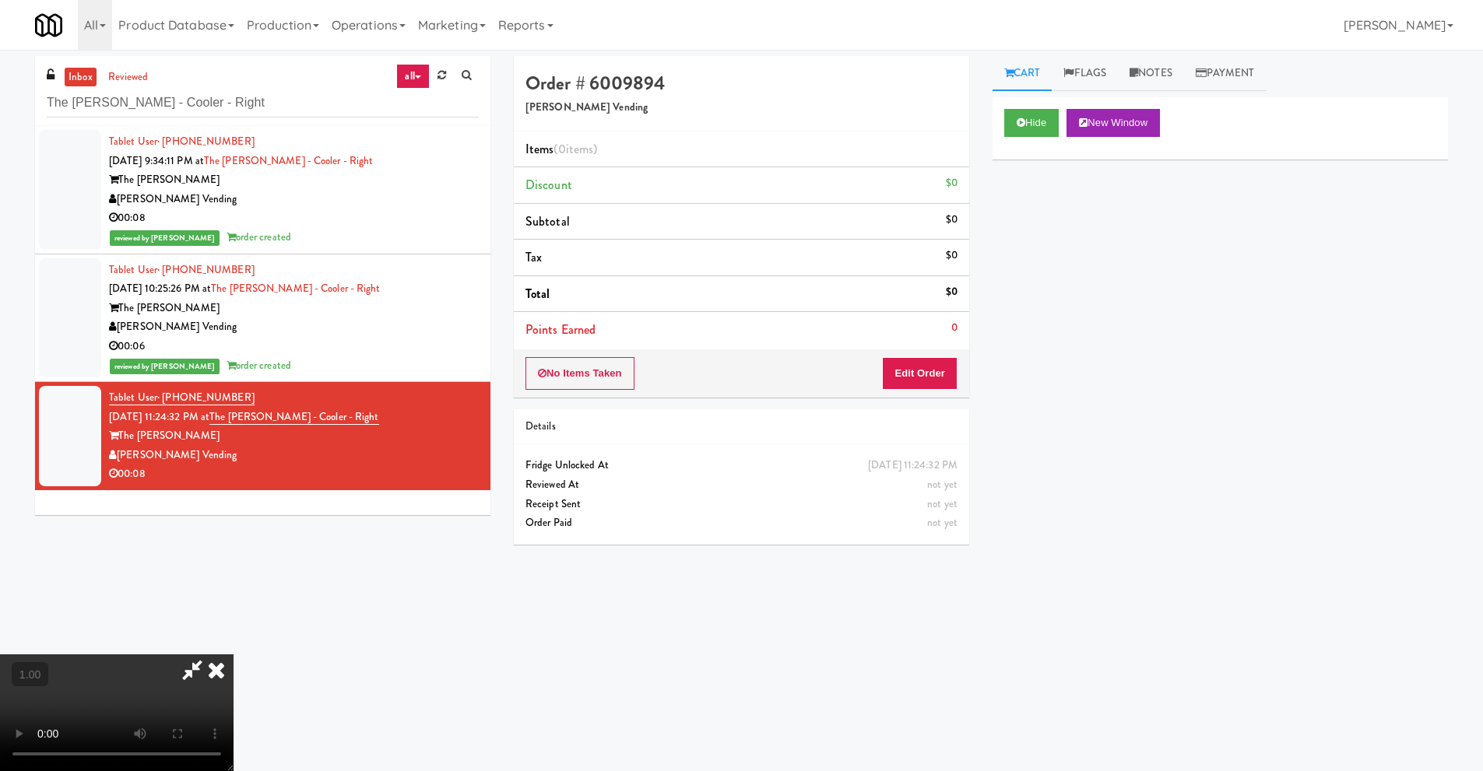
click at [233, 654] on video at bounding box center [116, 712] width 233 height 117
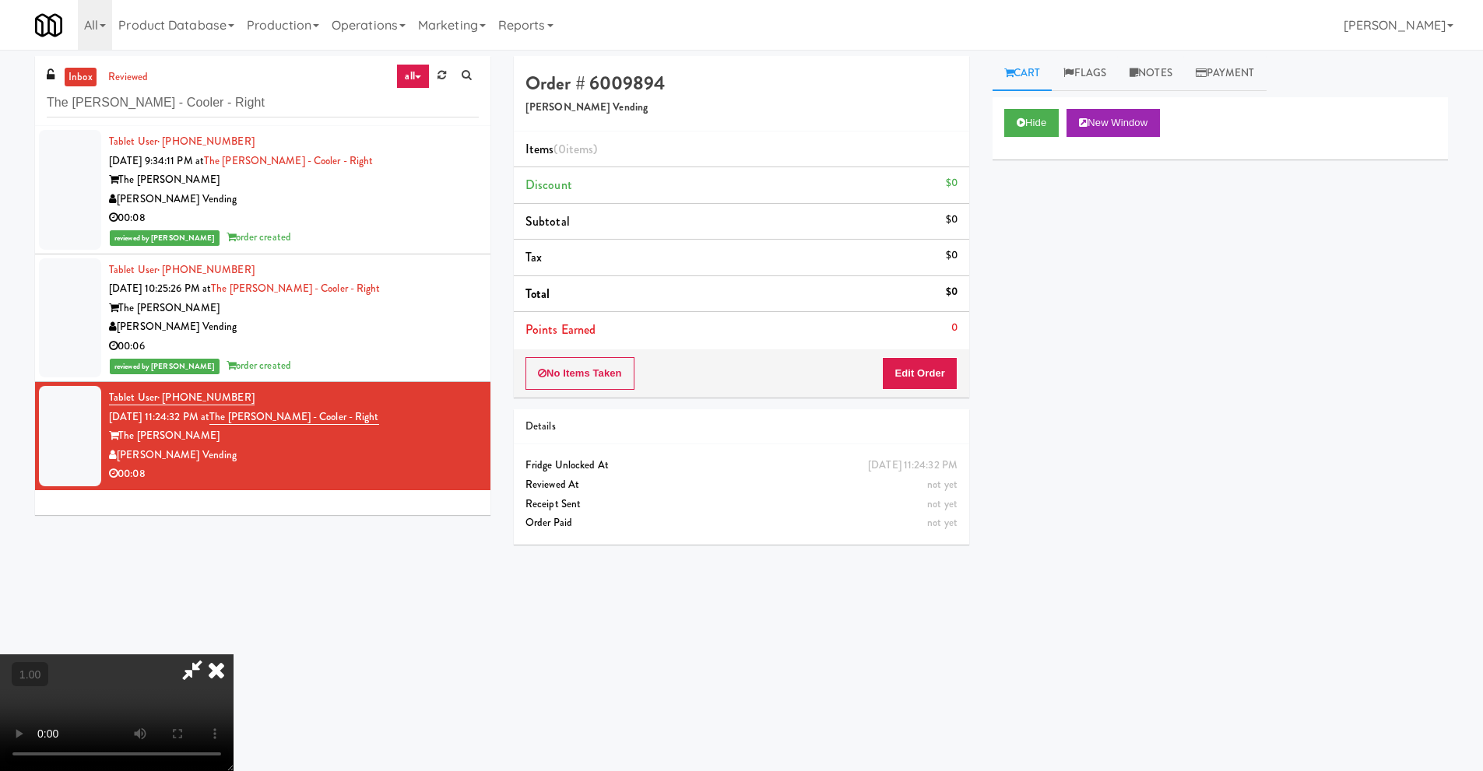
scroll to position [50, 0]
click at [233, 654] on video at bounding box center [116, 712] width 233 height 117
click at [907, 371] on button "Edit Order" at bounding box center [919, 373] width 75 height 33
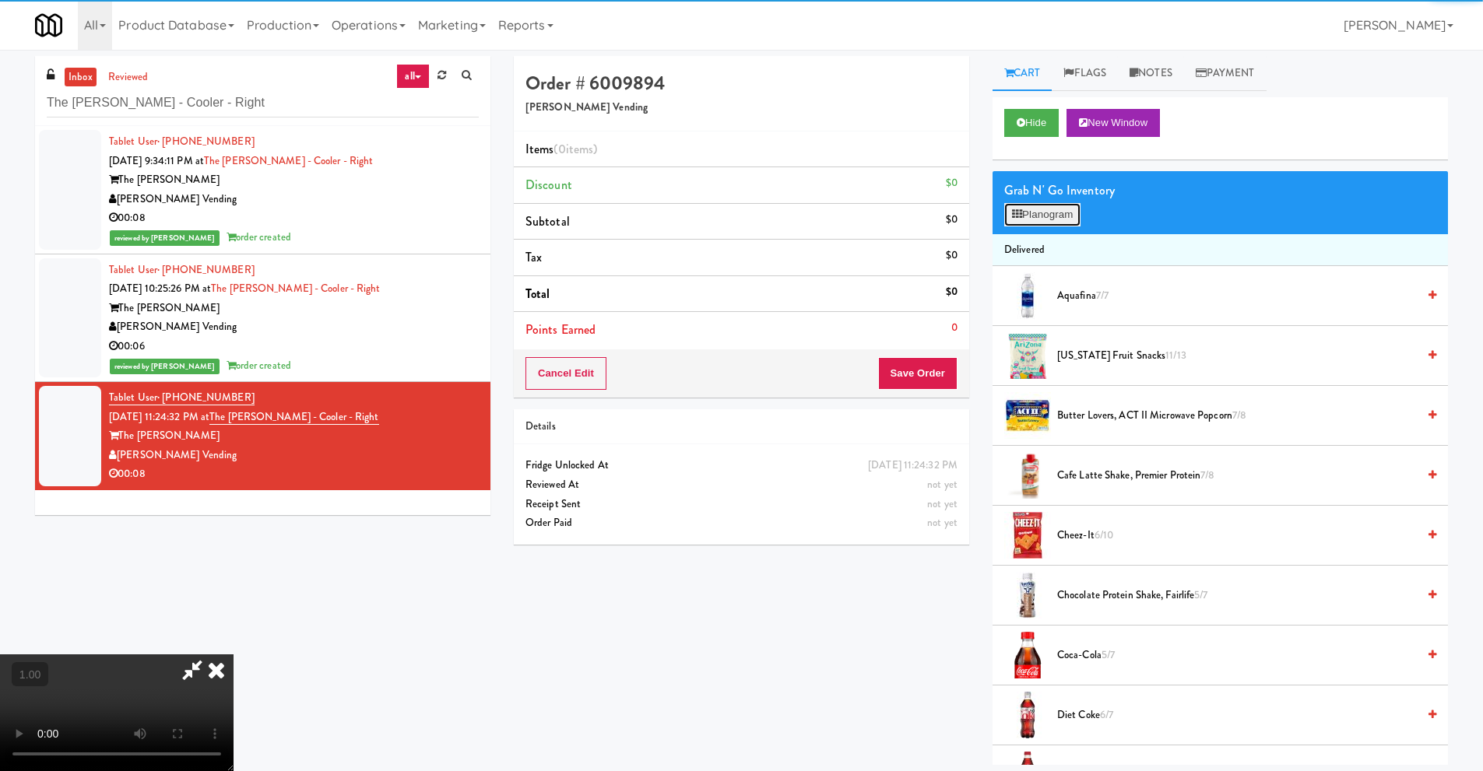
click at [1076, 210] on button "Planogram" at bounding box center [1042, 214] width 76 height 23
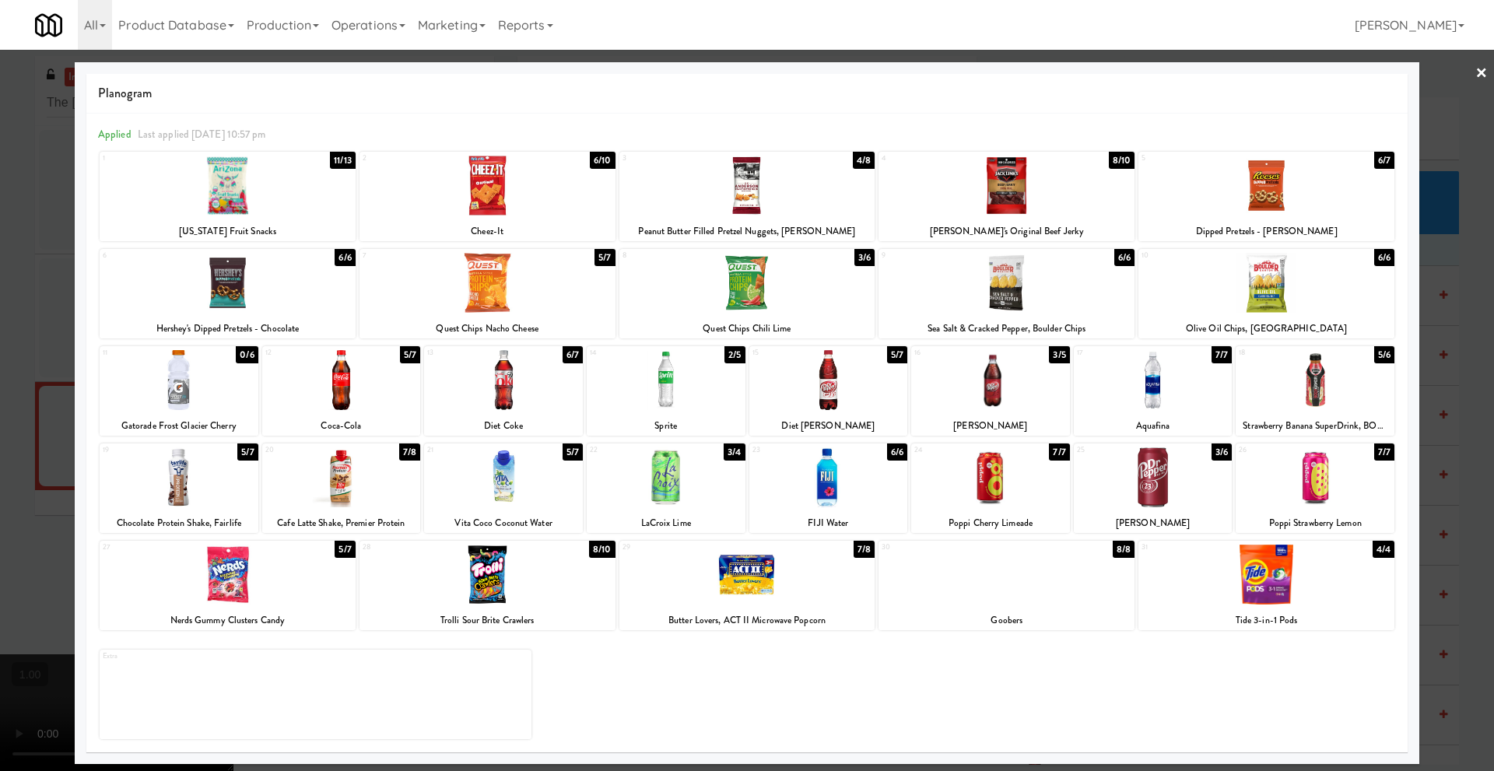
click at [487, 592] on div at bounding box center [488, 575] width 256 height 60
click at [251, 290] on div at bounding box center [228, 283] width 256 height 60
click at [1482, 76] on link "×" at bounding box center [1482, 74] width 12 height 48
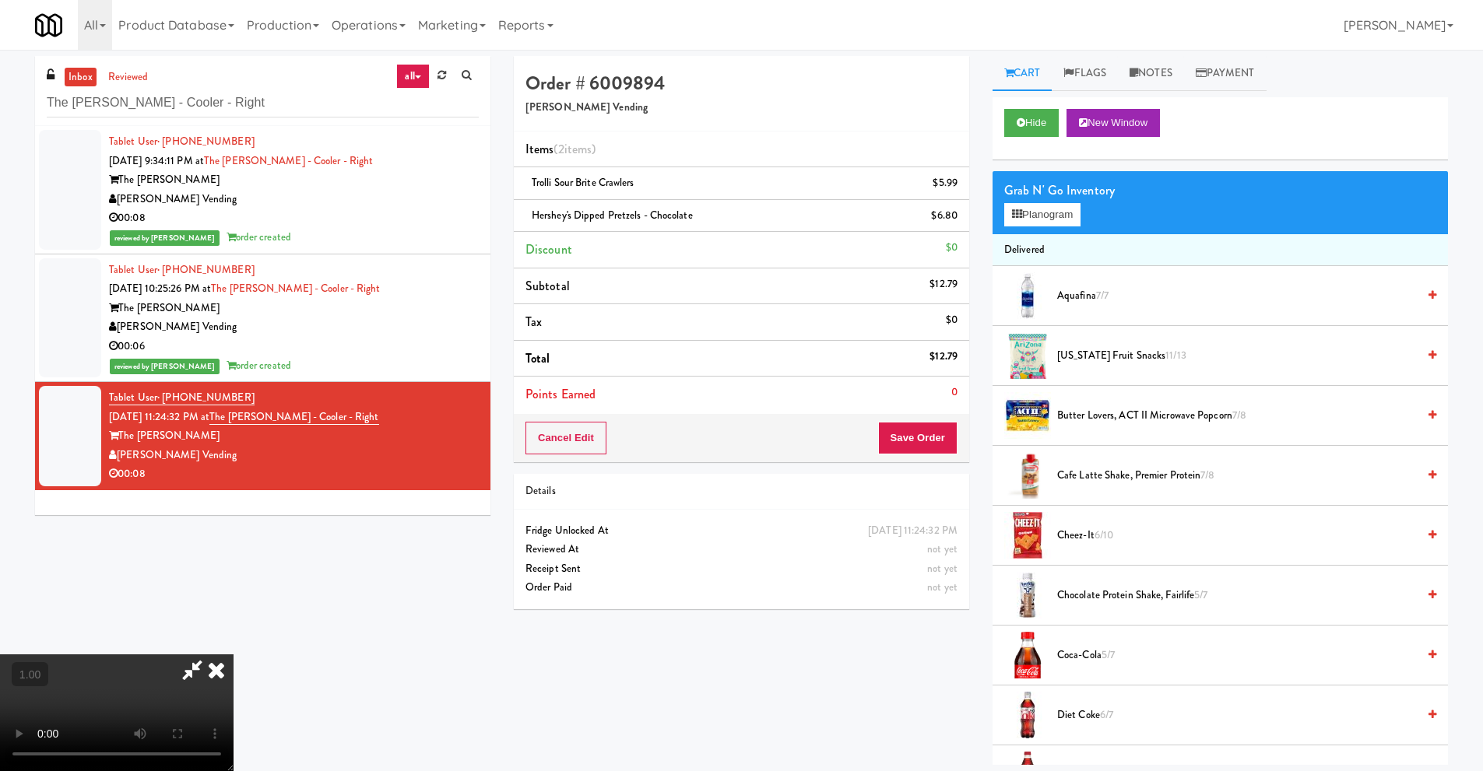
scroll to position [205, 0]
click at [1051, 216] on button "Planogram" at bounding box center [1042, 214] width 76 height 23
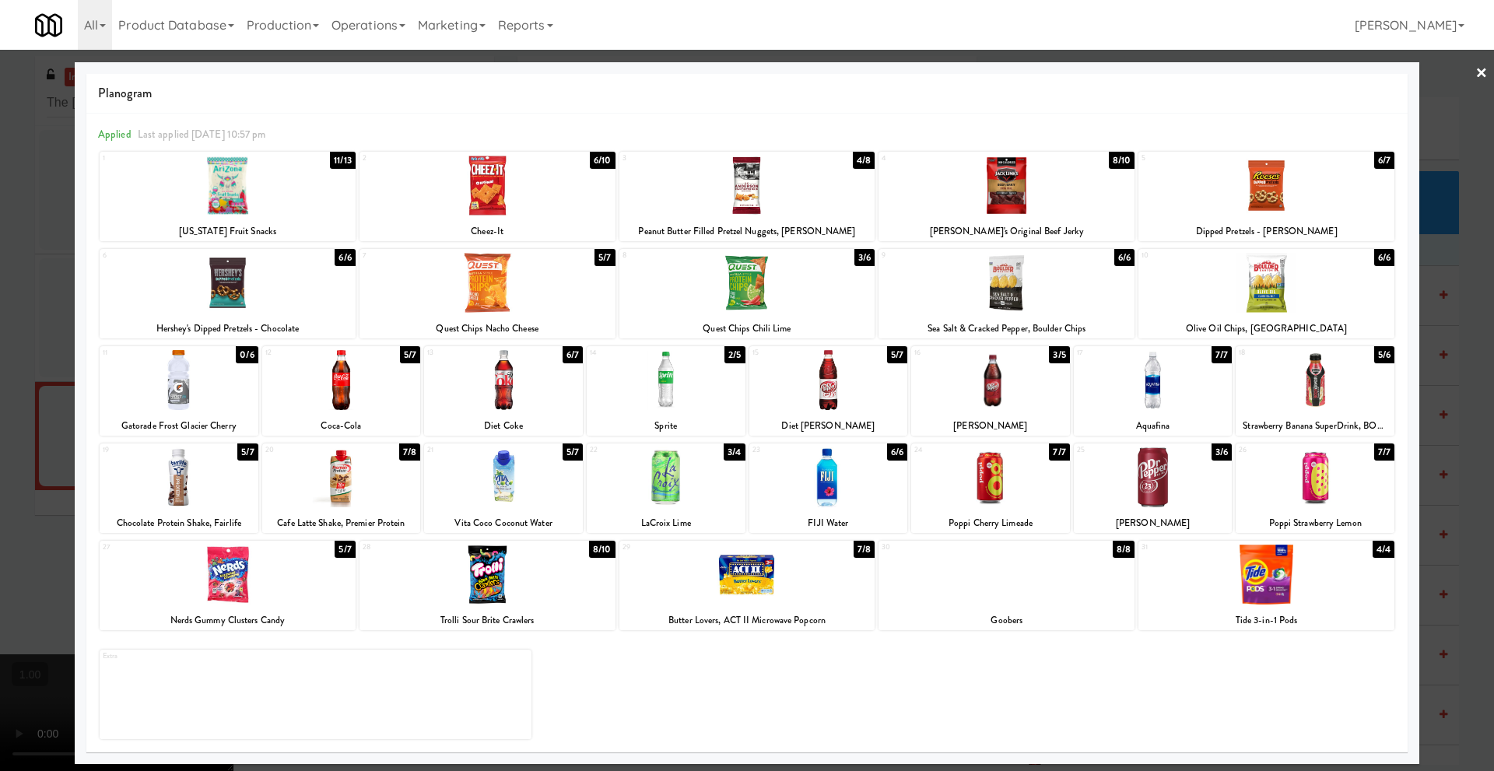
click at [1479, 73] on link "×" at bounding box center [1482, 74] width 12 height 48
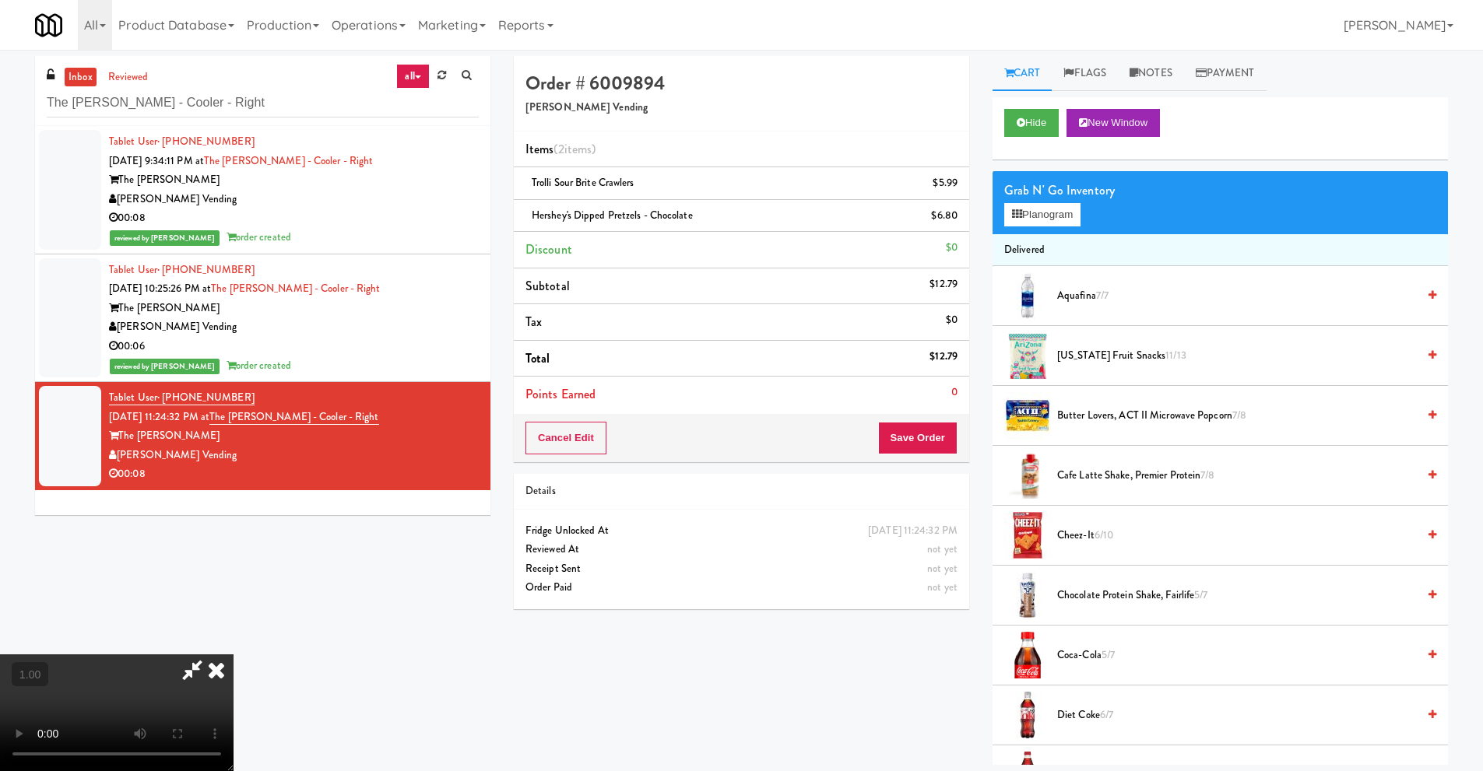
click at [233, 654] on video at bounding box center [116, 712] width 233 height 117
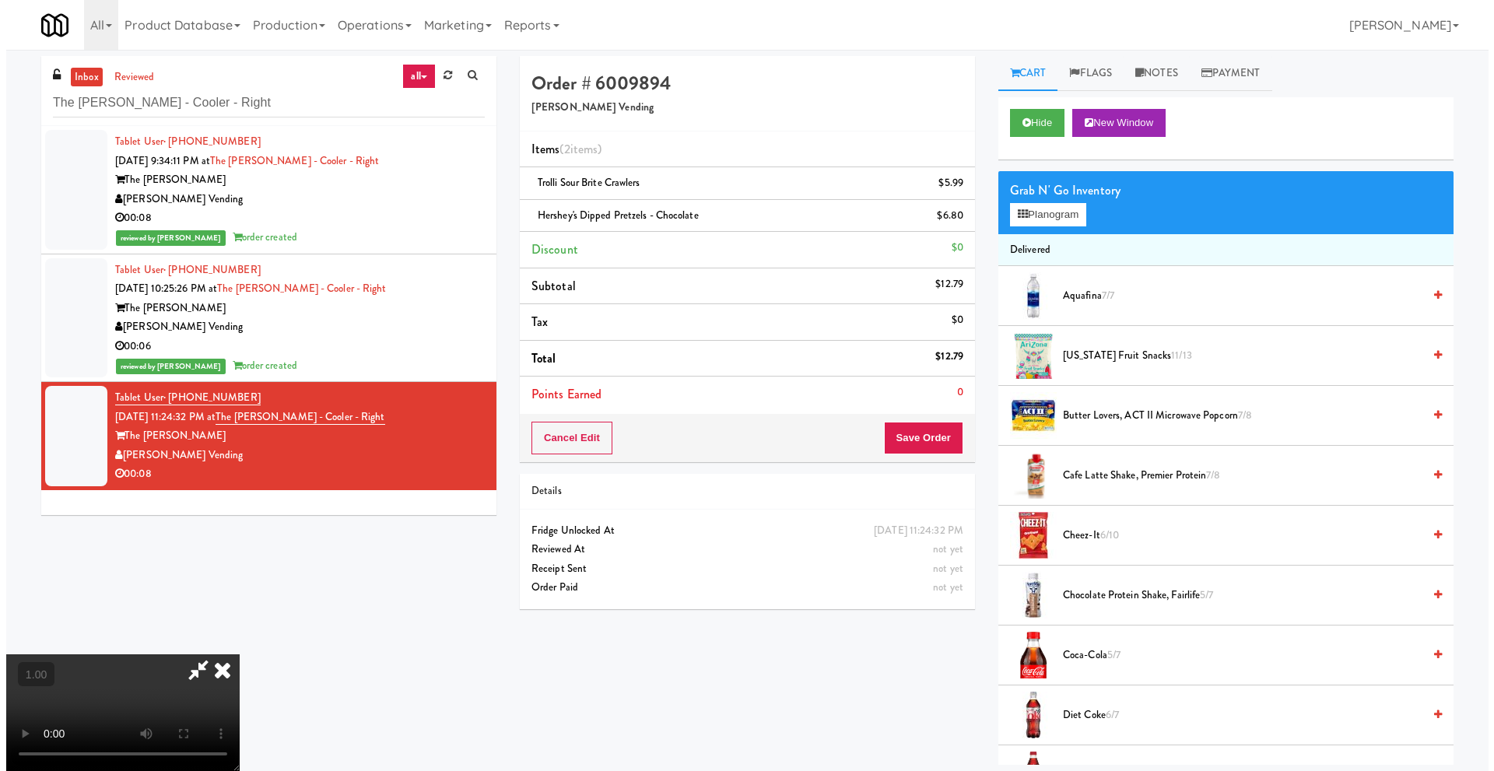
scroll to position [0, 0]
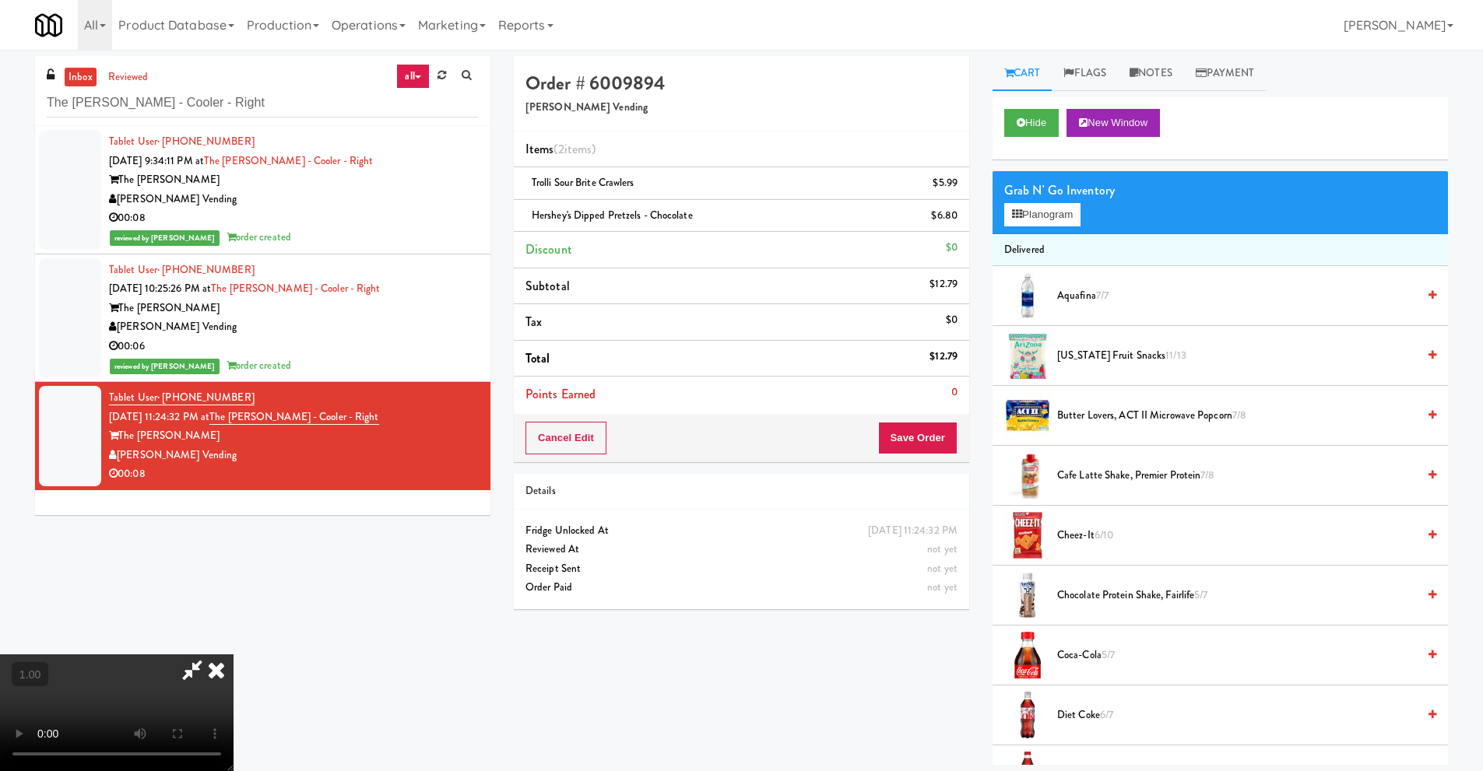
click at [233, 654] on video at bounding box center [116, 712] width 233 height 117
click at [233, 654] on icon at bounding box center [216, 669] width 34 height 31
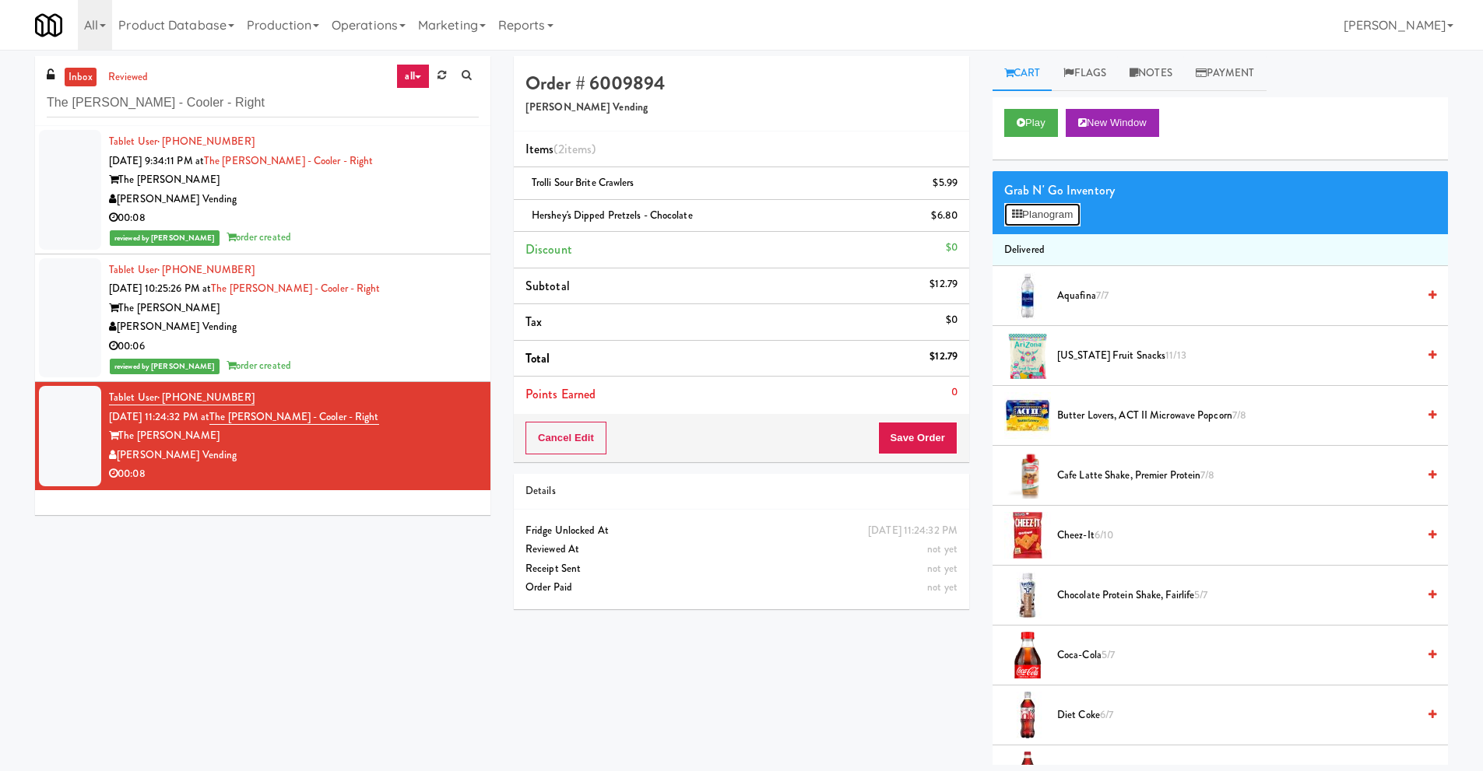
click at [1060, 217] on button "Planogram" at bounding box center [1042, 214] width 76 height 23
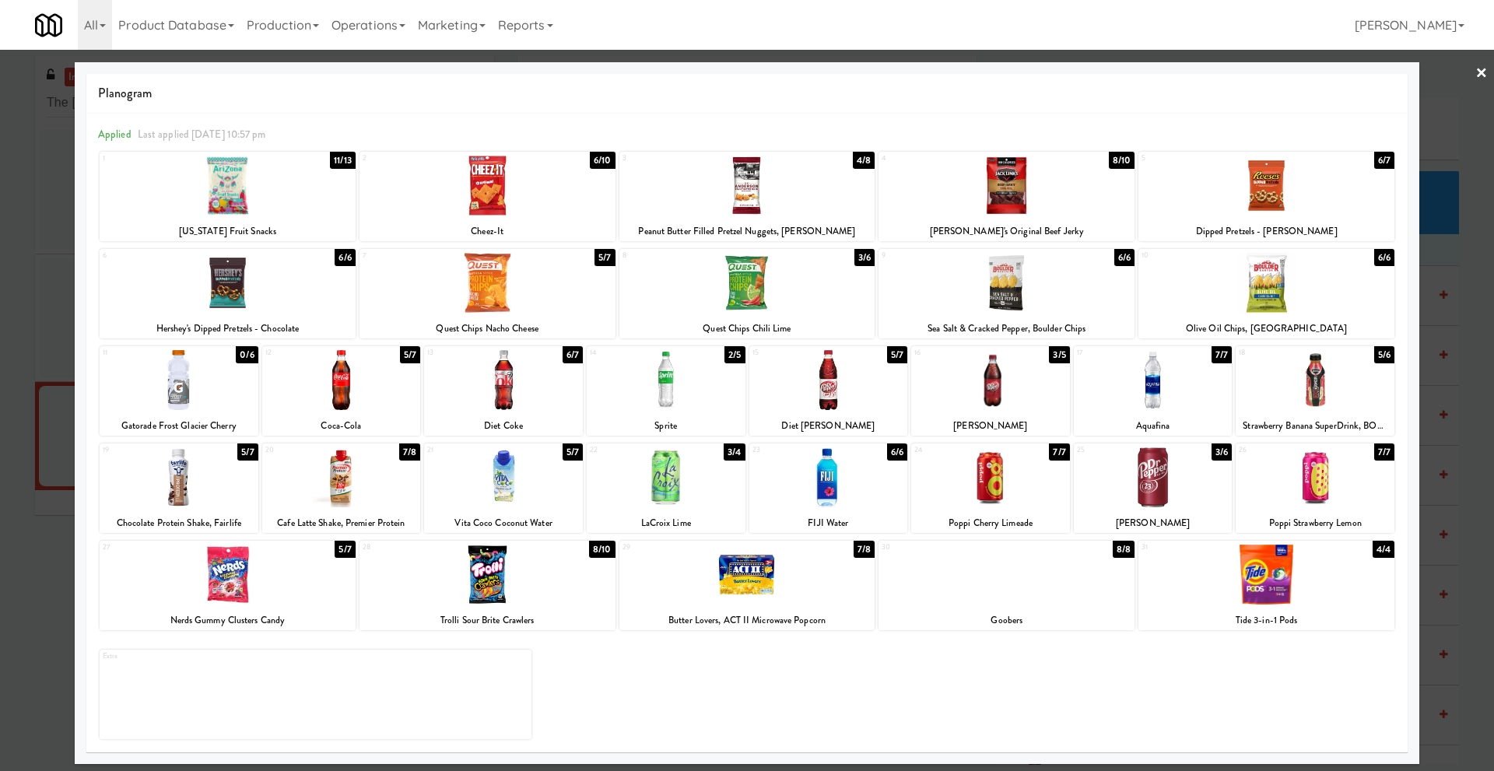
click at [1480, 72] on link "×" at bounding box center [1482, 74] width 12 height 48
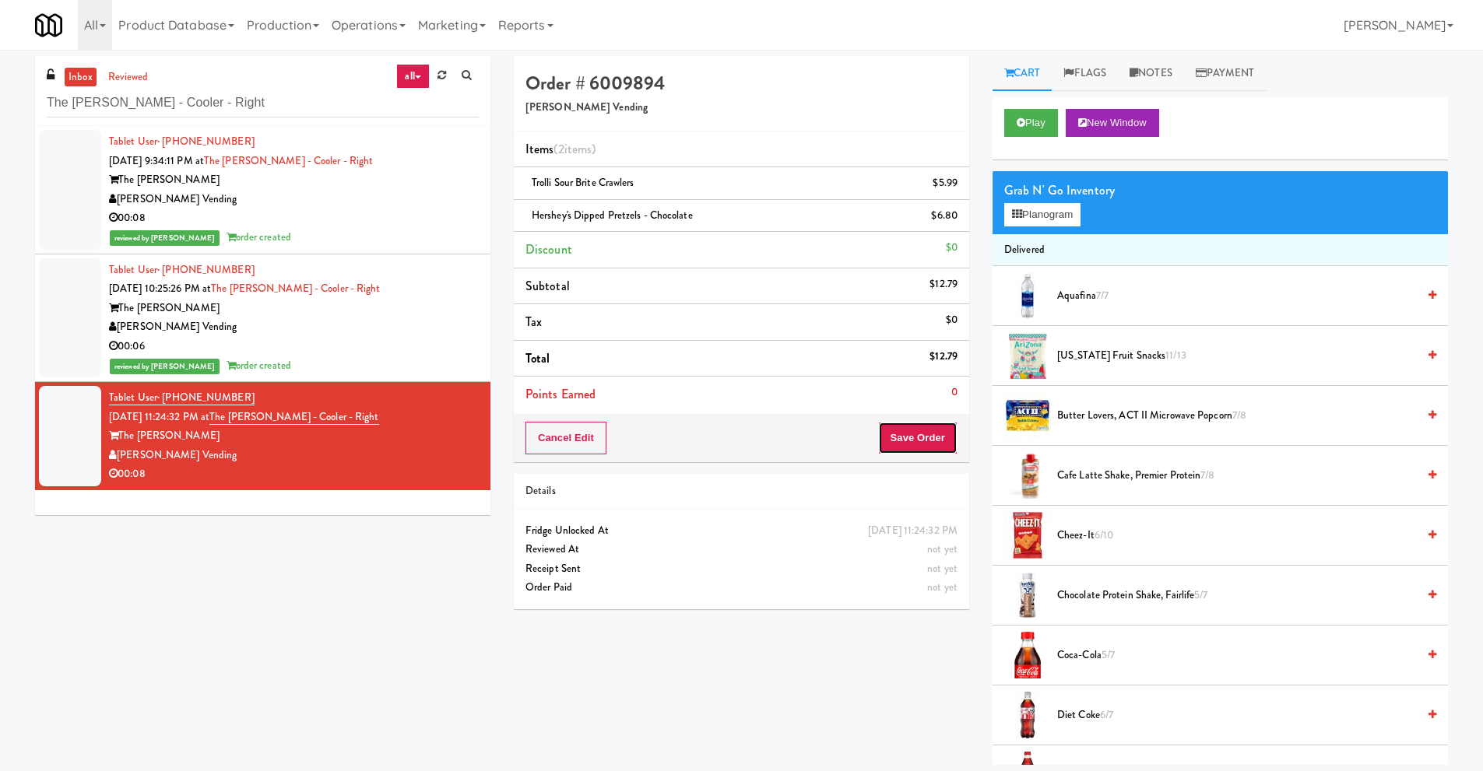
click at [905, 437] on button "Save Order" at bounding box center [917, 438] width 79 height 33
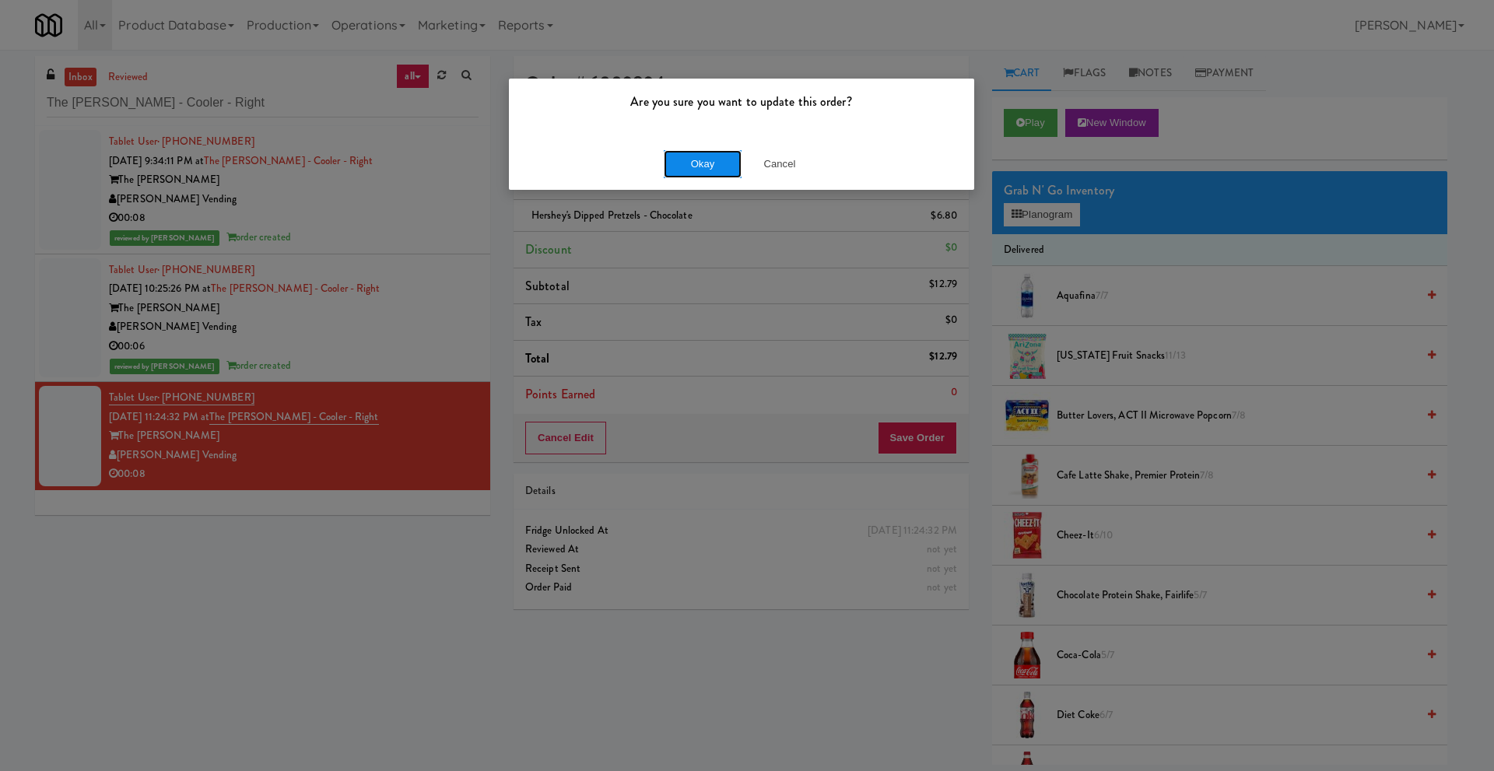
click at [711, 171] on button "Okay" at bounding box center [703, 164] width 78 height 28
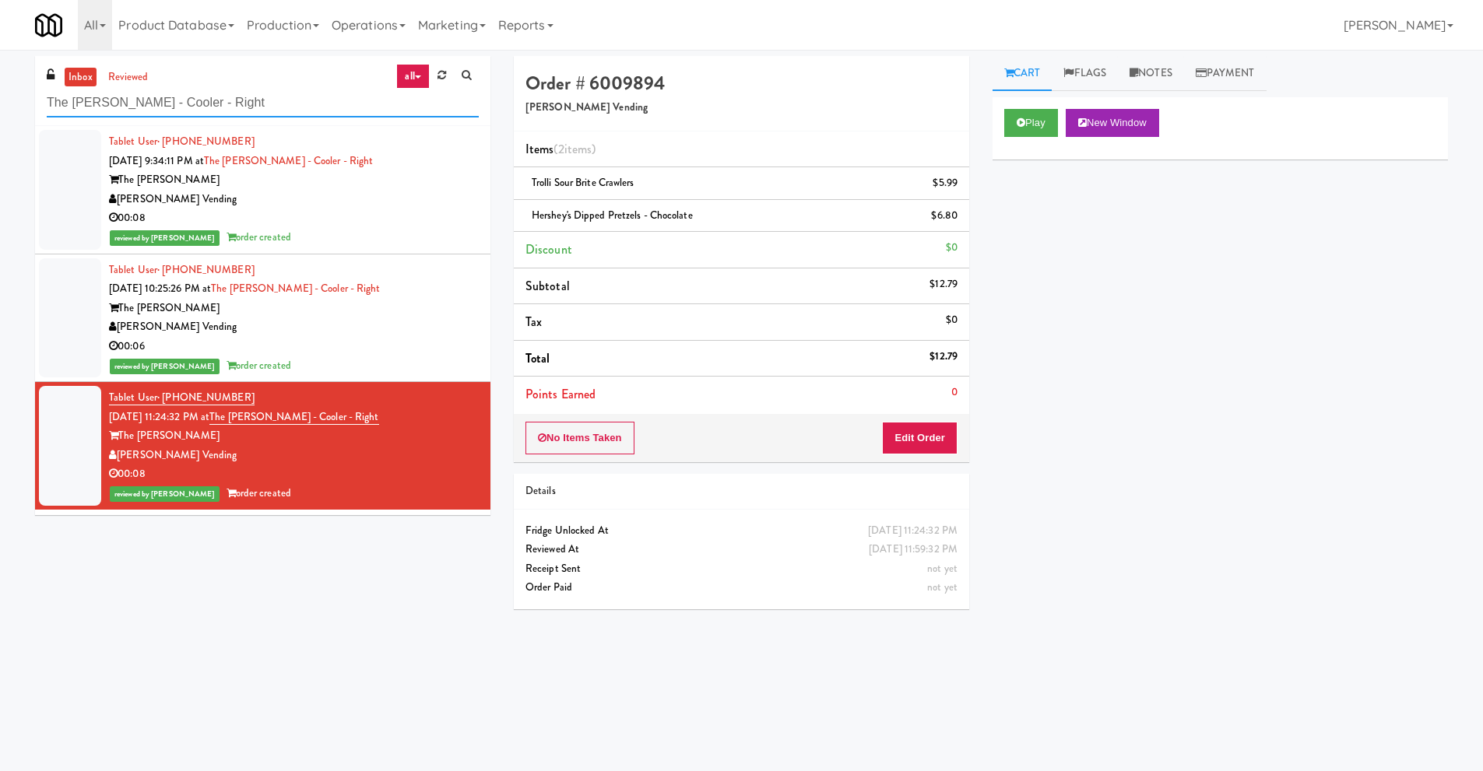
drag, startPoint x: 167, startPoint y: 104, endPoint x: 0, endPoint y: 121, distance: 167.4
click at [0, 121] on div "inbox reviewed all all unclear take inventory issue suspicious failed recent Th…" at bounding box center [741, 368] width 1483 height 625
paste input "Cool - MW - Pre Launch"
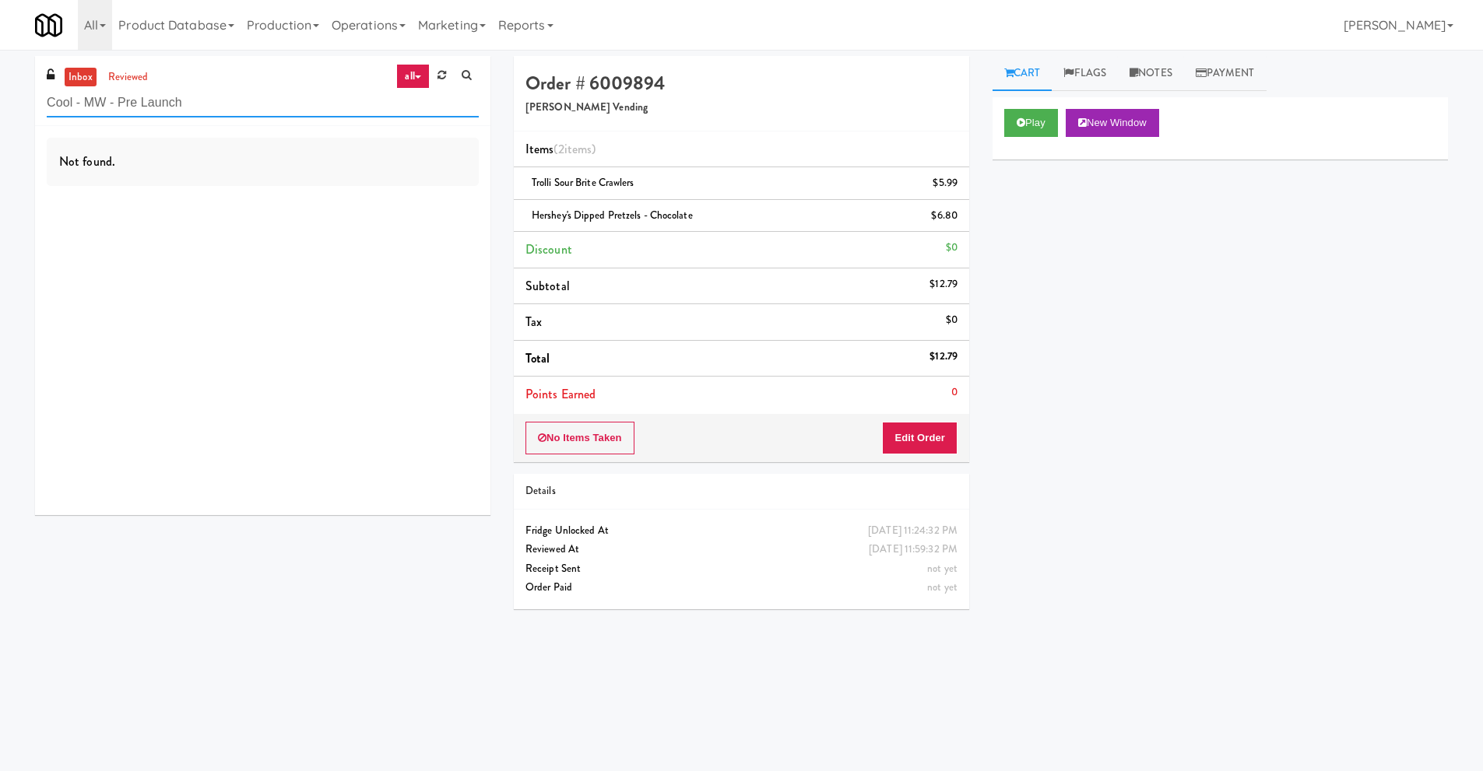
type input "Cool - MW - Pre Launch"
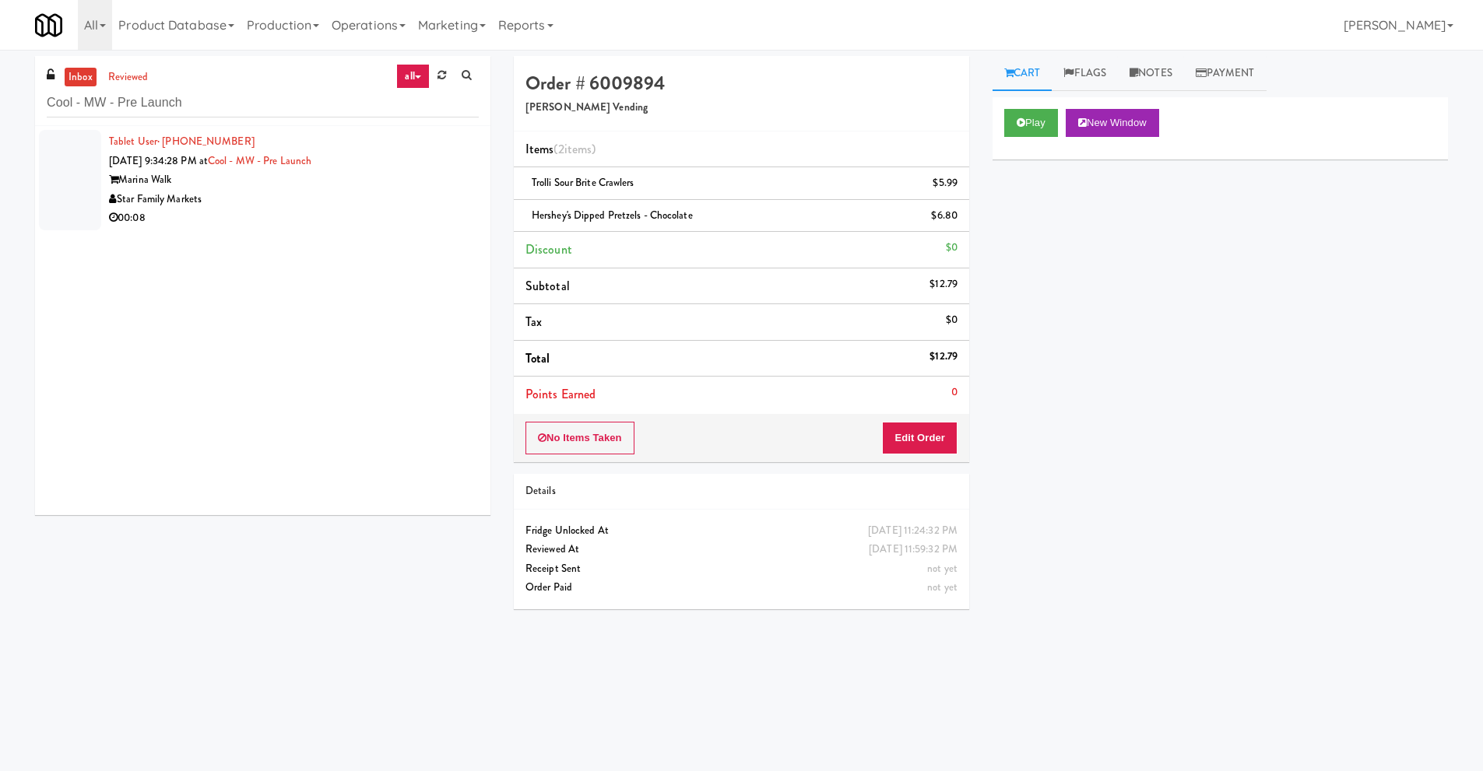
click at [248, 203] on div "Star Family Markets" at bounding box center [294, 199] width 370 height 19
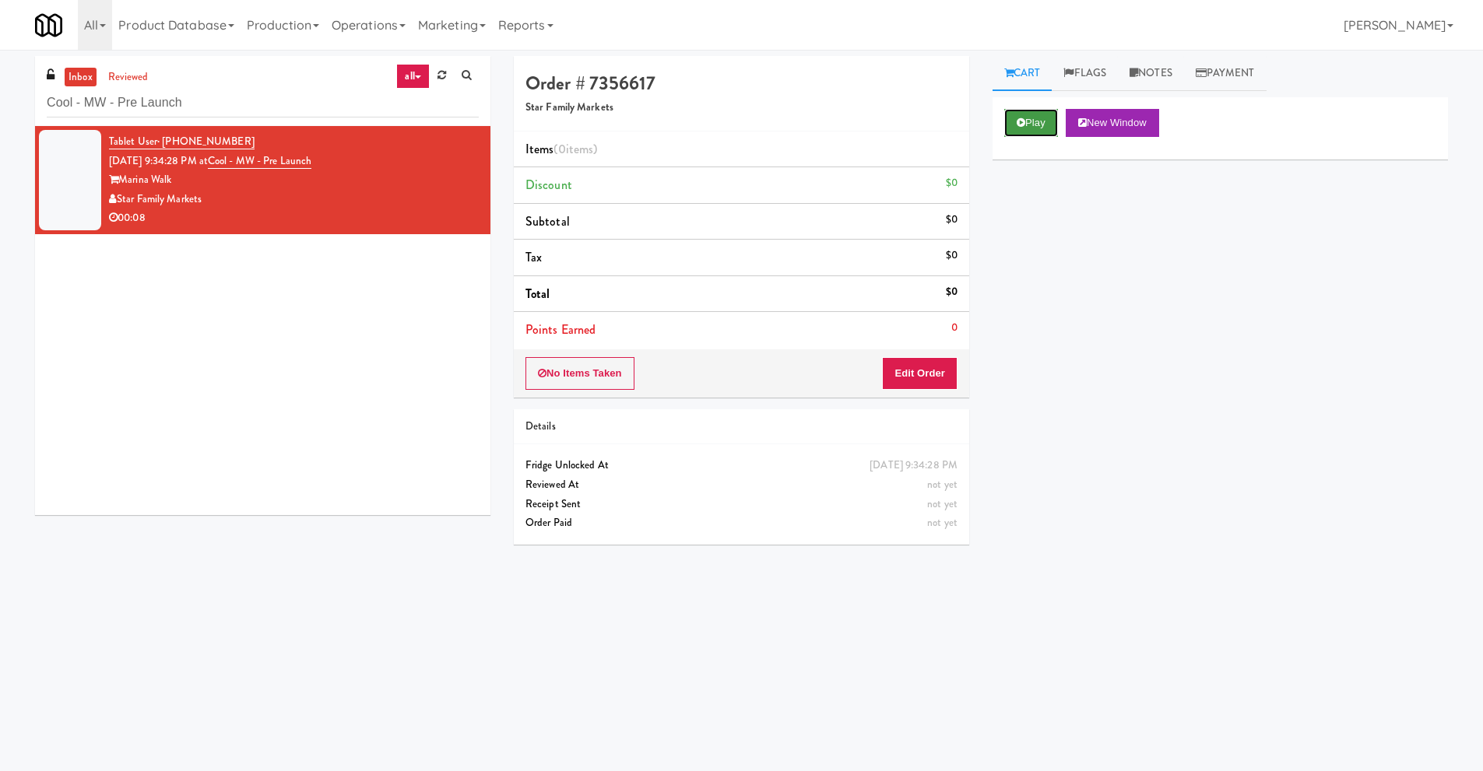
click at [1025, 125] on button "Play" at bounding box center [1031, 123] width 54 height 28
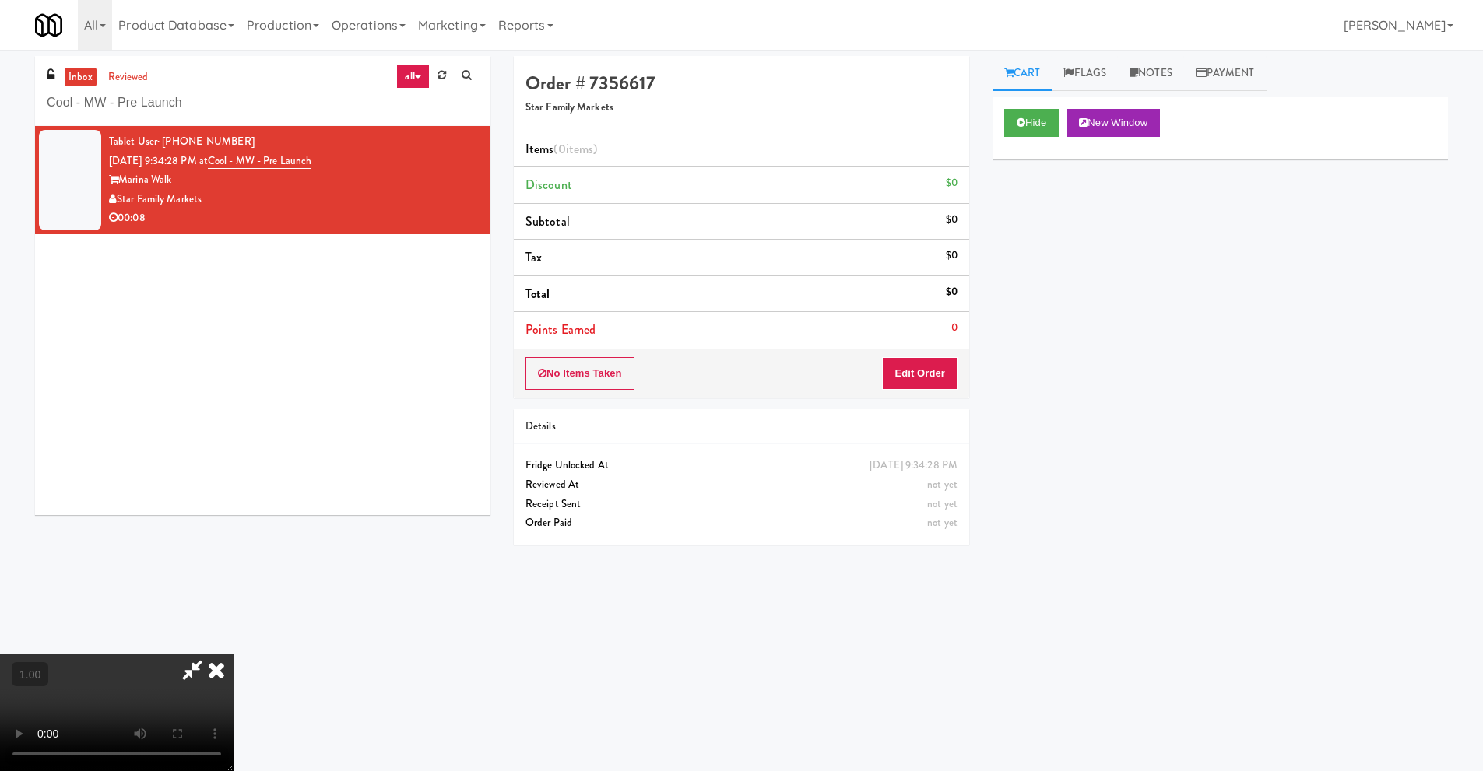
click at [233, 654] on video at bounding box center [116, 712] width 233 height 117
click at [233, 654] on icon at bounding box center [216, 669] width 34 height 31
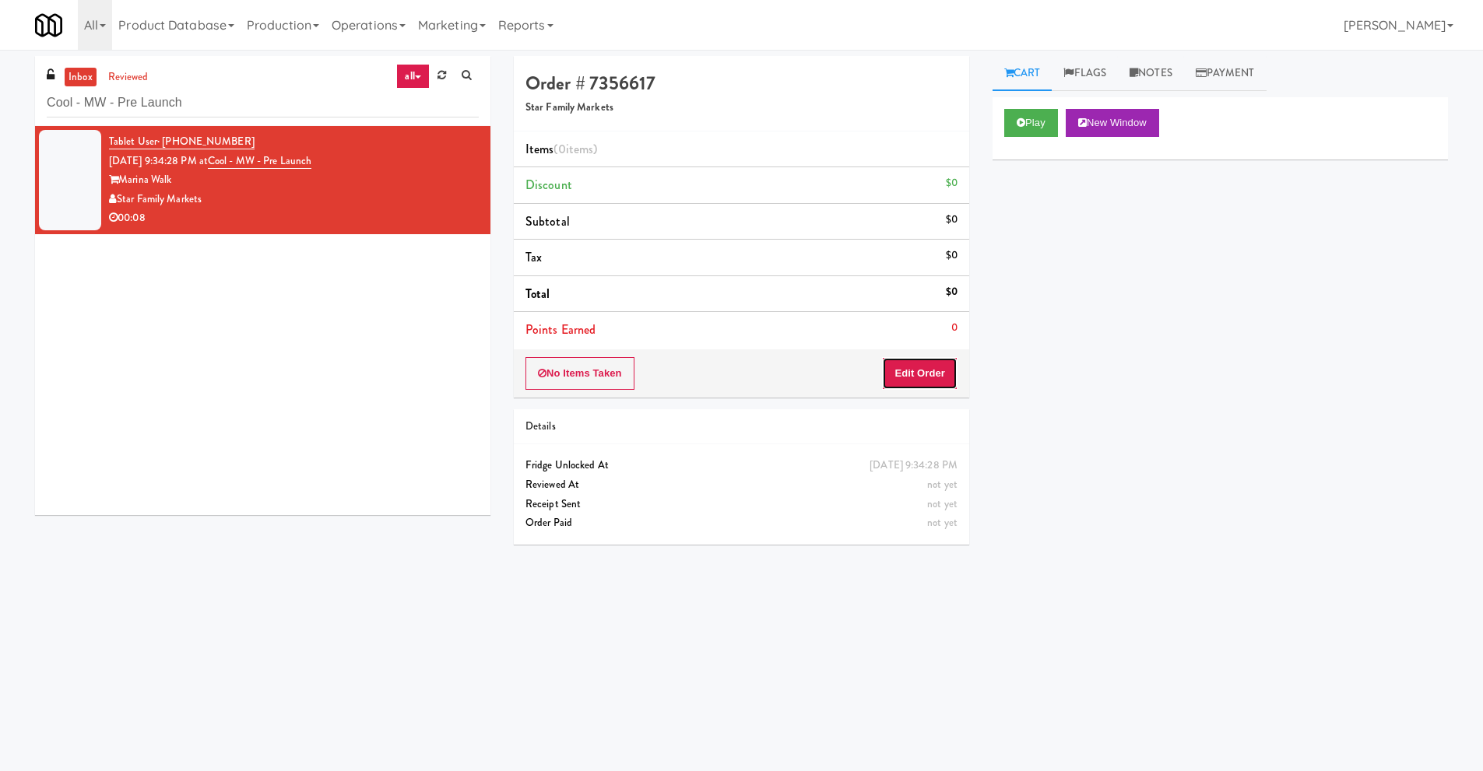
click at [909, 368] on button "Edit Order" at bounding box center [919, 373] width 75 height 33
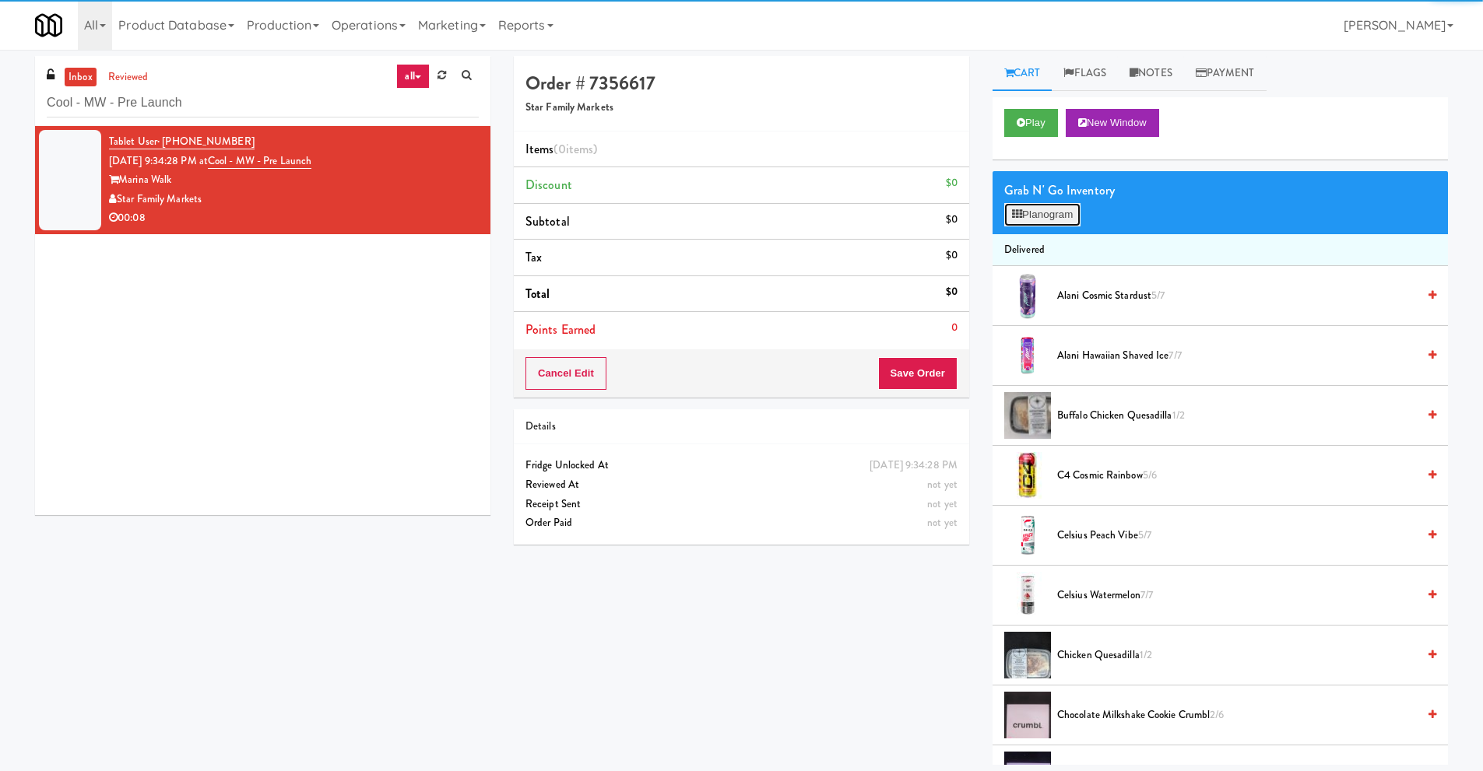
click at [1054, 221] on button "Planogram" at bounding box center [1042, 214] width 76 height 23
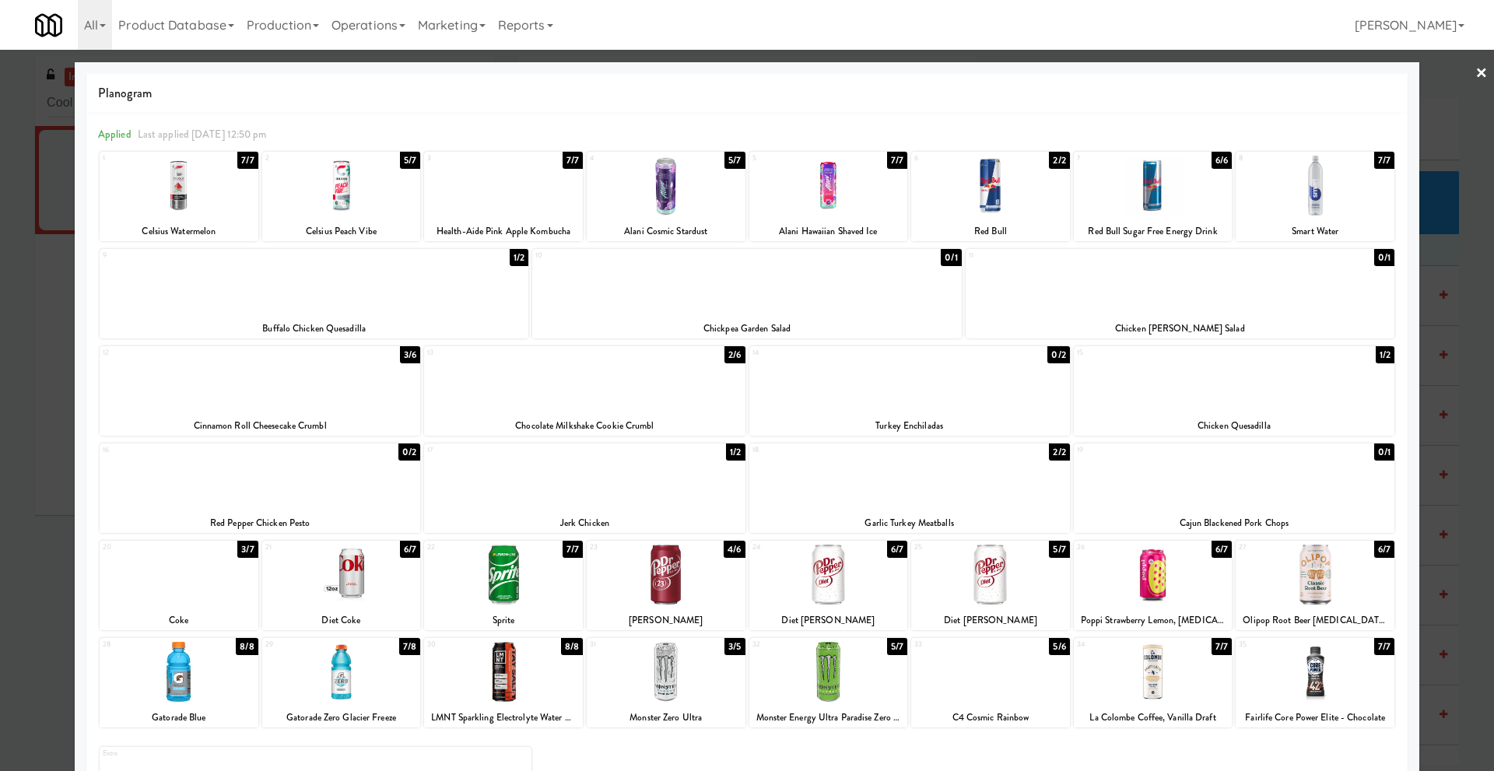
click at [1476, 75] on link "×" at bounding box center [1482, 74] width 12 height 48
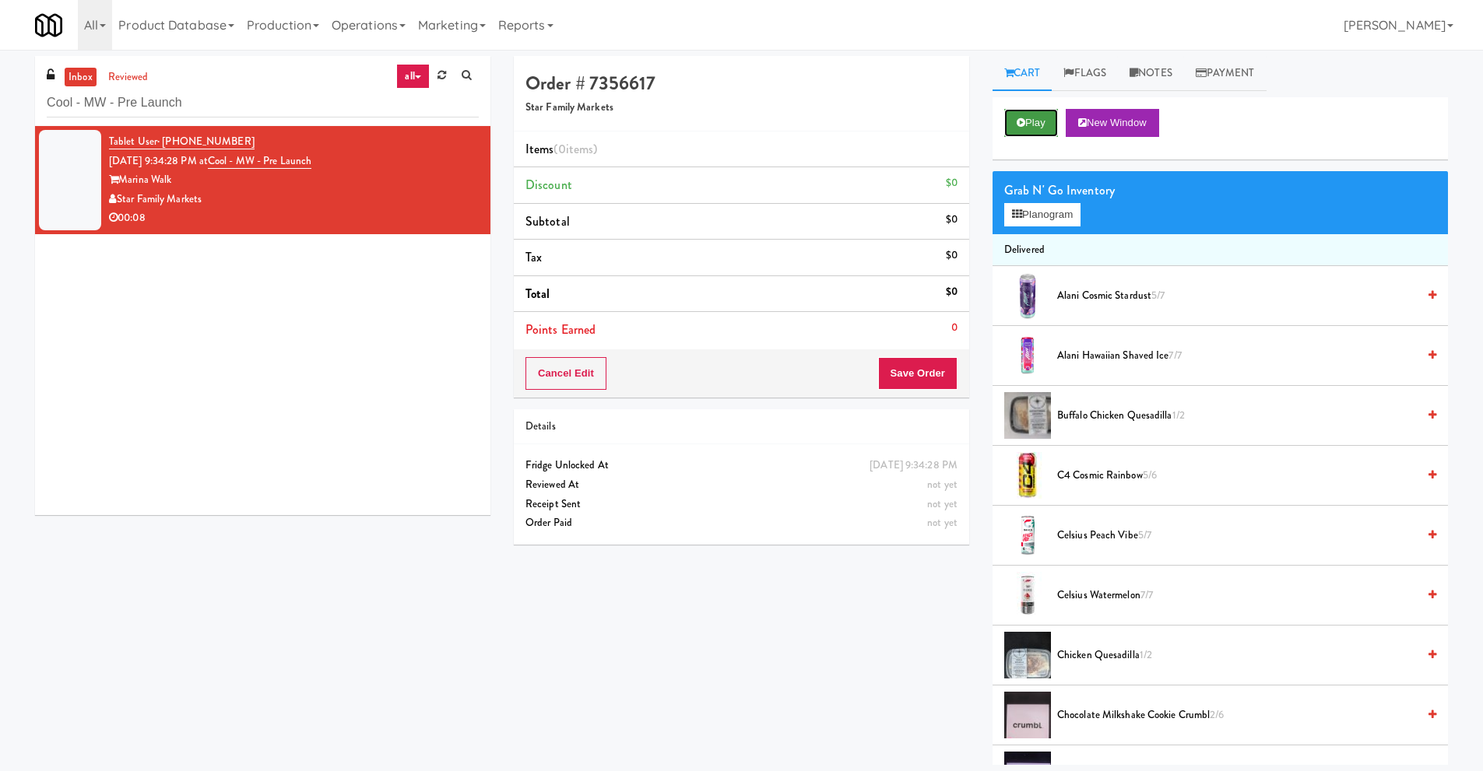
click at [1026, 127] on button "Play" at bounding box center [1031, 123] width 54 height 28
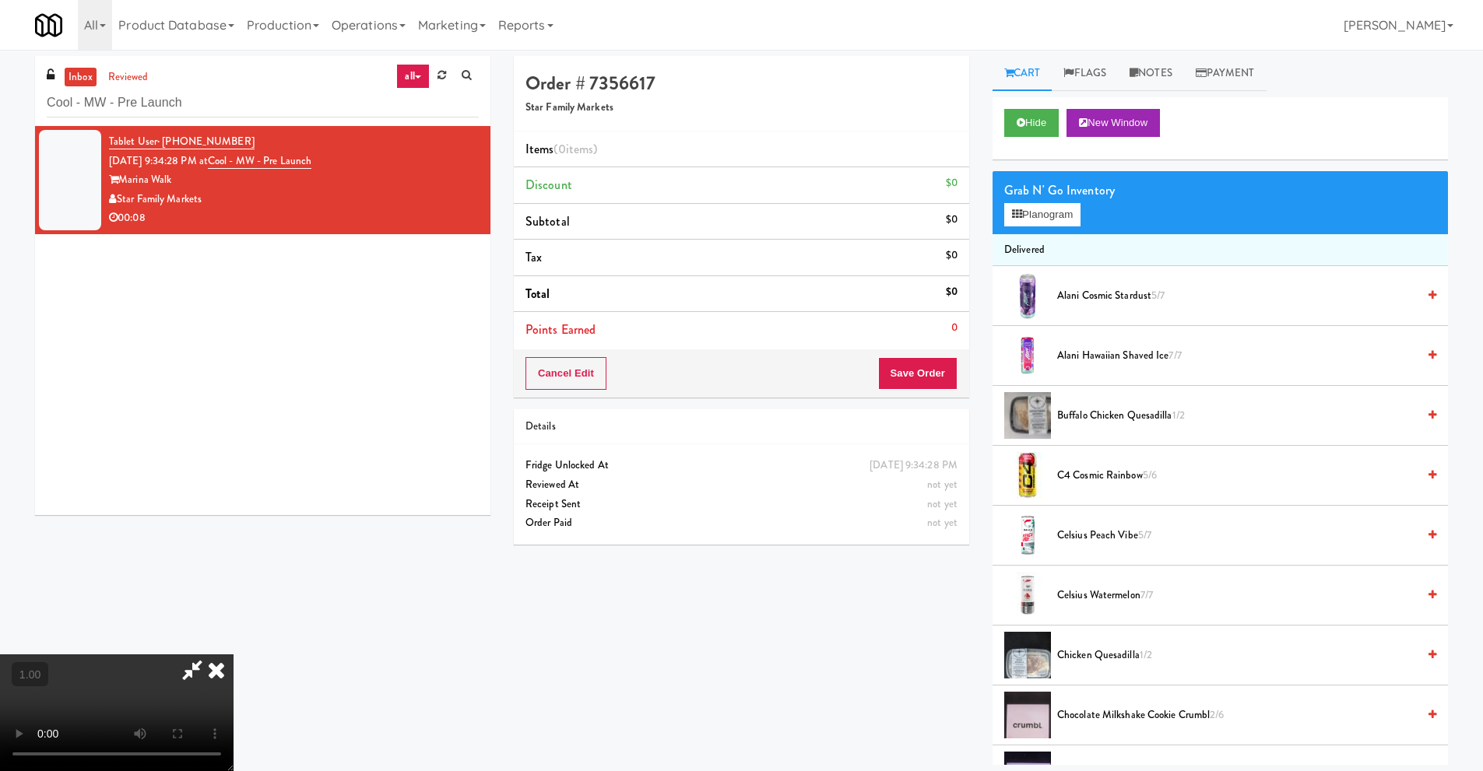
click at [233, 654] on icon at bounding box center [216, 669] width 34 height 31
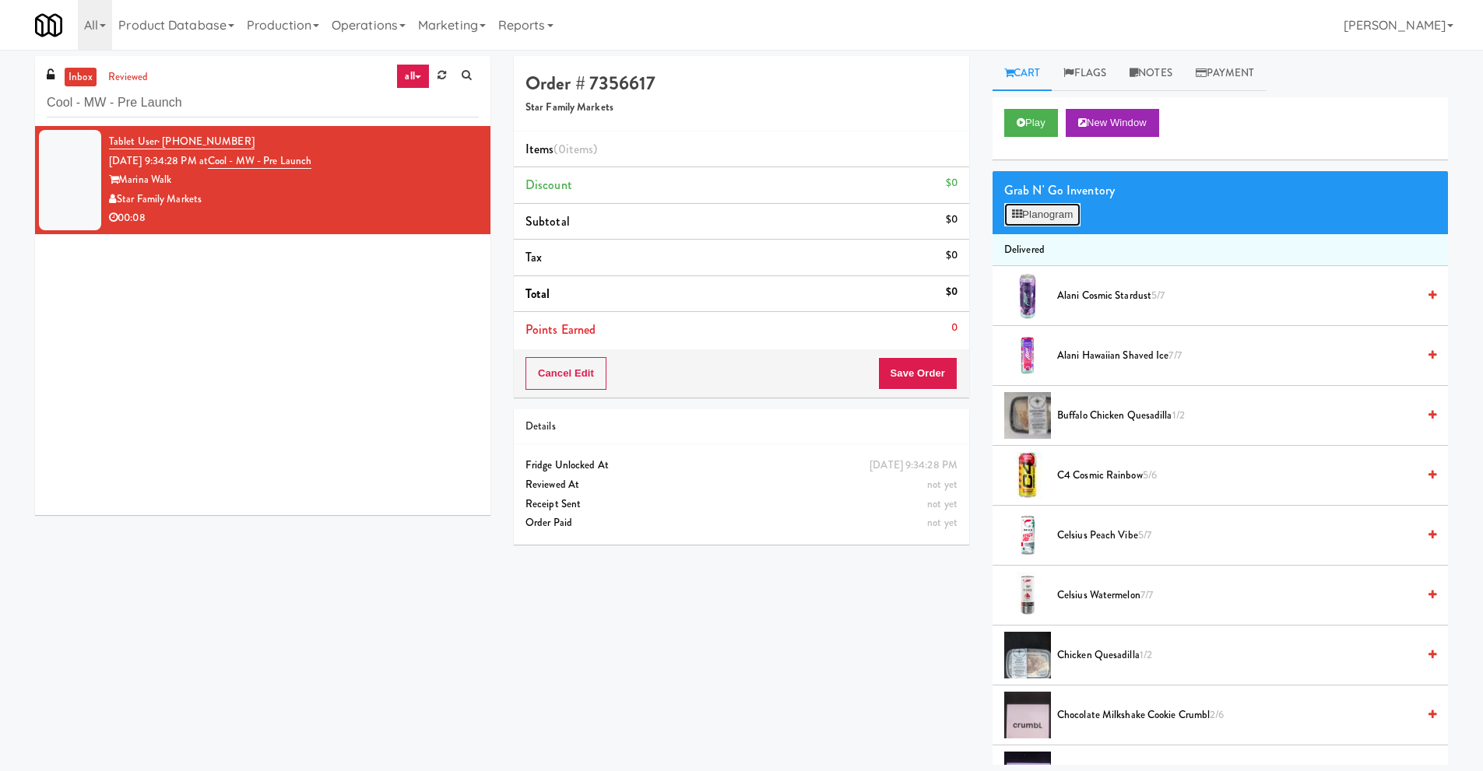
click at [1048, 212] on button "Planogram" at bounding box center [1042, 214] width 76 height 23
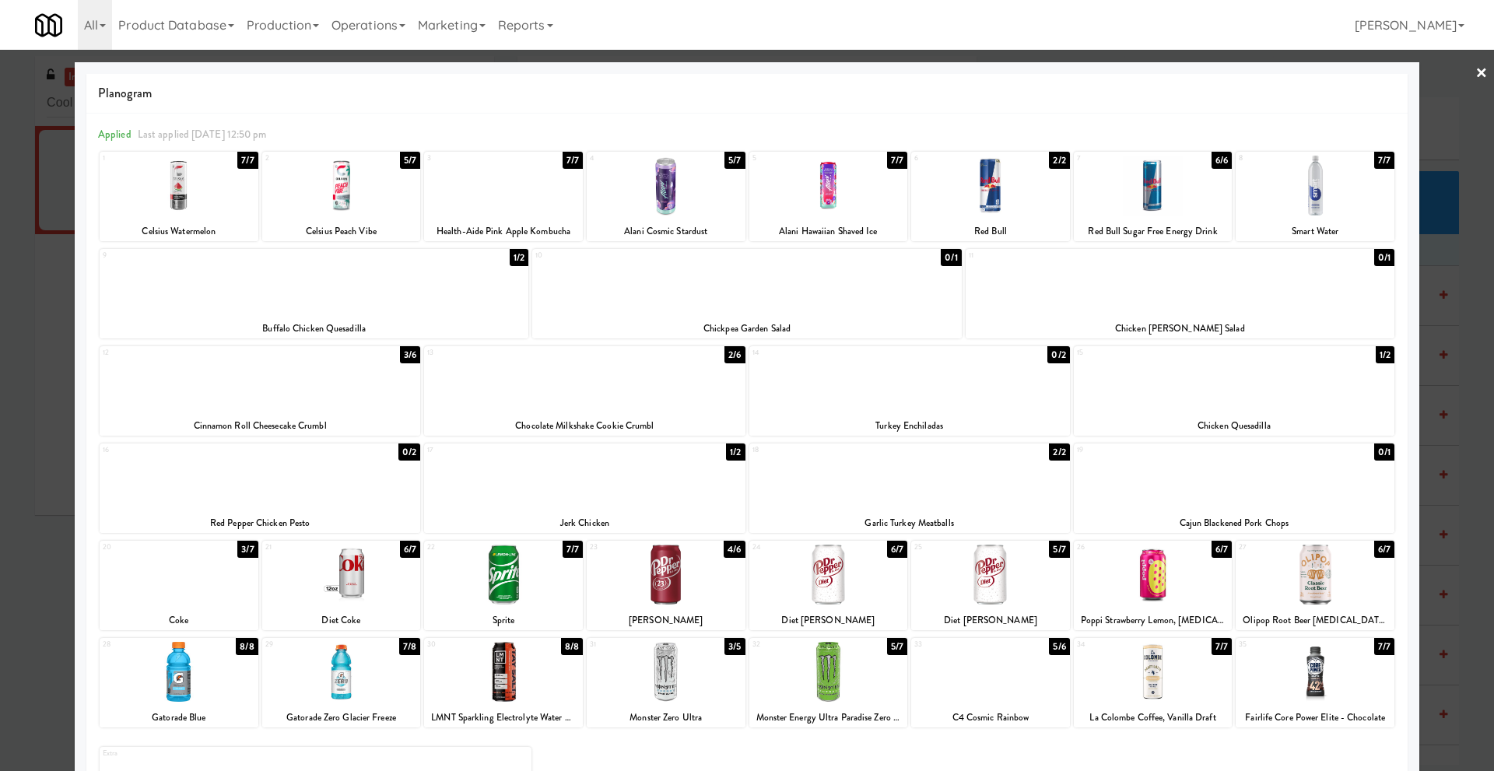
click at [553, 408] on div at bounding box center [584, 380] width 321 height 60
click at [1476, 74] on link "×" at bounding box center [1482, 74] width 12 height 48
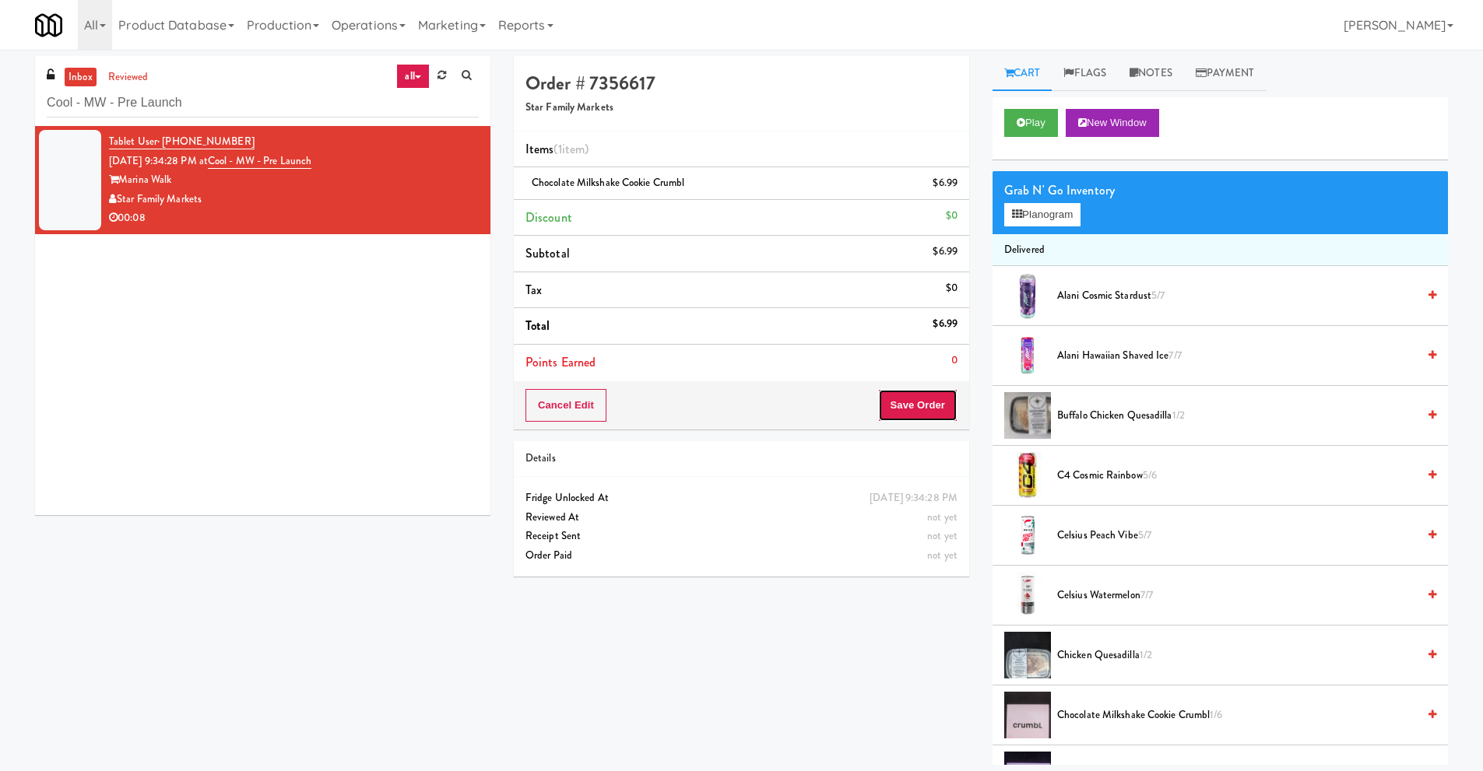
click at [904, 400] on button "Save Order" at bounding box center [917, 405] width 79 height 33
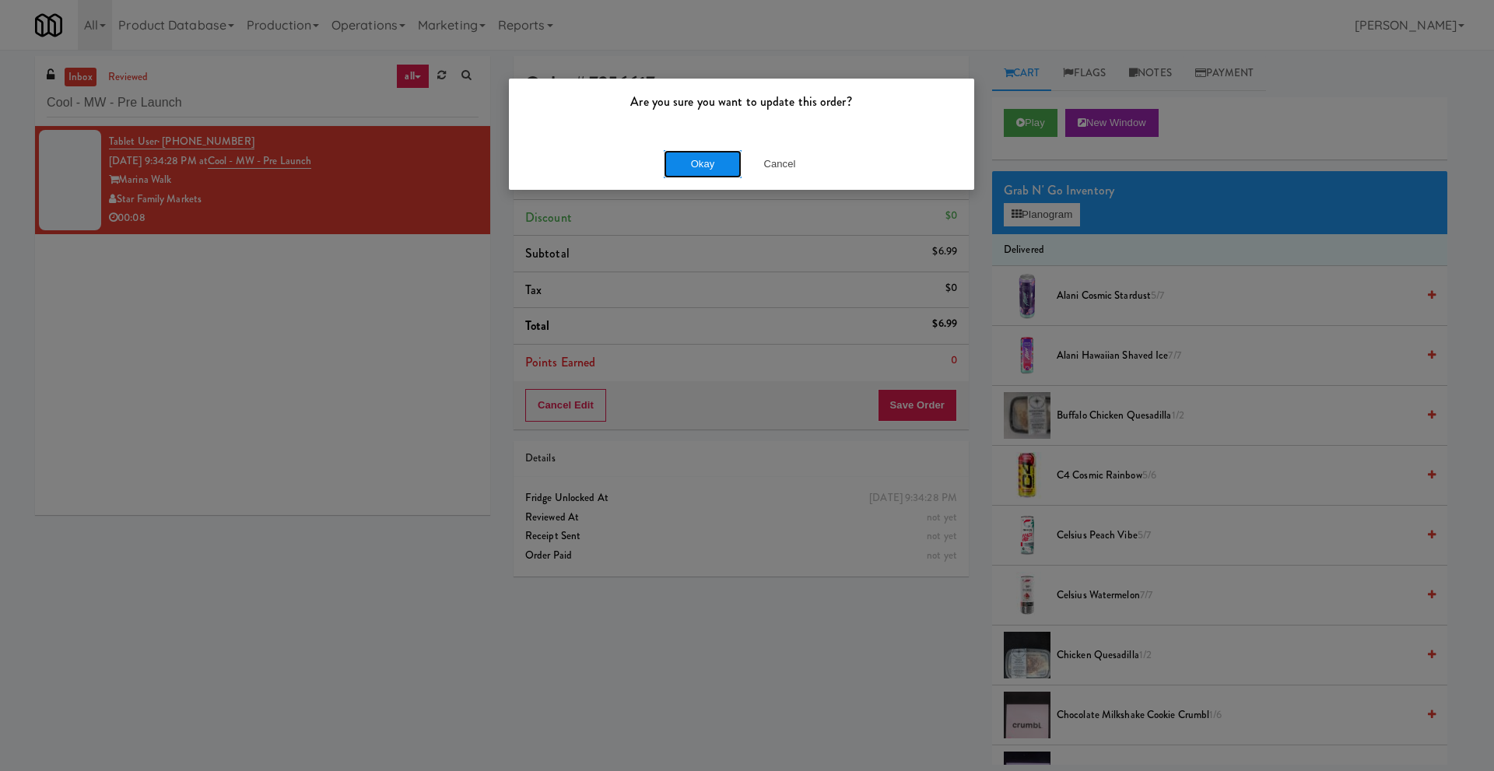
click at [694, 159] on button "Okay" at bounding box center [703, 164] width 78 height 28
